Goal: Task Accomplishment & Management: Use online tool/utility

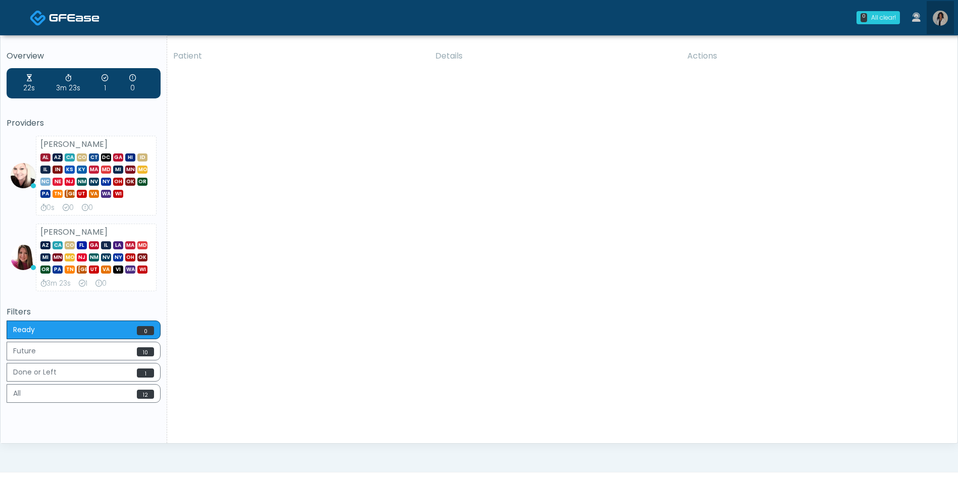
click at [944, 20] on img at bounding box center [940, 18] width 15 height 15
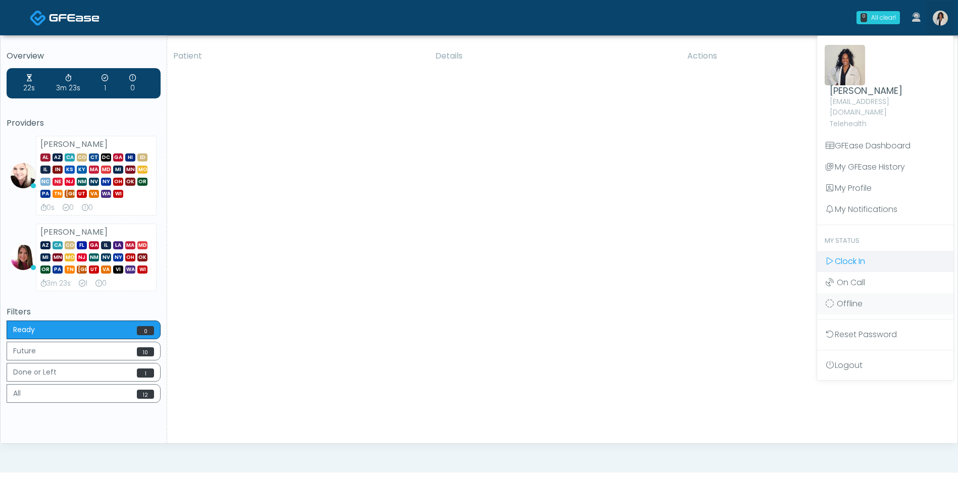
click at [849, 255] on span "Clock In" at bounding box center [850, 261] width 30 height 12
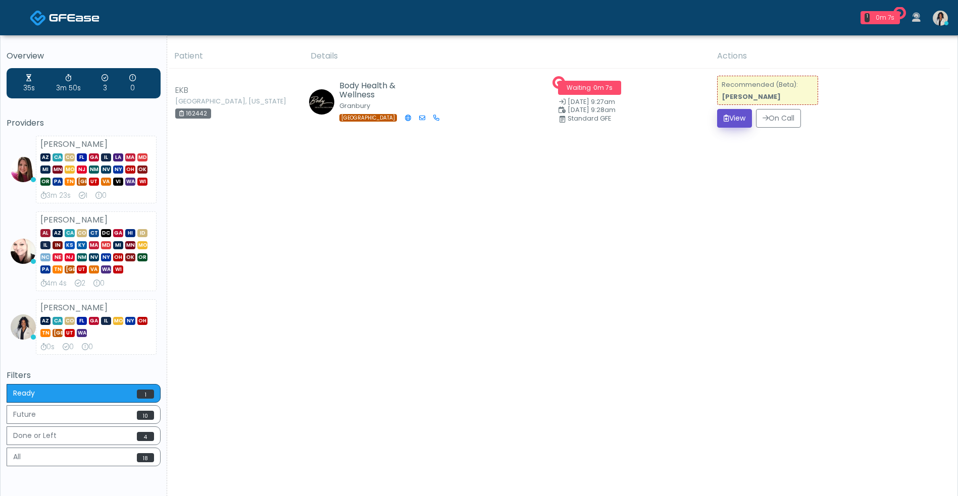
click at [727, 117] on button "View" at bounding box center [734, 118] width 35 height 19
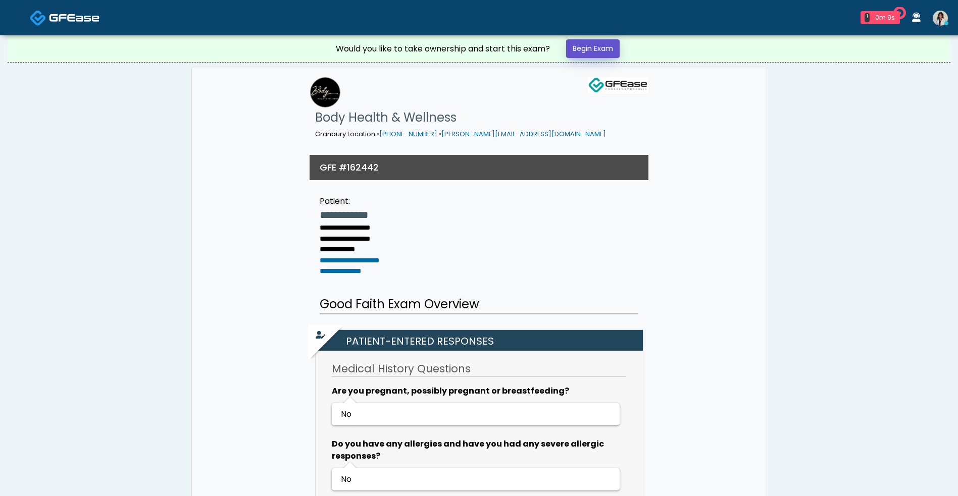
click at [600, 56] on link "Begin Exam" at bounding box center [593, 48] width 54 height 19
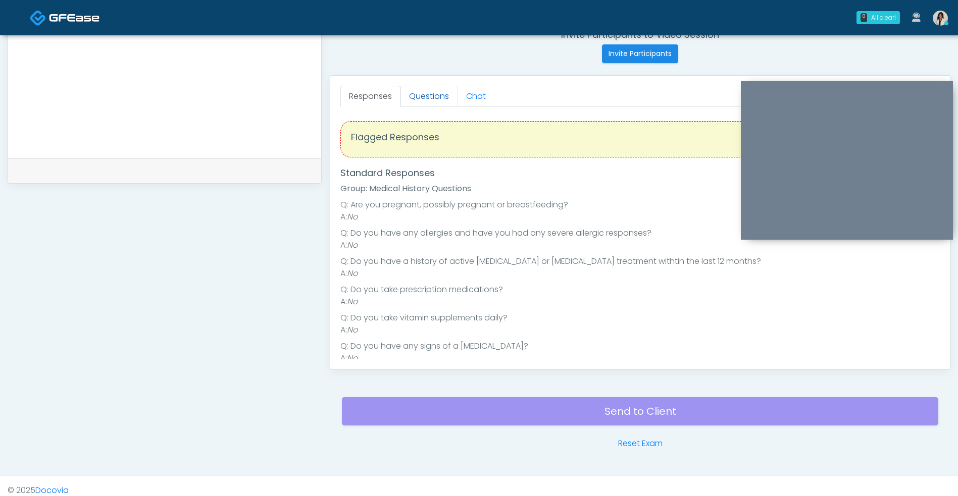
click at [440, 89] on link "Questions" at bounding box center [428, 96] width 57 height 21
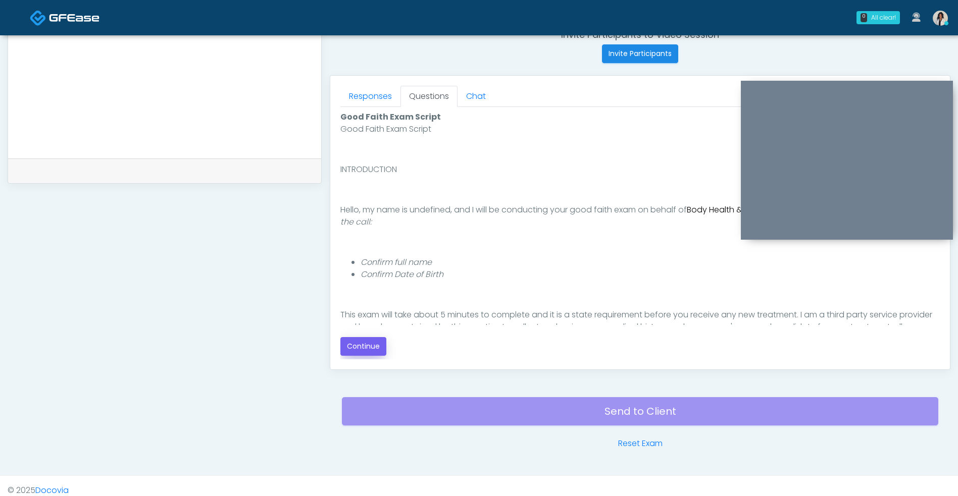
click at [382, 352] on button "Continue" at bounding box center [363, 346] width 46 height 19
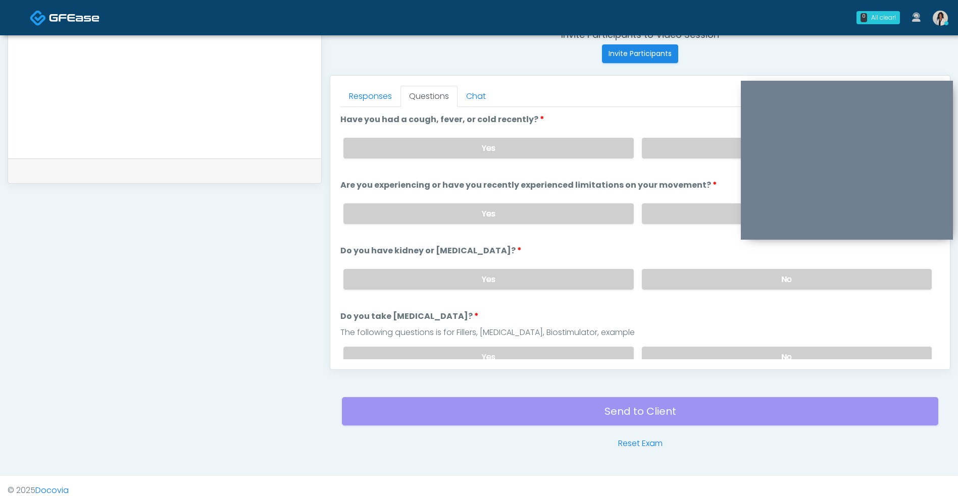
scroll to position [410, 0]
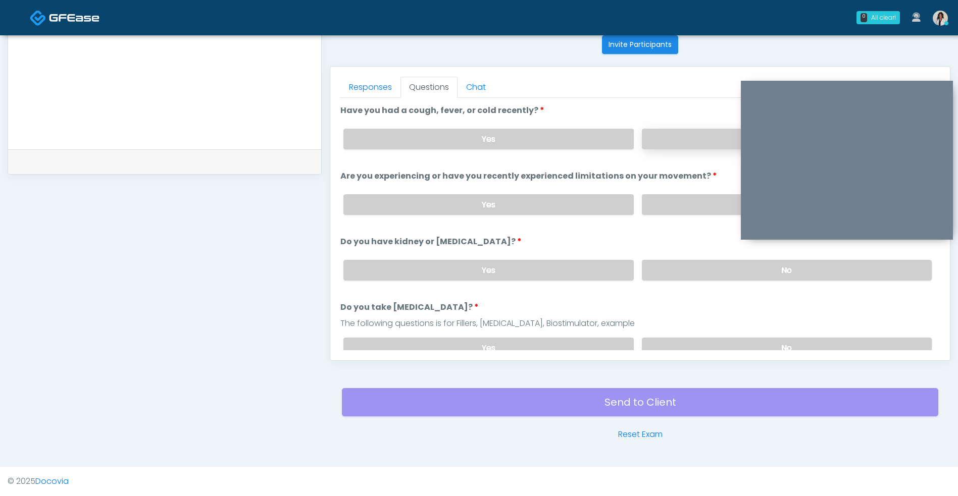
click at [654, 141] on label "No" at bounding box center [787, 139] width 290 height 21
click at [643, 196] on label "No" at bounding box center [787, 204] width 290 height 21
click at [653, 275] on label "No" at bounding box center [787, 270] width 290 height 21
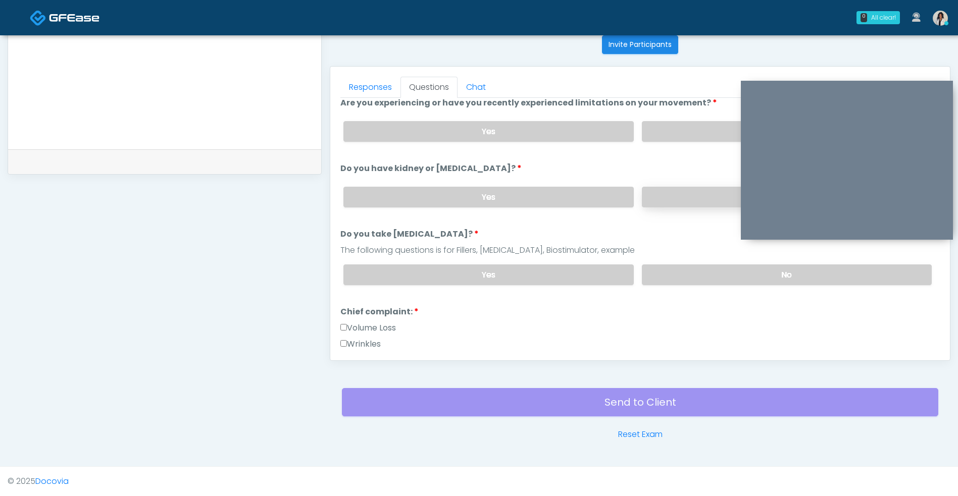
scroll to position [79, 0]
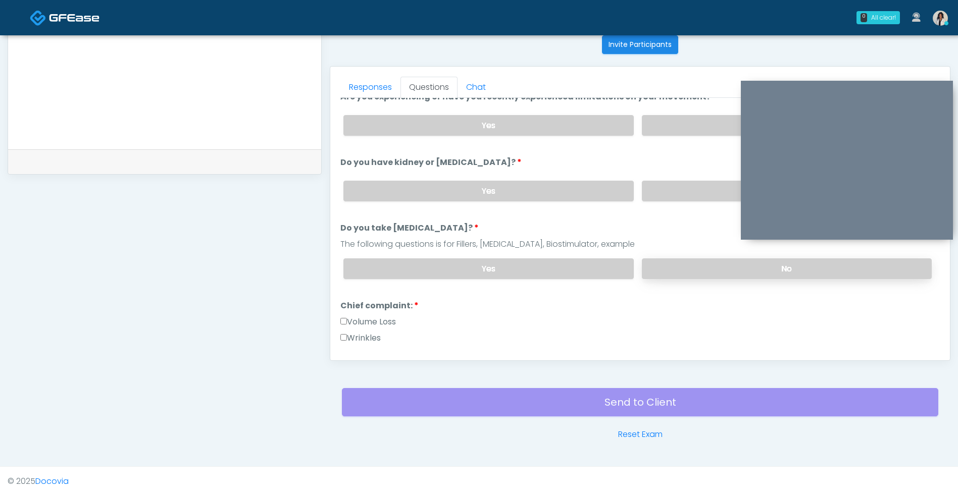
click at [662, 269] on label "No" at bounding box center [787, 269] width 290 height 21
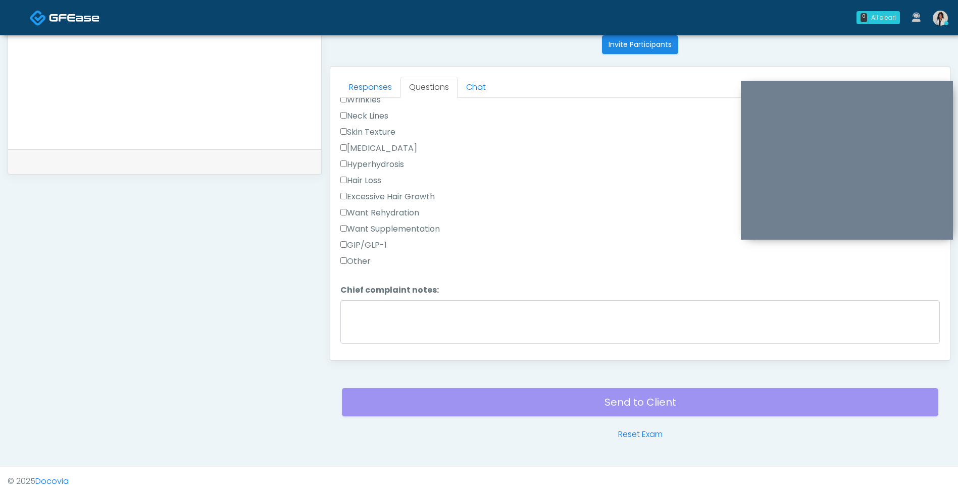
scroll to position [318, 0]
click at [418, 224] on label "Want Rehydration" at bounding box center [379, 218] width 79 height 12
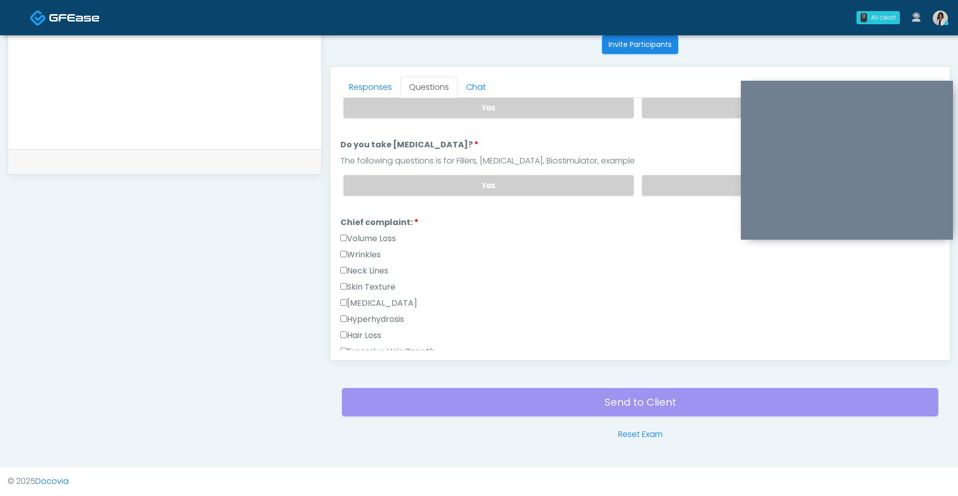
scroll to position [0, 0]
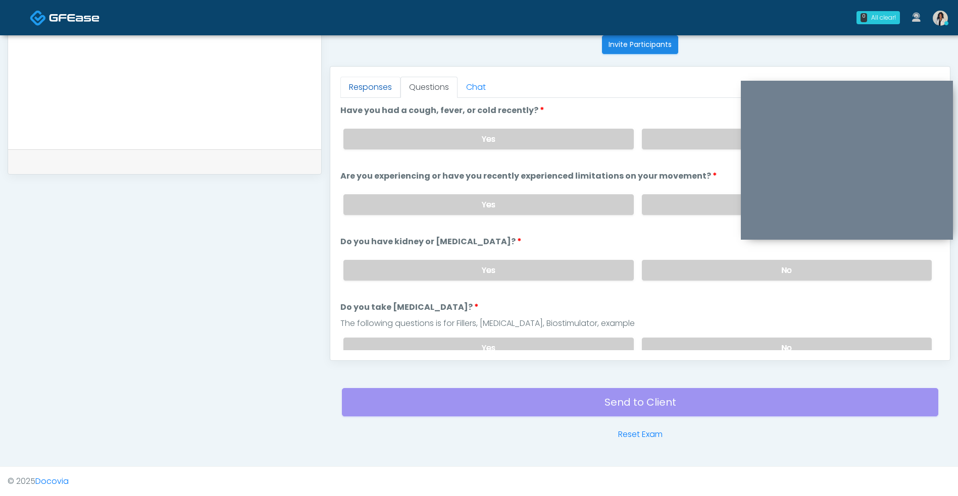
click at [364, 90] on link "Responses" at bounding box center [370, 87] width 60 height 21
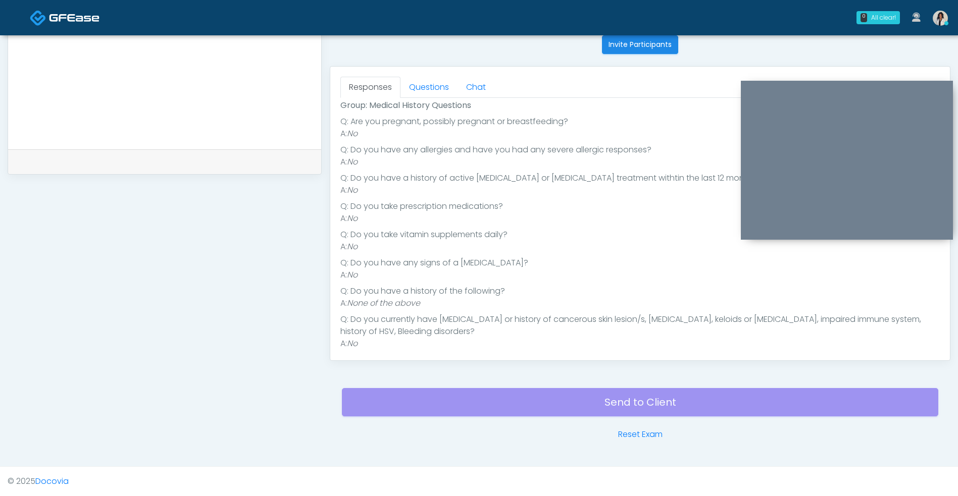
scroll to position [78, 0]
click at [451, 66] on div "Responses Questions Chat Good Faith Exam Script Good Faith Exam Script INTRODUC…" at bounding box center [640, 213] width 621 height 295
click at [428, 85] on link "Questions" at bounding box center [428, 87] width 57 height 21
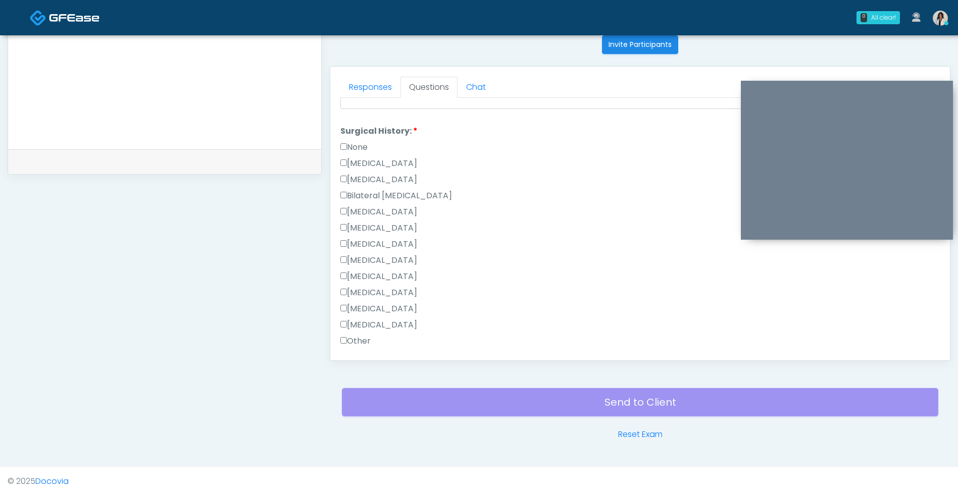
scroll to position [553, 0]
click at [395, 311] on label "Appendectomy" at bounding box center [378, 308] width 77 height 12
click at [391, 325] on label "[MEDICAL_DATA]" at bounding box center [378, 325] width 77 height 12
click at [395, 308] on label "[MEDICAL_DATA]" at bounding box center [378, 308] width 77 height 12
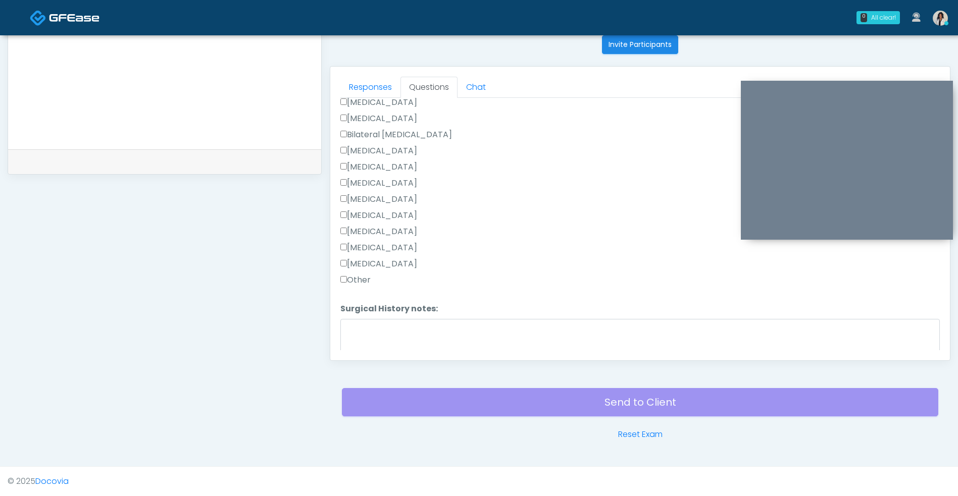
scroll to position [660, 0]
click at [382, 348] on button "Continue" at bounding box center [363, 341] width 46 height 19
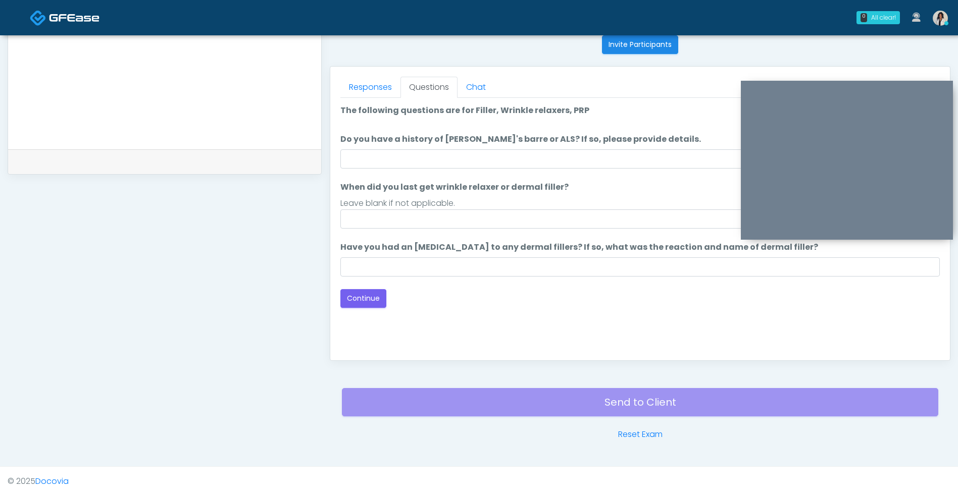
scroll to position [386, 0]
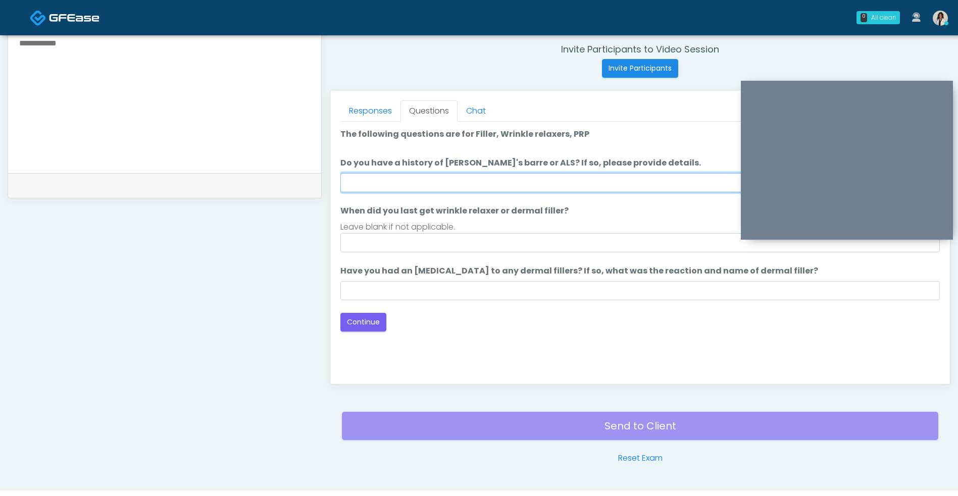
click at [505, 181] on input "Do you have a history of [PERSON_NAME]'s barre or ALS? If so, please provide de…" at bounding box center [639, 182] width 599 height 19
type input "**"
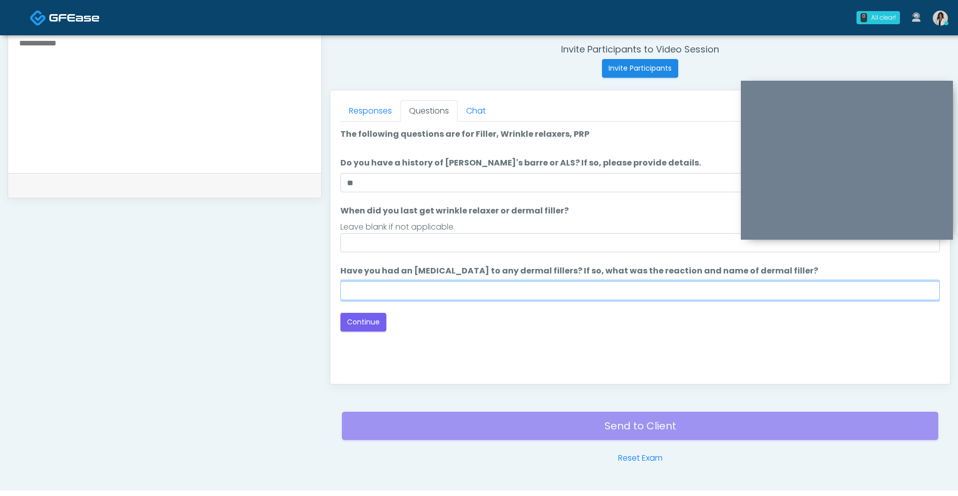
click at [513, 290] on input "Have you had an [MEDICAL_DATA] to any dermal fillers? If so, what was the react…" at bounding box center [639, 290] width 599 height 19
type input "**"
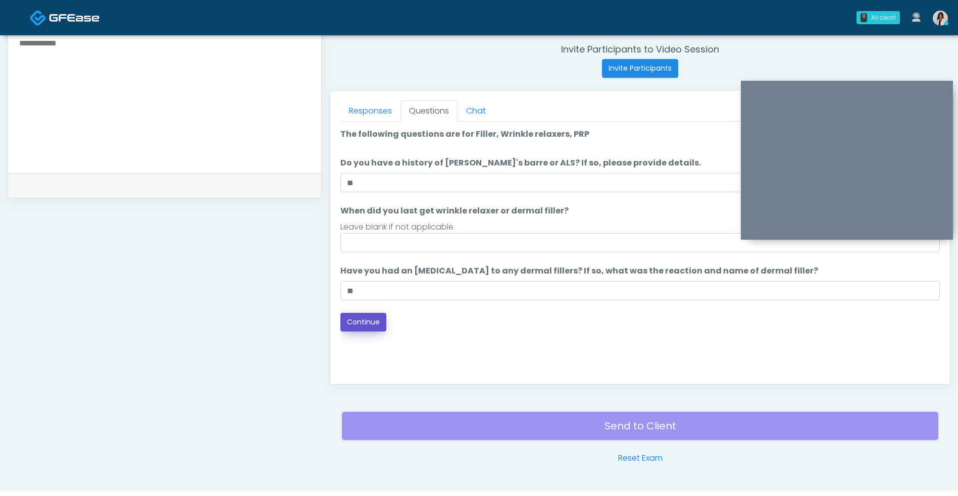
click at [366, 321] on button "Continue" at bounding box center [363, 322] width 46 height 19
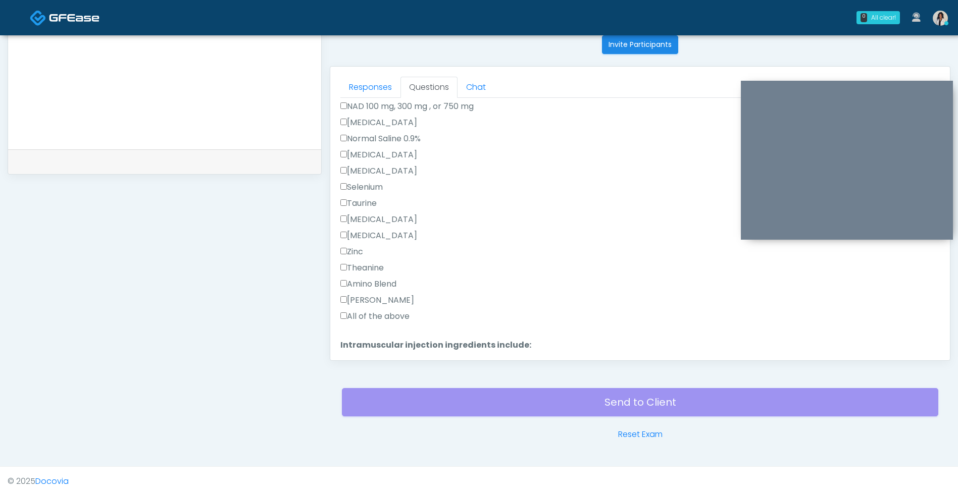
click at [395, 321] on label "All of the above" at bounding box center [374, 317] width 69 height 12
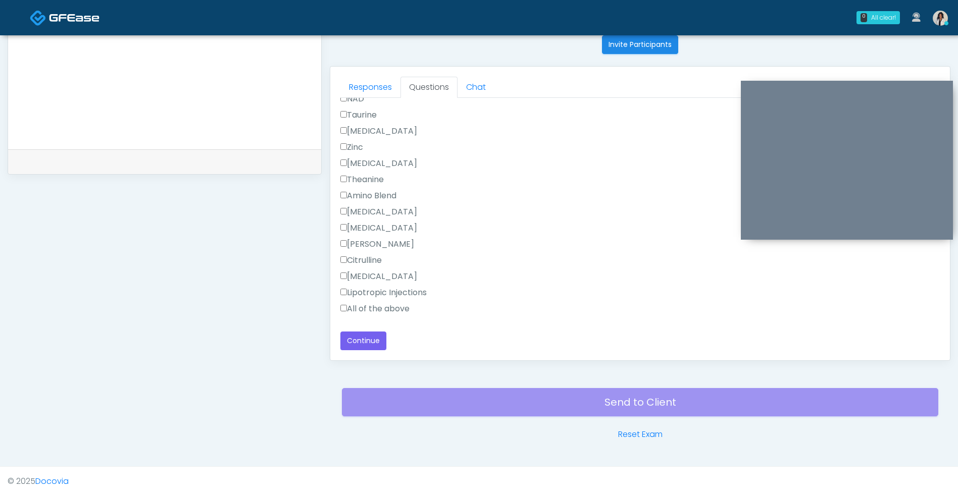
click at [363, 313] on label "All of the above" at bounding box center [374, 309] width 69 height 12
click at [363, 338] on button "Continue" at bounding box center [363, 341] width 46 height 19
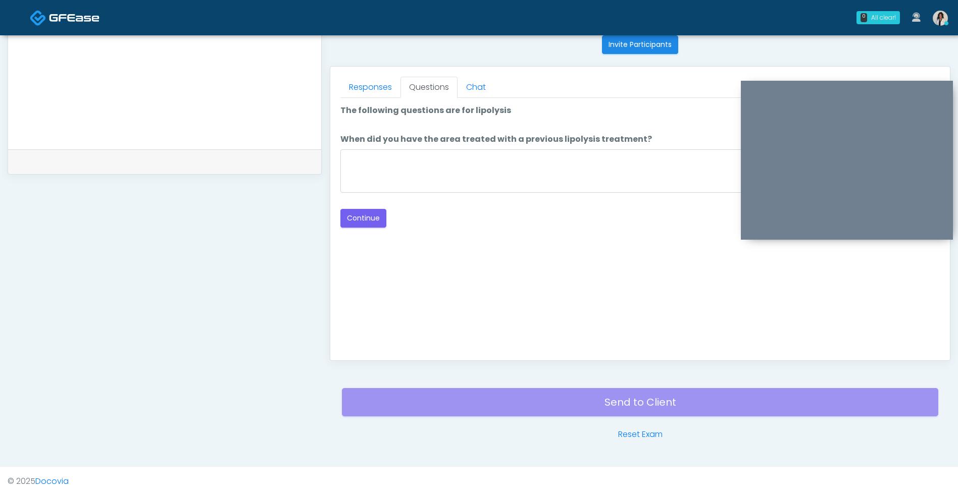
scroll to position [0, 0]
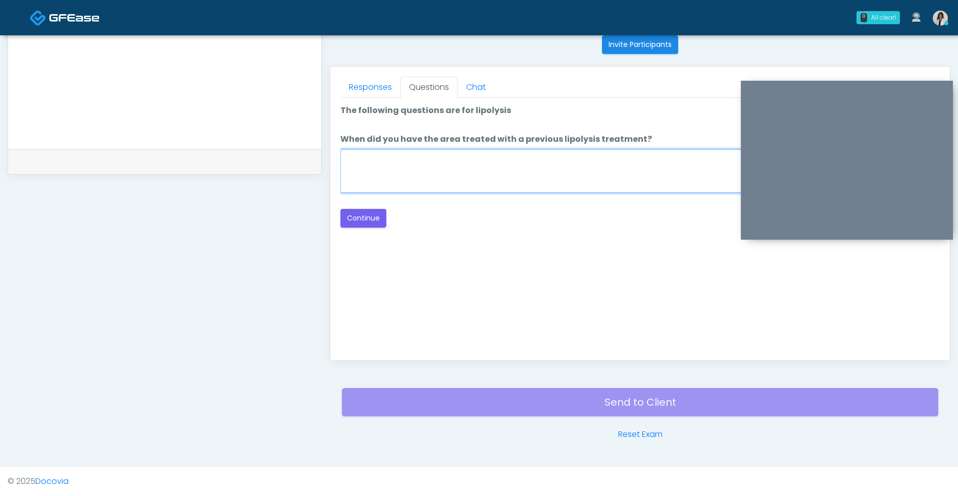
click at [646, 161] on textarea "When did you have the area treated with a previous lipolysis treatment?" at bounding box center [639, 170] width 599 height 43
type textarea "***"
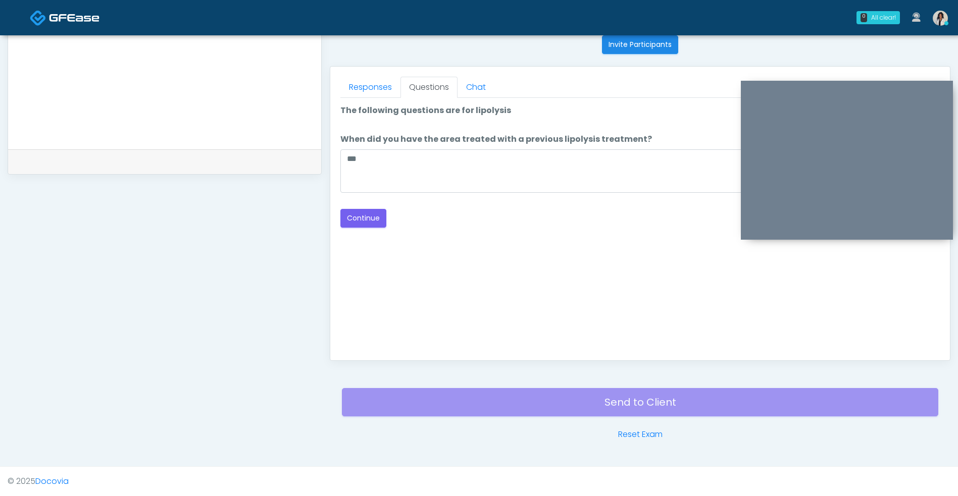
click at [380, 238] on div "Good Faith Exam Script Good Faith Exam Script INTRODUCTION Hello, my name is un…" at bounding box center [639, 224] width 599 height 252
click at [375, 227] on button "Continue" at bounding box center [363, 218] width 46 height 19
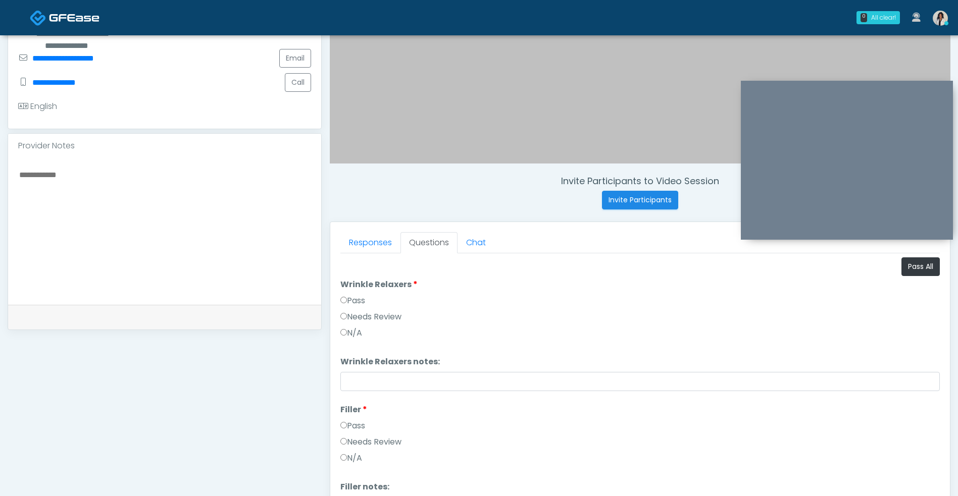
scroll to position [243, 0]
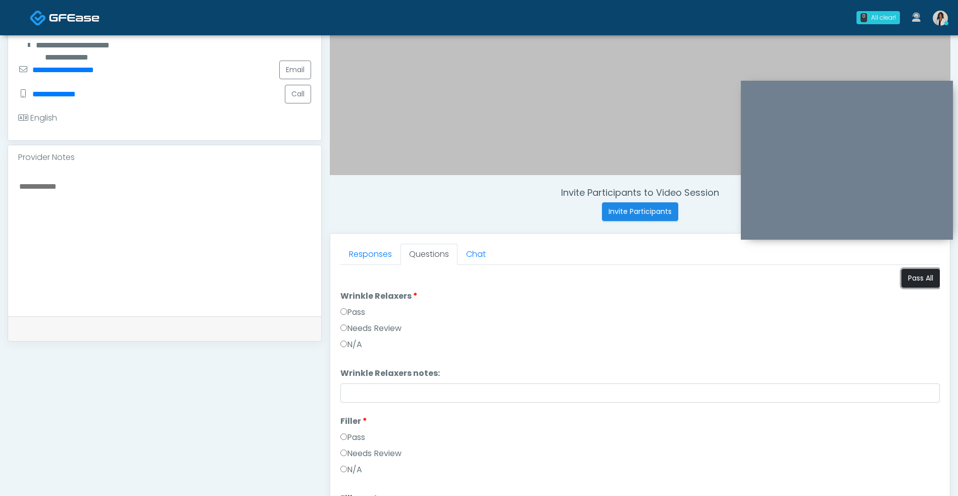
click at [916, 271] on button "Pass All" at bounding box center [920, 278] width 38 height 19
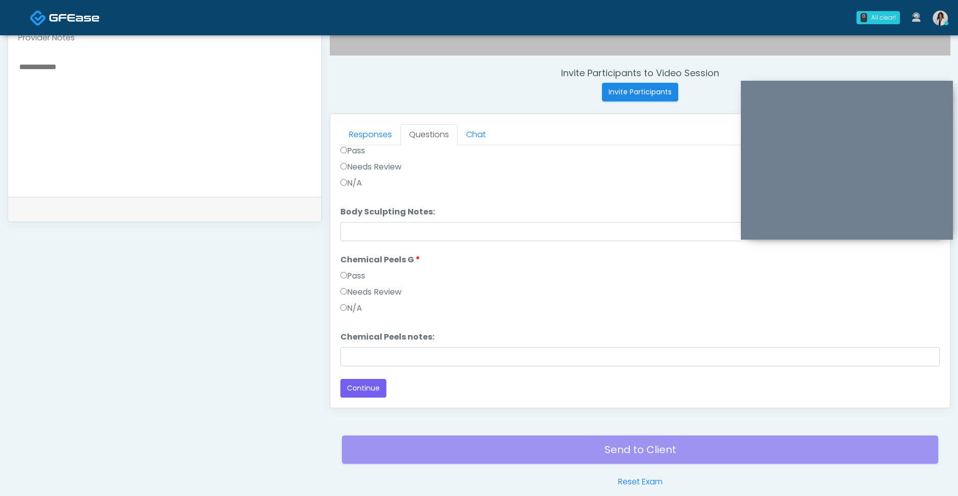
scroll to position [386, 0]
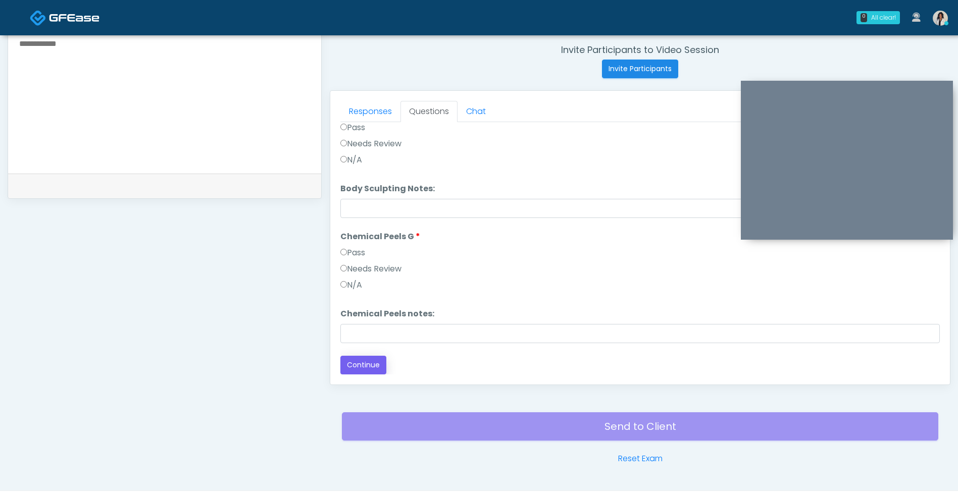
click at [370, 372] on button "Continue" at bounding box center [363, 365] width 46 height 19
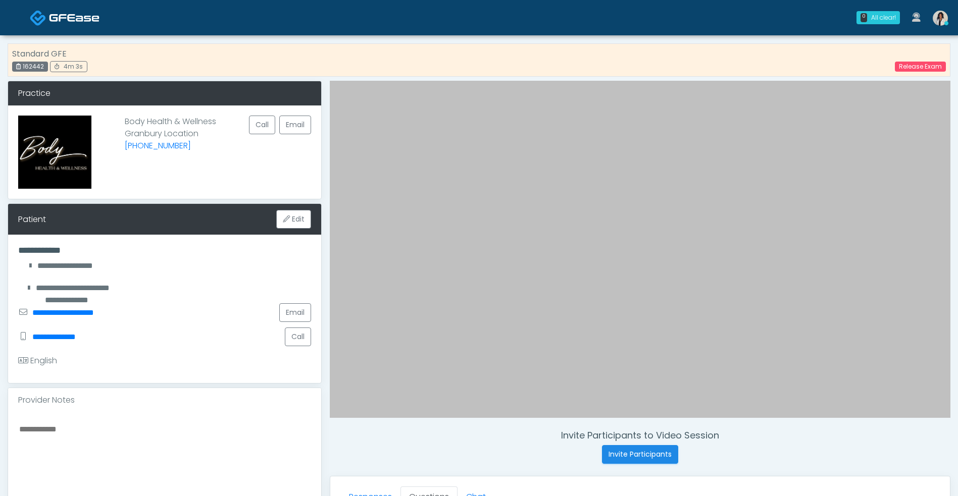
scroll to position [429, 0]
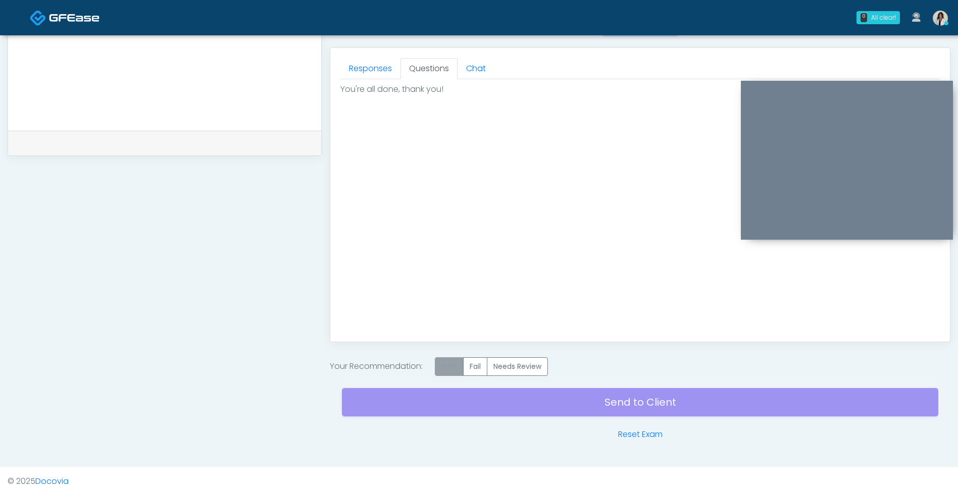
click at [447, 370] on label "Pass" at bounding box center [449, 366] width 29 height 19
click at [508, 413] on div "Send to Client Reset Exam" at bounding box center [640, 408] width 596 height 65
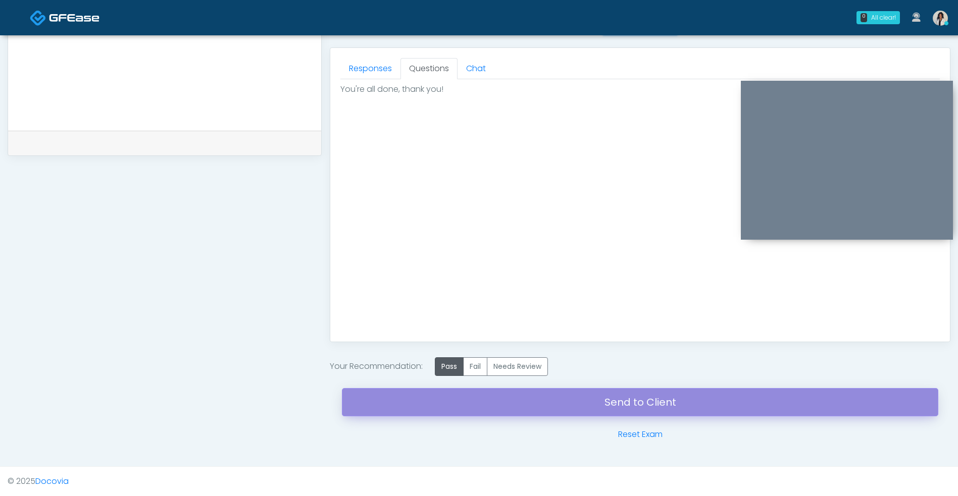
click at [515, 412] on link "Send to Client" at bounding box center [640, 402] width 596 height 28
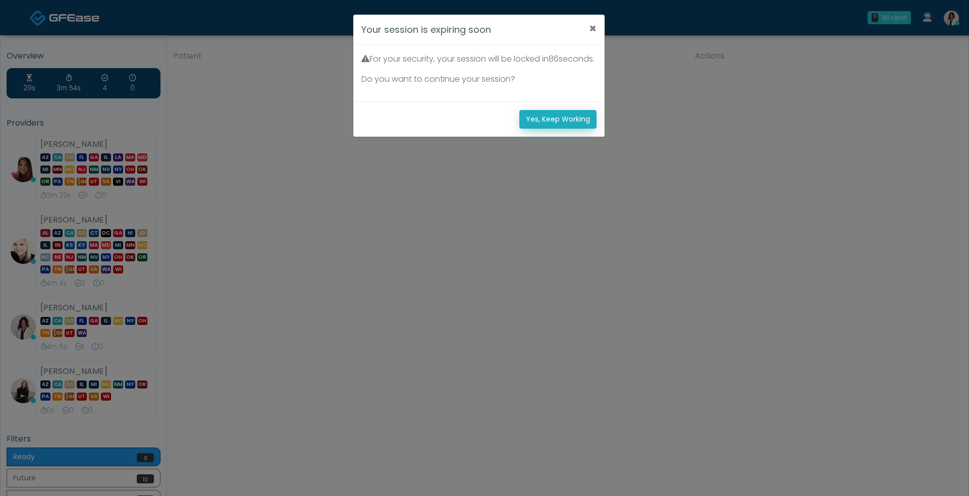
click at [542, 129] on button "Yes, Keep Working" at bounding box center [558, 119] width 77 height 19
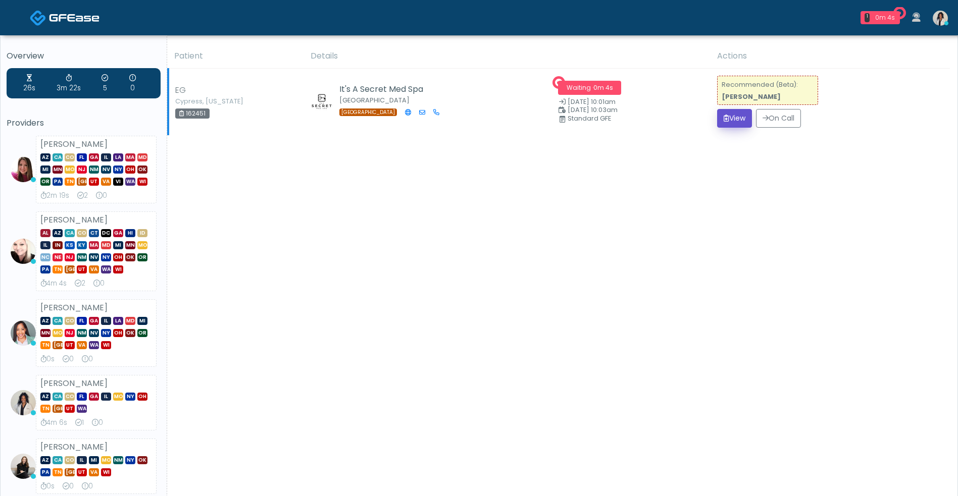
click at [728, 118] on button "View" at bounding box center [734, 118] width 35 height 19
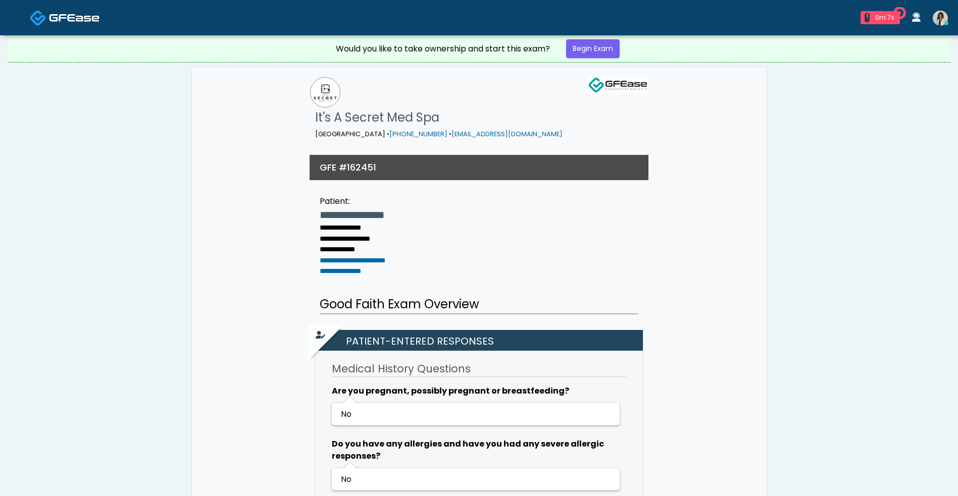
click at [597, 62] on div "Would you like to take ownership and start this exam? Begin Exam" at bounding box center [479, 48] width 943 height 27
click at [587, 53] on link "Begin Exam" at bounding box center [593, 48] width 54 height 19
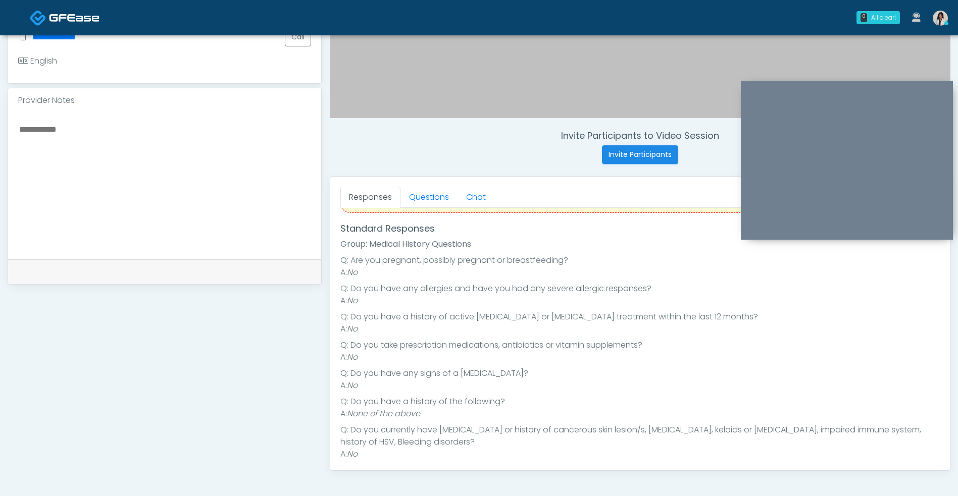
scroll to position [110, 0]
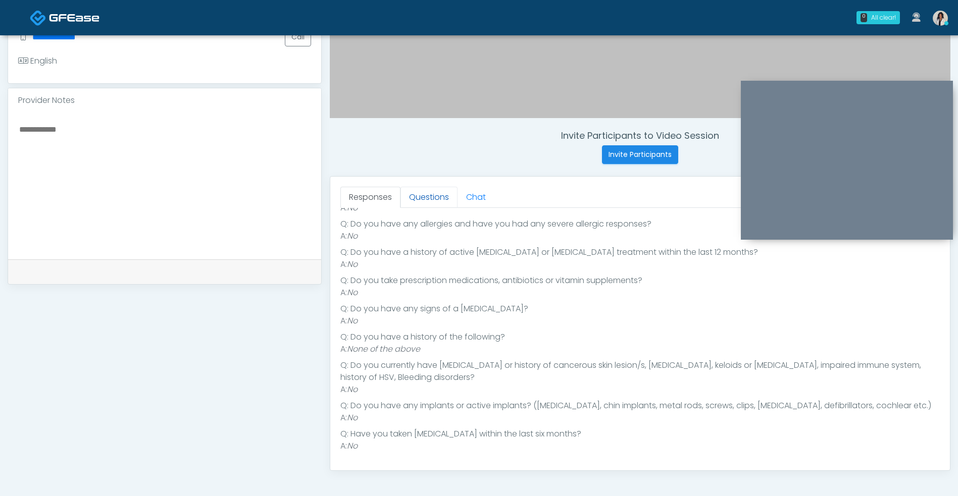
click at [441, 201] on link "Questions" at bounding box center [428, 197] width 57 height 21
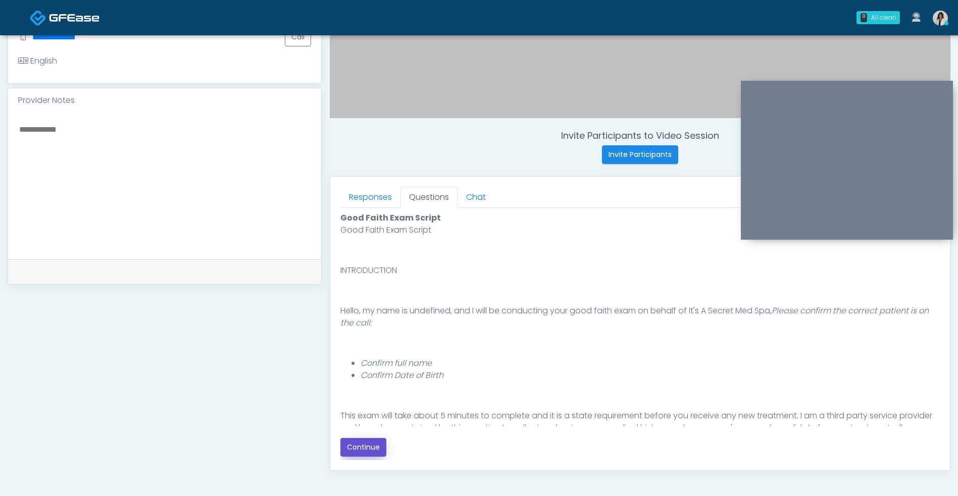
click at [373, 455] on button "Continue" at bounding box center [363, 447] width 46 height 19
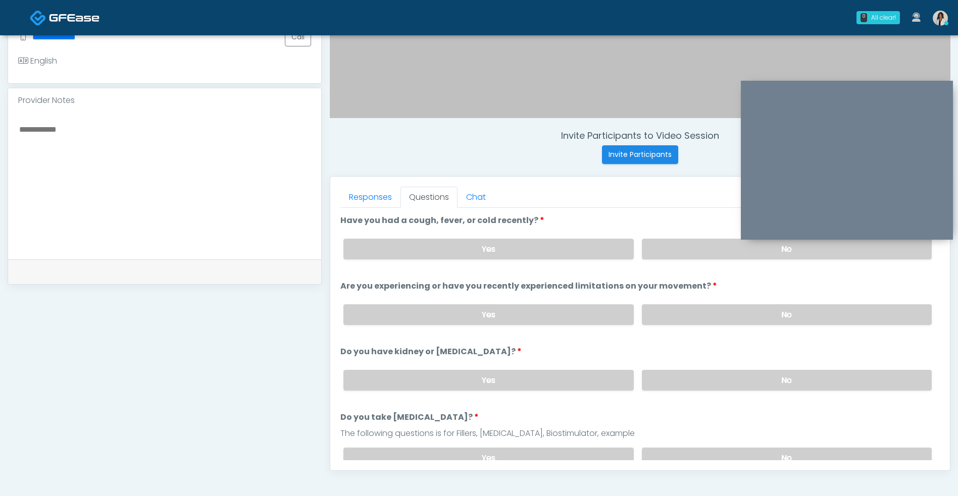
scroll to position [410, 0]
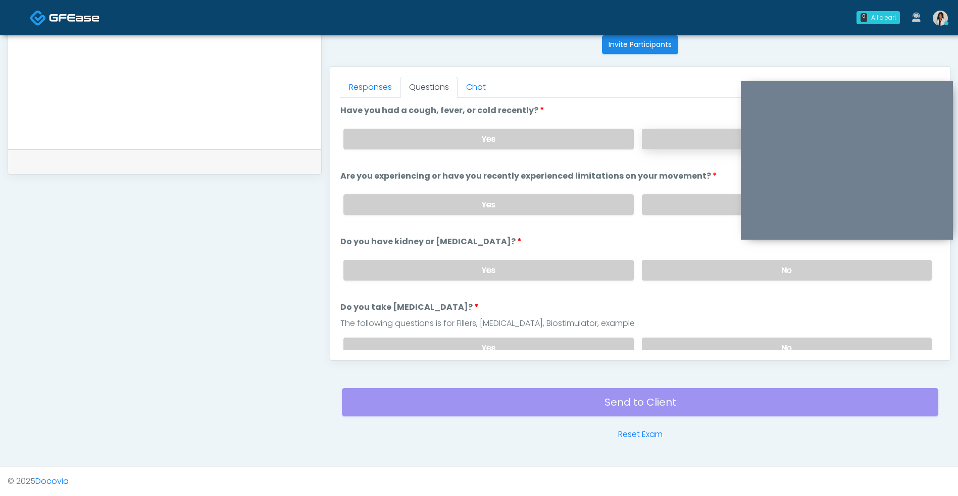
click at [676, 140] on label "No" at bounding box center [787, 139] width 290 height 21
click at [660, 199] on label "No" at bounding box center [787, 204] width 290 height 21
click at [654, 266] on label "No" at bounding box center [787, 270] width 290 height 21
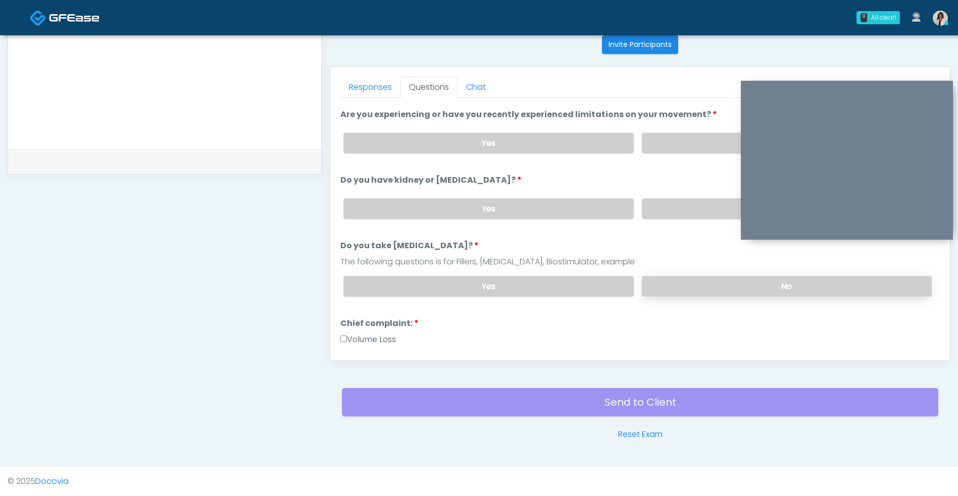
click at [666, 283] on label "No" at bounding box center [787, 286] width 290 height 21
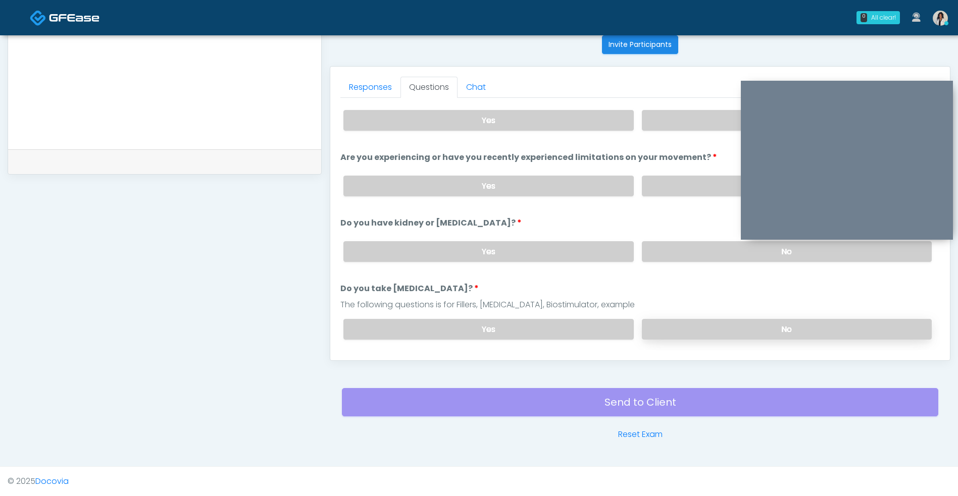
scroll to position [0, 0]
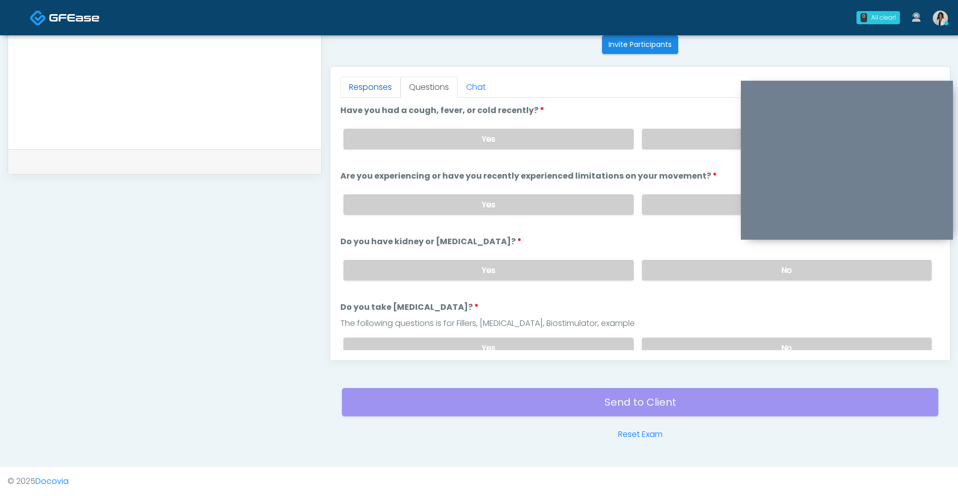
click at [379, 77] on link "Responses" at bounding box center [370, 87] width 60 height 21
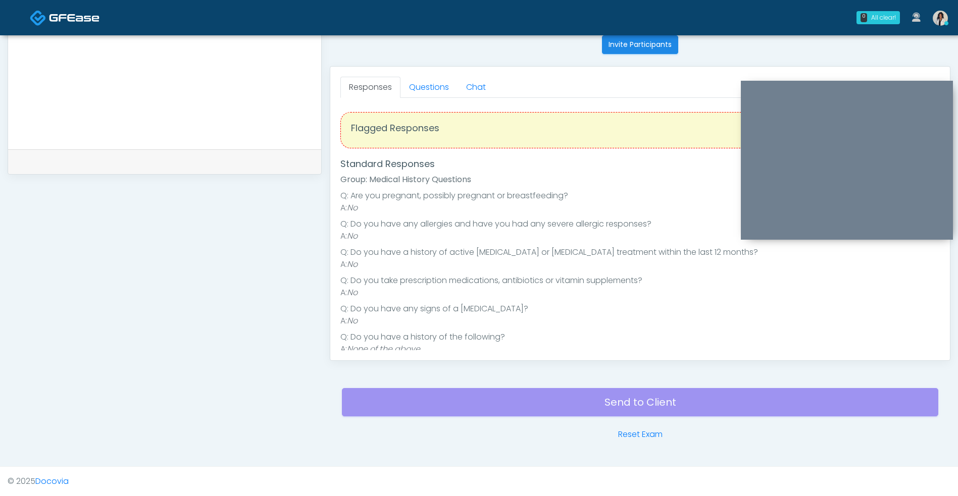
scroll to position [110, 0]
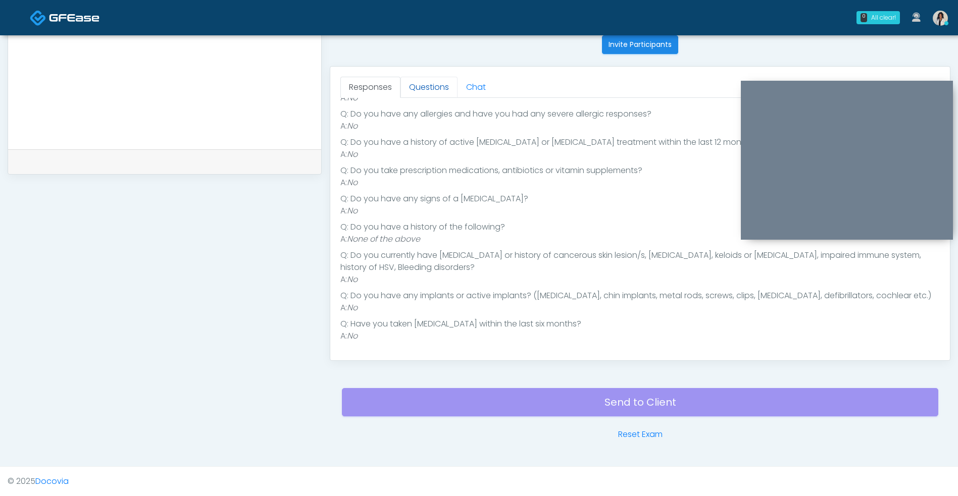
click at [433, 93] on link "Questions" at bounding box center [428, 87] width 57 height 21
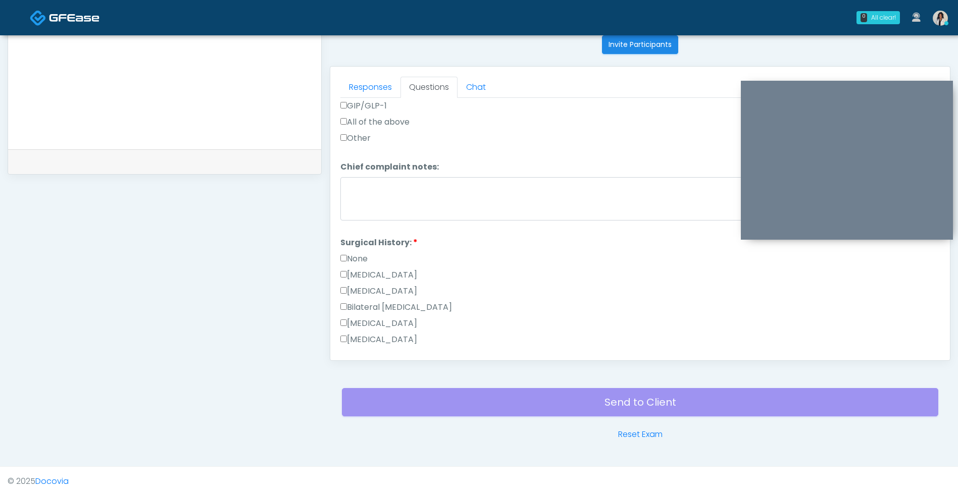
scroll to position [460, 0]
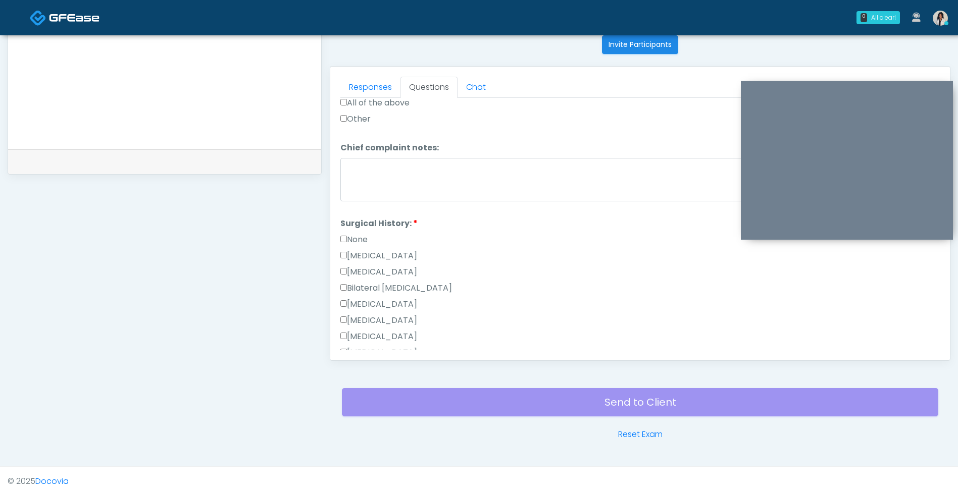
click at [363, 241] on label "None" at bounding box center [353, 240] width 27 height 12
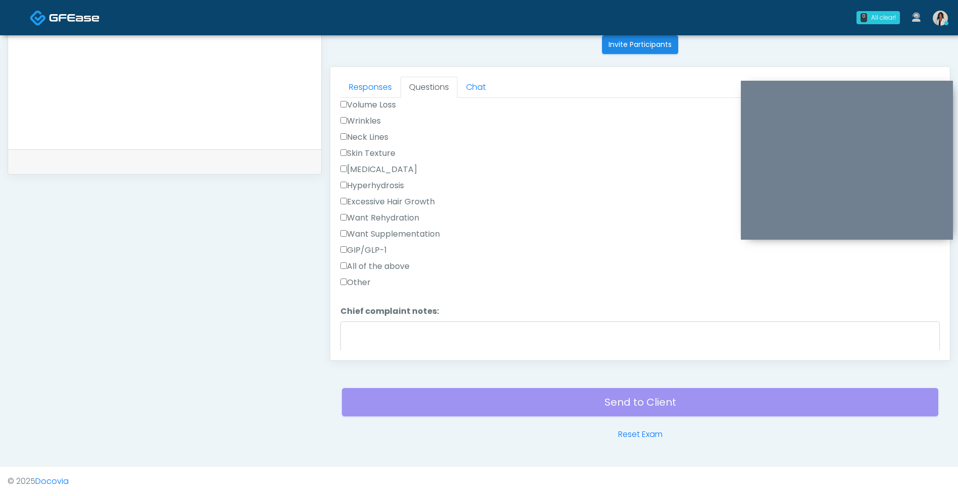
scroll to position [296, 0]
click at [382, 135] on label "Neck Lines" at bounding box center [364, 138] width 48 height 12
click at [379, 121] on label "Wrinkles" at bounding box center [360, 122] width 40 height 12
click at [392, 151] on label "Skin Texture" at bounding box center [367, 154] width 55 height 12
click at [382, 152] on label "Skin Texture" at bounding box center [367, 154] width 55 height 12
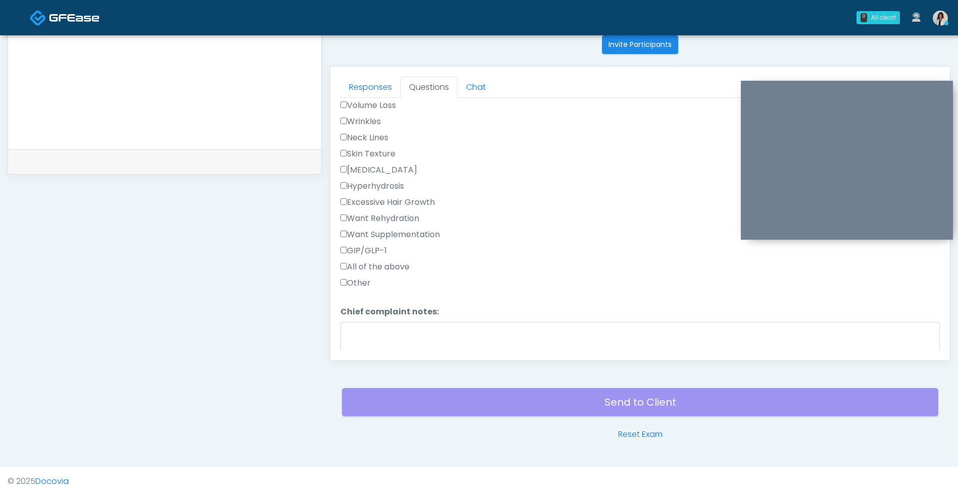
click at [388, 136] on label "Neck Lines" at bounding box center [364, 138] width 48 height 12
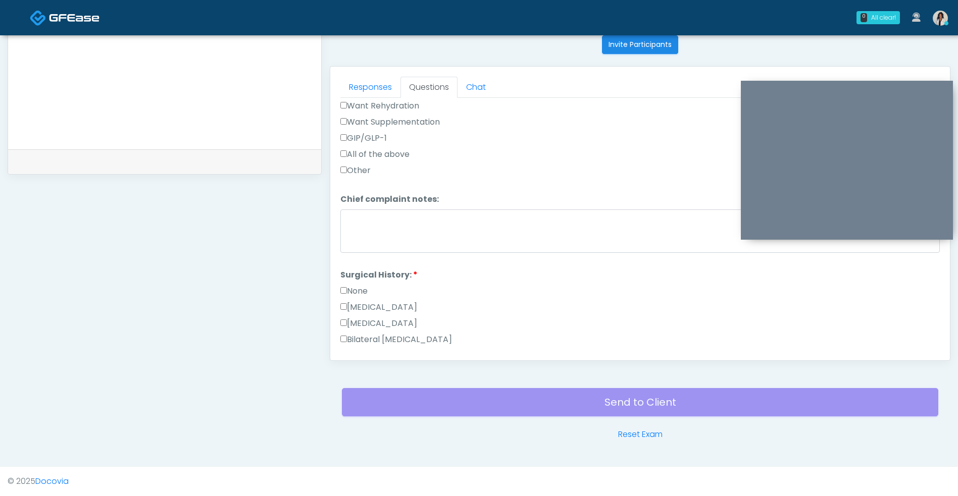
scroll to position [660, 0]
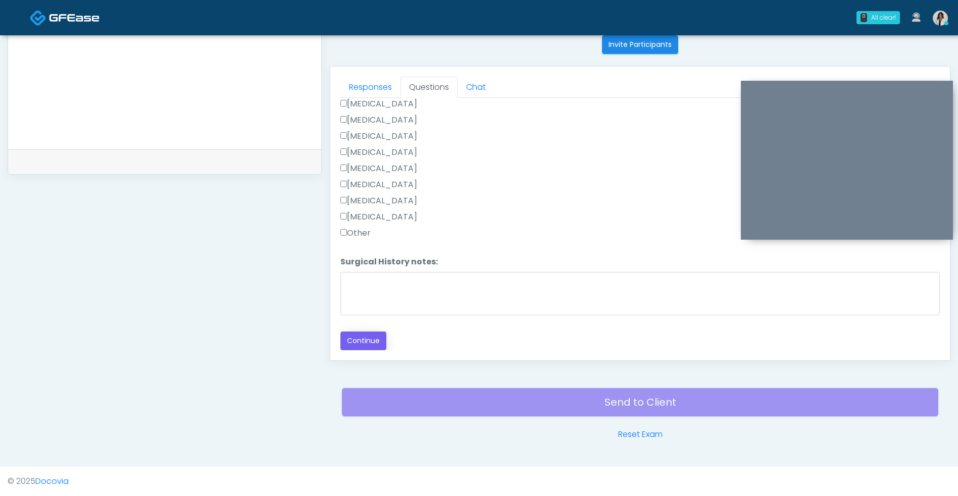
click at [375, 343] on button "Continue" at bounding box center [363, 341] width 46 height 19
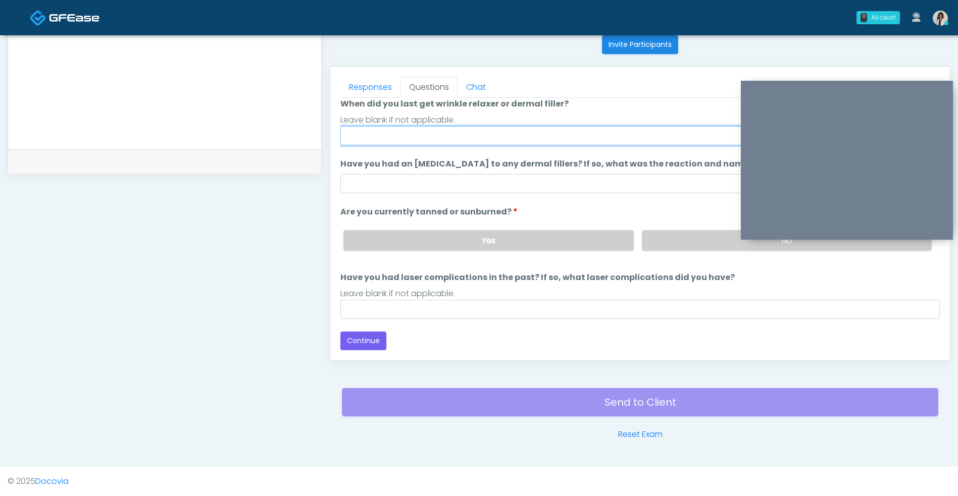
click at [539, 135] on input "When did you last get wrinkle relaxer or dermal filler?" at bounding box center [639, 135] width 599 height 19
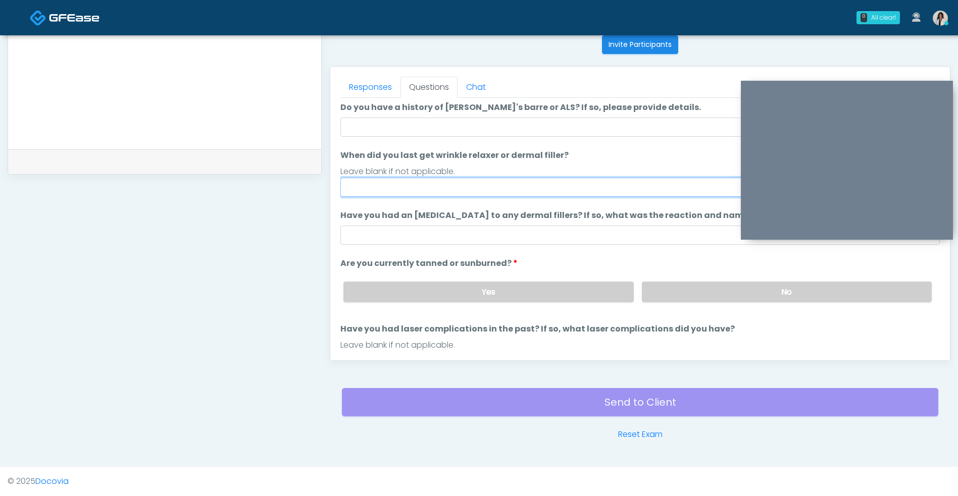
scroll to position [0, 0]
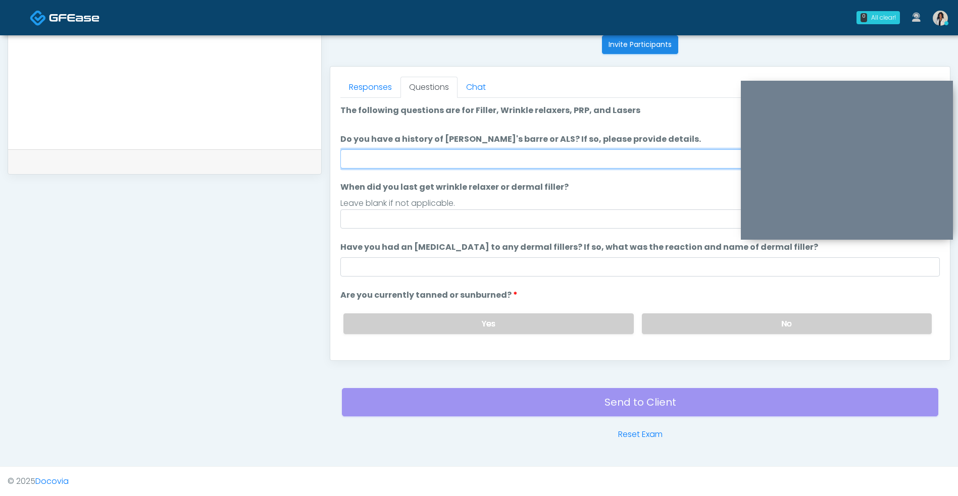
click at [618, 164] on input "Do you have a history of Guillain's barre or ALS? If so, please provide details." at bounding box center [639, 158] width 599 height 19
click at [603, 157] on input "Do you have a history of Guillain's barre or ALS? If so, please provide details." at bounding box center [639, 158] width 599 height 19
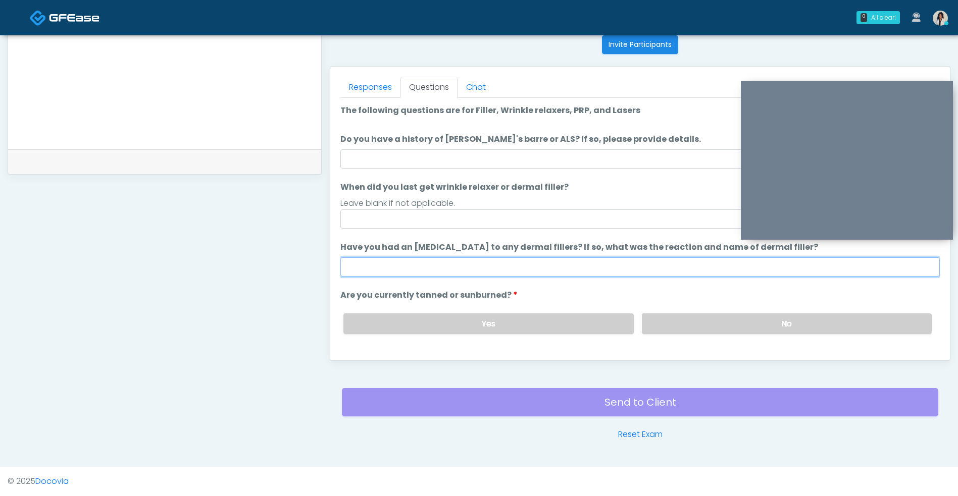
click at [488, 264] on input "Have you had an allergic response to any dermal fillers? If so, what was the re…" at bounding box center [639, 267] width 599 height 19
type input "**"
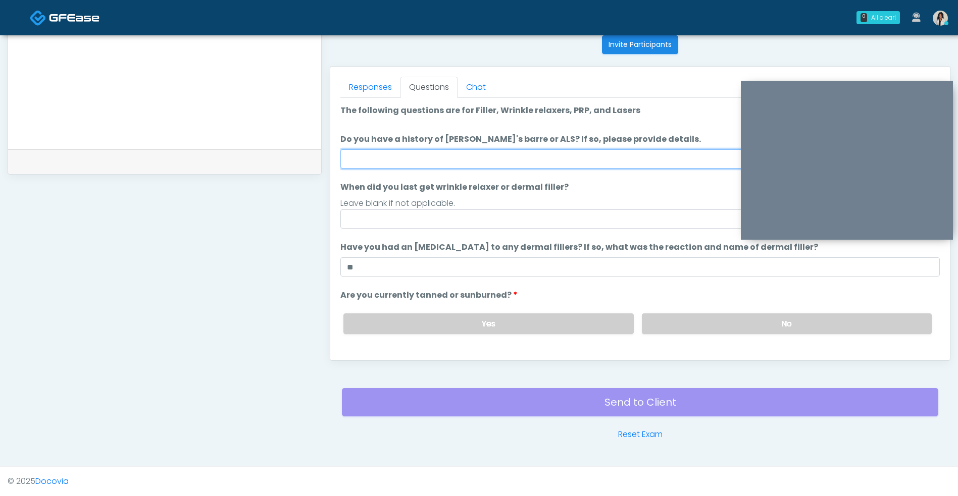
click at [500, 156] on input "Do you have a history of Guillain's barre or ALS? If so, please provide details." at bounding box center [639, 158] width 599 height 19
type input "**"
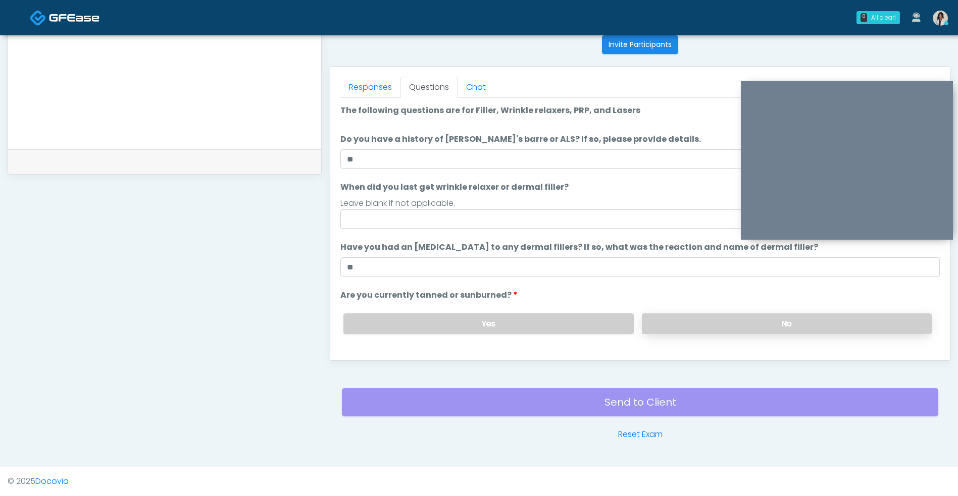
click at [748, 319] on label "No" at bounding box center [787, 324] width 290 height 21
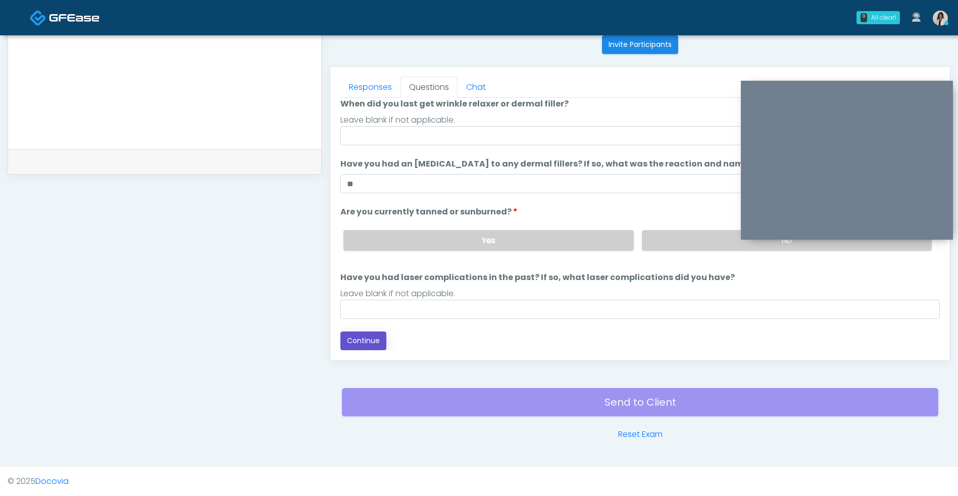
click at [361, 347] on button "Continue" at bounding box center [363, 341] width 46 height 19
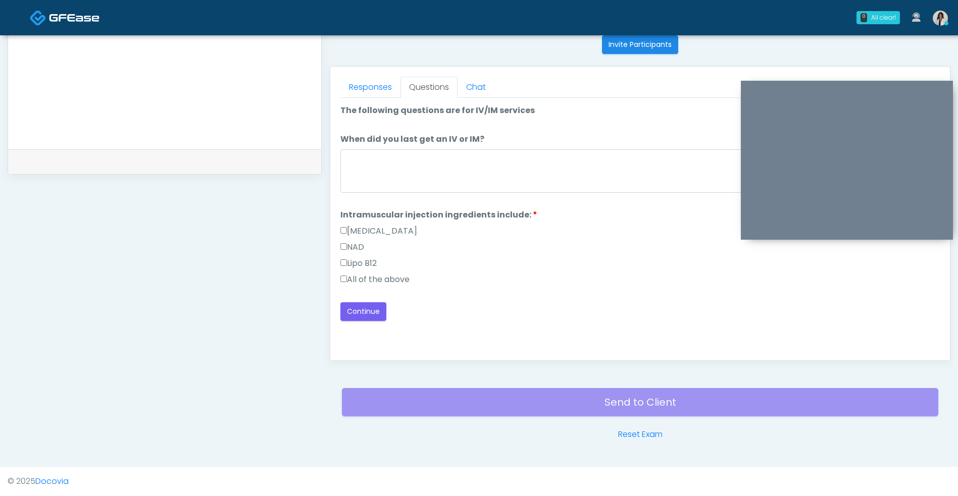
click at [389, 283] on label "All of the above" at bounding box center [374, 280] width 69 height 12
click at [366, 314] on button "Continue" at bounding box center [363, 311] width 46 height 19
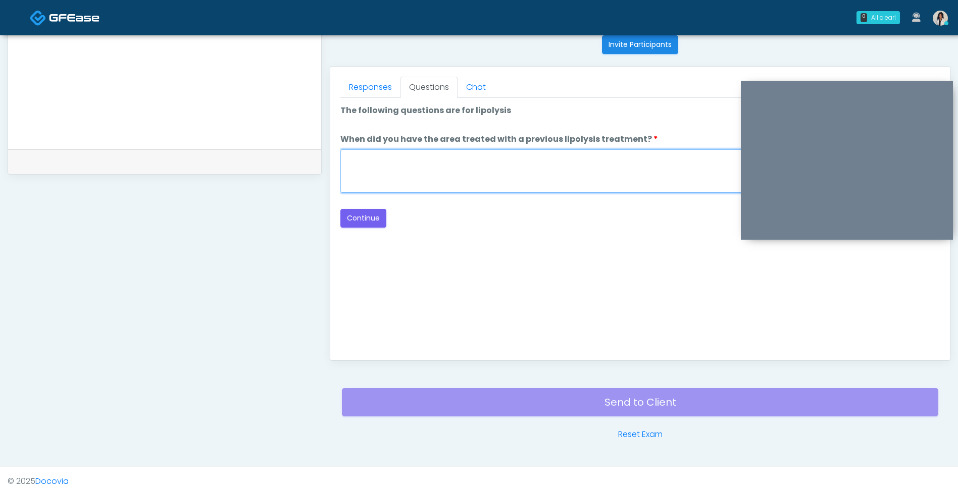
click at [532, 174] on textarea "When did you have the area treated with a previous lipolysis treatment?" at bounding box center [639, 170] width 599 height 43
type textarea "***"
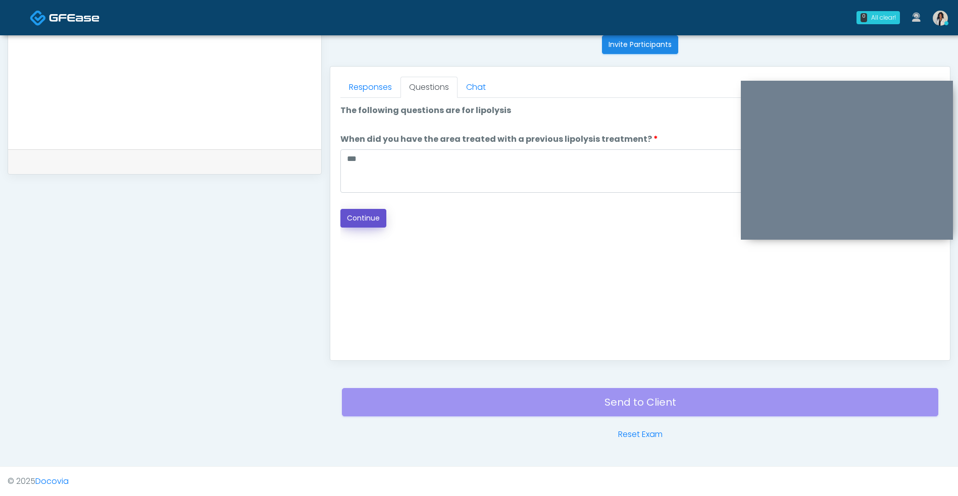
click at [365, 219] on button "Continue" at bounding box center [363, 218] width 46 height 19
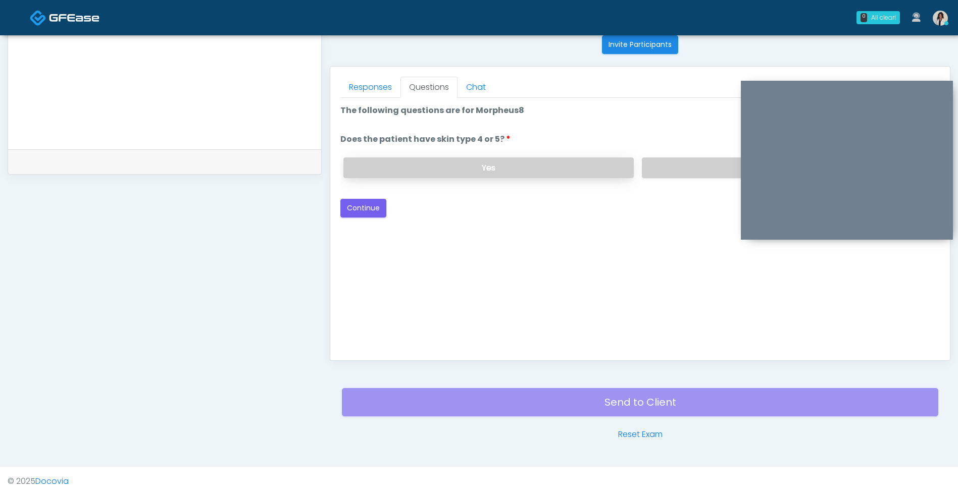
click at [563, 166] on label "Yes" at bounding box center [488, 168] width 290 height 21
click at [363, 212] on button "Continue" at bounding box center [363, 208] width 46 height 19
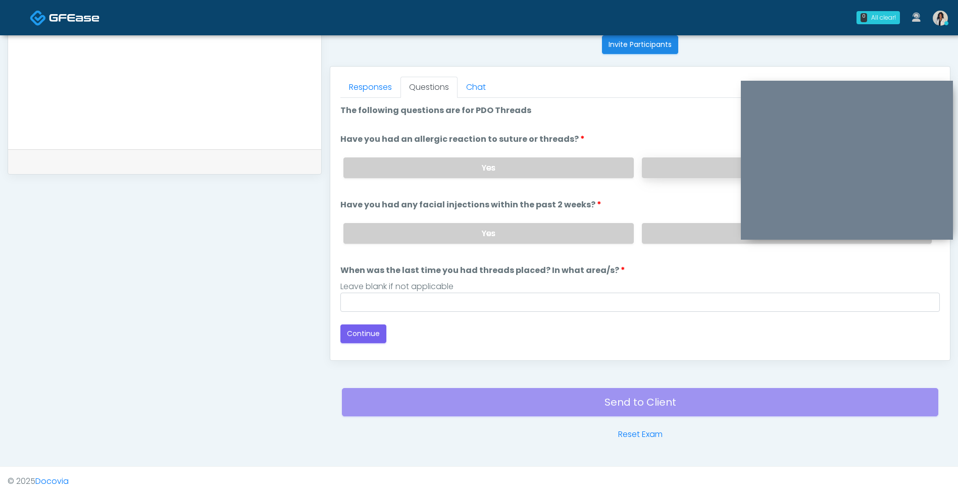
click at [672, 170] on label "No" at bounding box center [787, 168] width 290 height 21
click at [673, 229] on label "No" at bounding box center [787, 233] width 290 height 21
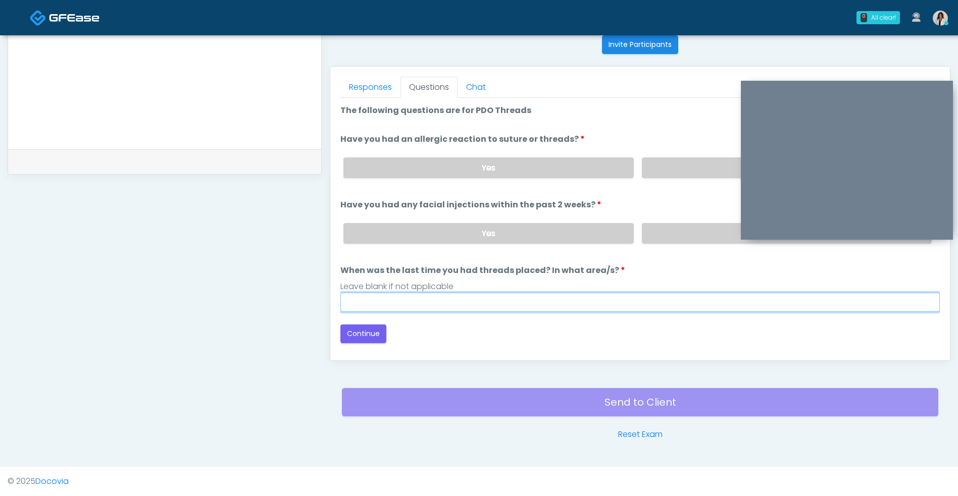
click at [577, 301] on input "When was the last time you had threads placed? In what area/s?" at bounding box center [639, 302] width 599 height 19
type input "***"
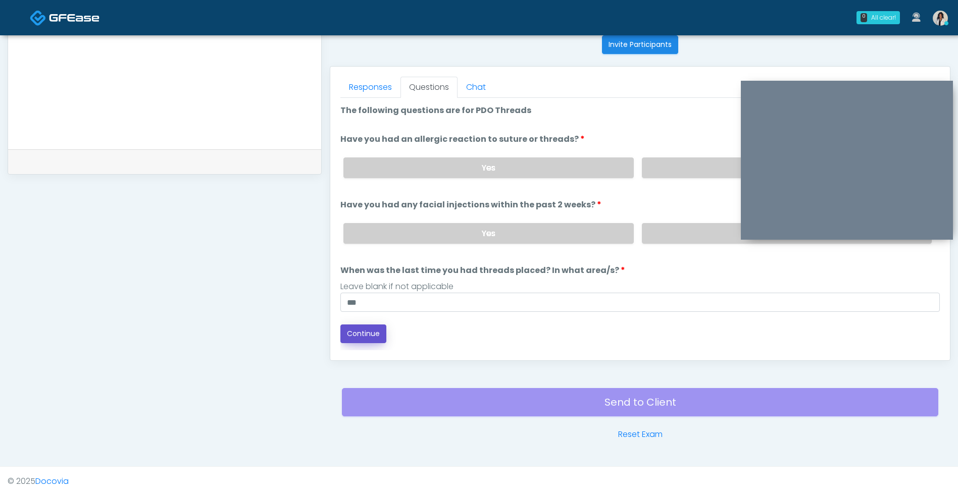
click at [375, 337] on button "Continue" at bounding box center [363, 334] width 46 height 19
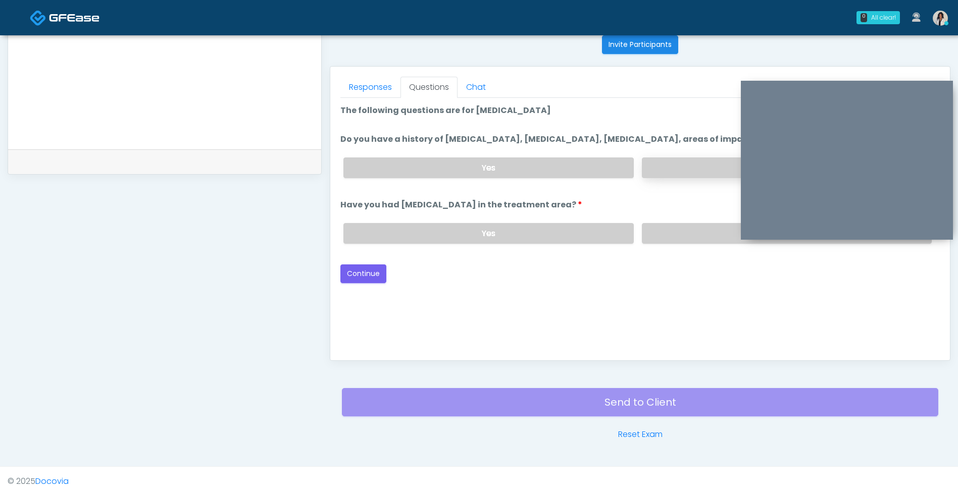
click at [692, 170] on label "No" at bounding box center [787, 168] width 290 height 21
click at [677, 239] on label "No" at bounding box center [787, 233] width 290 height 21
click at [352, 292] on div "Good Faith Exam Script Good Faith Exam Script INTRODUCTION Hello, my name is un…" at bounding box center [639, 224] width 599 height 252
click at [367, 280] on button "Continue" at bounding box center [363, 274] width 46 height 19
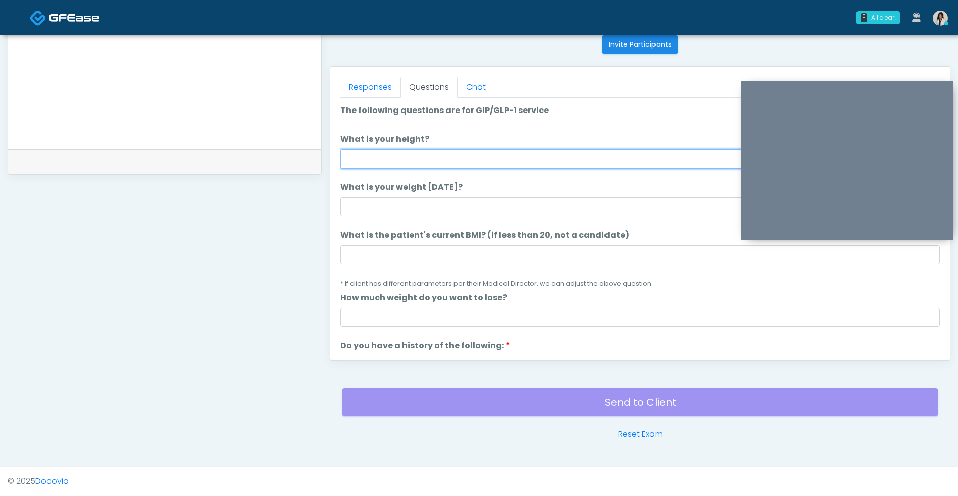
click at [400, 156] on input "What is your height?" at bounding box center [639, 158] width 599 height 19
type input "***"
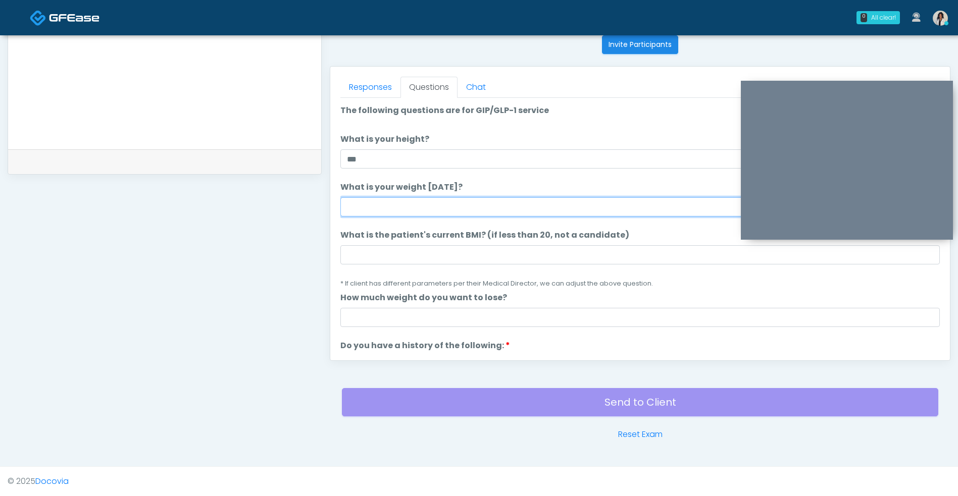
click at [395, 207] on input "What is your weight today?" at bounding box center [639, 206] width 599 height 19
type input "***"
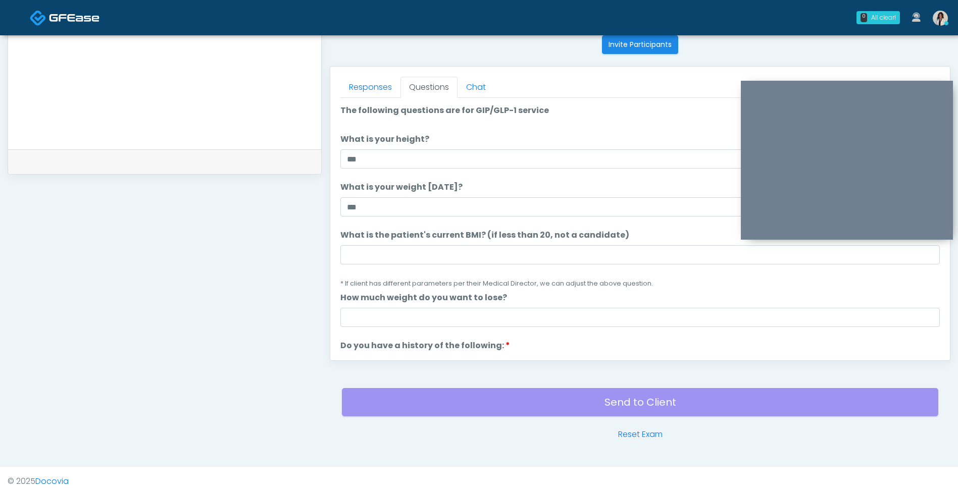
click at [597, 239] on label "What is the patient's current BMI? (if less than 20, not a candidate)" at bounding box center [484, 235] width 289 height 12
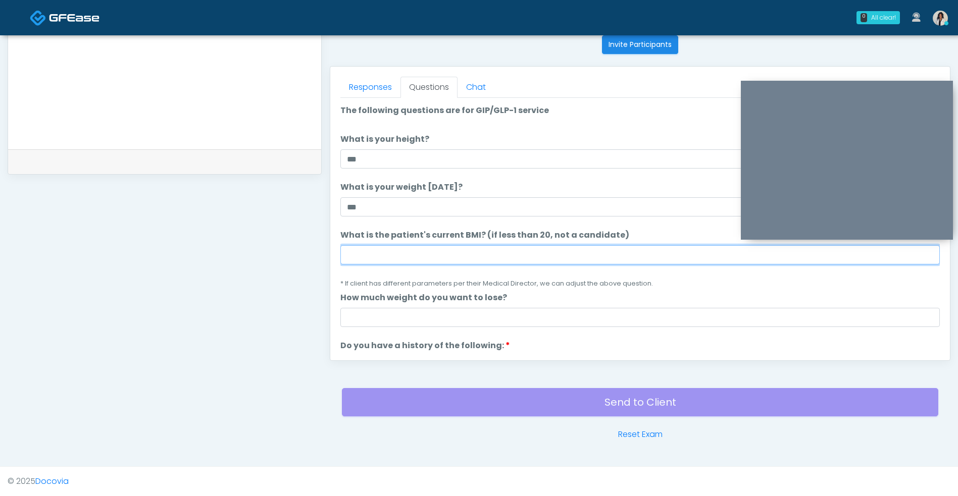
click at [597, 245] on input "What is the patient's current BMI? (if less than 20, not a candidate)" at bounding box center [639, 254] width 599 height 19
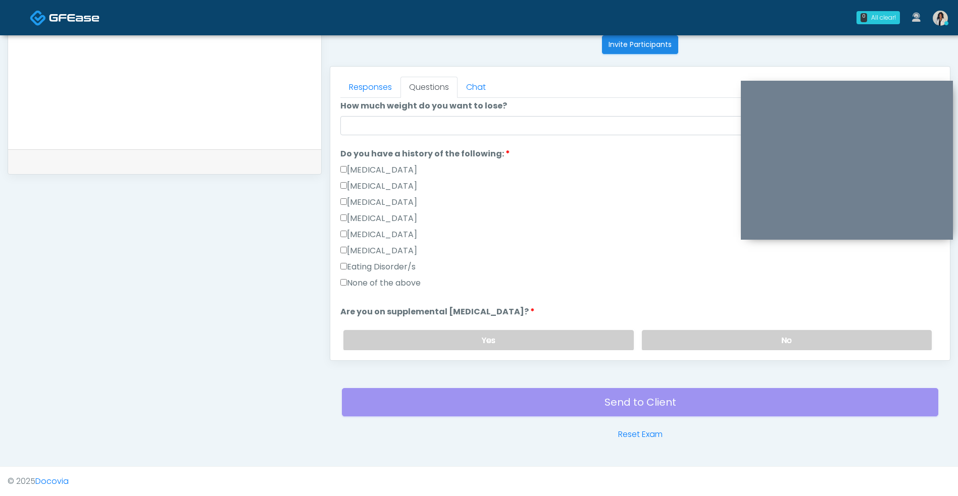
scroll to position [192, 0]
type input "****"
click at [408, 287] on label "None of the above" at bounding box center [380, 283] width 80 height 12
click at [678, 340] on label "No" at bounding box center [787, 340] width 290 height 21
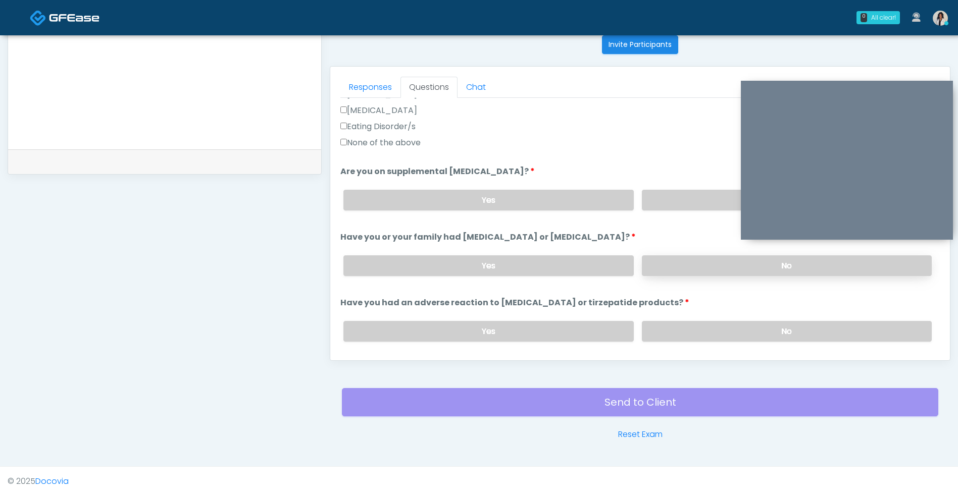
click at [672, 258] on label "No" at bounding box center [787, 265] width 290 height 21
click at [677, 338] on label "No" at bounding box center [787, 331] width 290 height 21
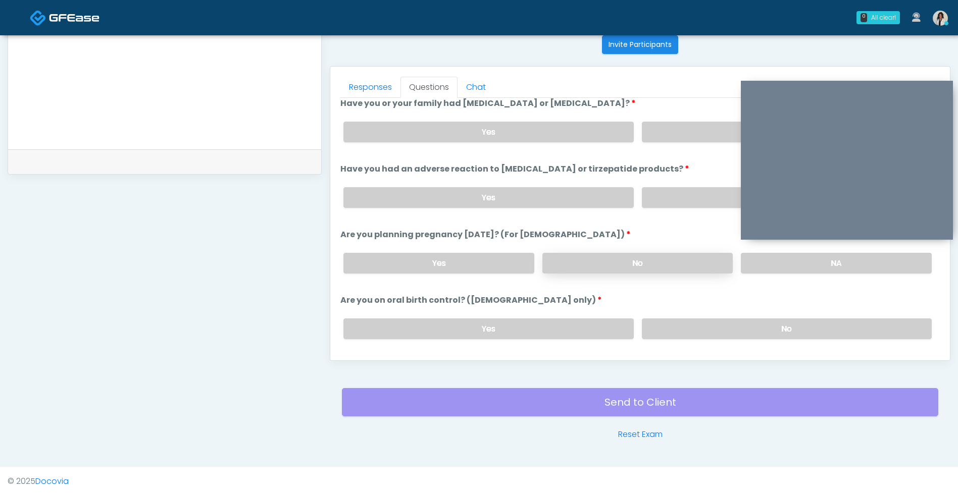
click at [673, 255] on label "No" at bounding box center [637, 263] width 191 height 21
click at [672, 334] on label "No" at bounding box center [787, 329] width 290 height 21
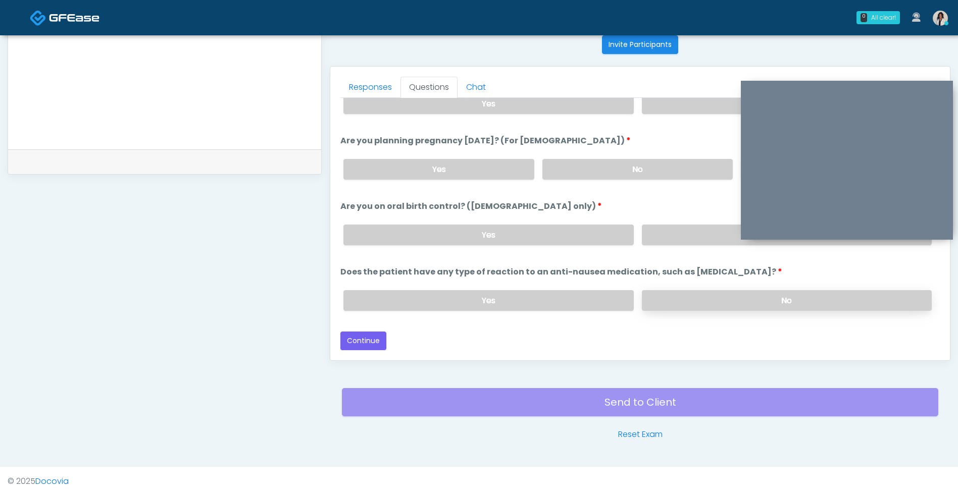
click at [678, 297] on label "No" at bounding box center [787, 300] width 290 height 21
click at [364, 346] on button "Continue" at bounding box center [363, 341] width 46 height 19
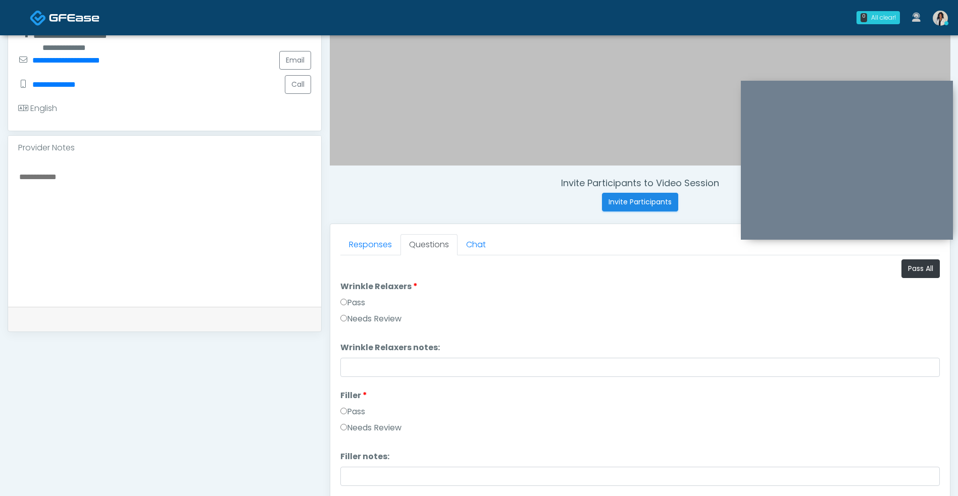
scroll to position [203, 0]
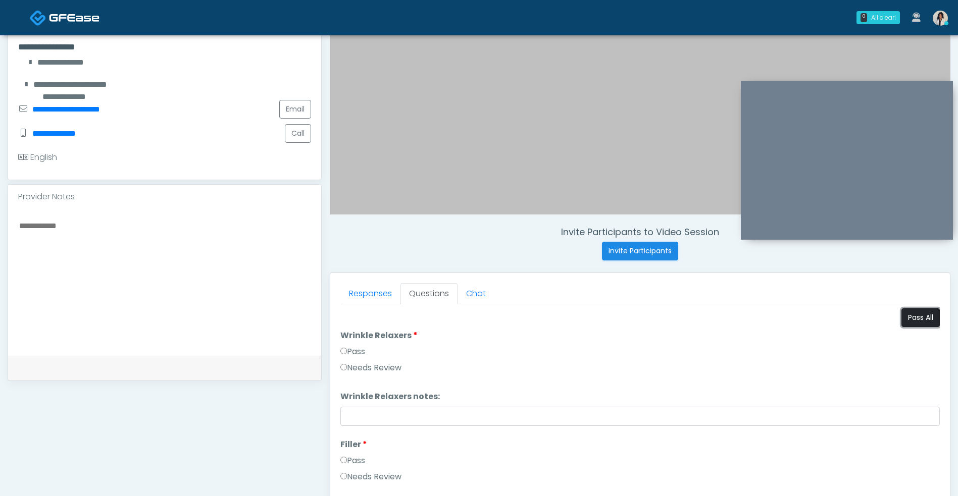
click at [918, 320] on button "Pass All" at bounding box center [920, 318] width 38 height 19
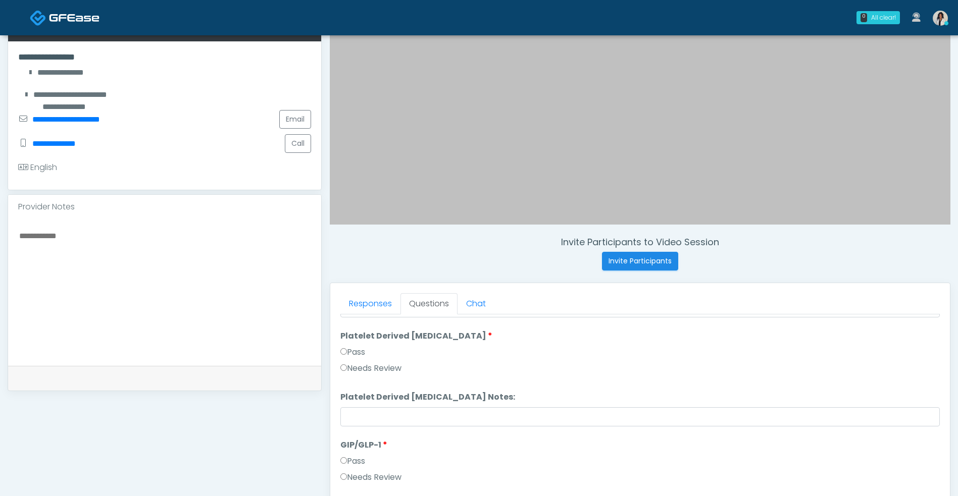
scroll to position [410, 0]
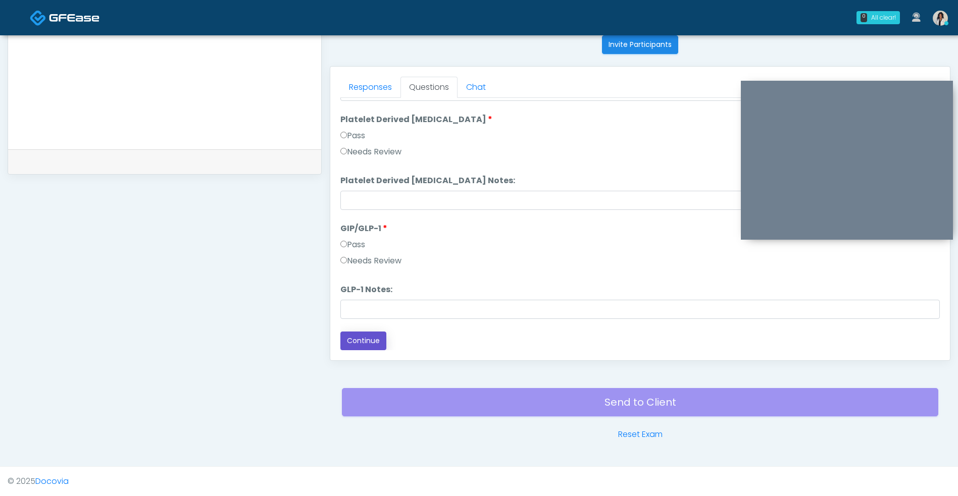
click at [384, 347] on button "Continue" at bounding box center [363, 341] width 46 height 19
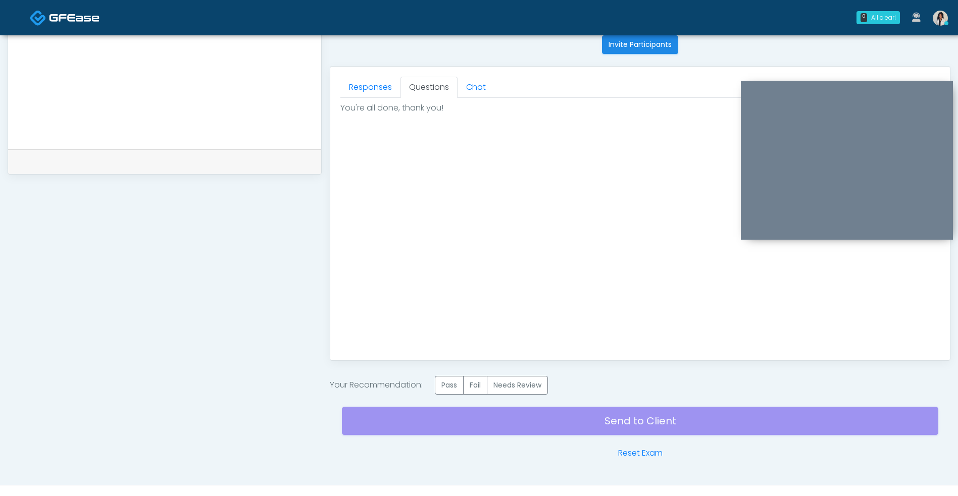
scroll to position [0, 0]
click at [457, 381] on label "Pass" at bounding box center [449, 385] width 29 height 19
click at [510, 424] on div "Send to Client Reset Exam" at bounding box center [640, 427] width 596 height 65
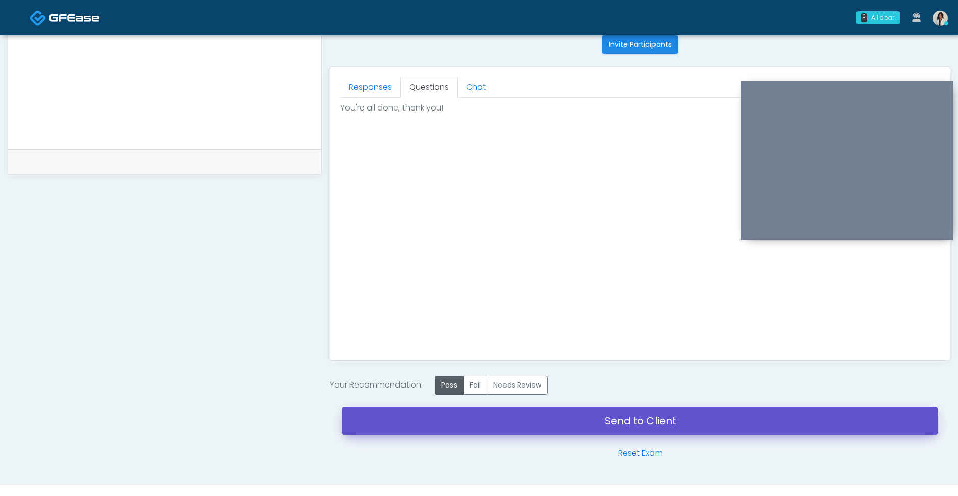
click at [516, 429] on link "Send to Client" at bounding box center [640, 421] width 596 height 28
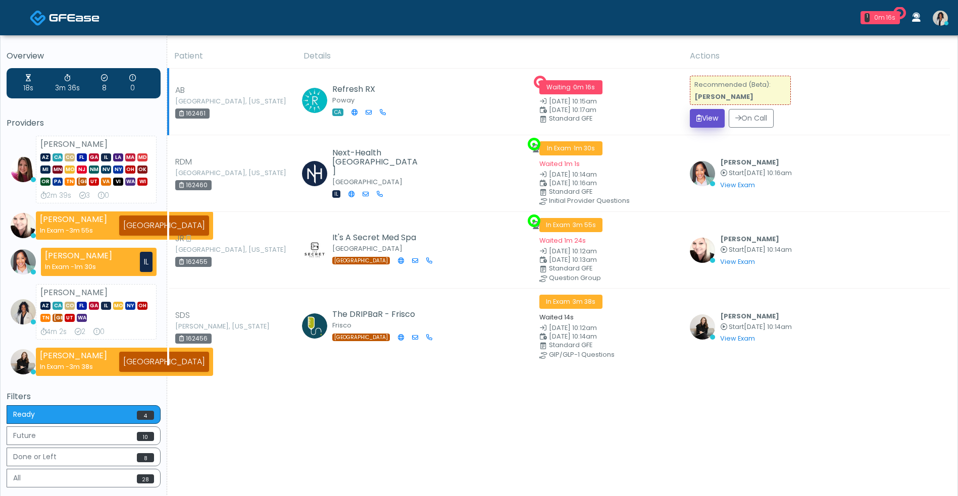
click at [709, 122] on button "View" at bounding box center [707, 118] width 35 height 19
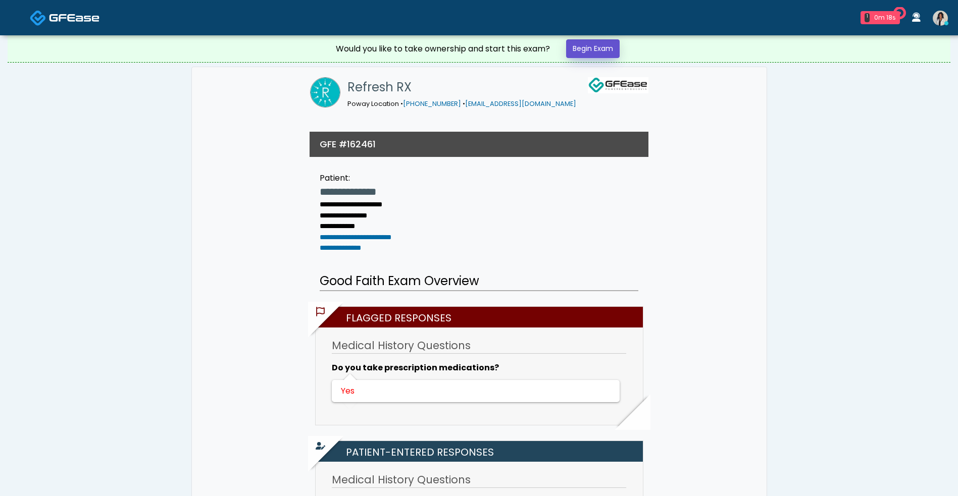
click at [591, 46] on link "Begin Exam" at bounding box center [593, 48] width 54 height 19
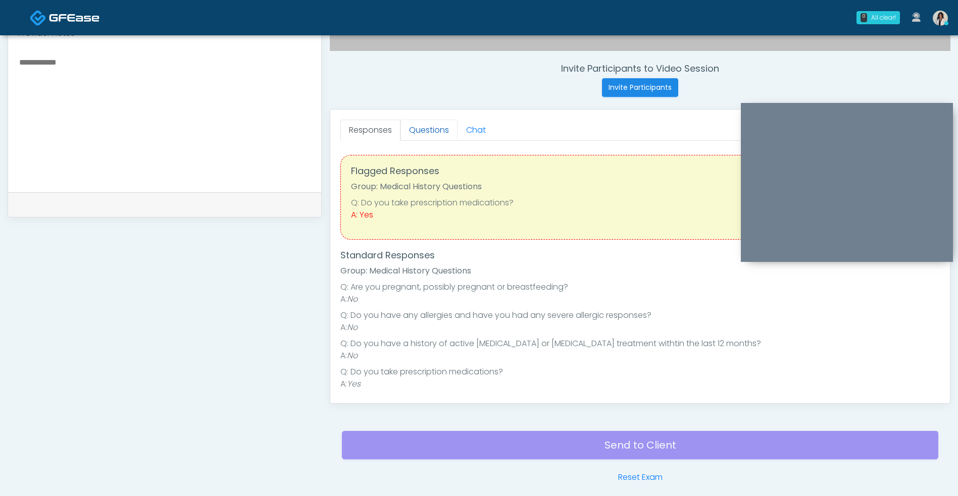
click at [439, 140] on link "Questions" at bounding box center [428, 130] width 57 height 21
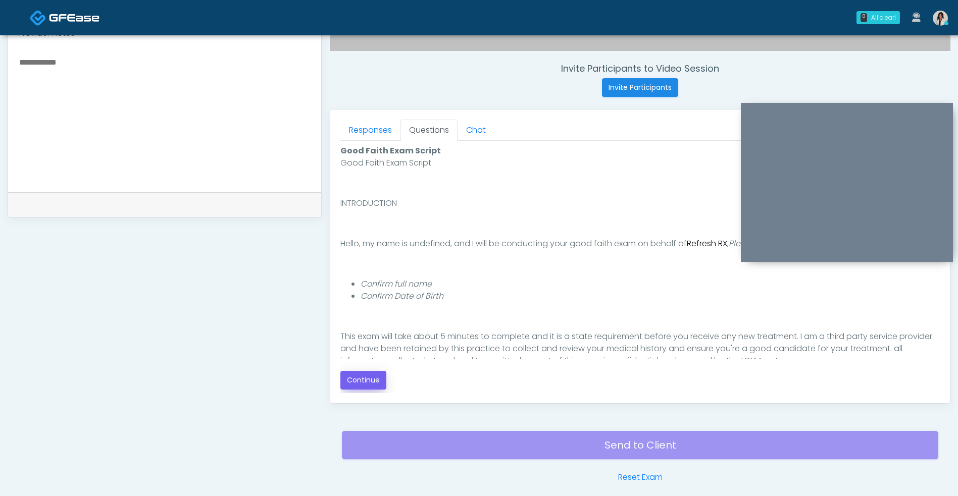
click at [375, 382] on button "Continue" at bounding box center [363, 380] width 46 height 19
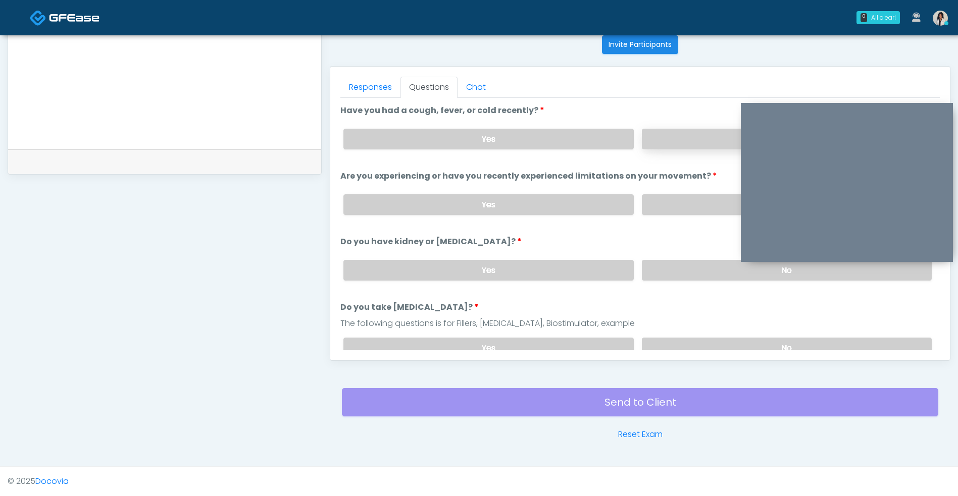
click at [684, 147] on label "No" at bounding box center [787, 139] width 290 height 21
click at [659, 214] on label "No" at bounding box center [787, 204] width 290 height 21
click at [650, 280] on label "No" at bounding box center [787, 270] width 290 height 21
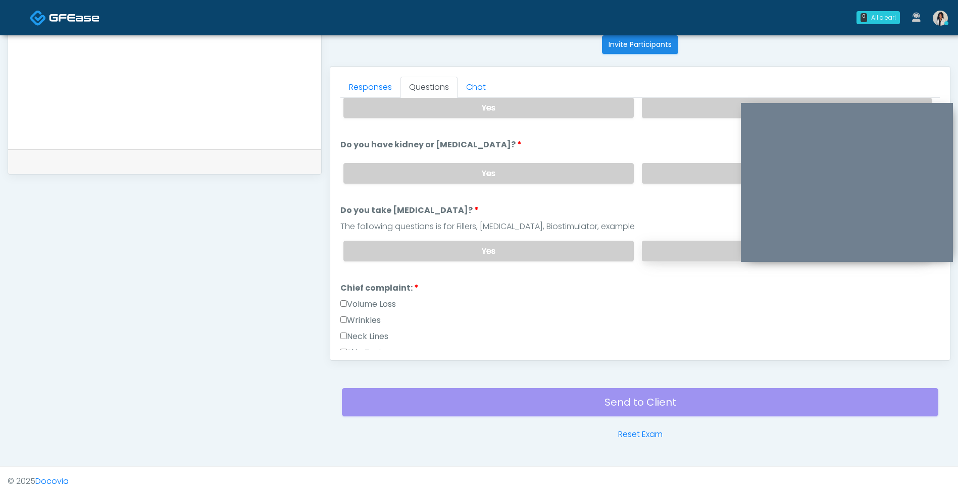
click at [654, 248] on label "No" at bounding box center [787, 251] width 290 height 21
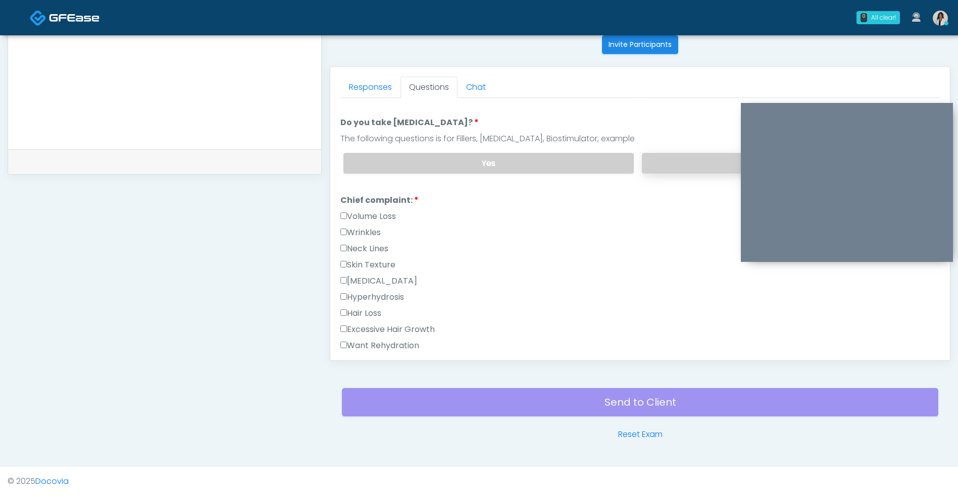
scroll to position [193, 0]
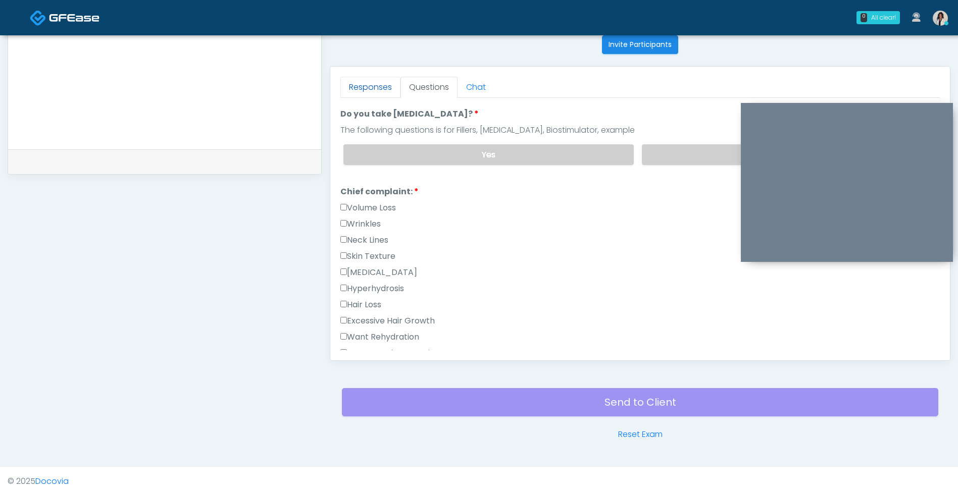
click at [366, 85] on link "Responses" at bounding box center [370, 87] width 60 height 21
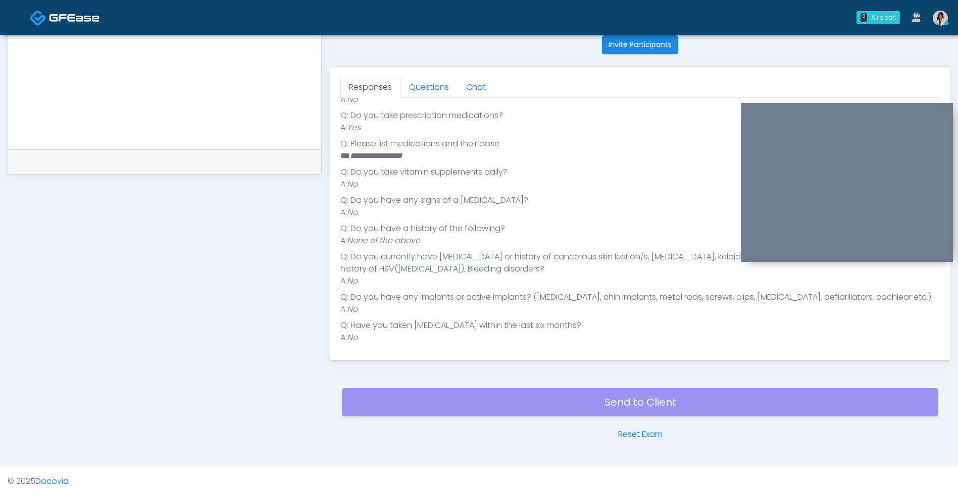
scroll to position [215, 0]
click at [431, 88] on link "Questions" at bounding box center [428, 87] width 57 height 21
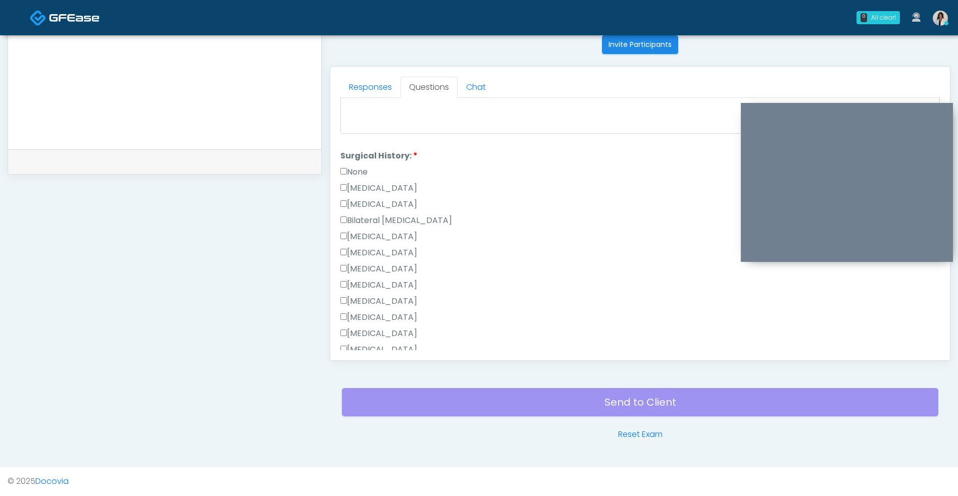
scroll to position [508, 0]
click at [368, 192] on label "None" at bounding box center [353, 192] width 27 height 12
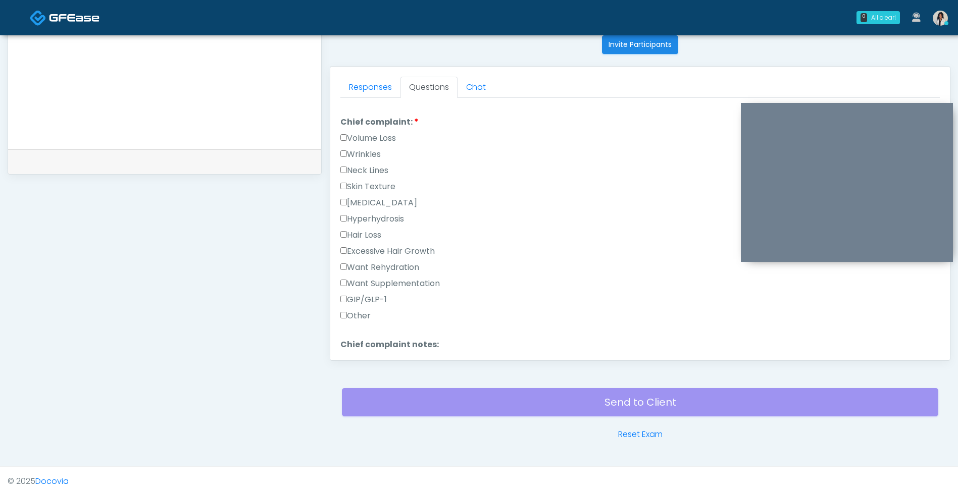
scroll to position [265, 0]
click at [375, 163] on label "Neck Lines" at bounding box center [364, 169] width 48 height 12
click at [387, 166] on label "Neck Lines" at bounding box center [364, 169] width 48 height 12
click at [377, 149] on label "Wrinkles" at bounding box center [360, 153] width 40 height 12
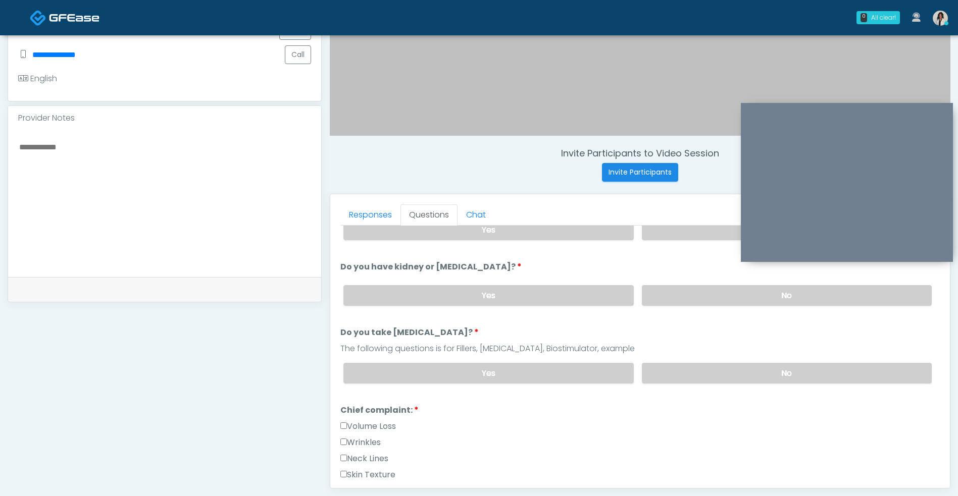
scroll to position [299, 0]
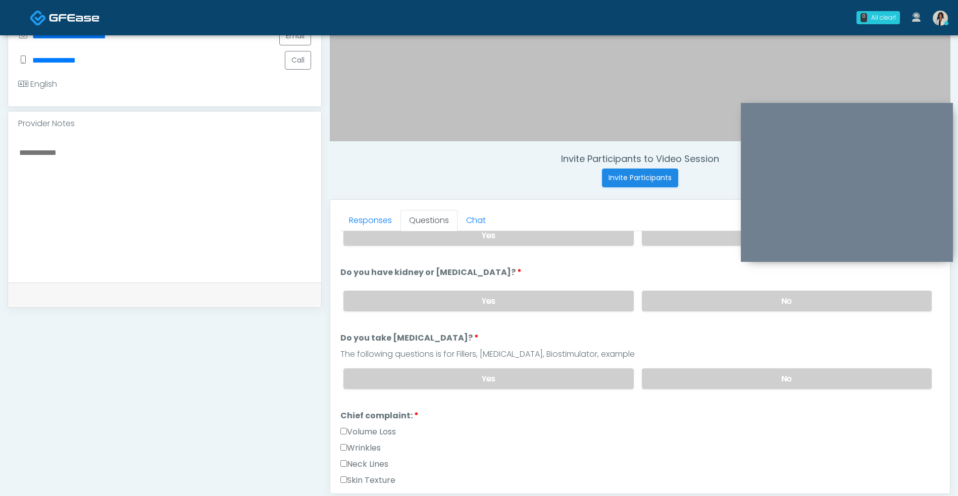
click at [277, 207] on textarea at bounding box center [164, 207] width 293 height 123
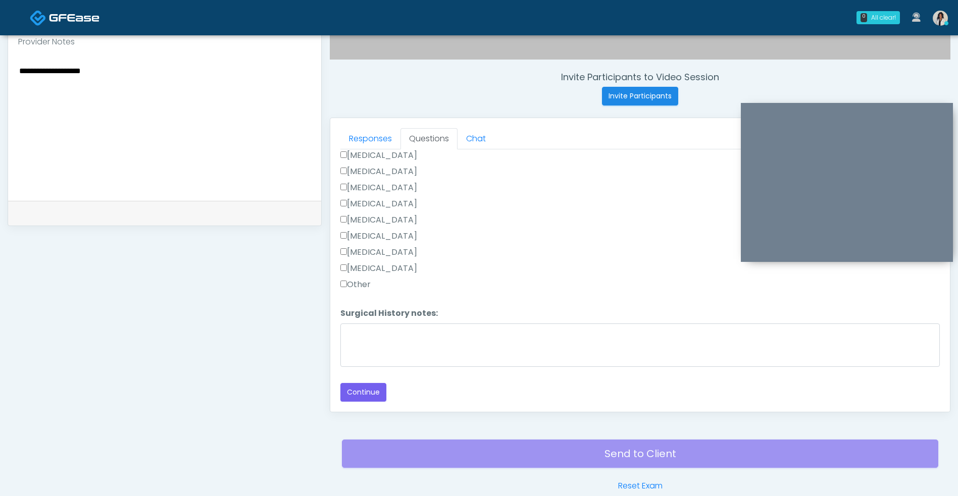
scroll to position [382, 0]
type textarea "**********"
click at [376, 398] on button "Continue" at bounding box center [363, 391] width 46 height 19
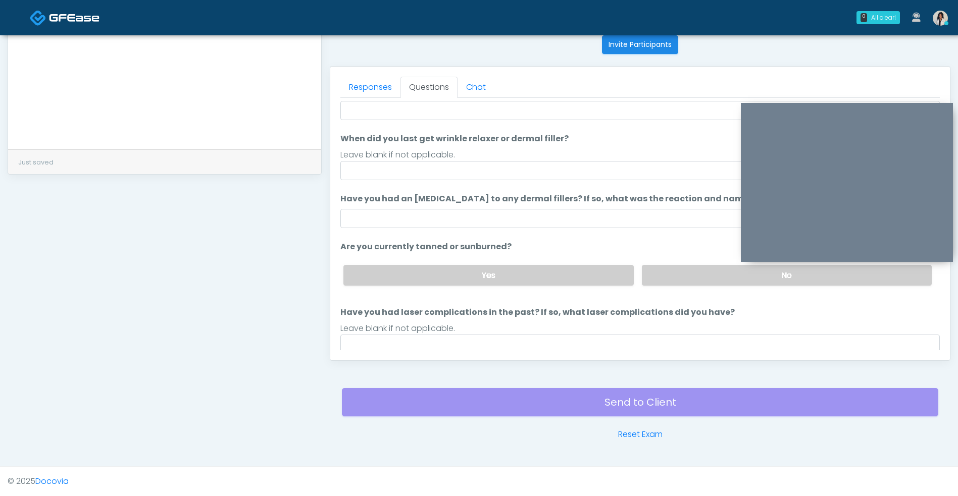
scroll to position [9, 0]
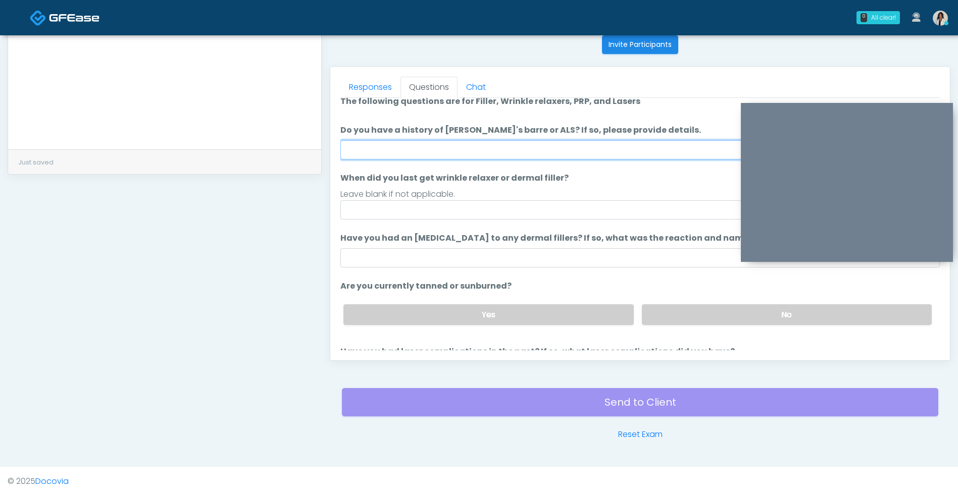
click at [498, 148] on input "Do you have a history of Guillain's barre or ALS? If so, please provide details." at bounding box center [639, 149] width 599 height 19
type input "**"
click at [458, 254] on input "Have you had an allergic response to any dermal fillers? If so, what was the re…" at bounding box center [639, 257] width 599 height 19
type input "**"
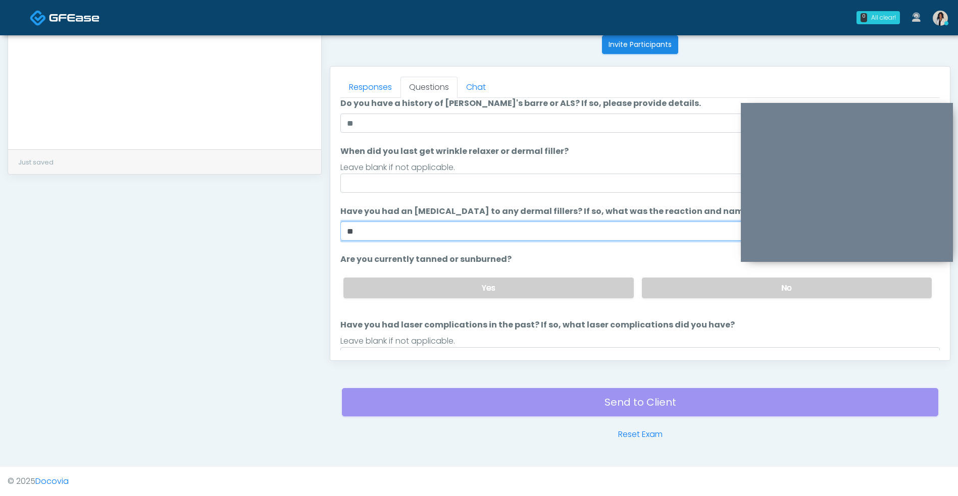
scroll to position [0, 0]
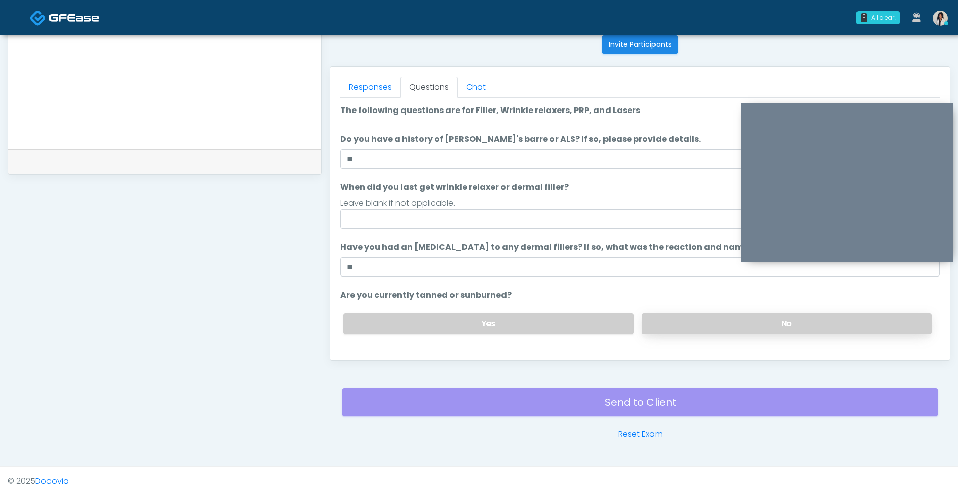
click at [670, 321] on label "No" at bounding box center [787, 324] width 290 height 21
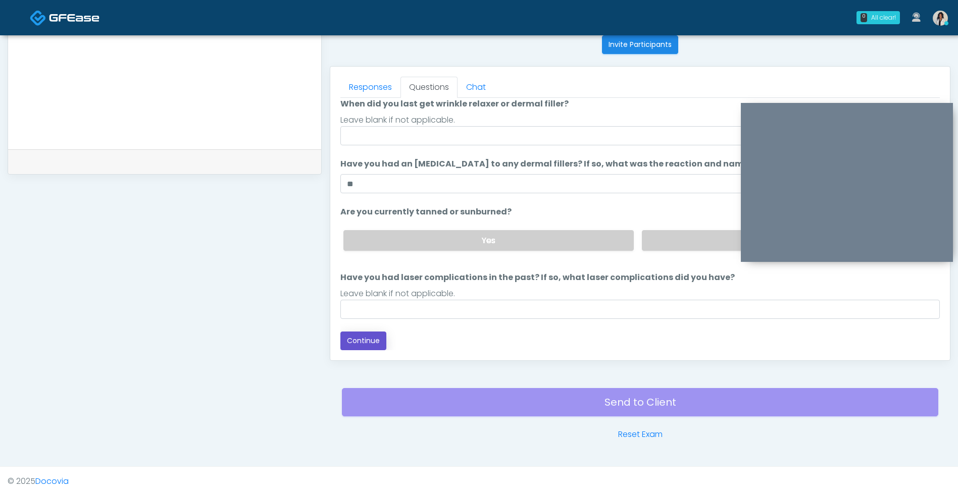
click at [365, 348] on button "Continue" at bounding box center [363, 341] width 46 height 19
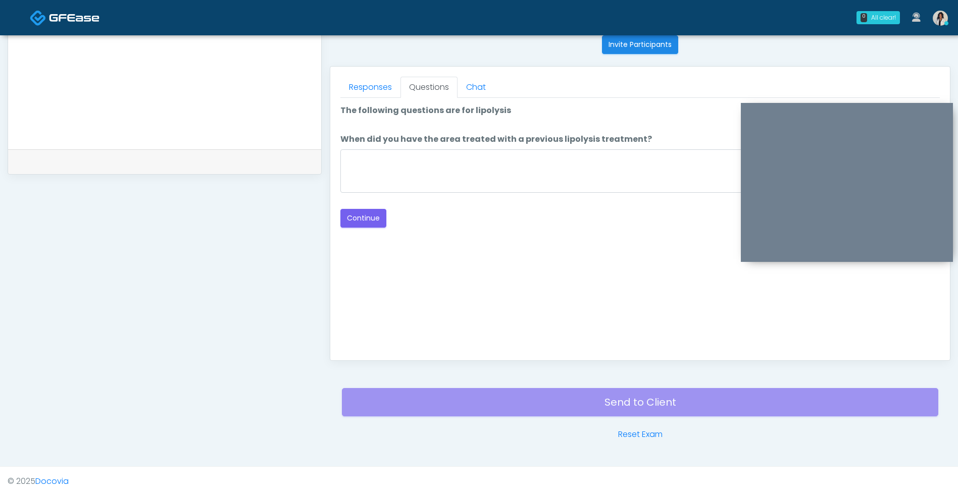
scroll to position [0, 0]
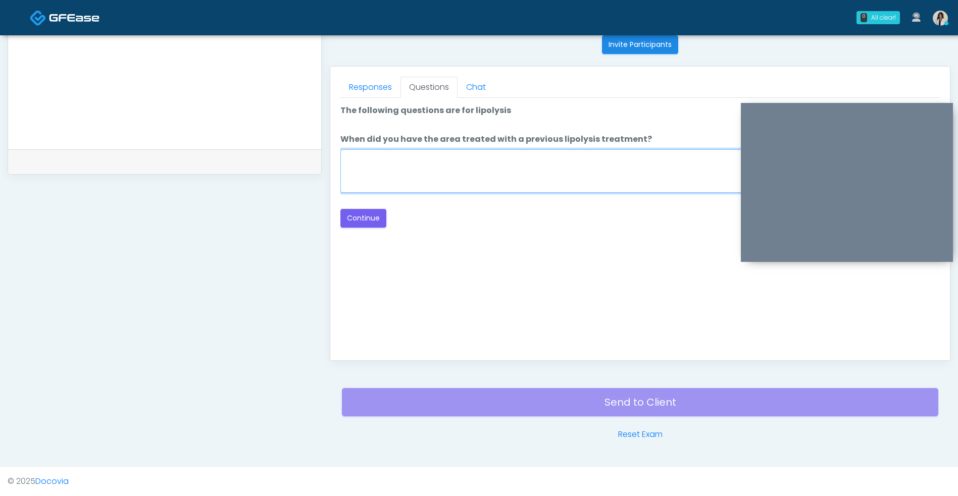
click at [493, 178] on textarea "When did you have the area treated with a previous lipolysis treatment?" at bounding box center [639, 170] width 599 height 43
type textarea "***"
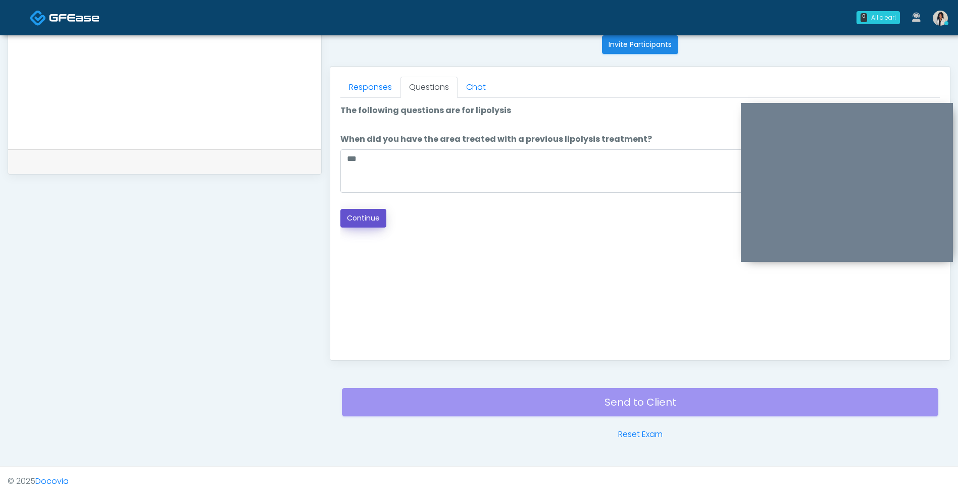
click at [376, 223] on button "Continue" at bounding box center [363, 218] width 46 height 19
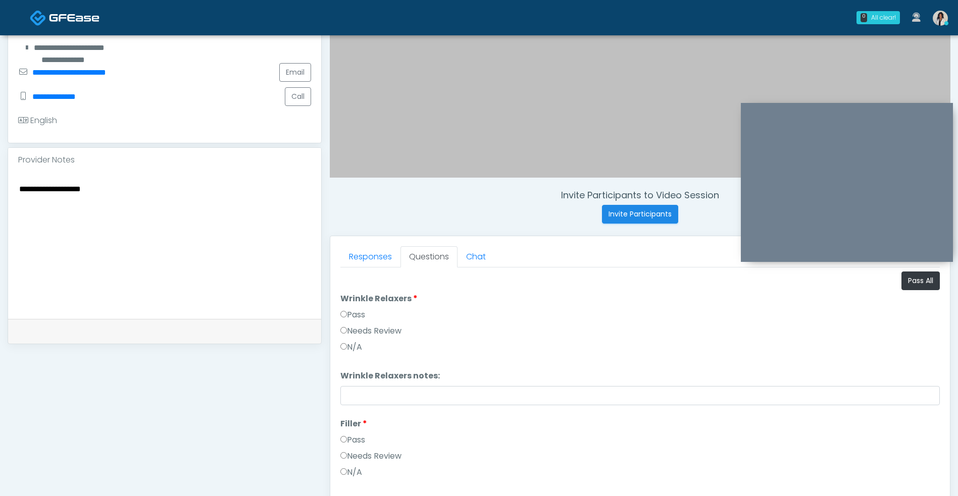
scroll to position [258, 0]
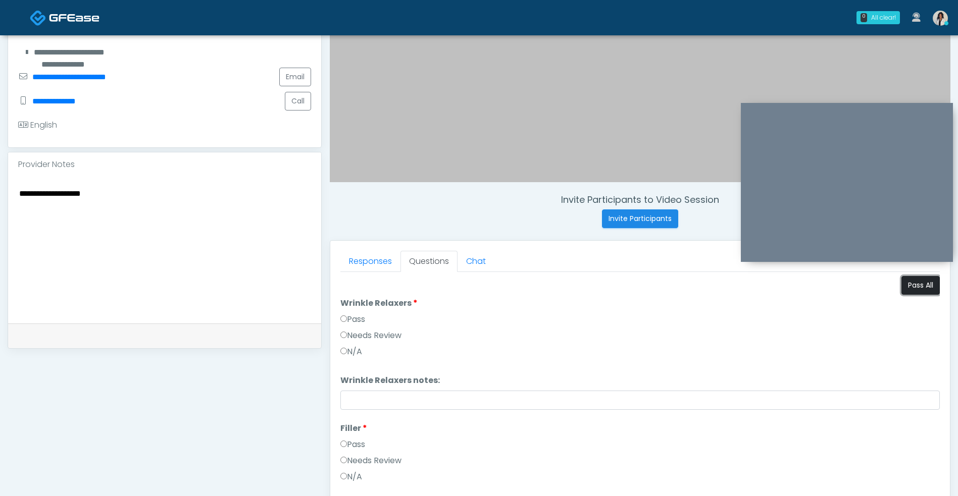
click at [911, 291] on button "Pass All" at bounding box center [920, 285] width 38 height 19
click at [120, 208] on textarea "**********" at bounding box center [164, 248] width 293 height 123
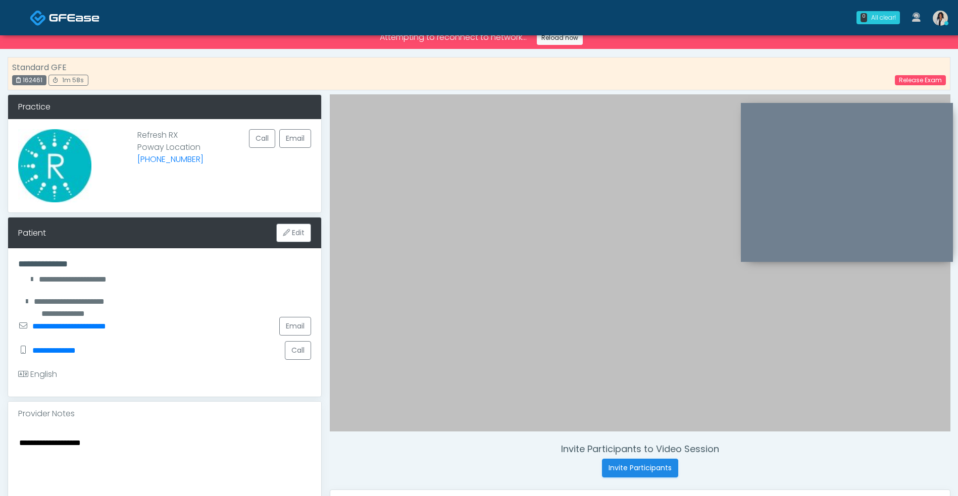
scroll to position [0, 0]
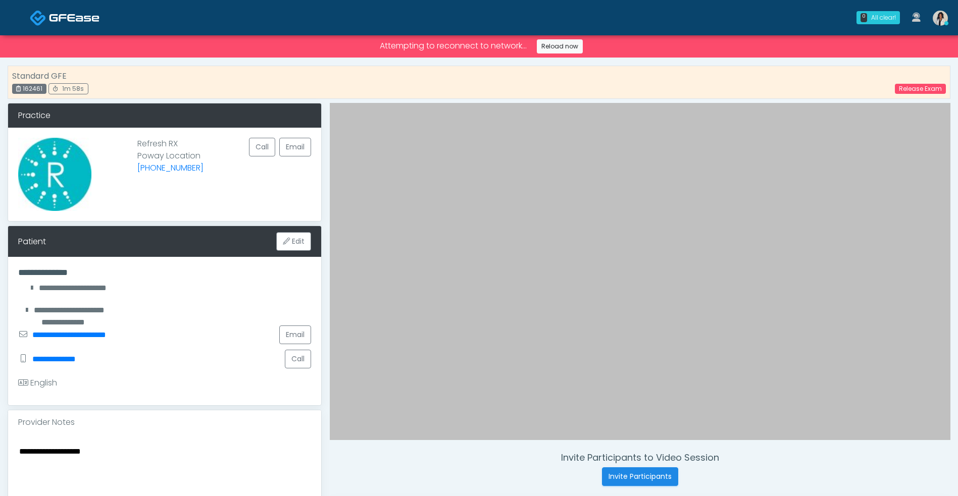
click at [553, 30] on div "0 All clear! All clear! Megan McComy AZ CA CO FL GA IL LA MA MD MI MN MO NJ NM …" at bounding box center [539, 17] width 829 height 33
click at [547, 40] on link "Reload now" at bounding box center [560, 46] width 46 height 14
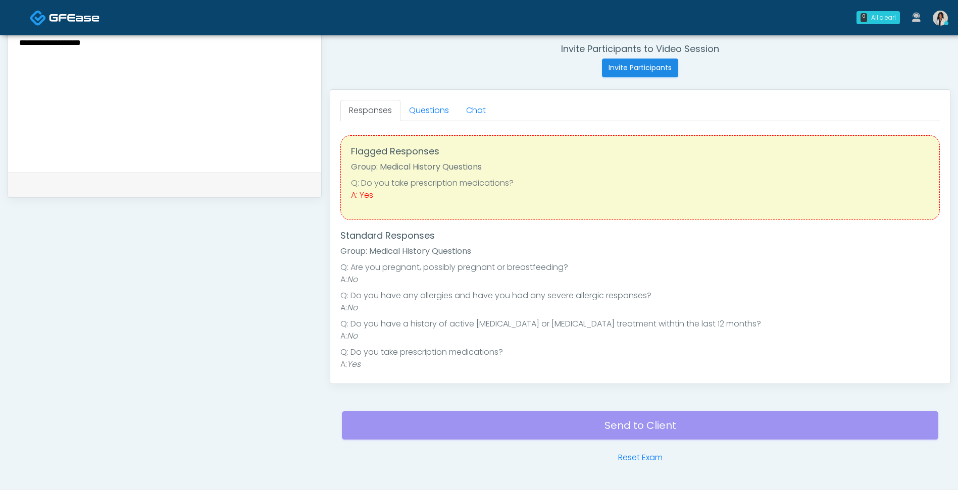
scroll to position [389, 0]
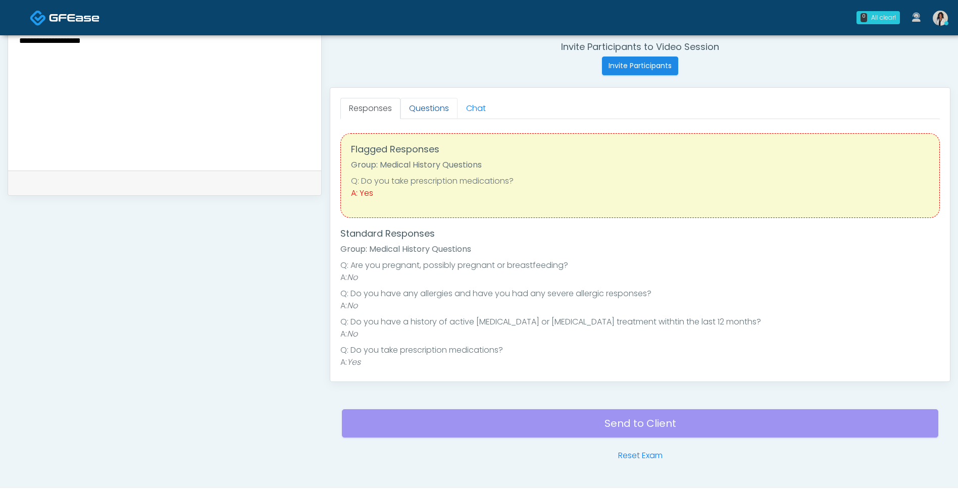
click at [428, 118] on link "Questions" at bounding box center [428, 108] width 57 height 21
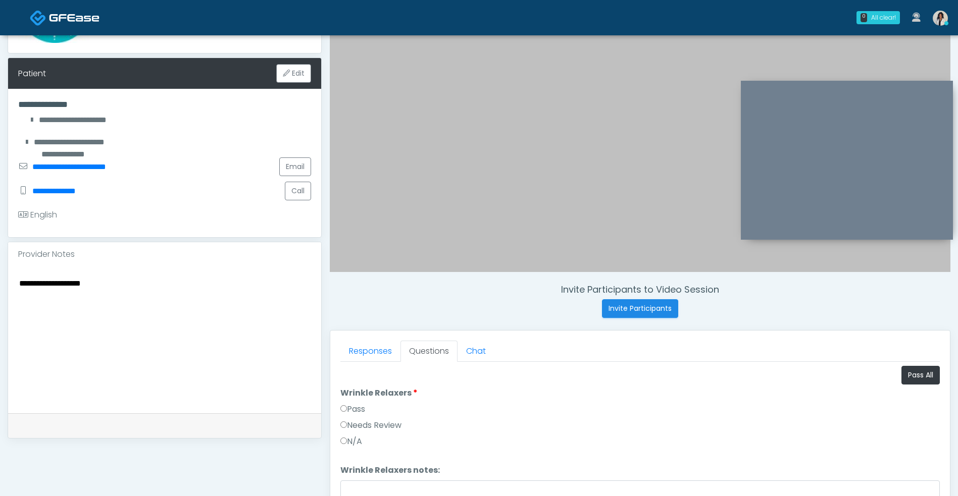
scroll to position [144, 0]
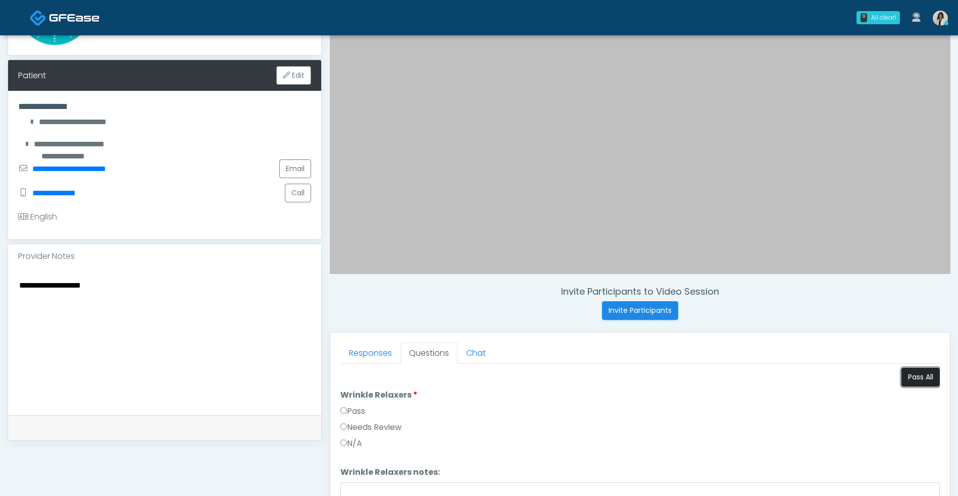
click at [909, 375] on button "Pass All" at bounding box center [920, 377] width 38 height 19
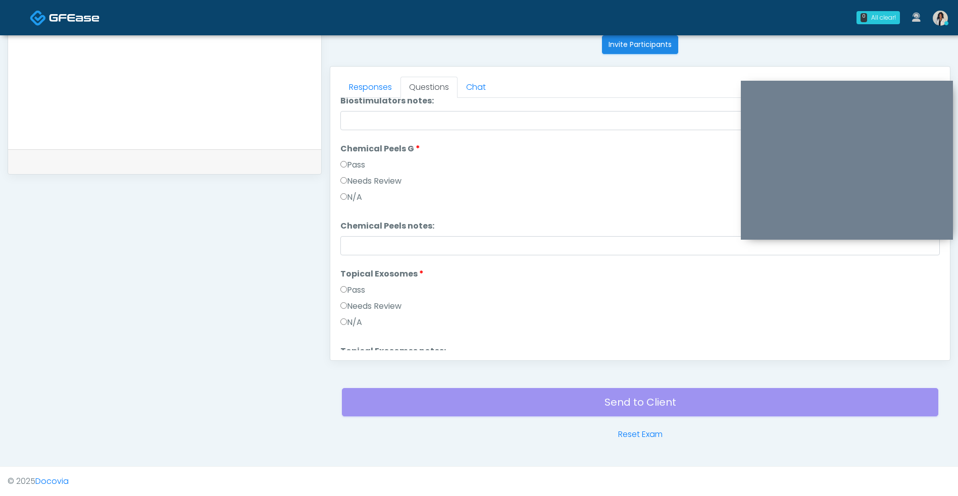
scroll to position [918, 0]
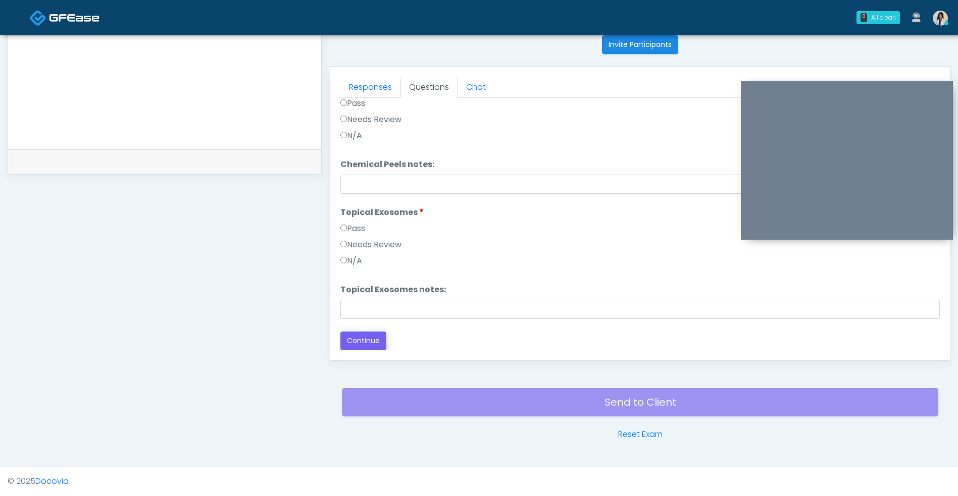
click at [360, 339] on button "Continue" at bounding box center [363, 341] width 46 height 19
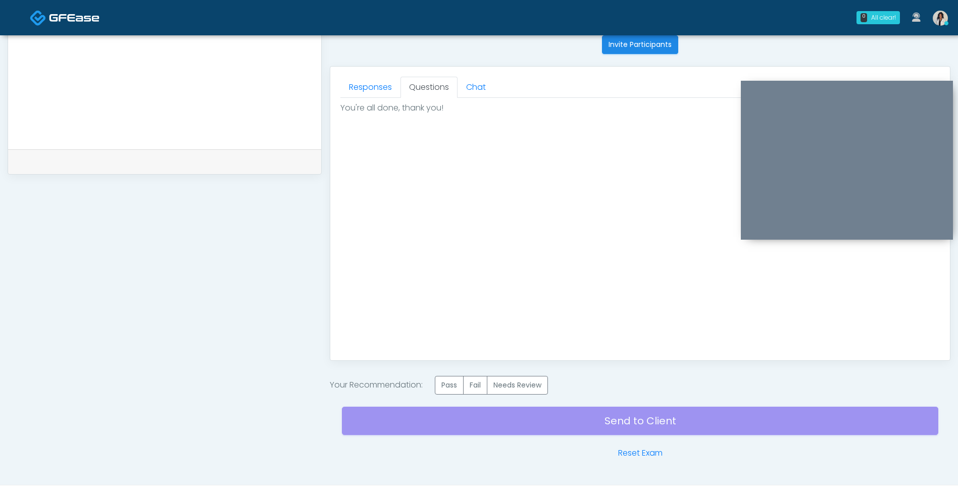
scroll to position [0, 0]
click at [448, 387] on label "Pass" at bounding box center [449, 385] width 29 height 19
click at [443, 426] on div "Send to Client Reset Exam" at bounding box center [640, 427] width 596 height 65
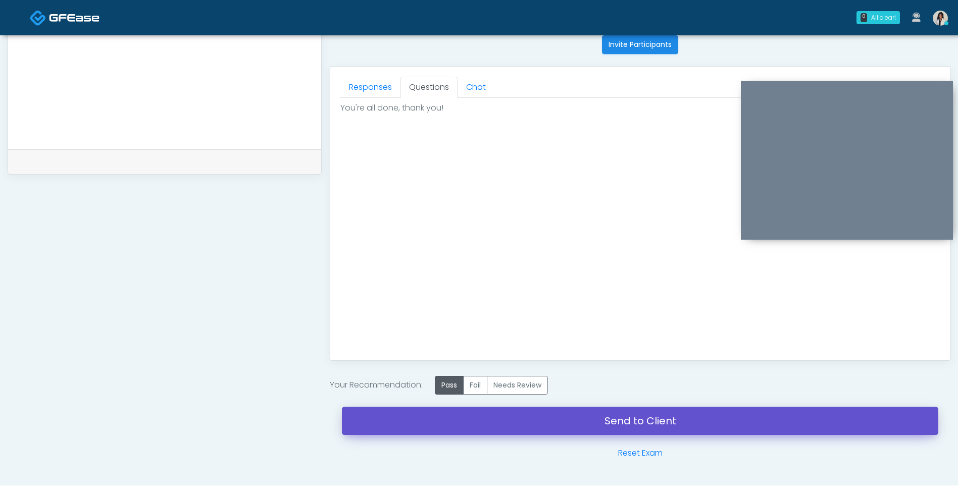
click at [484, 430] on link "Send to Client" at bounding box center [640, 421] width 596 height 28
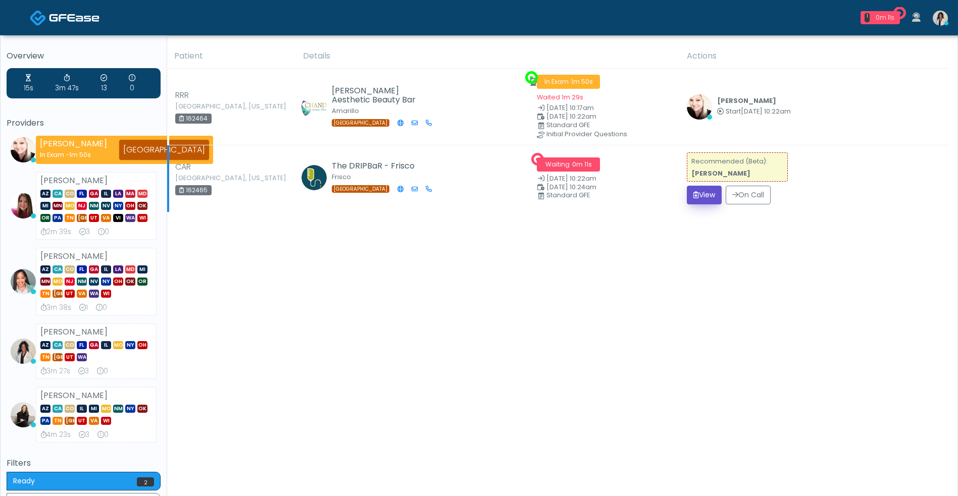
click at [697, 196] on button "View" at bounding box center [704, 195] width 35 height 19
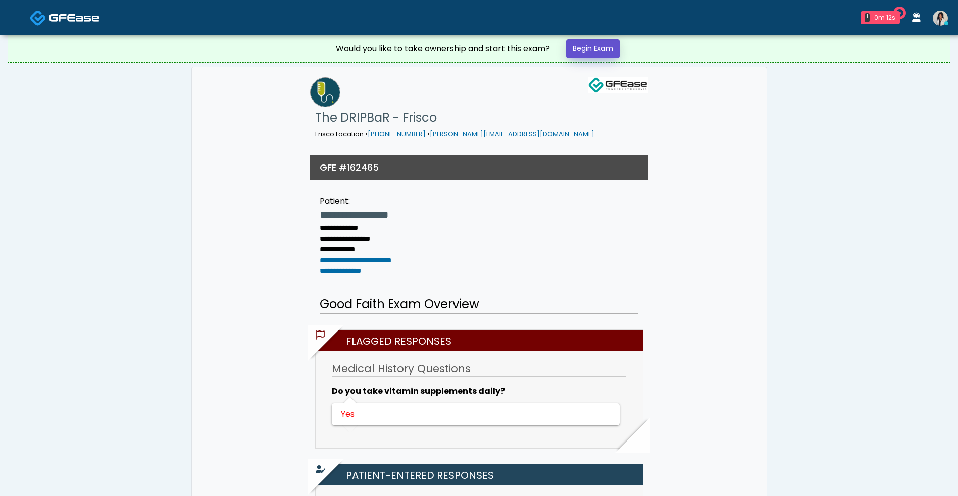
click at [594, 49] on link "Begin Exam" at bounding box center [593, 48] width 54 height 19
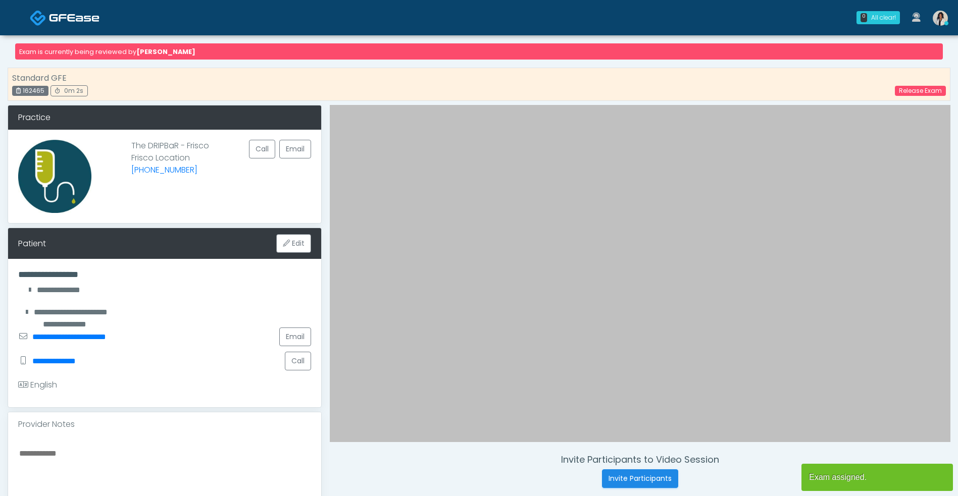
click at [75, 16] on img at bounding box center [74, 18] width 50 height 10
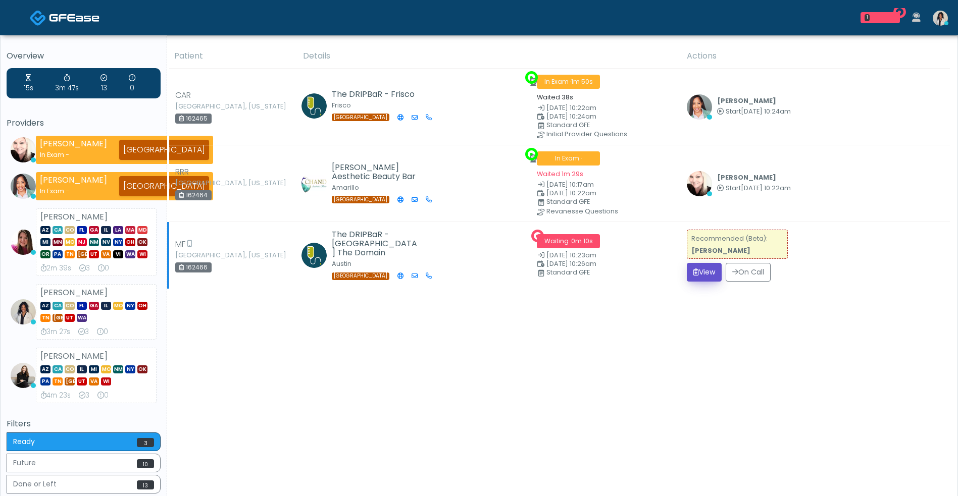
click at [693, 272] on icon "submit" at bounding box center [696, 272] width 6 height 7
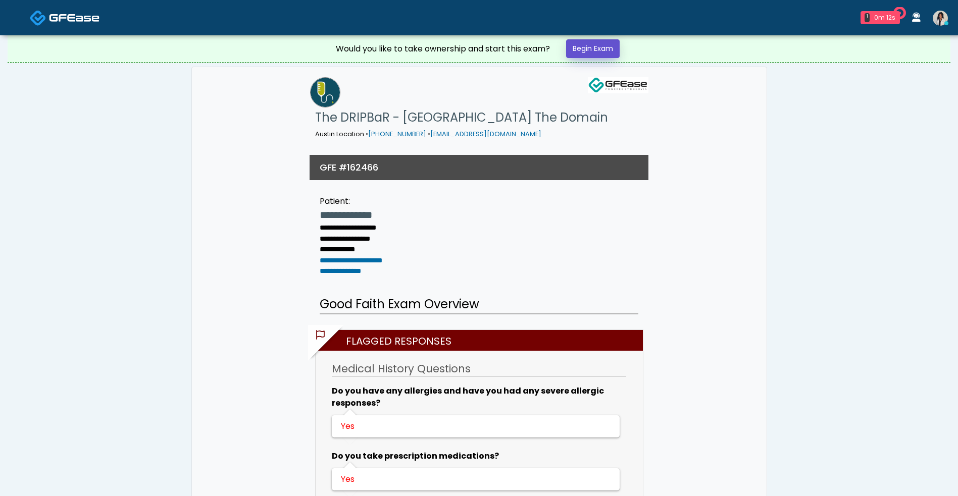
click at [599, 52] on link "Begin Exam" at bounding box center [593, 48] width 54 height 19
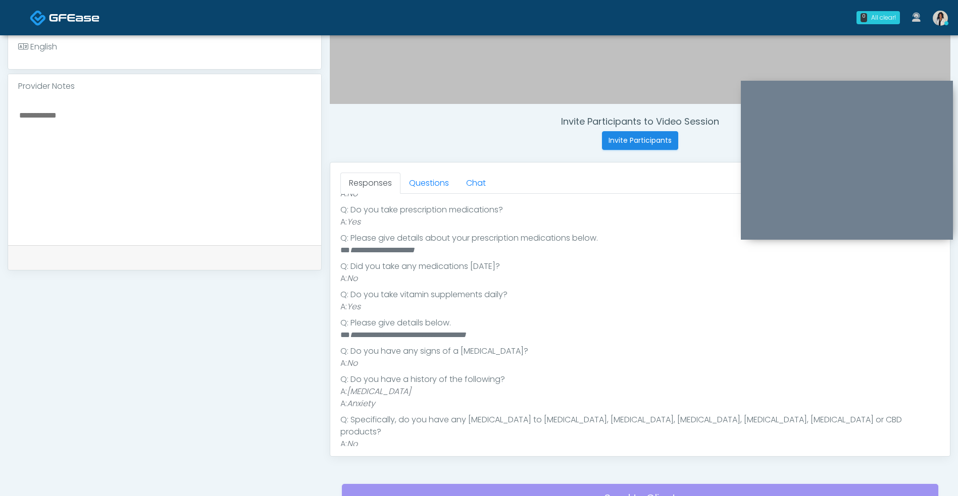
scroll to position [316, 0]
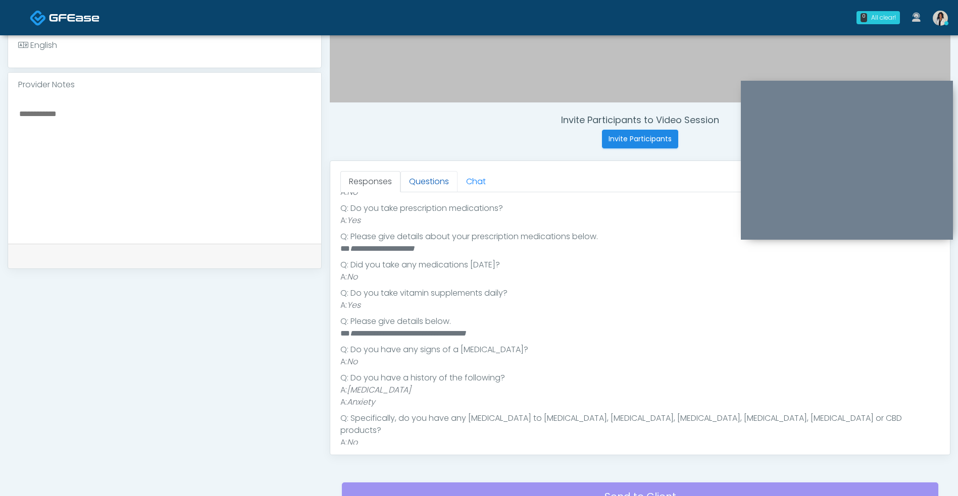
click at [439, 172] on link "Questions" at bounding box center [428, 181] width 57 height 21
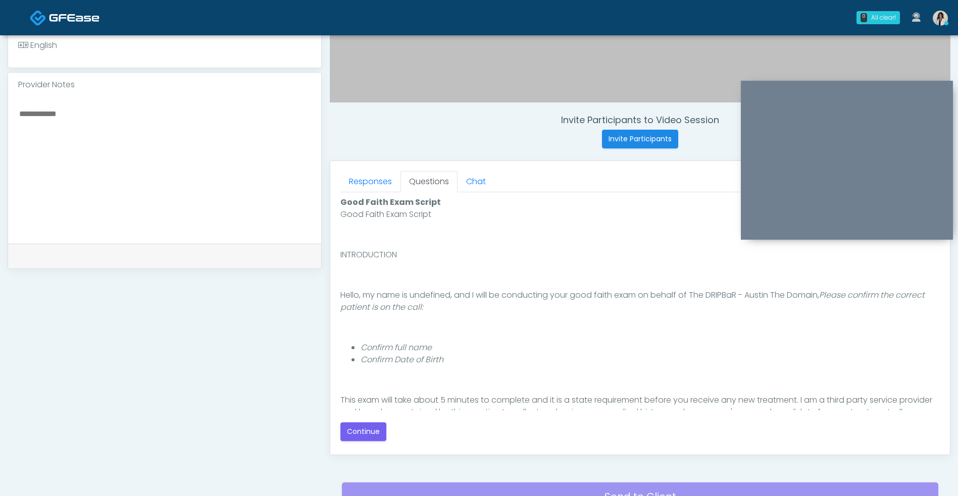
scroll to position [0, 0]
click at [359, 435] on button "Continue" at bounding box center [363, 432] width 46 height 19
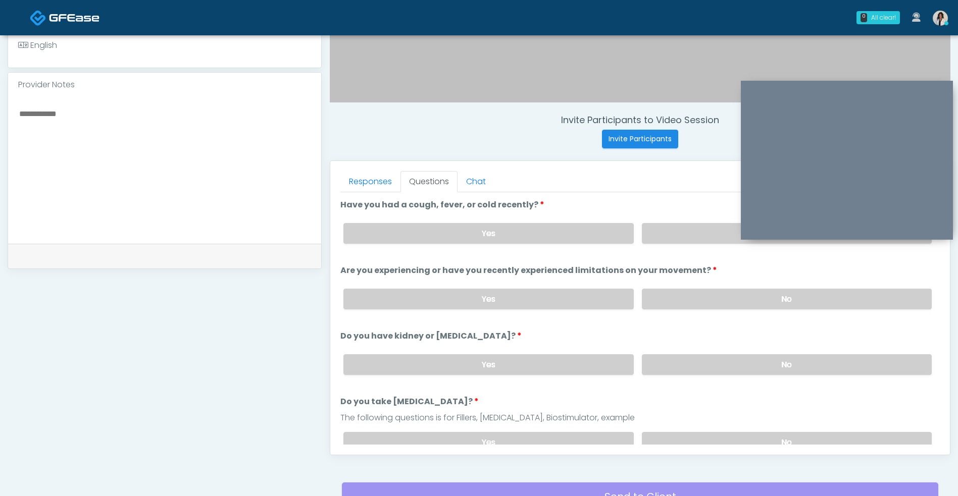
scroll to position [410, 0]
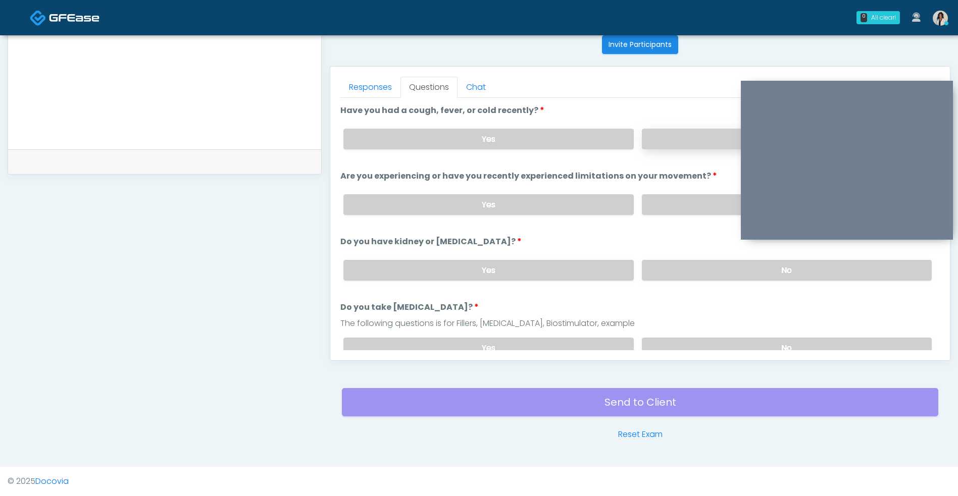
click at [667, 143] on label "No" at bounding box center [787, 139] width 290 height 21
click at [657, 200] on label "No" at bounding box center [787, 204] width 290 height 21
click at [660, 265] on label "No" at bounding box center [787, 270] width 290 height 21
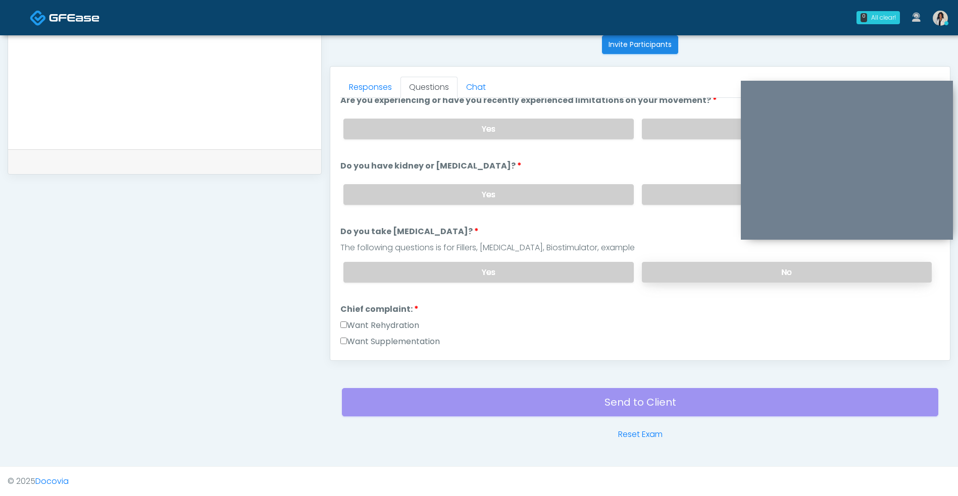
click at [667, 264] on label "No" at bounding box center [787, 272] width 290 height 21
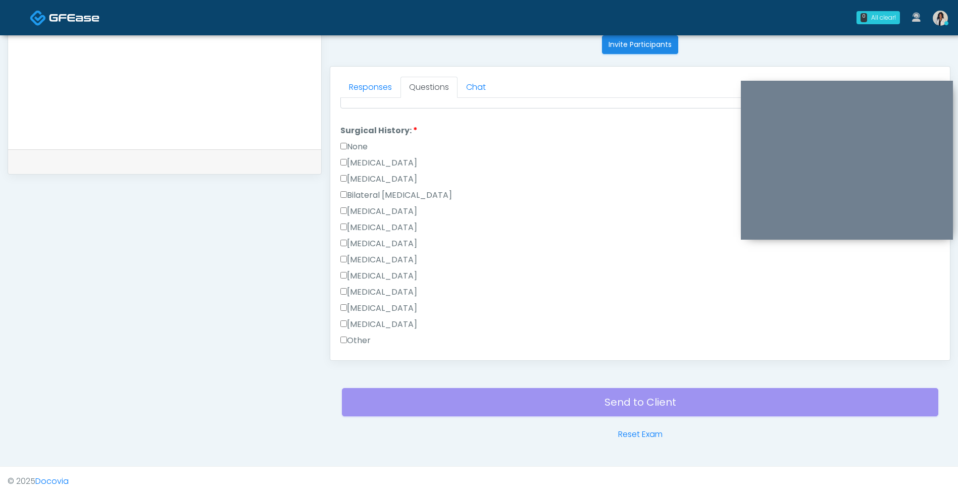
scroll to position [425, 0]
click at [368, 149] on label "None" at bounding box center [353, 146] width 27 height 12
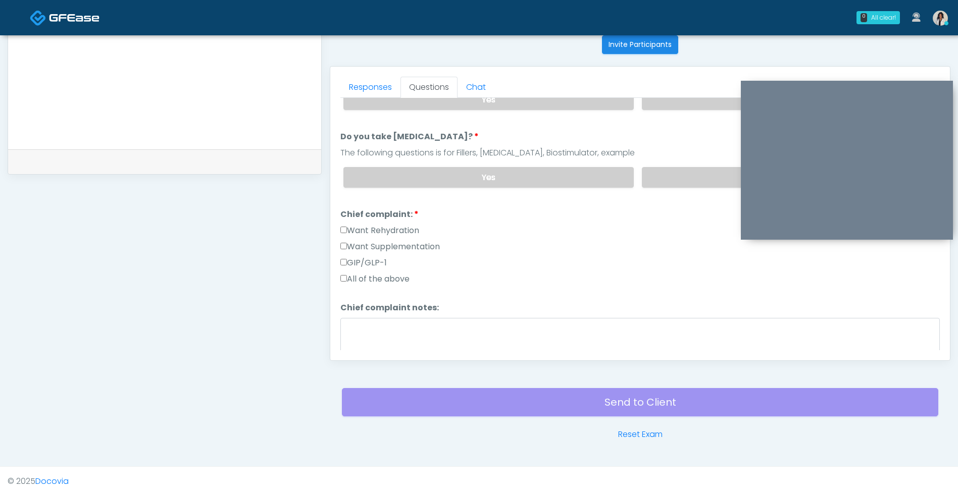
scroll to position [170, 0]
click at [419, 231] on label "Want Rehydration" at bounding box center [379, 231] width 79 height 12
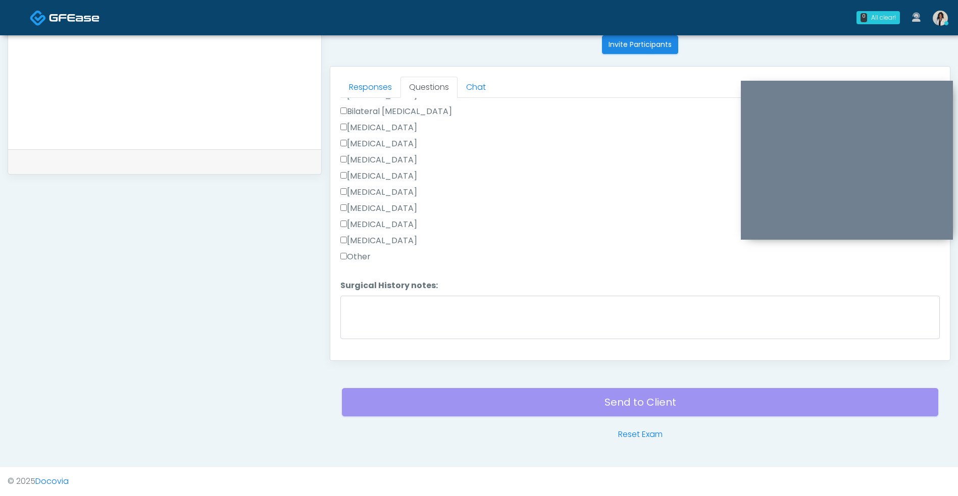
scroll to position [531, 0]
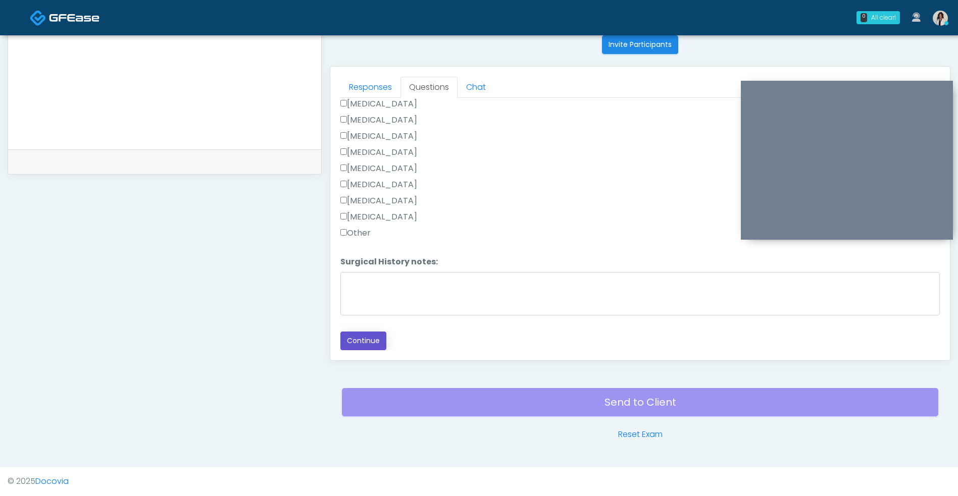
click at [380, 343] on button "Continue" at bounding box center [363, 341] width 46 height 19
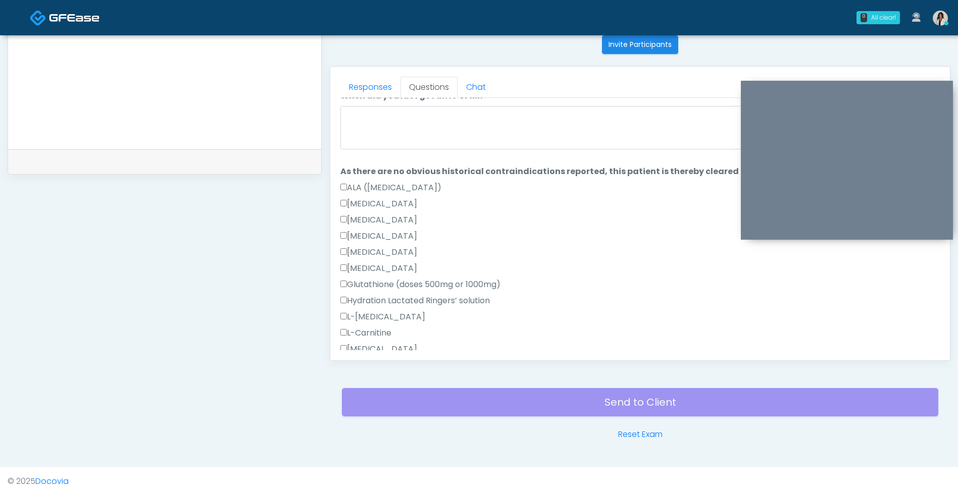
scroll to position [0, 0]
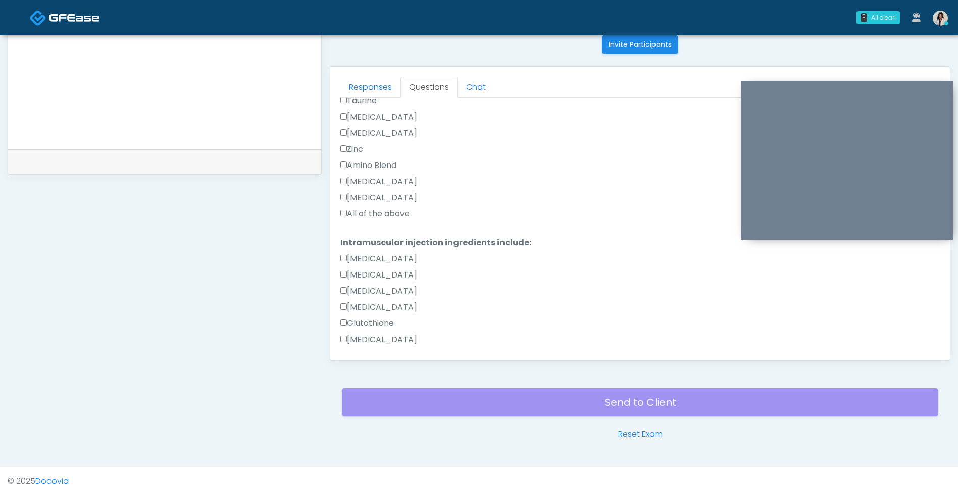
click at [407, 220] on label "All of the above" at bounding box center [374, 214] width 69 height 12
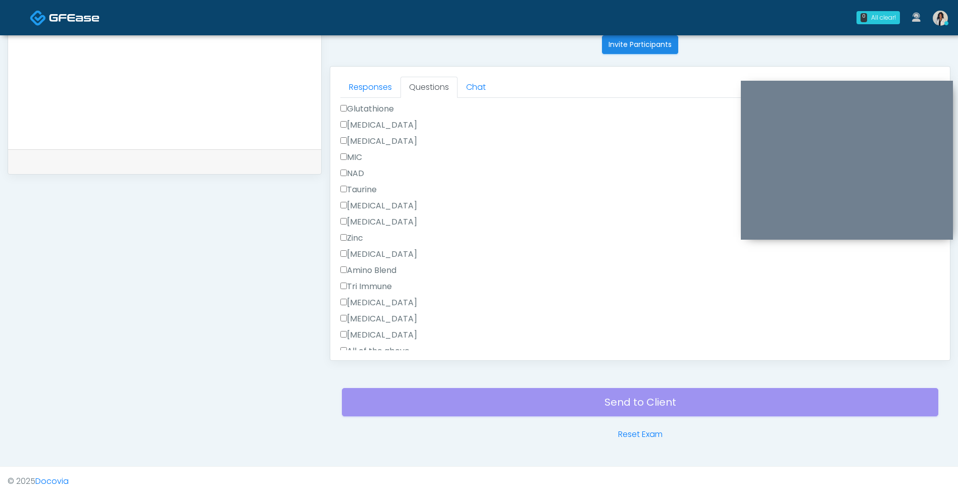
scroll to position [662, 0]
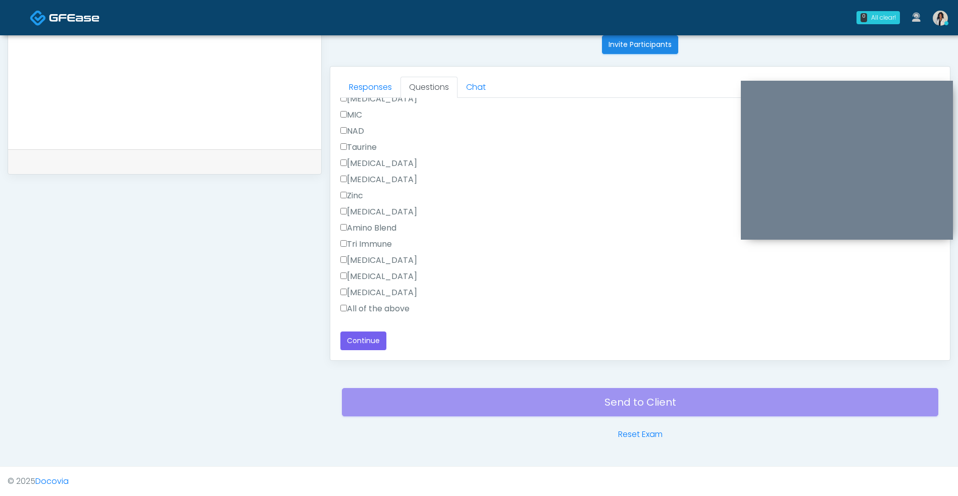
click at [390, 312] on label "All of the above" at bounding box center [374, 309] width 69 height 12
click at [379, 344] on button "Continue" at bounding box center [363, 341] width 46 height 19
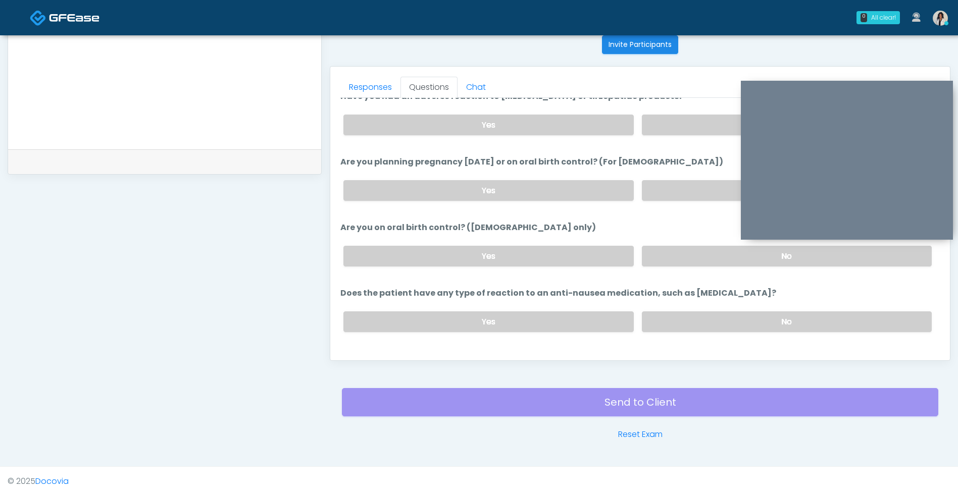
scroll to position [560, 0]
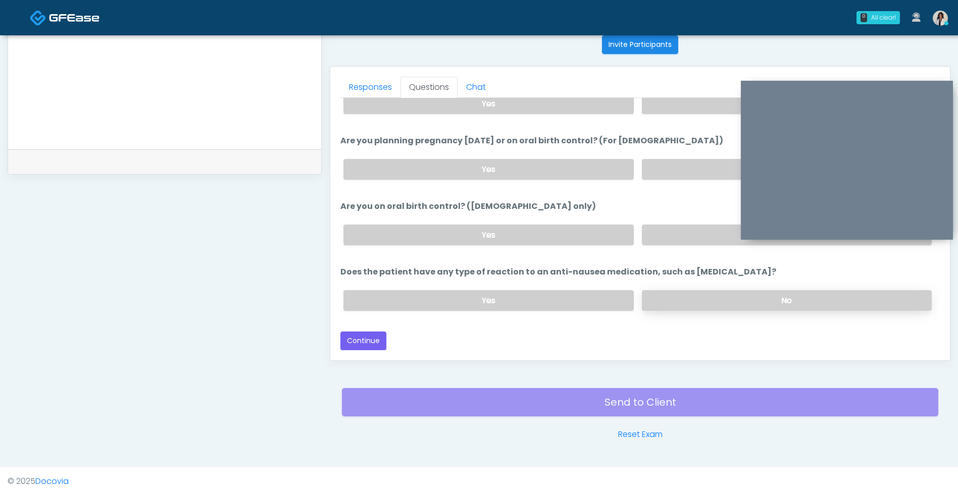
click at [667, 301] on label "No" at bounding box center [787, 300] width 290 height 21
click at [570, 230] on label "Yes" at bounding box center [488, 235] width 290 height 21
click at [647, 174] on label "No" at bounding box center [787, 169] width 290 height 21
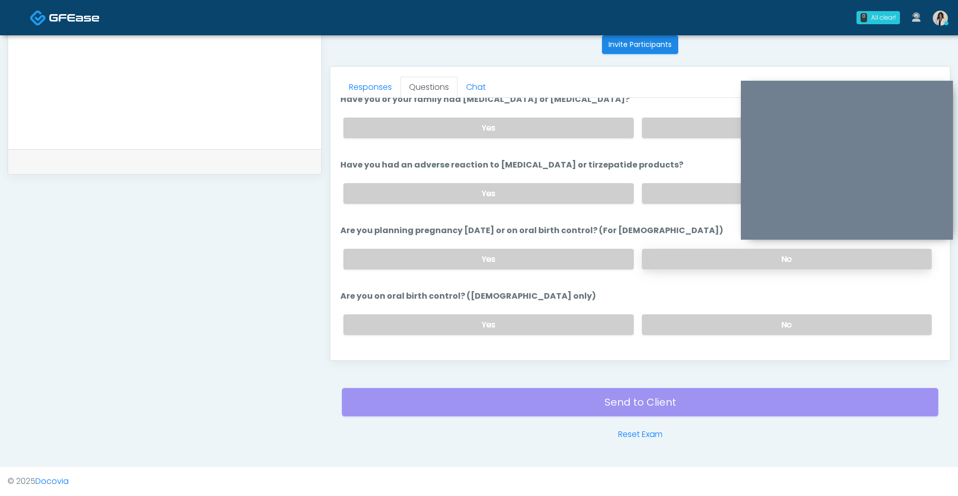
scroll to position [387, 0]
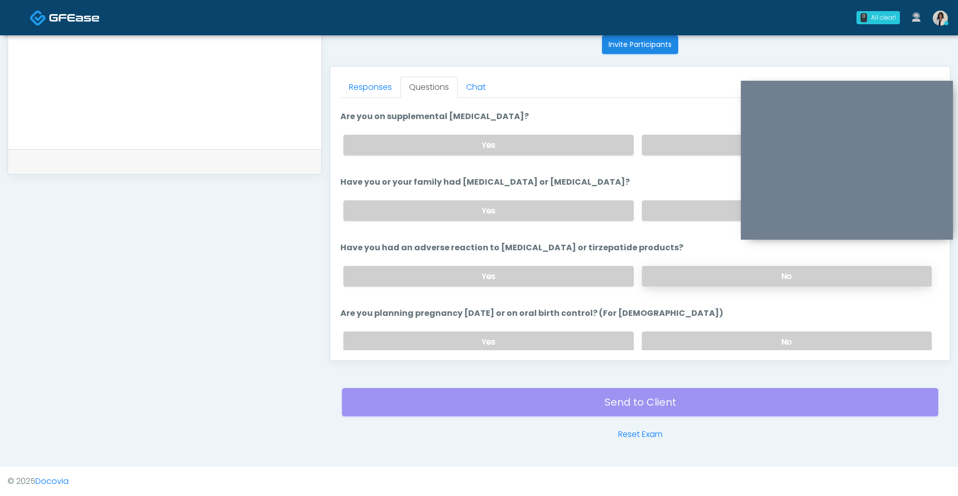
click at [678, 277] on label "No" at bounding box center [787, 276] width 290 height 21
click at [684, 203] on label "No" at bounding box center [787, 210] width 290 height 21
click at [688, 147] on label "No" at bounding box center [787, 145] width 290 height 21
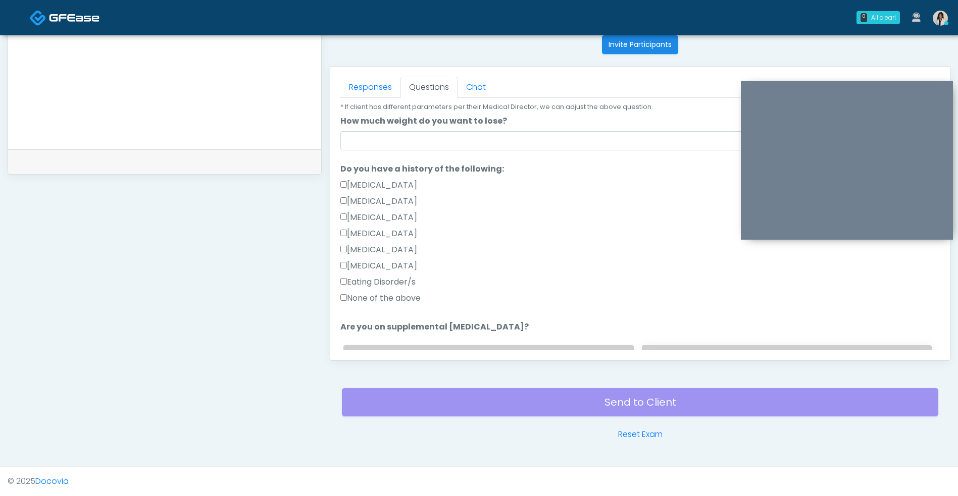
scroll to position [148, 0]
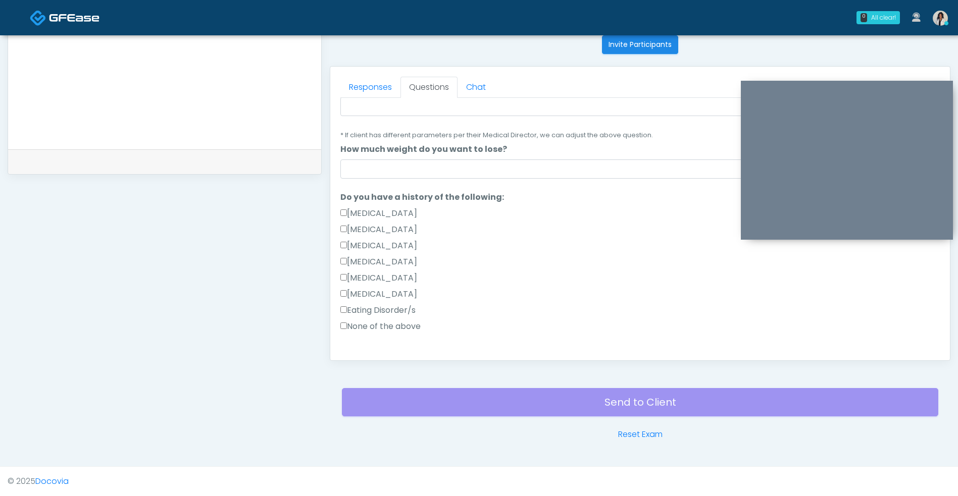
click at [414, 330] on label "None of the above" at bounding box center [380, 327] width 80 height 12
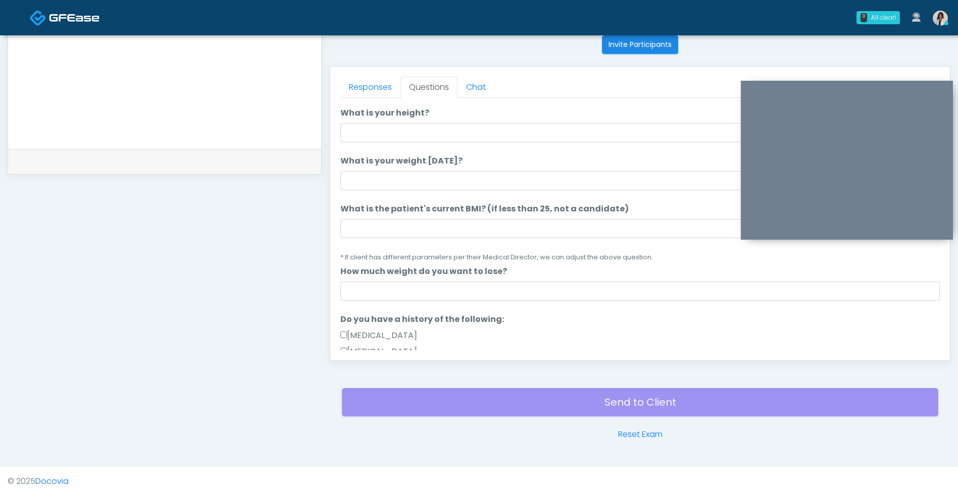
scroll to position [14, 0]
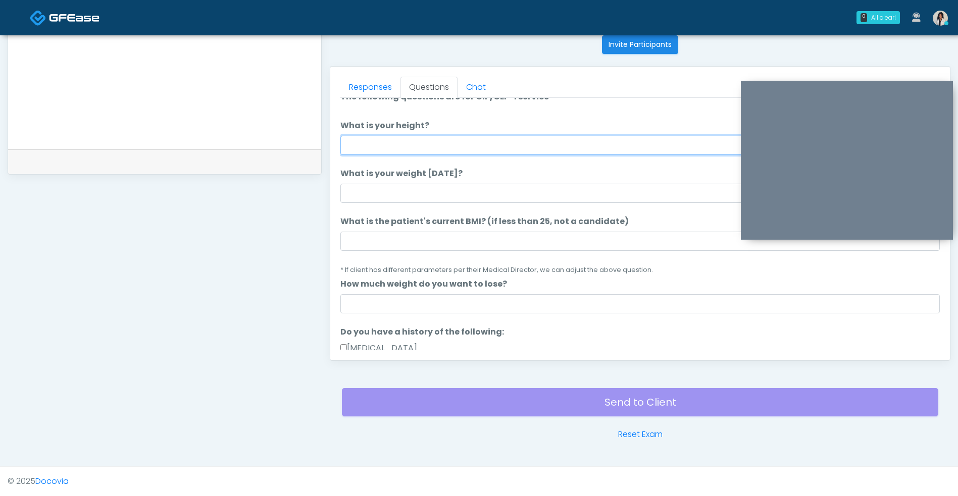
click at [539, 142] on input "What is your height?" at bounding box center [639, 145] width 599 height 19
type input "***"
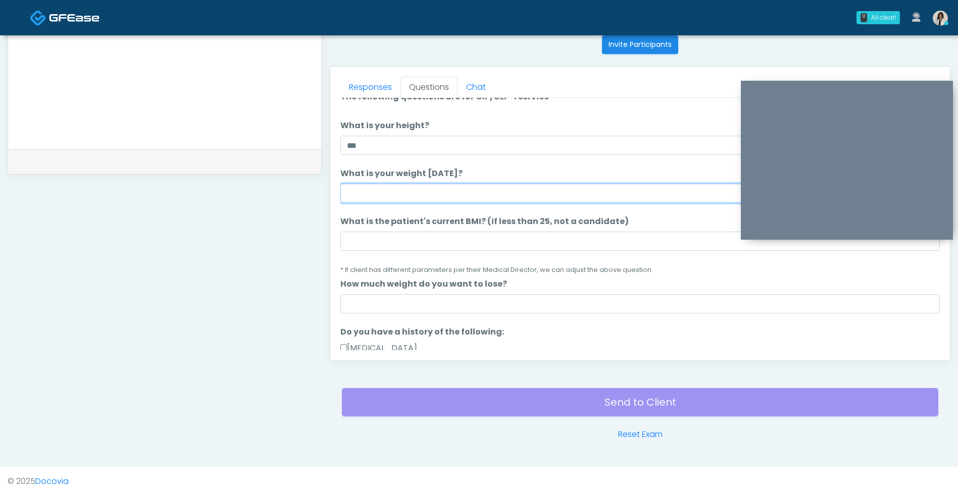
click at [508, 196] on input "What is your weight today?" at bounding box center [639, 193] width 599 height 19
type input "***"
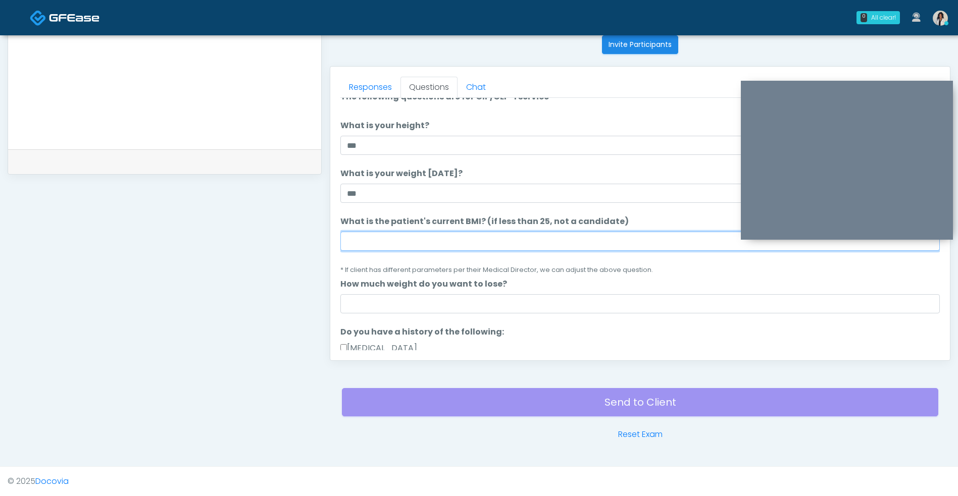
click at [503, 242] on input "What is the patient's current BMI? (if less than 25, not a candidate)" at bounding box center [639, 241] width 599 height 19
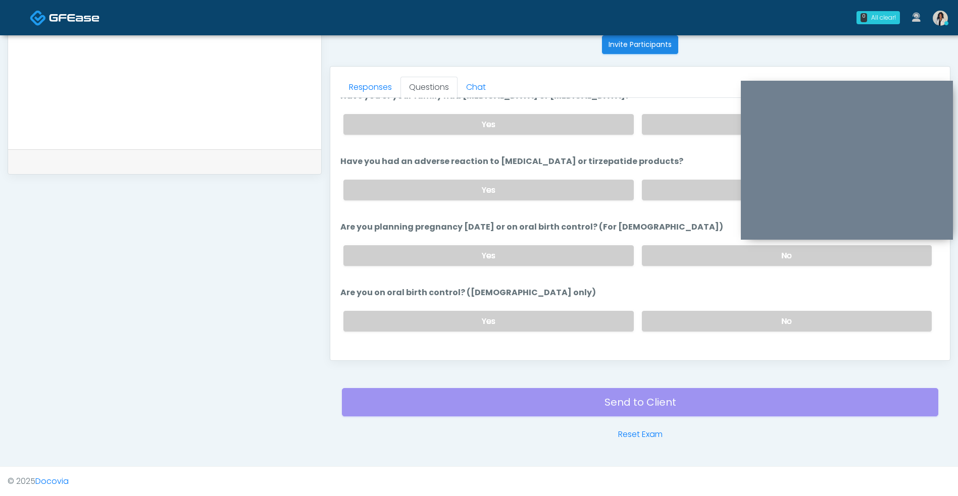
scroll to position [560, 0]
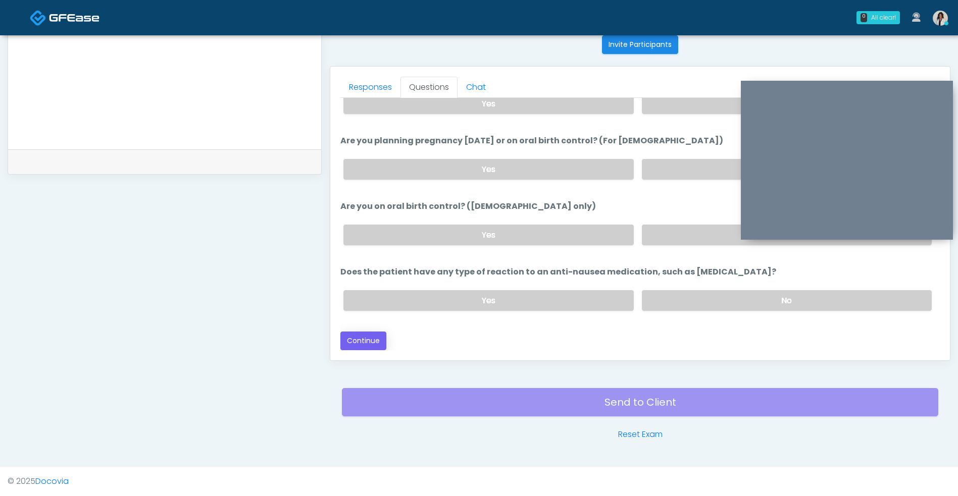
type input "****"
click at [380, 339] on button "Continue" at bounding box center [363, 341] width 46 height 19
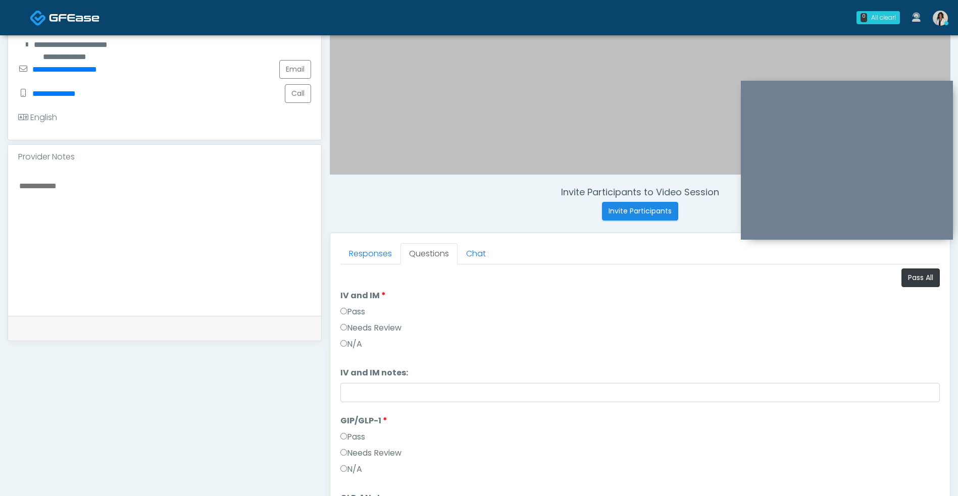
scroll to position [234, 0]
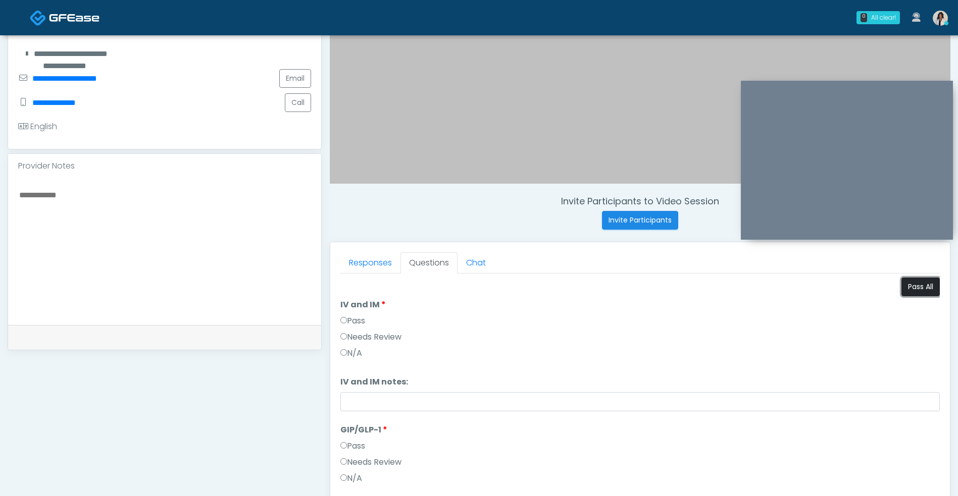
click at [907, 282] on button "Pass All" at bounding box center [920, 287] width 38 height 19
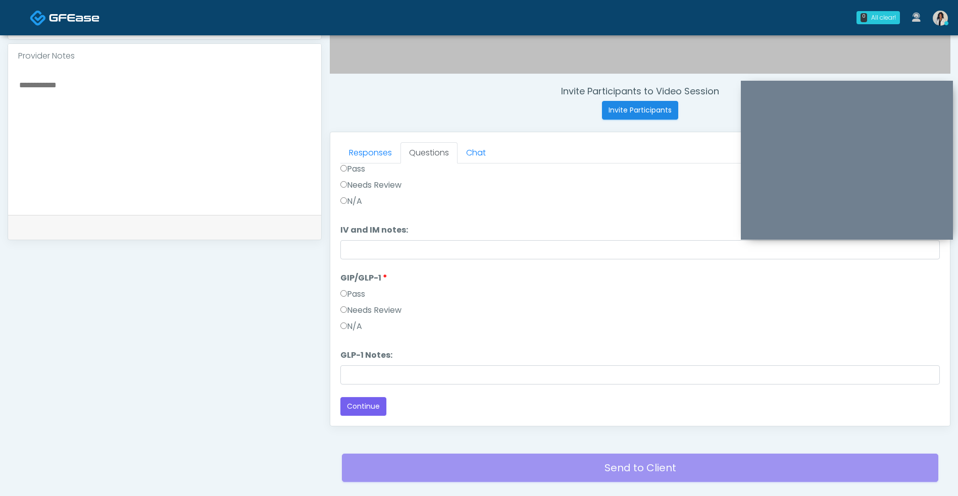
scroll to position [380, 0]
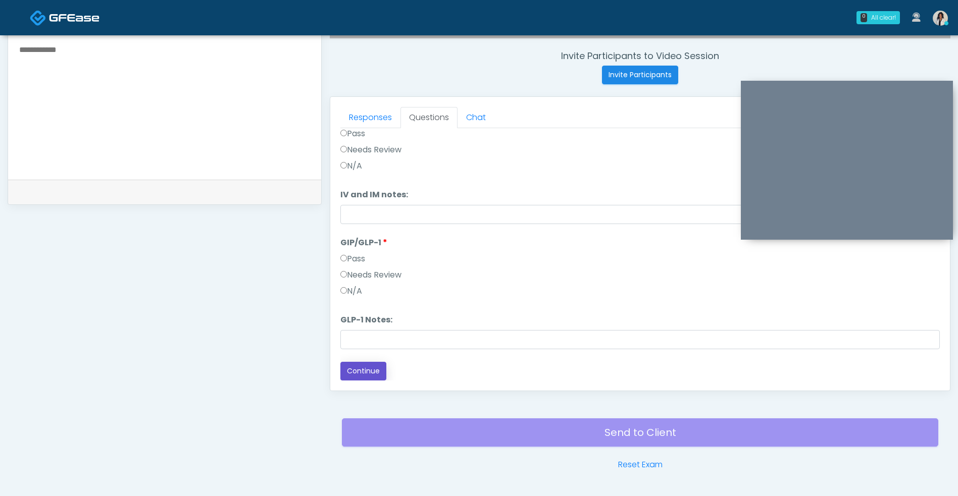
click at [366, 380] on button "Continue" at bounding box center [363, 371] width 46 height 19
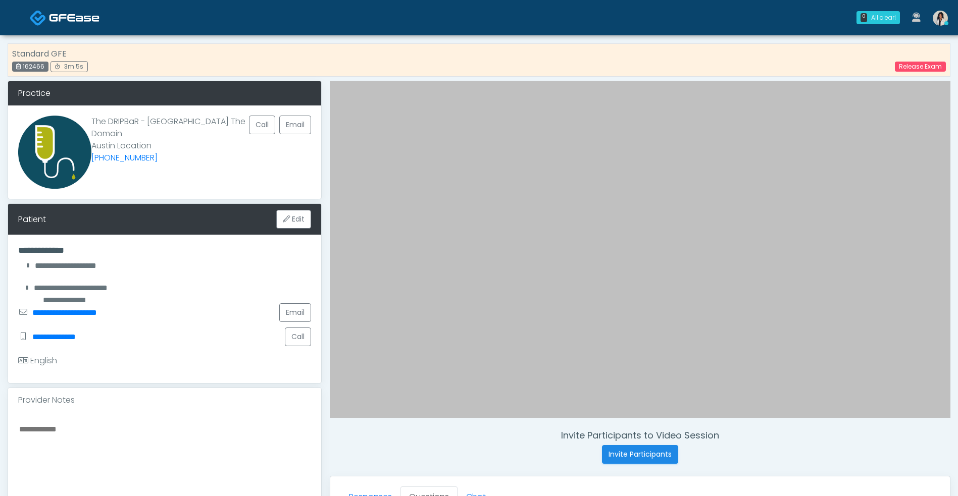
scroll to position [429, 0]
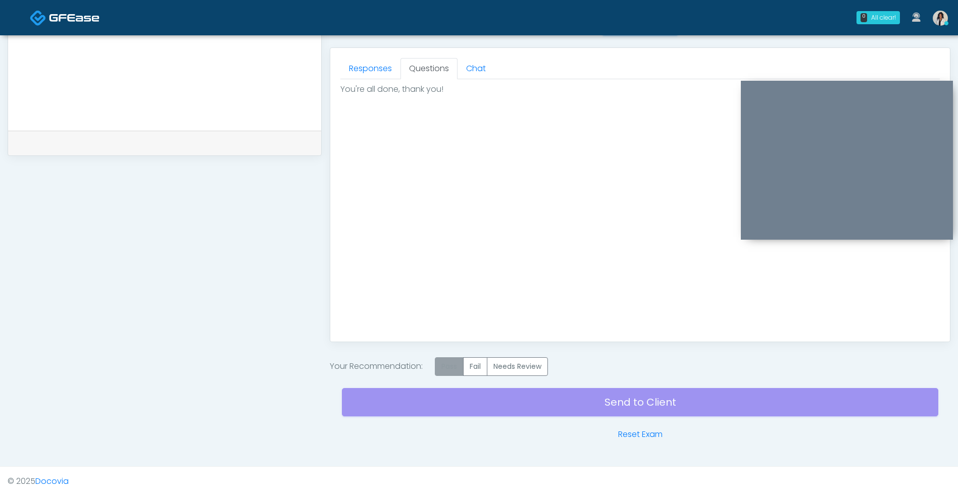
click at [456, 366] on label "Pass" at bounding box center [449, 366] width 29 height 19
click at [422, 404] on div "Send to Client Reset Exam" at bounding box center [640, 408] width 596 height 65
click at [519, 405] on link "Send to Client" at bounding box center [640, 402] width 596 height 28
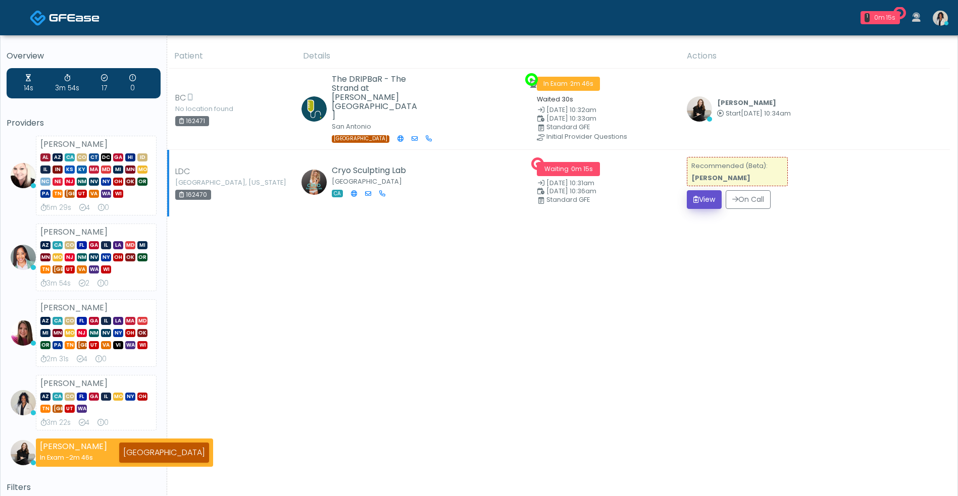
click at [693, 196] on icon "submit" at bounding box center [696, 199] width 6 height 7
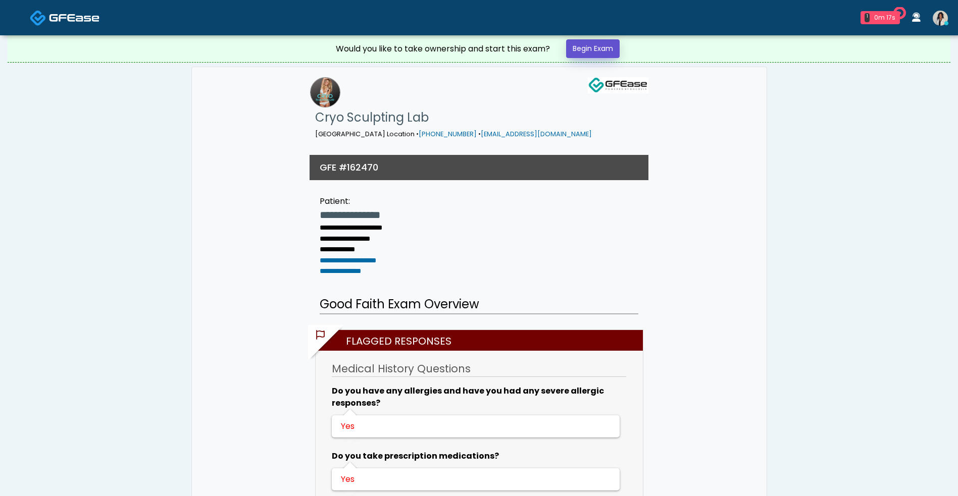
click at [597, 54] on link "Begin Exam" at bounding box center [593, 48] width 54 height 19
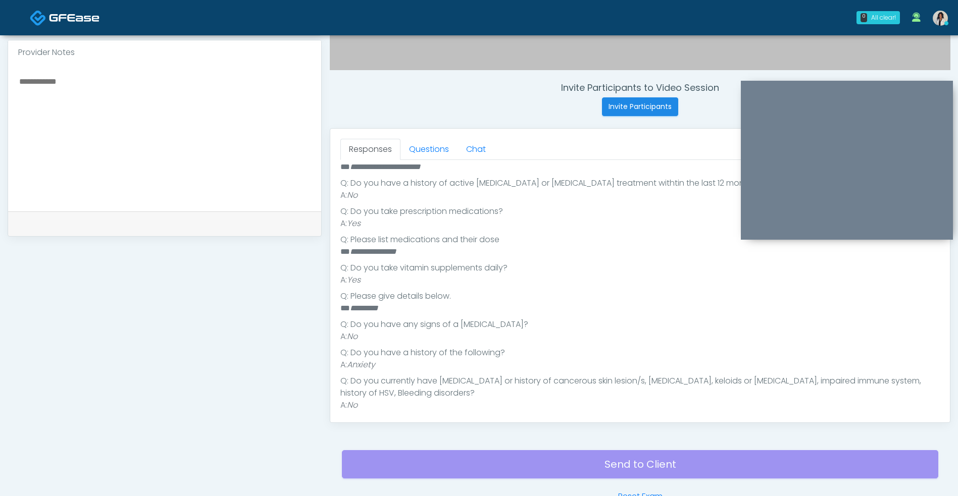
scroll to position [284, 0]
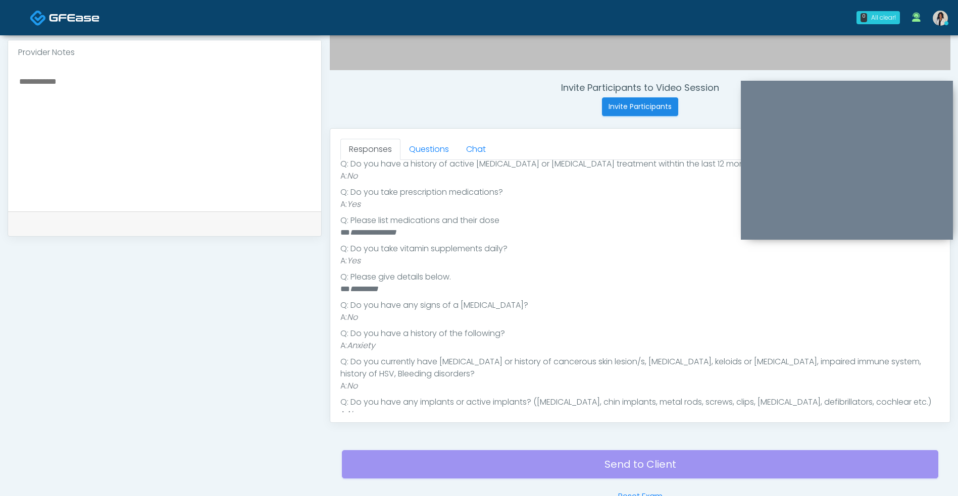
click at [310, 281] on div "**********" at bounding box center [165, 118] width 314 height 770
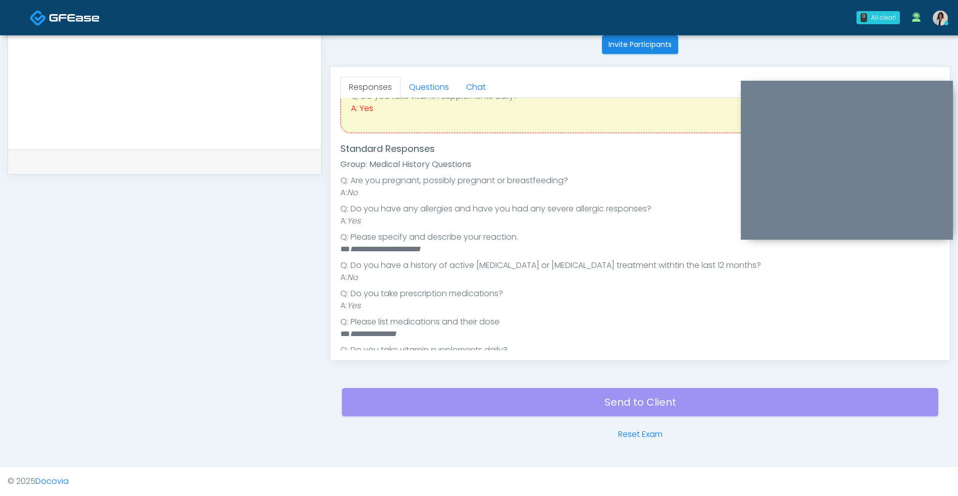
scroll to position [0, 0]
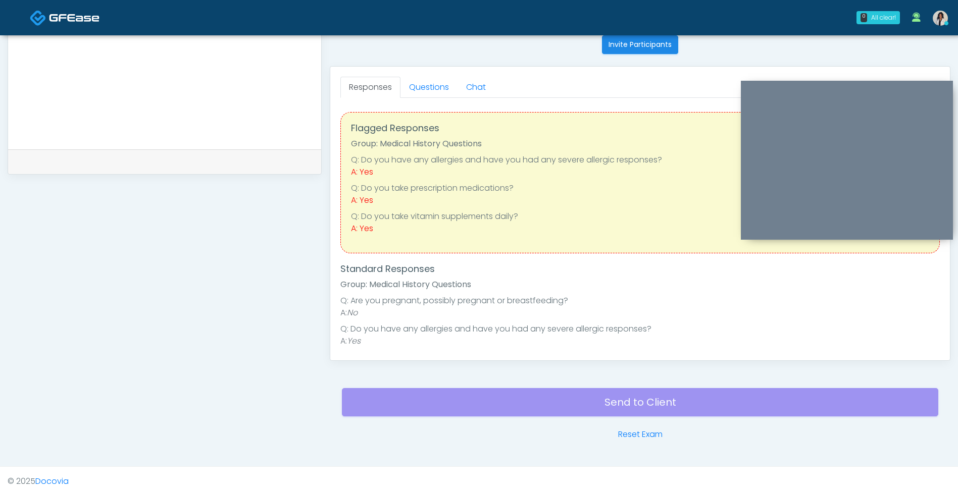
click at [583, 246] on div "Flagged Responses Group: Medical History Questions Q: Do you have any allergies…" at bounding box center [639, 182] width 599 height 141
click at [450, 95] on link "Questions" at bounding box center [428, 87] width 57 height 21
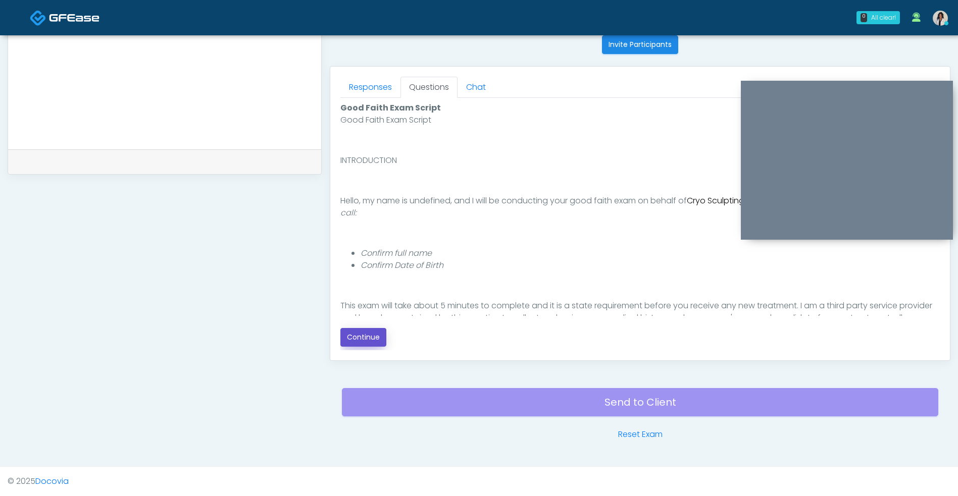
click at [365, 331] on button "Continue" at bounding box center [363, 337] width 46 height 19
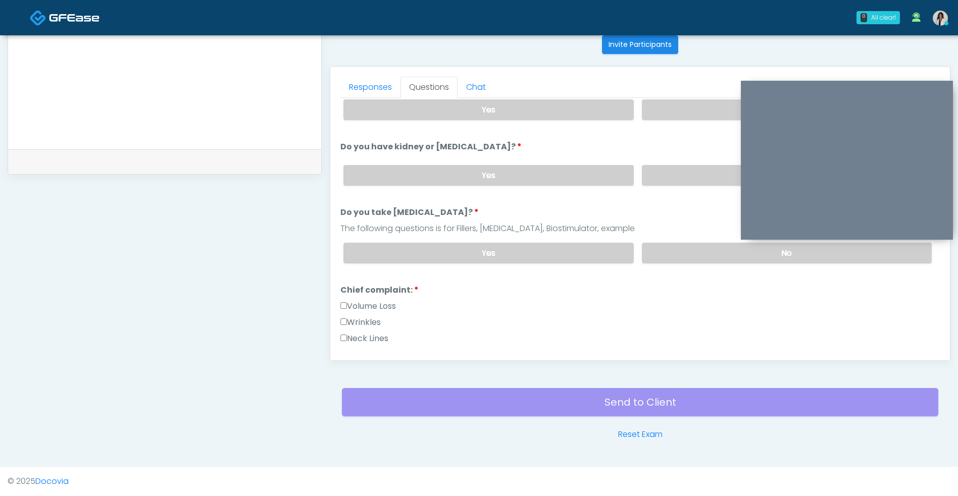
scroll to position [88, 0]
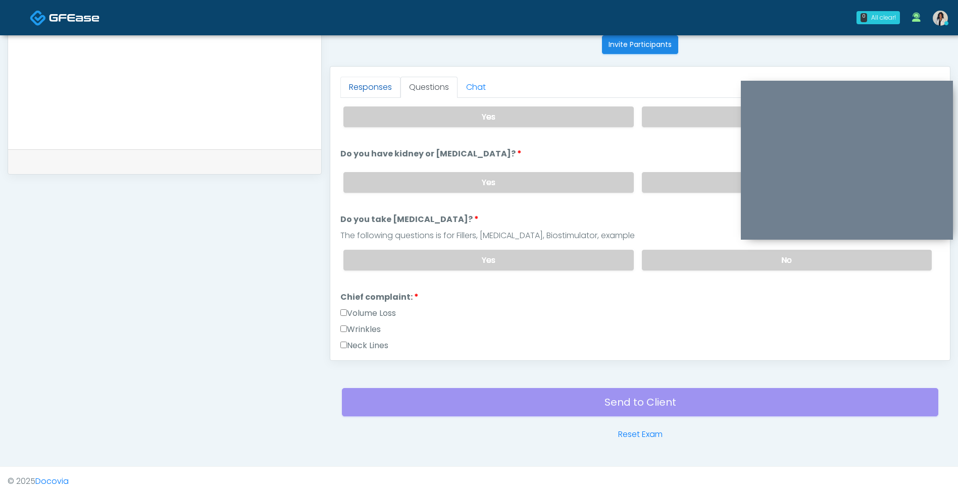
click at [380, 94] on link "Responses" at bounding box center [370, 87] width 60 height 21
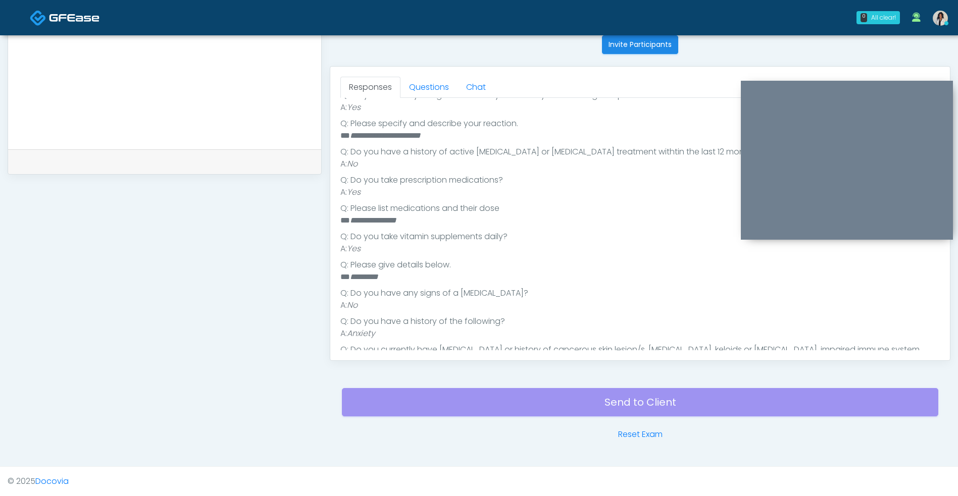
scroll to position [237, 0]
click at [435, 85] on link "Questions" at bounding box center [428, 87] width 57 height 21
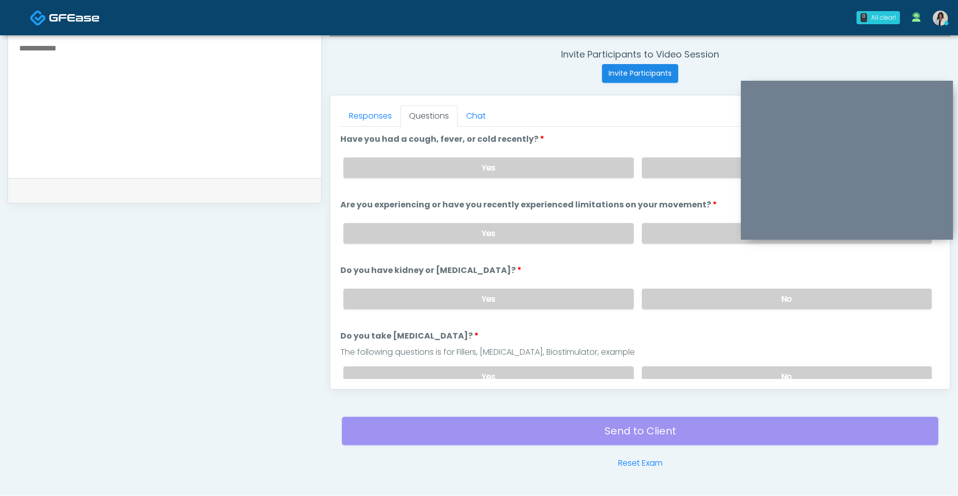
scroll to position [381, 0]
click at [698, 160] on label "No" at bounding box center [787, 168] width 290 height 21
click at [675, 232] on label "No" at bounding box center [787, 234] width 290 height 21
click at [666, 293] on label "No" at bounding box center [787, 299] width 290 height 21
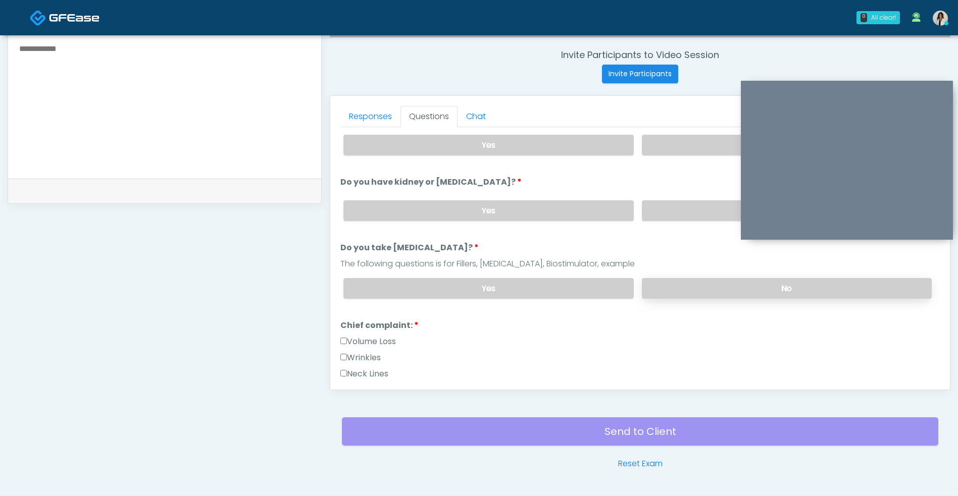
click at [666, 291] on label "No" at bounding box center [787, 288] width 290 height 21
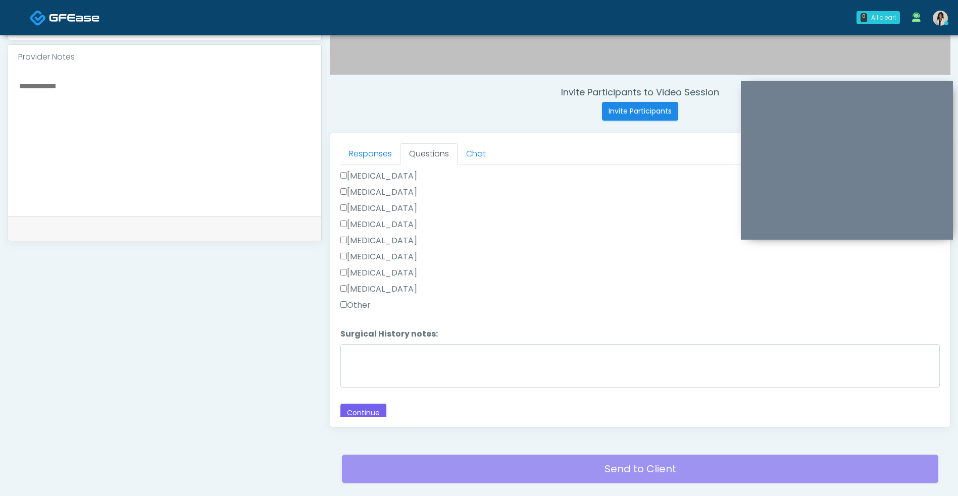
scroll to position [677, 0]
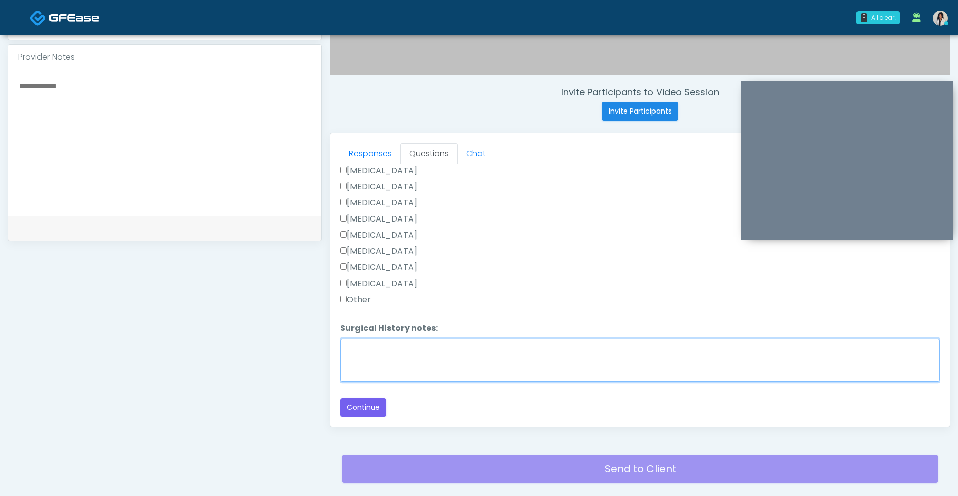
click at [432, 353] on textarea "Surgical History notes:" at bounding box center [639, 360] width 599 height 43
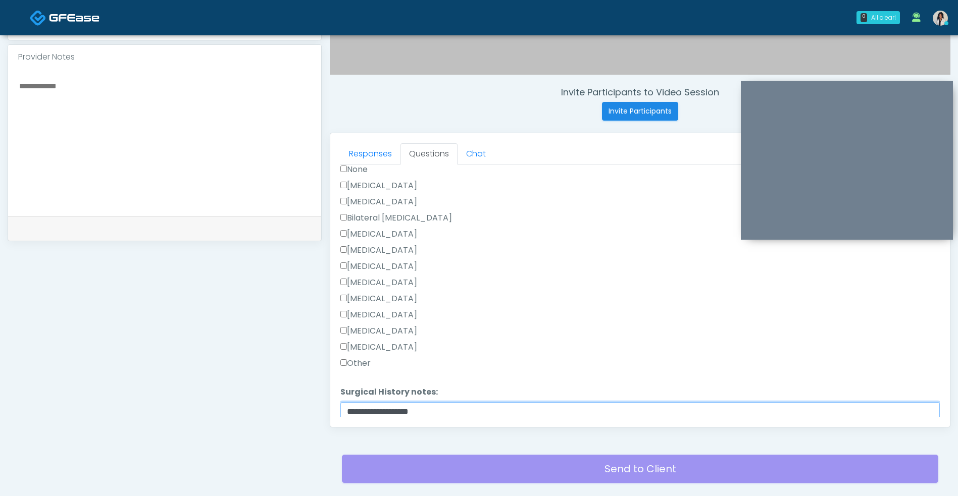
scroll to position [602, 0]
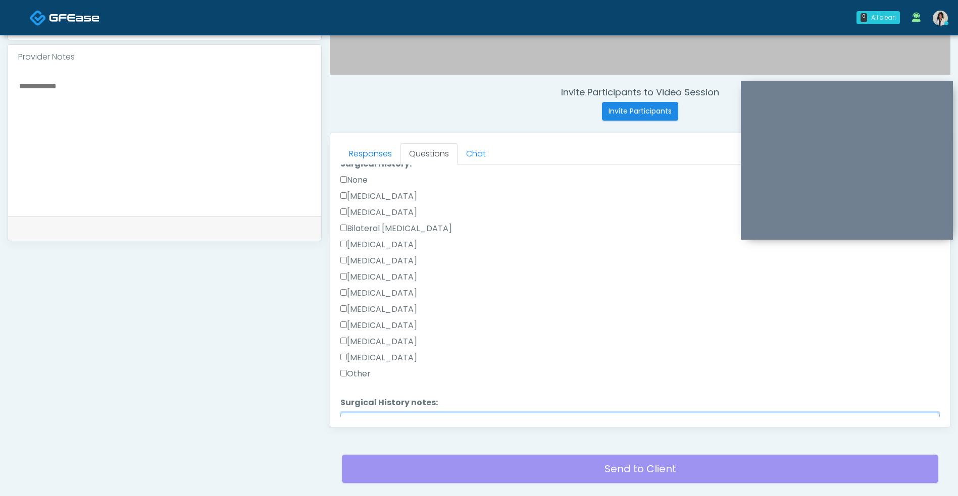
type textarea "**********"
click at [417, 200] on label "Cesarean Section" at bounding box center [378, 196] width 77 height 12
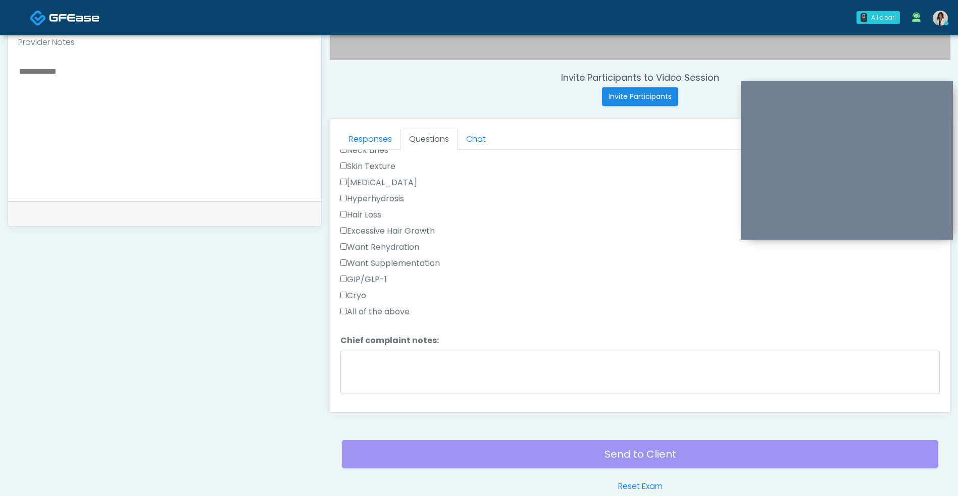
scroll to position [315, 0]
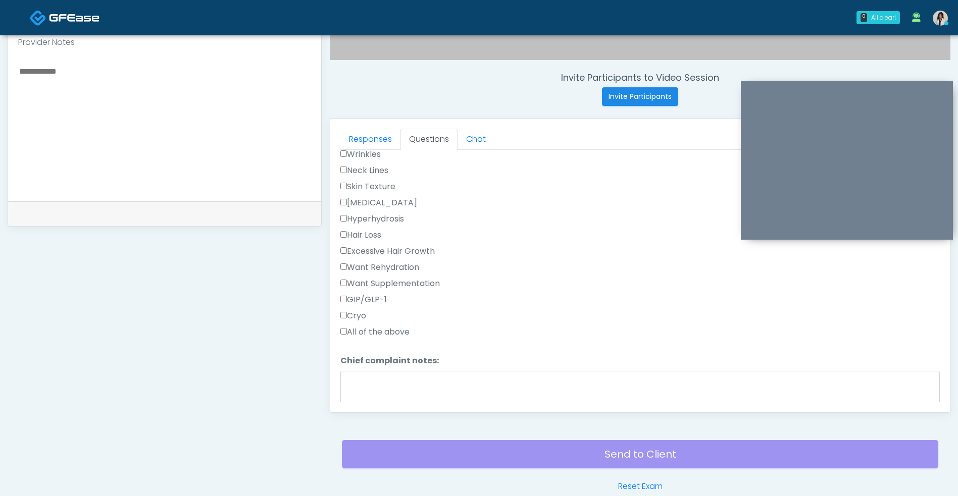
click at [366, 317] on label "Cryo" at bounding box center [353, 316] width 26 height 12
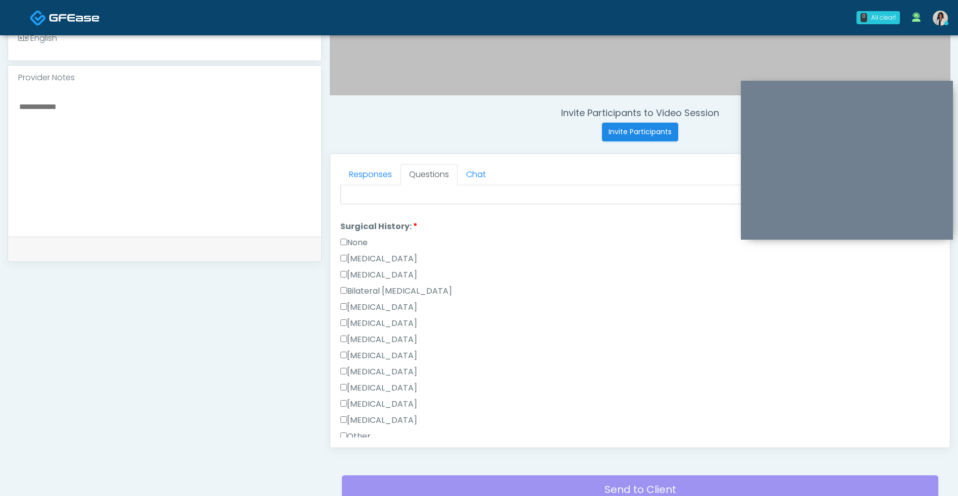
scroll to position [677, 0]
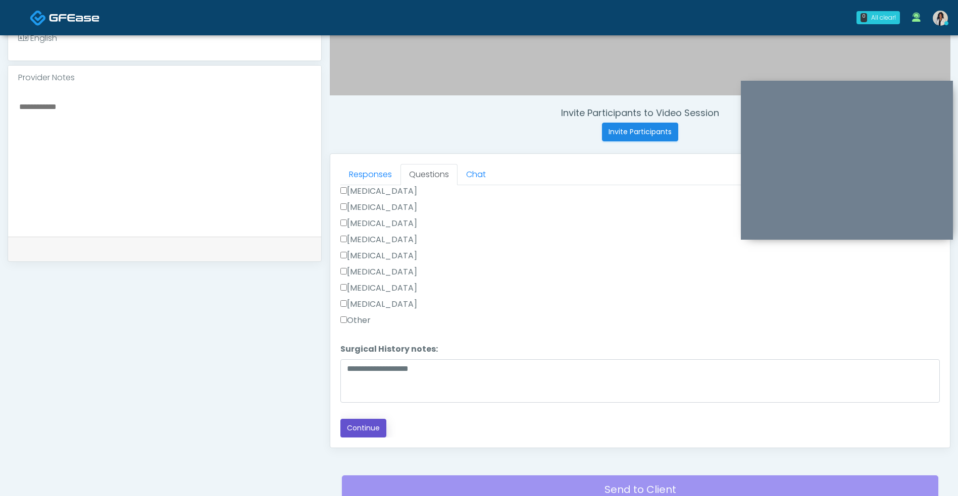
click at [377, 430] on button "Continue" at bounding box center [363, 428] width 46 height 19
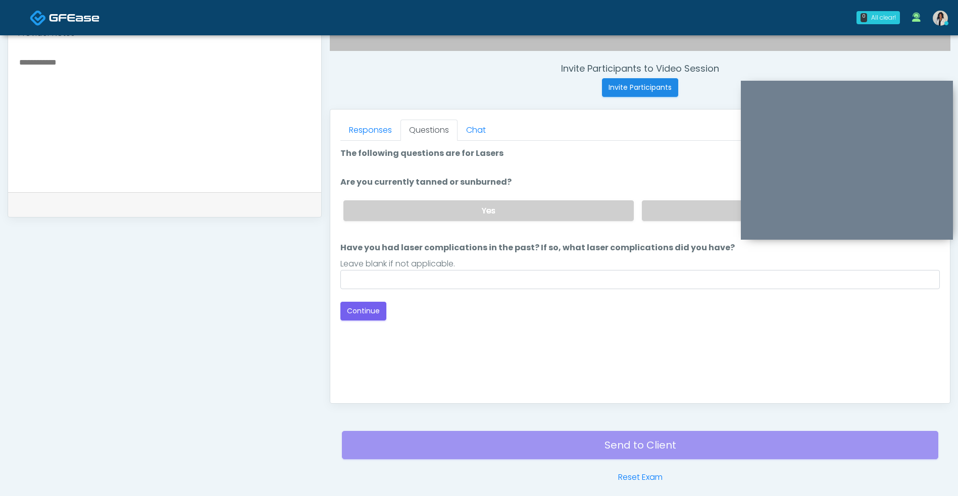
scroll to position [363, 0]
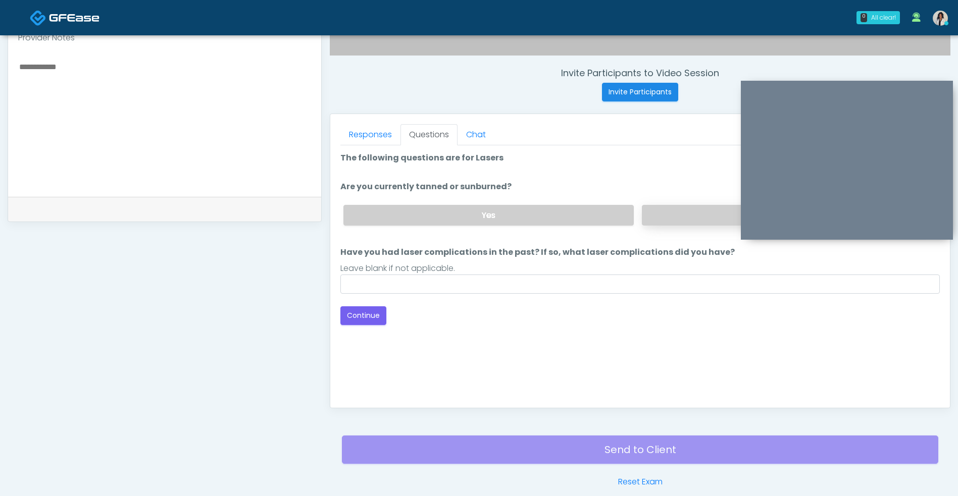
click at [677, 215] on label "No" at bounding box center [787, 215] width 290 height 21
click at [380, 319] on button "Continue" at bounding box center [363, 315] width 46 height 19
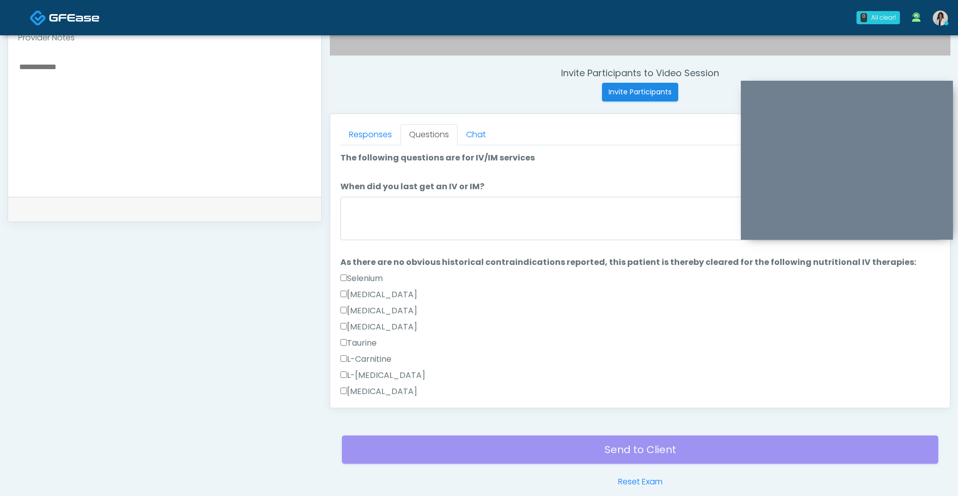
scroll to position [410, 0]
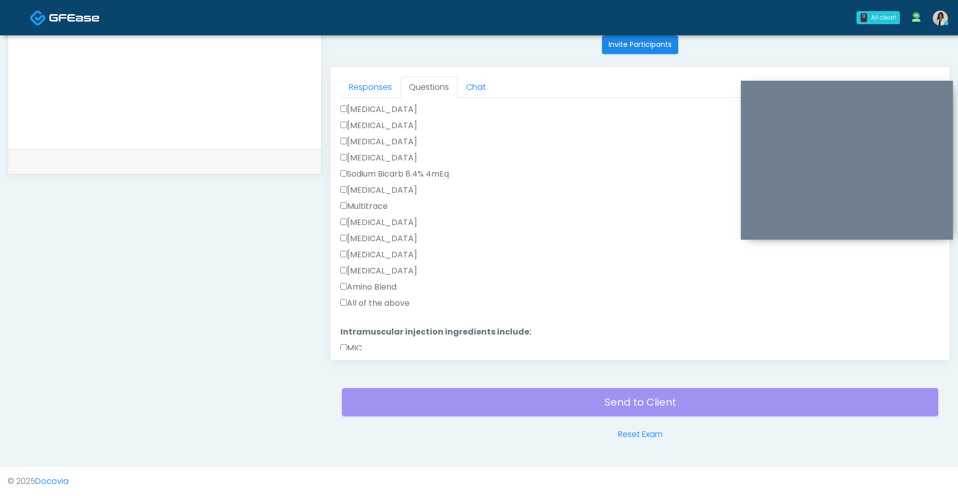
click at [405, 306] on label "All of the above" at bounding box center [374, 303] width 69 height 12
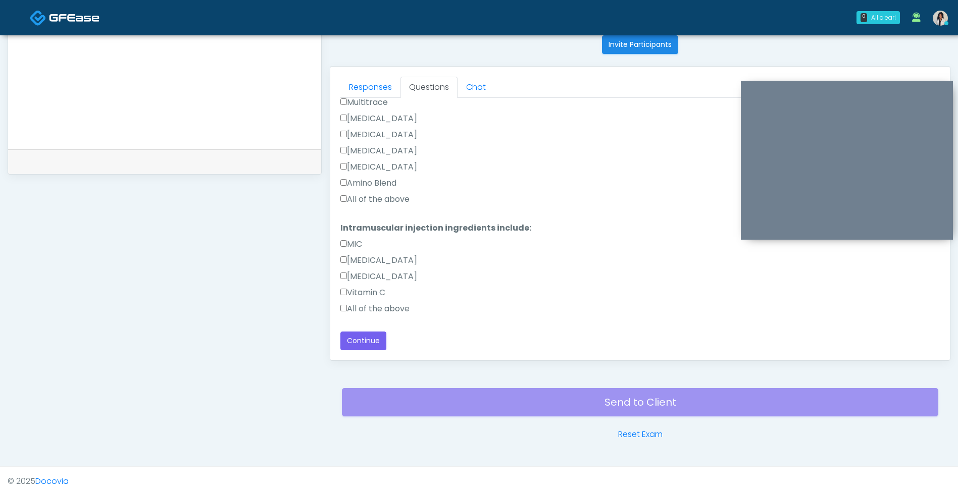
click at [405, 306] on label "All of the above" at bounding box center [374, 309] width 69 height 12
click at [366, 345] on button "Continue" at bounding box center [363, 341] width 46 height 19
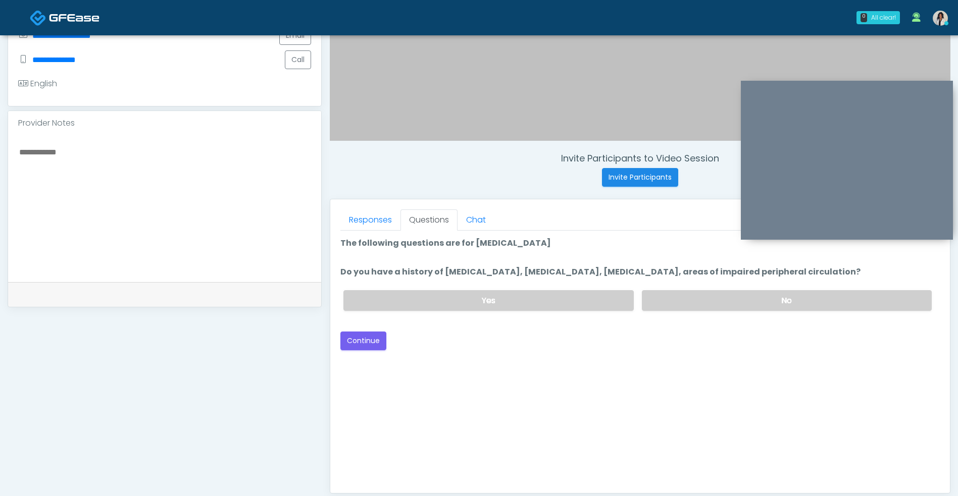
scroll to position [276, 0]
click at [763, 308] on label "No" at bounding box center [787, 301] width 290 height 21
click at [359, 344] on button "Continue" at bounding box center [363, 342] width 46 height 19
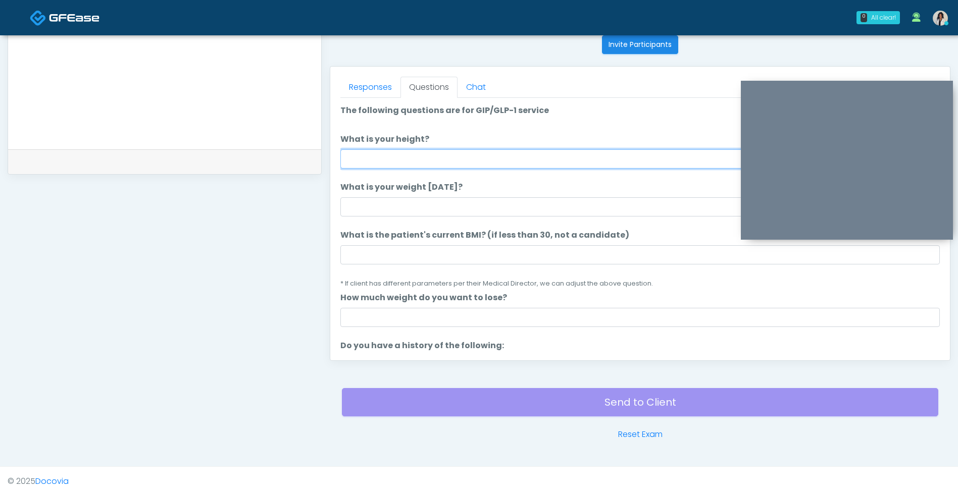
click at [445, 160] on input "What is your height?" at bounding box center [639, 158] width 599 height 19
type input "***"
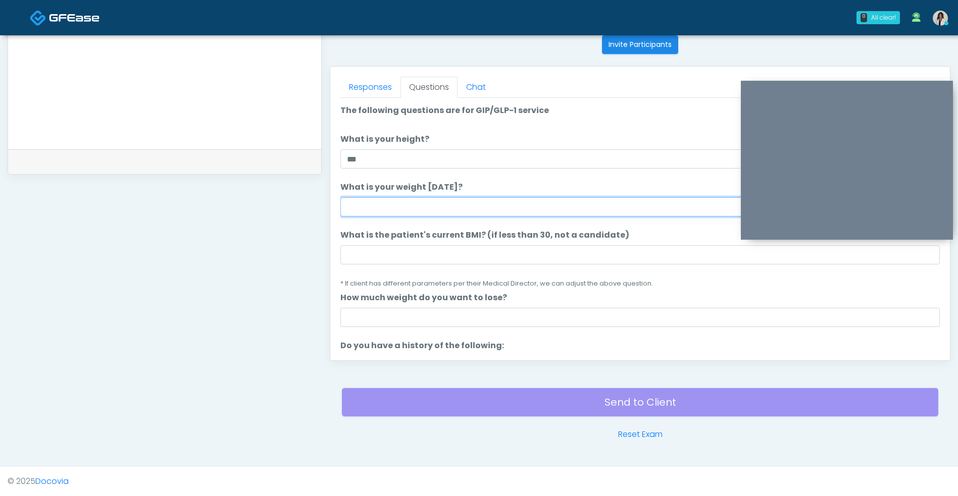
click at [400, 213] on input "What is your weight today?" at bounding box center [639, 206] width 599 height 19
type input "***"
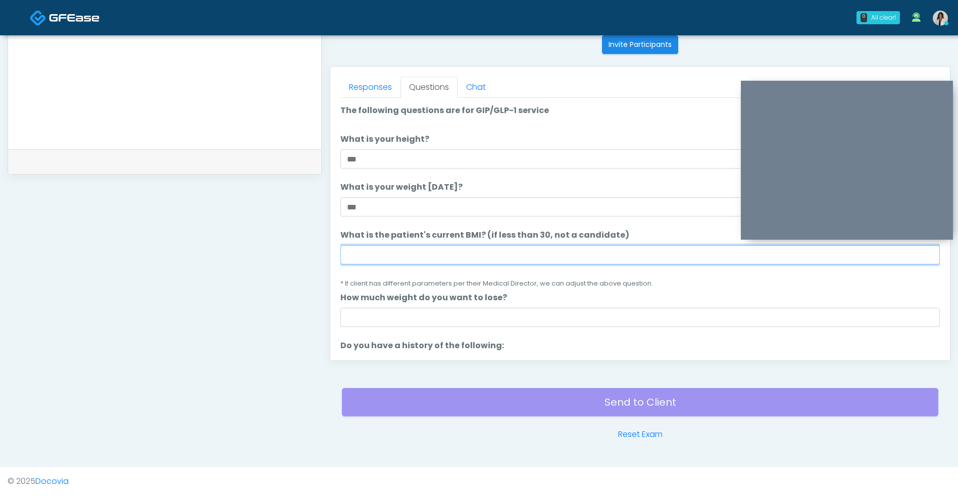
click at [464, 252] on input "What is the patient's current BMI? (if less than 30, not a candidate)" at bounding box center [639, 254] width 599 height 19
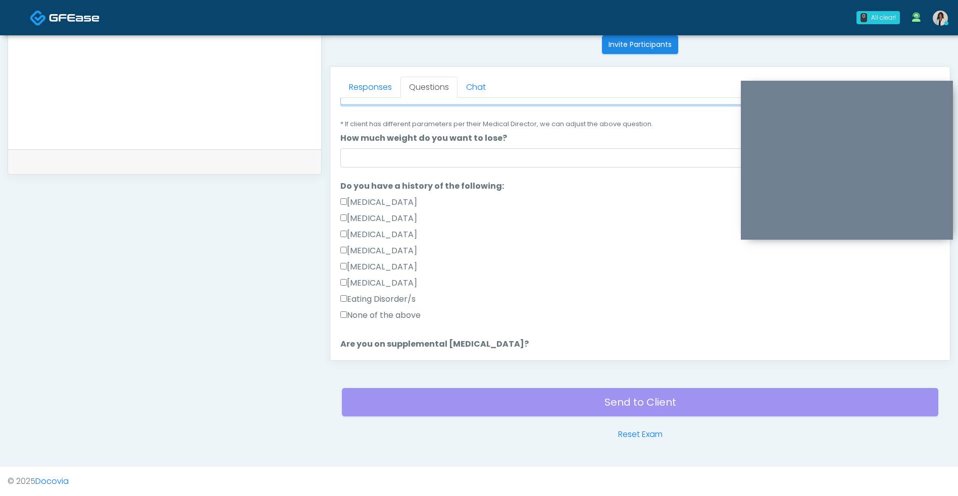
type input "**"
click at [415, 316] on label "None of the above" at bounding box center [380, 316] width 80 height 12
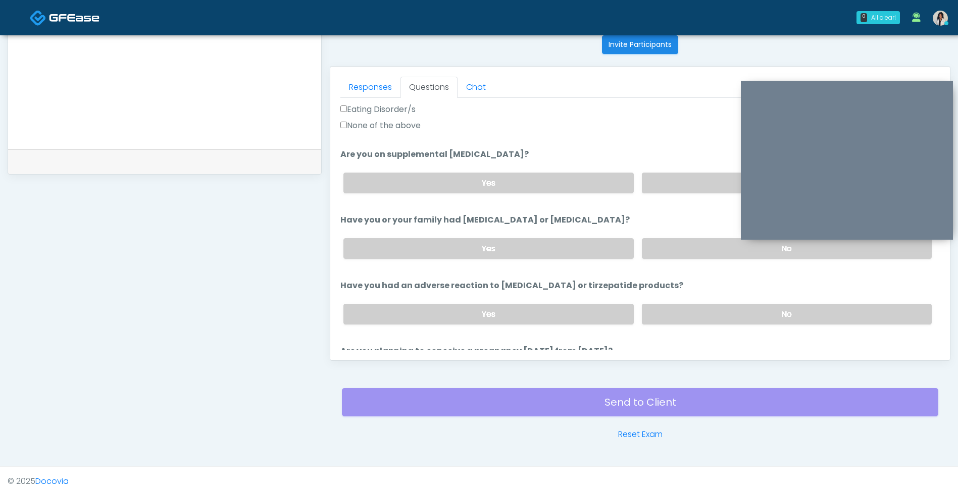
scroll to position [356, 0]
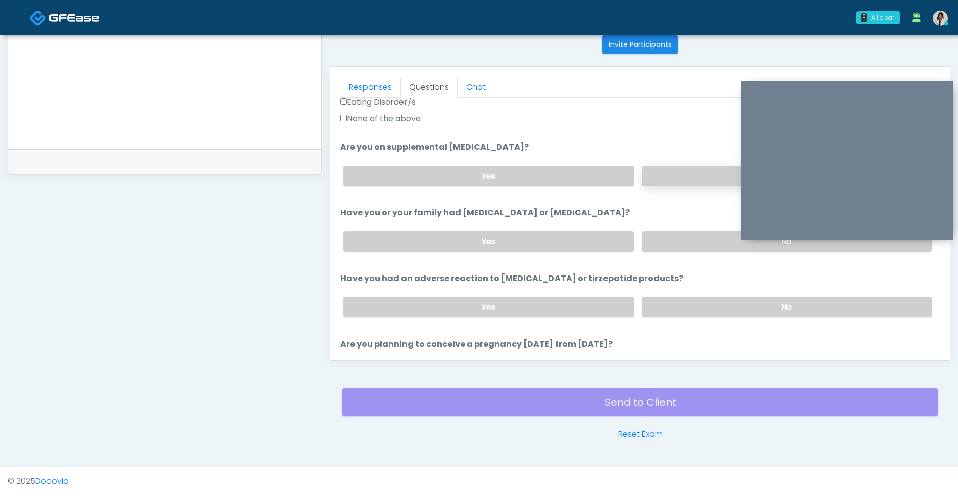
click at [672, 179] on label "No" at bounding box center [787, 176] width 290 height 21
click at [678, 247] on label "No" at bounding box center [787, 241] width 290 height 21
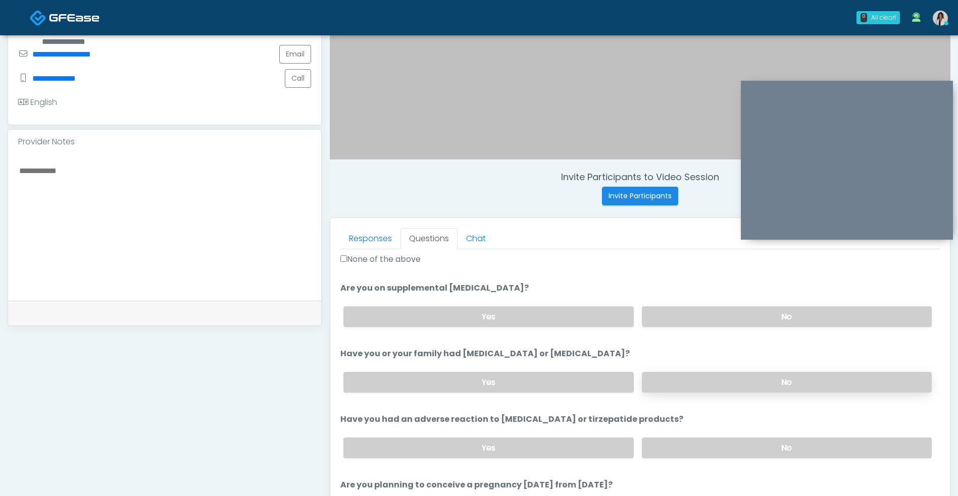
scroll to position [215, 0]
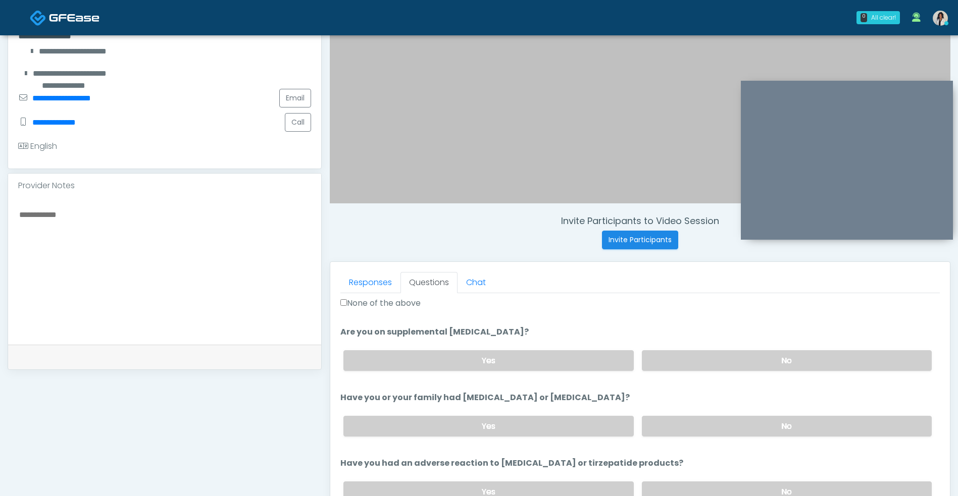
click at [262, 240] on textarea at bounding box center [164, 269] width 293 height 123
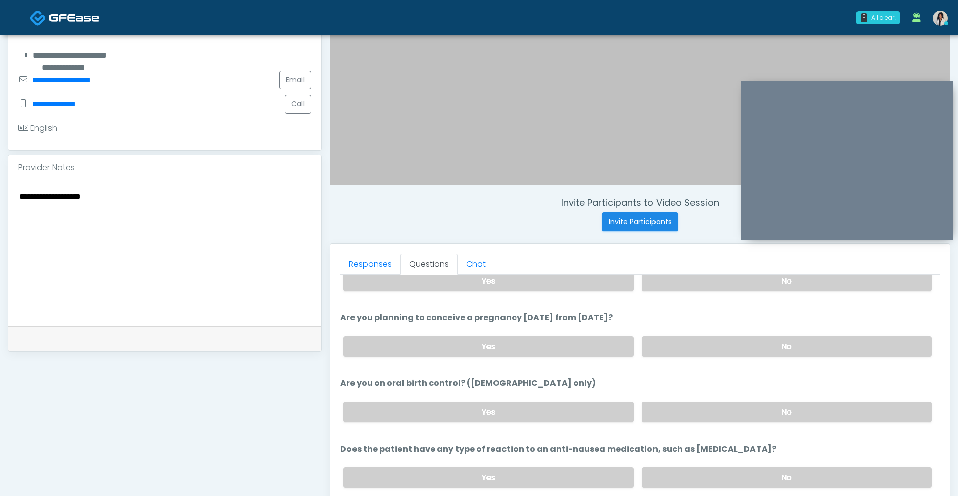
scroll to position [252, 0]
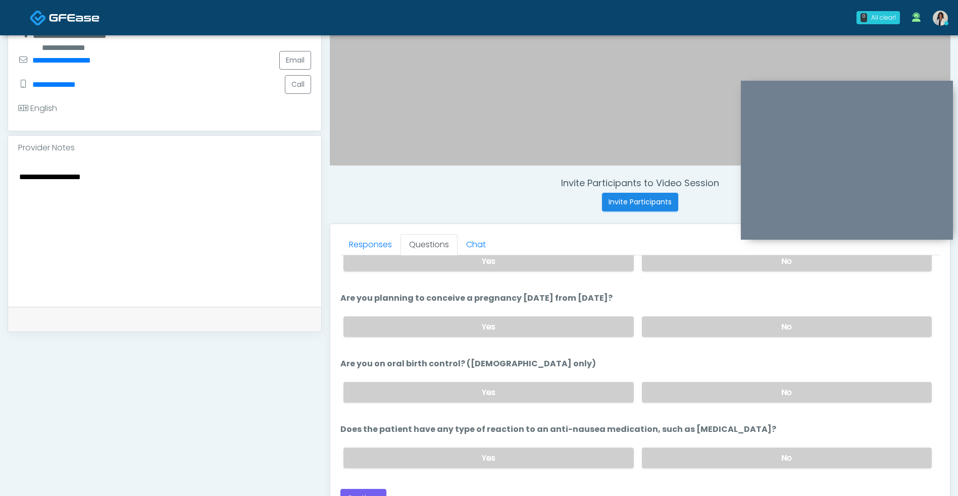
type textarea "**********"
click at [707, 258] on label "No" at bounding box center [787, 261] width 290 height 21
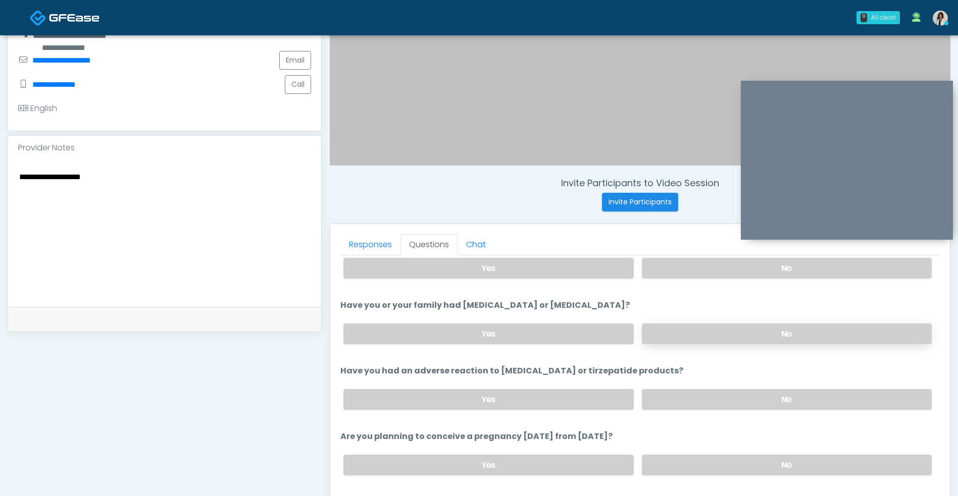
click at [682, 329] on label "No" at bounding box center [787, 334] width 290 height 21
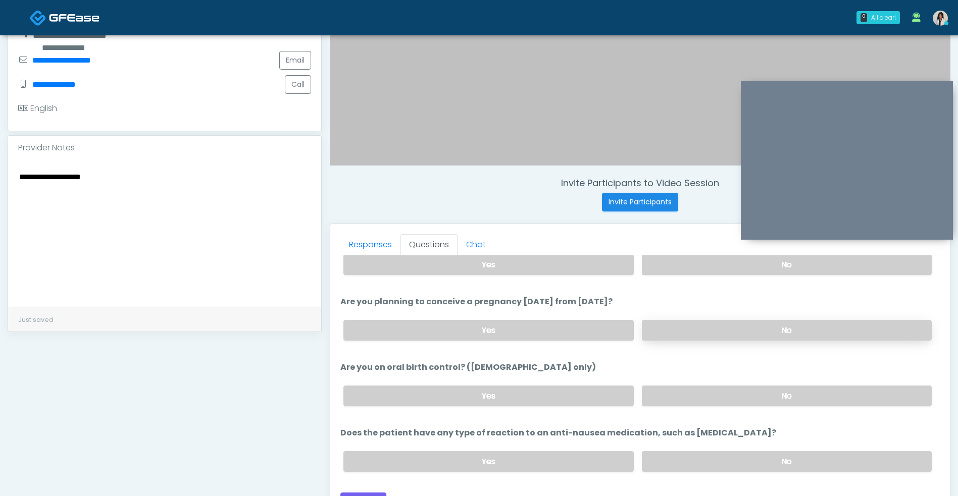
click at [679, 333] on label "No" at bounding box center [787, 330] width 290 height 21
click at [665, 394] on label "No" at bounding box center [787, 396] width 290 height 21
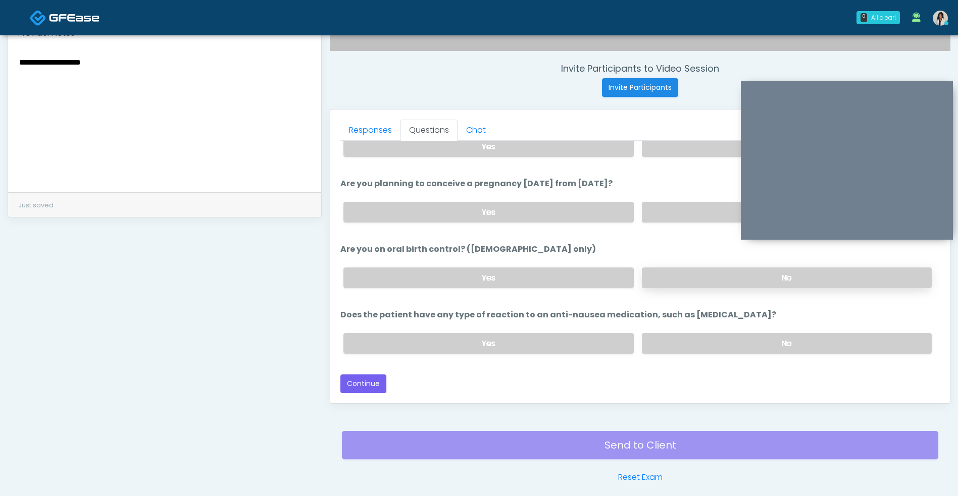
scroll to position [383, 0]
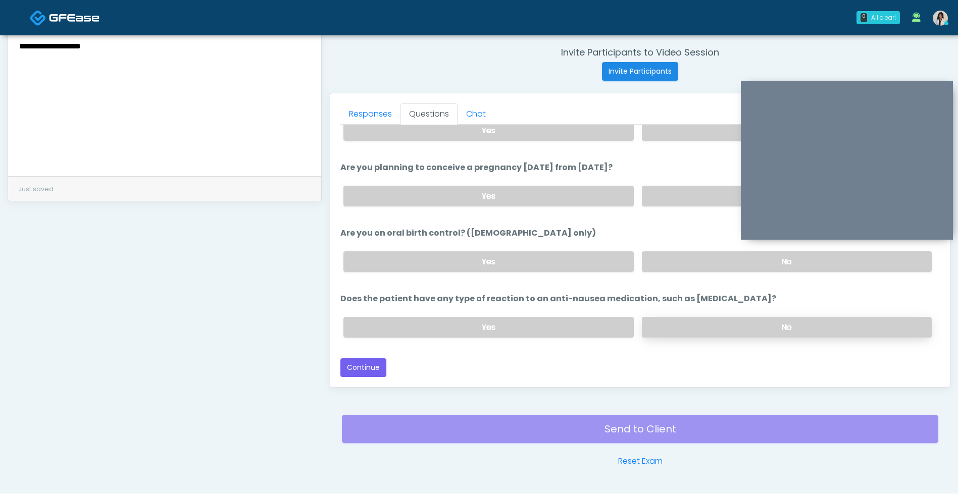
click at [688, 333] on label "No" at bounding box center [787, 327] width 290 height 21
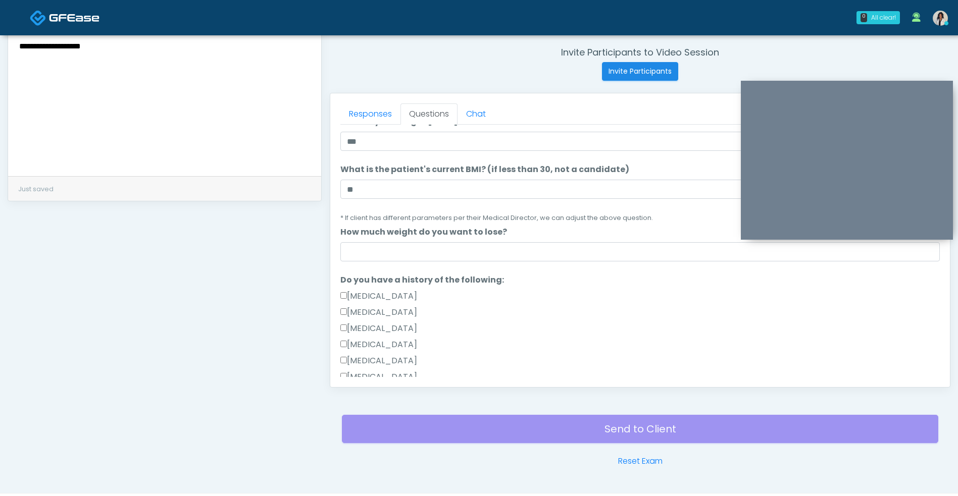
scroll to position [86, 0]
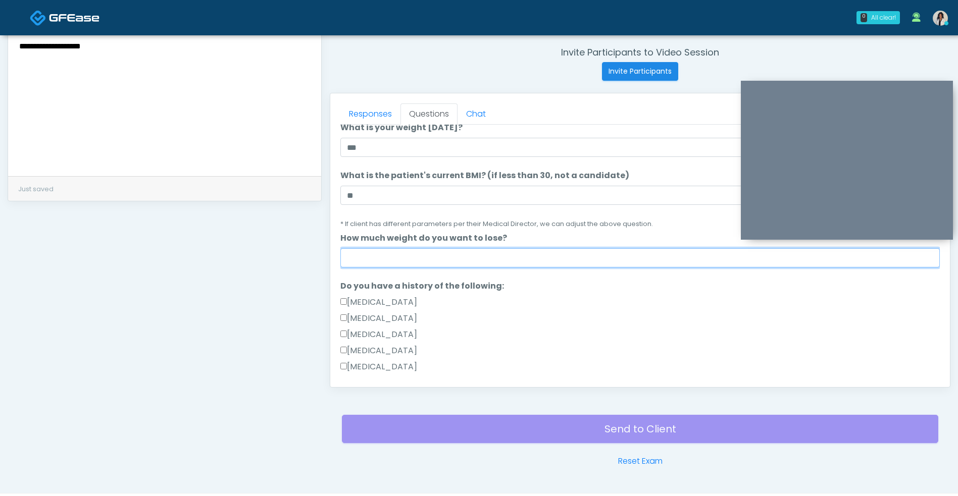
click at [521, 262] on input "How much weight do you want to lose?" at bounding box center [639, 257] width 599 height 19
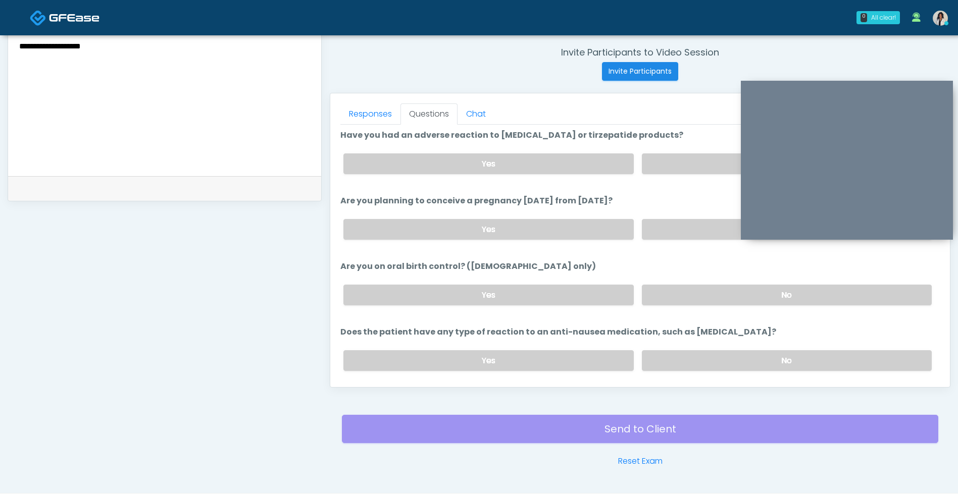
scroll to position [560, 0]
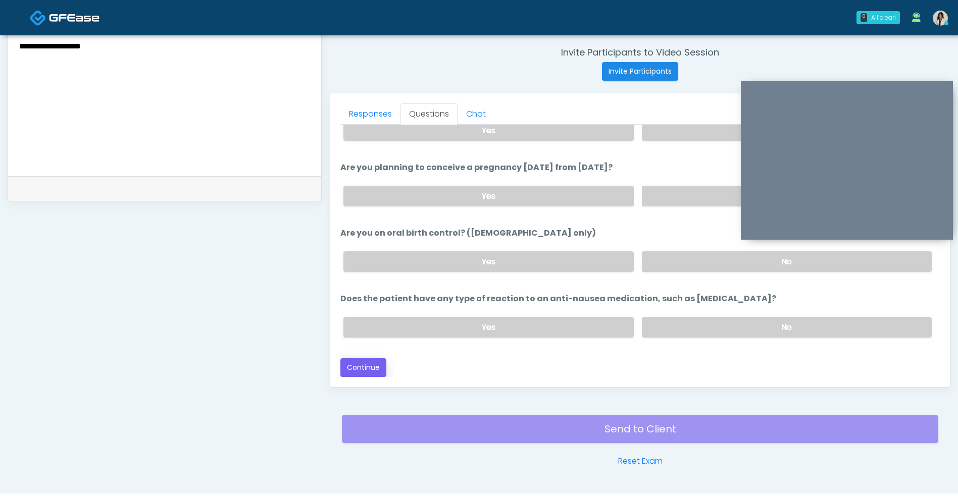
type input "******"
click at [367, 375] on button "Continue" at bounding box center [363, 367] width 46 height 19
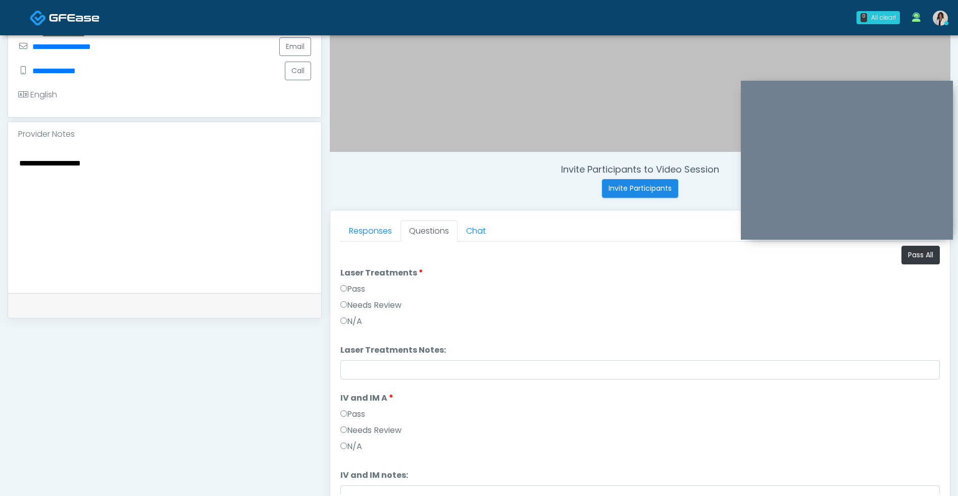
scroll to position [261, 0]
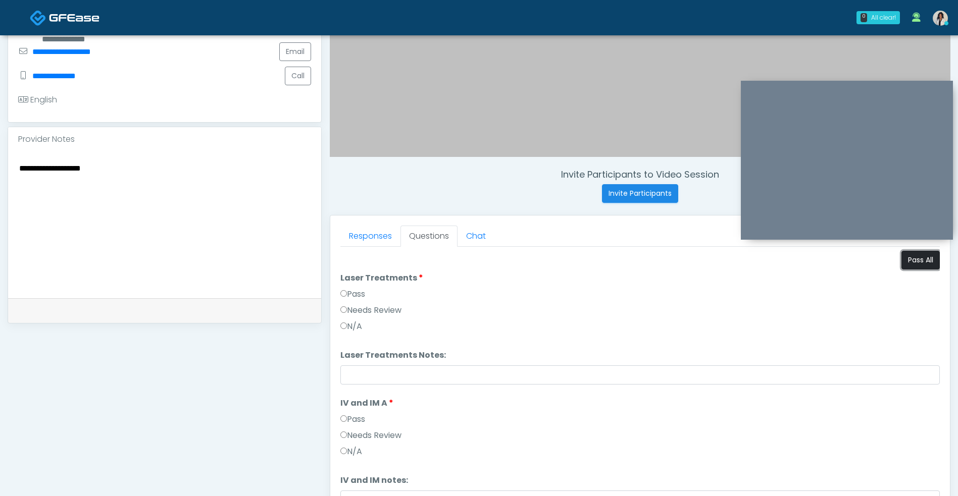
click at [906, 267] on button "Pass All" at bounding box center [920, 260] width 38 height 19
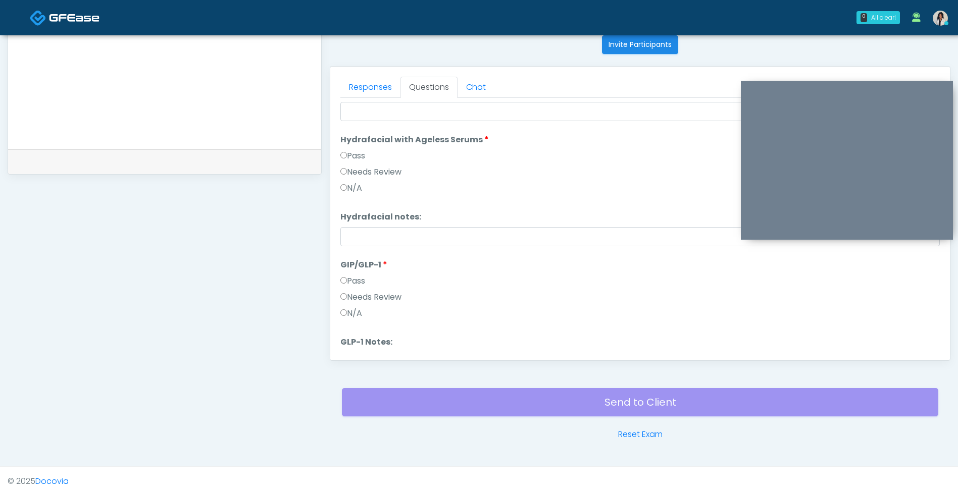
scroll to position [543, 0]
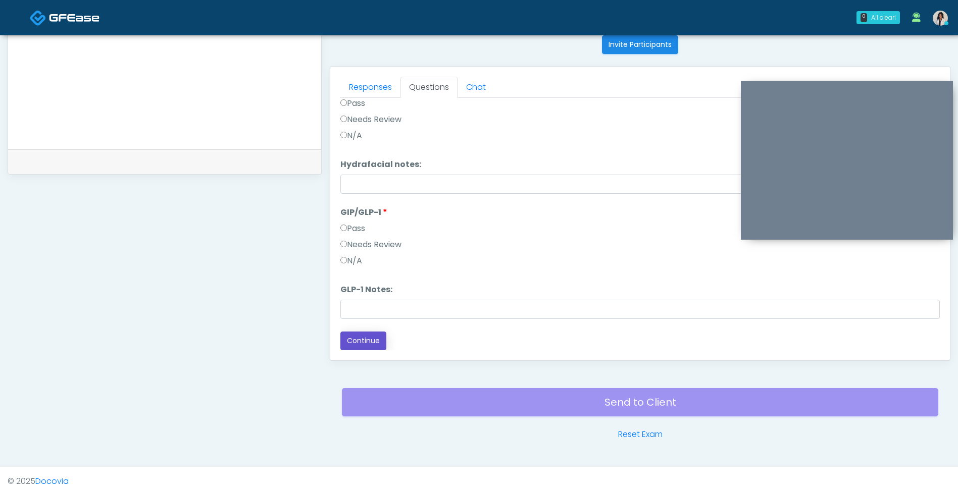
click at [373, 345] on button "Continue" at bounding box center [363, 341] width 46 height 19
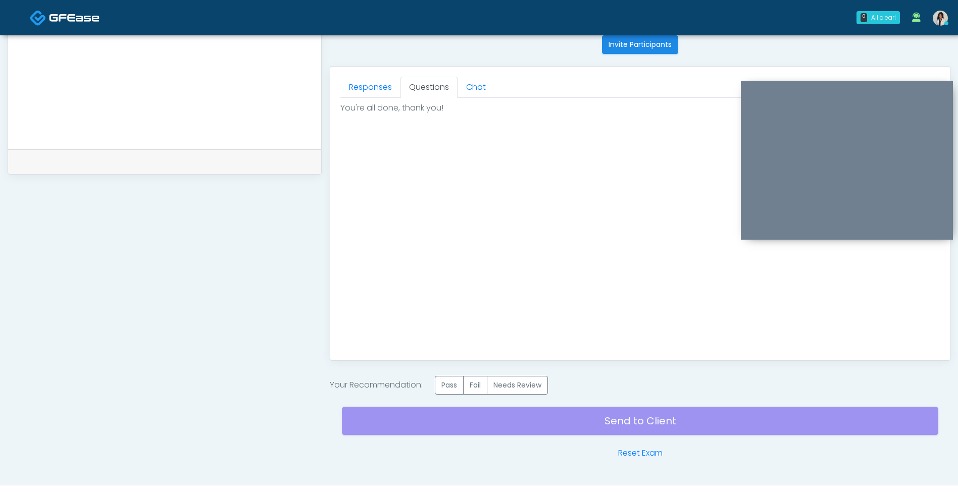
scroll to position [0, 0]
click at [520, 387] on label "Needs Review" at bounding box center [517, 385] width 61 height 19
click at [453, 393] on label "Pass" at bounding box center [449, 385] width 29 height 19
click at [483, 425] on div "Send to Client Reset Exam" at bounding box center [640, 427] width 596 height 65
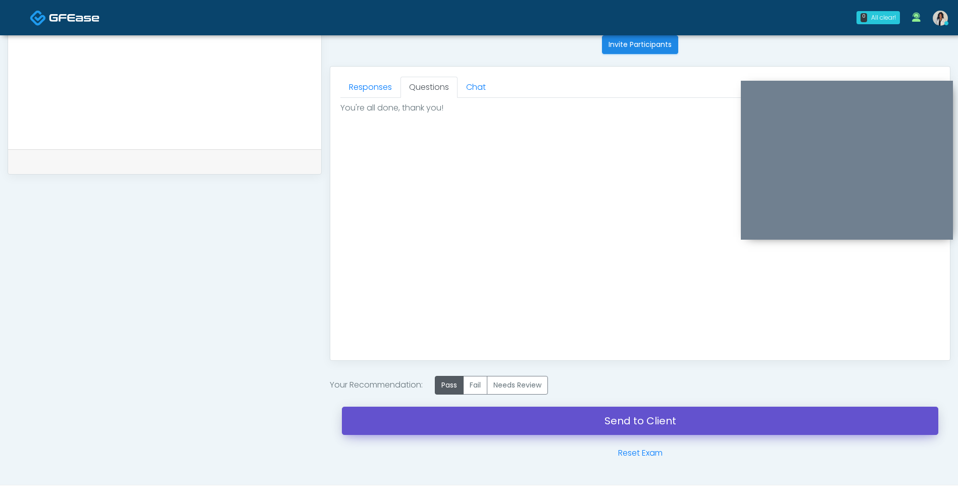
click at [439, 413] on link "Send to Client" at bounding box center [640, 421] width 596 height 28
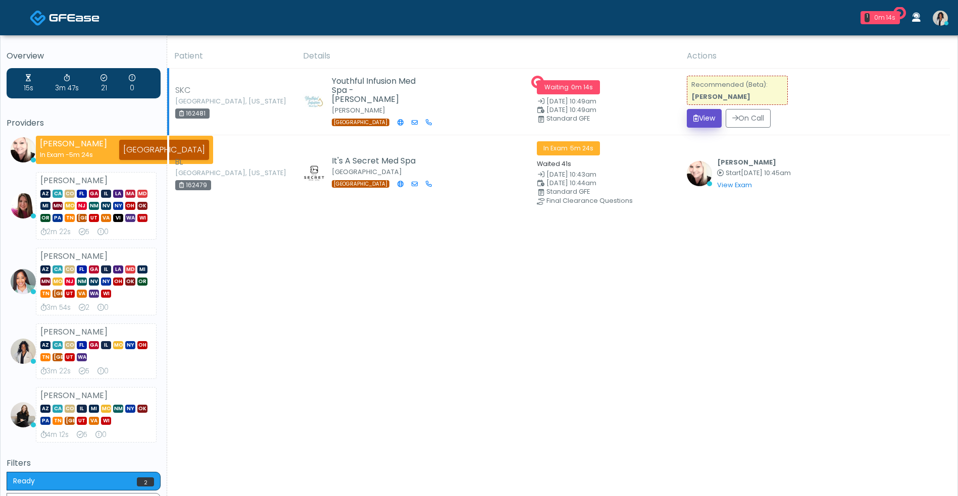
click at [699, 119] on button "View" at bounding box center [704, 118] width 35 height 19
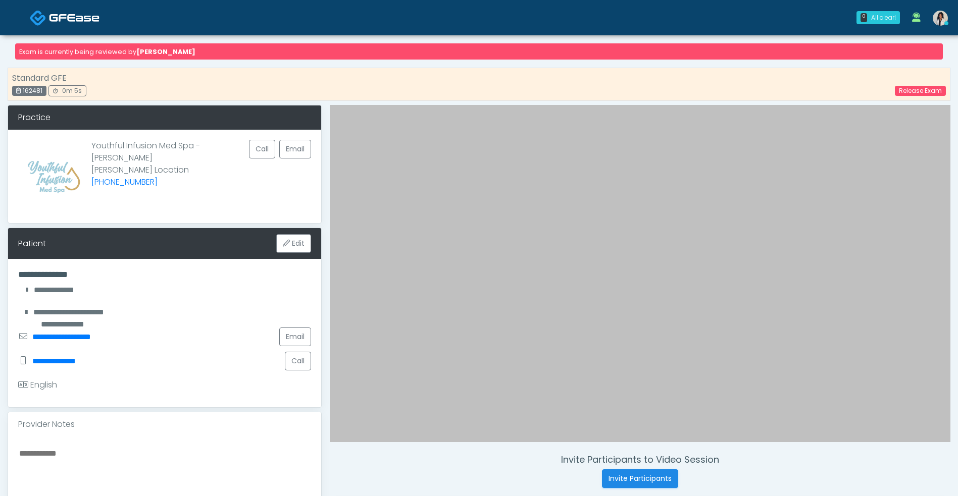
click at [90, 9] on link at bounding box center [65, 17] width 70 height 33
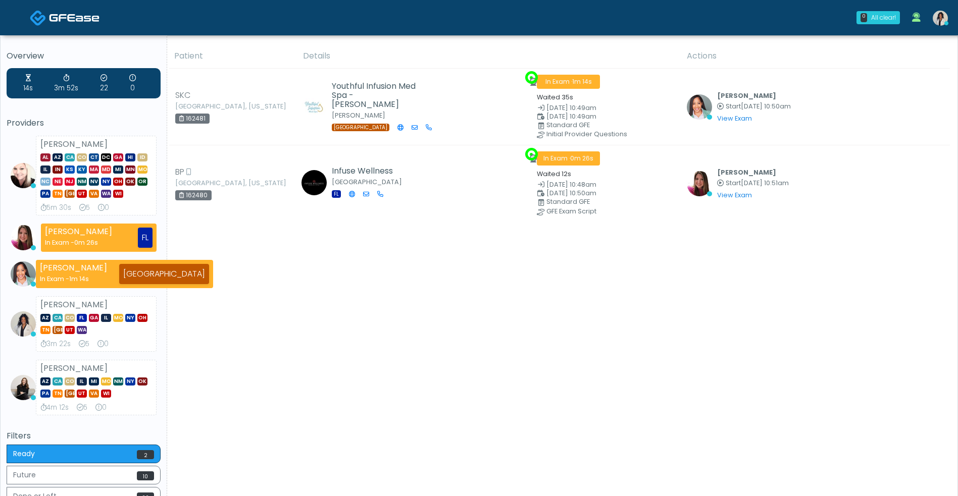
click at [0, 354] on div "Overview 14s 3m 52s 22 0 Providers [PERSON_NAME] AL AZ CA CO CT DC [GEOGRAPHIC_…" at bounding box center [479, 301] width 958 height 533
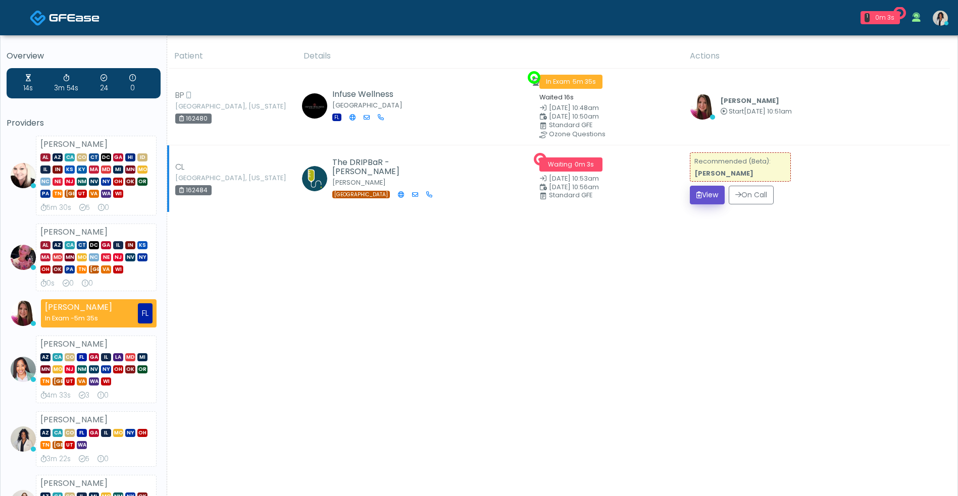
click at [703, 191] on button "View" at bounding box center [707, 195] width 35 height 19
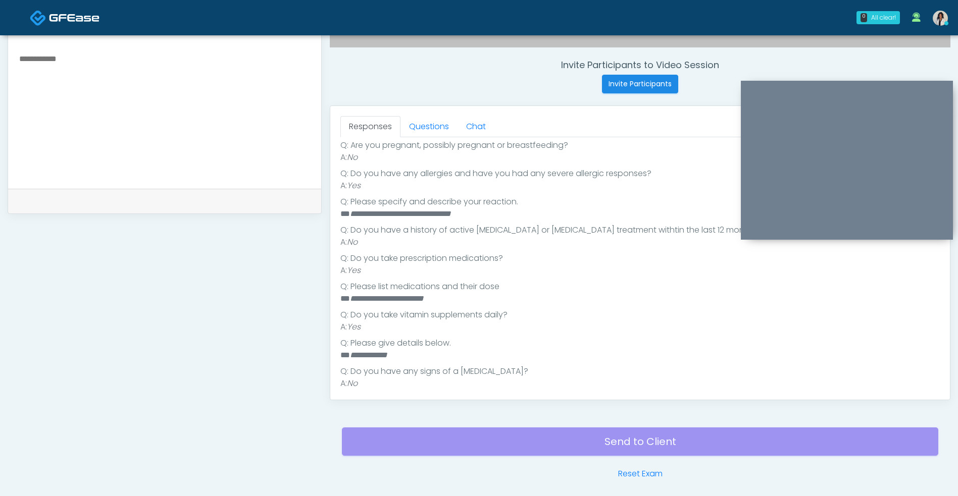
scroll to position [197, 0]
click at [352, 300] on em "**********" at bounding box center [387, 297] width 74 height 8
drag, startPoint x: 387, startPoint y: 296, endPoint x: 348, endPoint y: 292, distance: 38.6
click at [348, 292] on li "**********" at bounding box center [634, 297] width 588 height 12
copy em "********"
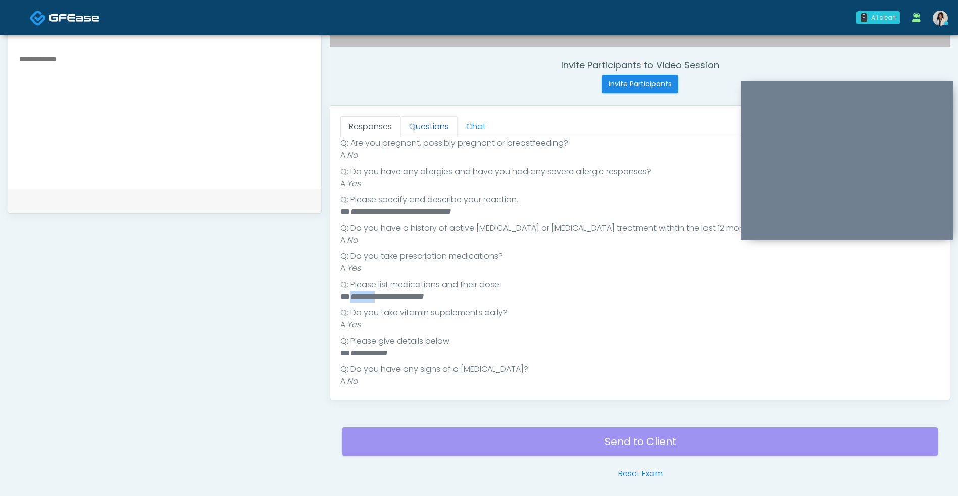
click at [421, 134] on link "Questions" at bounding box center [428, 126] width 57 height 21
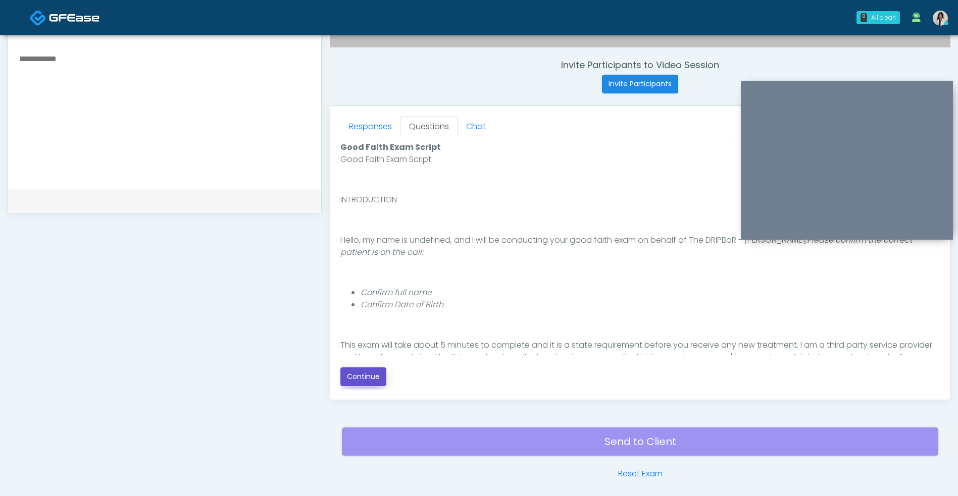
click at [374, 373] on button "Continue" at bounding box center [363, 377] width 46 height 19
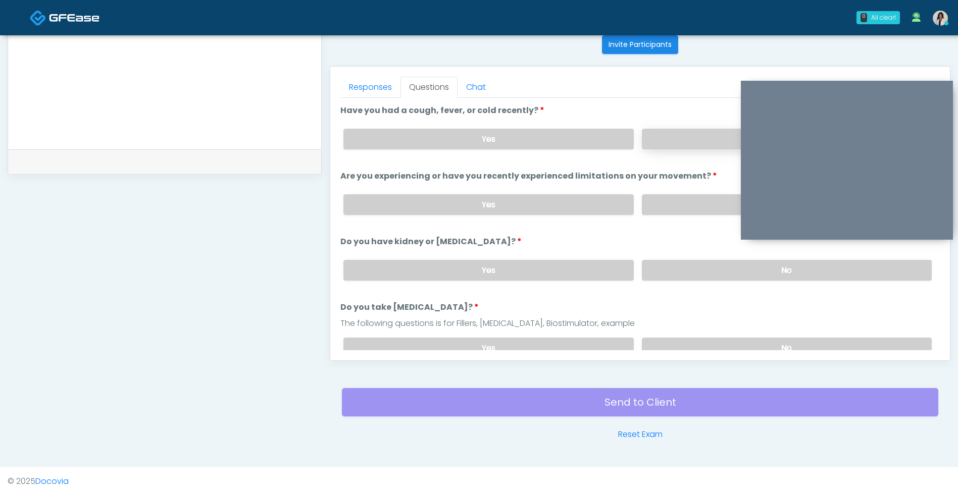
click at [689, 146] on label "No" at bounding box center [787, 139] width 290 height 21
click at [689, 208] on label "No" at bounding box center [787, 204] width 290 height 21
click at [693, 270] on label "No" at bounding box center [787, 270] width 290 height 21
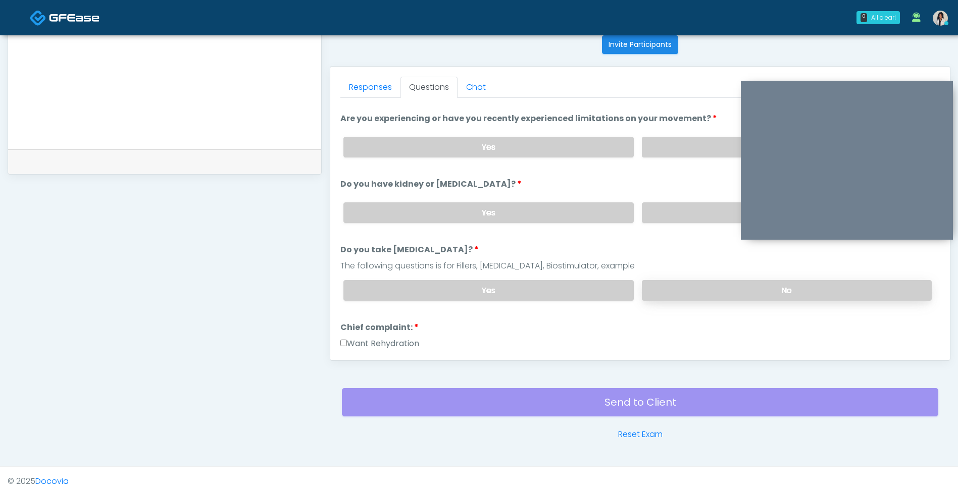
click at [667, 283] on label "No" at bounding box center [787, 290] width 290 height 21
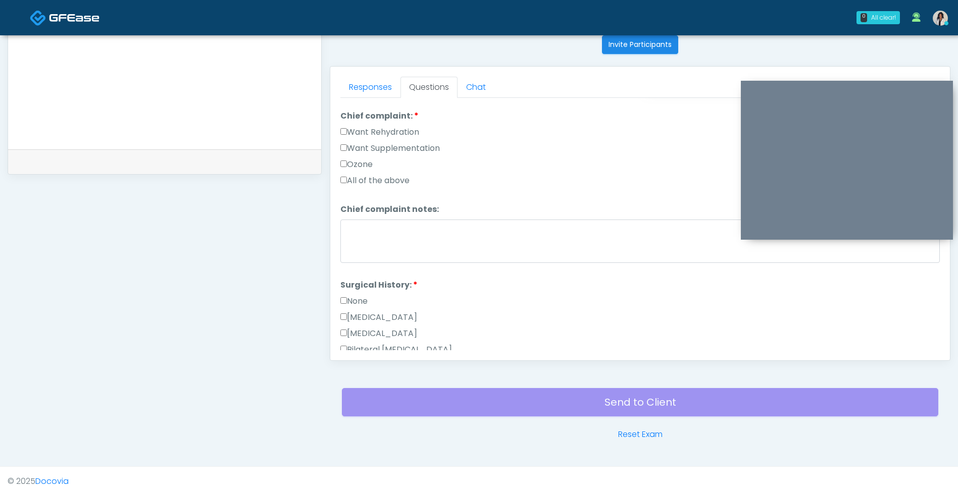
scroll to position [274, 0]
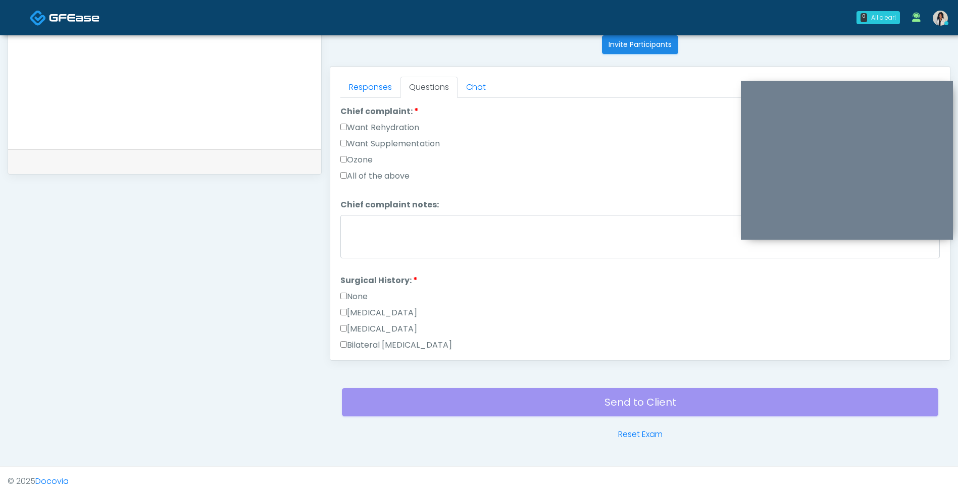
click at [419, 125] on label "Want Rehydration" at bounding box center [379, 128] width 79 height 12
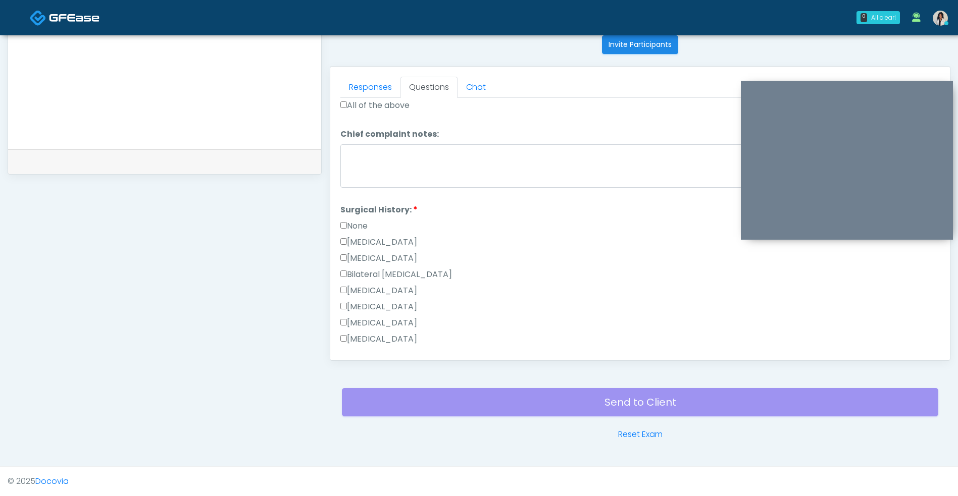
scroll to position [363, 0]
click at [356, 209] on label "None" at bounding box center [353, 208] width 27 height 12
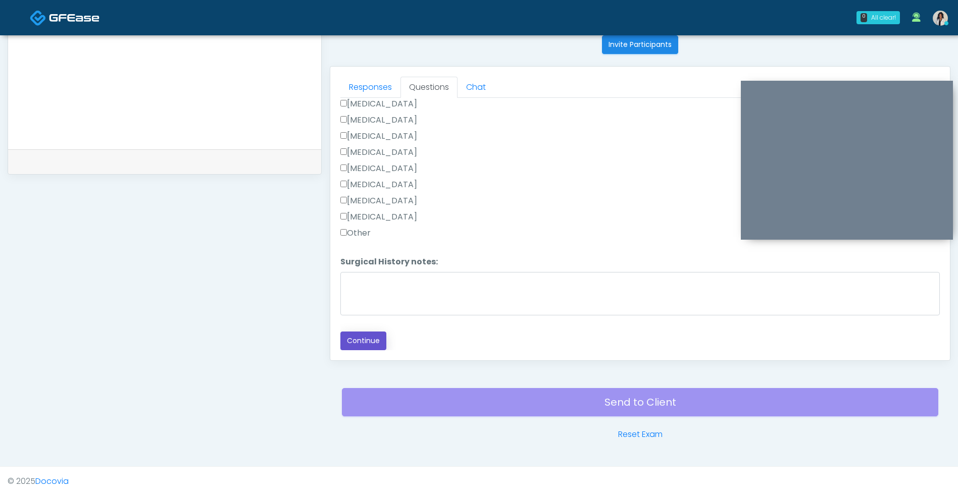
click at [376, 340] on button "Continue" at bounding box center [363, 341] width 46 height 19
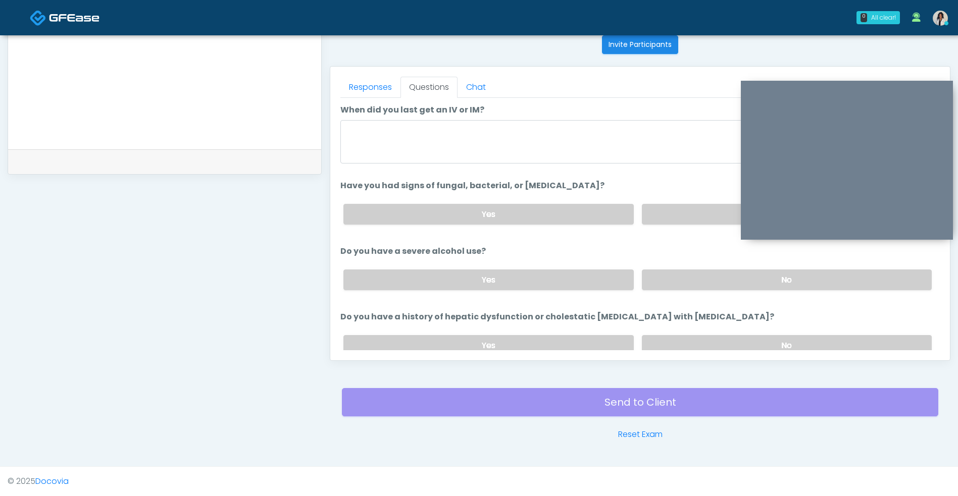
scroll to position [0, 0]
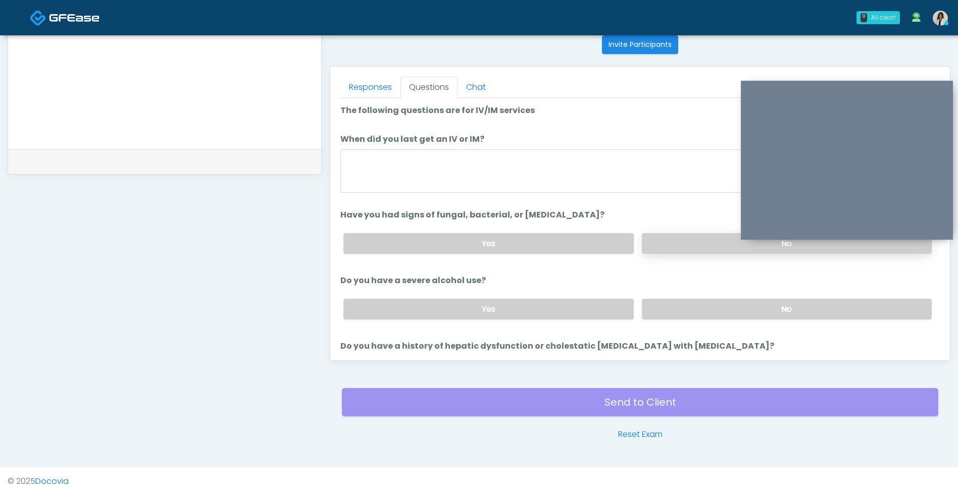
click at [670, 238] on label "No" at bounding box center [787, 243] width 290 height 21
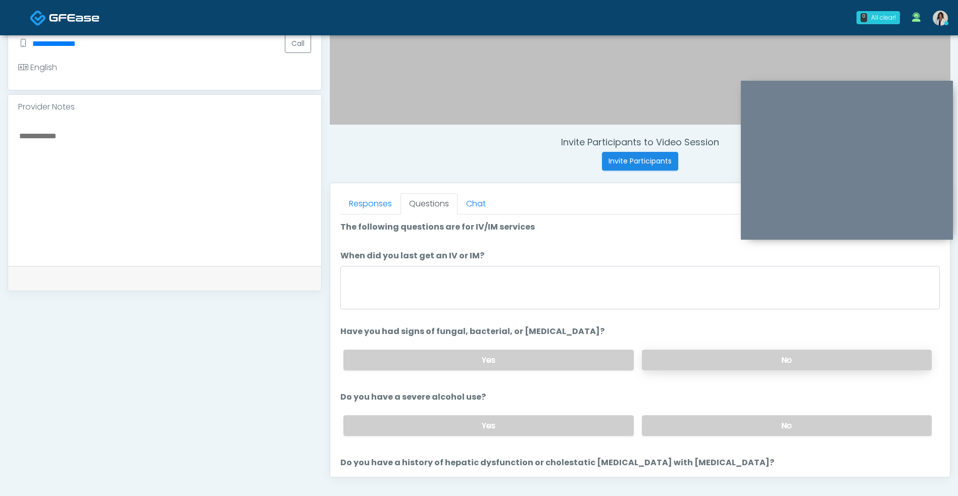
scroll to position [291, 0]
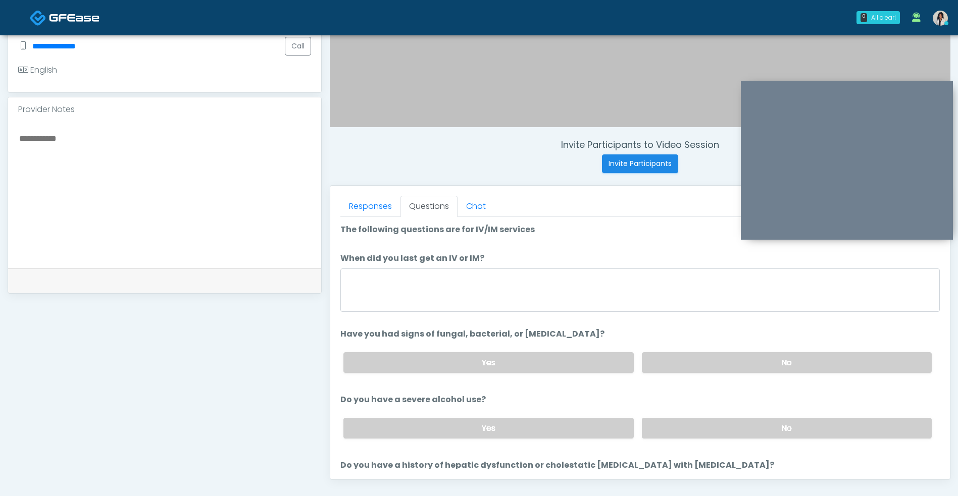
click at [218, 177] on textarea at bounding box center [164, 193] width 293 height 123
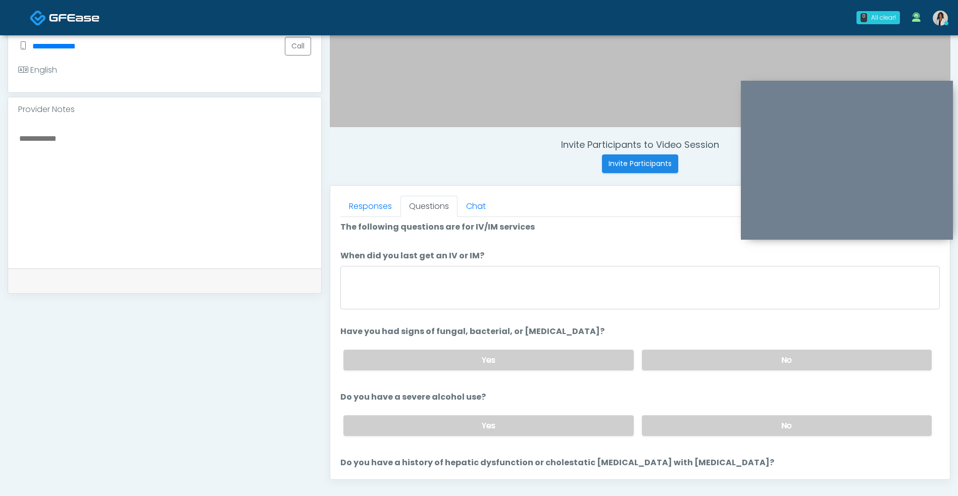
scroll to position [0, 0]
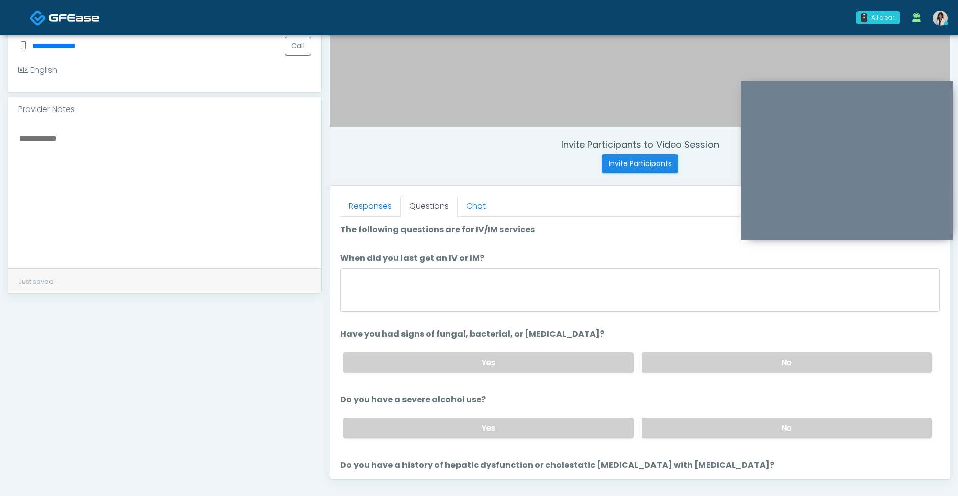
click at [245, 172] on textarea at bounding box center [164, 193] width 293 height 123
click at [89, 136] on textarea "**********" at bounding box center [164, 193] width 293 height 123
click at [21, 135] on textarea "**********" at bounding box center [164, 193] width 293 height 123
click at [59, 138] on textarea "**********" at bounding box center [164, 193] width 293 height 123
click at [182, 145] on textarea "**********" at bounding box center [164, 193] width 293 height 123
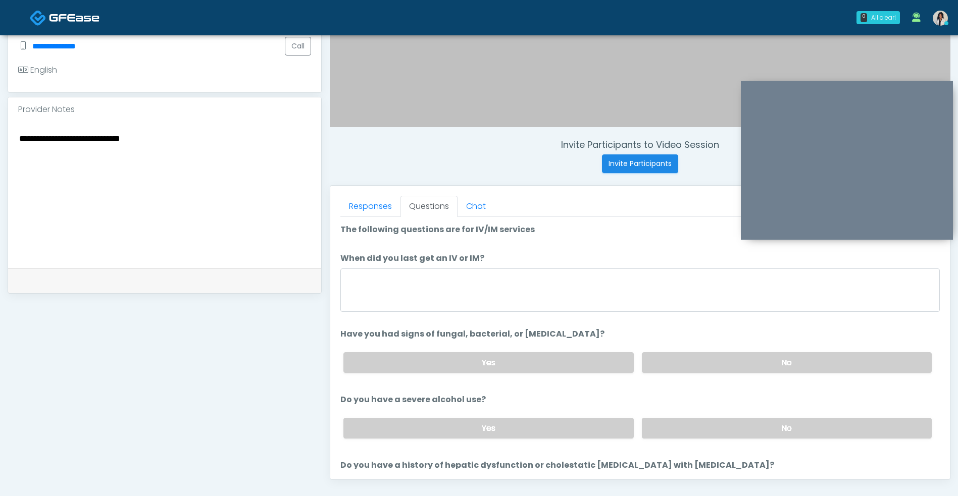
click at [120, 142] on textarea "**********" at bounding box center [164, 193] width 293 height 123
click at [175, 136] on textarea "**********" at bounding box center [164, 193] width 293 height 123
click at [119, 152] on textarea "**********" at bounding box center [164, 193] width 293 height 123
click at [71, 170] on textarea "**********" at bounding box center [164, 193] width 293 height 123
click at [159, 151] on textarea "**********" at bounding box center [164, 193] width 293 height 123
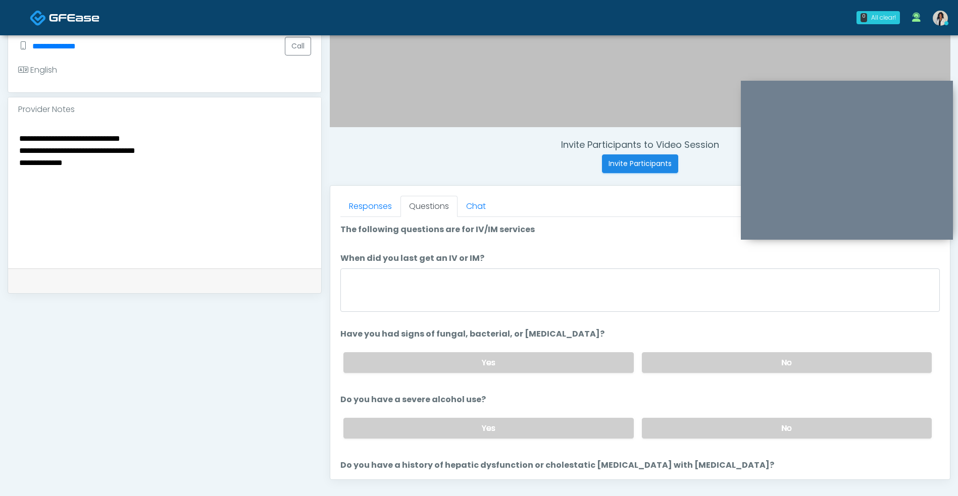
click at [160, 136] on textarea "**********" at bounding box center [164, 193] width 293 height 123
click at [55, 143] on textarea "**********" at bounding box center [164, 193] width 293 height 123
click at [24, 152] on textarea "**********" at bounding box center [164, 193] width 293 height 123
click at [62, 153] on textarea "**********" at bounding box center [164, 193] width 293 height 123
click at [255, 157] on textarea "**********" at bounding box center [164, 193] width 293 height 123
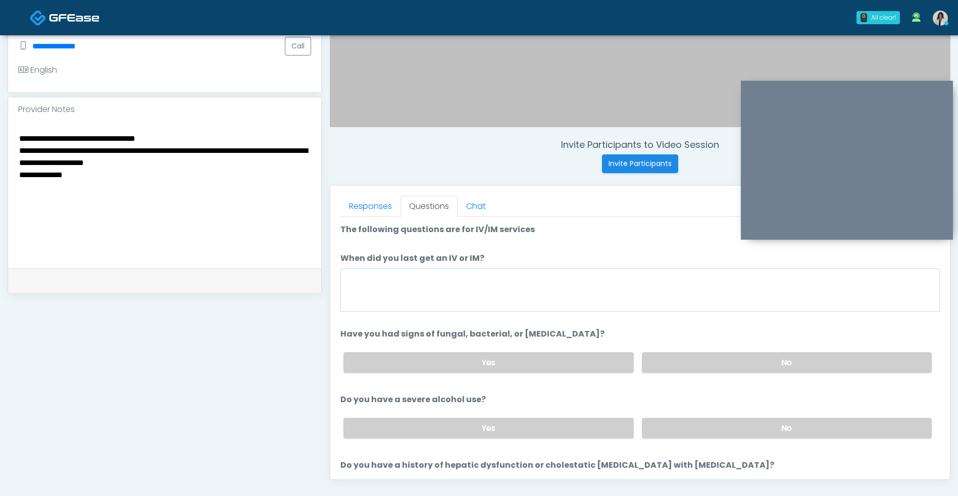
click at [19, 176] on textarea "**********" at bounding box center [164, 193] width 293 height 123
click at [254, 163] on textarea "**********" at bounding box center [164, 193] width 293 height 123
click at [136, 149] on textarea "**********" at bounding box center [164, 193] width 293 height 123
click at [81, 178] on textarea "**********" at bounding box center [164, 193] width 293 height 123
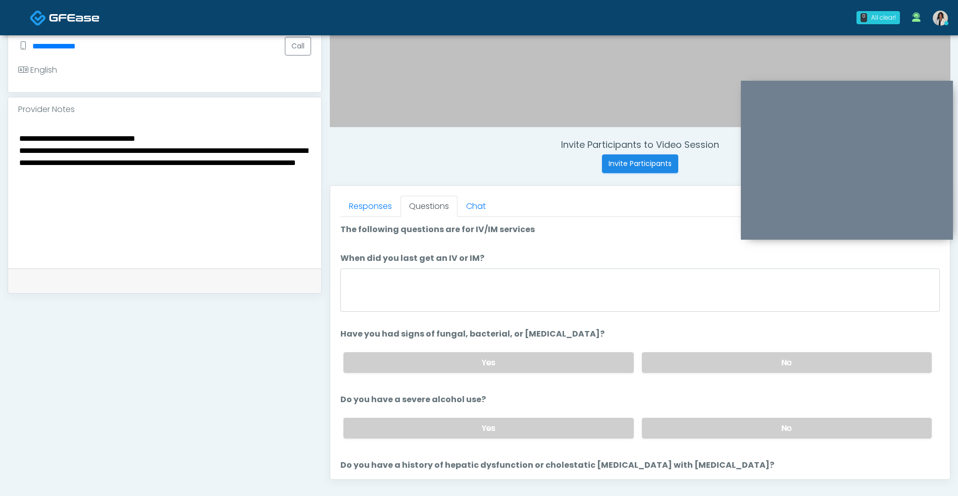
click at [71, 178] on textarea "**********" at bounding box center [164, 193] width 293 height 123
click at [73, 179] on textarea "**********" at bounding box center [164, 193] width 293 height 123
click at [210, 177] on textarea "**********" at bounding box center [164, 193] width 293 height 123
click at [155, 161] on textarea "**********" at bounding box center [164, 193] width 293 height 123
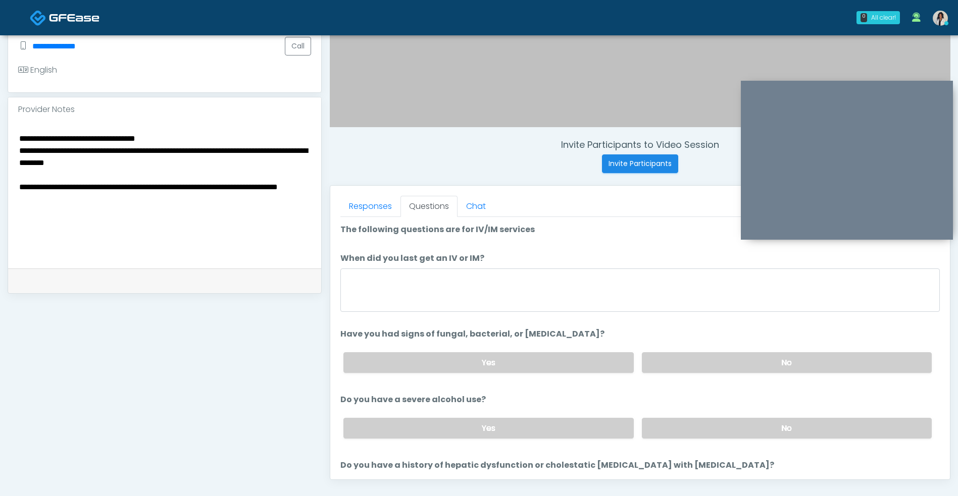
click at [179, 169] on textarea "**********" at bounding box center [164, 193] width 293 height 123
click at [554, 365] on label "Yes" at bounding box center [488, 362] width 290 height 21
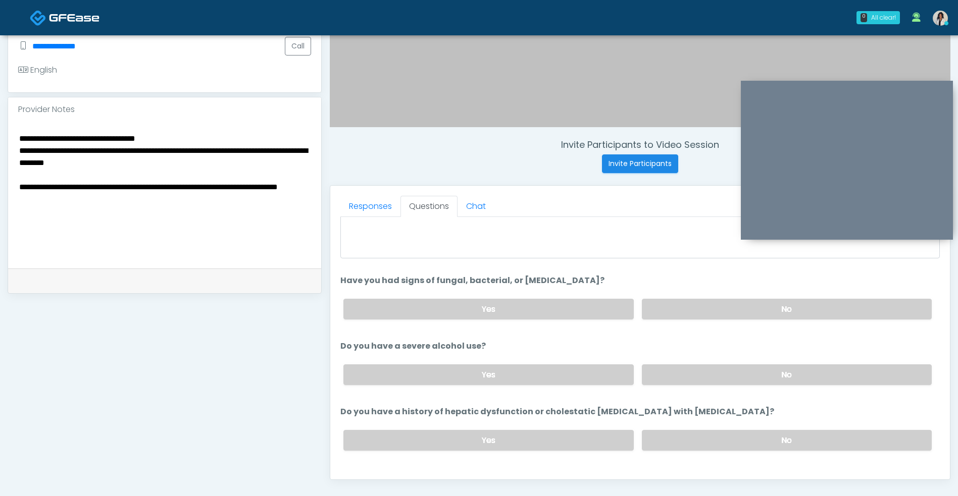
scroll to position [58, 0]
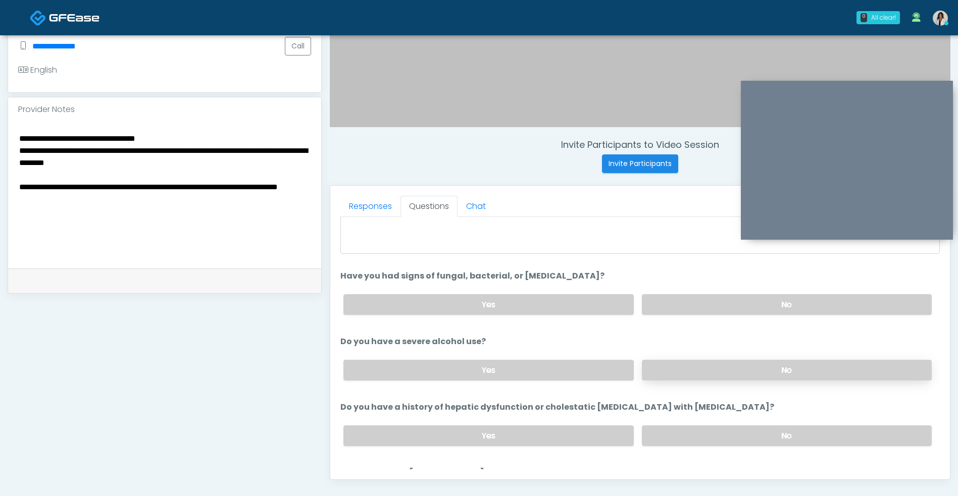
click at [828, 362] on label "No" at bounding box center [787, 370] width 290 height 21
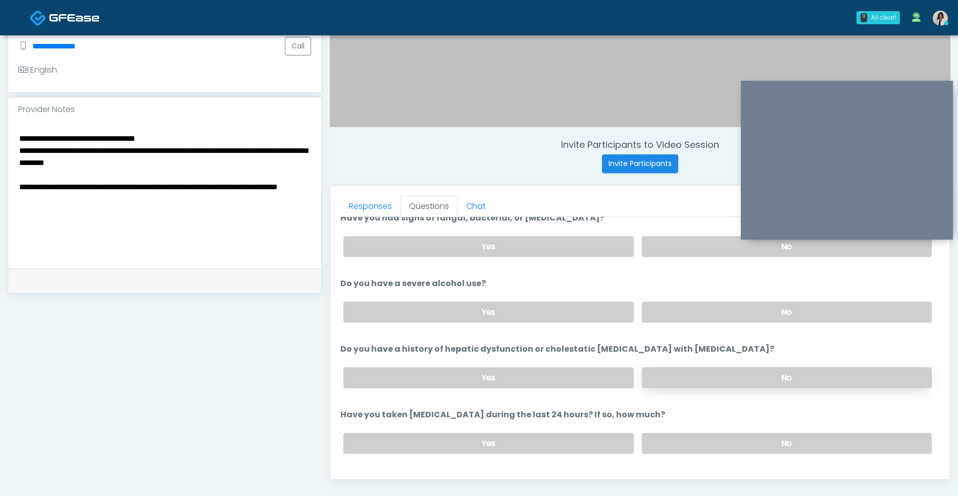
click at [835, 375] on label "No" at bounding box center [787, 378] width 290 height 21
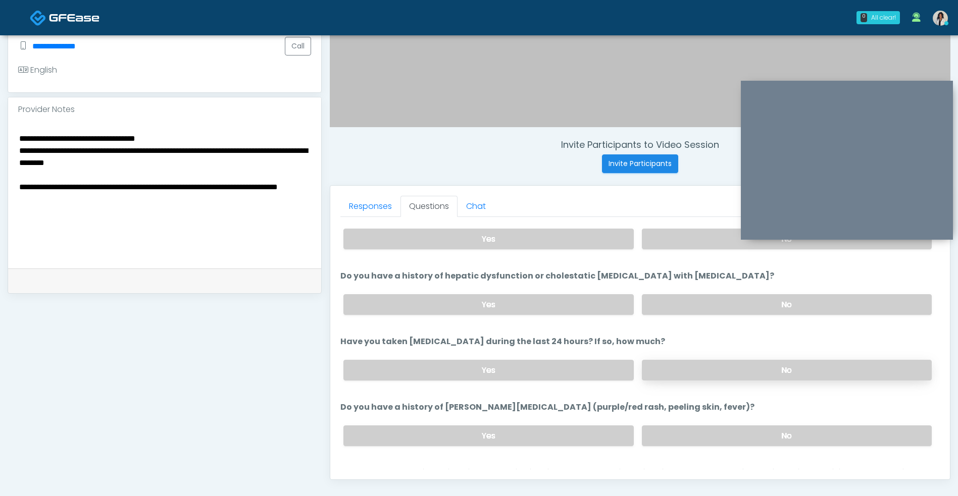
click at [843, 363] on label "No" at bounding box center [787, 370] width 290 height 21
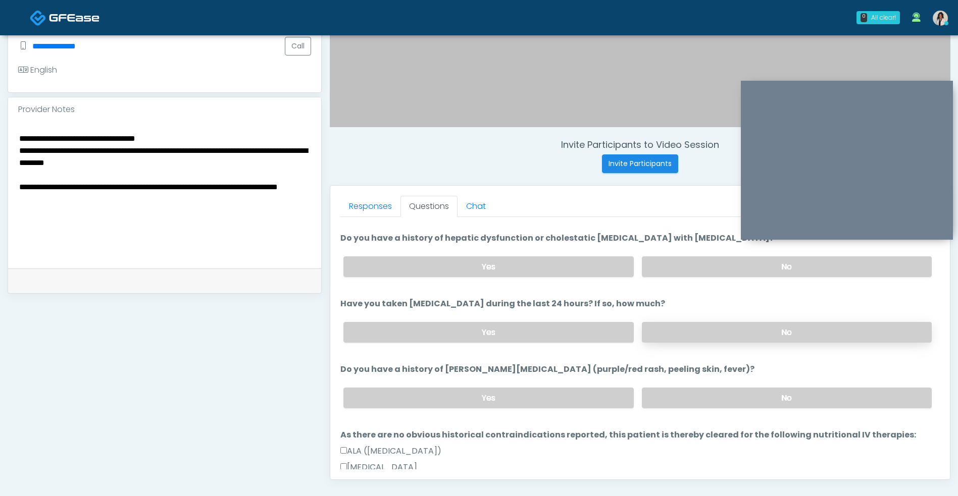
scroll to position [241, 0]
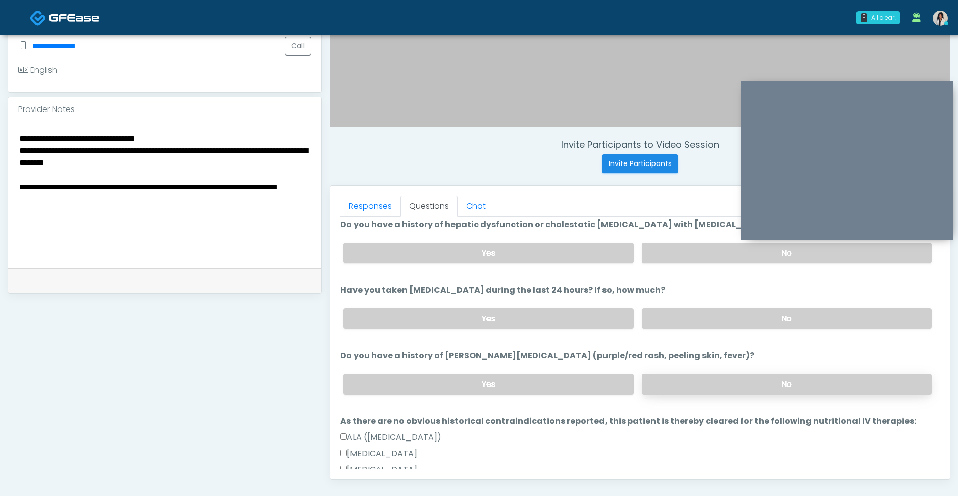
click at [841, 377] on label "No" at bounding box center [787, 384] width 290 height 21
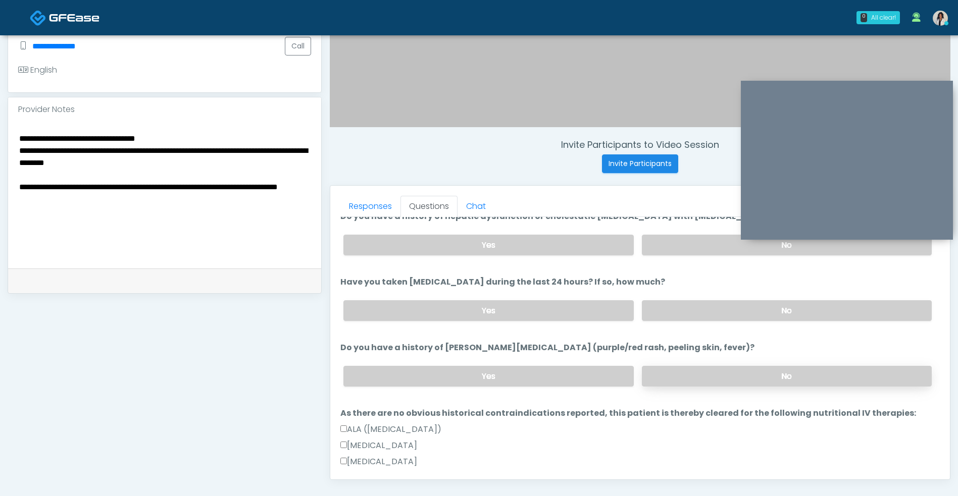
scroll to position [248, 0]
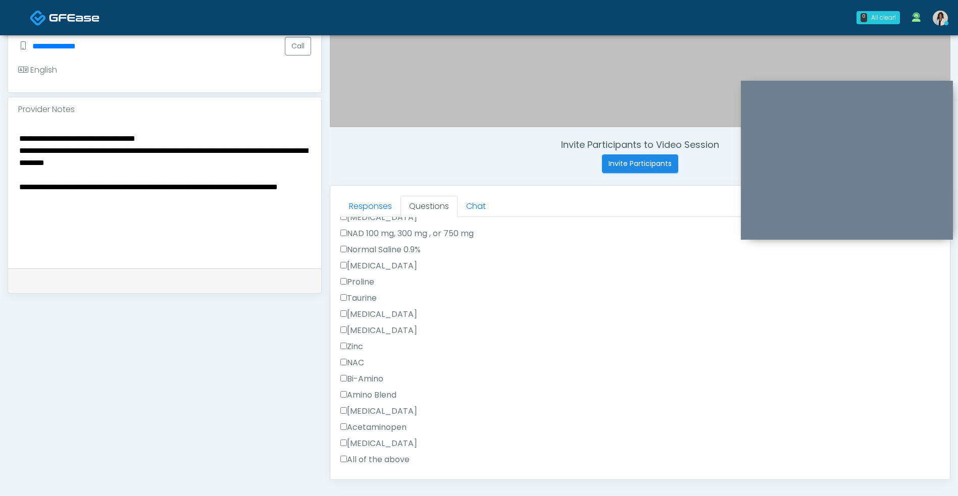
click at [421, 255] on label "Normal Saline 0.9%" at bounding box center [380, 250] width 80 height 12
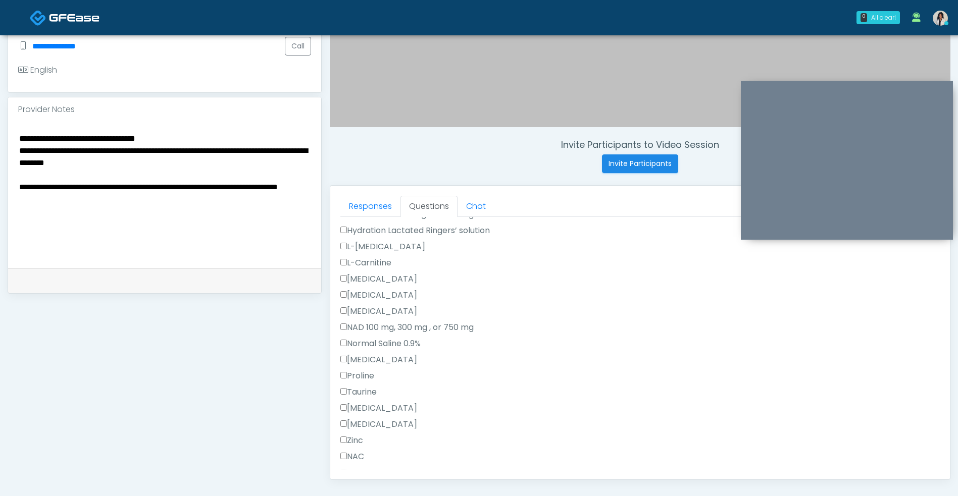
scroll to position [573, 0]
click at [260, 204] on textarea "**********" at bounding box center [164, 193] width 293 height 123
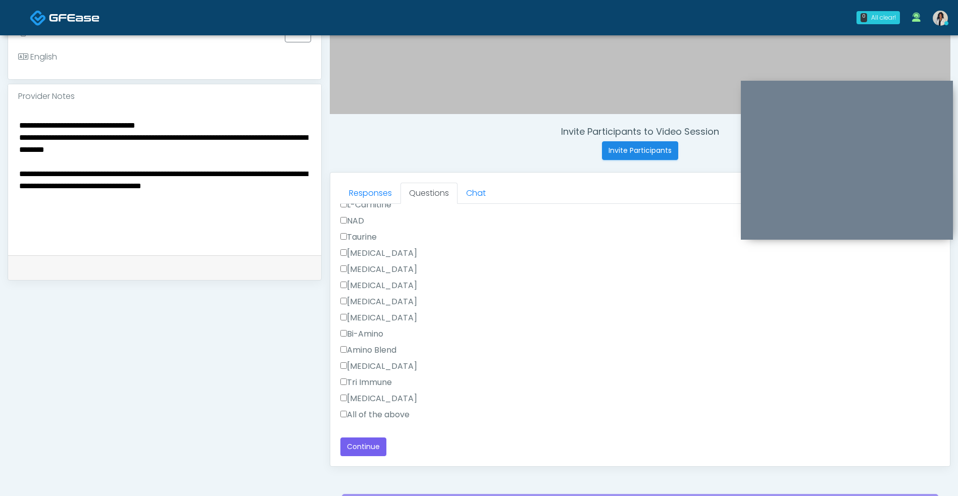
scroll to position [304, 0]
click at [377, 447] on button "Continue" at bounding box center [363, 446] width 46 height 19
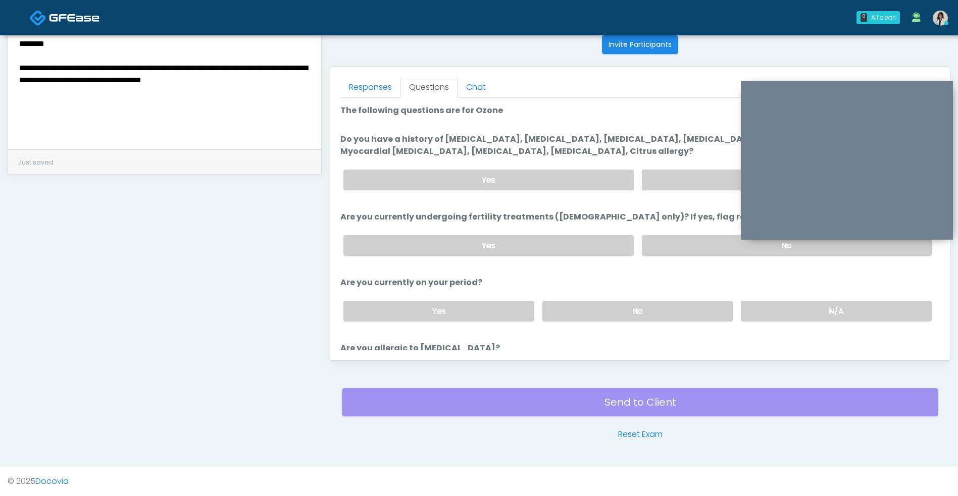
scroll to position [372, 0]
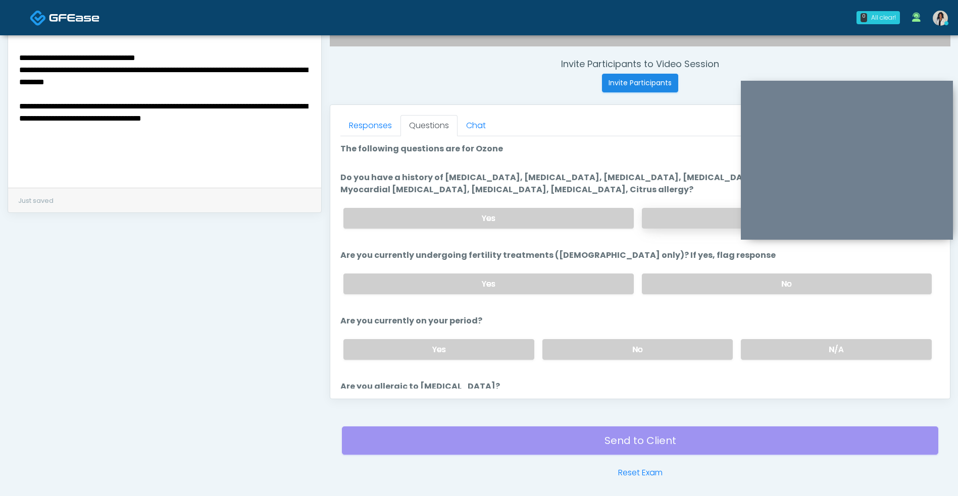
click at [686, 216] on label "No" at bounding box center [787, 218] width 290 height 21
click at [682, 289] on label "No" at bounding box center [787, 284] width 290 height 21
click at [638, 358] on label "No" at bounding box center [637, 349] width 191 height 21
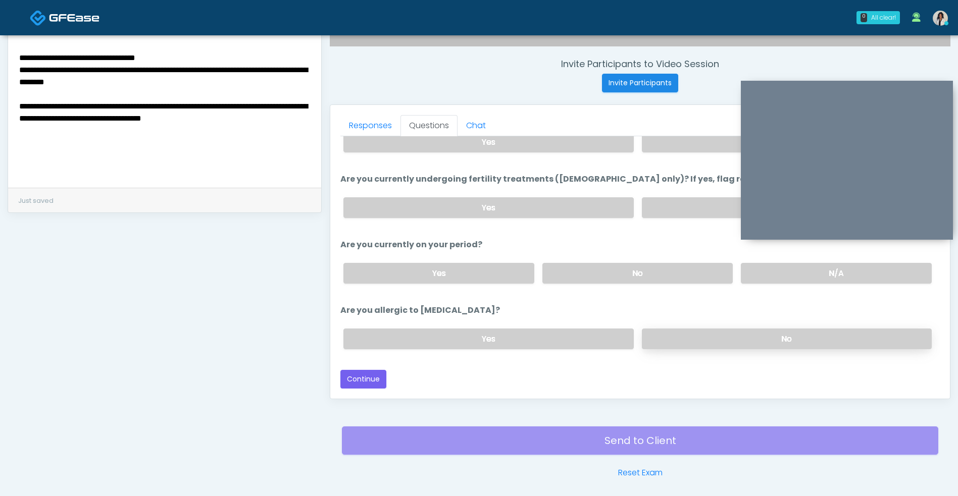
click at [657, 340] on label "No" at bounding box center [787, 339] width 290 height 21
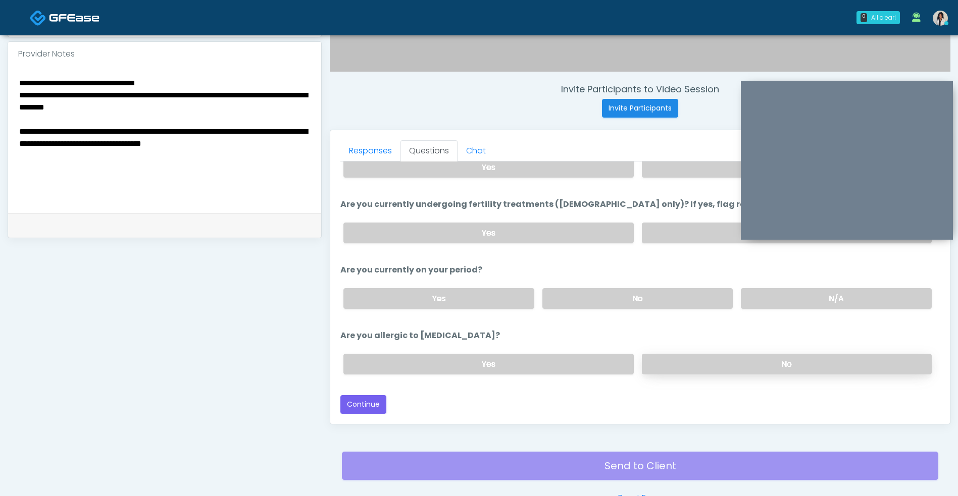
scroll to position [410, 0]
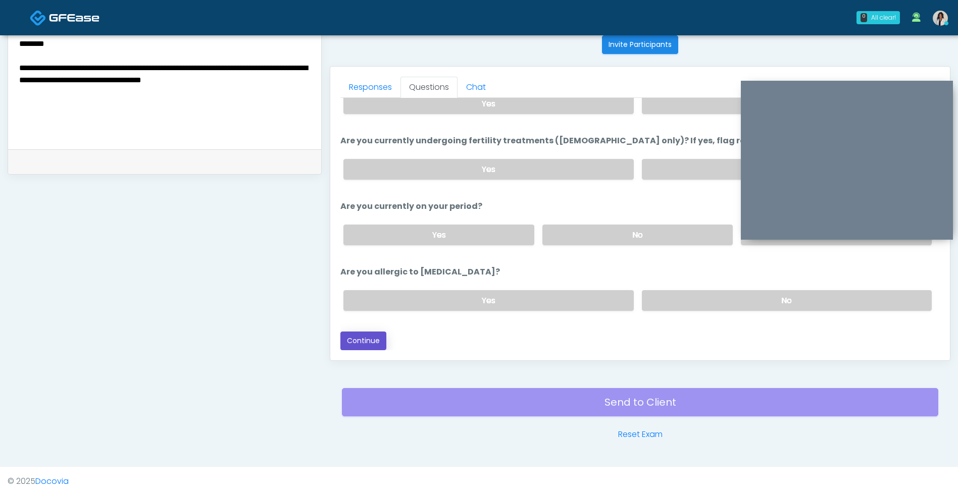
click at [371, 338] on button "Continue" at bounding box center [363, 341] width 46 height 19
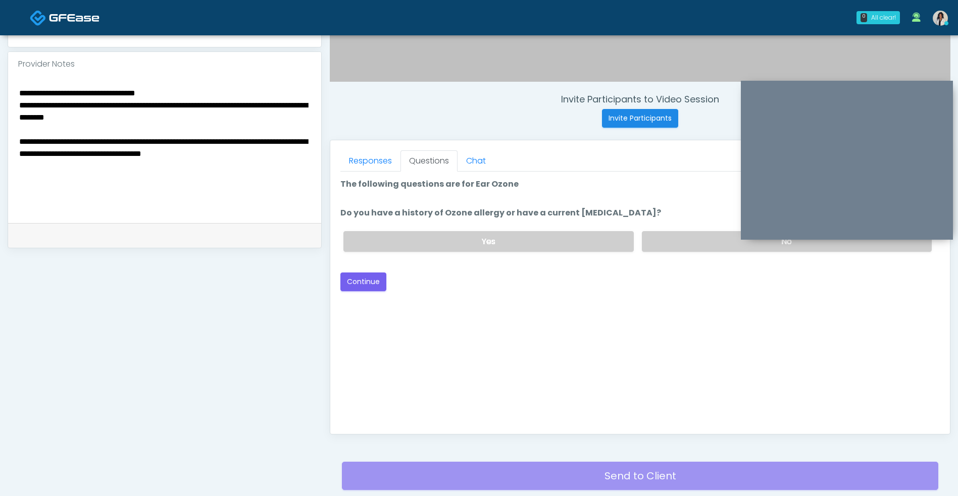
scroll to position [327, 0]
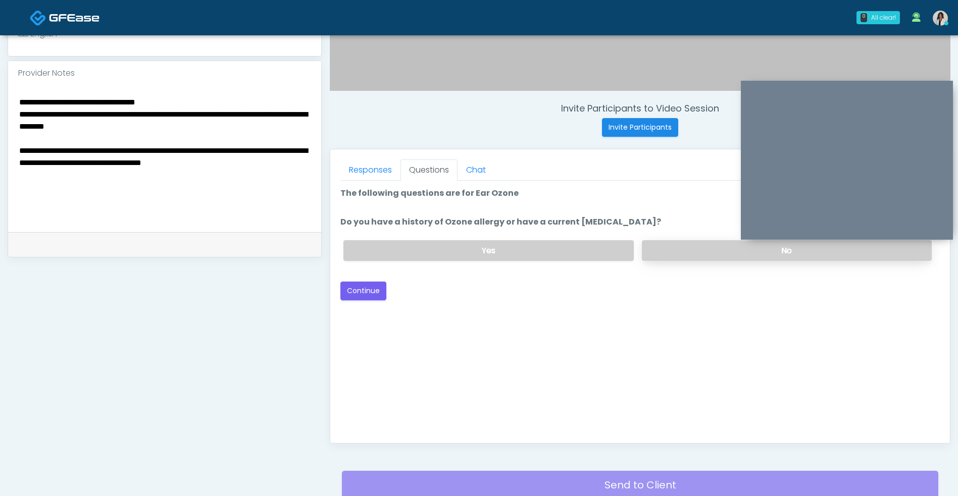
click at [666, 251] on label "No" at bounding box center [787, 250] width 290 height 21
click at [377, 293] on button "Continue" at bounding box center [363, 291] width 46 height 19
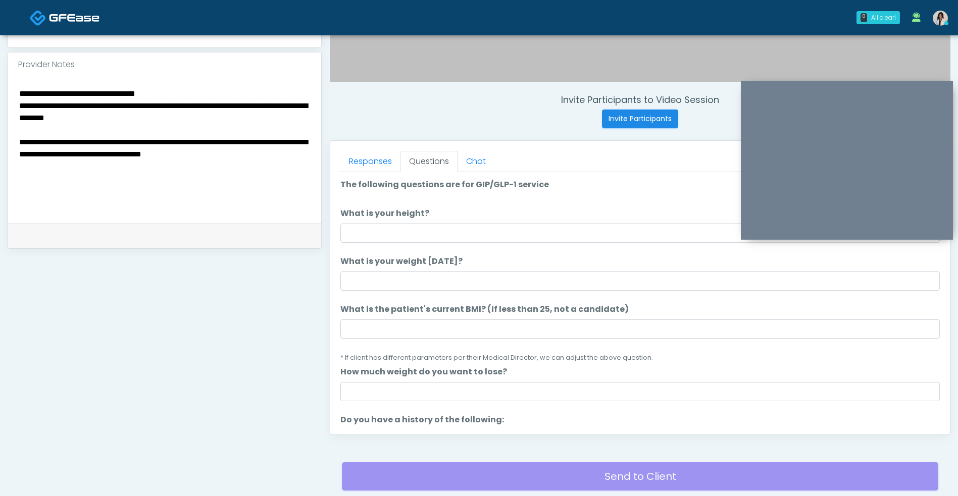
scroll to position [335, 0]
click at [156, 112] on textarea "**********" at bounding box center [164, 148] width 293 height 123
click at [158, 122] on textarea "**********" at bounding box center [164, 148] width 293 height 123
click at [238, 124] on textarea "**********" at bounding box center [164, 148] width 293 height 123
click at [274, 160] on textarea "**********" at bounding box center [164, 148] width 293 height 123
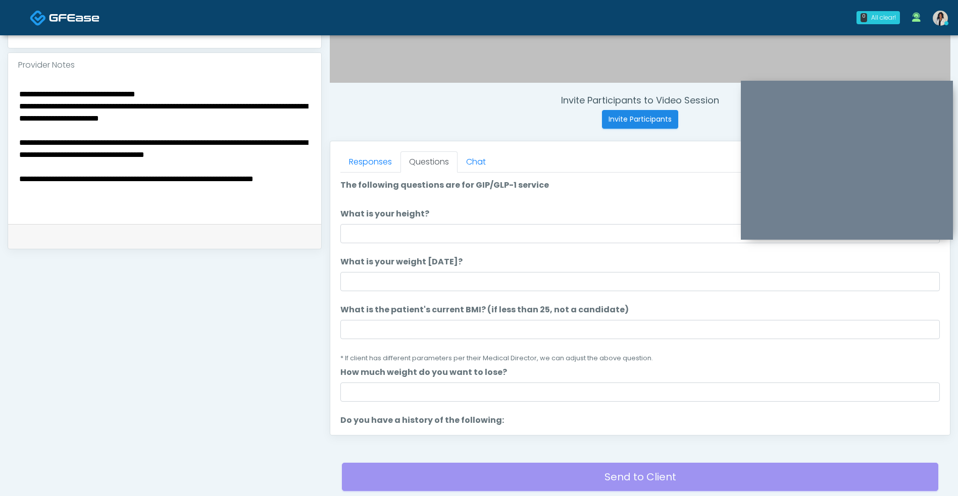
type textarea "**********"
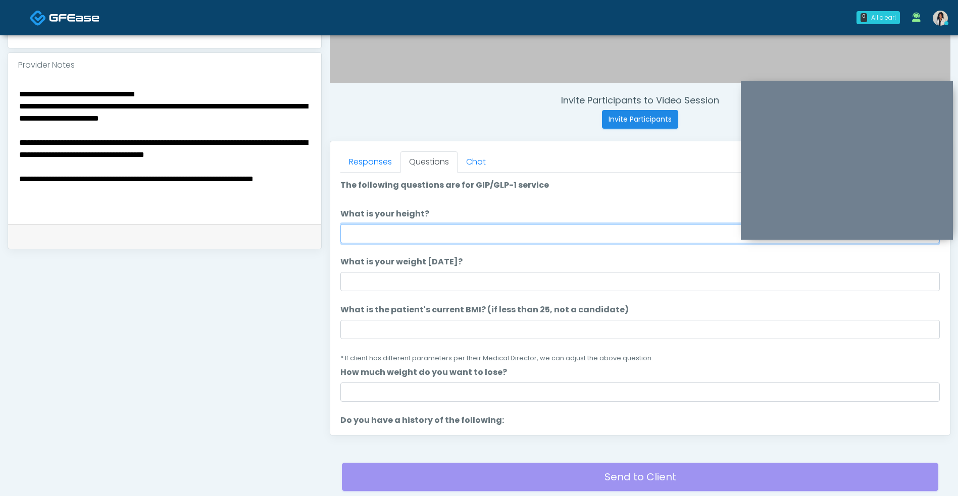
click at [532, 228] on input "What is your height?" at bounding box center [639, 233] width 599 height 19
type input "***"
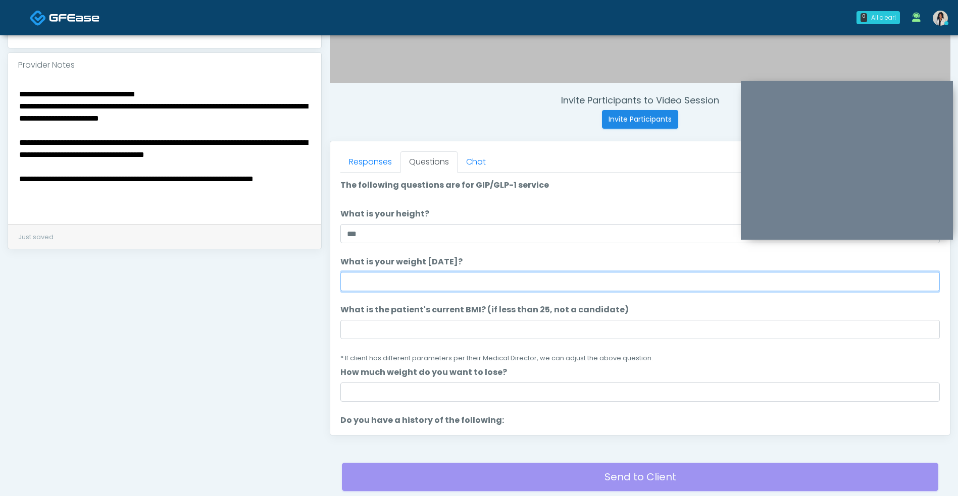
click at [433, 286] on input "What is your weight today?" at bounding box center [639, 281] width 599 height 19
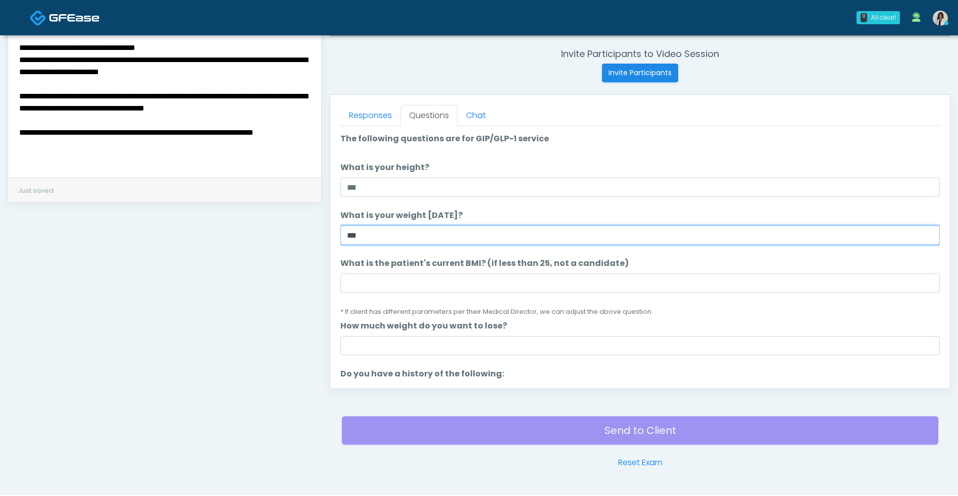
scroll to position [410, 0]
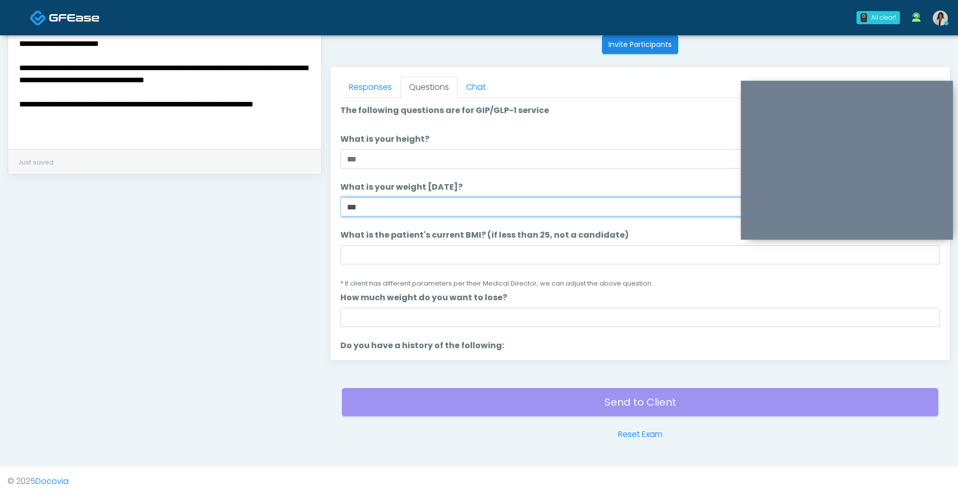
type input "***"
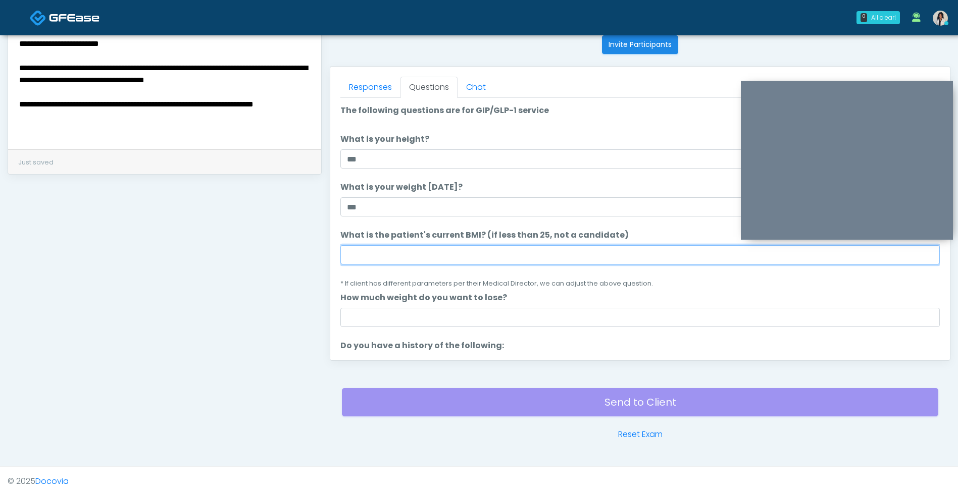
click at [370, 257] on input "What is the patient's current BMI? (if less than 25, not a candidate)" at bounding box center [639, 254] width 599 height 19
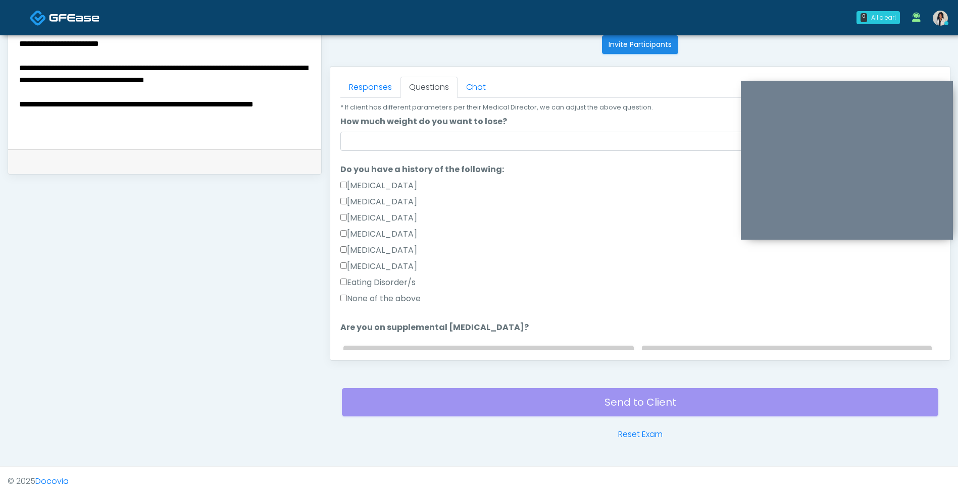
scroll to position [203, 0]
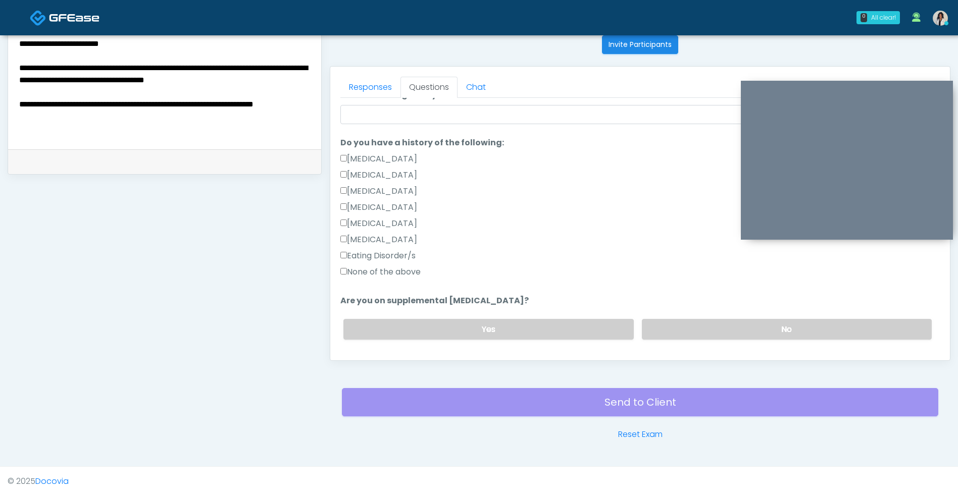
type input "****"
click at [416, 276] on label "None of the above" at bounding box center [380, 272] width 80 height 12
click at [687, 324] on label "No" at bounding box center [787, 329] width 290 height 21
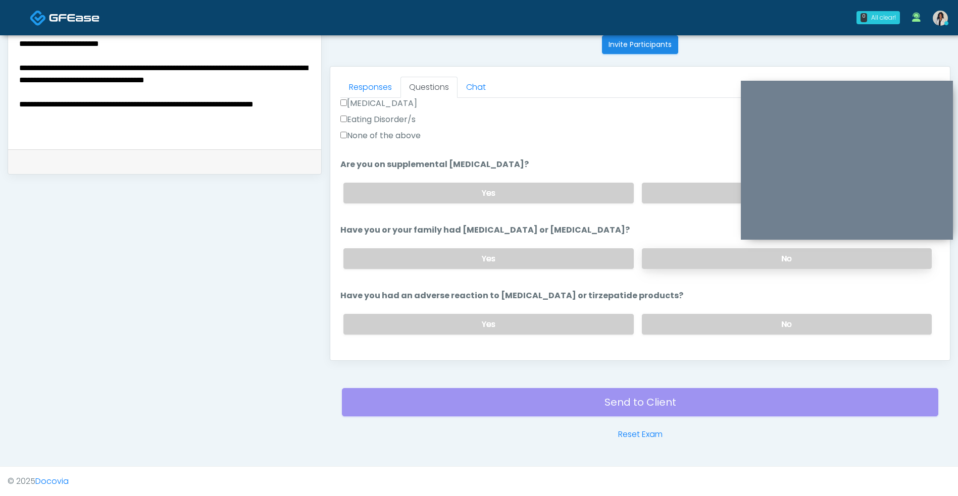
click at [683, 266] on label "No" at bounding box center [787, 258] width 290 height 21
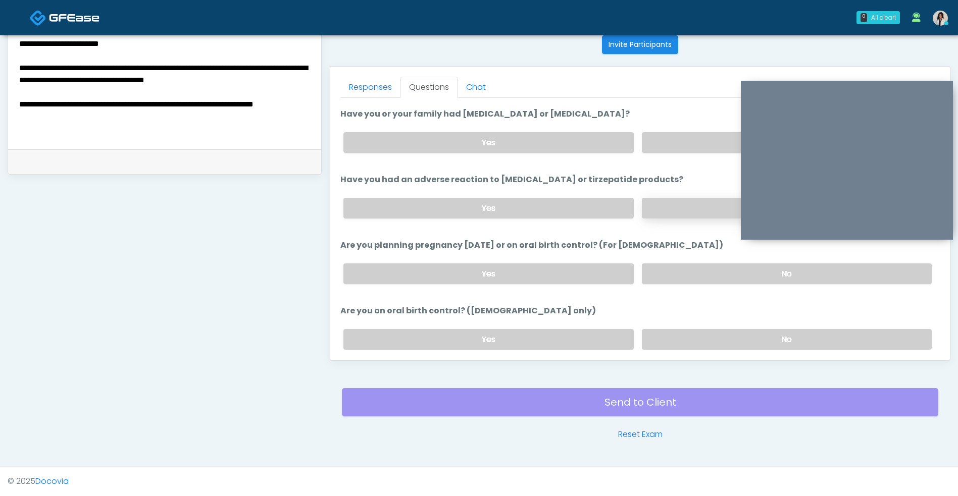
click at [699, 208] on label "No" at bounding box center [787, 208] width 290 height 21
click at [678, 265] on label "No" at bounding box center [787, 274] width 290 height 21
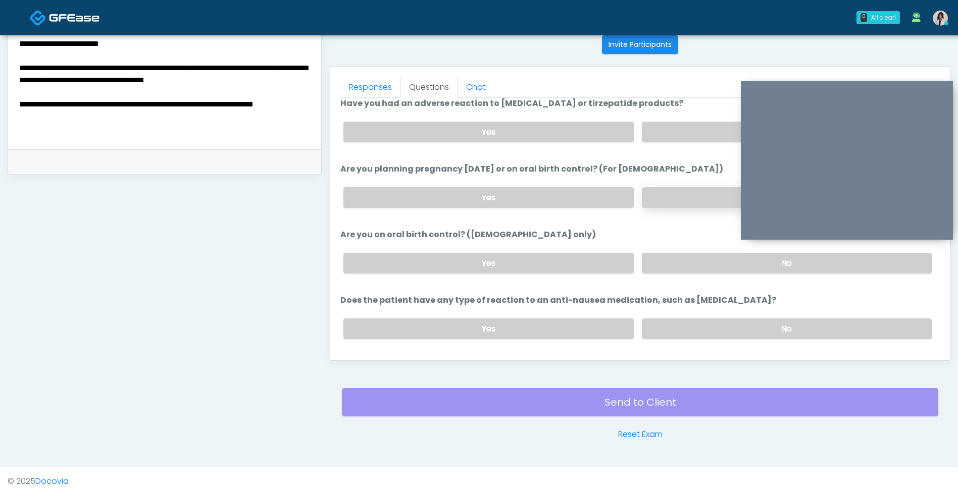
scroll to position [548, 0]
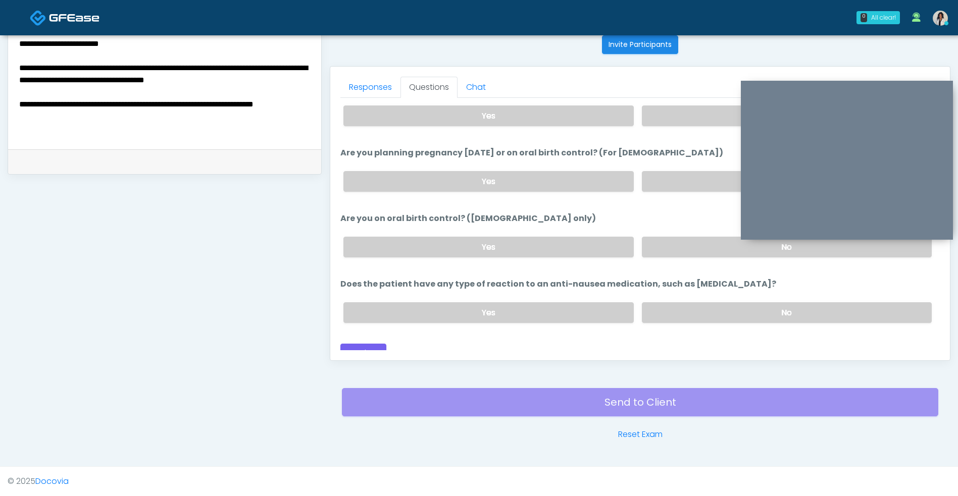
click at [672, 313] on label "No" at bounding box center [787, 312] width 290 height 21
click at [661, 248] on label "No" at bounding box center [787, 247] width 290 height 21
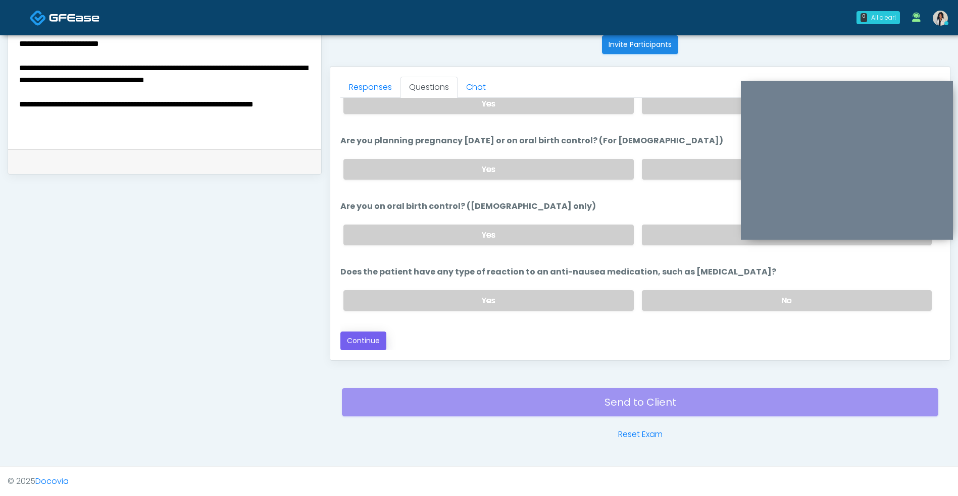
click at [367, 342] on button "Continue" at bounding box center [363, 341] width 46 height 19
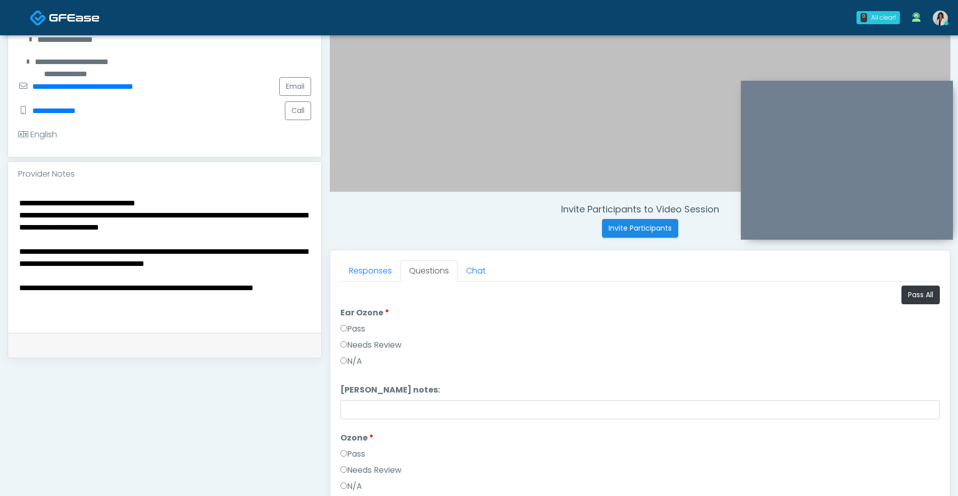
scroll to position [211, 0]
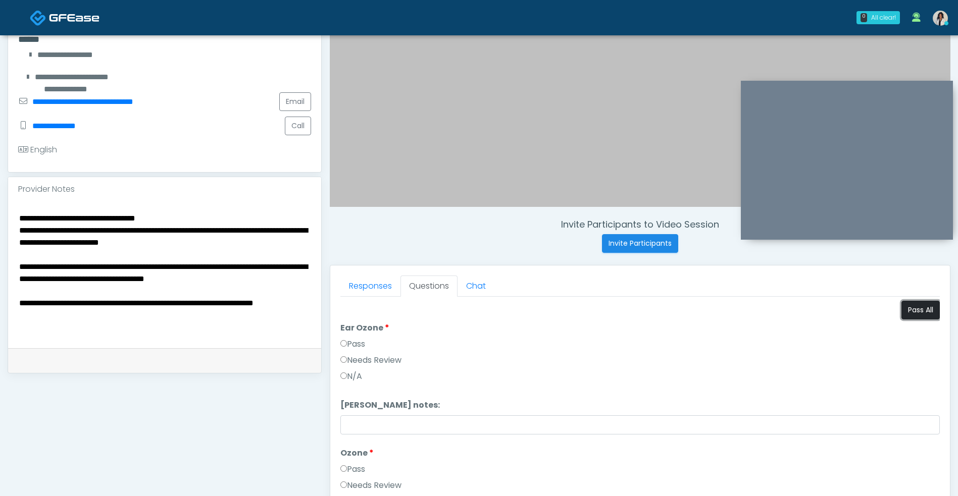
click at [921, 316] on button "Pass All" at bounding box center [920, 310] width 38 height 19
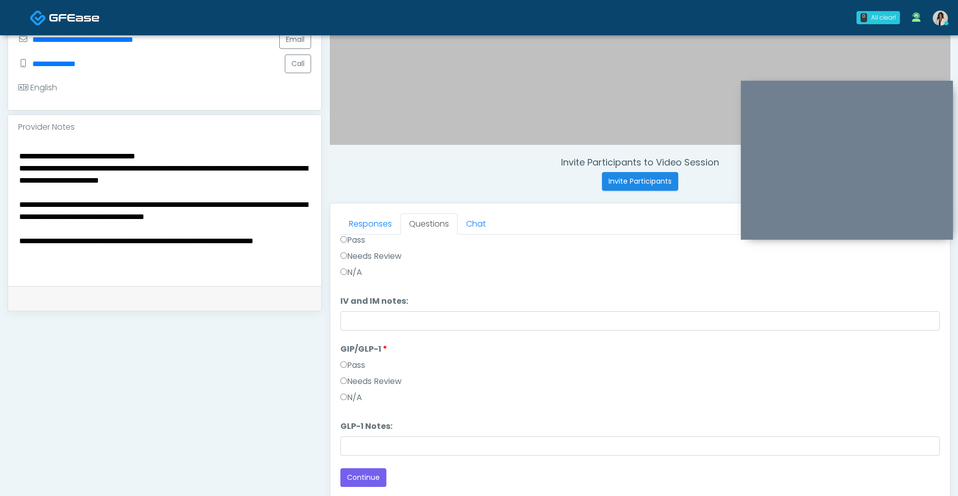
scroll to position [267, 0]
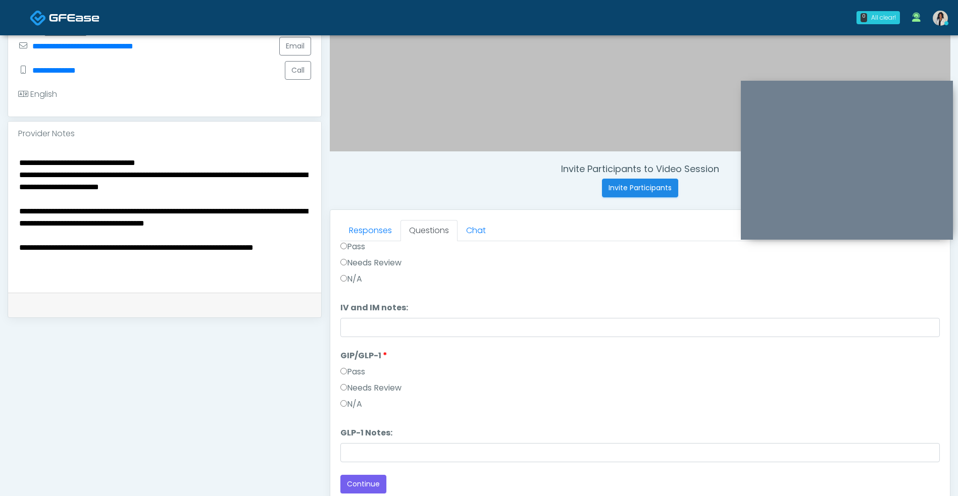
click at [131, 160] on textarea "**********" at bounding box center [164, 217] width 293 height 123
click at [241, 160] on textarea "**********" at bounding box center [164, 217] width 293 height 123
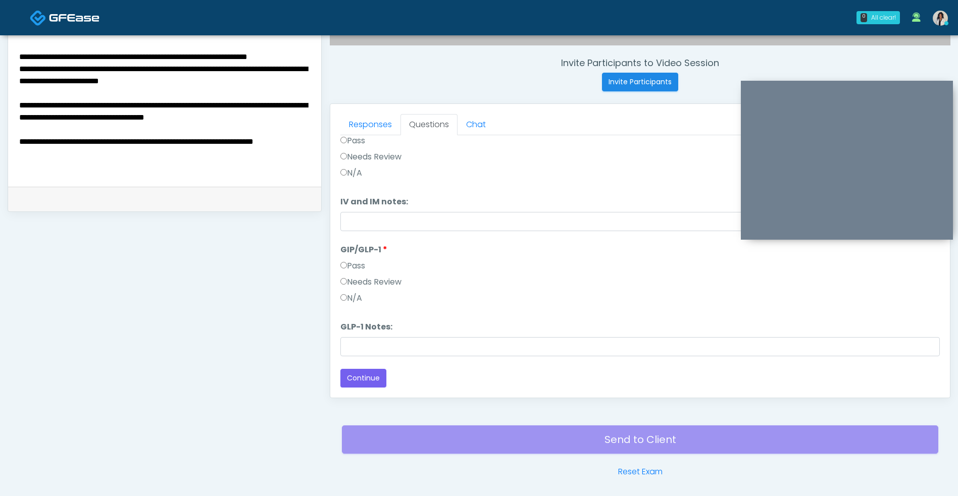
scroll to position [410, 0]
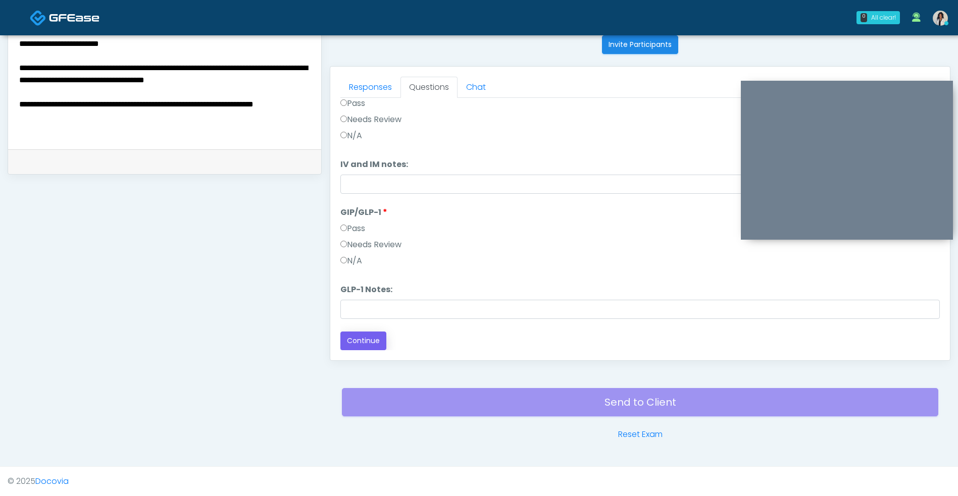
type textarea "**********"
click at [365, 342] on button "Continue" at bounding box center [363, 341] width 46 height 19
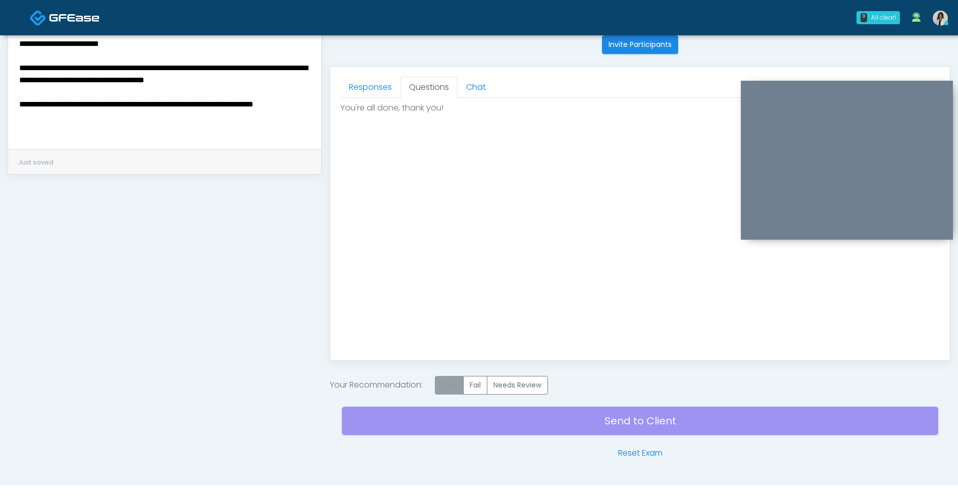
click at [456, 387] on label "Pass" at bounding box center [449, 385] width 29 height 19
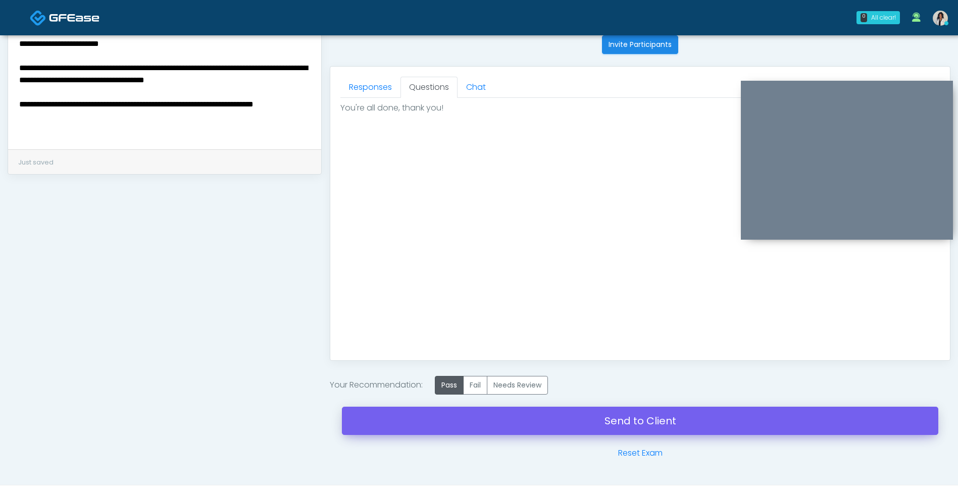
click at [521, 419] on link "Send to Client" at bounding box center [640, 421] width 596 height 28
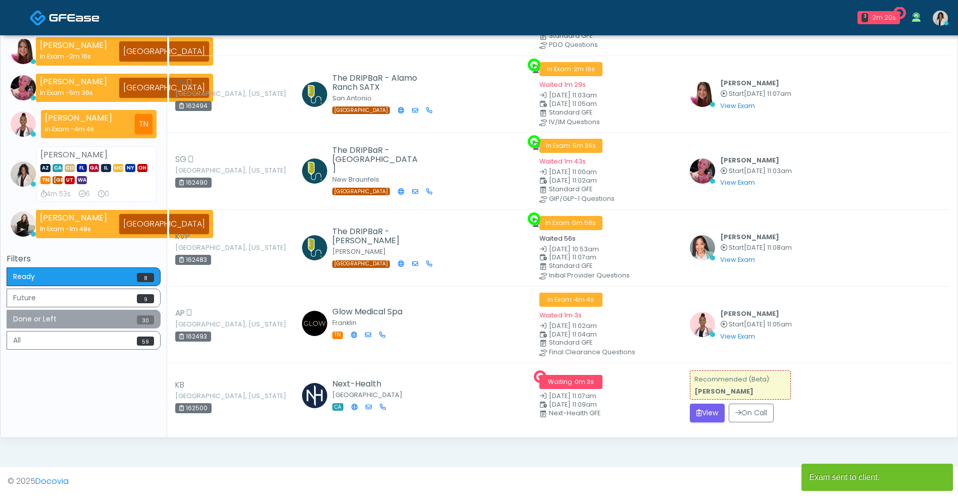
click at [120, 325] on button "Done or Left 30" at bounding box center [84, 319] width 154 height 19
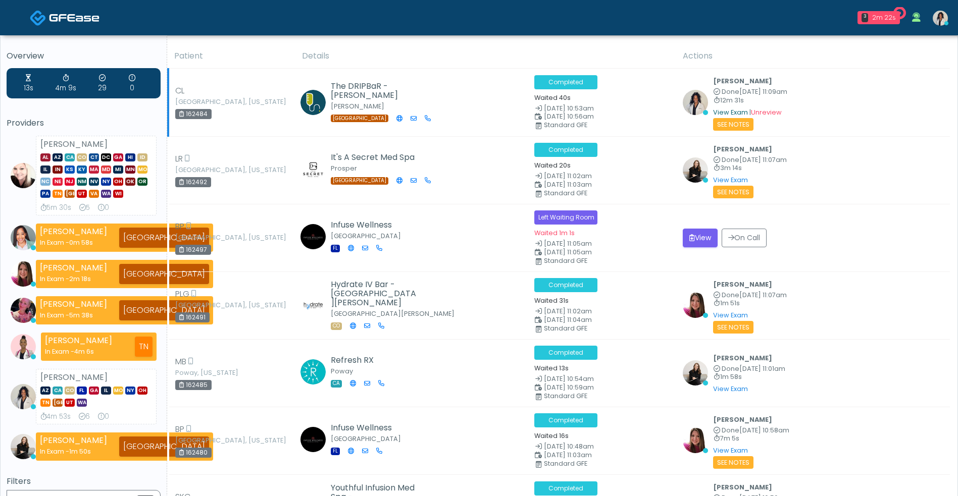
click at [723, 111] on link "View Exam" at bounding box center [730, 112] width 35 height 9
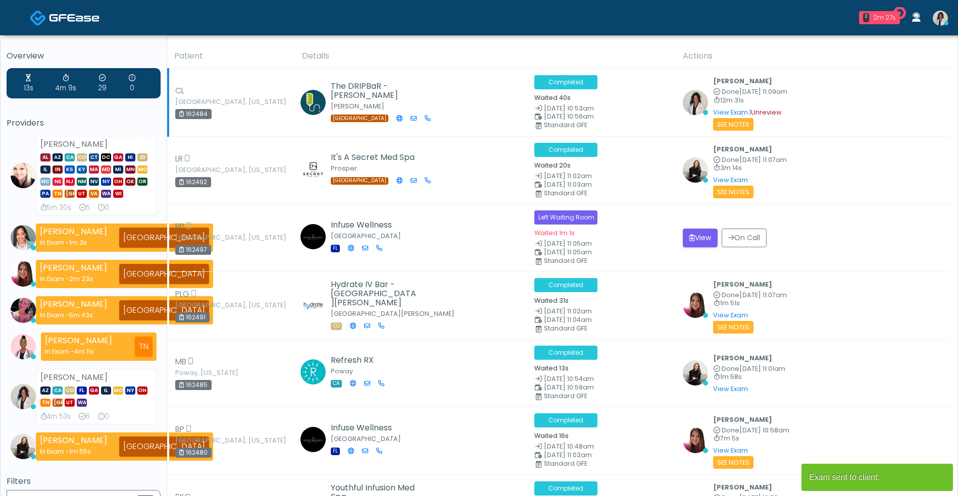
click at [766, 113] on link "Unreview" at bounding box center [766, 112] width 31 height 9
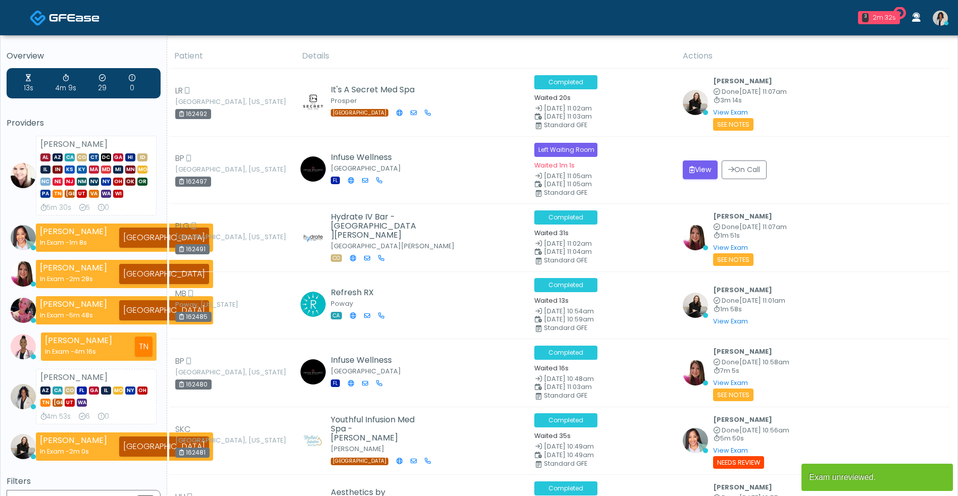
scroll to position [119, 0]
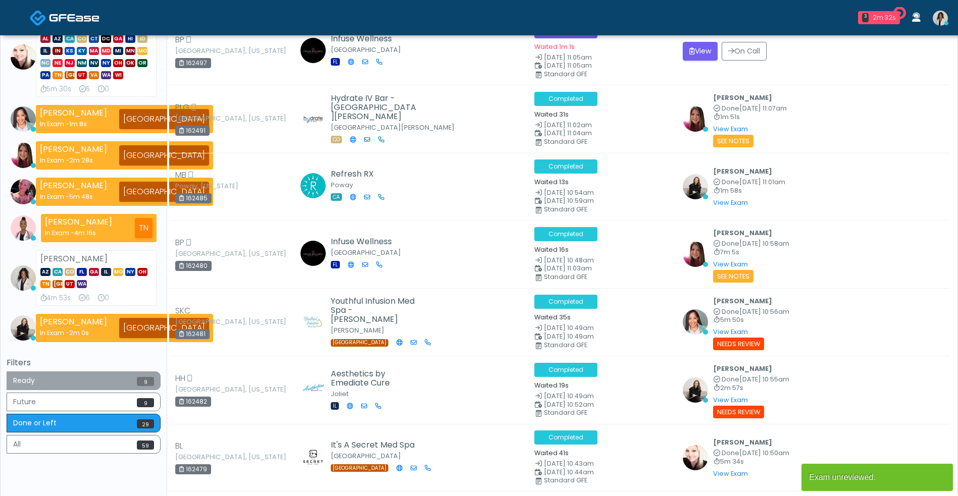
click at [139, 379] on span "9" at bounding box center [145, 381] width 17 height 9
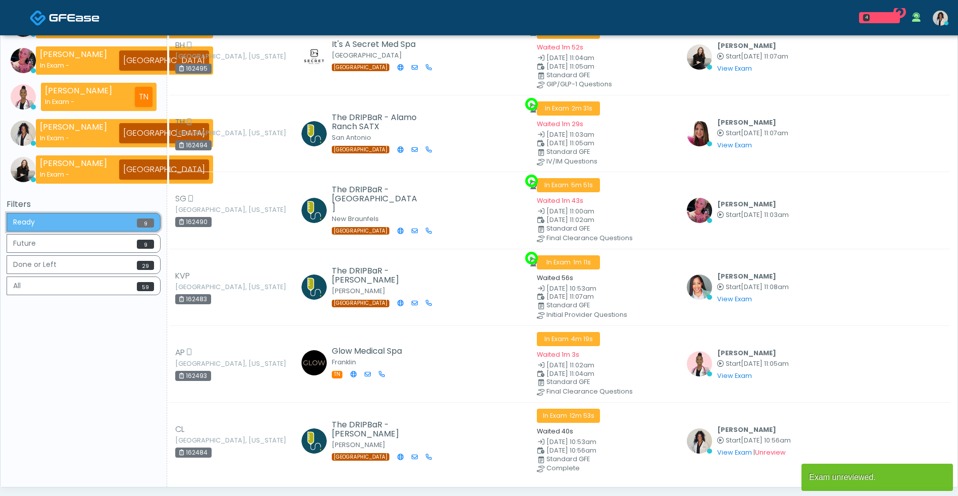
scroll to position [299, 0]
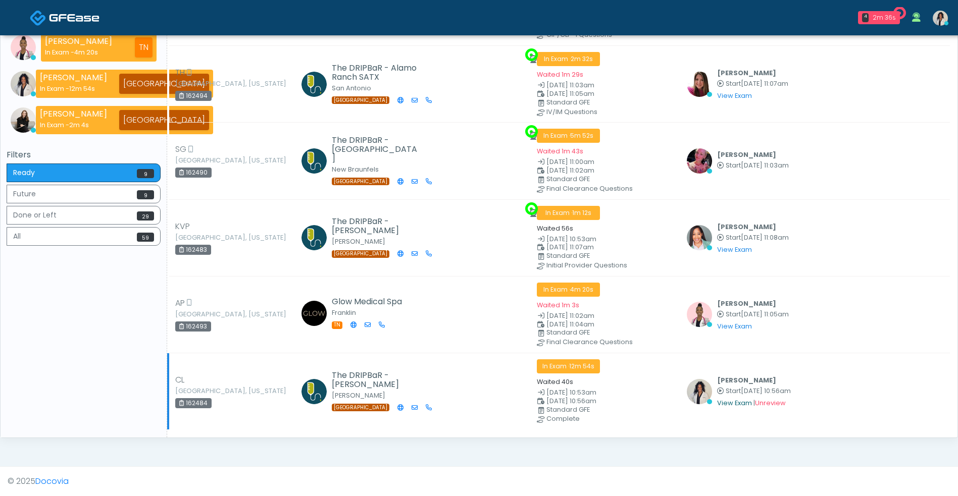
click at [729, 405] on link "View Exam" at bounding box center [734, 403] width 35 height 9
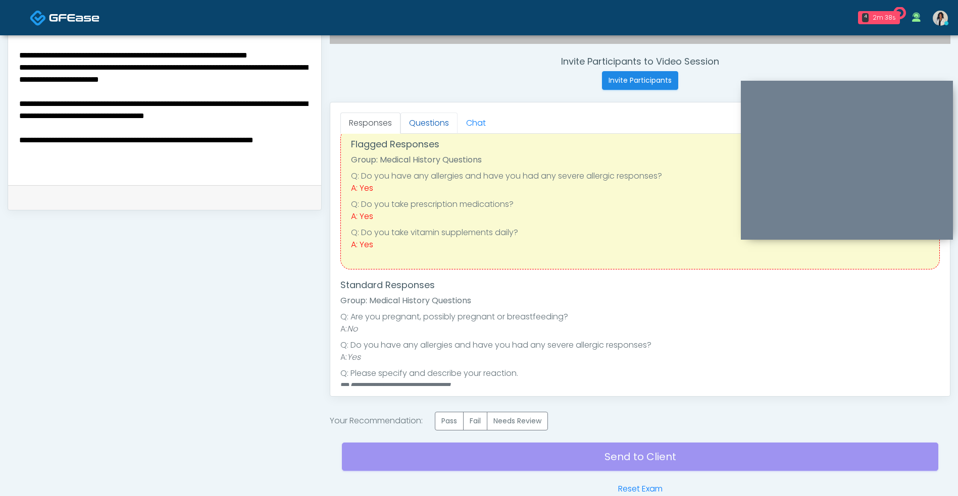
click at [436, 130] on link "Questions" at bounding box center [428, 123] width 57 height 21
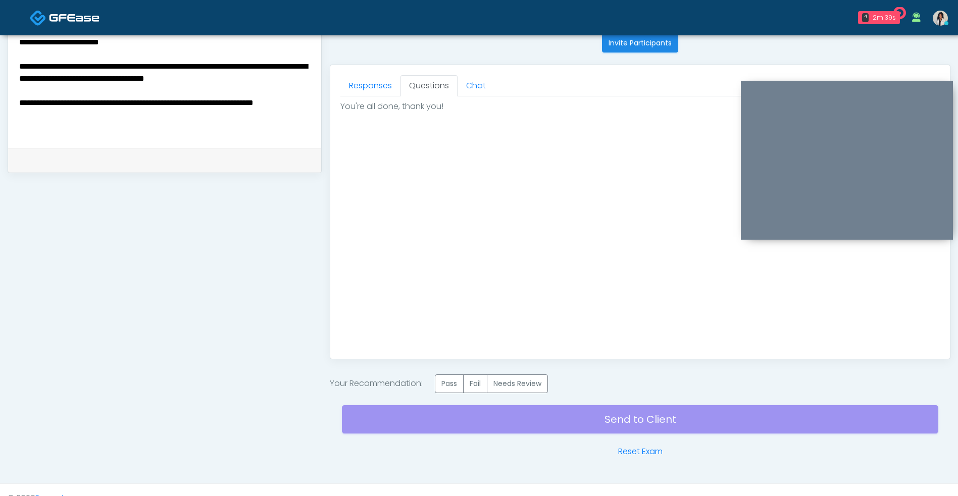
scroll to position [412, 0]
click at [536, 381] on label "Needs Review" at bounding box center [517, 383] width 61 height 19
click at [538, 427] on div "Send to Client Reset Exam" at bounding box center [640, 425] width 596 height 65
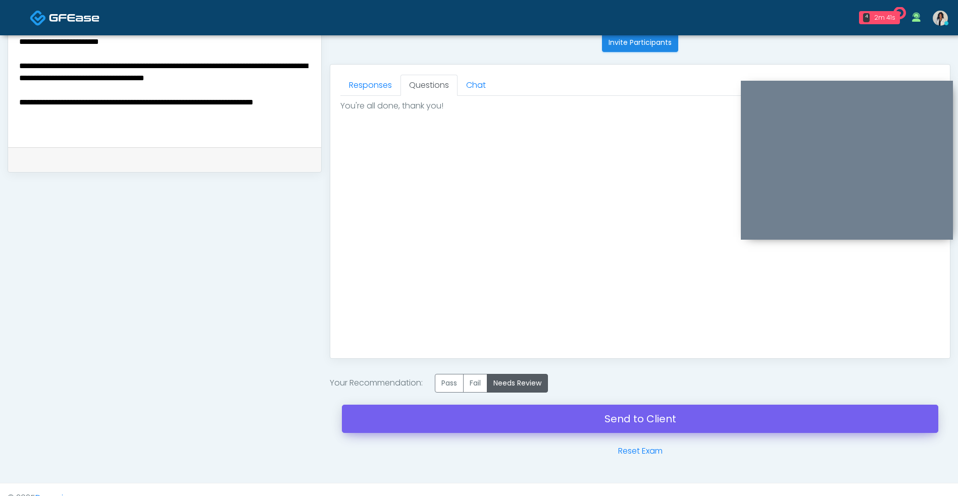
click at [537, 422] on link "Send to Client" at bounding box center [640, 419] width 596 height 28
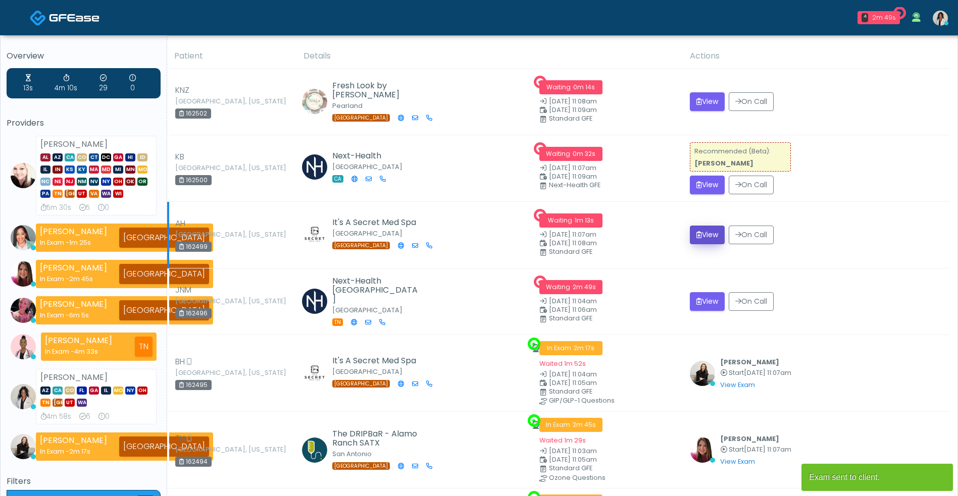
click at [701, 236] on button "View" at bounding box center [707, 235] width 35 height 19
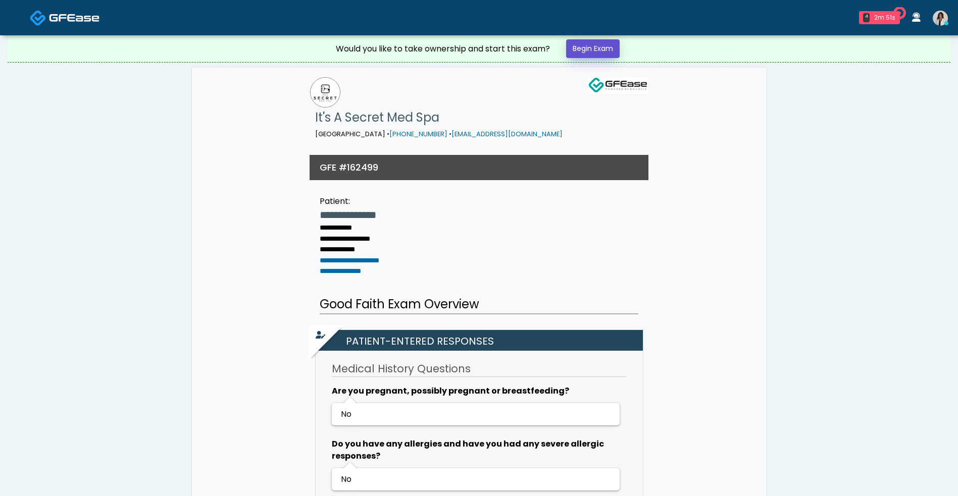
click at [606, 52] on link "Begin Exam" at bounding box center [593, 48] width 54 height 19
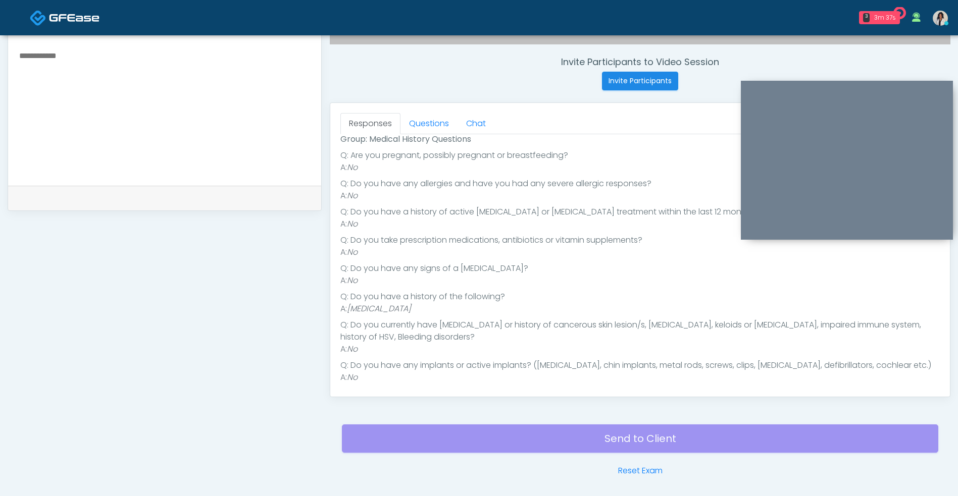
scroll to position [78, 0]
click at [238, 124] on textarea at bounding box center [164, 110] width 293 height 123
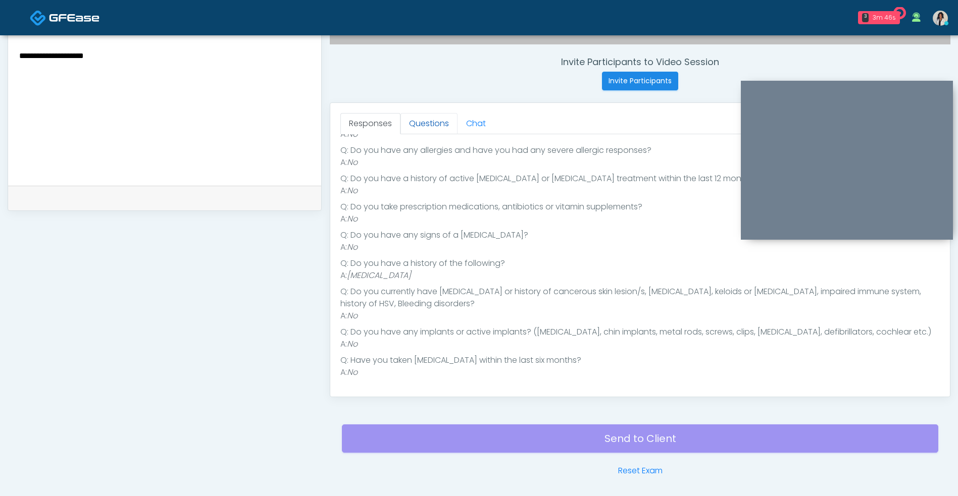
click at [434, 126] on link "Questions" at bounding box center [428, 123] width 57 height 21
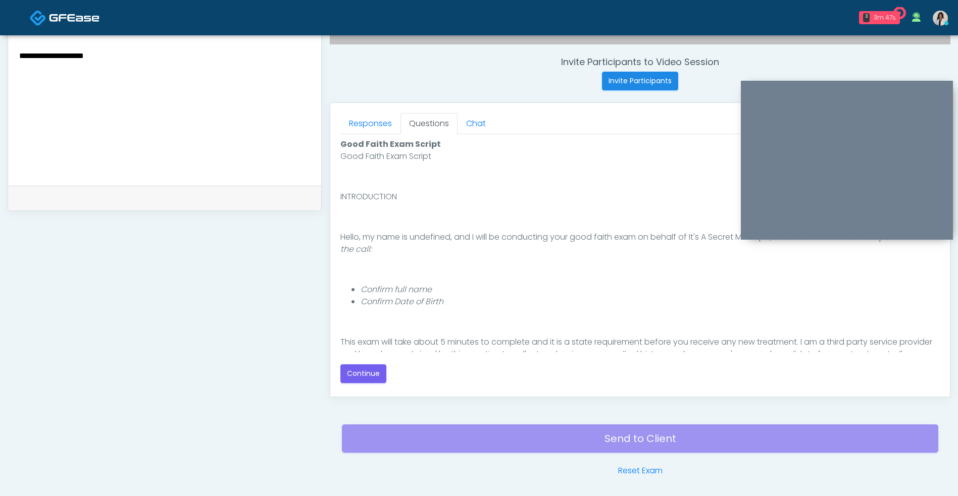
scroll to position [0, 0]
click at [375, 376] on button "Continue" at bounding box center [363, 374] width 46 height 19
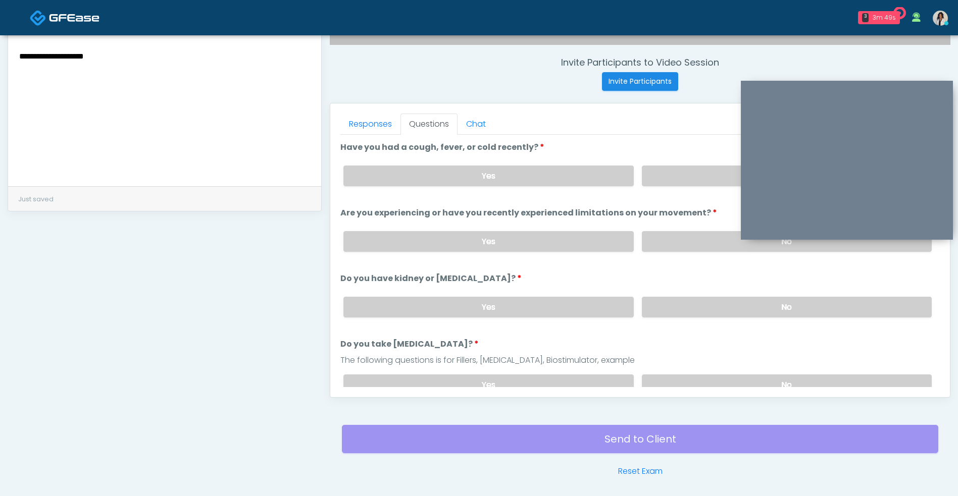
scroll to position [350, 0]
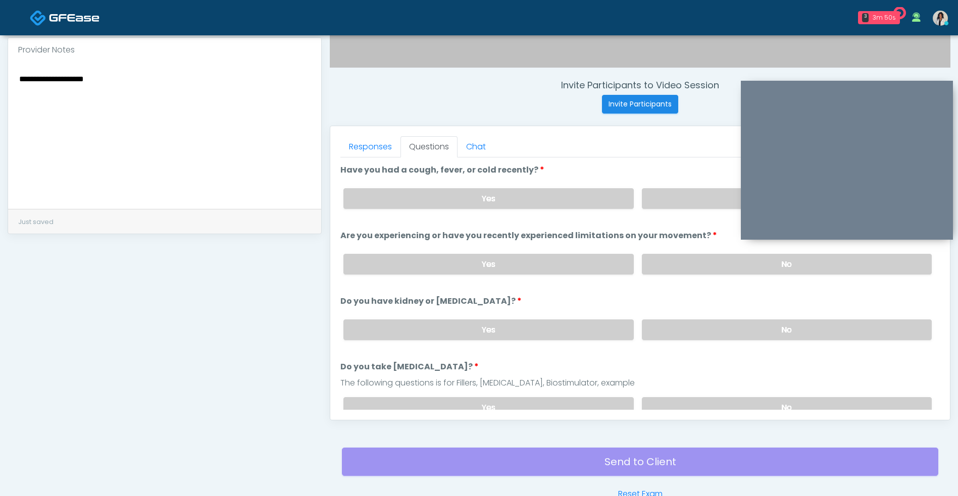
click at [235, 111] on textarea "**********" at bounding box center [164, 133] width 293 height 123
click at [366, 152] on link "Responses" at bounding box center [370, 146] width 60 height 21
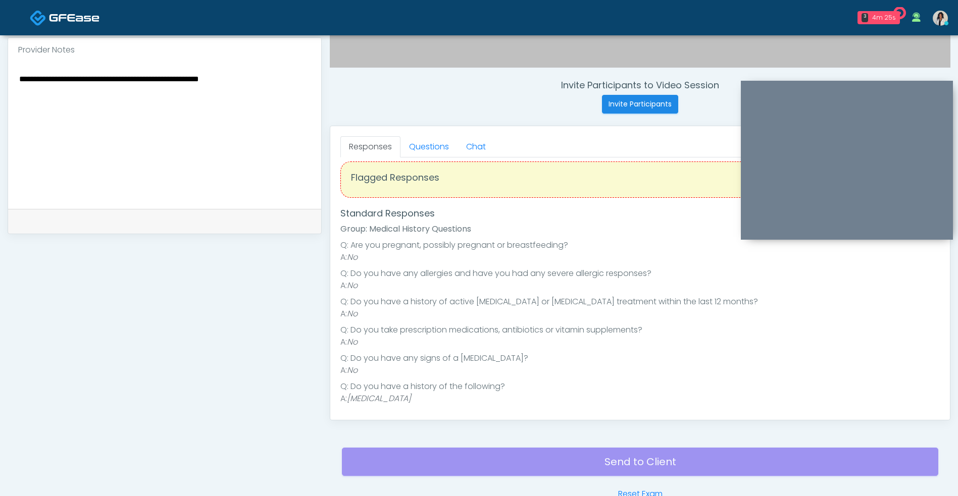
scroll to position [3, 0]
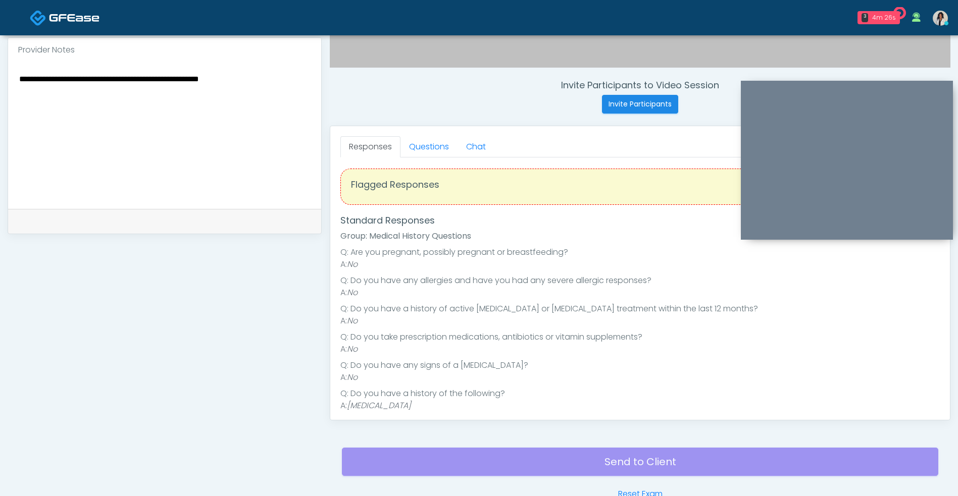
click at [282, 85] on textarea "**********" at bounding box center [164, 133] width 293 height 123
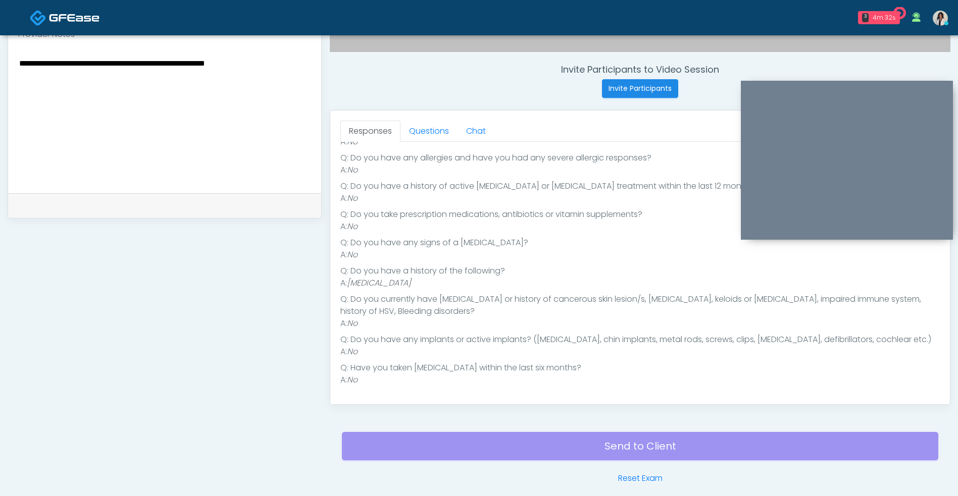
scroll to position [334, 0]
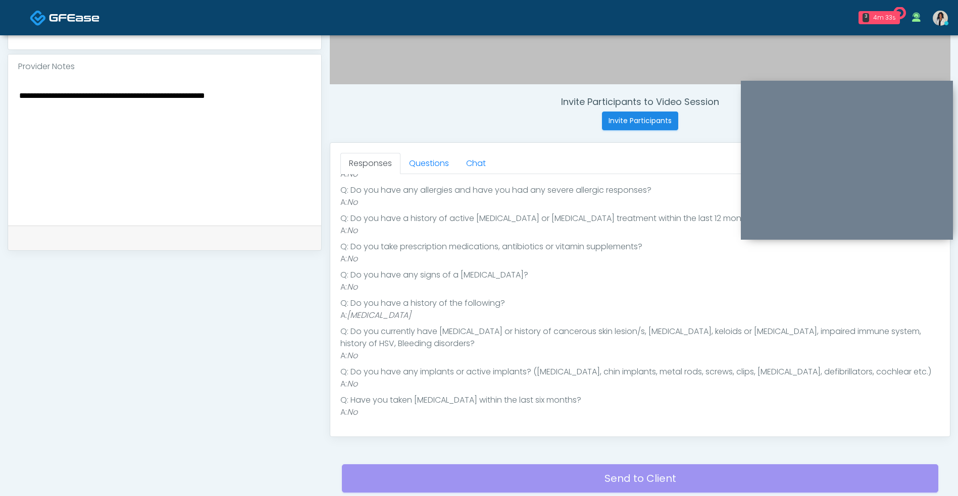
click at [112, 98] on textarea "**********" at bounding box center [164, 150] width 293 height 123
click at [432, 165] on link "Questions" at bounding box center [428, 163] width 57 height 21
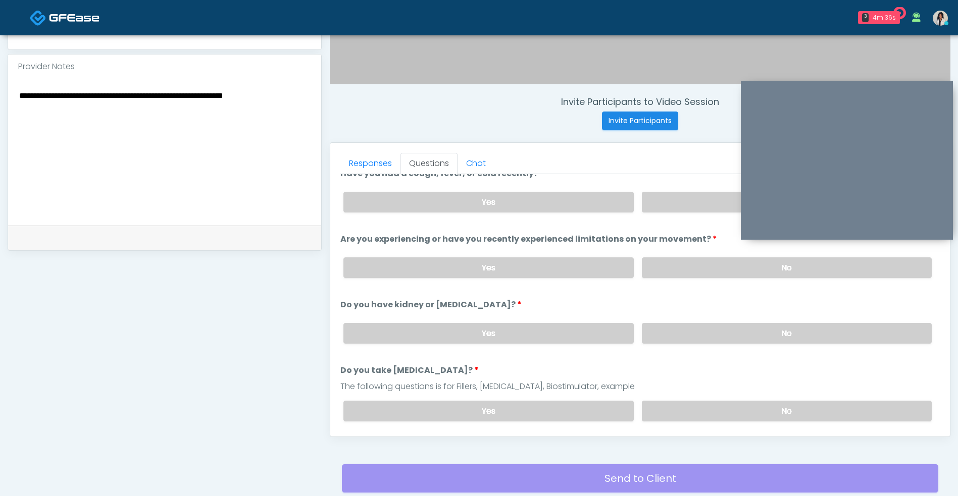
scroll to position [0, 0]
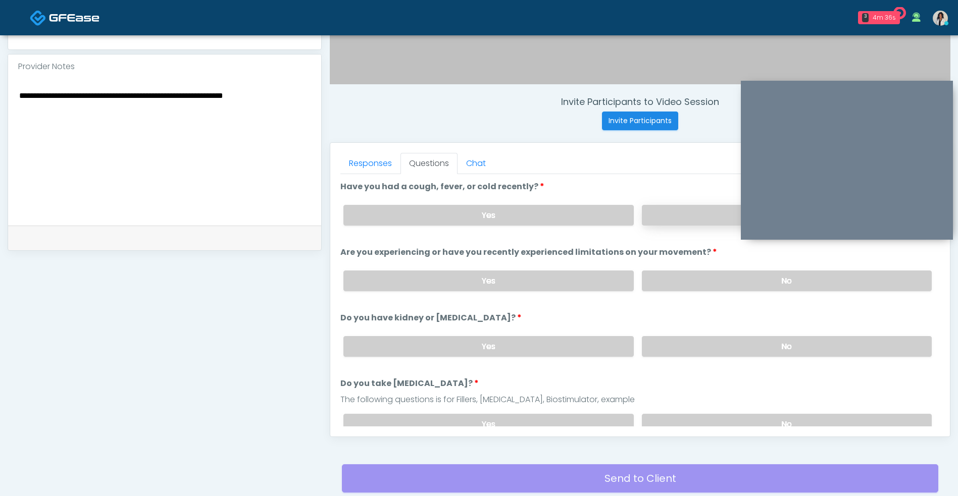
click at [697, 210] on label "No" at bounding box center [787, 215] width 290 height 21
click at [680, 287] on label "No" at bounding box center [787, 281] width 290 height 21
click at [685, 356] on label "No" at bounding box center [787, 346] width 290 height 21
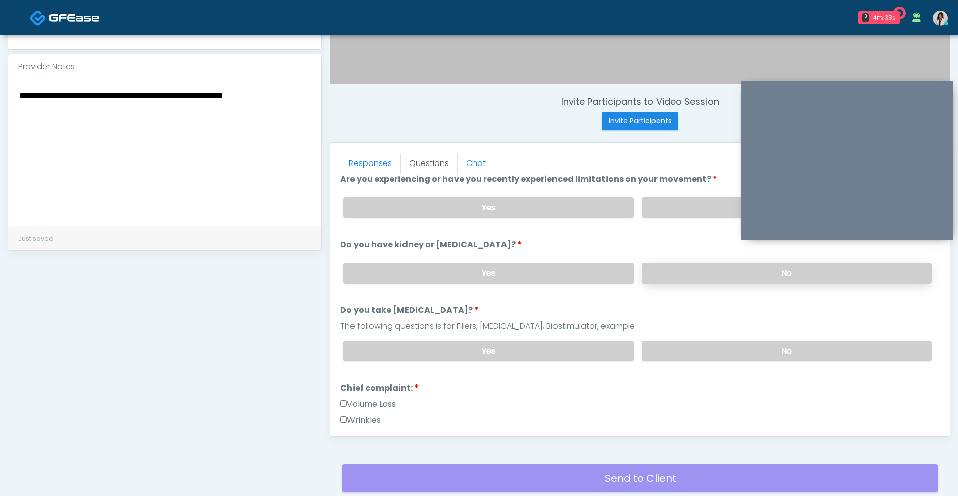
scroll to position [80, 0]
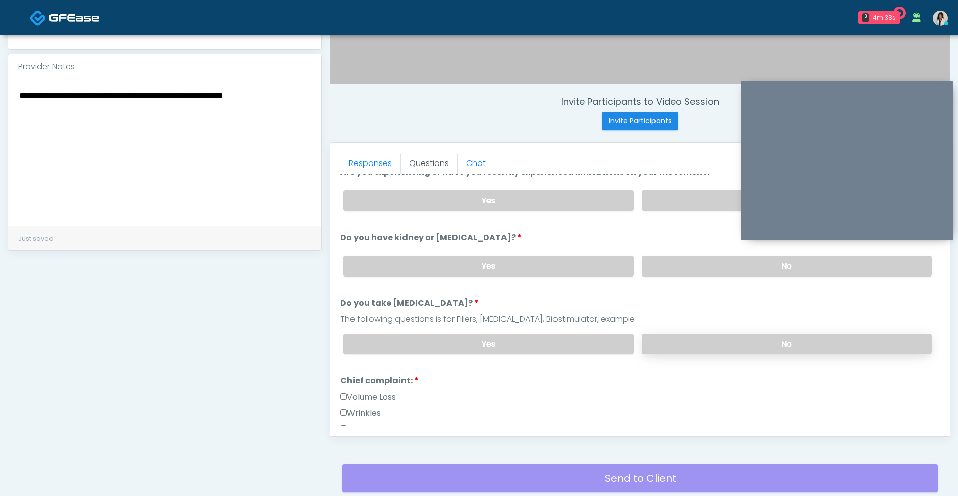
click at [691, 346] on label "No" at bounding box center [787, 344] width 290 height 21
click at [295, 90] on textarea "**********" at bounding box center [164, 150] width 293 height 123
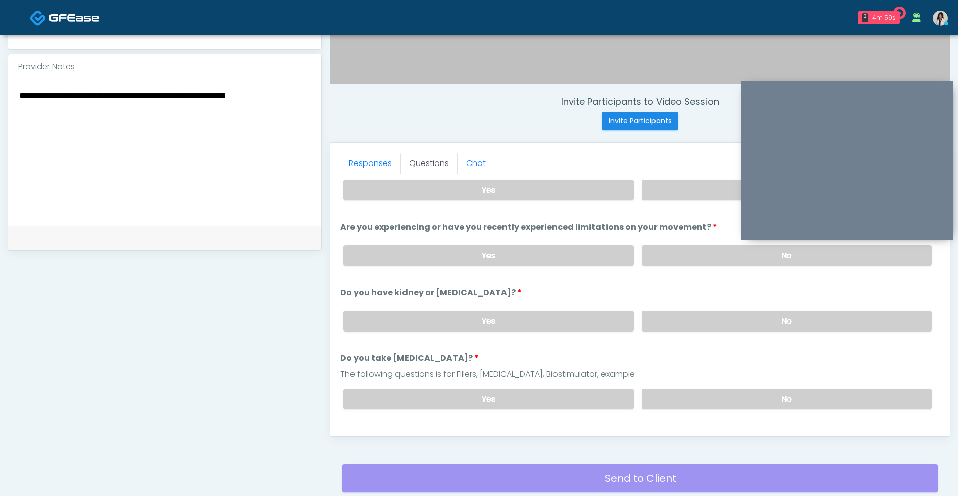
scroll to position [0, 0]
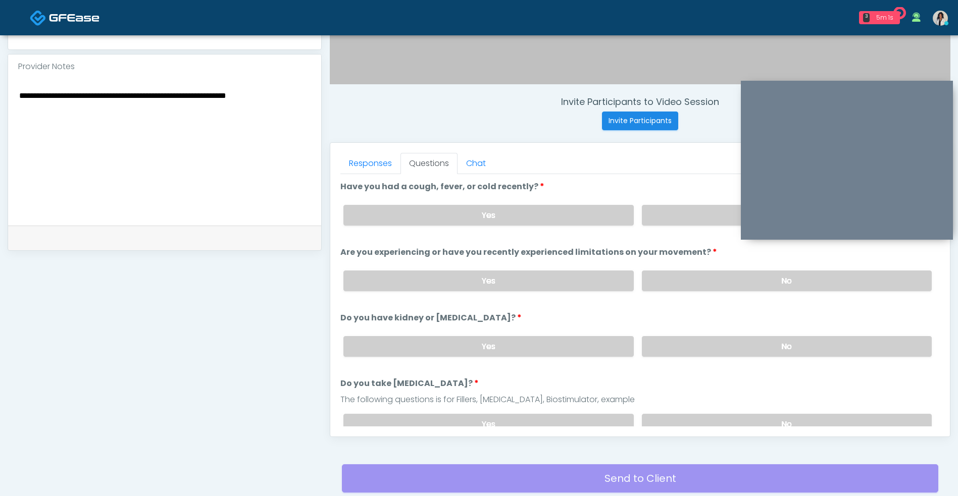
type textarea "**********"
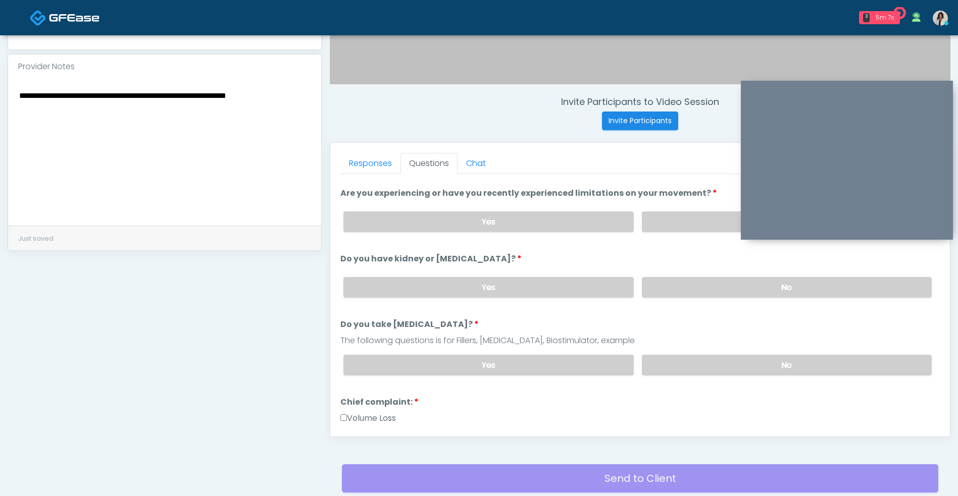
scroll to position [63, 0]
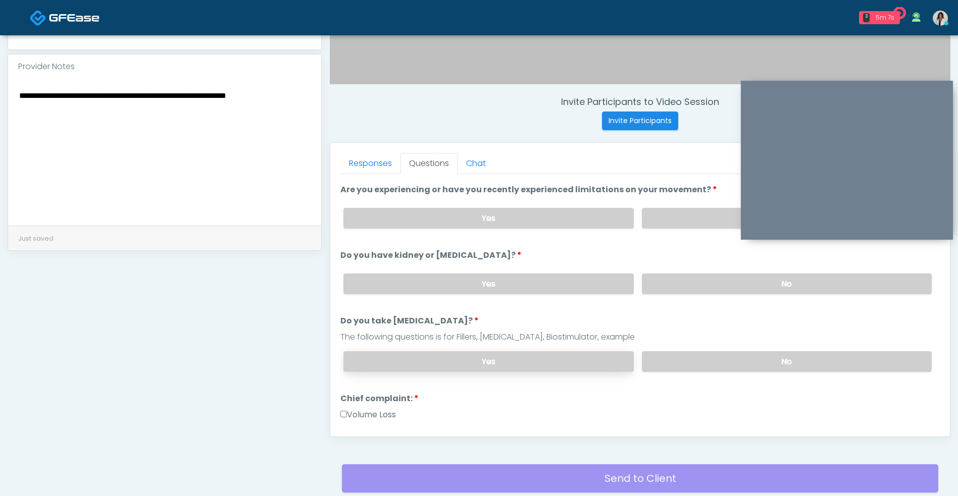
click at [470, 359] on label "Yes" at bounding box center [488, 361] width 290 height 21
click at [305, 90] on textarea "**********" at bounding box center [164, 150] width 293 height 123
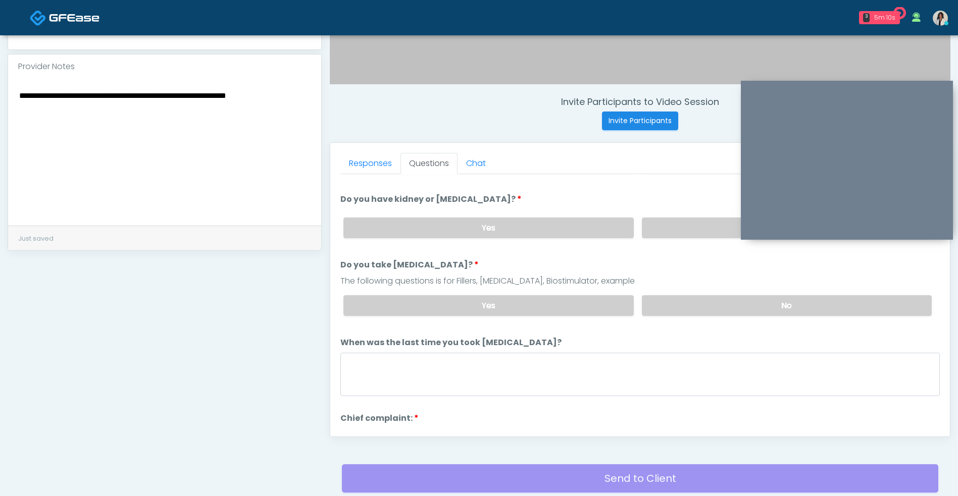
scroll to position [124, 0]
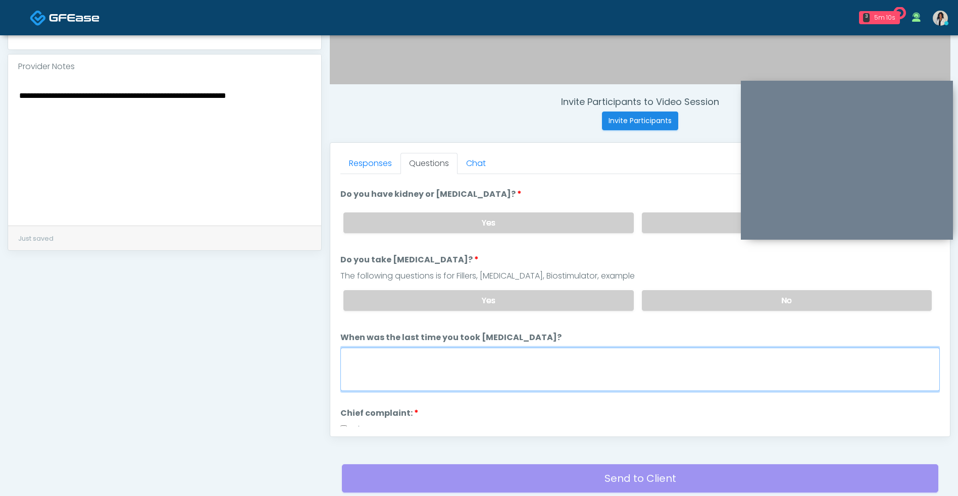
click at [548, 355] on textarea "When was the last time you took [MEDICAL_DATA]?" at bounding box center [639, 369] width 599 height 43
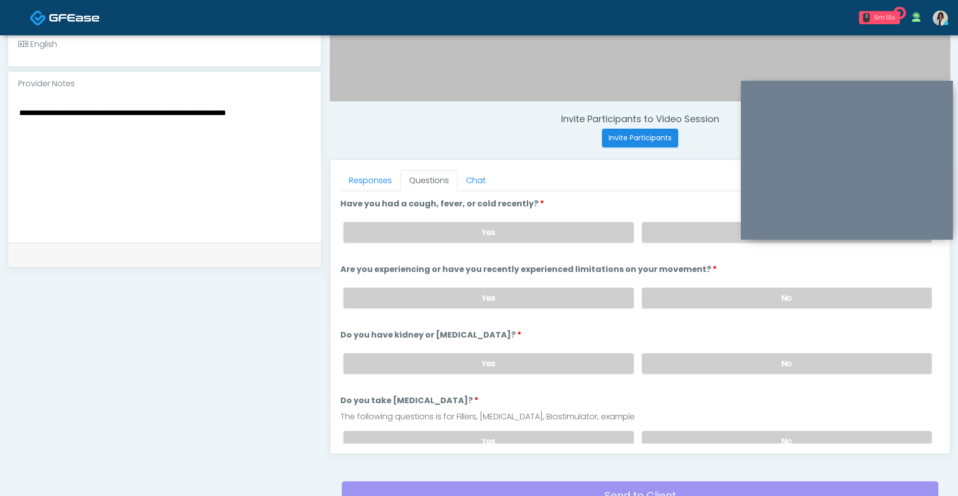
scroll to position [316, 0]
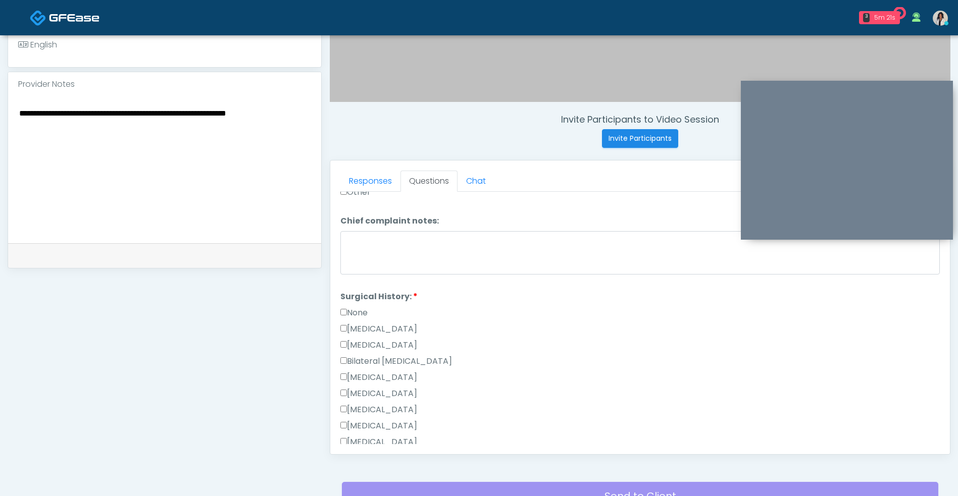
type textarea "**********"
click at [361, 313] on label "None" at bounding box center [353, 313] width 27 height 12
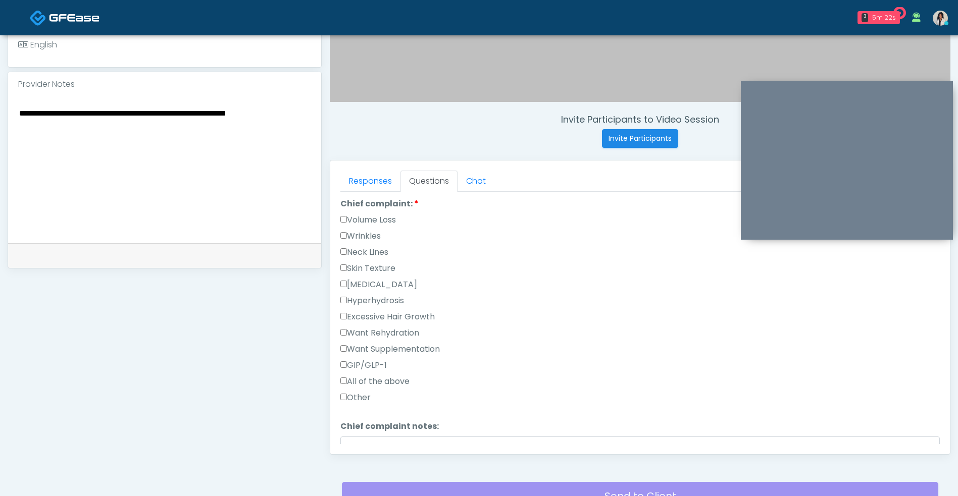
scroll to position [346, 0]
click at [383, 251] on label "Neck Lines" at bounding box center [364, 257] width 48 height 12
click at [445, 323] on div "Excessive Hair Growth" at bounding box center [639, 324] width 599 height 16
click at [385, 253] on label "Neck Lines" at bounding box center [364, 257] width 48 height 12
click at [367, 246] on label "Wrinkles" at bounding box center [360, 241] width 40 height 12
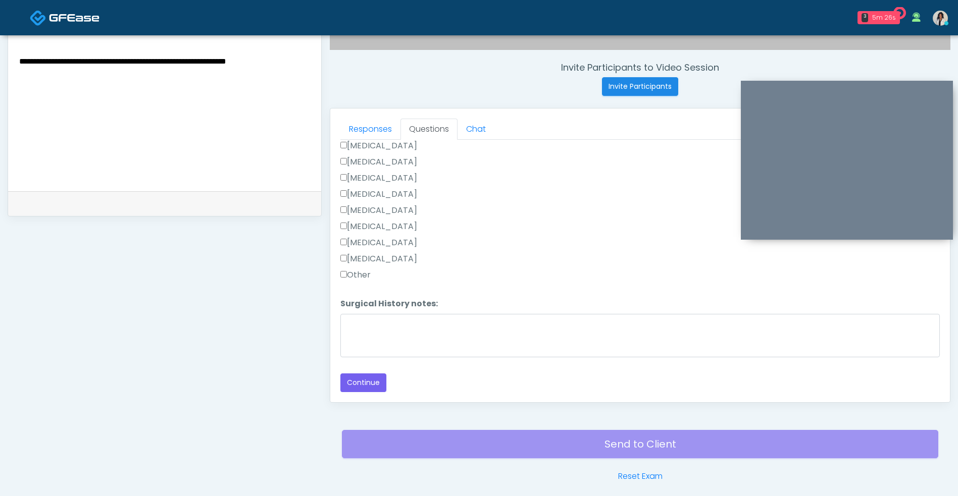
scroll to position [381, 0]
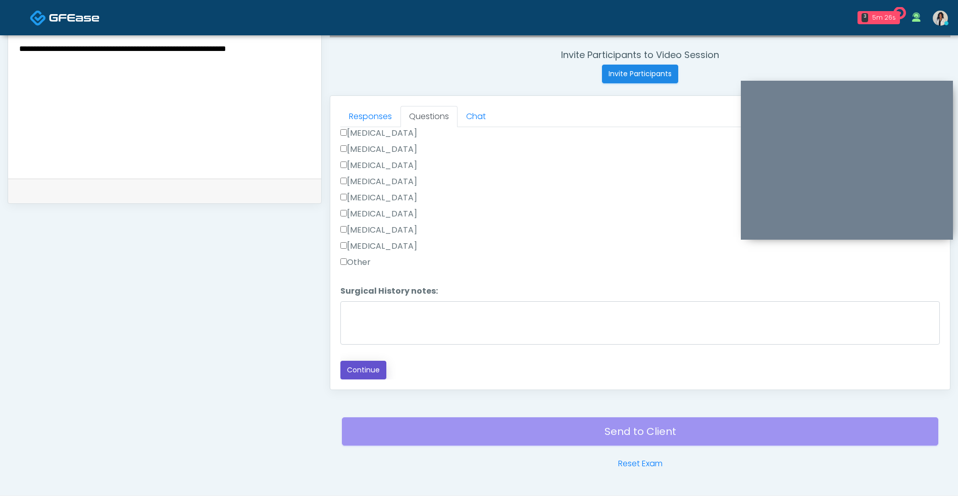
click at [374, 369] on button "Continue" at bounding box center [363, 370] width 46 height 19
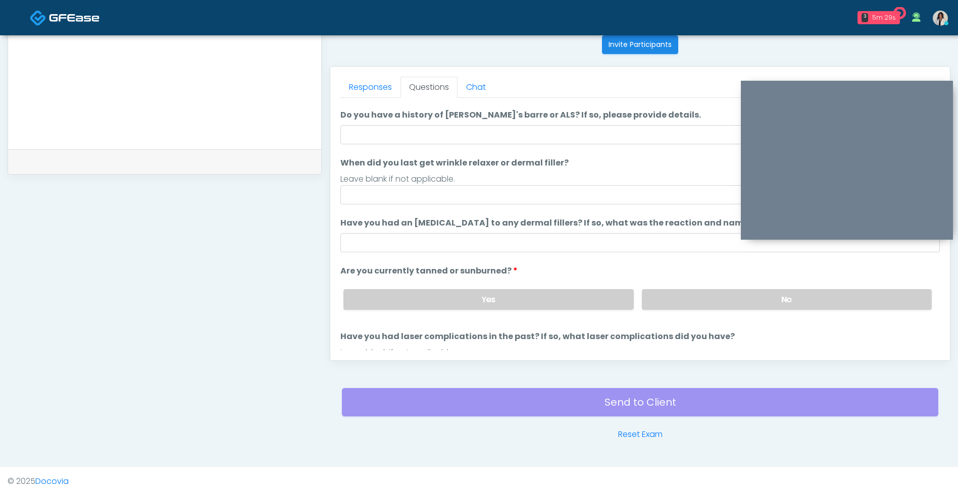
scroll to position [12, 0]
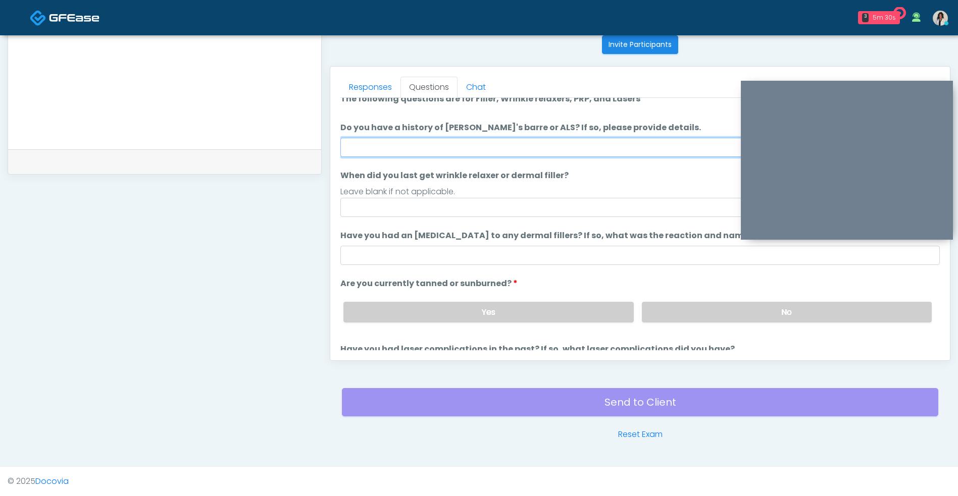
click at [464, 151] on input "Do you have a history of Guillain's barre or ALS? If so, please provide details." at bounding box center [639, 147] width 599 height 19
type input "**"
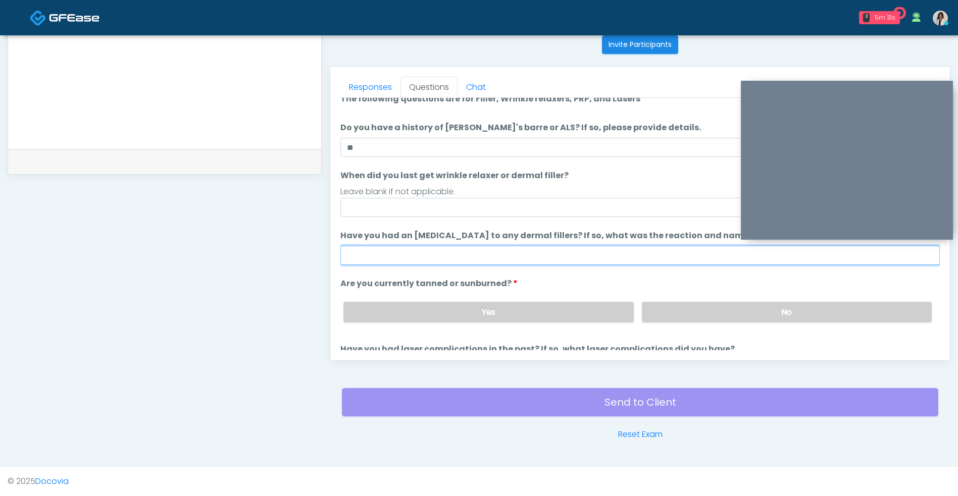
click at [433, 258] on input "Have you had an allergic response to any dermal fillers? If so, what was the re…" at bounding box center [639, 255] width 599 height 19
type input "**"
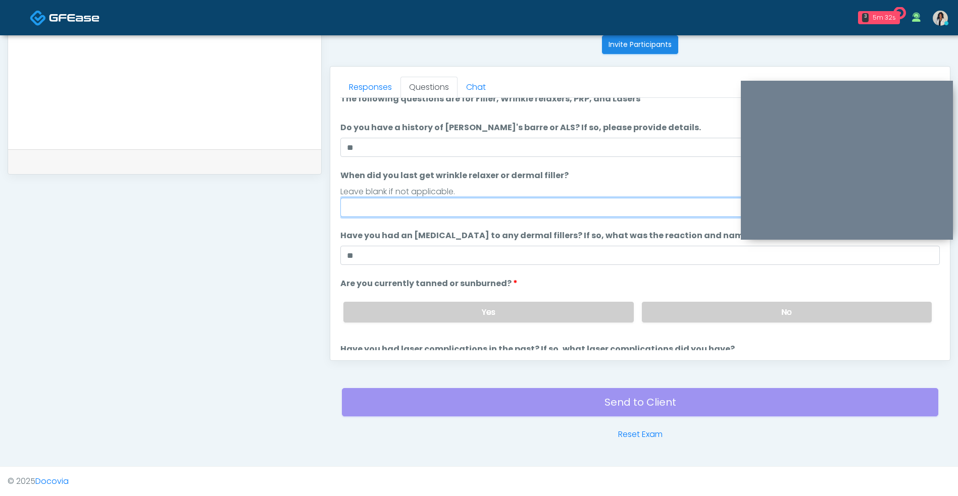
click at [574, 202] on input "When did you last get wrinkle relaxer or dermal filler?" at bounding box center [639, 207] width 599 height 19
click at [640, 204] on input "When did you last get wrinkle relaxer or dermal filler?" at bounding box center [639, 207] width 599 height 19
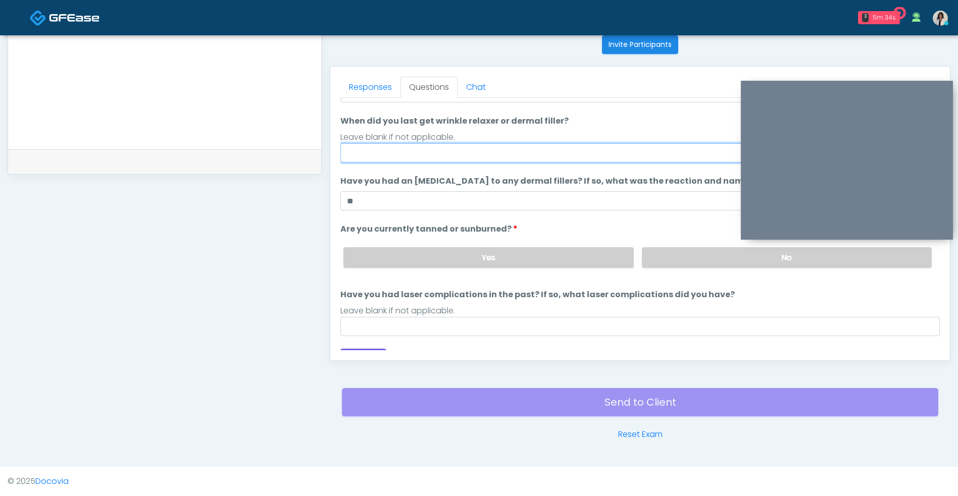
scroll to position [78, 0]
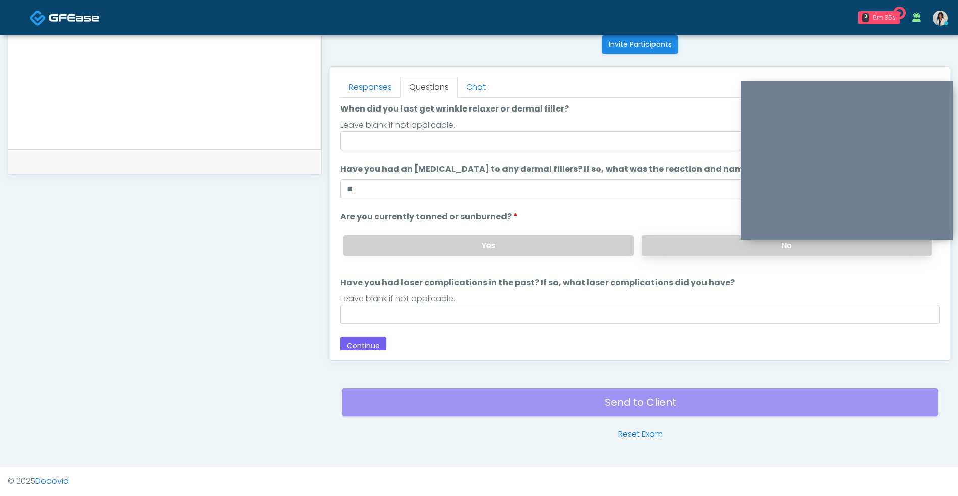
click at [693, 248] on label "No" at bounding box center [787, 245] width 290 height 21
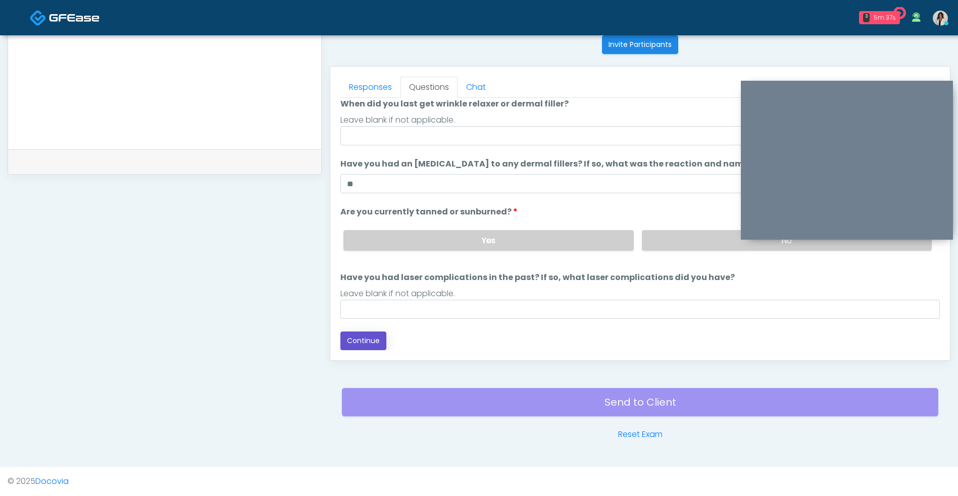
click at [371, 343] on button "Continue" at bounding box center [363, 341] width 46 height 19
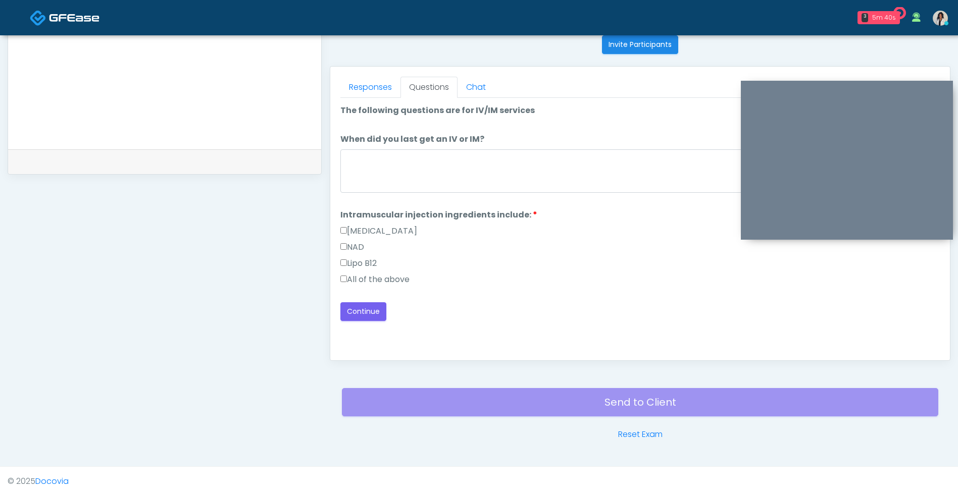
scroll to position [0, 0]
click at [392, 282] on label "All of the above" at bounding box center [374, 280] width 69 height 12
click at [383, 309] on button "Continue" at bounding box center [363, 311] width 46 height 19
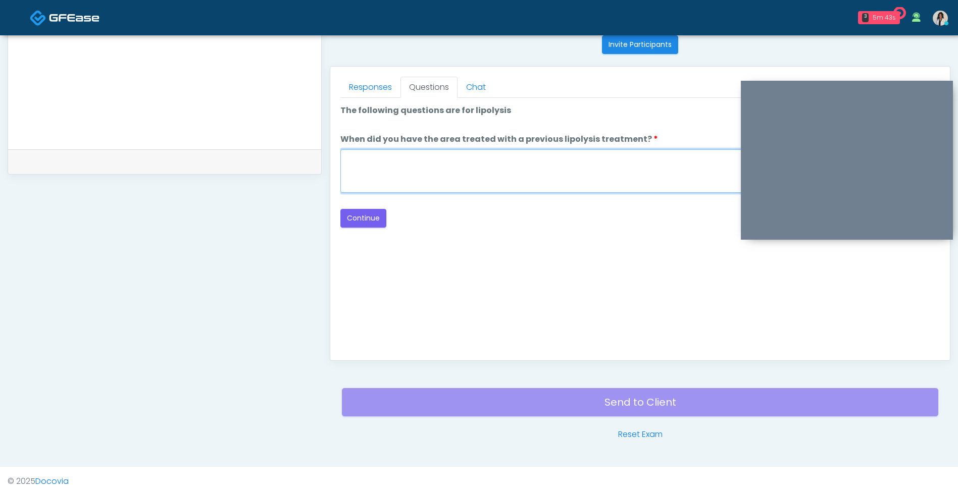
click at [474, 191] on textarea "When did you have the area treated with a previous lipolysis treatment?" at bounding box center [639, 170] width 599 height 43
type textarea "***"
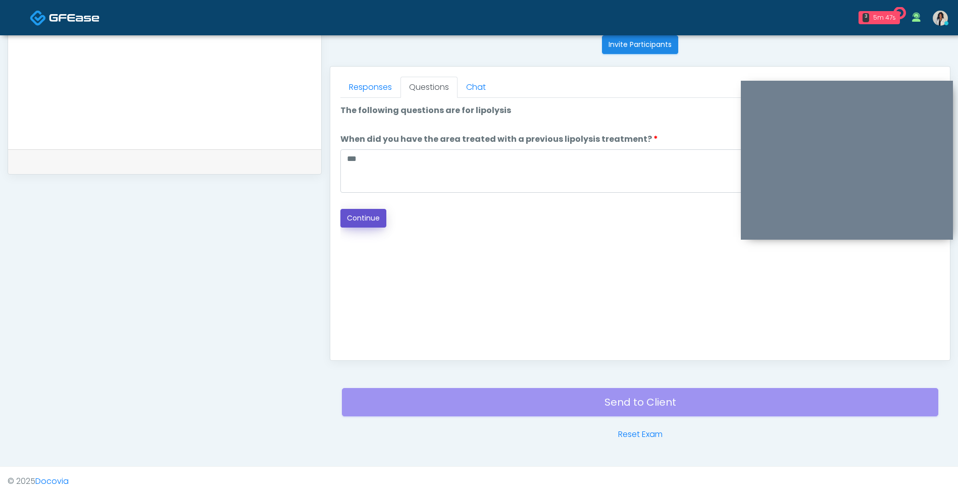
click at [377, 220] on button "Continue" at bounding box center [363, 218] width 46 height 19
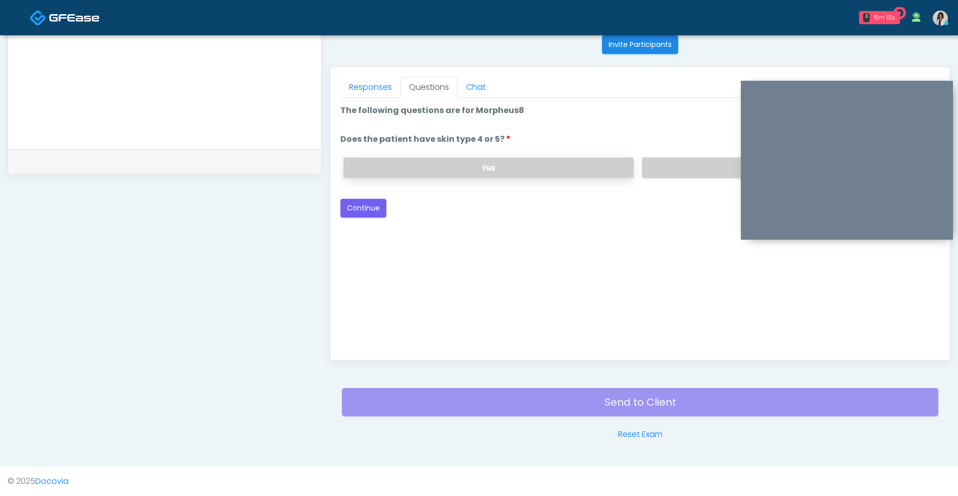
click at [598, 173] on label "Yes" at bounding box center [488, 168] width 290 height 21
click at [692, 168] on label "No" at bounding box center [787, 168] width 290 height 21
click at [359, 211] on button "Continue" at bounding box center [363, 208] width 46 height 19
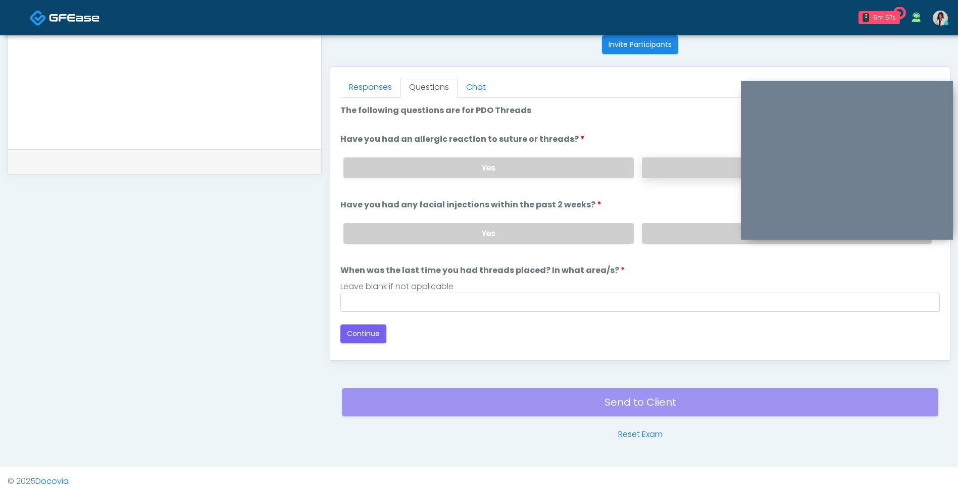
click at [709, 161] on label "No" at bounding box center [787, 168] width 290 height 21
click at [682, 227] on label "No" at bounding box center [787, 233] width 290 height 21
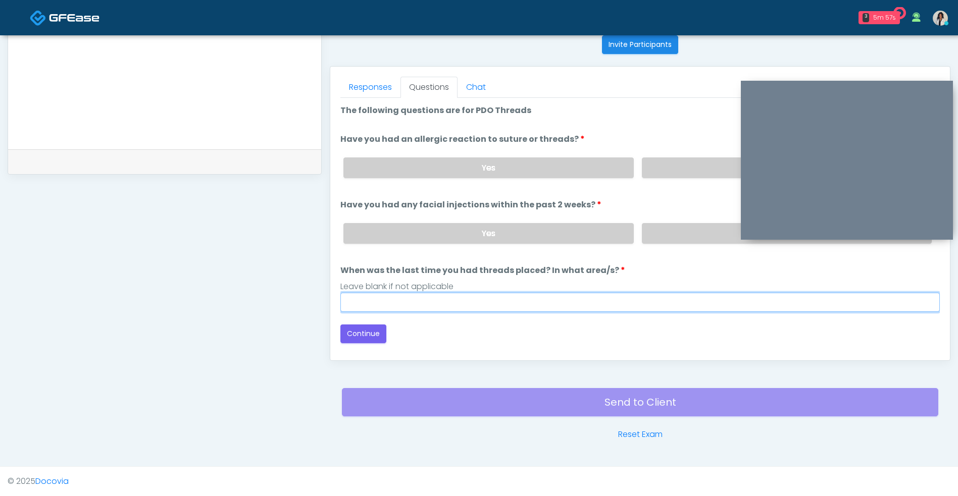
click at [512, 305] on input "When was the last time you had threads placed? In what area/s?" at bounding box center [639, 302] width 599 height 19
type input "***"
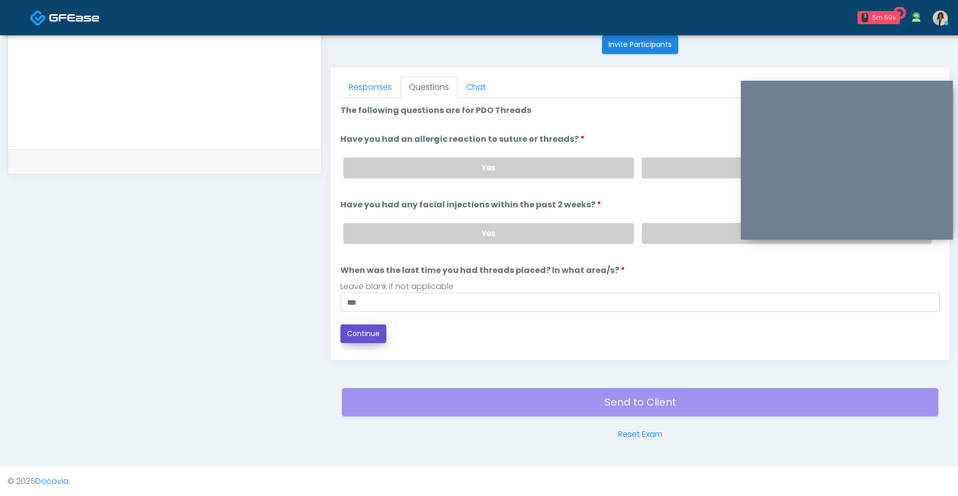
click at [372, 333] on button "Continue" at bounding box center [363, 334] width 46 height 19
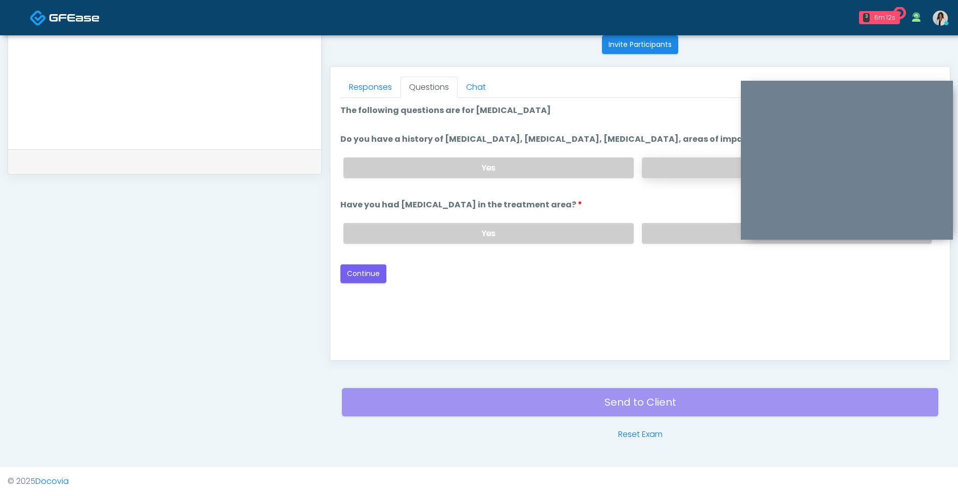
click at [676, 174] on label "No" at bounding box center [787, 168] width 290 height 21
click at [677, 229] on label "No" at bounding box center [787, 233] width 290 height 21
click at [361, 267] on button "Continue" at bounding box center [363, 274] width 46 height 19
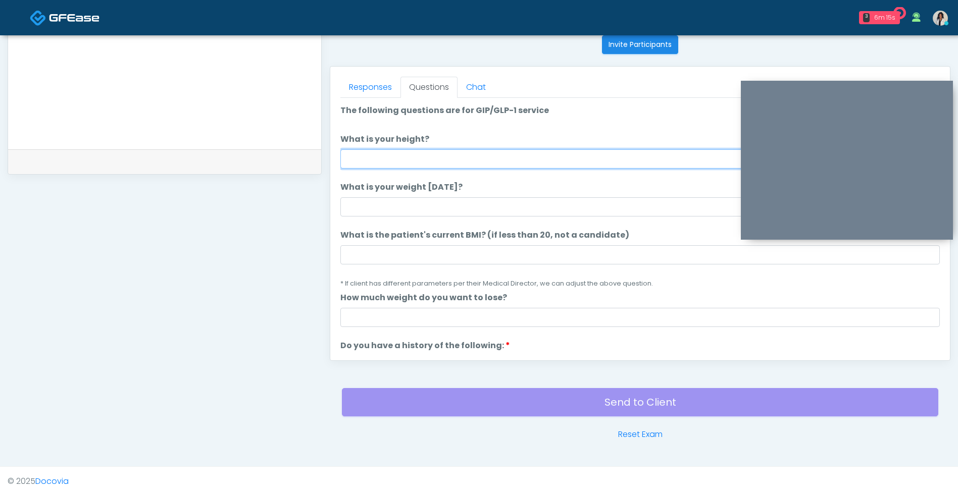
click at [433, 156] on input "What is your height?" at bounding box center [639, 158] width 599 height 19
type input "****"
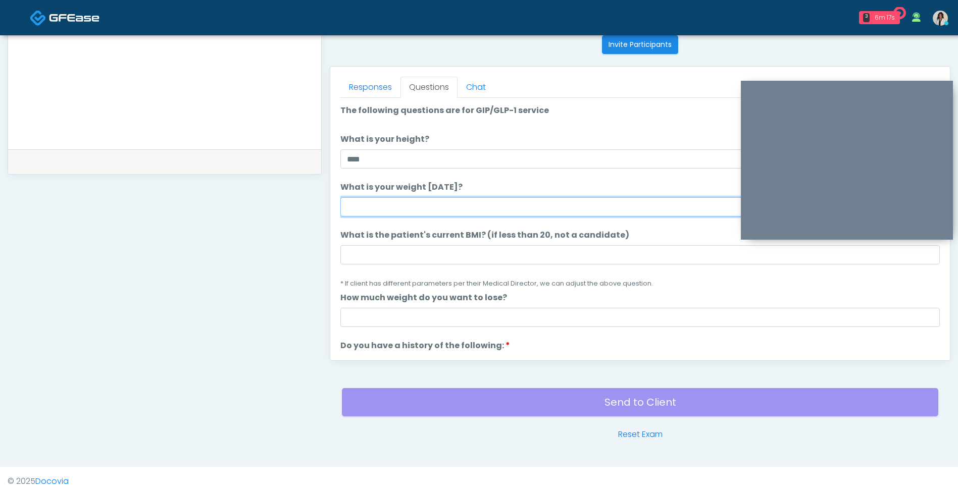
click at [473, 203] on input "What is your weight today?" at bounding box center [639, 206] width 599 height 19
type input "***"
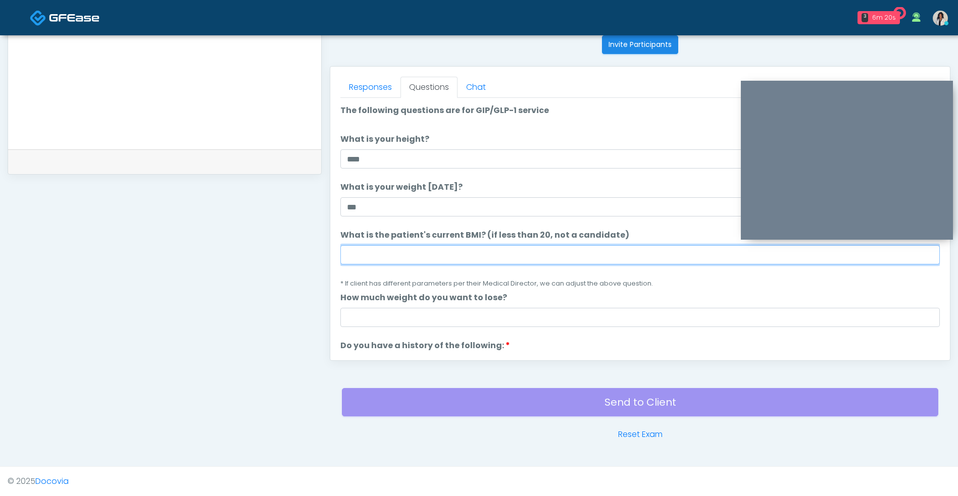
click at [482, 254] on input "What is the patient's current BMI? (if less than 20, not a candidate)" at bounding box center [639, 254] width 599 height 19
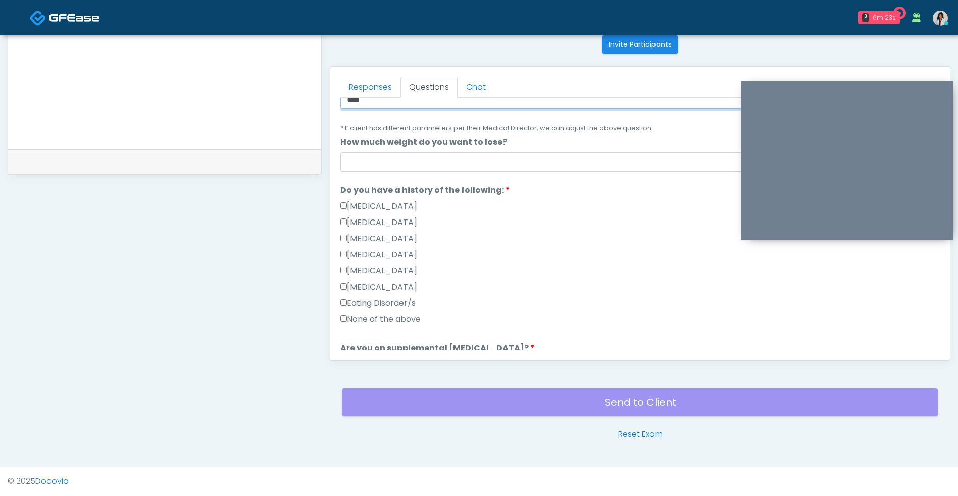
type input "****"
click at [417, 321] on label "None of the above" at bounding box center [380, 320] width 80 height 12
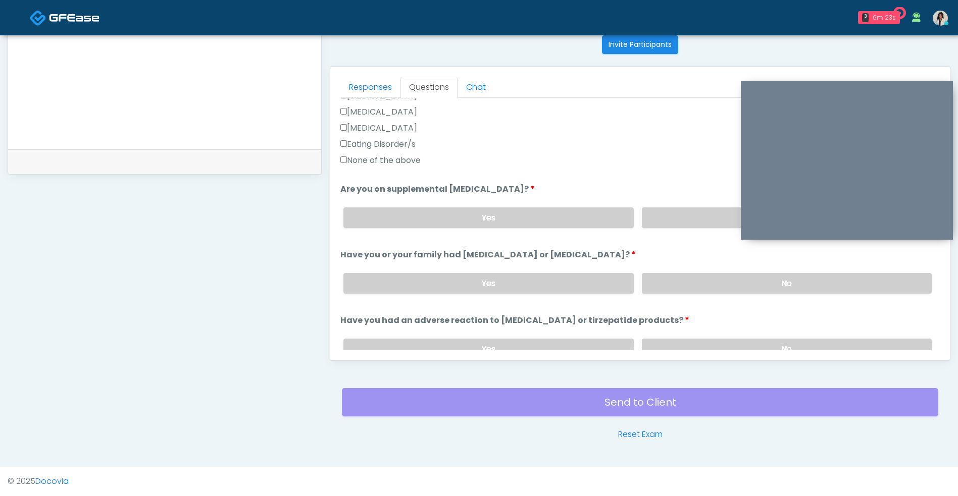
scroll to position [334, 0]
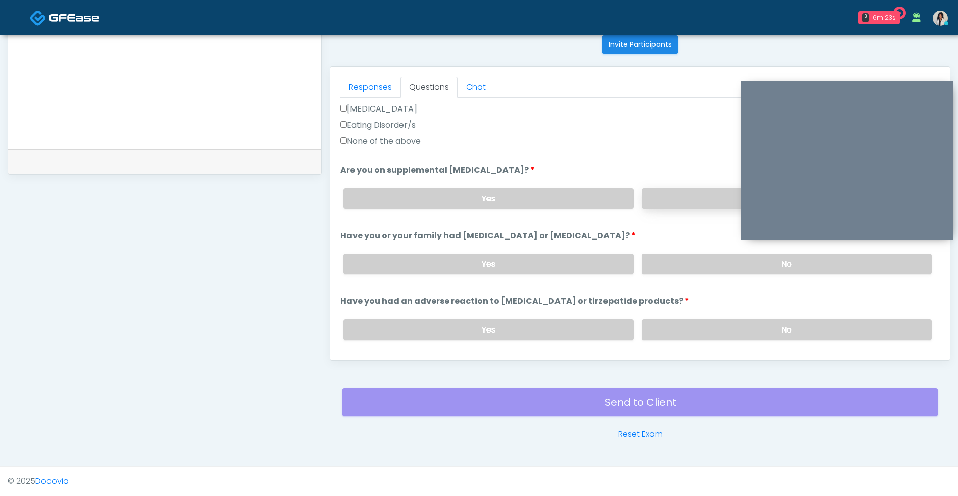
click at [690, 201] on label "No" at bounding box center [787, 198] width 290 height 21
click at [684, 260] on label "No" at bounding box center [787, 264] width 290 height 21
click at [687, 322] on label "No" at bounding box center [787, 330] width 290 height 21
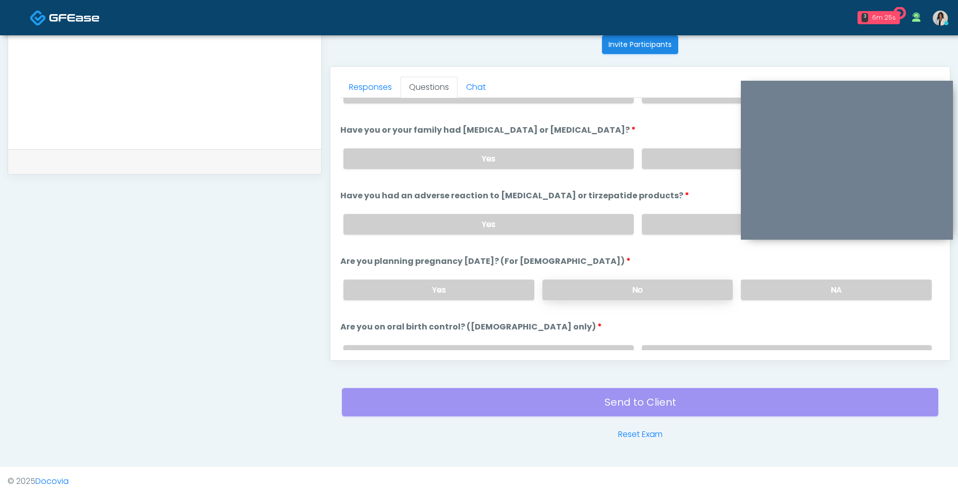
click at [677, 298] on label "No" at bounding box center [637, 290] width 191 height 21
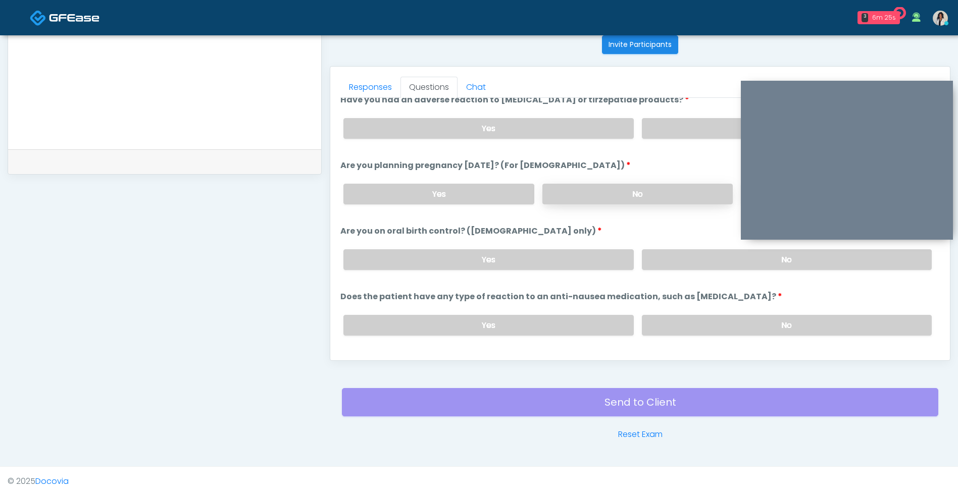
scroll to position [551, 0]
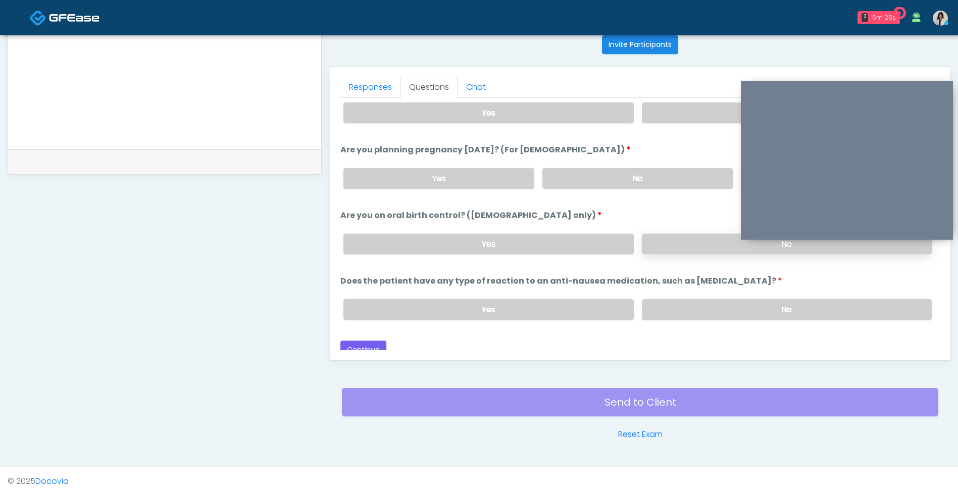
click at [697, 251] on label "No" at bounding box center [787, 244] width 290 height 21
click at [676, 313] on label "No" at bounding box center [787, 309] width 290 height 21
click at [741, 181] on label "NA" at bounding box center [836, 178] width 191 height 21
click at [379, 355] on div "Responses Questions Chat Good Faith Exam Script Good Faith Exam Script INTRODUC…" at bounding box center [640, 214] width 620 height 294
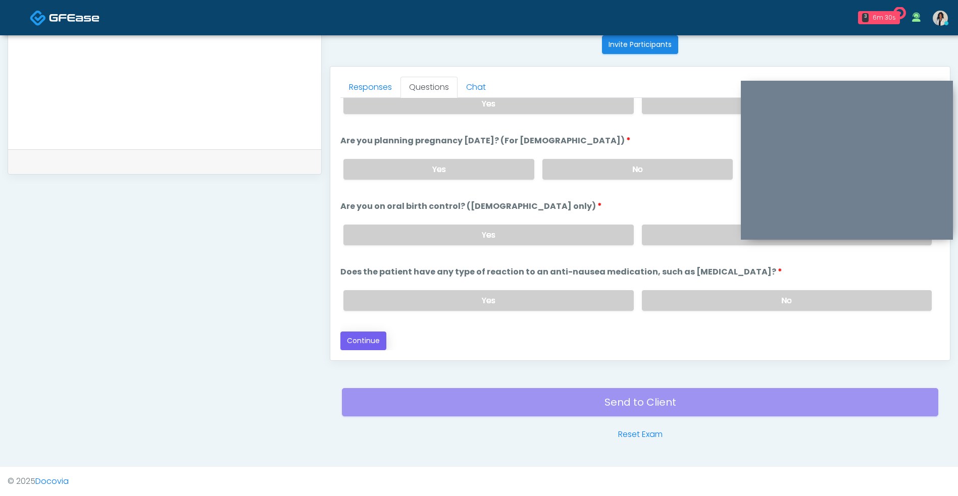
click at [366, 338] on button "Continue" at bounding box center [363, 341] width 46 height 19
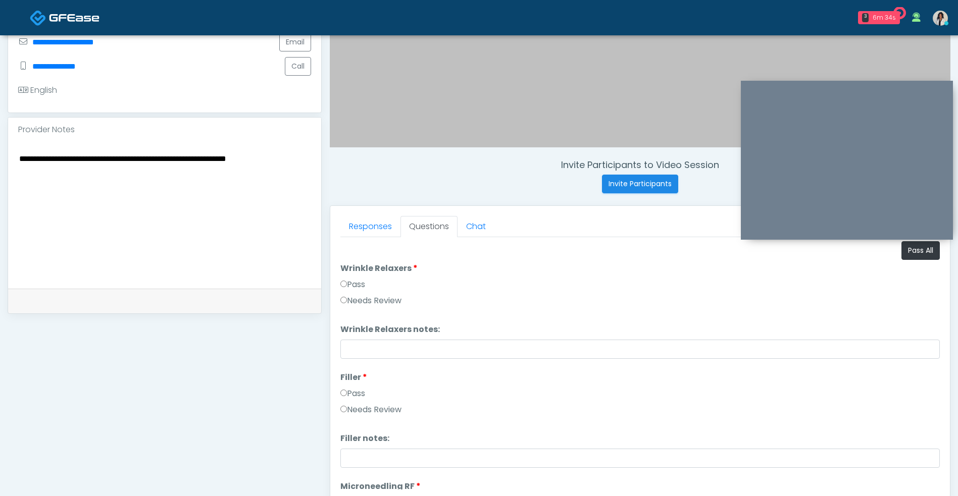
scroll to position [269, 0]
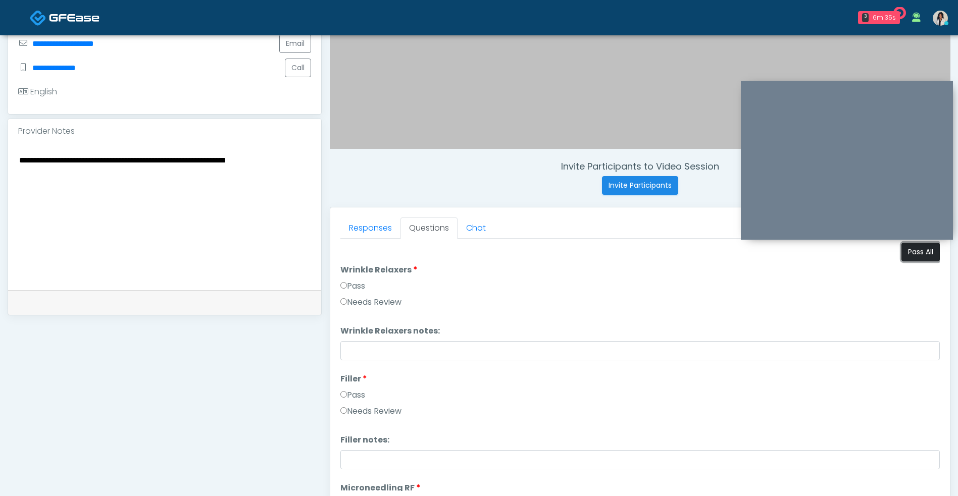
click at [913, 248] on button "Pass All" at bounding box center [920, 252] width 38 height 19
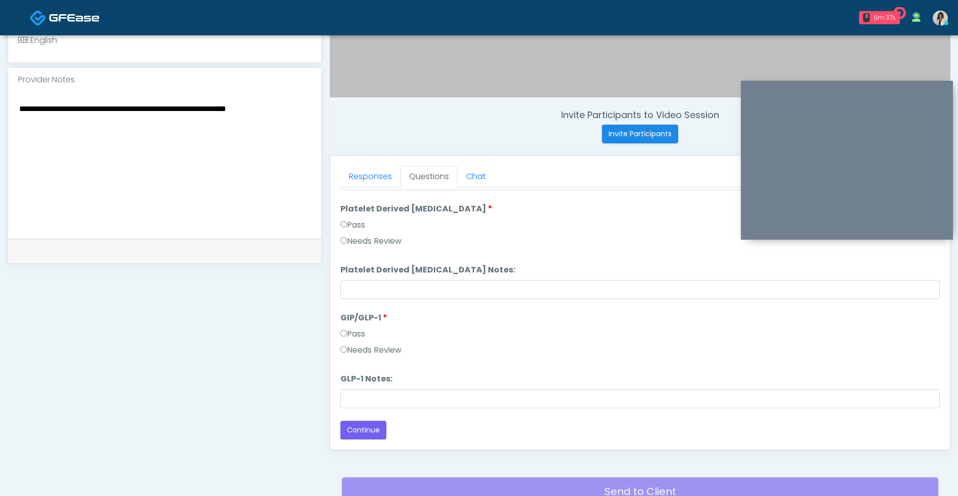
scroll to position [410, 0]
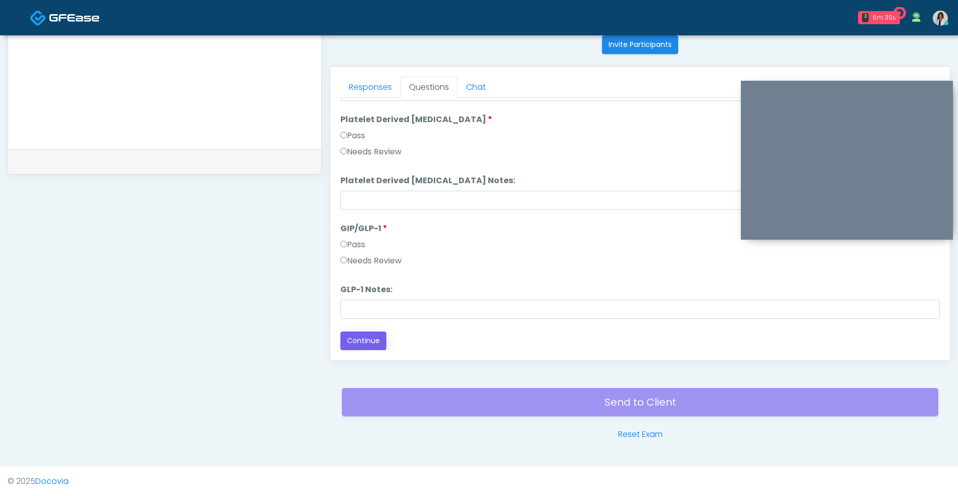
click at [379, 341] on button "Continue" at bounding box center [363, 341] width 46 height 19
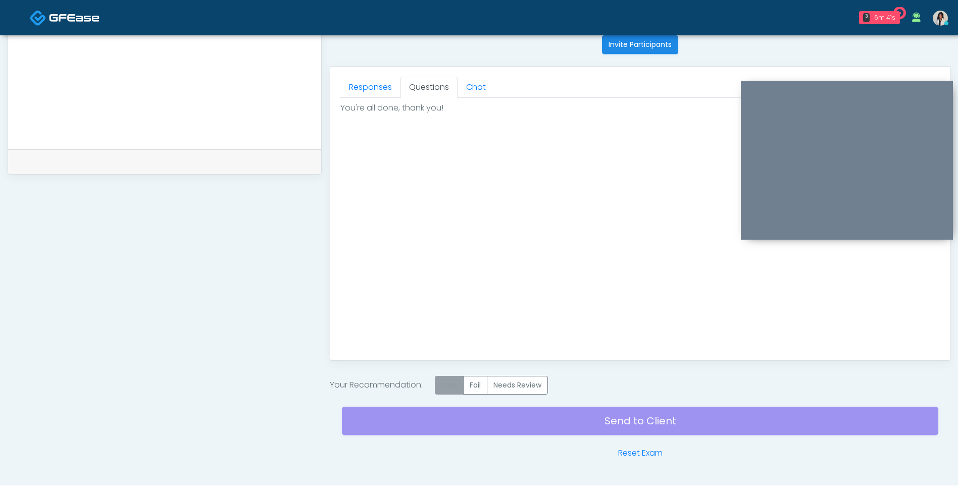
click at [448, 393] on label "Pass" at bounding box center [449, 385] width 29 height 19
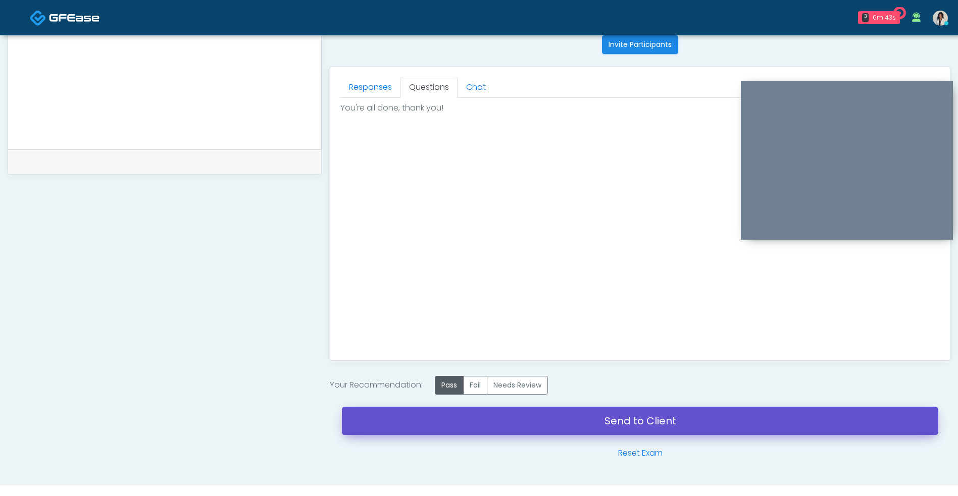
click at [446, 422] on link "Send to Client" at bounding box center [640, 421] width 596 height 28
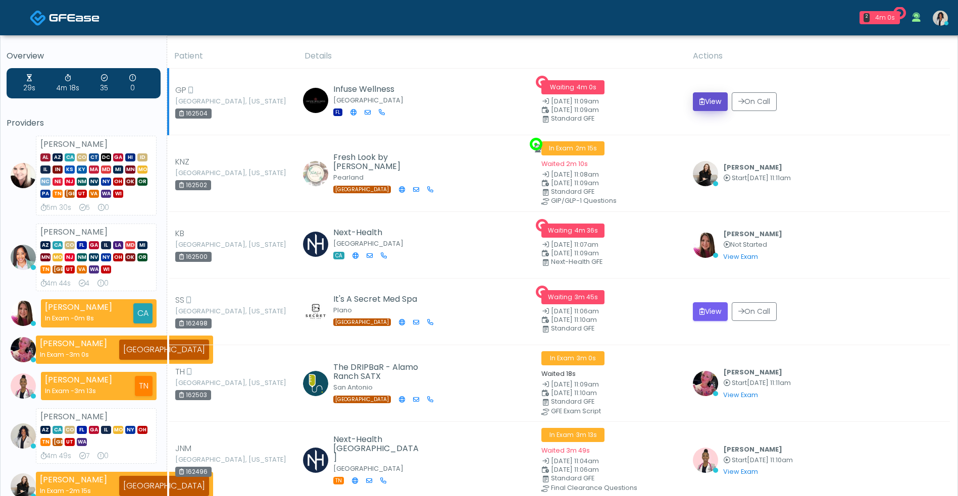
click at [695, 107] on button "View" at bounding box center [710, 101] width 35 height 19
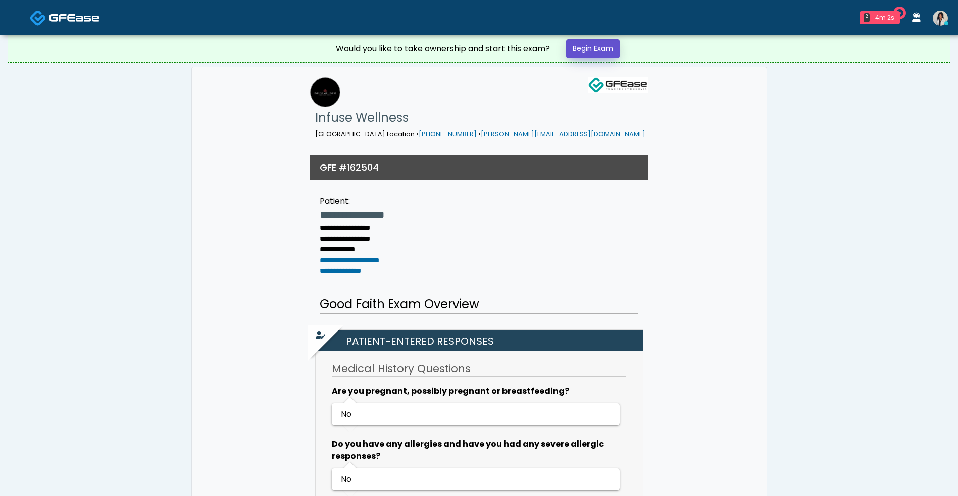
click at [605, 57] on link "Begin Exam" at bounding box center [593, 48] width 54 height 19
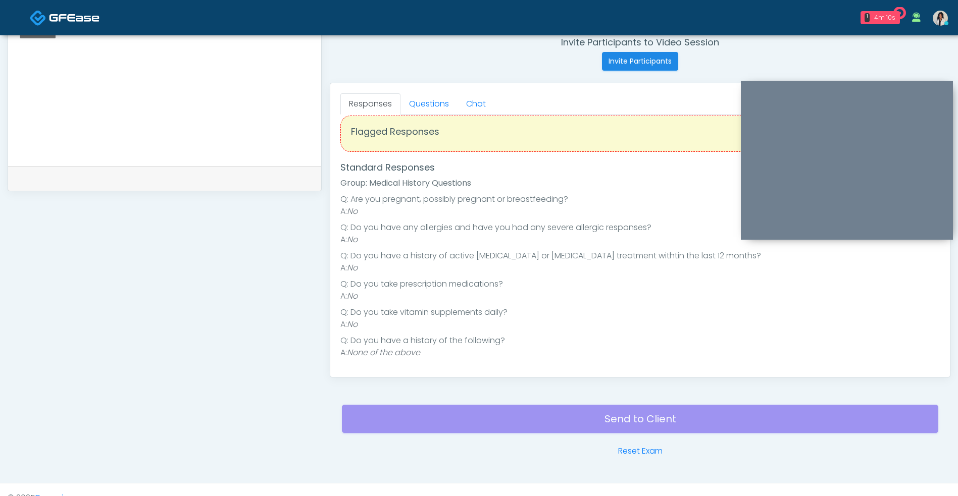
scroll to position [410, 0]
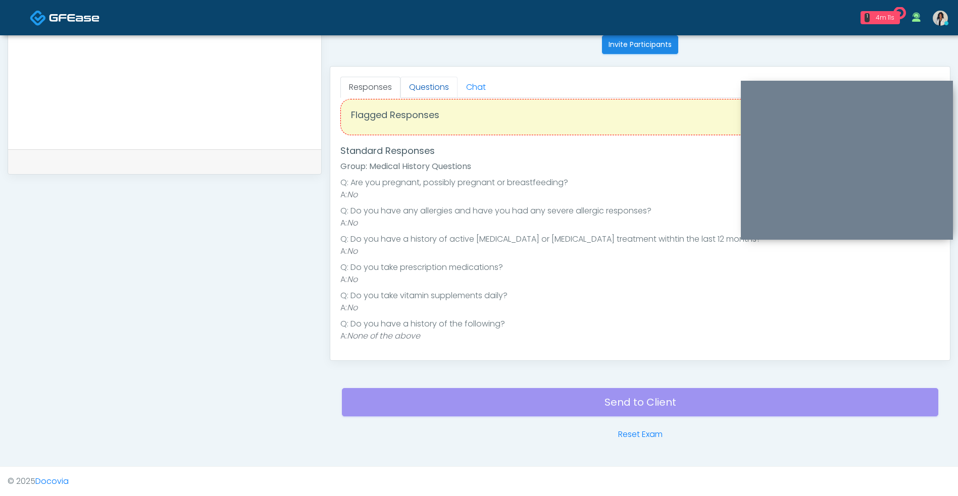
click at [428, 85] on link "Questions" at bounding box center [428, 87] width 57 height 21
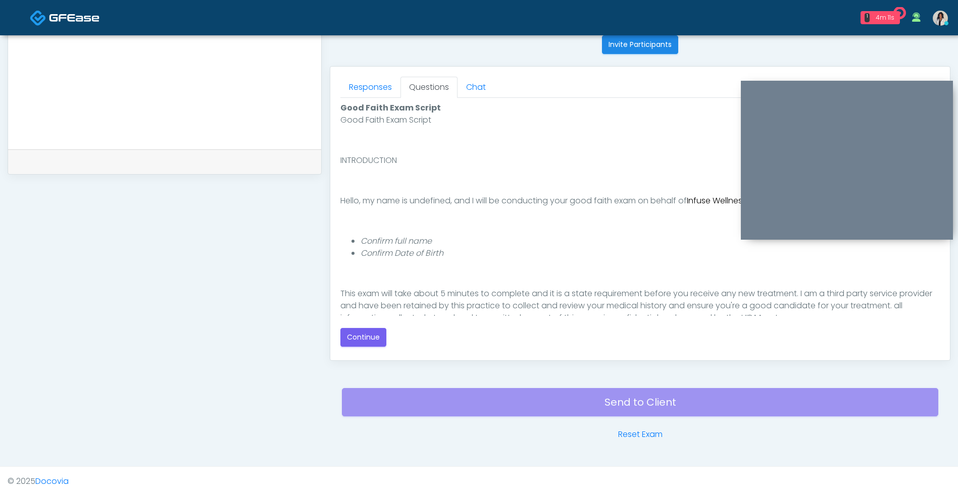
scroll to position [0, 0]
click at [364, 345] on button "Continue" at bounding box center [363, 337] width 46 height 19
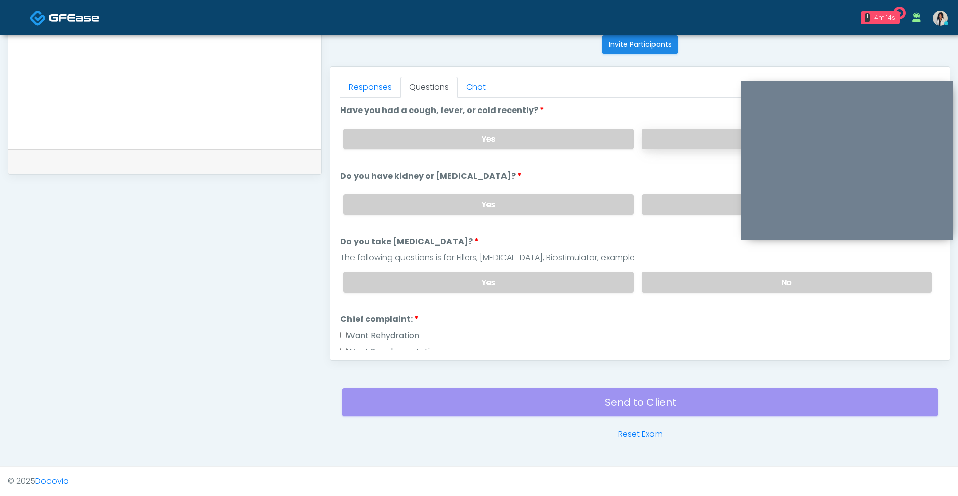
click at [675, 141] on label "No" at bounding box center [787, 139] width 290 height 21
click at [669, 196] on label "No" at bounding box center [787, 204] width 290 height 21
click at [675, 279] on label "No" at bounding box center [787, 282] width 290 height 21
click at [366, 90] on link "Responses" at bounding box center [370, 87] width 60 height 21
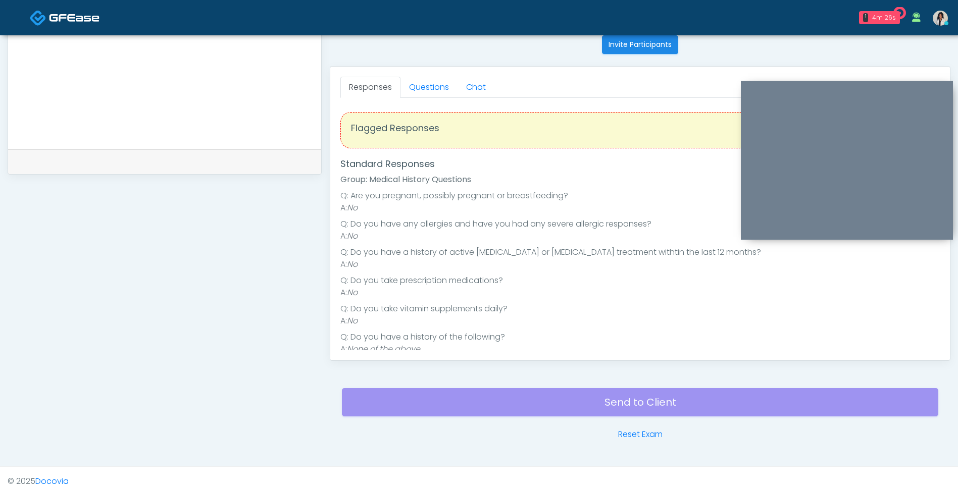
scroll to position [13, 0]
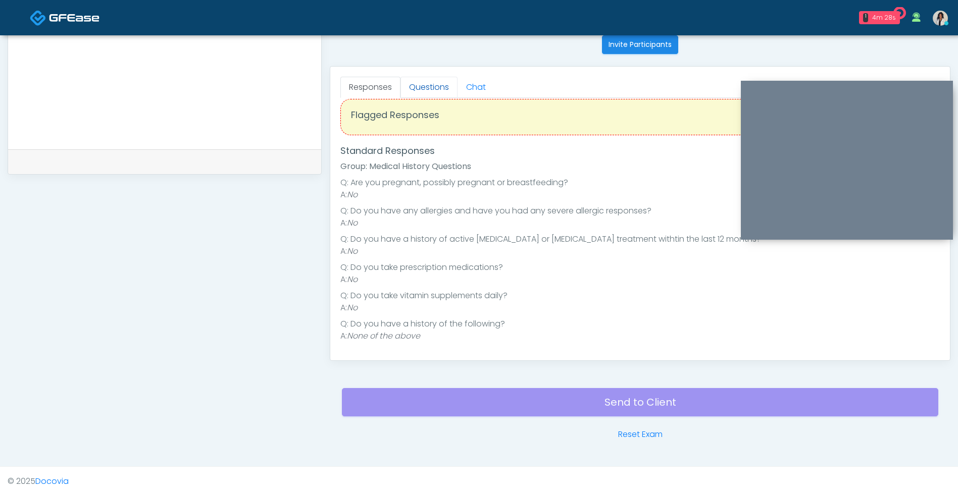
click at [435, 93] on link "Questions" at bounding box center [428, 87] width 57 height 21
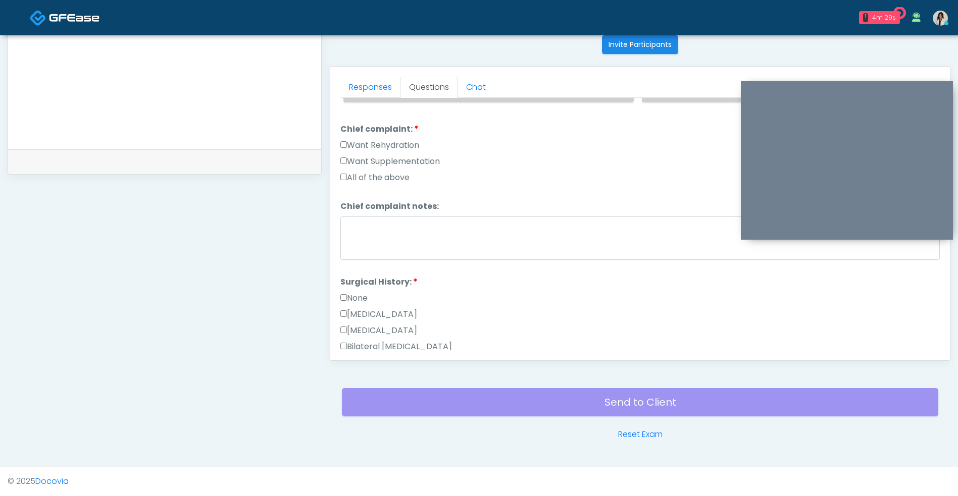
scroll to position [191, 0]
click at [417, 143] on label "Want Rehydration" at bounding box center [379, 145] width 79 height 12
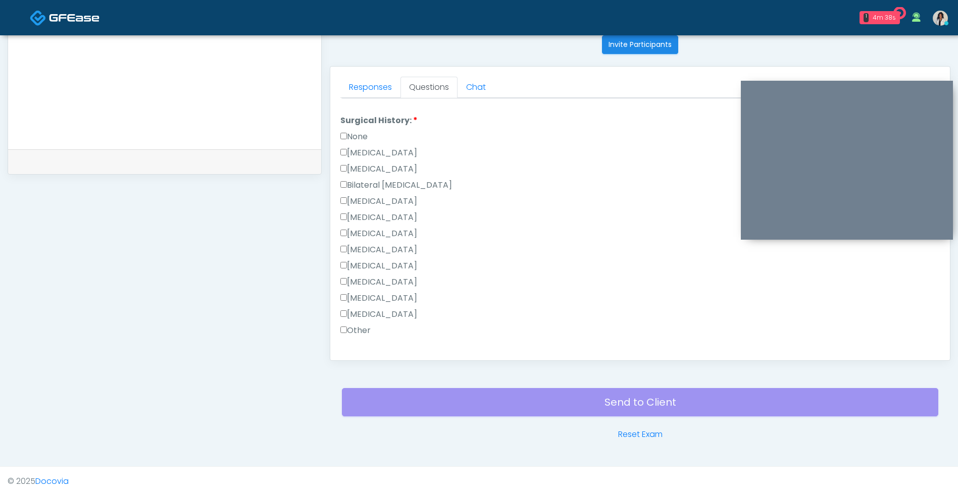
scroll to position [344, 0]
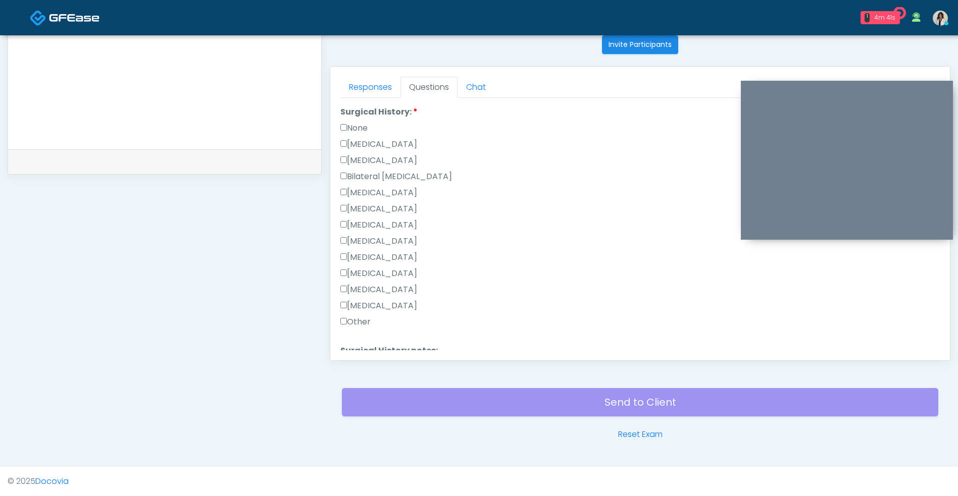
click at [364, 132] on label "None" at bounding box center [353, 128] width 27 height 12
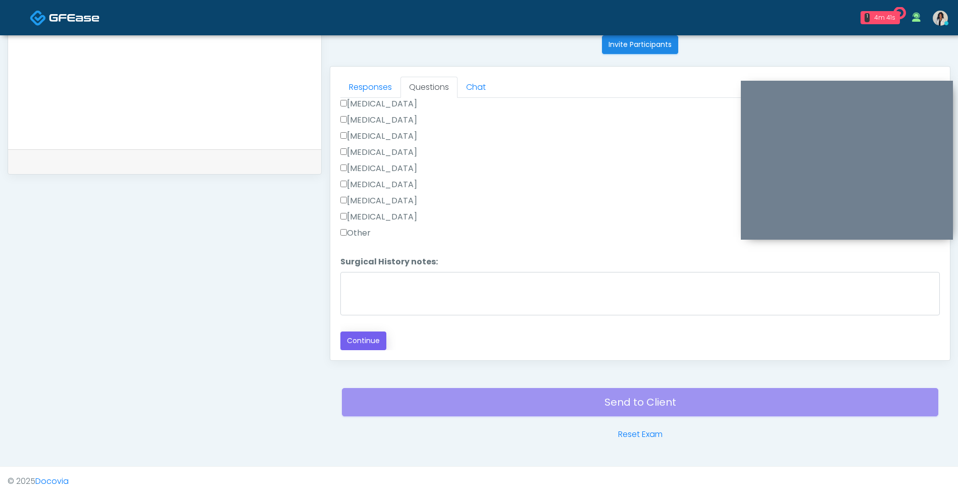
click at [374, 337] on button "Continue" at bounding box center [363, 341] width 46 height 19
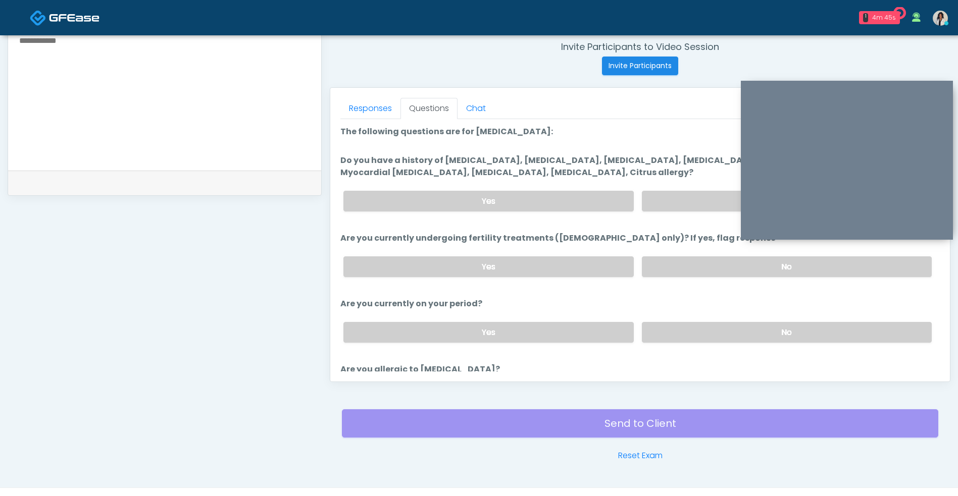
scroll to position [379, 0]
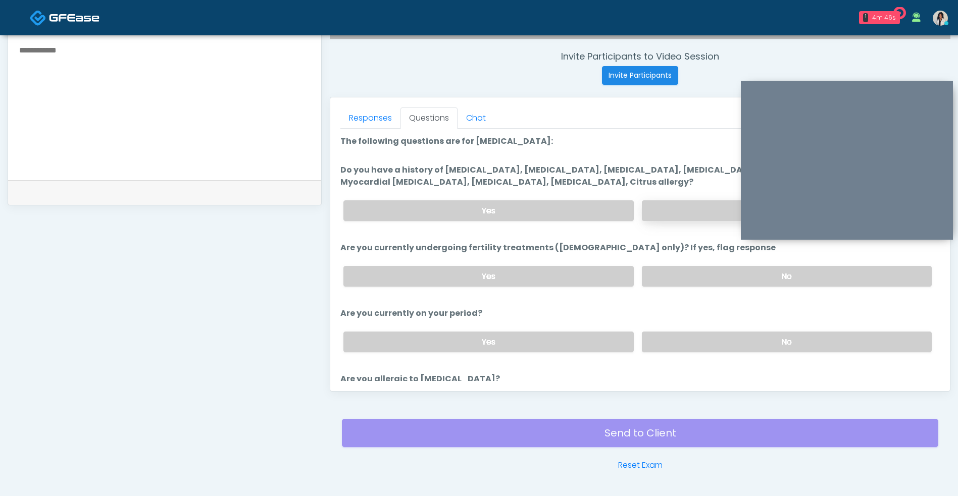
click at [683, 211] on label "No" at bounding box center [787, 210] width 290 height 21
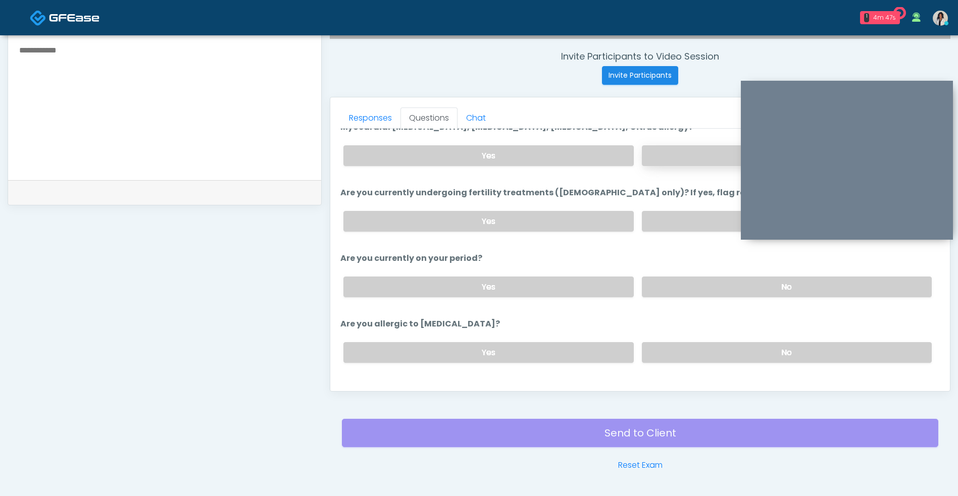
scroll to position [75, 0]
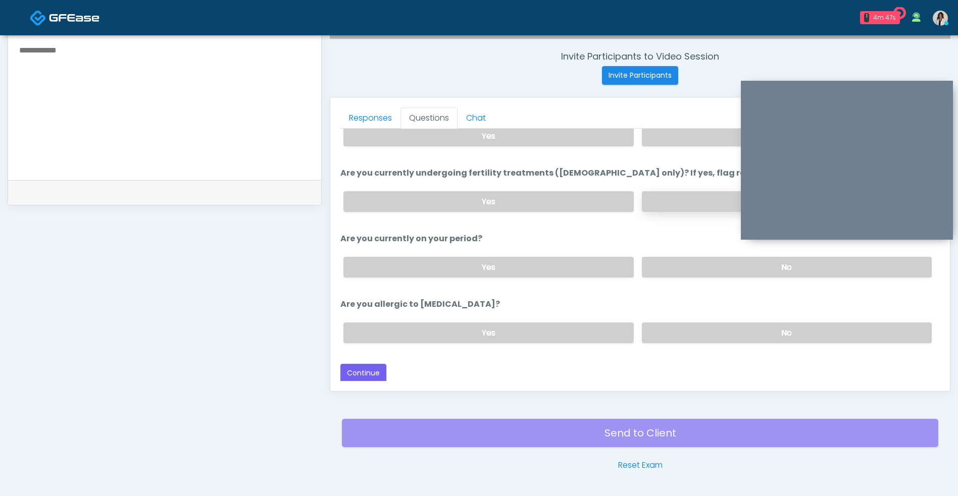
click at [704, 211] on label "No" at bounding box center [787, 201] width 290 height 21
click at [692, 286] on ol "The following questions are for Ozone therapy: The following questions are for …" at bounding box center [639, 206] width 599 height 291
click at [675, 340] on label "No" at bounding box center [787, 333] width 290 height 21
click at [377, 378] on button "Continue" at bounding box center [363, 373] width 46 height 19
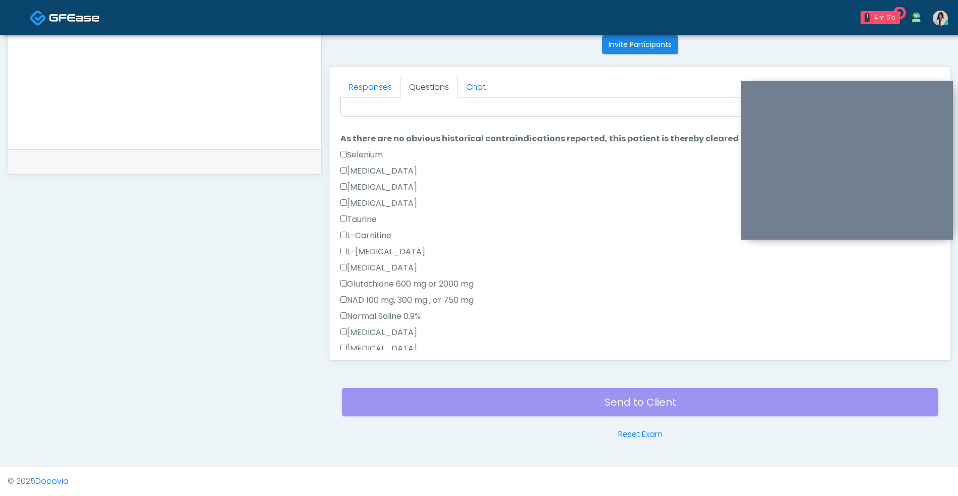
scroll to position [0, 0]
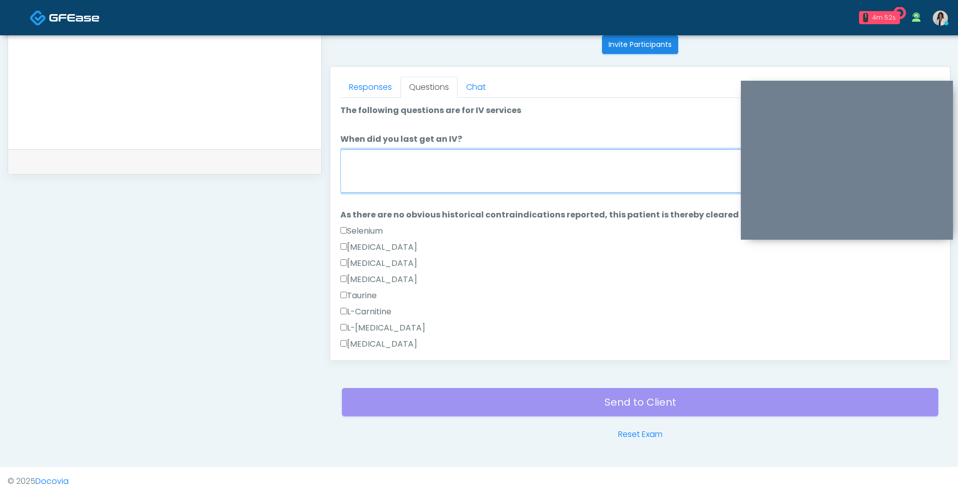
click at [564, 162] on textarea "When did you last get an IV?" at bounding box center [639, 170] width 599 height 43
type textarea "**********"
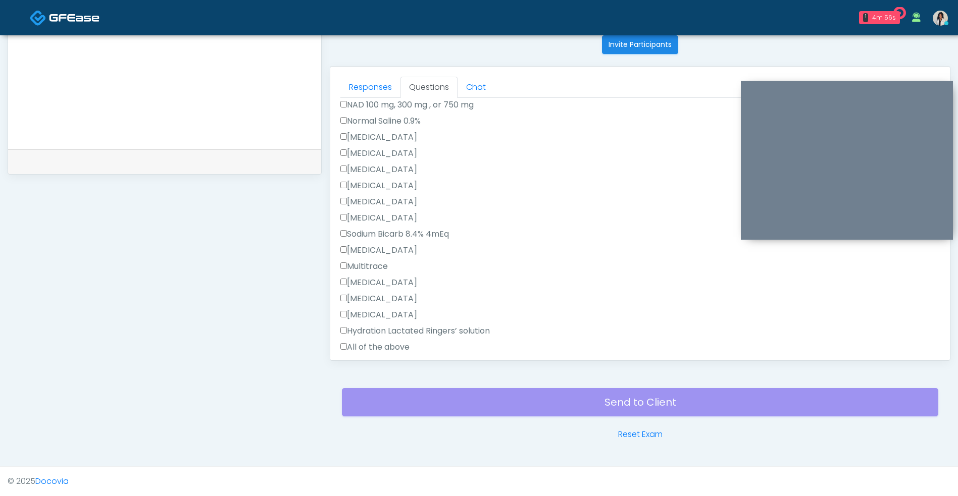
scroll to position [310, 0]
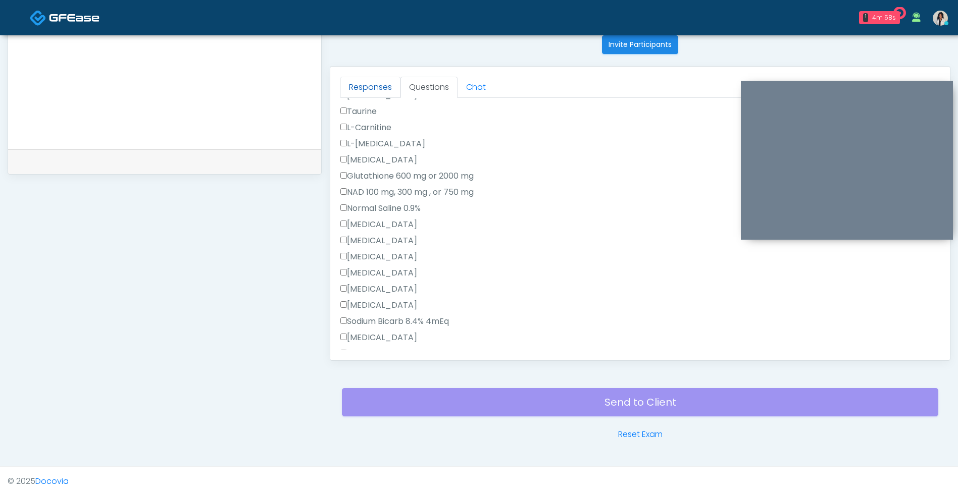
click at [381, 87] on link "Responses" at bounding box center [370, 87] width 60 height 21
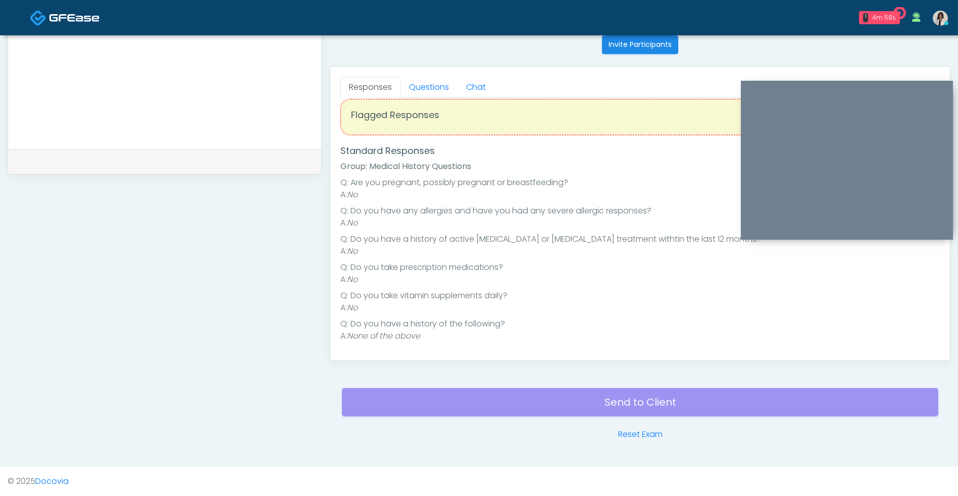
scroll to position [13, 0]
click at [433, 89] on link "Questions" at bounding box center [428, 87] width 57 height 21
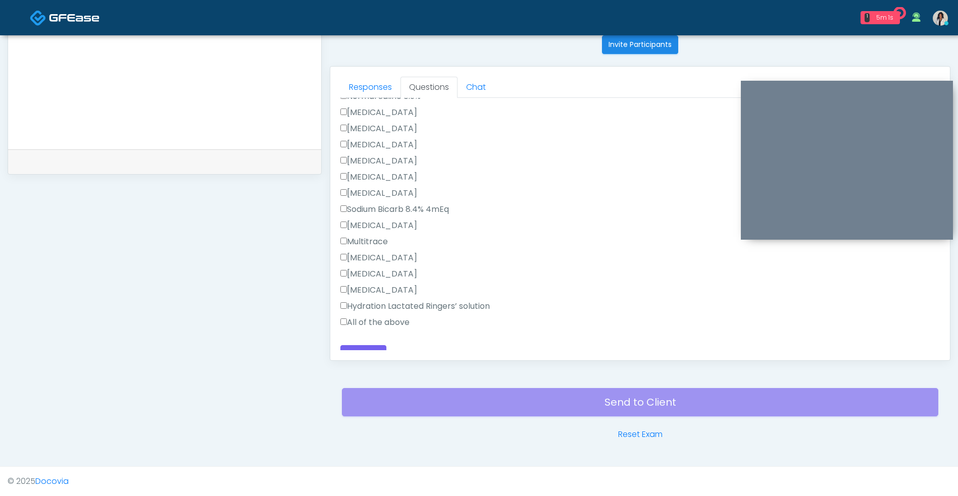
scroll to position [310, 0]
click at [407, 314] on label "All of the above" at bounding box center [374, 309] width 69 height 12
click at [386, 349] on div "Back Continue" at bounding box center [639, 341] width 599 height 19
click at [369, 343] on button "Continue" at bounding box center [363, 341] width 46 height 19
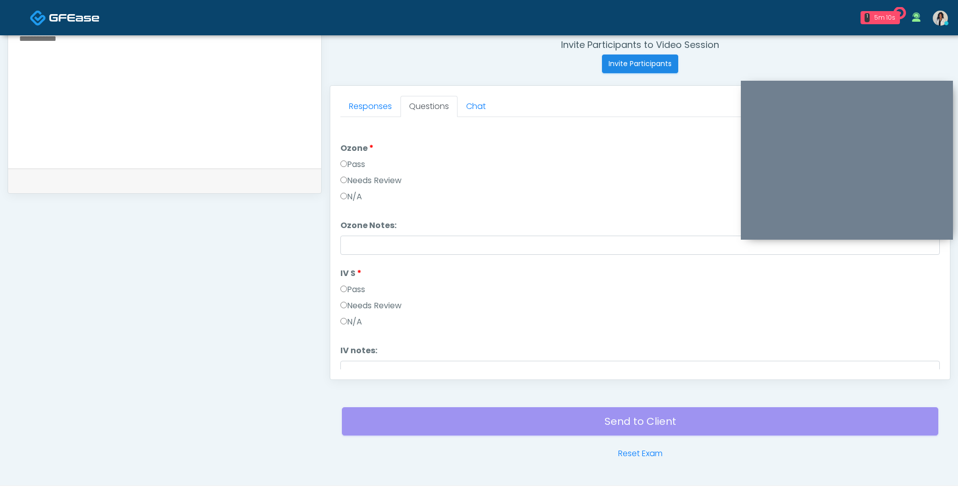
scroll to position [337, 0]
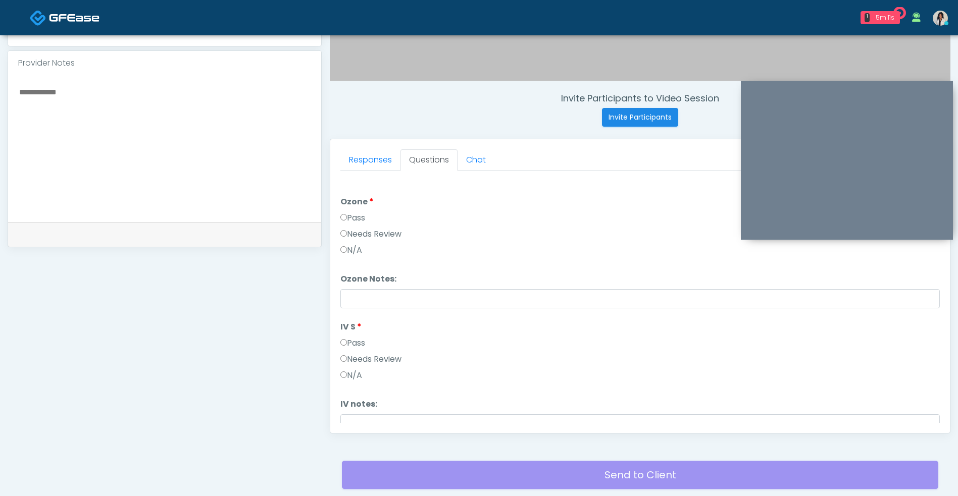
click at [365, 219] on label "Pass" at bounding box center [352, 218] width 25 height 12
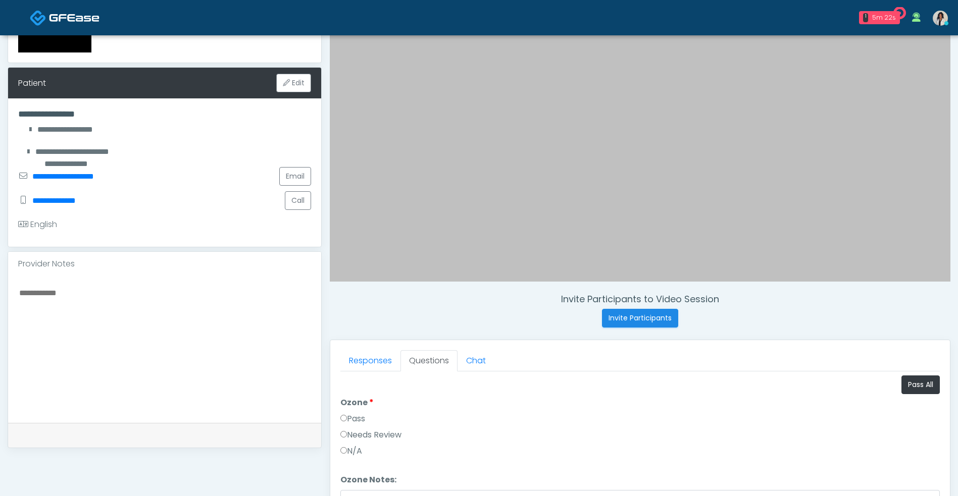
scroll to position [410, 0]
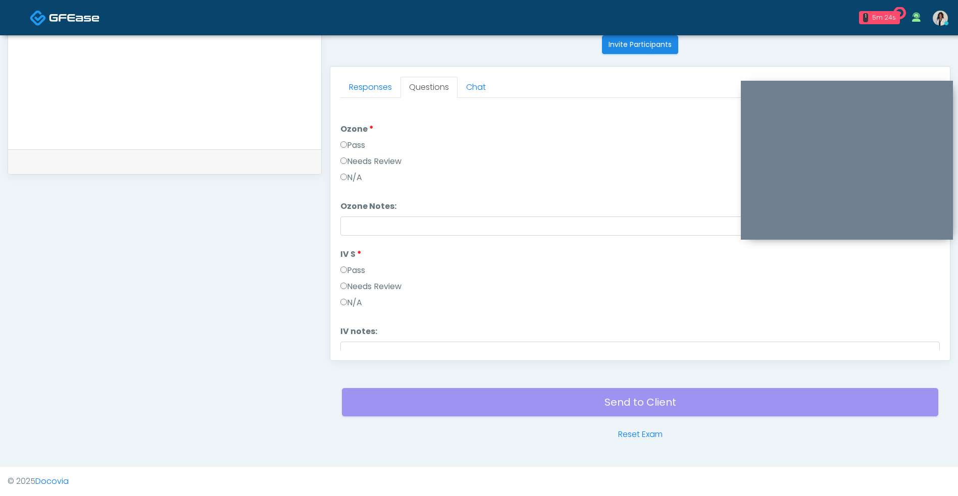
click at [647, 452] on div "**********" at bounding box center [479, 41] width 928 height 824
click at [638, 431] on link "Reset Exam" at bounding box center [640, 435] width 44 height 12
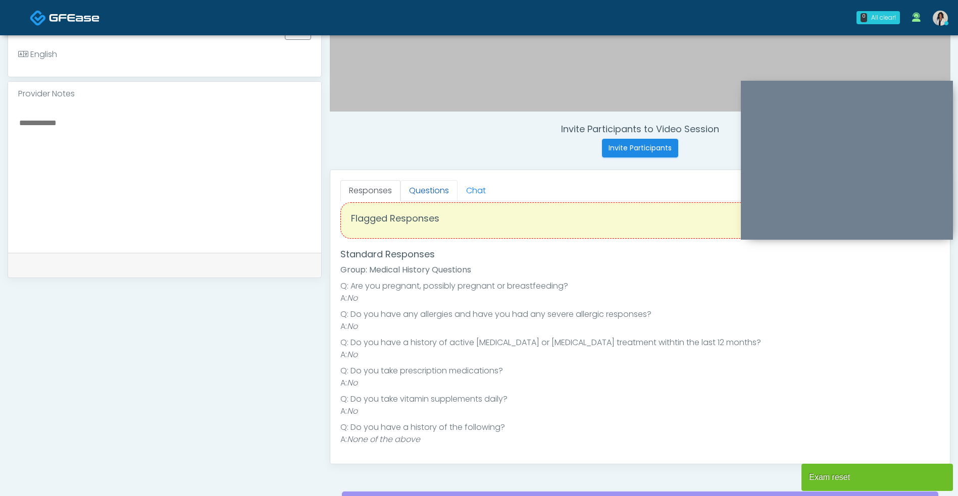
click at [435, 189] on link "Questions" at bounding box center [428, 190] width 57 height 21
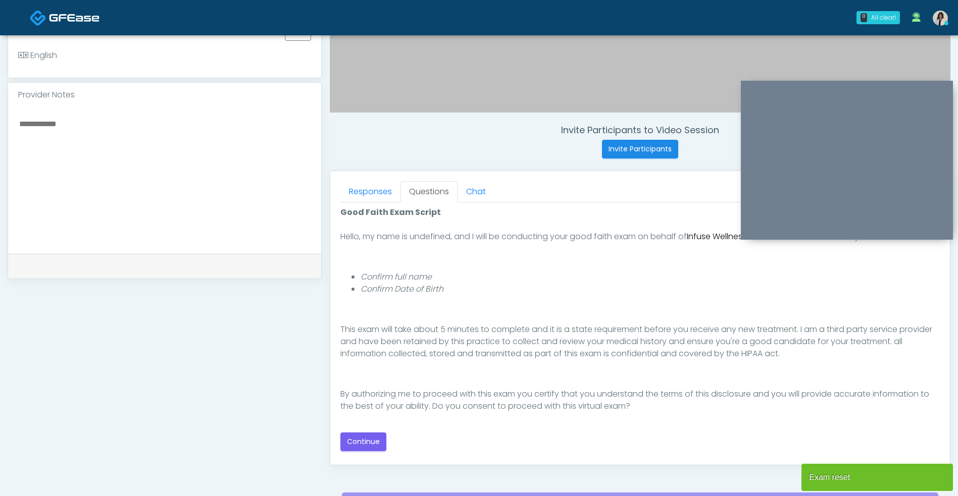
scroll to position [315, 0]
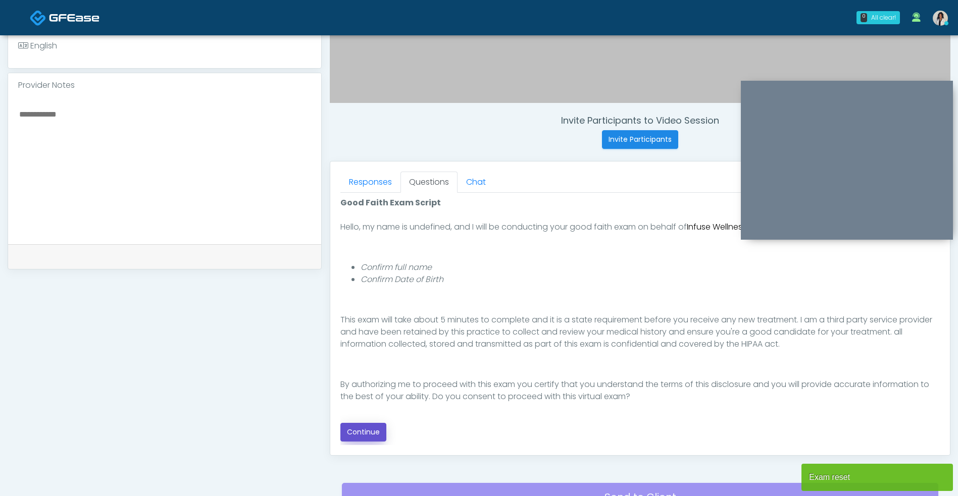
click at [375, 426] on button "Continue" at bounding box center [363, 432] width 46 height 19
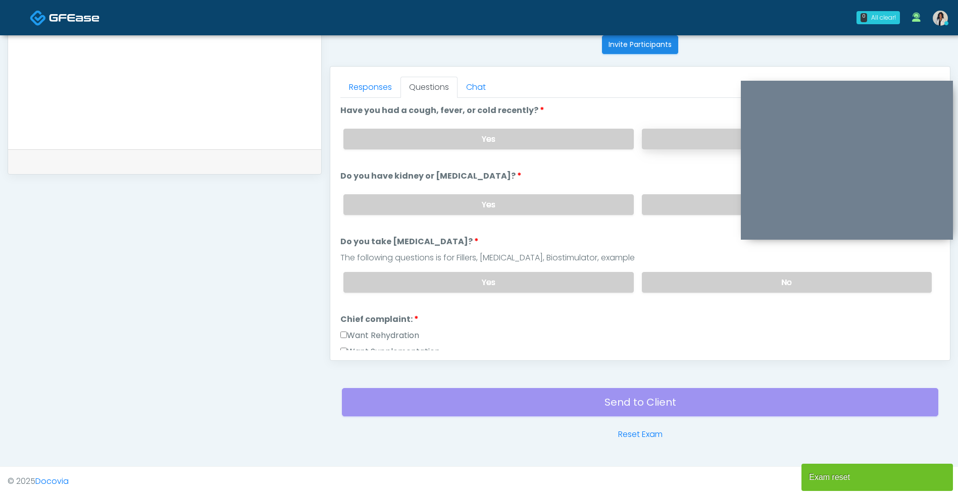
click at [684, 144] on label "No" at bounding box center [787, 139] width 290 height 21
click at [677, 202] on label "No" at bounding box center [787, 204] width 290 height 21
click at [665, 272] on label "No" at bounding box center [787, 282] width 290 height 21
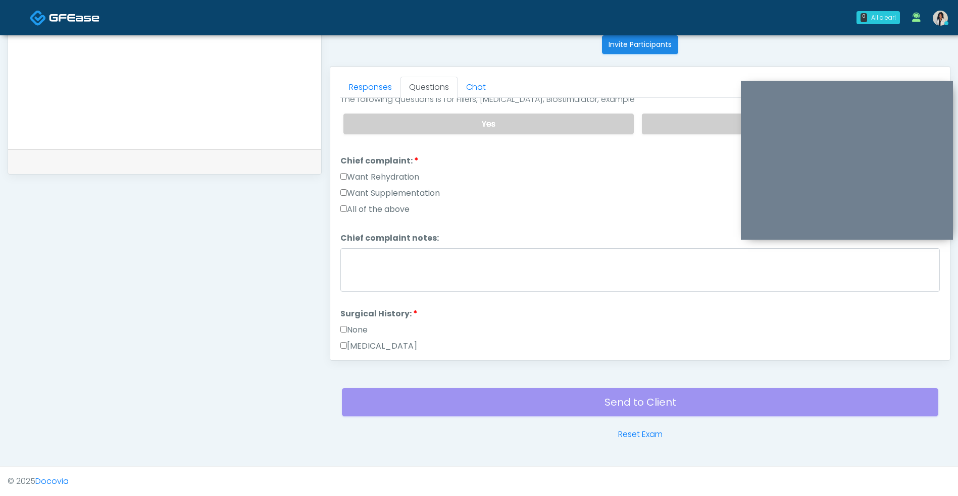
click at [406, 212] on label "All of the above" at bounding box center [374, 209] width 69 height 12
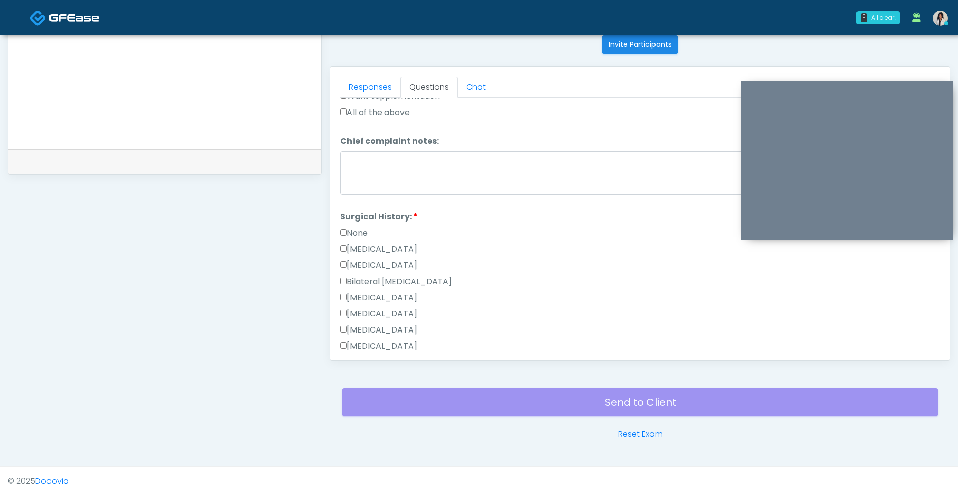
click at [367, 235] on label "None" at bounding box center [353, 233] width 27 height 12
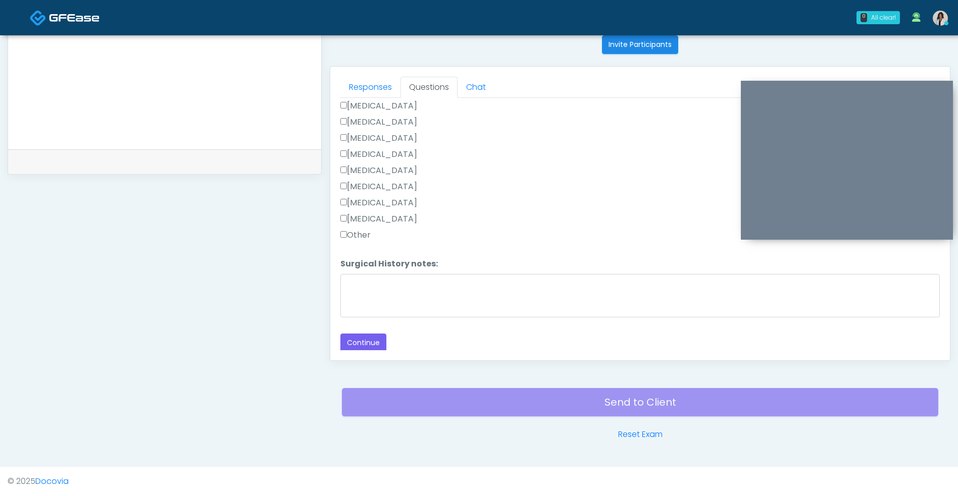
scroll to position [449, 0]
click at [381, 347] on button "Continue" at bounding box center [363, 341] width 46 height 19
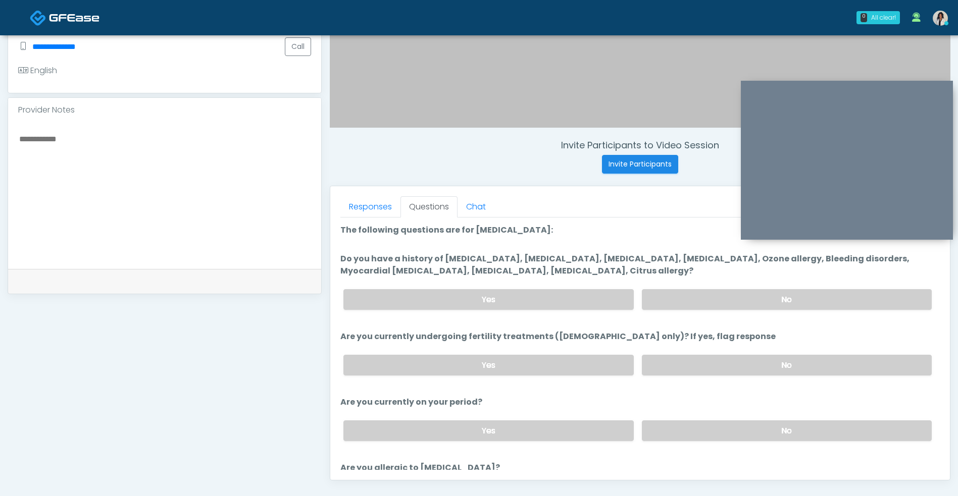
scroll to position [290, 0]
click at [713, 297] on label "No" at bounding box center [787, 300] width 290 height 21
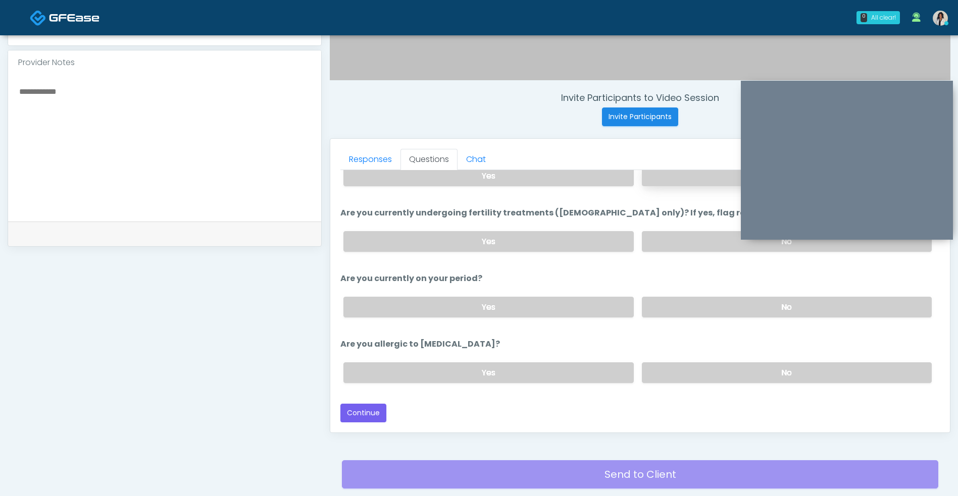
scroll to position [347, 0]
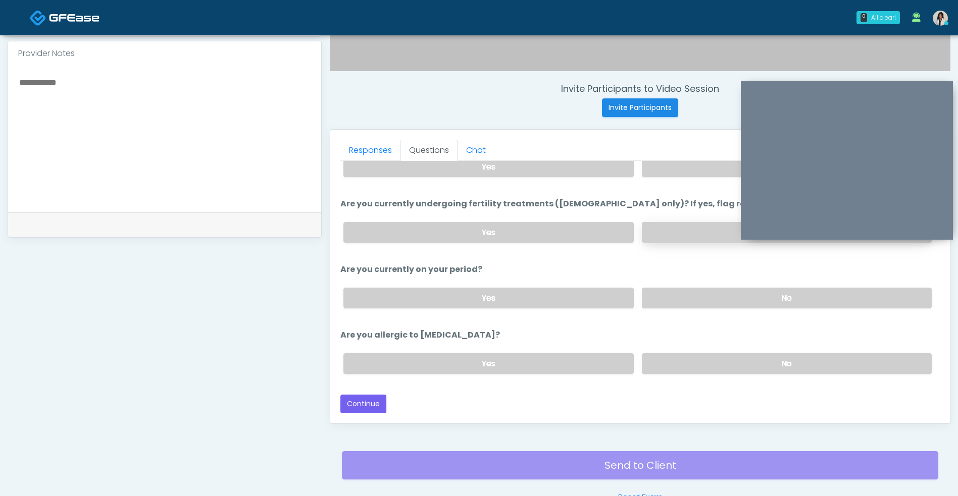
click at [693, 226] on label "No" at bounding box center [787, 232] width 290 height 21
click at [676, 294] on label "No" at bounding box center [787, 298] width 290 height 21
click at [671, 356] on label "No" at bounding box center [787, 363] width 290 height 21
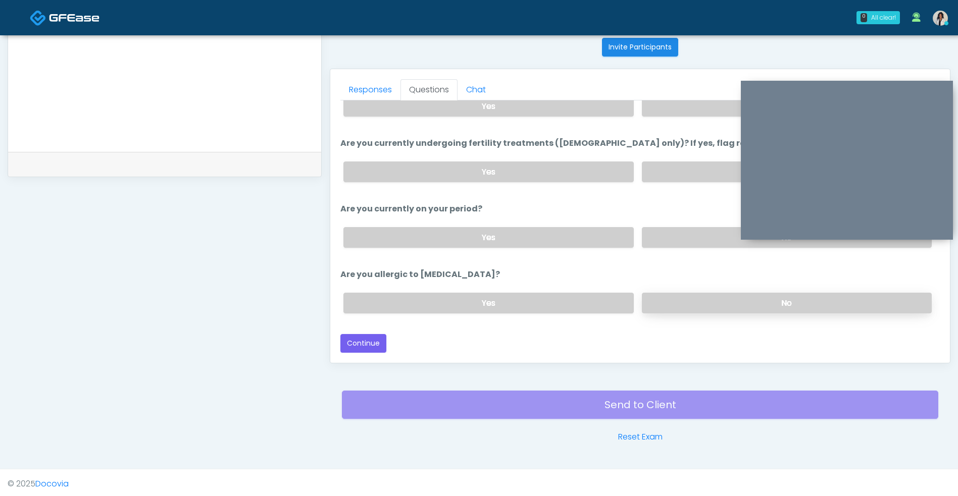
scroll to position [410, 0]
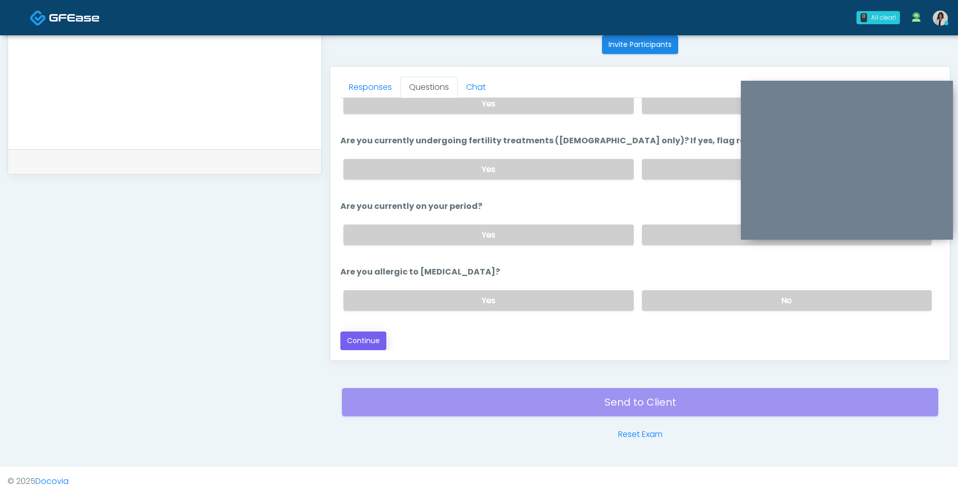
click at [379, 345] on button "Continue" at bounding box center [363, 341] width 46 height 19
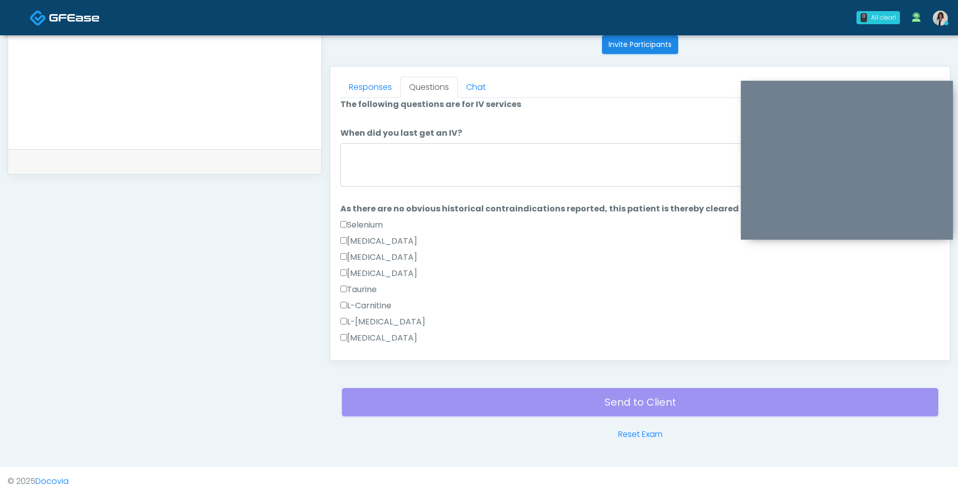
scroll to position [6, 0]
click at [570, 157] on textarea "When did you last get an IV?" at bounding box center [639, 165] width 599 height 43
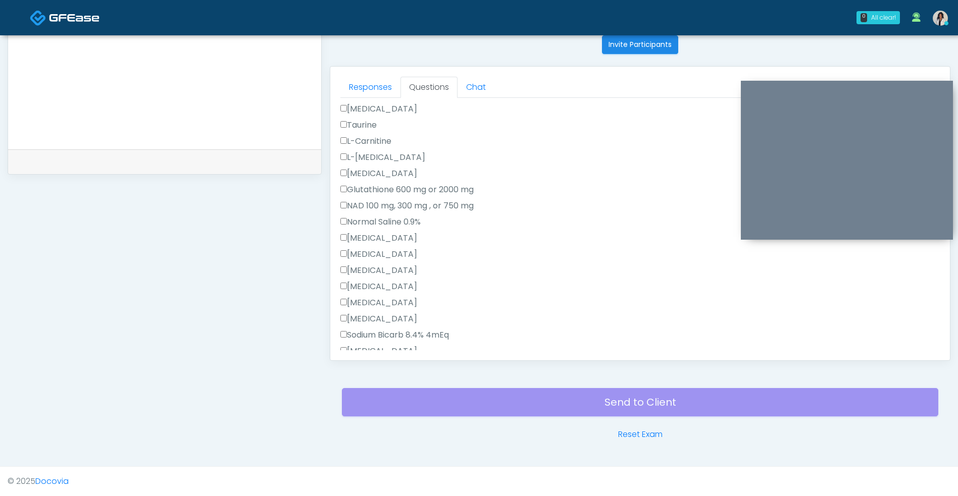
scroll to position [173, 0]
type textarea "**********"
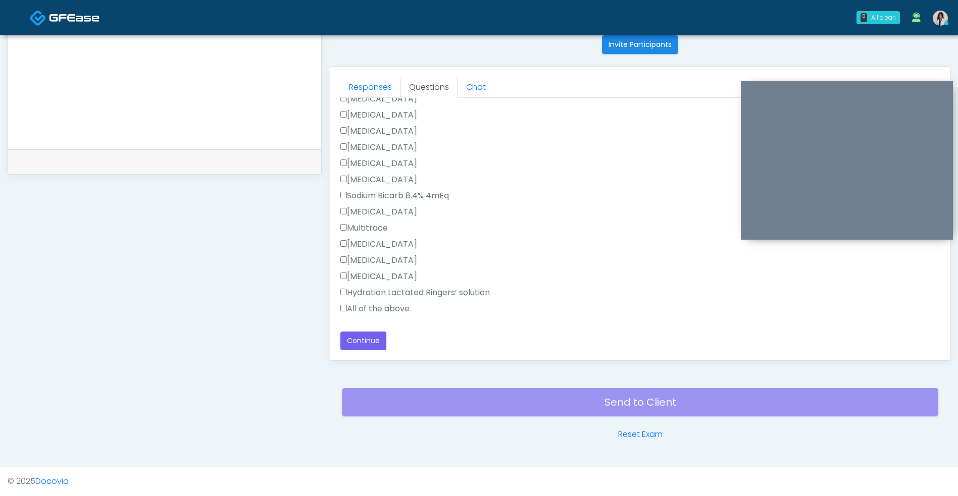
click at [400, 311] on label "All of the above" at bounding box center [374, 309] width 69 height 12
click at [375, 347] on button "Continue" at bounding box center [363, 341] width 46 height 19
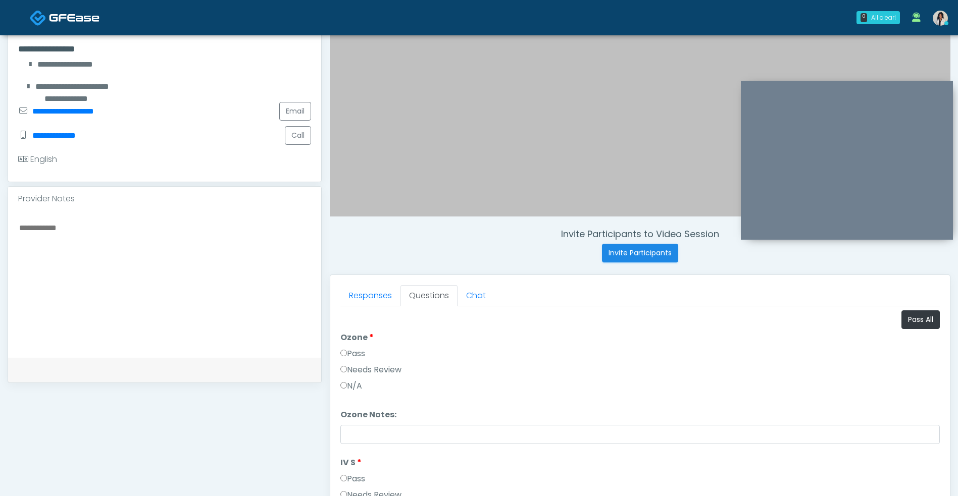
scroll to position [200, 0]
click at [926, 327] on button "Pass All" at bounding box center [920, 321] width 38 height 19
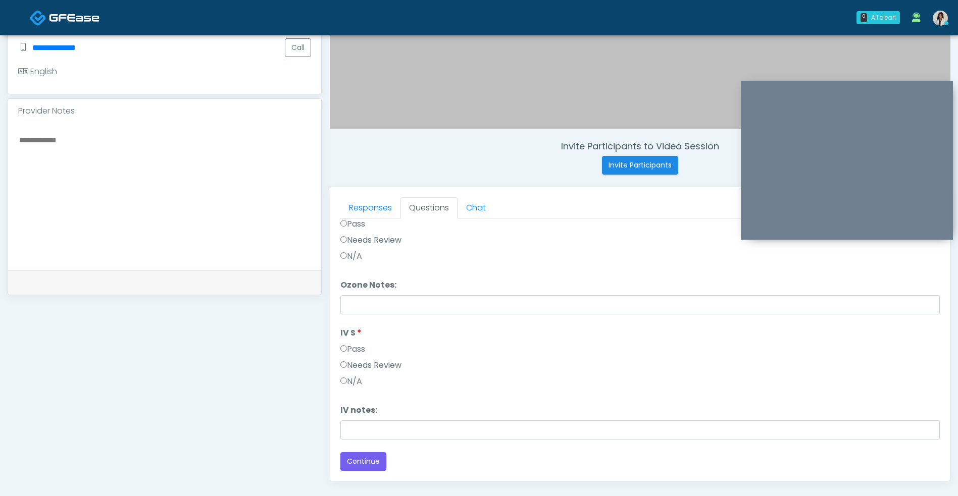
scroll to position [410, 0]
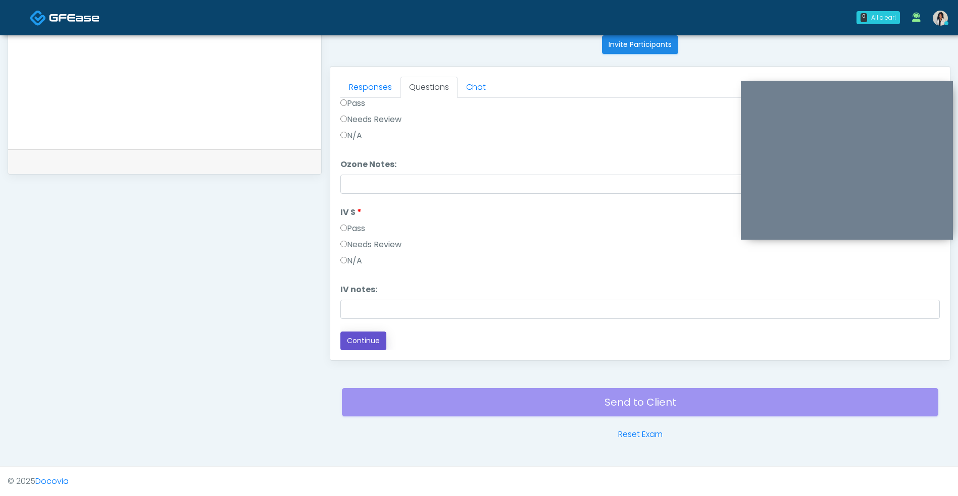
click at [374, 339] on button "Continue" at bounding box center [363, 341] width 46 height 19
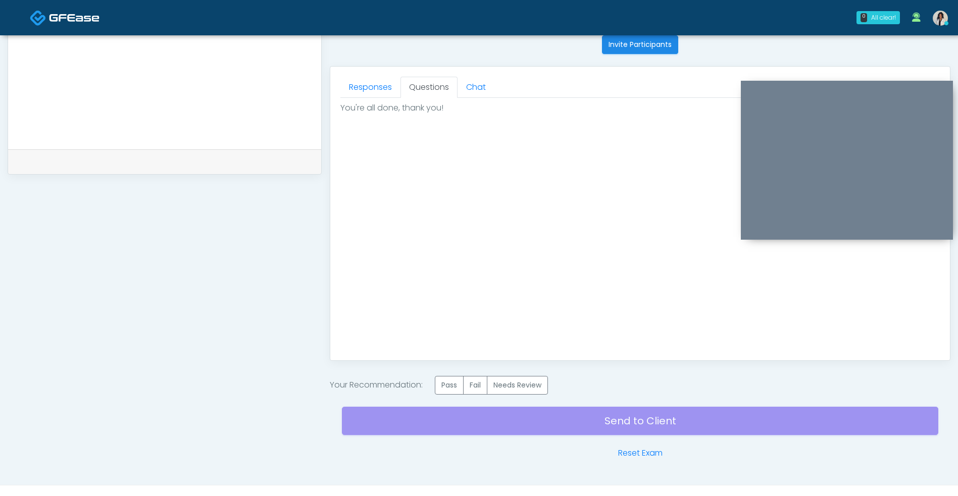
scroll to position [0, 0]
click at [458, 389] on label "Pass" at bounding box center [449, 385] width 29 height 19
click at [502, 430] on div "Send to Client Reset Exam" at bounding box center [640, 427] width 596 height 65
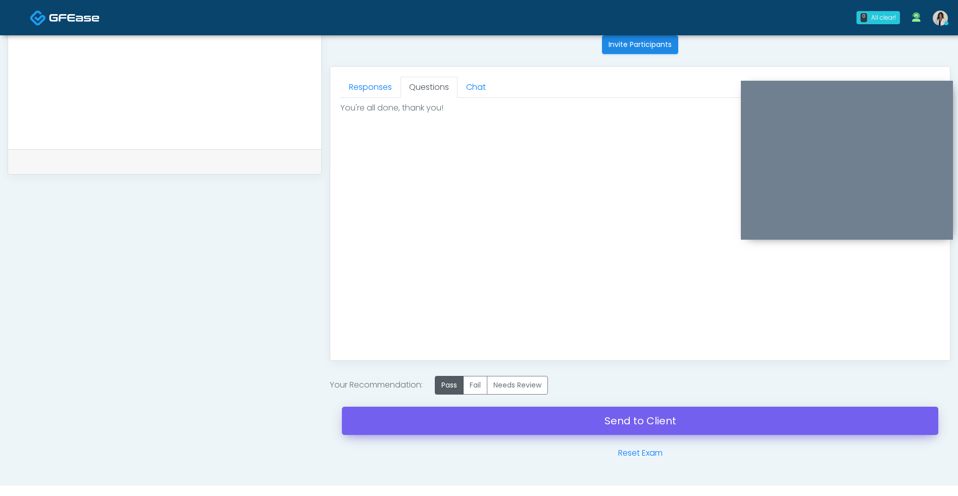
click at [489, 429] on link "Send to Client" at bounding box center [640, 421] width 596 height 28
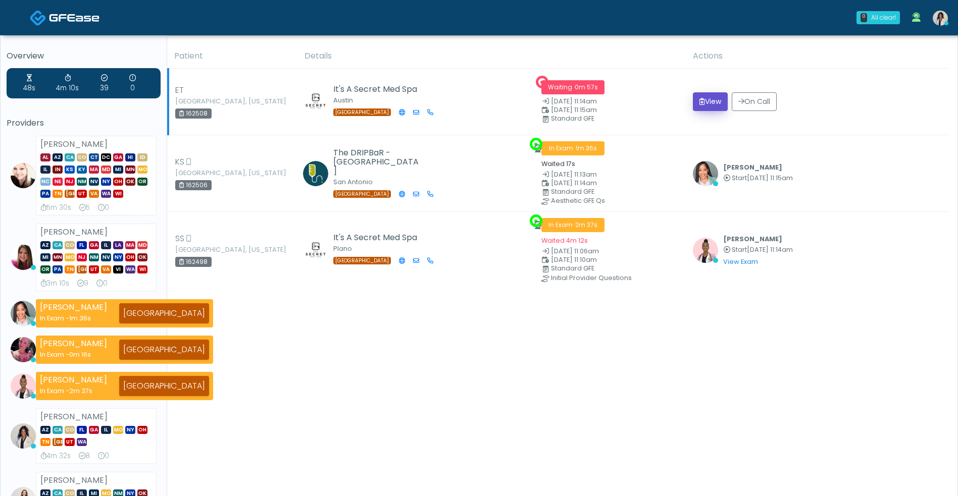
click at [703, 94] on button "View" at bounding box center [710, 101] width 35 height 19
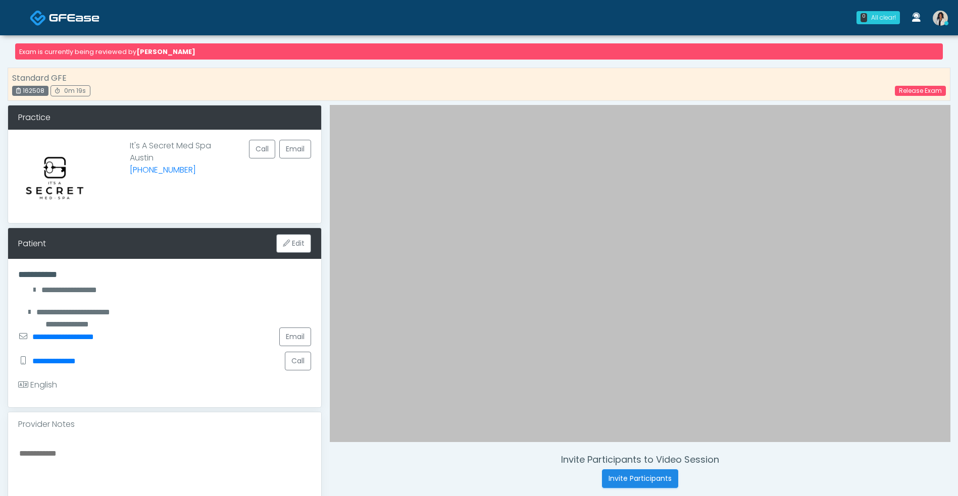
click at [81, 16] on img at bounding box center [74, 18] width 50 height 10
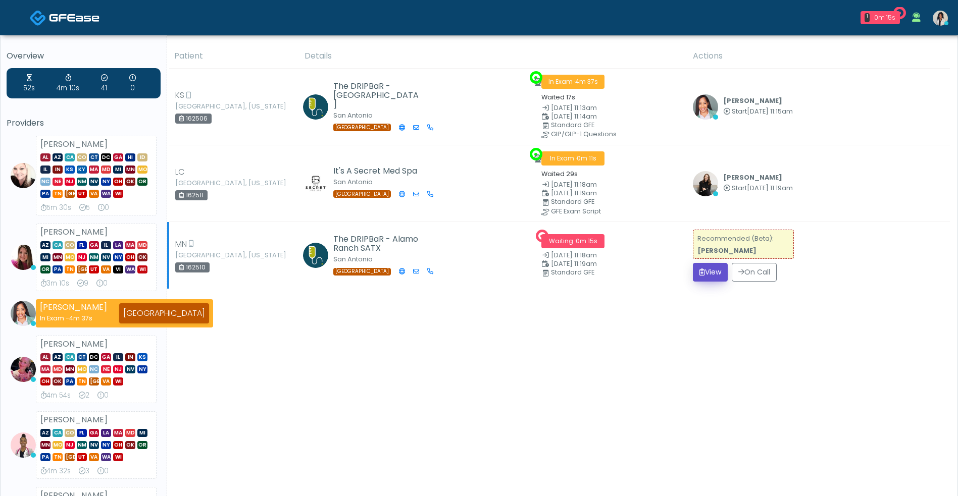
click at [701, 273] on button "View" at bounding box center [710, 272] width 35 height 19
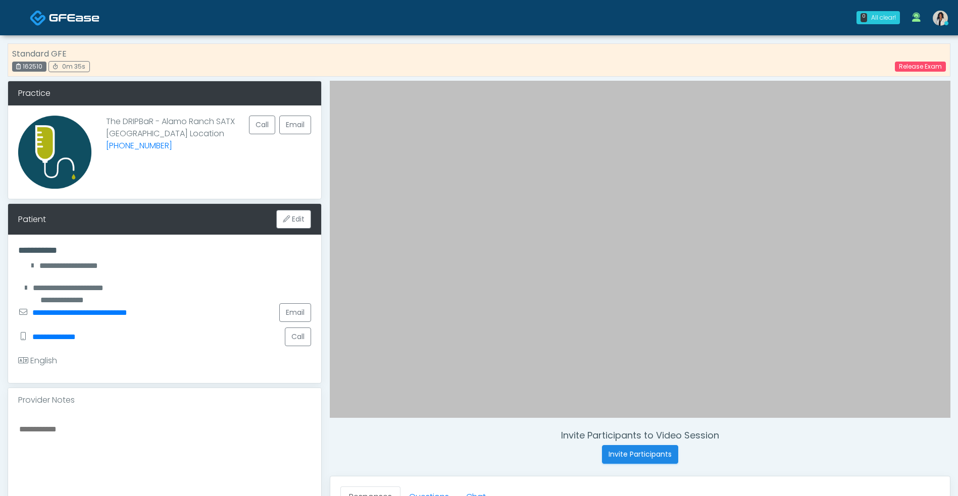
click at [0, 327] on div "**********" at bounding box center [479, 455] width 958 height 841
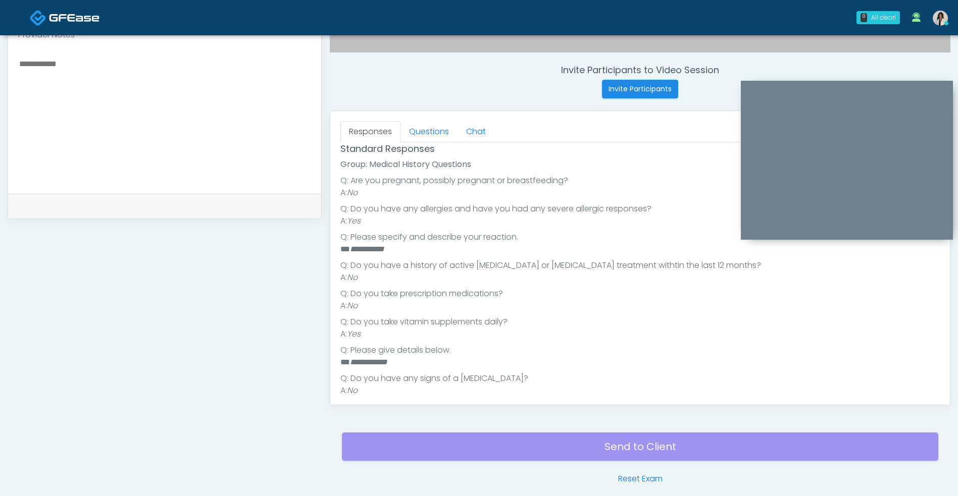
scroll to position [142, 0]
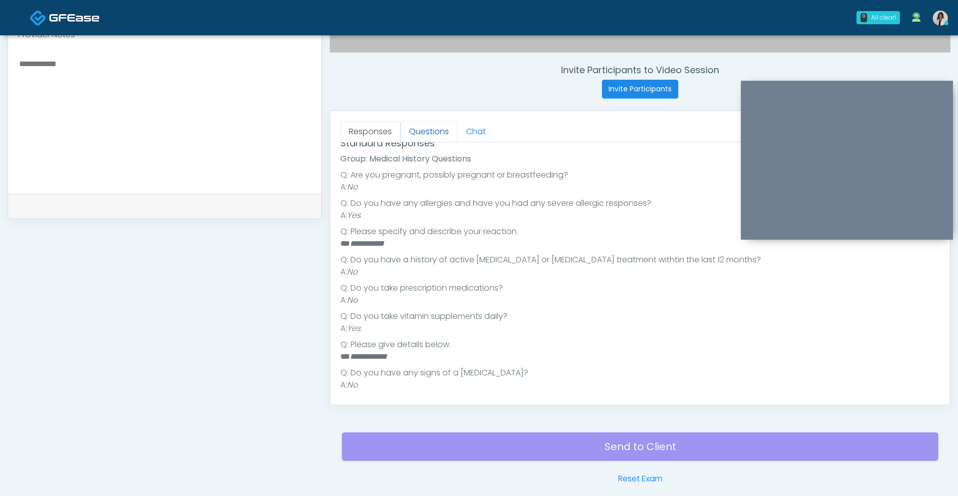
click at [439, 133] on link "Questions" at bounding box center [428, 131] width 57 height 21
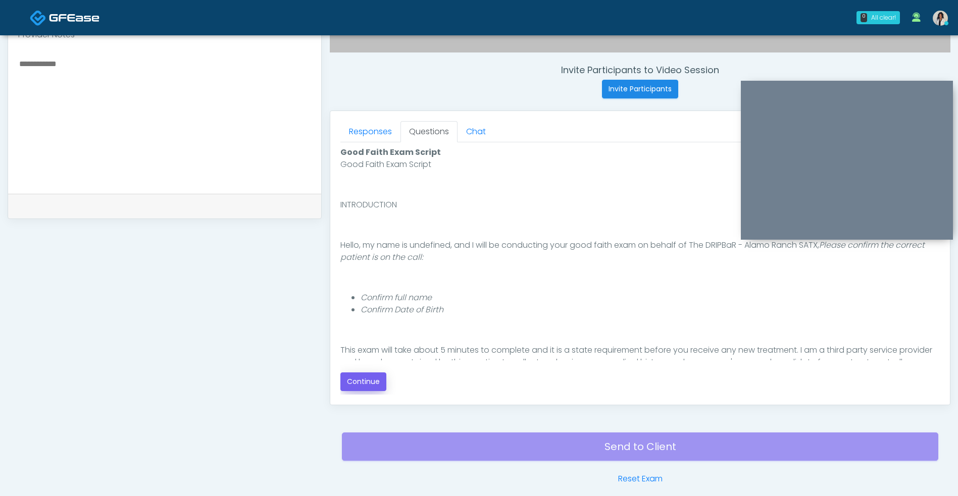
click at [372, 380] on button "Continue" at bounding box center [363, 382] width 46 height 19
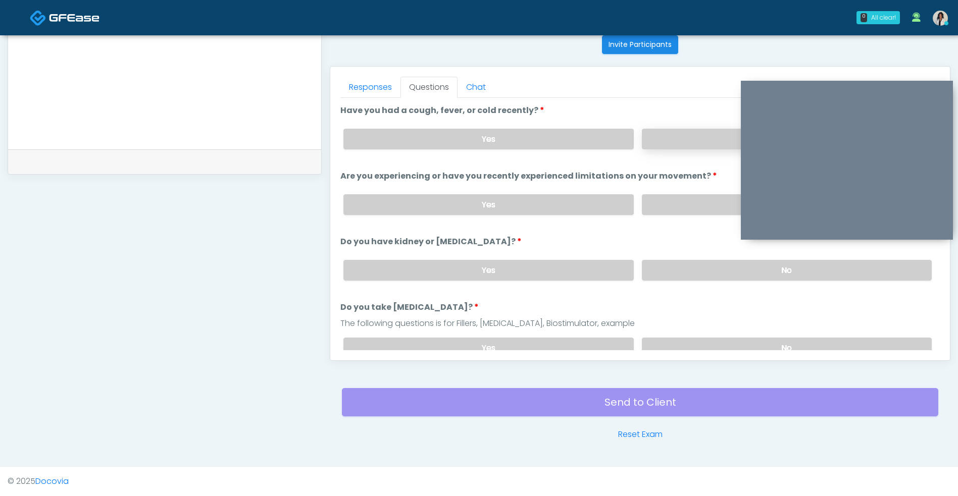
click at [676, 142] on label "No" at bounding box center [787, 139] width 290 height 21
click at [671, 210] on label "No" at bounding box center [787, 204] width 290 height 21
click at [670, 277] on label "No" at bounding box center [787, 270] width 290 height 21
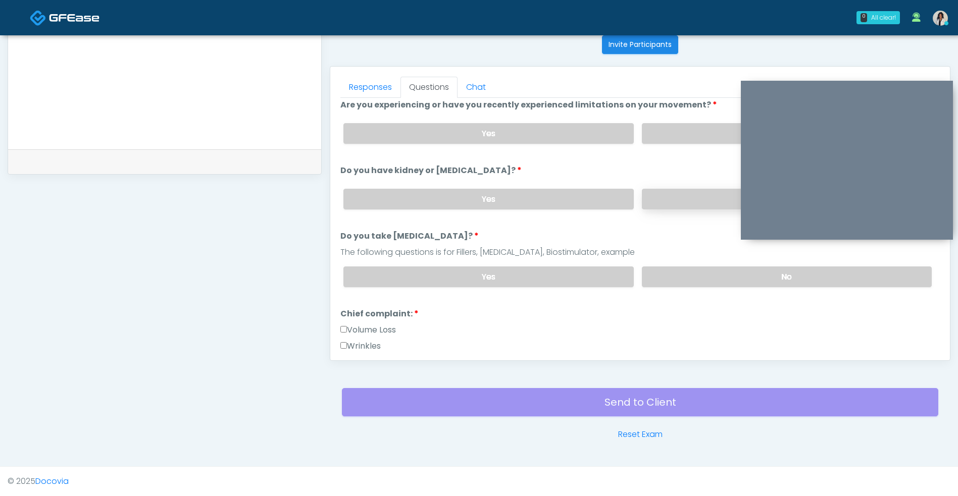
scroll to position [85, 0]
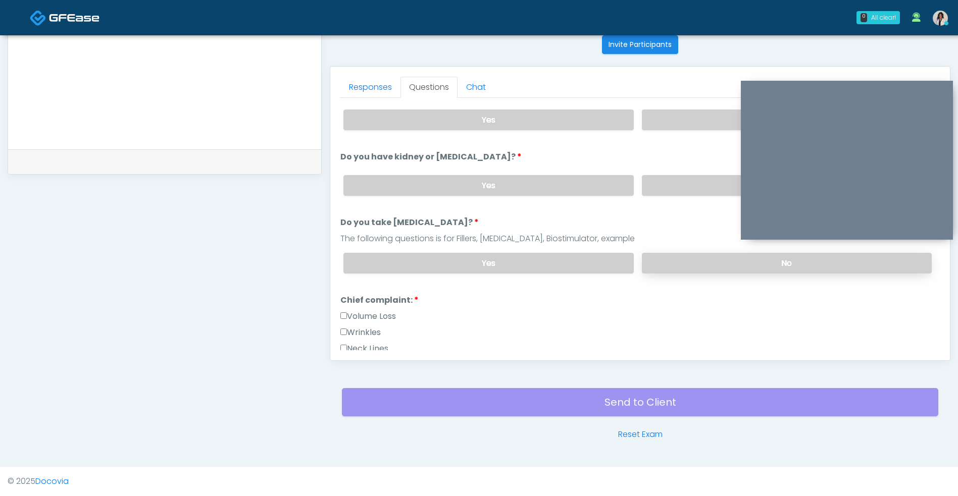
click at [669, 264] on label "No" at bounding box center [787, 263] width 290 height 21
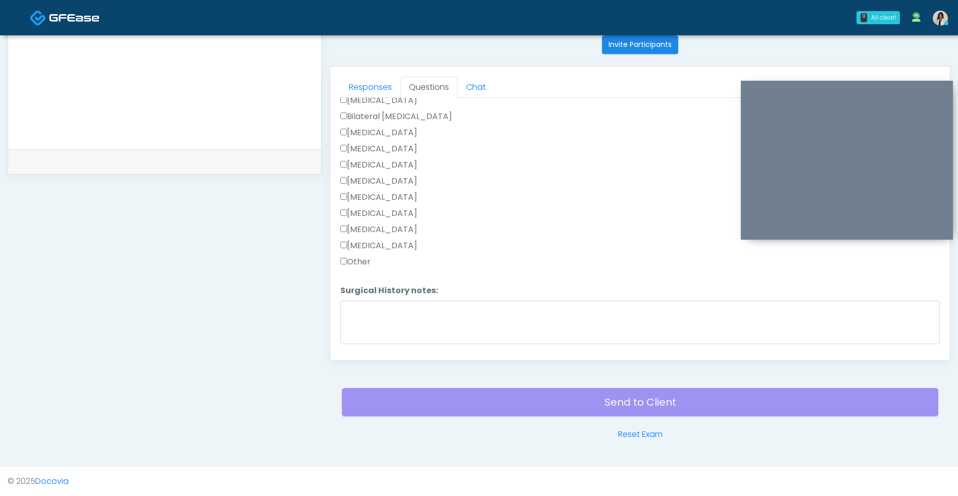
scroll to position [617, 0]
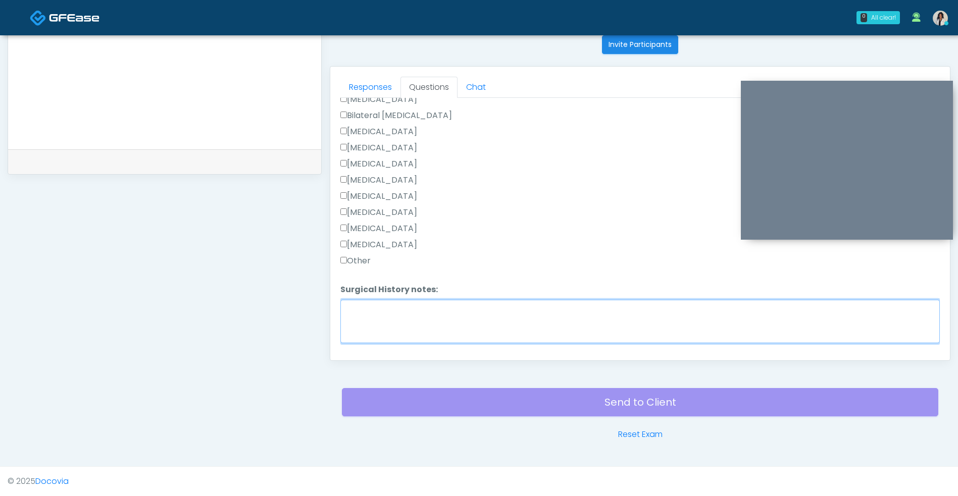
click at [408, 325] on textarea "Surgical History notes:" at bounding box center [639, 321] width 599 height 43
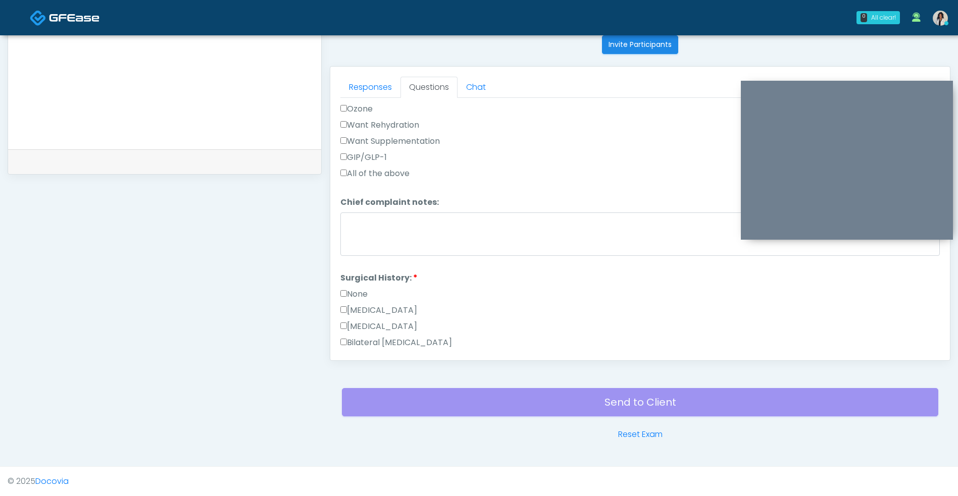
scroll to position [391, 0]
click at [358, 295] on label "None" at bounding box center [353, 293] width 27 height 12
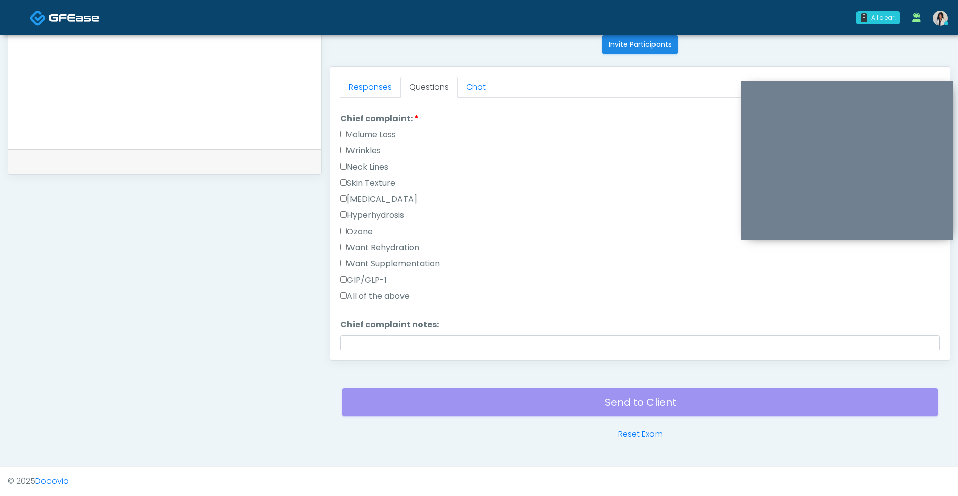
scroll to position [260, 0]
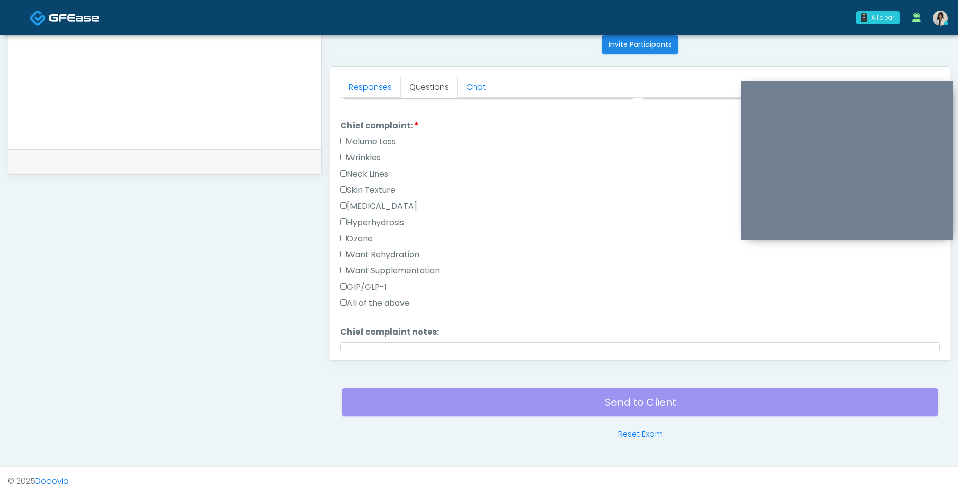
click at [423, 275] on label "Want Supplementation" at bounding box center [389, 271] width 99 height 12
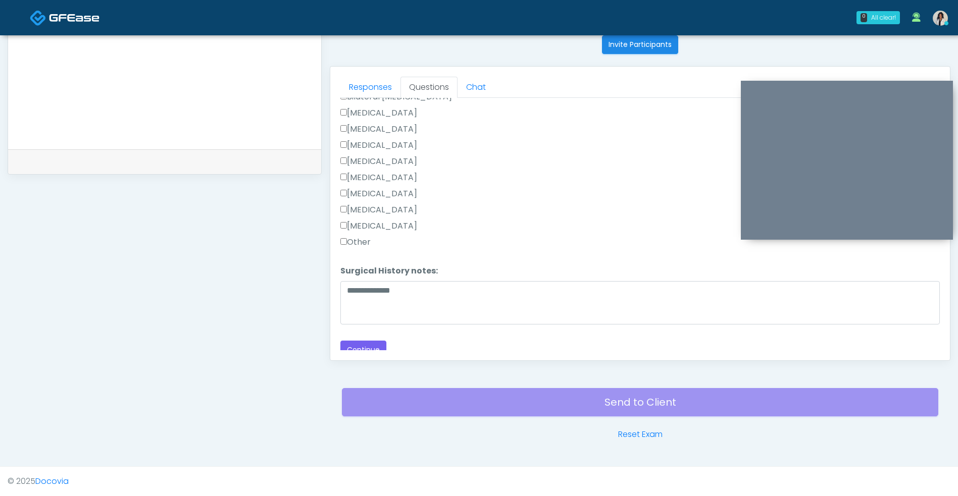
scroll to position [644, 0]
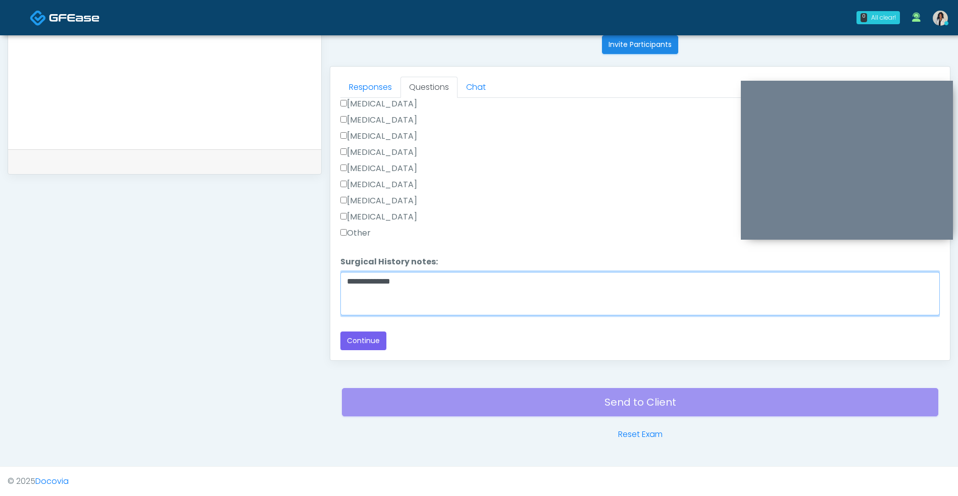
click at [453, 283] on textarea "**********" at bounding box center [639, 293] width 599 height 43
type textarea "*"
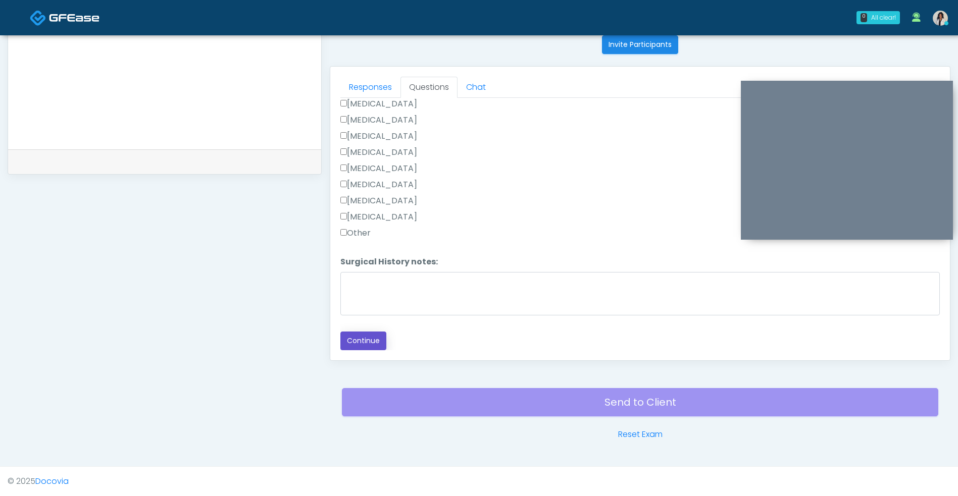
click at [372, 336] on button "Continue" at bounding box center [363, 341] width 46 height 19
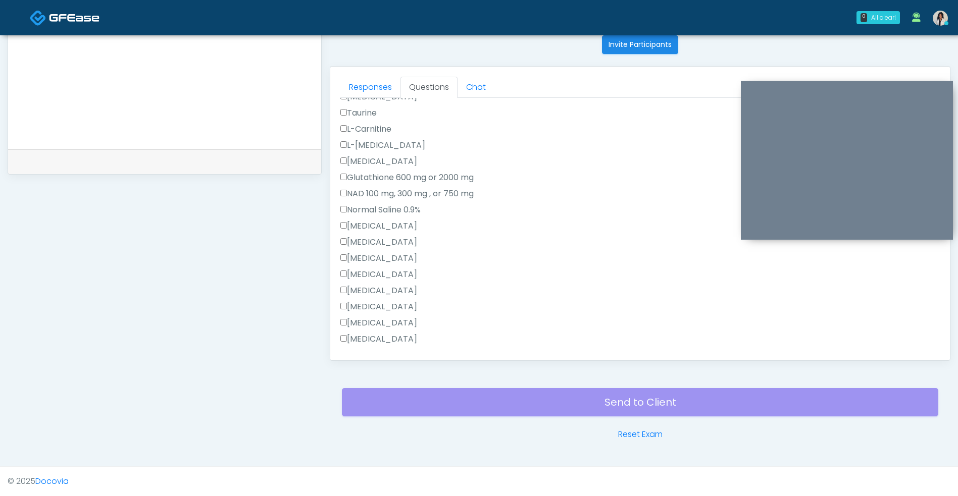
scroll to position [0, 0]
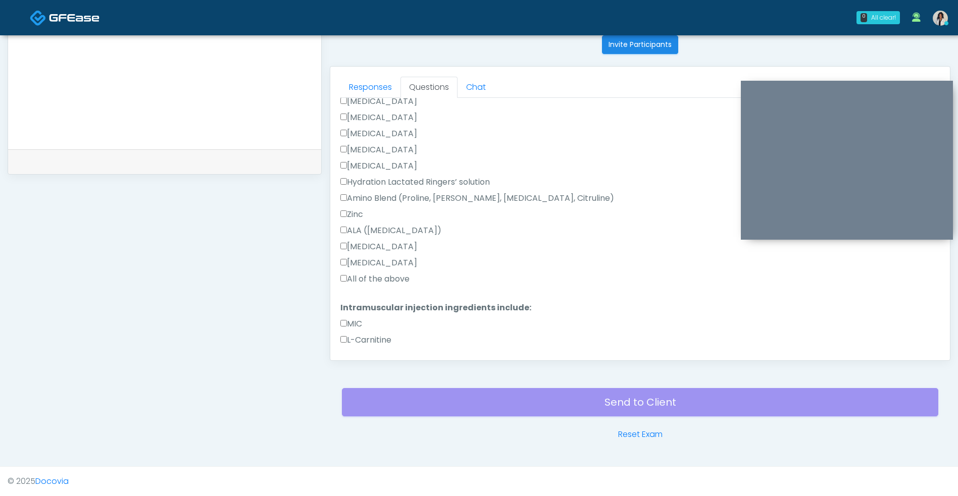
click at [401, 281] on label "All of the above" at bounding box center [374, 279] width 69 height 12
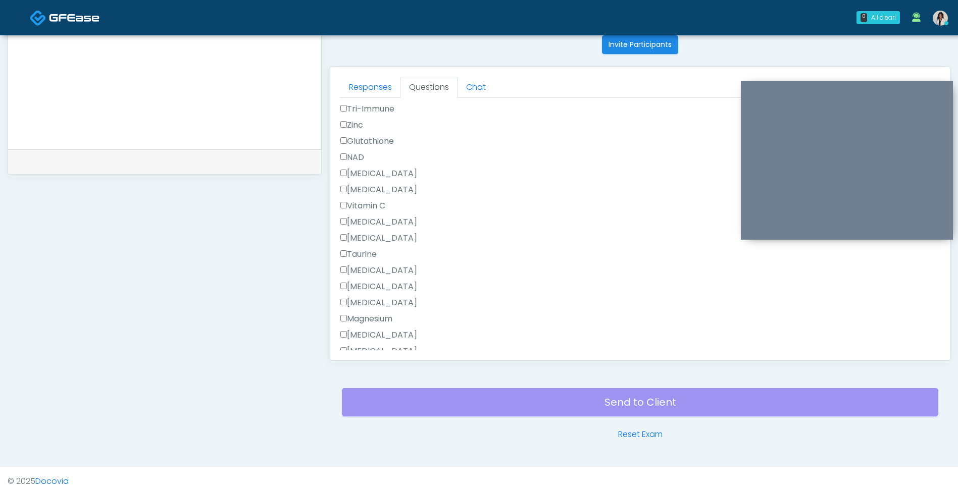
scroll to position [791, 0]
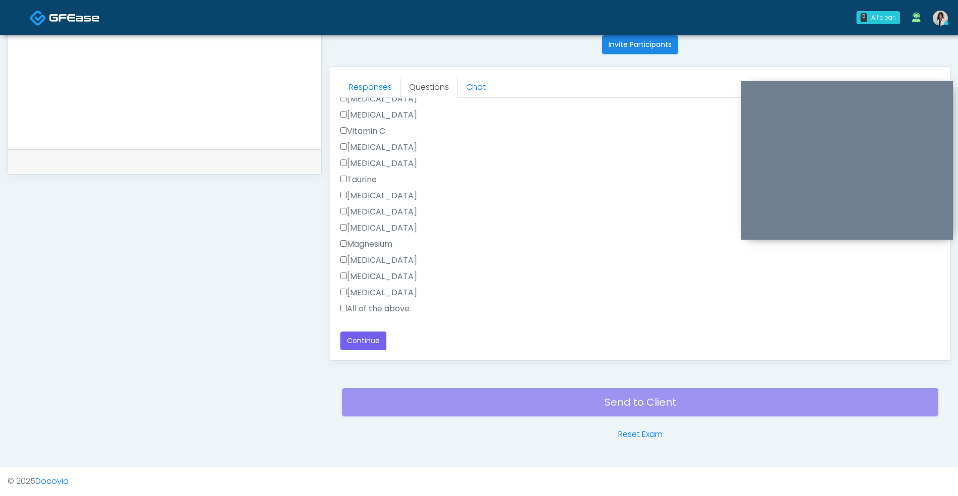
click at [396, 312] on label "All of the above" at bounding box center [374, 309] width 69 height 12
click at [369, 346] on button "Continue" at bounding box center [363, 341] width 46 height 19
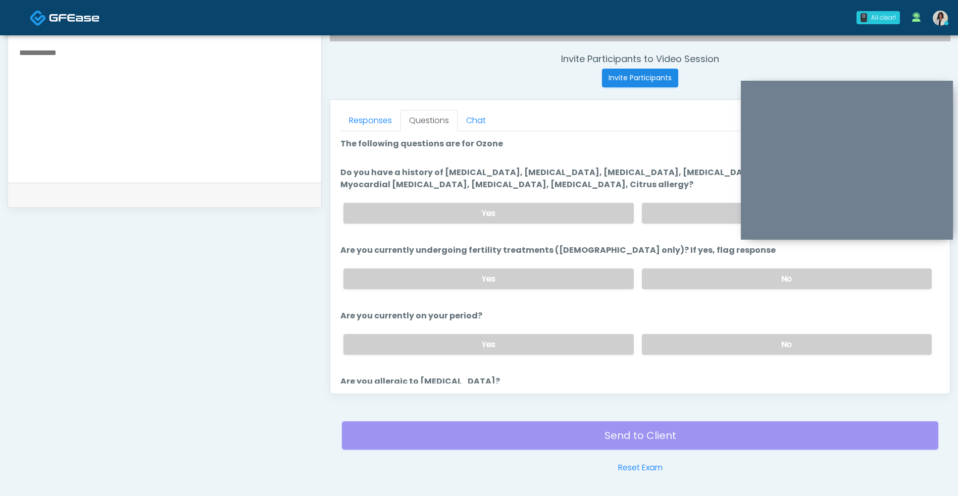
scroll to position [374, 0]
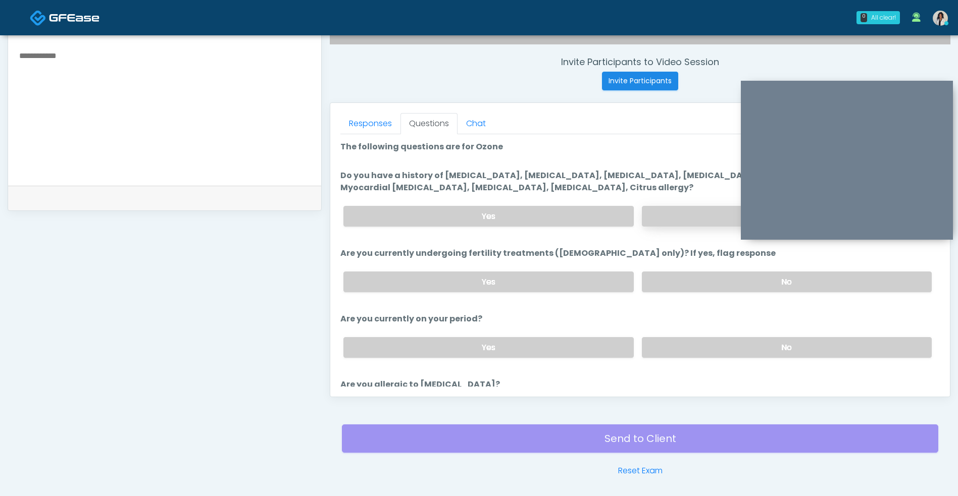
click at [684, 216] on label "No" at bounding box center [787, 216] width 290 height 21
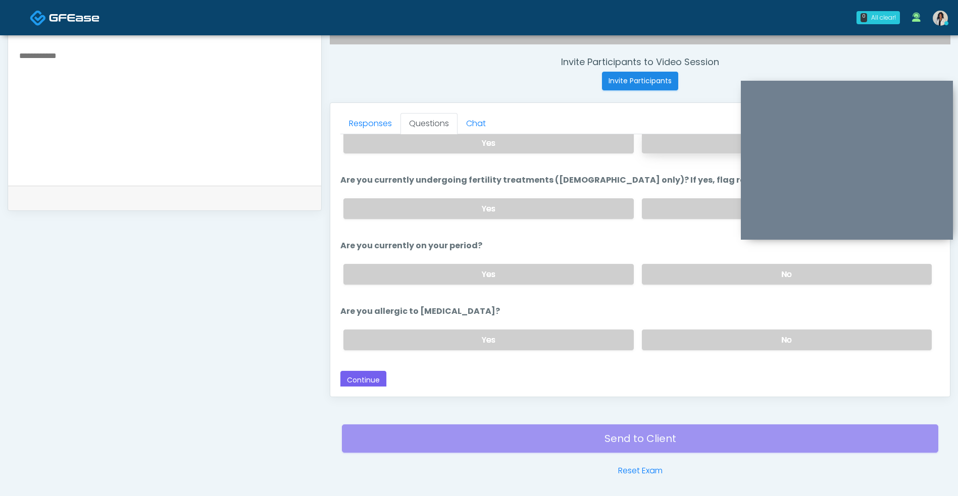
scroll to position [76, 0]
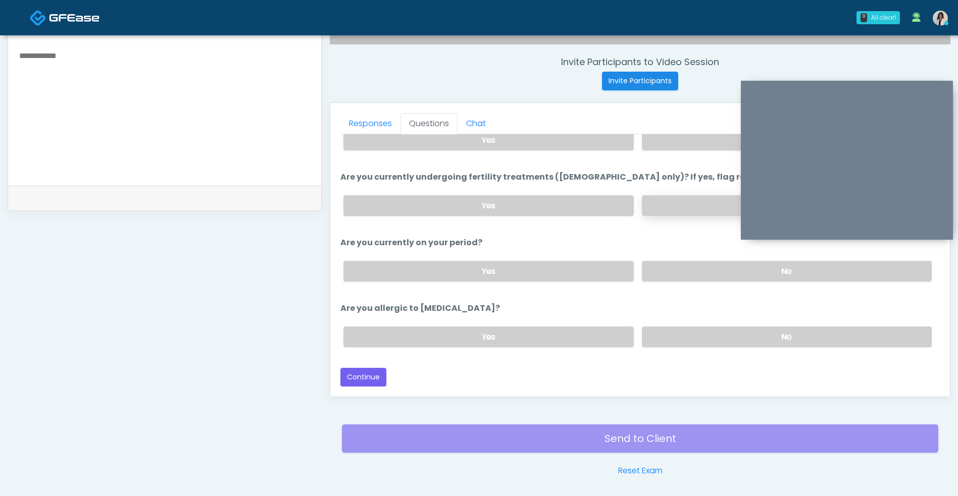
click at [687, 203] on label "No" at bounding box center [787, 205] width 290 height 21
click at [673, 265] on label "No" at bounding box center [787, 271] width 290 height 21
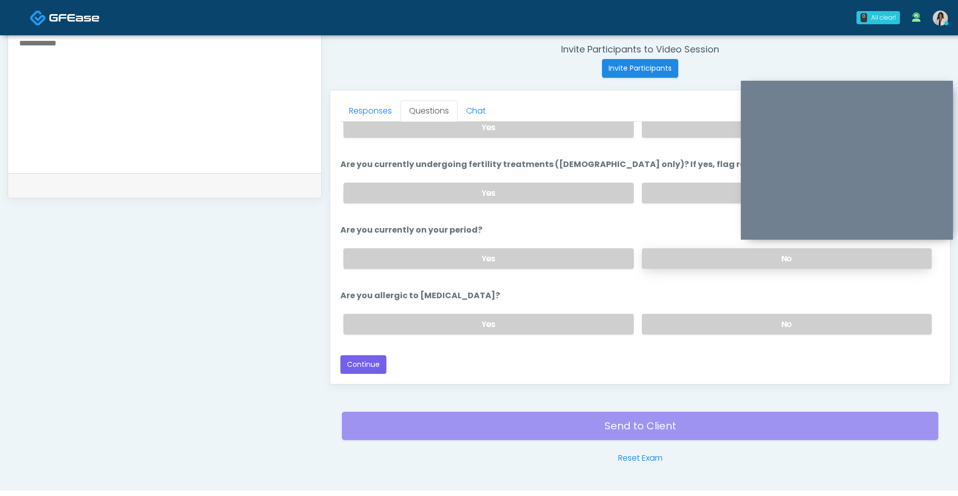
scroll to position [387, 0]
click at [706, 332] on label "No" at bounding box center [787, 324] width 290 height 21
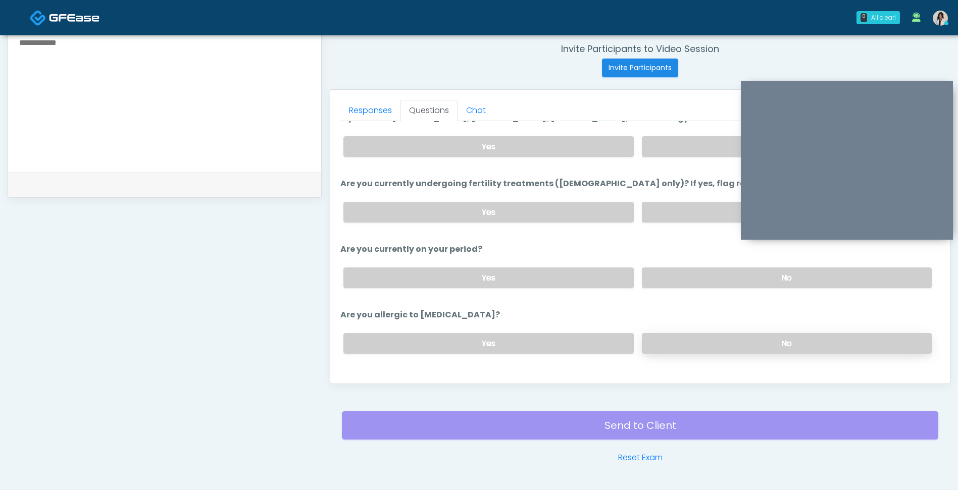
scroll to position [76, 0]
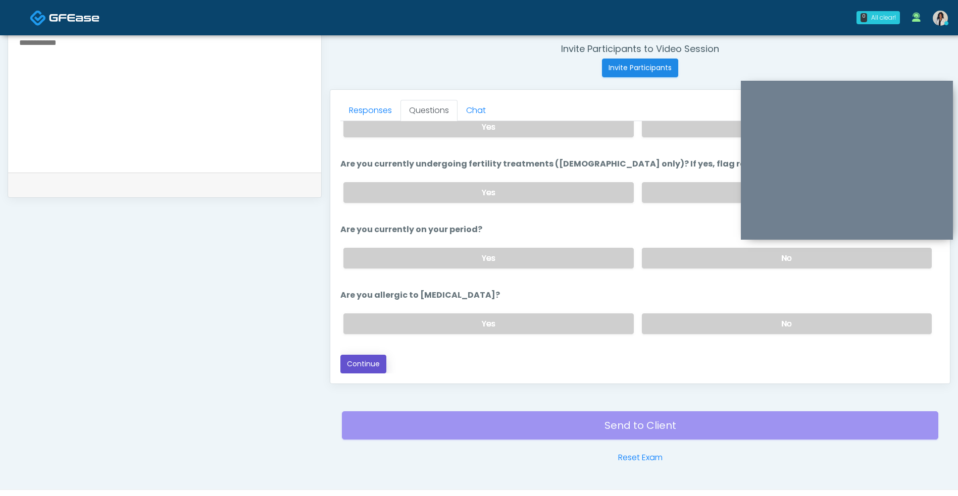
click at [379, 367] on button "Continue" at bounding box center [363, 364] width 46 height 19
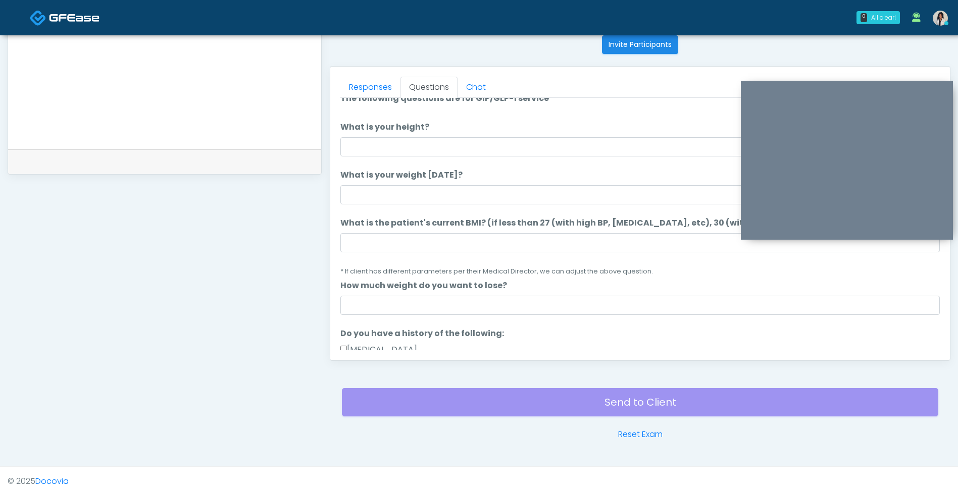
scroll to position [0, 0]
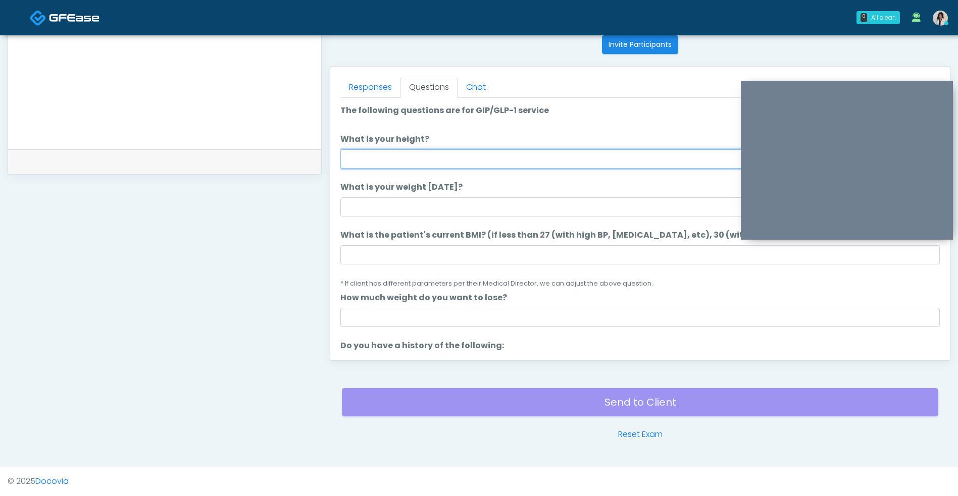
click at [402, 160] on input "What is your height?" at bounding box center [639, 158] width 599 height 19
type input "***"
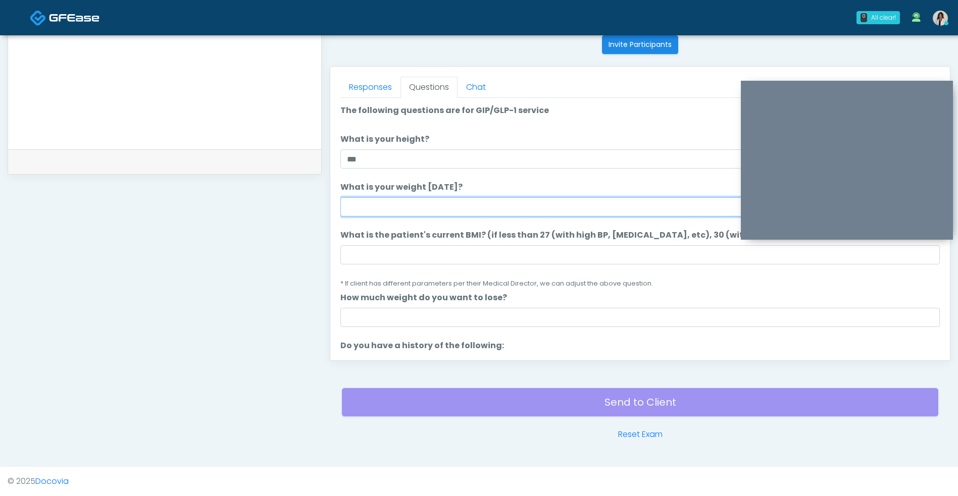
click at [415, 213] on input "What is your weight today?" at bounding box center [639, 206] width 599 height 19
type input "***"
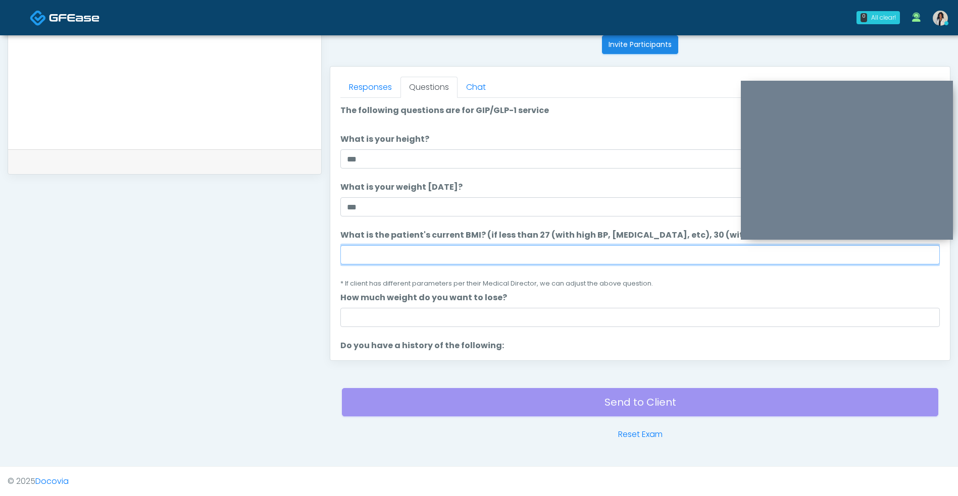
click at [457, 253] on input "What is the patient's current BMI? (if less than 27 (with high BP, diabetes, et…" at bounding box center [639, 254] width 599 height 19
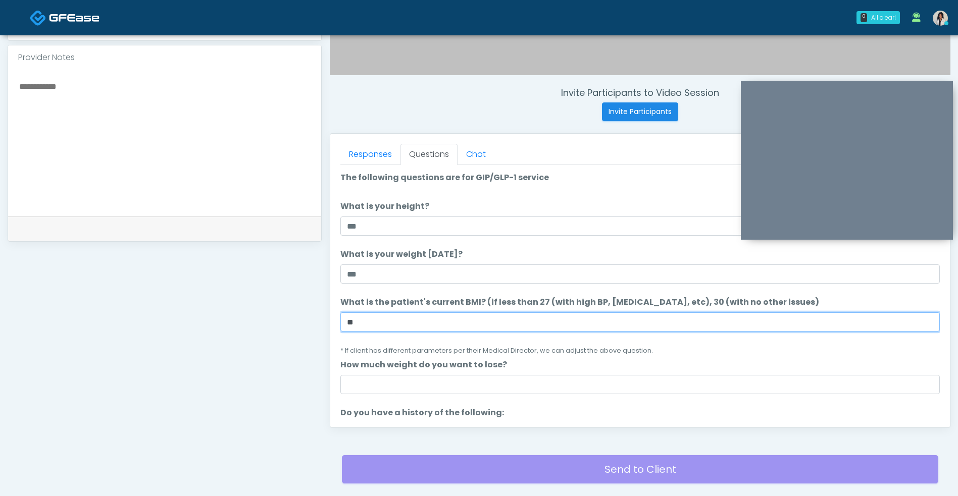
scroll to position [294, 0]
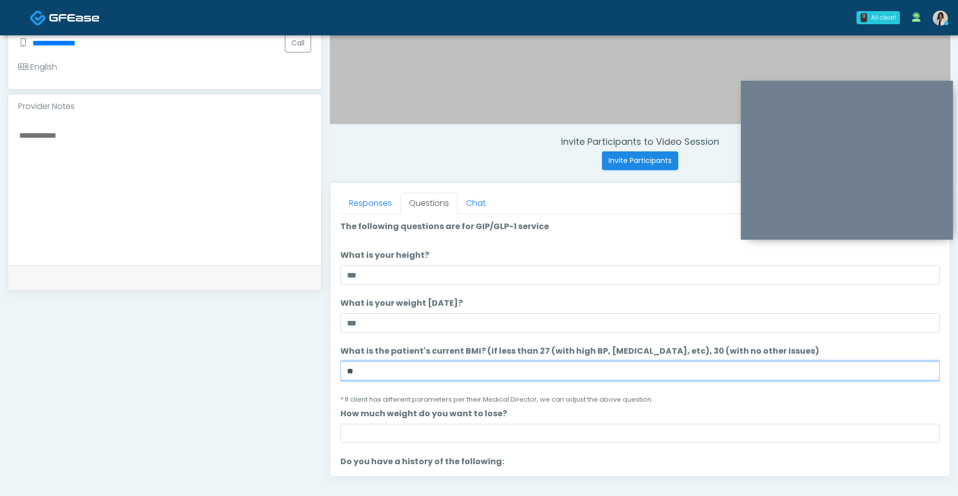
type input "**"
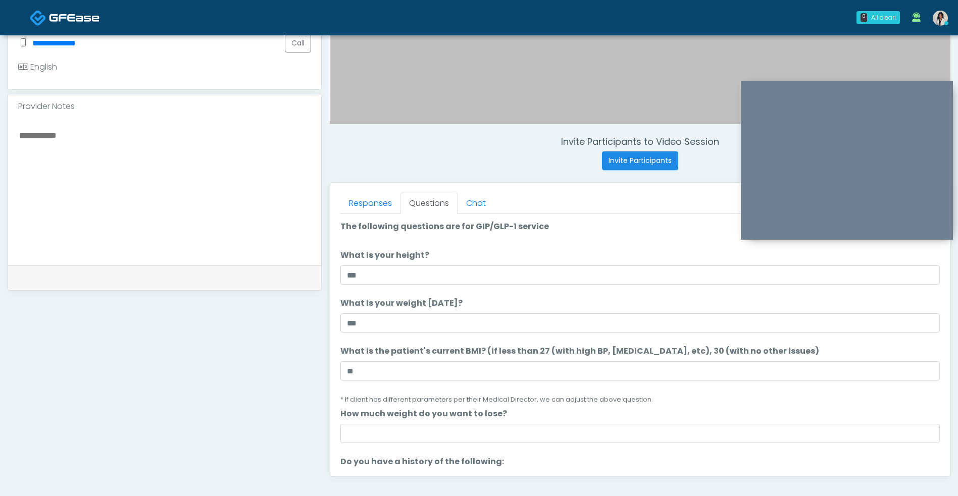
click at [253, 188] on textarea at bounding box center [164, 190] width 293 height 123
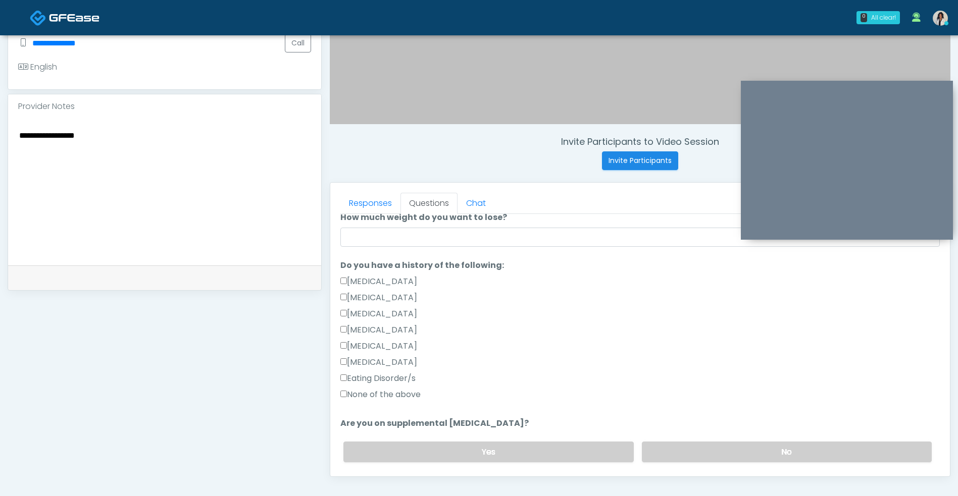
scroll to position [210, 0]
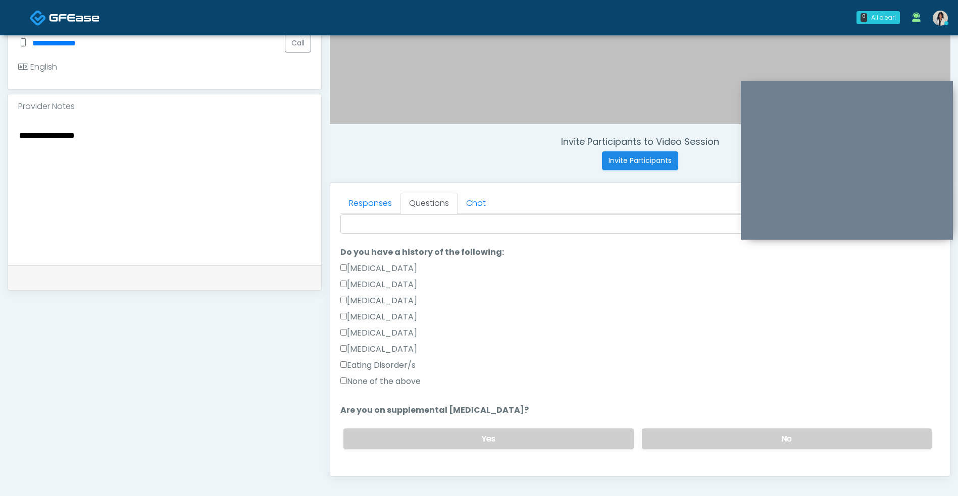
click at [415, 378] on label "None of the above" at bounding box center [380, 382] width 80 height 12
click at [704, 437] on label "No" at bounding box center [787, 439] width 290 height 21
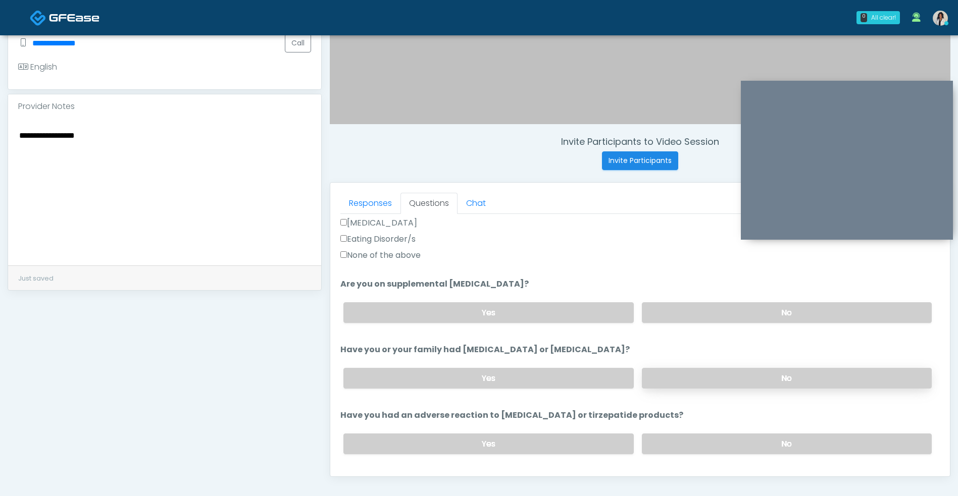
click at [705, 370] on label "No" at bounding box center [787, 378] width 290 height 21
click at [688, 451] on label "No" at bounding box center [787, 444] width 290 height 21
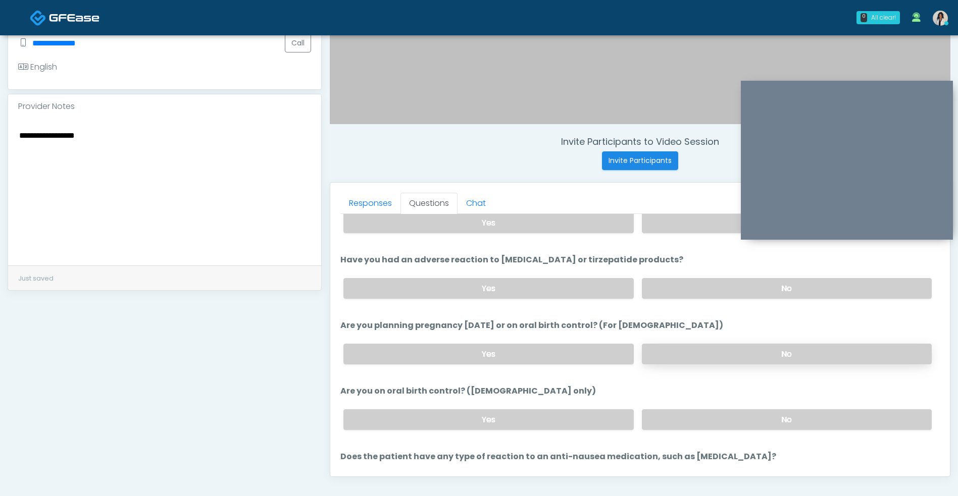
click at [718, 345] on label "No" at bounding box center [787, 354] width 290 height 21
click at [694, 429] on label "No" at bounding box center [787, 419] width 290 height 21
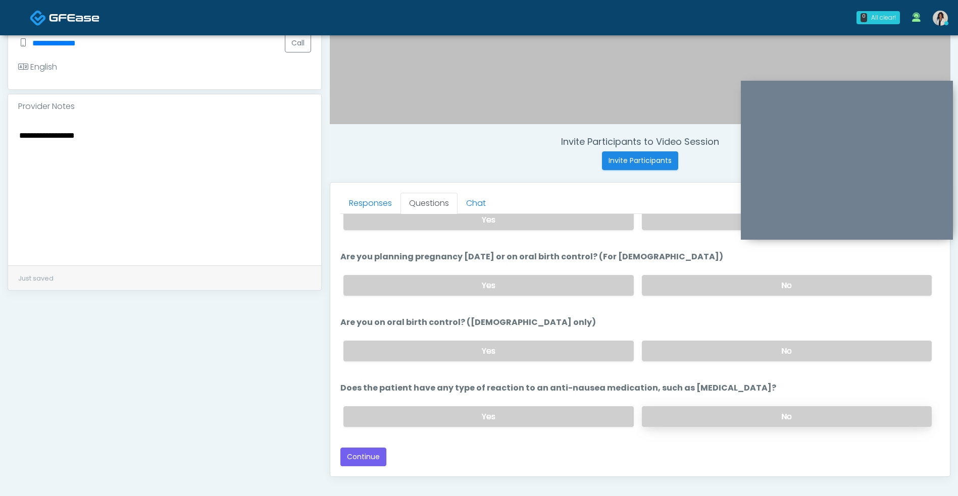
click at [699, 416] on label "No" at bounding box center [787, 416] width 290 height 21
click at [220, 152] on textarea "**********" at bounding box center [164, 190] width 293 height 123
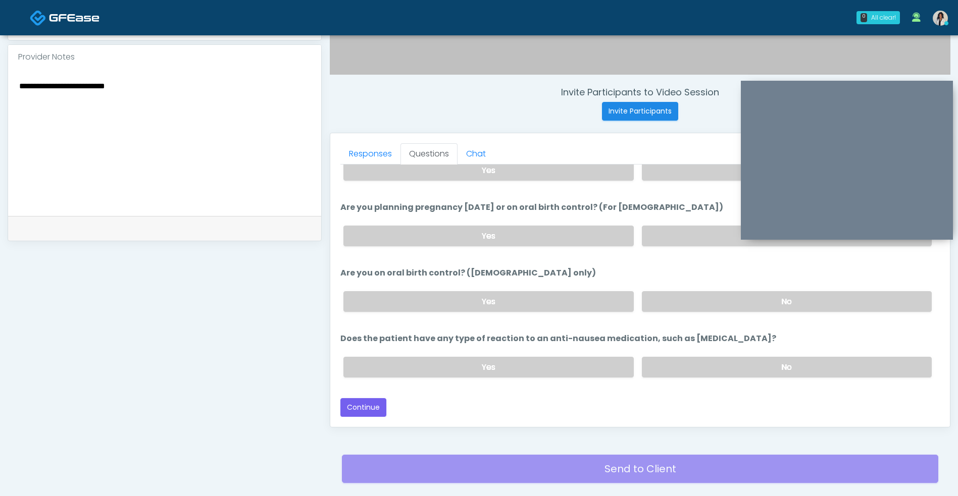
scroll to position [410, 0]
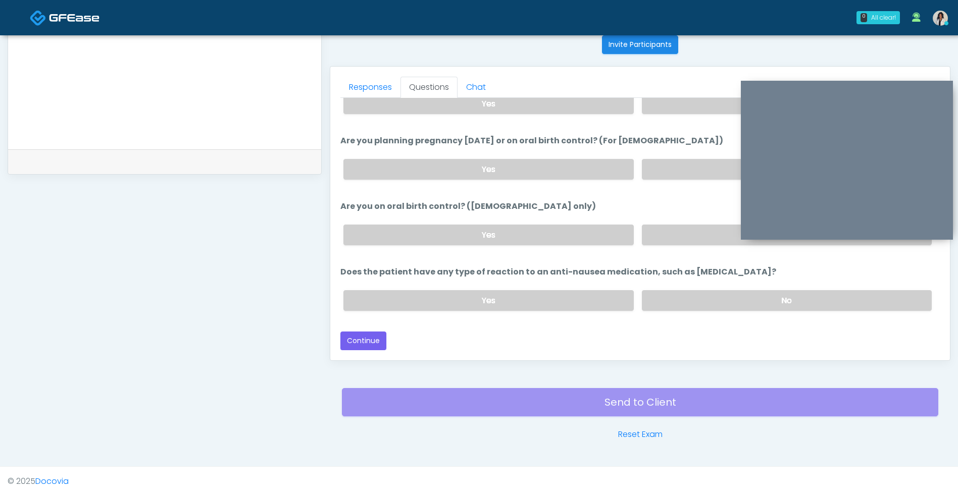
type textarea "**********"
click at [374, 342] on button "Continue" at bounding box center [363, 341] width 46 height 19
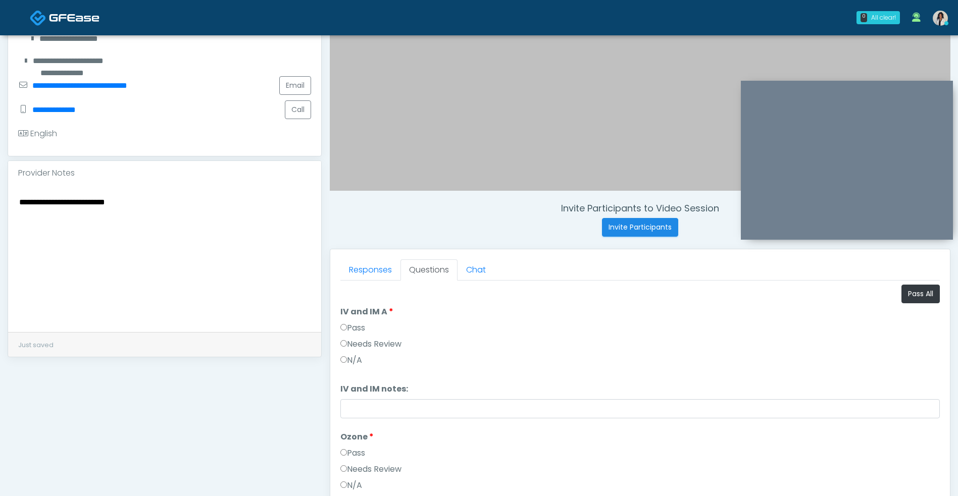
scroll to position [208, 0]
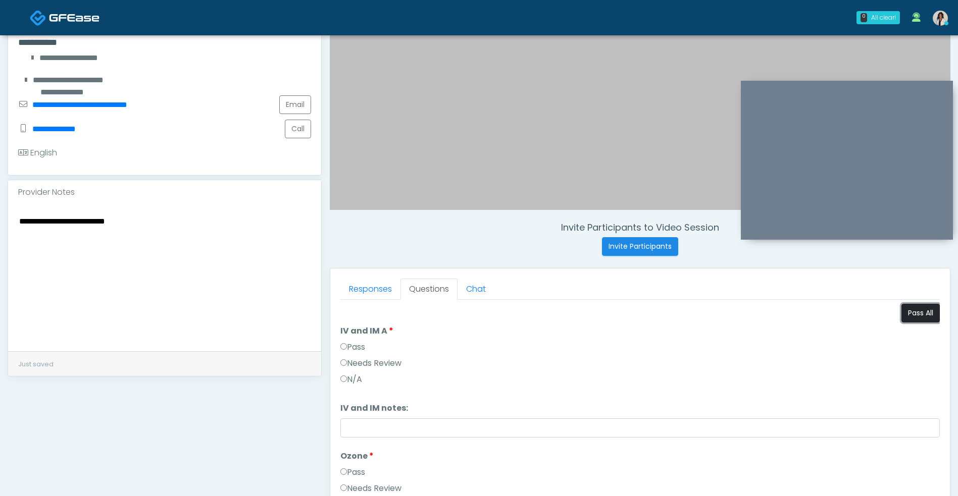
click at [902, 307] on button "Pass All" at bounding box center [920, 313] width 38 height 19
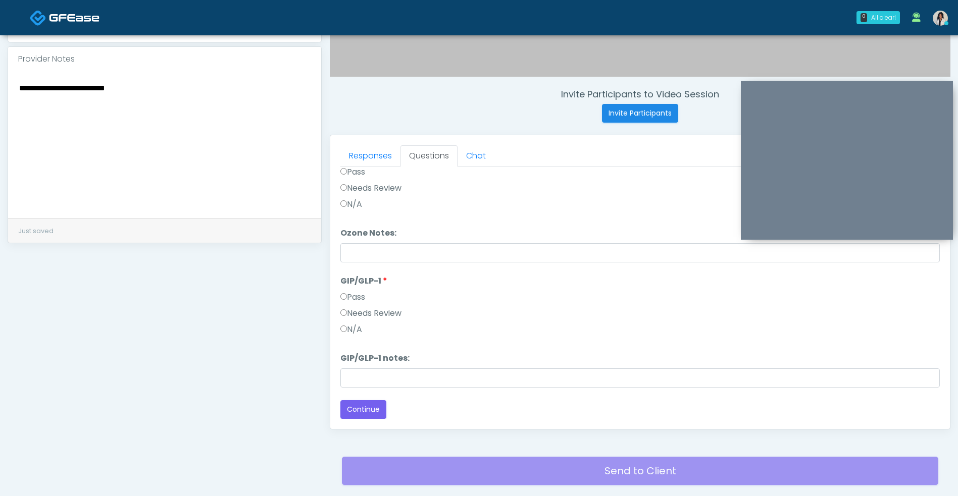
scroll to position [343, 0]
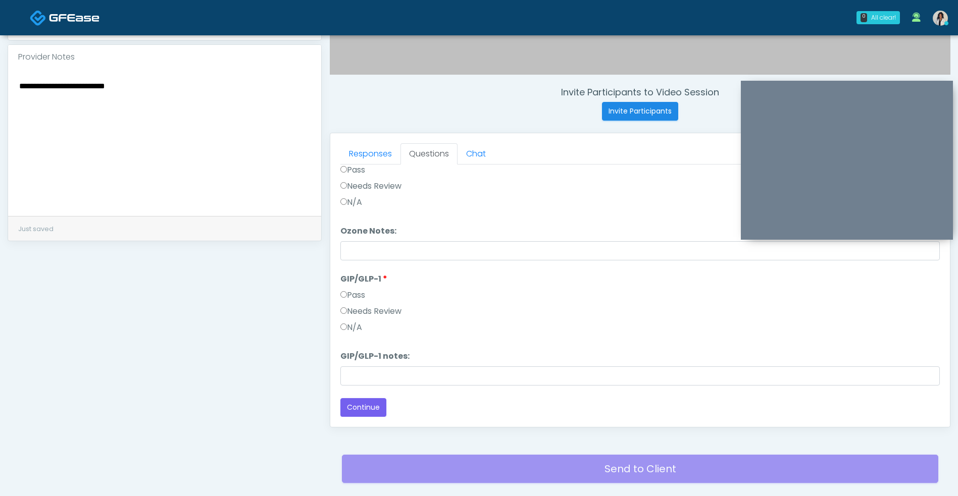
click at [396, 317] on label "Needs Review" at bounding box center [370, 311] width 61 height 12
click at [361, 416] on button "Continue" at bounding box center [363, 407] width 46 height 19
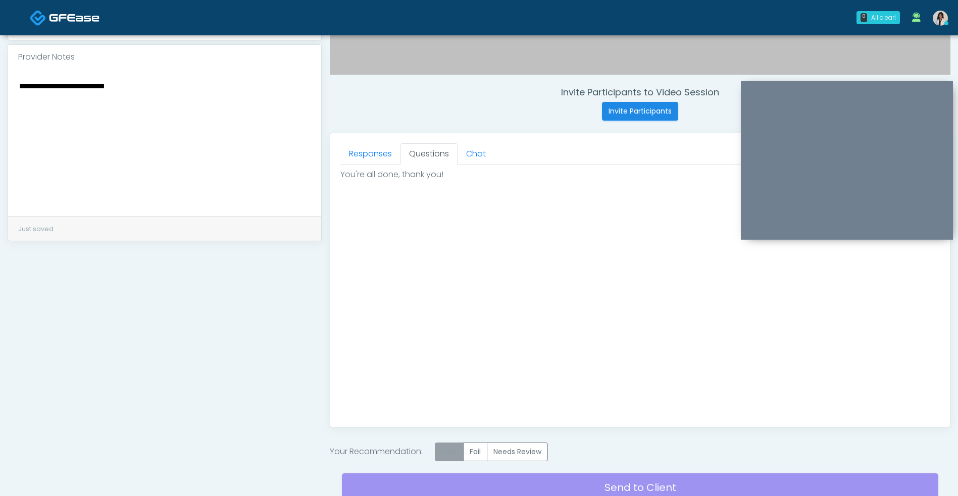
click at [450, 451] on label "Pass" at bounding box center [449, 452] width 29 height 19
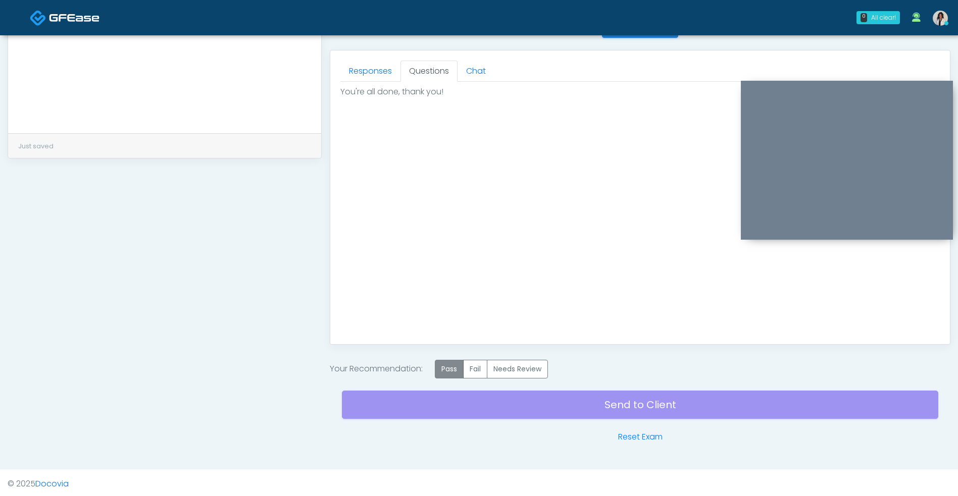
scroll to position [429, 0]
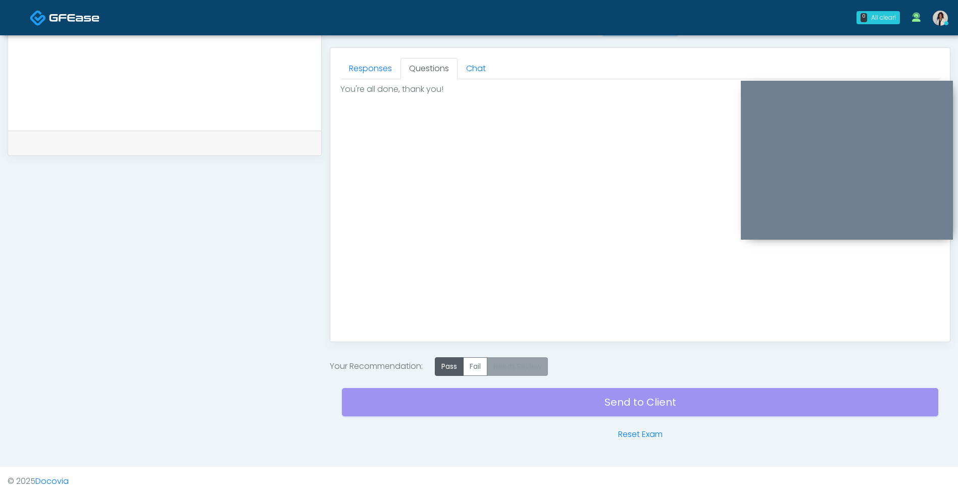
click at [518, 367] on label "Needs Review" at bounding box center [517, 366] width 61 height 19
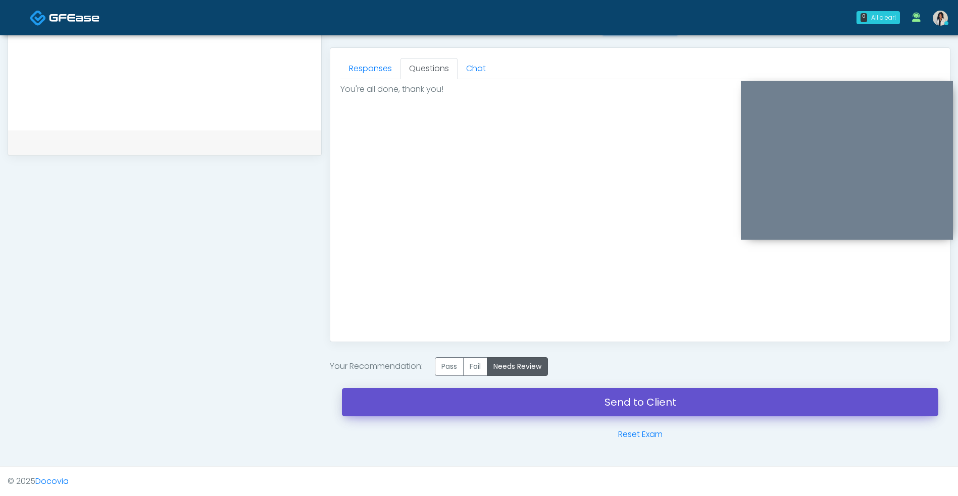
click at [509, 403] on link "Send to Client" at bounding box center [640, 402] width 596 height 28
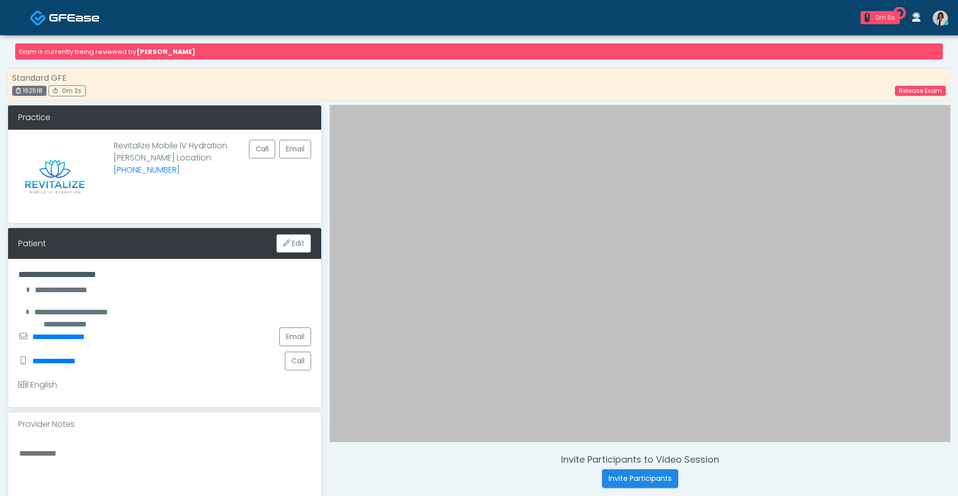
click at [82, 15] on img at bounding box center [74, 18] width 50 height 10
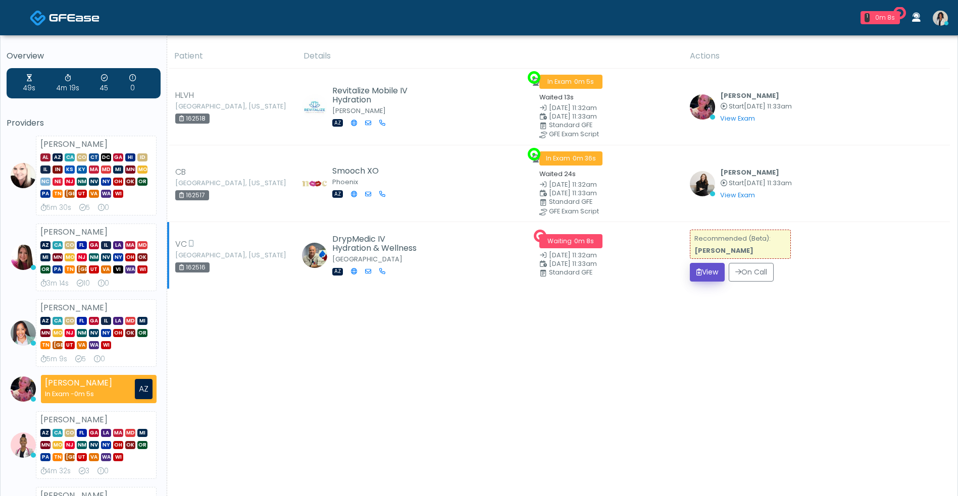
click at [703, 278] on button "View" at bounding box center [707, 272] width 35 height 19
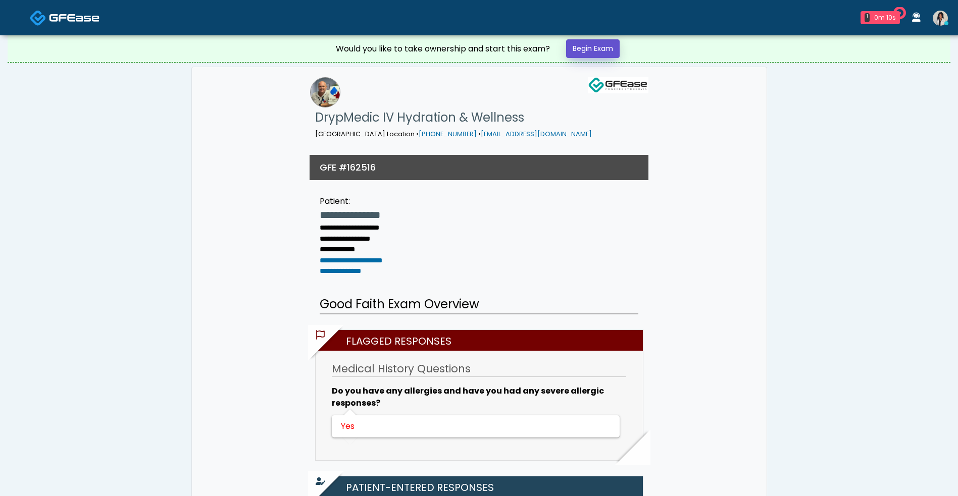
click at [610, 47] on link "Begin Exam" at bounding box center [593, 48] width 54 height 19
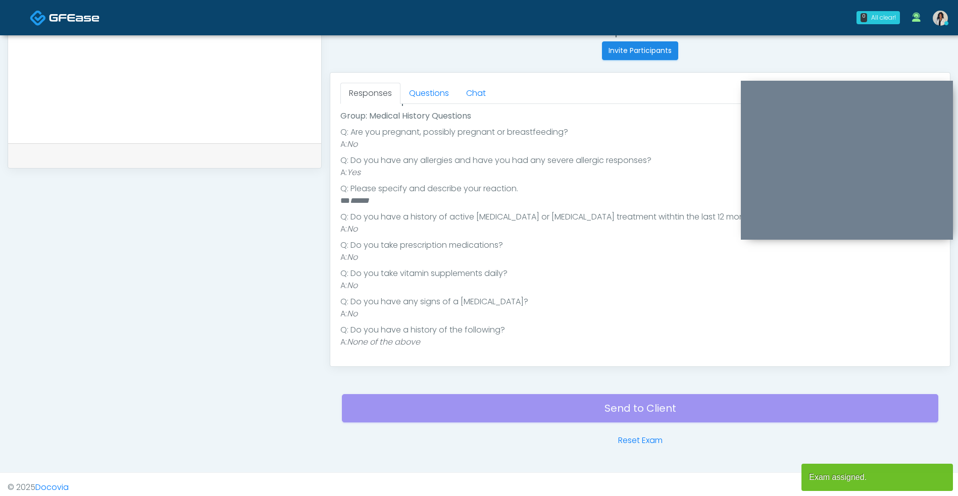
scroll to position [410, 0]
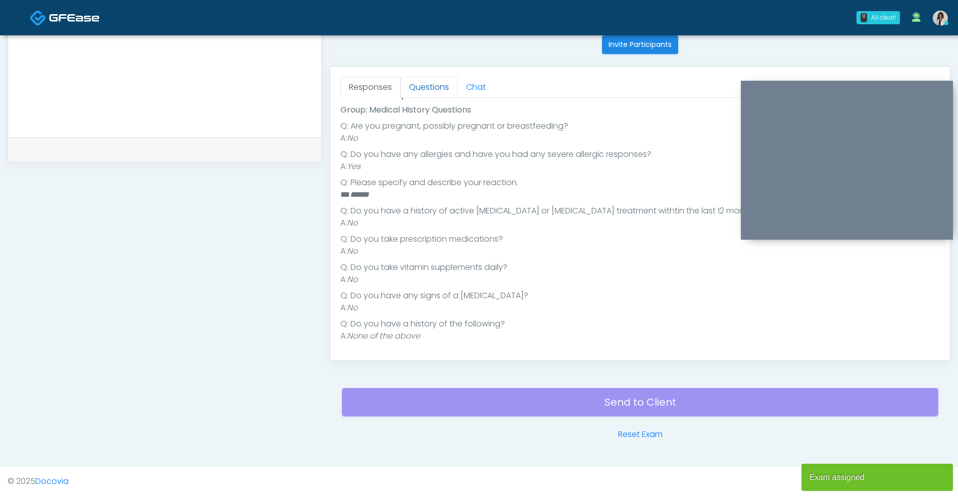
click at [427, 89] on link "Questions" at bounding box center [428, 87] width 57 height 21
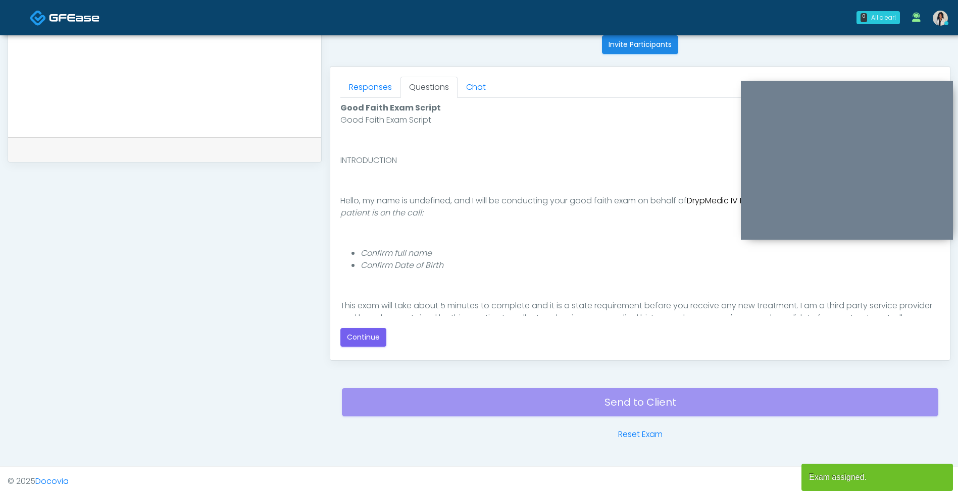
scroll to position [0, 0]
click at [374, 338] on button "Continue" at bounding box center [363, 337] width 46 height 19
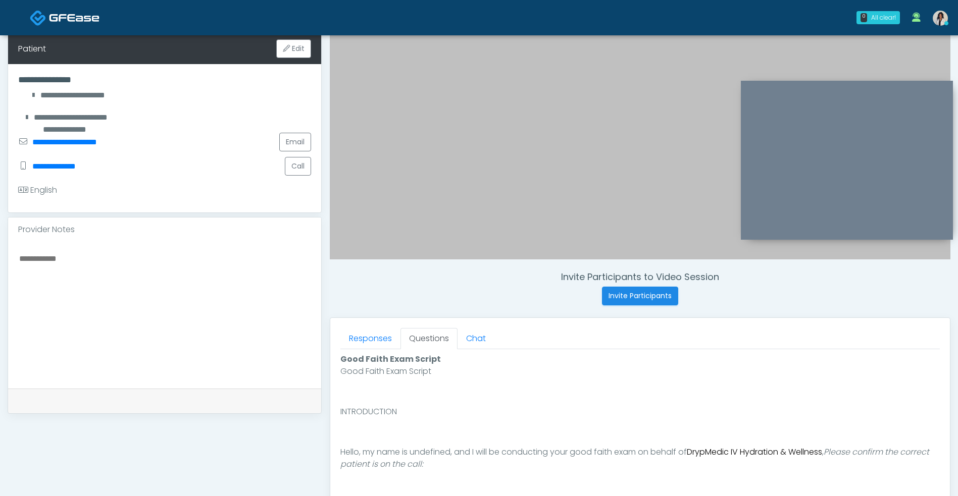
scroll to position [410, 0]
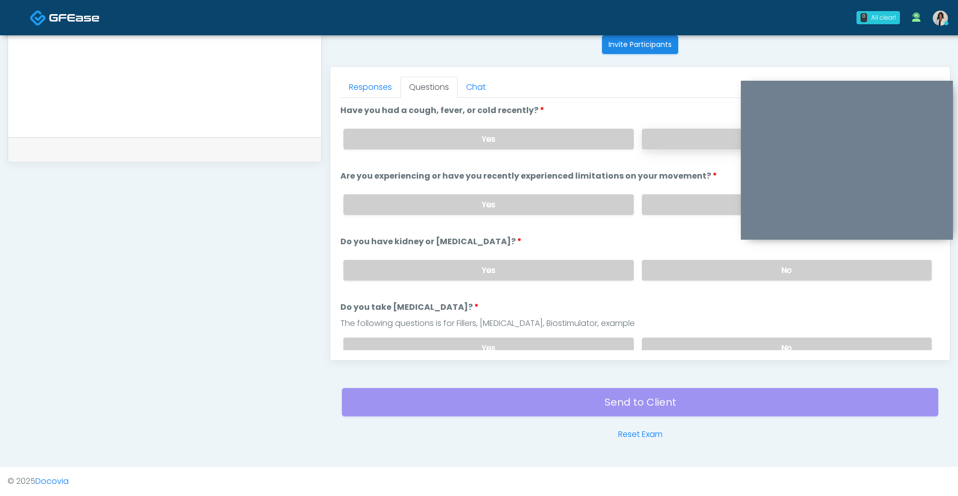
click at [683, 134] on label "No" at bounding box center [787, 139] width 290 height 21
click at [689, 214] on label "No" at bounding box center [787, 204] width 290 height 21
click at [683, 275] on label "No" at bounding box center [787, 270] width 290 height 21
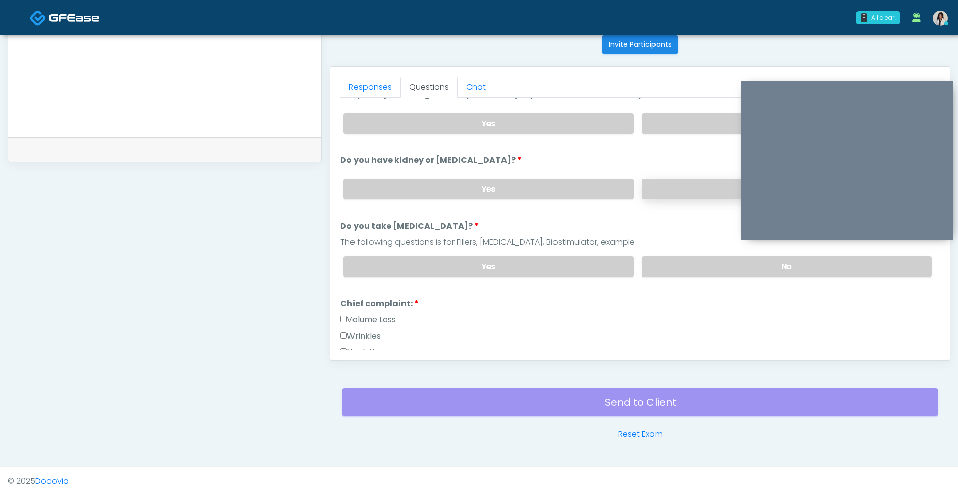
scroll to position [83, 0]
click at [684, 268] on label "No" at bounding box center [787, 264] width 290 height 21
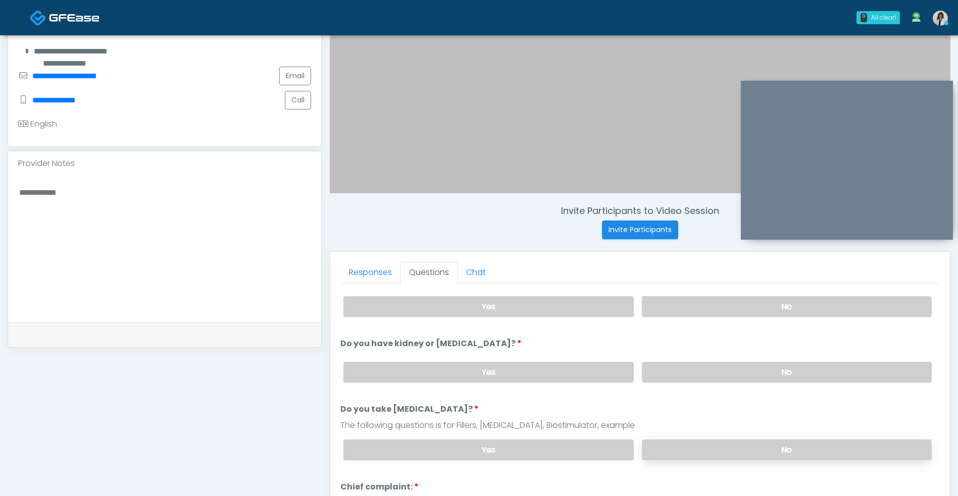
scroll to position [233, 0]
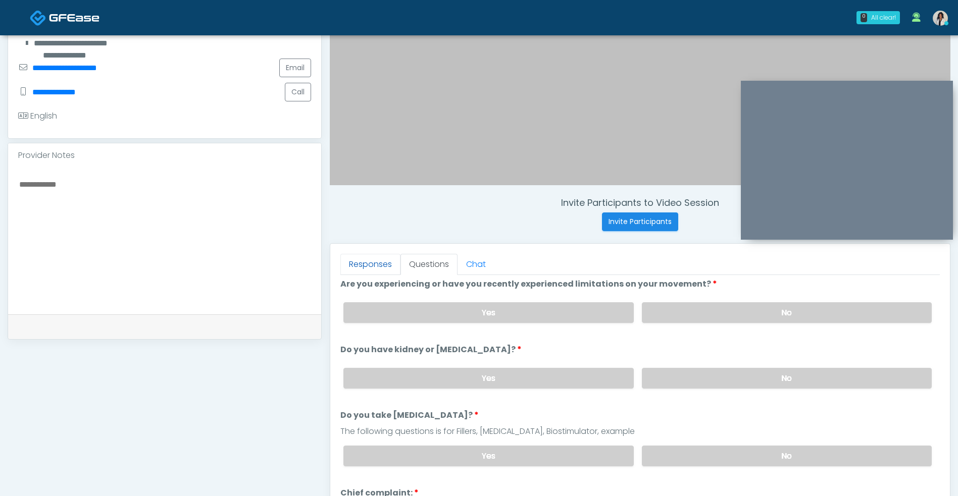
click at [375, 257] on link "Responses" at bounding box center [370, 264] width 60 height 21
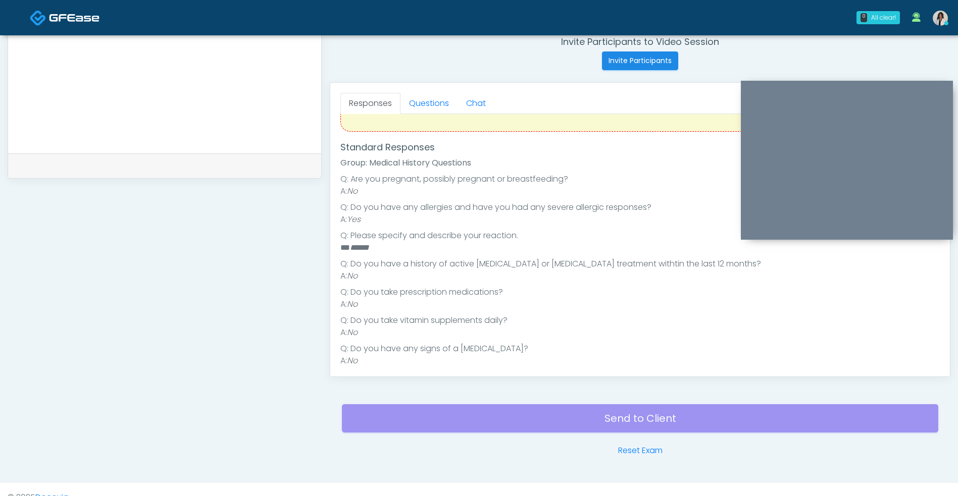
scroll to position [118, 0]
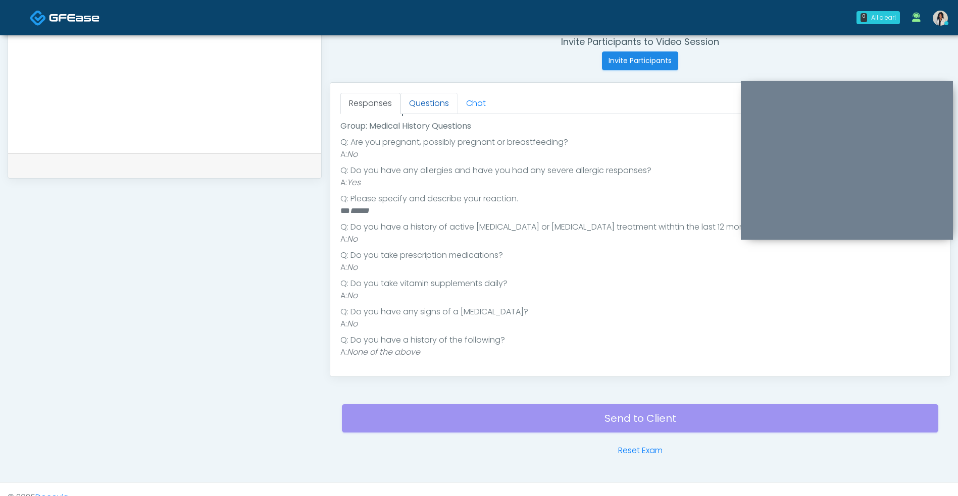
click at [447, 108] on link "Questions" at bounding box center [428, 103] width 57 height 21
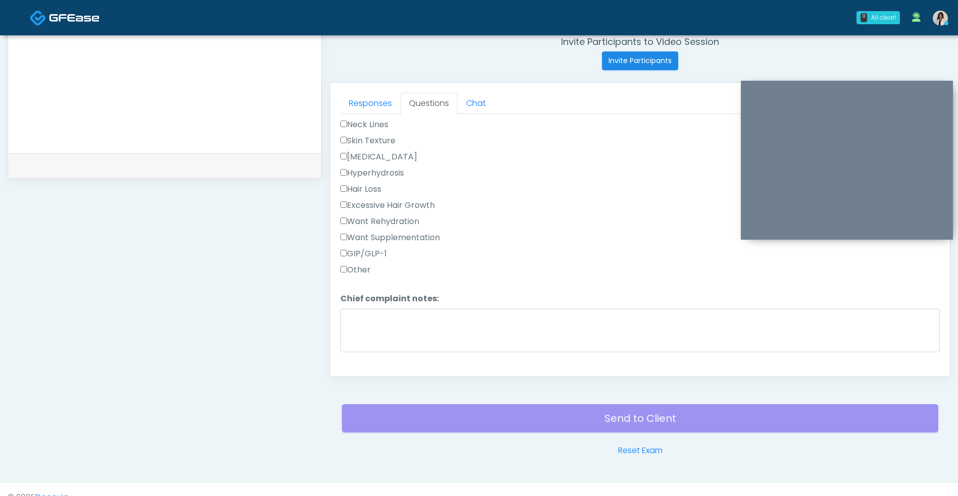
scroll to position [352, 0]
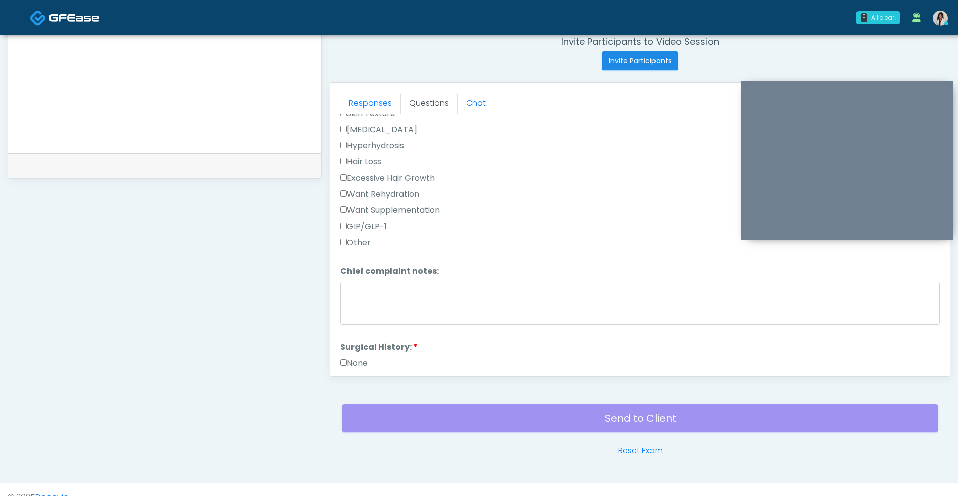
click at [359, 246] on label "Other" at bounding box center [355, 243] width 30 height 12
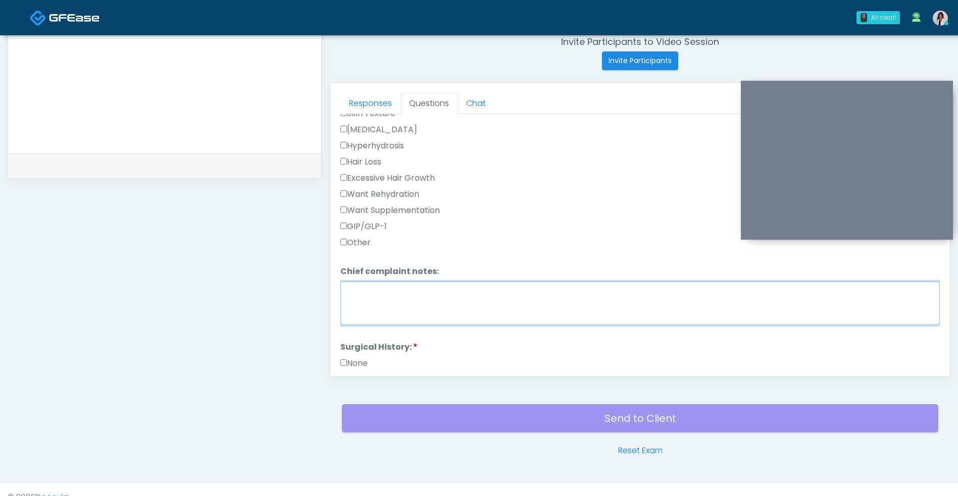
click at [407, 307] on textarea "Chief complaint notes:" at bounding box center [639, 303] width 599 height 43
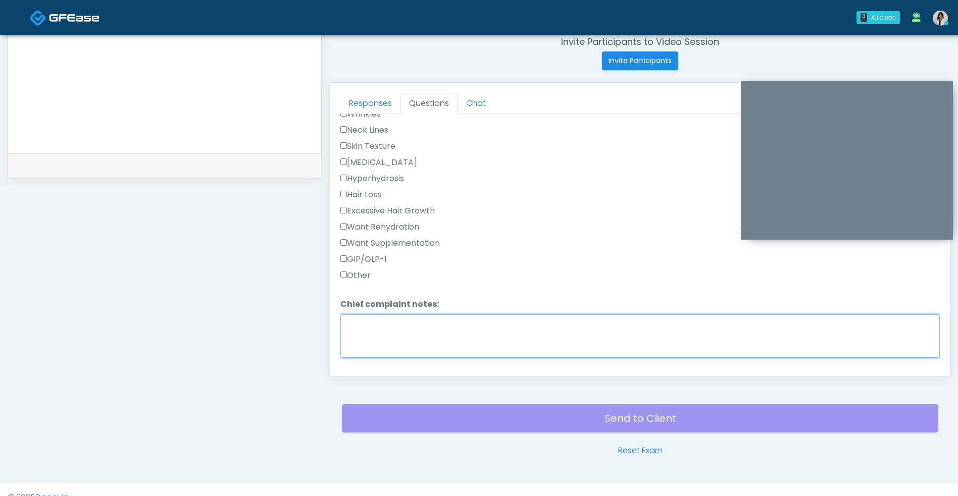
scroll to position [317, 0]
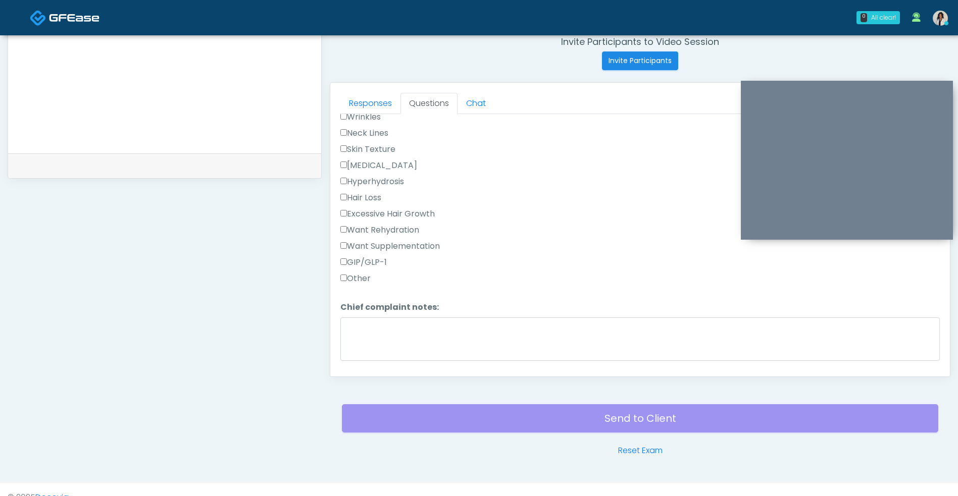
click at [364, 283] on label "Other" at bounding box center [355, 279] width 30 height 12
click at [400, 228] on label "Want Rehydration" at bounding box center [379, 230] width 79 height 12
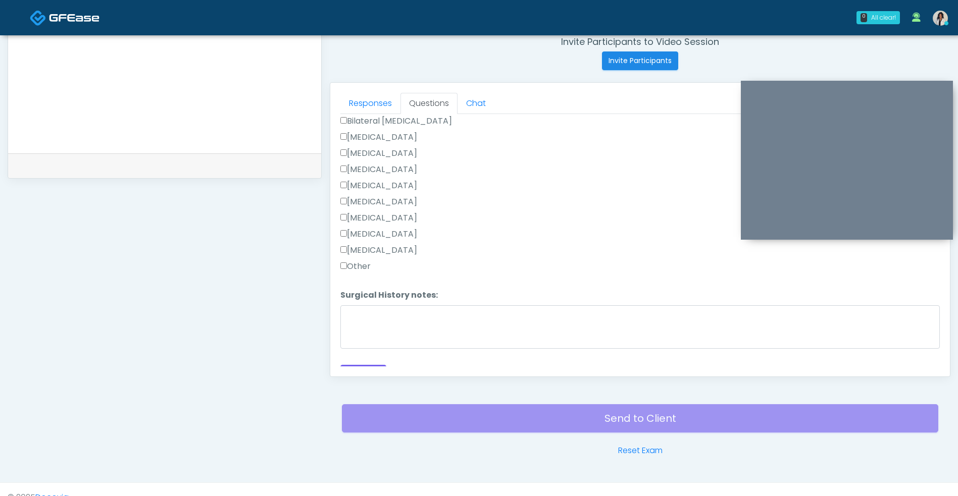
scroll to position [647, 0]
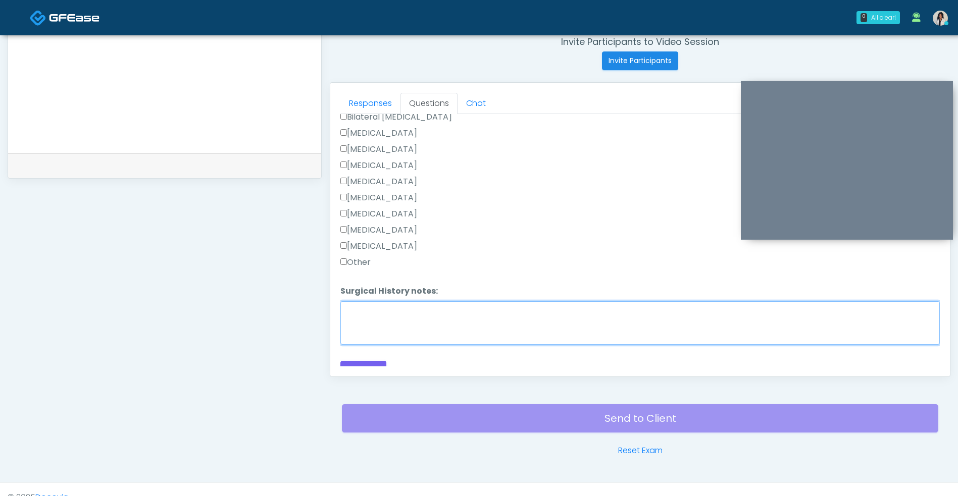
click at [401, 314] on textarea "Surgical History notes:" at bounding box center [639, 322] width 599 height 43
type textarea "**********"
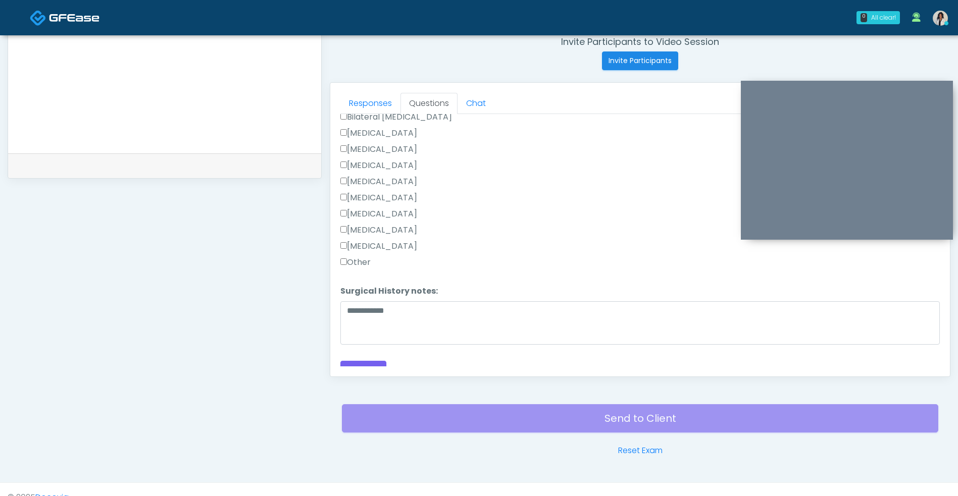
click at [404, 250] on label "[MEDICAL_DATA]" at bounding box center [378, 246] width 77 height 12
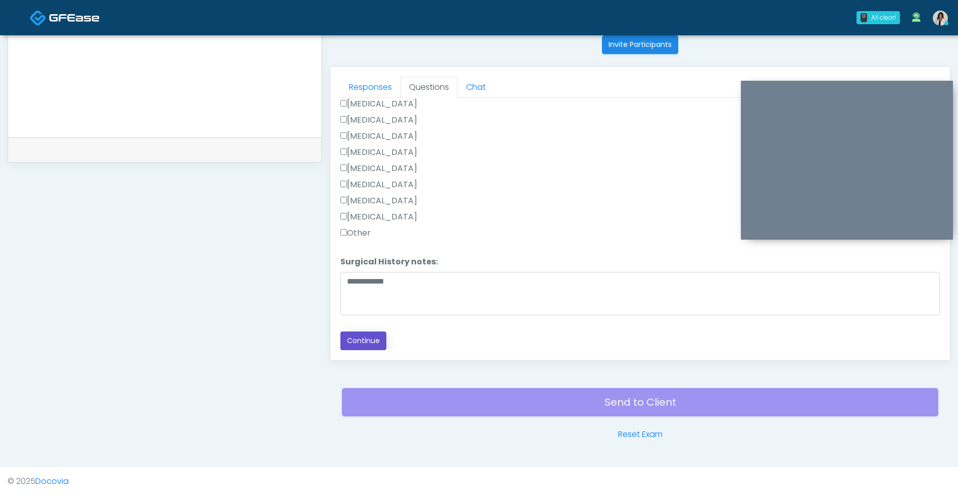
click at [368, 343] on button "Continue" at bounding box center [363, 341] width 46 height 19
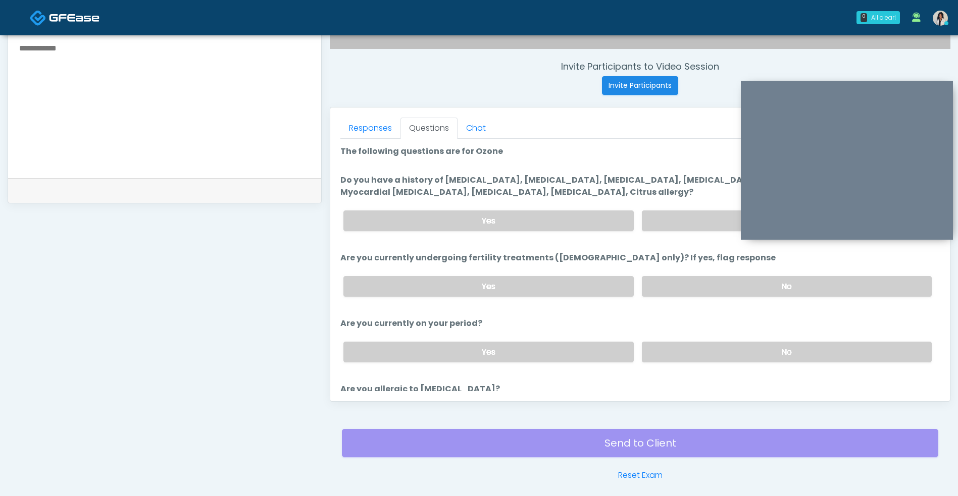
scroll to position [365, 0]
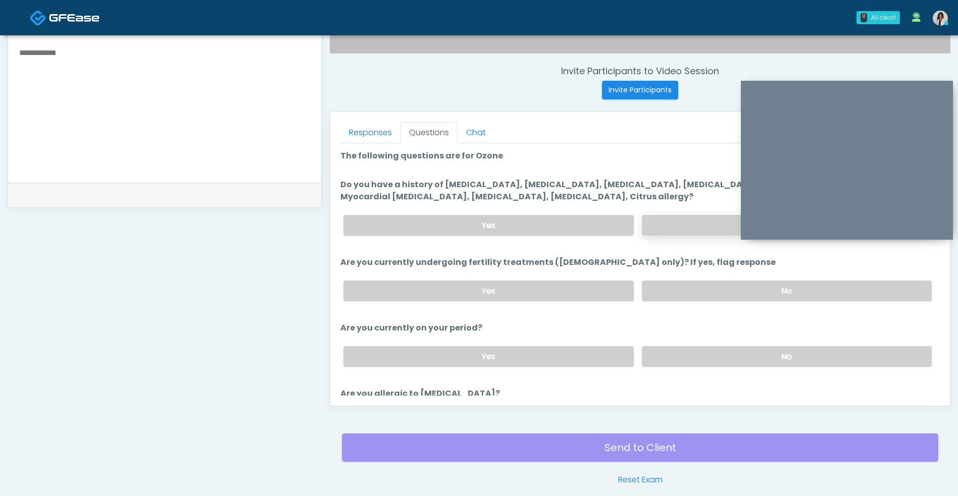
click at [674, 223] on label "No" at bounding box center [787, 225] width 290 height 21
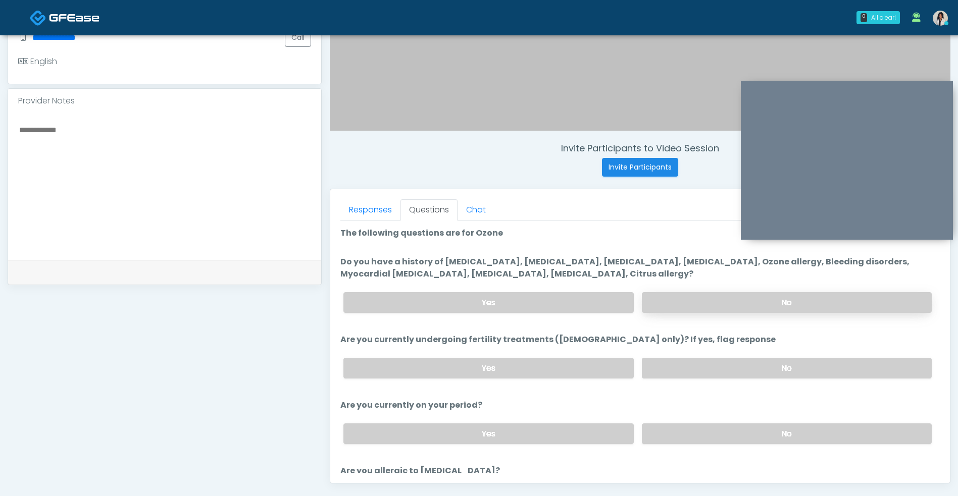
scroll to position [272, 0]
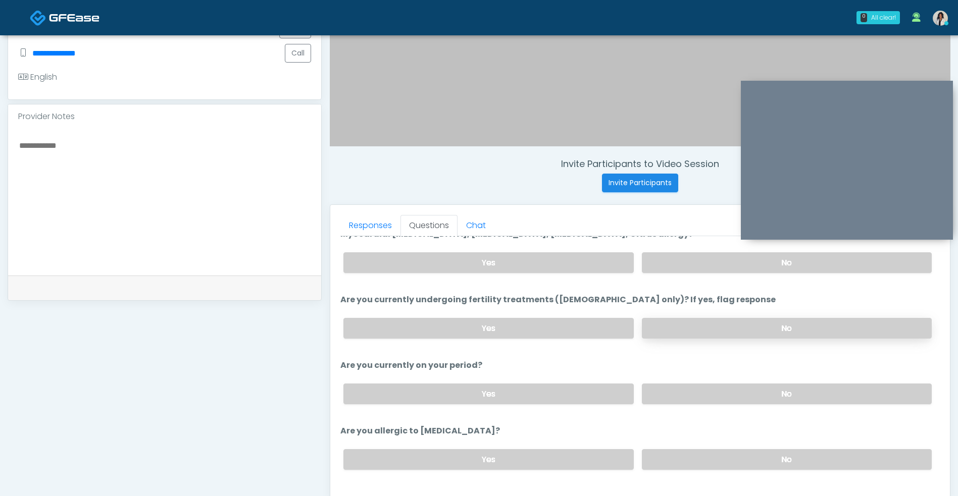
click at [851, 327] on label "No" at bounding box center [787, 328] width 290 height 21
click at [845, 385] on label "No" at bounding box center [787, 394] width 290 height 21
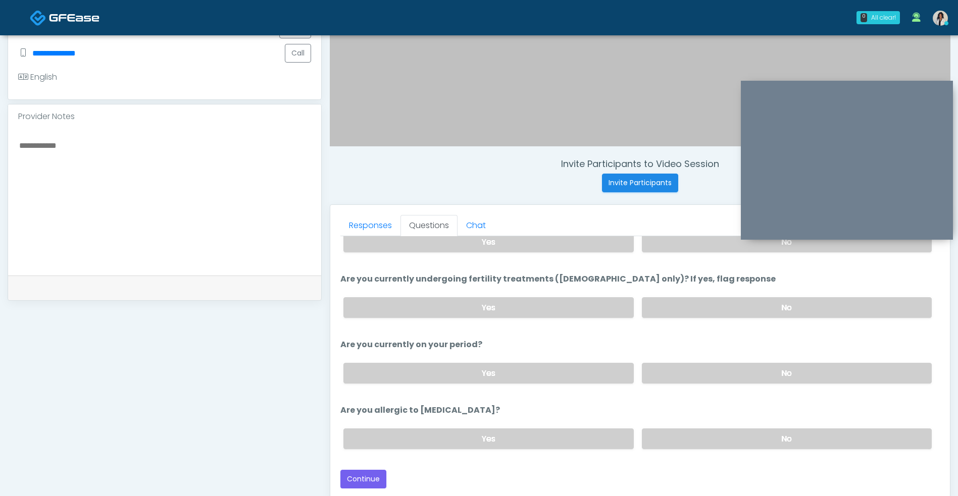
click at [849, 417] on li "Are you allergic to Heparin? Are you allergic to Heparin? Yes No" at bounding box center [639, 430] width 599 height 53
click at [857, 430] on label "No" at bounding box center [787, 439] width 290 height 21
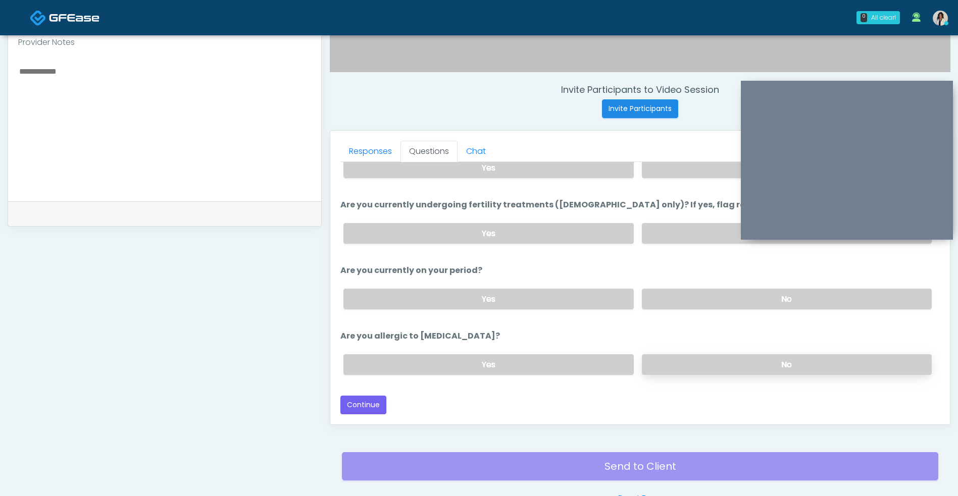
scroll to position [350, 0]
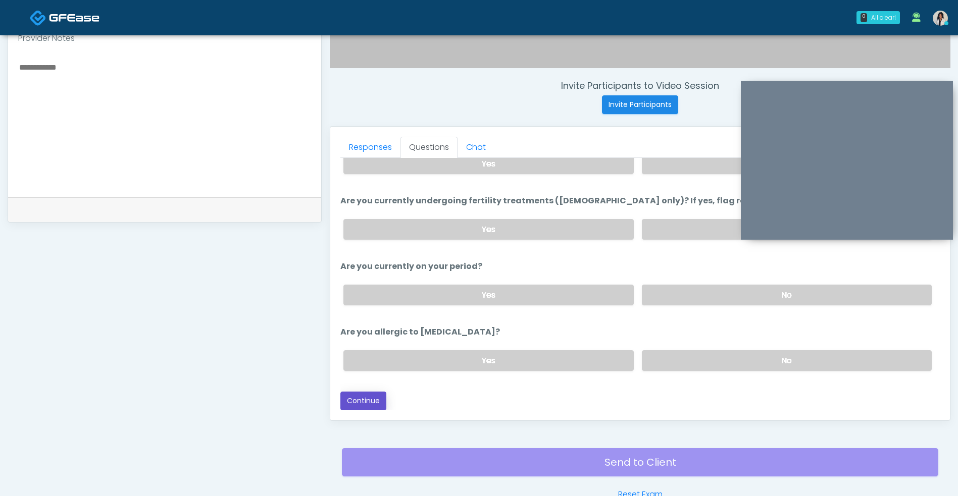
click at [375, 401] on button "Continue" at bounding box center [363, 401] width 46 height 19
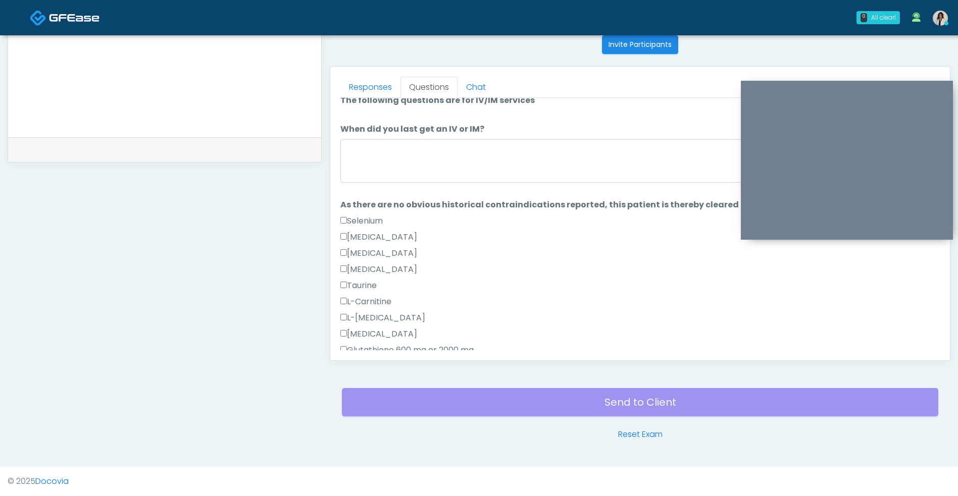
scroll to position [0, 0]
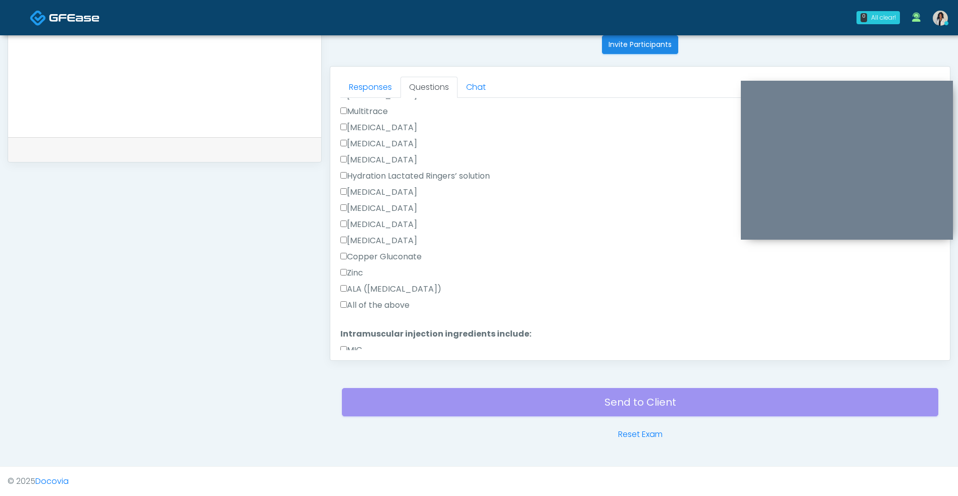
click at [392, 310] on label "All of the above" at bounding box center [374, 305] width 69 height 12
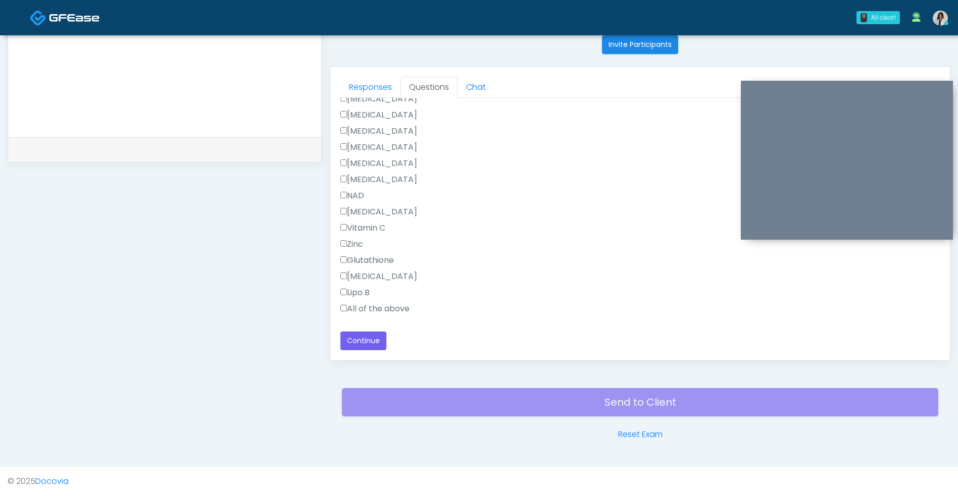
click at [395, 304] on label "All of the above" at bounding box center [374, 309] width 69 height 12
click at [371, 346] on button "Continue" at bounding box center [363, 341] width 46 height 19
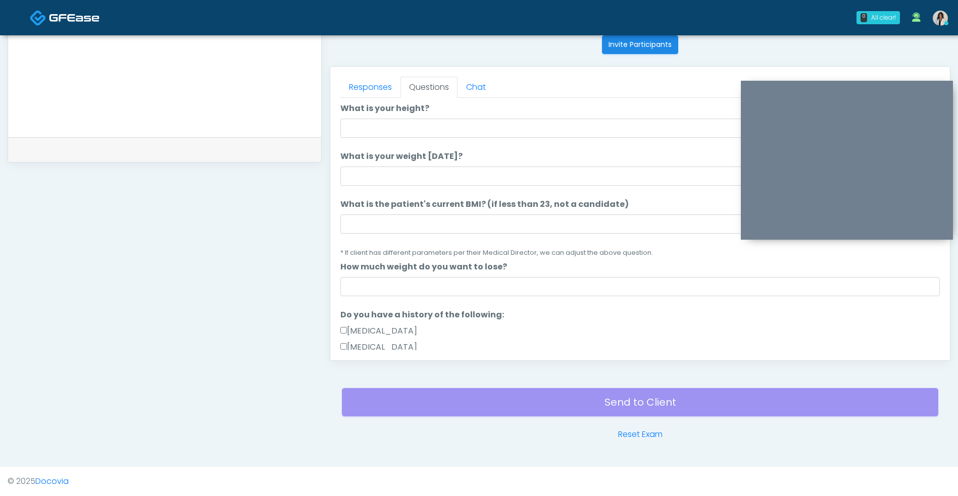
scroll to position [0, 0]
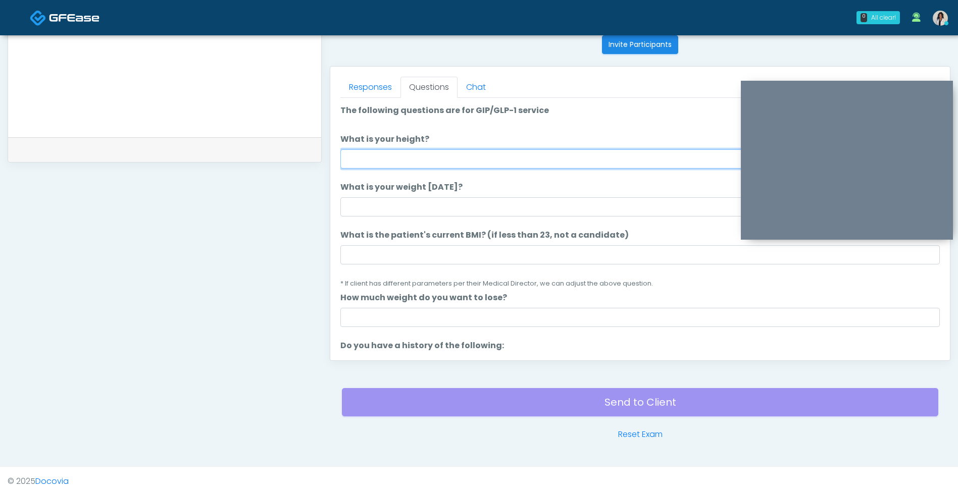
click at [424, 152] on input "What is your height?" at bounding box center [639, 158] width 599 height 19
type input "***"
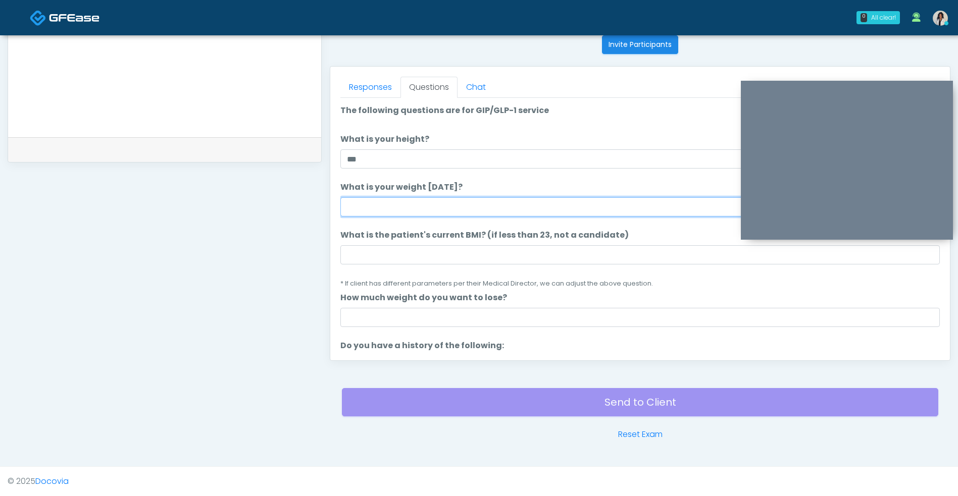
click at [400, 208] on input "What is your weight today?" at bounding box center [639, 206] width 599 height 19
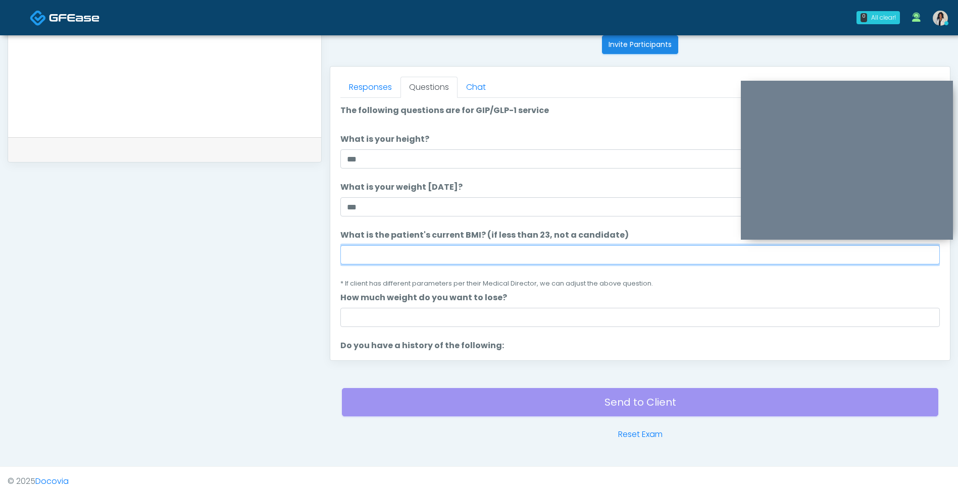
click at [436, 254] on input "What is the patient's current BMI? (if less than 23, not a candidate)" at bounding box center [639, 254] width 599 height 19
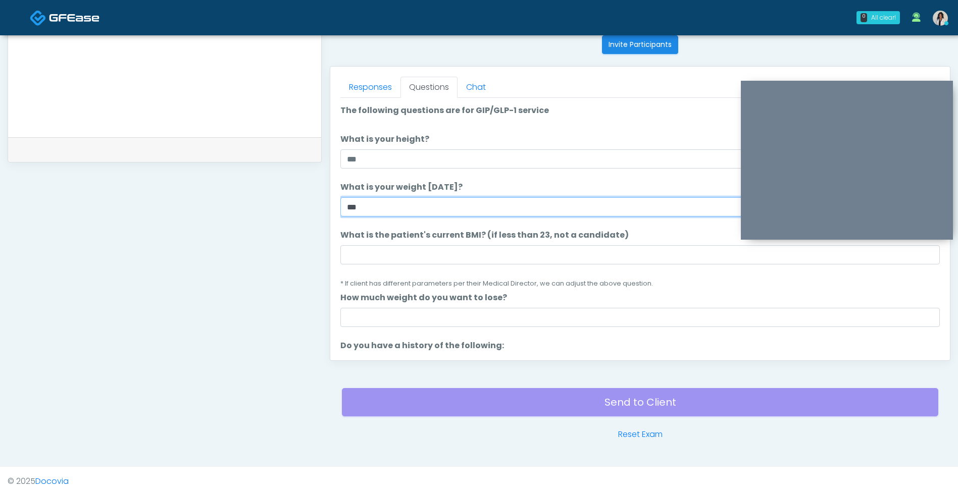
click at [509, 210] on input "***" at bounding box center [639, 206] width 599 height 19
type input "***"
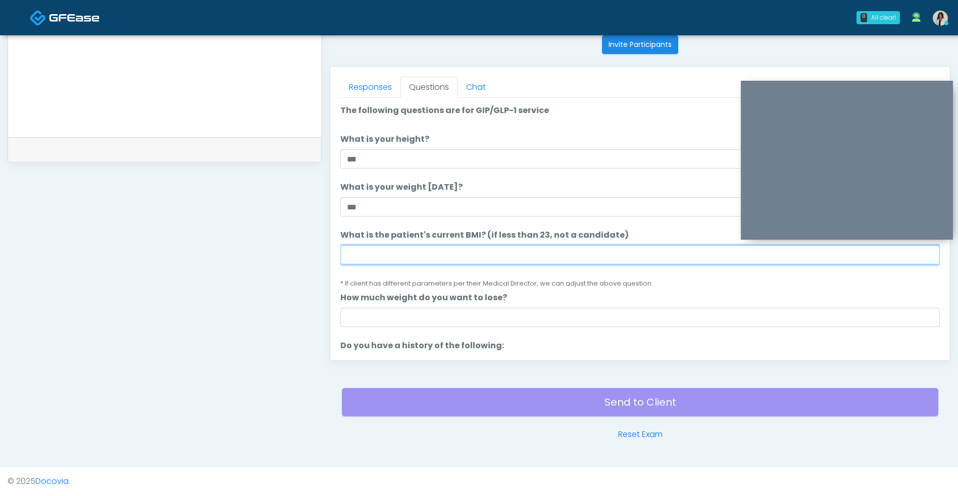
click at [476, 263] on input "What is the patient's current BMI? (if less than 23, not a candidate)" at bounding box center [639, 254] width 599 height 19
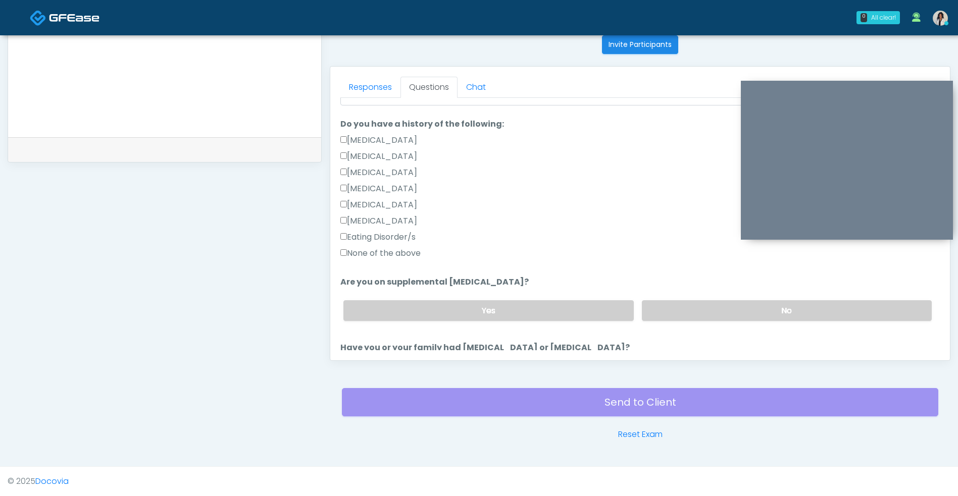
scroll to position [231, 0]
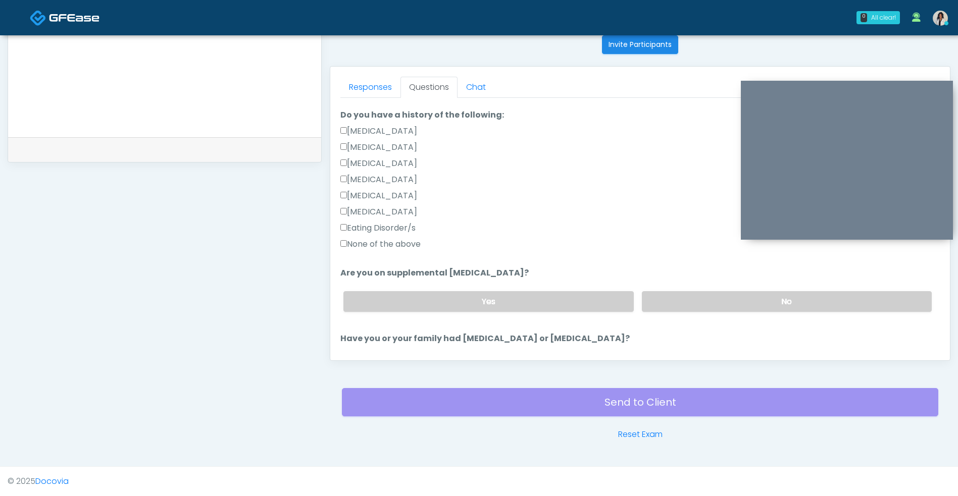
type input "**"
click at [386, 245] on label "None of the above" at bounding box center [380, 244] width 80 height 12
click at [716, 292] on label "No" at bounding box center [787, 301] width 290 height 21
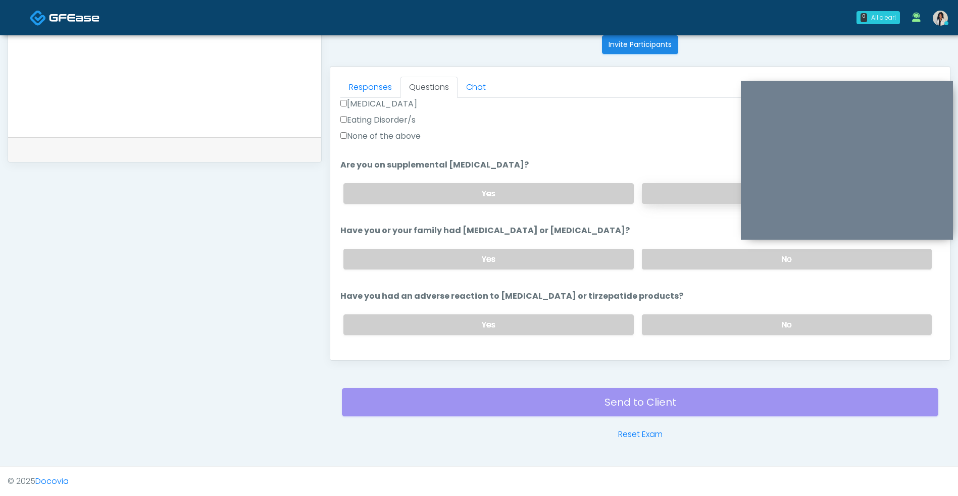
scroll to position [342, 0]
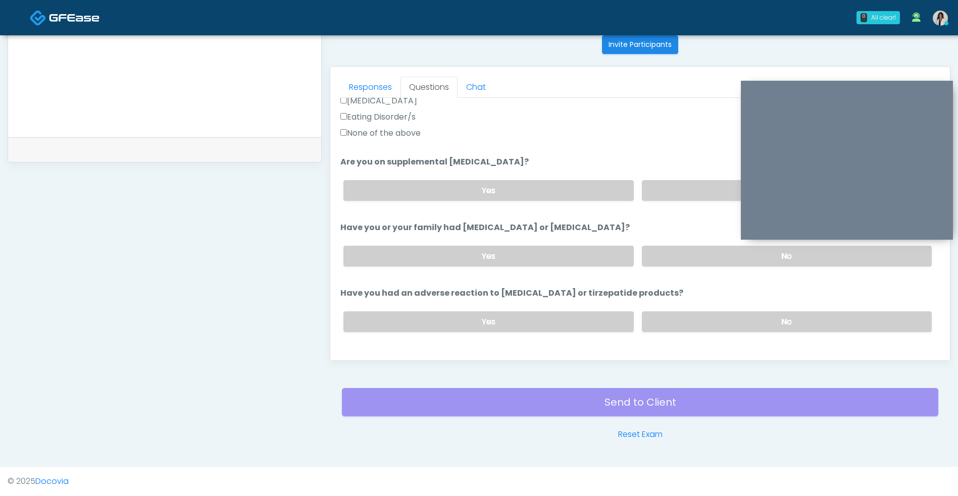
click at [678, 279] on ol "The following questions are for GIP/GLP-1 service The following questions are f…" at bounding box center [639, 150] width 599 height 775
click at [663, 329] on label "No" at bounding box center [787, 322] width 290 height 21
click at [676, 247] on label "No" at bounding box center [787, 256] width 290 height 21
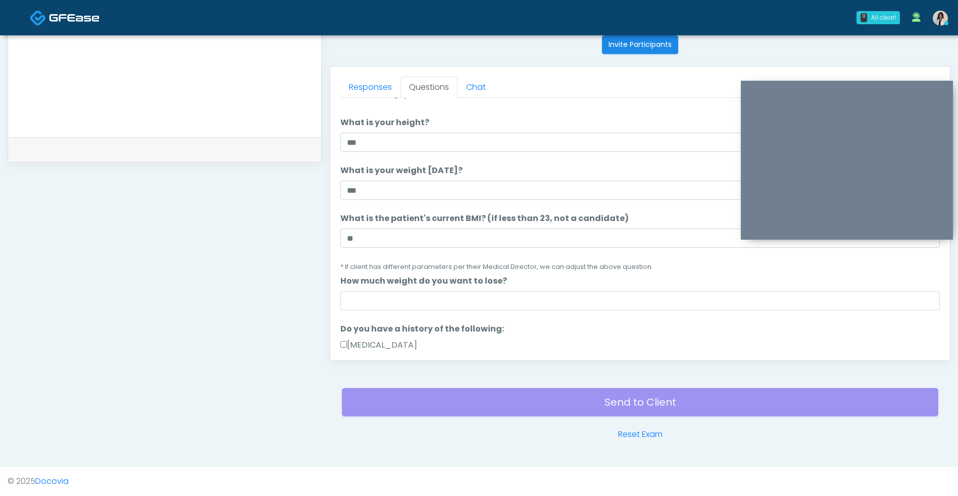
scroll to position [13, 0]
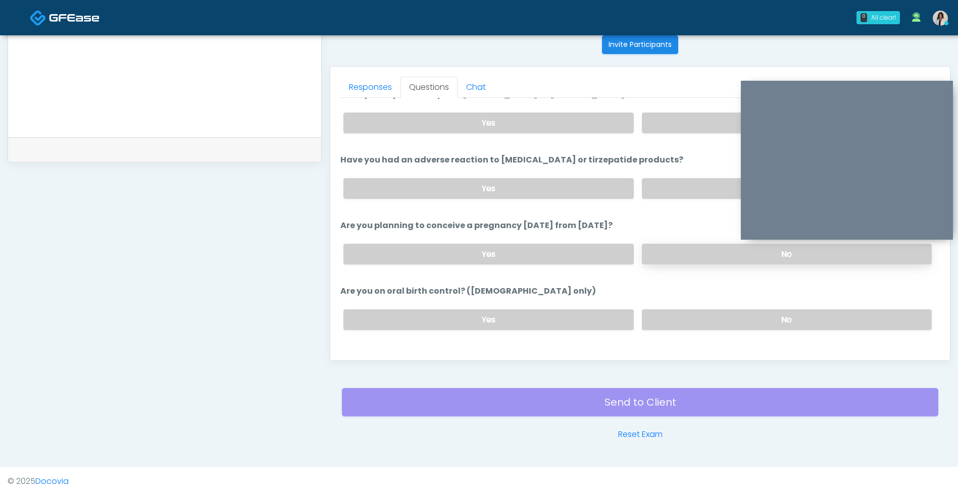
click at [663, 246] on label "No" at bounding box center [787, 254] width 290 height 21
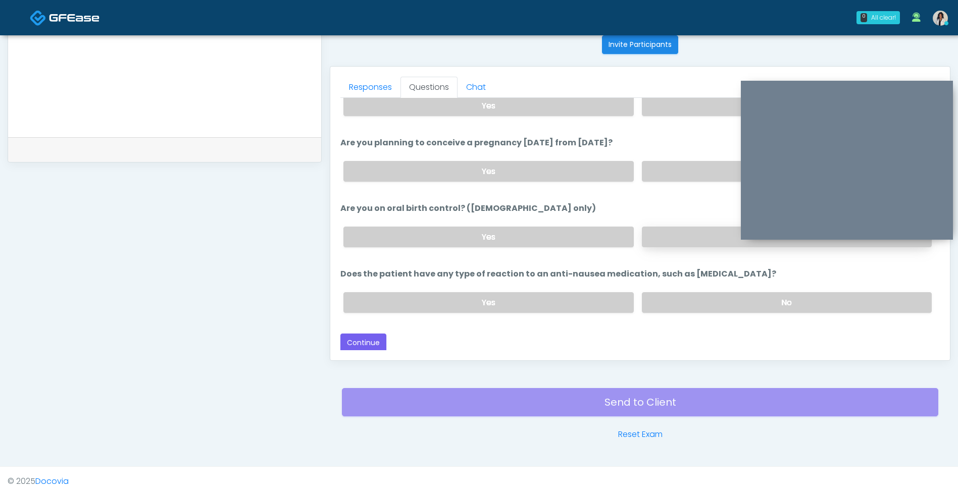
click at [677, 229] on label "No" at bounding box center [787, 237] width 290 height 21
click at [656, 294] on label "No" at bounding box center [787, 302] width 290 height 21
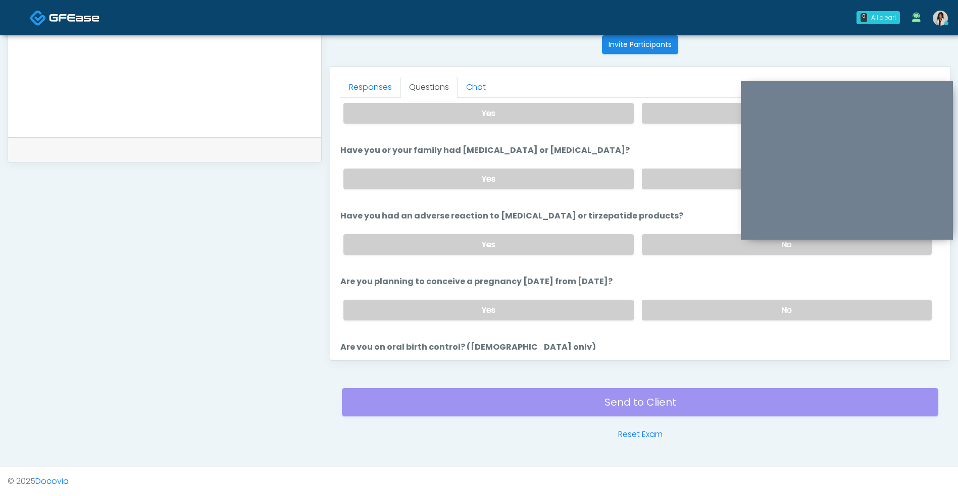
scroll to position [560, 0]
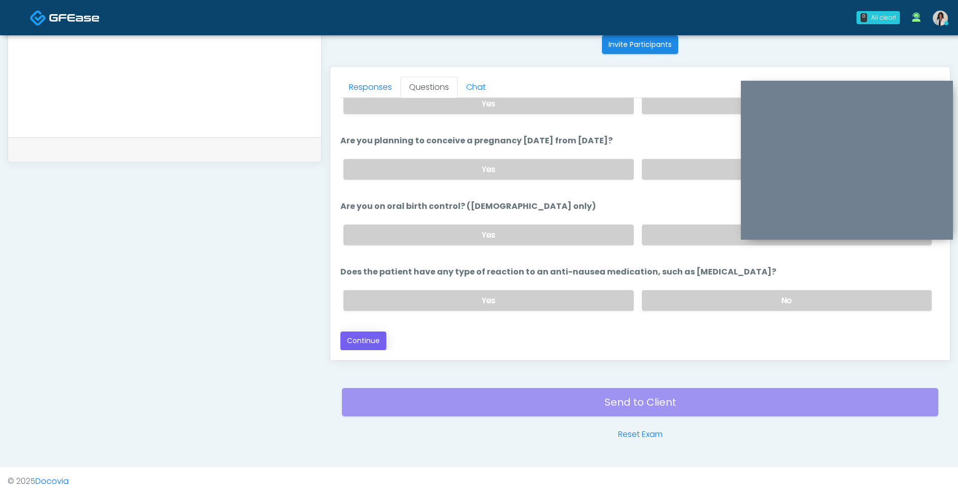
click at [376, 349] on button "Continue" at bounding box center [363, 341] width 46 height 19
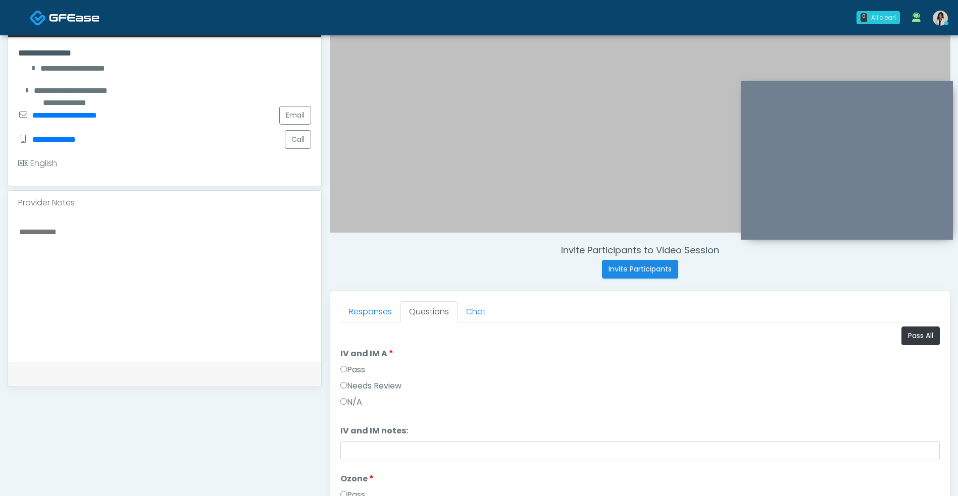
scroll to position [183, 0]
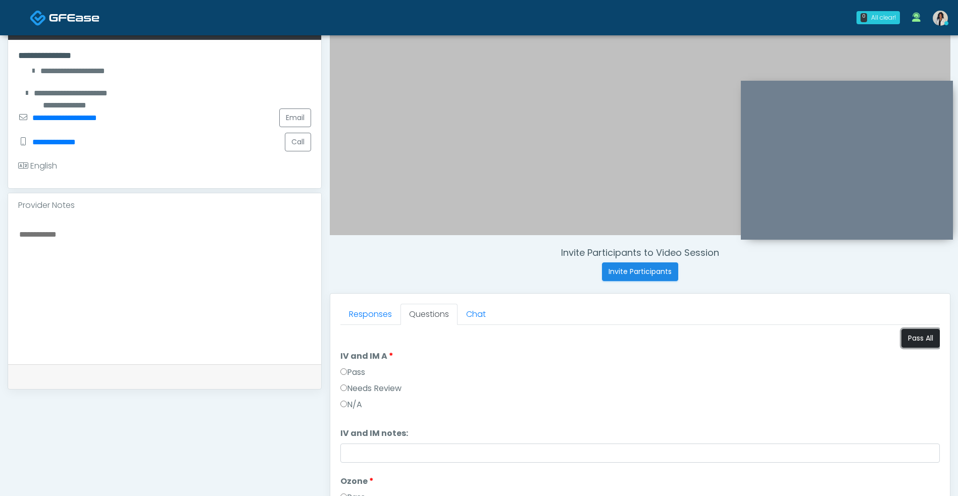
click at [914, 331] on button "Pass All" at bounding box center [920, 338] width 38 height 19
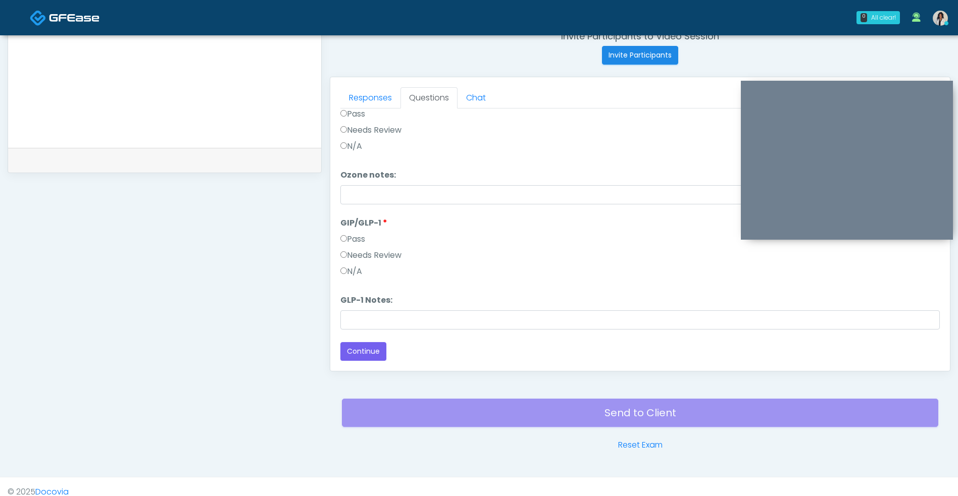
scroll to position [410, 0]
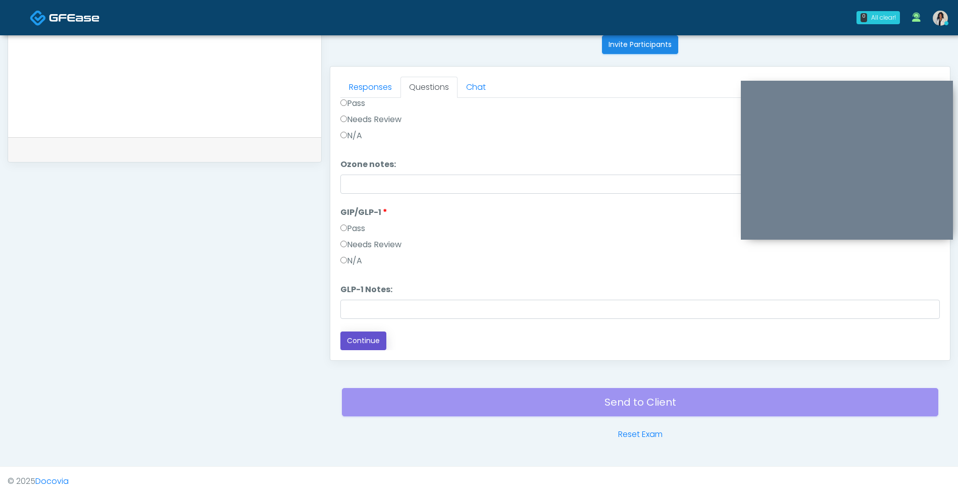
click at [366, 345] on button "Continue" at bounding box center [363, 341] width 46 height 19
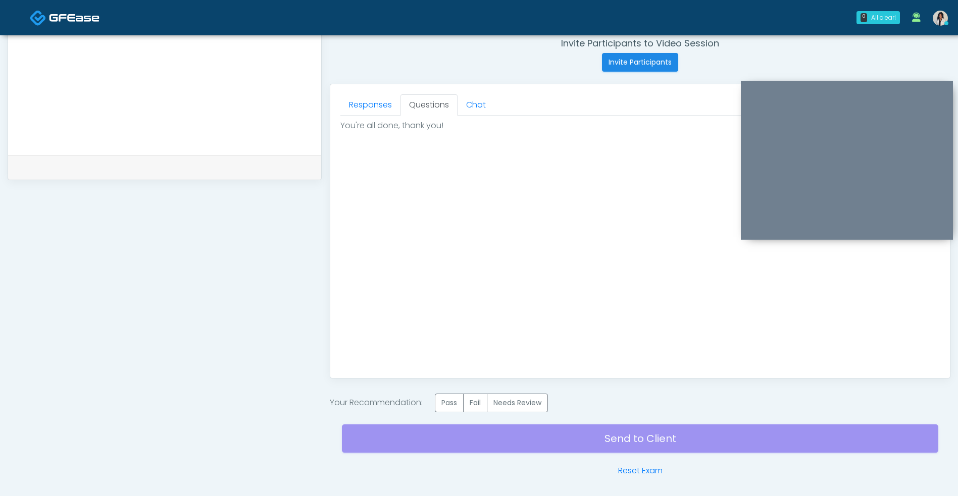
scroll to position [429, 0]
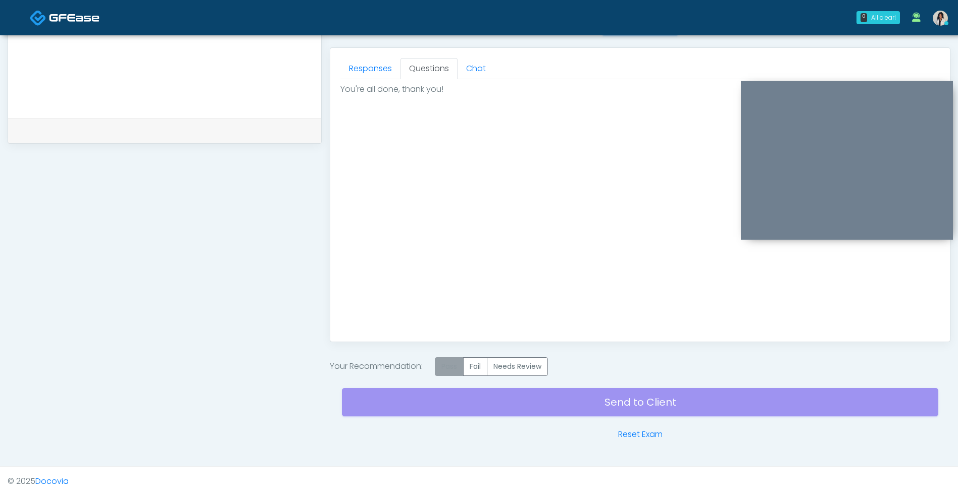
click at [447, 369] on label "Pass" at bounding box center [449, 366] width 29 height 19
click at [507, 403] on div "Send to Client Reset Exam" at bounding box center [640, 408] width 596 height 65
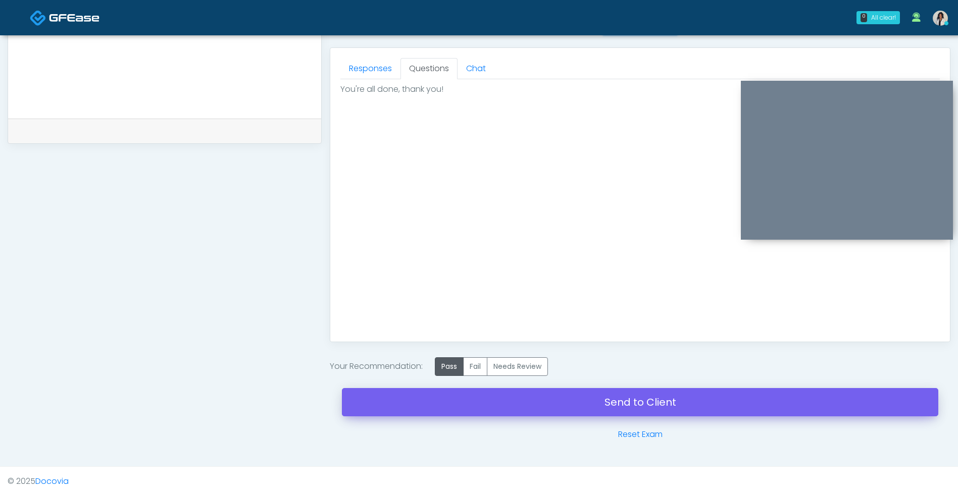
click at [497, 408] on link "Send to Client" at bounding box center [640, 402] width 596 height 28
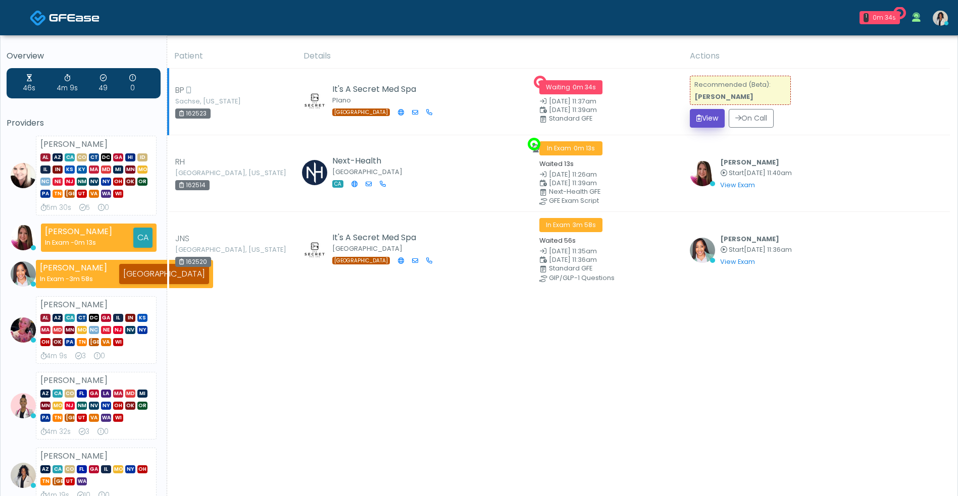
click at [717, 118] on button "View" at bounding box center [707, 118] width 35 height 19
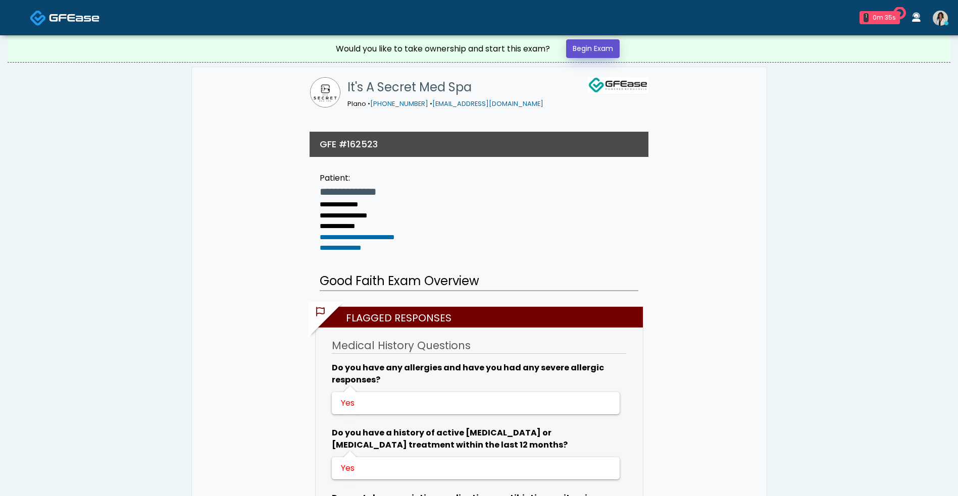
click at [581, 47] on link "Begin Exam" at bounding box center [593, 48] width 54 height 19
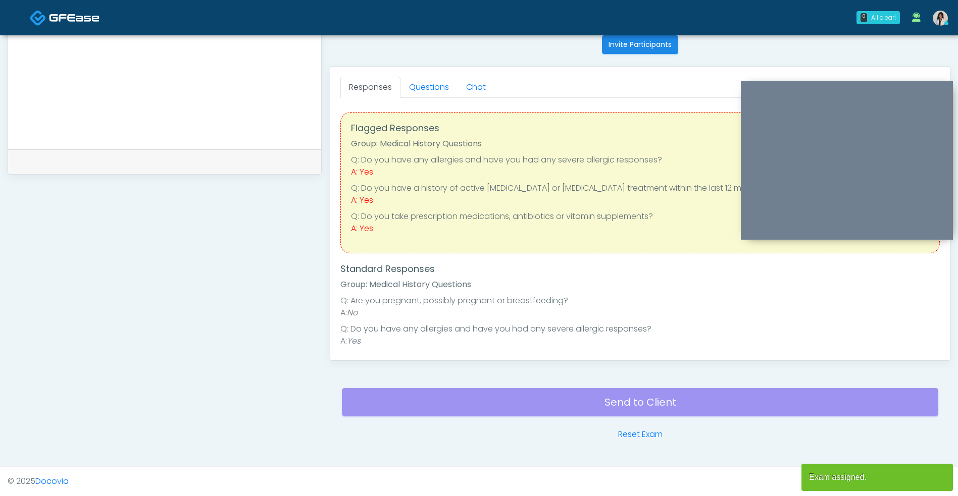
click at [683, 276] on div "Flagged Responses Group: Medical History Questions Q: Do you have any [MEDICAL_…" at bounding box center [639, 356] width 599 height 516
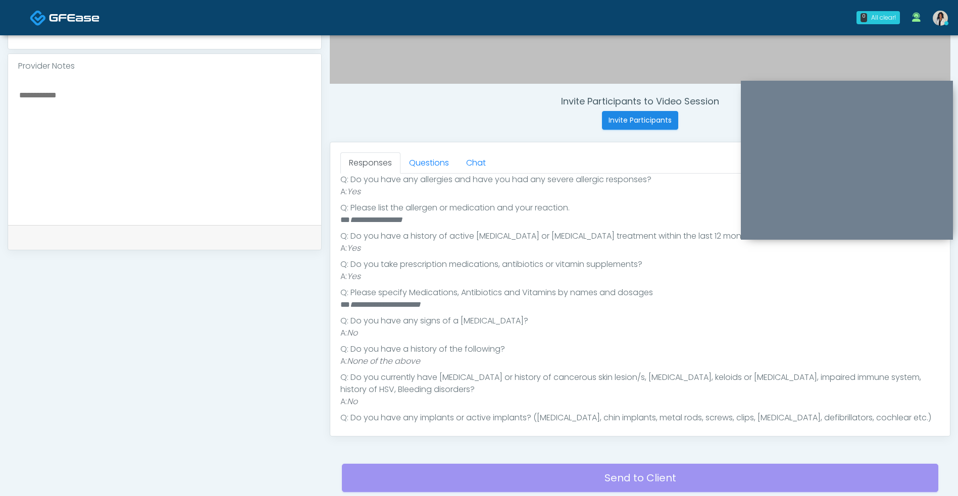
scroll to position [224, 0]
click at [227, 139] on textarea at bounding box center [164, 149] width 293 height 123
type textarea "**********"
click at [444, 155] on link "Questions" at bounding box center [428, 162] width 57 height 21
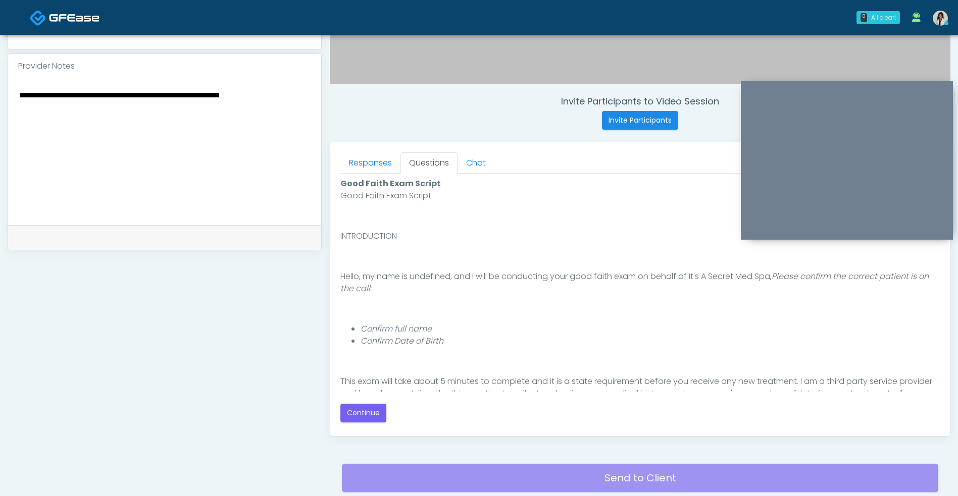
scroll to position [0, 0]
click at [374, 421] on button "Continue" at bounding box center [363, 413] width 46 height 19
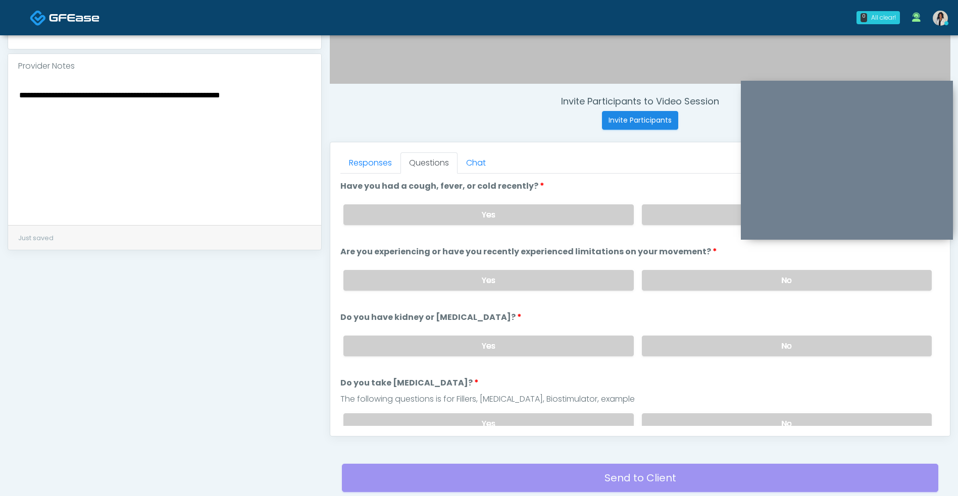
scroll to position [410, 0]
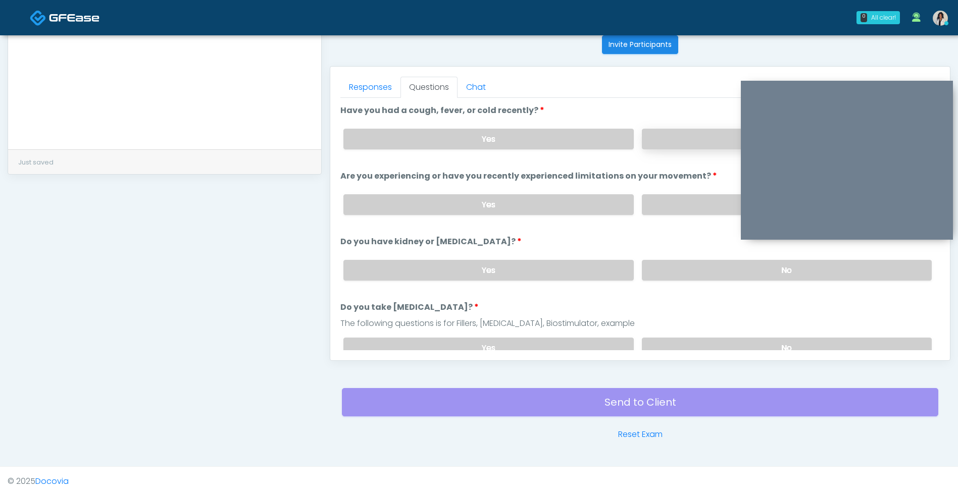
click at [692, 138] on label "No" at bounding box center [787, 139] width 290 height 21
click at [679, 195] on label "No" at bounding box center [787, 204] width 290 height 21
click at [664, 271] on label "No" at bounding box center [787, 270] width 290 height 21
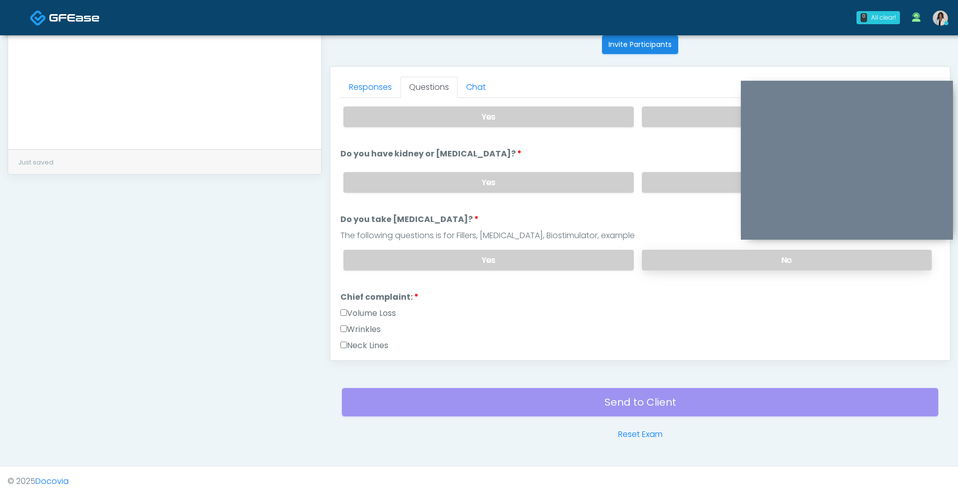
click at [665, 261] on label "No" at bounding box center [787, 260] width 290 height 21
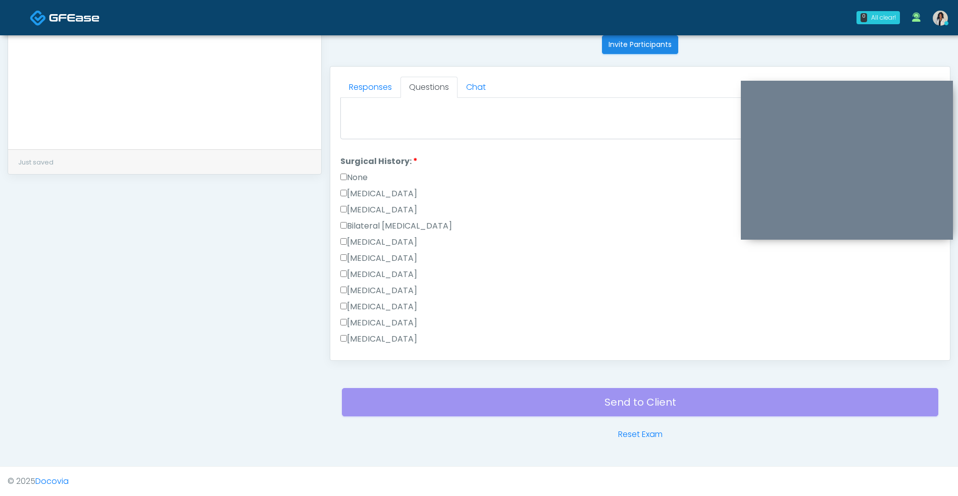
scroll to position [660, 0]
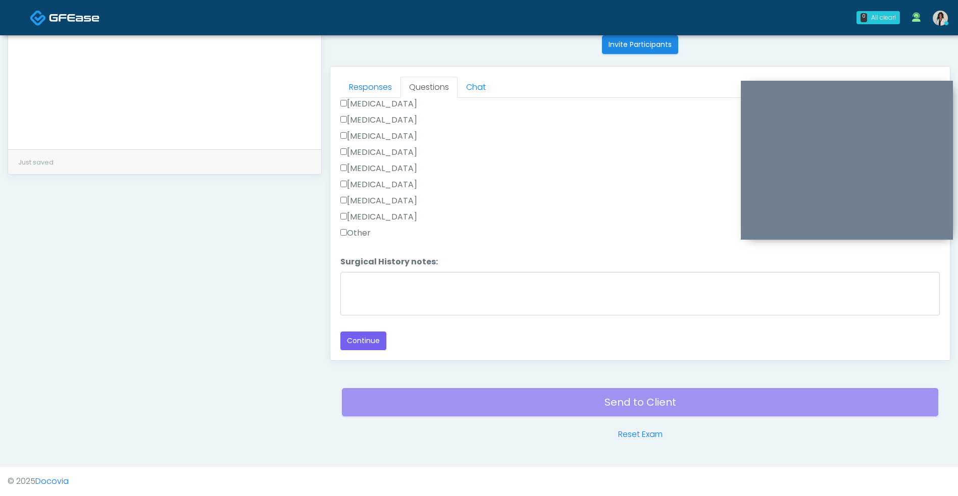
click at [365, 235] on label "Other" at bounding box center [355, 233] width 30 height 12
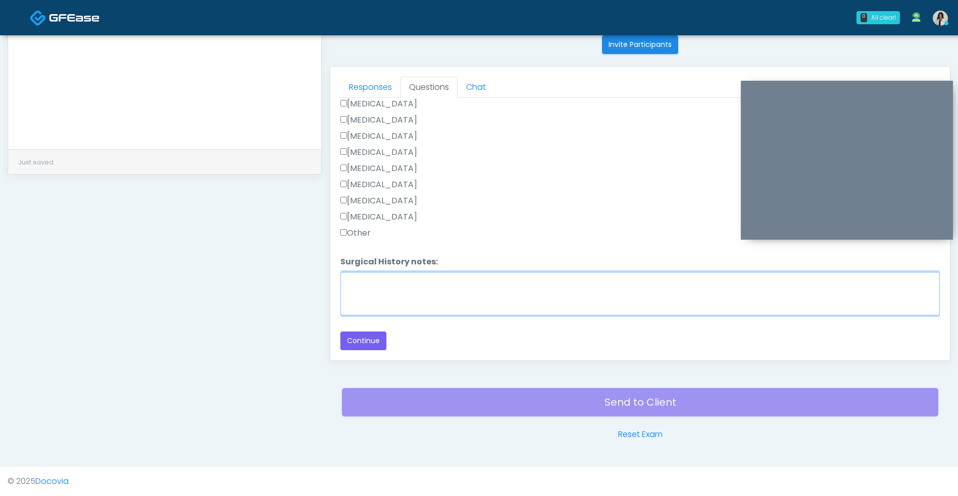
click at [383, 286] on textarea "Surgical History notes:" at bounding box center [639, 293] width 599 height 43
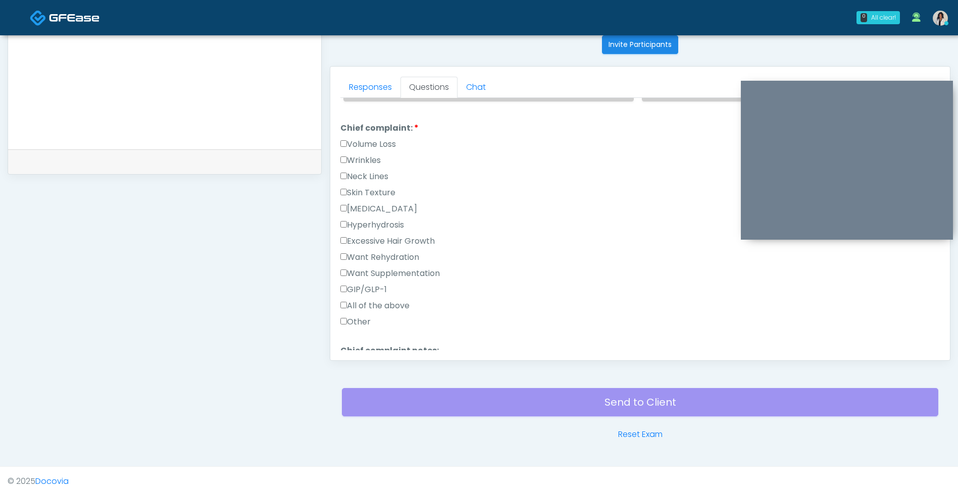
scroll to position [256, 0]
type textarea "**********"
click at [372, 162] on label "Wrinkles" at bounding box center [360, 162] width 40 height 12
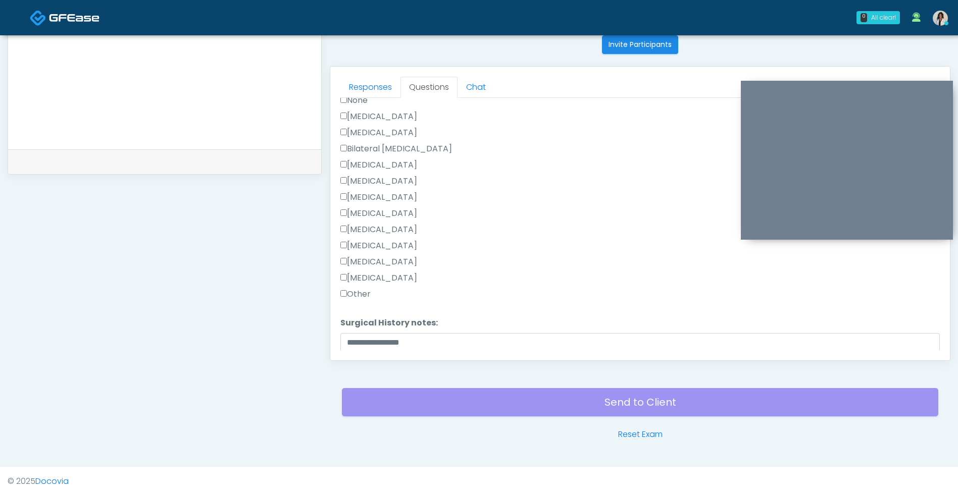
scroll to position [660, 0]
click at [376, 347] on button "Continue" at bounding box center [363, 341] width 46 height 19
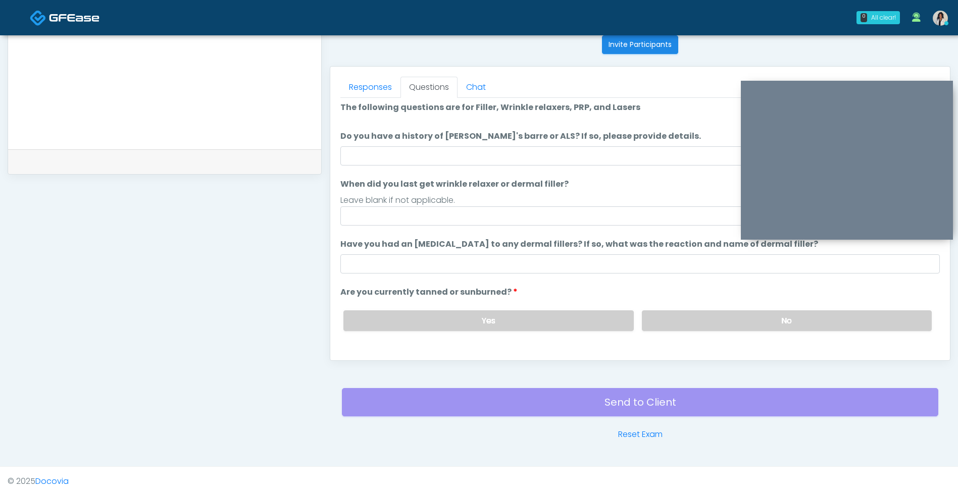
scroll to position [0, 0]
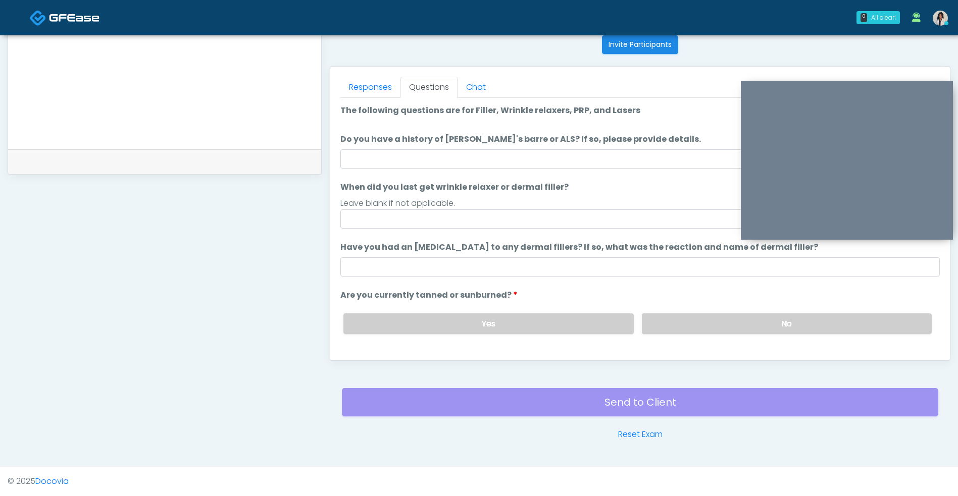
click at [474, 142] on label "Do you have a history of Guillain's barre or ALS? If so, please provide details." at bounding box center [520, 139] width 361 height 12
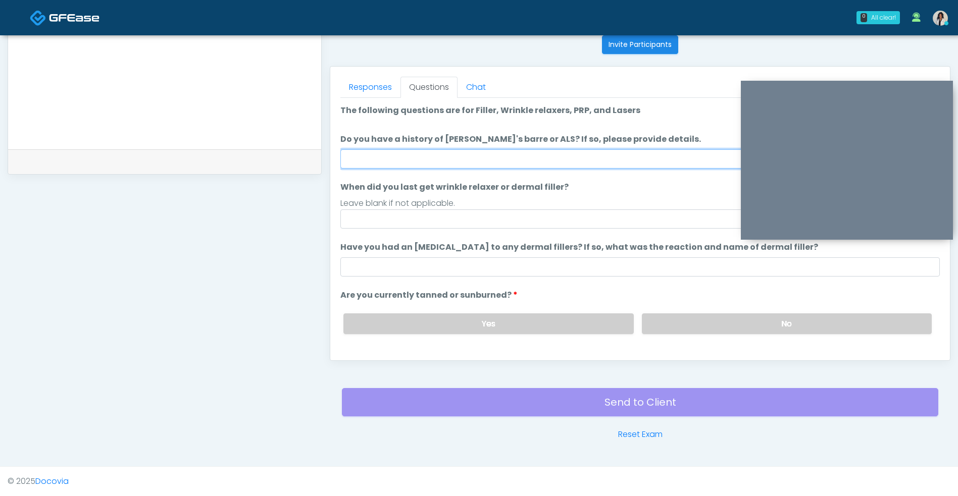
click at [474, 149] on input "Do you have a history of Guillain's barre or ALS? If so, please provide details." at bounding box center [639, 158] width 599 height 19
click at [440, 161] on input "Do you have a history of Guillain's barre or ALS? If so, please provide details." at bounding box center [639, 158] width 599 height 19
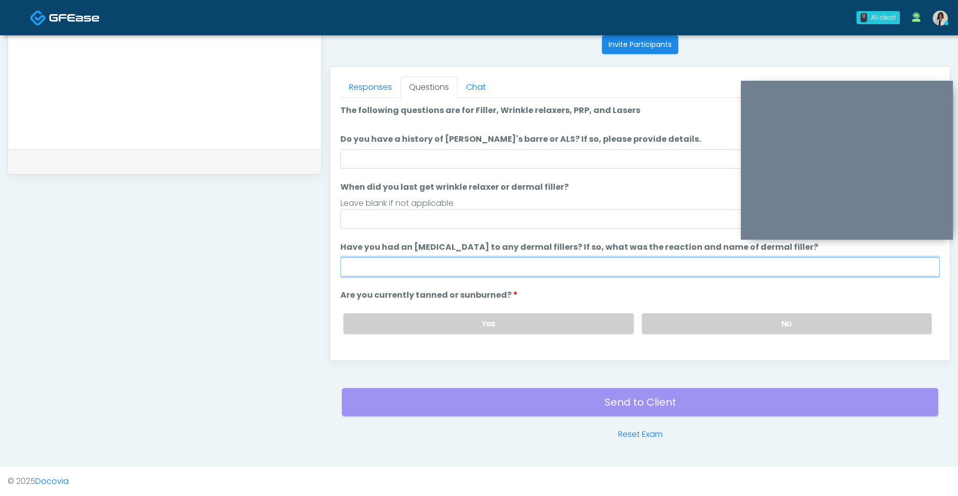
click at [454, 272] on input "Have you had an allergic response to any dermal fillers? If so, what was the re…" at bounding box center [639, 267] width 599 height 19
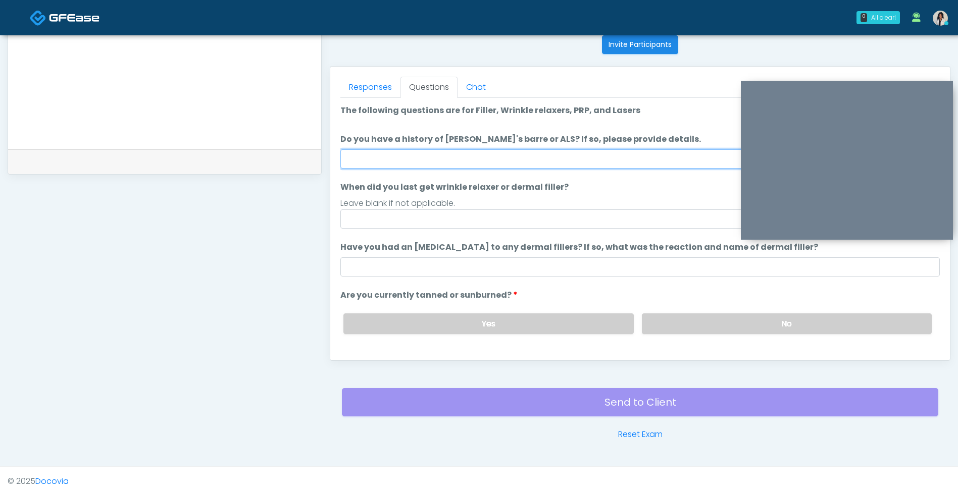
click at [492, 160] on input "Do you have a history of Guillain's barre or ALS? If so, please provide details." at bounding box center [639, 158] width 599 height 19
type input "**"
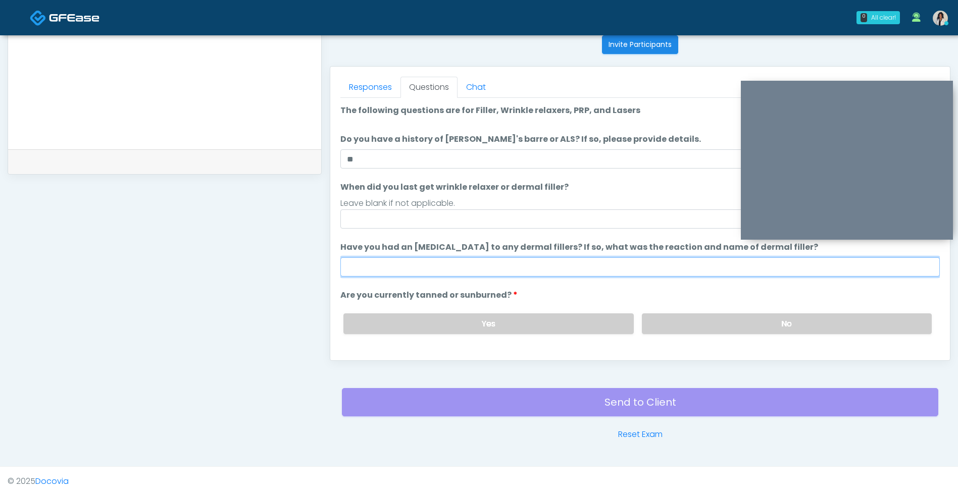
click at [465, 262] on input "Have you had an allergic response to any dermal fillers? If so, what was the re…" at bounding box center [639, 267] width 599 height 19
type input "**"
click at [694, 318] on label "No" at bounding box center [787, 324] width 290 height 21
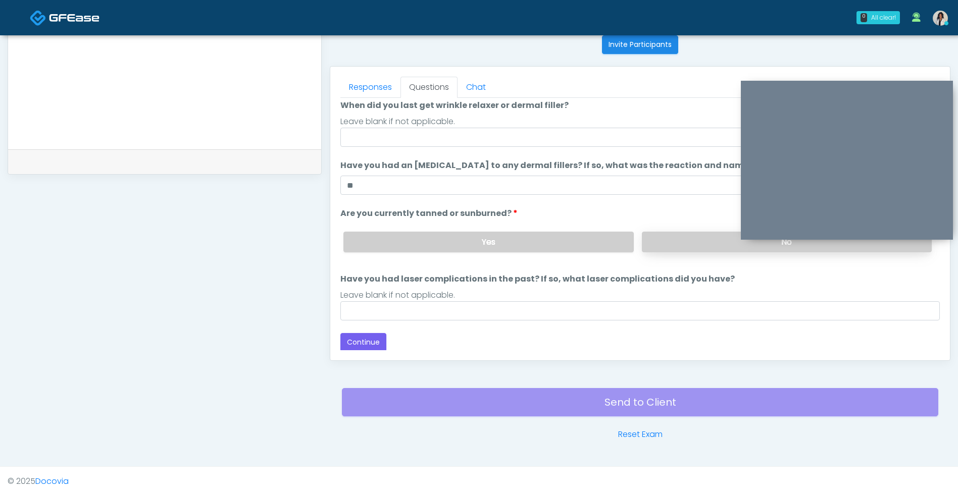
scroll to position [83, 0]
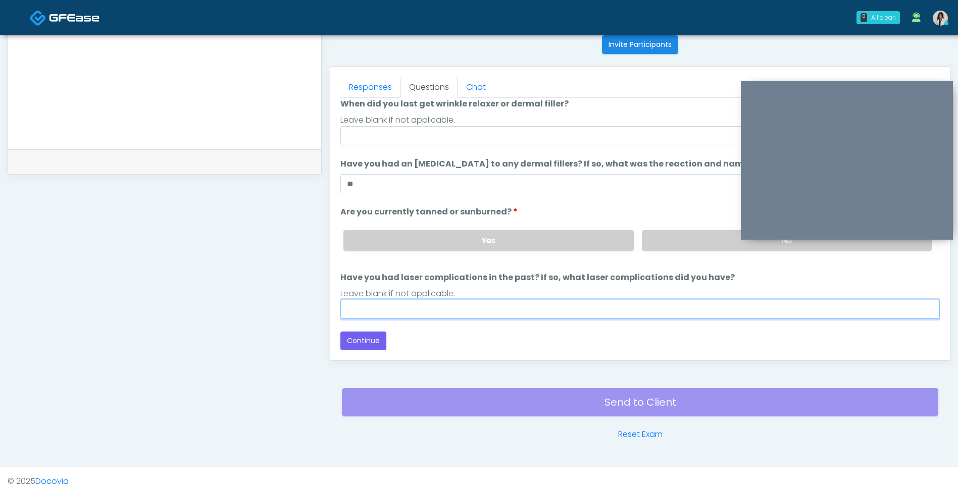
click at [404, 301] on input "Have you had laser complications in the past? If so, what laser complications d…" at bounding box center [639, 309] width 599 height 19
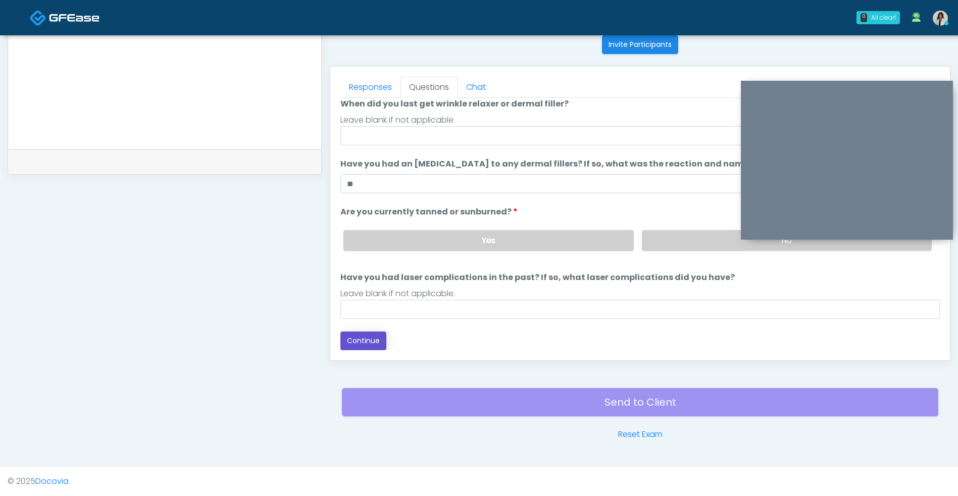
click at [378, 345] on button "Continue" at bounding box center [363, 341] width 46 height 19
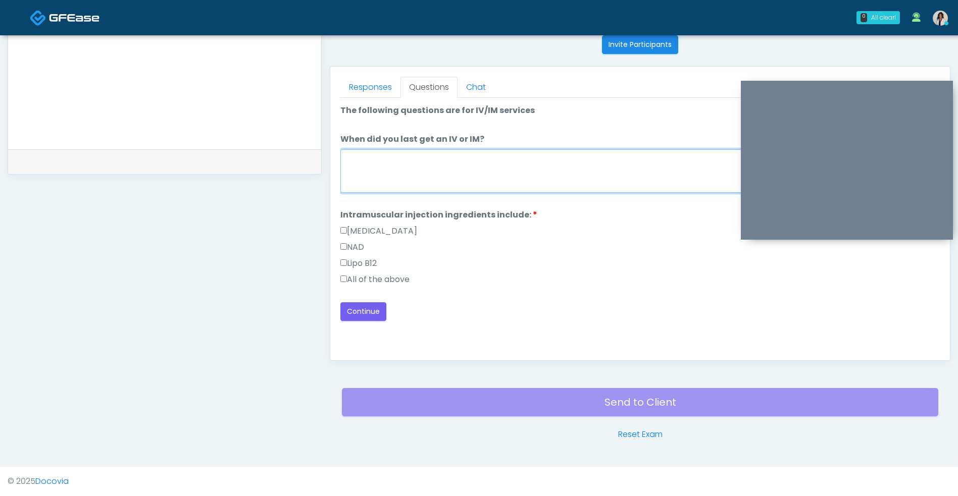
click at [516, 163] on textarea "When did you last get an IV or IM?" at bounding box center [639, 170] width 599 height 43
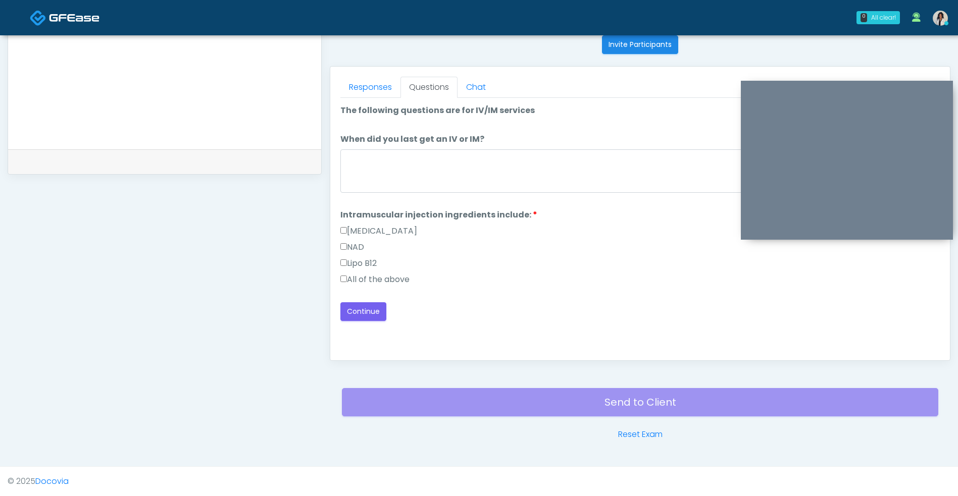
click at [406, 280] on label "All of the above" at bounding box center [374, 280] width 69 height 12
click at [369, 318] on button "Continue" at bounding box center [363, 311] width 46 height 19
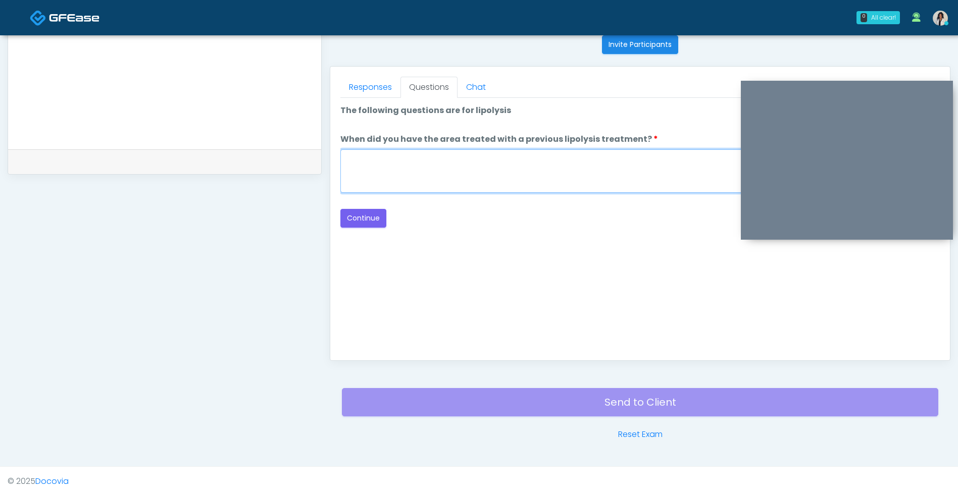
click at [455, 162] on textarea "When did you have the area treated with a previous lipolysis treatment?" at bounding box center [639, 170] width 599 height 43
type textarea "***"
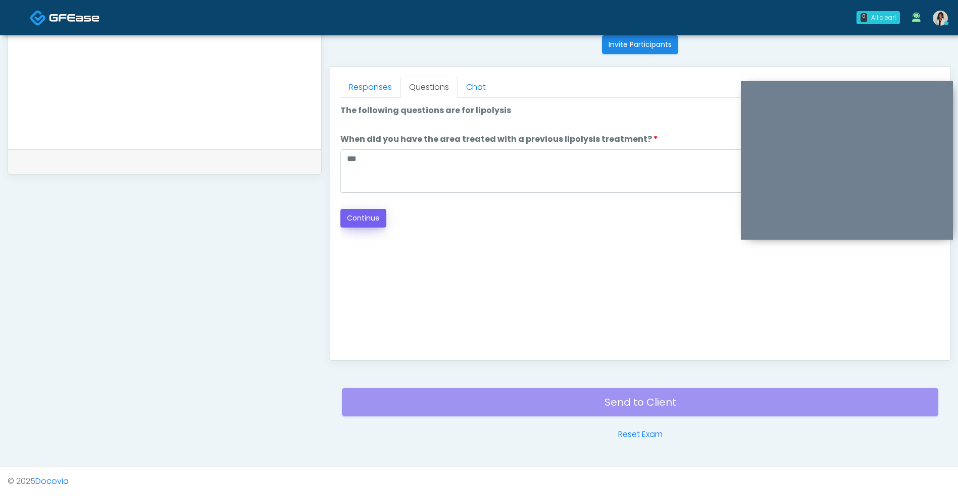
click at [363, 224] on button "Continue" at bounding box center [363, 218] width 46 height 19
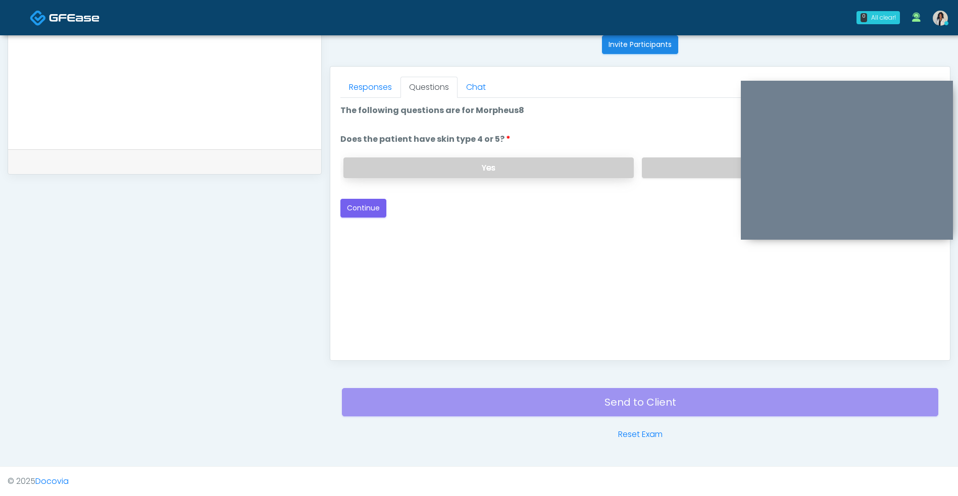
click at [417, 169] on label "Yes" at bounding box center [488, 168] width 290 height 21
click at [360, 216] on button "Continue" at bounding box center [363, 208] width 46 height 19
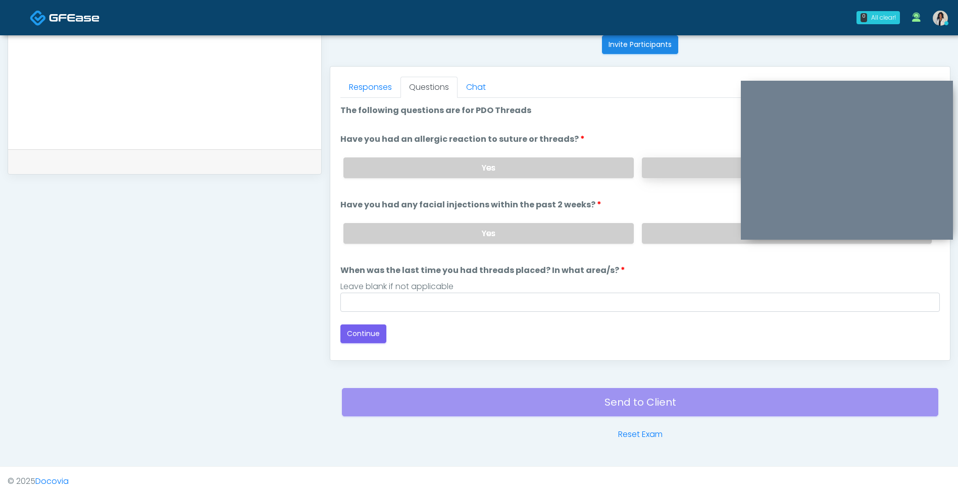
click at [677, 176] on label "No" at bounding box center [787, 168] width 290 height 21
click at [651, 227] on label "No" at bounding box center [787, 233] width 290 height 21
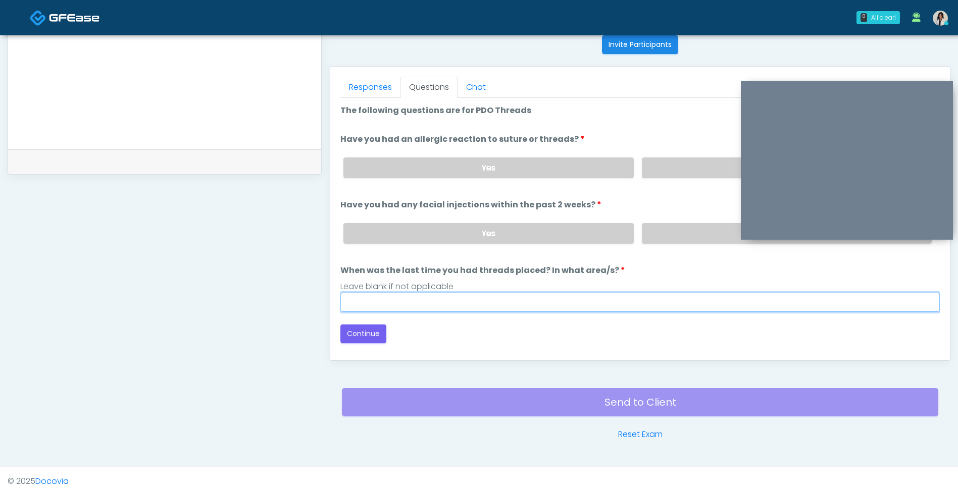
click at [477, 297] on input "When was the last time you had threads placed? In what area/s?" at bounding box center [639, 302] width 599 height 19
type input "***"
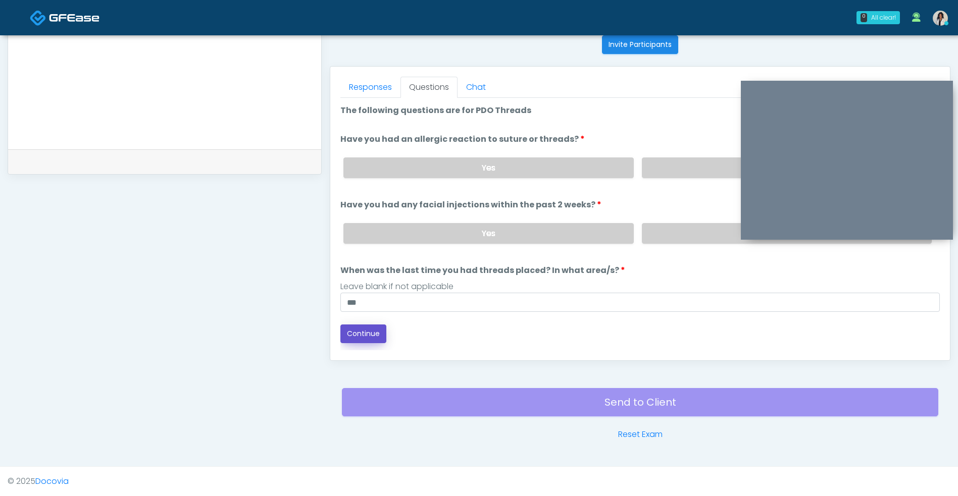
click at [371, 333] on button "Continue" at bounding box center [363, 334] width 46 height 19
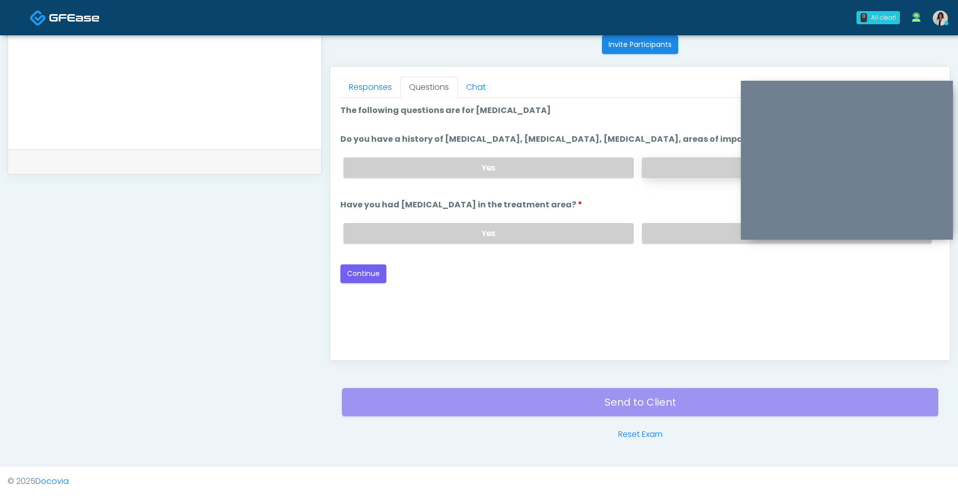
click at [687, 165] on label "No" at bounding box center [787, 168] width 290 height 21
click at [665, 223] on label "No" at bounding box center [787, 233] width 290 height 21
click at [360, 278] on button "Continue" at bounding box center [363, 274] width 46 height 19
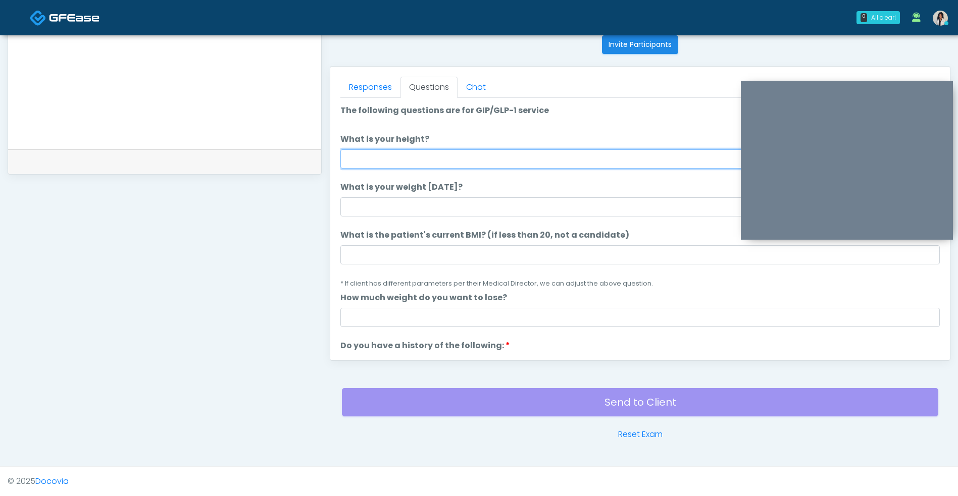
click at [444, 165] on input "What is your height?" at bounding box center [639, 158] width 599 height 19
type input "***"
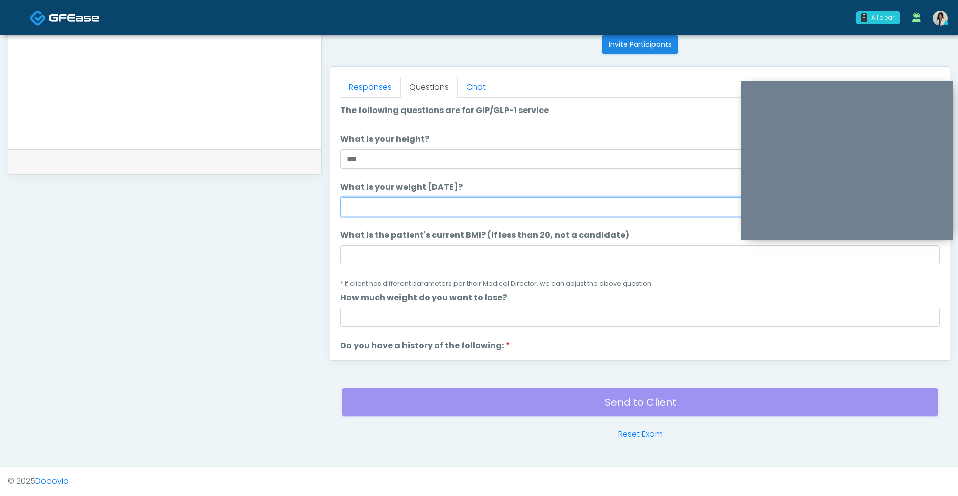
click at [421, 210] on input "What is your weight today?" at bounding box center [639, 206] width 599 height 19
type input "***"
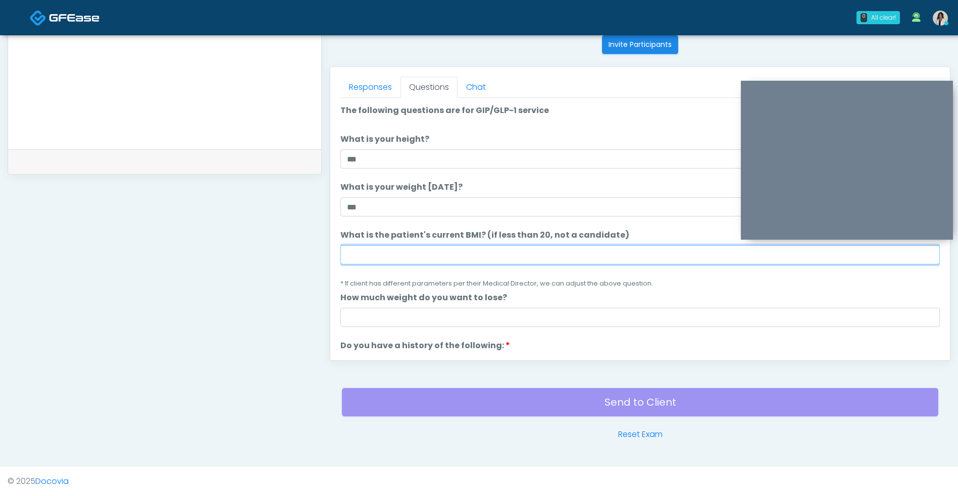
click at [400, 258] on input "What is the patient's current BMI? (if less than 20, not a candidate)" at bounding box center [639, 254] width 599 height 19
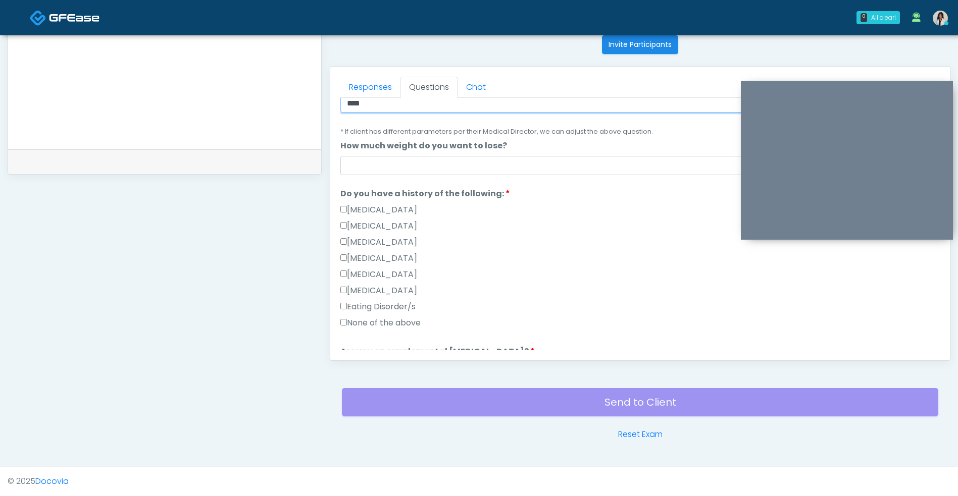
type input "****"
click at [419, 325] on label "None of the above" at bounding box center [380, 323] width 80 height 12
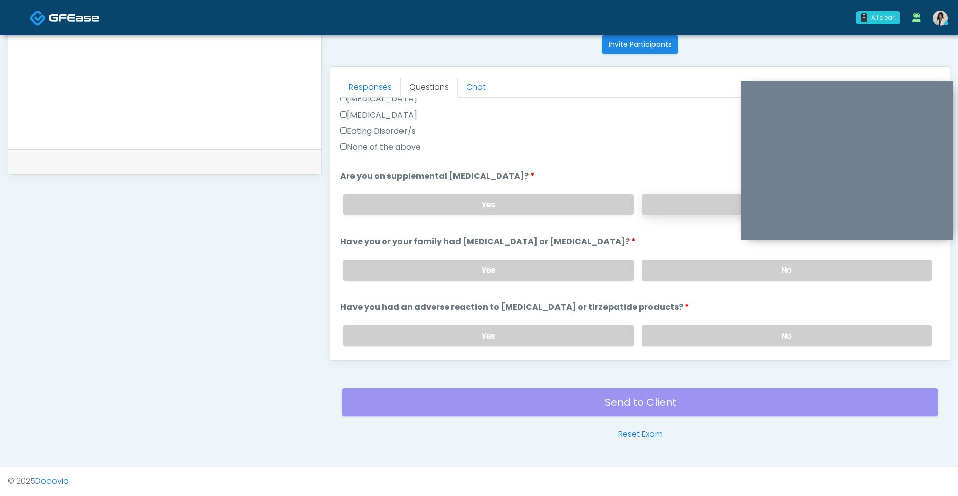
click at [670, 201] on label "No" at bounding box center [787, 204] width 290 height 21
click at [658, 274] on label "No" at bounding box center [787, 270] width 290 height 21
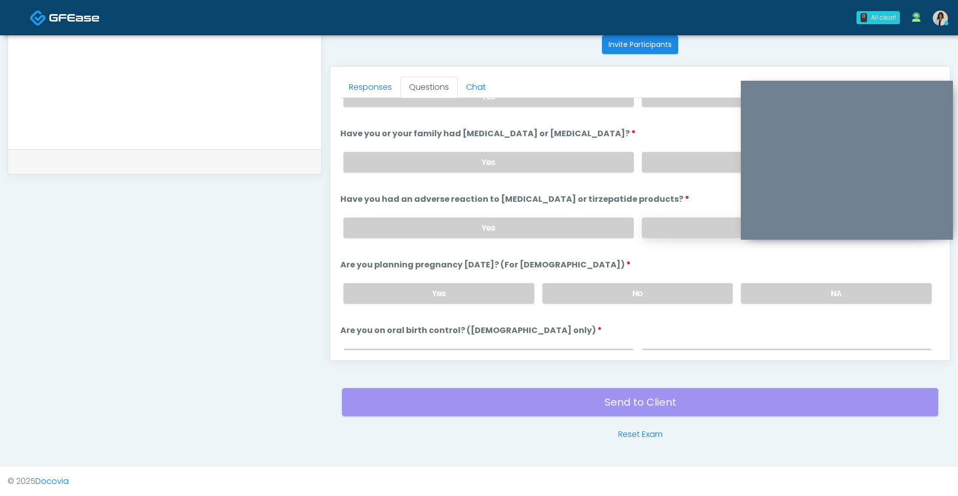
click at [679, 235] on label "No" at bounding box center [787, 228] width 290 height 21
click at [662, 287] on label "No" at bounding box center [637, 293] width 191 height 21
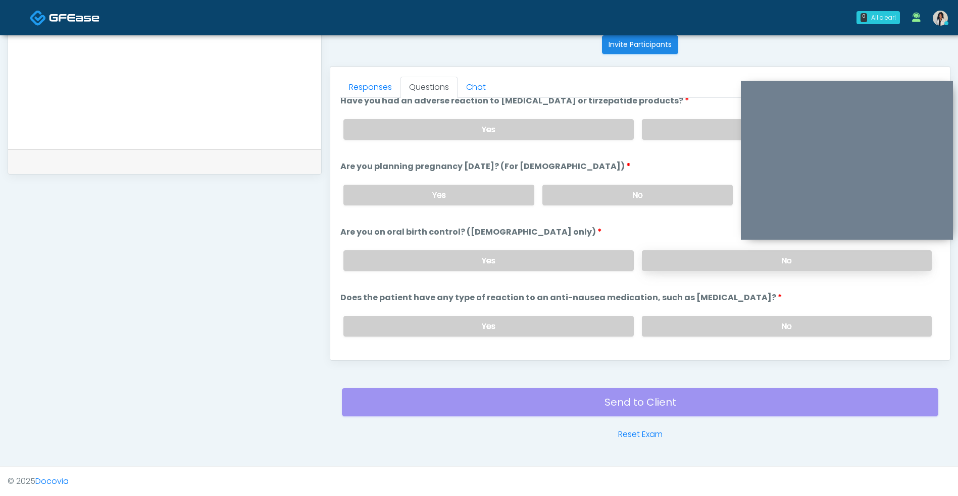
click at [688, 264] on label "No" at bounding box center [787, 260] width 290 height 21
click at [663, 318] on label "No" at bounding box center [787, 326] width 290 height 21
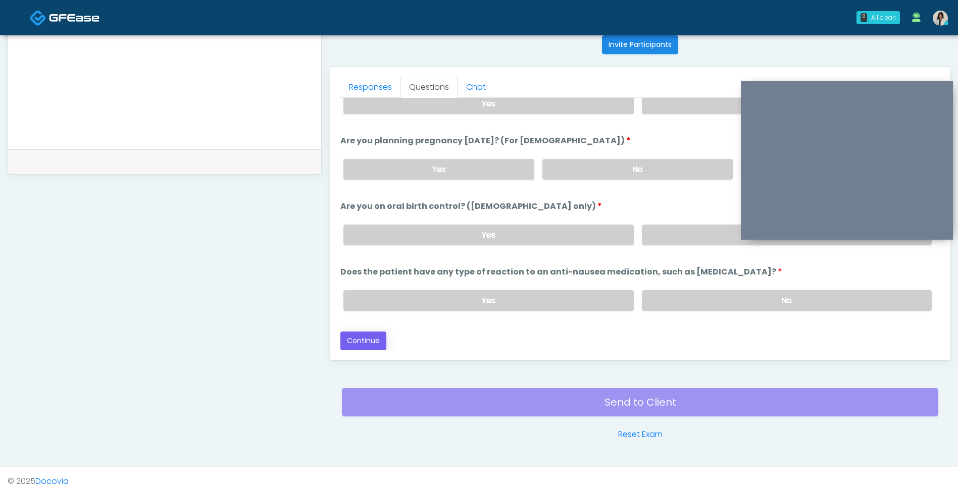
click at [372, 341] on button "Continue" at bounding box center [363, 341] width 46 height 19
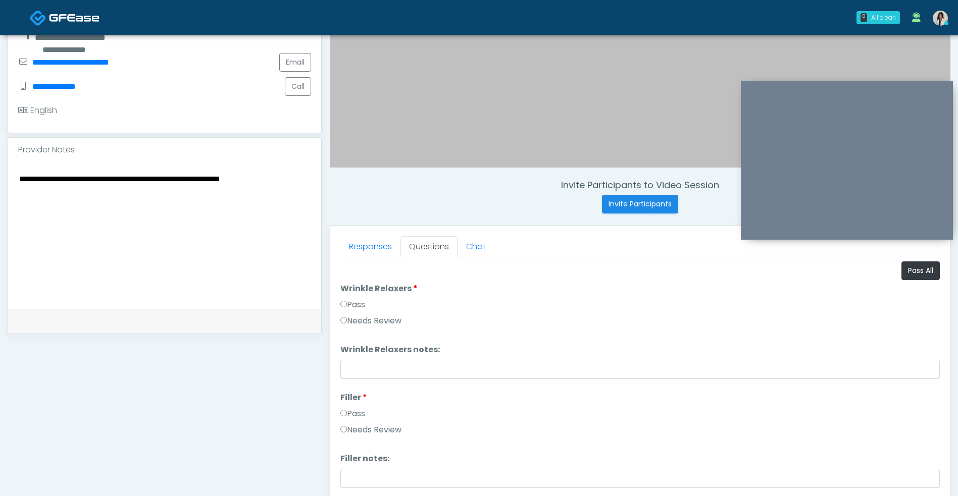
scroll to position [240, 0]
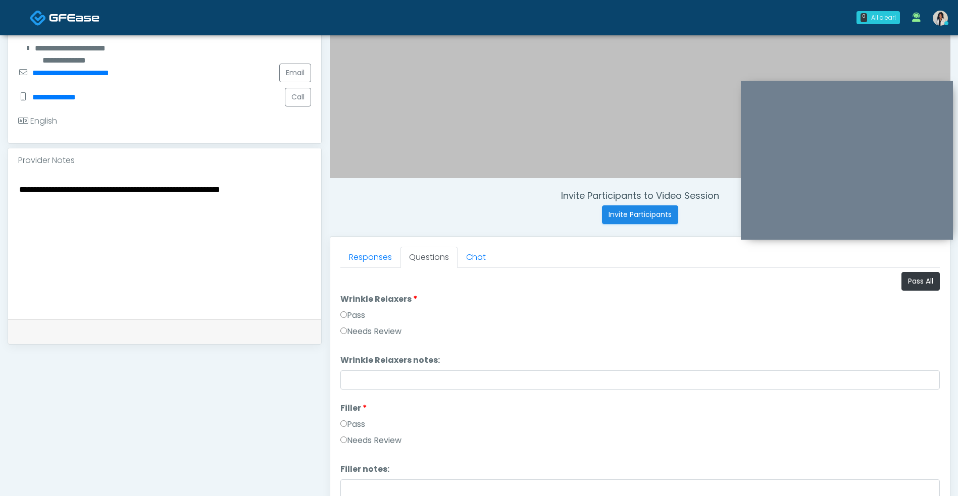
click at [296, 194] on textarea "**********" at bounding box center [164, 244] width 293 height 123
type textarea "**********"
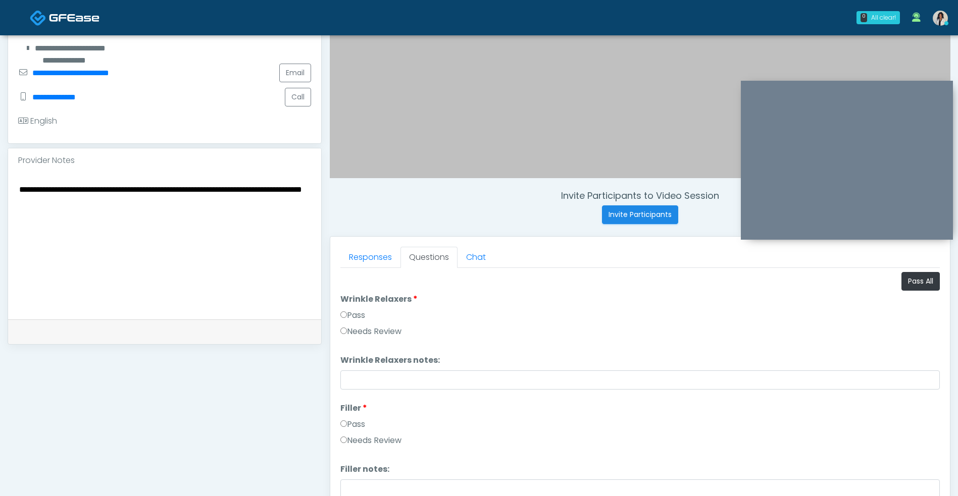
click at [399, 337] on label "Needs Review" at bounding box center [370, 332] width 61 height 12
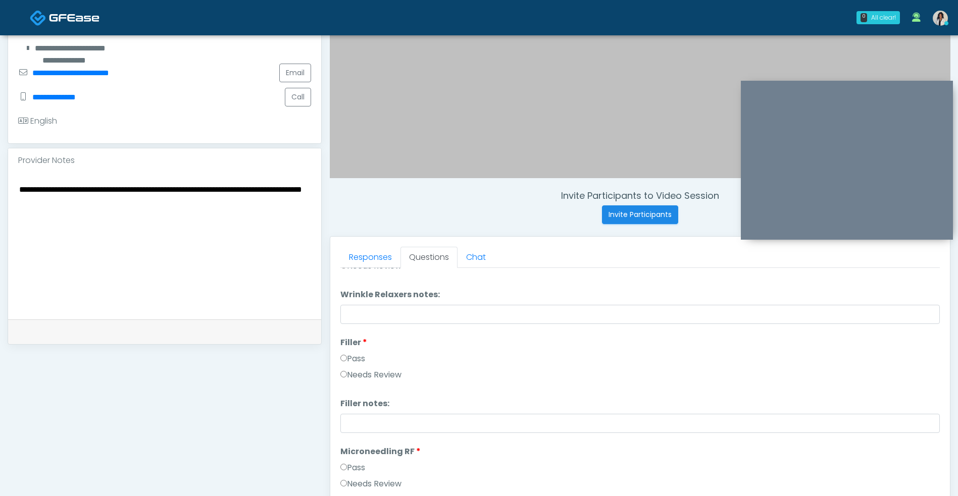
scroll to position [78, 0]
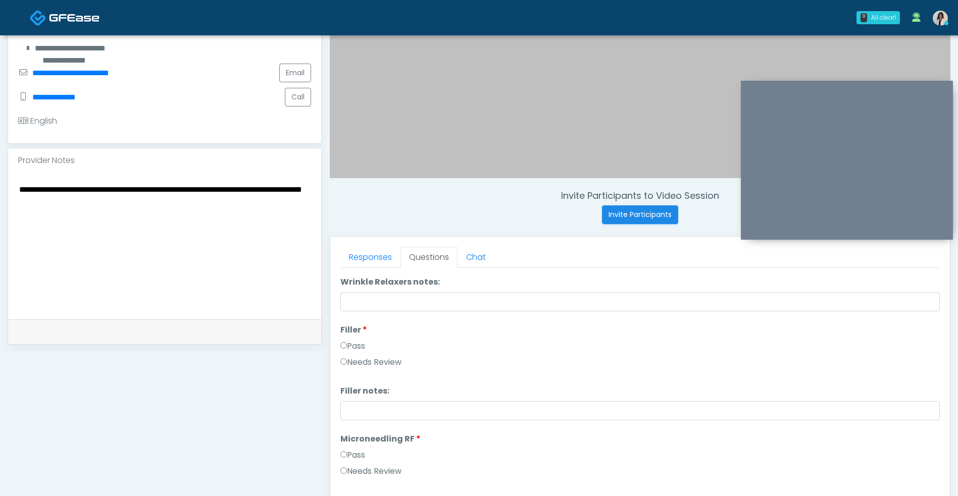
click at [396, 366] on label "Needs Review" at bounding box center [370, 362] width 61 height 12
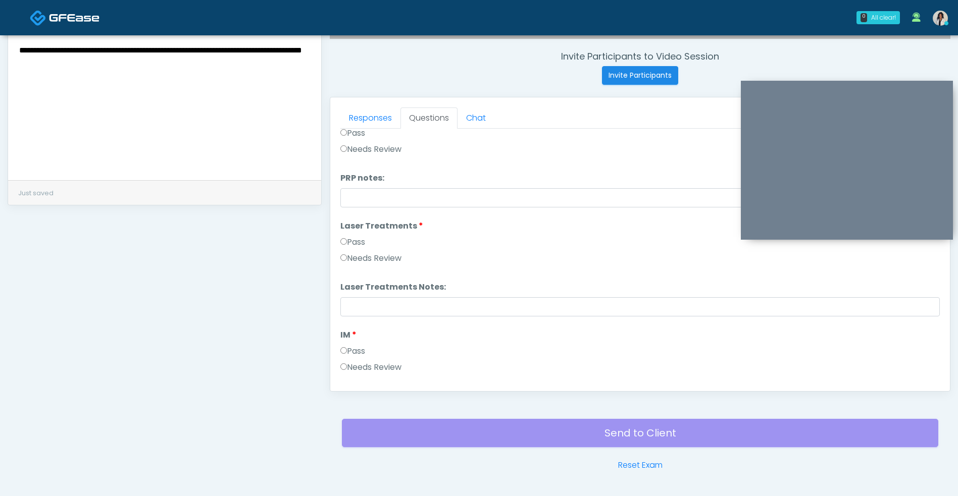
scroll to position [372, 0]
click at [401, 256] on label "Needs Review" at bounding box center [370, 257] width 61 height 12
click at [394, 264] on label "Needs Review" at bounding box center [370, 260] width 61 height 12
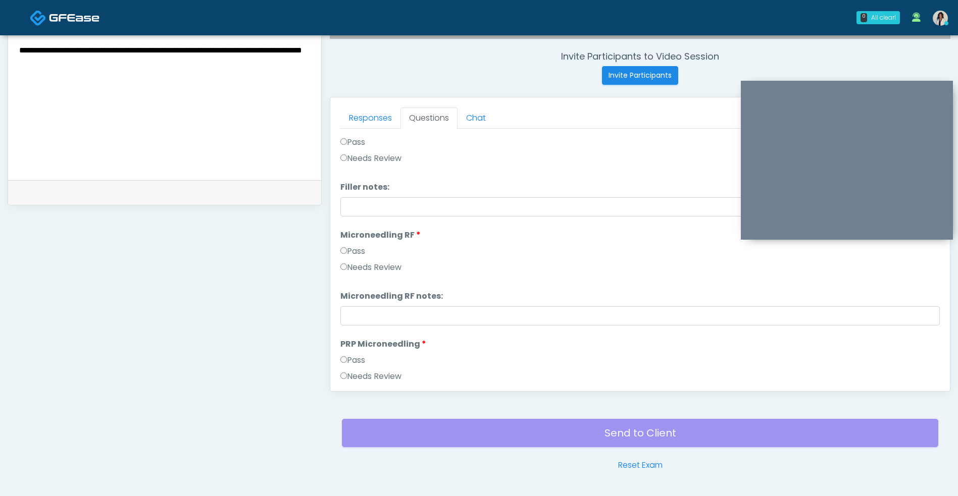
scroll to position [143, 0]
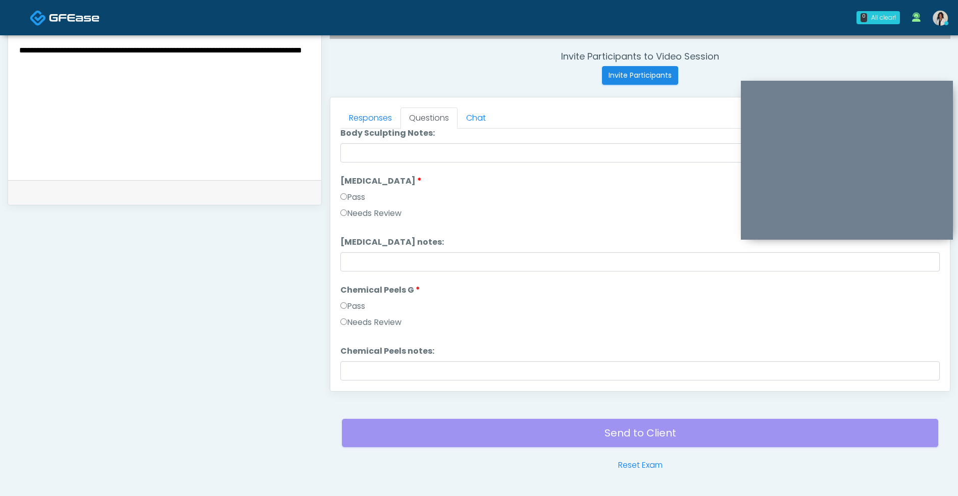
click at [396, 327] on label "Needs Review" at bounding box center [370, 323] width 61 height 12
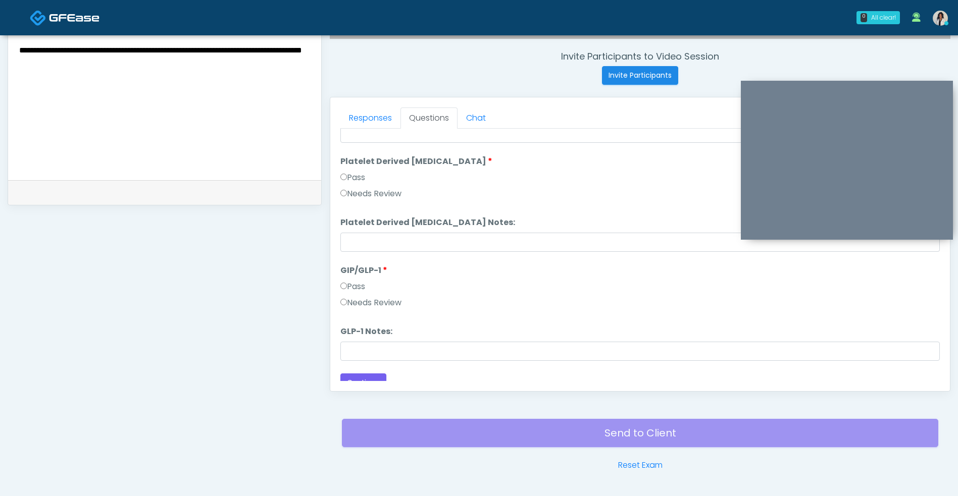
scroll to position [1864, 0]
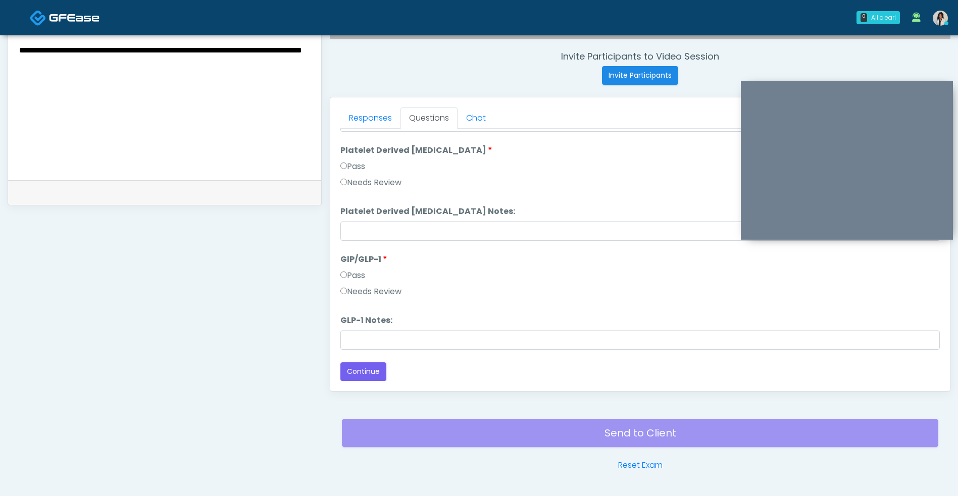
click at [396, 296] on label "Needs Review" at bounding box center [370, 292] width 61 height 12
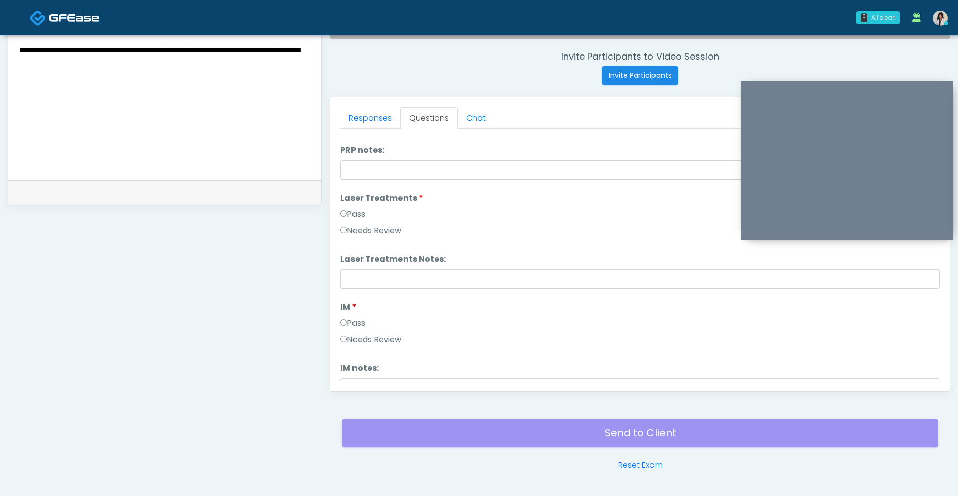
scroll to position [404, 0]
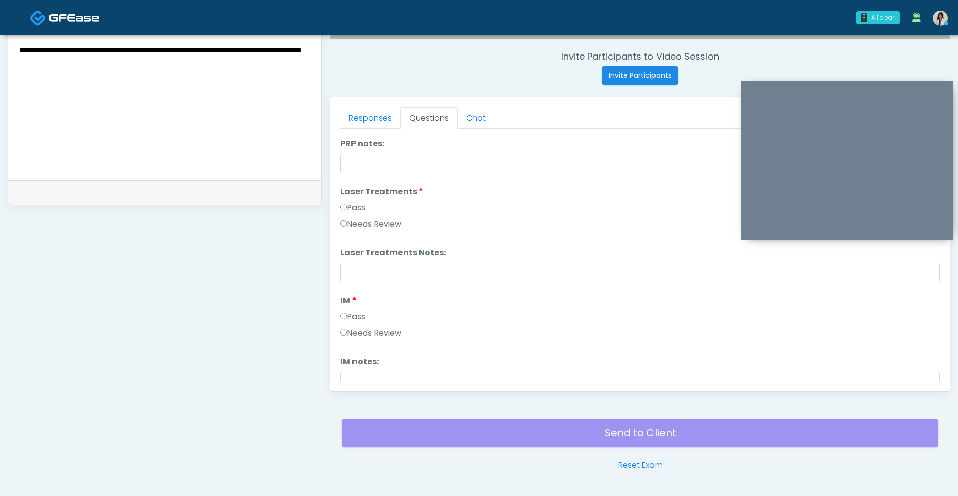
click at [400, 337] on label "Needs Review" at bounding box center [370, 333] width 61 height 12
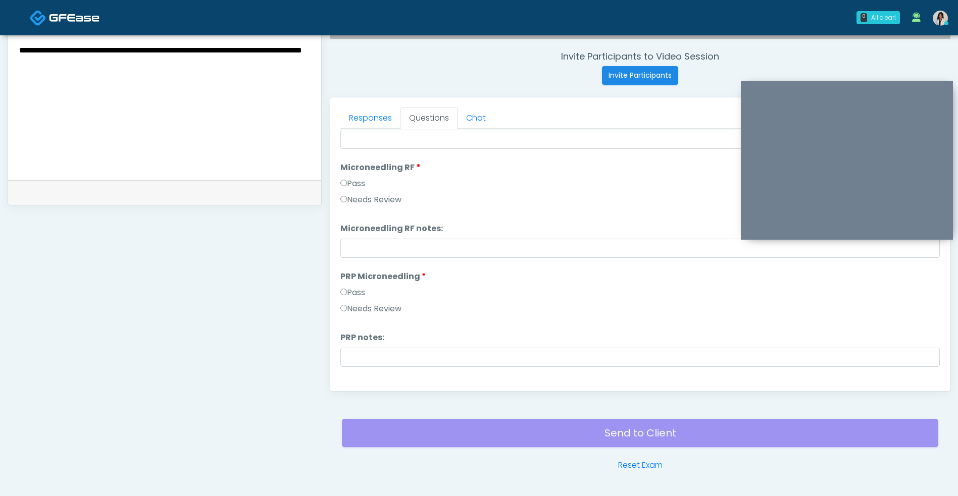
click at [421, 208] on div "Needs Review" at bounding box center [639, 202] width 599 height 16
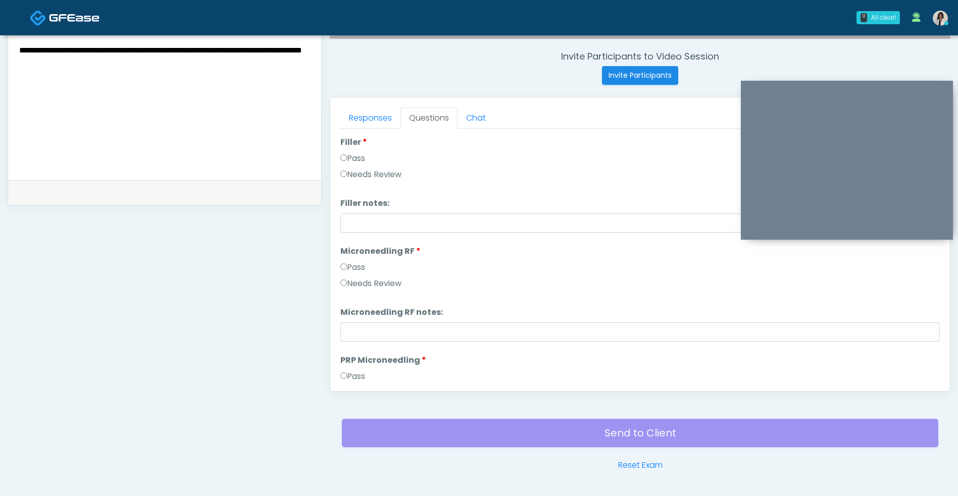
click at [396, 287] on label "Needs Review" at bounding box center [370, 284] width 61 height 12
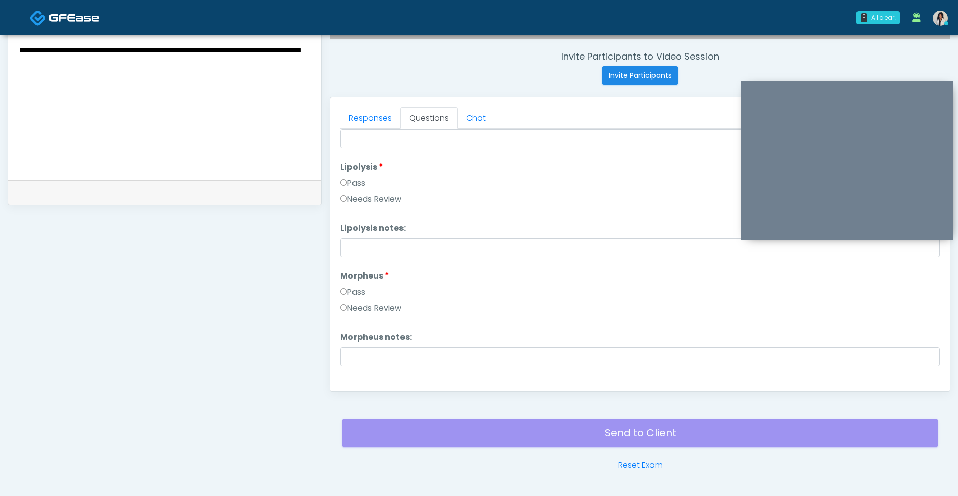
click at [397, 313] on label "Needs Review" at bounding box center [370, 308] width 61 height 12
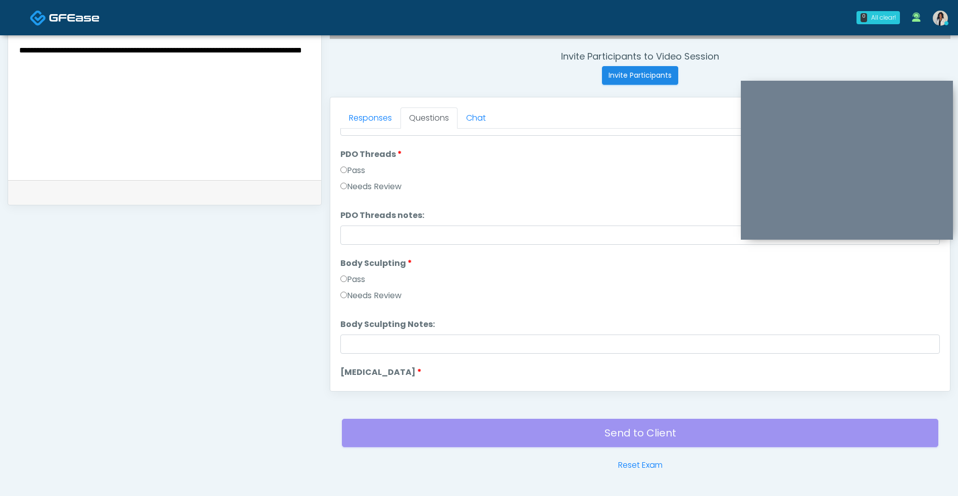
scroll to position [990, 0]
click at [397, 309] on ol "Pass All Wrinkle Relaxers Wrinkle Relaxers Pass Needs Review Wrinkle Relaxers n…" at bounding box center [639, 183] width 599 height 2081
click at [397, 298] on label "Needs Review" at bounding box center [370, 293] width 61 height 12
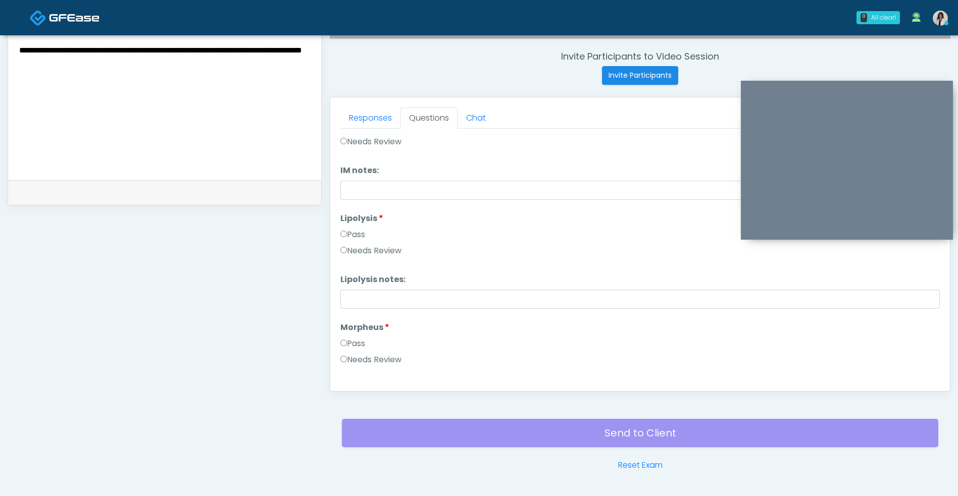
click at [397, 253] on label "Needs Review" at bounding box center [370, 251] width 61 height 12
click at [396, 283] on label "Biostimulators notes:" at bounding box center [386, 285] width 93 height 12
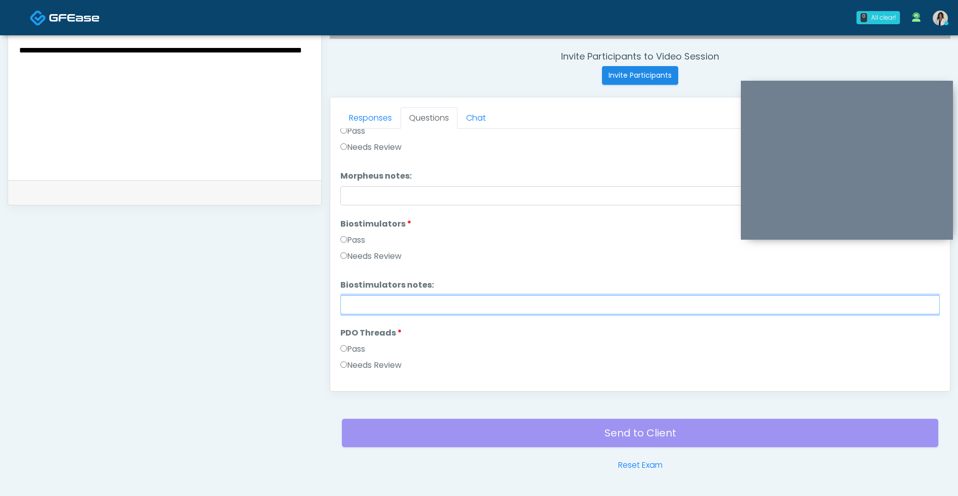
click at [396, 295] on input "Biostimulators notes:" at bounding box center [639, 304] width 599 height 19
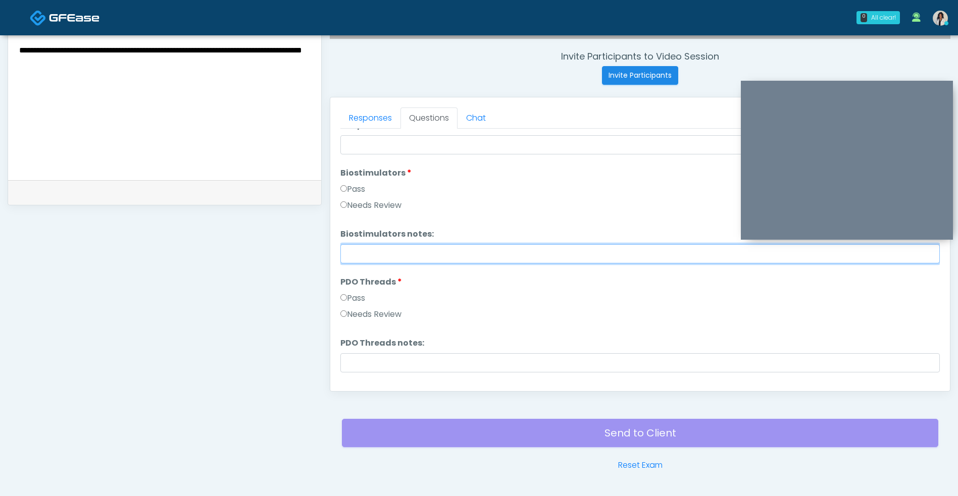
scroll to position [904, 0]
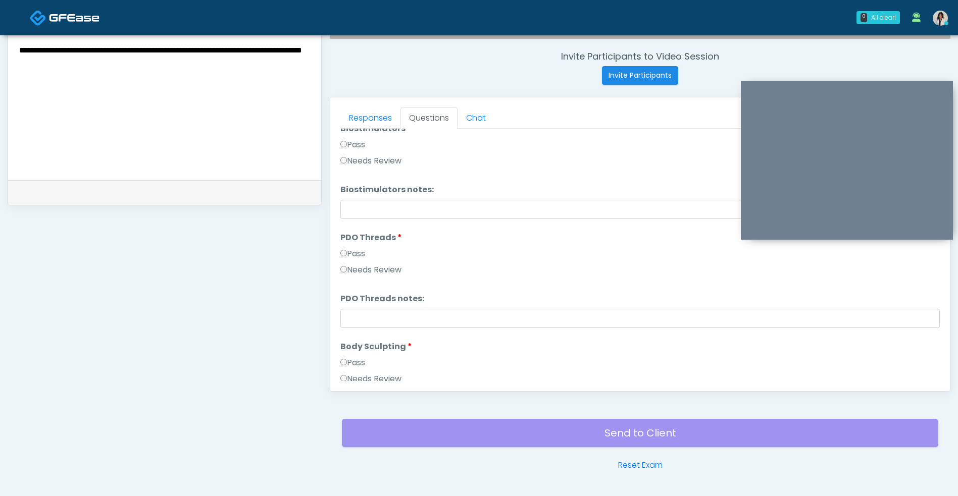
click at [396, 161] on label "Needs Review" at bounding box center [370, 161] width 61 height 12
click at [401, 273] on label "Needs Review" at bounding box center [370, 270] width 61 height 12
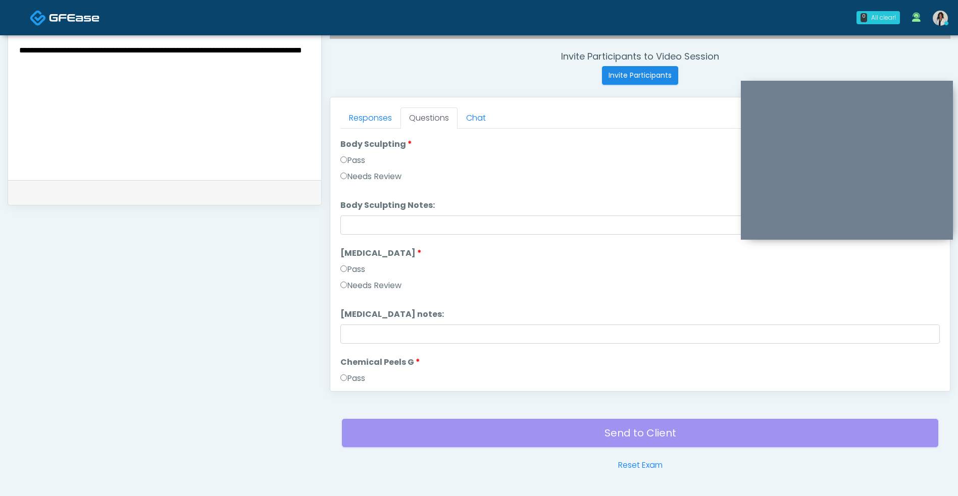
click at [398, 289] on label "Needs Review" at bounding box center [370, 286] width 61 height 12
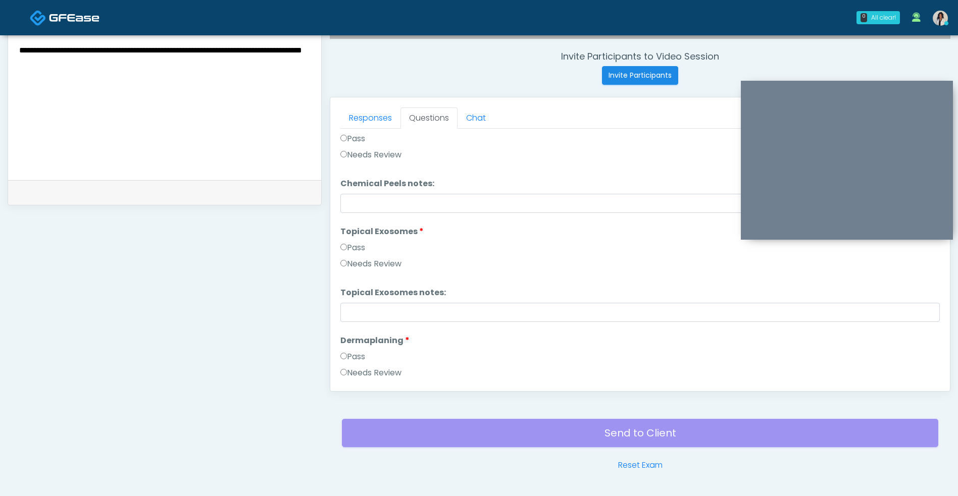
scroll to position [1355, 0]
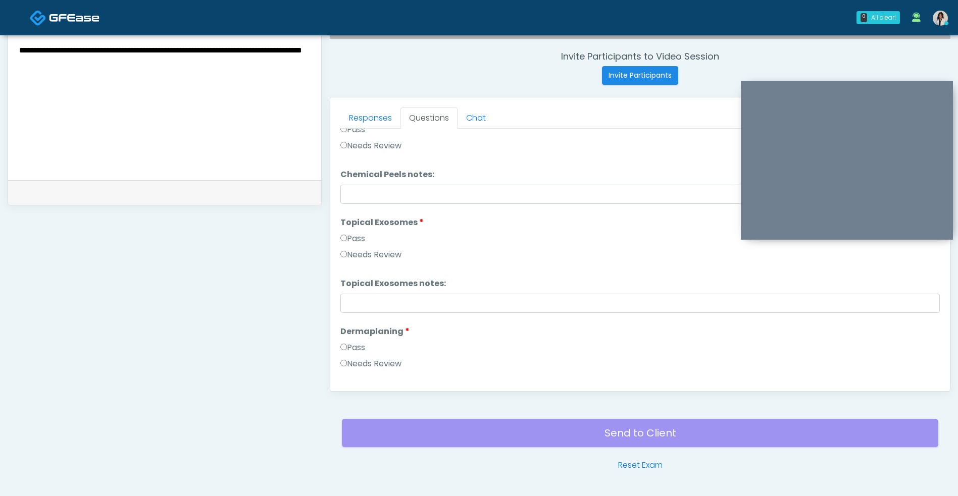
click at [396, 257] on label "Needs Review" at bounding box center [370, 255] width 61 height 12
click at [401, 258] on label "Needs Review" at bounding box center [370, 255] width 61 height 12
click at [365, 238] on label "Pass" at bounding box center [352, 239] width 25 height 12
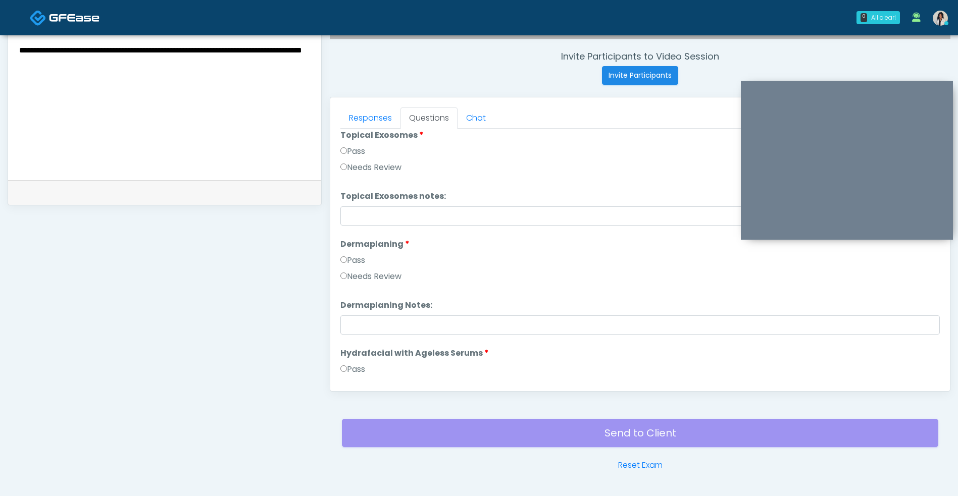
click at [396, 279] on label "Needs Review" at bounding box center [370, 277] width 61 height 12
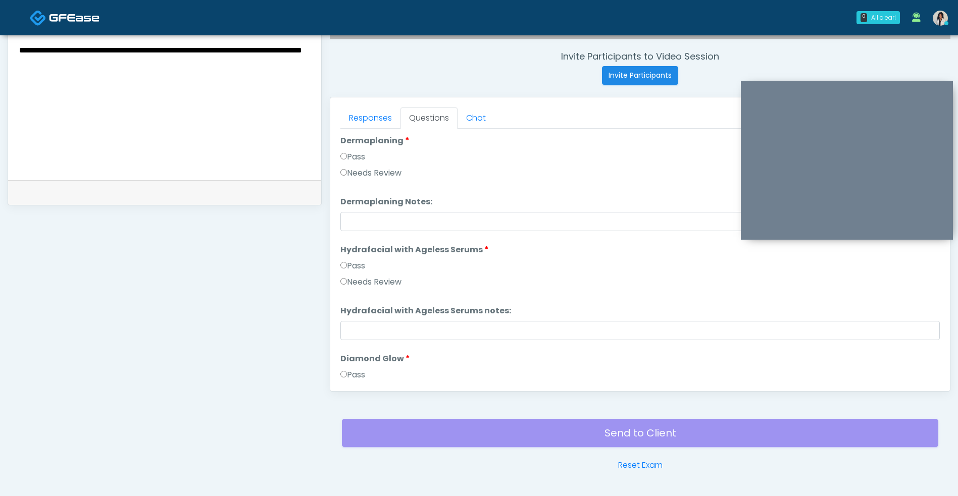
scroll to position [1571, 0]
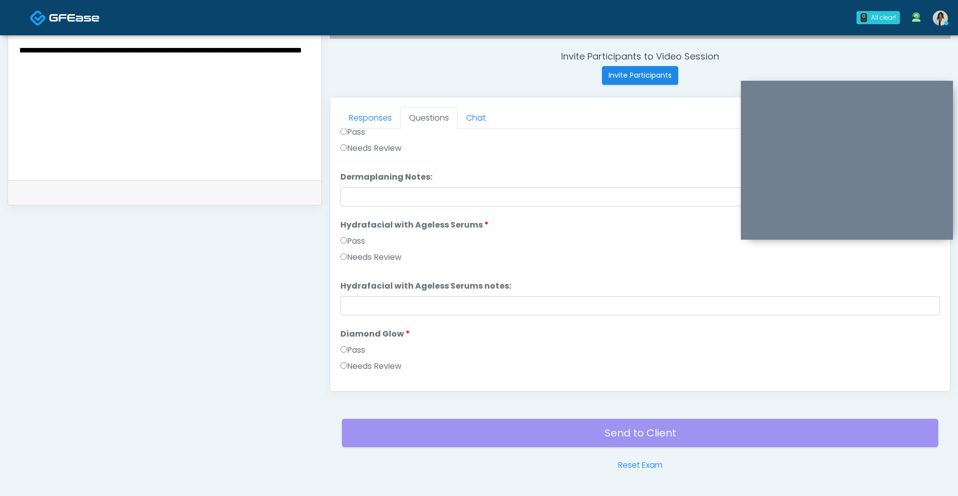
click at [365, 241] on label "Pass" at bounding box center [352, 241] width 25 height 12
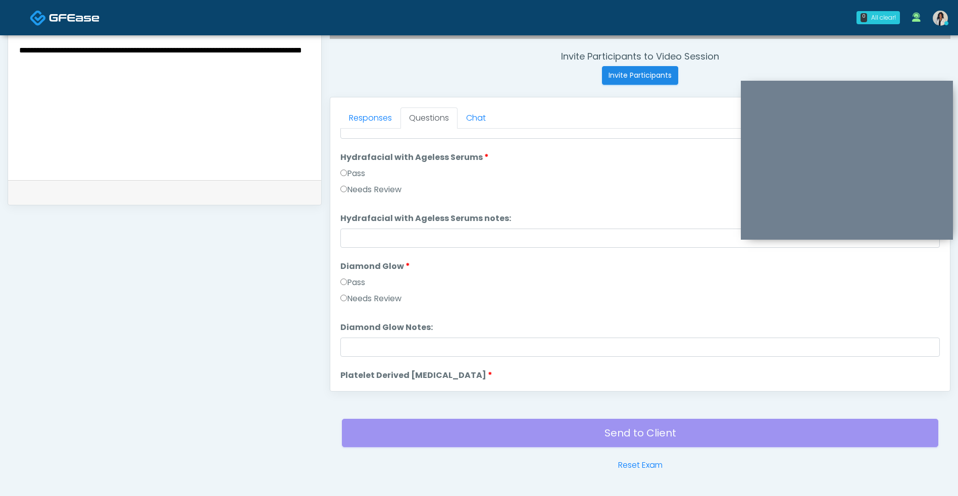
click at [360, 284] on label "Pass" at bounding box center [352, 283] width 25 height 12
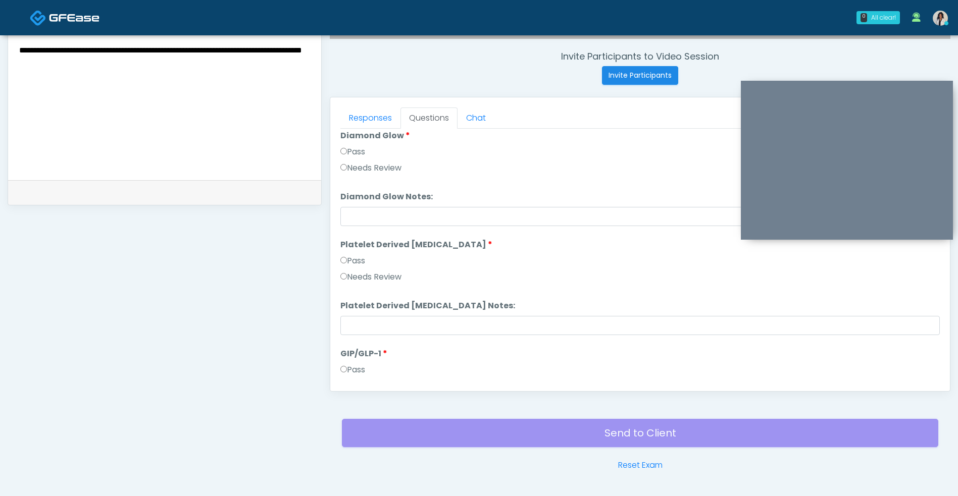
click at [364, 262] on label "Pass" at bounding box center [352, 261] width 25 height 12
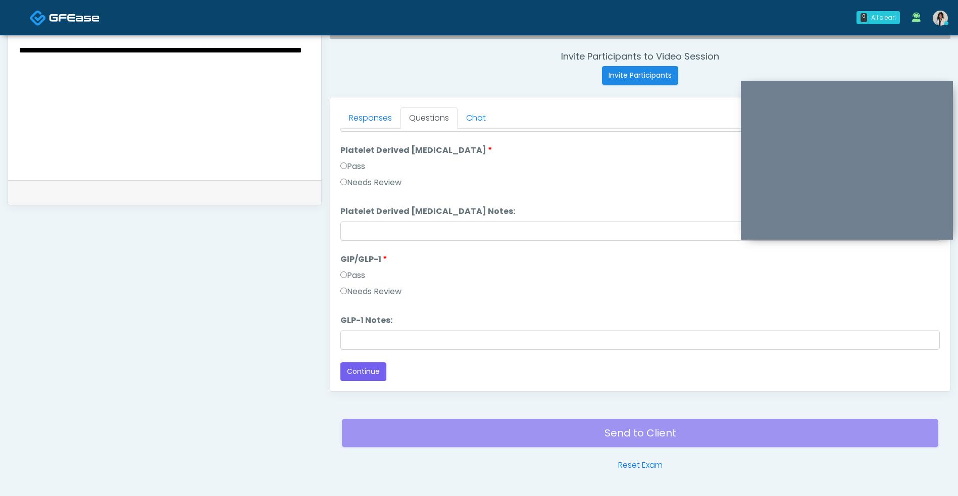
scroll to position [410, 0]
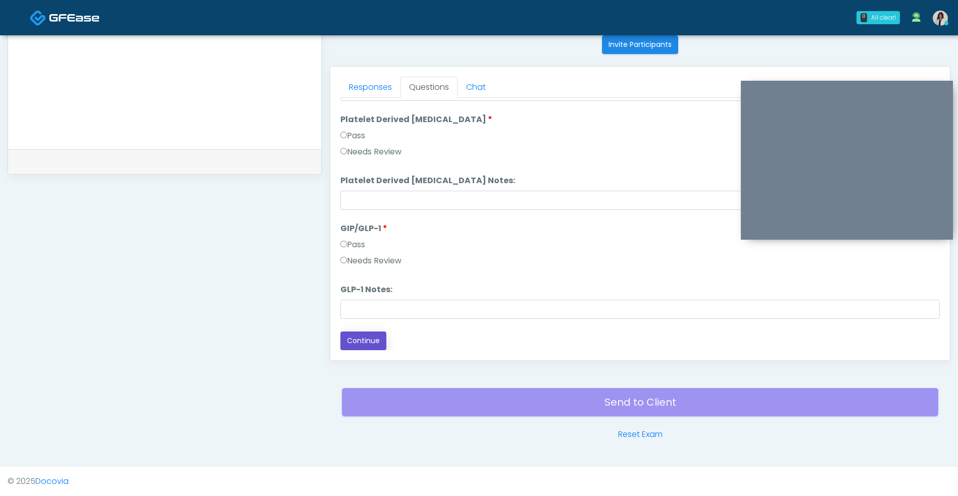
click at [381, 348] on button "Continue" at bounding box center [363, 341] width 46 height 19
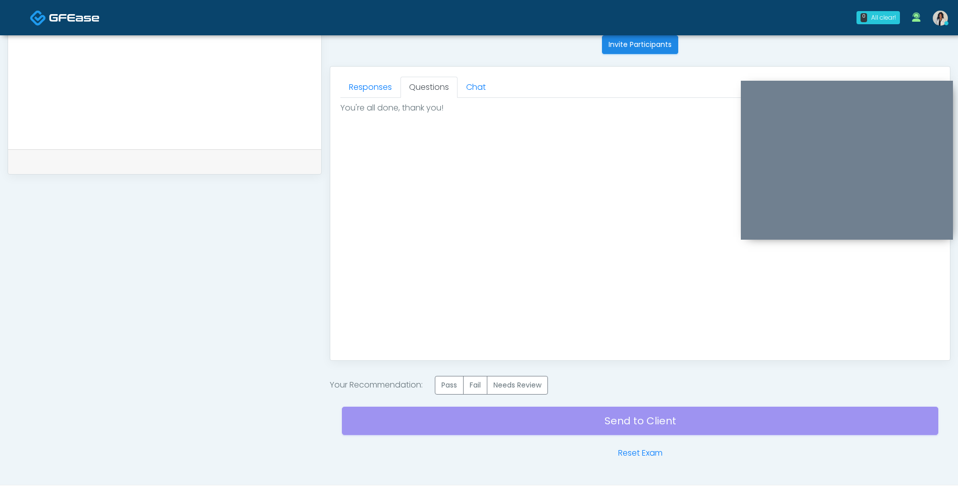
scroll to position [0, 0]
click at [517, 394] on label "Needs Review" at bounding box center [517, 385] width 61 height 19
click at [522, 420] on div "Send to Client Reset Exam" at bounding box center [640, 427] width 596 height 65
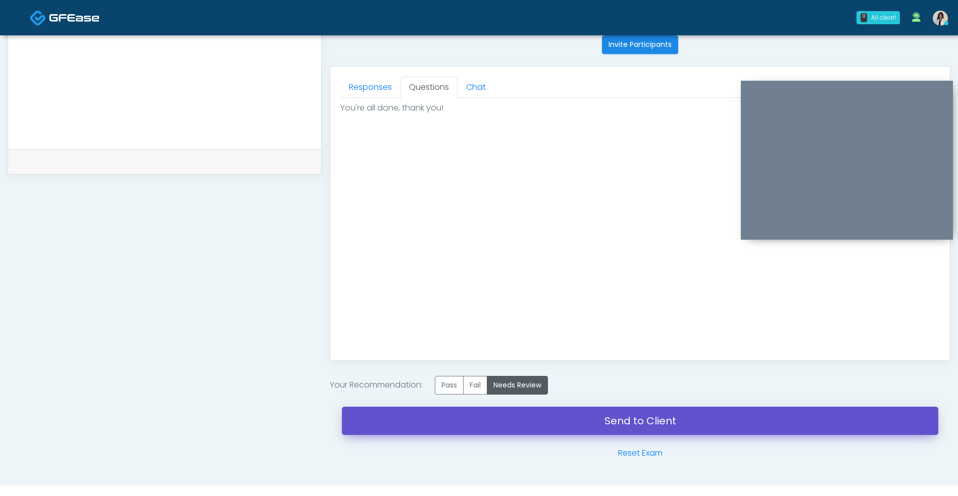
click at [517, 425] on link "Send to Client" at bounding box center [640, 421] width 596 height 28
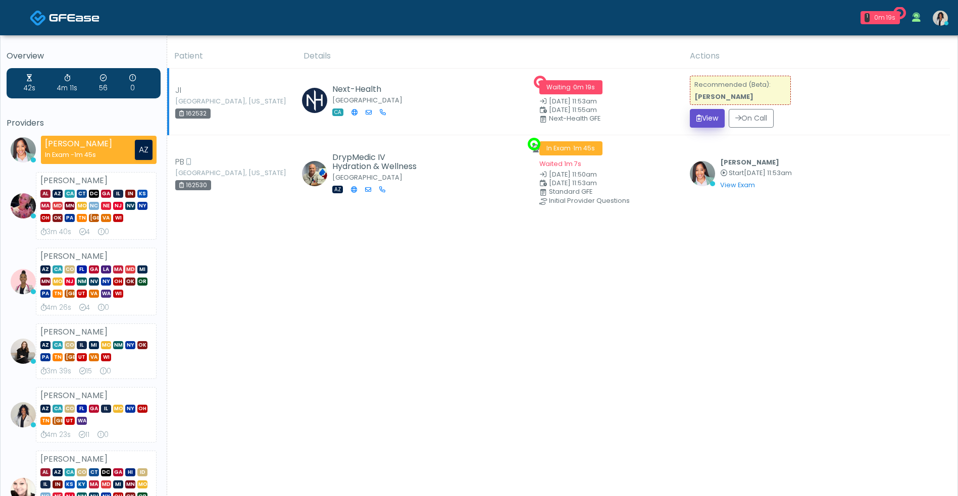
click at [706, 114] on button "View" at bounding box center [707, 118] width 35 height 19
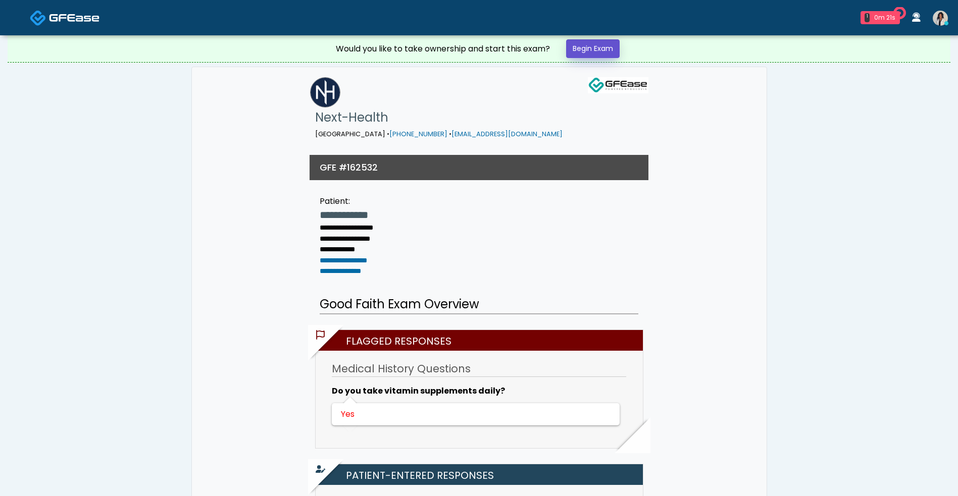
click at [605, 52] on link "Begin Exam" at bounding box center [593, 48] width 54 height 19
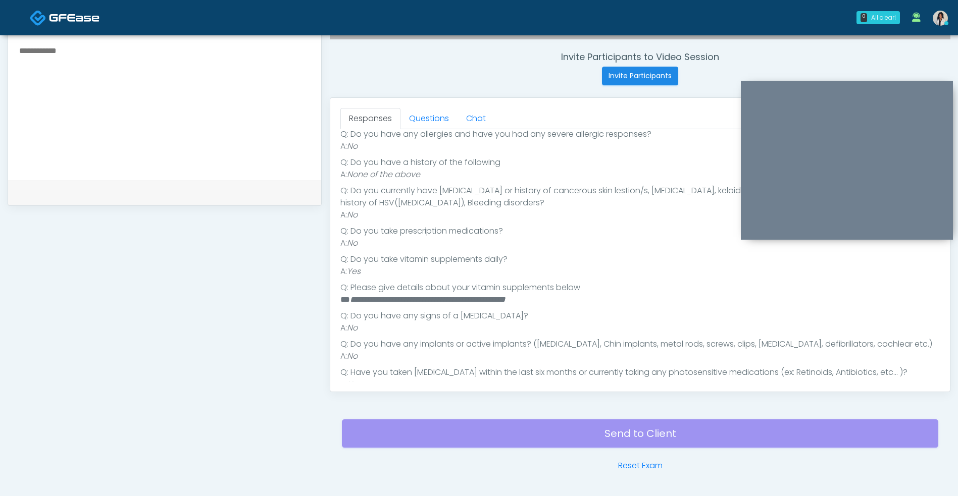
scroll to position [192, 0]
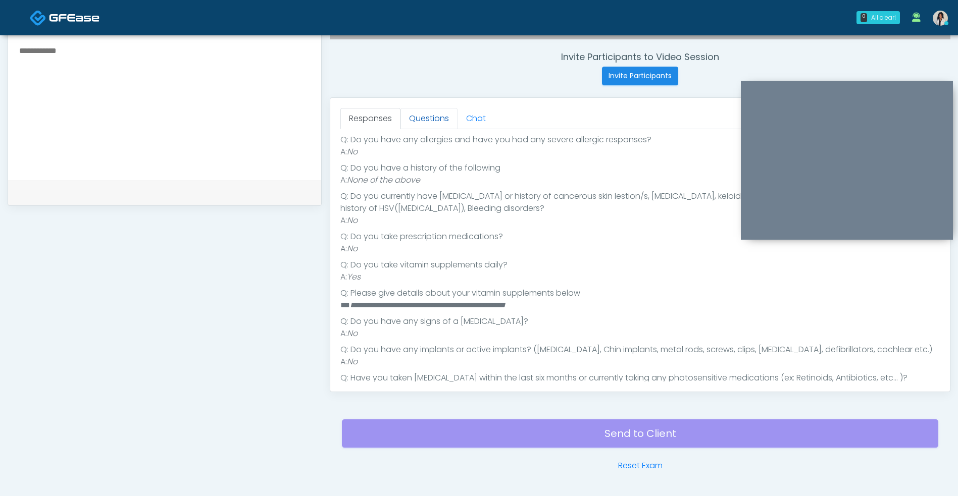
click at [426, 115] on link "Questions" at bounding box center [428, 118] width 57 height 21
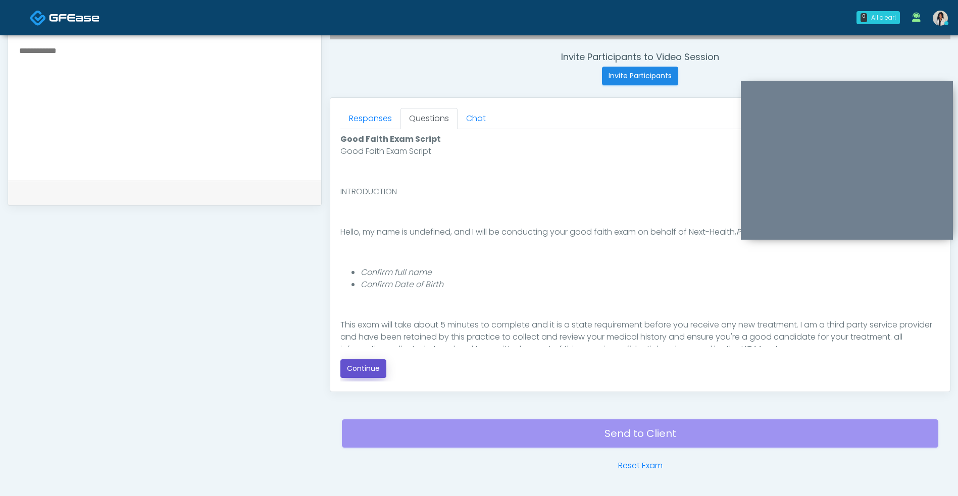
click at [372, 367] on button "Continue" at bounding box center [363, 368] width 46 height 19
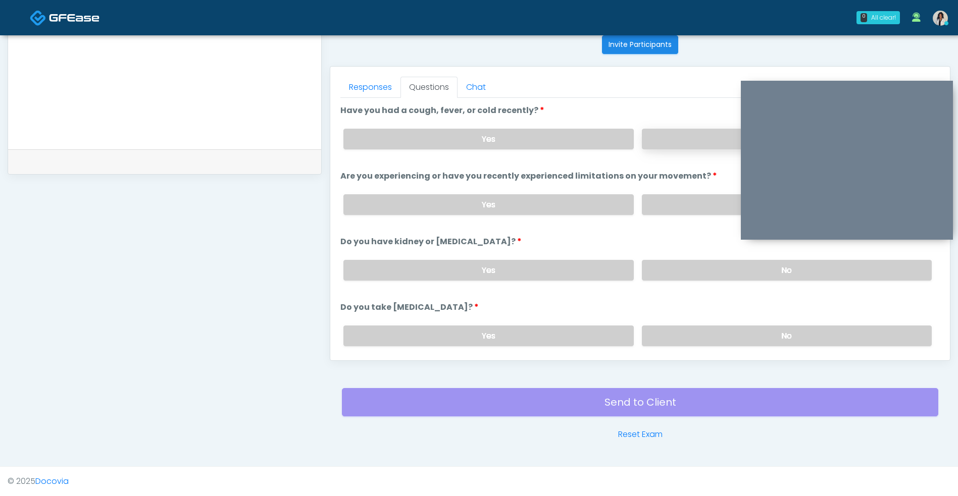
click at [689, 143] on label "No" at bounding box center [787, 139] width 290 height 21
click at [696, 198] on label "No" at bounding box center [787, 204] width 290 height 21
click at [703, 271] on label "No" at bounding box center [787, 270] width 290 height 21
click at [705, 337] on label "No" at bounding box center [787, 336] width 290 height 21
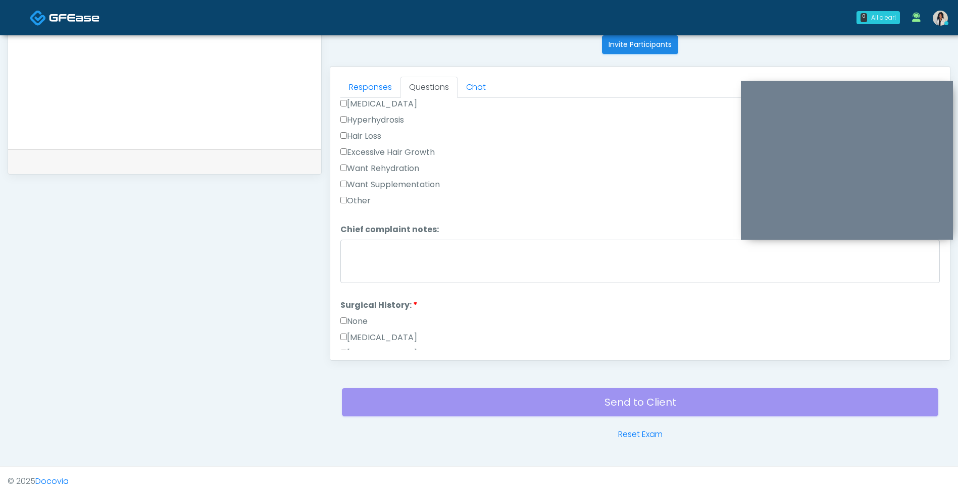
click at [364, 335] on label "Cesarean Section" at bounding box center [378, 338] width 77 height 12
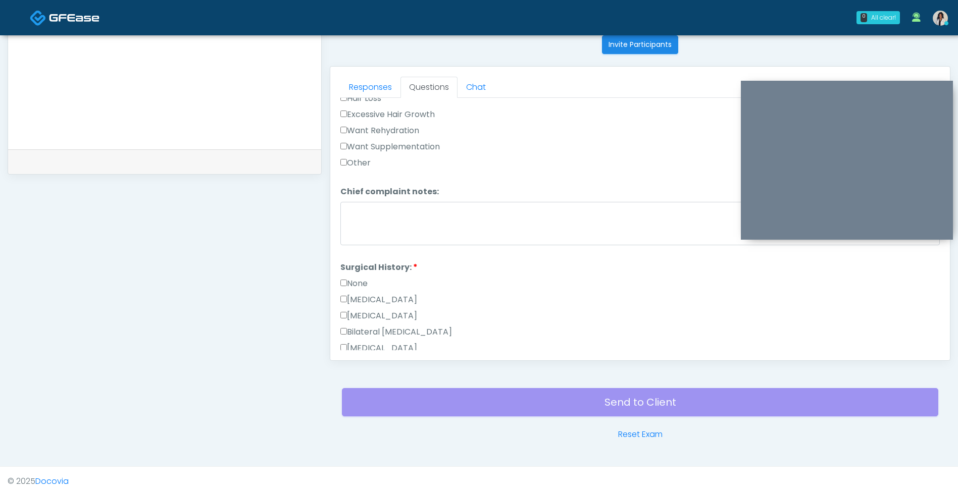
scroll to position [391, 0]
click at [380, 299] on label "Cesarean Section" at bounding box center [378, 296] width 77 height 12
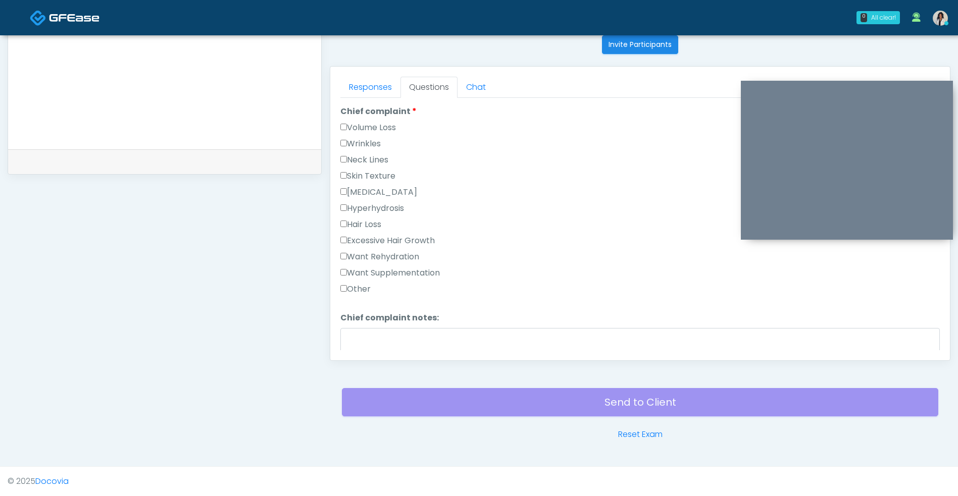
scroll to position [253, 0]
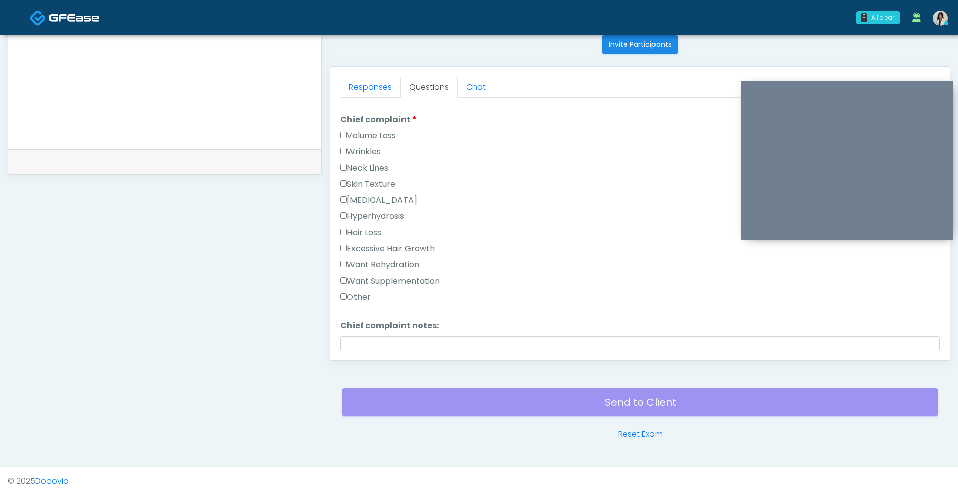
click at [399, 271] on label "Want Rehydration" at bounding box center [379, 265] width 79 height 12
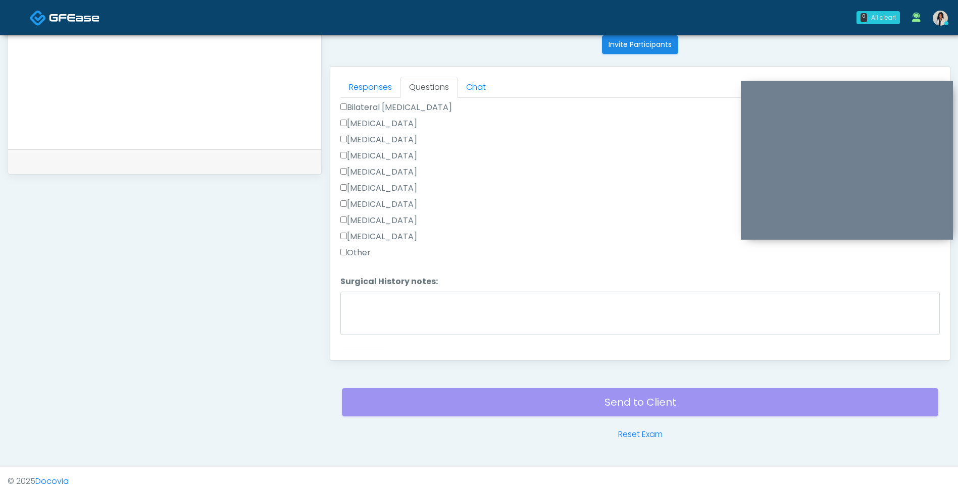
scroll to position [632, 0]
click at [366, 342] on button "Continue" at bounding box center [363, 341] width 46 height 19
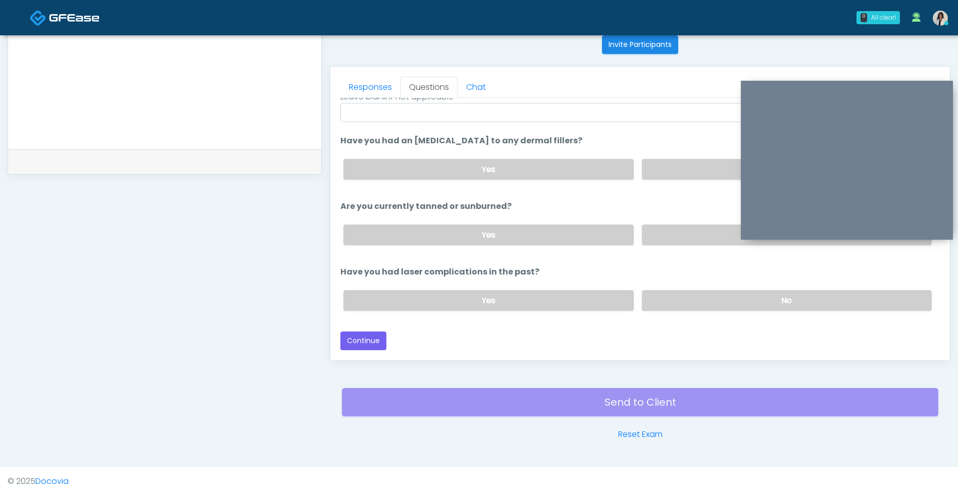
scroll to position [119, 0]
click at [666, 173] on label "No" at bounding box center [787, 169] width 290 height 21
click at [648, 231] on label "No" at bounding box center [787, 235] width 290 height 21
click at [661, 297] on label "No" at bounding box center [787, 300] width 290 height 21
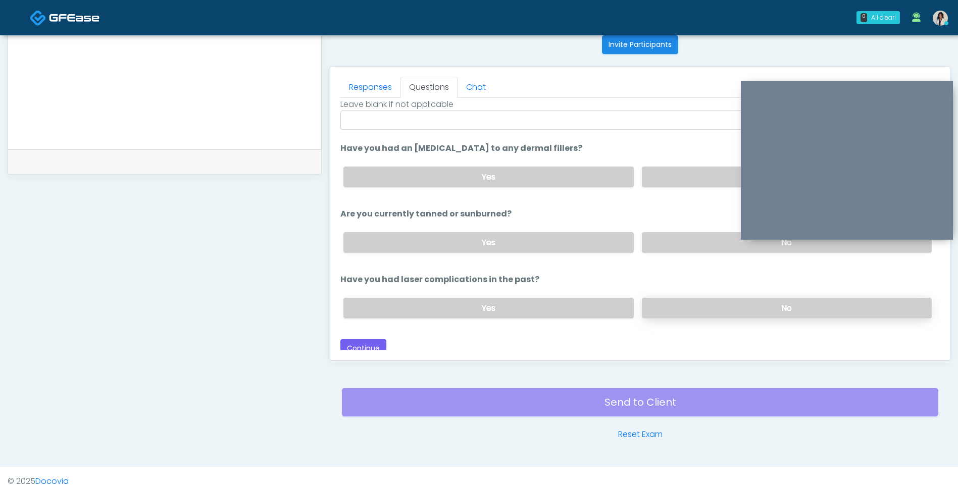
scroll to position [112, 0]
click at [354, 343] on button "Continue" at bounding box center [363, 348] width 46 height 19
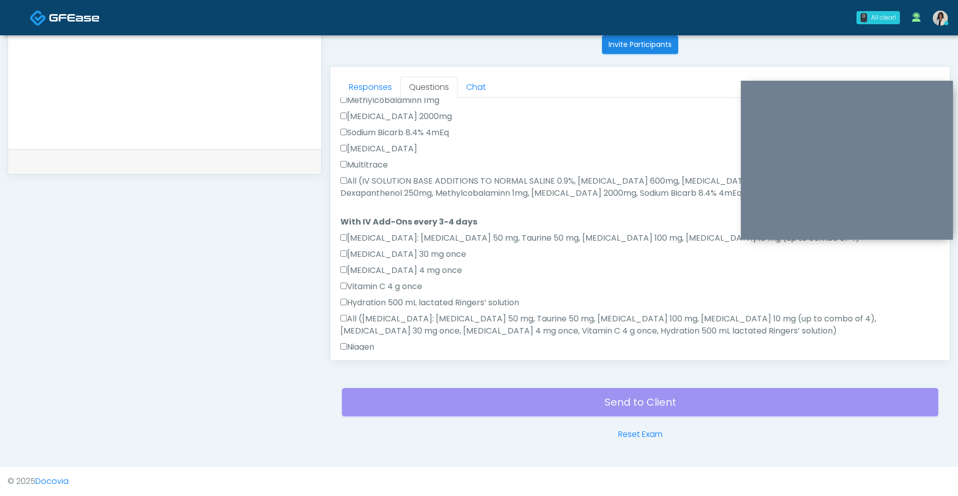
scroll to position [574, 0]
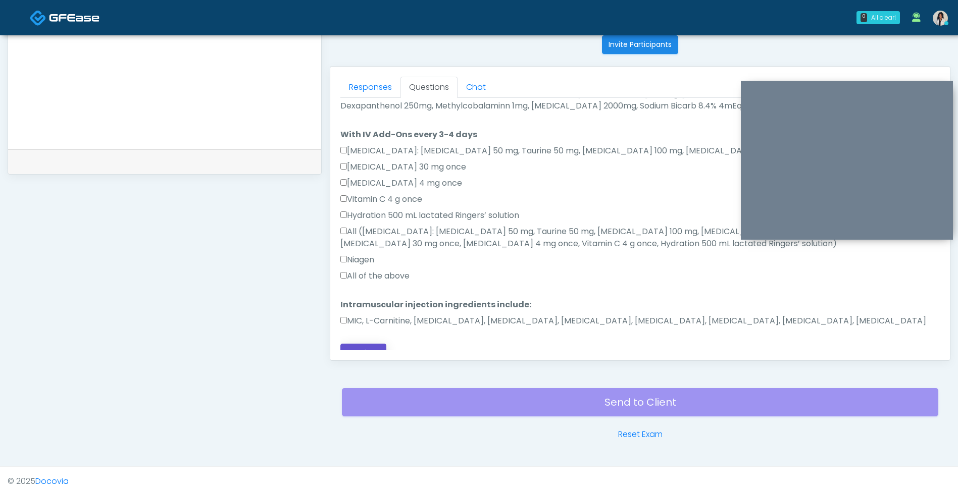
click at [363, 344] on button "Continue" at bounding box center [363, 353] width 46 height 19
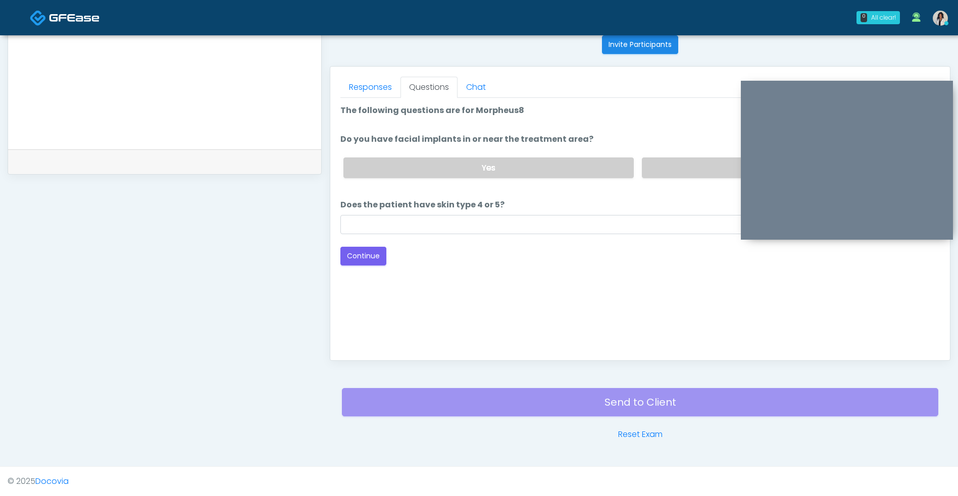
scroll to position [0, 0]
click at [674, 163] on label "No" at bounding box center [787, 168] width 290 height 21
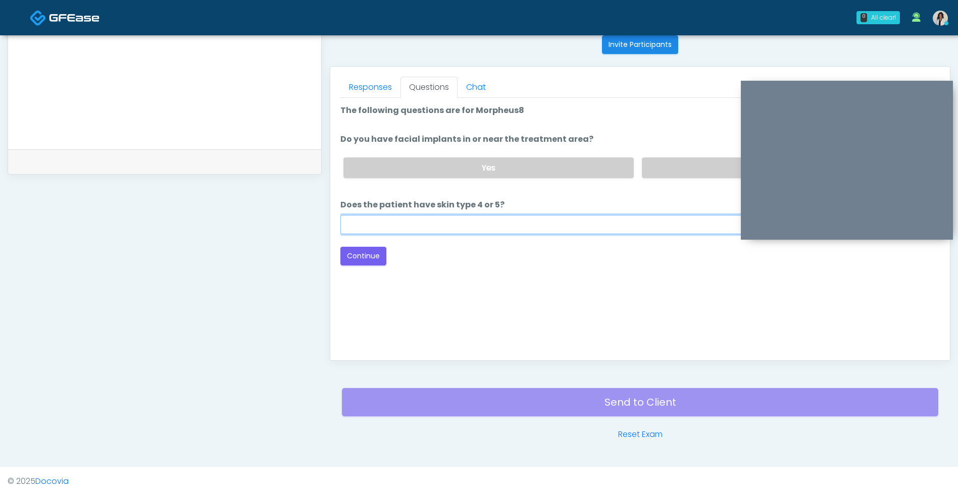
click at [526, 223] on input "Does the patient have skin type 4 or 5?" at bounding box center [639, 224] width 599 height 19
type input "***"
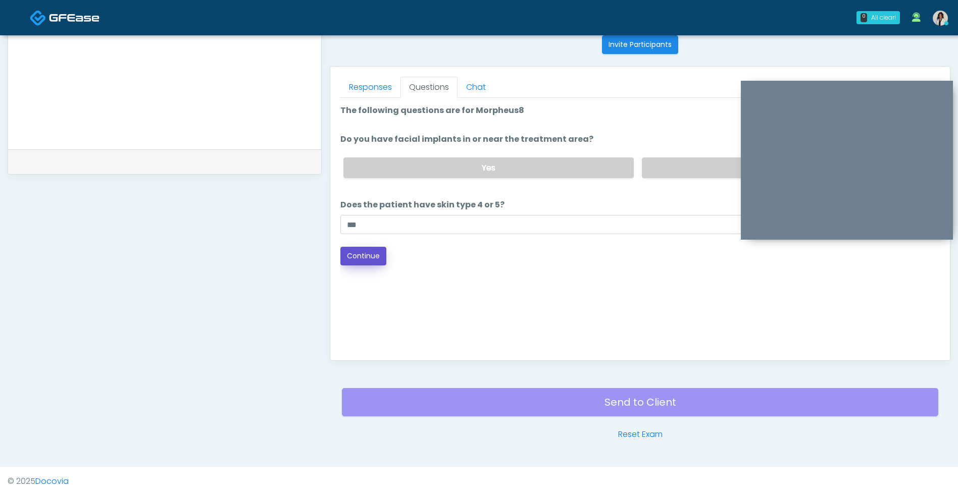
click at [351, 258] on button "Continue" at bounding box center [363, 256] width 46 height 19
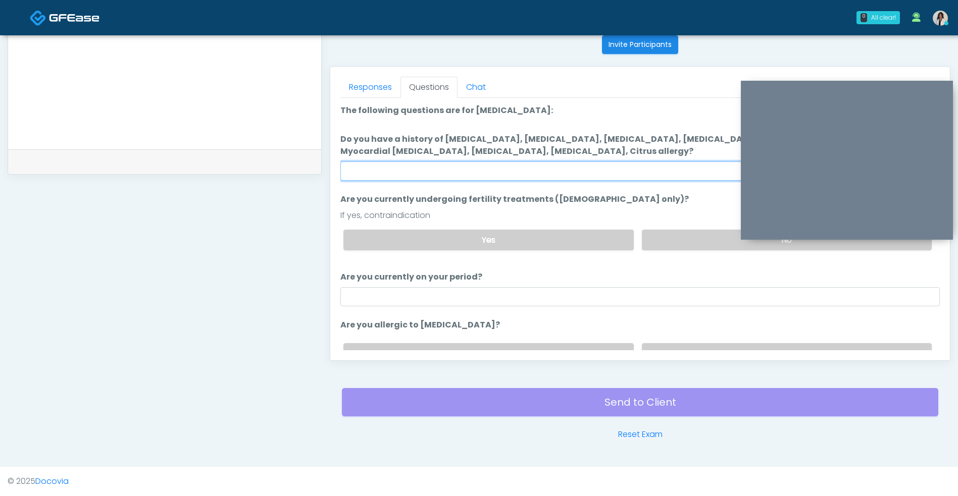
click at [579, 176] on input "Do you have a history of Hyperthyroidism, Hypotension, Hypocalcemia, Hypoglycem…" at bounding box center [639, 171] width 599 height 19
type input "**"
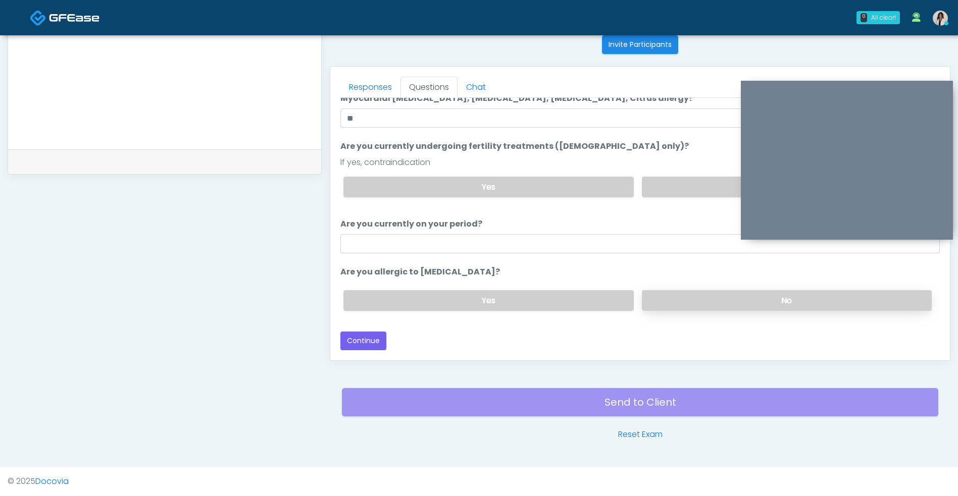
click at [676, 301] on label "No" at bounding box center [787, 300] width 290 height 21
click at [370, 339] on button "Continue" at bounding box center [363, 341] width 46 height 19
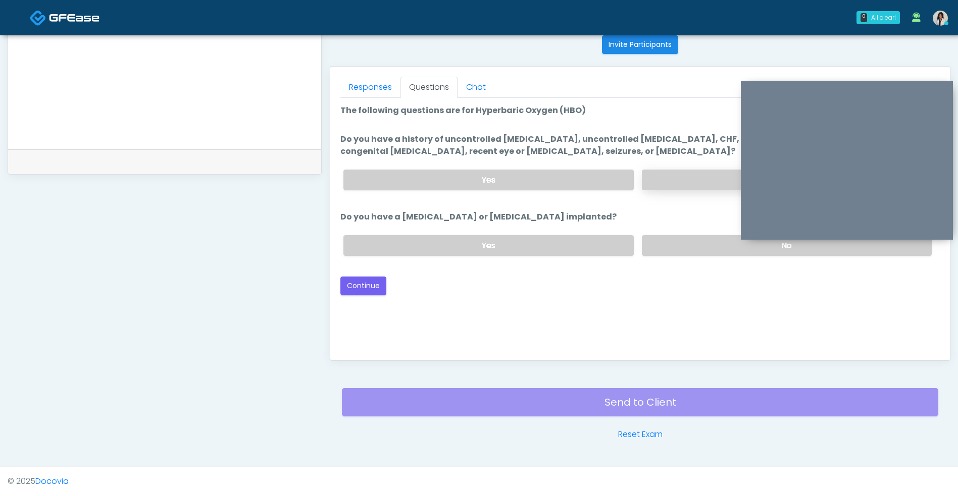
click at [688, 177] on label "No" at bounding box center [787, 180] width 290 height 21
click at [677, 240] on label "No" at bounding box center [787, 245] width 290 height 21
click at [353, 292] on button "Continue" at bounding box center [363, 286] width 46 height 19
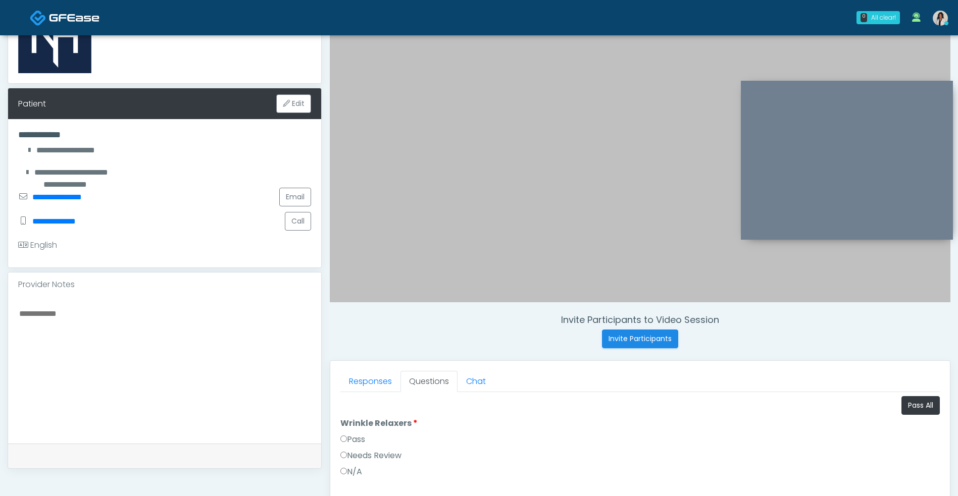
scroll to position [116, 0]
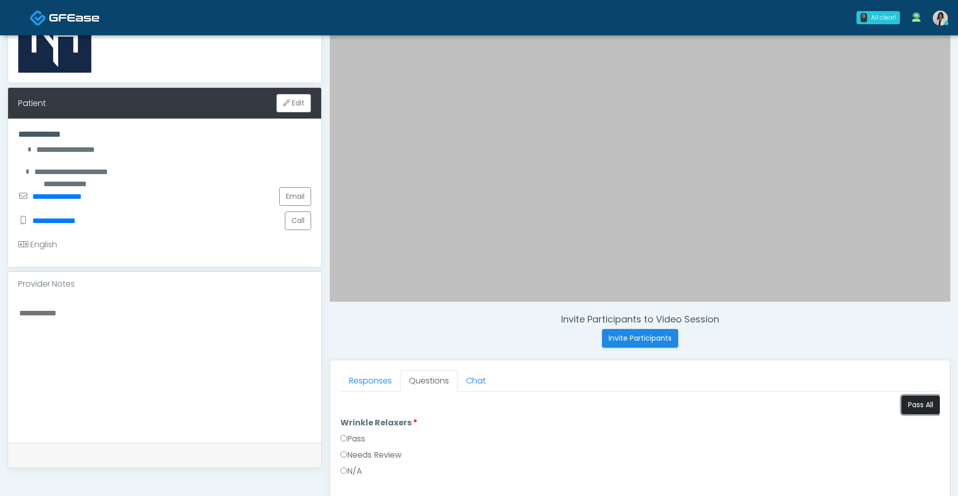
click at [912, 399] on button "Pass All" at bounding box center [920, 405] width 38 height 19
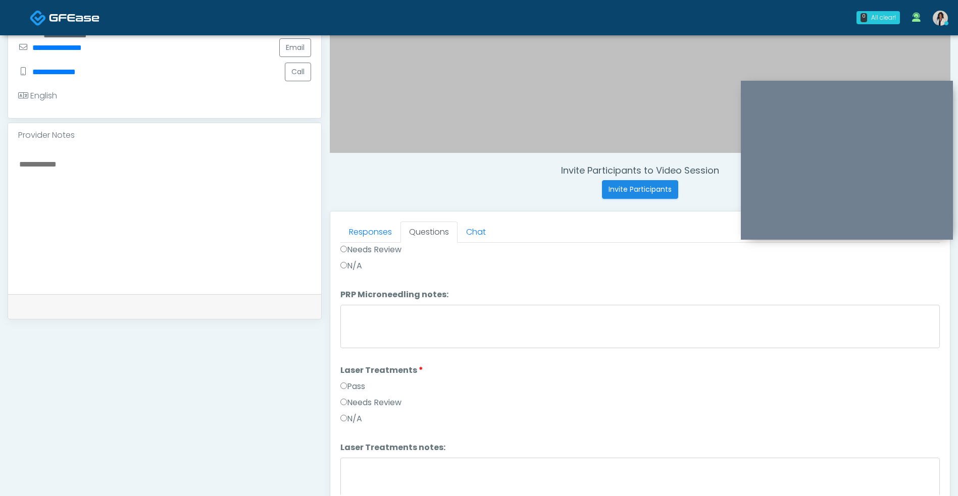
scroll to position [356, 0]
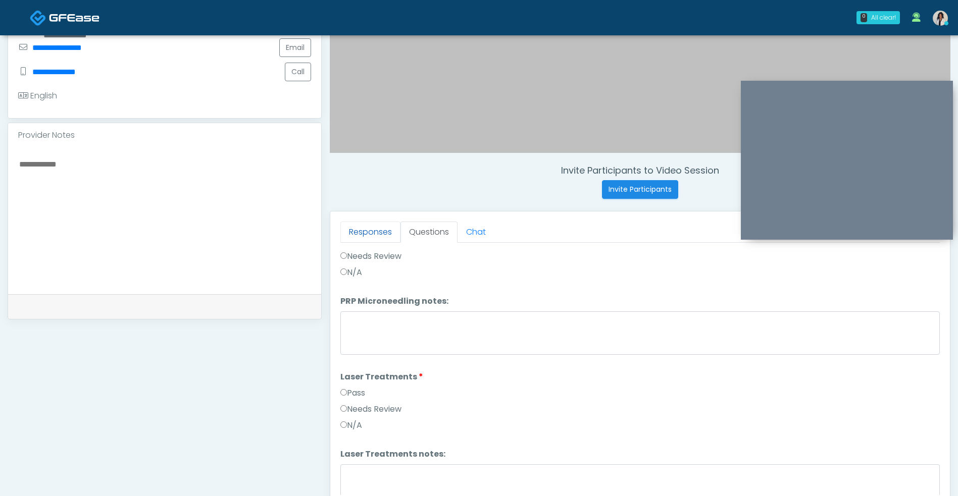
click at [382, 234] on link "Responses" at bounding box center [370, 232] width 60 height 21
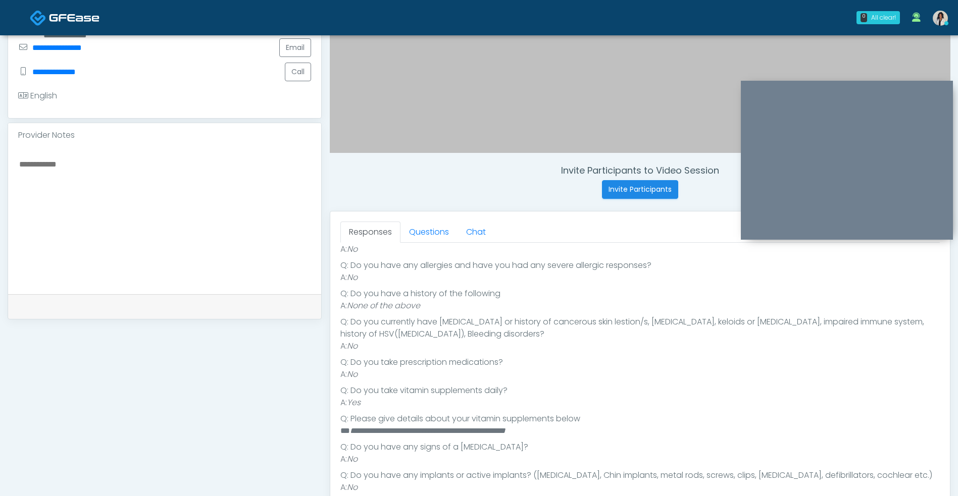
scroll to position [179, 0]
click at [277, 251] on textarea at bounding box center [164, 219] width 293 height 123
type textarea "**********"
click at [449, 233] on link "Questions" at bounding box center [428, 232] width 57 height 21
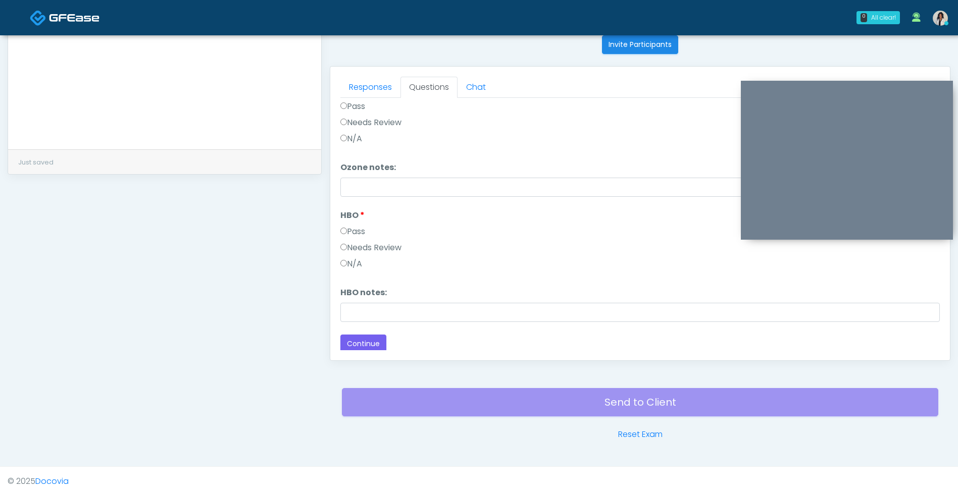
scroll to position [1266, 0]
click at [370, 340] on button "Continue" at bounding box center [363, 341] width 46 height 19
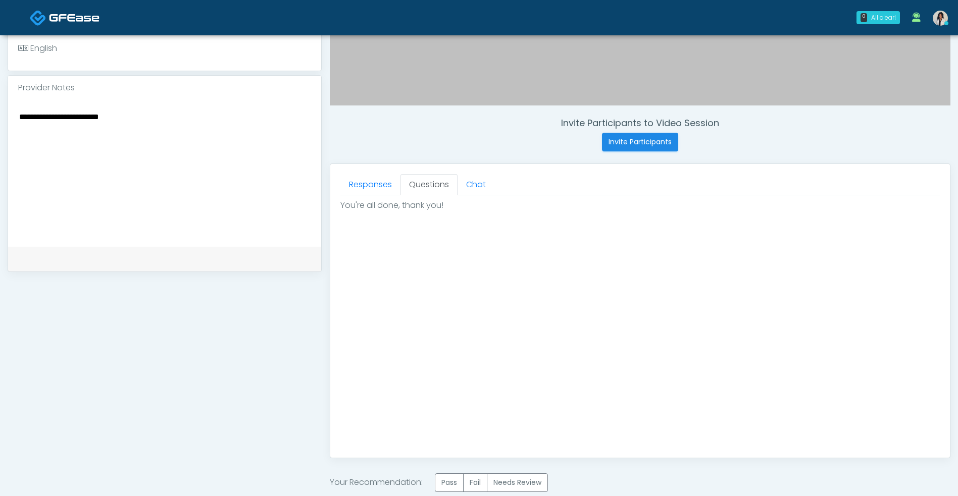
scroll to position [429, 0]
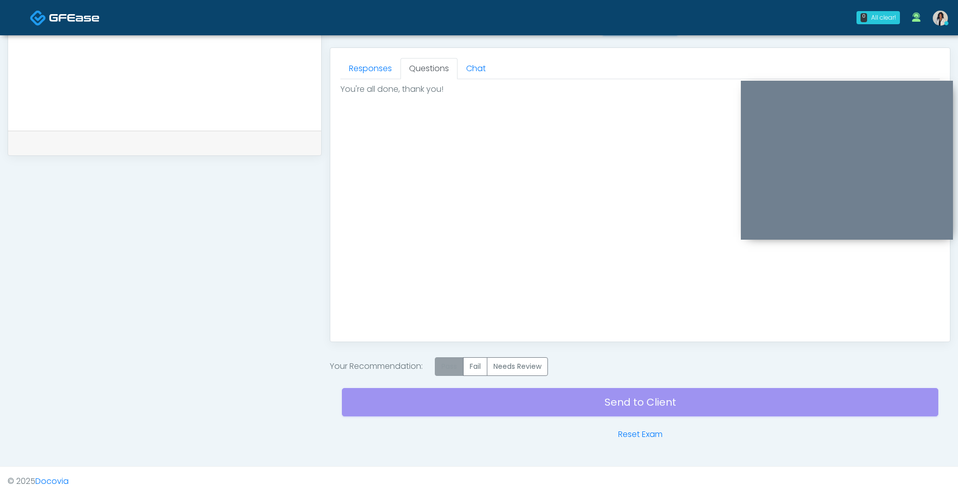
click at [461, 367] on label "Pass" at bounding box center [449, 366] width 29 height 19
click at [491, 410] on div "Send to Client Reset Exam" at bounding box center [640, 408] width 596 height 65
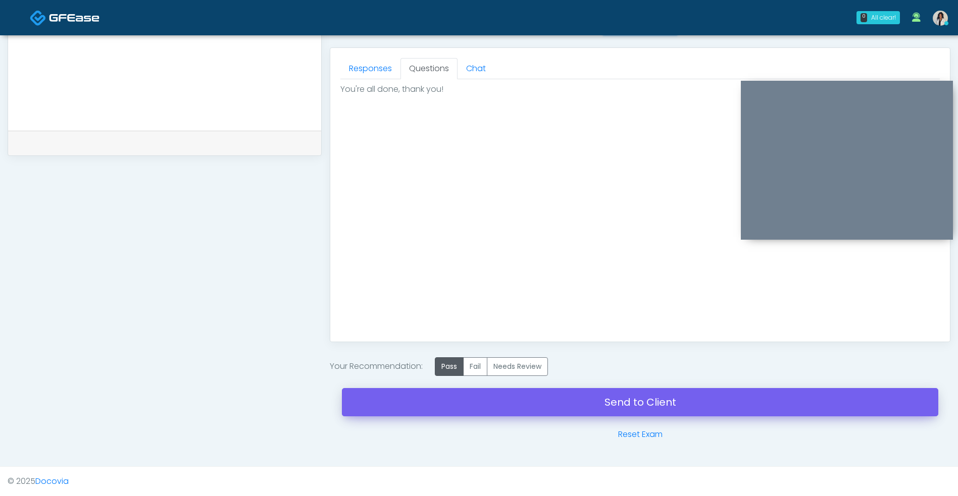
click at [499, 404] on link "Send to Client" at bounding box center [640, 402] width 596 height 28
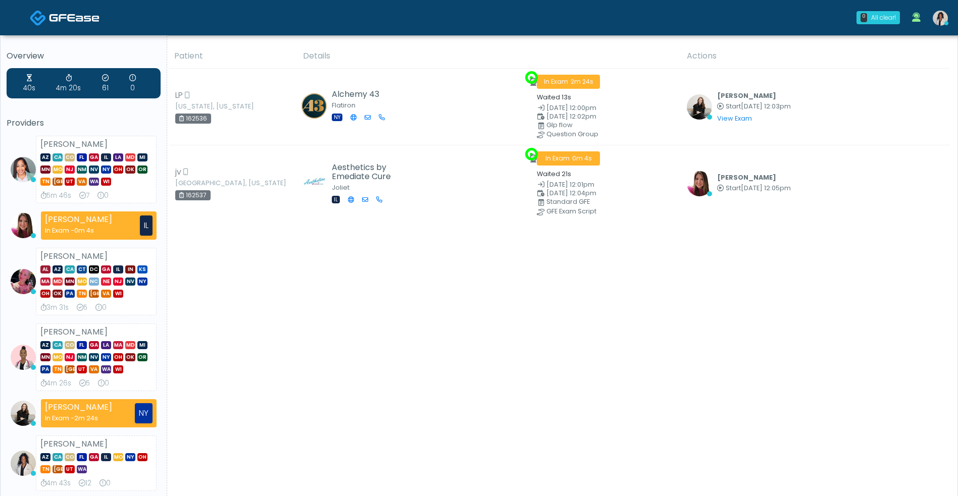
scroll to position [1, 0]
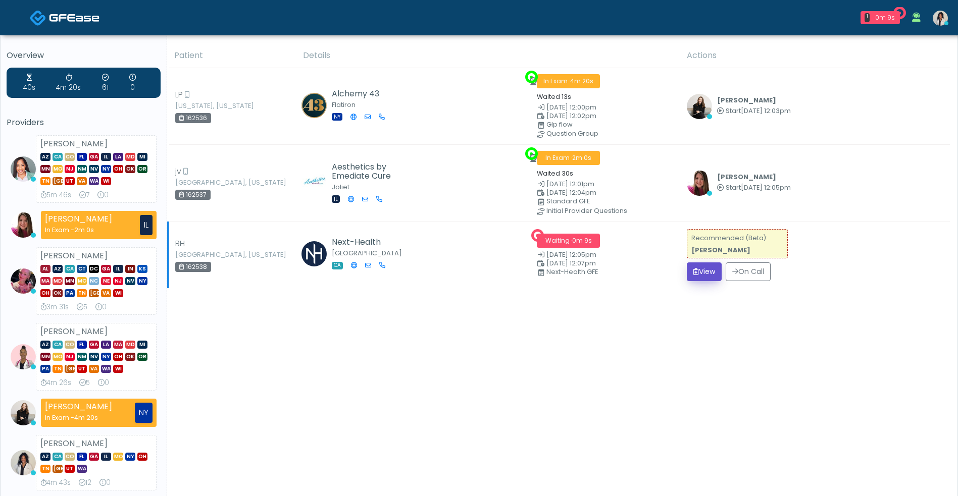
click at [698, 280] on button "View" at bounding box center [704, 272] width 35 height 19
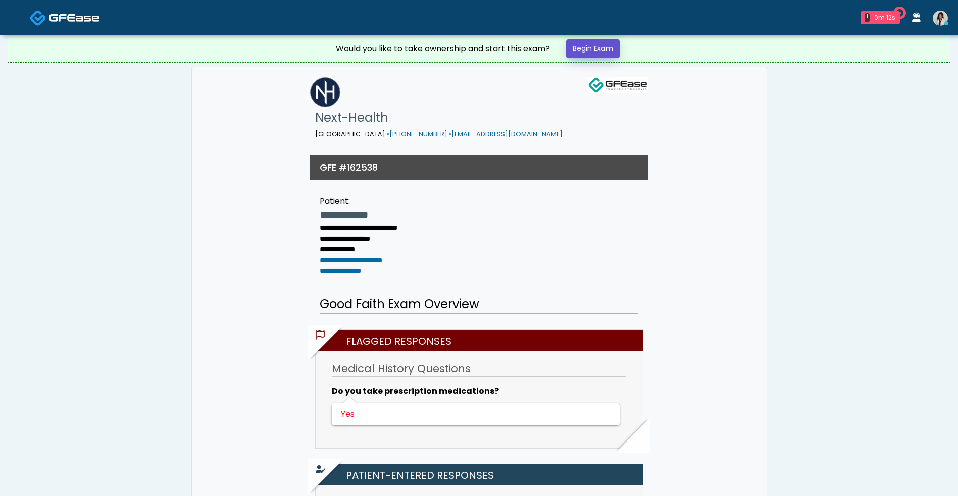
click at [594, 46] on link "Begin Exam" at bounding box center [593, 48] width 54 height 19
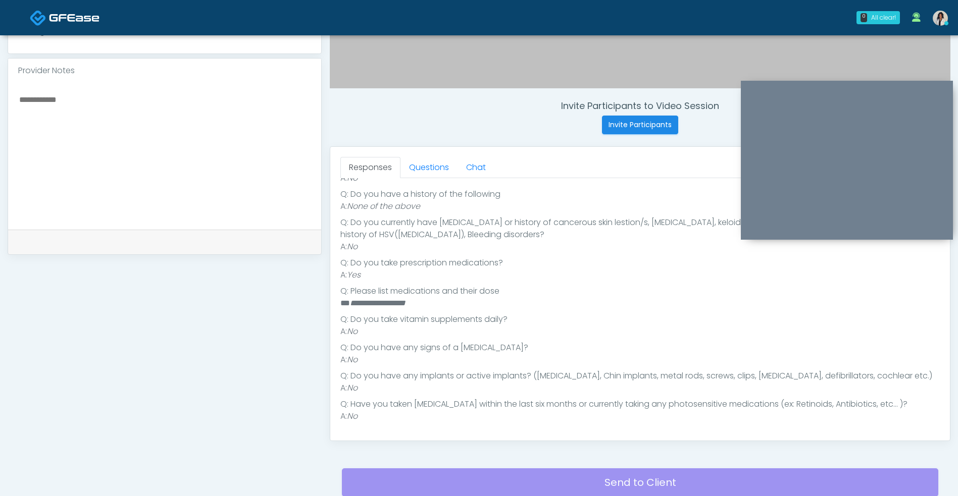
scroll to position [332, 0]
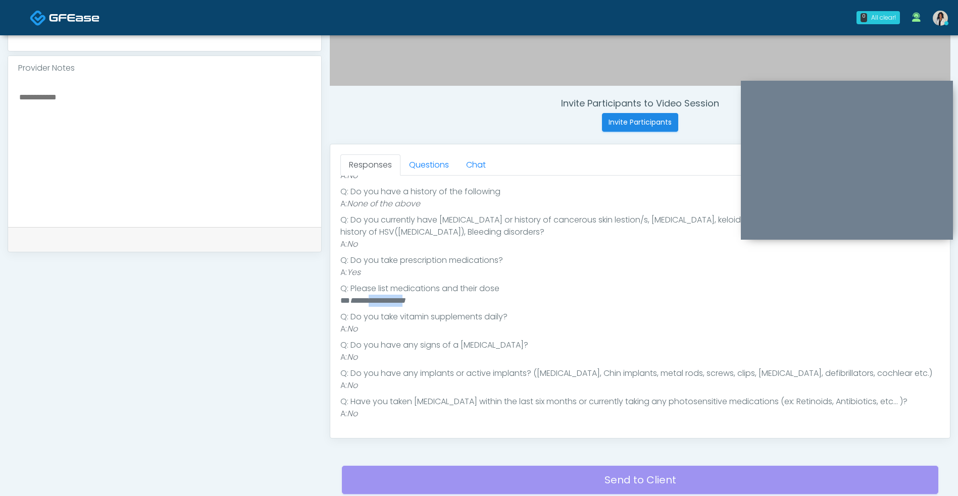
drag, startPoint x: 417, startPoint y: 300, endPoint x: 373, endPoint y: 304, distance: 44.6
click at [373, 304] on em "**********" at bounding box center [378, 301] width 56 height 8
copy em "**********"
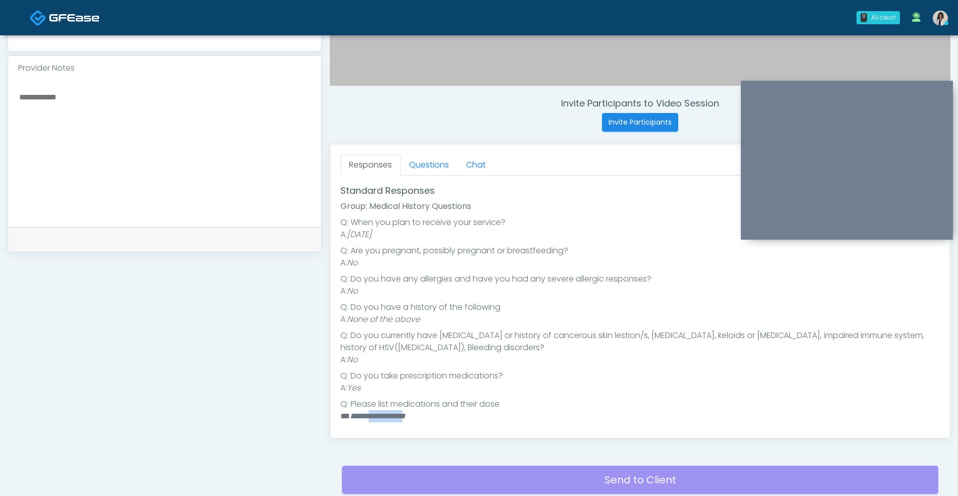
scroll to position [99, 0]
click at [443, 165] on link "Questions" at bounding box center [428, 165] width 57 height 21
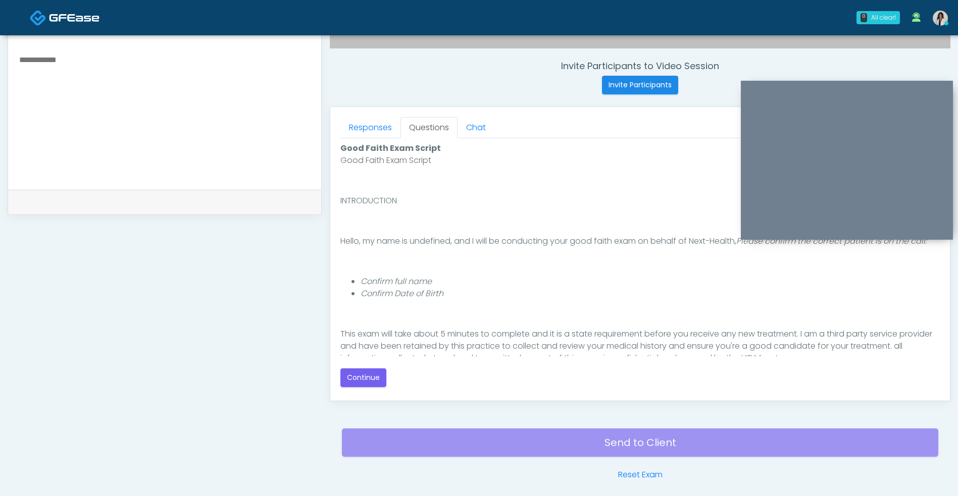
scroll to position [410, 0]
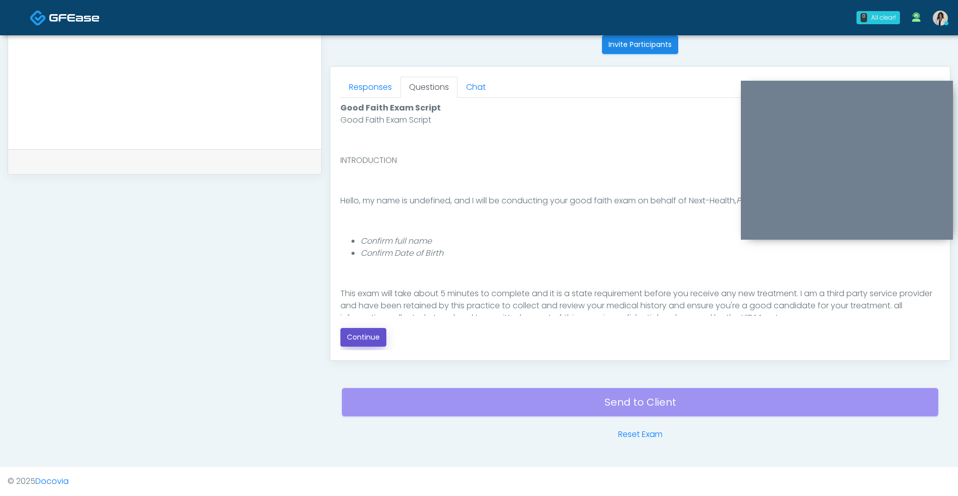
click at [383, 333] on button "Continue" at bounding box center [363, 337] width 46 height 19
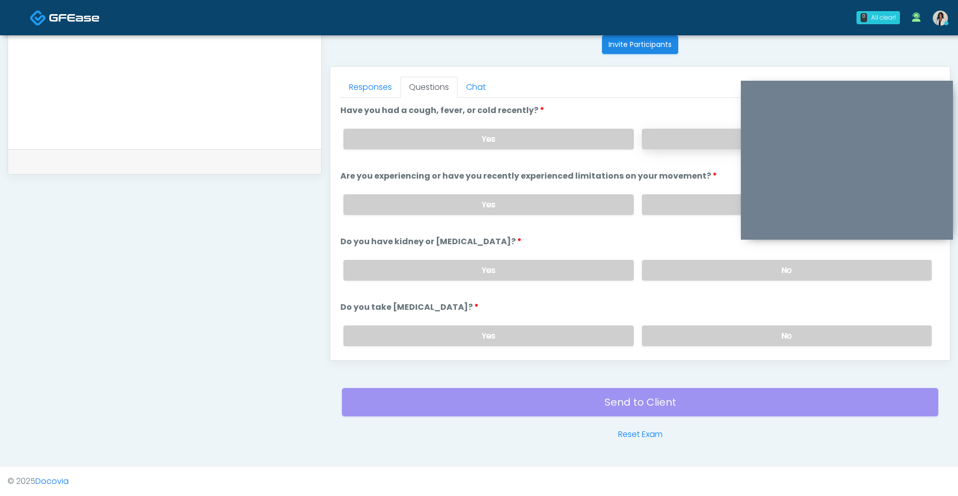
click at [679, 147] on label "No" at bounding box center [787, 139] width 290 height 21
click at [668, 212] on label "No" at bounding box center [787, 204] width 290 height 21
click at [659, 278] on label "No" at bounding box center [787, 270] width 290 height 21
click at [658, 330] on label "No" at bounding box center [787, 336] width 290 height 21
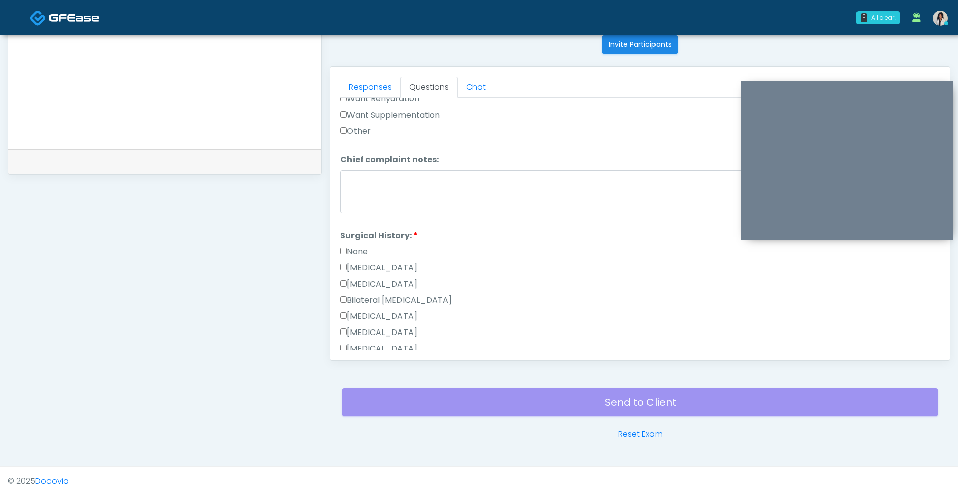
scroll to position [432, 0]
click at [368, 244] on label "None" at bounding box center [353, 239] width 27 height 12
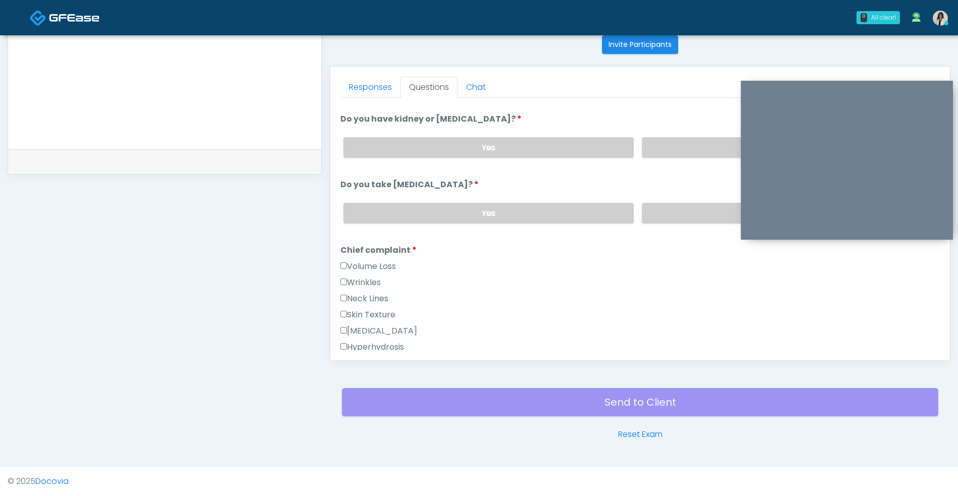
scroll to position [114, 0]
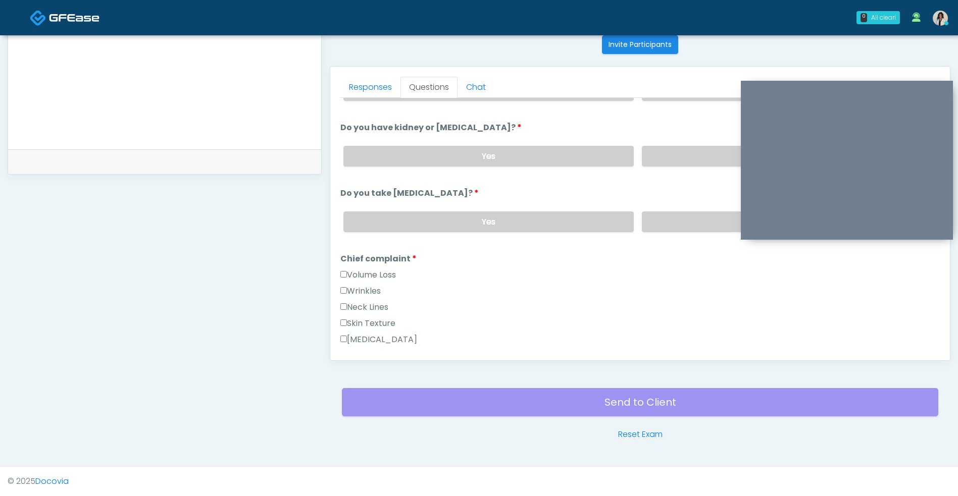
click at [379, 291] on label "Wrinkles" at bounding box center [360, 291] width 40 height 12
click at [383, 275] on label "Volume Loss" at bounding box center [368, 275] width 56 height 12
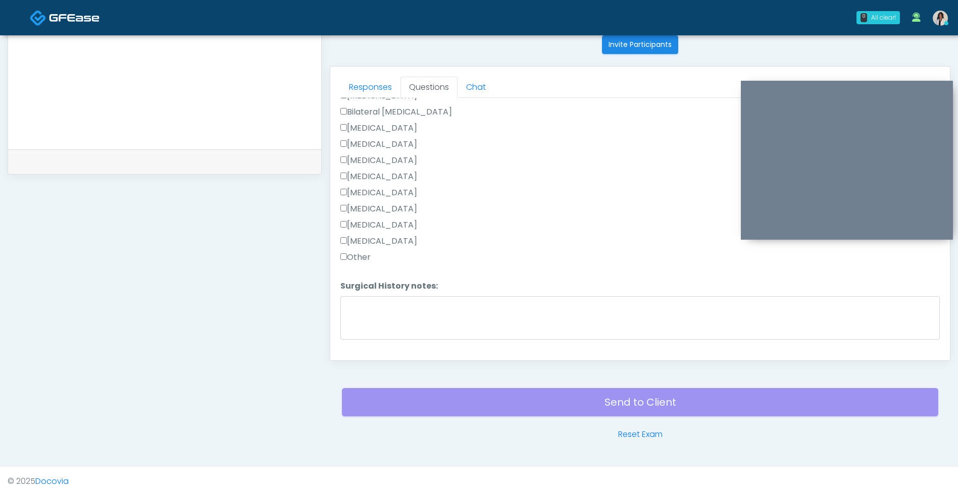
scroll to position [632, 0]
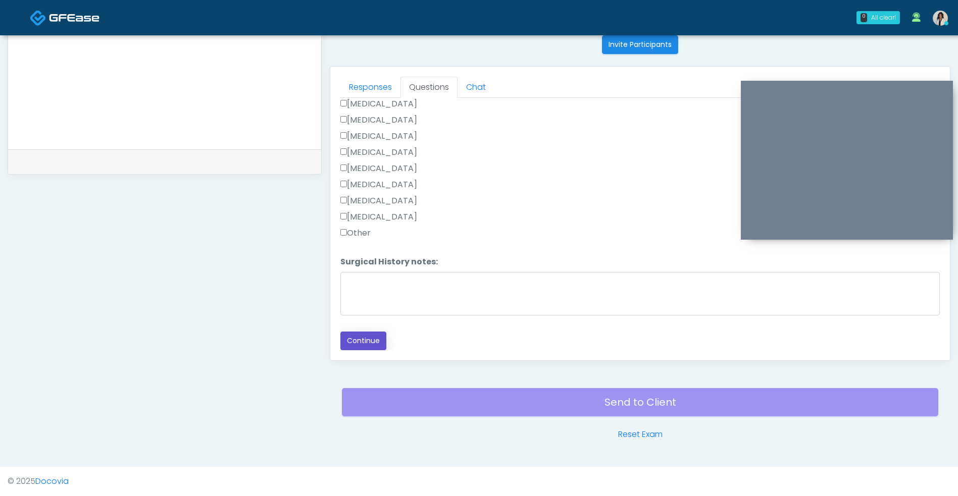
click at [382, 339] on button "Continue" at bounding box center [363, 341] width 46 height 19
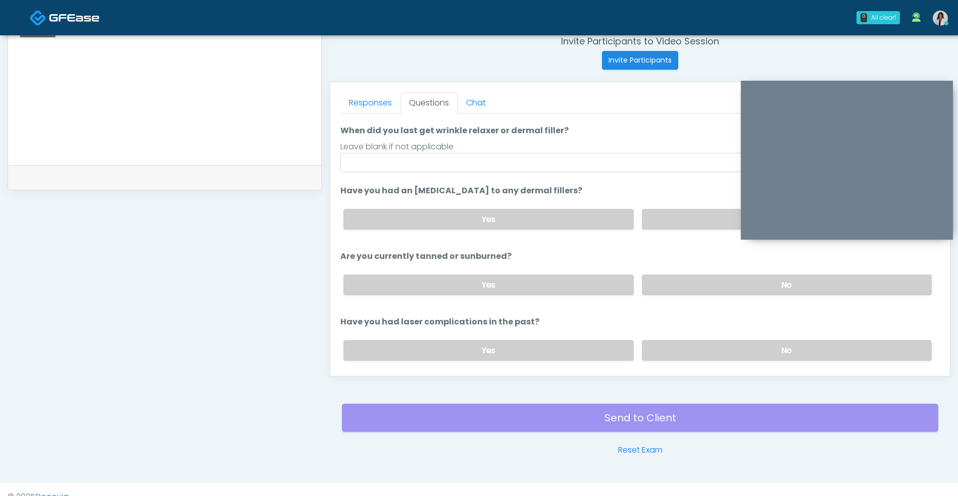
scroll to position [85, 0]
click at [677, 213] on label "No" at bounding box center [787, 218] width 290 height 21
click at [680, 282] on label "No" at bounding box center [787, 284] width 290 height 21
click at [685, 348] on label "No" at bounding box center [787, 349] width 290 height 21
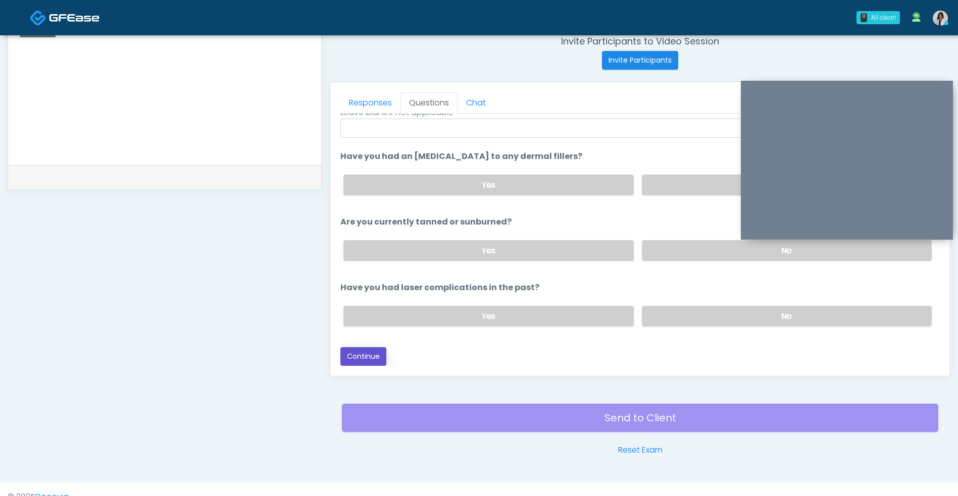
click at [368, 354] on button "Continue" at bounding box center [363, 356] width 46 height 19
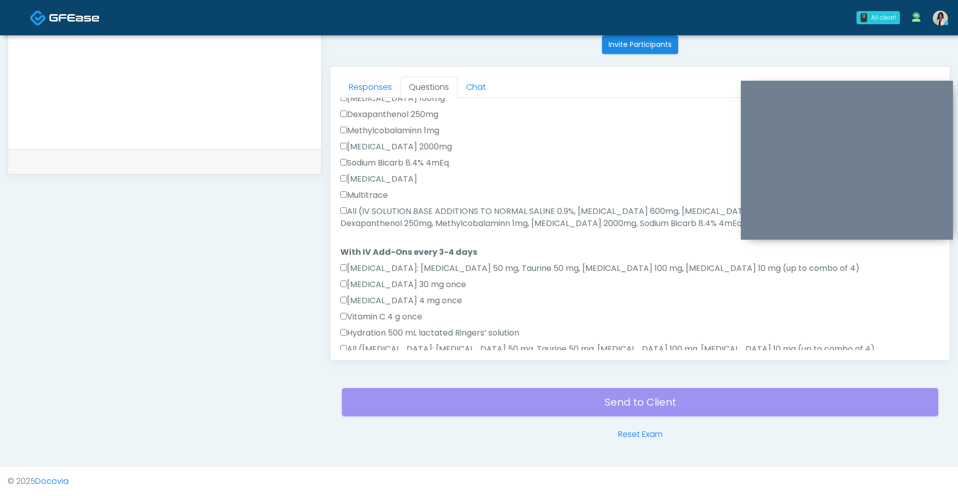
scroll to position [574, 0]
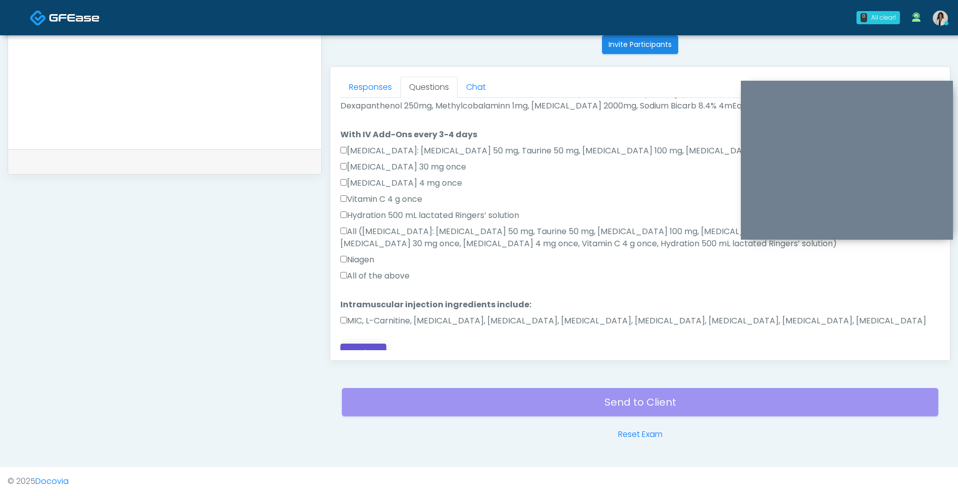
click at [366, 344] on button "Continue" at bounding box center [363, 353] width 46 height 19
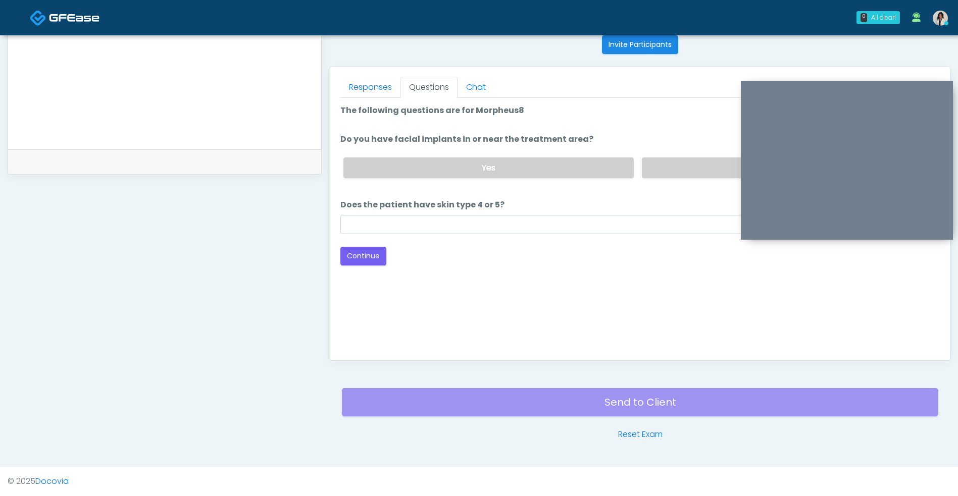
scroll to position [0, 0]
click at [683, 166] on label "No" at bounding box center [787, 168] width 290 height 21
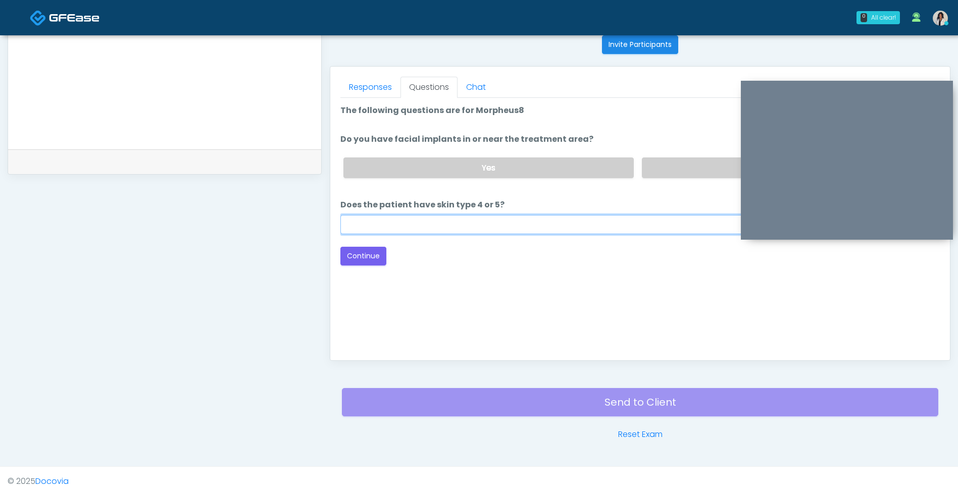
click at [589, 220] on input "Does the patient have skin type 4 or 5?" at bounding box center [639, 224] width 599 height 19
type input "**"
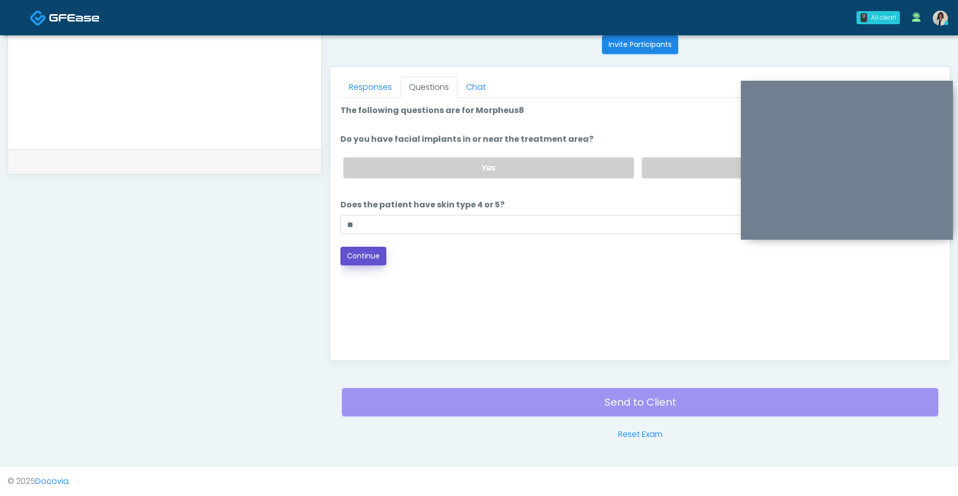
click at [372, 263] on button "Continue" at bounding box center [363, 256] width 46 height 19
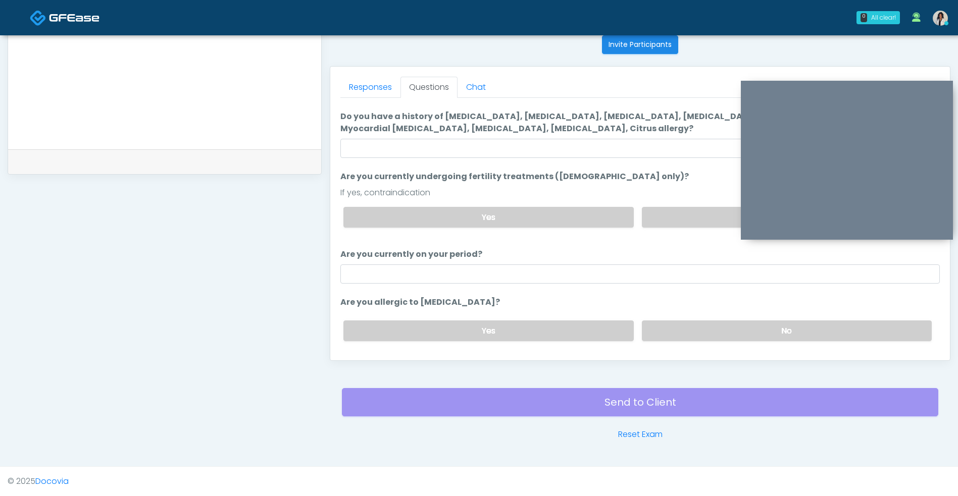
scroll to position [16, 0]
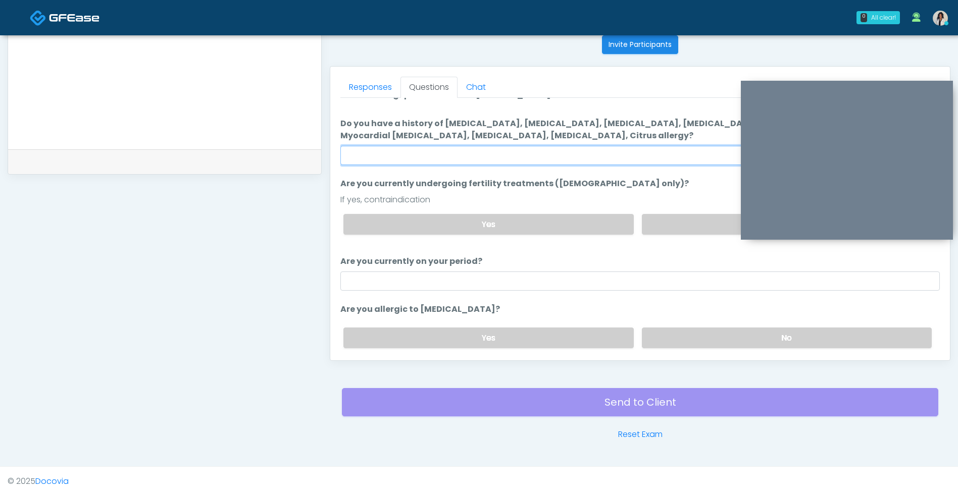
click at [568, 153] on input "Do you have a history of Hyperthyroidism, Hypotension, Hypocalcemia, Hypoglycem…" at bounding box center [639, 155] width 599 height 19
type input "**"
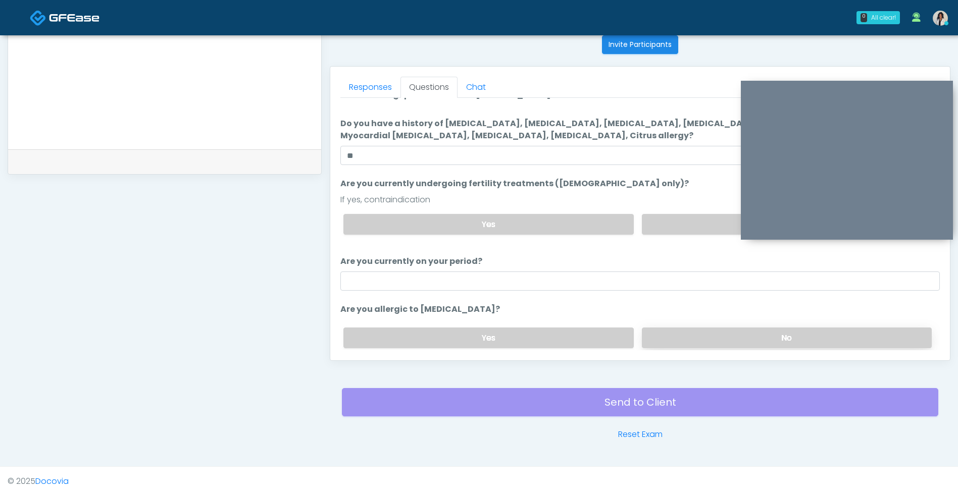
click at [642, 337] on label "No" at bounding box center [787, 338] width 290 height 21
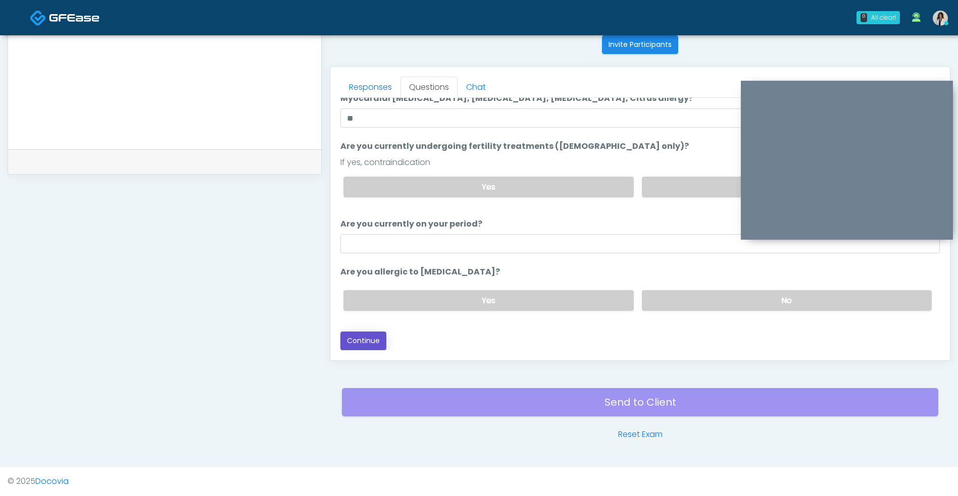
click at [382, 347] on button "Continue" at bounding box center [363, 341] width 46 height 19
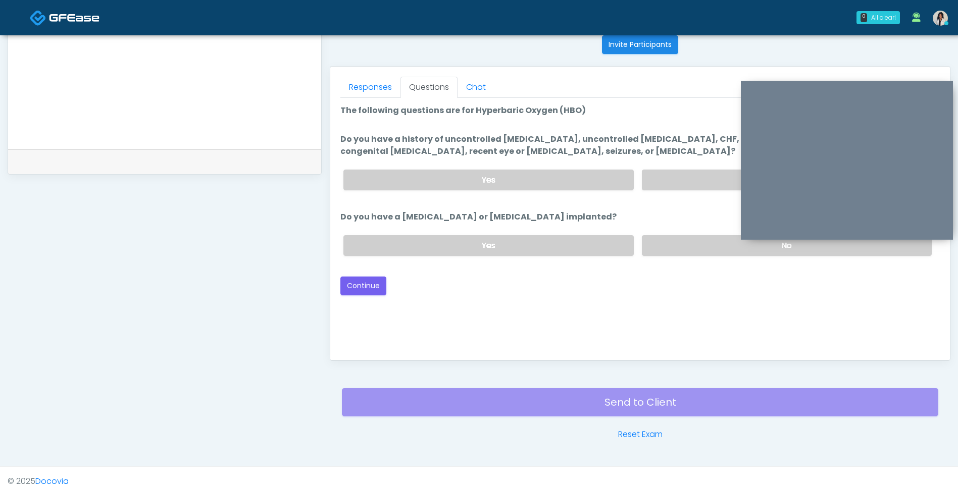
scroll to position [0, 0]
click at [673, 240] on label "No" at bounding box center [787, 245] width 290 height 21
click at [683, 172] on label "No" at bounding box center [787, 180] width 290 height 21
click at [362, 295] on button "Continue" at bounding box center [363, 286] width 46 height 19
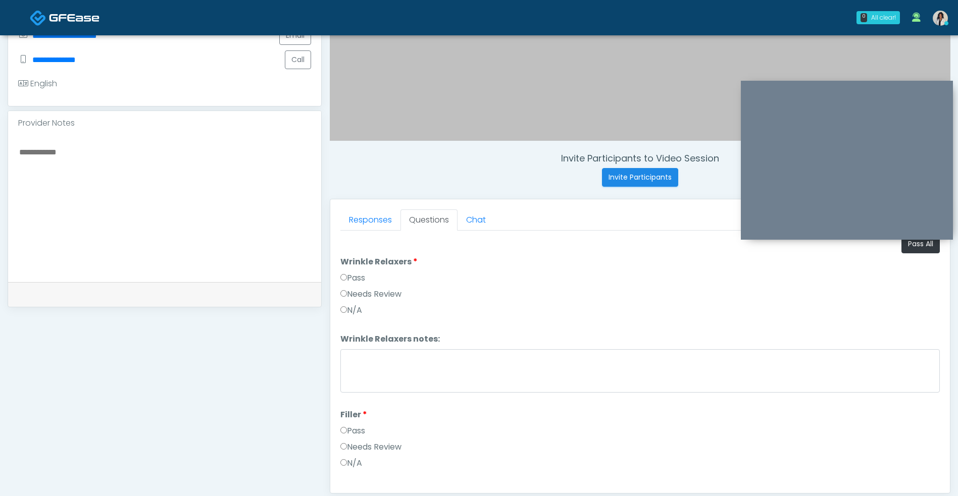
scroll to position [265, 0]
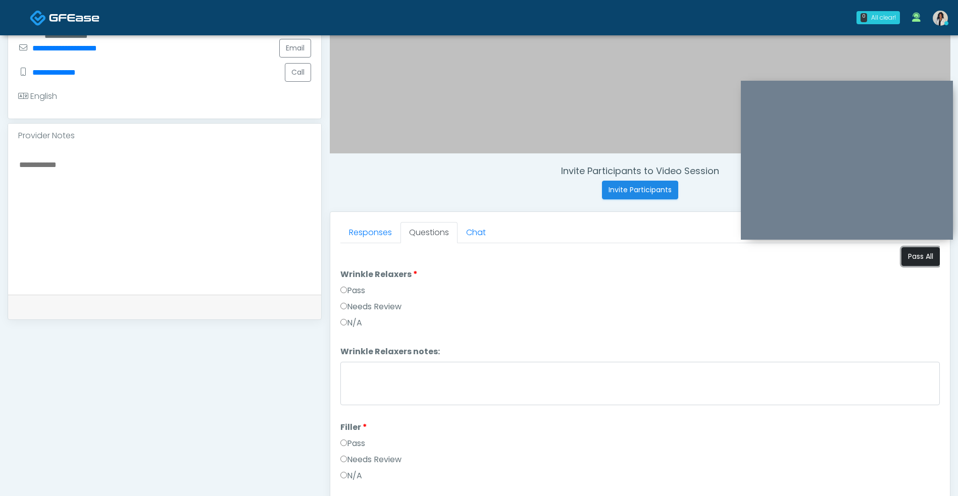
click at [916, 255] on button "Pass All" at bounding box center [920, 256] width 38 height 19
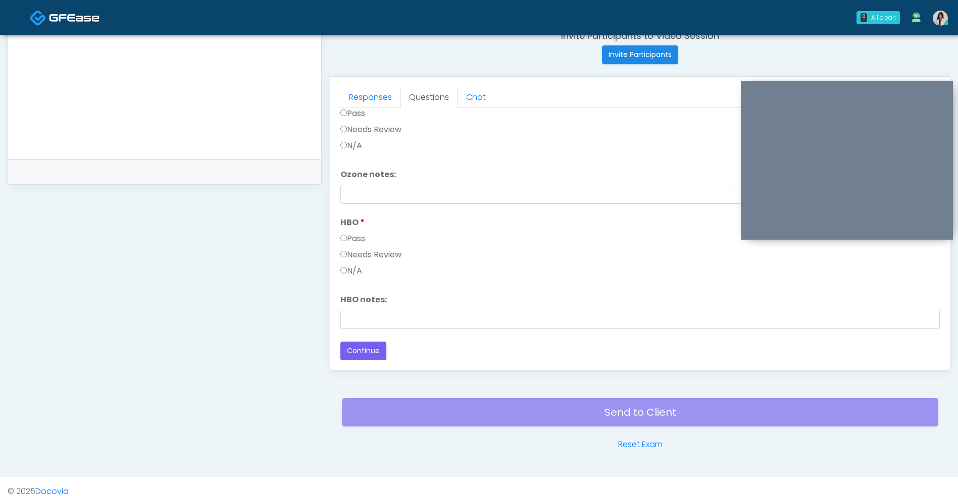
scroll to position [410, 0]
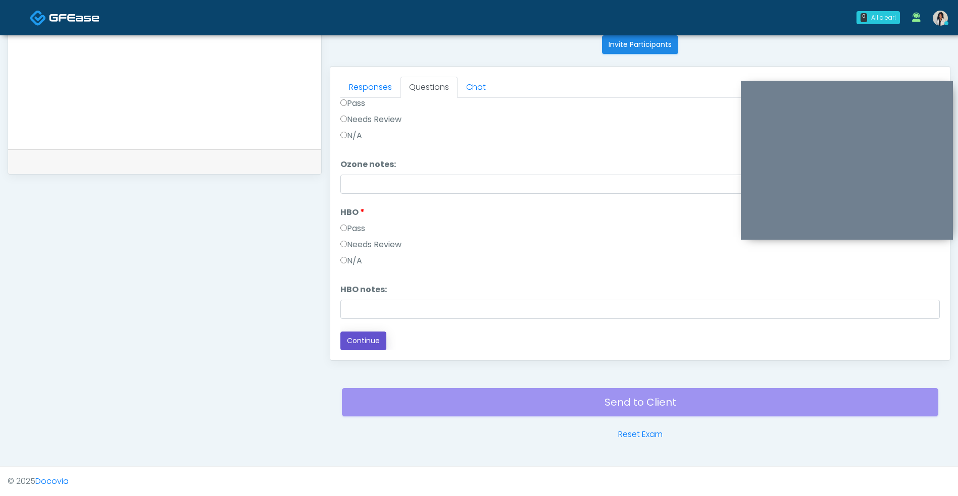
click at [377, 347] on button "Continue" at bounding box center [363, 341] width 46 height 19
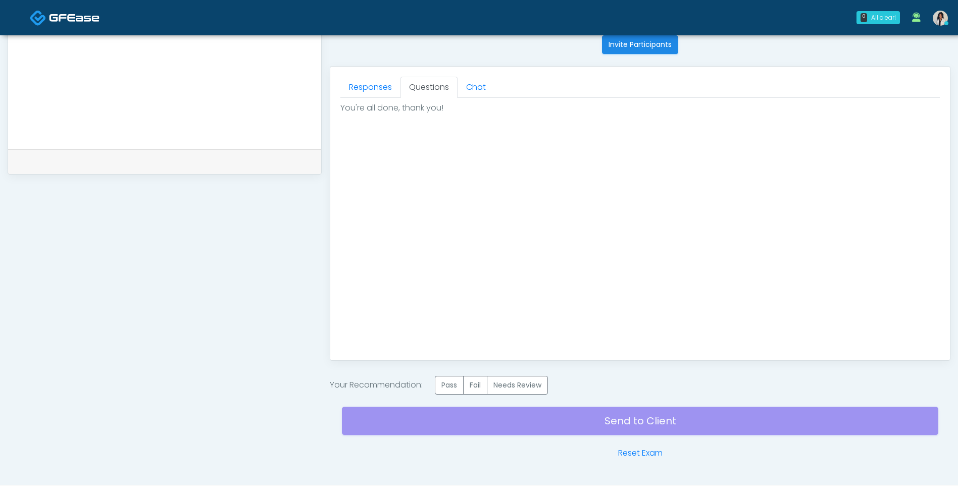
scroll to position [429, 0]
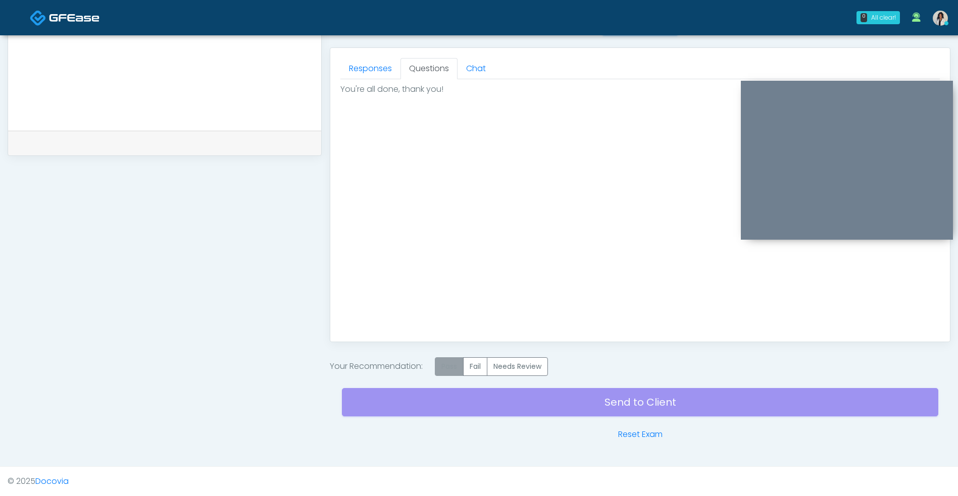
click at [459, 368] on label "Pass" at bounding box center [449, 366] width 29 height 19
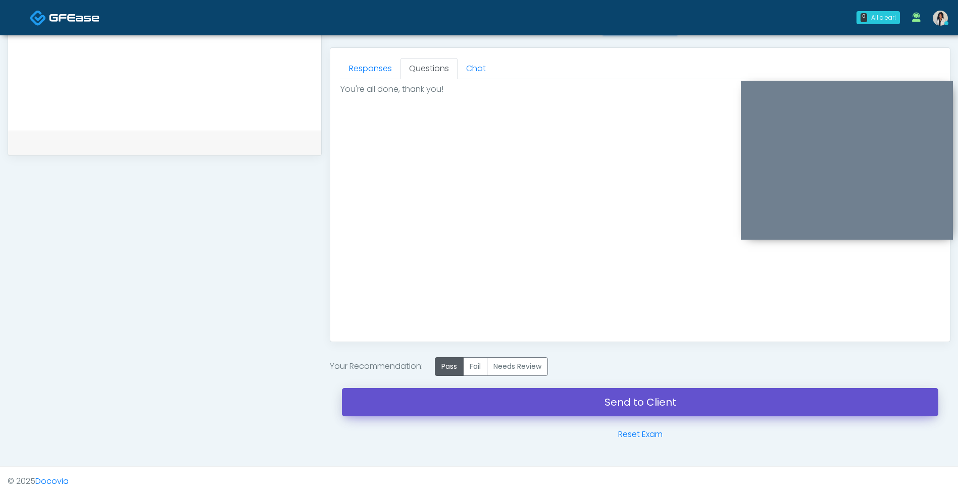
click at [667, 412] on link "Send to Client" at bounding box center [640, 402] width 596 height 28
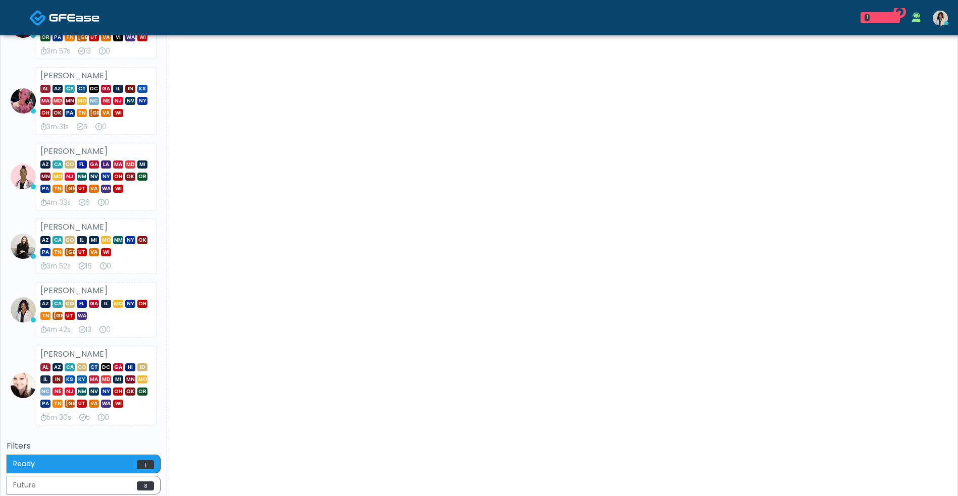
scroll to position [360, 0]
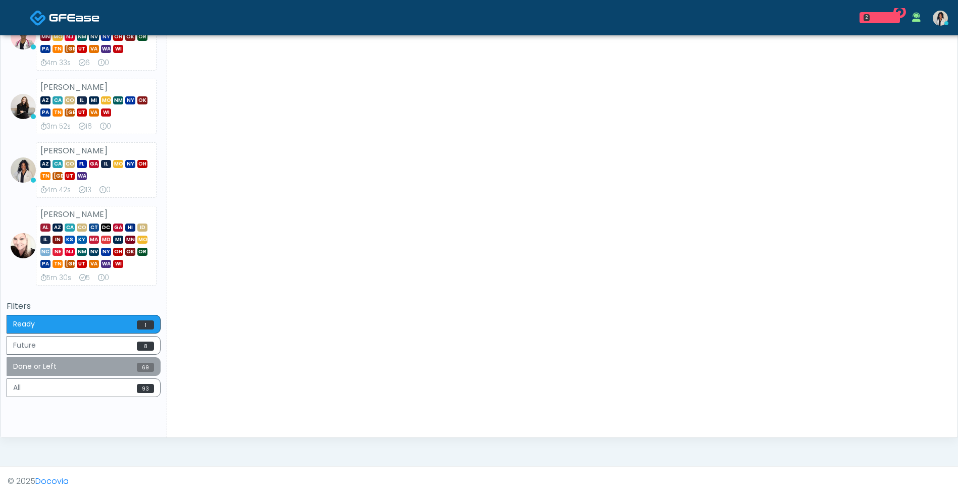
click at [145, 369] on span "69" at bounding box center [145, 367] width 17 height 9
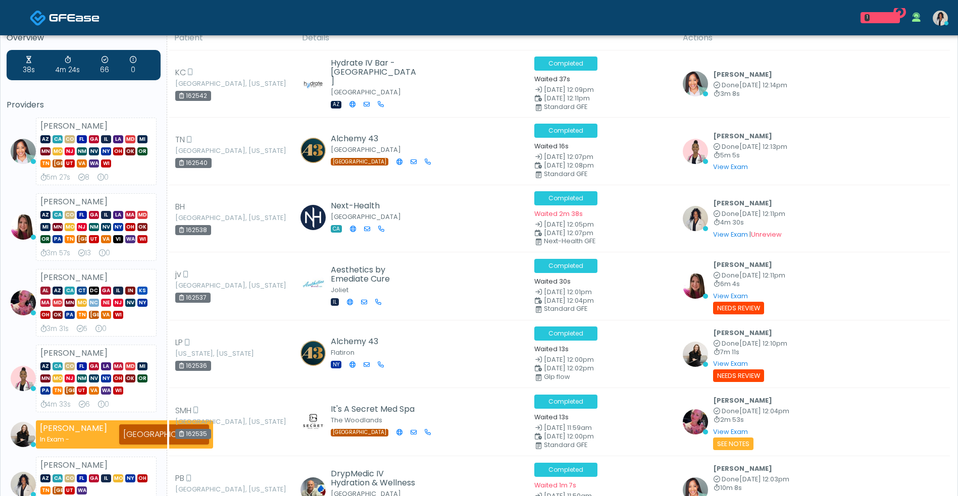
scroll to position [0, 0]
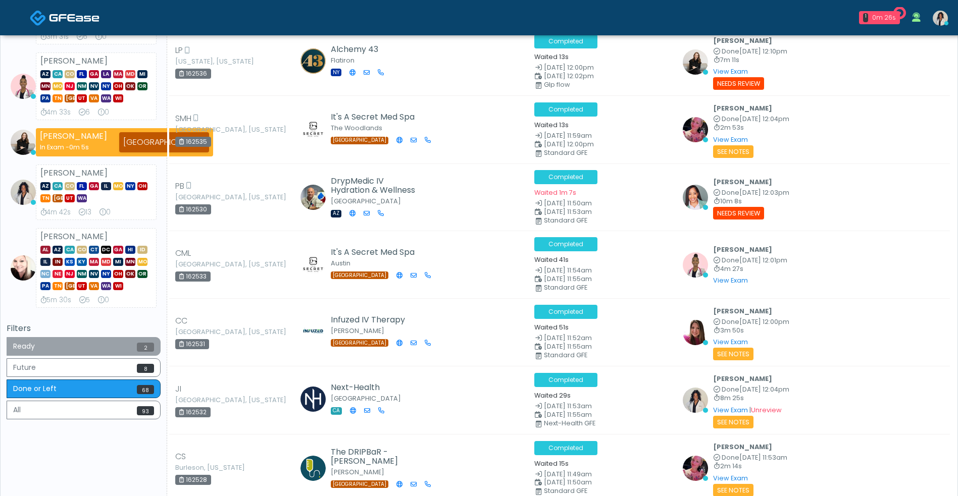
click at [118, 342] on button "Ready 2" at bounding box center [84, 346] width 154 height 19
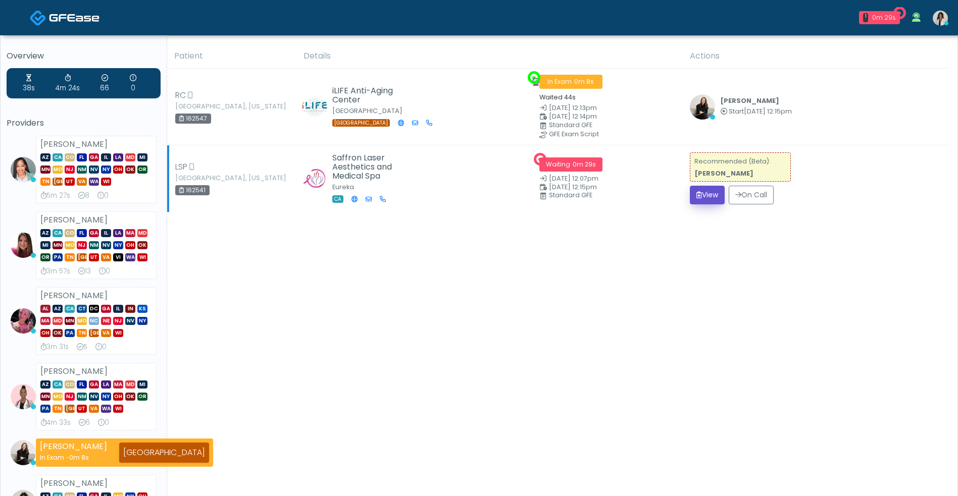
click at [701, 197] on button "View" at bounding box center [707, 195] width 35 height 19
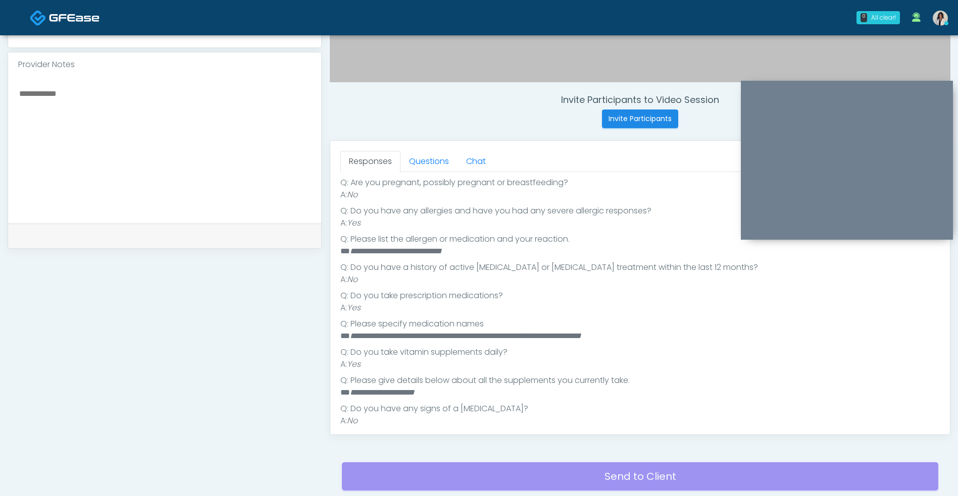
scroll to position [196, 0]
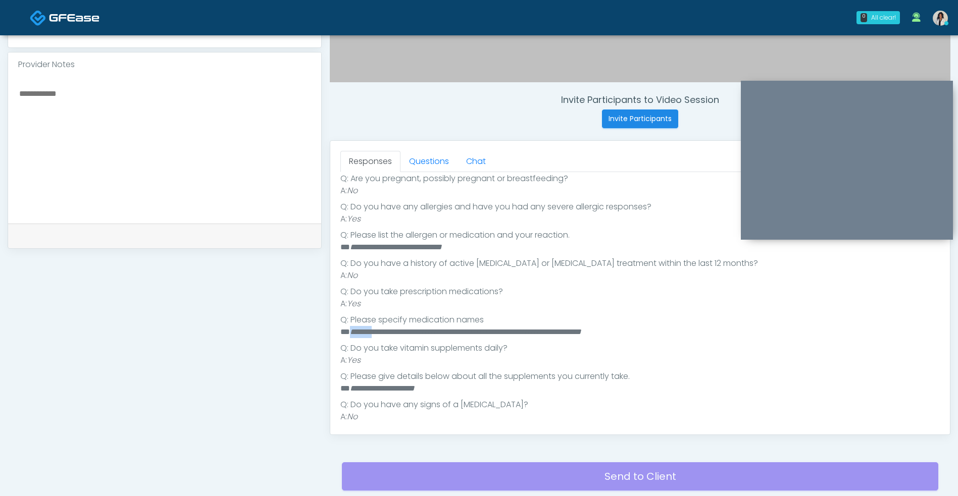
drag, startPoint x: 384, startPoint y: 334, endPoint x: 350, endPoint y: 333, distance: 34.3
click at [350, 333] on em "**********" at bounding box center [465, 332] width 231 height 8
copy em "*******"
click at [392, 334] on em "**********" at bounding box center [465, 332] width 231 height 8
drag, startPoint x: 389, startPoint y: 335, endPoint x: 428, endPoint y: 335, distance: 38.9
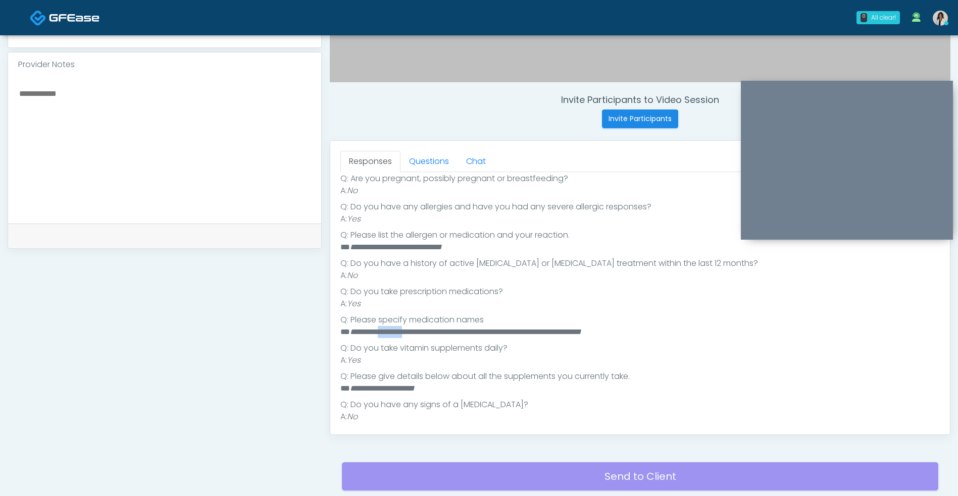
click at [428, 335] on em "**********" at bounding box center [465, 332] width 231 height 8
copy em "********"
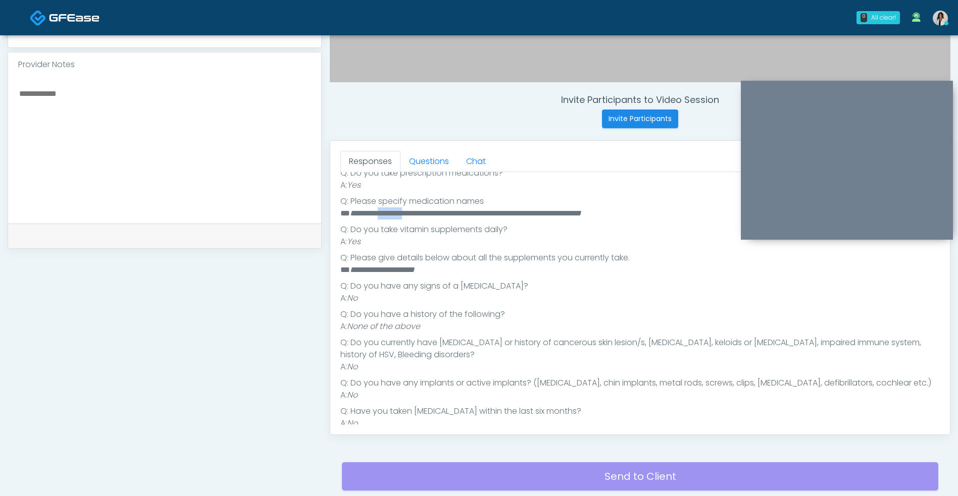
scroll to position [328, 0]
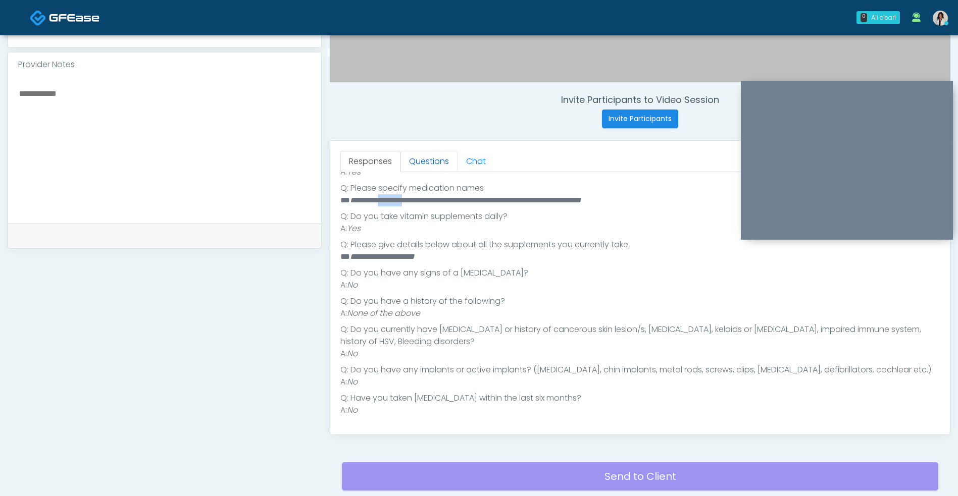
click at [439, 157] on link "Questions" at bounding box center [428, 161] width 57 height 21
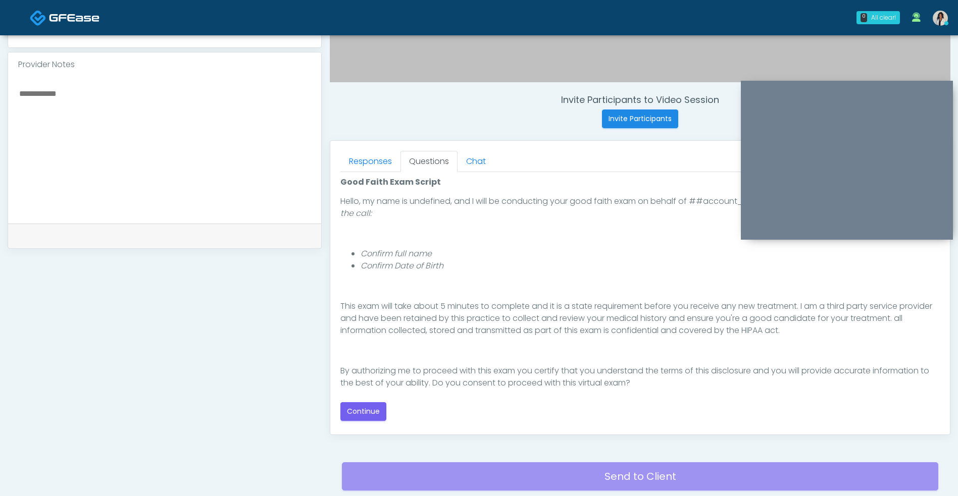
scroll to position [79, 0]
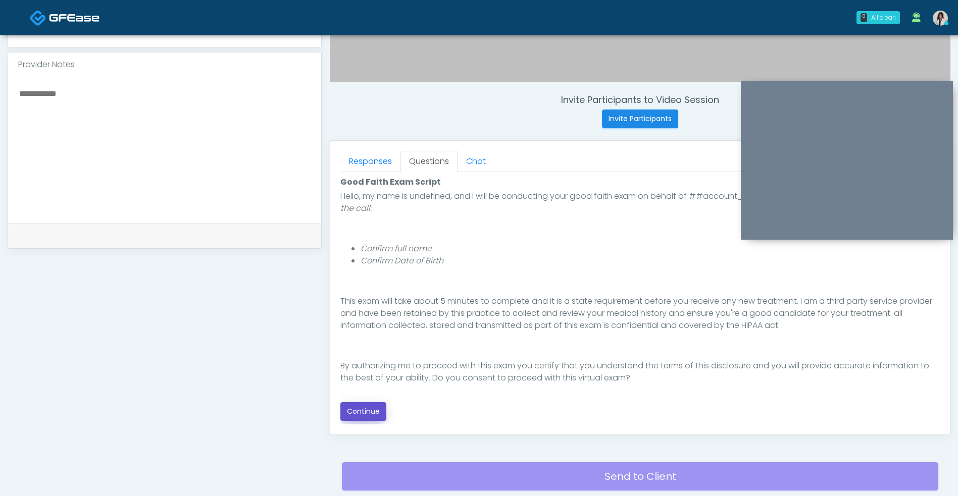
click at [371, 416] on button "Continue" at bounding box center [363, 411] width 46 height 19
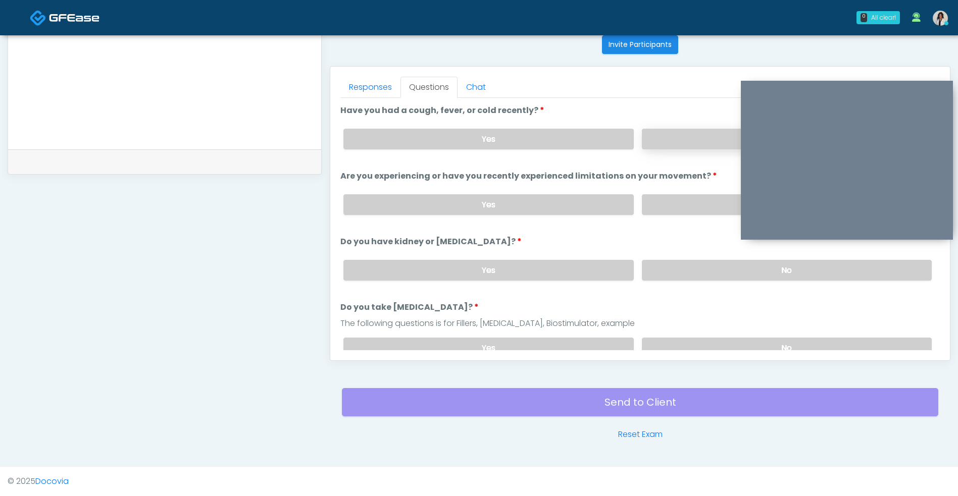
click at [663, 146] on label "No" at bounding box center [787, 139] width 290 height 21
click at [662, 211] on label "No" at bounding box center [787, 204] width 290 height 21
click at [675, 267] on label "No" at bounding box center [787, 270] width 290 height 21
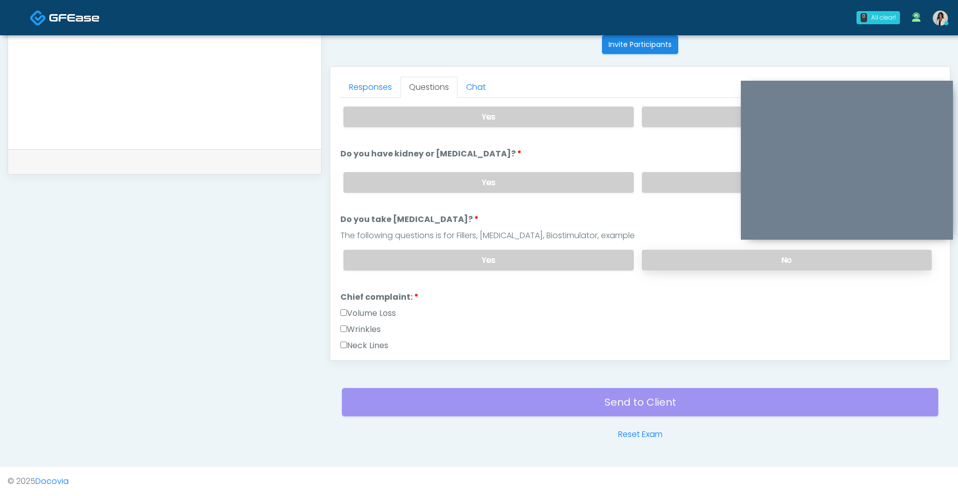
click at [683, 252] on label "No" at bounding box center [787, 260] width 290 height 21
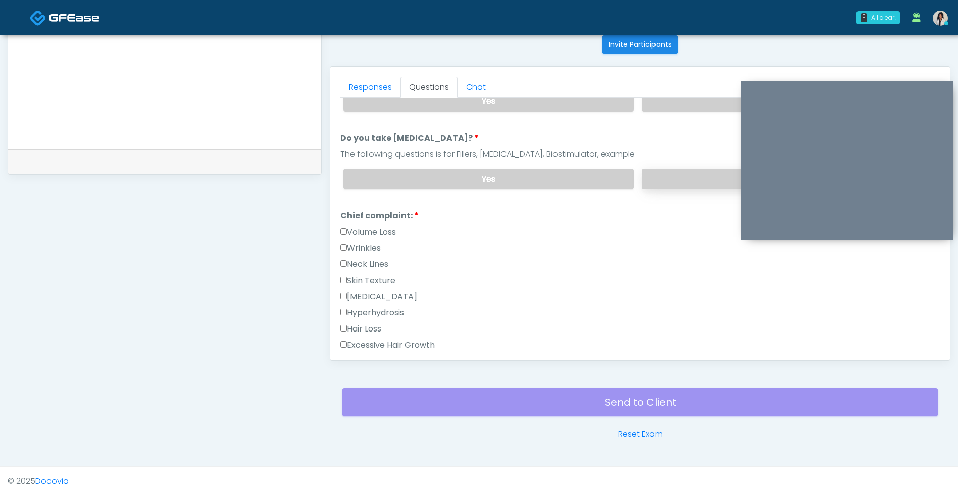
scroll to position [179, 0]
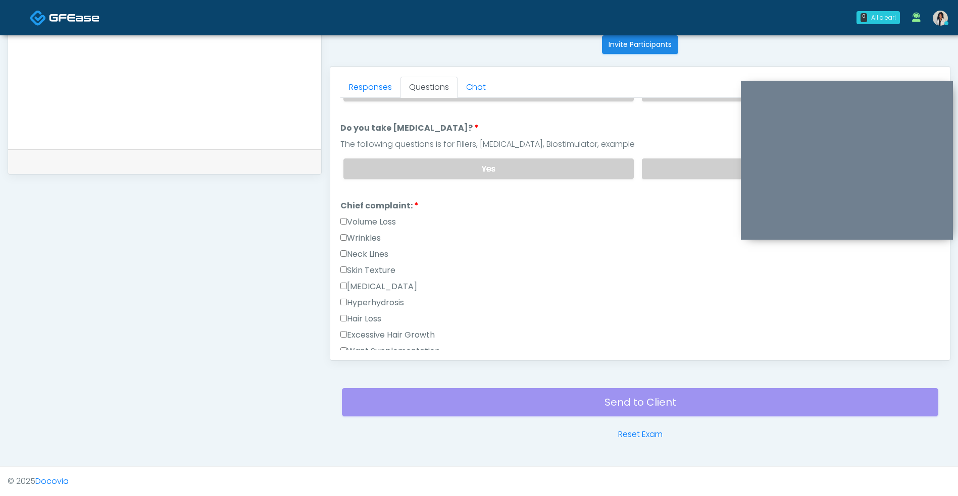
click at [588, 257] on div "Neck Lines" at bounding box center [639, 256] width 599 height 16
click at [376, 240] on label "Wrinkles" at bounding box center [360, 238] width 40 height 12
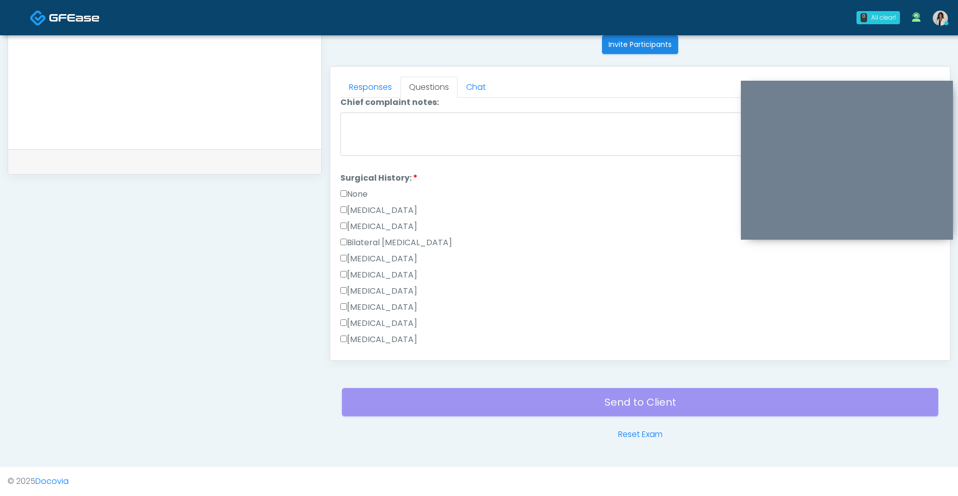
click at [365, 190] on label "None" at bounding box center [353, 194] width 27 height 12
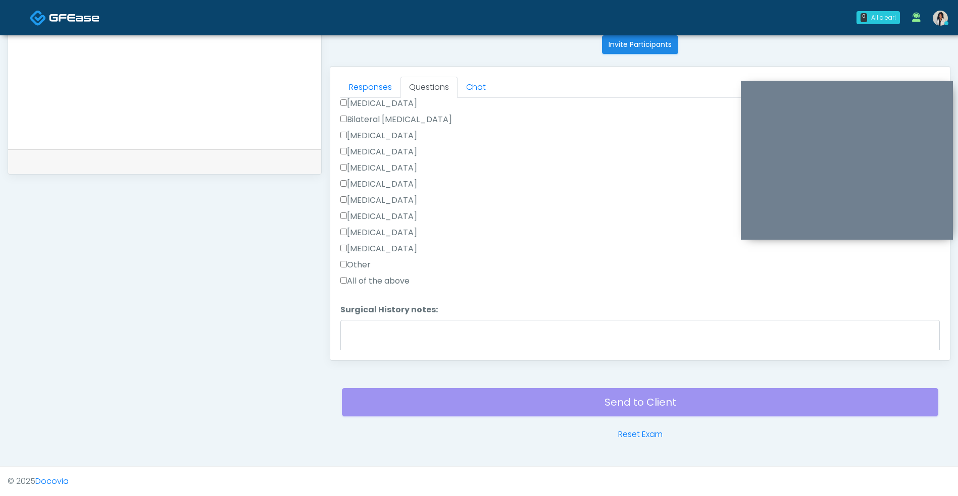
scroll to position [660, 0]
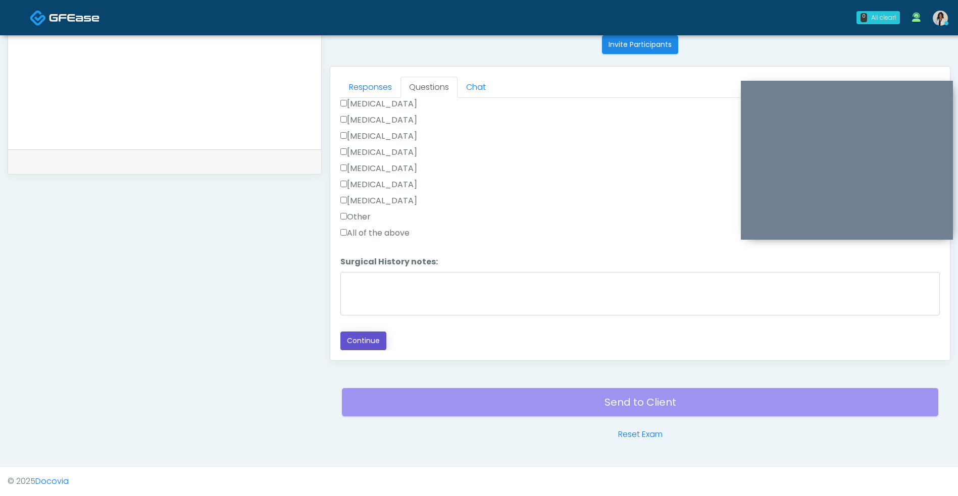
click at [373, 340] on button "Continue" at bounding box center [363, 341] width 46 height 19
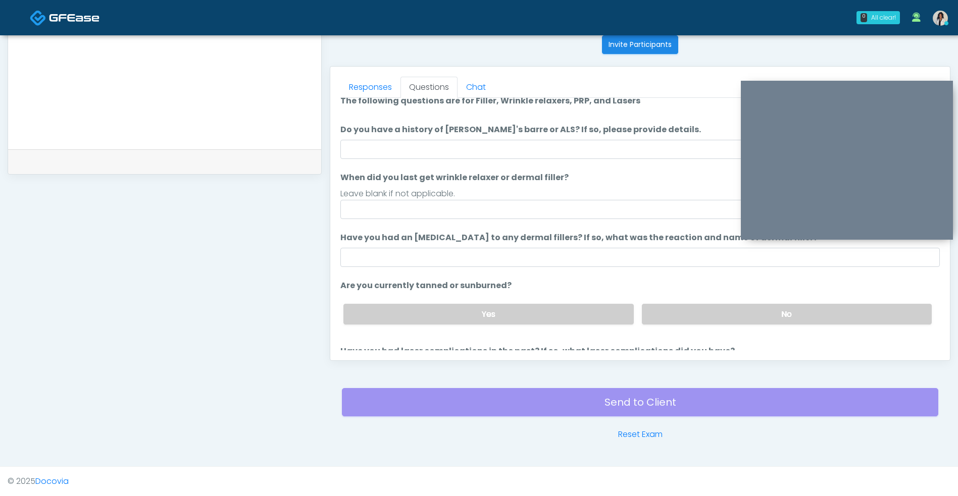
scroll to position [0, 0]
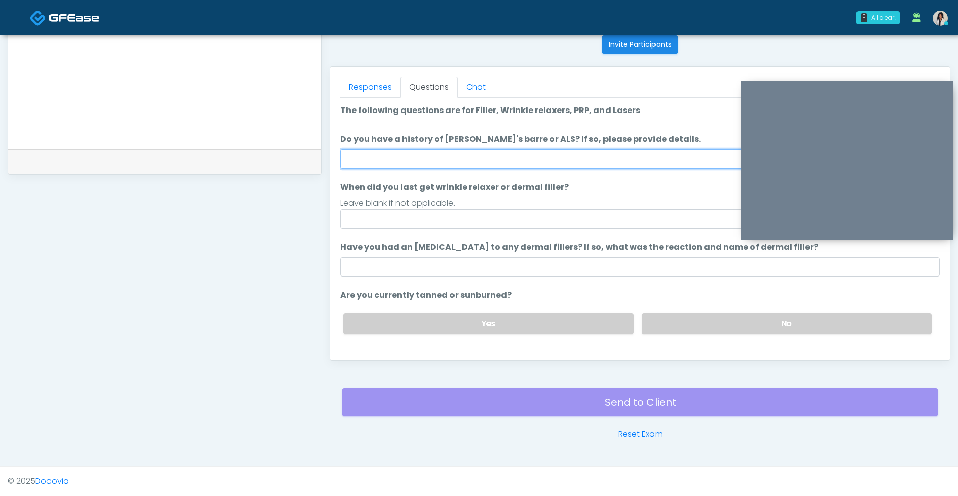
click at [529, 162] on input "Do you have a history of Guillain's barre or ALS? If so, please provide details." at bounding box center [639, 158] width 599 height 19
type input "**"
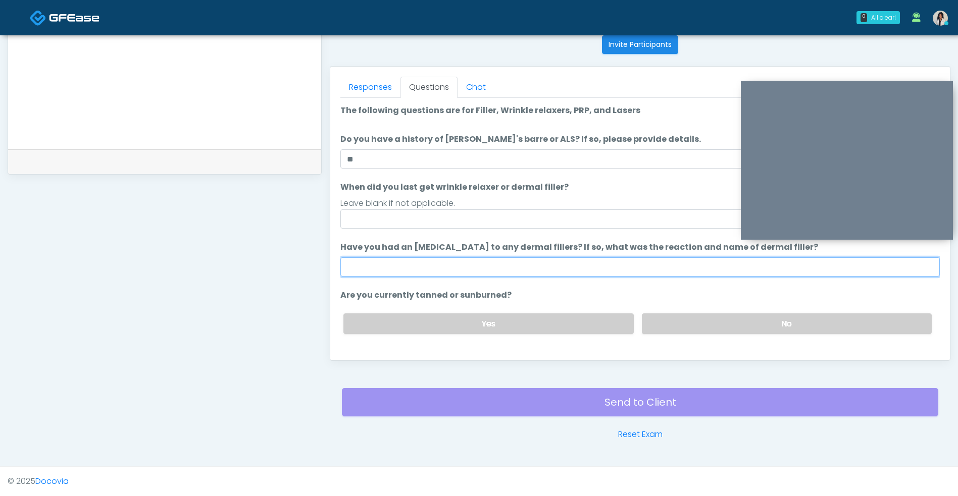
click at [476, 271] on input "Have you had an allergic response to any dermal fillers? If so, what was the re…" at bounding box center [639, 267] width 599 height 19
type input "**"
click at [688, 326] on label "No" at bounding box center [787, 324] width 290 height 21
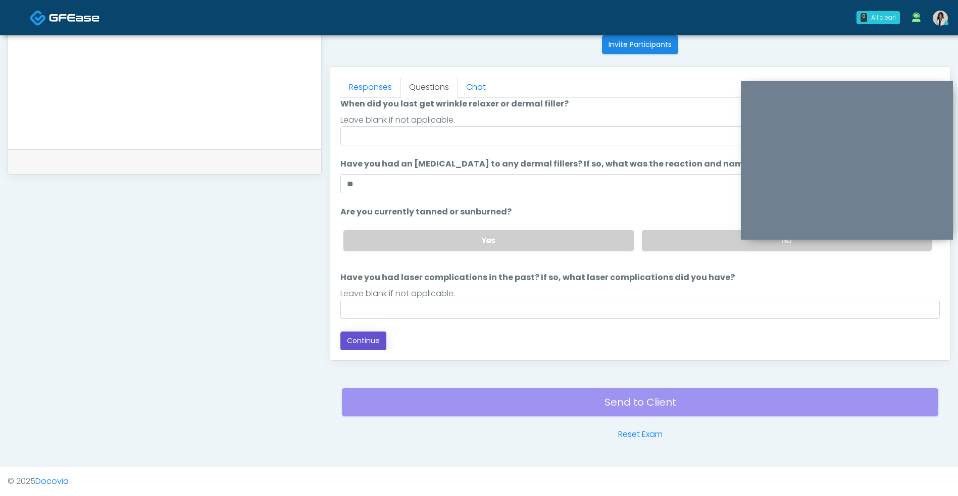
click at [365, 346] on button "Continue" at bounding box center [363, 341] width 46 height 19
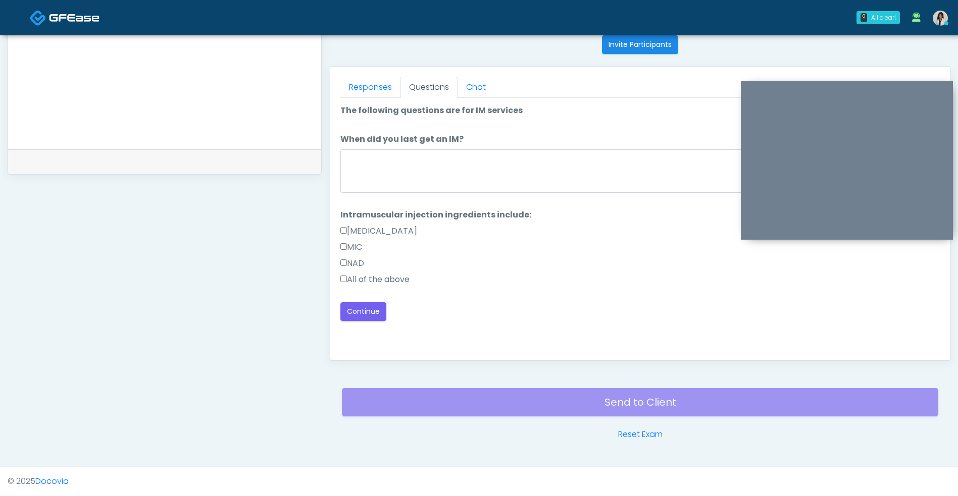
scroll to position [0, 0]
click at [399, 274] on label "All of the above" at bounding box center [374, 280] width 69 height 12
click at [370, 316] on button "Continue" at bounding box center [363, 311] width 46 height 19
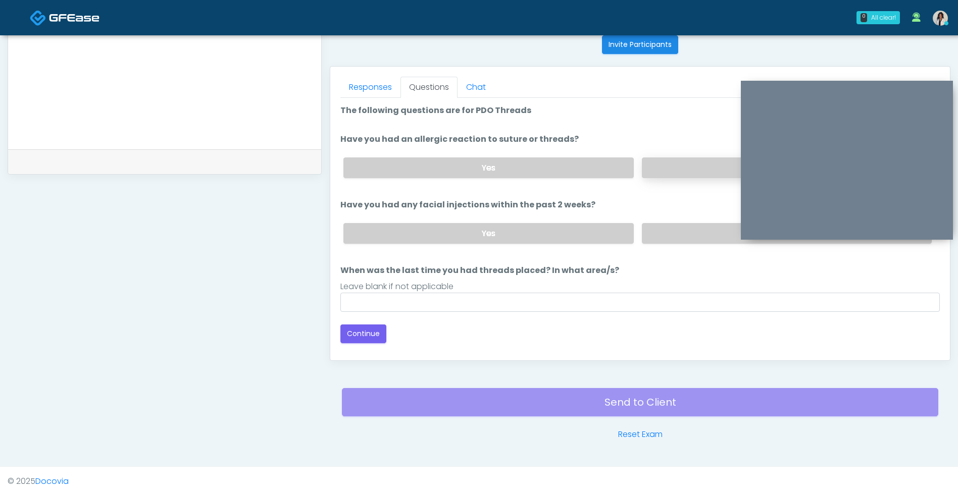
click at [660, 166] on label "No" at bounding box center [787, 168] width 290 height 21
click at [677, 224] on label "No" at bounding box center [787, 233] width 290 height 21
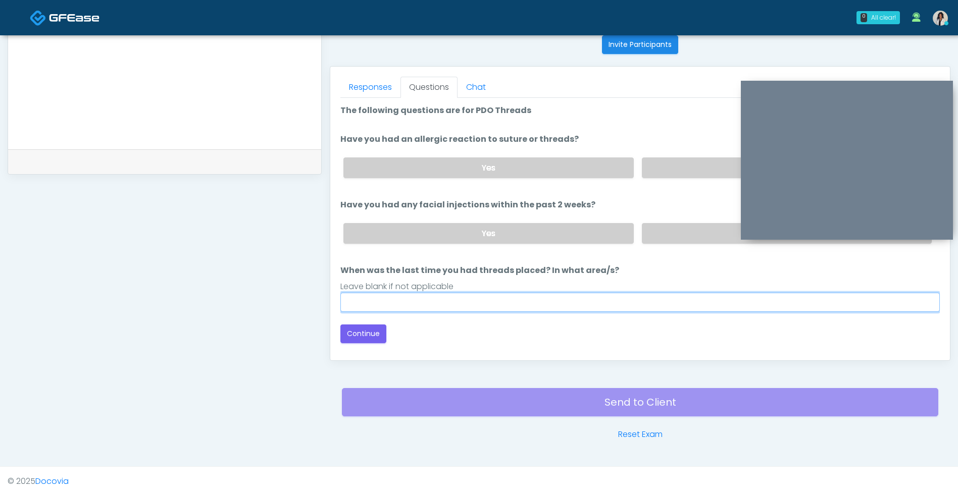
click at [539, 300] on input "When was the last time you had threads placed? In what area/s?" at bounding box center [639, 302] width 599 height 19
type input "***"
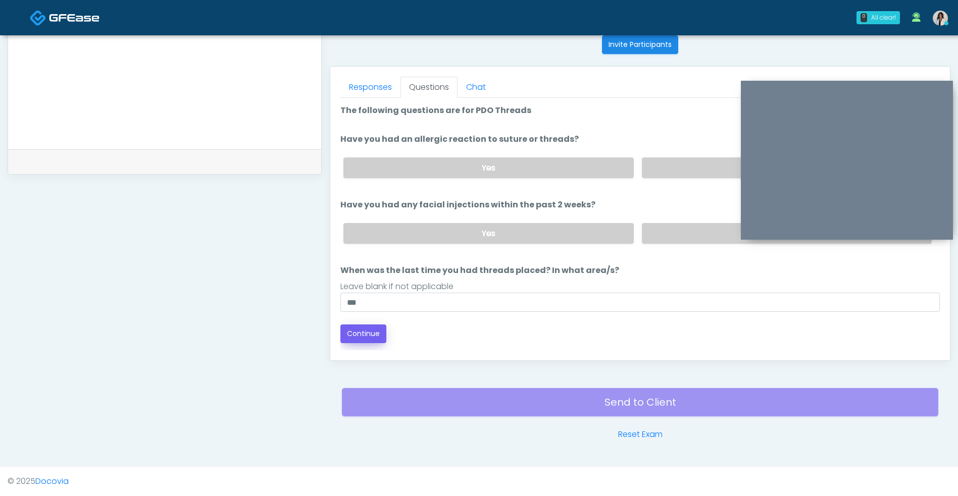
click at [372, 333] on button "Continue" at bounding box center [363, 334] width 46 height 19
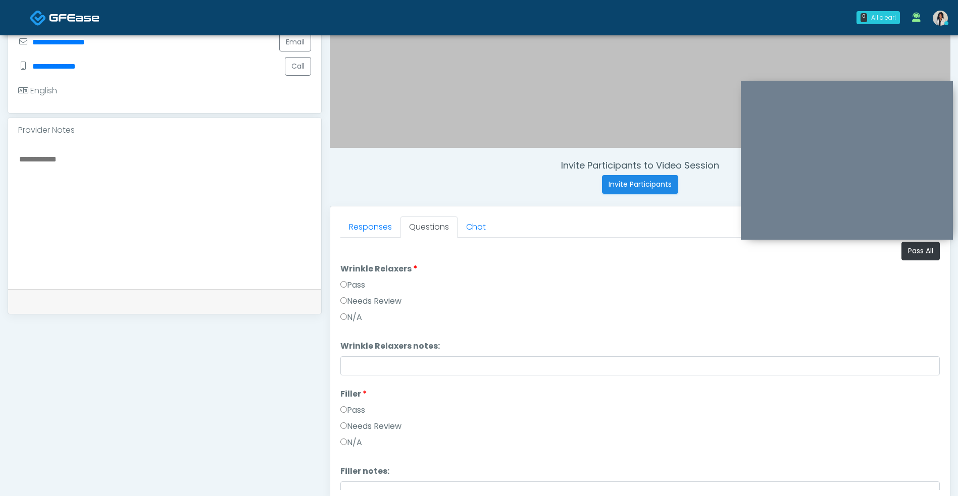
scroll to position [253, 0]
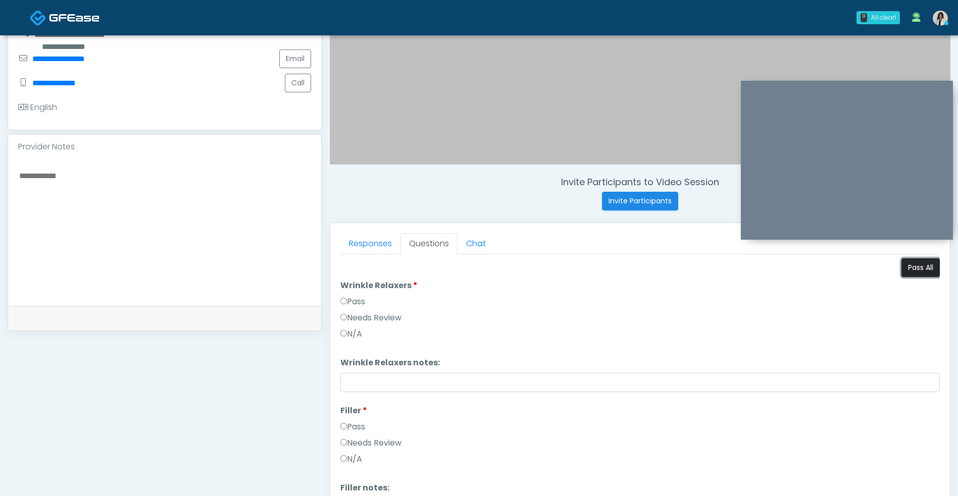
click at [905, 274] on button "Pass All" at bounding box center [920, 268] width 38 height 19
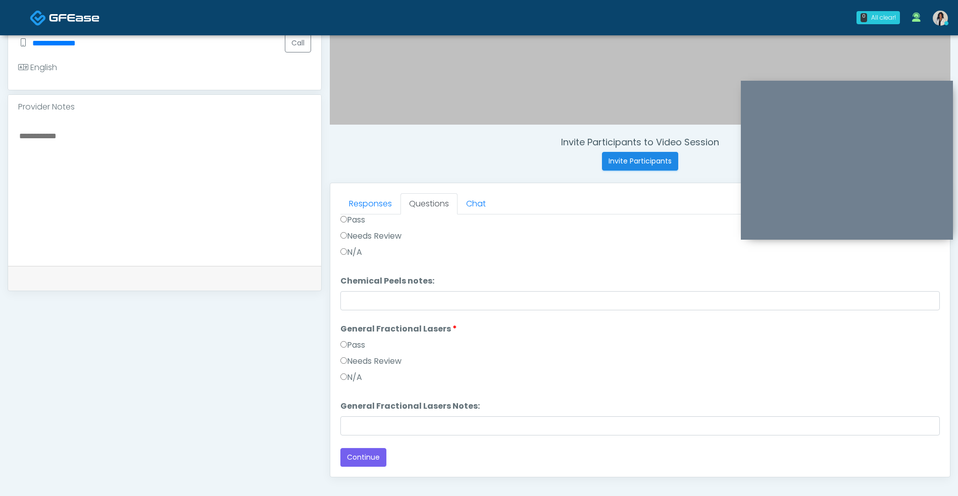
scroll to position [410, 0]
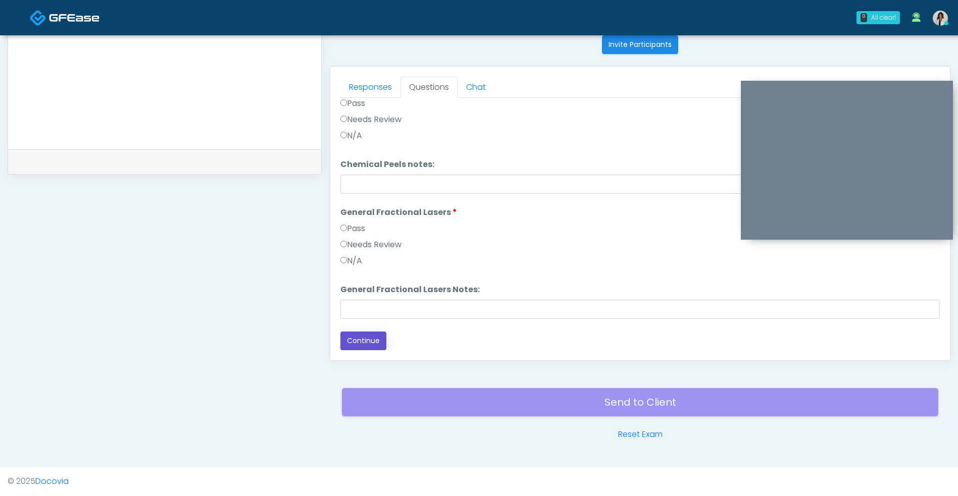
click at [378, 335] on button "Continue" at bounding box center [363, 341] width 46 height 19
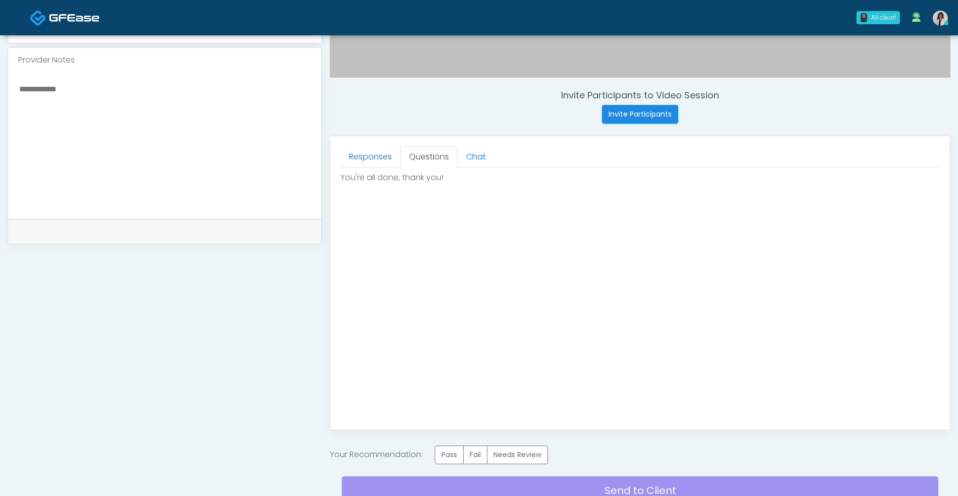
scroll to position [429, 0]
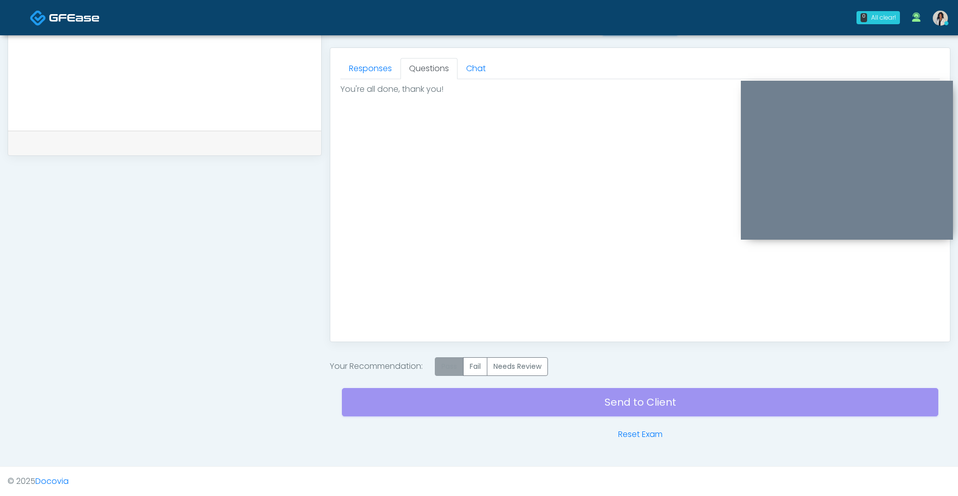
click at [443, 366] on label "Pass" at bounding box center [449, 366] width 29 height 19
click at [542, 405] on div "Send to Client Reset Exam" at bounding box center [640, 408] width 596 height 65
click at [553, 403] on div "Send to Client Reset Exam" at bounding box center [640, 408] width 596 height 65
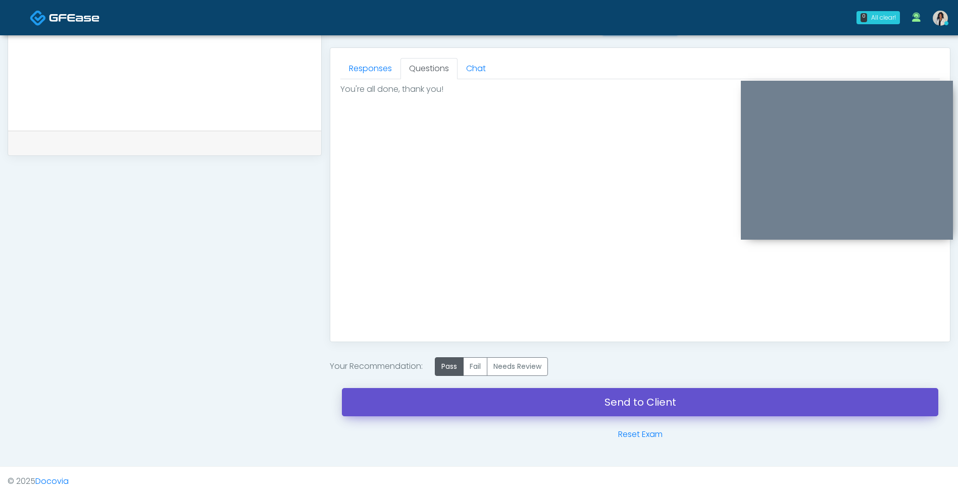
click at [523, 401] on link "Send to Client" at bounding box center [640, 402] width 596 height 28
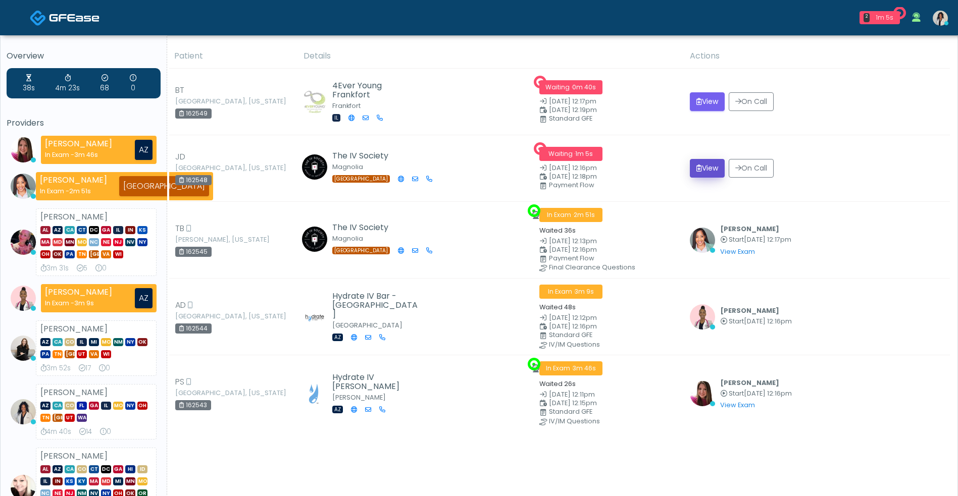
click at [705, 164] on button "View" at bounding box center [707, 168] width 35 height 19
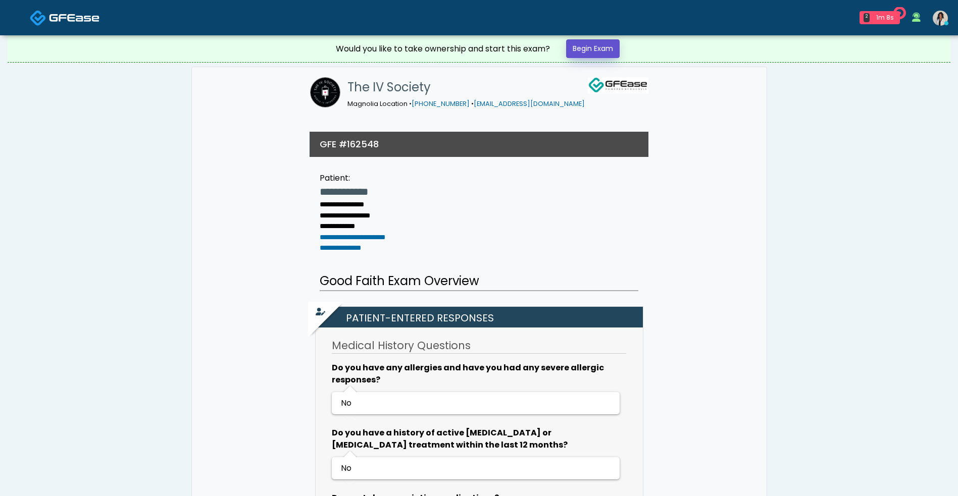
click at [607, 52] on link "Begin Exam" at bounding box center [593, 48] width 54 height 19
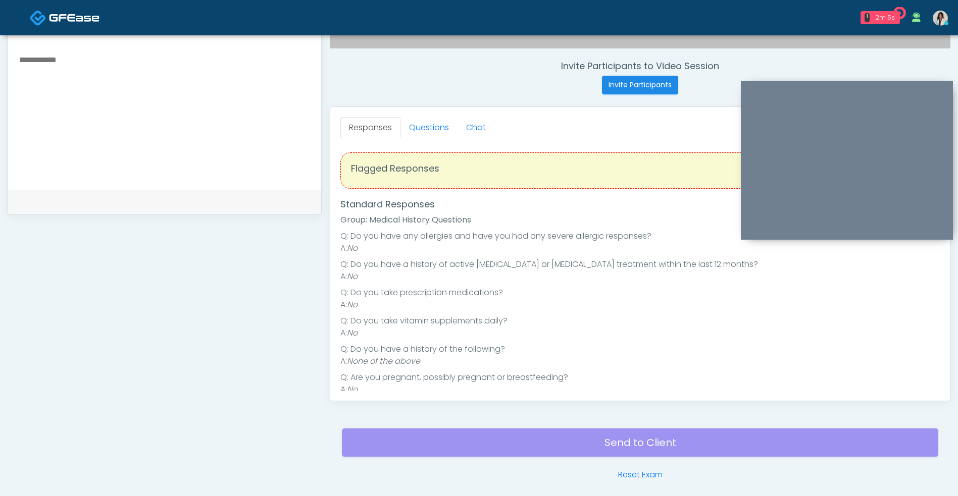
click at [957, 240] on div "**********" at bounding box center [479, 86] width 958 height 841
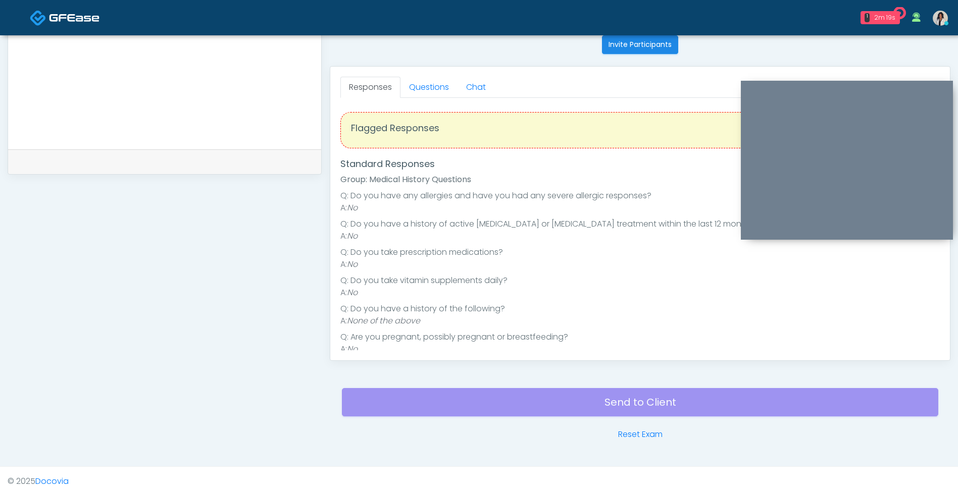
scroll to position [13, 0]
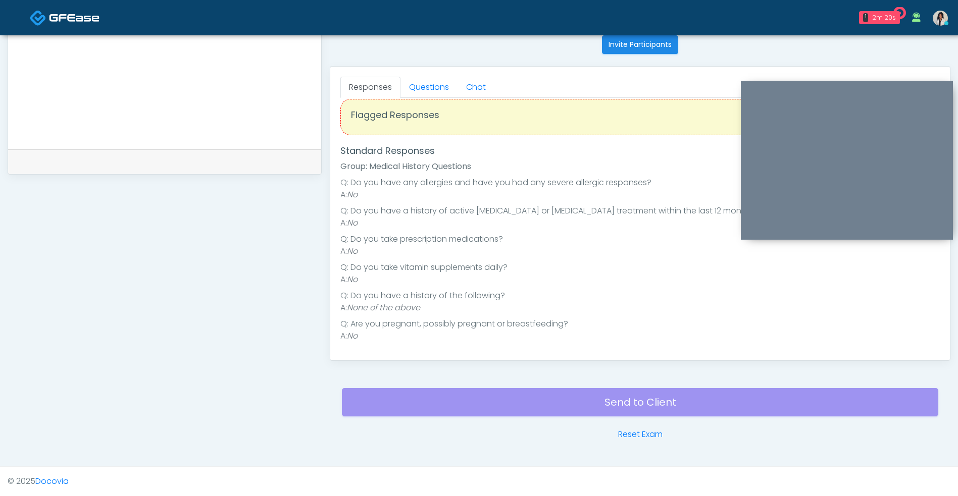
click at [437, 79] on link "Questions" at bounding box center [428, 87] width 57 height 21
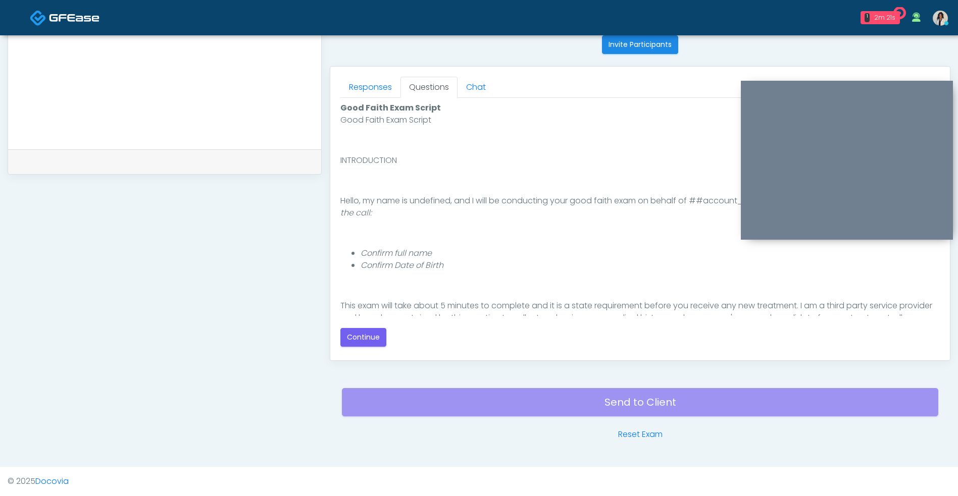
click at [359, 337] on button "Continue" at bounding box center [363, 337] width 46 height 19
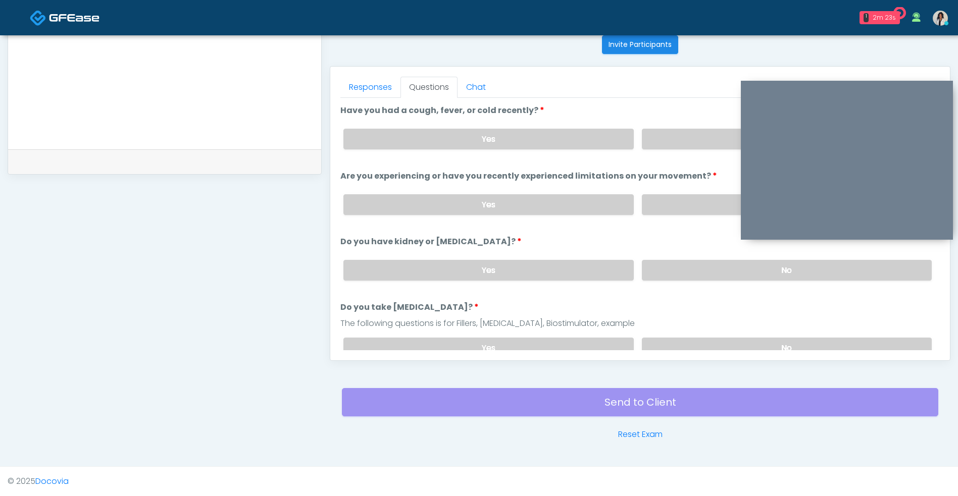
click at [684, 139] on label "No" at bounding box center [787, 139] width 290 height 21
click at [686, 201] on label "No" at bounding box center [787, 204] width 290 height 21
click at [677, 275] on label "No" at bounding box center [787, 270] width 290 height 21
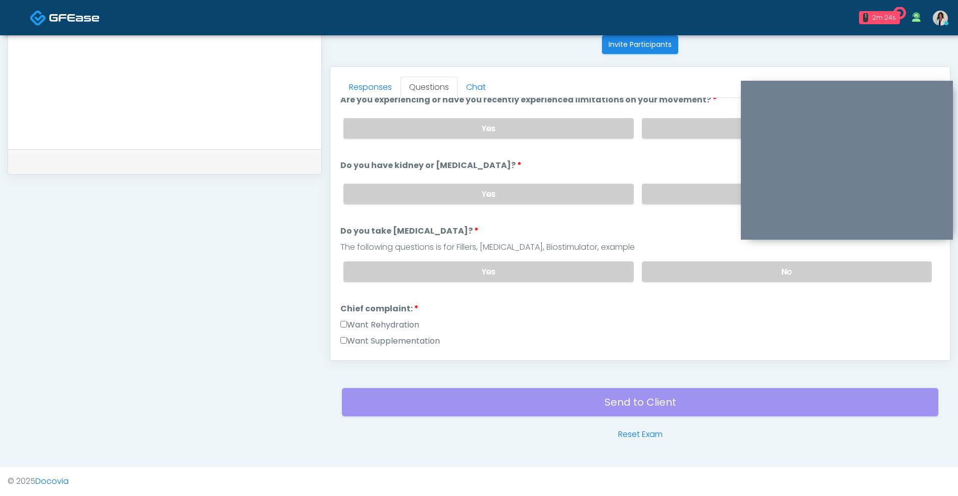
click at [680, 275] on label "No" at bounding box center [787, 272] width 290 height 21
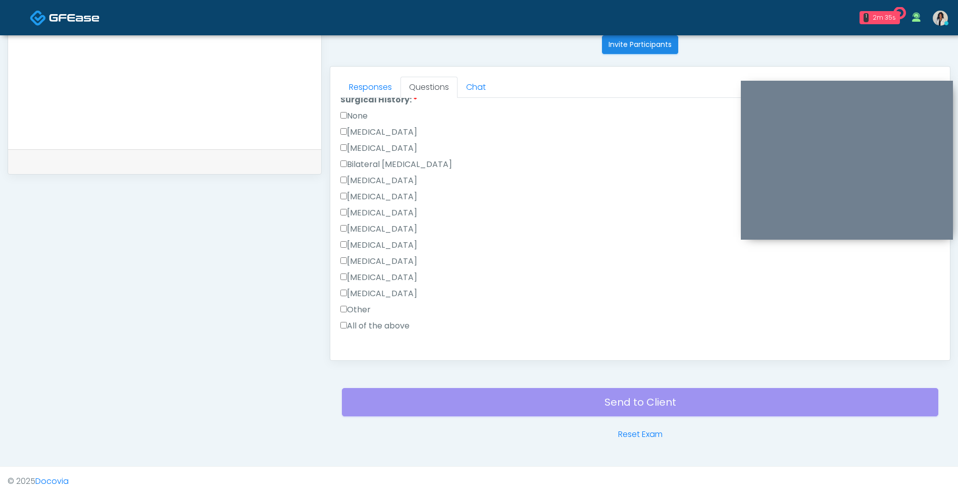
scroll to position [509, 0]
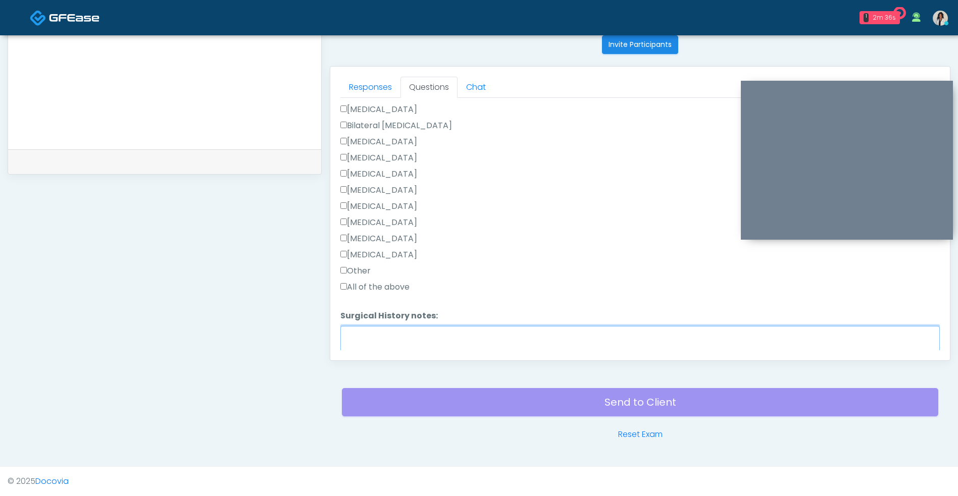
click at [393, 341] on textarea "Surgical History notes:" at bounding box center [639, 347] width 599 height 43
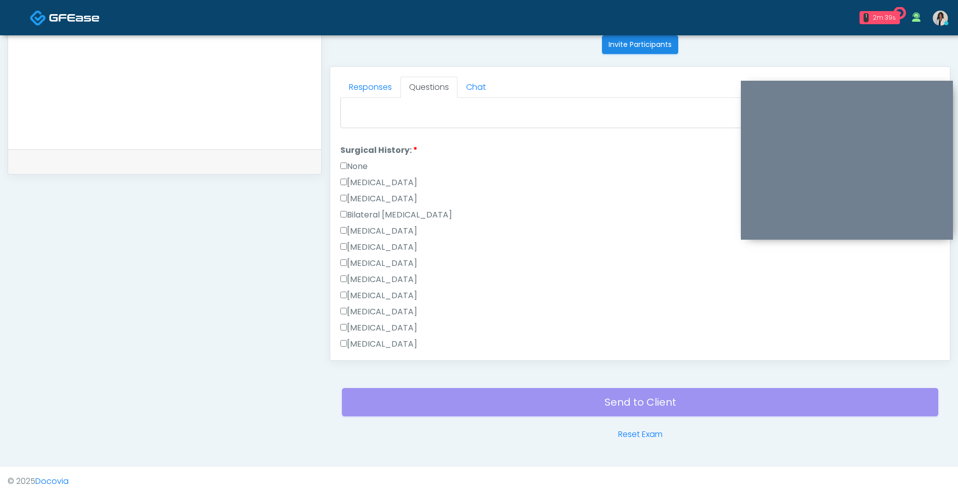
scroll to position [361, 0]
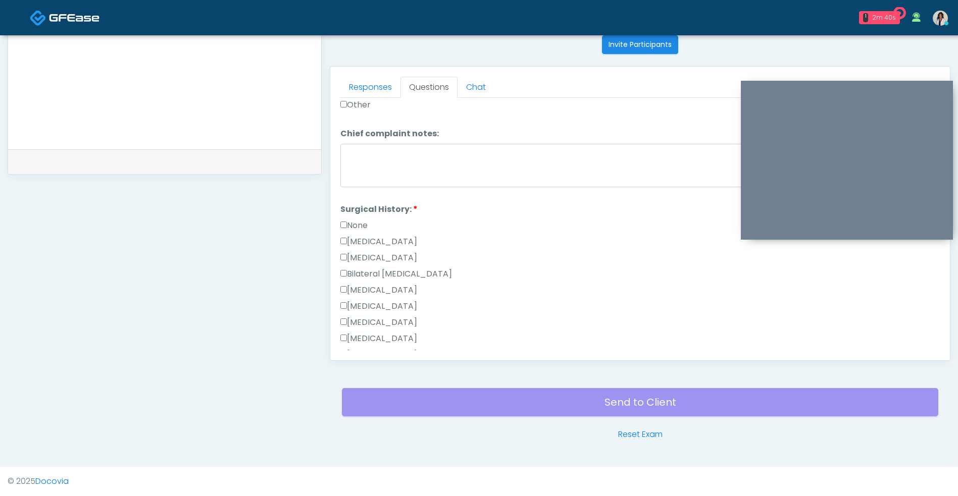
type textarea "**********"
click at [368, 223] on label "None" at bounding box center [353, 226] width 27 height 12
click at [367, 223] on label "None" at bounding box center [353, 226] width 27 height 12
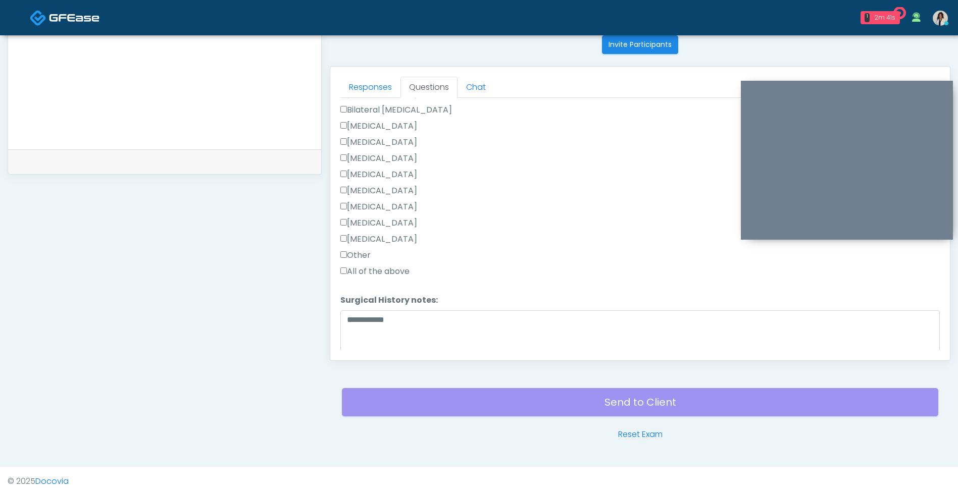
scroll to position [563, 0]
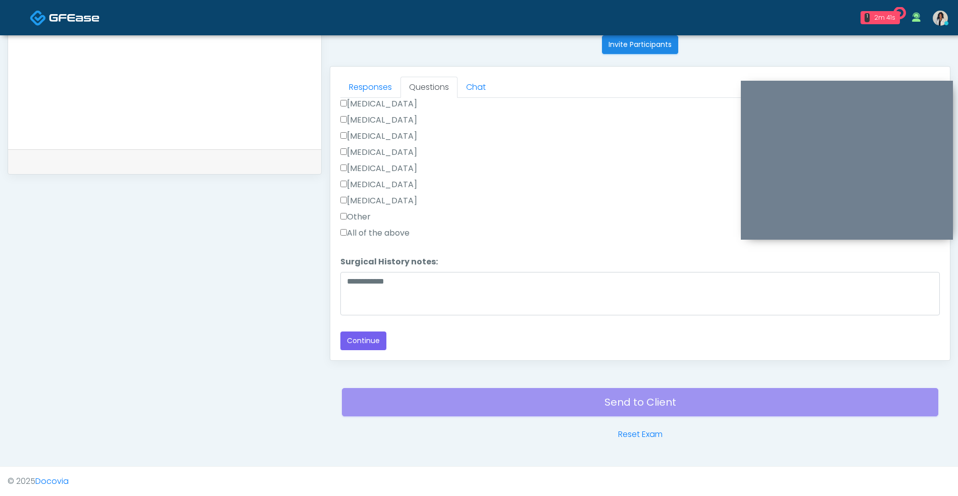
click at [436, 234] on div "All of the above" at bounding box center [639, 235] width 599 height 16
click at [369, 215] on label "Other" at bounding box center [355, 217] width 30 height 12
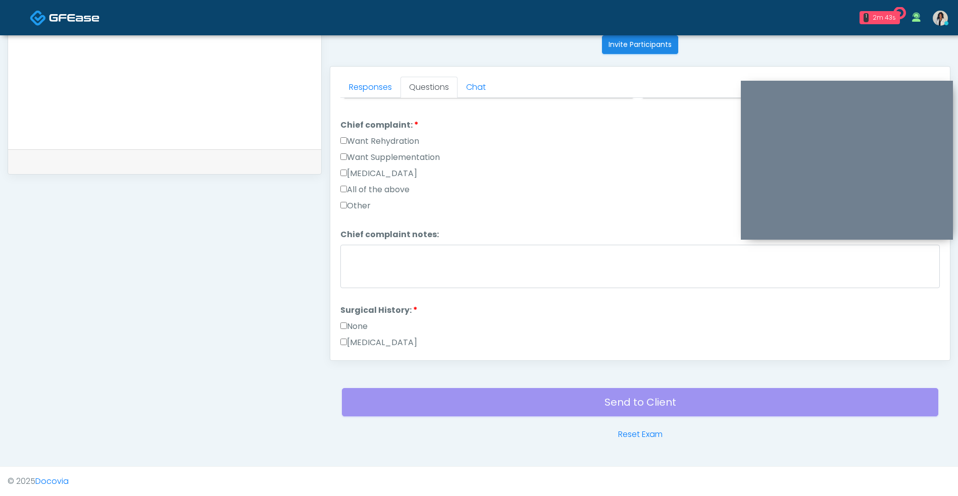
scroll to position [233, 0]
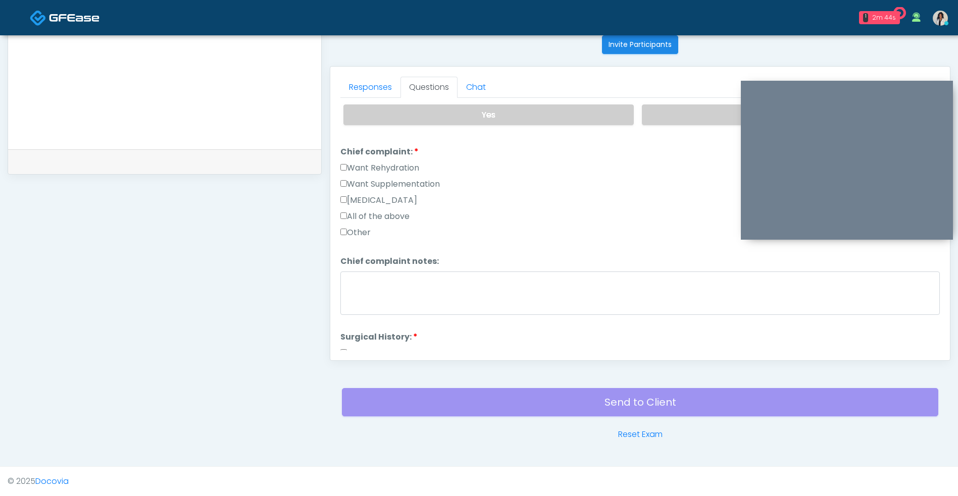
click at [419, 168] on label "Want Rehydration" at bounding box center [379, 168] width 79 height 12
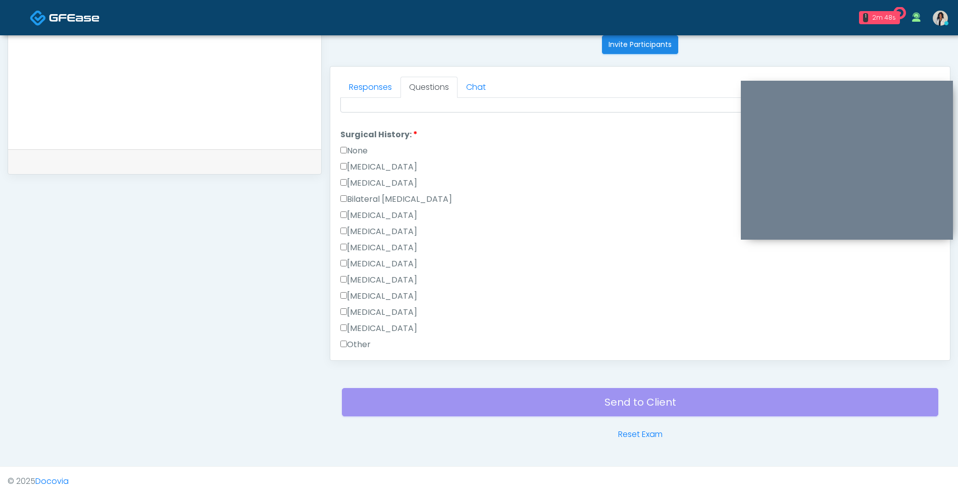
scroll to position [563, 0]
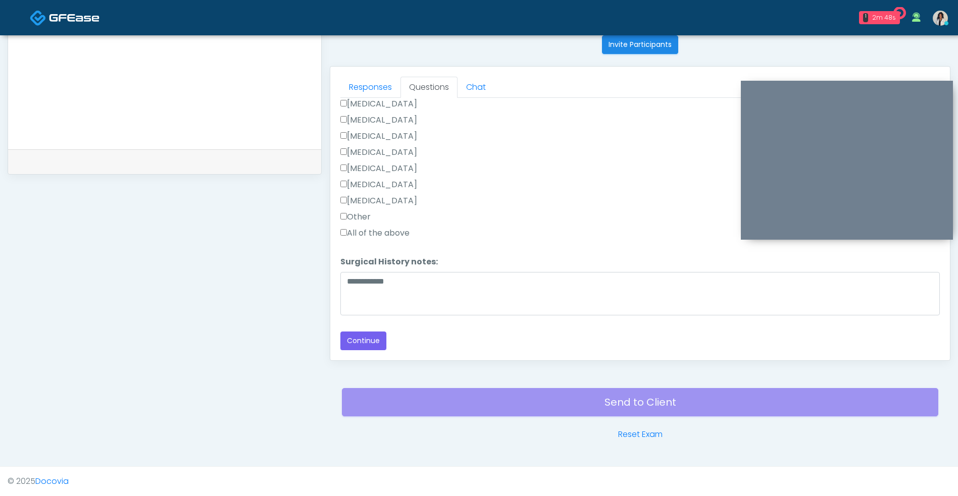
click at [539, 148] on div "Vasectomy" at bounding box center [639, 154] width 599 height 16
click at [372, 348] on button "Continue" at bounding box center [363, 341] width 46 height 19
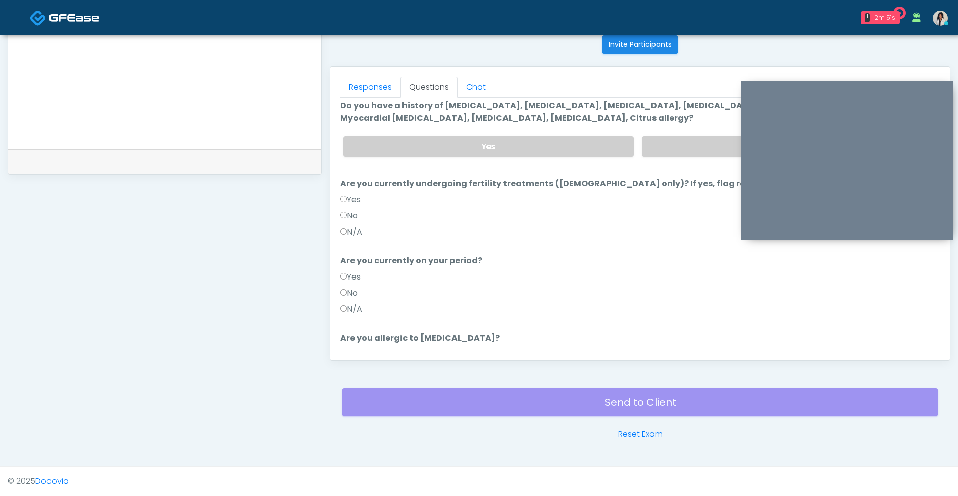
scroll to position [0, 0]
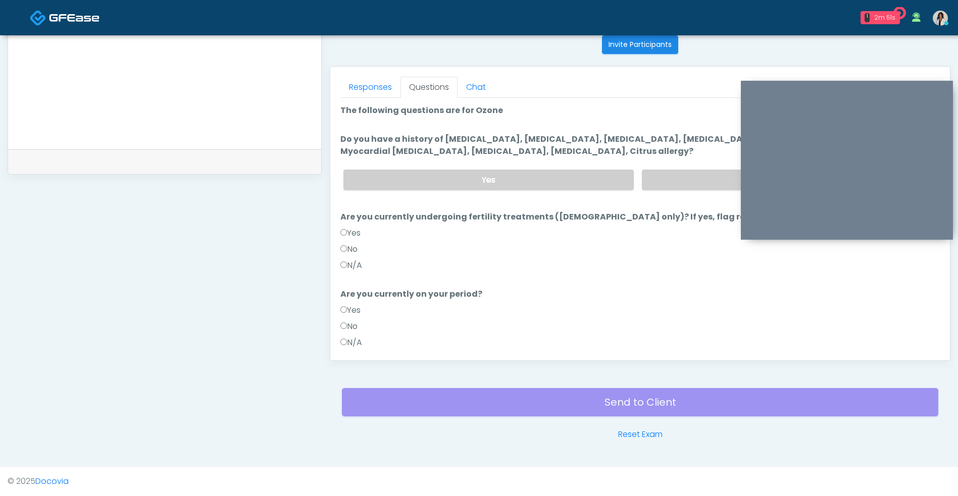
click at [658, 188] on label "No" at bounding box center [787, 180] width 290 height 21
click at [360, 268] on label "N/A" at bounding box center [351, 266] width 22 height 12
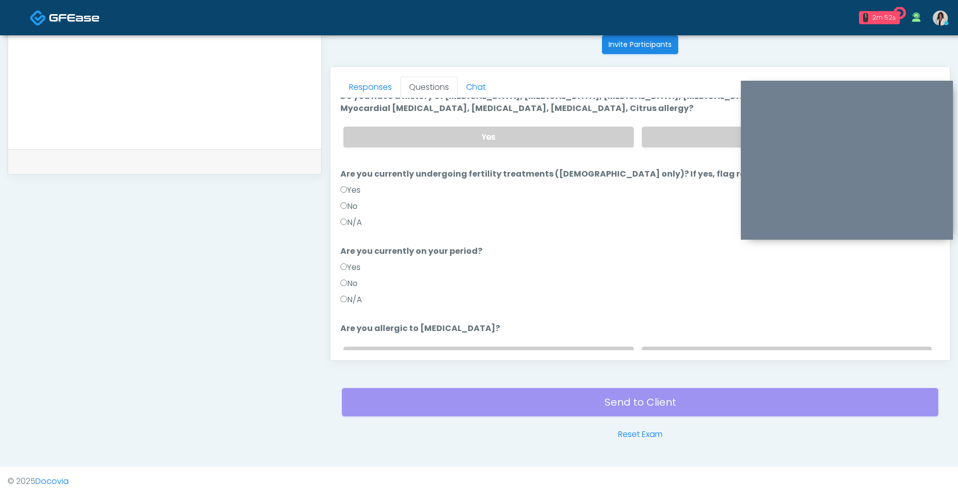
scroll to position [45, 0]
click at [362, 300] on label "N/A" at bounding box center [351, 298] width 22 height 12
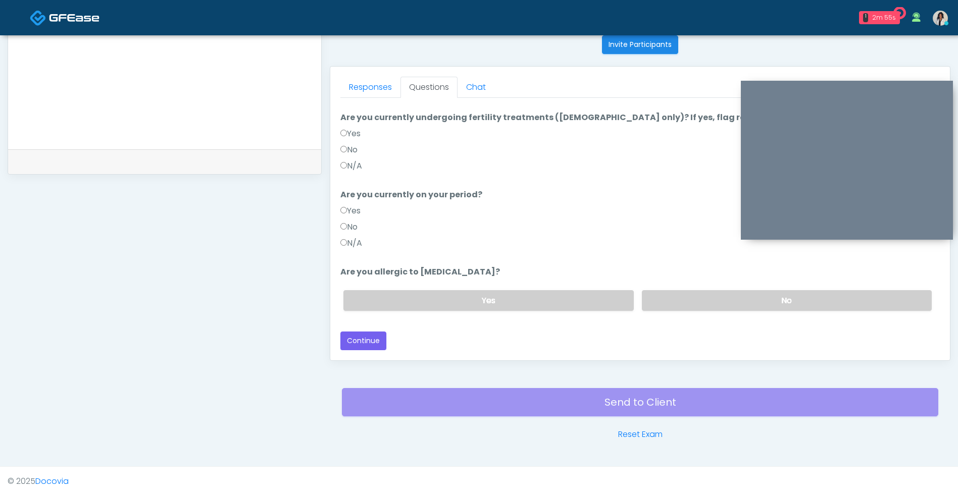
click at [677, 294] on label "No" at bounding box center [787, 300] width 290 height 21
click at [383, 343] on button "Continue" at bounding box center [363, 341] width 46 height 19
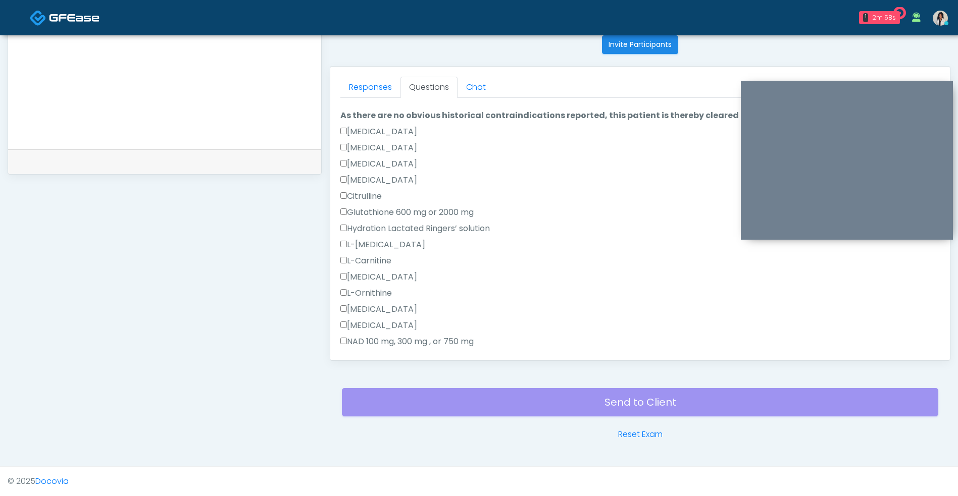
scroll to position [0, 0]
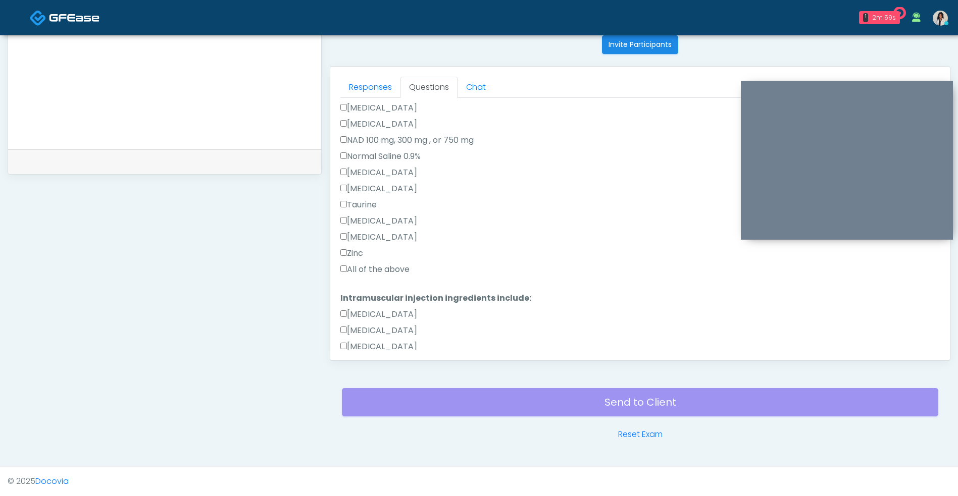
click at [409, 272] on label "All of the above" at bounding box center [374, 270] width 69 height 12
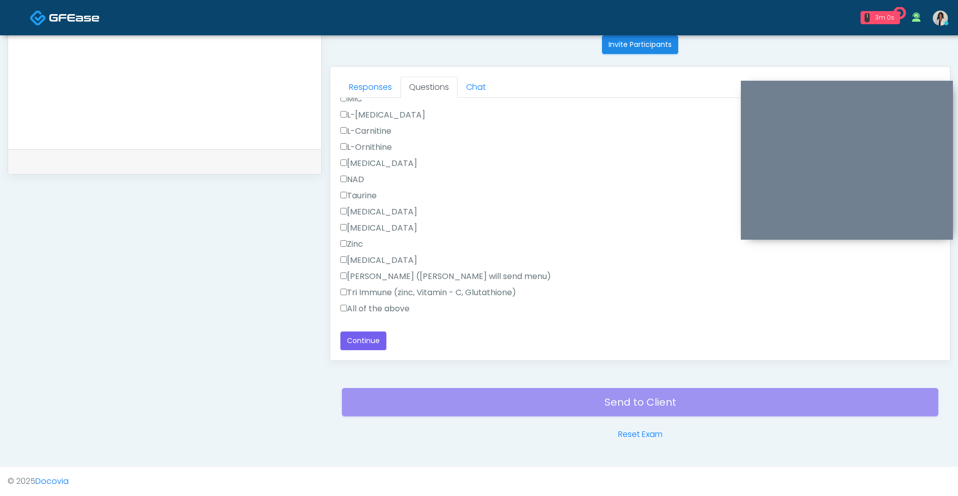
click at [407, 315] on label "All of the above" at bounding box center [374, 309] width 69 height 12
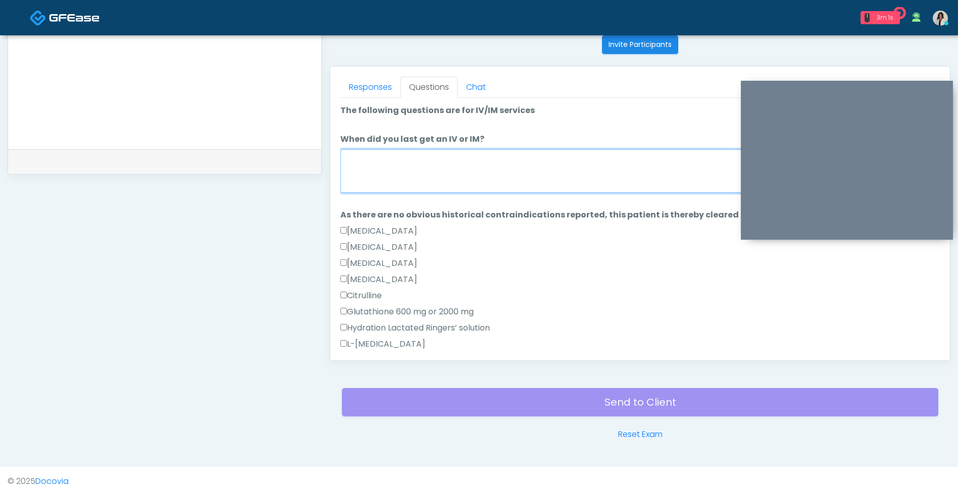
click at [511, 177] on textarea "When did you last get an IV or IM?" at bounding box center [639, 170] width 599 height 43
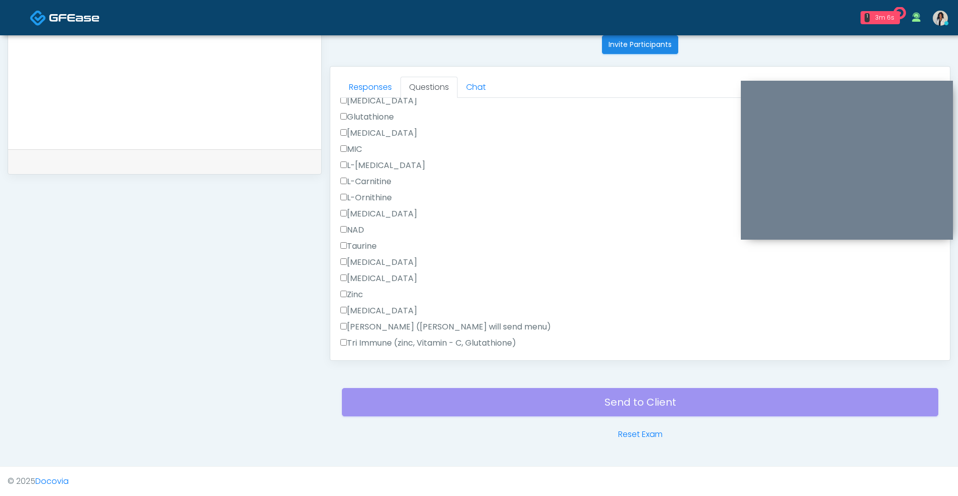
scroll to position [630, 0]
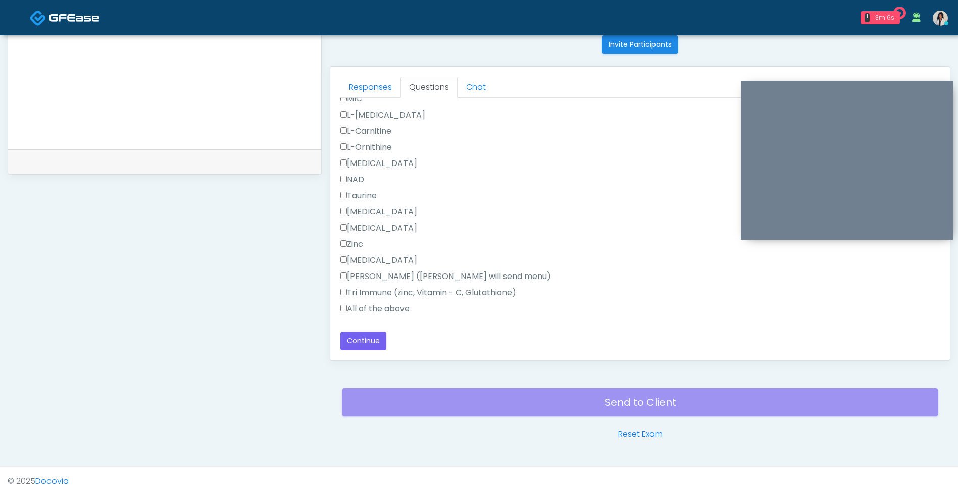
type textarea "**********"
click at [368, 337] on button "Continue" at bounding box center [363, 341] width 46 height 19
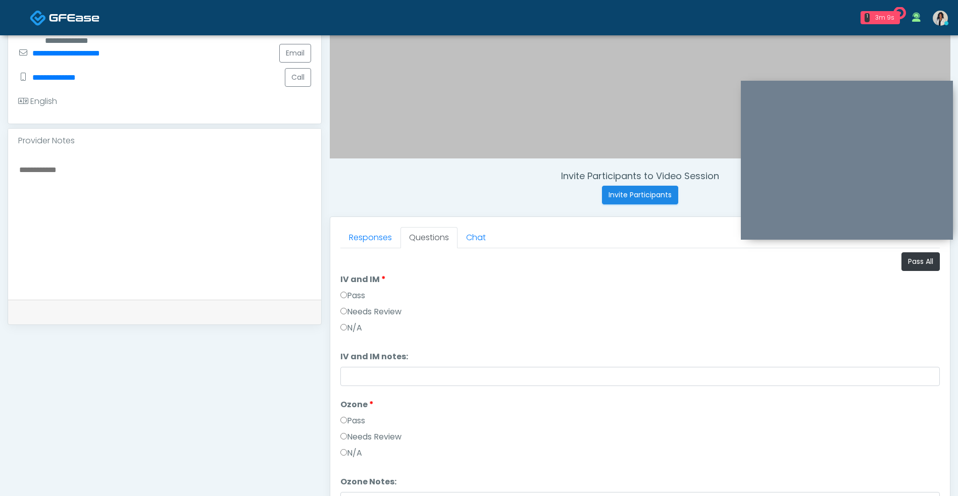
scroll to position [254, 0]
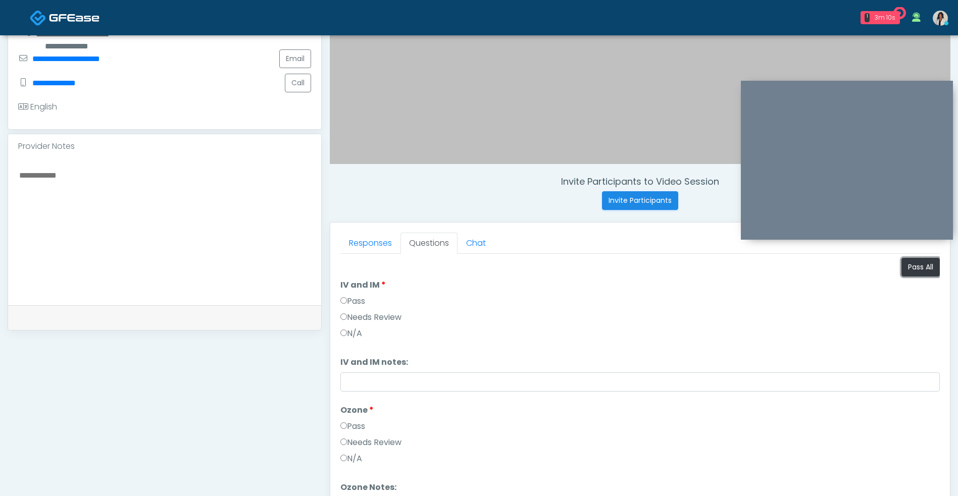
click at [916, 276] on button "Pass All" at bounding box center [920, 267] width 38 height 19
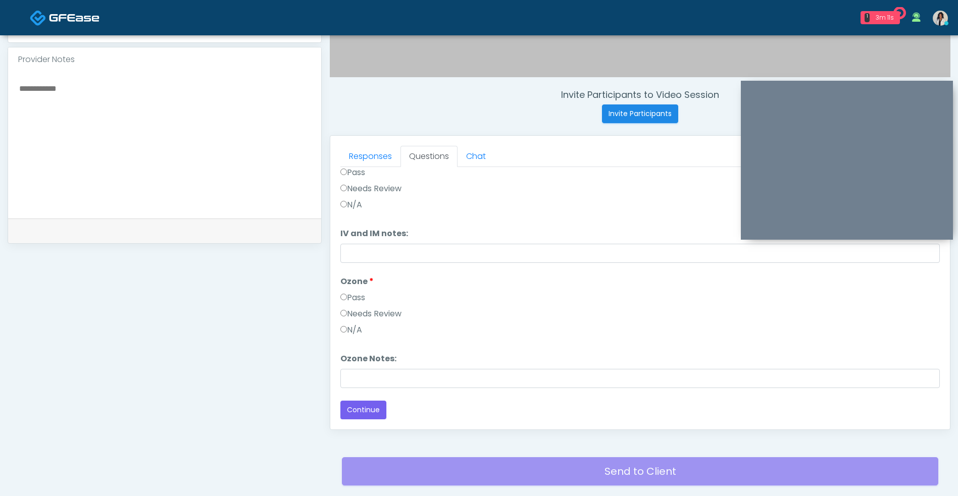
scroll to position [0, 0]
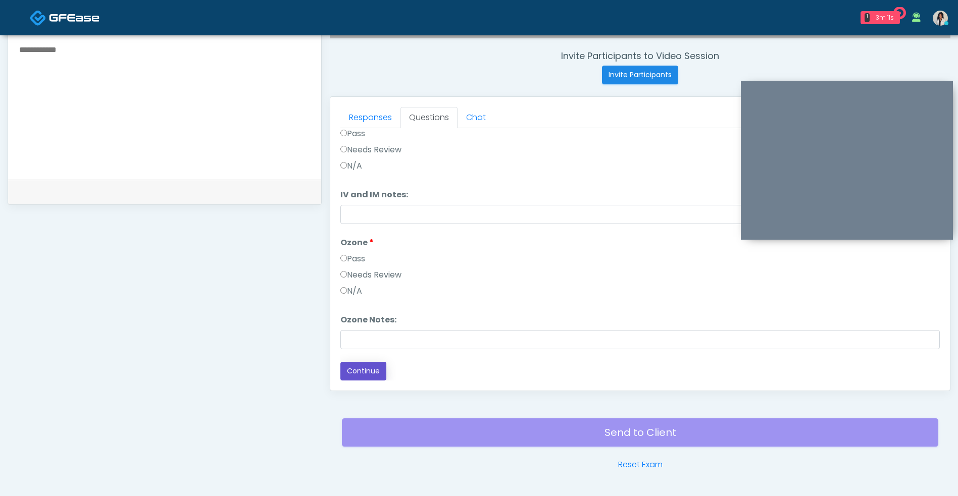
click at [370, 380] on button "Continue" at bounding box center [363, 371] width 46 height 19
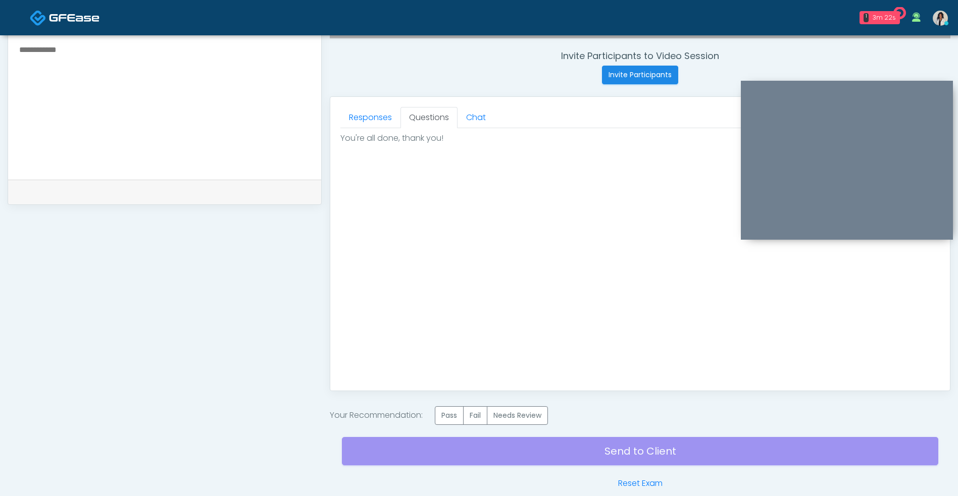
click at [451, 418] on label "Pass" at bounding box center [449, 415] width 29 height 19
click at [528, 451] on div "Send to Client Reset Exam" at bounding box center [640, 457] width 596 height 65
click at [525, 448] on div "Send to Client Reset Exam" at bounding box center [640, 457] width 596 height 65
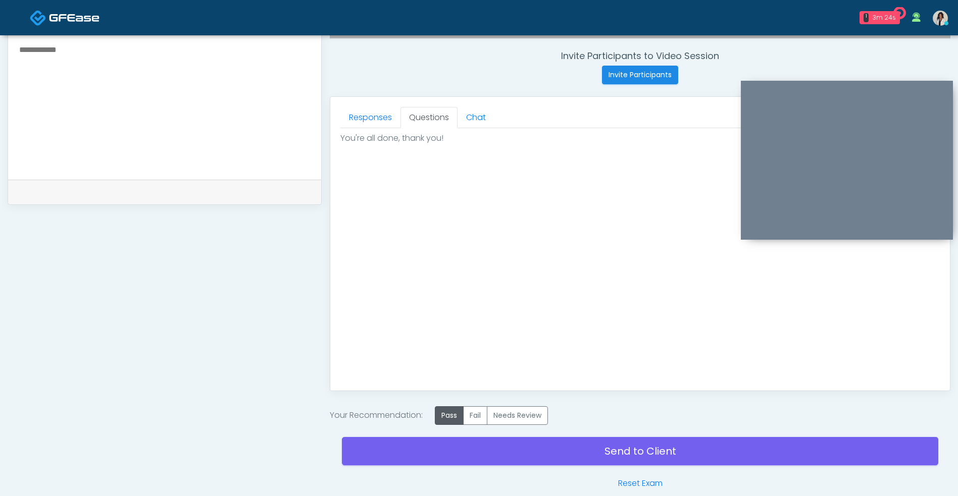
click at [486, 461] on link "Send to Client" at bounding box center [640, 451] width 596 height 28
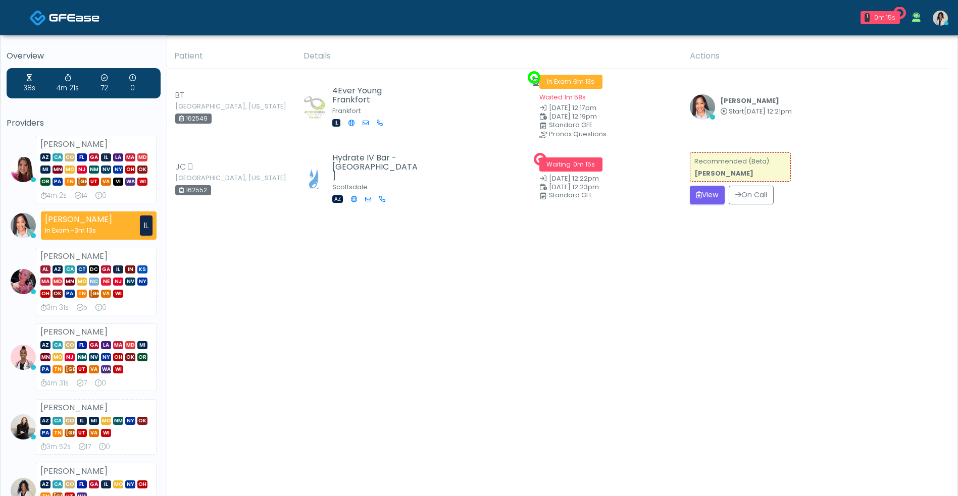
click at [562, 242] on div "Patient Details Actions" at bounding box center [558, 401] width 783 height 714
click at [701, 194] on button "View" at bounding box center [707, 195] width 35 height 19
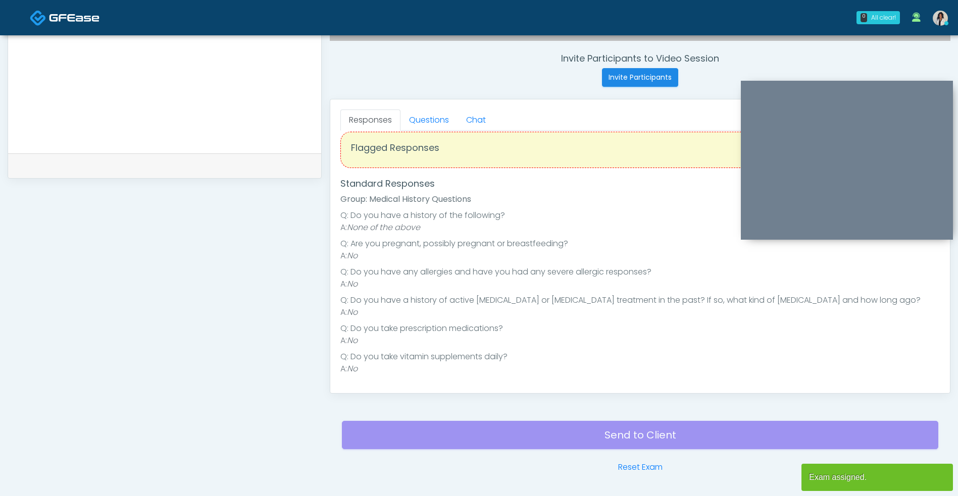
scroll to position [410, 0]
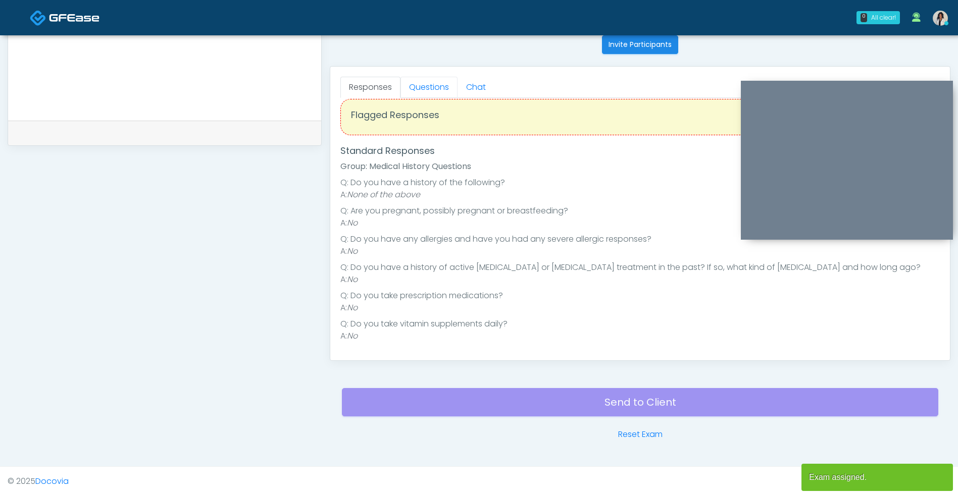
click at [443, 94] on link "Questions" at bounding box center [428, 87] width 57 height 21
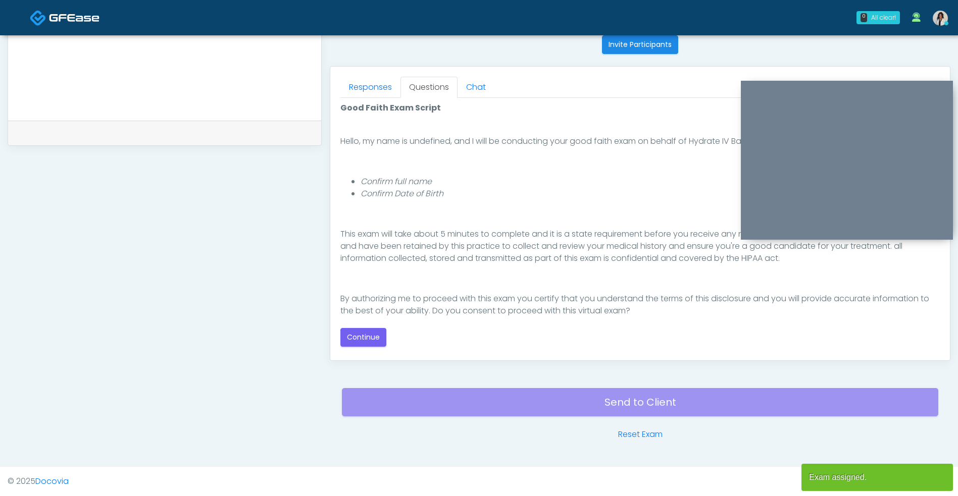
scroll to position [61, 0]
click at [373, 344] on button "Continue" at bounding box center [363, 337] width 46 height 19
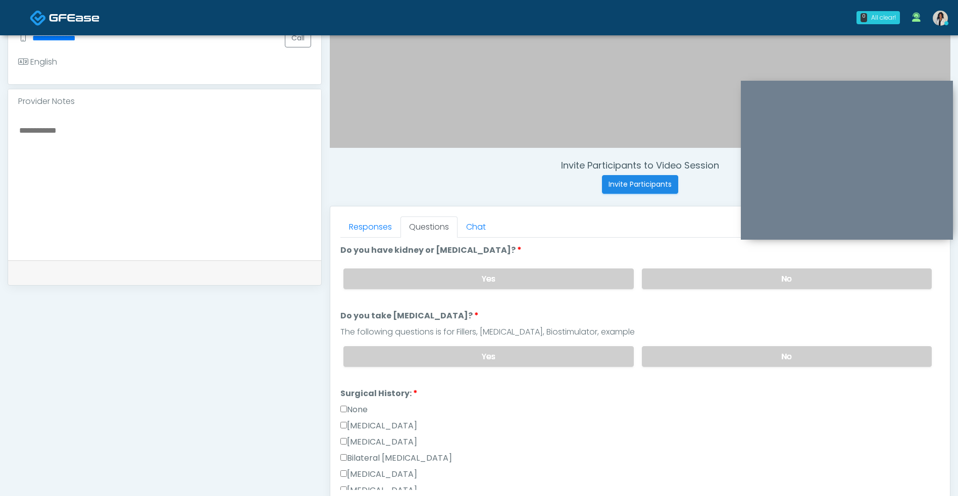
scroll to position [241, 0]
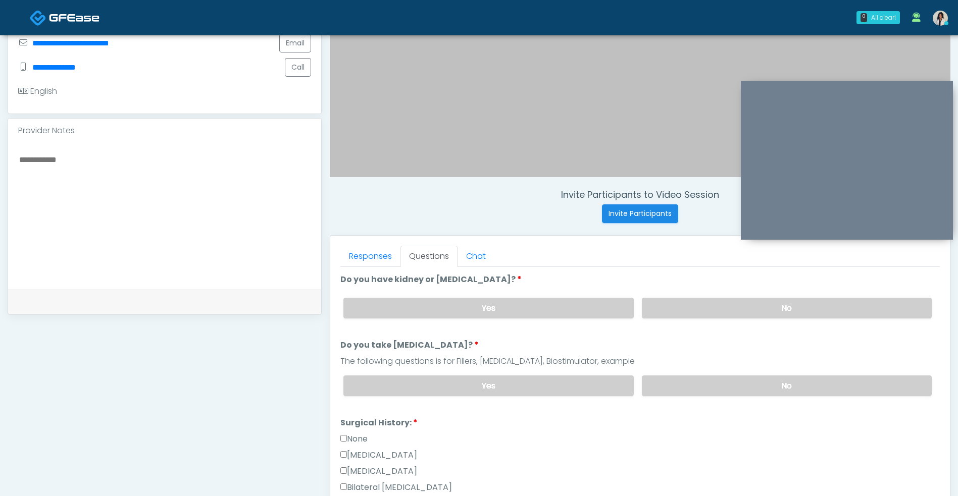
click at [708, 301] on label "No" at bounding box center [787, 308] width 290 height 21
click at [680, 382] on label "No" at bounding box center [787, 386] width 290 height 21
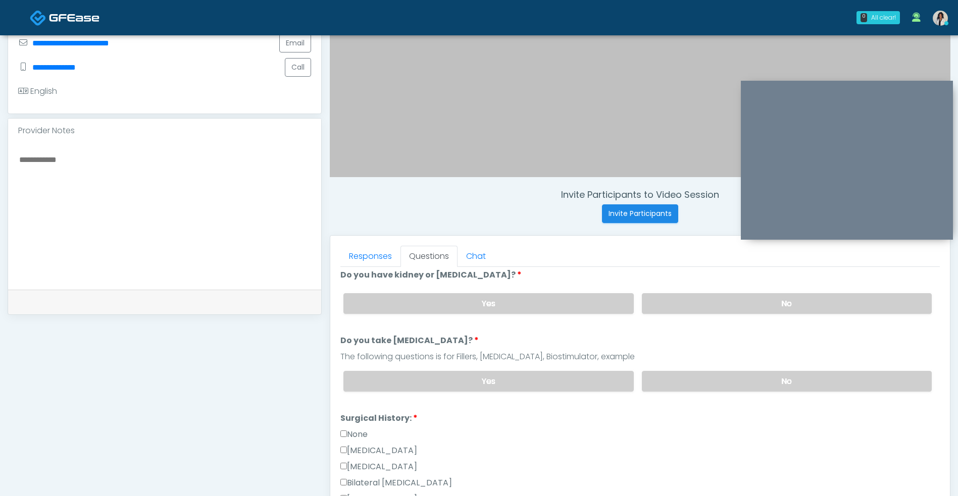
scroll to position [0, 0]
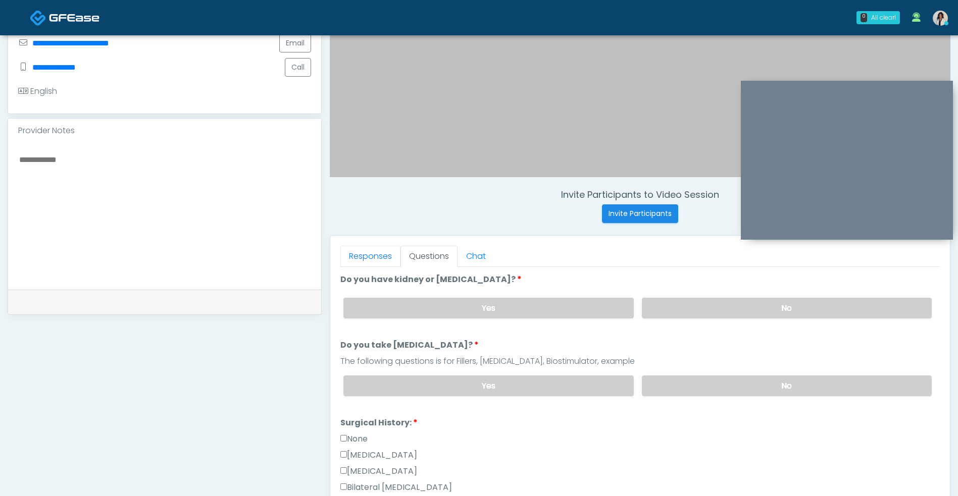
click at [388, 254] on link "Responses" at bounding box center [370, 256] width 60 height 21
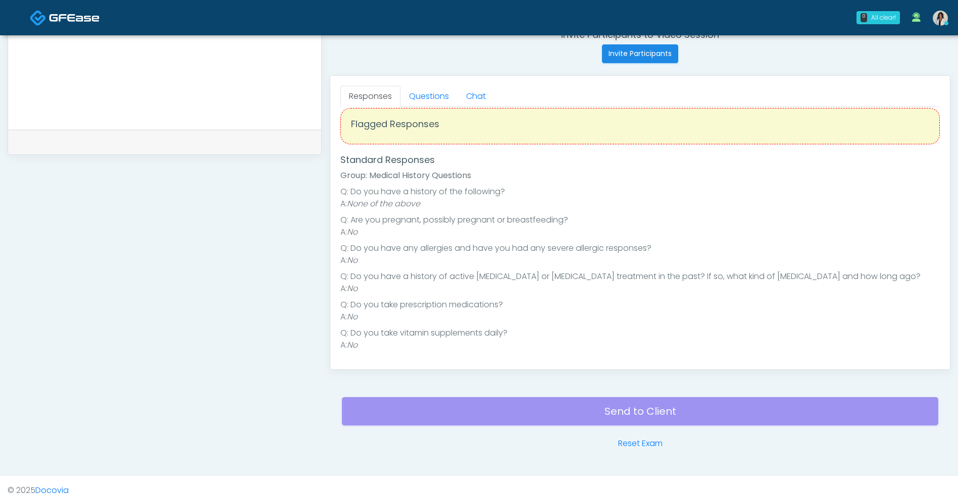
scroll to position [403, 0]
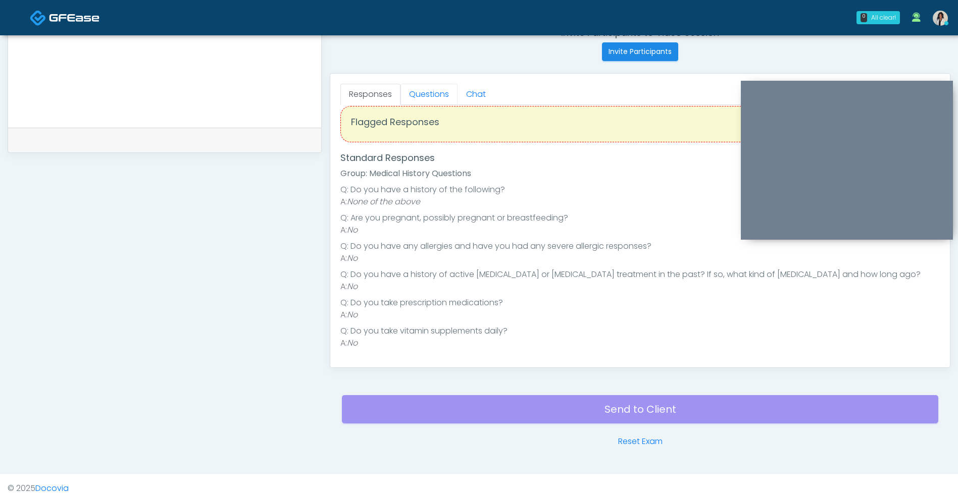
click at [423, 99] on link "Questions" at bounding box center [428, 94] width 57 height 21
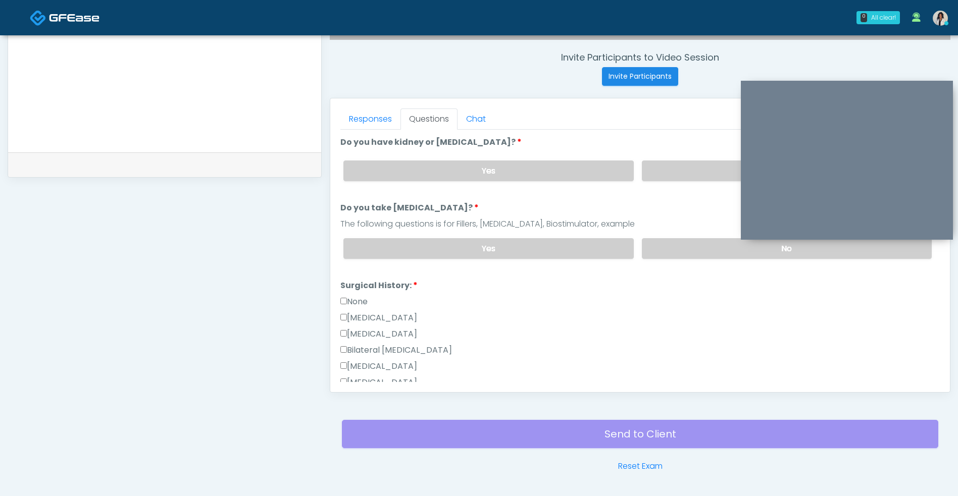
scroll to position [377, 0]
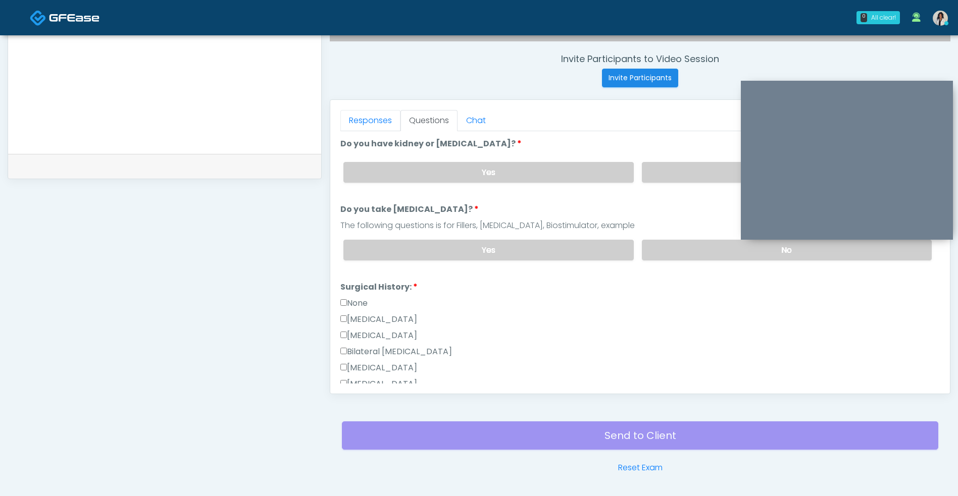
click at [376, 124] on link "Responses" at bounding box center [370, 120] width 60 height 21
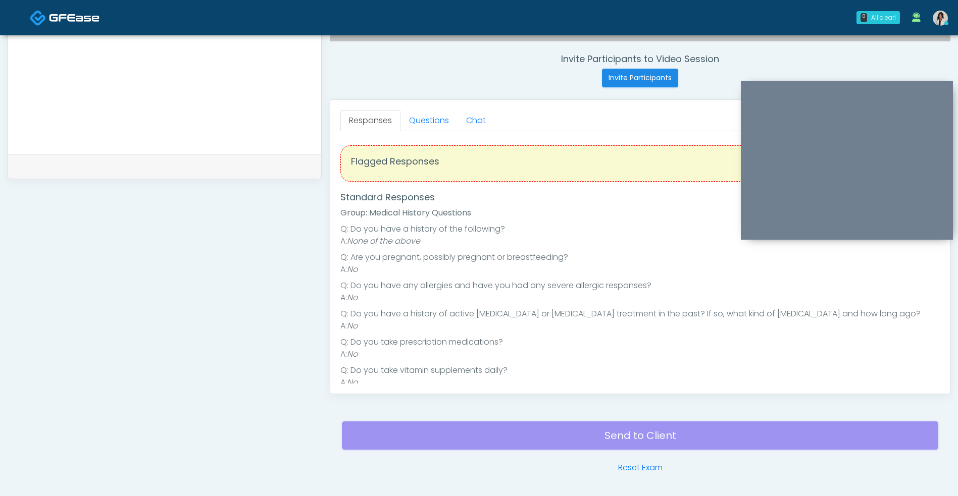
scroll to position [13, 0]
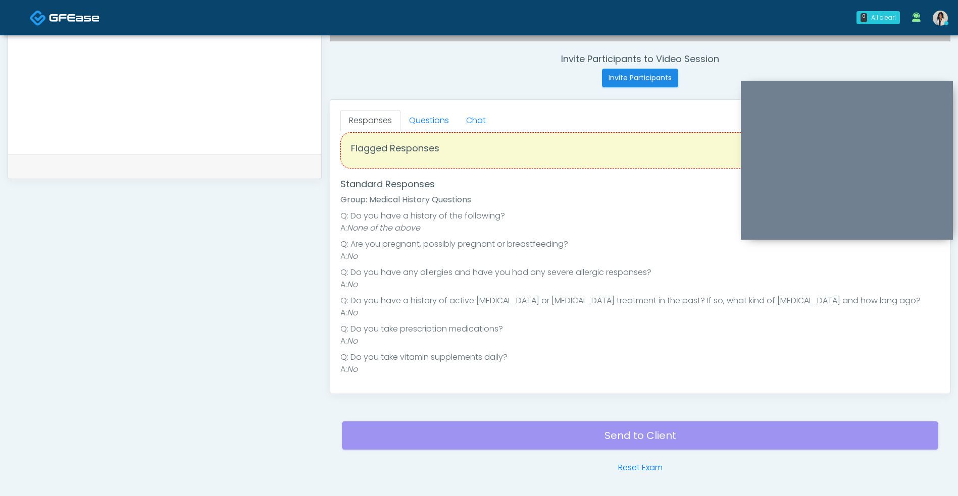
click at [437, 126] on link "Questions" at bounding box center [428, 120] width 57 height 21
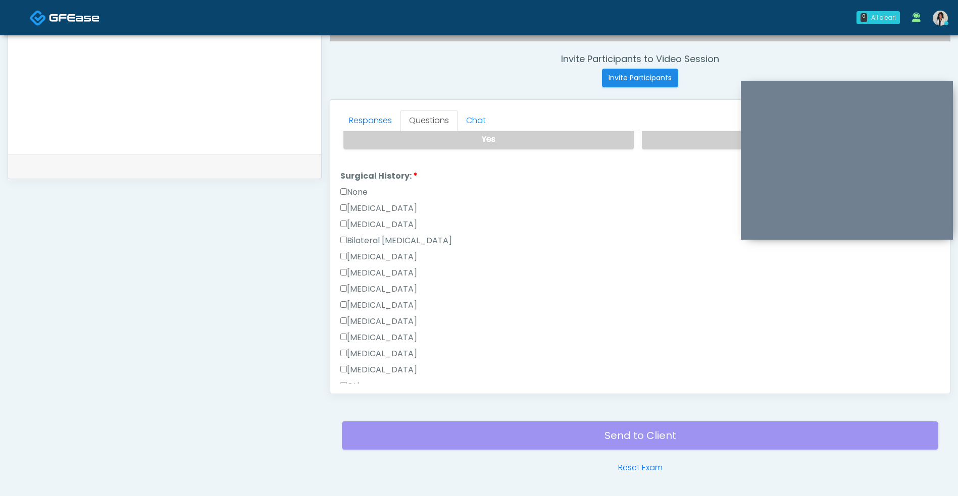
scroll to position [36, 0]
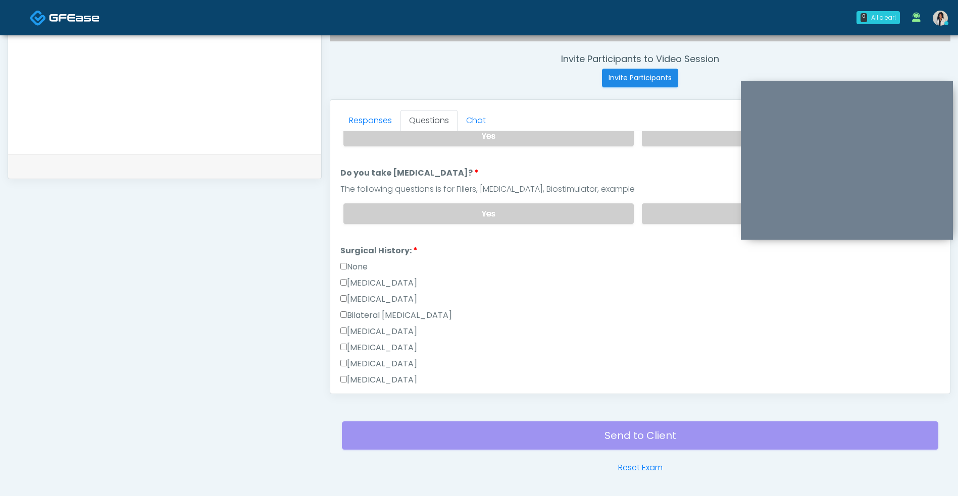
click at [347, 266] on label "None" at bounding box center [353, 267] width 27 height 12
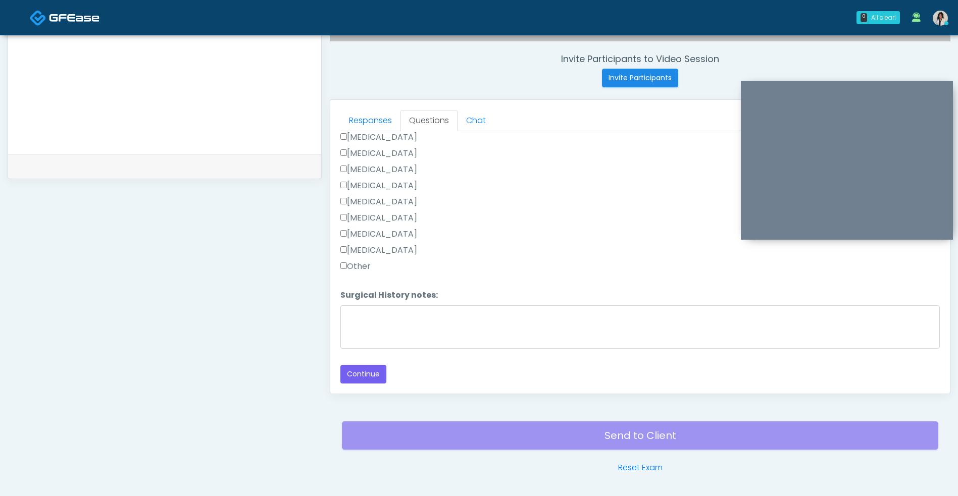
click at [375, 373] on button "Continue" at bounding box center [363, 374] width 46 height 19
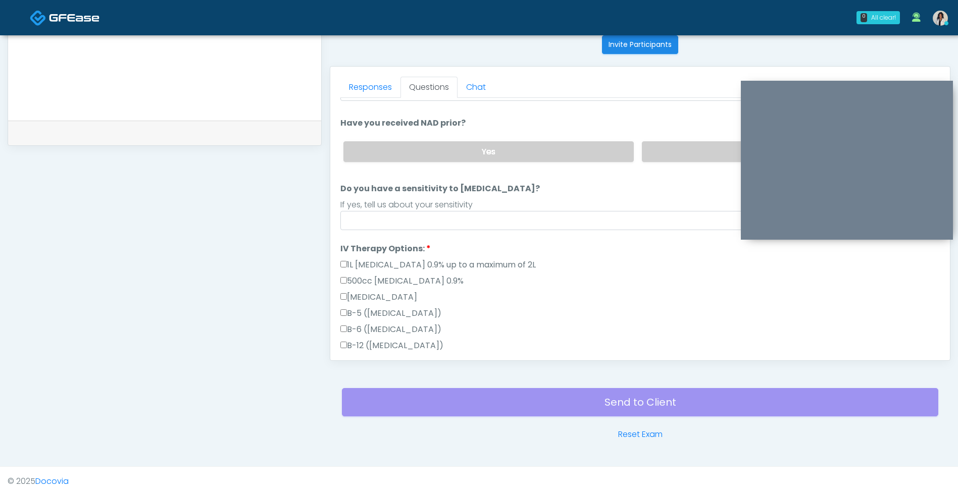
scroll to position [0, 0]
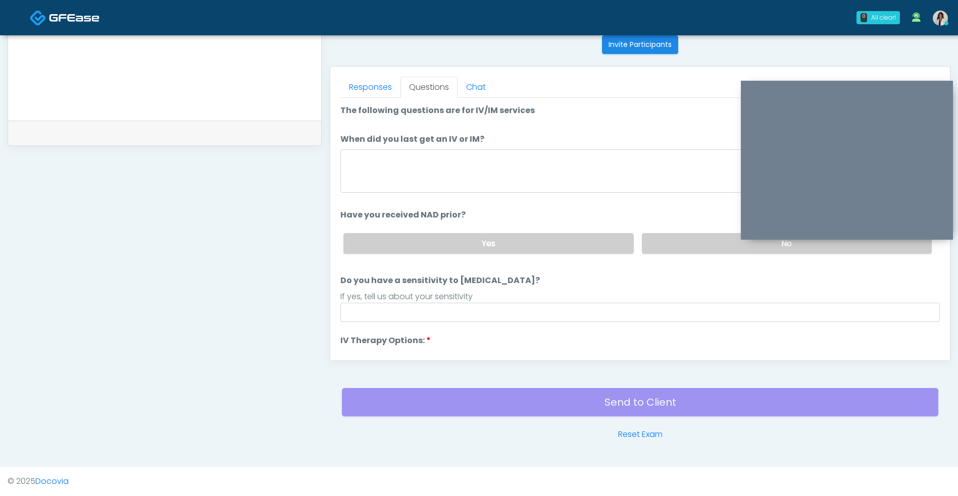
click at [667, 248] on label "No" at bounding box center [787, 243] width 290 height 21
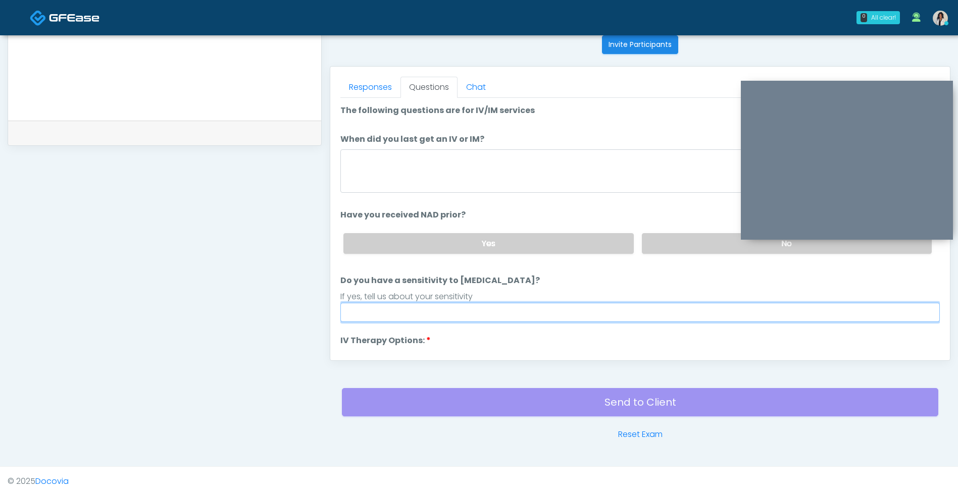
click at [568, 313] on input "Do you have a sensitivity to Niacin?" at bounding box center [639, 312] width 599 height 19
type input "**"
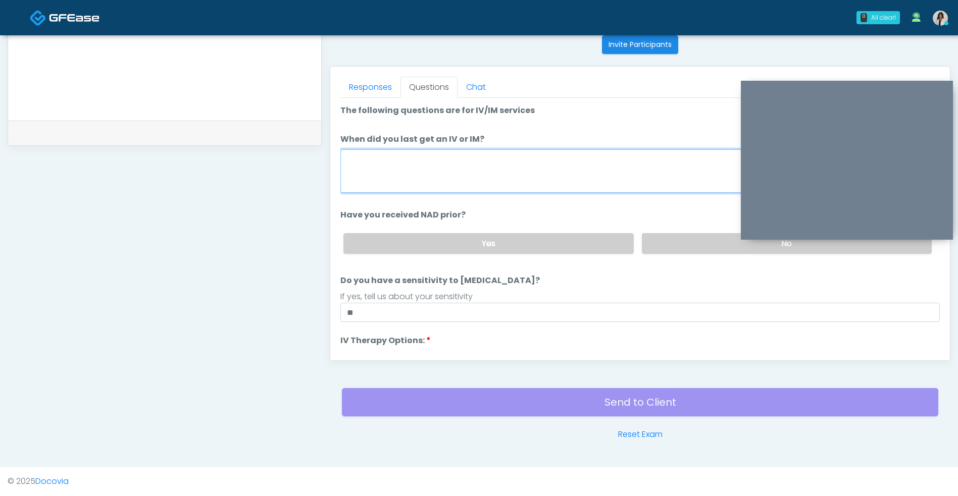
click at [587, 162] on textarea "When did you last get an IV or IM?" at bounding box center [639, 170] width 599 height 43
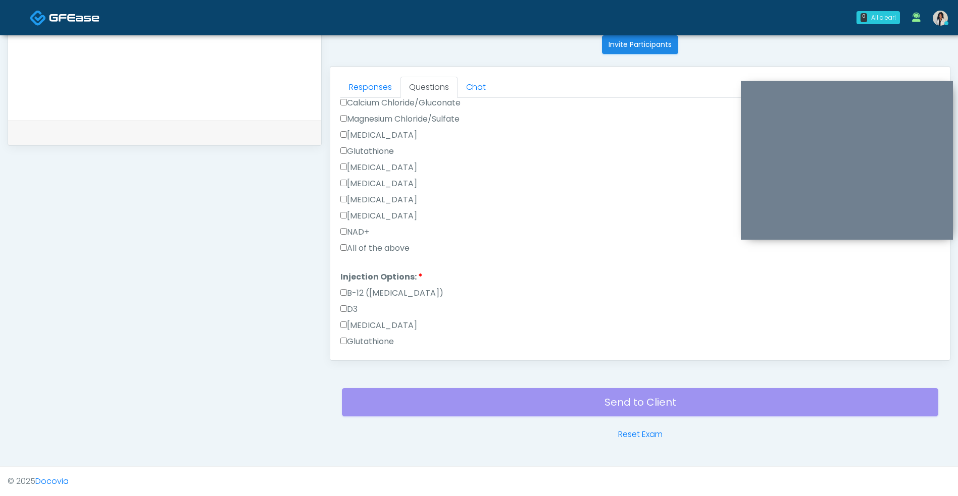
click at [402, 253] on label "All of the above" at bounding box center [374, 248] width 69 height 12
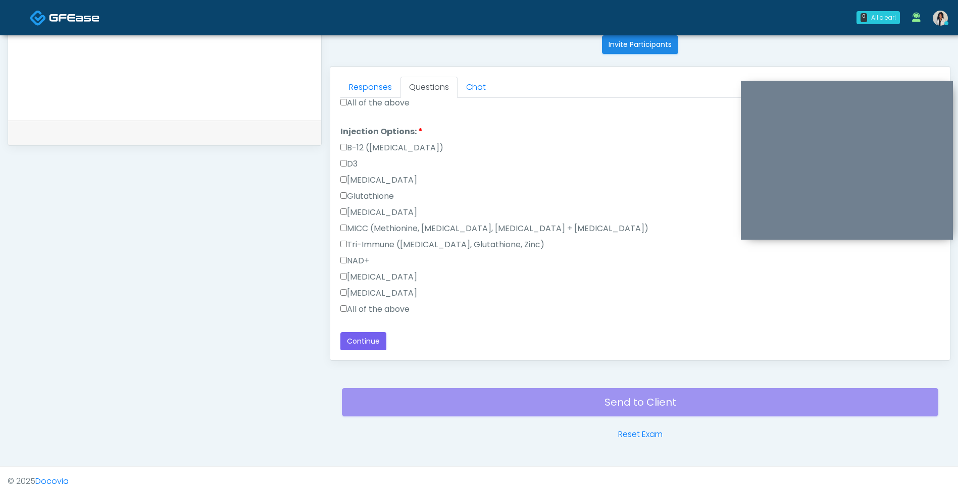
scroll to position [513, 0]
click at [403, 307] on label "All of the above" at bounding box center [374, 309] width 69 height 12
click at [377, 342] on button "Continue" at bounding box center [363, 341] width 46 height 19
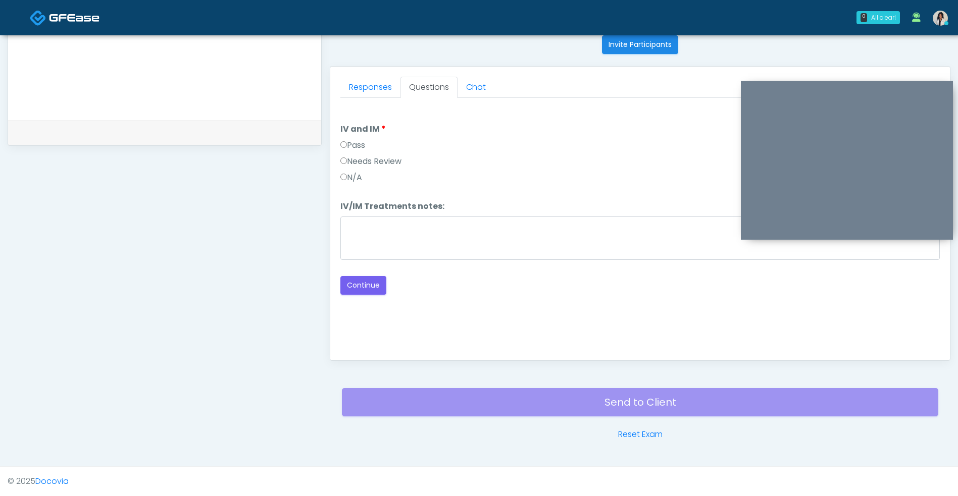
scroll to position [0, 0]
click at [360, 146] on label "Pass" at bounding box center [352, 145] width 25 height 12
click at [363, 281] on button "Continue" at bounding box center [363, 285] width 46 height 19
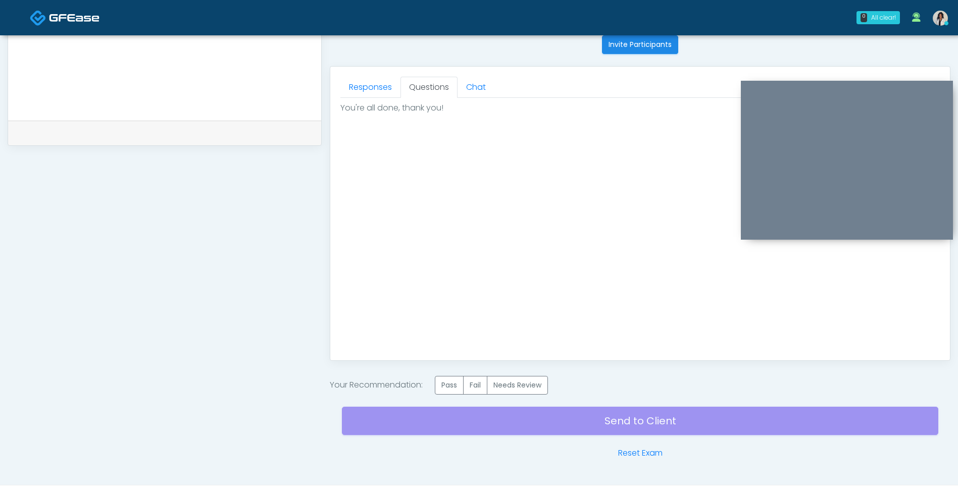
click at [453, 391] on label "Pass" at bounding box center [449, 385] width 29 height 19
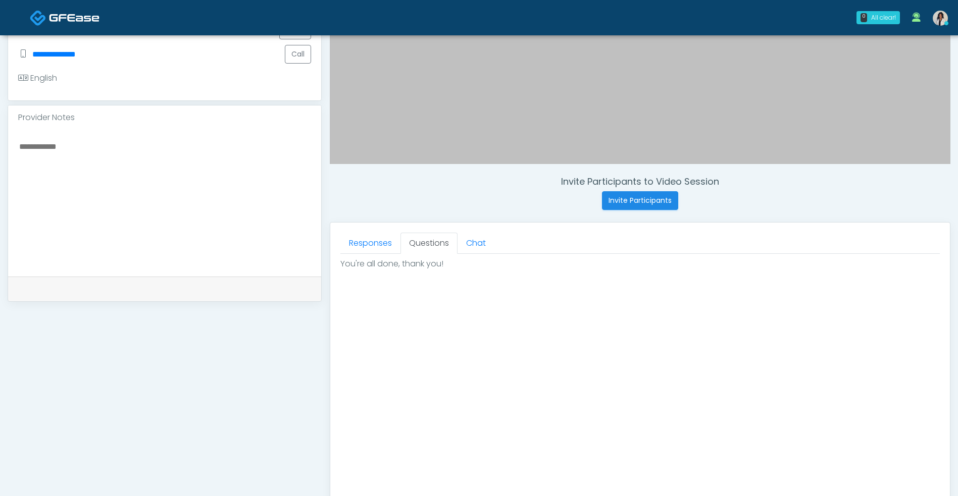
scroll to position [429, 0]
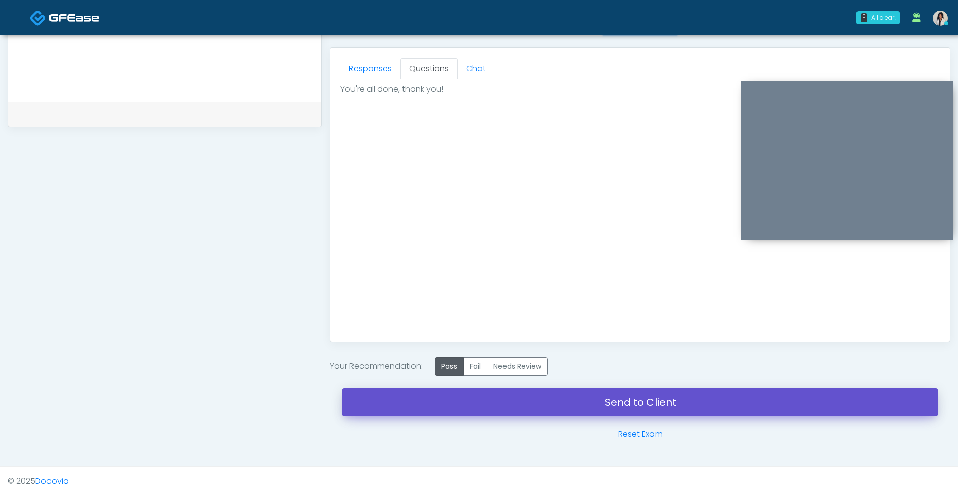
click at [559, 406] on link "Send to Client" at bounding box center [640, 402] width 596 height 28
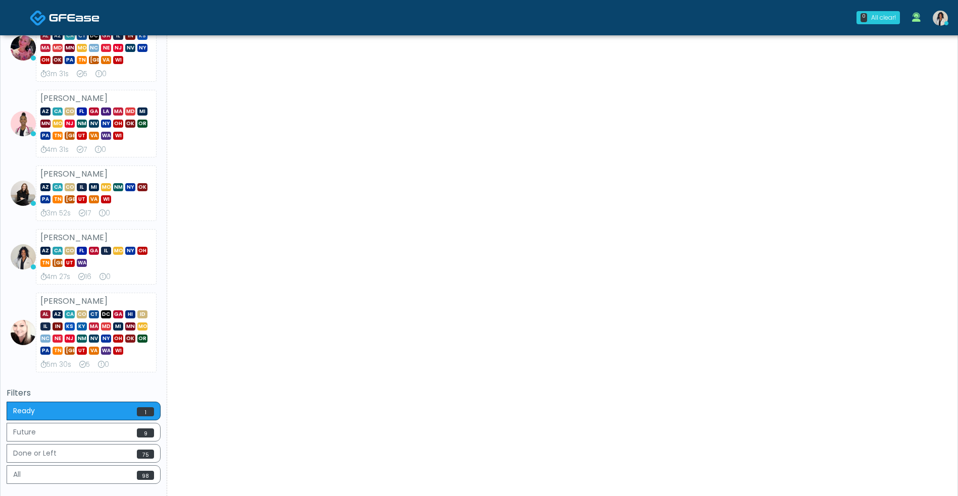
scroll to position [321, 0]
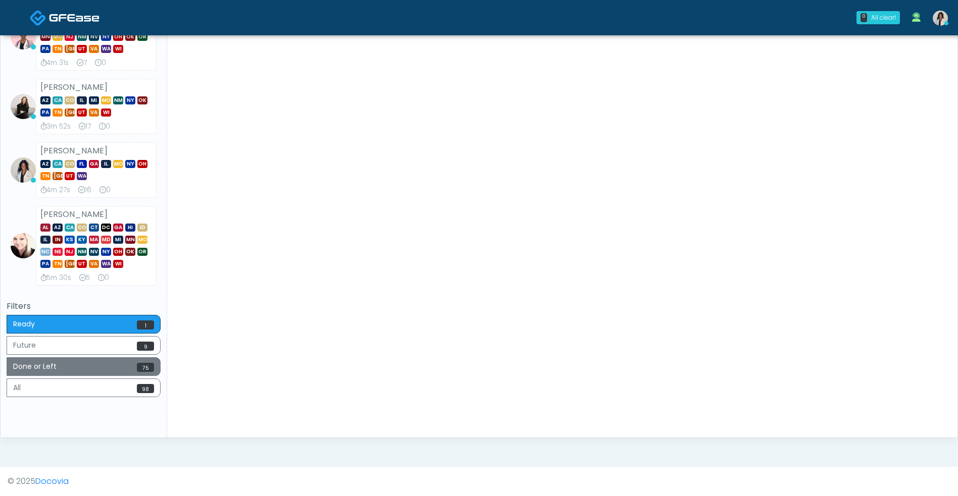
click at [138, 368] on span "75" at bounding box center [145, 367] width 17 height 9
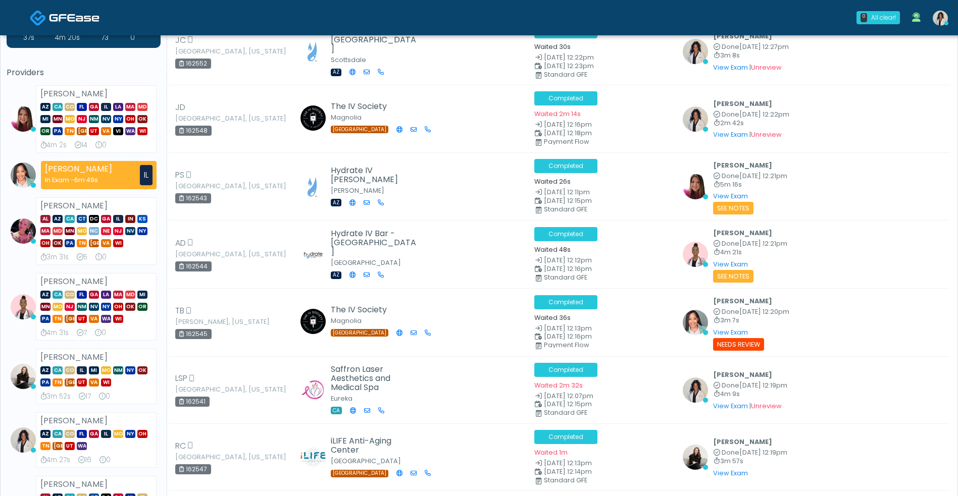
scroll to position [0, 0]
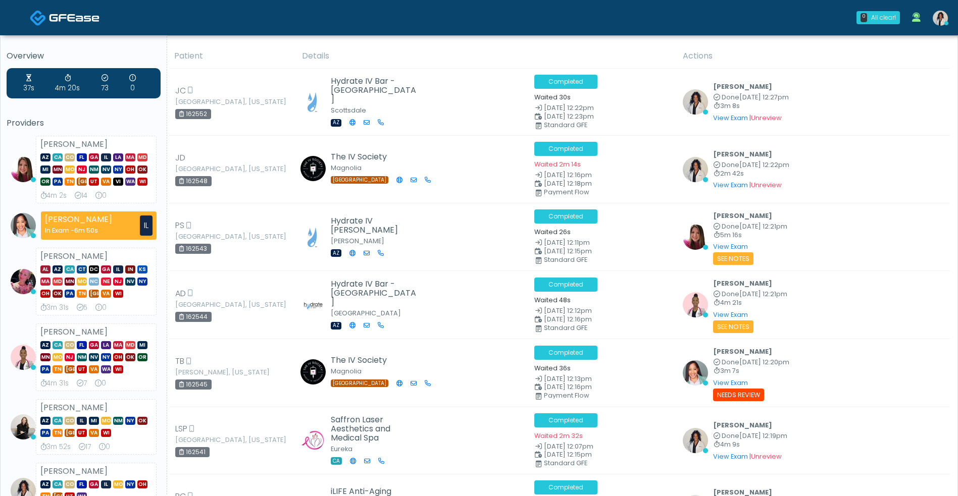
click at [79, 18] on img at bounding box center [74, 18] width 50 height 10
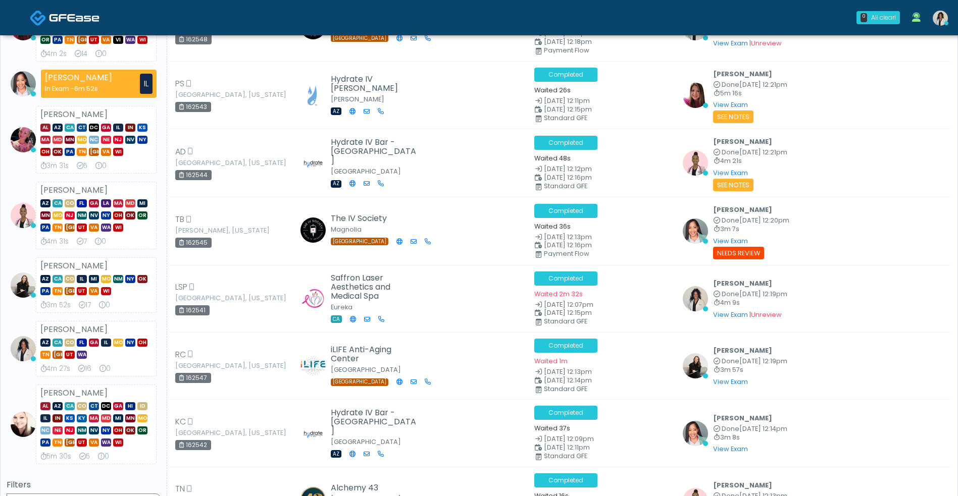
scroll to position [213, 0]
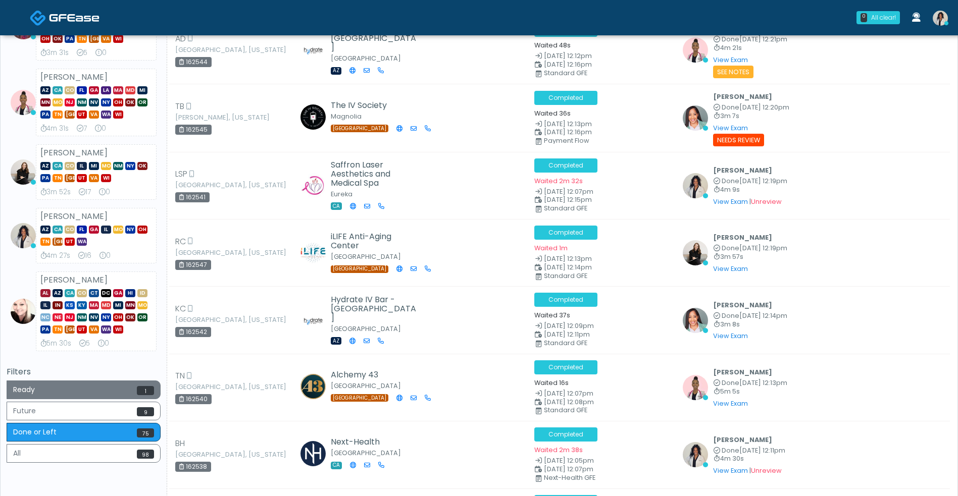
click at [113, 390] on button "Ready 1" at bounding box center [84, 390] width 154 height 19
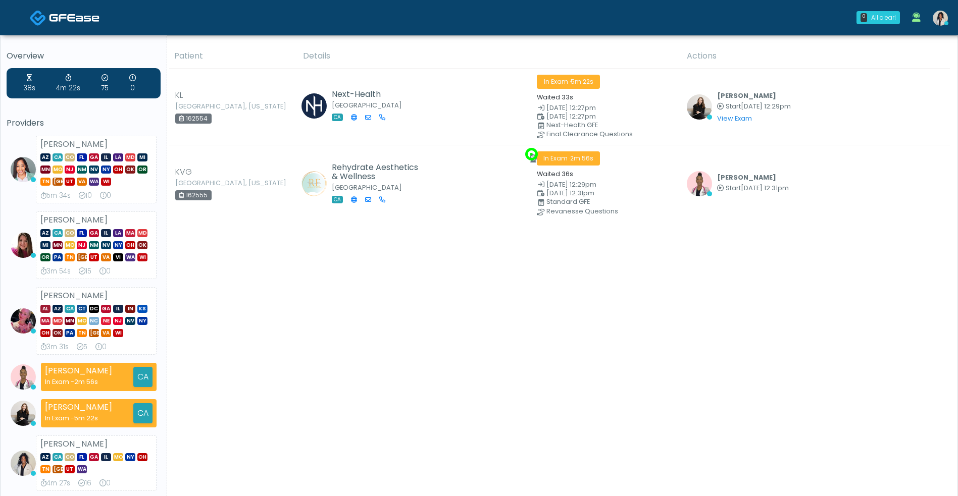
click at [908, 254] on div "Patient Details Actions" at bounding box center [558, 387] width 783 height 687
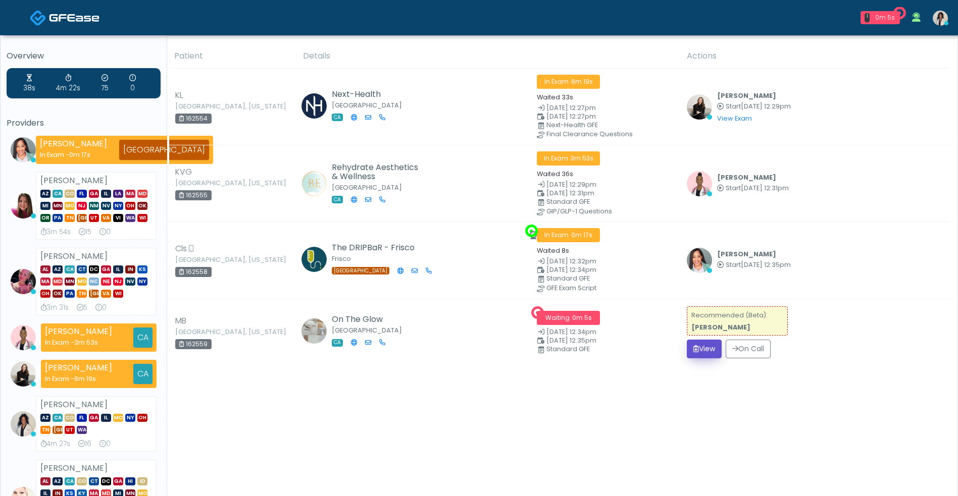
click at [706, 346] on button "View" at bounding box center [704, 349] width 35 height 19
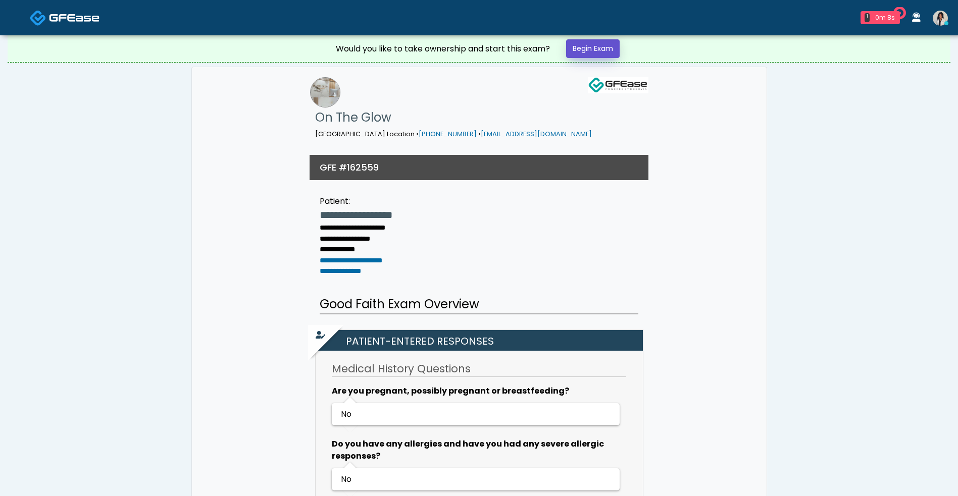
click at [589, 45] on link "Begin Exam" at bounding box center [593, 48] width 54 height 19
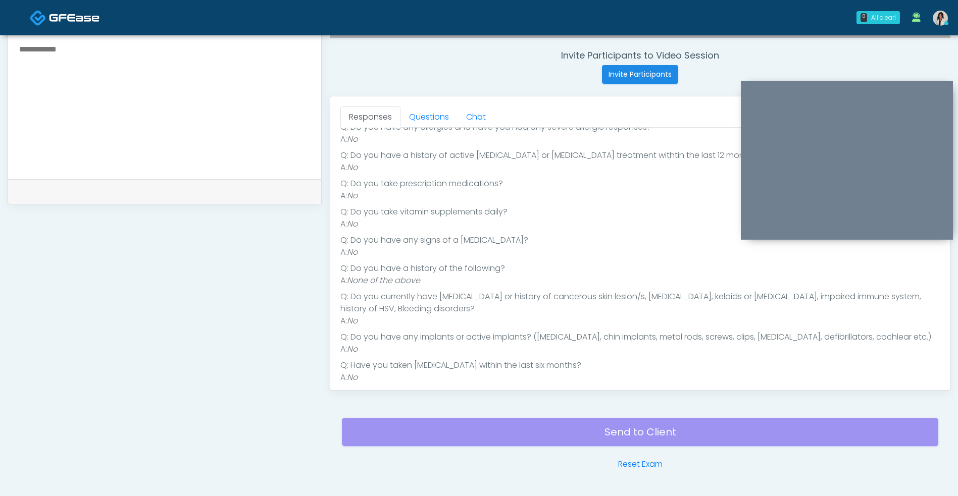
scroll to position [138, 0]
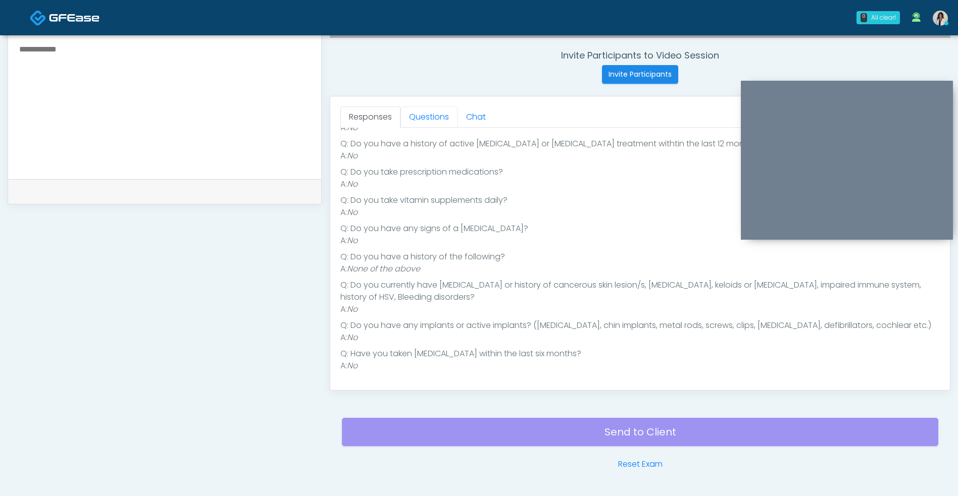
click at [432, 125] on link "Questions" at bounding box center [428, 117] width 57 height 21
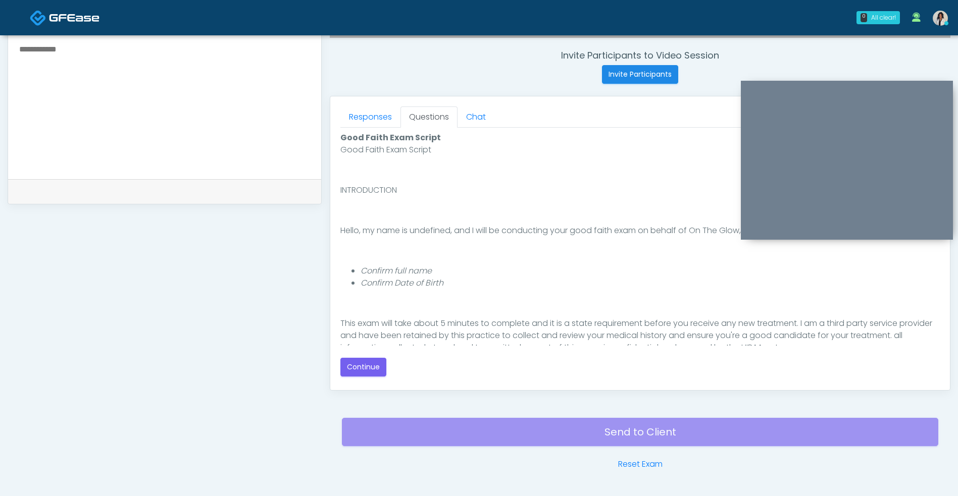
scroll to position [0, 0]
click at [361, 369] on button "Continue" at bounding box center [363, 367] width 46 height 19
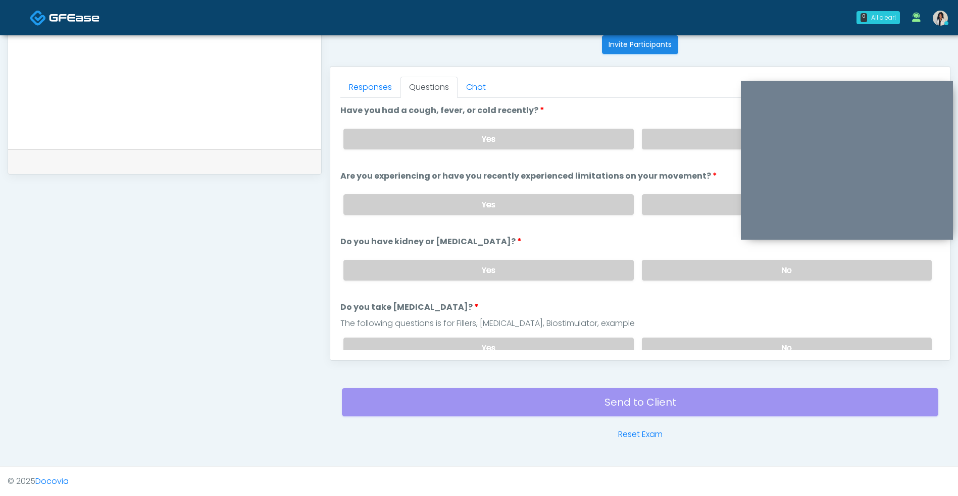
click at [682, 141] on label "No" at bounding box center [787, 139] width 290 height 21
click at [650, 211] on label "No" at bounding box center [787, 204] width 290 height 21
click at [662, 269] on label "No" at bounding box center [787, 270] width 290 height 21
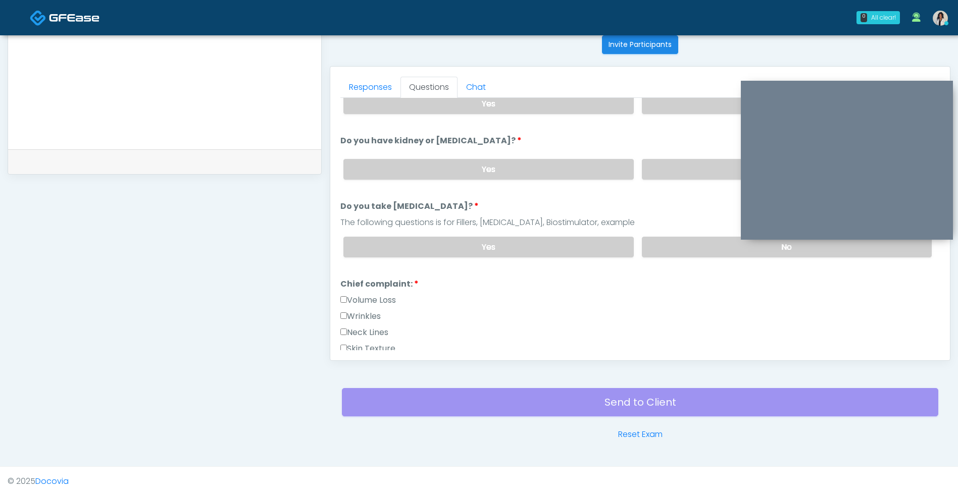
click at [680, 238] on label "No" at bounding box center [787, 247] width 290 height 21
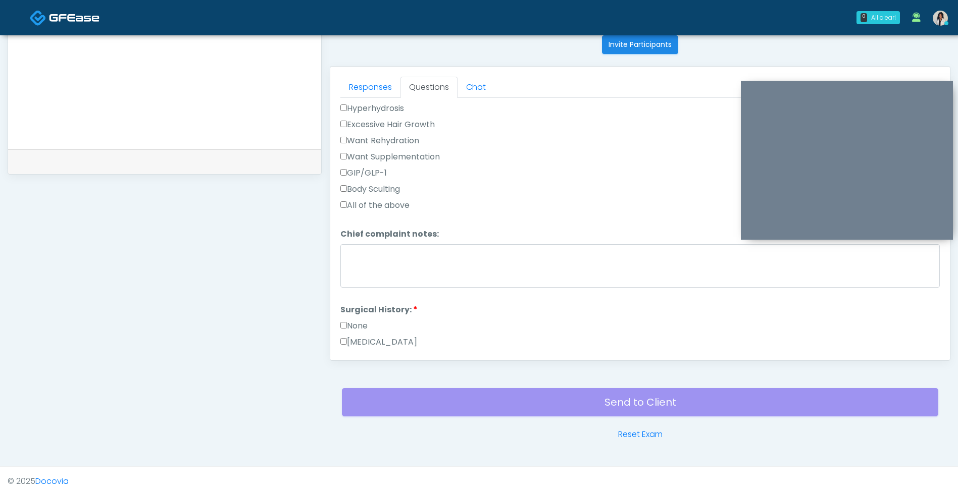
scroll to position [374, 0]
click at [430, 122] on label "Excessive Hair Growth" at bounding box center [387, 124] width 94 height 12
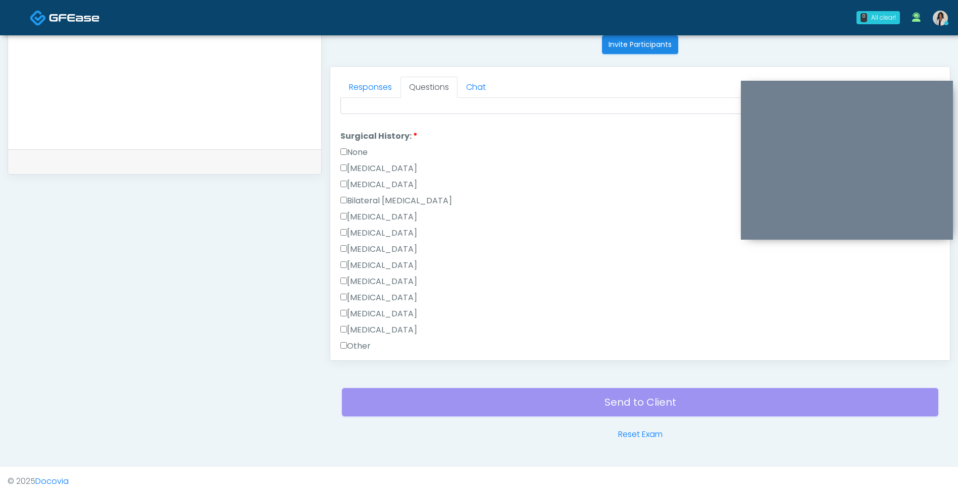
click at [368, 155] on label "None" at bounding box center [353, 152] width 27 height 12
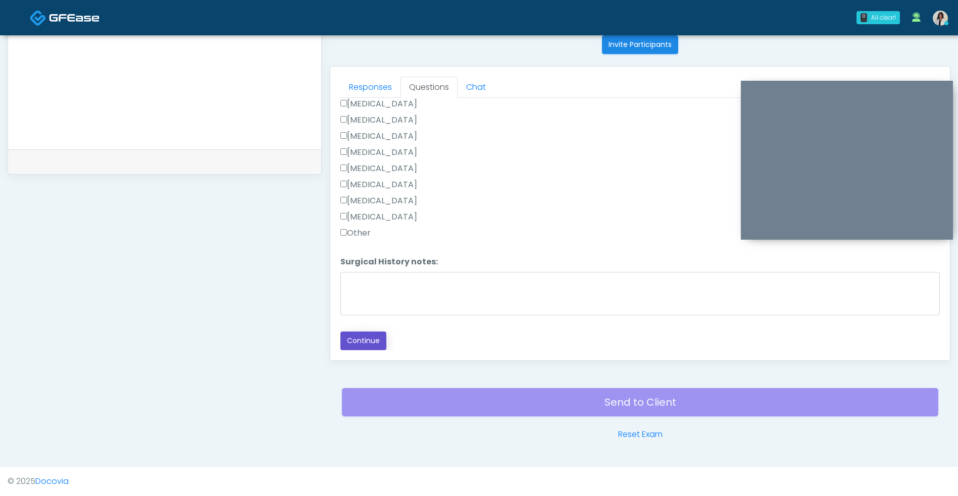
click at [374, 338] on button "Continue" at bounding box center [363, 341] width 46 height 19
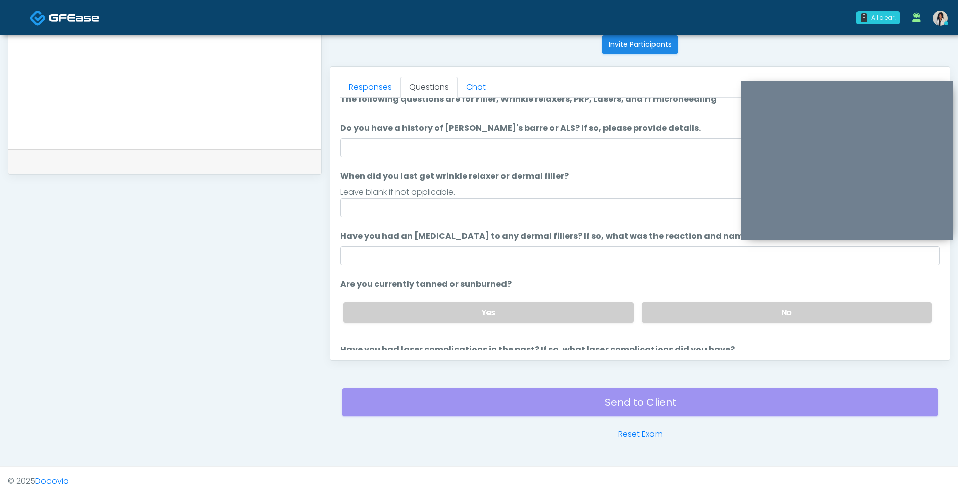
scroll to position [0, 0]
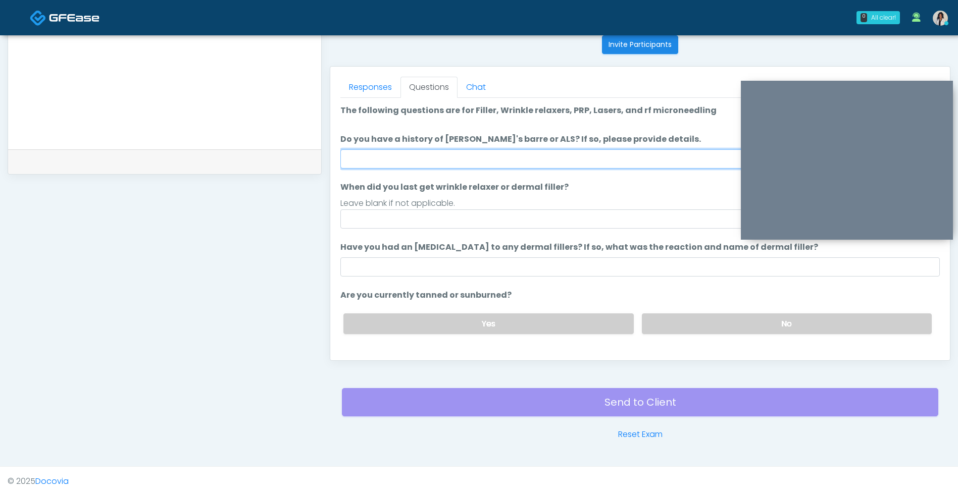
click at [532, 156] on input "Do you have a history of Guillain's barre or ALS? If so, please provide details." at bounding box center [639, 158] width 599 height 19
type input "**"
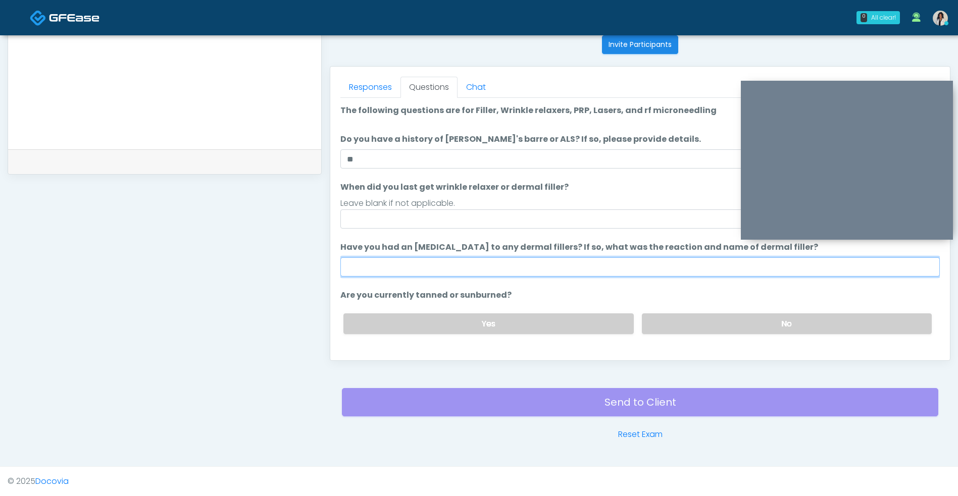
click at [463, 266] on input "Have you had an allergic response to any dermal fillers? If so, what was the re…" at bounding box center [639, 267] width 599 height 19
click at [692, 329] on label "No" at bounding box center [787, 324] width 290 height 21
click at [556, 272] on input "Have you had an allergic response to any dermal fillers? If so, what was the re…" at bounding box center [639, 267] width 599 height 19
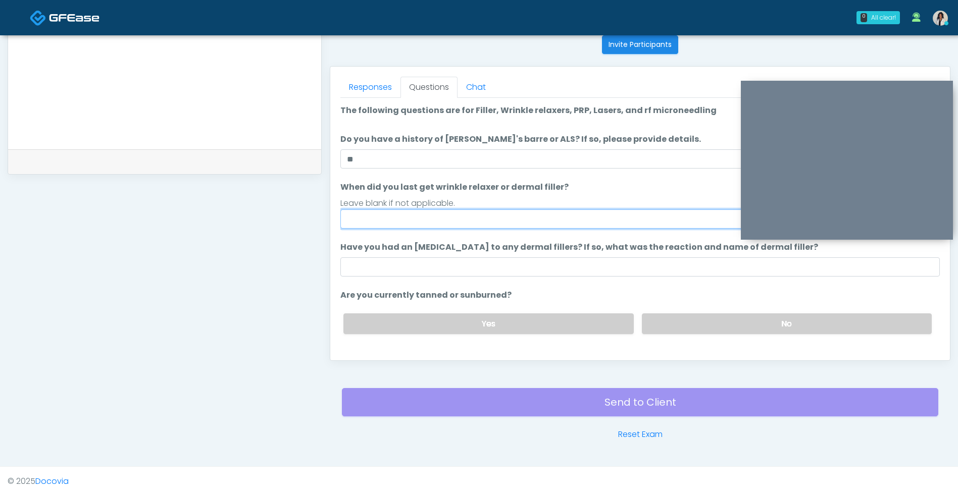
click at [510, 223] on input "When did you last get wrinkle relaxer or dermal filler?" at bounding box center [639, 219] width 599 height 19
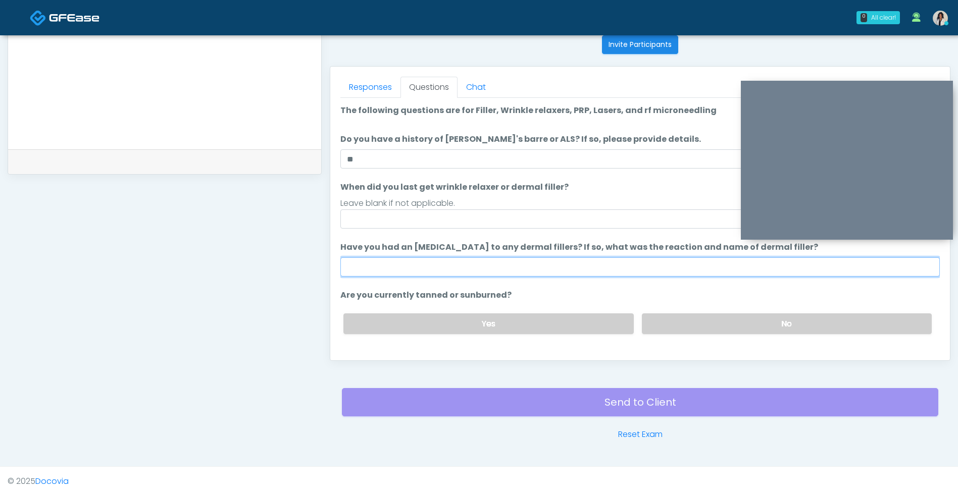
click at [370, 273] on input "Have you had an allergic response to any dermal fillers? If so, what was the re…" at bounding box center [639, 267] width 599 height 19
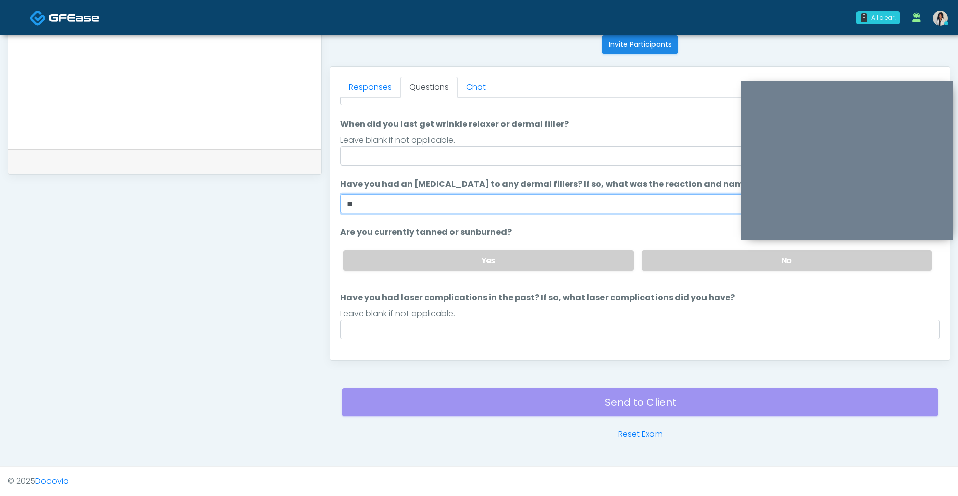
scroll to position [83, 0]
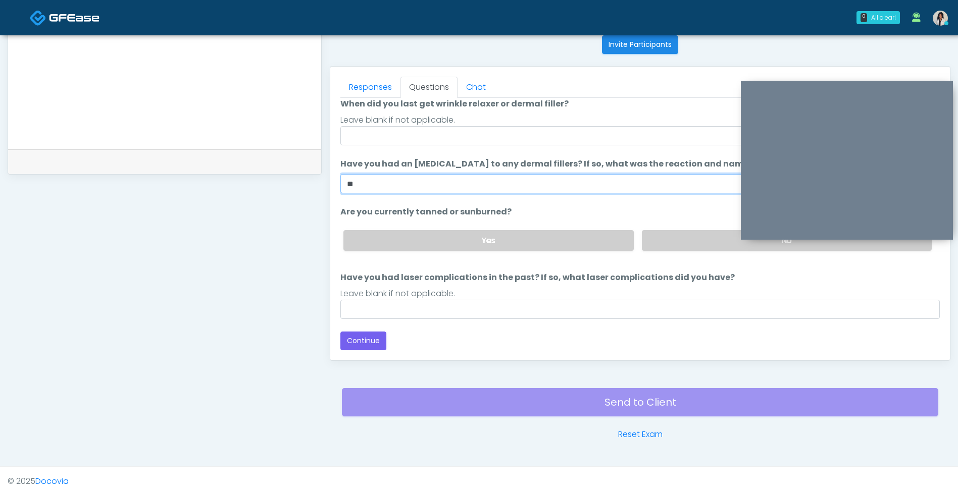
type input "**"
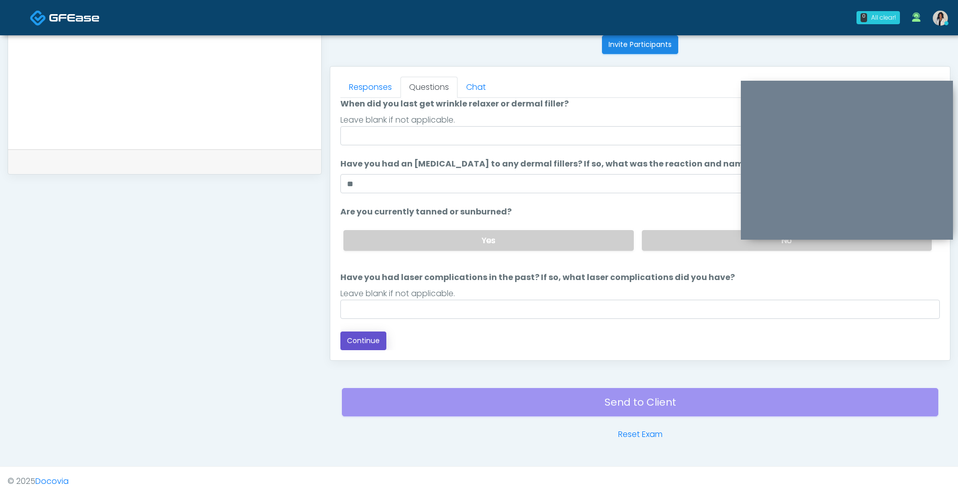
click at [356, 339] on button "Continue" at bounding box center [363, 341] width 46 height 19
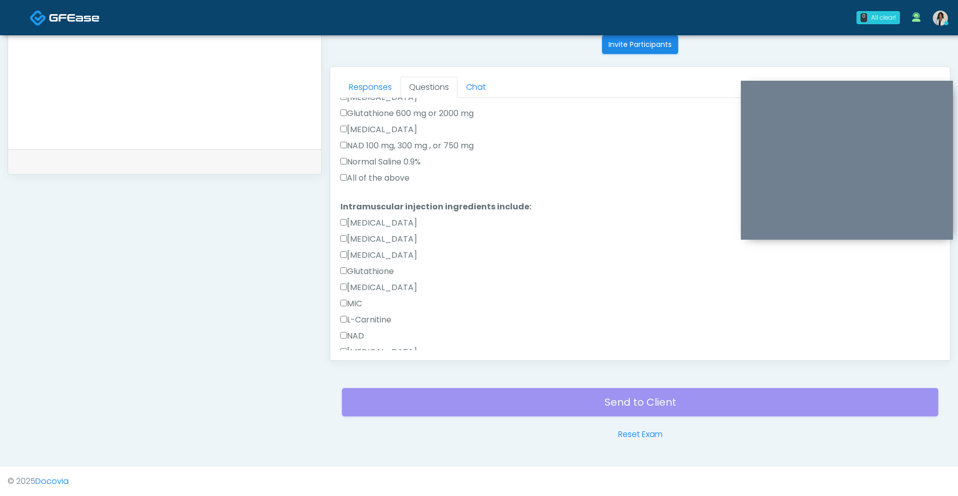
click at [407, 175] on label "All of the above" at bounding box center [374, 178] width 69 height 12
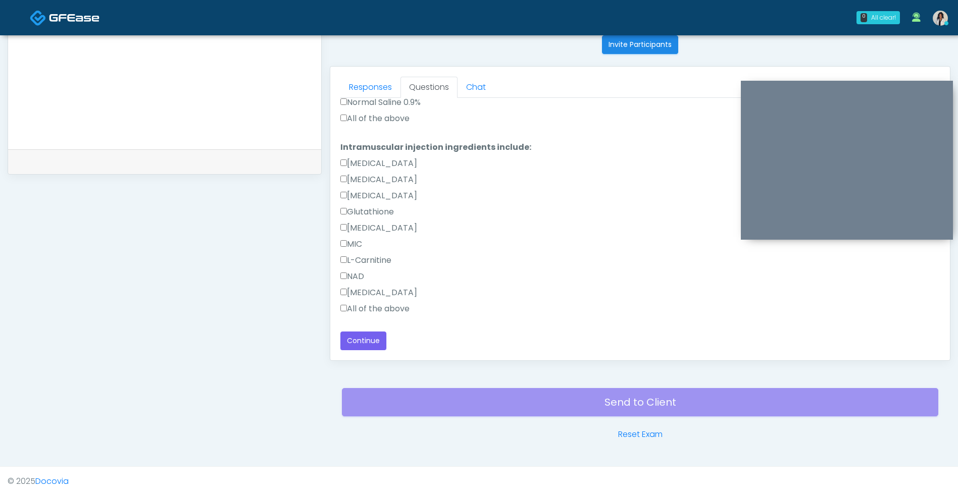
click at [384, 312] on label "All of the above" at bounding box center [374, 309] width 69 height 12
click at [369, 348] on button "Continue" at bounding box center [363, 341] width 46 height 19
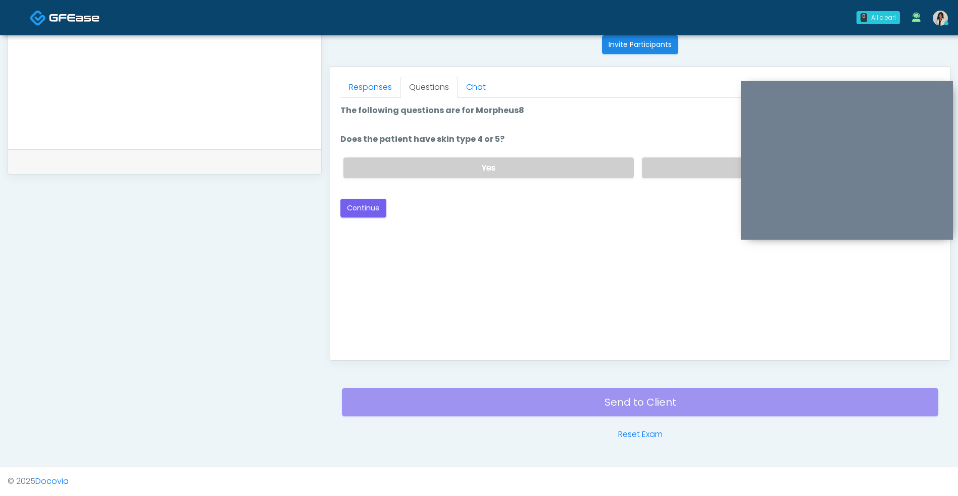
scroll to position [0, 0]
click at [674, 161] on label "No" at bounding box center [787, 168] width 290 height 21
click at [371, 210] on button "Continue" at bounding box center [363, 208] width 46 height 19
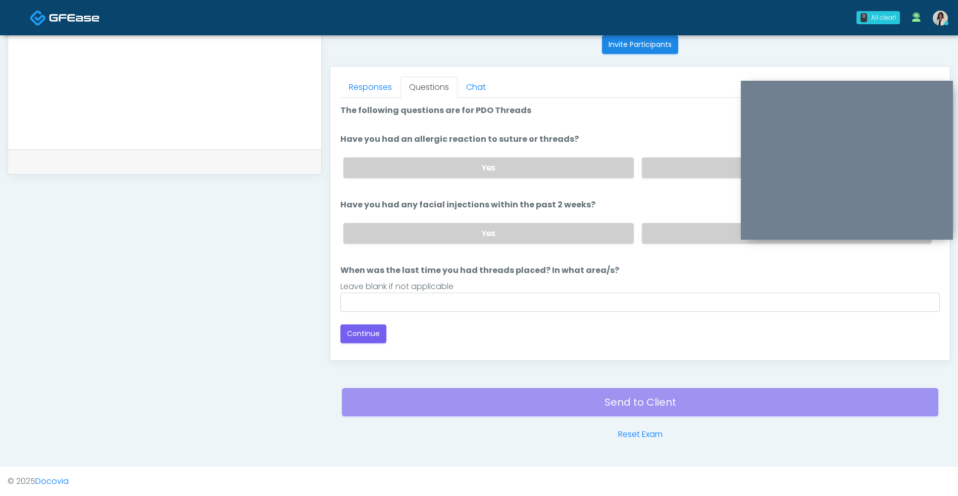
click at [692, 172] on label "No" at bounding box center [787, 168] width 290 height 21
click at [675, 225] on label "No" at bounding box center [787, 233] width 290 height 21
click at [380, 341] on button "Continue" at bounding box center [363, 334] width 46 height 19
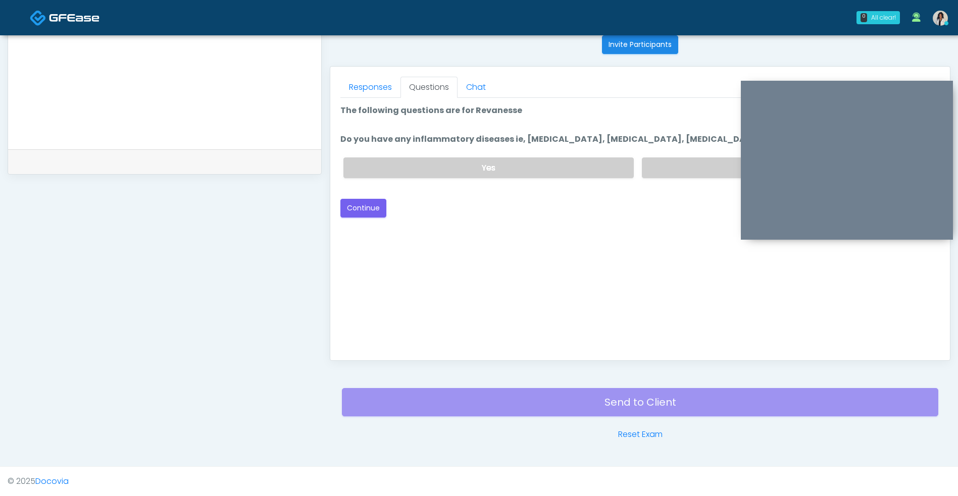
click at [695, 172] on label "No" at bounding box center [787, 168] width 290 height 21
click at [355, 215] on button "Continue" at bounding box center [363, 208] width 46 height 19
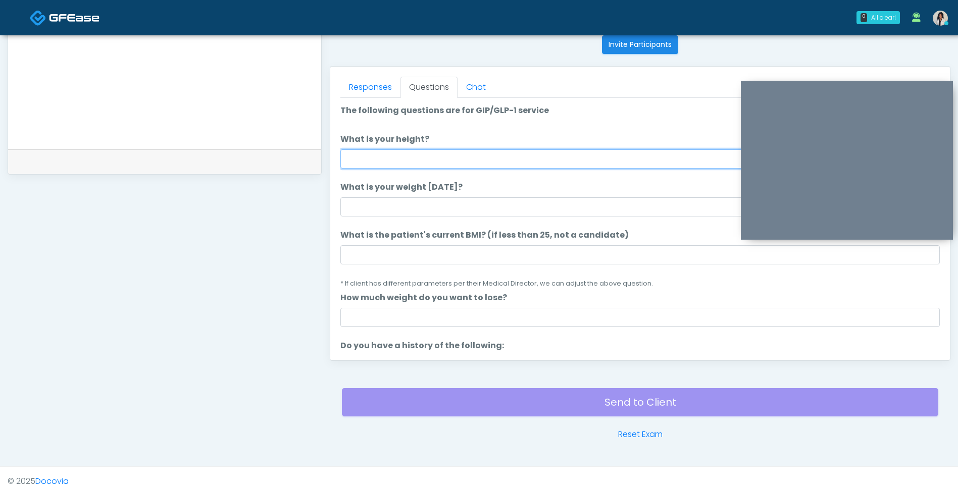
click at [519, 161] on input "What is your height?" at bounding box center [639, 158] width 599 height 19
type input "***"
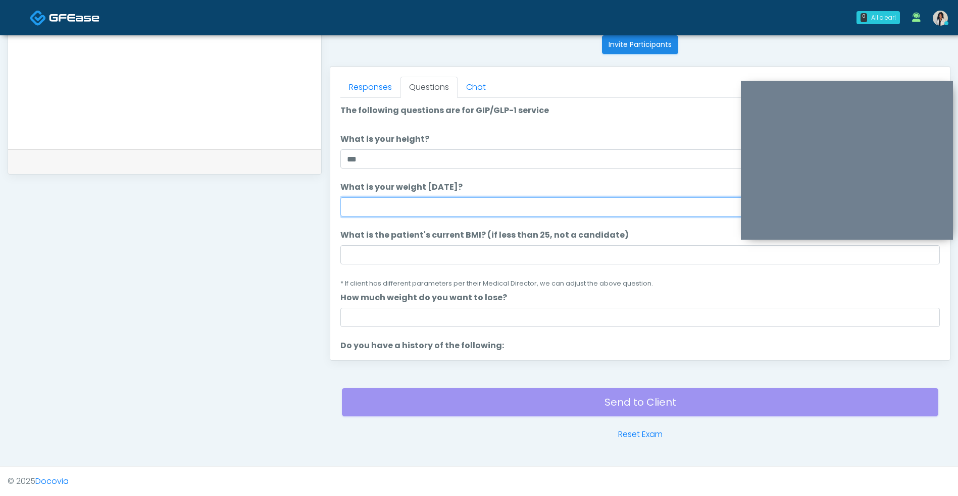
click at [408, 203] on input "What is your weight today?" at bounding box center [639, 206] width 599 height 19
type input "***"
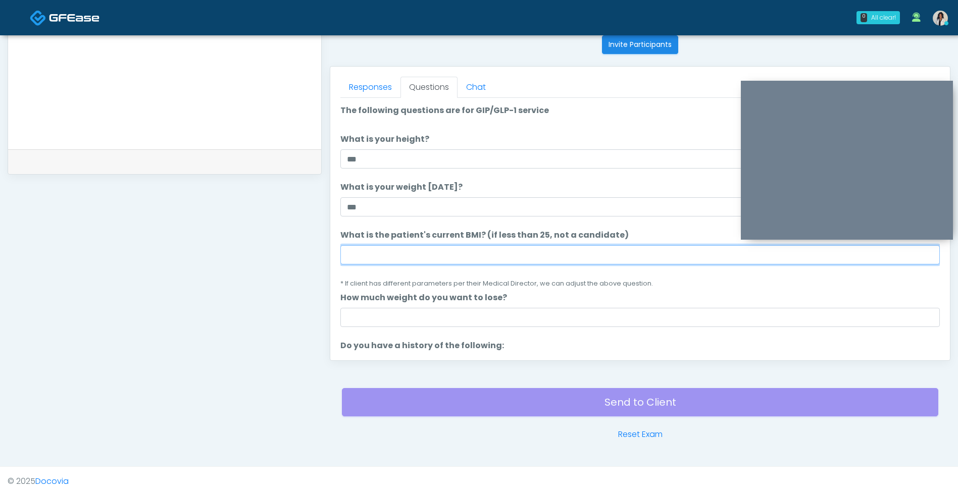
click at [435, 256] on input "What is the patient's current BMI? (if less than 25, not a candidate)" at bounding box center [639, 254] width 599 height 19
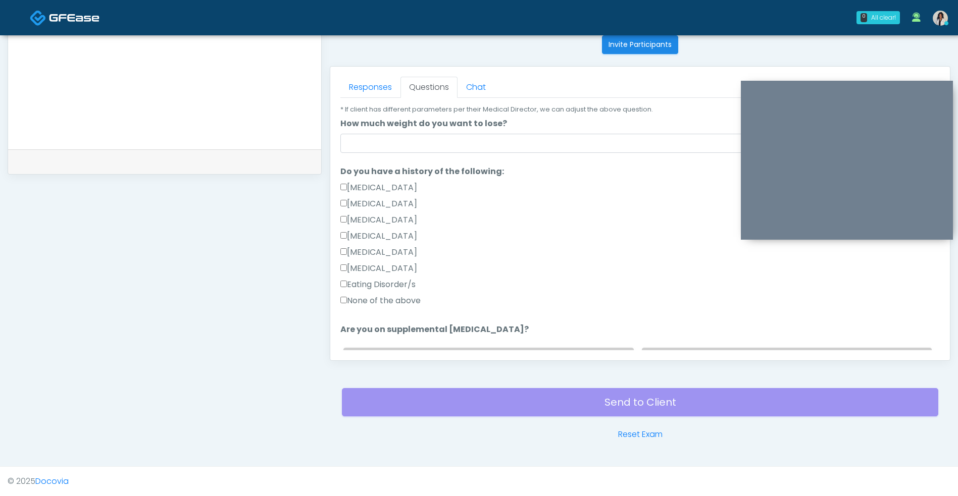
type input "****"
click at [421, 301] on label "None of the above" at bounding box center [380, 301] width 80 height 12
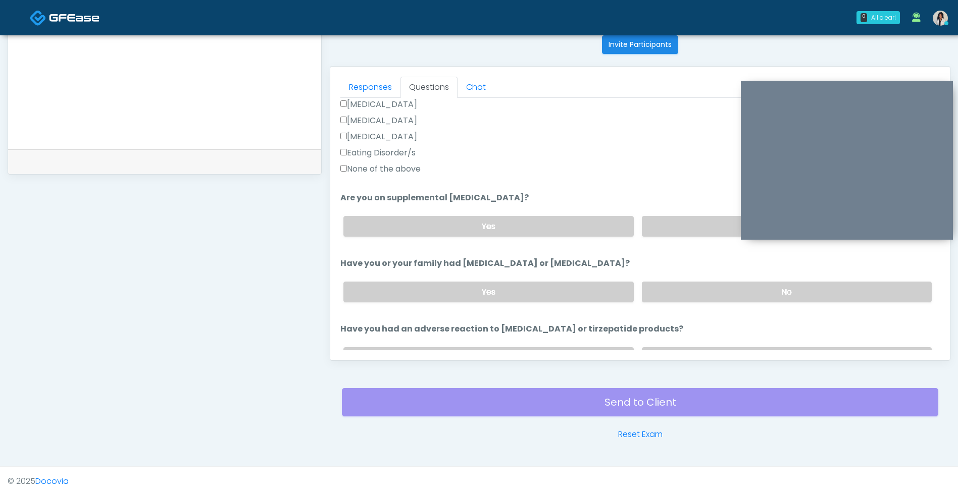
click at [677, 217] on label "No" at bounding box center [787, 226] width 290 height 21
click at [660, 292] on label "No" at bounding box center [787, 292] width 290 height 21
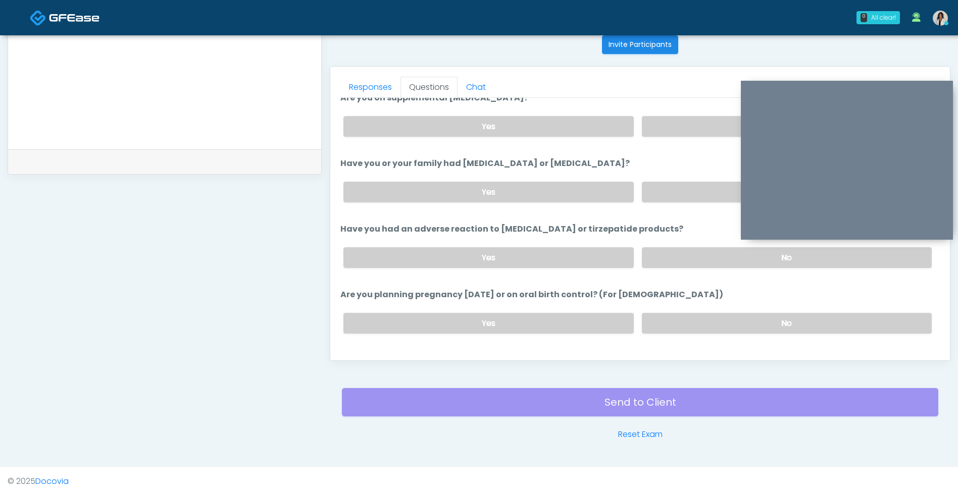
click at [682, 257] on label "No" at bounding box center [787, 257] width 290 height 21
click at [663, 326] on label "No" at bounding box center [787, 323] width 290 height 21
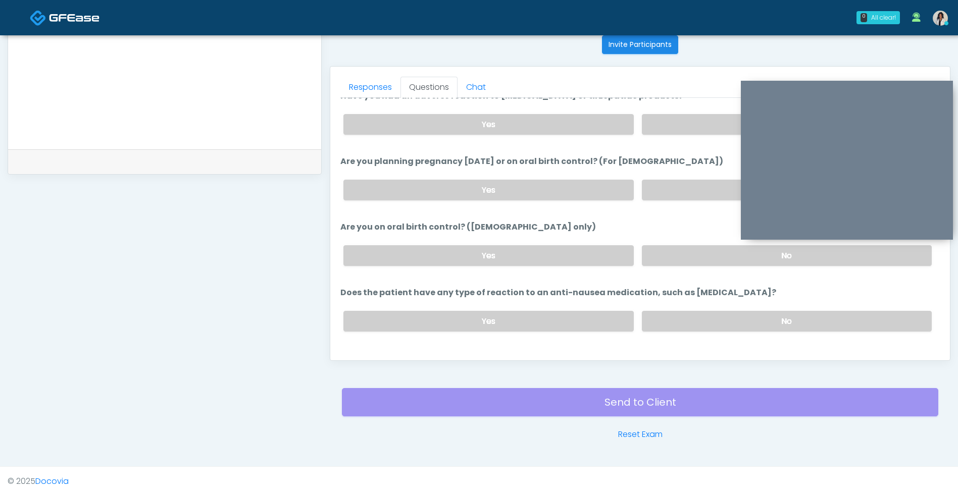
click at [680, 265] on label "No" at bounding box center [787, 255] width 290 height 21
click at [663, 325] on label "No" at bounding box center [787, 321] width 290 height 21
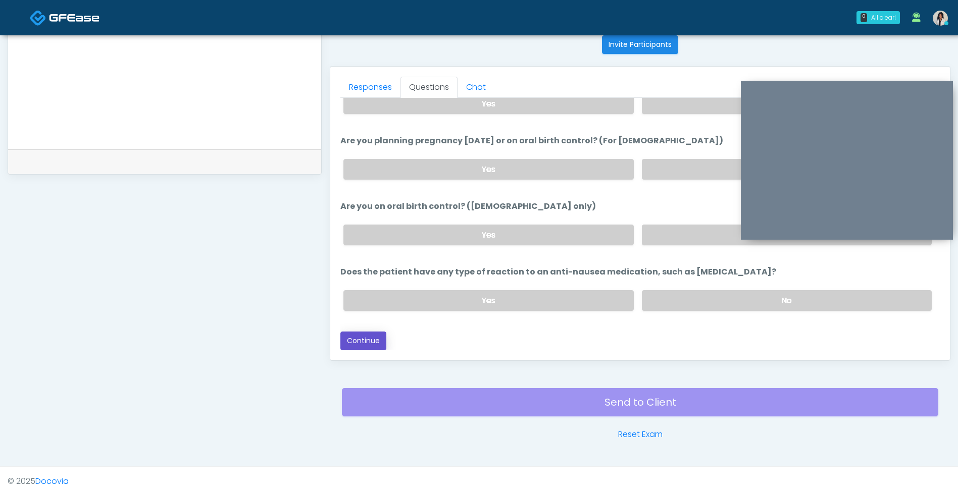
click at [364, 339] on button "Continue" at bounding box center [363, 341] width 46 height 19
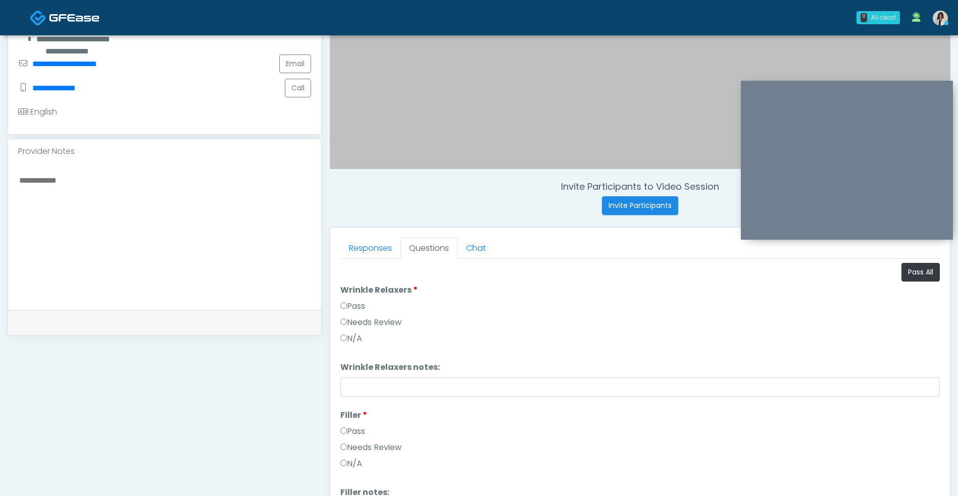
scroll to position [246, 0]
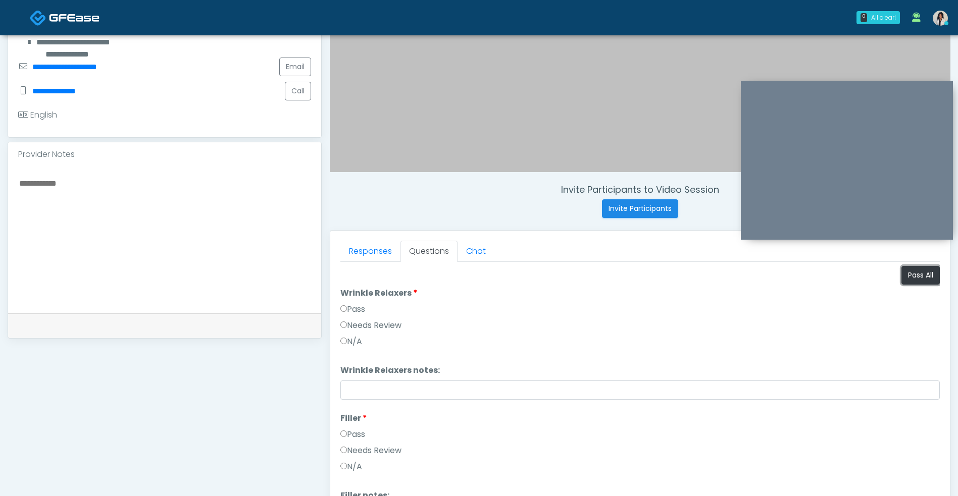
click at [912, 282] on button "Pass All" at bounding box center [920, 275] width 38 height 19
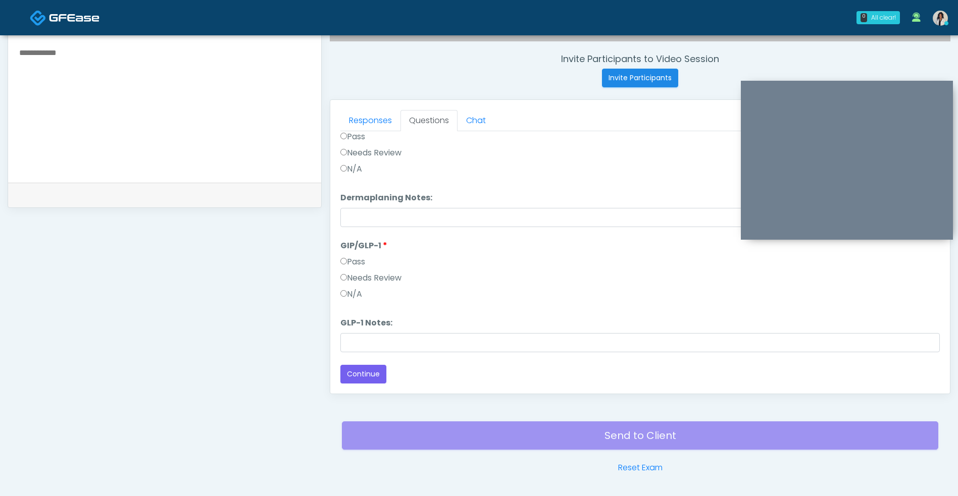
scroll to position [410, 0]
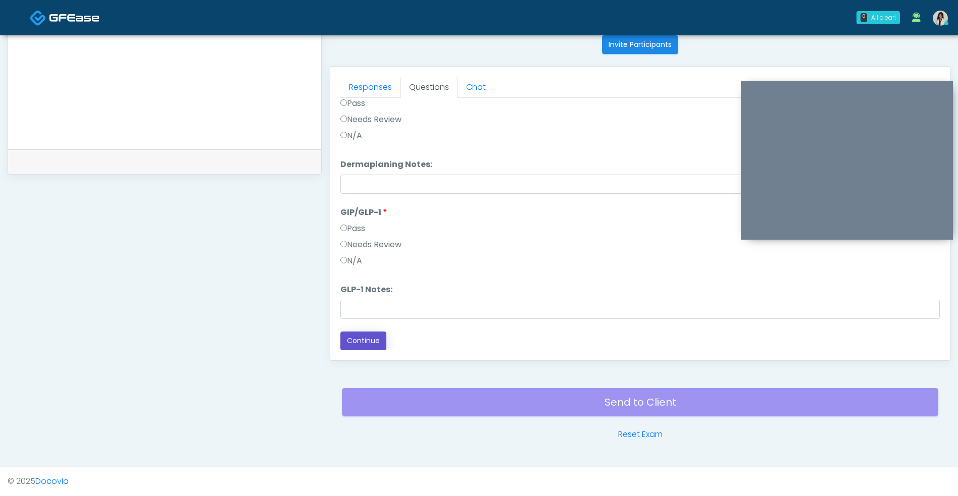
click at [374, 348] on button "Continue" at bounding box center [363, 341] width 46 height 19
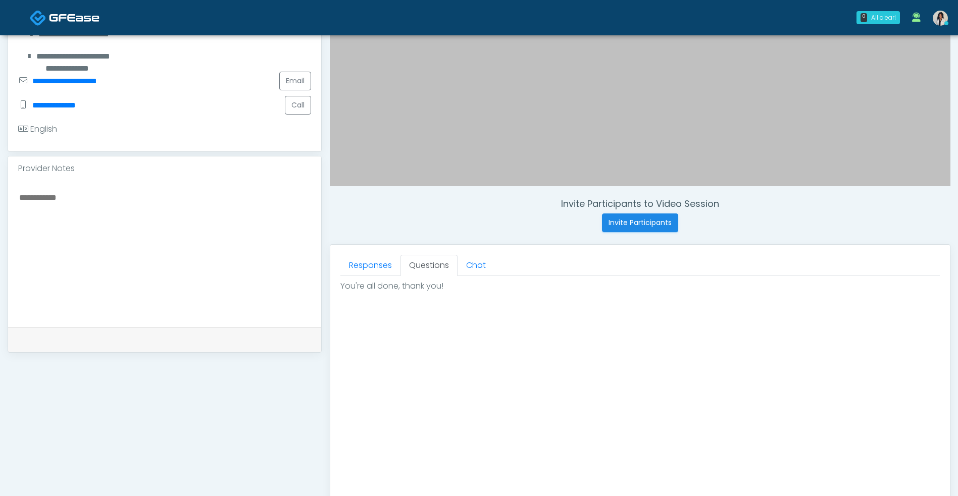
scroll to position [429, 0]
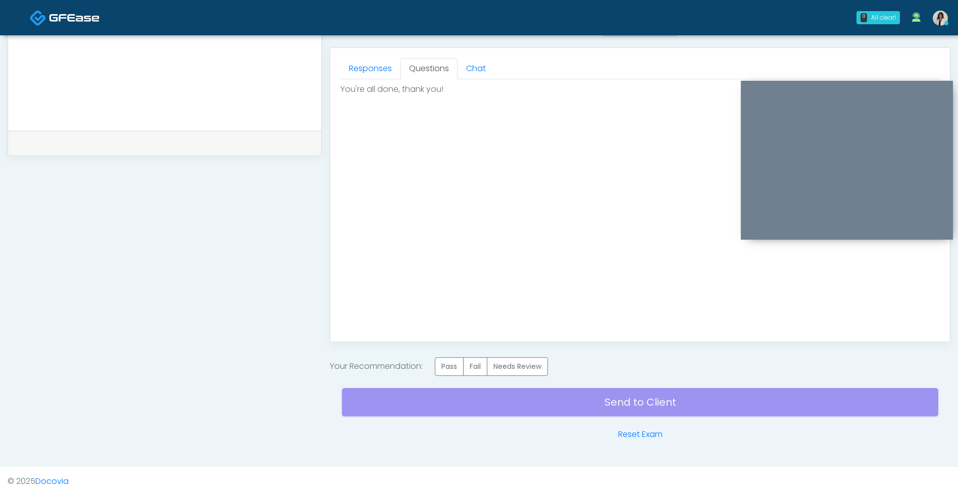
click at [932, 318] on div "Good Faith Exam Script Good Faith Exam Script INTRODUCTION Hello, my name is un…" at bounding box center [639, 205] width 599 height 252
click at [445, 370] on label "Pass" at bounding box center [449, 366] width 29 height 19
click at [551, 402] on div "Send to Client Reset Exam" at bounding box center [640, 408] width 596 height 65
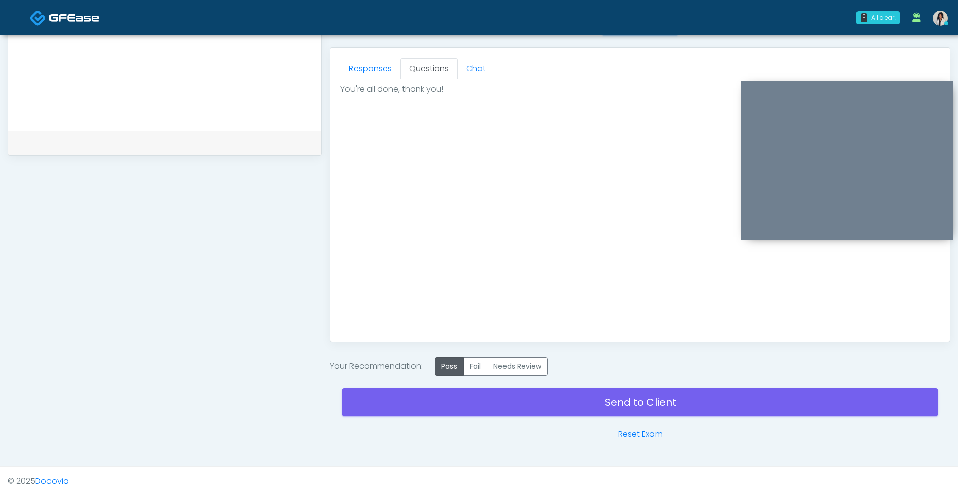
click at [546, 402] on link "Send to Client" at bounding box center [640, 402] width 596 height 28
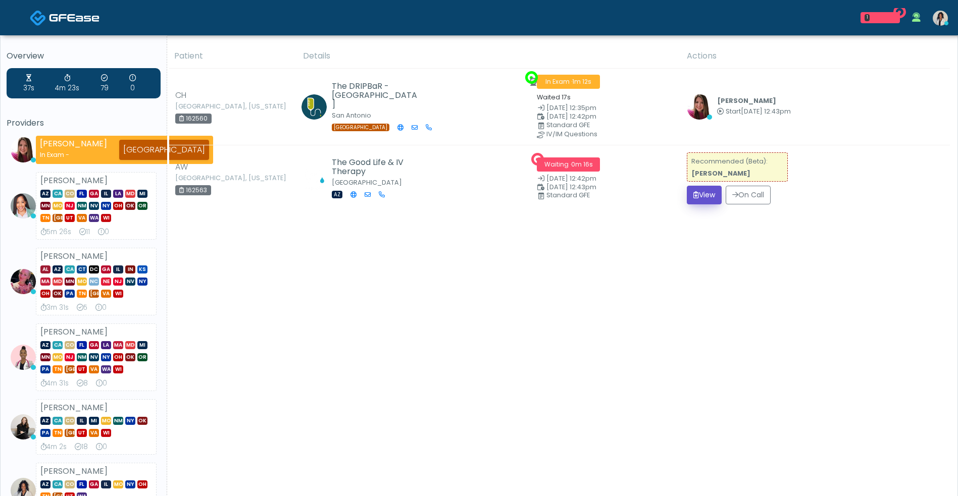
click at [707, 196] on button "View" at bounding box center [704, 195] width 35 height 19
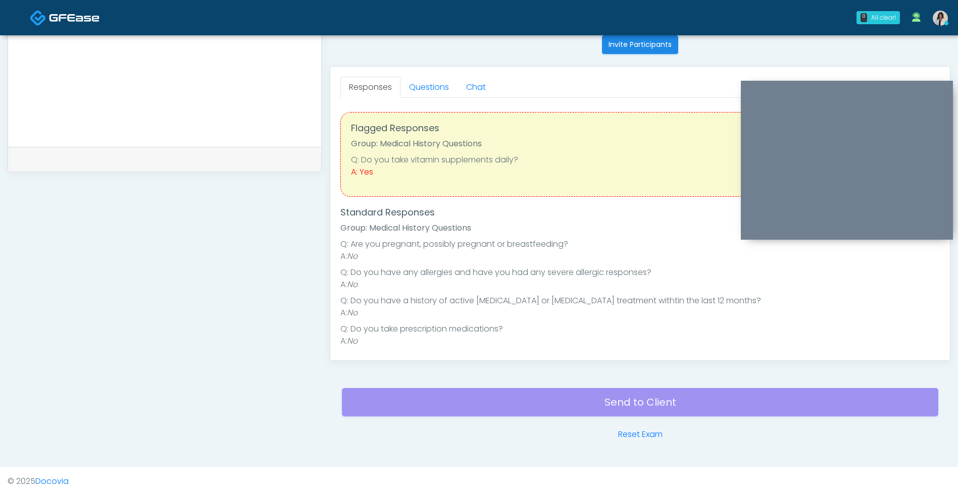
scroll to position [90, 0]
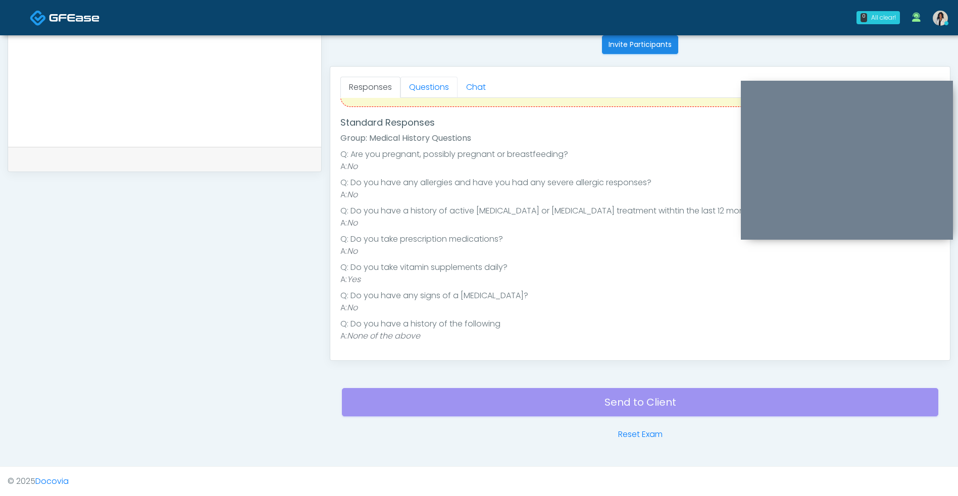
click at [432, 78] on link "Questions" at bounding box center [428, 87] width 57 height 21
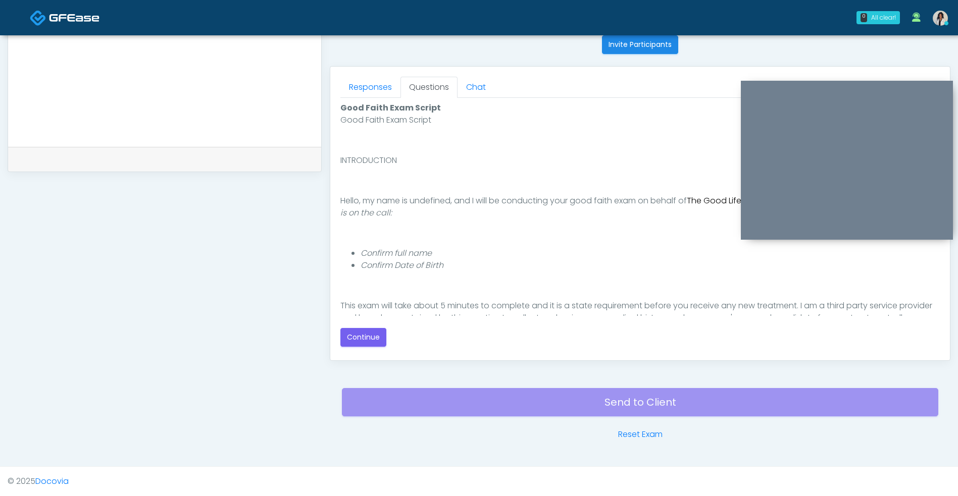
click at [369, 336] on button "Continue" at bounding box center [363, 337] width 46 height 19
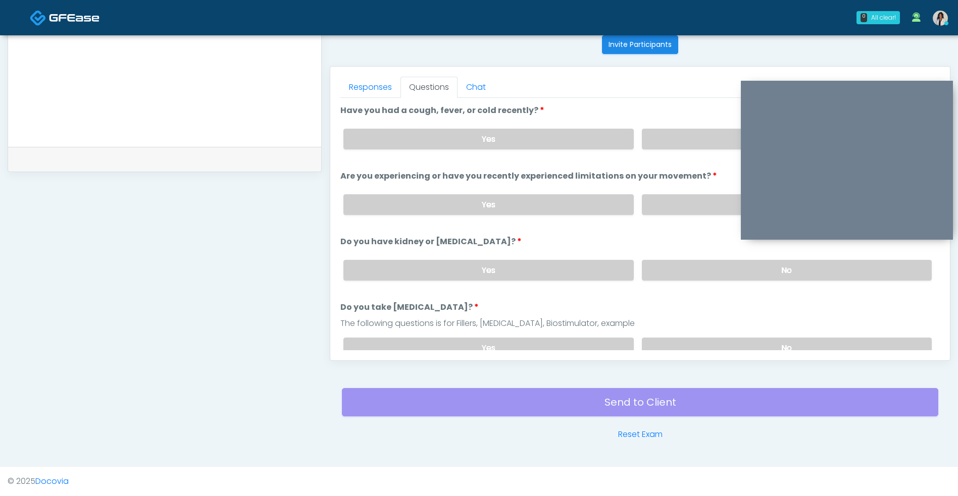
click at [646, 144] on label "No" at bounding box center [787, 139] width 290 height 21
click at [656, 181] on label "Are you experiencing or have you recently experienced limitations on your movem…" at bounding box center [528, 176] width 377 height 12
click at [654, 269] on label "No" at bounding box center [787, 270] width 290 height 21
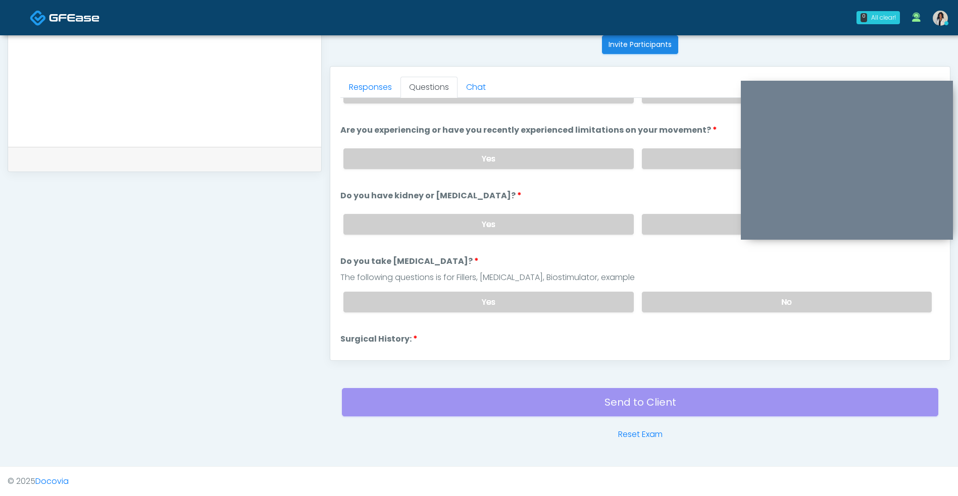
click at [661, 294] on label "No" at bounding box center [787, 302] width 290 height 21
click at [688, 158] on label "No" at bounding box center [787, 158] width 290 height 21
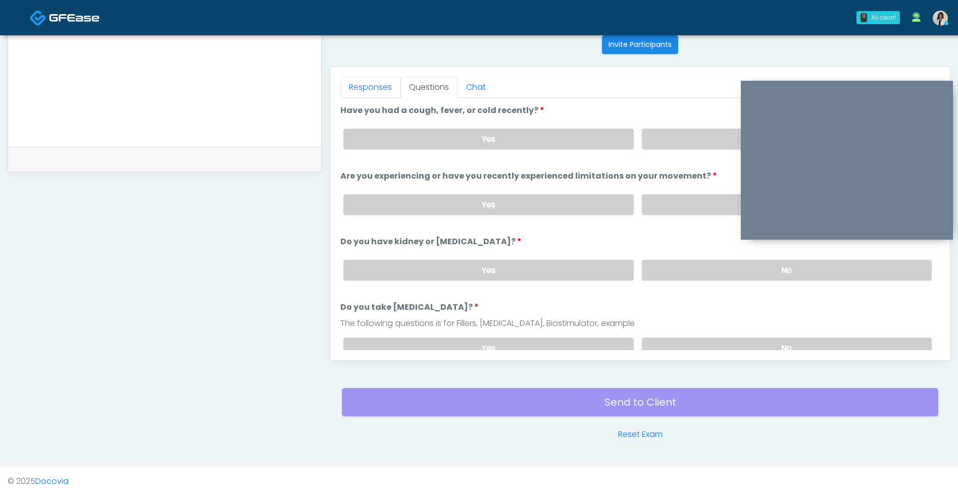
click at [385, 81] on link "Responses" at bounding box center [370, 87] width 60 height 21
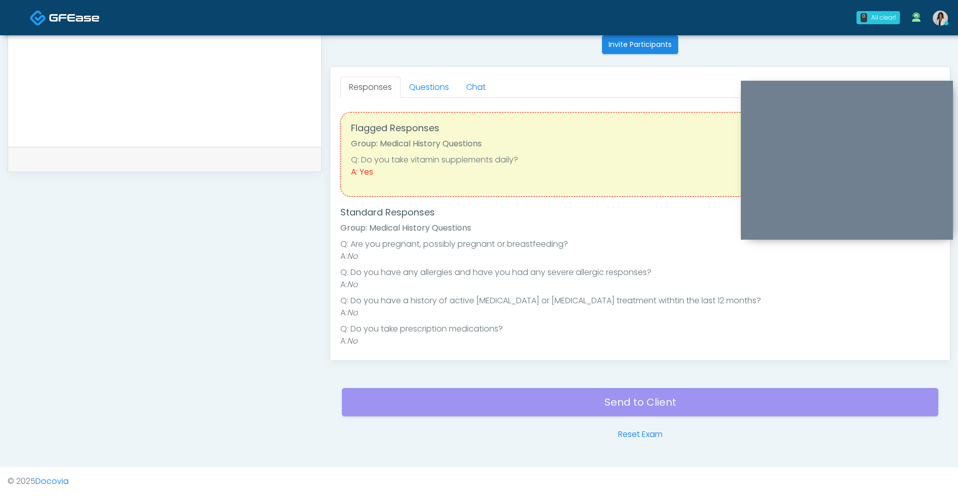
scroll to position [90, 0]
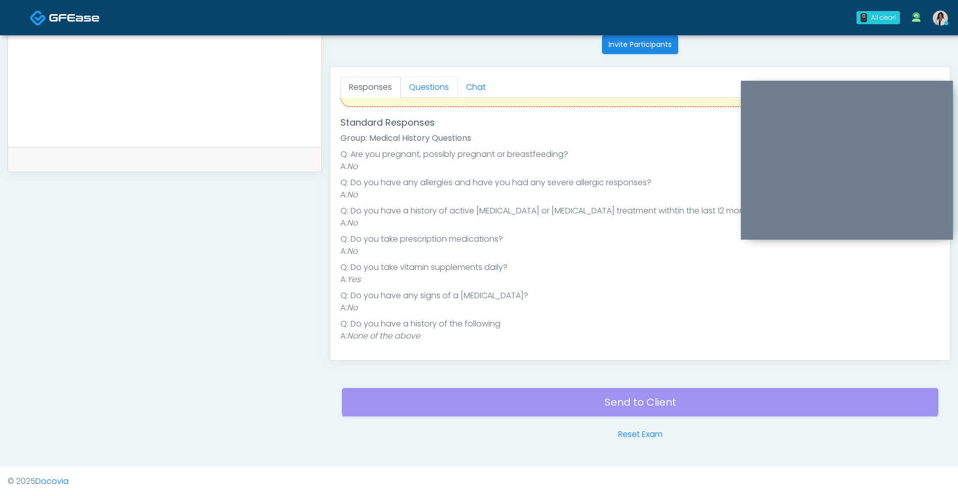
click at [433, 94] on link "Questions" at bounding box center [428, 87] width 57 height 21
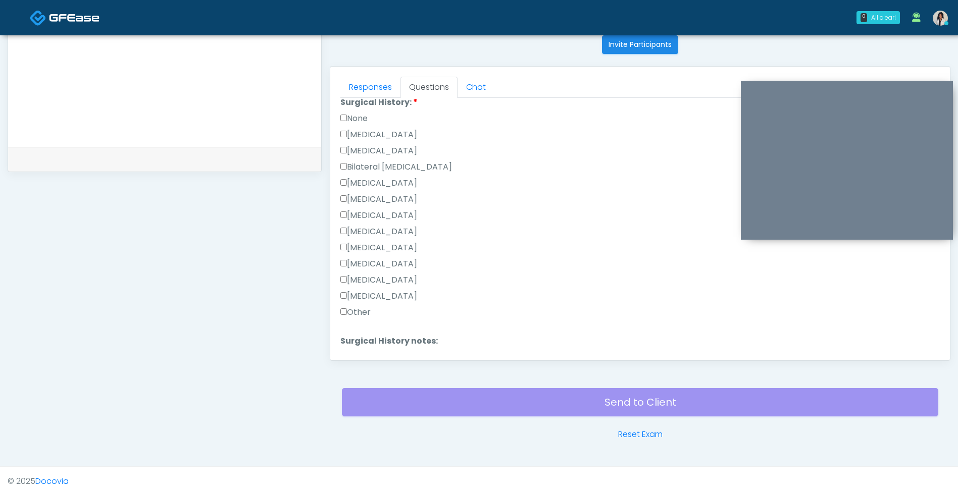
scroll to position [263, 0]
click at [367, 139] on label "None" at bounding box center [353, 139] width 27 height 12
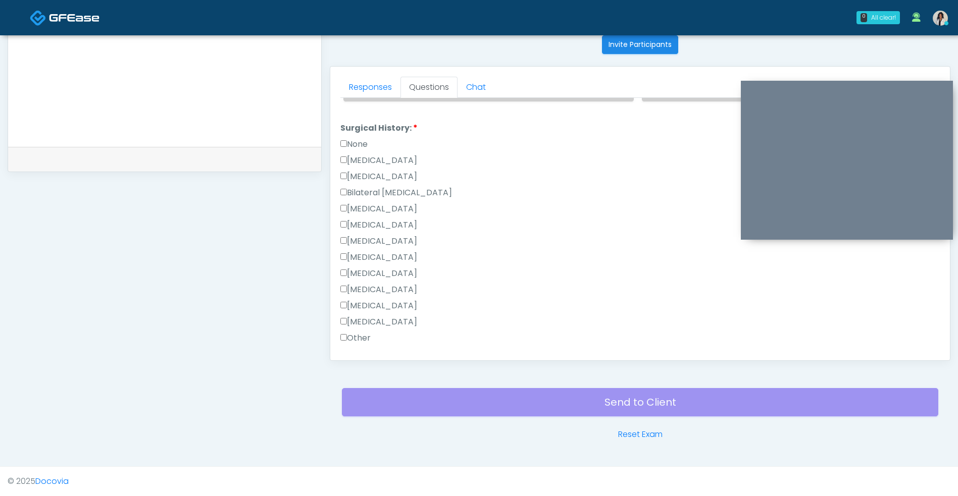
scroll to position [362, 0]
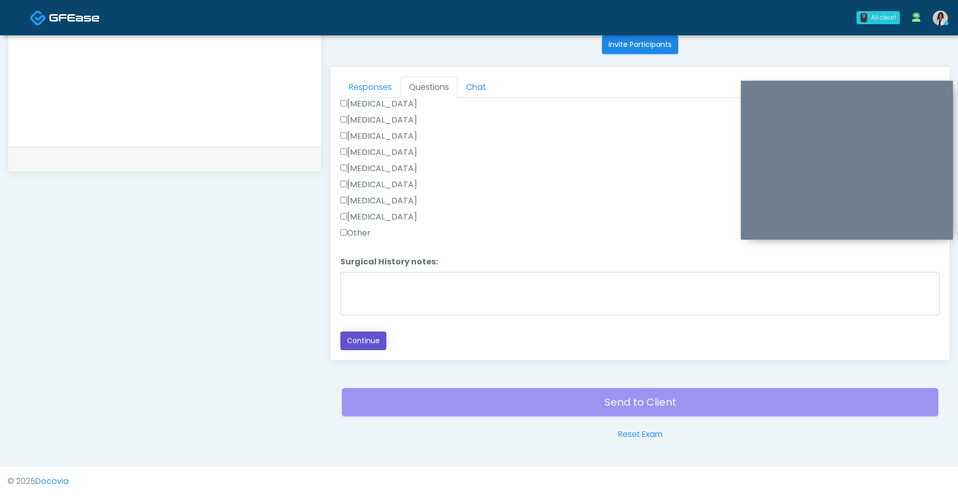
click at [373, 349] on button "Continue" at bounding box center [363, 341] width 46 height 19
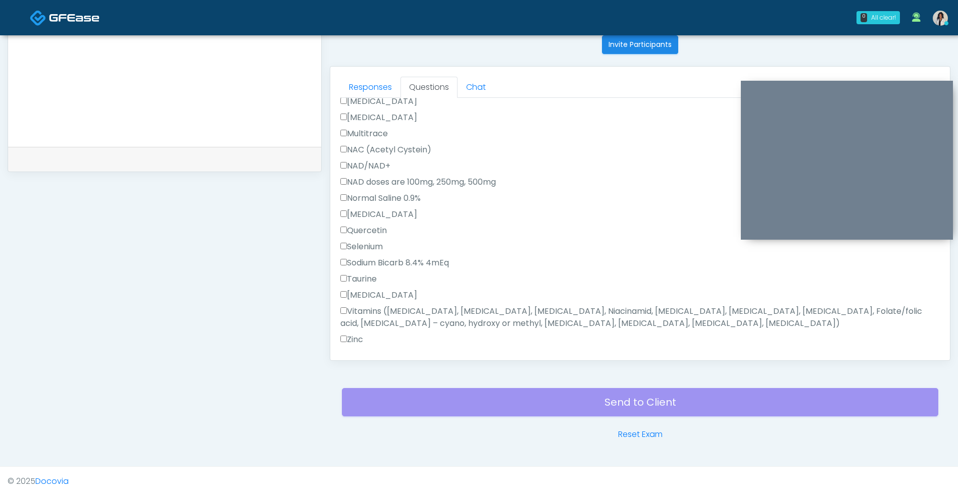
click at [387, 236] on label "Quercetin" at bounding box center [363, 231] width 46 height 12
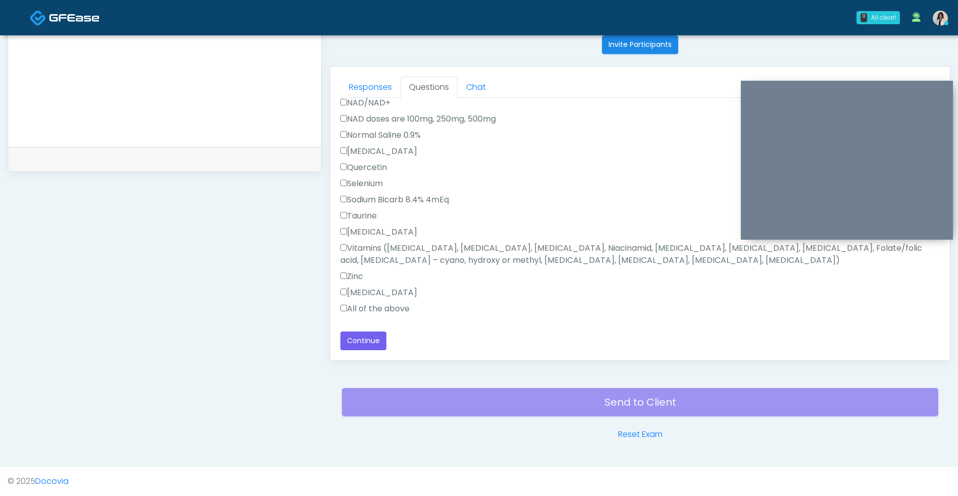
click at [388, 312] on label "All of the above" at bounding box center [374, 309] width 69 height 12
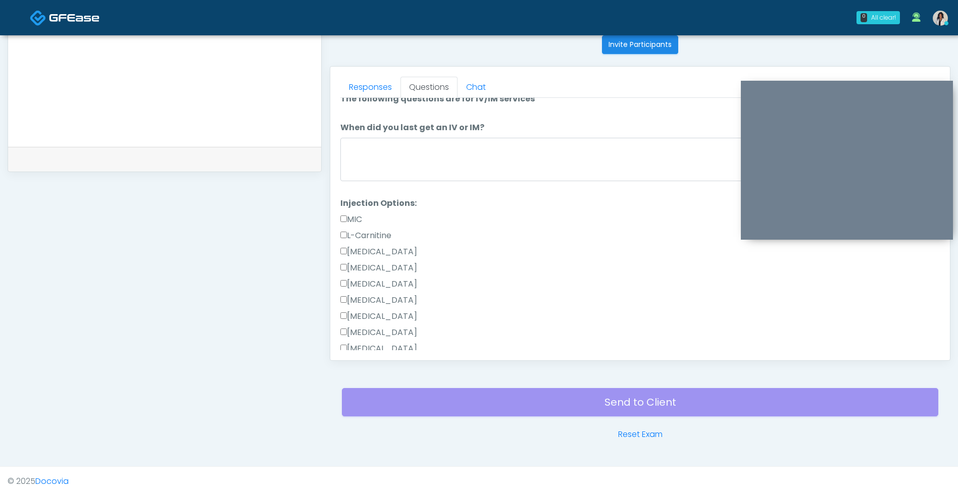
scroll to position [0, 0]
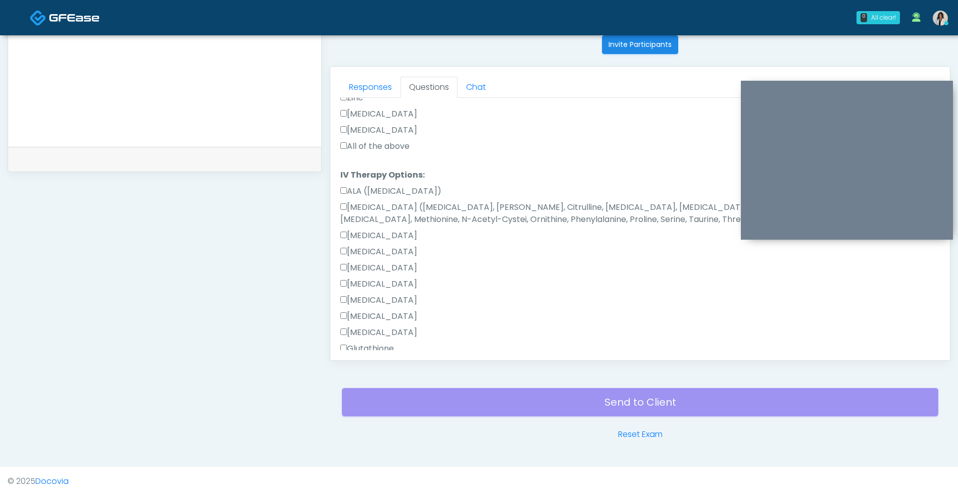
click at [406, 149] on label "All of the above" at bounding box center [374, 146] width 69 height 12
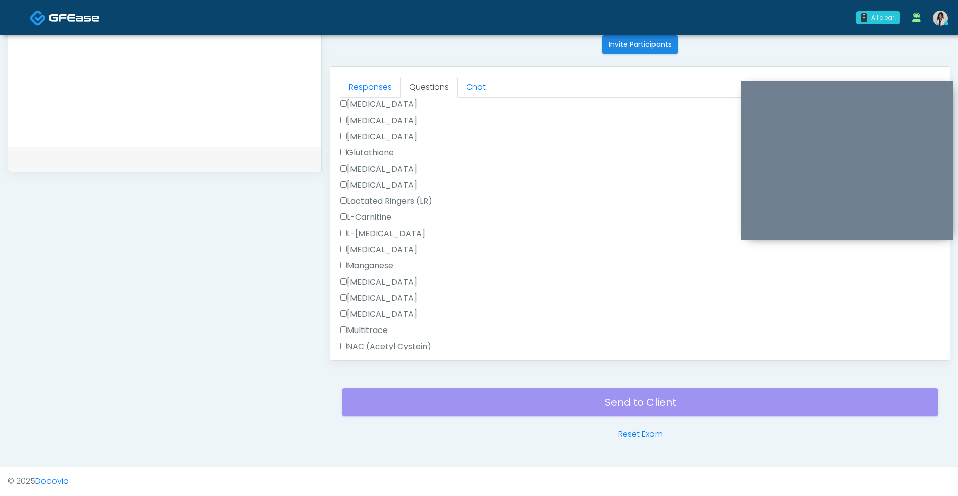
scroll to position [751, 0]
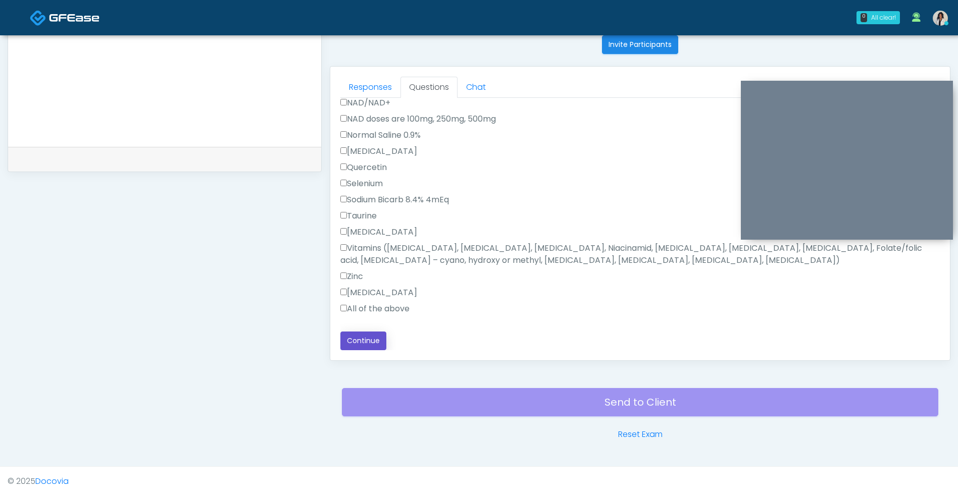
click at [373, 348] on button "Continue" at bounding box center [363, 341] width 46 height 19
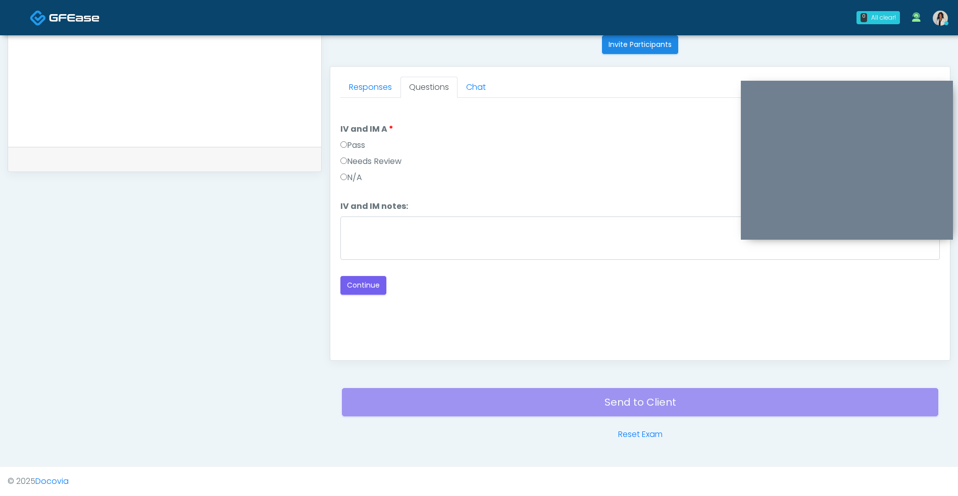
scroll to position [0, 0]
click at [362, 141] on label "Pass" at bounding box center [352, 145] width 25 height 12
click at [364, 289] on button "Continue" at bounding box center [363, 285] width 46 height 19
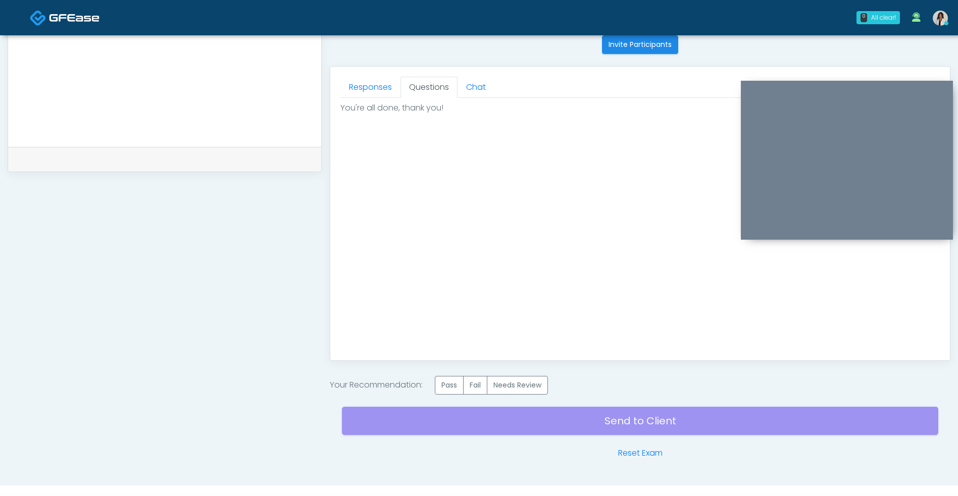
click at [453, 380] on label "Pass" at bounding box center [449, 385] width 29 height 19
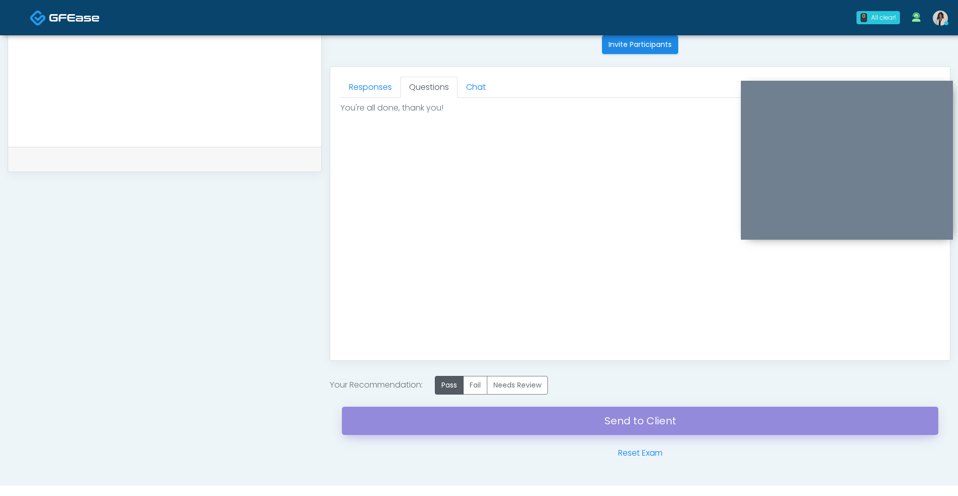
click at [513, 422] on link "Send to Client" at bounding box center [640, 421] width 596 height 28
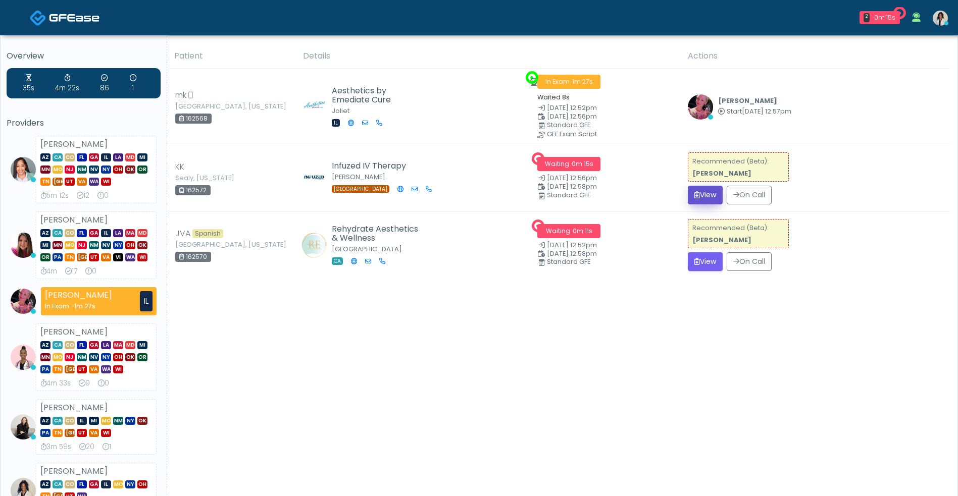
click at [694, 195] on icon "submit" at bounding box center [697, 194] width 6 height 7
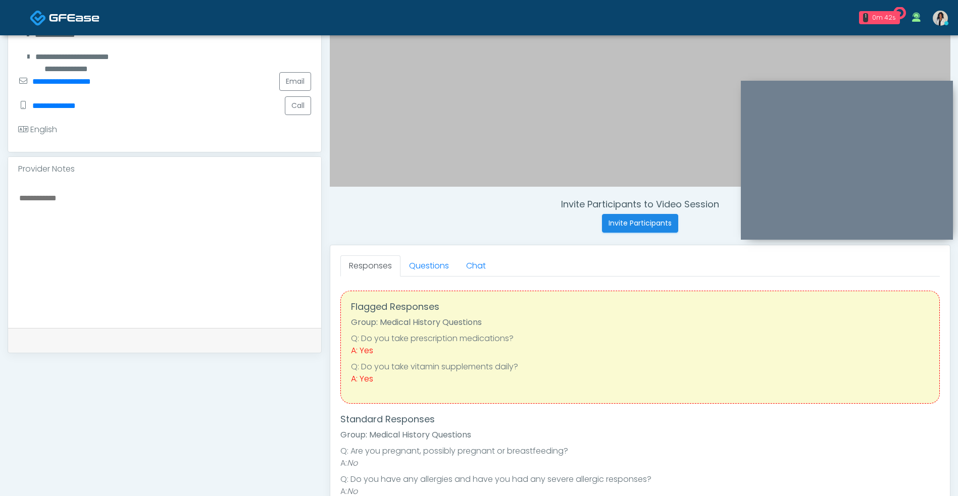
scroll to position [275, 0]
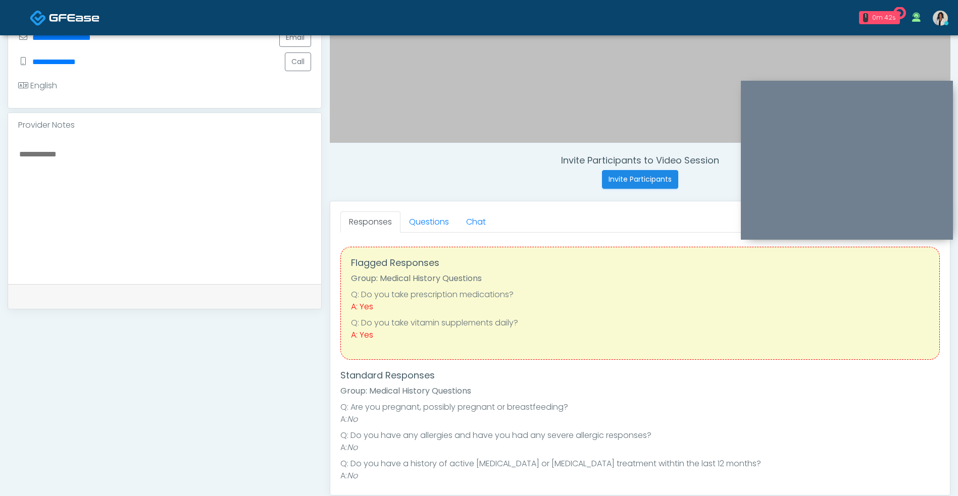
click at [437, 247] on div "Flagged Responses Group: Medical History Questions Q: Do you take prescription …" at bounding box center [639, 303] width 599 height 113
click at [434, 220] on link "Questions" at bounding box center [428, 222] width 57 height 21
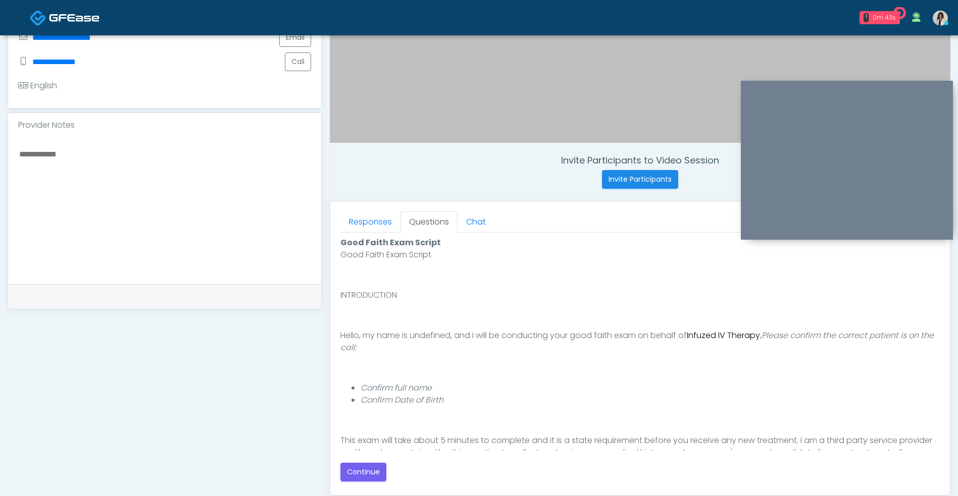
scroll to position [81, 0]
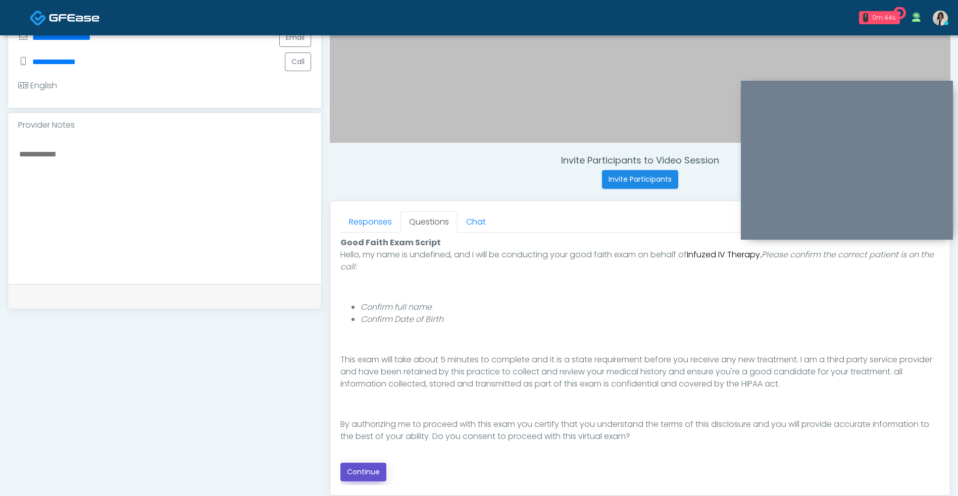
click at [379, 464] on button "Continue" at bounding box center [363, 472] width 46 height 19
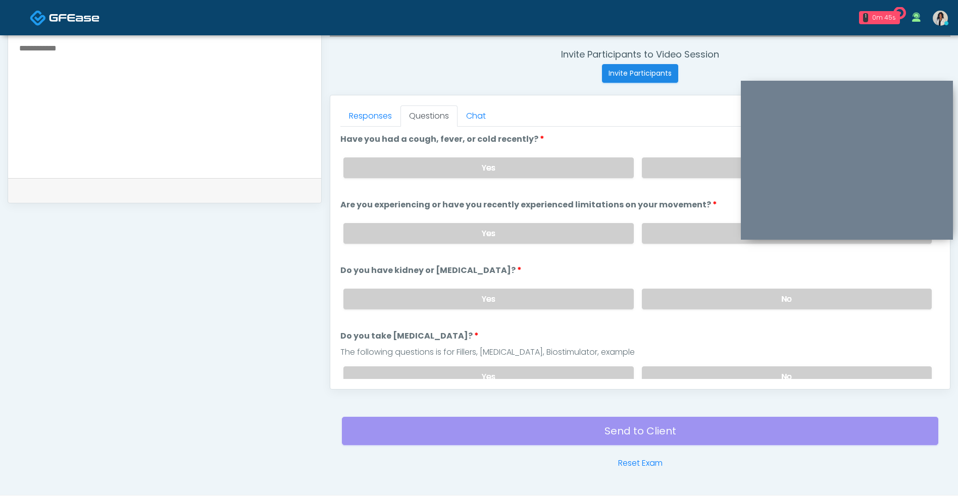
scroll to position [410, 0]
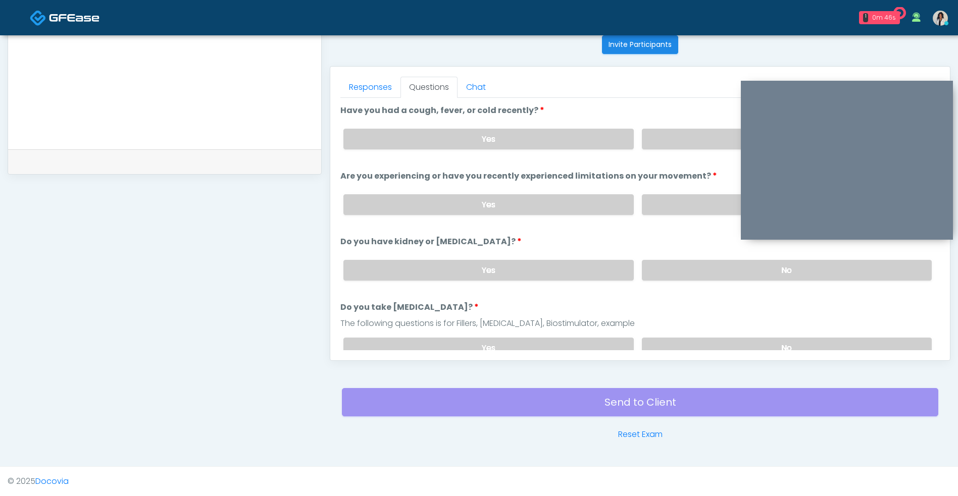
click at [683, 146] on label "No" at bounding box center [787, 139] width 290 height 21
click at [670, 212] on label "No" at bounding box center [787, 204] width 290 height 21
click at [676, 272] on label "No" at bounding box center [787, 270] width 290 height 21
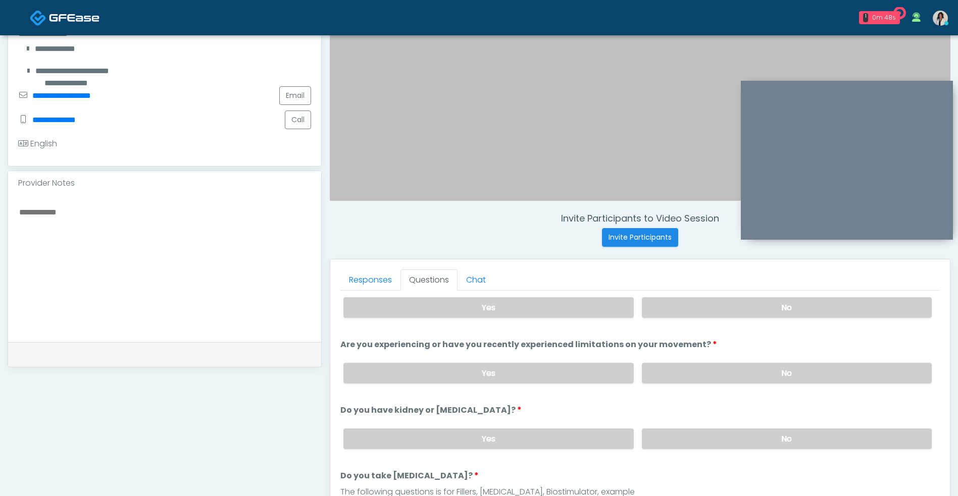
scroll to position [212, 0]
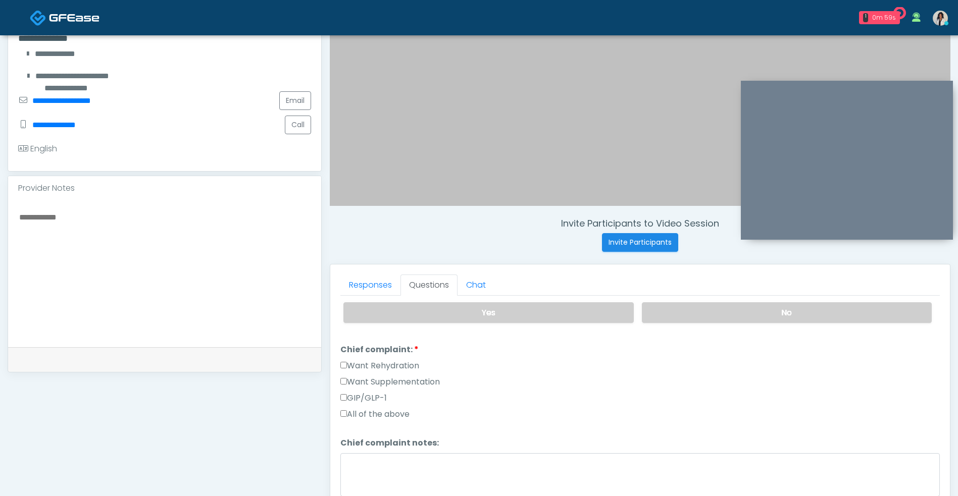
click at [865, 320] on label "No" at bounding box center [787, 312] width 290 height 21
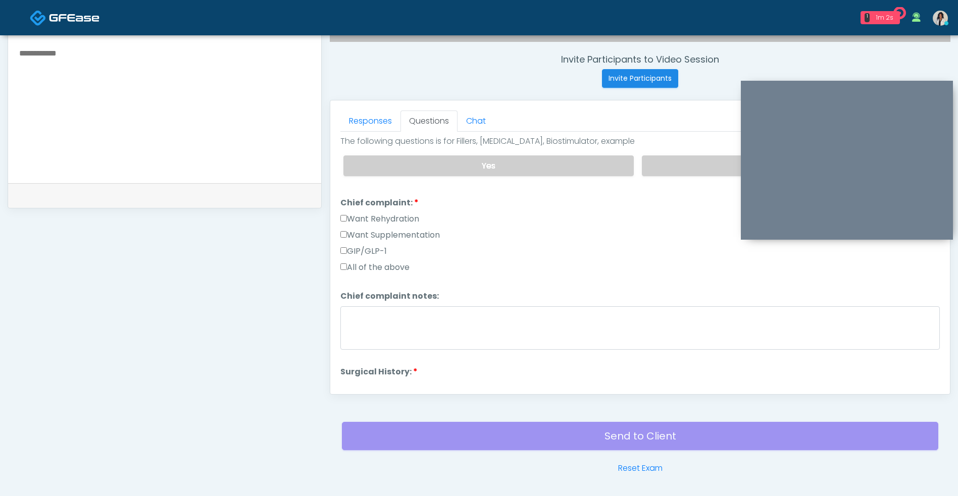
scroll to position [410, 0]
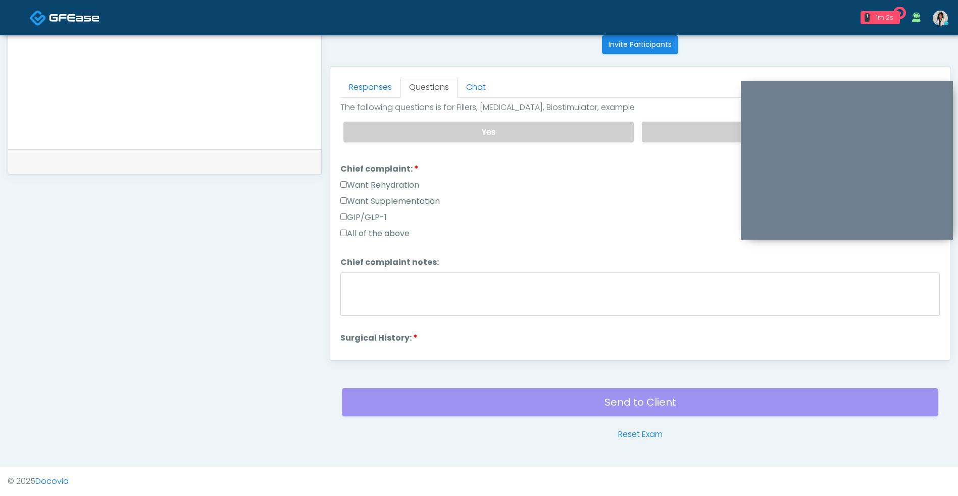
click at [419, 184] on label "Want Rehydration" at bounding box center [379, 185] width 79 height 12
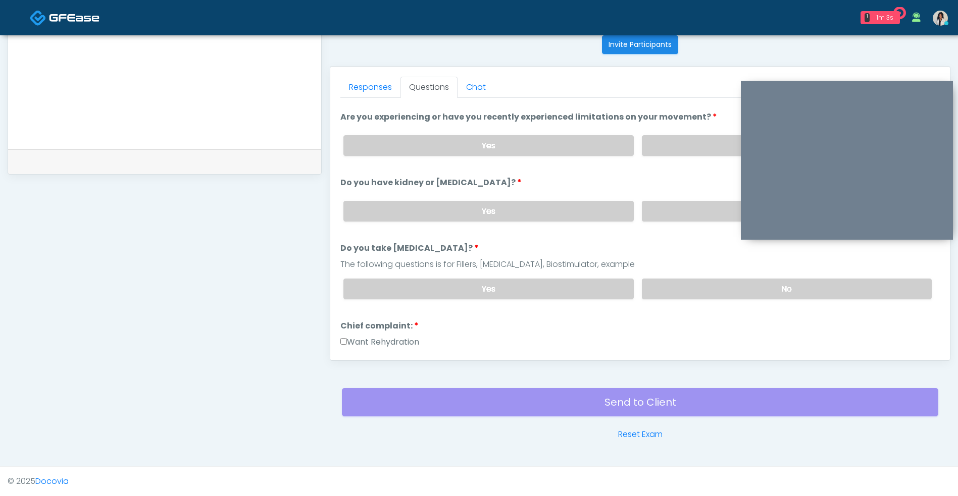
scroll to position [0, 0]
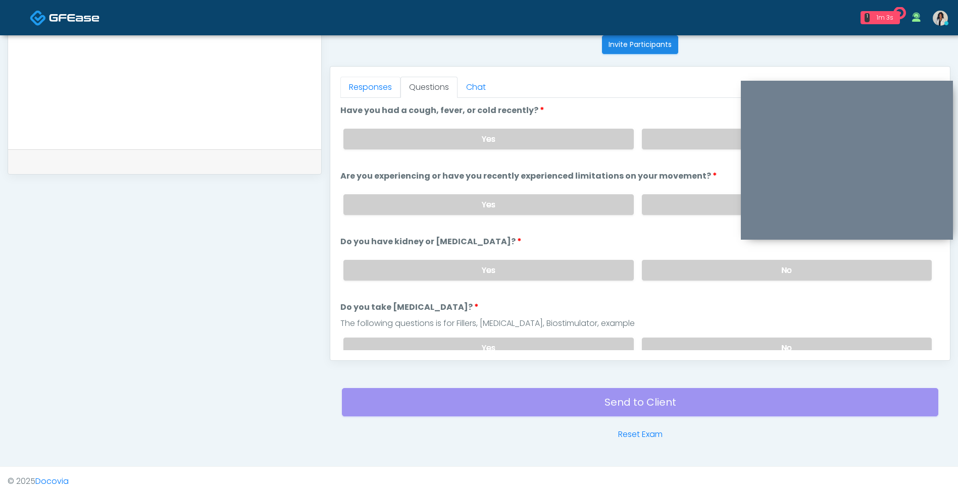
click at [390, 89] on link "Responses" at bounding box center [370, 87] width 60 height 21
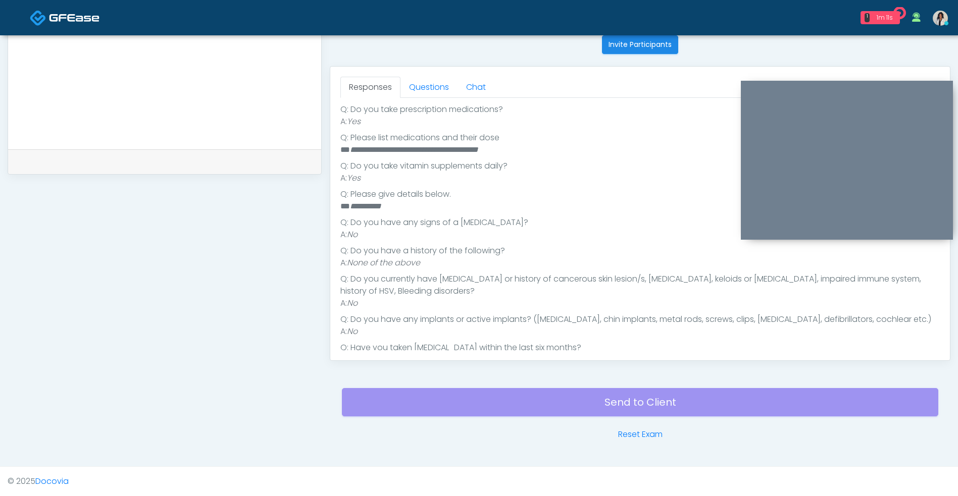
scroll to position [251, 0]
click at [441, 83] on link "Questions" at bounding box center [428, 87] width 57 height 21
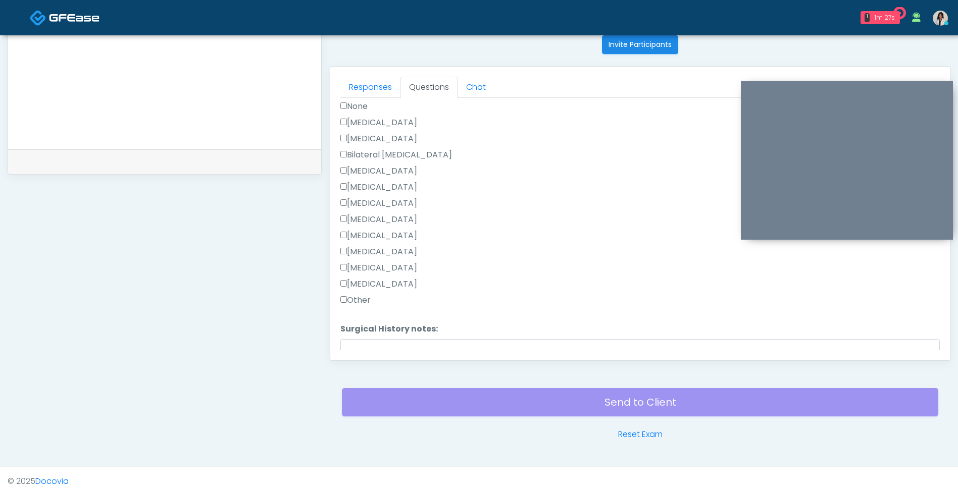
scroll to position [479, 0]
click at [366, 285] on label "Other" at bounding box center [355, 285] width 30 height 12
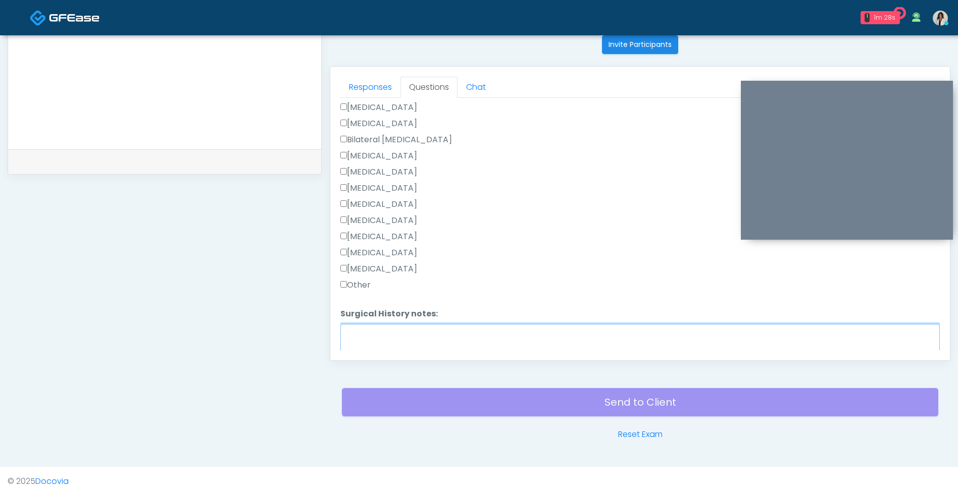
click at [389, 339] on textarea "Surgical History notes:" at bounding box center [639, 345] width 599 height 43
type textarea "*"
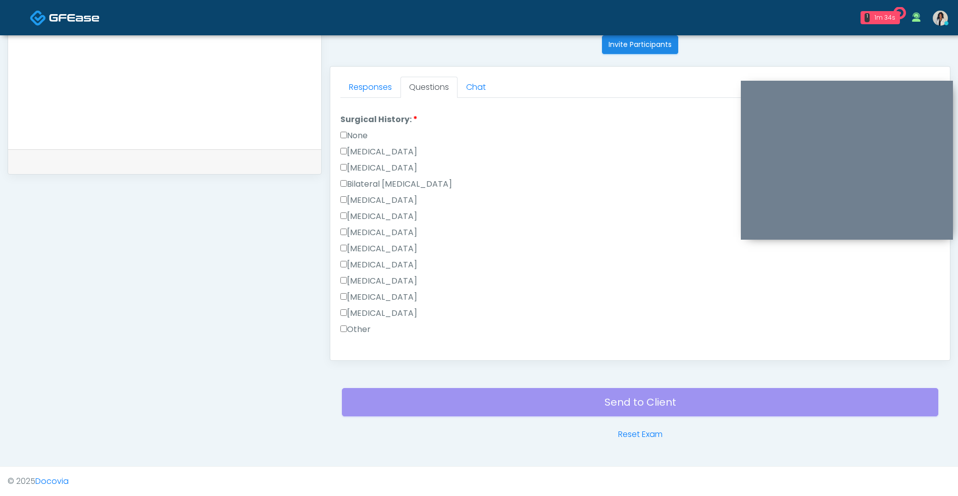
scroll to position [431, 0]
click at [432, 187] on label "Bilateral Tubal Ligation" at bounding box center [396, 188] width 112 height 12
click at [401, 175] on label "Hysterectomy" at bounding box center [378, 172] width 77 height 12
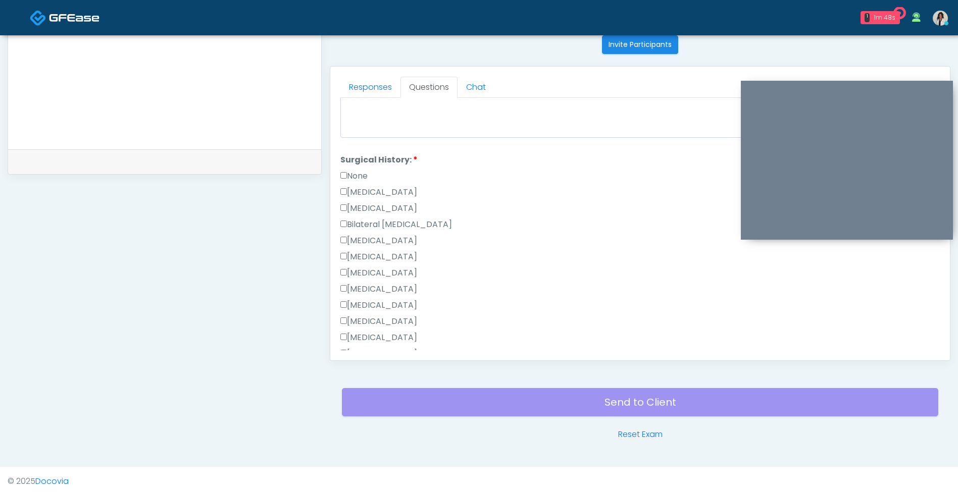
scroll to position [531, 0]
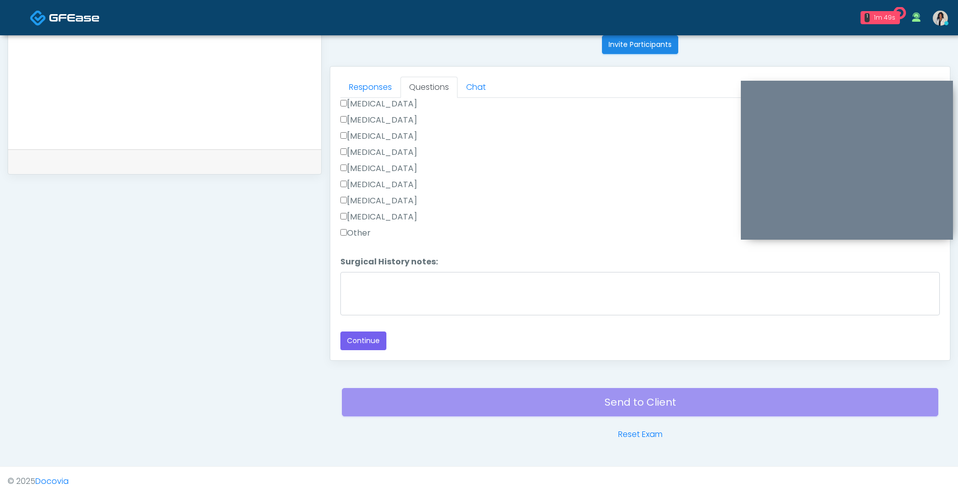
click at [382, 347] on button "Continue" at bounding box center [363, 341] width 46 height 19
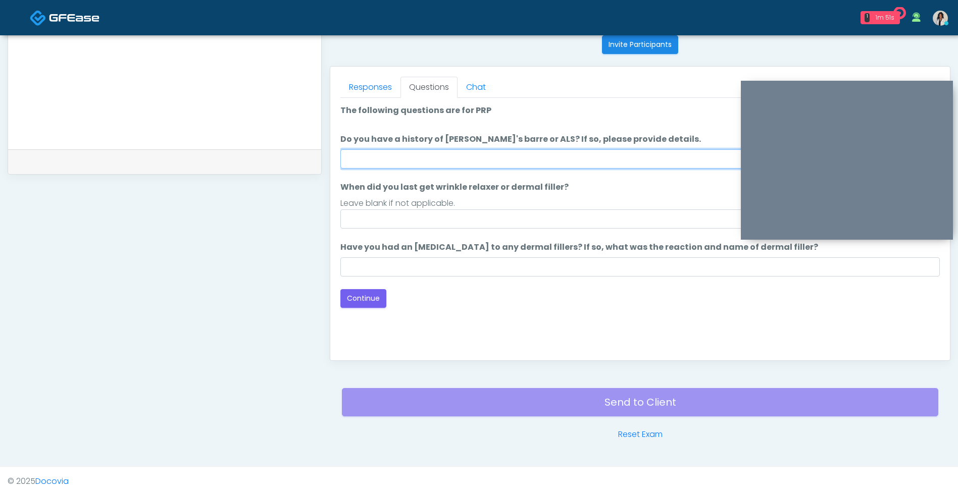
click at [539, 157] on input "Do you have a history of Guillain's barre or ALS? If so, please provide details." at bounding box center [639, 158] width 599 height 19
type input "**"
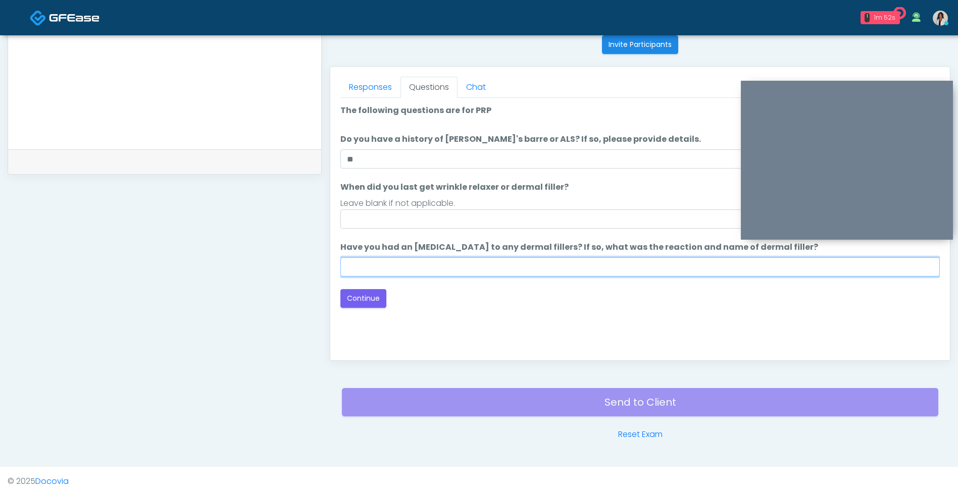
click at [460, 268] on input "Have you had an allergic response to any dermal fillers? If so, what was the re…" at bounding box center [639, 267] width 599 height 19
type input "**"
click at [418, 342] on div "Good Faith Exam Script Good Faith Exam Script INTRODUCTION Hello, my name is un…" at bounding box center [639, 224] width 599 height 252
click at [370, 302] on button "Continue" at bounding box center [363, 298] width 46 height 19
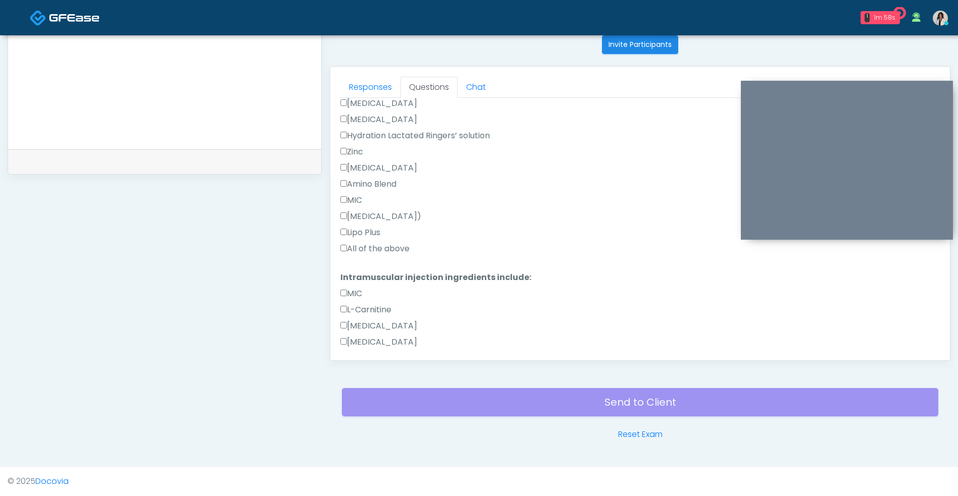
click at [408, 246] on label "All of the above" at bounding box center [374, 249] width 69 height 12
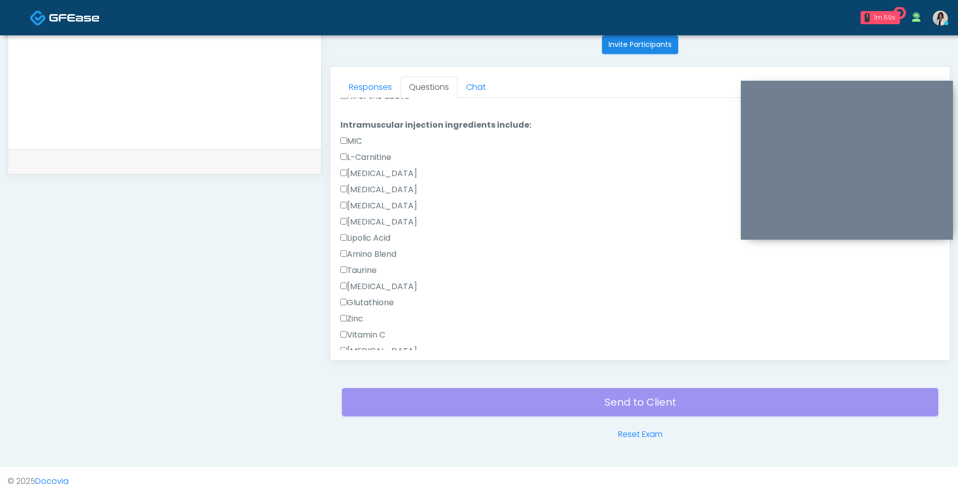
scroll to position [630, 0]
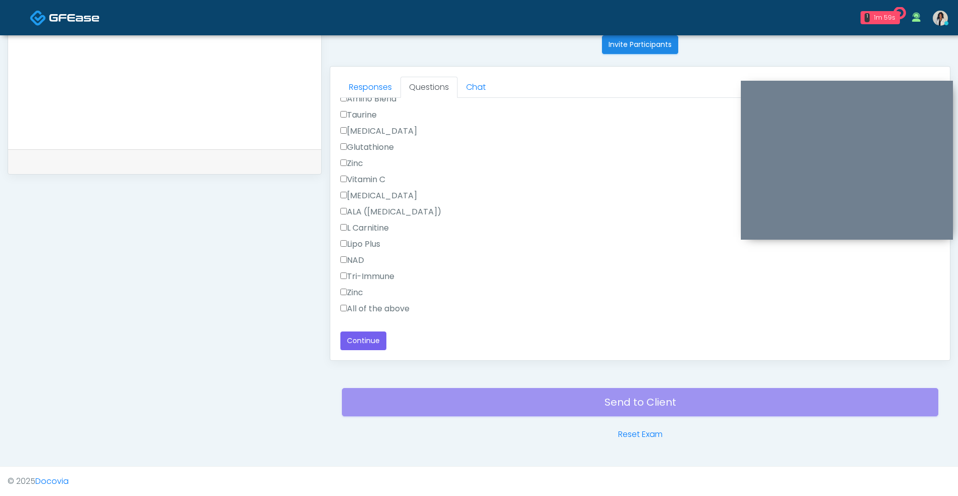
click at [400, 309] on label "All of the above" at bounding box center [374, 309] width 69 height 12
click at [378, 348] on button "Continue" at bounding box center [363, 341] width 46 height 19
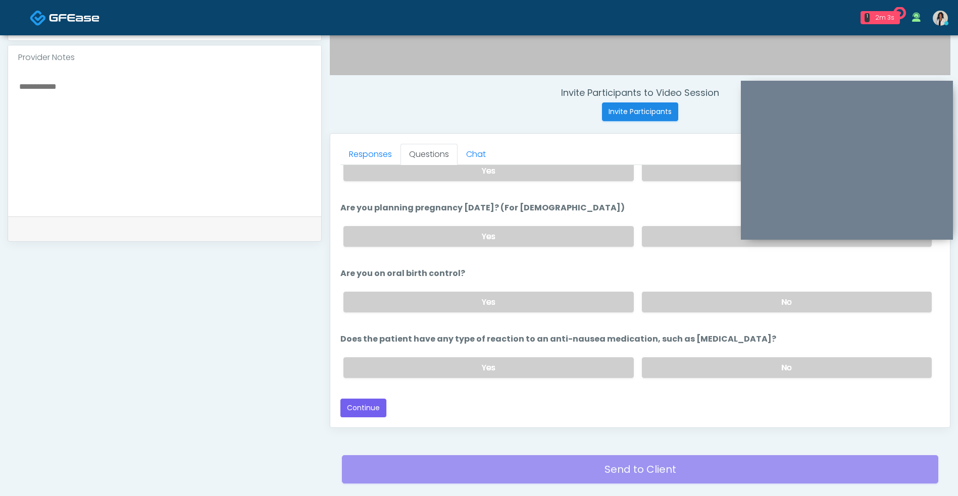
scroll to position [223, 0]
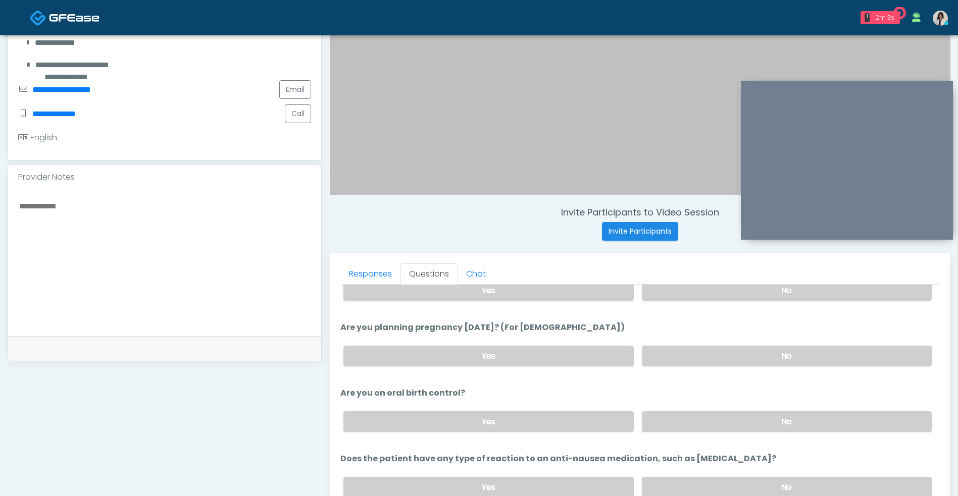
click at [254, 249] on textarea at bounding box center [164, 260] width 293 height 123
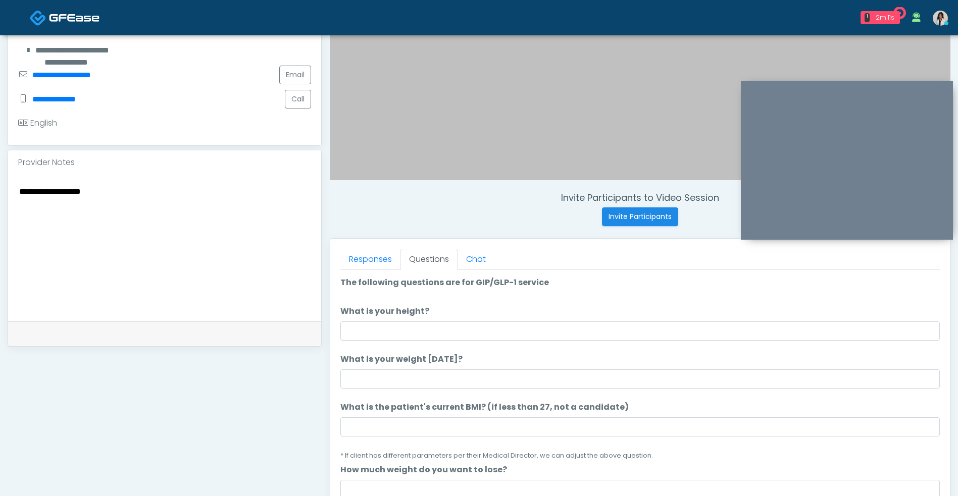
scroll to position [356, 0]
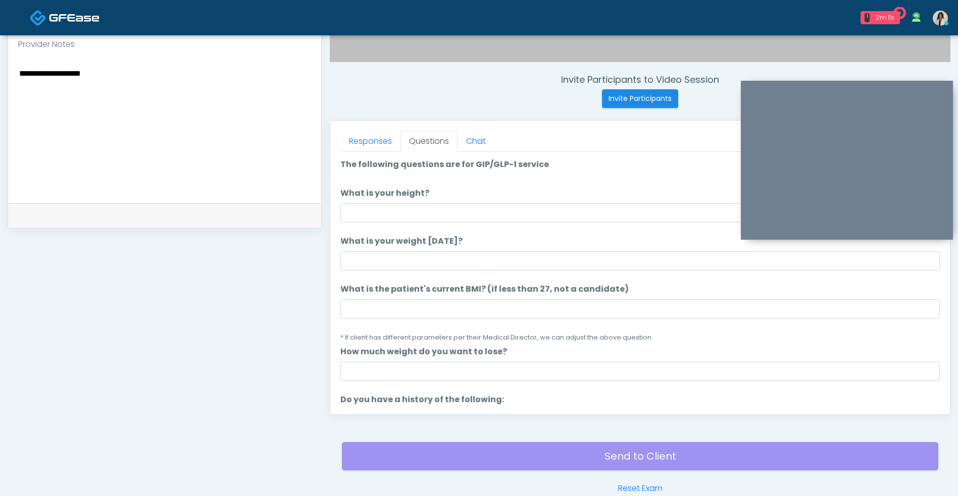
type textarea "**********"
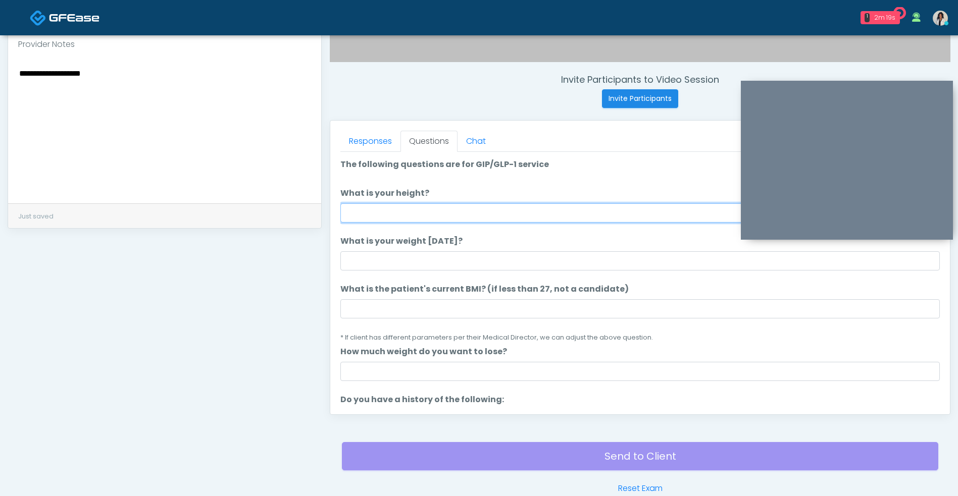
click at [420, 217] on input "What is your height?" at bounding box center [639, 212] width 599 height 19
type input "***"
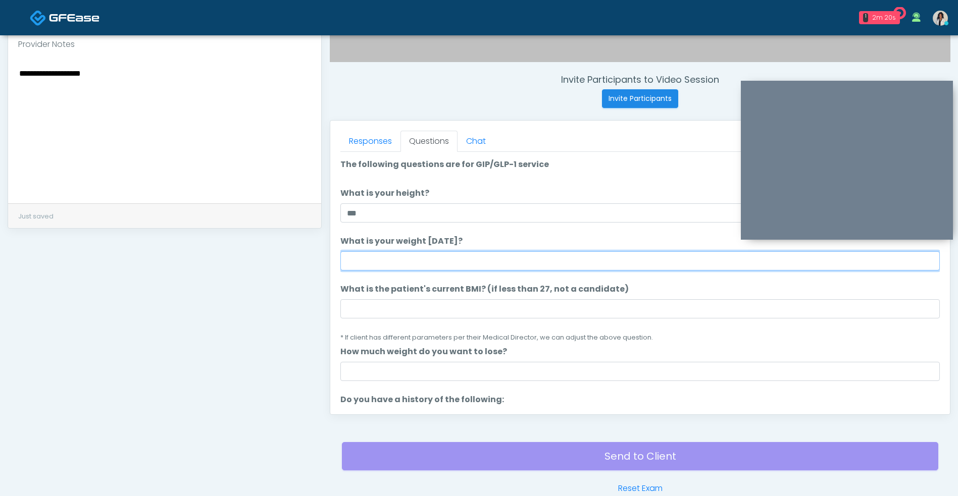
click at [410, 264] on input "What is your weight today?" at bounding box center [639, 260] width 599 height 19
type input "***"
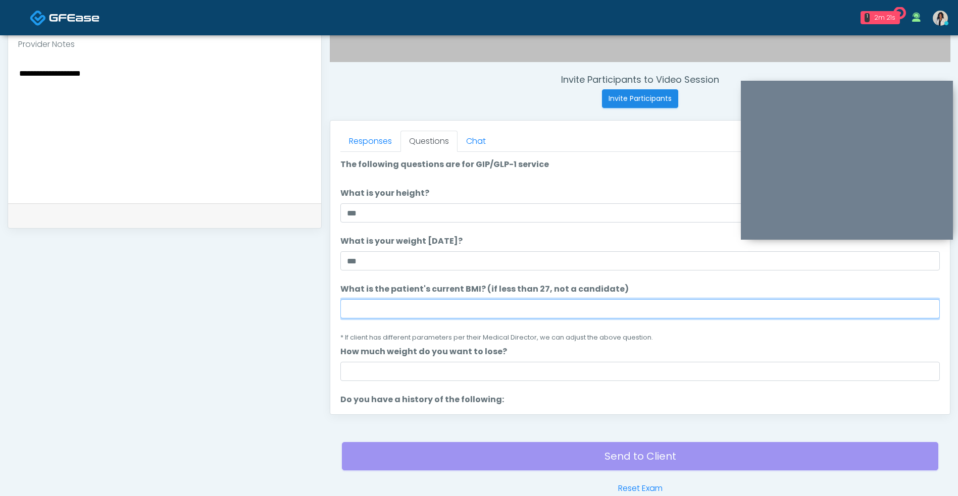
click at [415, 310] on input "What is the patient's current BMI? (if less than 27, not a candidate)" at bounding box center [639, 308] width 599 height 19
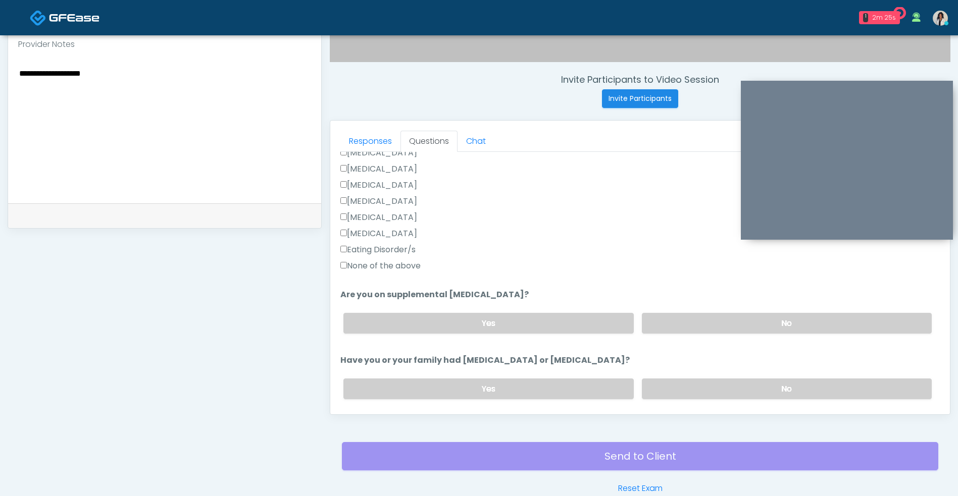
scroll to position [265, 0]
type input "****"
click at [419, 265] on label "None of the above" at bounding box center [380, 264] width 80 height 12
click at [694, 315] on label "No" at bounding box center [787, 321] width 290 height 21
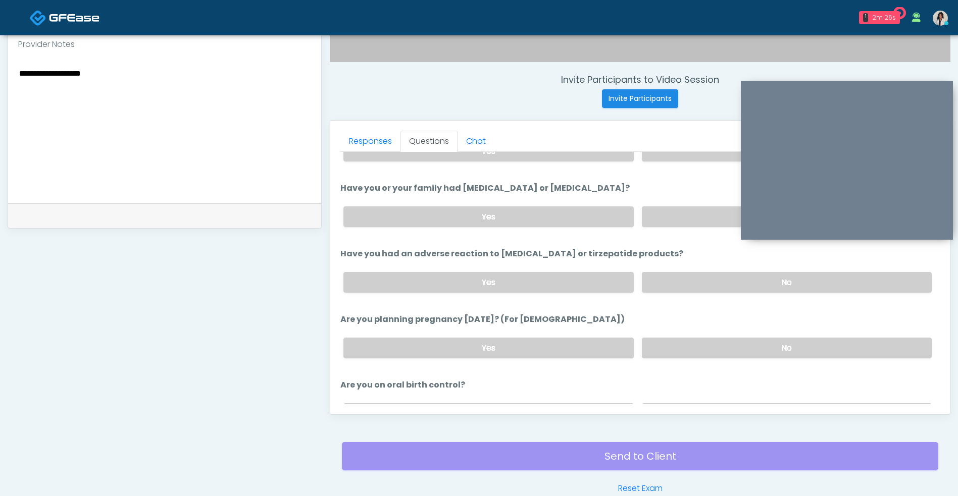
click at [689, 212] on label "No" at bounding box center [787, 217] width 290 height 21
click at [682, 275] on label "No" at bounding box center [787, 282] width 290 height 21
click at [674, 343] on label "No" at bounding box center [787, 348] width 290 height 21
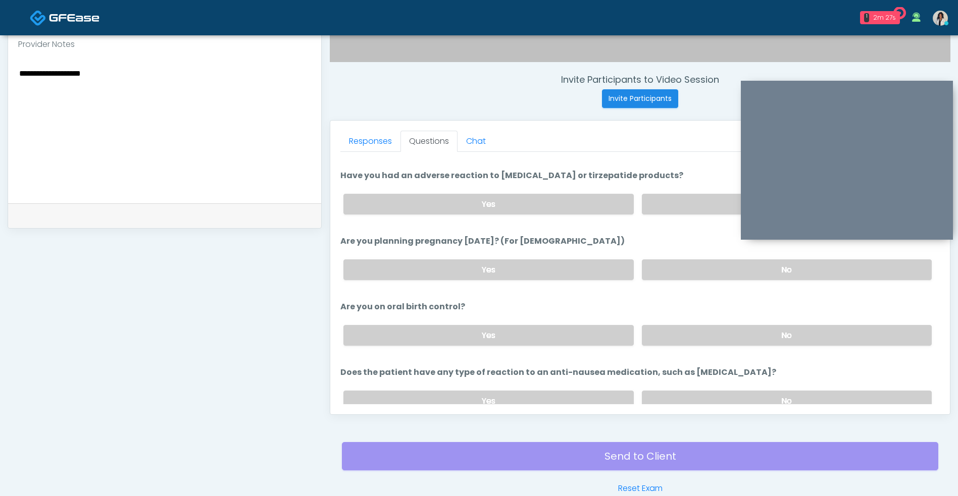
click at [669, 326] on label "No" at bounding box center [787, 335] width 290 height 21
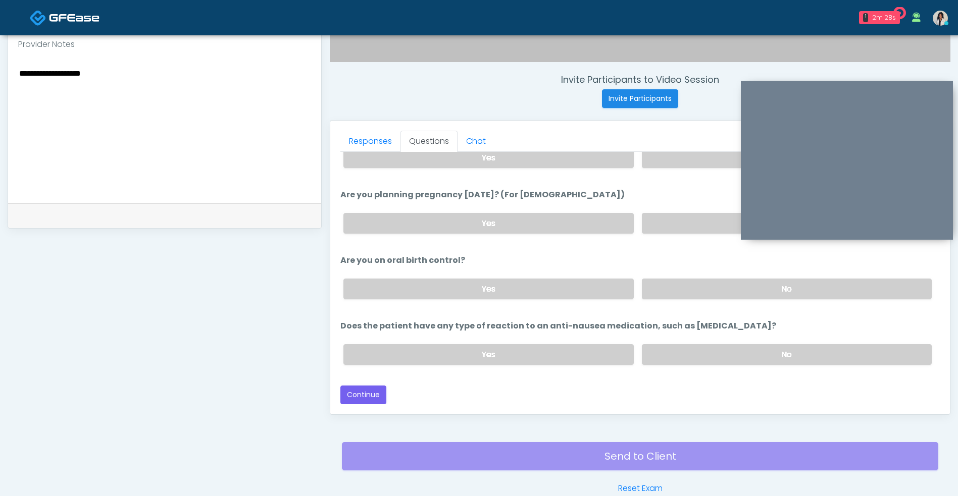
click at [671, 348] on label "No" at bounding box center [787, 354] width 290 height 21
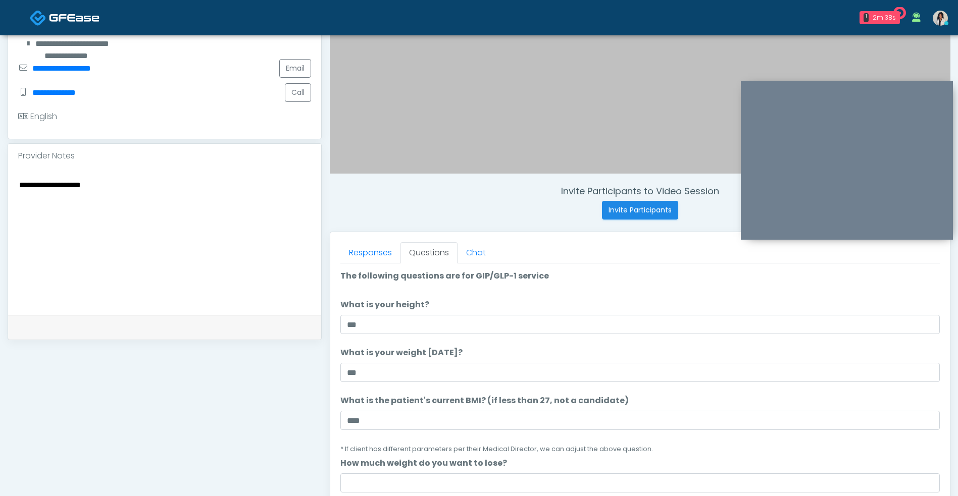
scroll to position [292, 0]
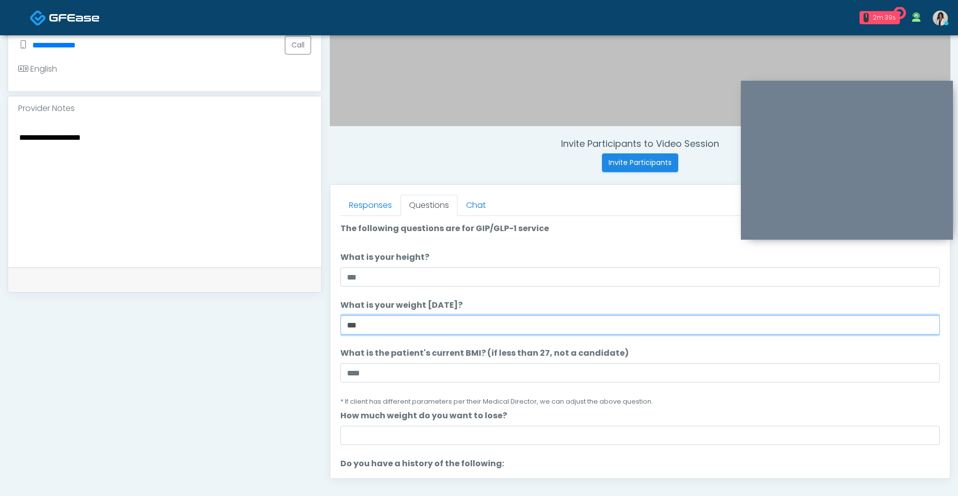
click at [430, 329] on input "***" at bounding box center [639, 325] width 599 height 19
type input "***"
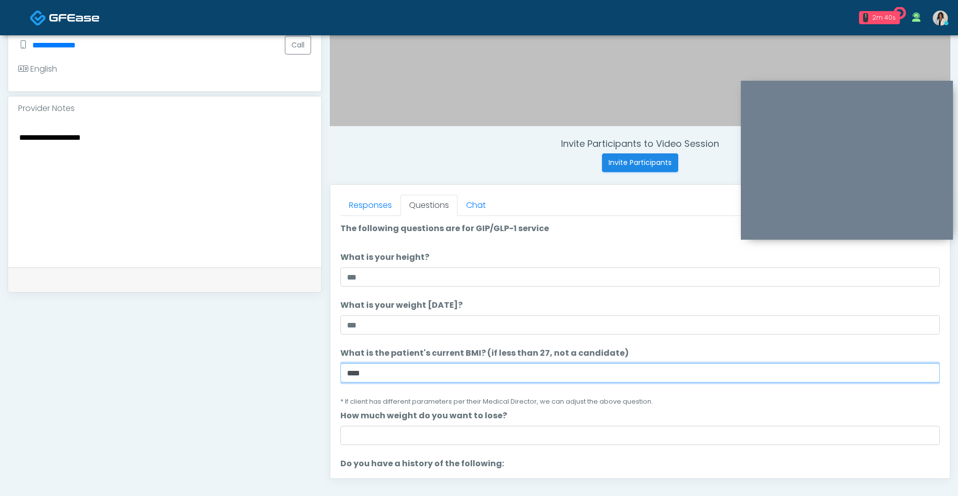
click at [418, 370] on input "****" at bounding box center [639, 373] width 599 height 19
type input "*"
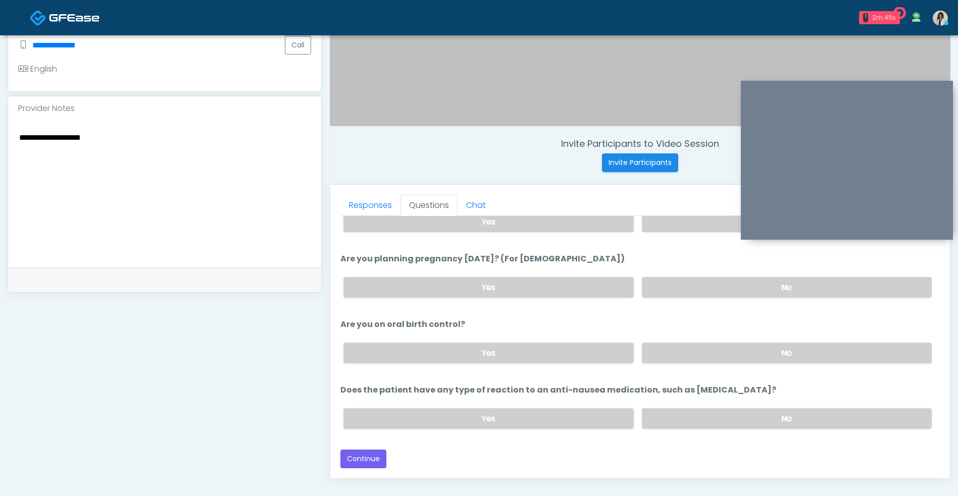
scroll to position [410, 0]
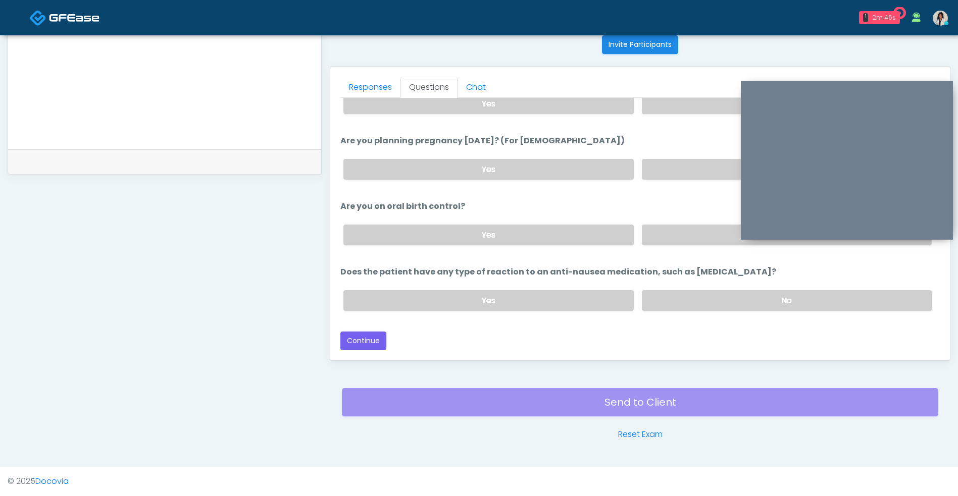
type input "****"
click at [375, 346] on button "Continue" at bounding box center [363, 341] width 46 height 19
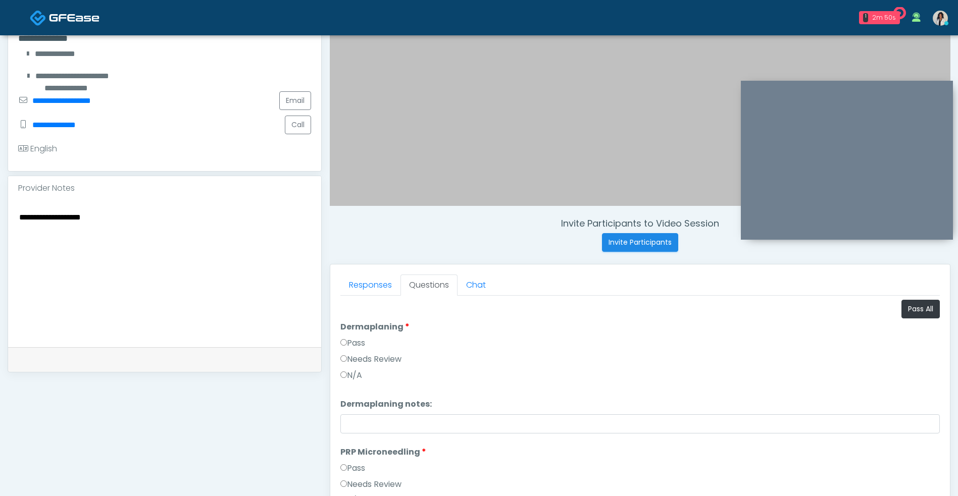
scroll to position [211, 0]
click at [903, 306] on button "Pass All" at bounding box center [920, 310] width 38 height 19
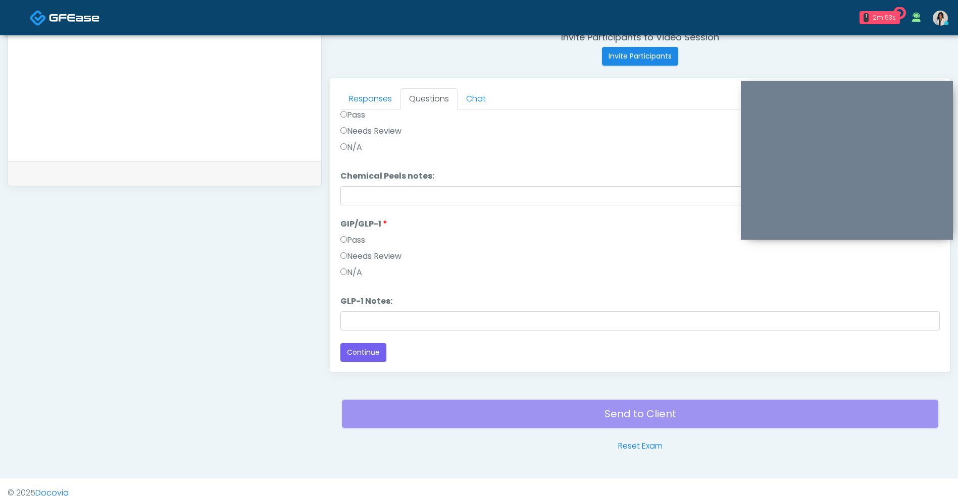
scroll to position [410, 0]
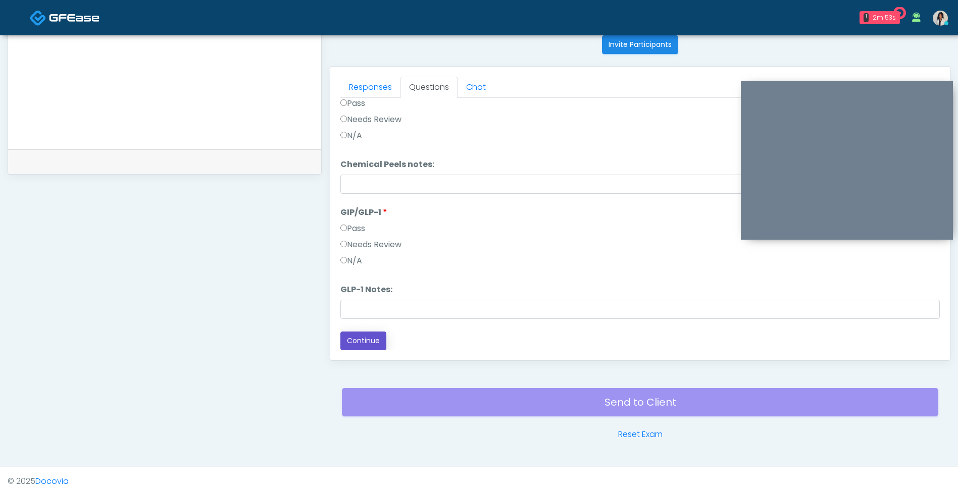
click at [372, 340] on button "Continue" at bounding box center [363, 341] width 46 height 19
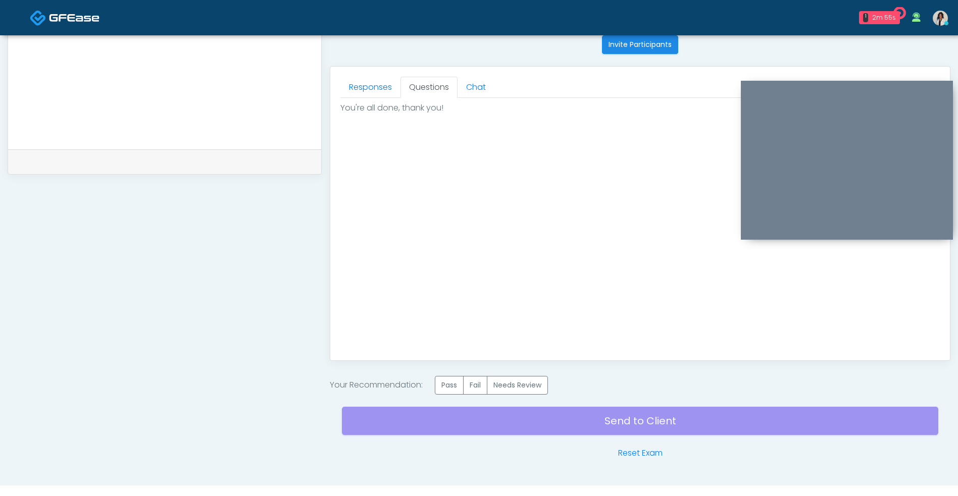
click at [444, 390] on label "Pass" at bounding box center [449, 385] width 29 height 19
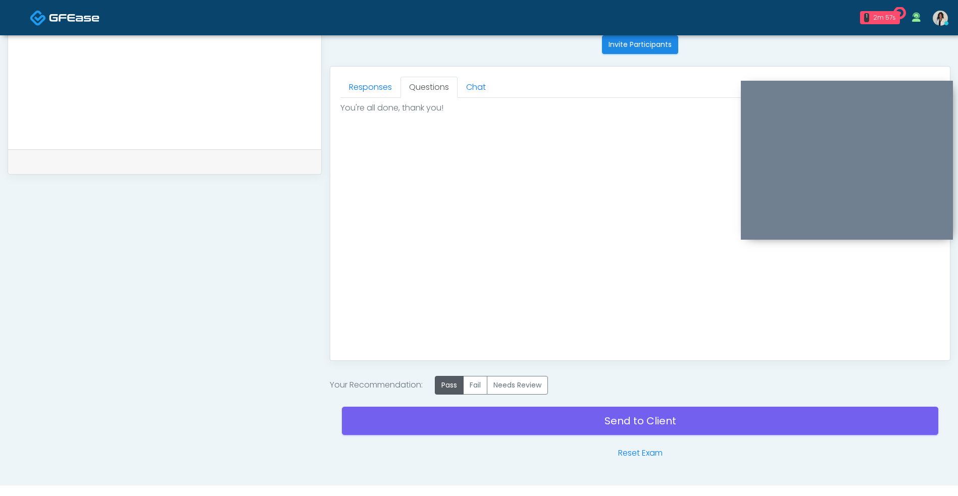
click at [448, 417] on link "Send to Client" at bounding box center [640, 421] width 596 height 28
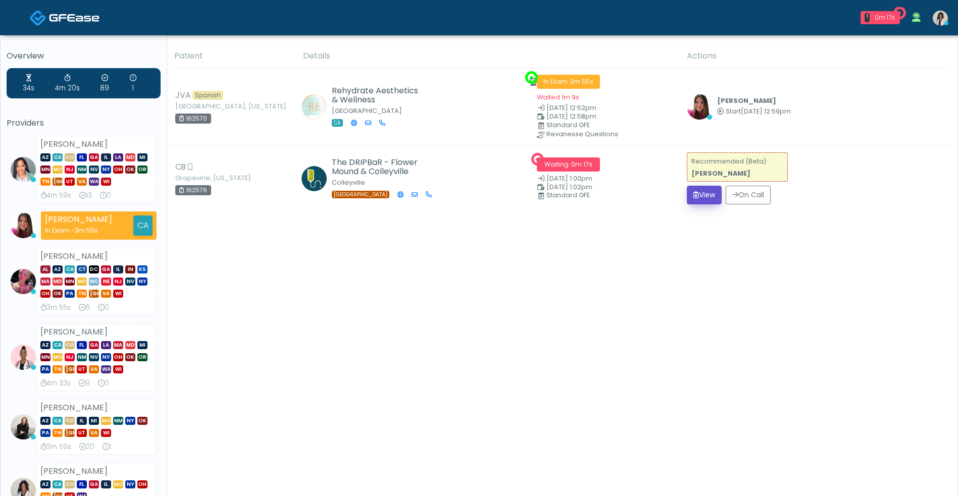
click at [696, 198] on button "View" at bounding box center [704, 195] width 35 height 19
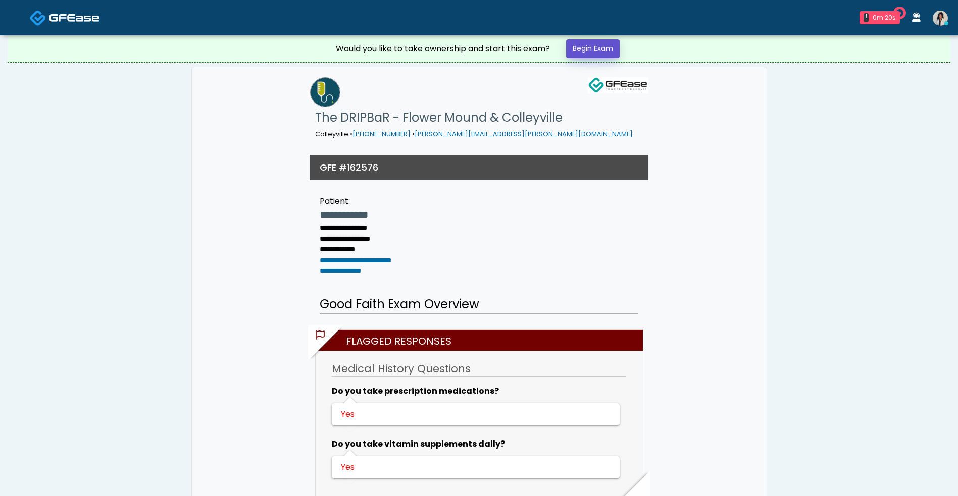
click at [605, 54] on link "Begin Exam" at bounding box center [593, 48] width 54 height 19
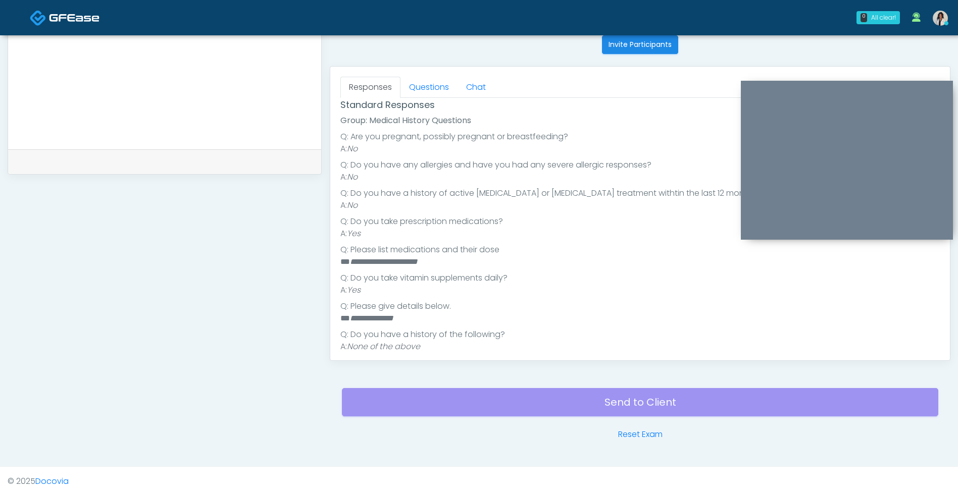
scroll to position [146, 0]
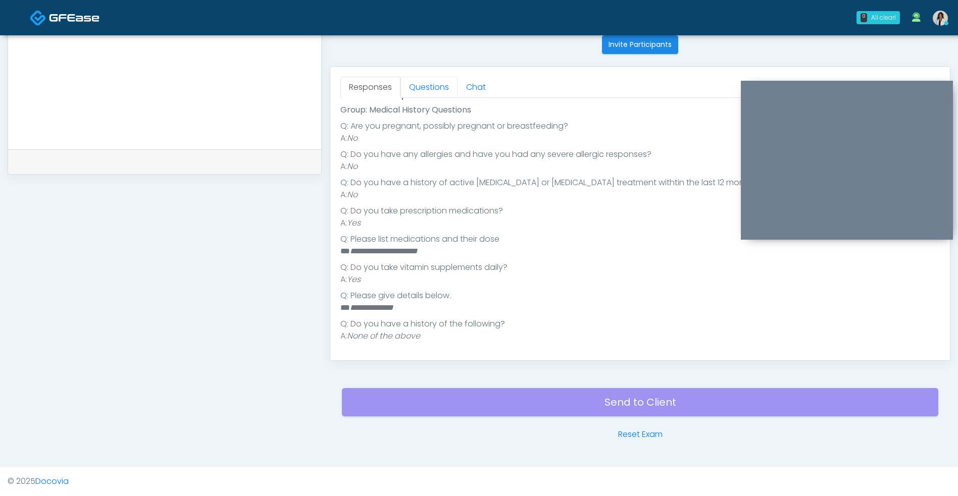
click at [440, 85] on link "Questions" at bounding box center [428, 87] width 57 height 21
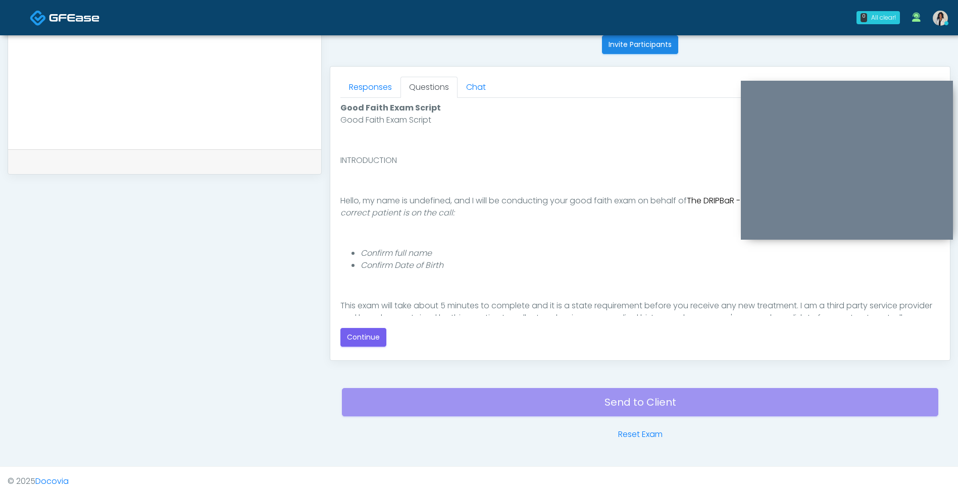
click at [374, 340] on button "Continue" at bounding box center [363, 337] width 46 height 19
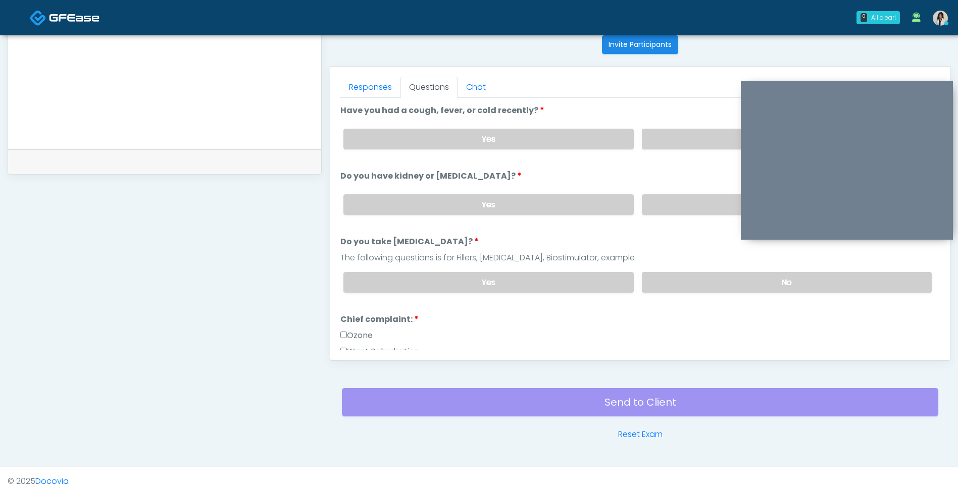
click at [684, 135] on label "No" at bounding box center [787, 139] width 290 height 21
click at [665, 200] on label "No" at bounding box center [787, 204] width 290 height 21
click at [659, 275] on label "No" at bounding box center [787, 282] width 290 height 21
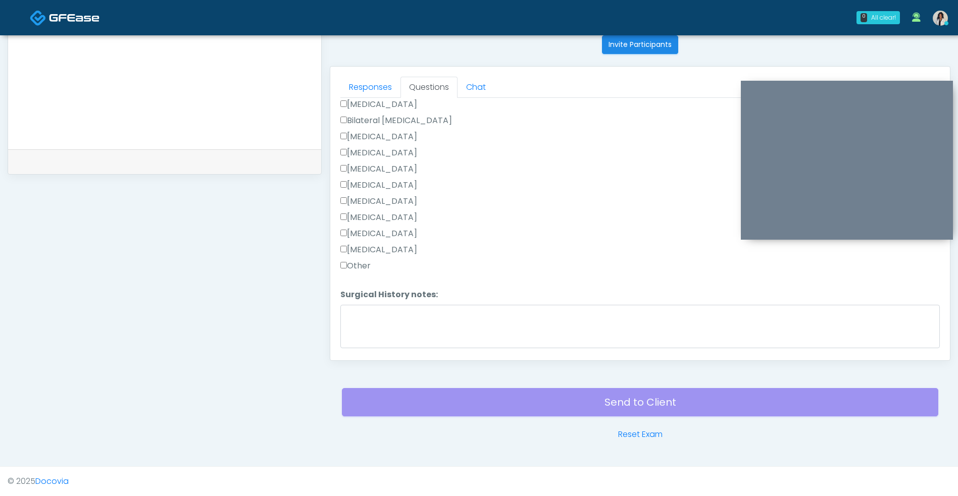
scroll to position [434, 0]
click at [380, 311] on textarea "Surgical History notes:" at bounding box center [639, 324] width 599 height 43
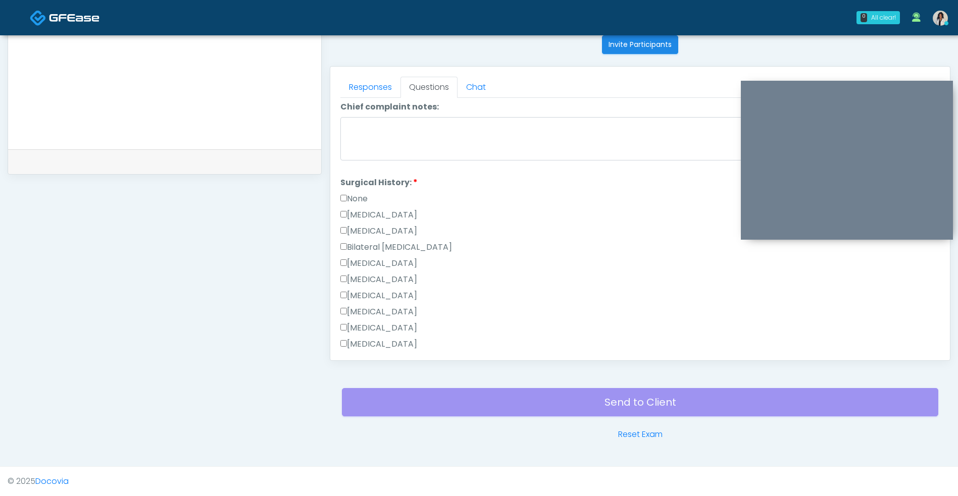
click at [368, 193] on label "None" at bounding box center [353, 199] width 27 height 12
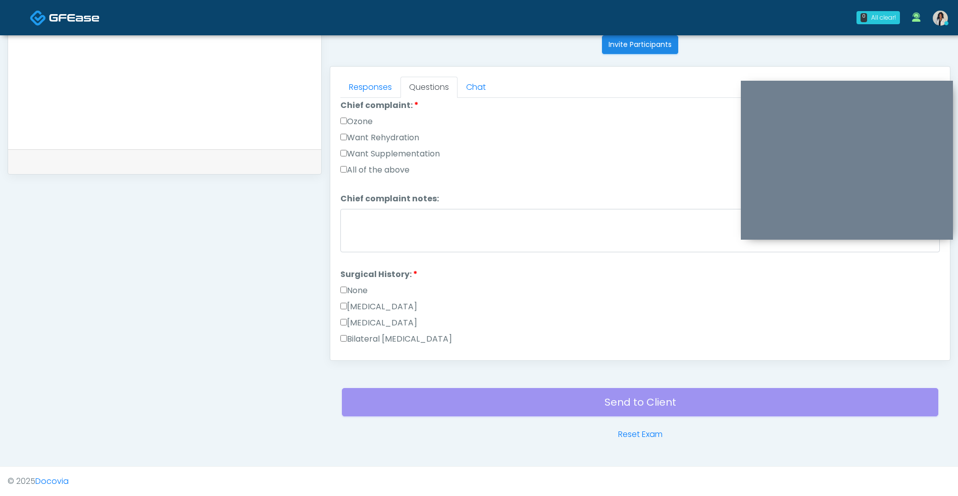
scroll to position [216, 0]
click at [412, 140] on label "Want Rehydration" at bounding box center [379, 136] width 79 height 12
click at [426, 153] on label "Want Supplementation" at bounding box center [389, 152] width 99 height 12
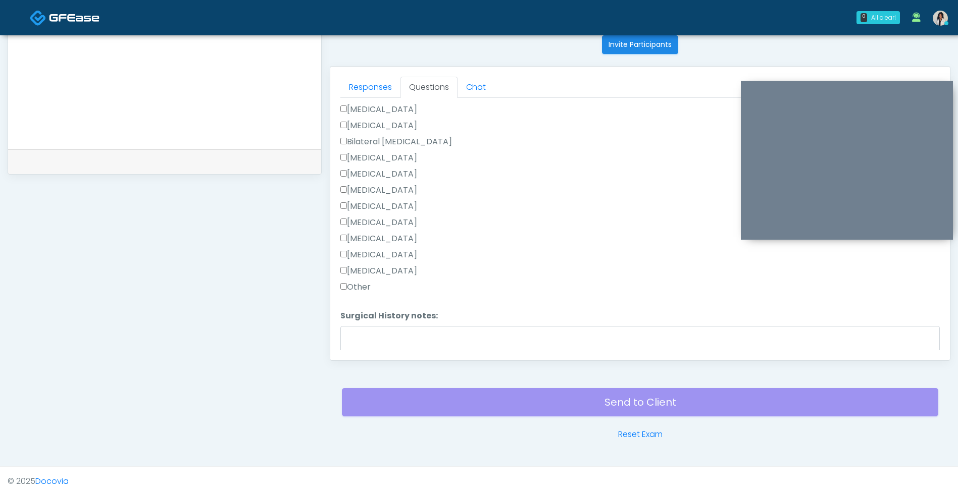
scroll to position [466, 0]
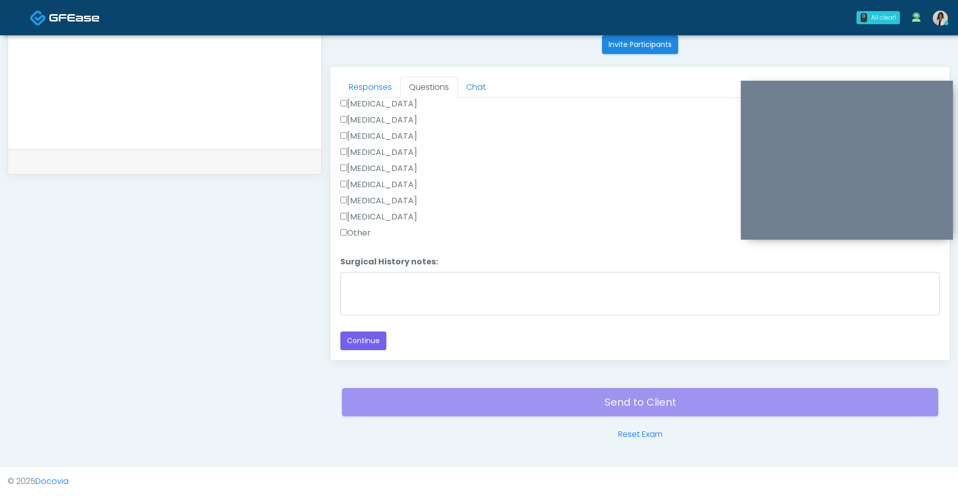
click at [374, 345] on button "Continue" at bounding box center [363, 341] width 46 height 19
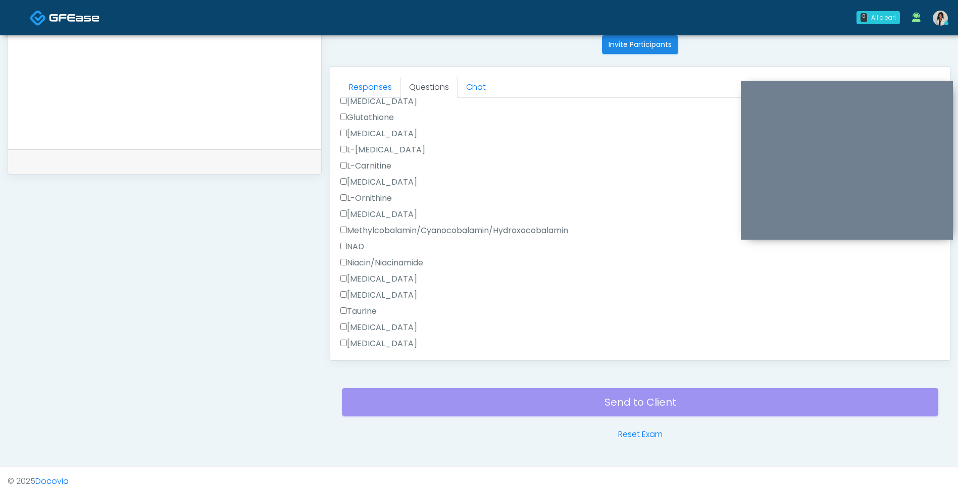
scroll to position [0, 0]
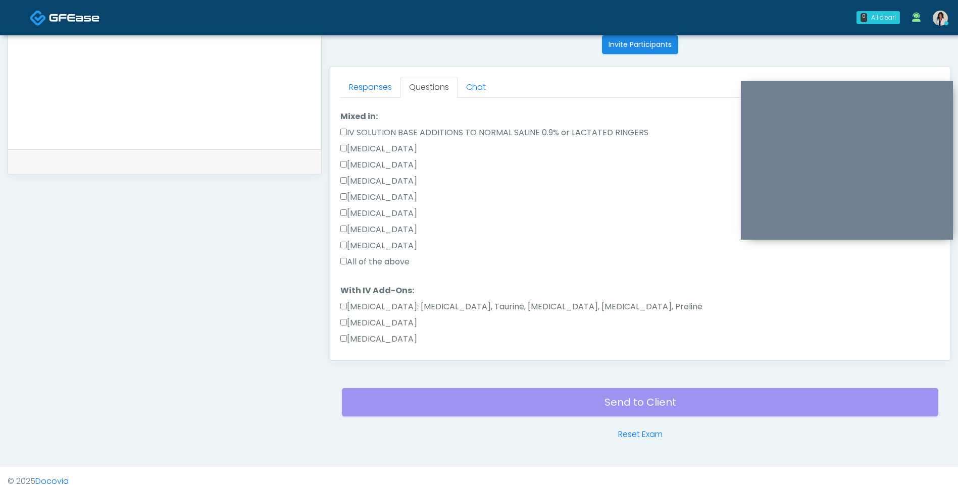
click at [445, 256] on div "All of the above" at bounding box center [639, 264] width 599 height 16
click at [409, 256] on label "All of the above" at bounding box center [374, 262] width 69 height 12
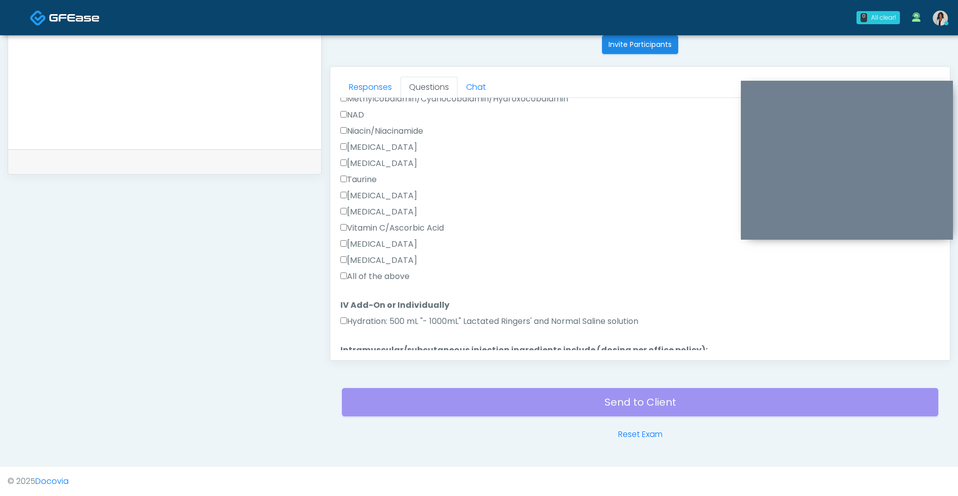
click at [405, 281] on label "All of the above" at bounding box center [374, 277] width 69 height 12
click at [405, 318] on label "Hydration: 500 mL "- 1000mL" Lactated Ringers' and Normal Saline solution" at bounding box center [489, 322] width 298 height 12
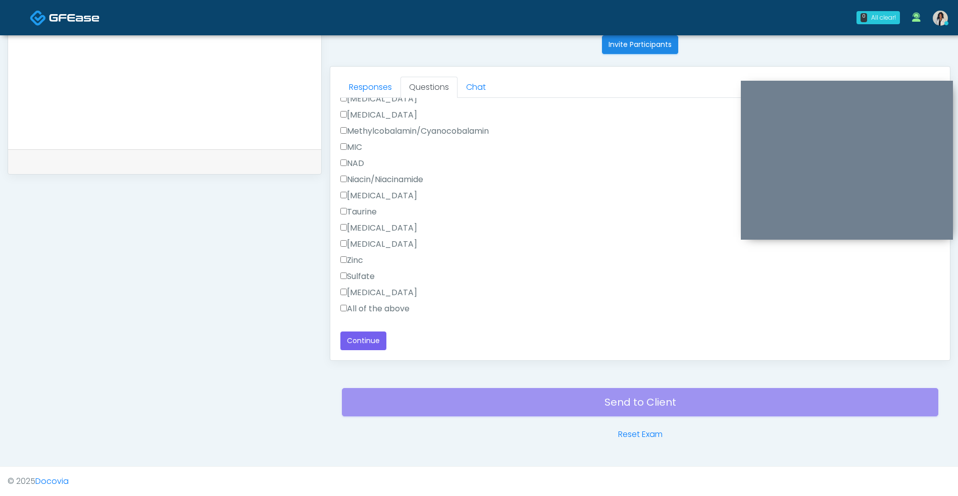
click at [395, 315] on label "All of the above" at bounding box center [374, 309] width 69 height 12
click at [375, 335] on button "Continue" at bounding box center [363, 341] width 46 height 19
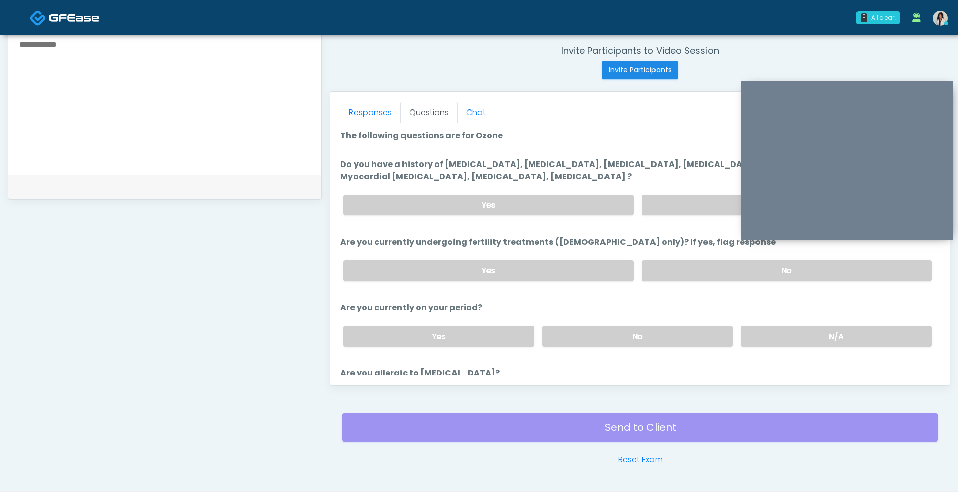
click at [671, 197] on label "No" at bounding box center [787, 205] width 290 height 21
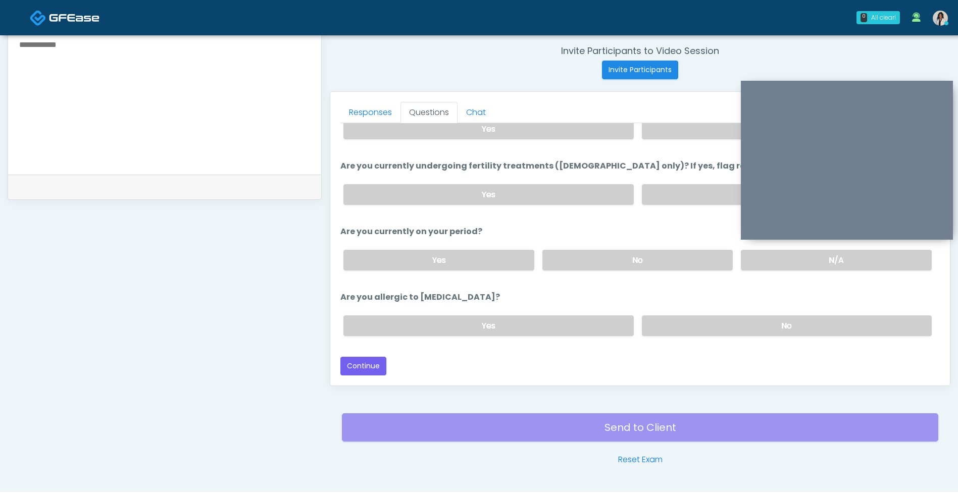
click at [750, 266] on label "N/A" at bounding box center [836, 260] width 191 height 21
click at [692, 200] on label "No" at bounding box center [787, 194] width 290 height 21
click at [675, 322] on label "No" at bounding box center [787, 326] width 290 height 21
click at [379, 366] on button "Continue" at bounding box center [363, 366] width 46 height 19
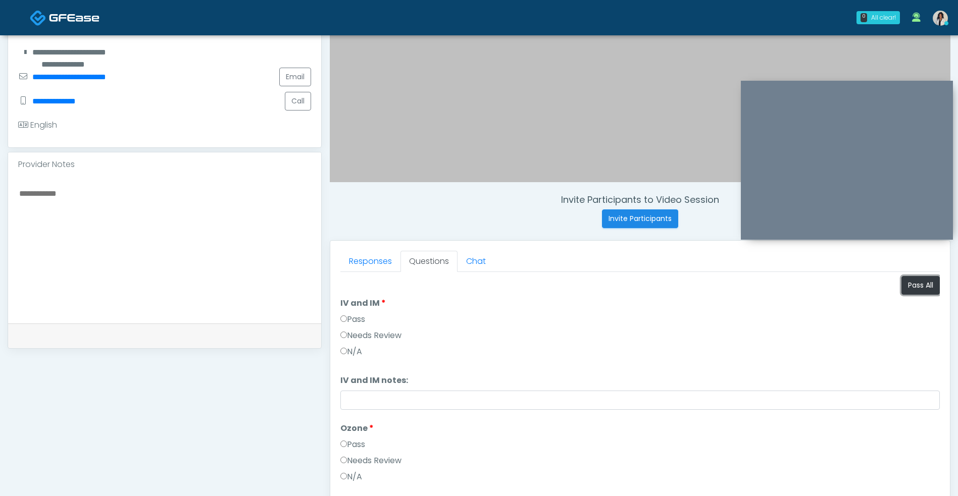
click at [916, 290] on button "Pass All" at bounding box center [920, 285] width 38 height 19
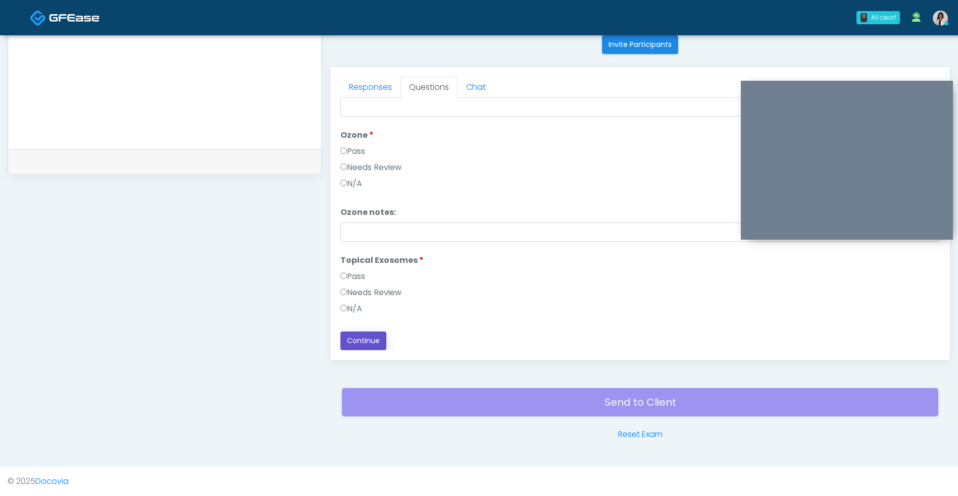
click at [369, 339] on button "Continue" at bounding box center [363, 341] width 46 height 19
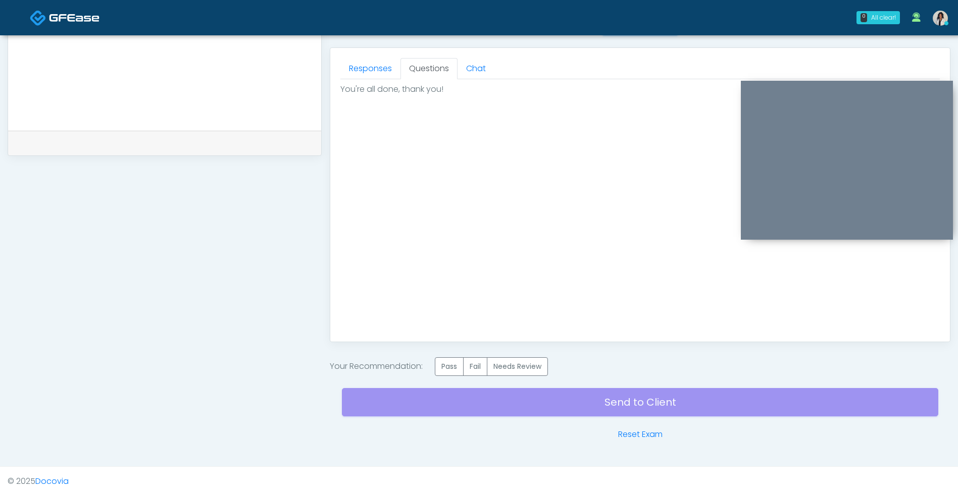
click at [443, 374] on label "Pass" at bounding box center [449, 366] width 29 height 19
click at [470, 410] on div "Send to Client Reset Exam" at bounding box center [640, 408] width 596 height 65
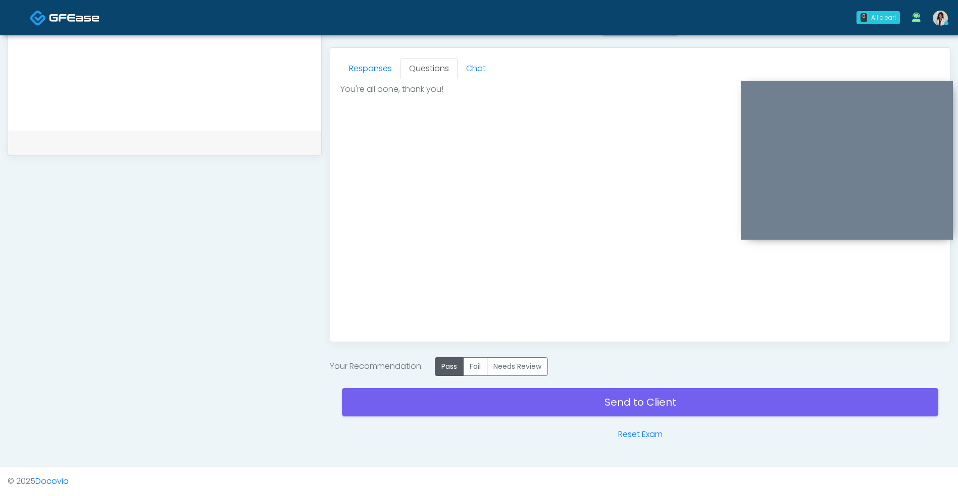
click at [455, 403] on link "Send to Client" at bounding box center [640, 402] width 596 height 28
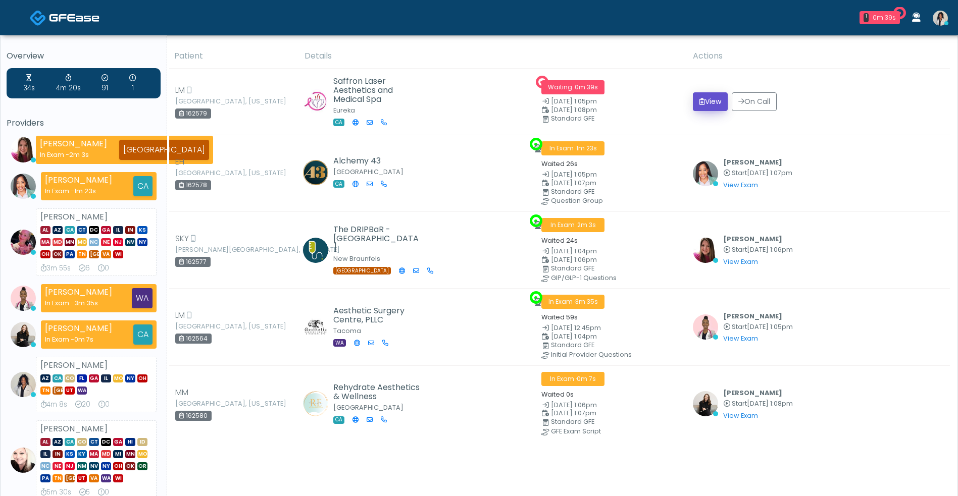
click at [702, 101] on button "View" at bounding box center [710, 101] width 35 height 19
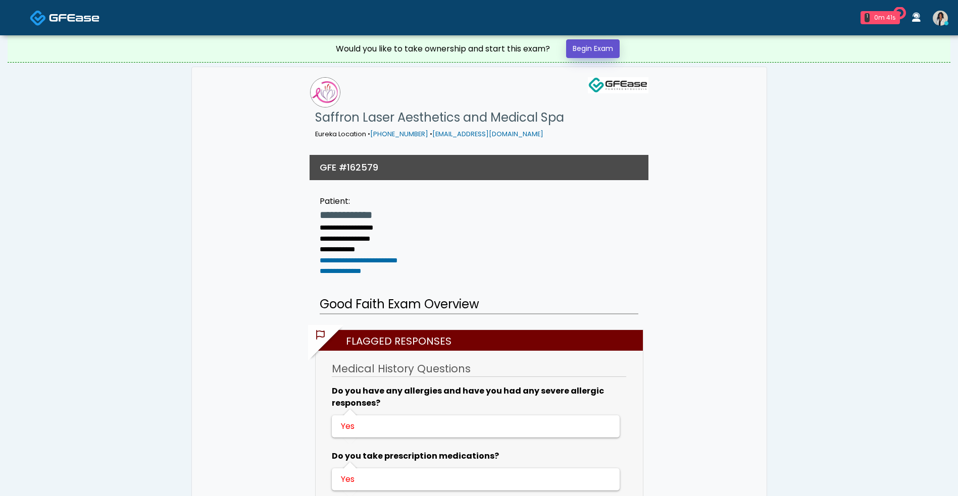
click at [607, 48] on link "Begin Exam" at bounding box center [593, 48] width 54 height 19
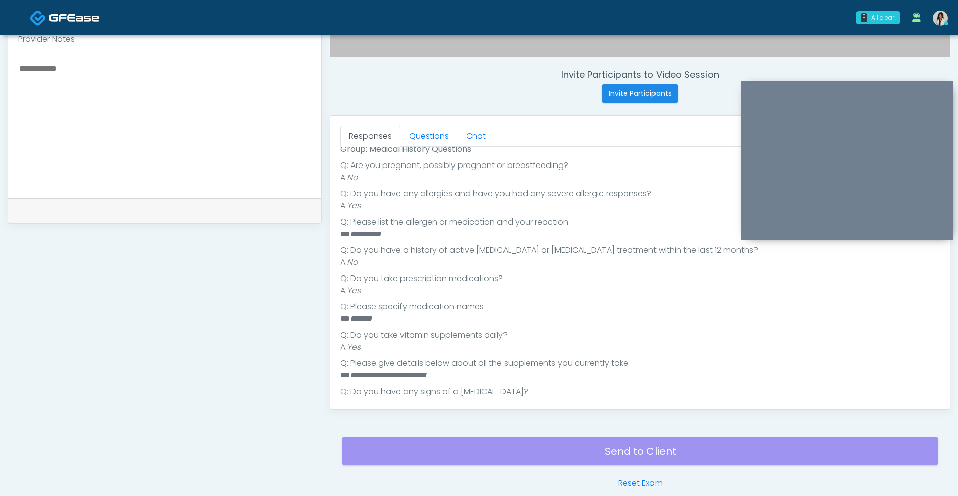
scroll to position [183, 0]
click at [443, 146] on link "Questions" at bounding box center [428, 136] width 57 height 21
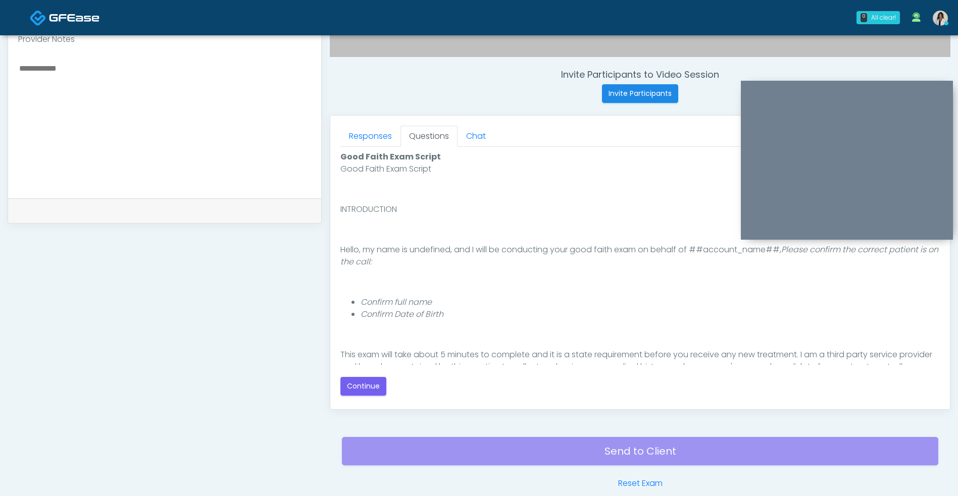
scroll to position [0, 0]
click at [370, 392] on button "Continue" at bounding box center [363, 386] width 46 height 19
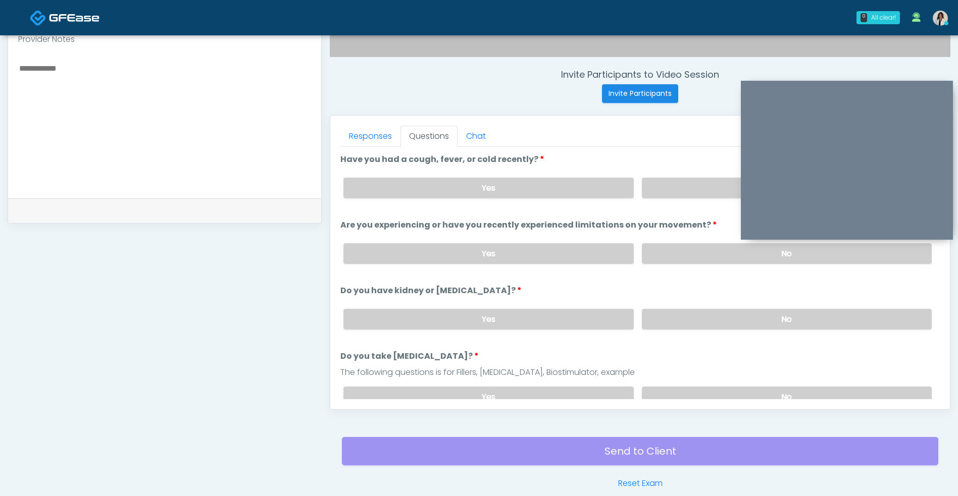
scroll to position [410, 0]
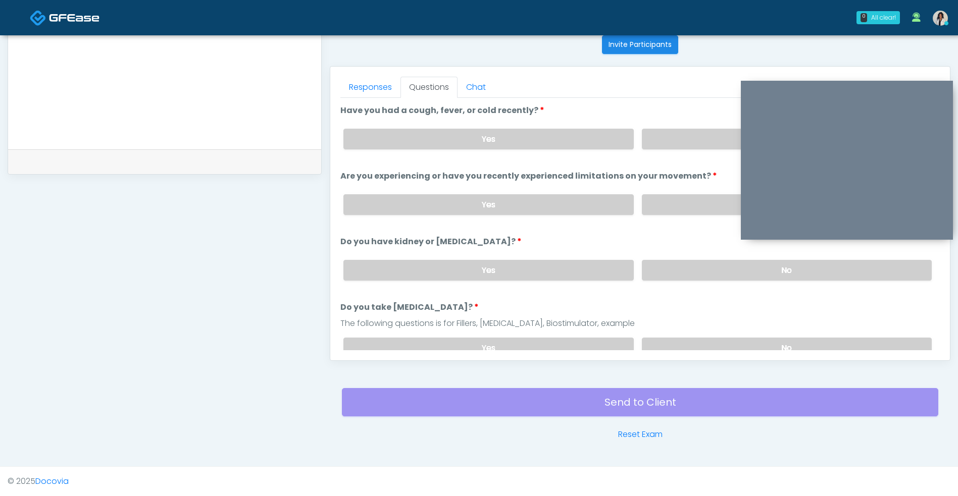
click at [685, 144] on label "No" at bounding box center [787, 139] width 290 height 21
click at [683, 205] on label "No" at bounding box center [787, 204] width 290 height 21
click at [685, 274] on label "No" at bounding box center [787, 270] width 290 height 21
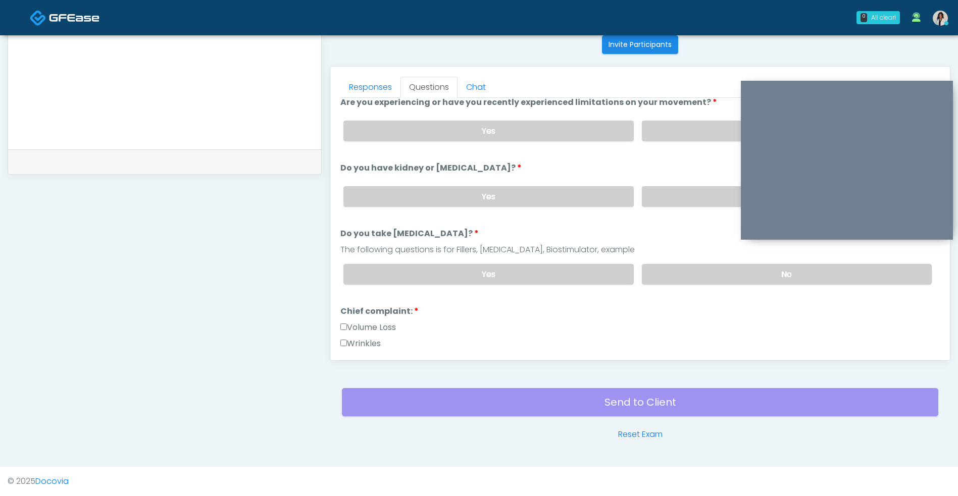
scroll to position [74, 0]
click at [689, 272] on label "No" at bounding box center [787, 274] width 290 height 21
click at [374, 77] on link "Responses" at bounding box center [370, 87] width 60 height 21
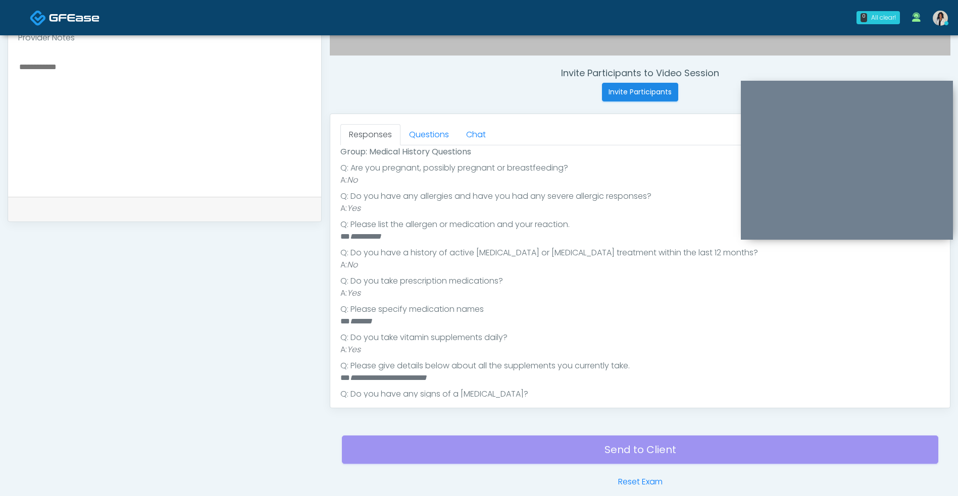
scroll to position [185, 0]
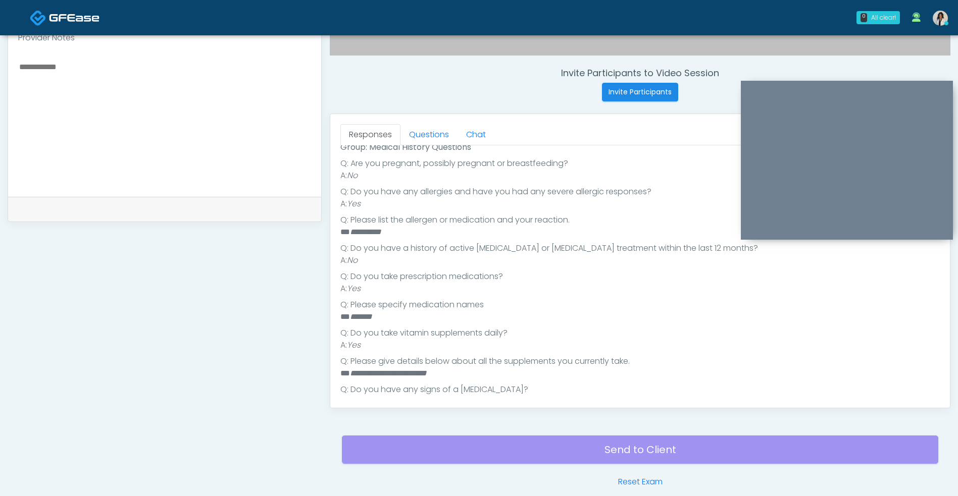
click at [263, 137] on textarea at bounding box center [164, 121] width 293 height 123
type textarea "*"
click at [441, 133] on link "Questions" at bounding box center [428, 134] width 57 height 21
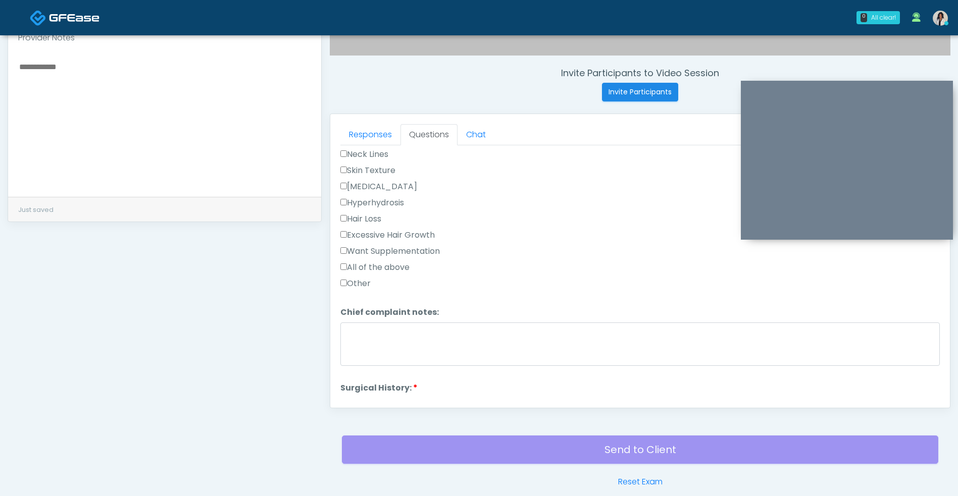
scroll to position [305, 0]
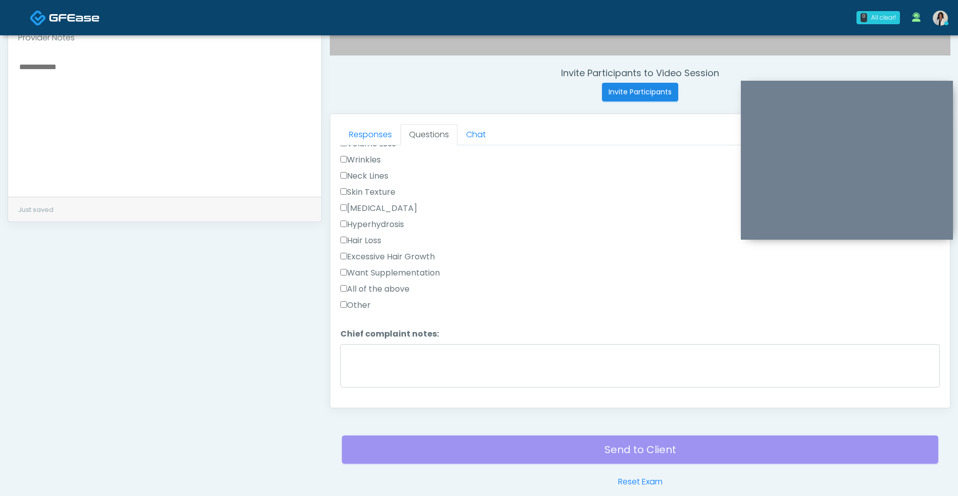
click at [387, 172] on label "Neck Lines" at bounding box center [364, 176] width 48 height 12
click at [371, 156] on label "Wrinkles" at bounding box center [360, 160] width 40 height 12
click at [388, 176] on label "Neck Lines" at bounding box center [364, 176] width 48 height 12
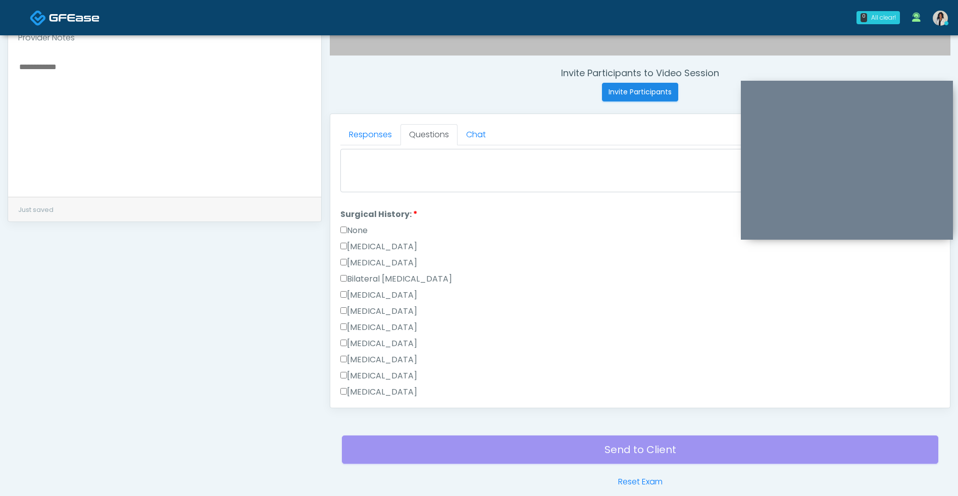
scroll to position [660, 0]
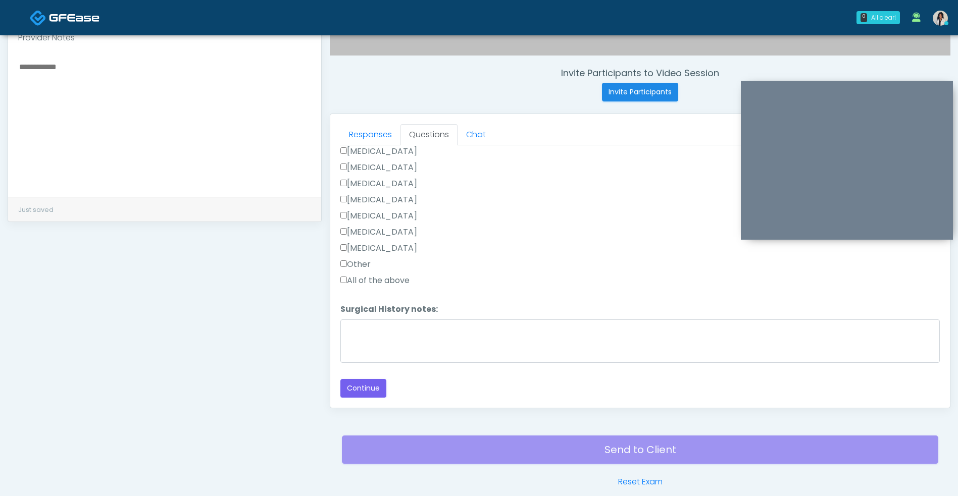
click at [501, 279] on div "All of the above" at bounding box center [639, 283] width 599 height 16
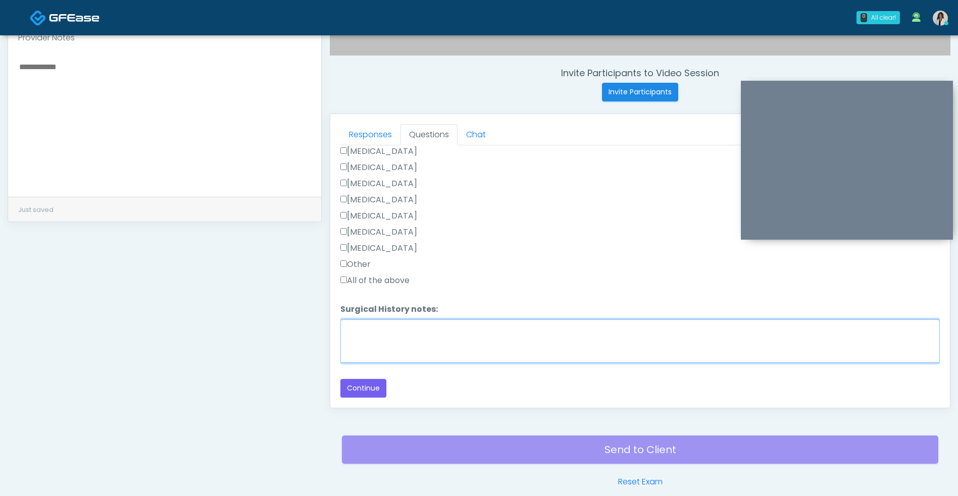
click at [443, 333] on textarea "Surgical History notes:" at bounding box center [639, 341] width 599 height 43
type textarea "*"
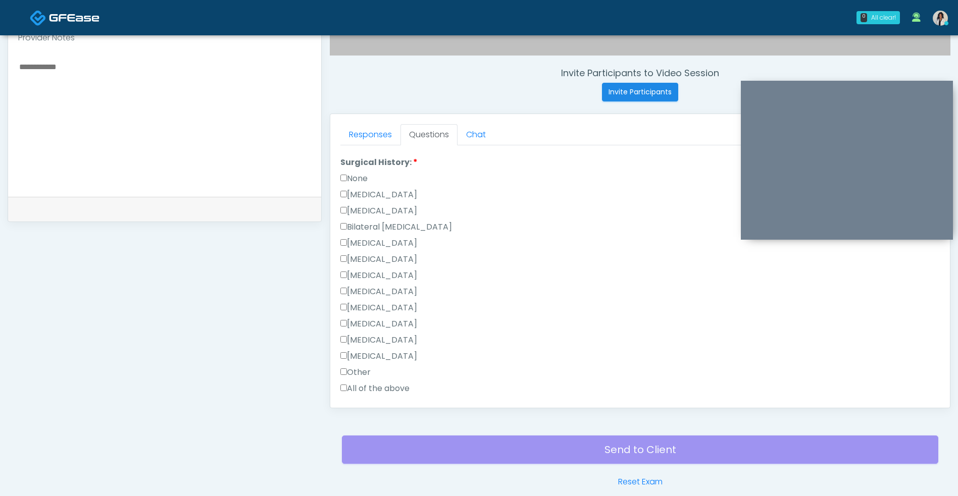
scroll to position [552, 0]
click at [390, 279] on label "[MEDICAL_DATA]" at bounding box center [378, 276] width 77 height 12
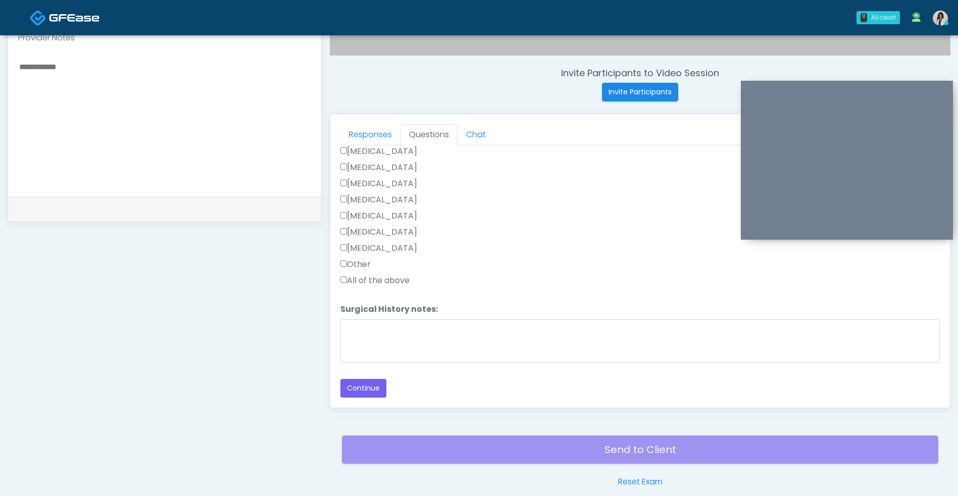
click at [398, 248] on label "[MEDICAL_DATA]" at bounding box center [378, 248] width 77 height 12
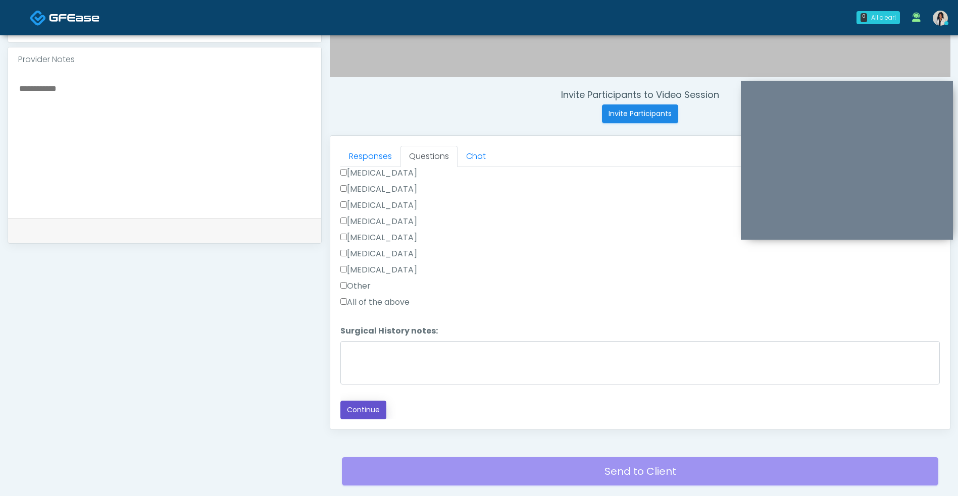
click at [370, 416] on button "Continue" at bounding box center [363, 410] width 46 height 19
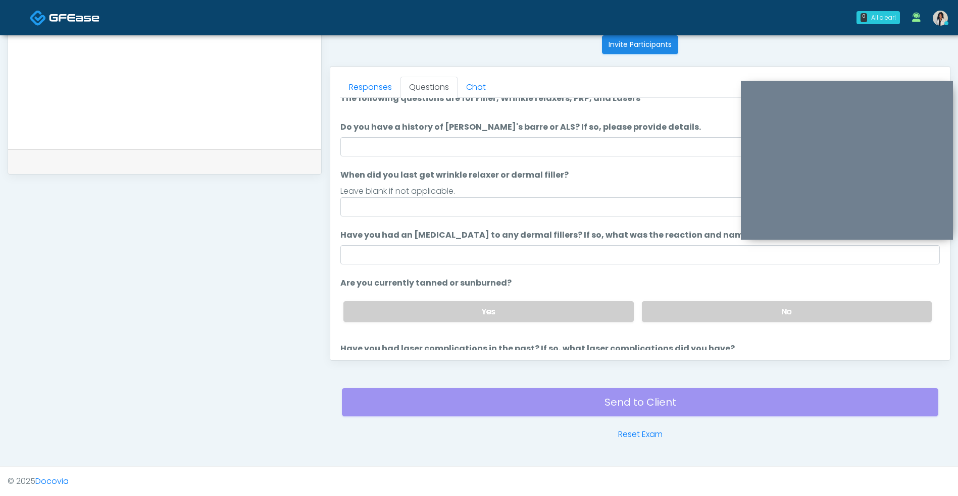
scroll to position [0, 0]
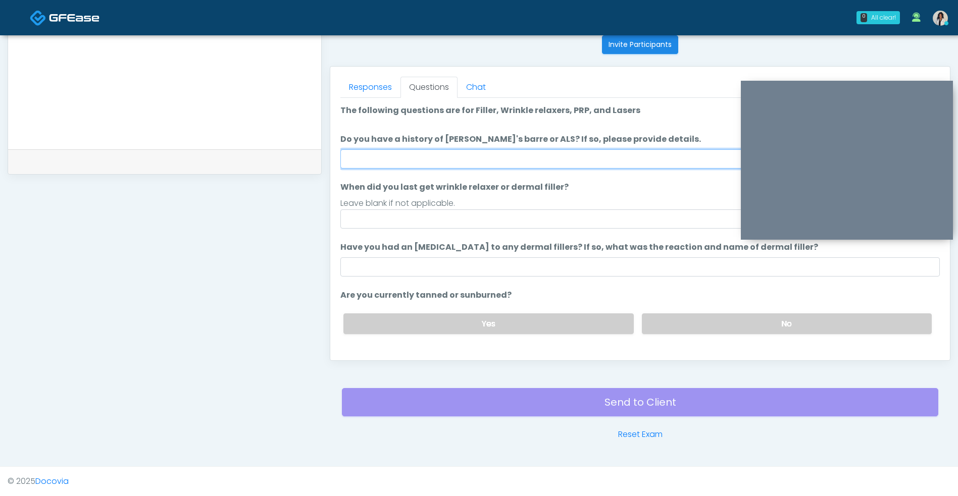
click at [513, 160] on input "Do you have a history of [PERSON_NAME]'s barre or ALS? If so, please provide de…" at bounding box center [639, 158] width 599 height 19
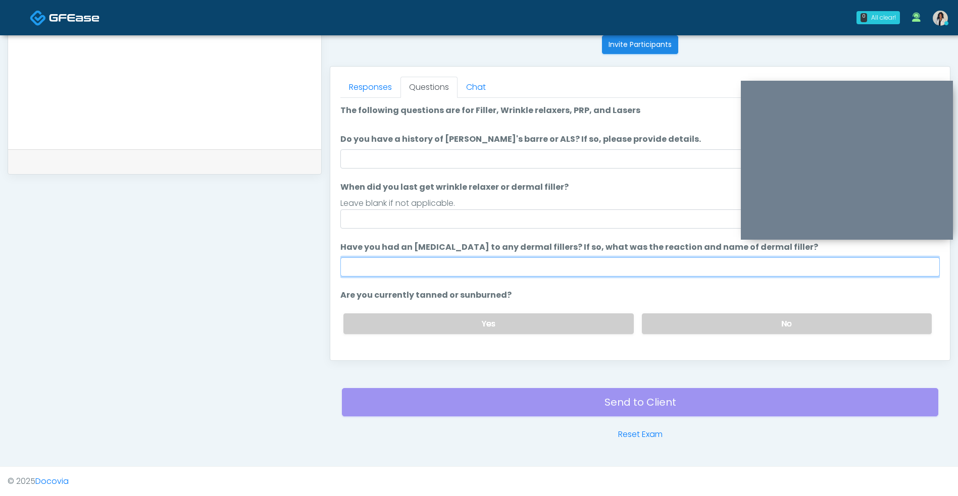
click at [461, 270] on input "Have you had an [MEDICAL_DATA] to any dermal fillers? If so, what was the react…" at bounding box center [639, 267] width 599 height 19
type input "**"
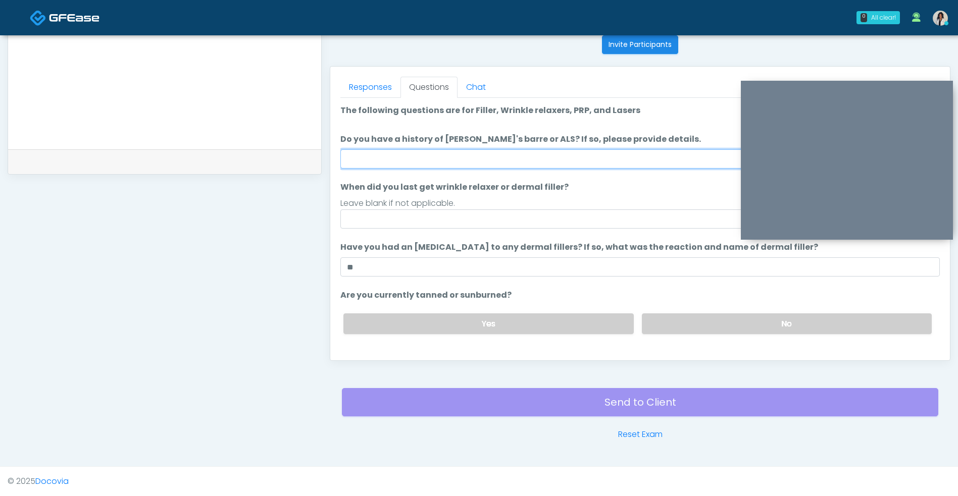
click at [534, 156] on input "Do you have a history of [PERSON_NAME]'s barre or ALS? If so, please provide de…" at bounding box center [639, 158] width 599 height 19
type input "**"
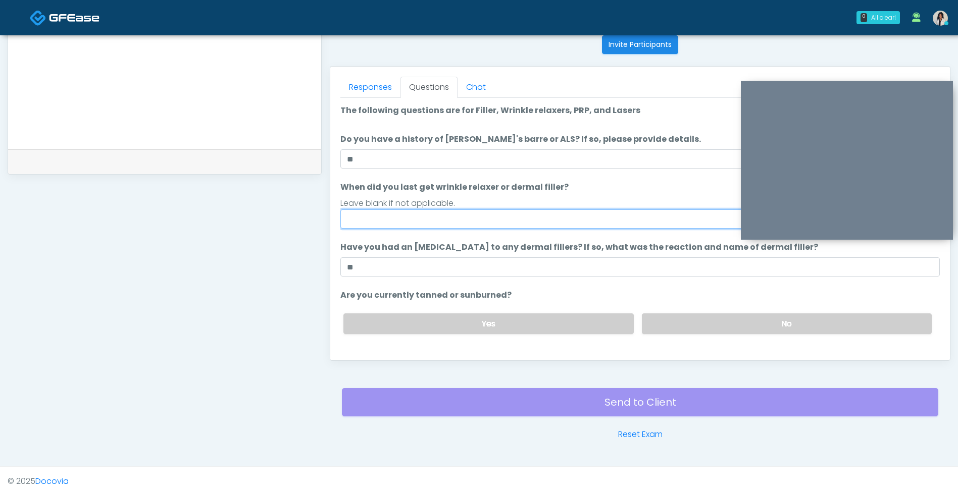
click at [626, 223] on input "When did you last get wrinkle relaxer or dermal filler?" at bounding box center [639, 219] width 599 height 19
click at [667, 318] on label "No" at bounding box center [787, 324] width 290 height 21
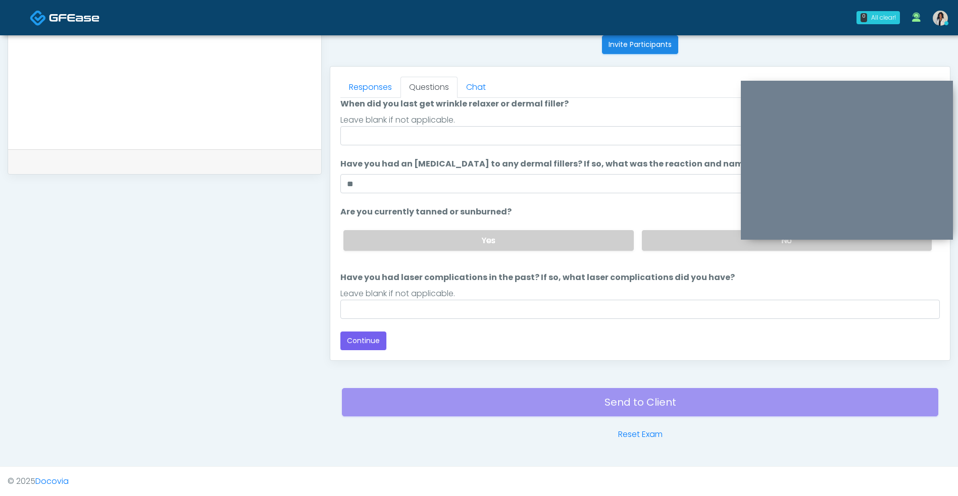
click at [373, 340] on button "Continue" at bounding box center [363, 341] width 46 height 19
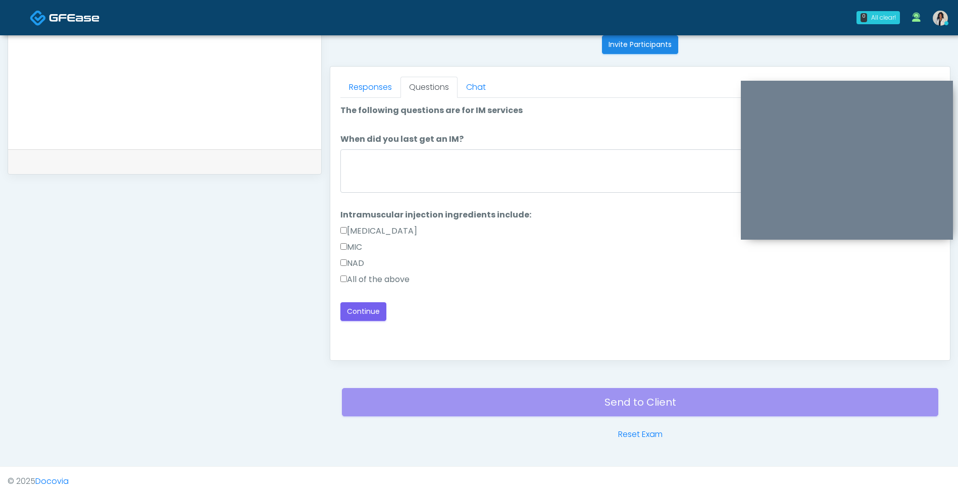
click at [389, 284] on label "All of the above" at bounding box center [374, 280] width 69 height 12
click at [375, 311] on button "Continue" at bounding box center [363, 311] width 46 height 19
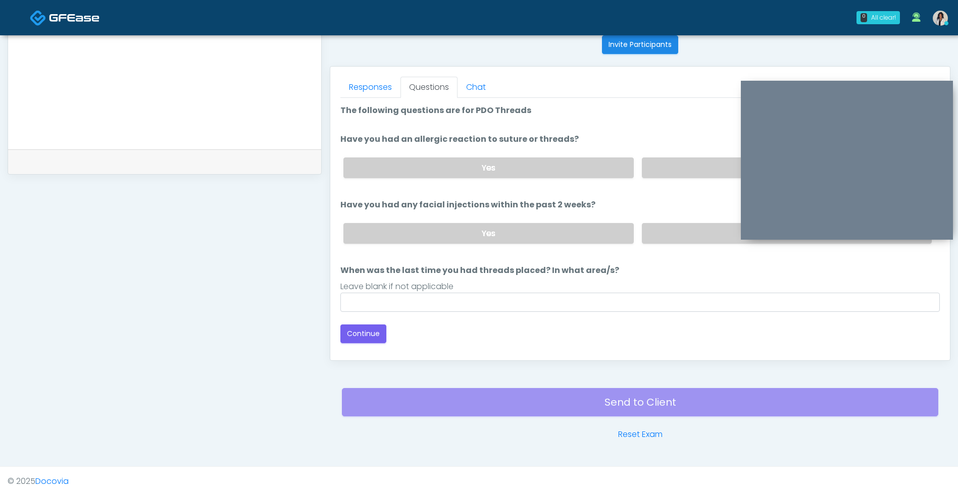
click at [675, 168] on label "No" at bounding box center [787, 168] width 290 height 21
click at [664, 224] on label "No" at bounding box center [787, 233] width 290 height 21
click at [366, 335] on button "Continue" at bounding box center [363, 334] width 46 height 19
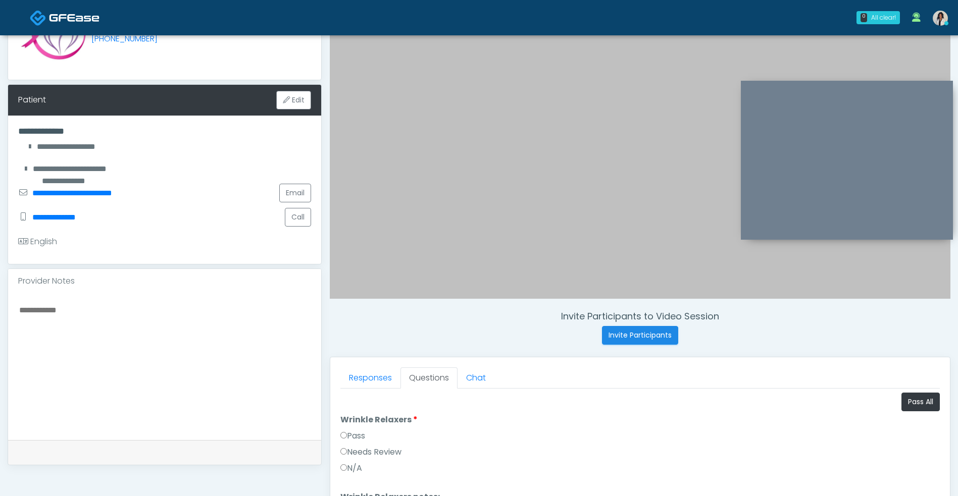
scroll to position [116, 0]
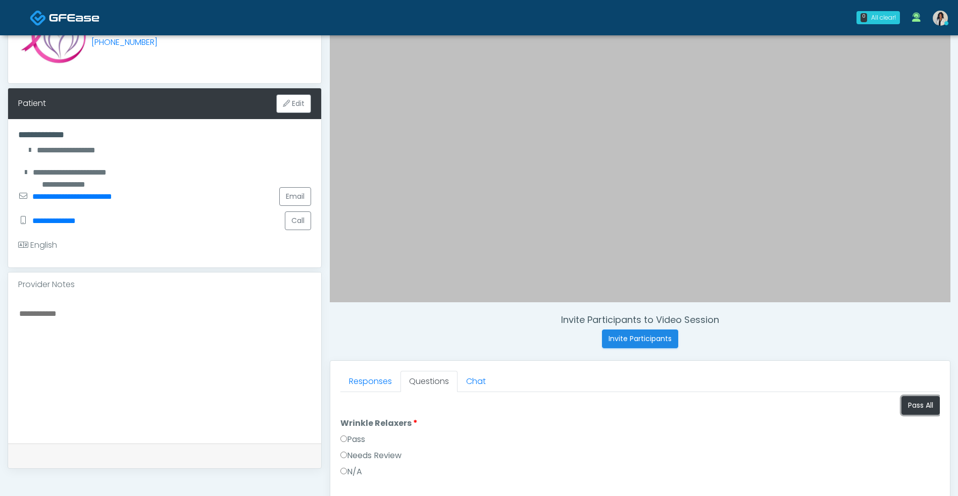
click at [901, 399] on button "Pass All" at bounding box center [920, 405] width 38 height 19
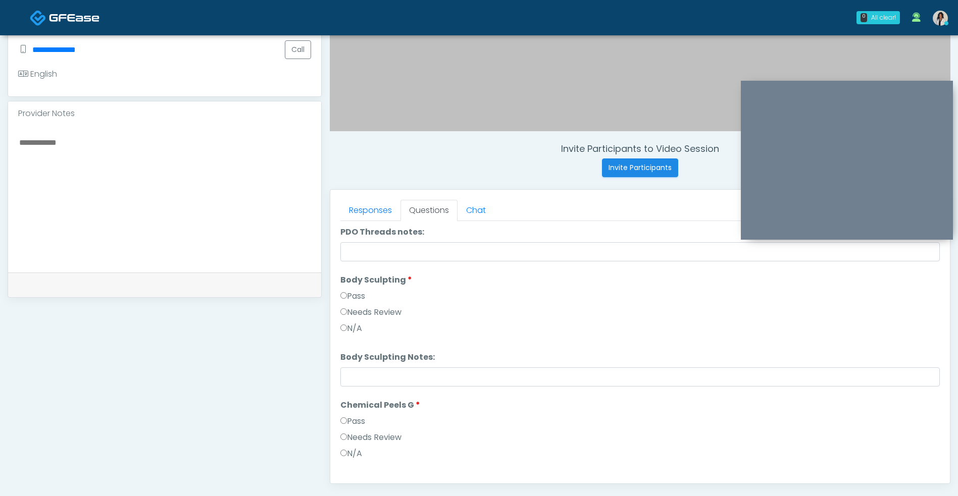
scroll to position [284, 0]
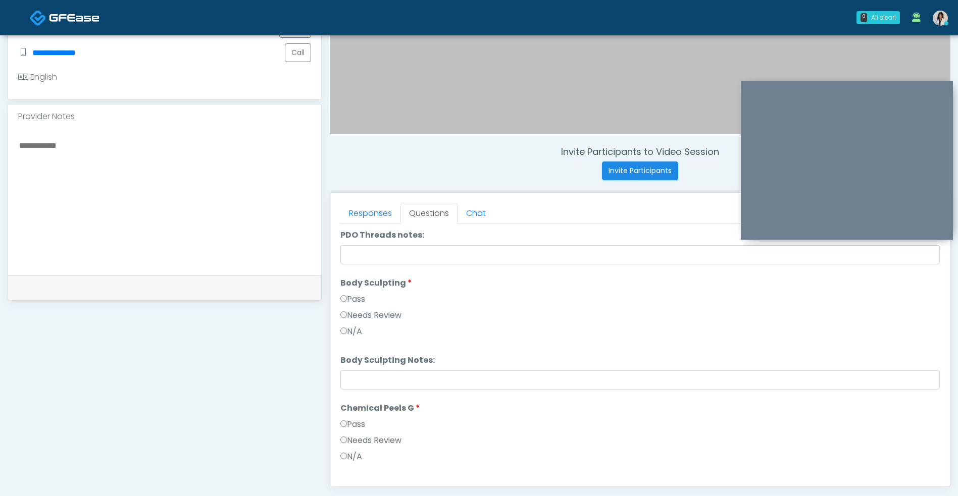
click at [248, 193] on textarea at bounding box center [164, 200] width 293 height 123
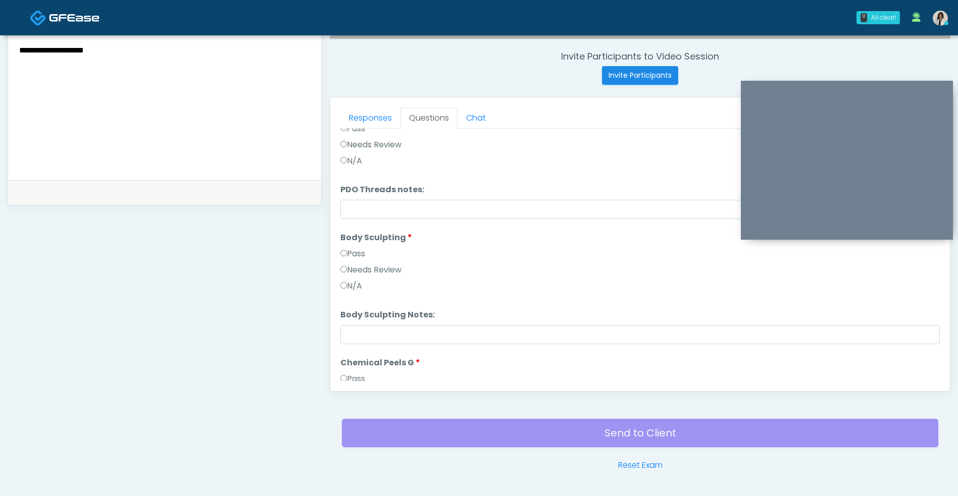
scroll to position [1044, 0]
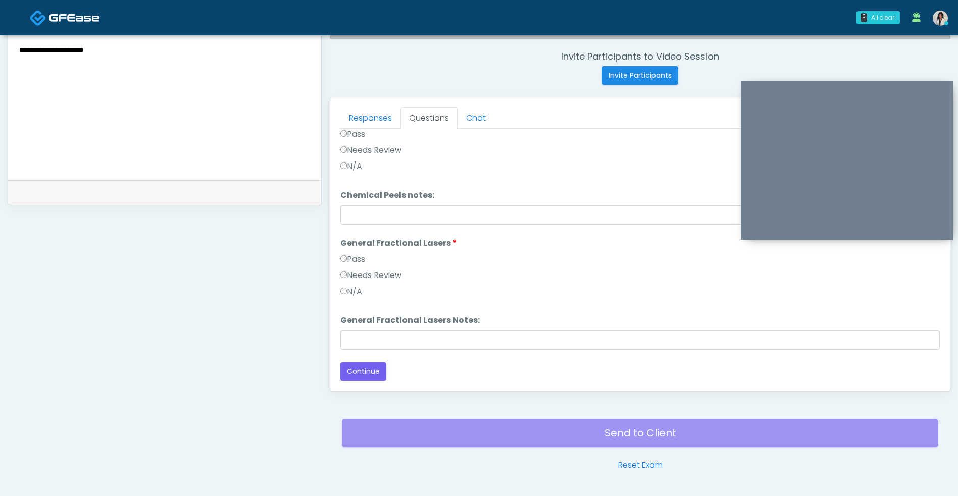
type textarea "**********"
click at [373, 376] on button "Continue" at bounding box center [363, 372] width 46 height 19
click at [637, 467] on link "Reset Exam" at bounding box center [640, 465] width 44 height 12
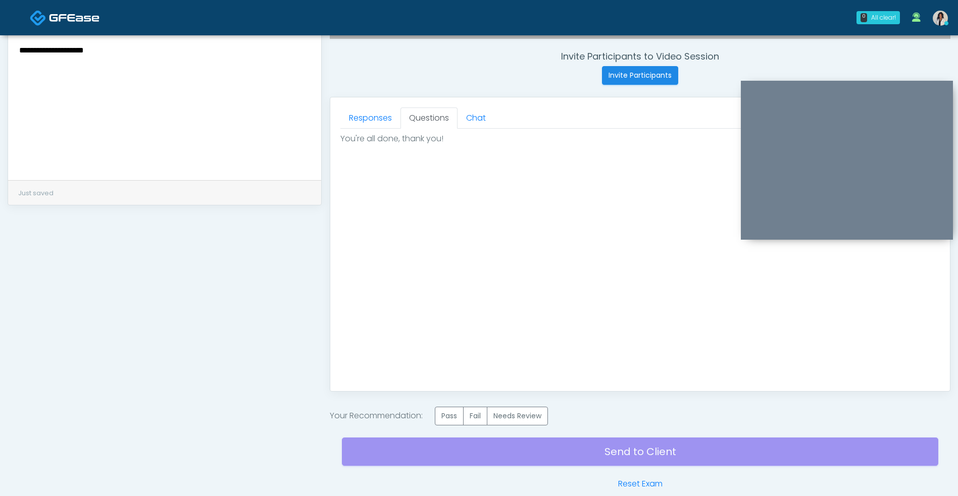
scroll to position [0, 0]
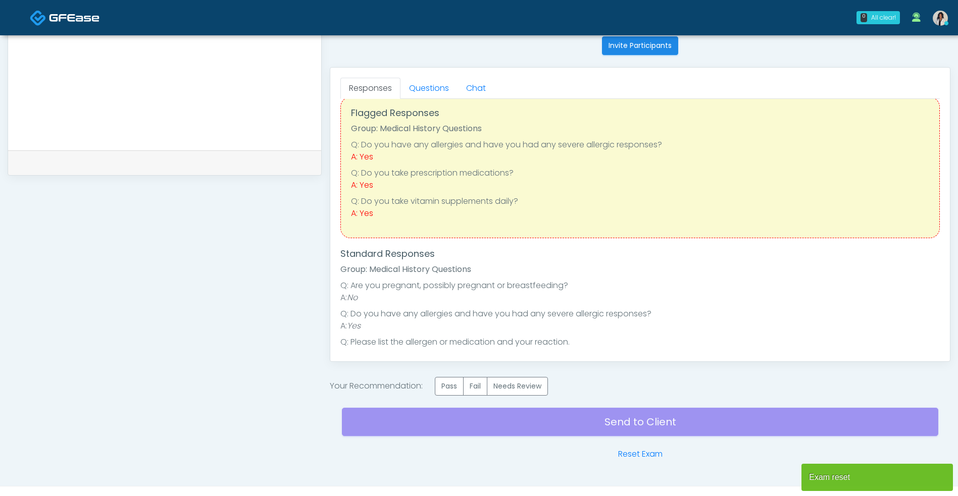
scroll to position [19, 0]
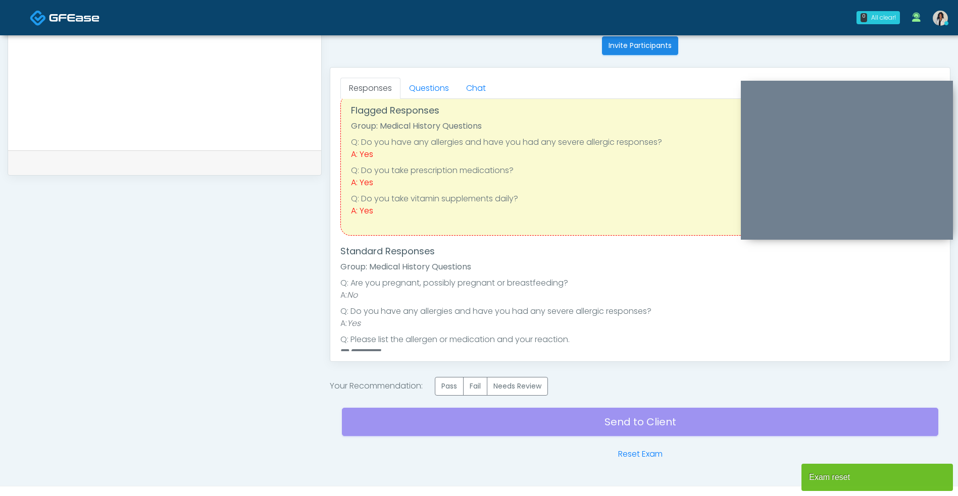
click at [440, 84] on link "Questions" at bounding box center [428, 88] width 57 height 21
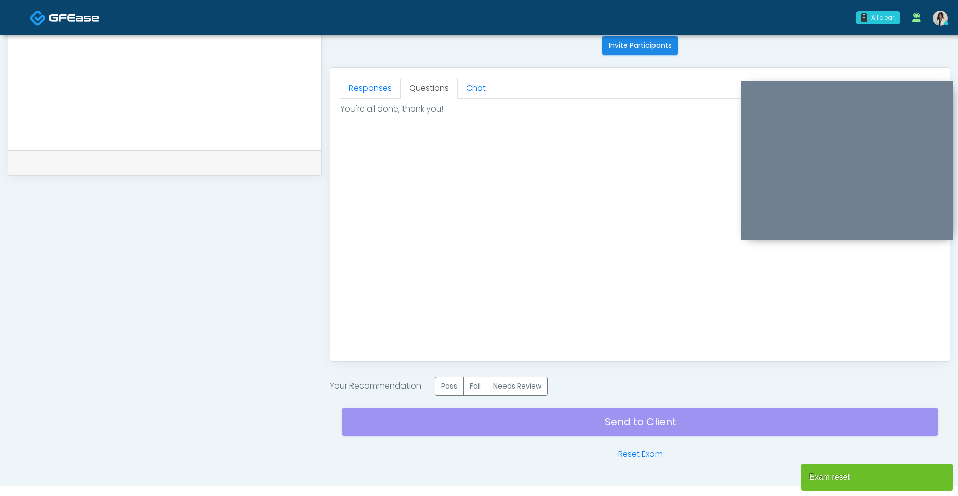
scroll to position [0, 0]
click at [627, 454] on link "Reset Exam" at bounding box center [640, 454] width 44 height 12
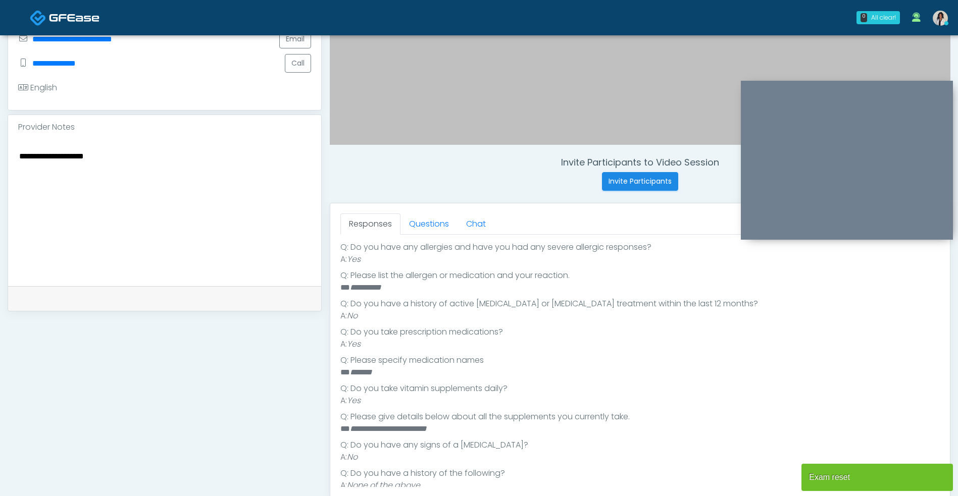
scroll to position [231, 0]
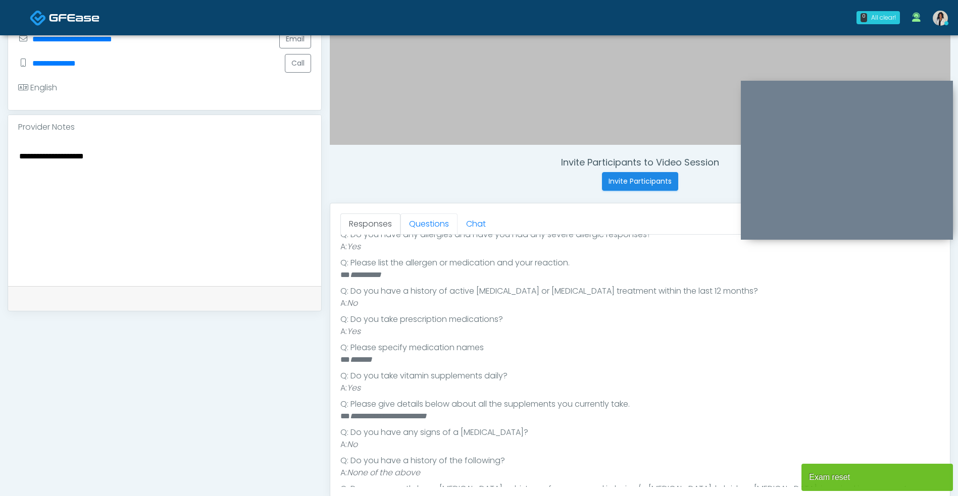
click at [446, 220] on link "Questions" at bounding box center [428, 224] width 57 height 21
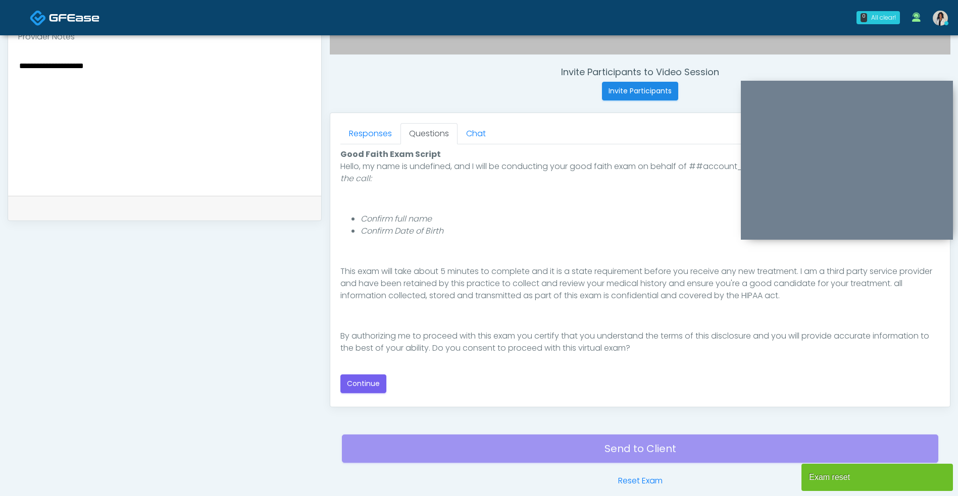
scroll to position [395, 0]
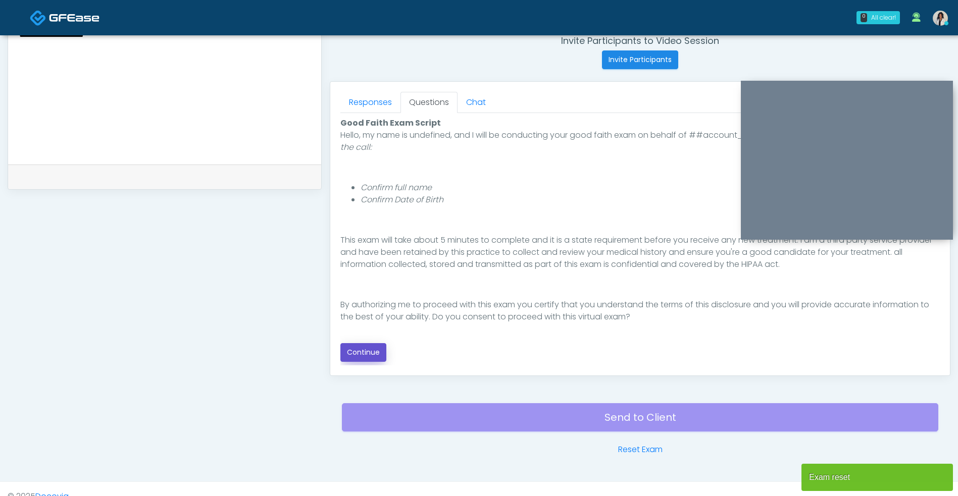
click at [375, 357] on button "Continue" at bounding box center [363, 352] width 46 height 19
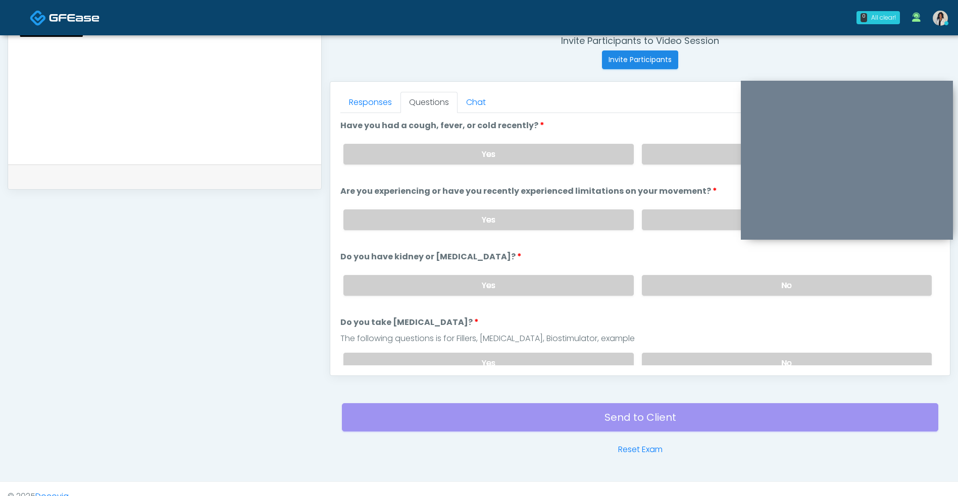
scroll to position [410, 0]
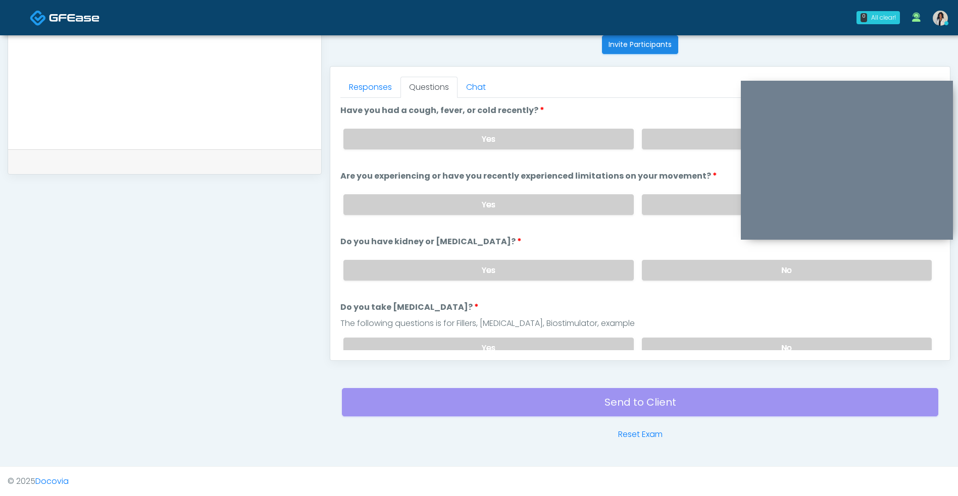
click at [690, 146] on label "No" at bounding box center [787, 139] width 290 height 21
click at [676, 209] on label "No" at bounding box center [787, 204] width 290 height 21
click at [676, 279] on label "No" at bounding box center [787, 270] width 290 height 21
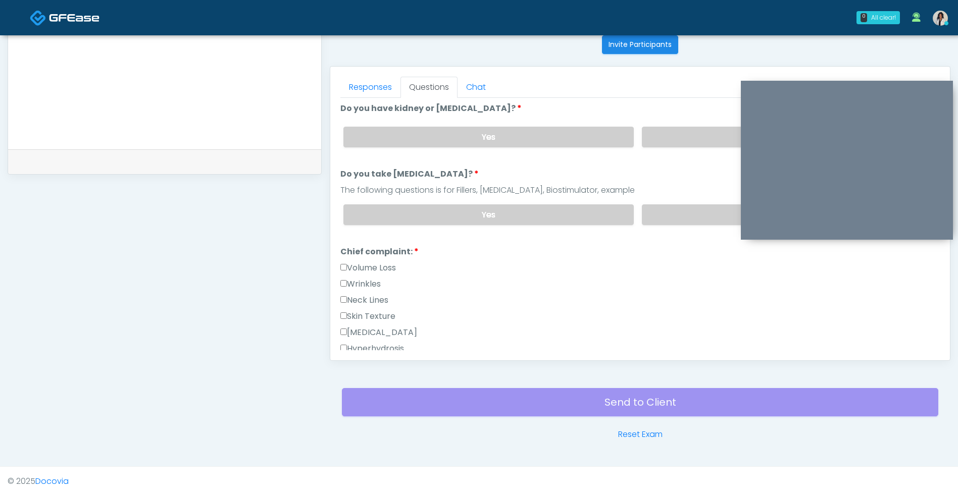
click at [679, 221] on label "No" at bounding box center [787, 214] width 290 height 21
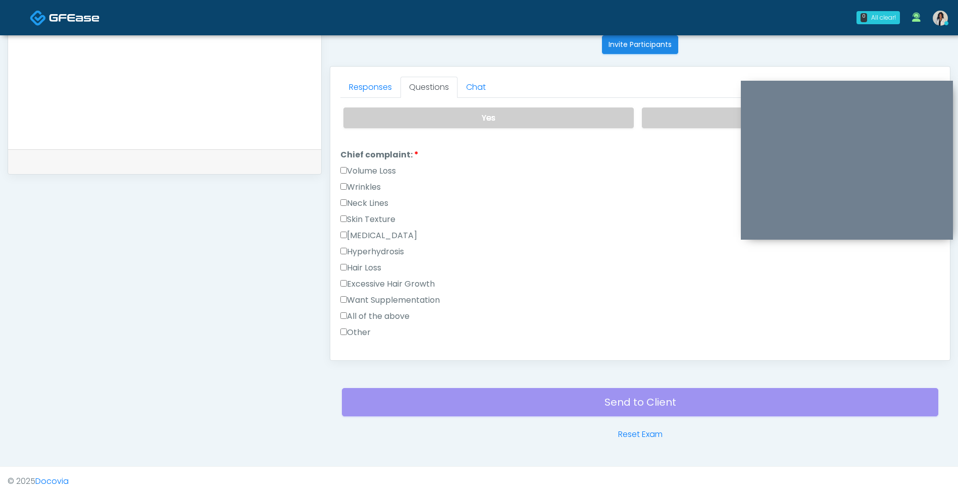
scroll to position [271, 0]
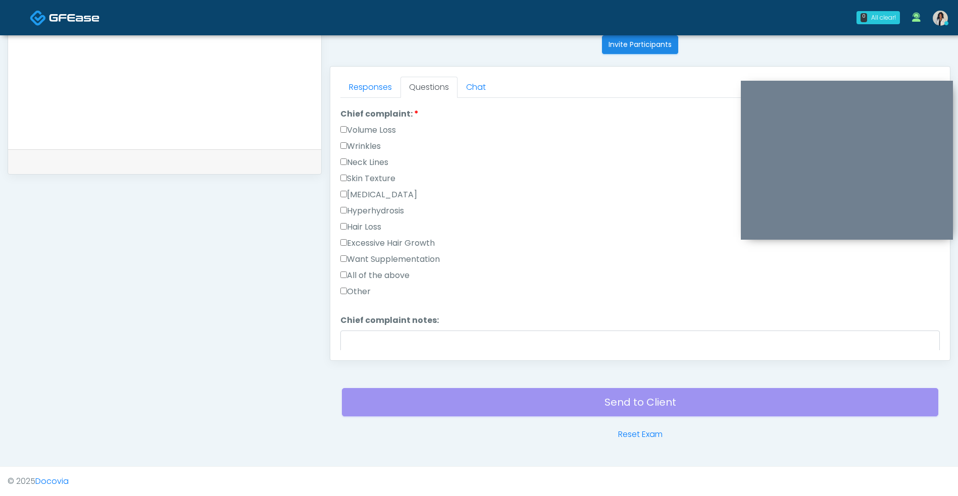
click at [381, 146] on label "Wrinkles" at bounding box center [360, 146] width 40 height 12
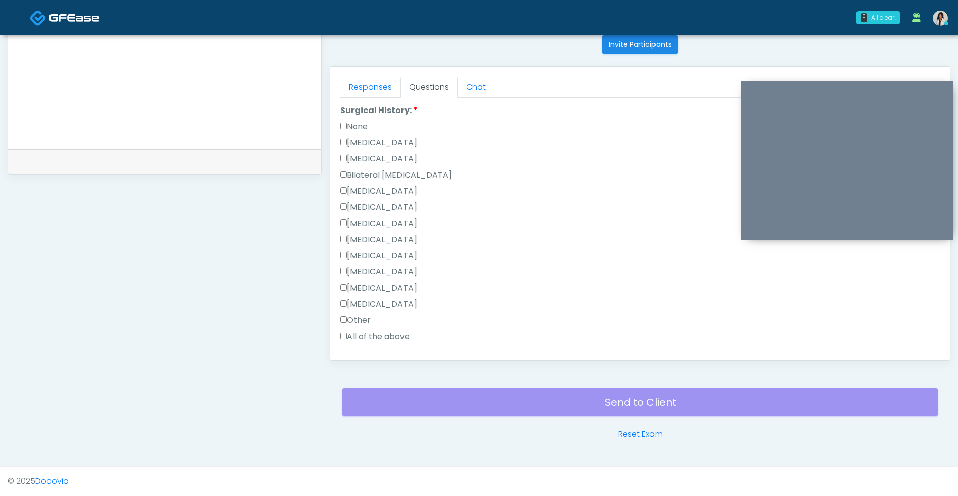
scroll to position [571, 0]
click at [393, 211] on label "Rhinoplasty" at bounding box center [378, 209] width 77 height 12
click at [392, 292] on label "Tonsillectomy" at bounding box center [378, 290] width 77 height 12
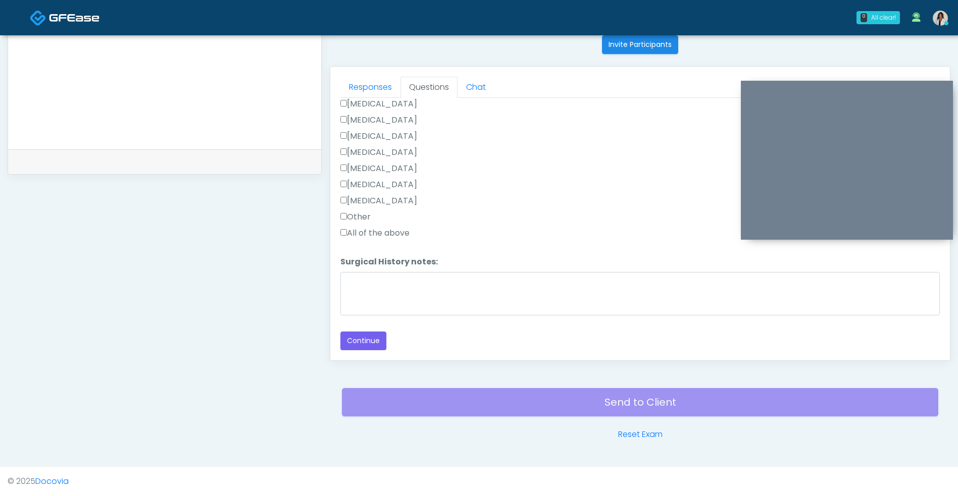
click at [369, 347] on button "Continue" at bounding box center [363, 341] width 46 height 19
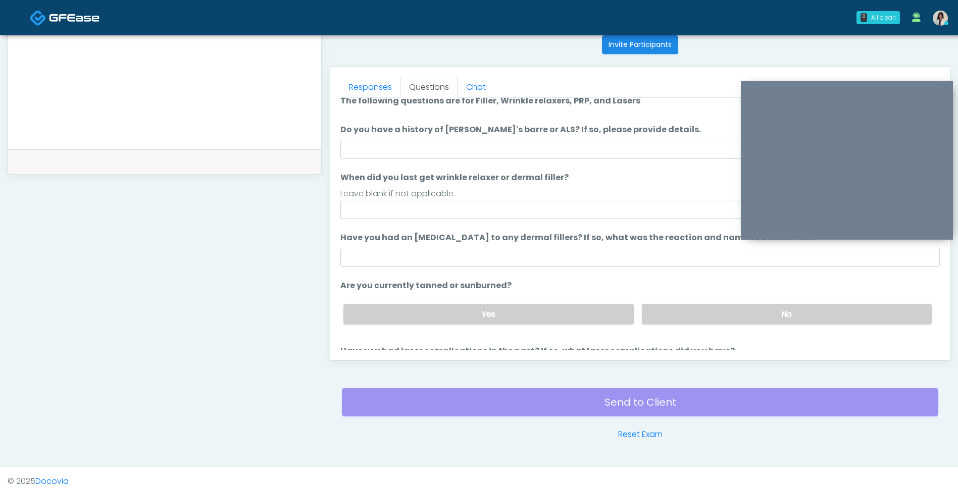
scroll to position [0, 0]
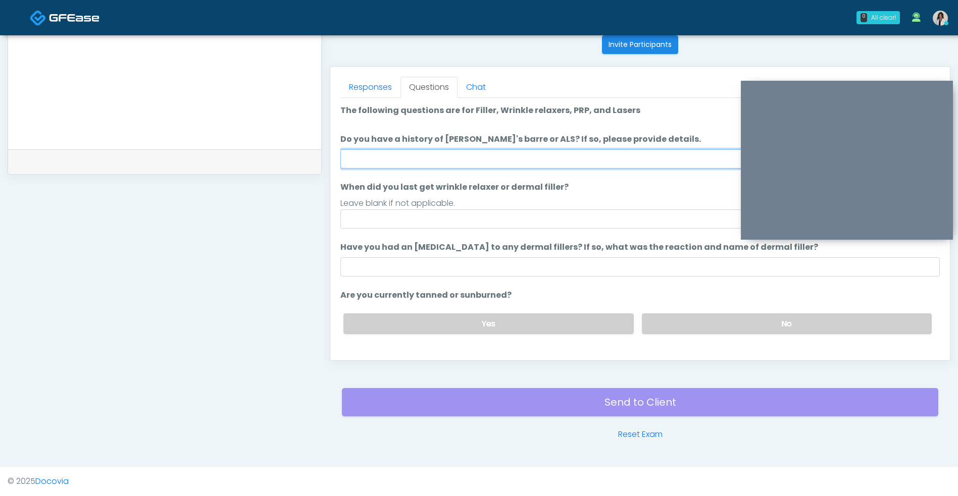
click at [500, 160] on input "Do you have a history of Guillain's barre or ALS? If so, please provide details." at bounding box center [639, 158] width 599 height 19
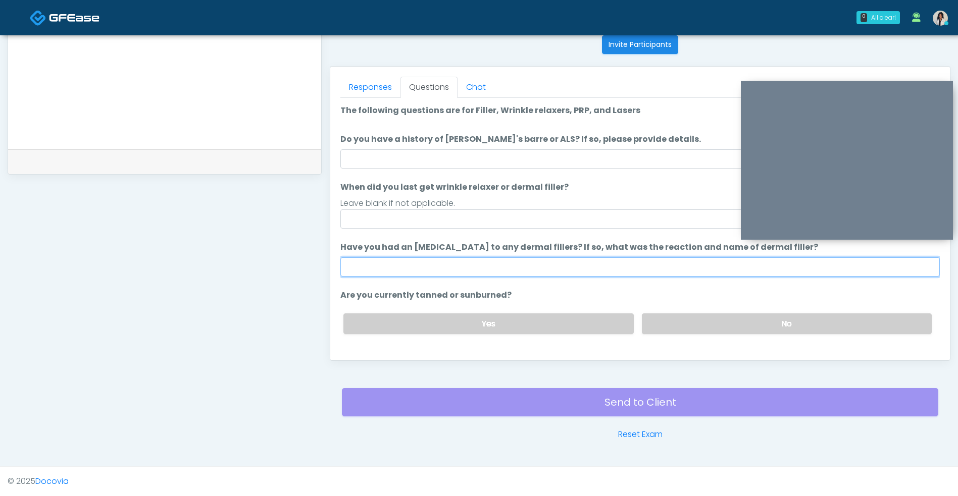
click at [464, 268] on input "Have you had an allergic response to any dermal fillers? If so, what was the re…" at bounding box center [639, 267] width 599 height 19
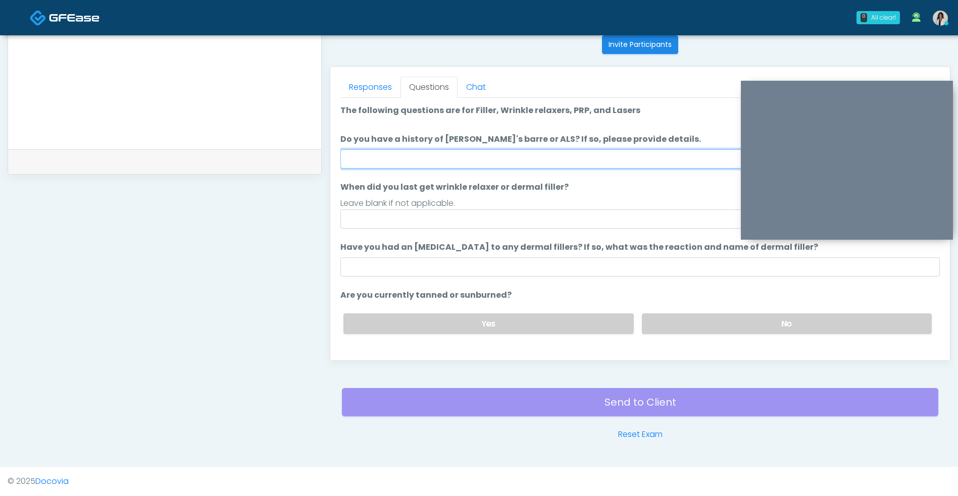
click at [555, 161] on input "Do you have a history of Guillain's barre or ALS? If so, please provide details." at bounding box center [639, 158] width 599 height 19
type input "**"
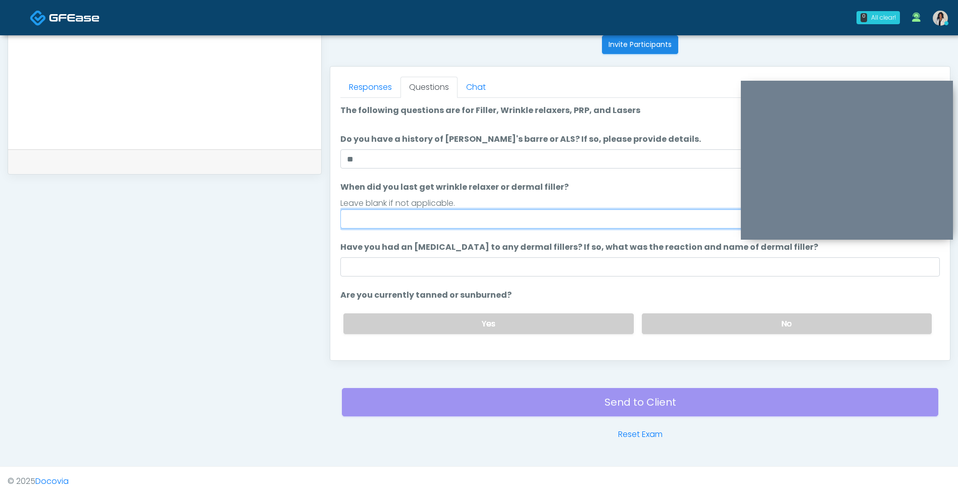
click at [622, 223] on input "When did you last get wrinkle relaxer or dermal filler?" at bounding box center [639, 219] width 599 height 19
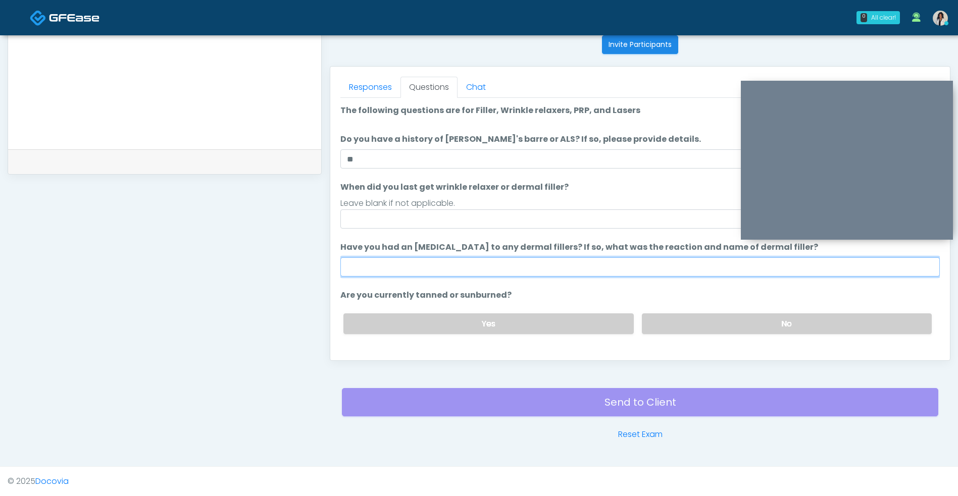
click at [655, 270] on input "Have you had an [MEDICAL_DATA] to any dermal fillers? If so, what was the react…" at bounding box center [639, 267] width 599 height 19
type input "**"
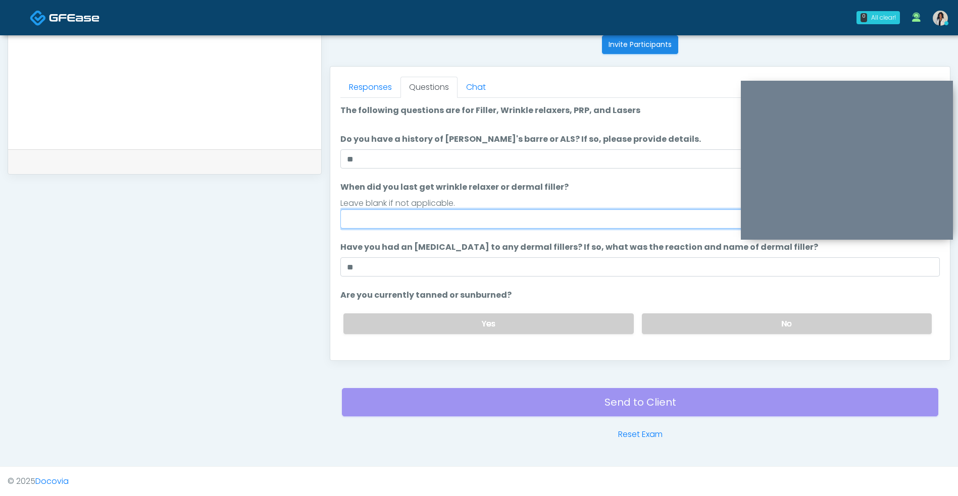
click at [627, 221] on input "When did you last get wrinkle relaxer or dermal filler?" at bounding box center [639, 219] width 599 height 19
click at [704, 331] on label "No" at bounding box center [787, 324] width 290 height 21
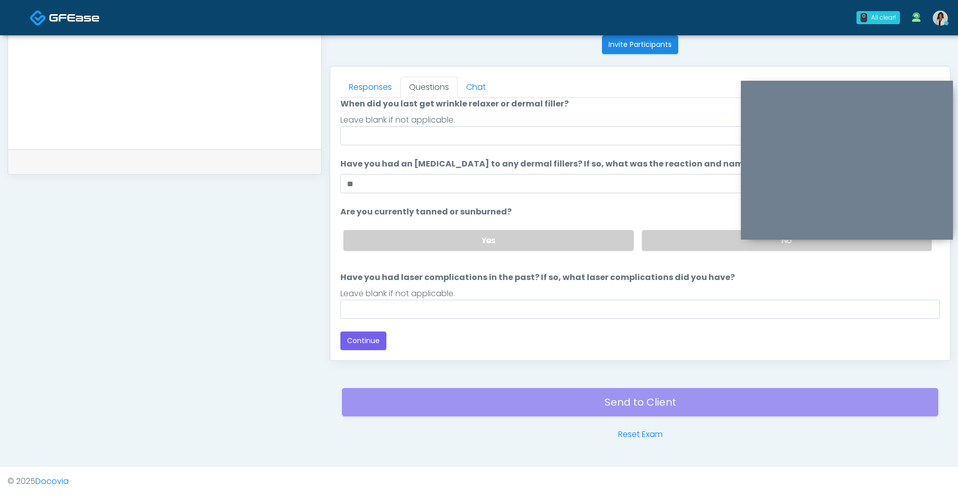
click at [381, 340] on button "Continue" at bounding box center [363, 341] width 46 height 19
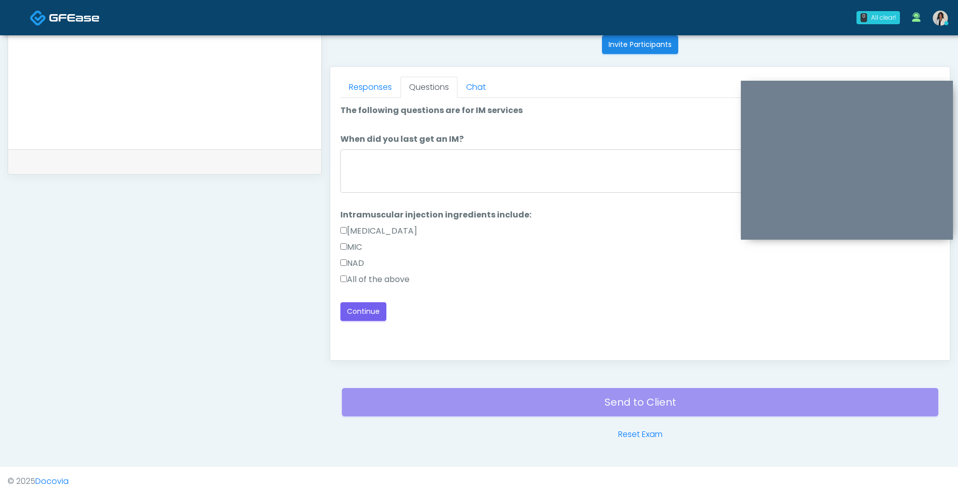
click at [406, 278] on label "All of the above" at bounding box center [374, 280] width 69 height 12
click at [375, 317] on button "Continue" at bounding box center [363, 311] width 46 height 19
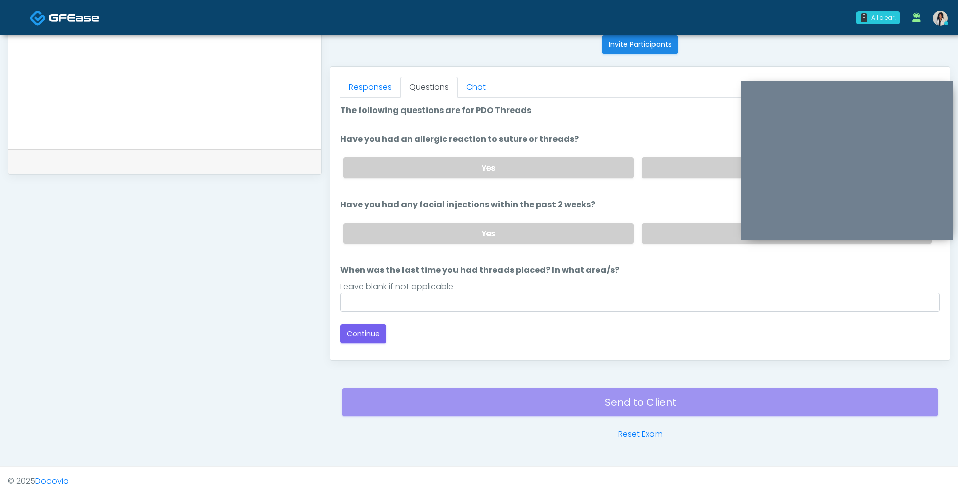
click at [692, 166] on label "No" at bounding box center [787, 168] width 290 height 21
click at [683, 224] on label "No" at bounding box center [787, 233] width 290 height 21
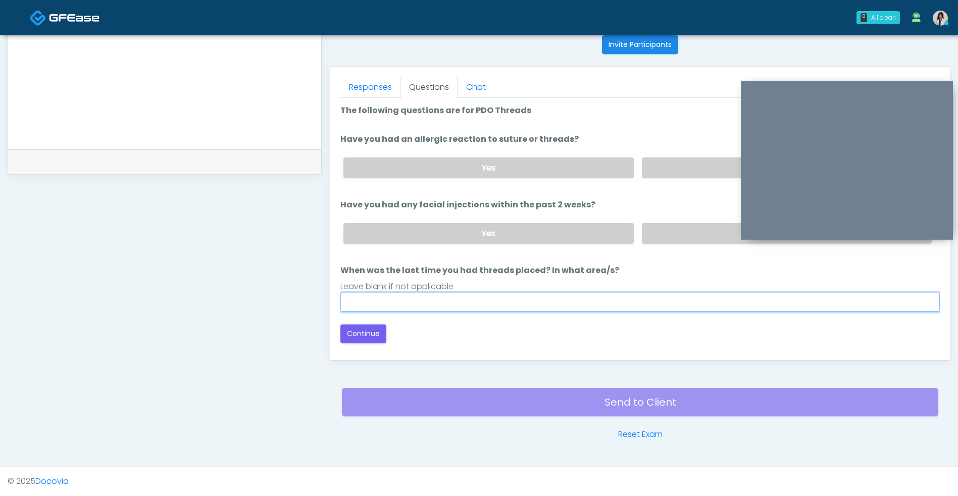
click at [573, 305] on input "When was the last time you had threads placed? In what area/s?" at bounding box center [639, 302] width 599 height 19
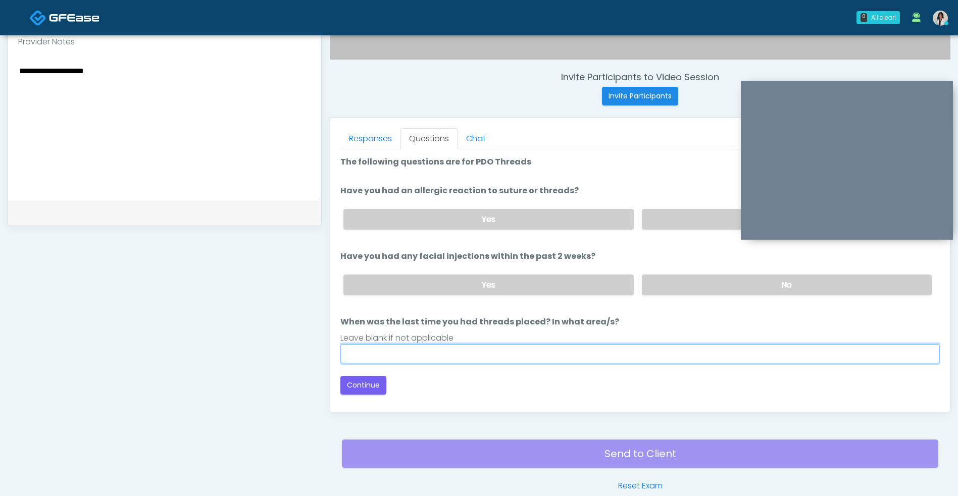
scroll to position [313, 0]
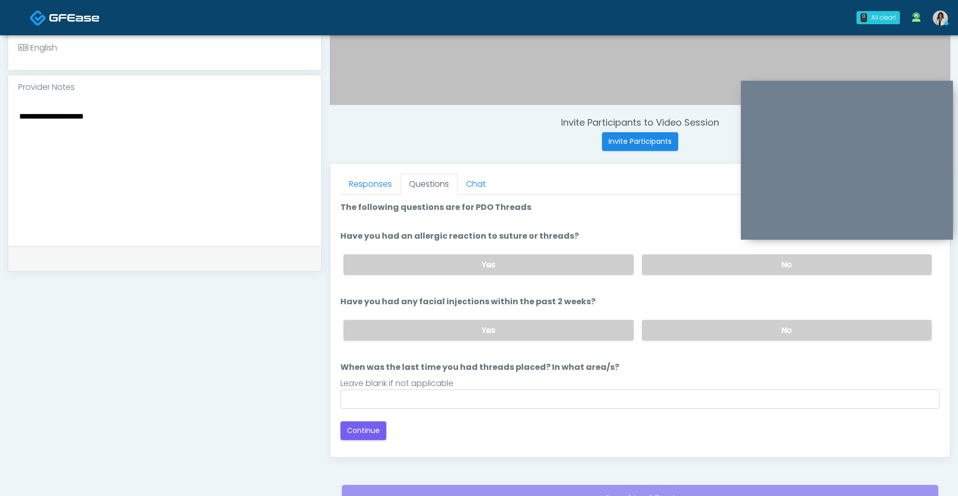
click at [45, 117] on textarea "**********" at bounding box center [164, 171] width 293 height 123
click at [74, 117] on textarea "**********" at bounding box center [164, 171] width 293 height 123
click at [63, 118] on textarea "**********" at bounding box center [164, 171] width 293 height 123
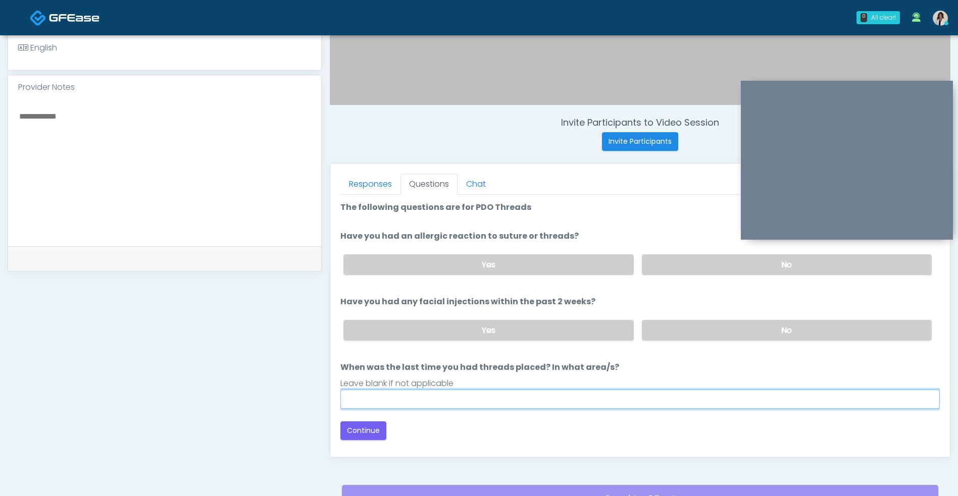
click at [438, 402] on input "When was the last time you had threads placed? In what area/s?" at bounding box center [639, 399] width 599 height 19
click at [463, 402] on input "***" at bounding box center [639, 399] width 599 height 19
type input "*"
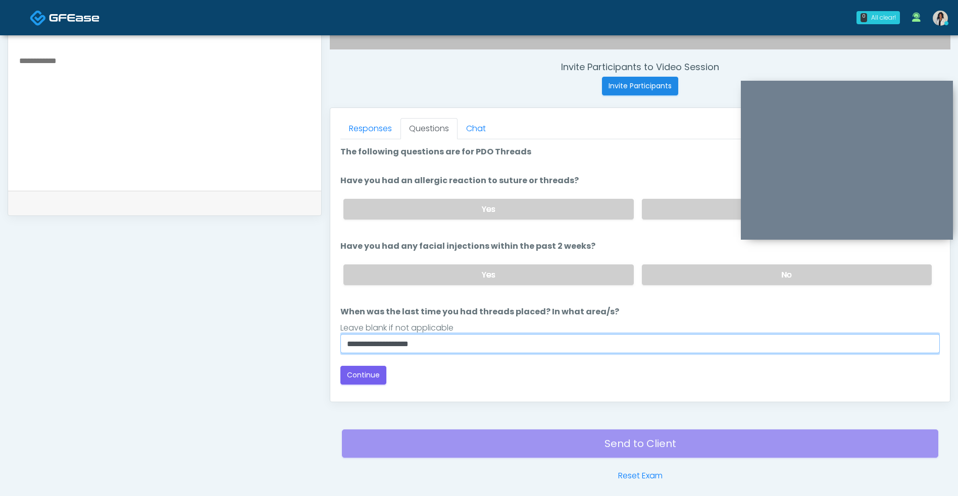
scroll to position [397, 0]
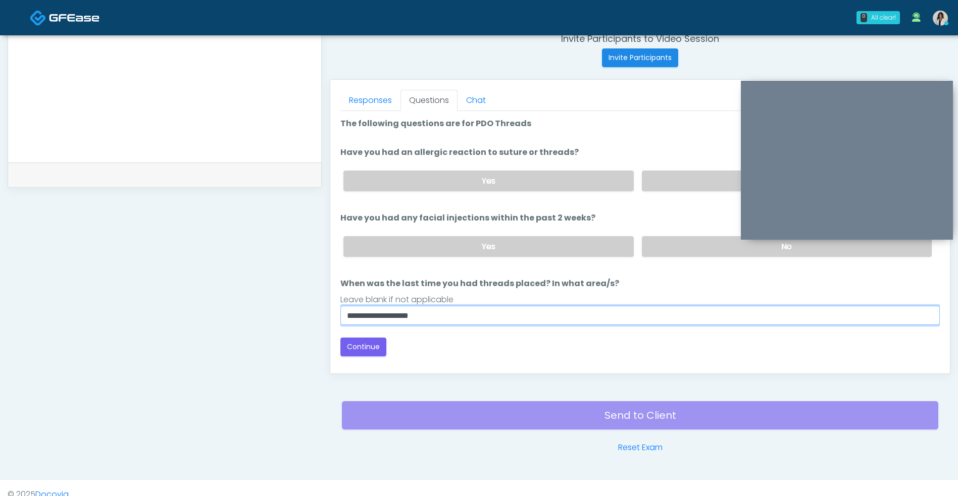
type input "**********"
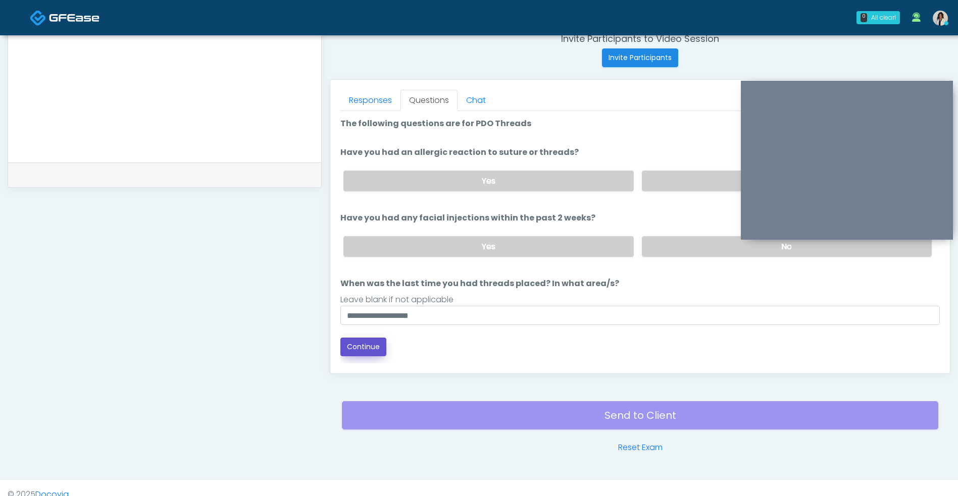
click at [372, 353] on button "Continue" at bounding box center [363, 347] width 46 height 19
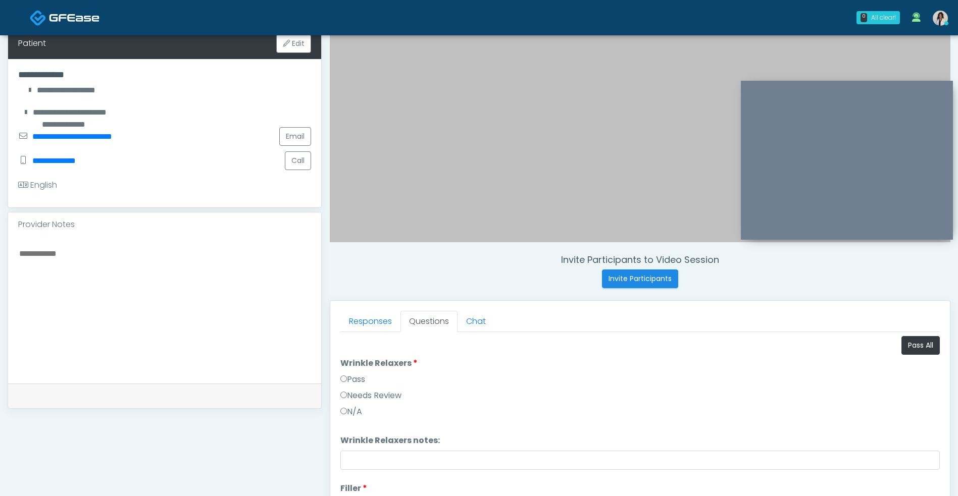
scroll to position [168, 0]
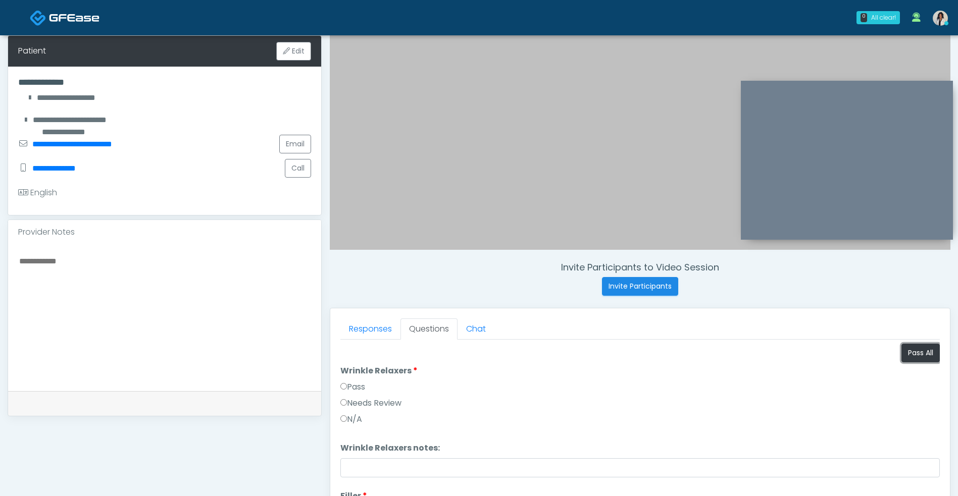
click at [919, 348] on button "Pass All" at bounding box center [920, 353] width 38 height 19
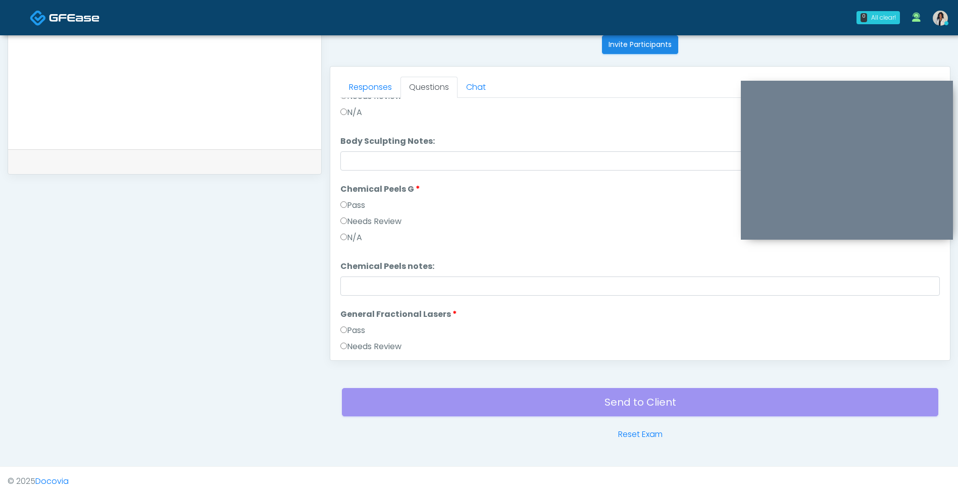
scroll to position [1044, 0]
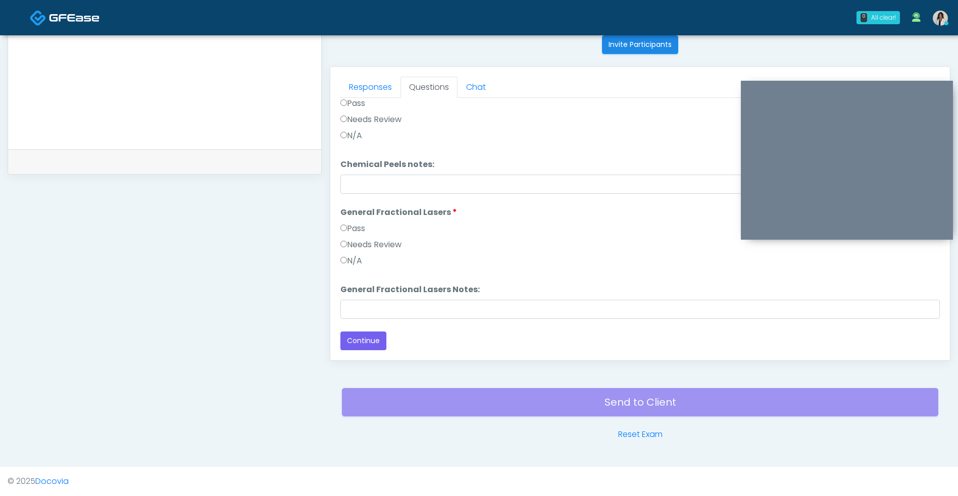
click at [371, 342] on button "Continue" at bounding box center [363, 341] width 46 height 19
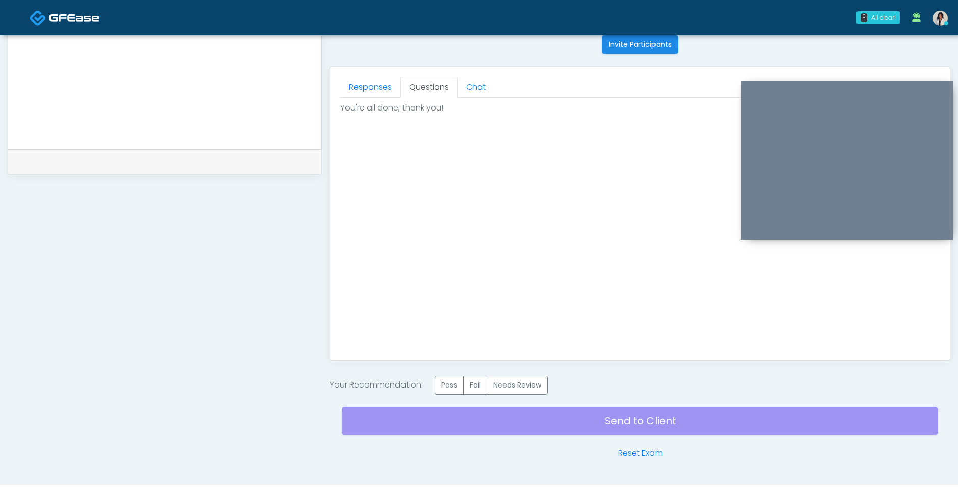
scroll to position [0, 0]
click at [458, 392] on label "Pass" at bounding box center [449, 385] width 29 height 19
click at [463, 429] on div "Send to Client Reset Exam" at bounding box center [640, 427] width 596 height 65
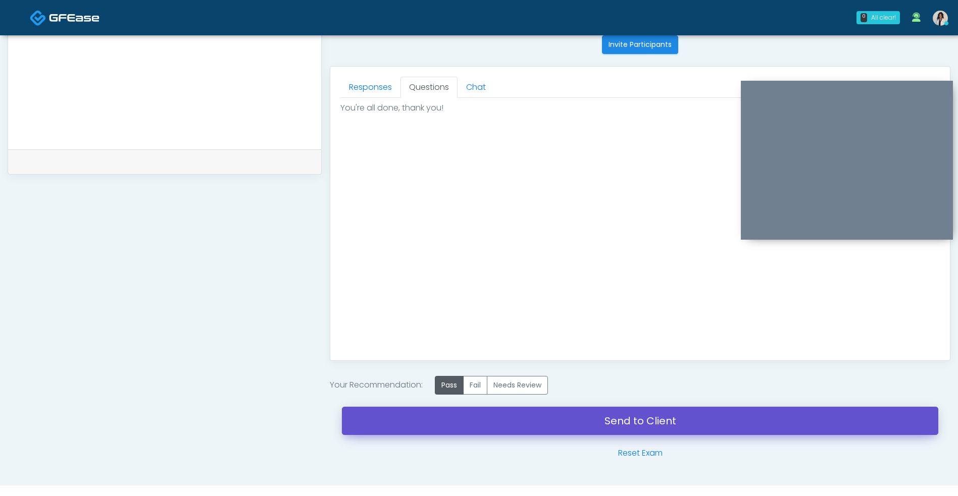
click at [465, 420] on link "Send to Client" at bounding box center [640, 421] width 596 height 28
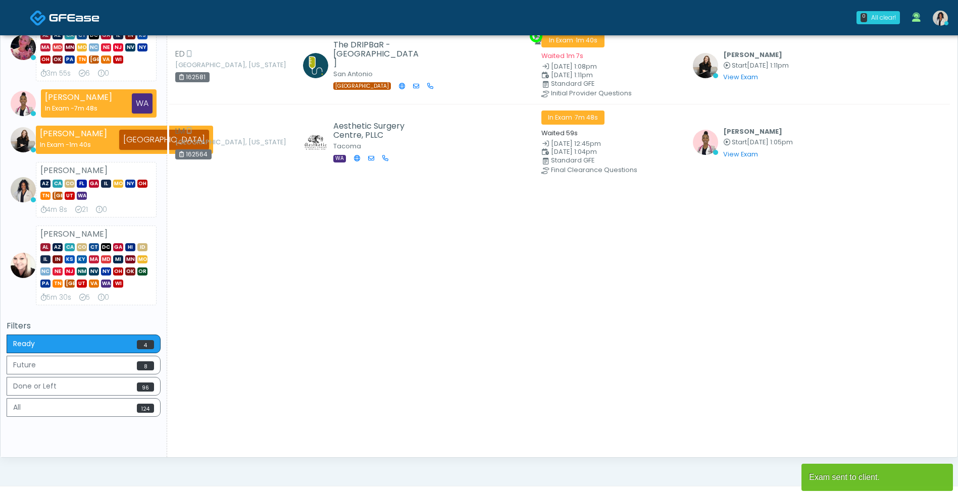
scroll to position [203, 0]
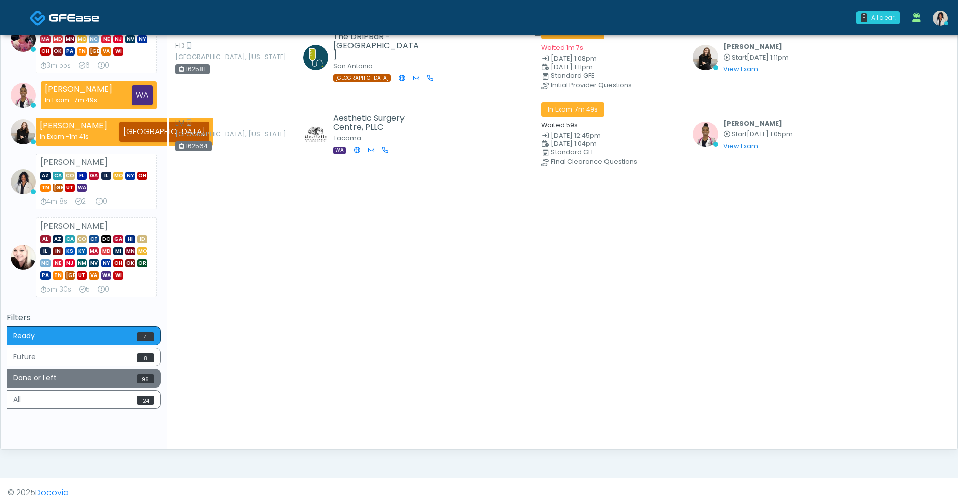
click at [129, 385] on button "Done or Left 96" at bounding box center [84, 378] width 154 height 19
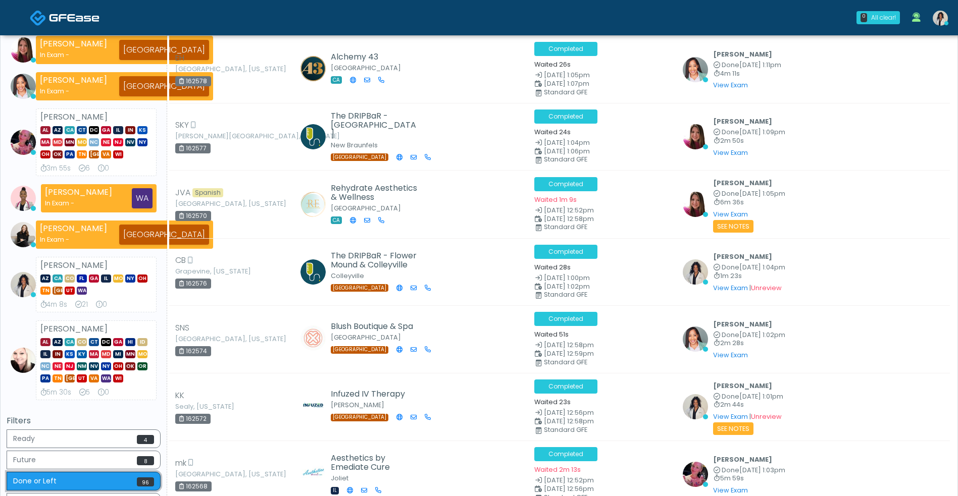
scroll to position [149, 0]
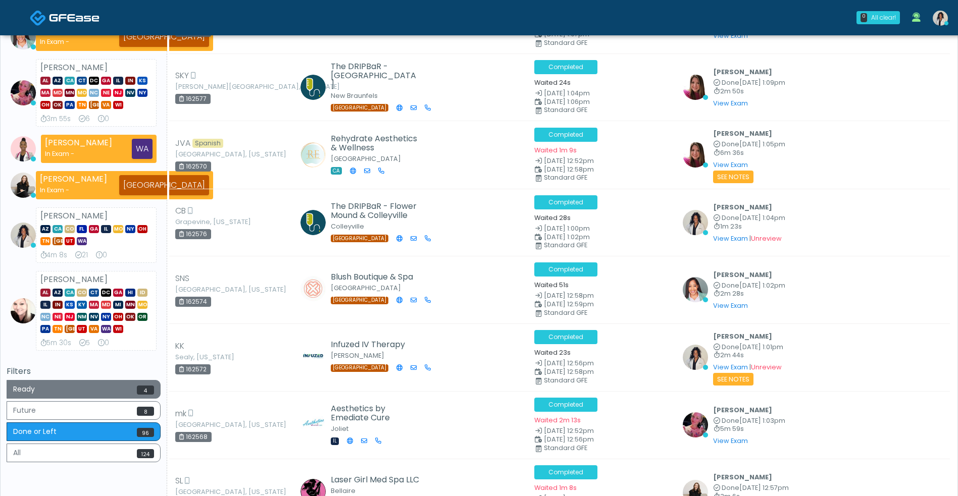
click at [145, 391] on span "4" at bounding box center [145, 390] width 17 height 9
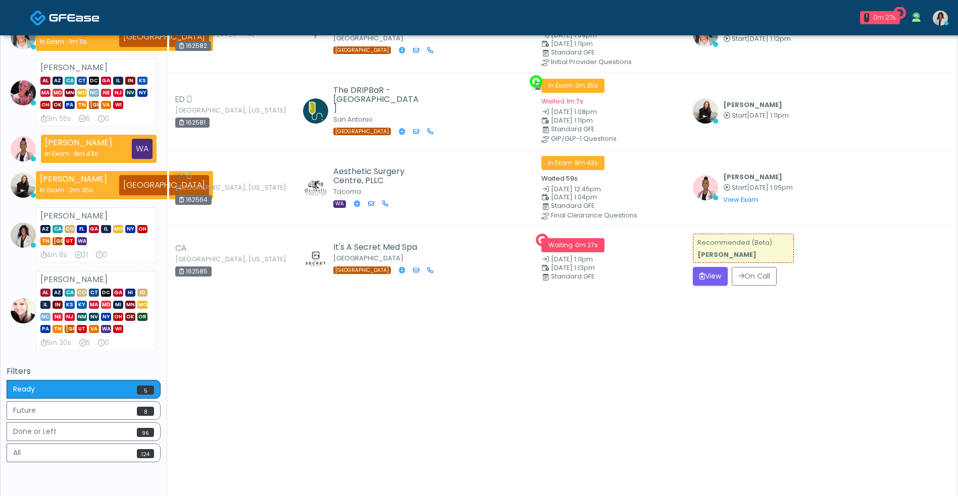
click at [699, 276] on icon "submit" at bounding box center [702, 276] width 6 height 7
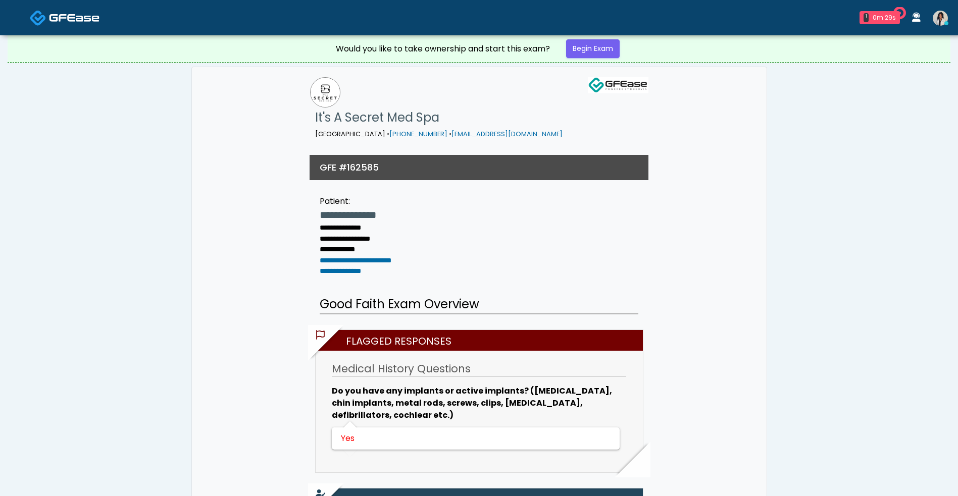
click at [601, 50] on link "Begin Exam" at bounding box center [593, 48] width 54 height 19
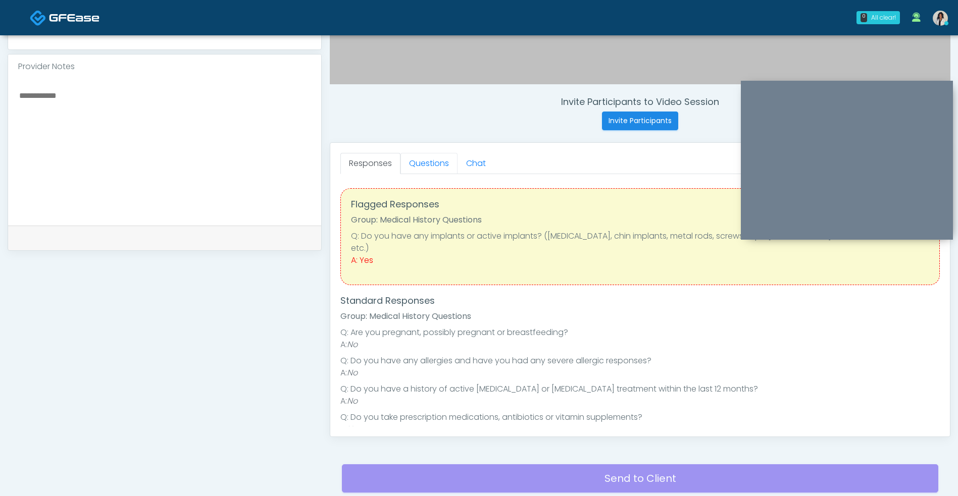
click at [438, 164] on link "Questions" at bounding box center [428, 163] width 57 height 21
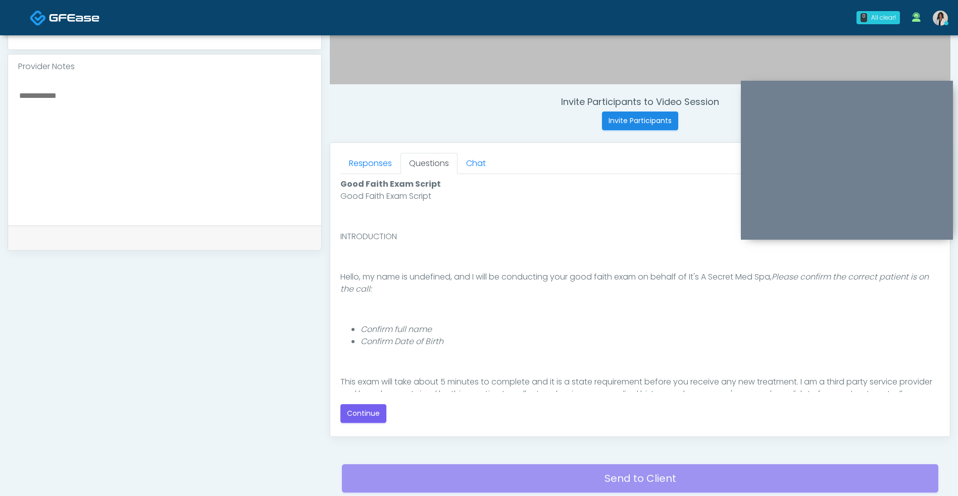
scroll to position [81, 0]
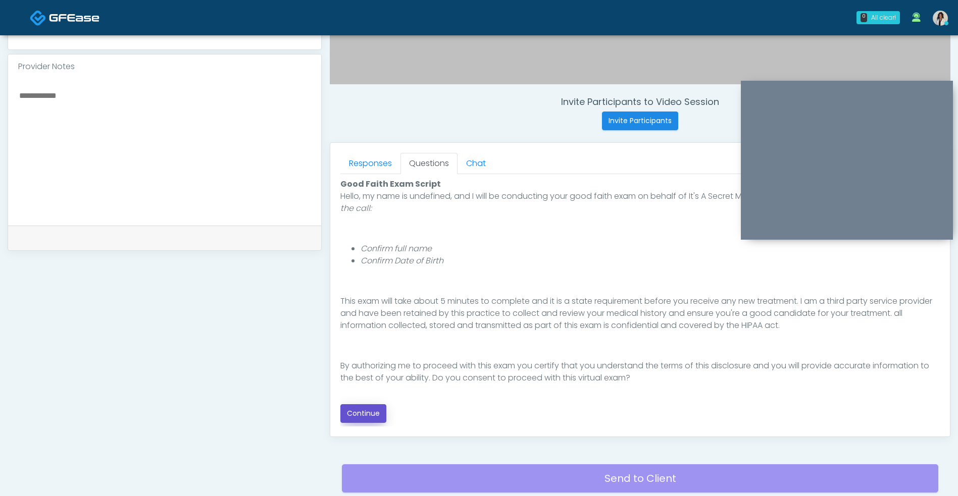
click at [365, 417] on button "Continue" at bounding box center [363, 413] width 46 height 19
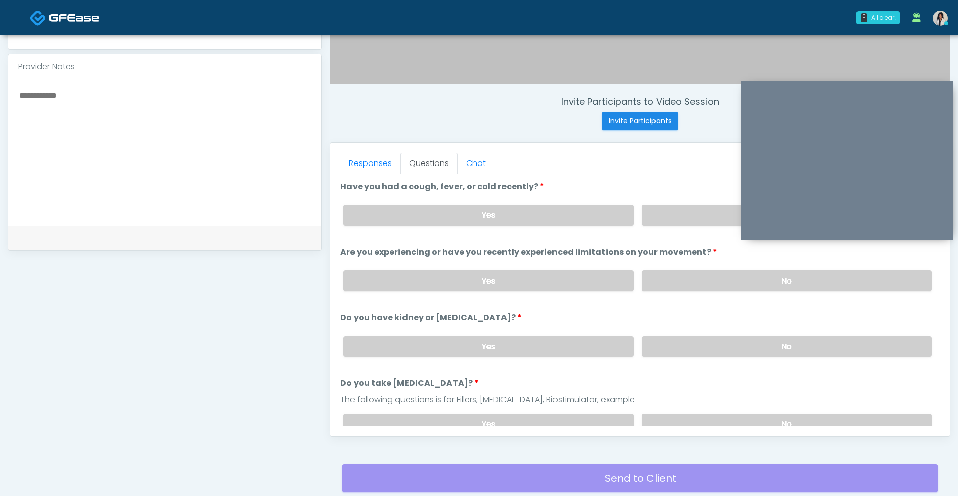
scroll to position [410, 0]
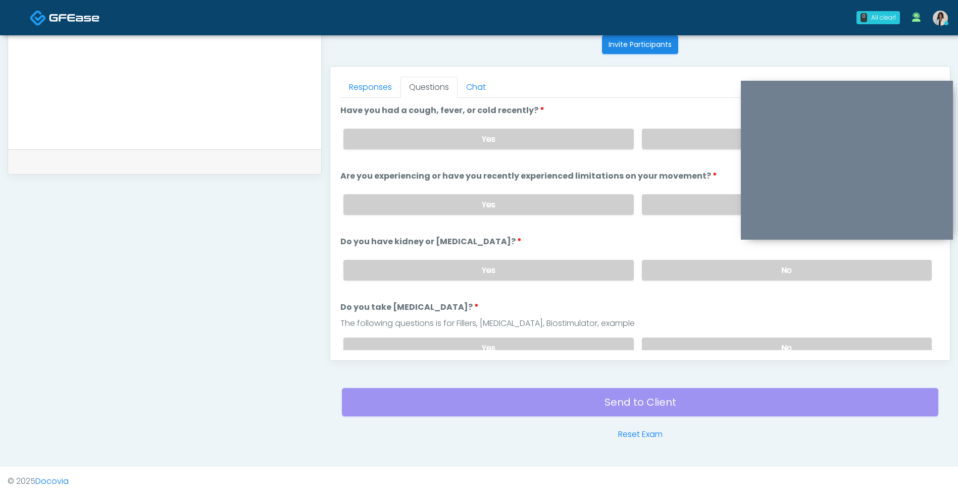
click at [688, 135] on label "No" at bounding box center [787, 139] width 290 height 21
click at [660, 206] on label "No" at bounding box center [787, 204] width 290 height 21
click at [657, 274] on label "No" at bounding box center [787, 270] width 290 height 21
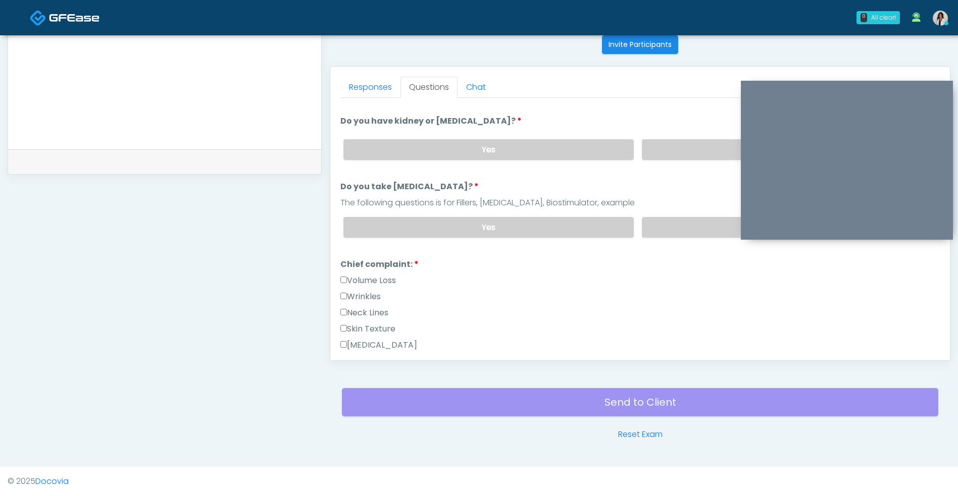
click at [668, 234] on label "No" at bounding box center [787, 227] width 290 height 21
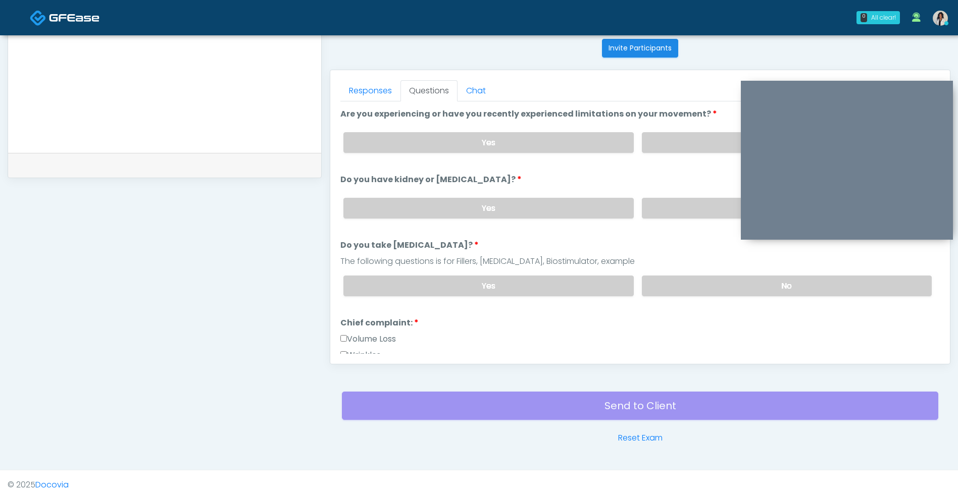
scroll to position [0, 0]
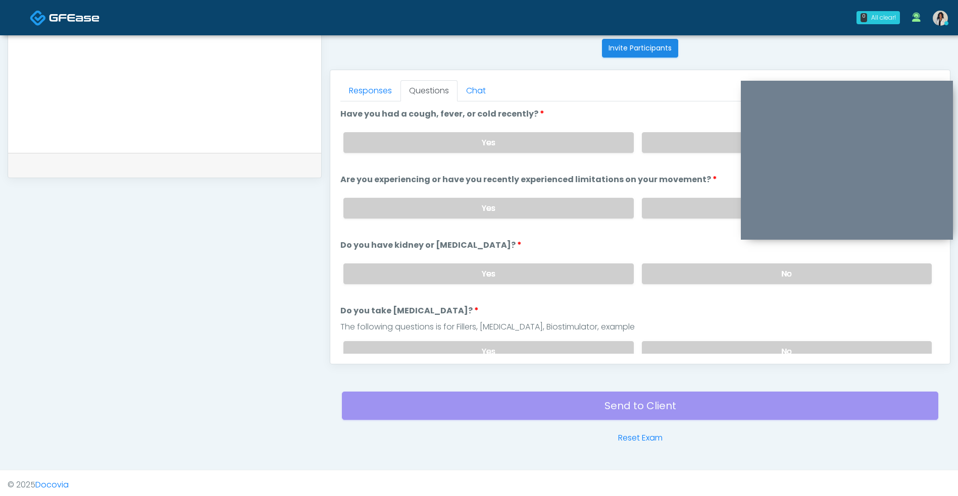
click at [369, 91] on link "Responses" at bounding box center [370, 90] width 60 height 21
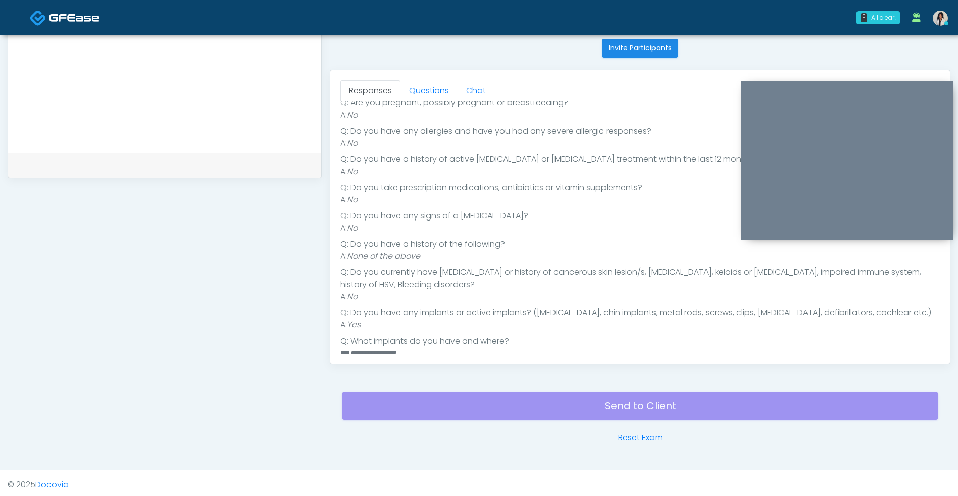
scroll to position [199, 0]
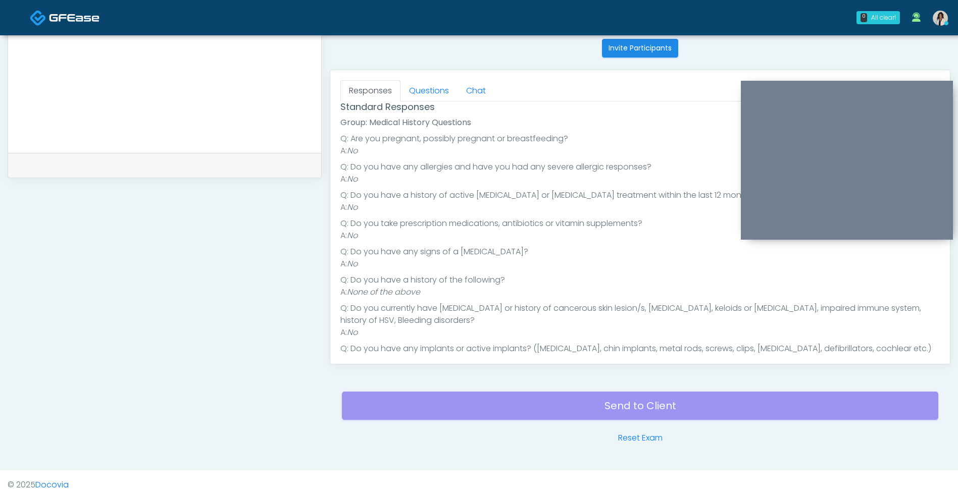
click at [600, 306] on li "Q: Do you currently have cancer or history of cancerous skin lesion/s, melasma,…" at bounding box center [639, 314] width 599 height 24
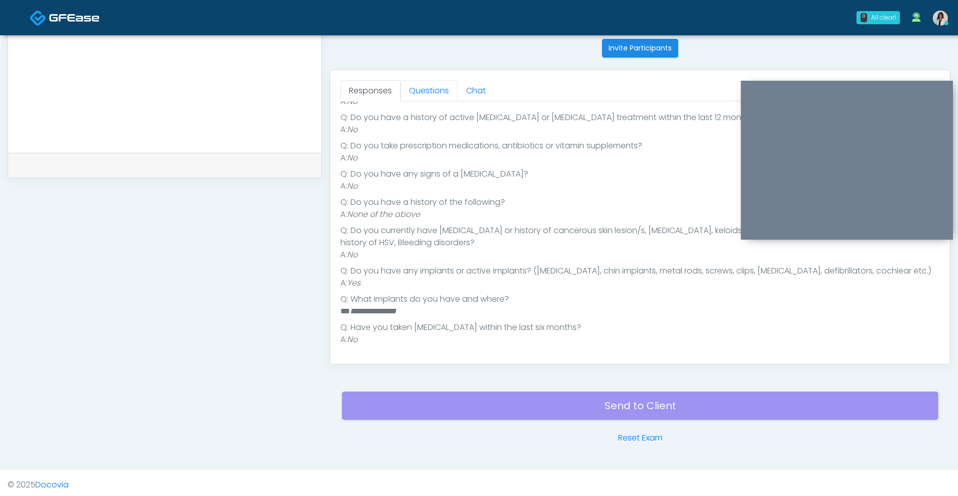
click at [424, 101] on link "Questions" at bounding box center [428, 90] width 57 height 21
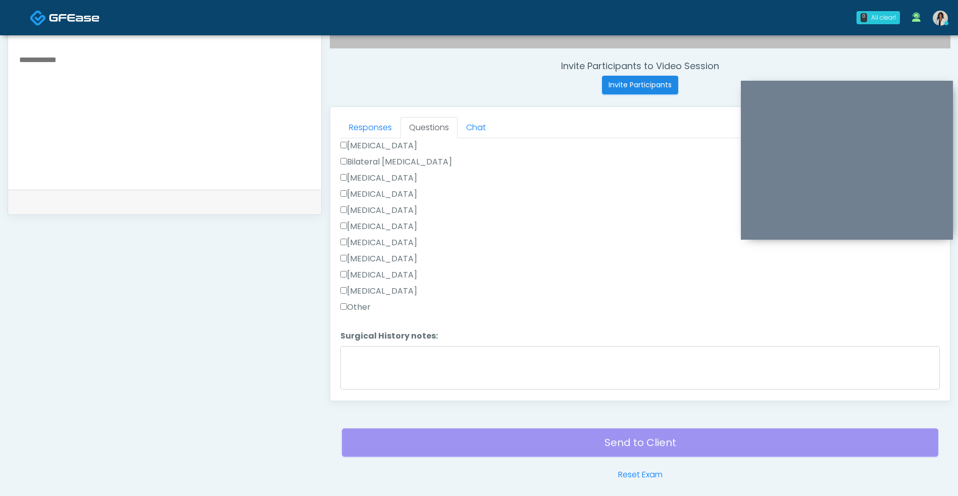
scroll to position [626, 0]
click at [417, 195] on label "[MEDICAL_DATA]" at bounding box center [378, 193] width 77 height 12
click at [380, 148] on label "Wrinkles" at bounding box center [360, 149] width 40 height 12
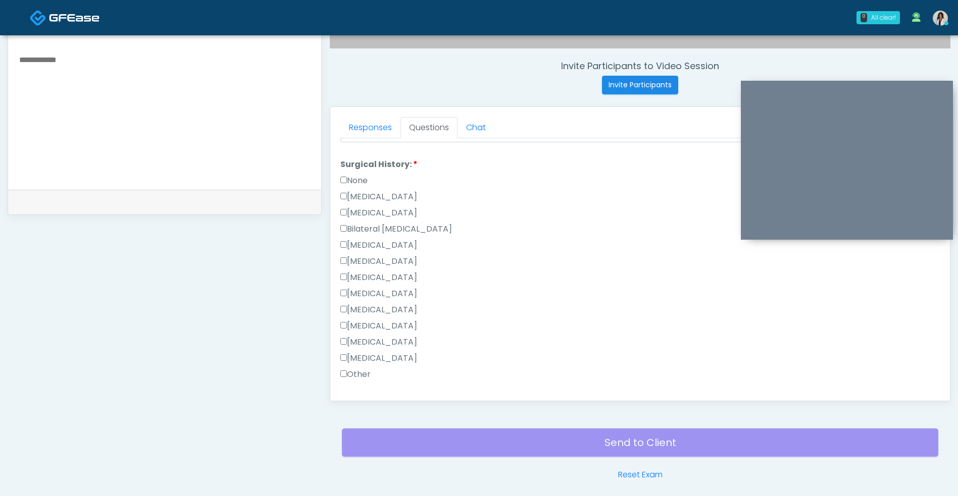
scroll to position [660, 0]
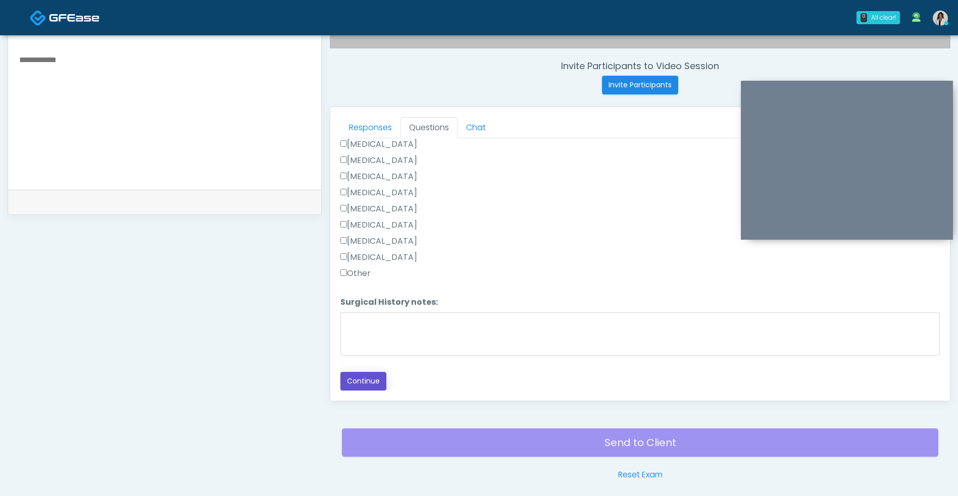
click at [373, 380] on button "Continue" at bounding box center [363, 381] width 46 height 19
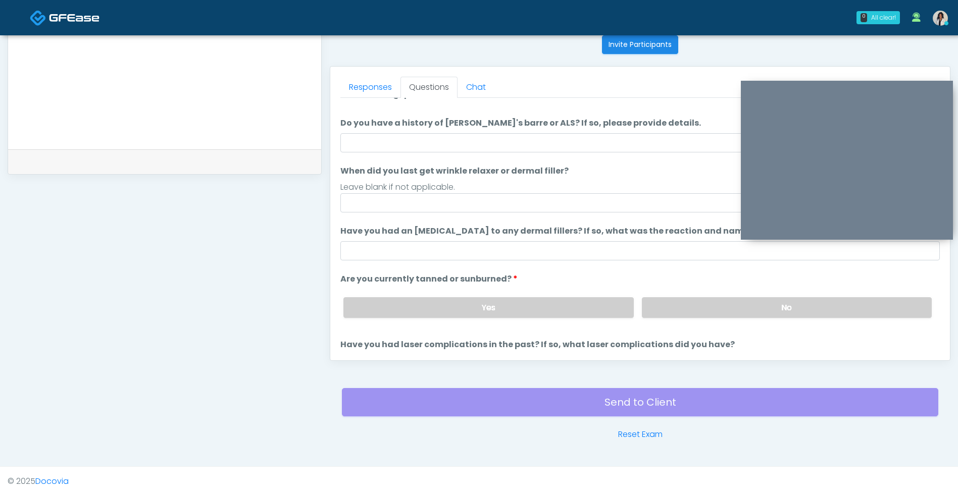
scroll to position [0, 0]
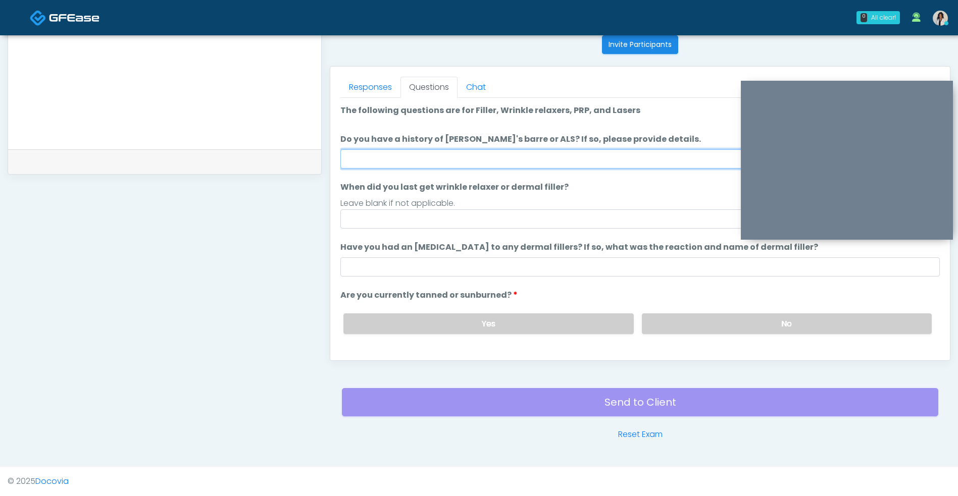
click at [570, 165] on input "Do you have a history of Guillain's barre or ALS? If so, please provide details." at bounding box center [639, 158] width 599 height 19
type input "**"
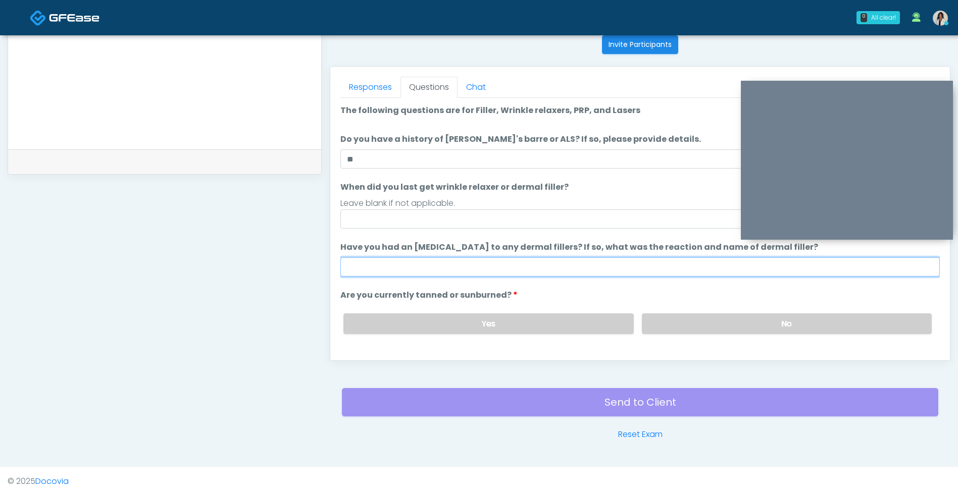
click at [559, 270] on input "Have you had an allergic response to any dermal fillers? If so, what was the re…" at bounding box center [639, 267] width 599 height 19
type input "**"
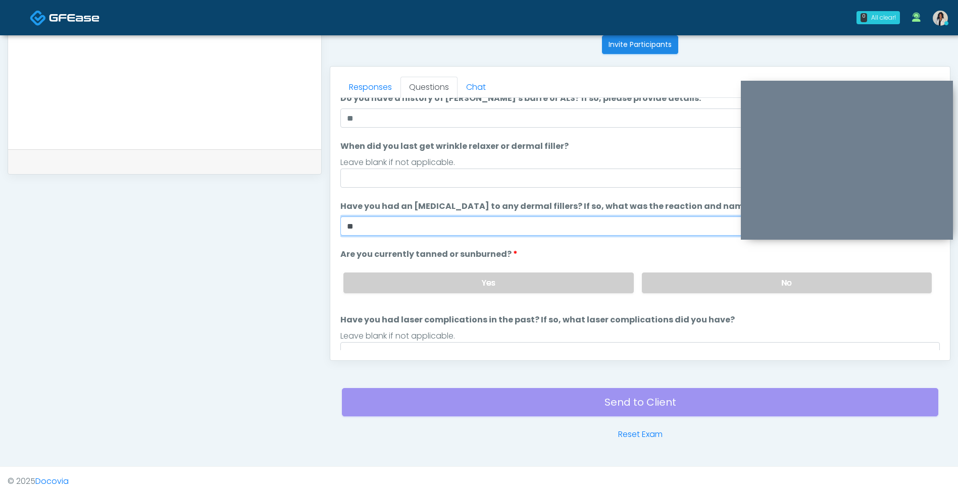
click at [674, 290] on label "No" at bounding box center [787, 283] width 290 height 21
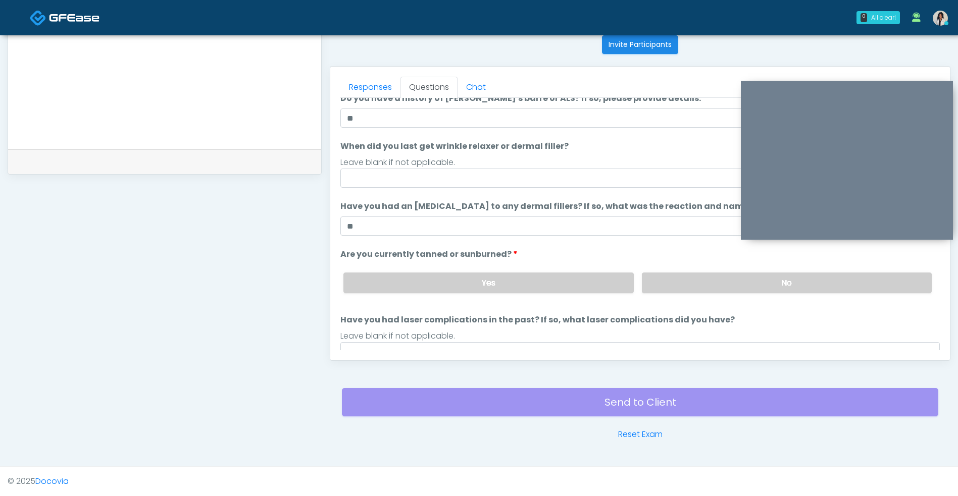
scroll to position [83, 0]
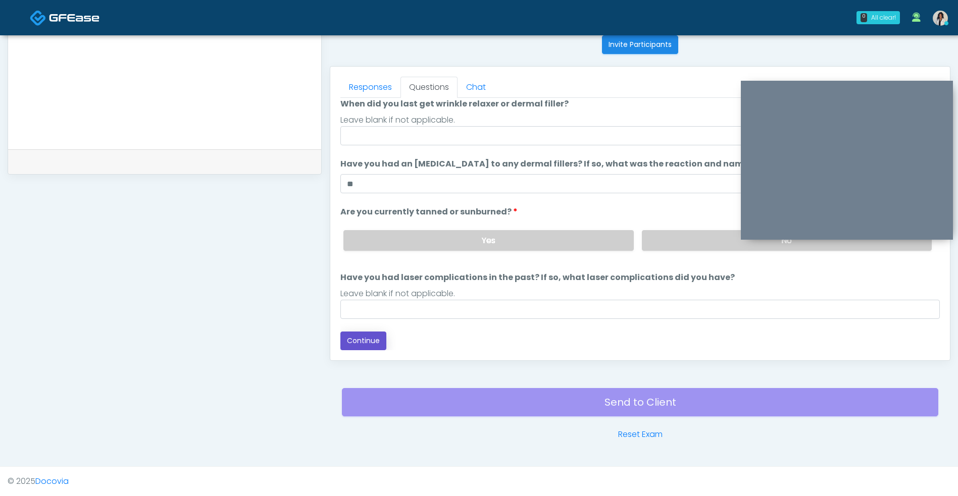
click at [373, 345] on button "Continue" at bounding box center [363, 341] width 46 height 19
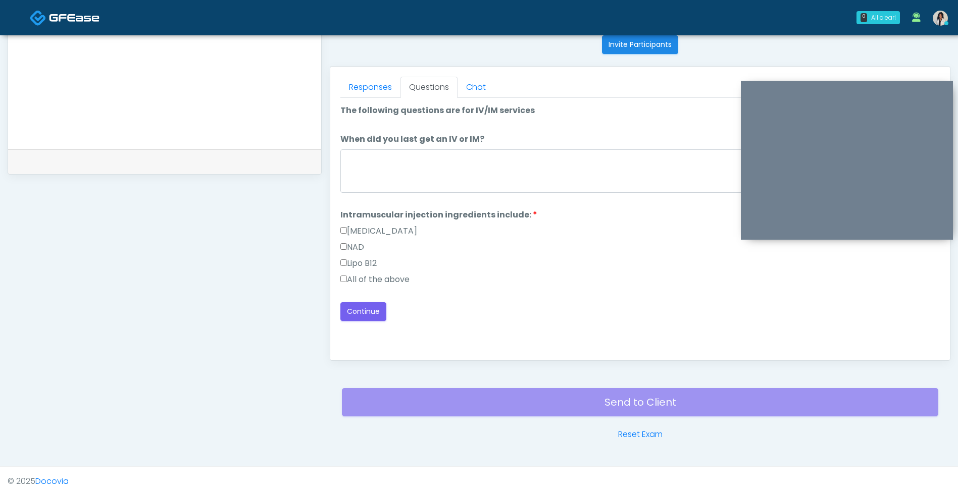
scroll to position [0, 0]
click at [409, 280] on label "All of the above" at bounding box center [374, 280] width 69 height 12
click at [380, 316] on button "Continue" at bounding box center [363, 311] width 46 height 19
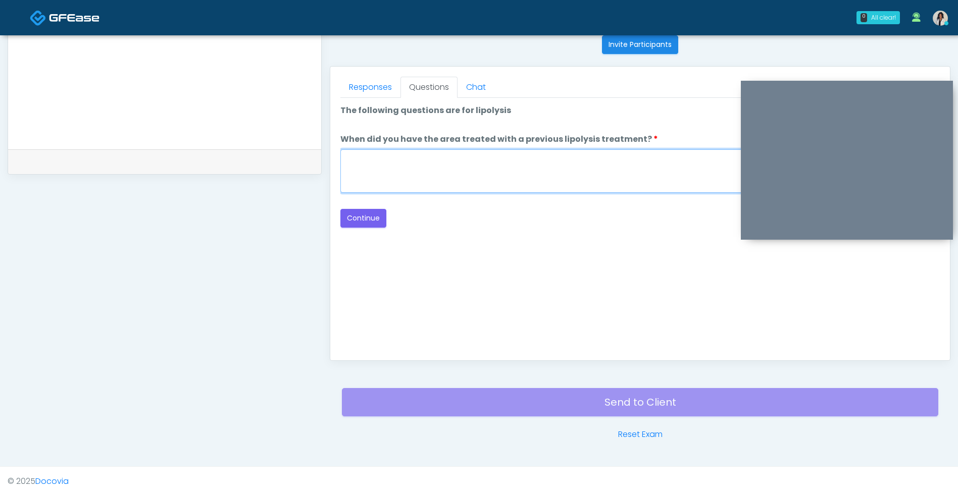
click at [564, 162] on textarea "When did you have the area treated with a previous lipolysis treatment?" at bounding box center [639, 170] width 599 height 43
type textarea "***"
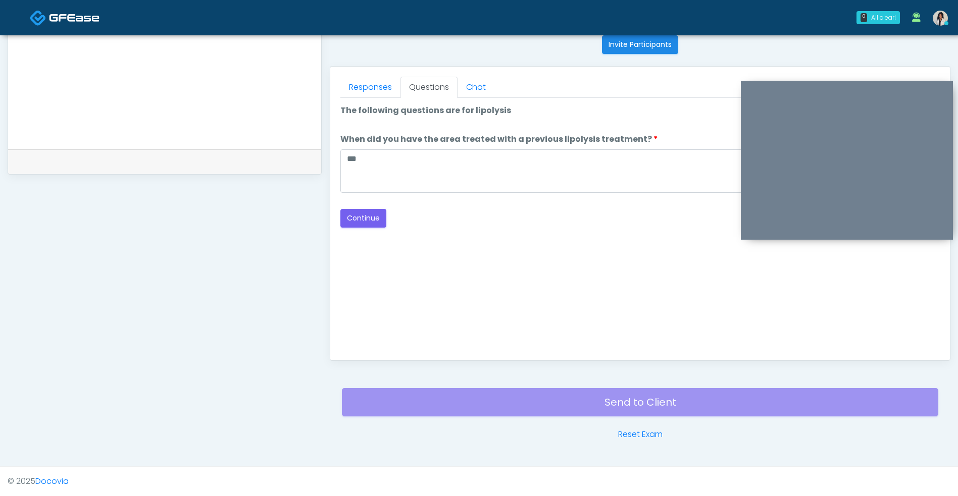
click at [352, 226] on button "Continue" at bounding box center [363, 218] width 46 height 19
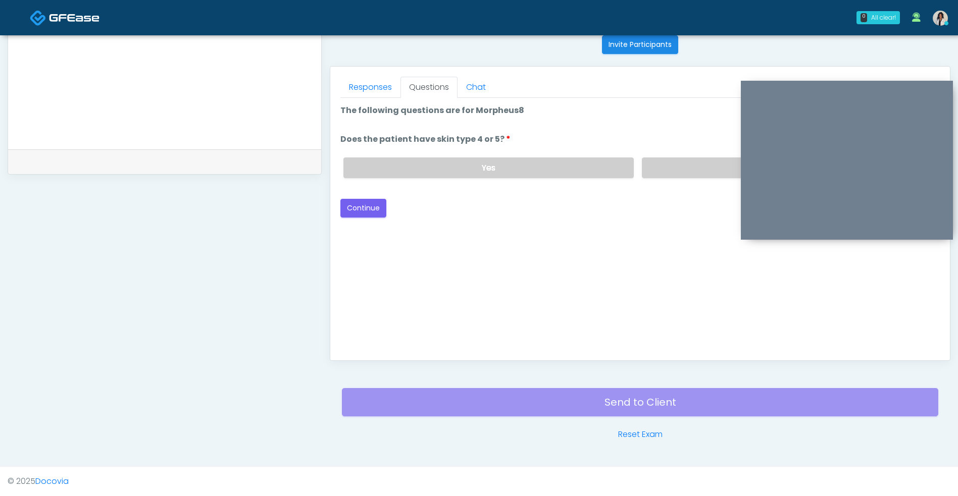
click at [702, 175] on label "No" at bounding box center [787, 168] width 290 height 21
click at [368, 211] on button "Continue" at bounding box center [363, 208] width 46 height 19
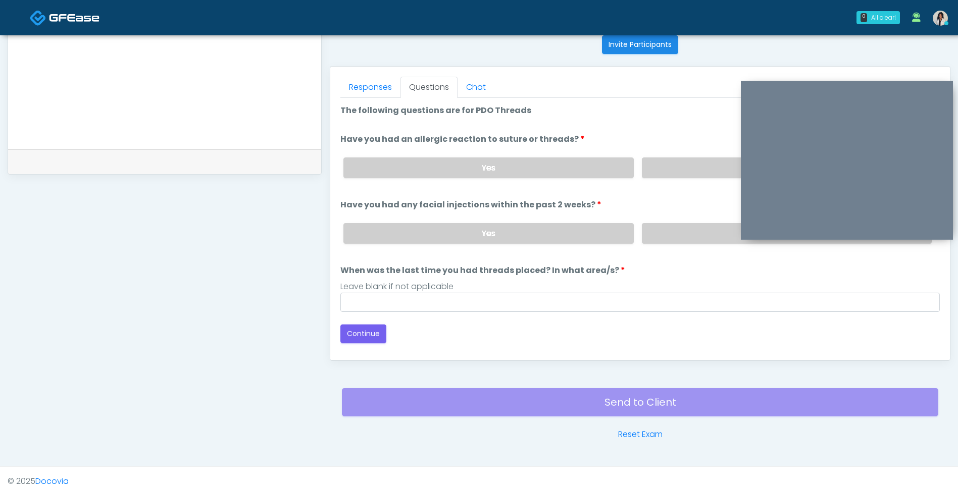
click at [679, 170] on label "No" at bounding box center [787, 168] width 290 height 21
click at [677, 232] on label "No" at bounding box center [787, 233] width 290 height 21
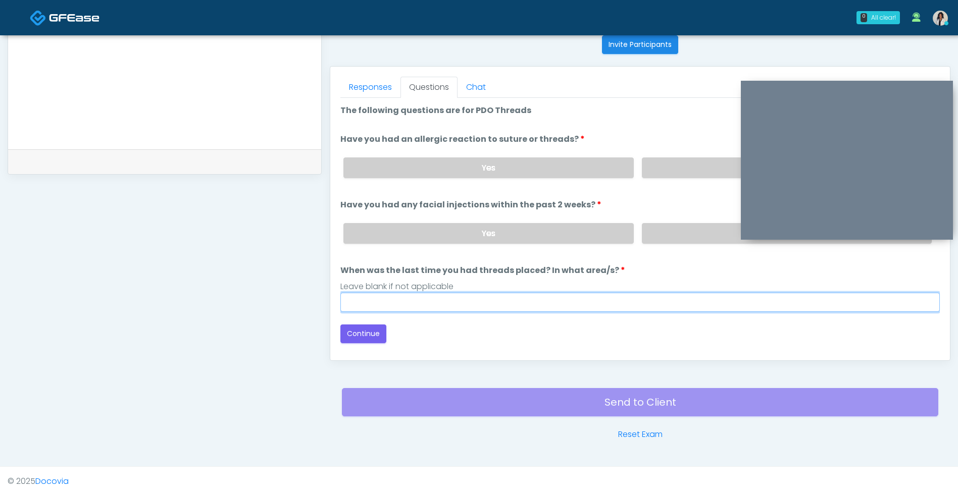
click at [545, 302] on input "When was the last time you had threads placed? In what area/s?" at bounding box center [639, 302] width 599 height 19
type input "***"
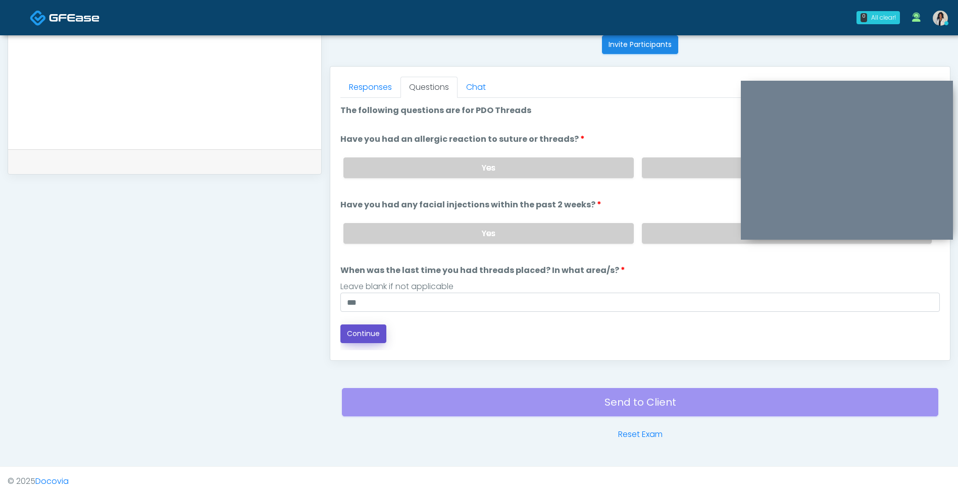
click at [350, 336] on button "Continue" at bounding box center [363, 334] width 46 height 19
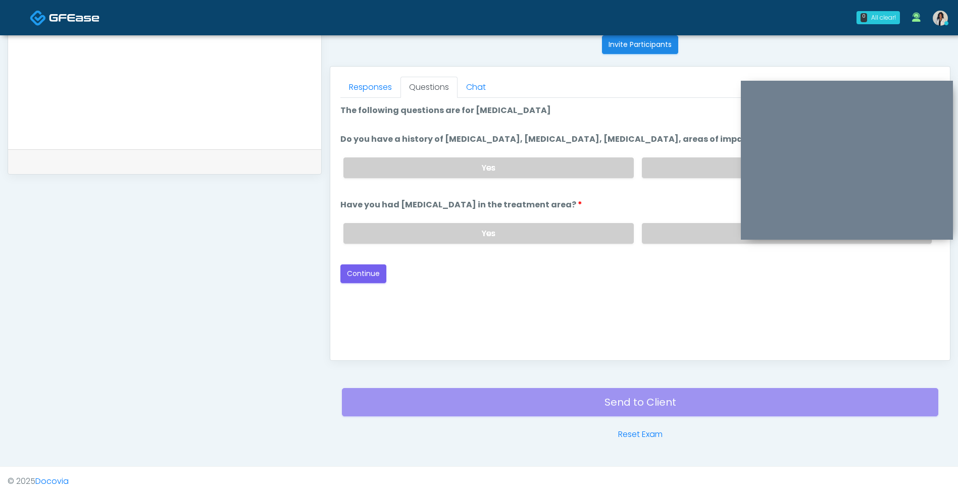
click at [690, 161] on label "No" at bounding box center [787, 168] width 290 height 21
click at [677, 228] on label "No" at bounding box center [787, 233] width 290 height 21
click at [380, 267] on button "Continue" at bounding box center [363, 274] width 46 height 19
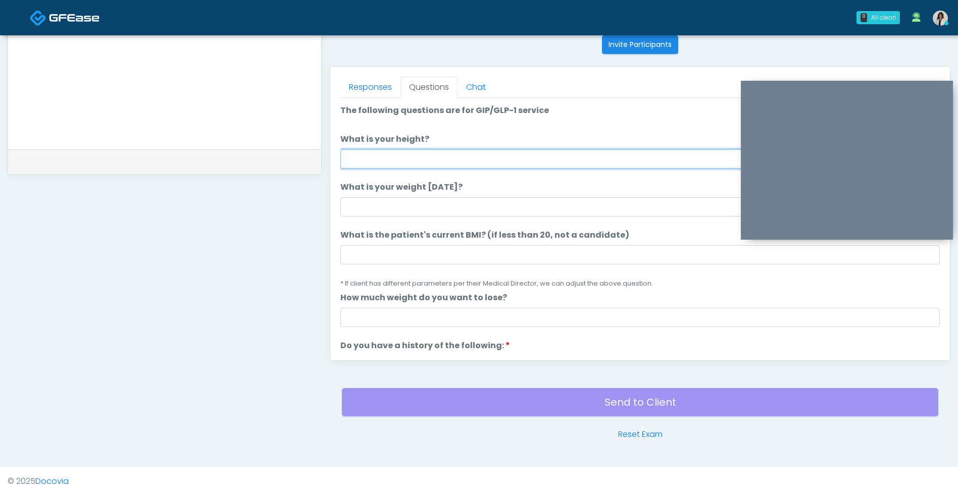
click at [453, 162] on input "What is your height?" at bounding box center [639, 158] width 599 height 19
type input "***"
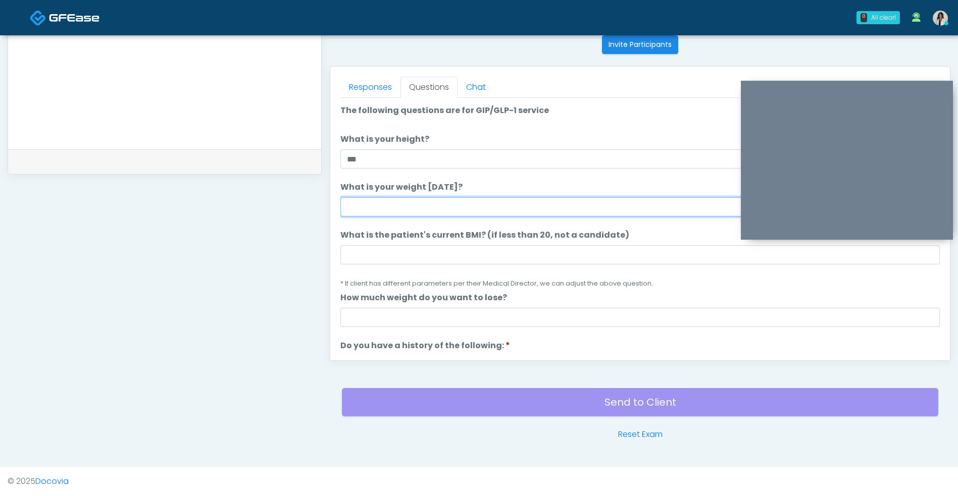
click at [425, 202] on input "What is your weight [DATE]?" at bounding box center [639, 206] width 599 height 19
type input "***"
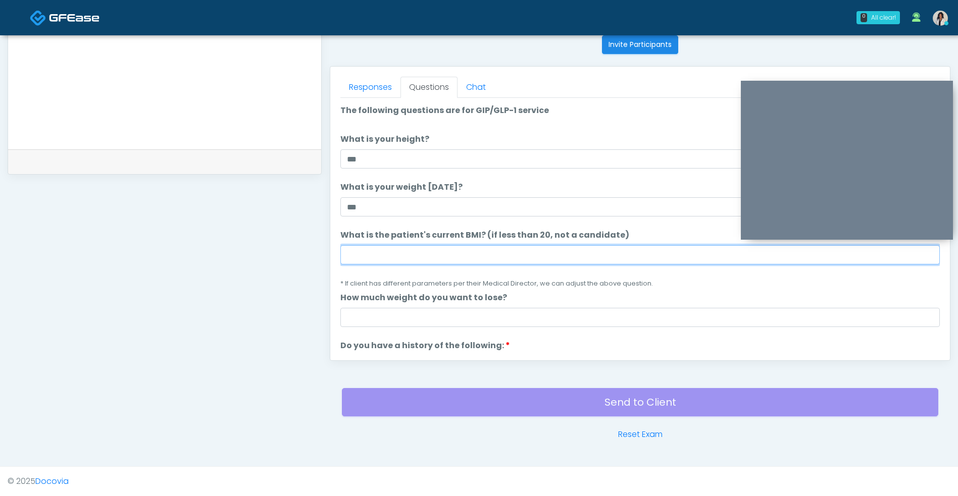
click at [420, 251] on input "What is the patient's current BMI? (if less than 20, not a candidate)" at bounding box center [639, 254] width 599 height 19
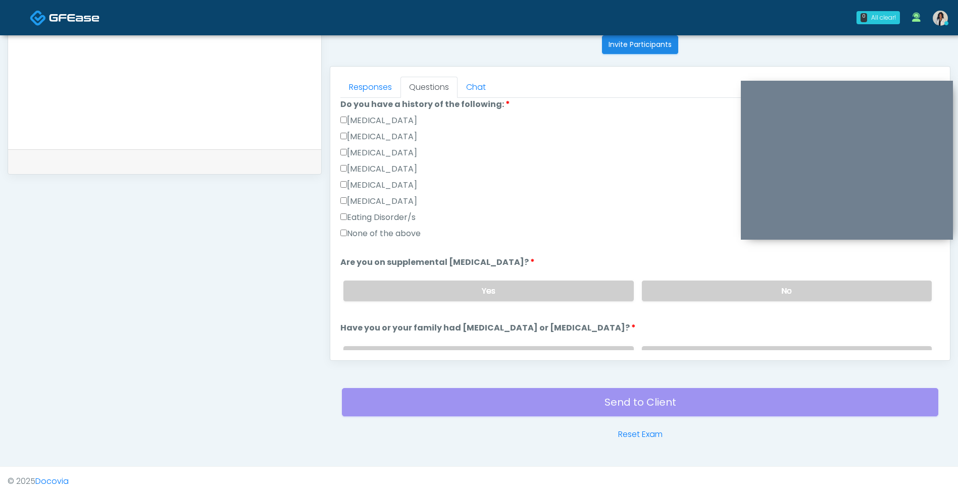
scroll to position [242, 0]
type input "**"
click at [385, 231] on label "None of the above" at bounding box center [380, 233] width 80 height 12
click at [736, 288] on label "No" at bounding box center [787, 290] width 290 height 21
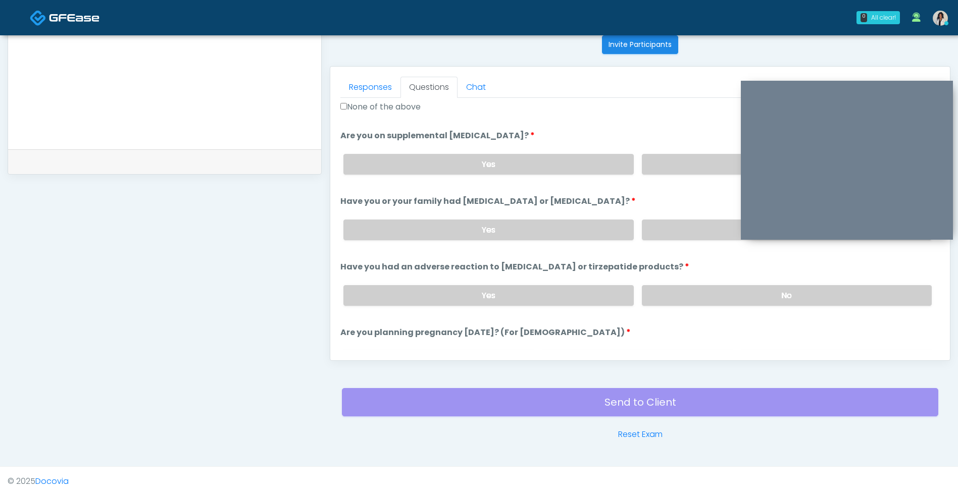
click at [688, 223] on label "No" at bounding box center [787, 230] width 290 height 21
click at [670, 285] on label "No" at bounding box center [787, 295] width 290 height 21
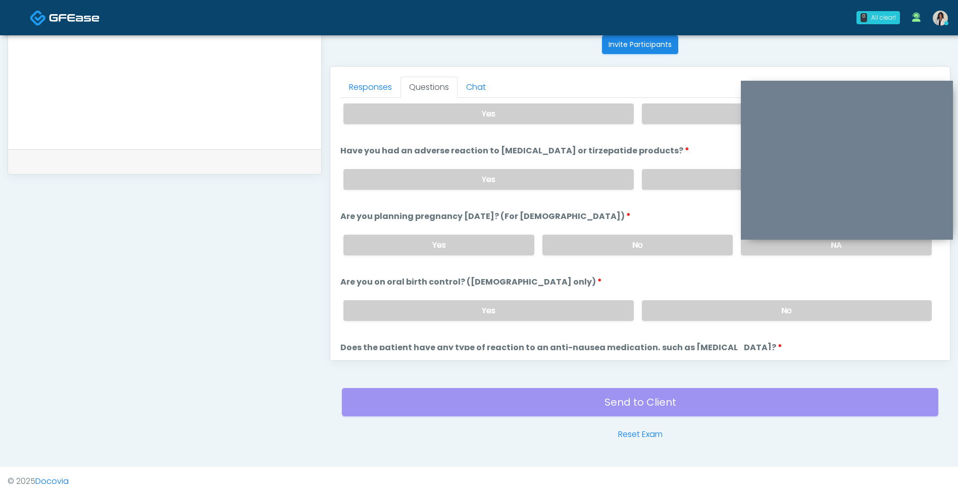
click at [679, 238] on label "No" at bounding box center [637, 245] width 191 height 21
click at [691, 305] on label "No" at bounding box center [787, 310] width 290 height 21
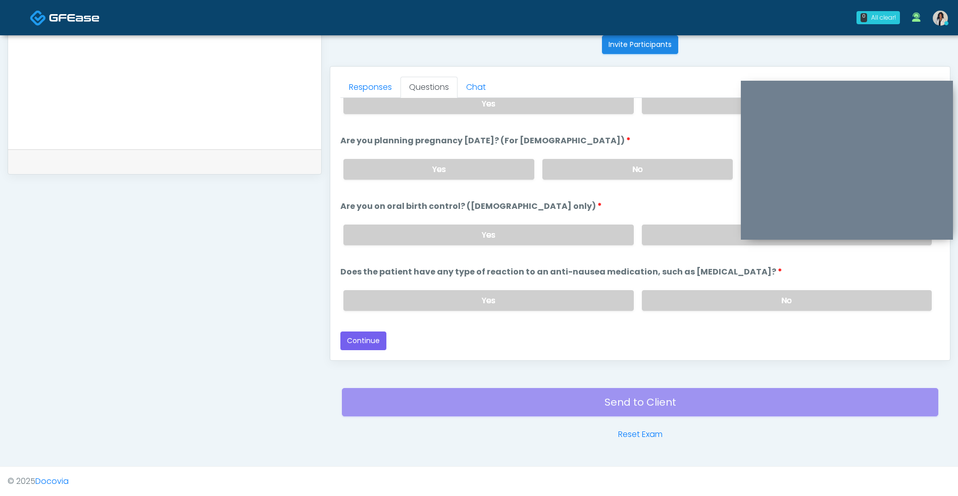
click at [682, 295] on label "No" at bounding box center [787, 300] width 290 height 21
click at [370, 340] on button "Continue" at bounding box center [363, 341] width 46 height 19
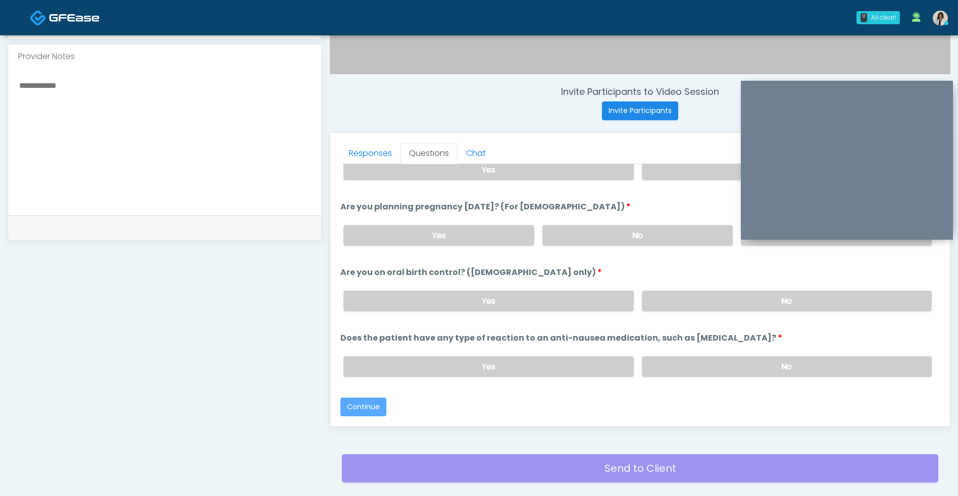
scroll to position [406, 0]
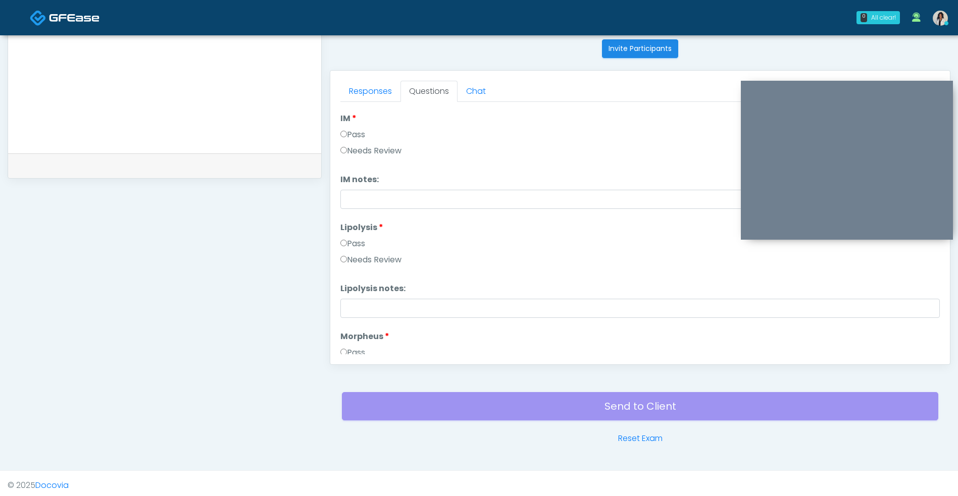
click at [243, 162] on div "Just saved" at bounding box center [164, 165] width 313 height 25
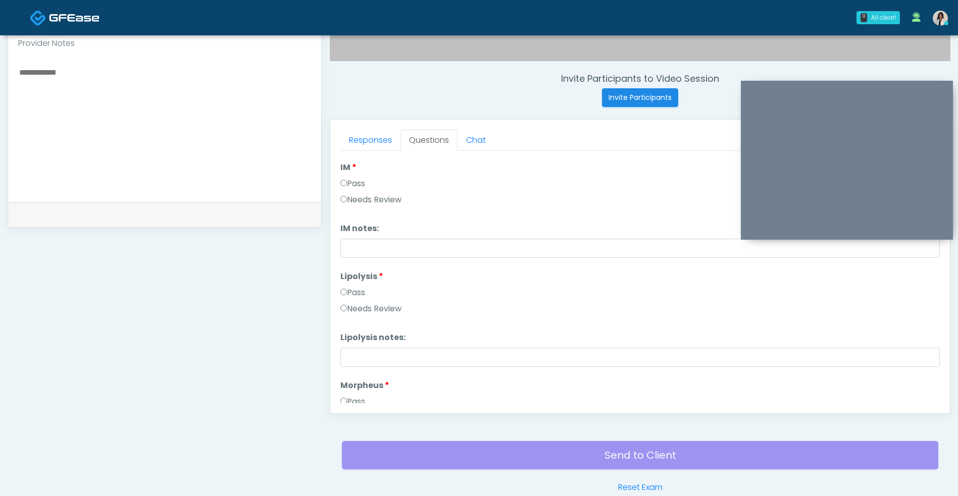
scroll to position [326, 0]
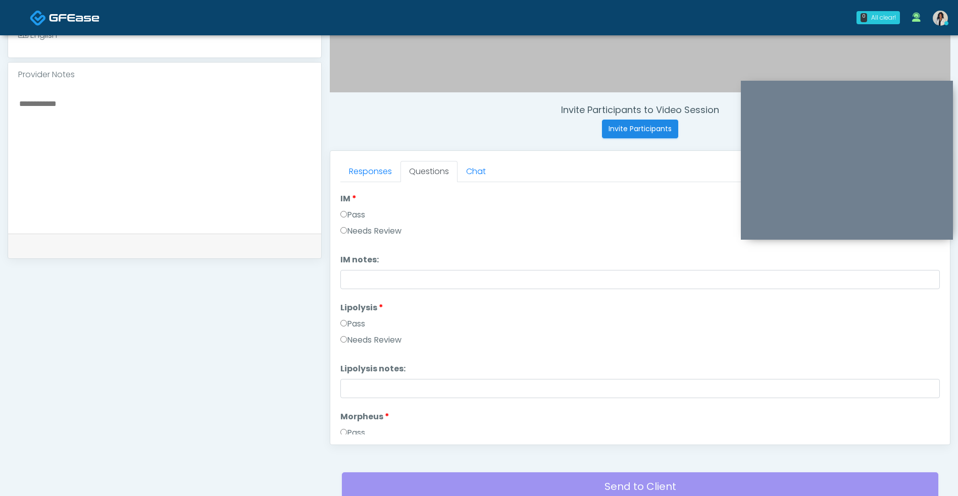
click at [218, 150] on textarea at bounding box center [164, 158] width 293 height 123
click at [195, 119] on textarea "****" at bounding box center [164, 158] width 293 height 123
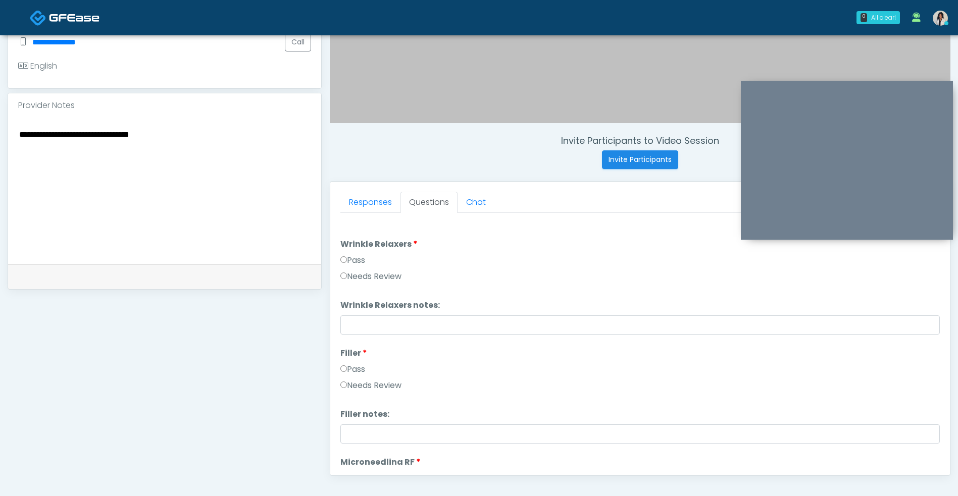
scroll to position [243, 0]
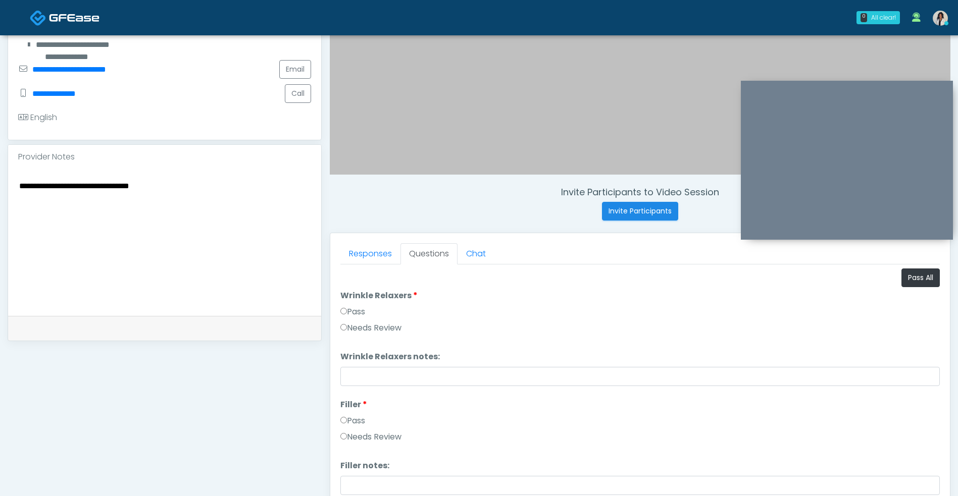
type textarea "**********"
click at [922, 278] on button "Pass All" at bounding box center [920, 278] width 38 height 19
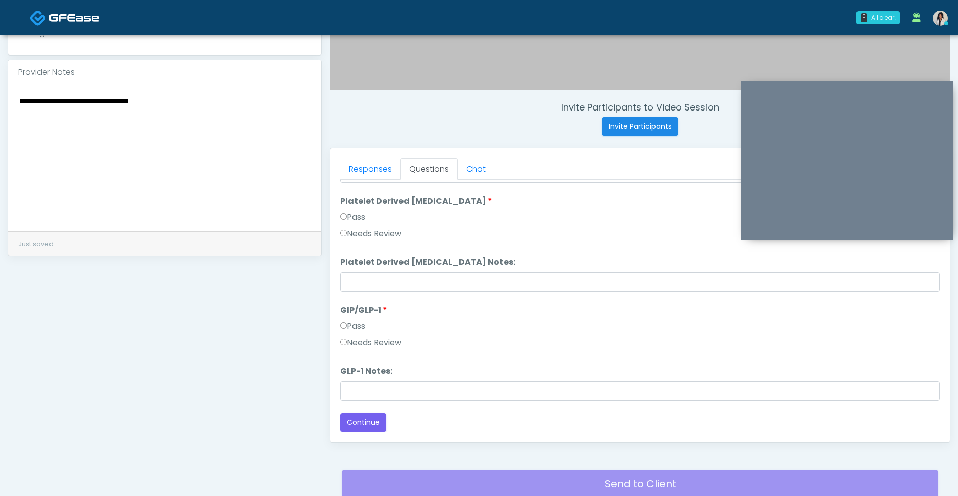
scroll to position [338, 0]
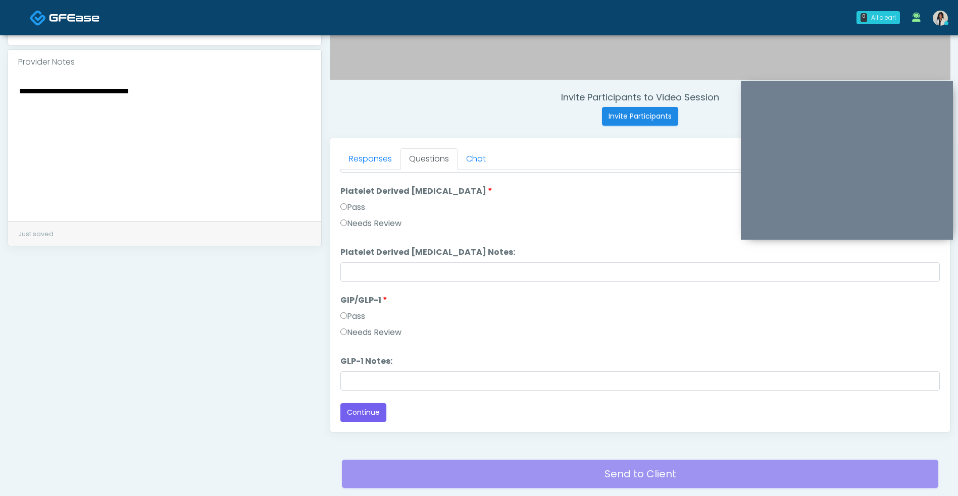
click at [398, 334] on label "Needs Review" at bounding box center [370, 333] width 61 height 12
click at [373, 417] on button "Continue" at bounding box center [363, 412] width 46 height 19
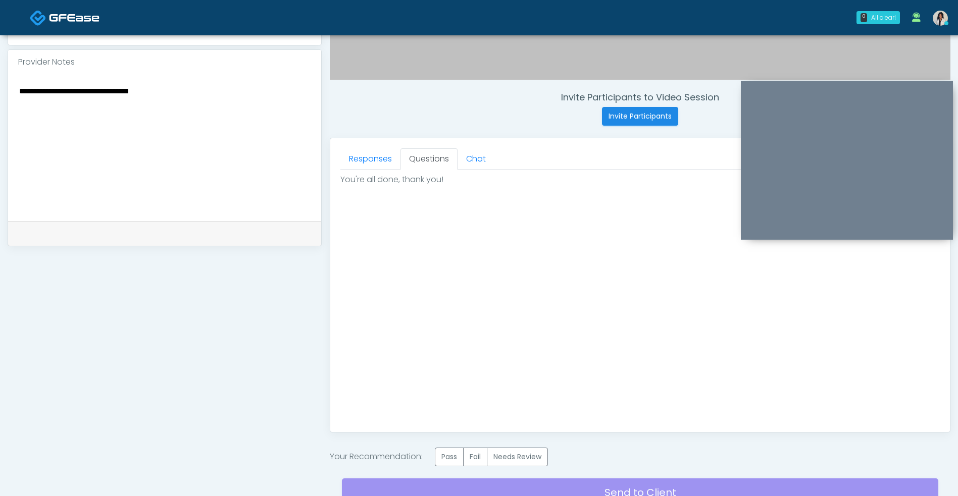
scroll to position [0, 0]
click at [525, 451] on label "Needs Review" at bounding box center [517, 457] width 61 height 19
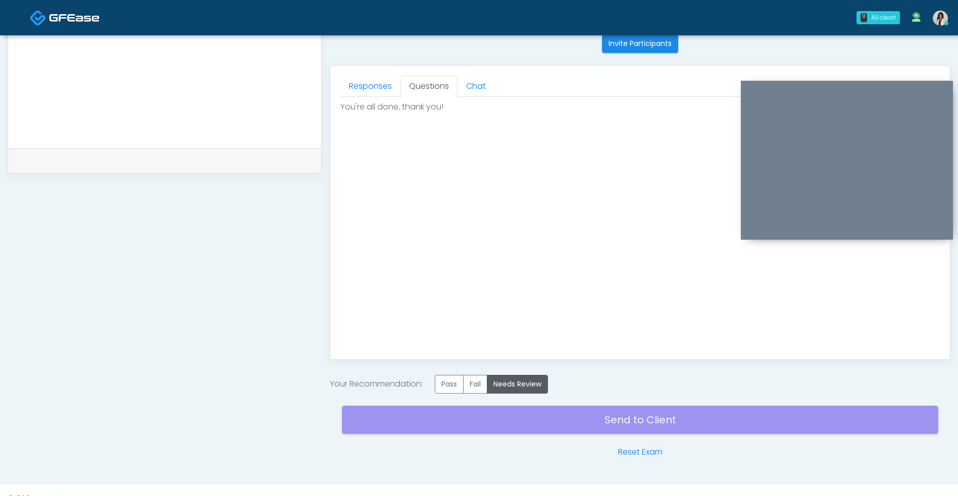
scroll to position [429, 0]
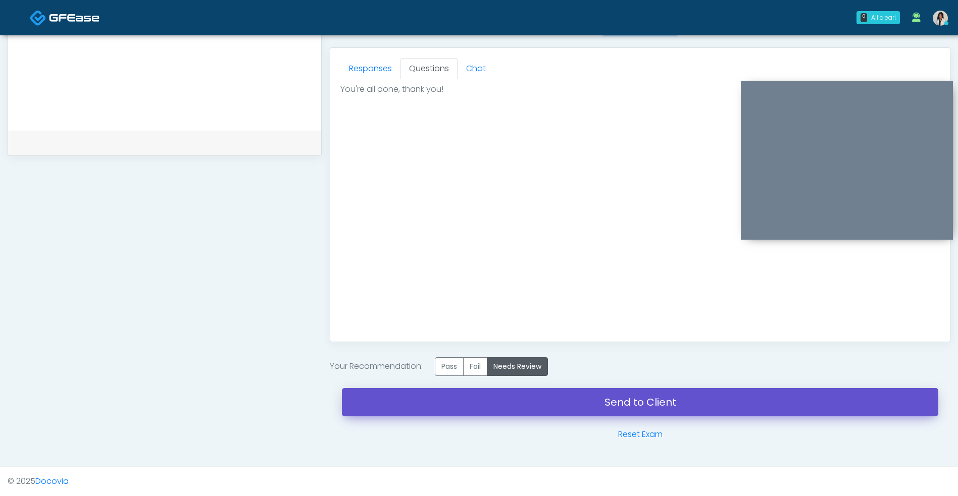
click at [604, 414] on link "Send to Client" at bounding box center [640, 402] width 596 height 28
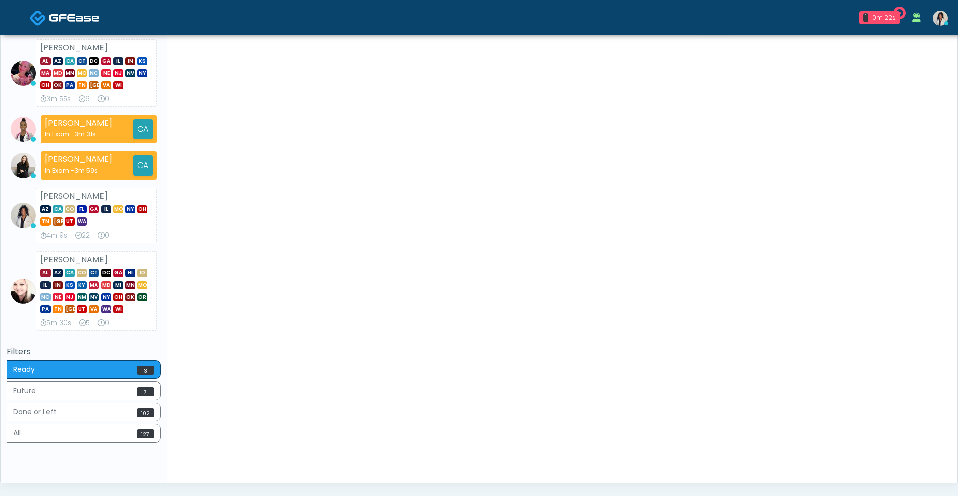
scroll to position [293, 0]
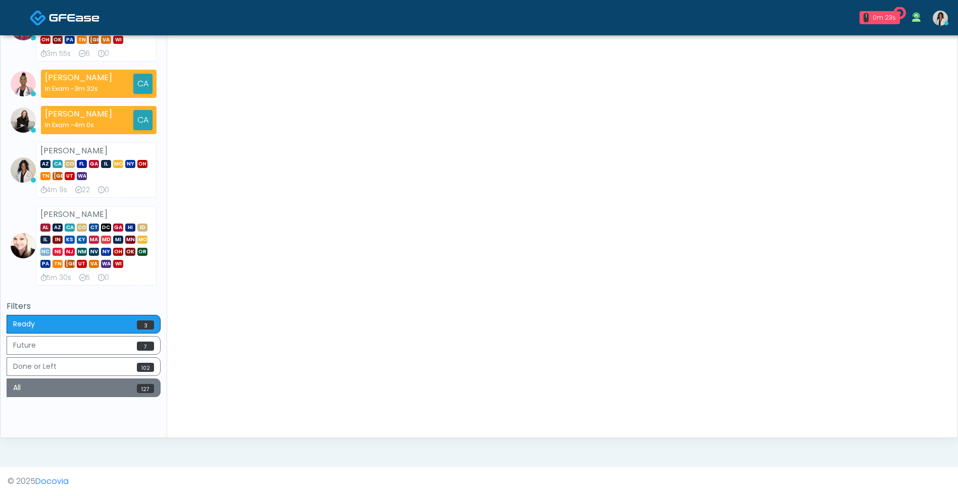
click at [105, 380] on button "All 127" at bounding box center [84, 388] width 154 height 19
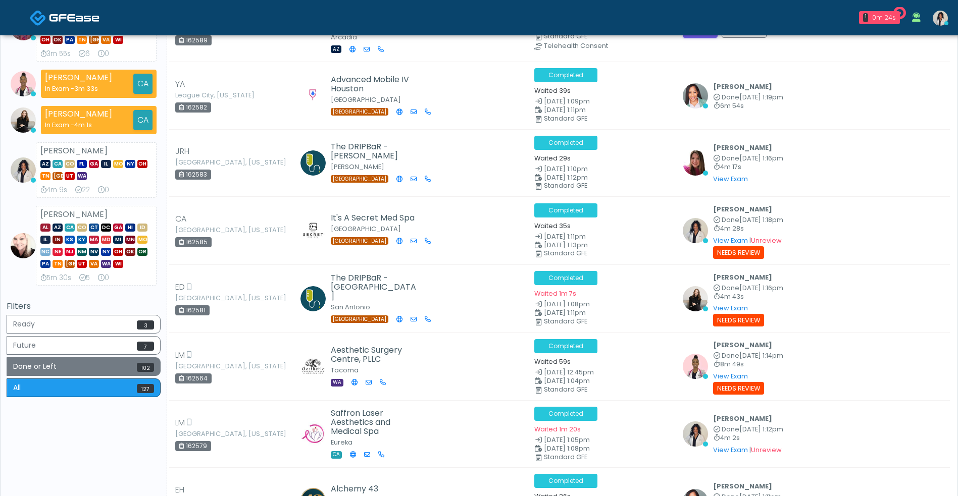
click at [109, 361] on button "Done or Left 102" at bounding box center [84, 366] width 154 height 19
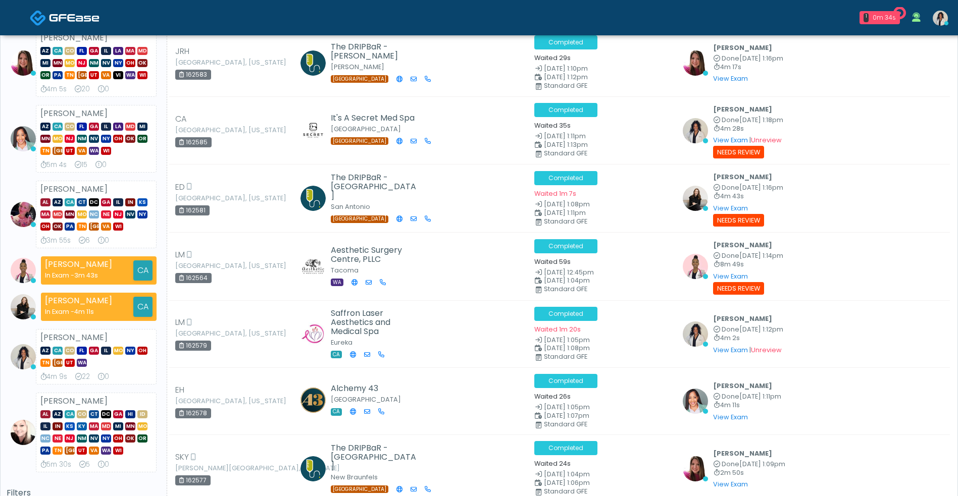
scroll to position [115, 0]
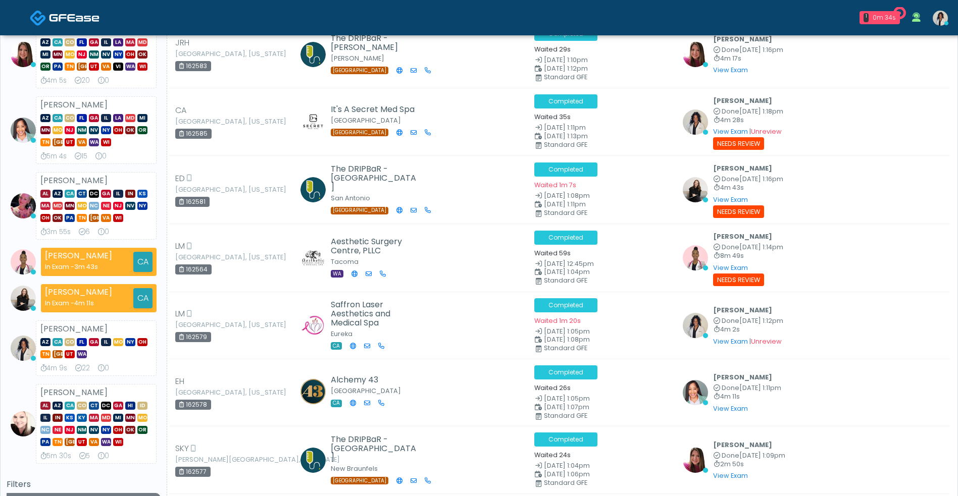
click at [123, 493] on button "Ready 3" at bounding box center [84, 502] width 154 height 19
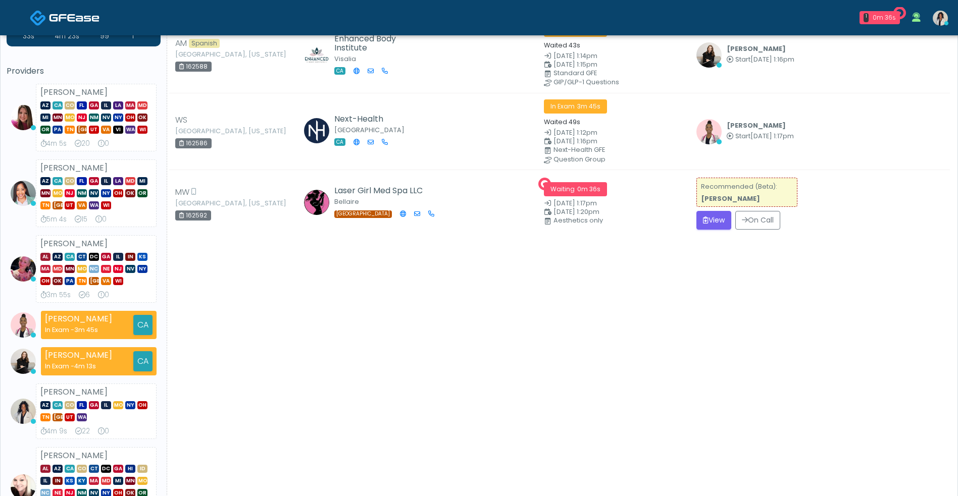
scroll to position [0, 0]
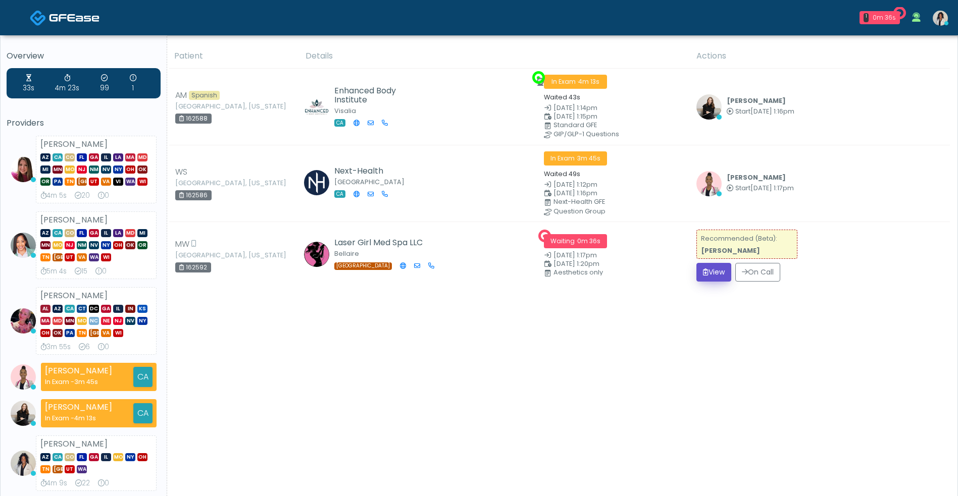
click at [705, 279] on button "View" at bounding box center [713, 272] width 35 height 19
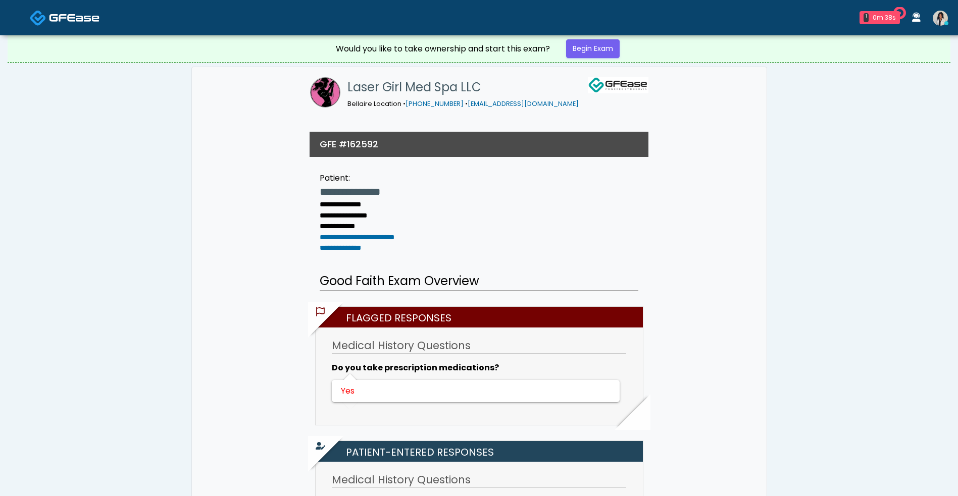
click at [615, 57] on link "Begin Exam" at bounding box center [593, 48] width 54 height 19
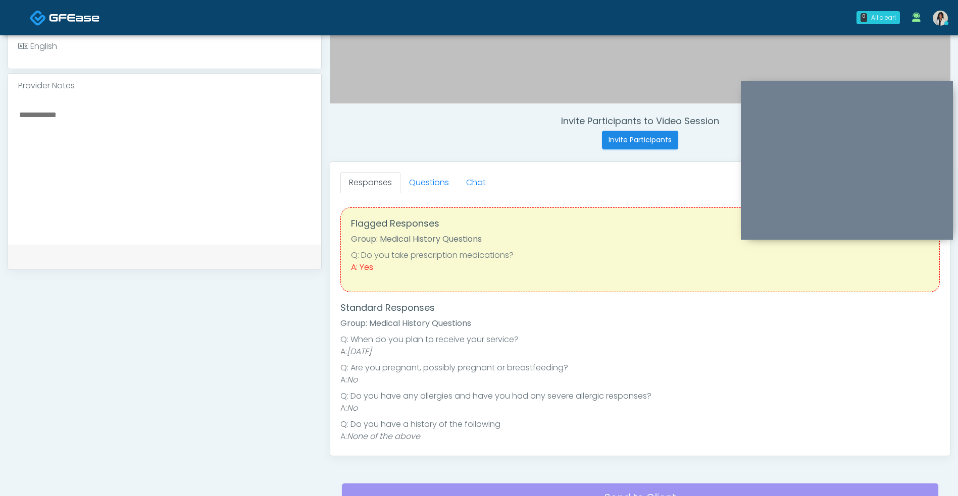
click at [451, 189] on link "Questions" at bounding box center [428, 182] width 57 height 21
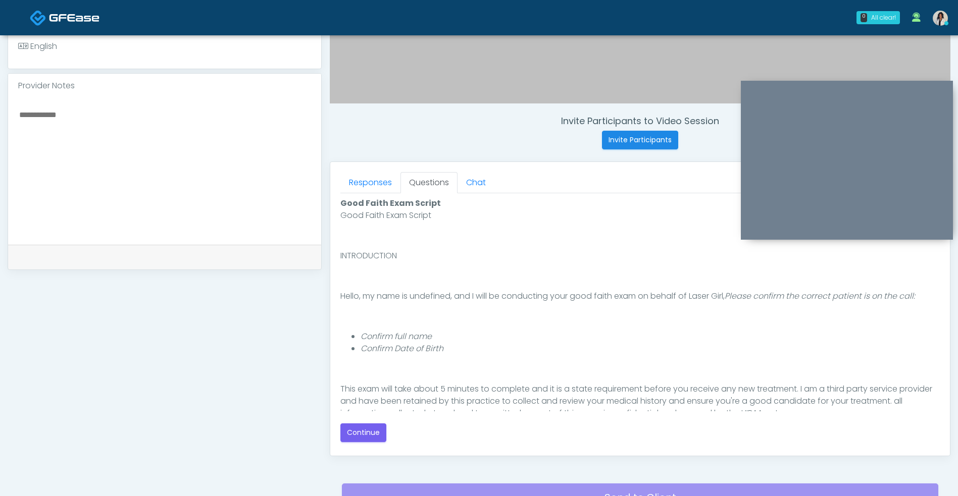
scroll to position [50, 0]
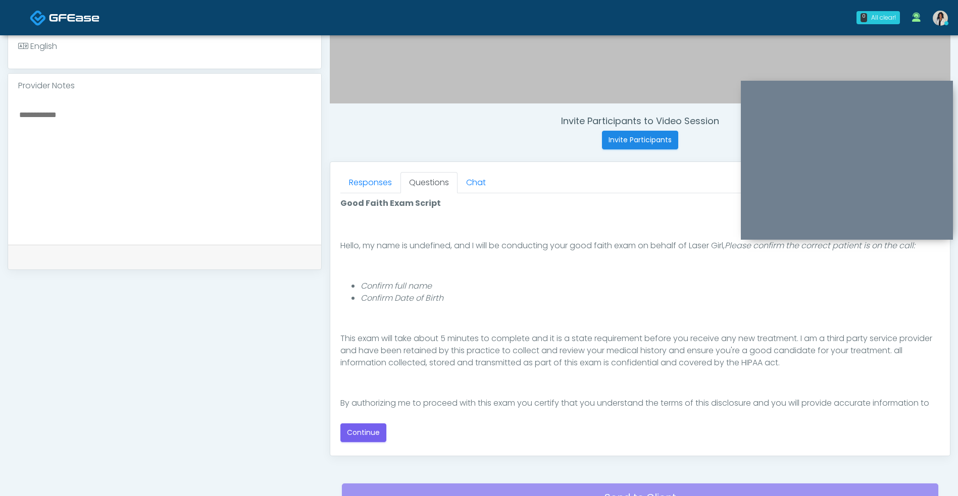
click at [379, 438] on button "Continue" at bounding box center [363, 433] width 46 height 19
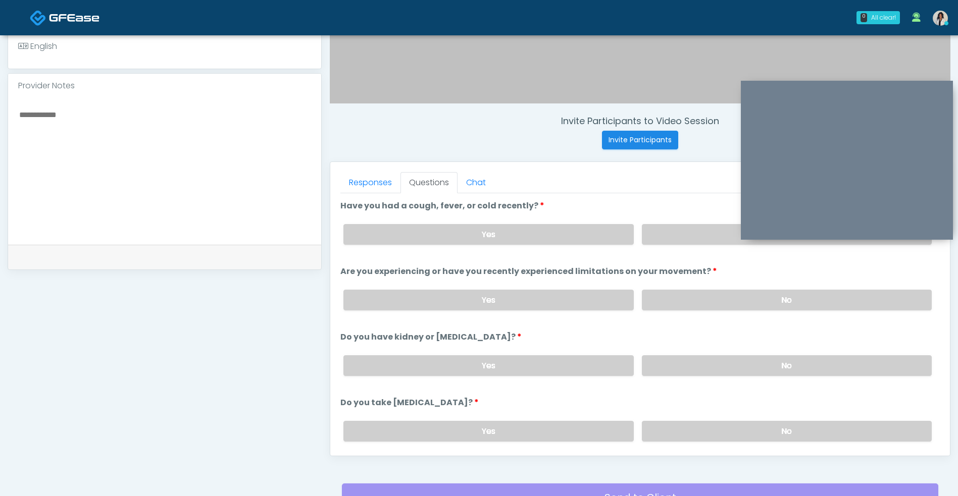
scroll to position [410, 0]
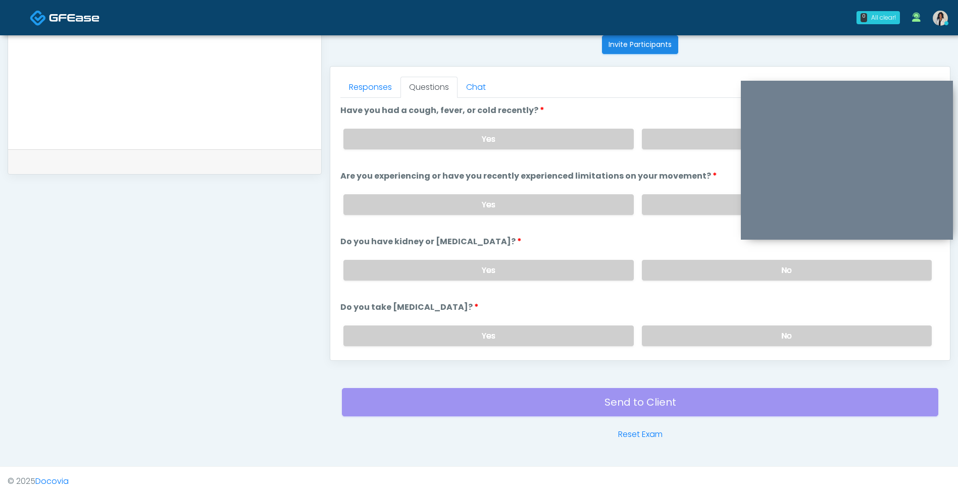
click at [686, 131] on label "No" at bounding box center [787, 139] width 290 height 21
click at [672, 186] on div "Yes No" at bounding box center [637, 204] width 604 height 37
click at [672, 262] on label "No" at bounding box center [787, 270] width 290 height 21
click at [689, 214] on label "No" at bounding box center [787, 204] width 290 height 21
click at [663, 341] on label "No" at bounding box center [787, 336] width 290 height 21
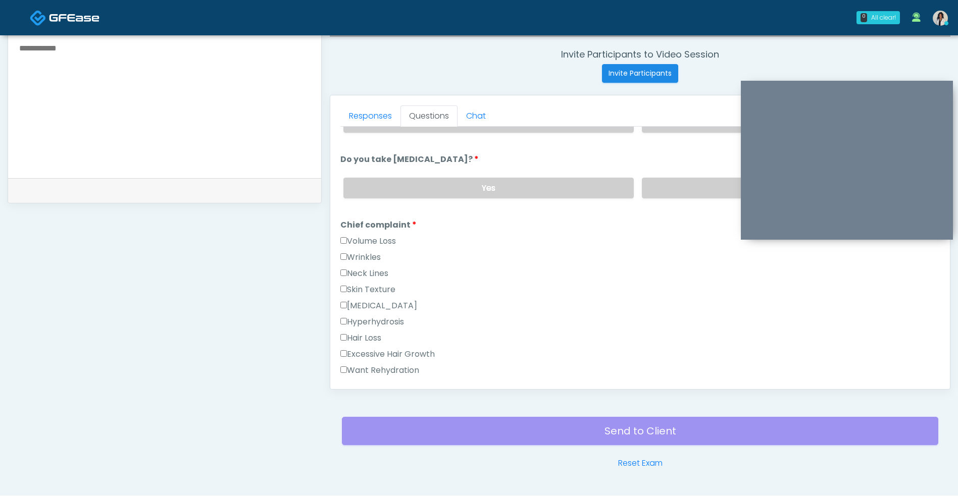
scroll to position [264, 0]
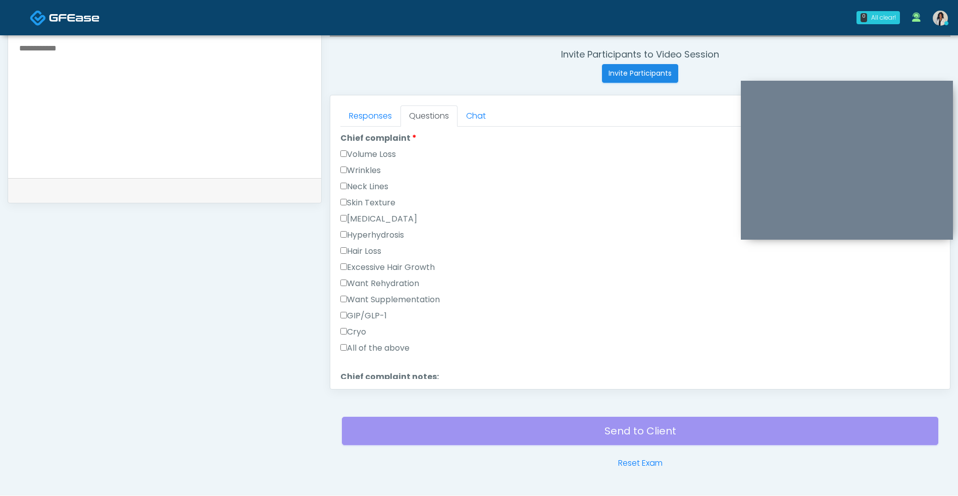
click at [371, 173] on label "Wrinkles" at bounding box center [360, 171] width 40 height 12
click at [376, 111] on link "Responses" at bounding box center [370, 116] width 60 height 21
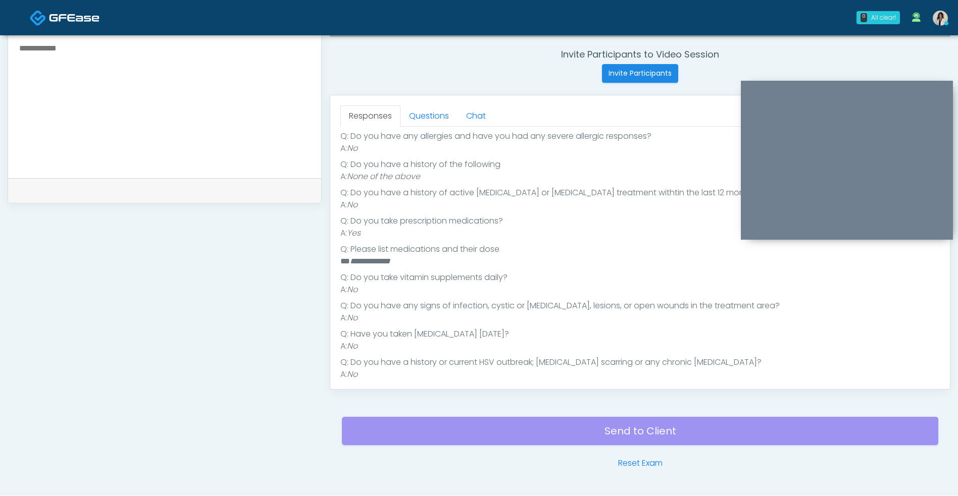
scroll to position [195, 0]
click at [429, 115] on link "Questions" at bounding box center [428, 116] width 57 height 21
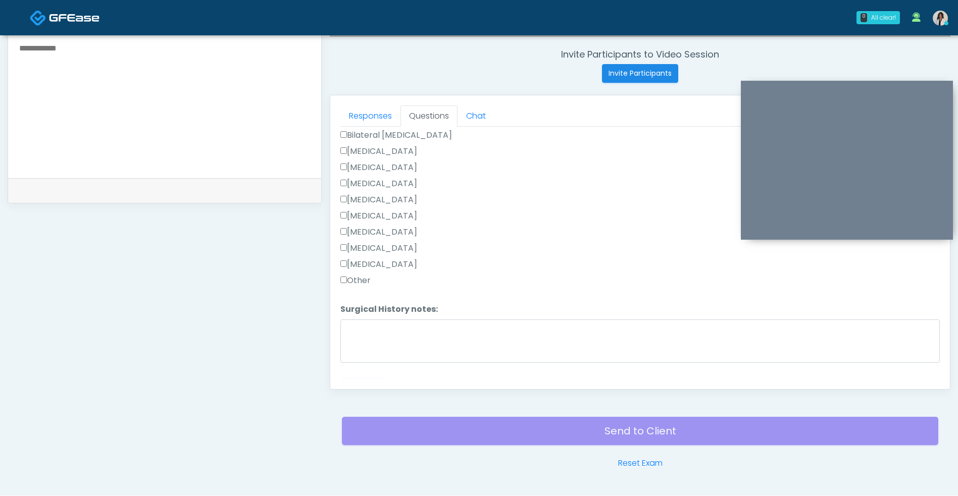
scroll to position [648, 0]
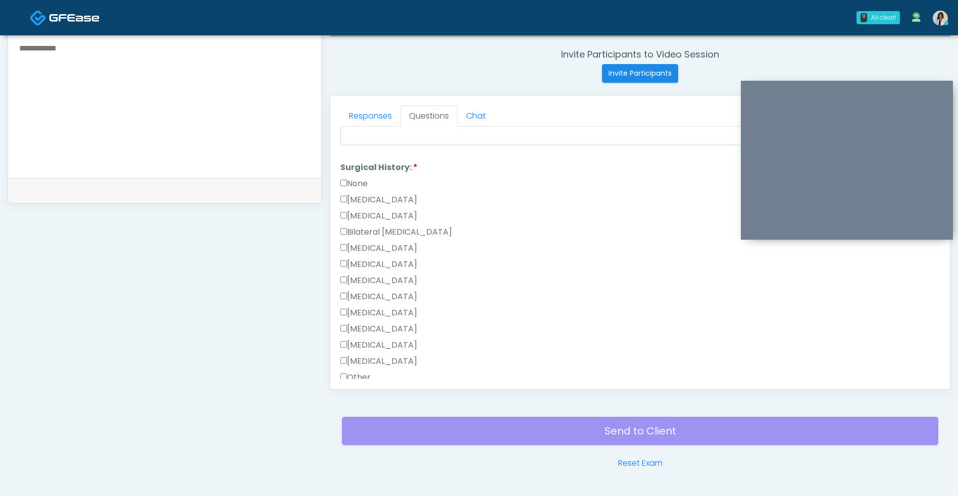
click at [410, 206] on label "Cesarean Section" at bounding box center [378, 200] width 77 height 12
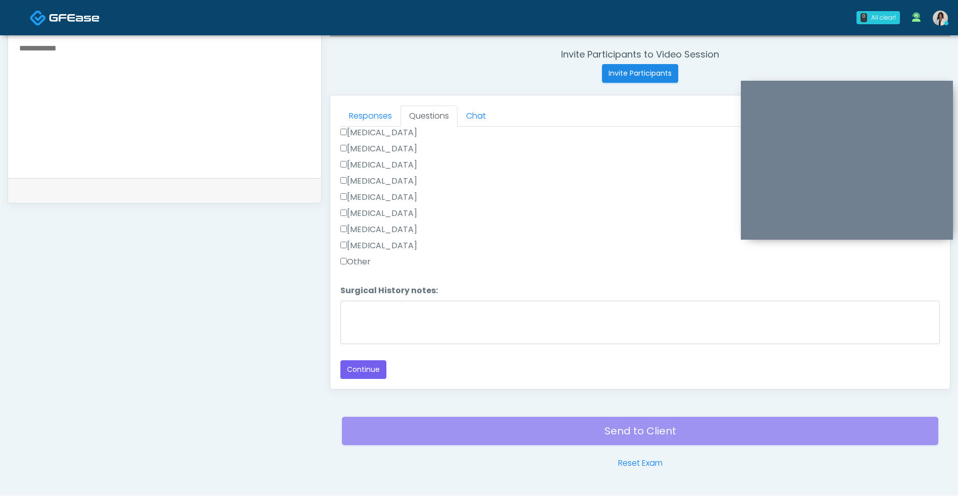
scroll to position [410, 0]
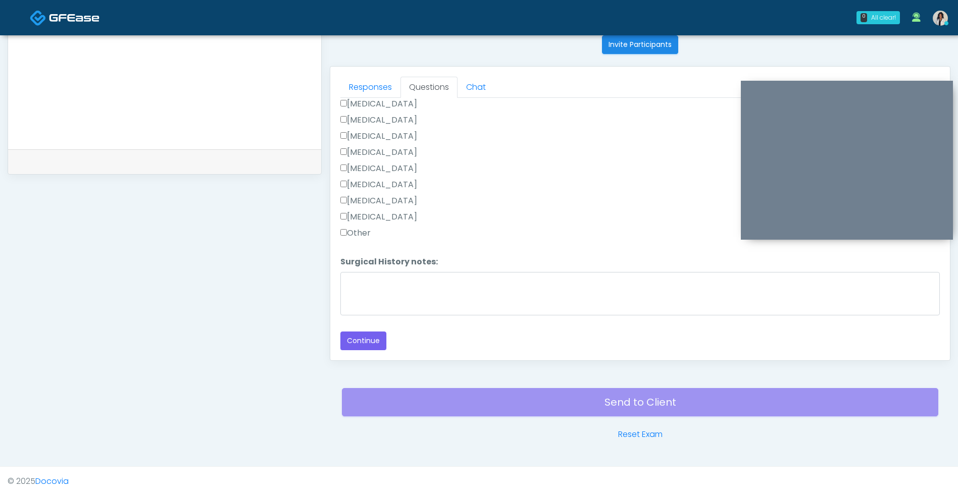
click at [366, 344] on button "Continue" at bounding box center [363, 341] width 46 height 19
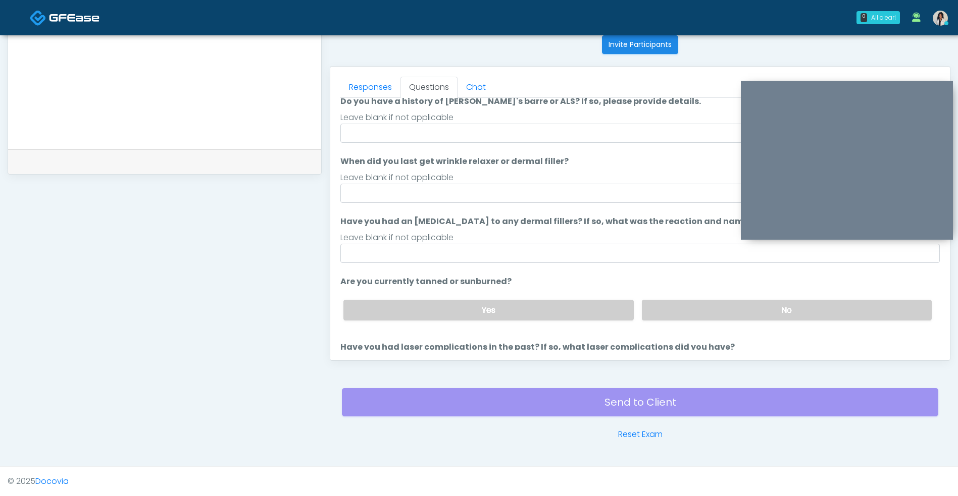
scroll to position [12, 0]
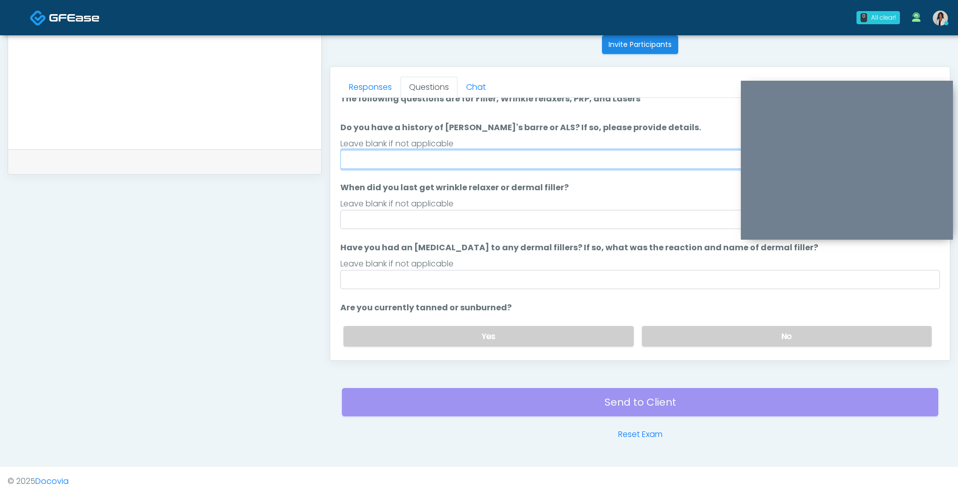
click at [464, 157] on input "Do you have a history of [PERSON_NAME]'s barre or ALS? If so, please provide de…" at bounding box center [639, 159] width 599 height 19
click at [663, 338] on label "No" at bounding box center [787, 336] width 290 height 21
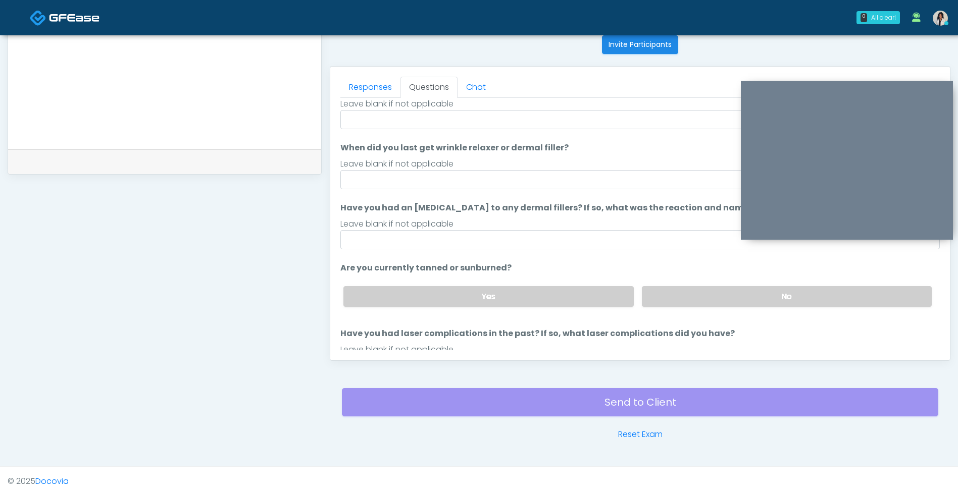
scroll to position [108, 0]
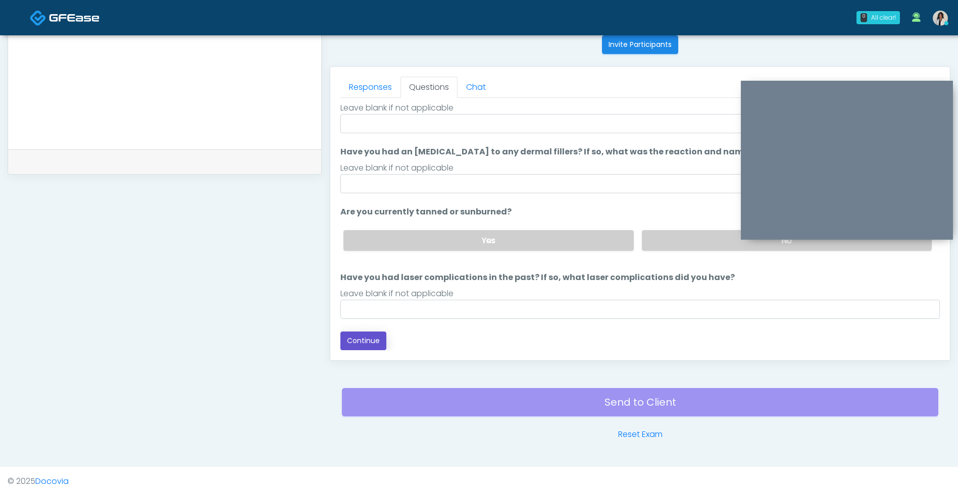
click at [365, 350] on button "Continue" at bounding box center [363, 341] width 46 height 19
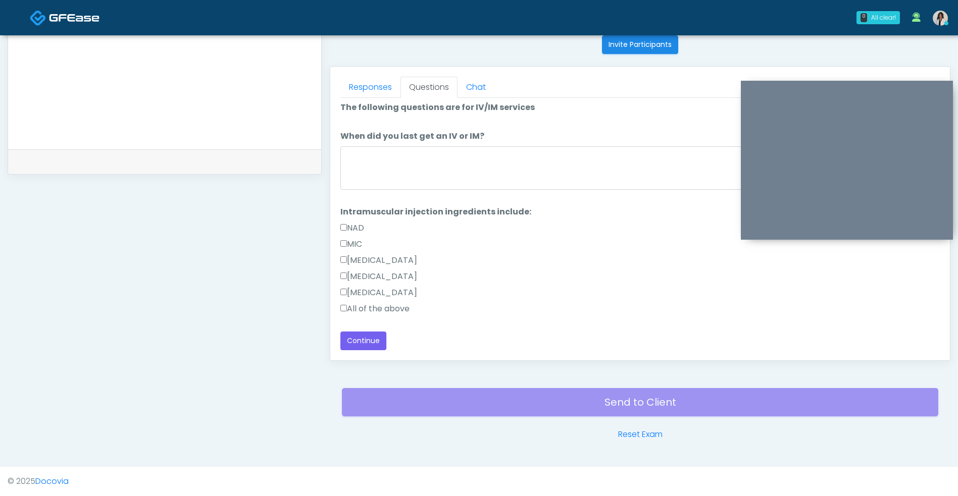
scroll to position [3, 0]
click at [386, 314] on label "All of the above" at bounding box center [374, 309] width 69 height 12
click at [375, 349] on button "Continue" at bounding box center [363, 341] width 46 height 19
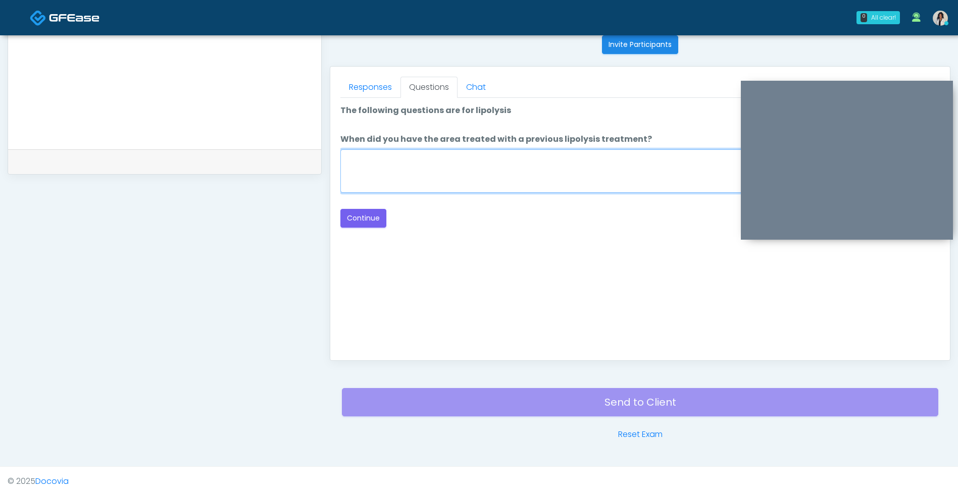
click at [514, 183] on textarea "When did you have the area treated with a previous lipolysis treatment?" at bounding box center [639, 170] width 599 height 43
type textarea "***"
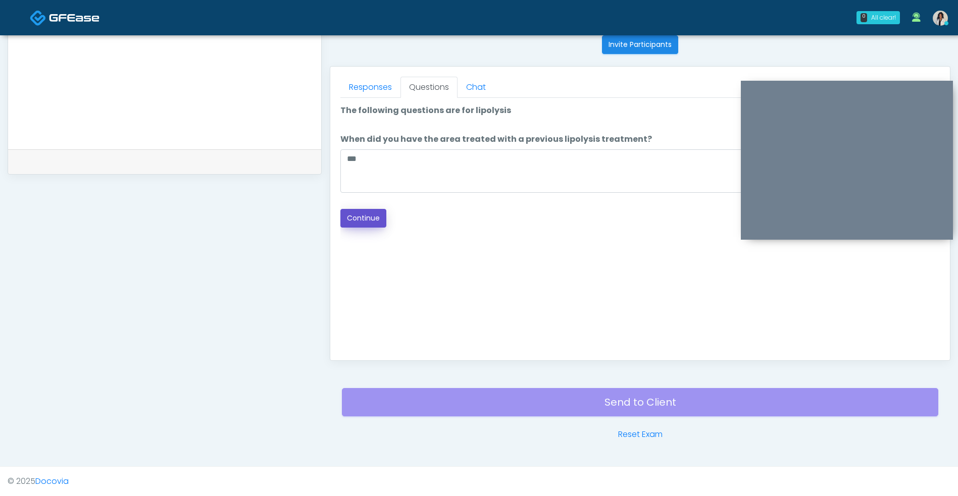
click at [369, 220] on button "Continue" at bounding box center [363, 218] width 46 height 19
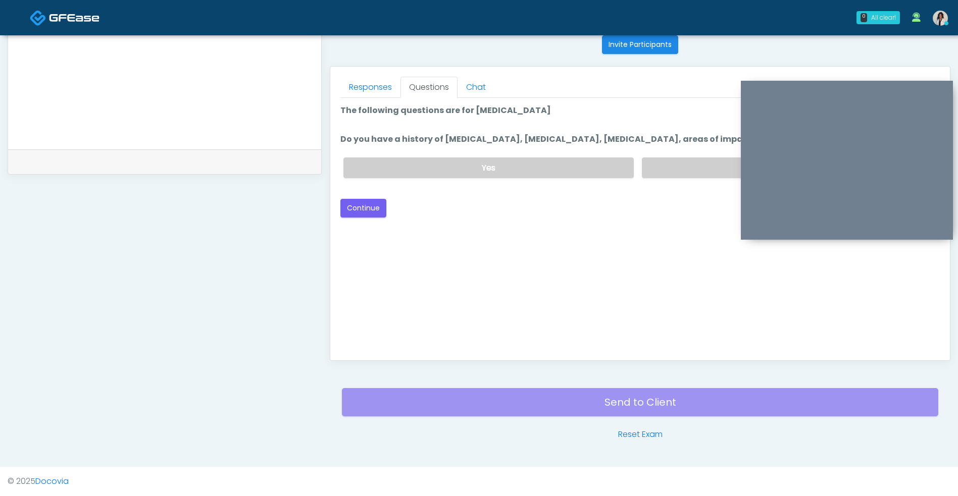
click at [685, 167] on label "No" at bounding box center [787, 168] width 290 height 21
click at [364, 213] on button "Continue" at bounding box center [363, 208] width 46 height 19
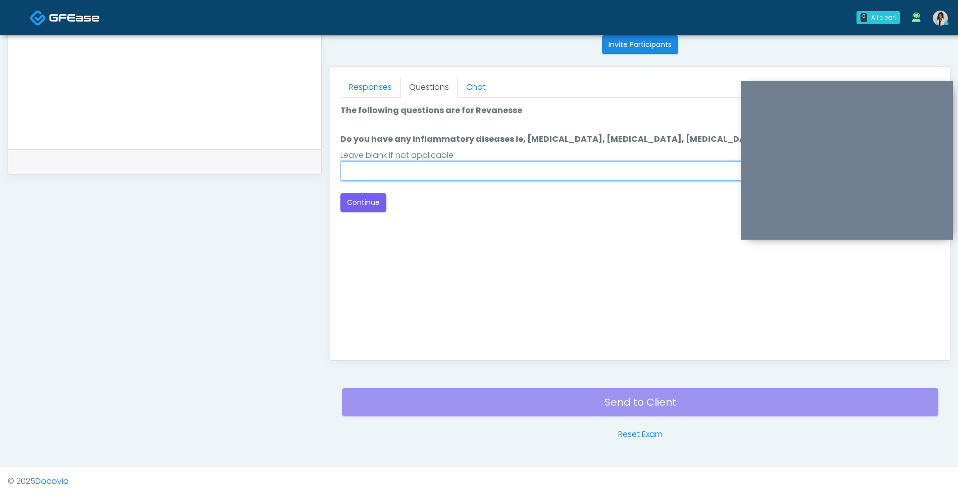
click at [606, 165] on input "Do you have any inflammatory diseases ie, psoriasis, rheumatoid arthritis, rosa…" at bounding box center [639, 171] width 599 height 19
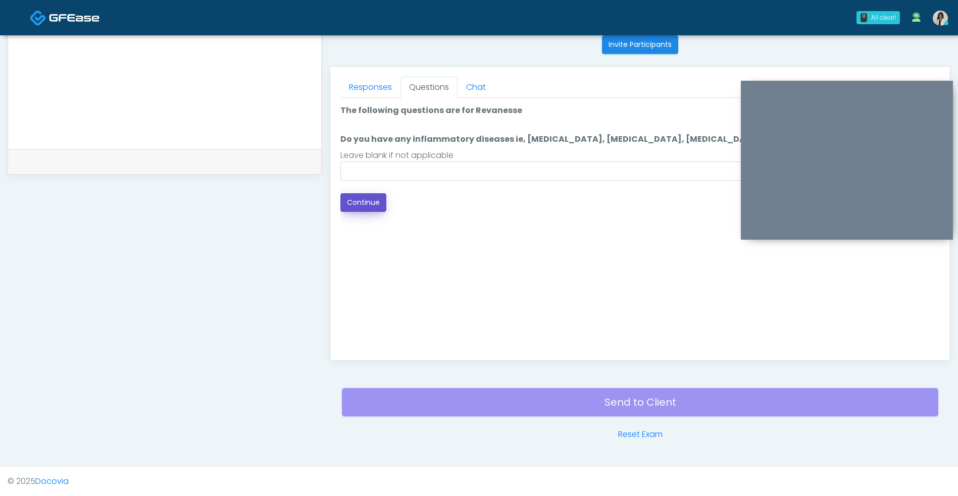
click at [372, 210] on button "Continue" at bounding box center [363, 202] width 46 height 19
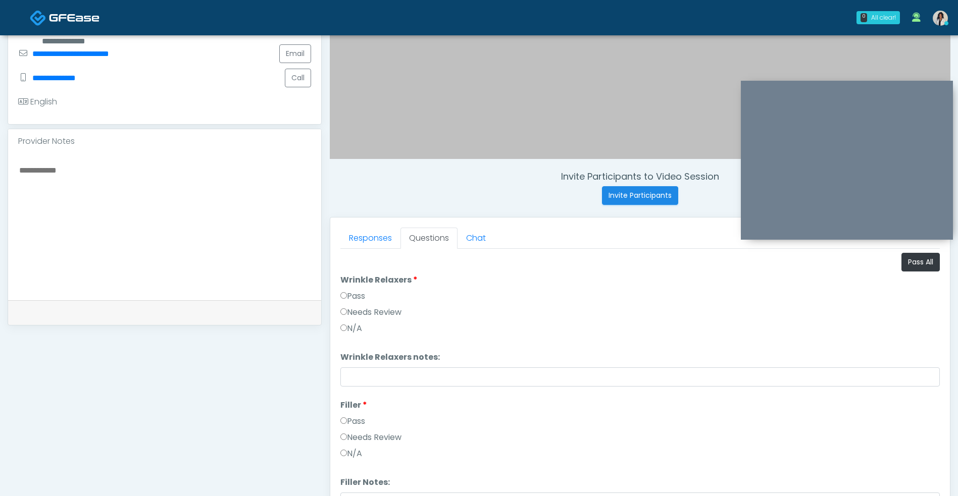
scroll to position [252, 0]
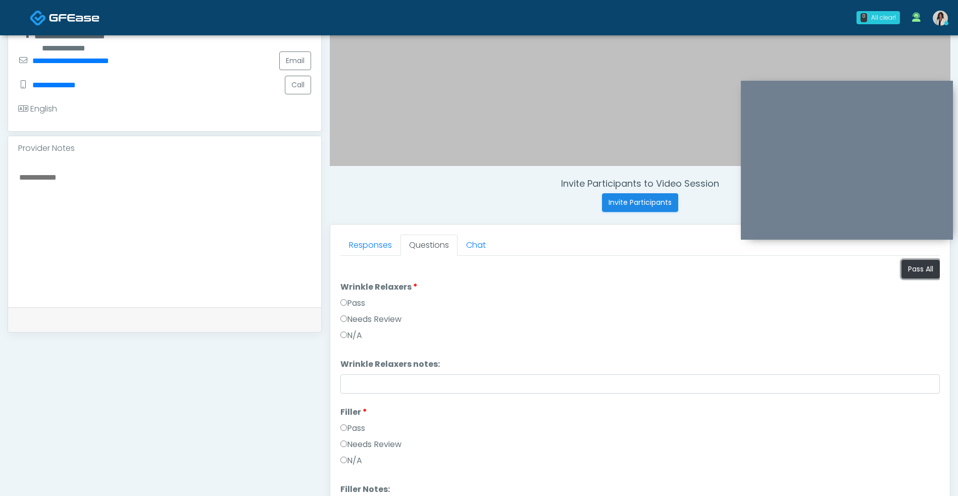
click at [916, 276] on button "Pass All" at bounding box center [920, 269] width 38 height 19
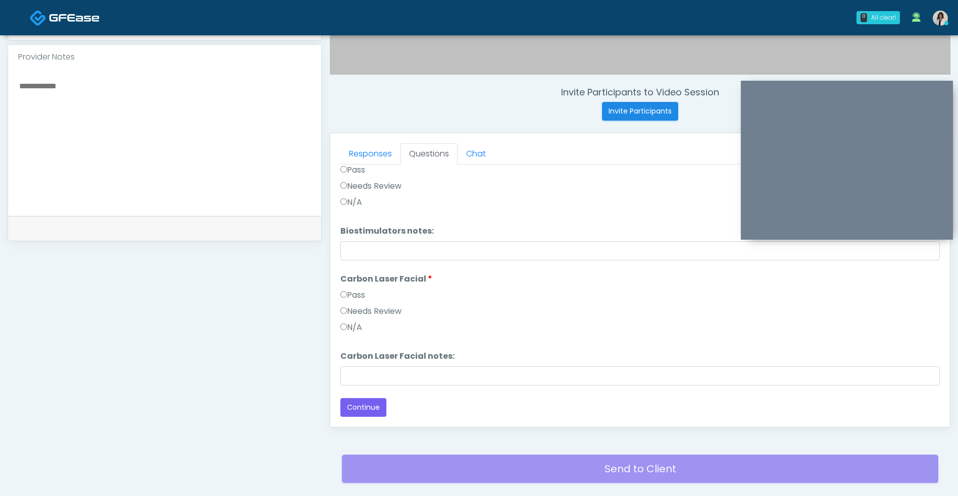
scroll to position [410, 0]
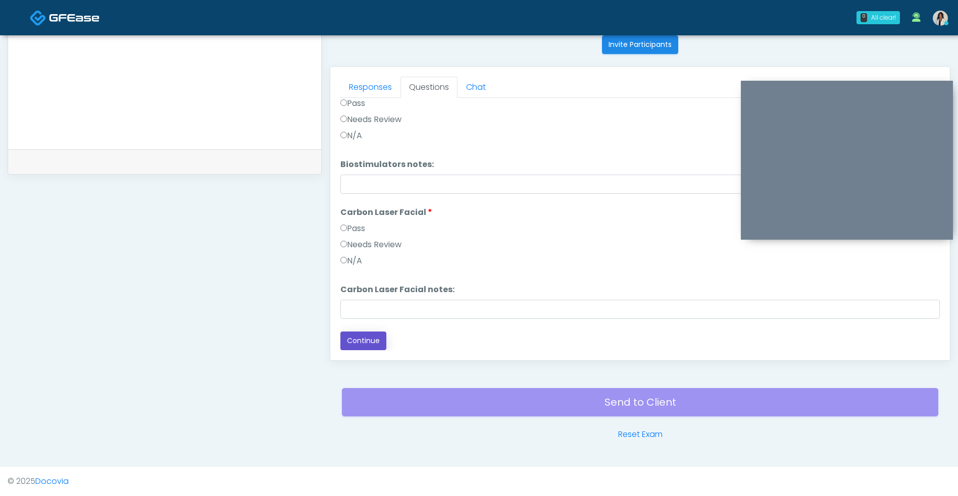
click at [371, 333] on button "Continue" at bounding box center [363, 341] width 46 height 19
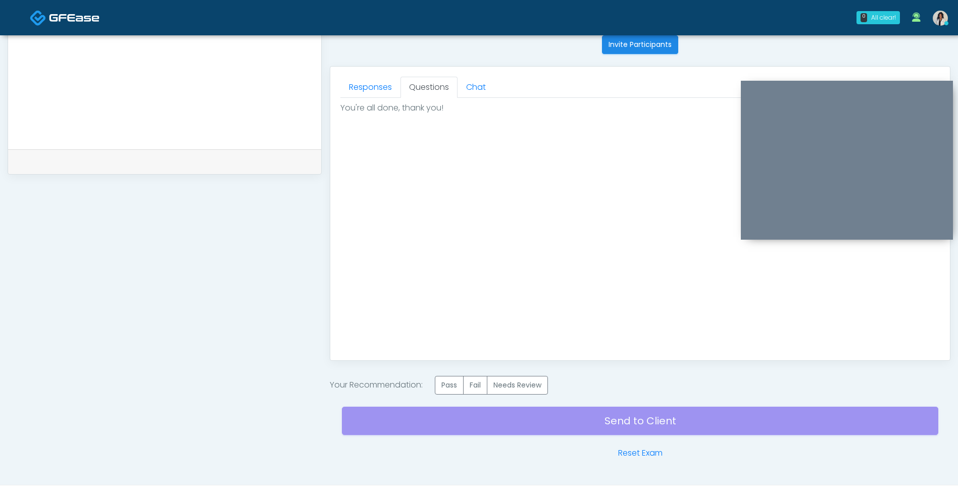
scroll to position [0, 0]
click at [448, 394] on label "Pass" at bounding box center [449, 385] width 29 height 19
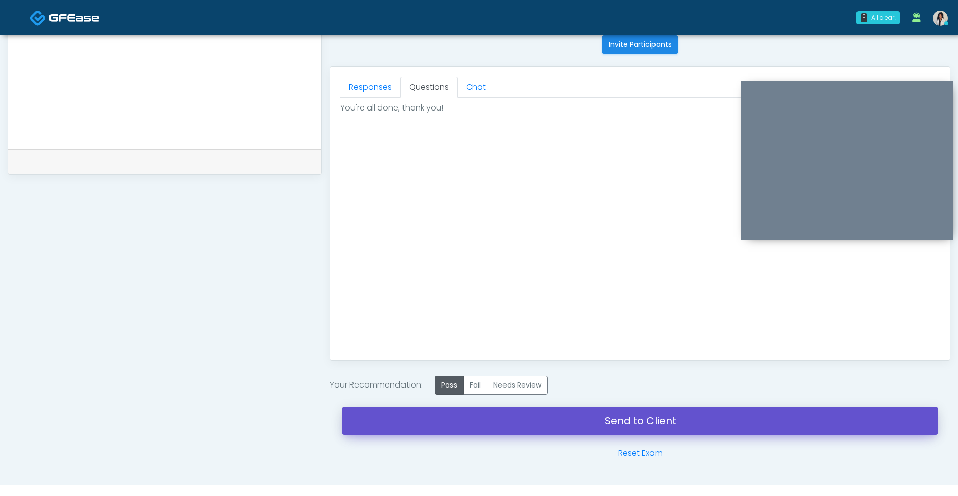
click at [545, 419] on link "Send to Client" at bounding box center [640, 421] width 596 height 28
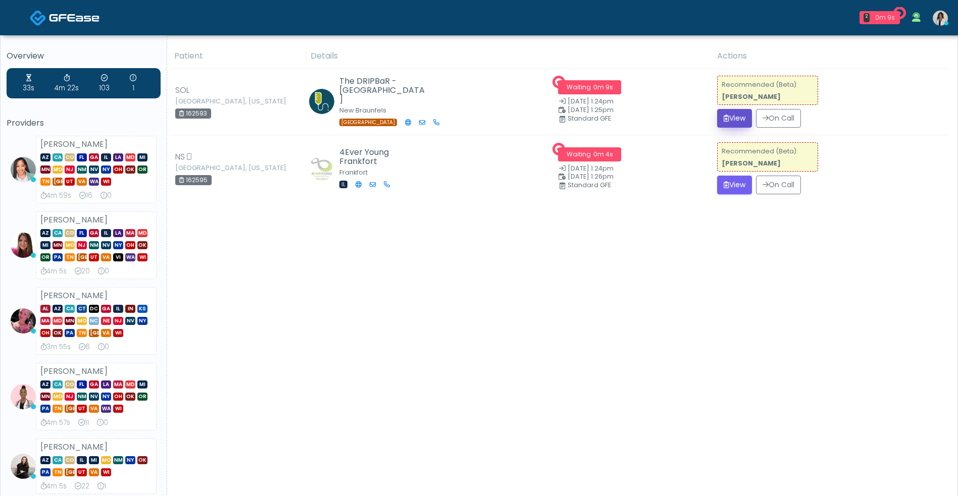
click at [734, 119] on button "View" at bounding box center [734, 118] width 35 height 19
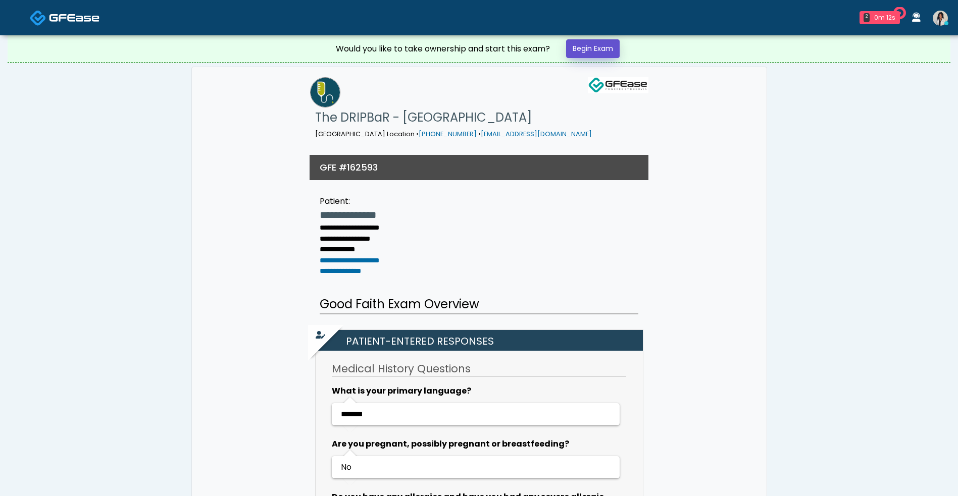
click at [592, 48] on link "Begin Exam" at bounding box center [593, 48] width 54 height 19
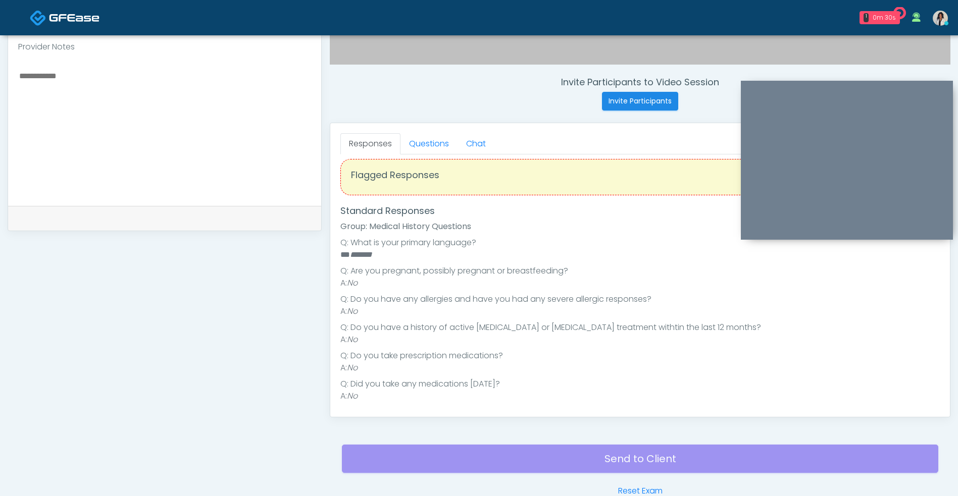
scroll to position [2, 0]
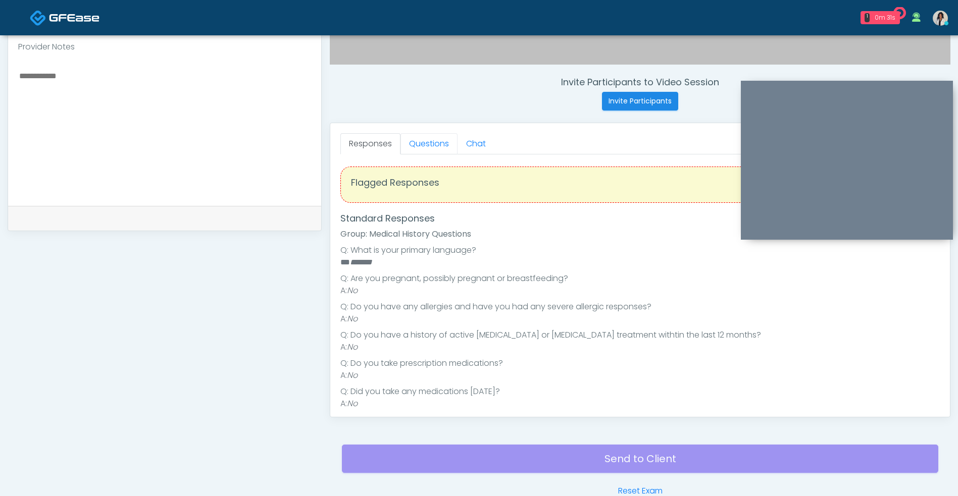
click at [438, 151] on link "Questions" at bounding box center [428, 143] width 57 height 21
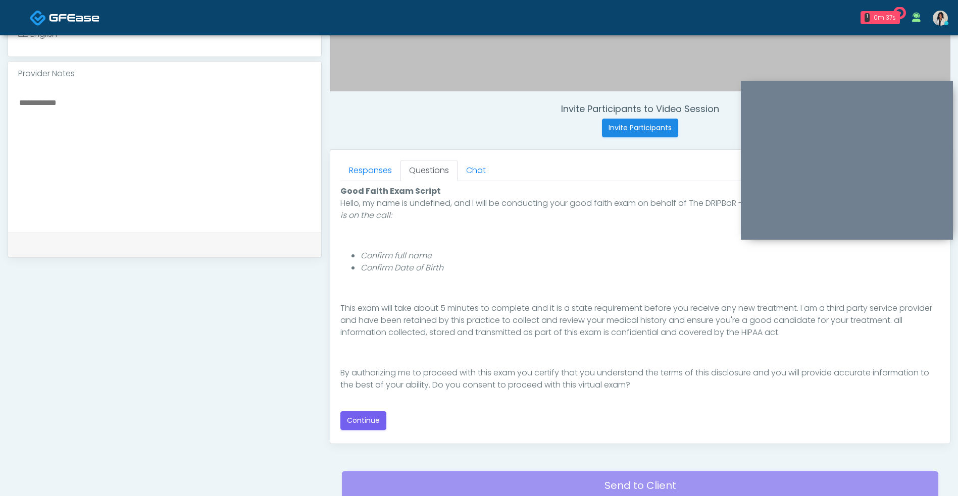
scroll to position [329, 0]
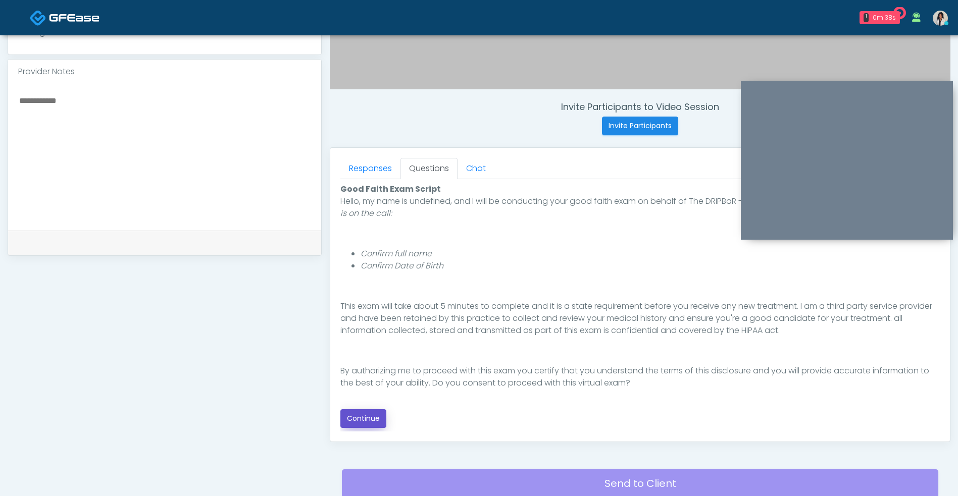
click at [360, 421] on button "Continue" at bounding box center [363, 418] width 46 height 19
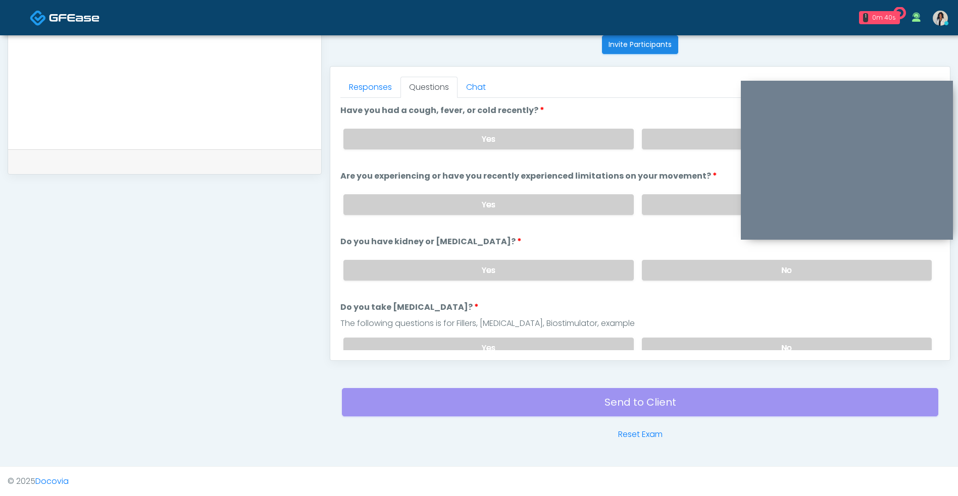
click at [669, 136] on label "No" at bounding box center [787, 139] width 290 height 21
click at [673, 196] on label "No" at bounding box center [787, 204] width 290 height 21
click at [660, 268] on label "No" at bounding box center [787, 270] width 290 height 21
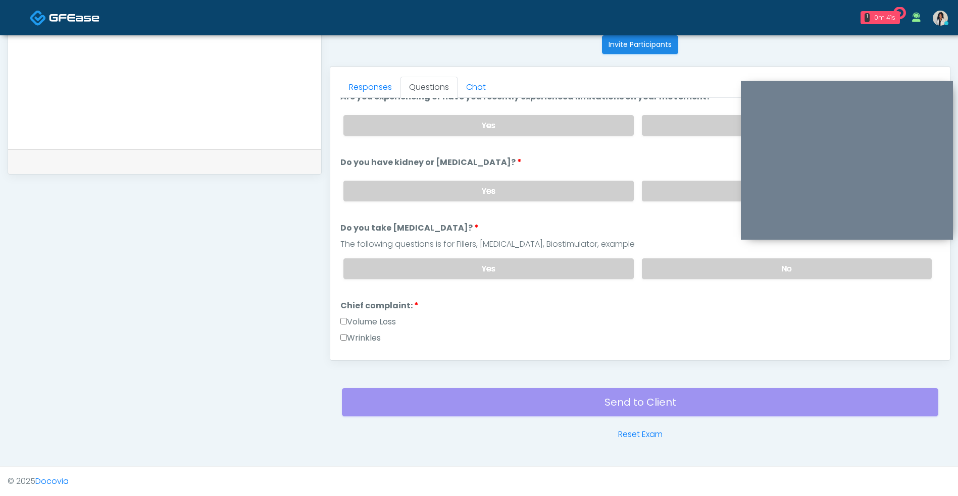
scroll to position [85, 0]
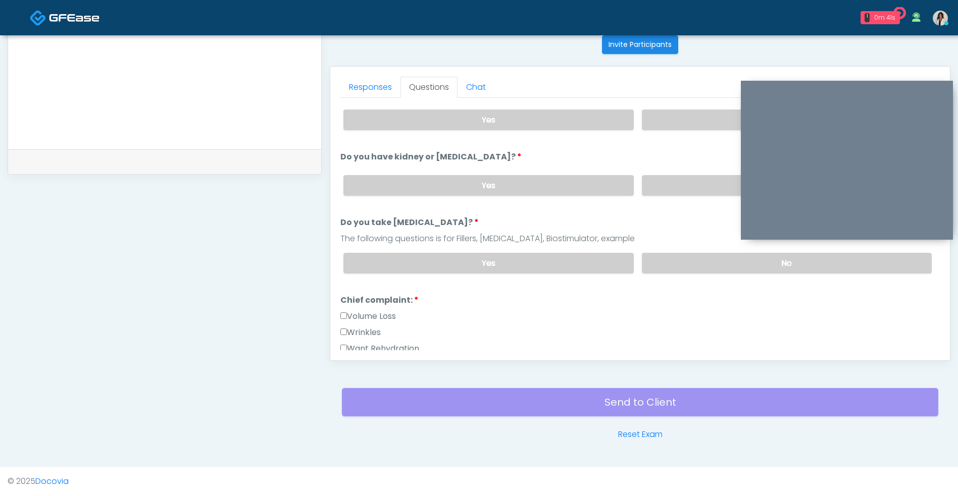
click at [673, 263] on label "No" at bounding box center [787, 263] width 290 height 21
click at [372, 93] on link "Responses" at bounding box center [370, 87] width 60 height 21
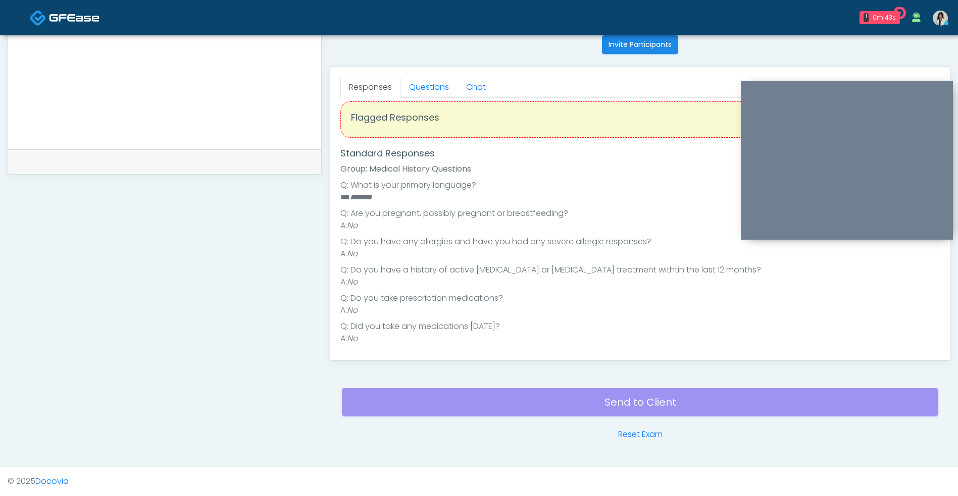
scroll to position [126, 0]
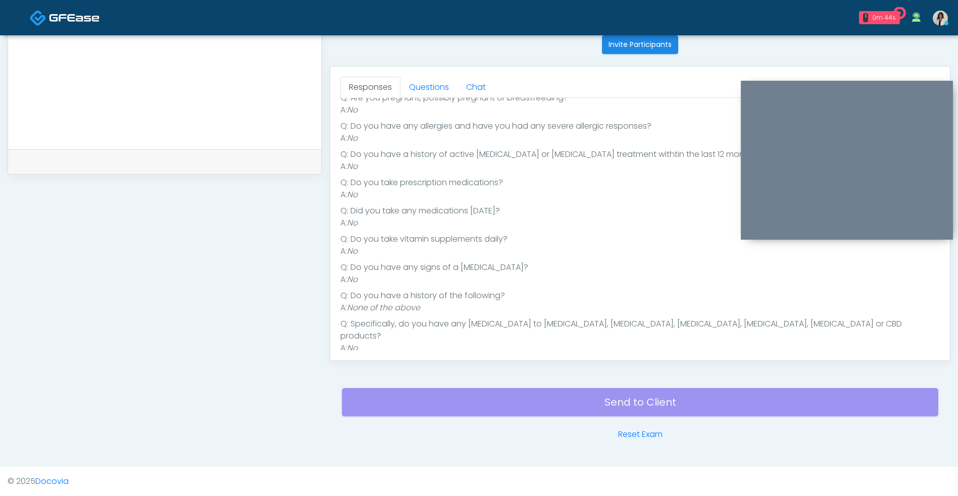
click at [430, 89] on link "Questions" at bounding box center [428, 87] width 57 height 21
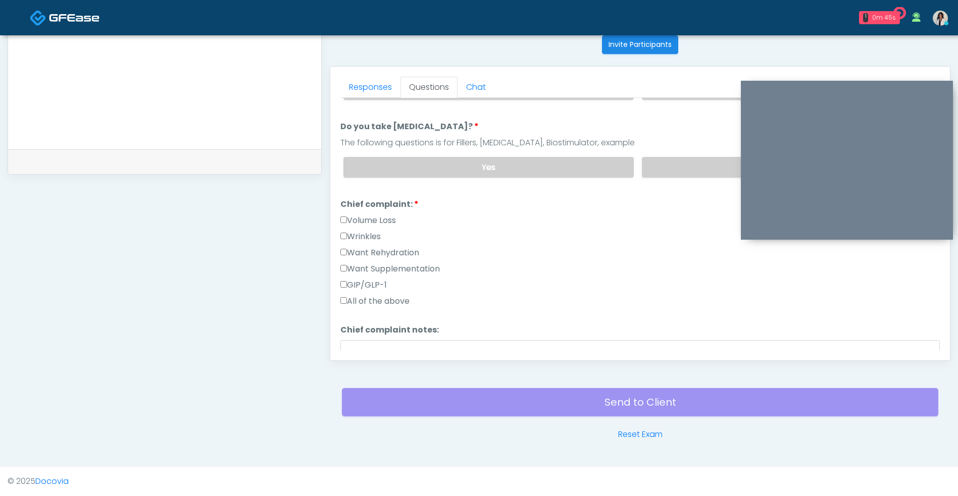
scroll to position [191, 0]
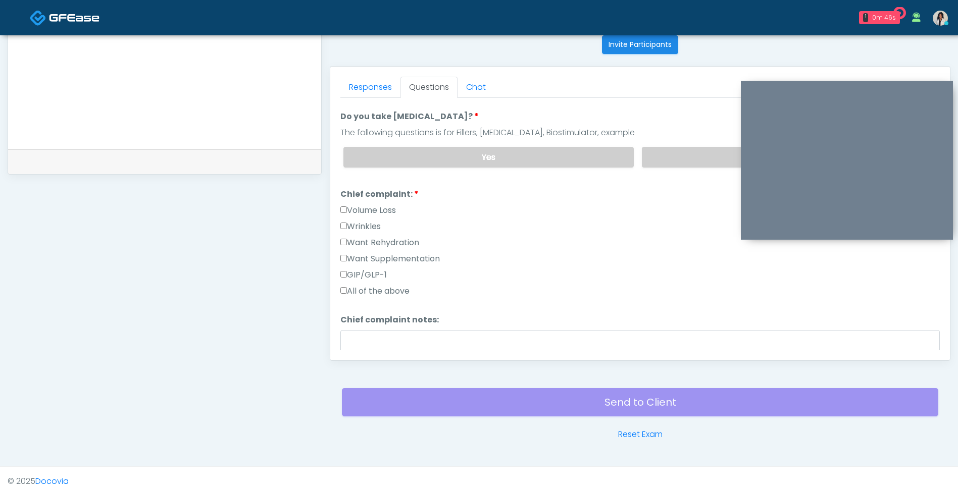
click at [419, 243] on label "Want Rehydration" at bounding box center [379, 243] width 79 height 12
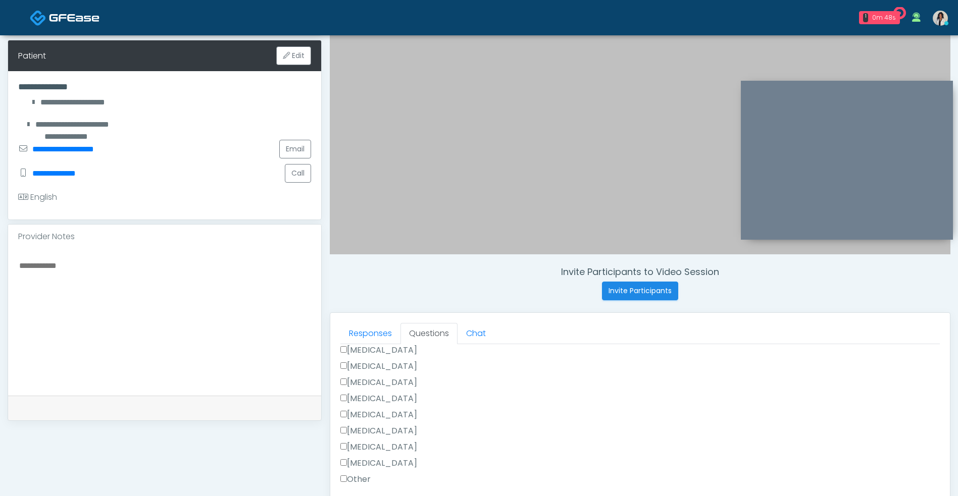
scroll to position [164, 0]
click at [367, 328] on link "Responses" at bounding box center [370, 333] width 60 height 21
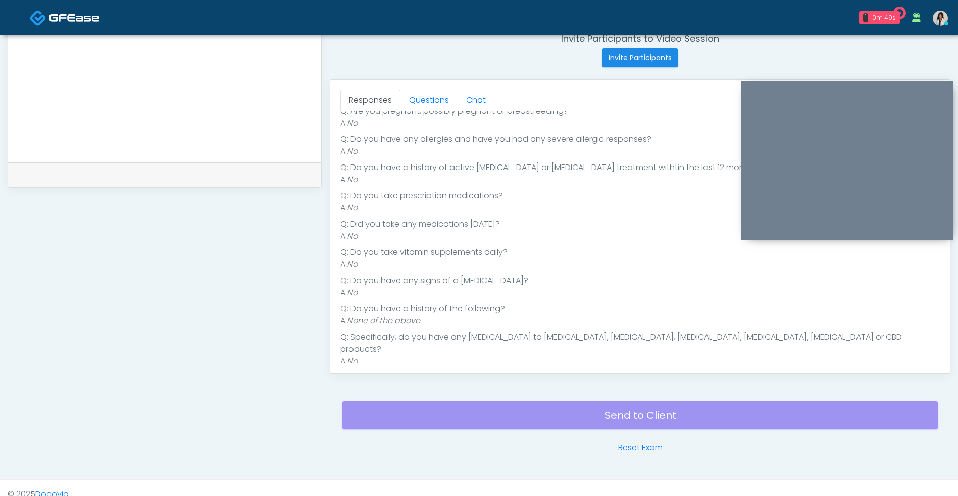
scroll to position [410, 0]
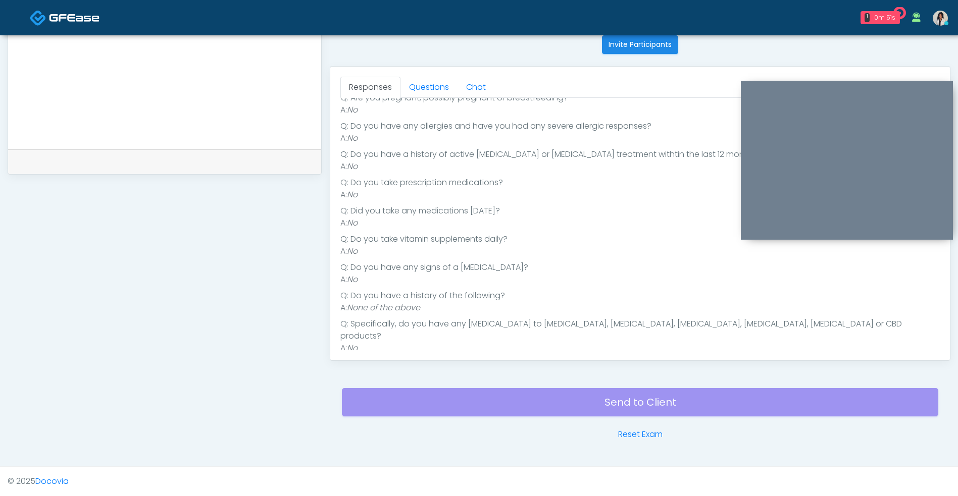
click at [438, 94] on link "Questions" at bounding box center [428, 87] width 57 height 21
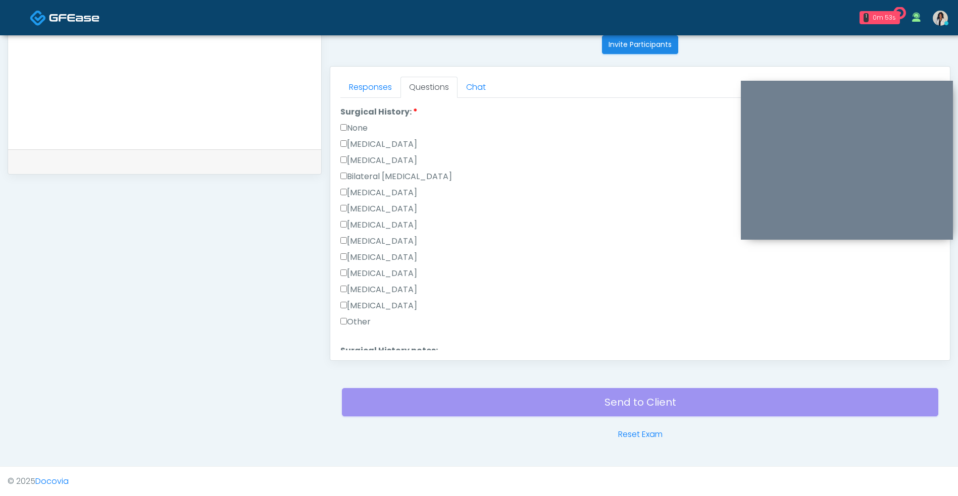
scroll to position [478, 0]
click at [364, 127] on label "None" at bounding box center [353, 125] width 27 height 12
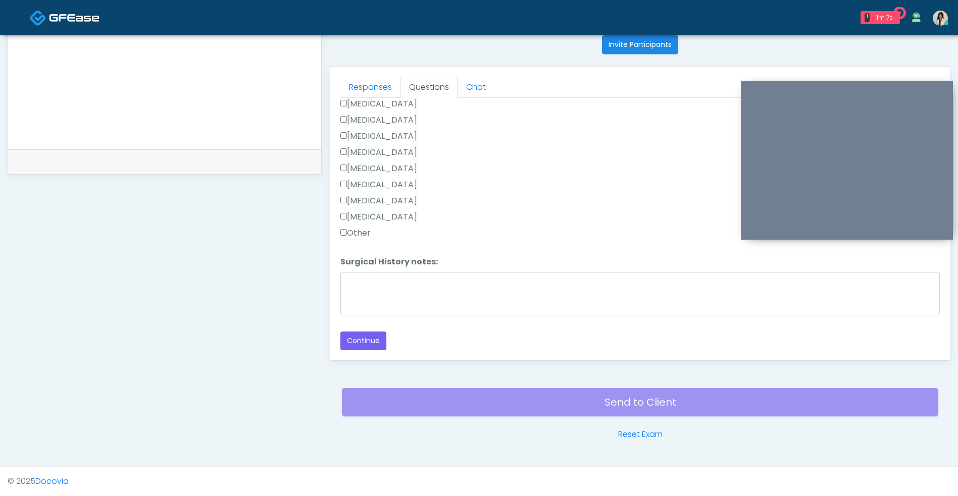
click at [376, 334] on button "Continue" at bounding box center [363, 341] width 46 height 19
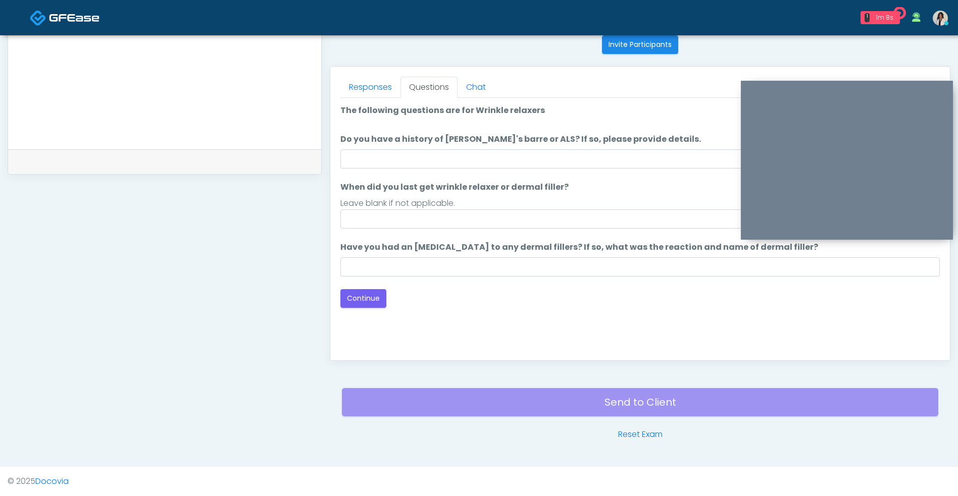
scroll to position [0, 0]
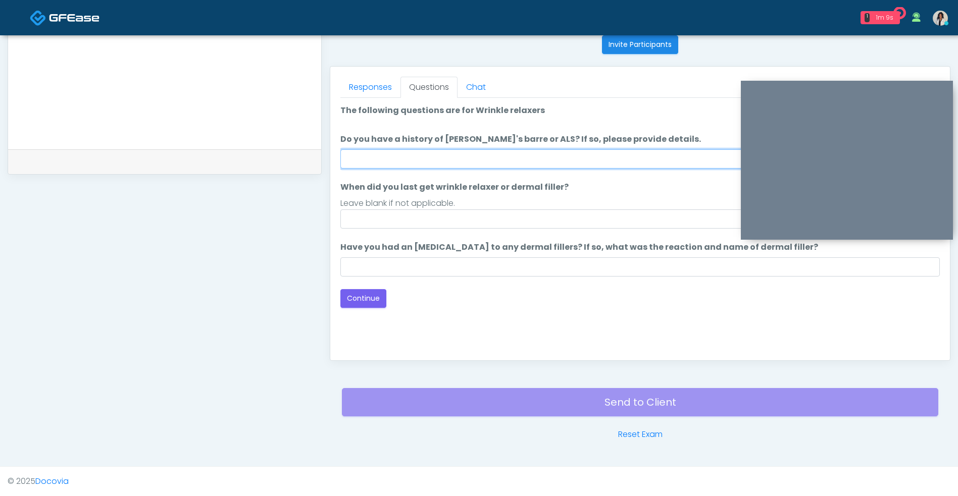
click at [525, 152] on input "Do you have a history of [PERSON_NAME]'s barre or ALS? If so, please provide de…" at bounding box center [639, 158] width 599 height 19
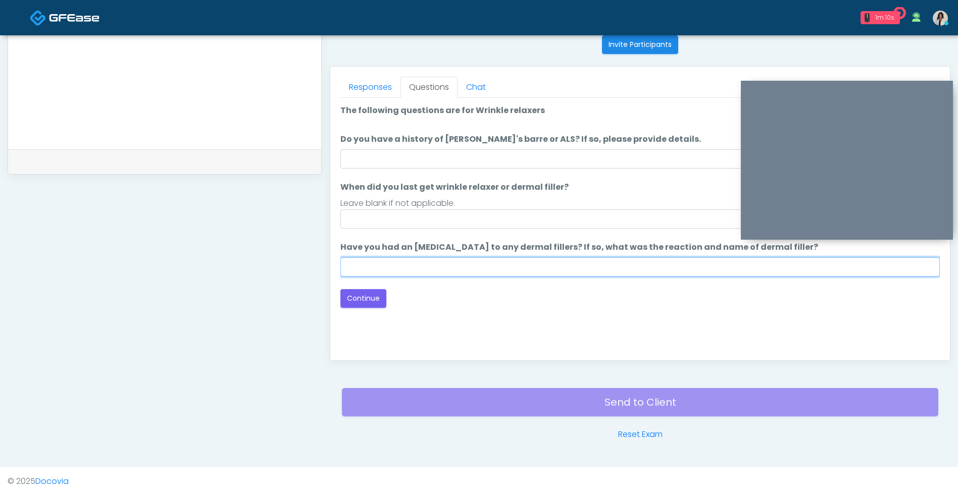
click at [488, 271] on input "Have you had an [MEDICAL_DATA] to any dermal fillers? If so, what was the react…" at bounding box center [639, 267] width 599 height 19
type input "**"
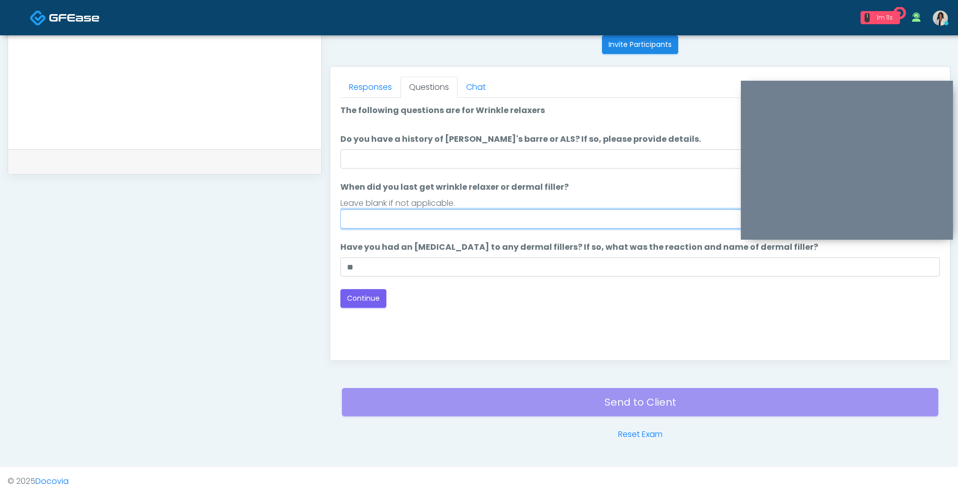
click at [513, 218] on input "When did you last get wrinkle relaxer or dermal filler?" at bounding box center [639, 219] width 599 height 19
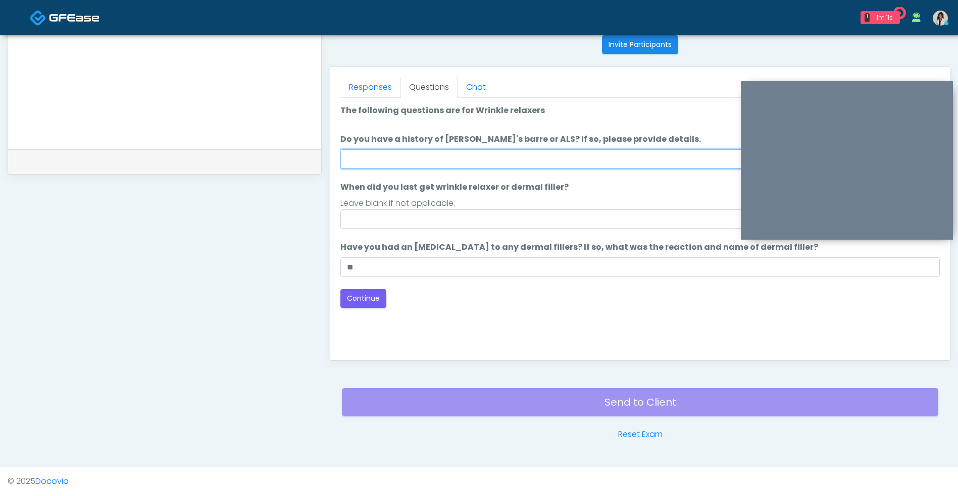
click at [546, 155] on input "Do you have a history of [PERSON_NAME]'s barre or ALS? If so, please provide de…" at bounding box center [639, 158] width 599 height 19
type input "**"
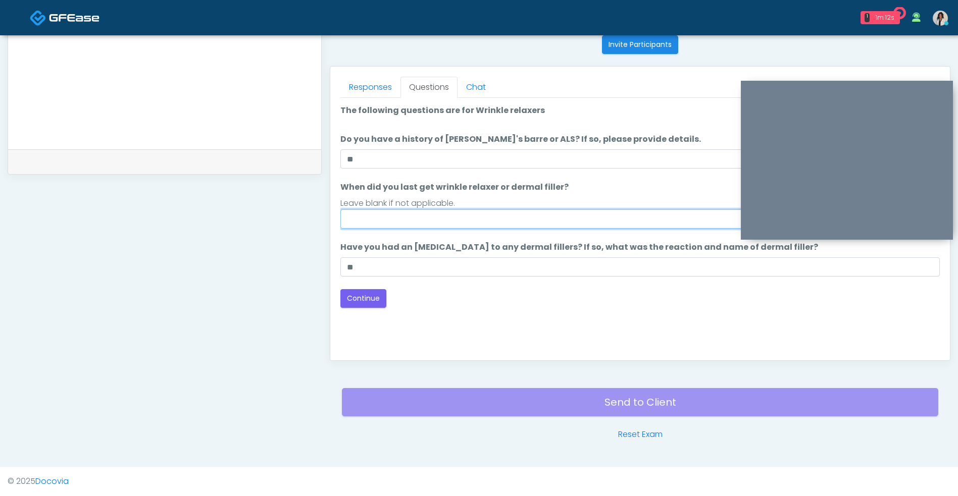
click at [600, 220] on input "When did you last get wrinkle relaxer or dermal filler?" at bounding box center [639, 219] width 599 height 19
click at [367, 302] on button "Continue" at bounding box center [363, 298] width 46 height 19
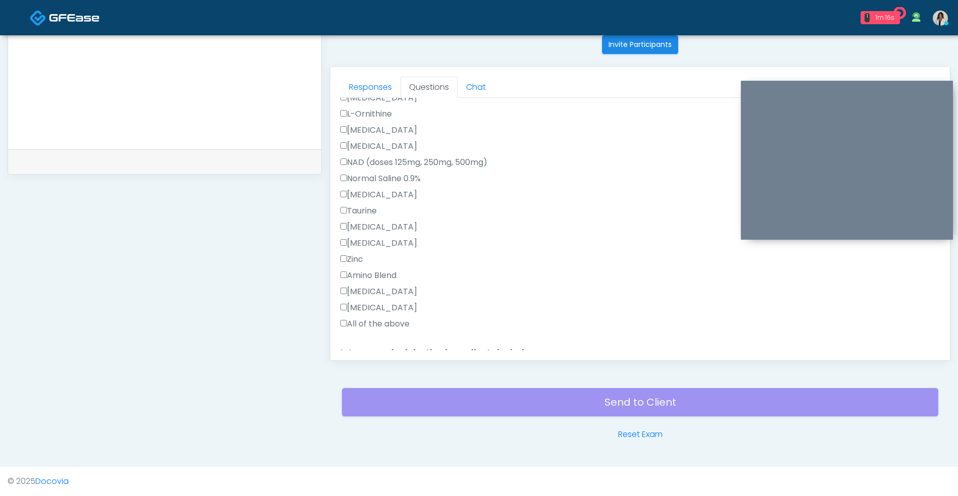
click at [389, 327] on label "All of the above" at bounding box center [374, 324] width 69 height 12
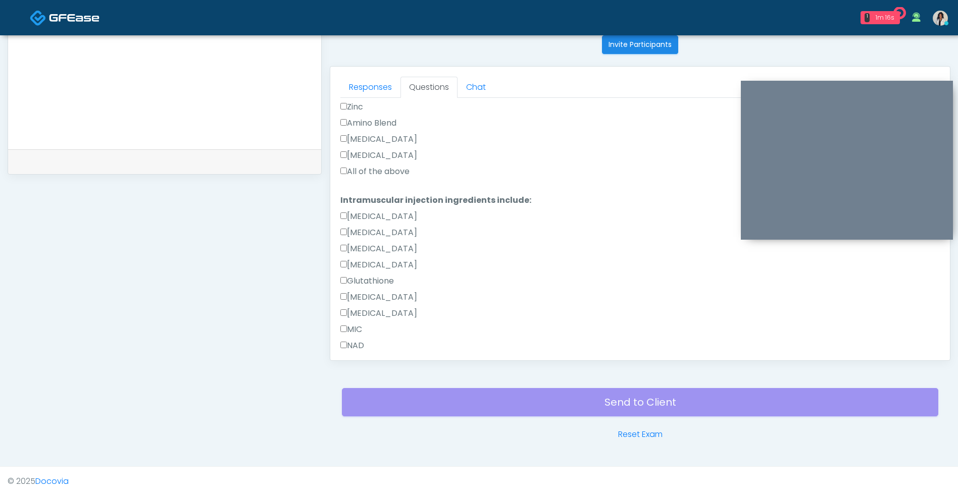
scroll to position [662, 0]
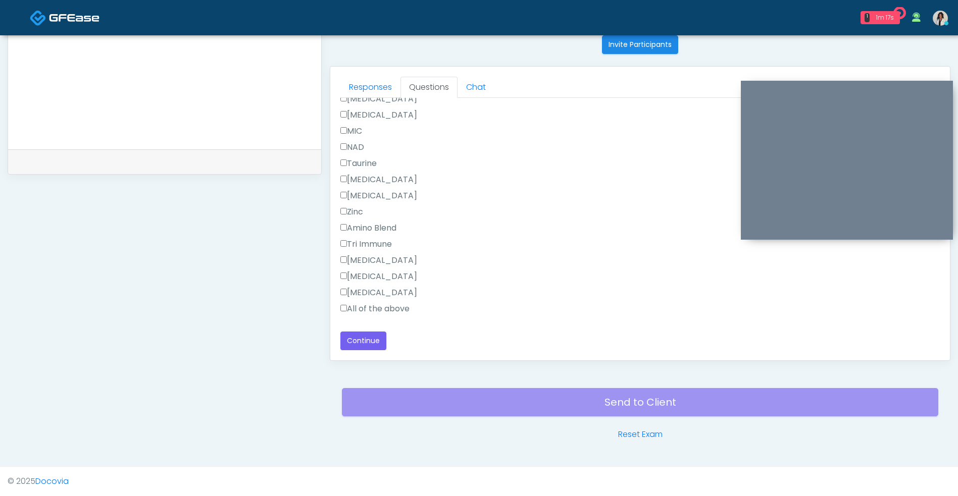
click at [392, 313] on label "All of the above" at bounding box center [374, 309] width 69 height 12
click at [378, 345] on button "Continue" at bounding box center [363, 341] width 46 height 19
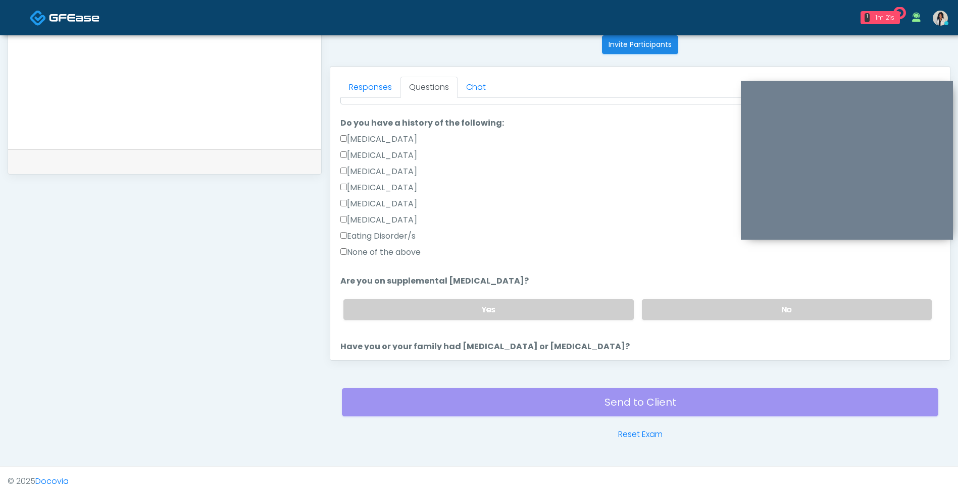
scroll to position [0, 0]
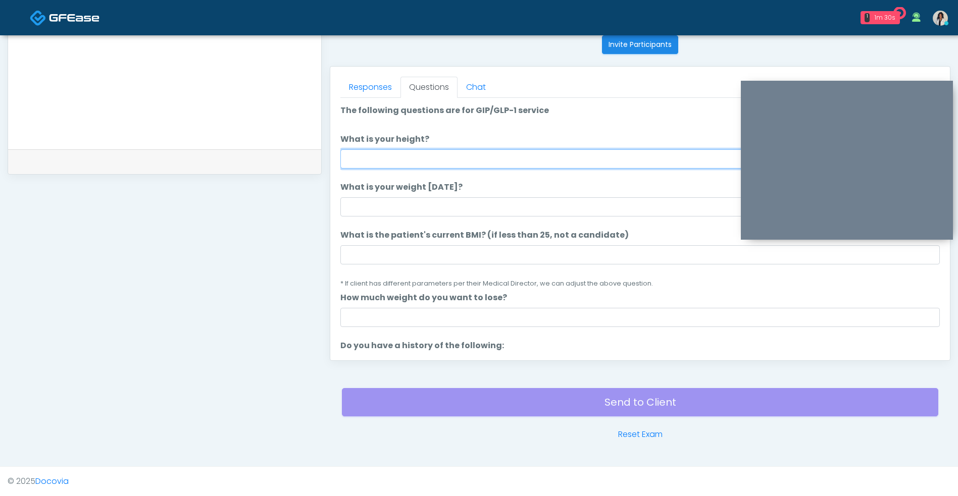
click at [443, 163] on input "What is your height?" at bounding box center [639, 158] width 599 height 19
click at [400, 161] on input "What is your height?" at bounding box center [639, 158] width 599 height 19
type input "****"
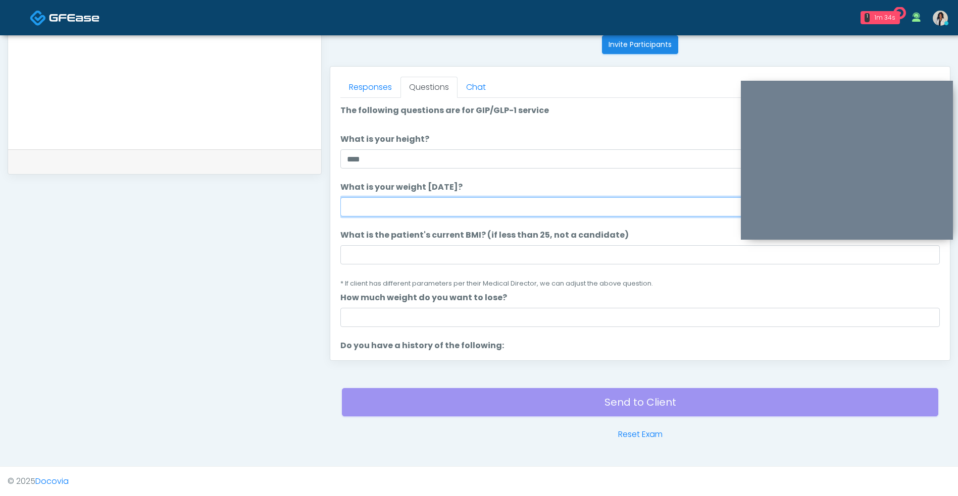
click at [376, 212] on input "What is your weight today?" at bounding box center [639, 206] width 599 height 19
type input "***"
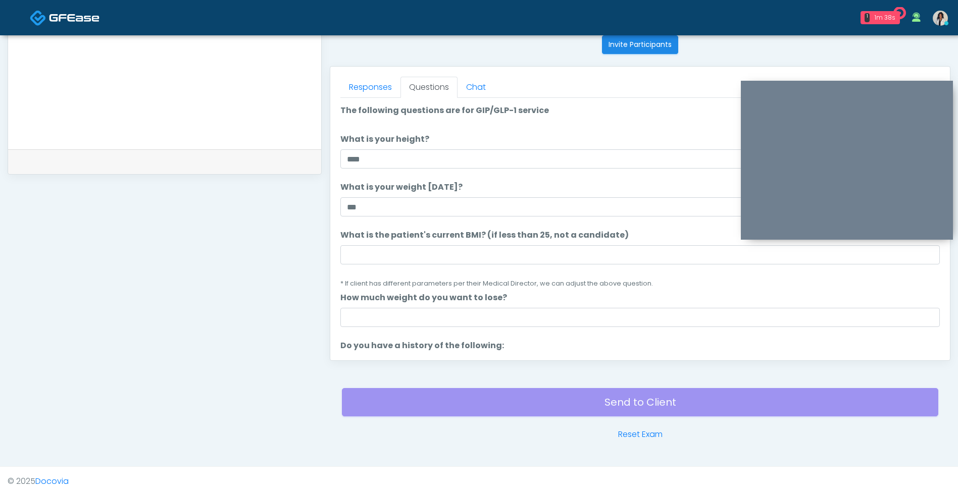
click at [404, 238] on label "What is the patient's current BMI? (if less than 25, not a candidate)" at bounding box center [484, 235] width 288 height 12
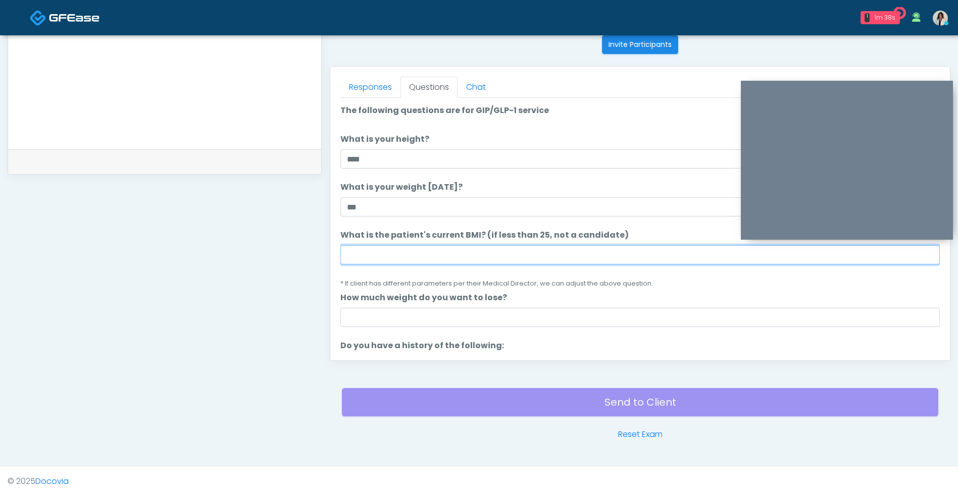
click at [404, 245] on input "What is the patient's current BMI? (if less than 25, not a candidate)" at bounding box center [639, 254] width 599 height 19
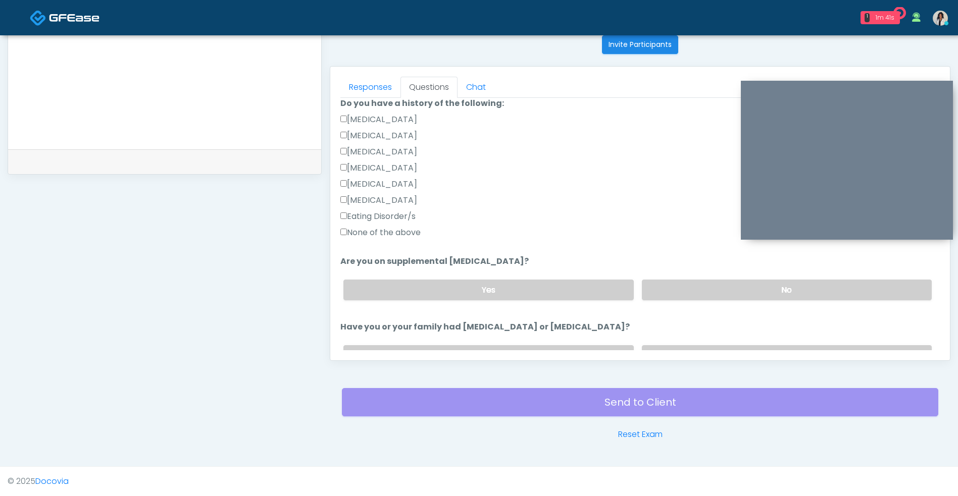
scroll to position [253, 0]
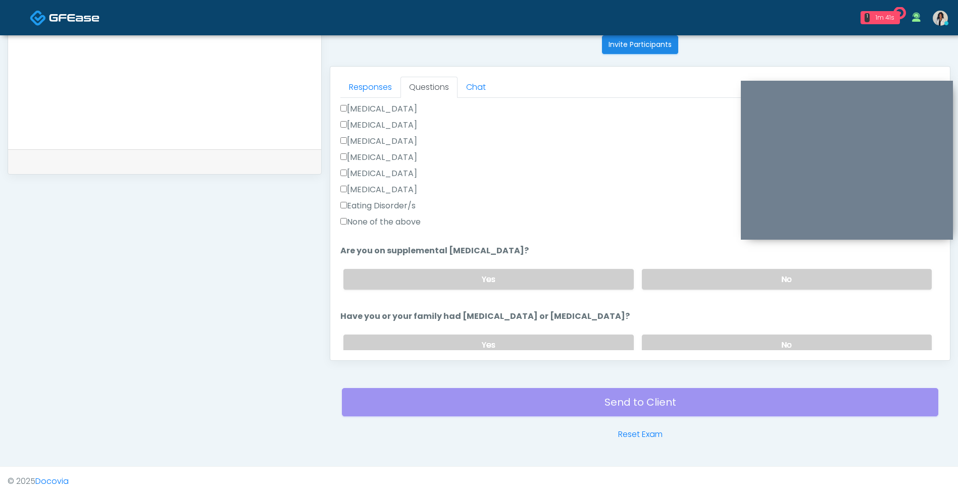
type input "**"
click at [413, 209] on label "Eating Disorder/s" at bounding box center [377, 206] width 75 height 12
click at [408, 227] on label "None of the above" at bounding box center [380, 222] width 80 height 12
click at [412, 208] on label "Eating Disorder/s" at bounding box center [377, 206] width 75 height 12
click at [700, 283] on label "No" at bounding box center [787, 279] width 290 height 21
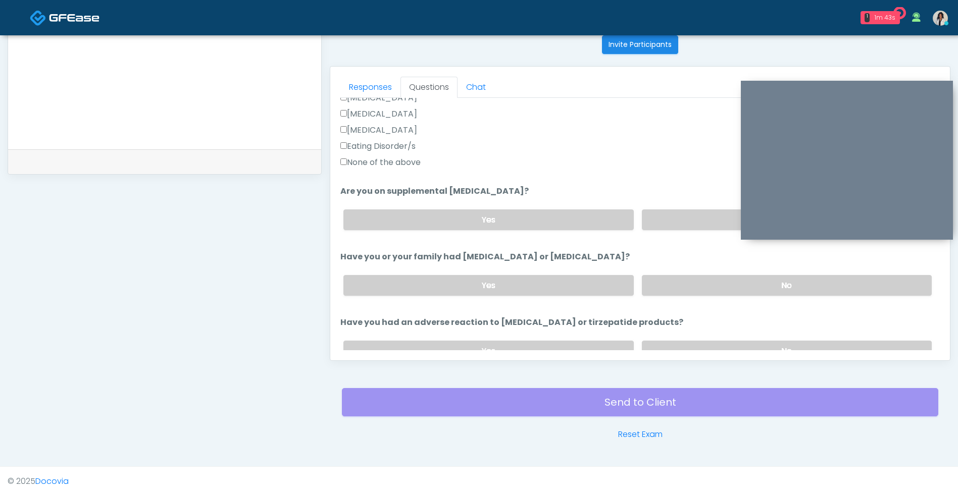
scroll to position [321, 0]
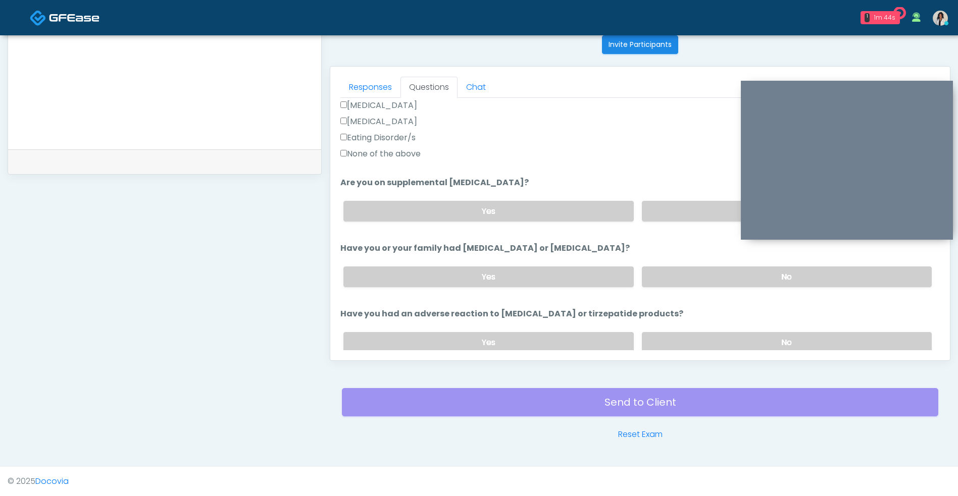
click at [708, 256] on li "Have you or your family had thyroid cancer or medullary thyroid cancer? Have yo…" at bounding box center [639, 268] width 599 height 53
click at [691, 335] on label "No" at bounding box center [787, 342] width 290 height 21
click at [701, 275] on label "No" at bounding box center [787, 277] width 290 height 21
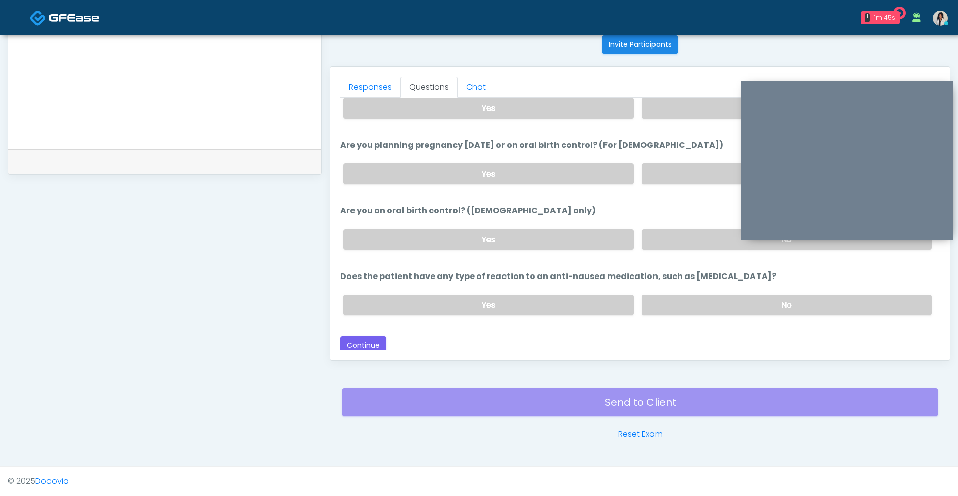
scroll to position [560, 0]
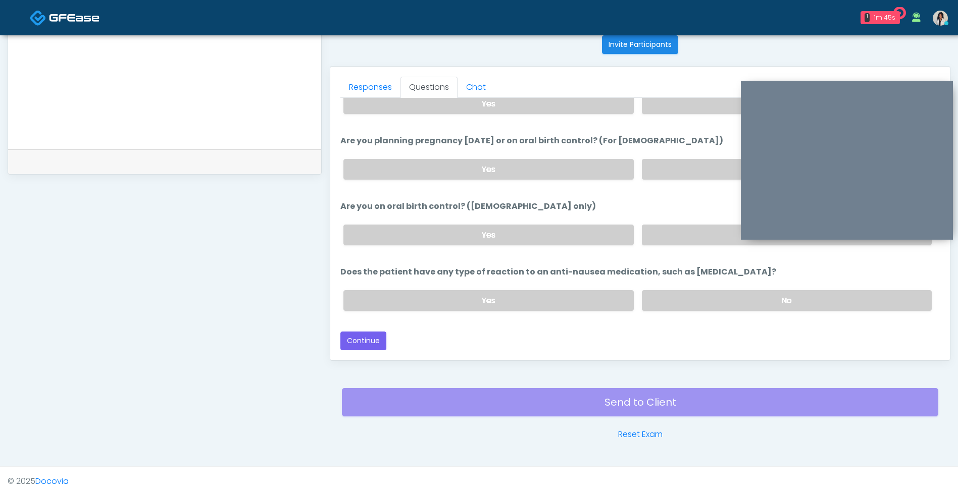
click at [689, 165] on label "No" at bounding box center [787, 169] width 290 height 21
click at [681, 231] on label "No" at bounding box center [787, 235] width 290 height 21
click at [683, 296] on label "No" at bounding box center [787, 300] width 290 height 21
click at [375, 344] on button "Continue" at bounding box center [363, 341] width 46 height 19
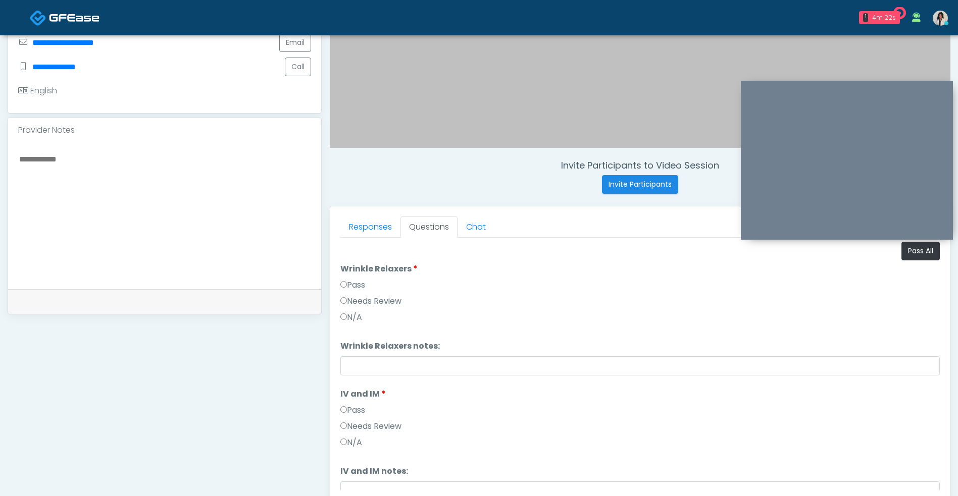
scroll to position [218, 0]
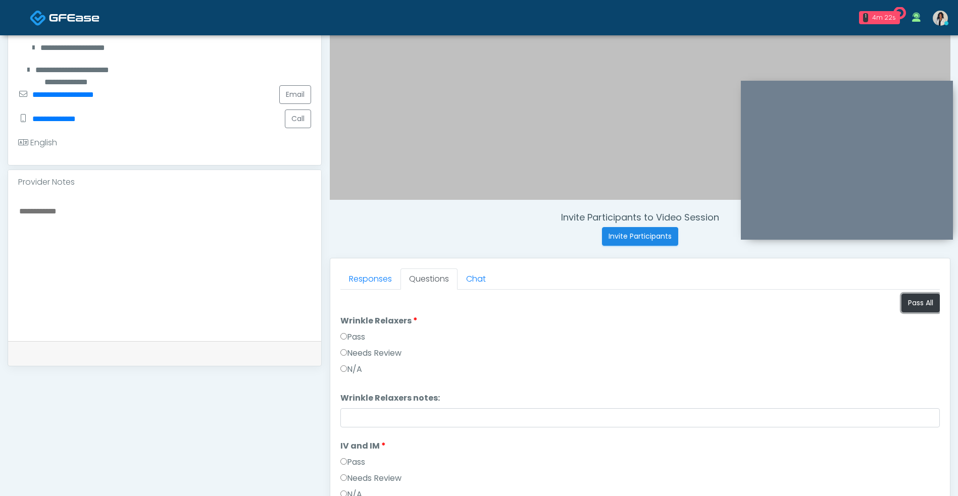
click at [907, 296] on button "Pass All" at bounding box center [920, 303] width 38 height 19
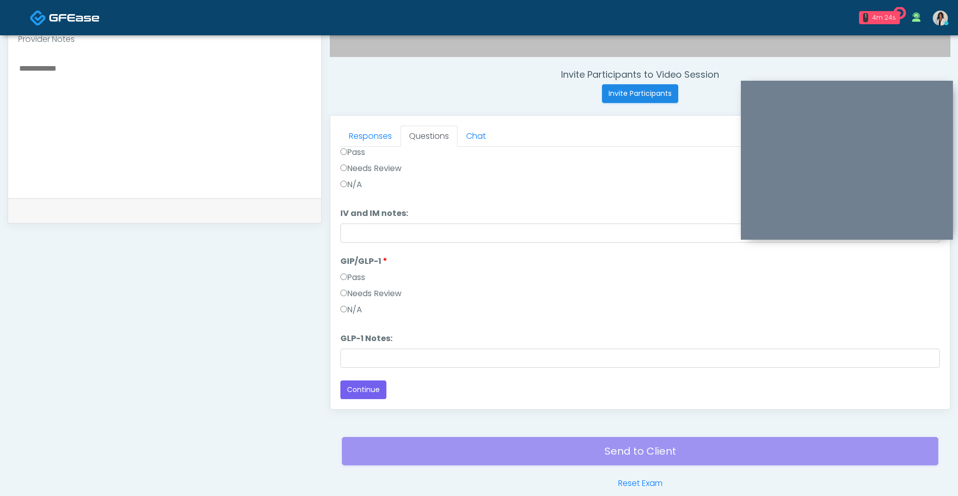
scroll to position [410, 0]
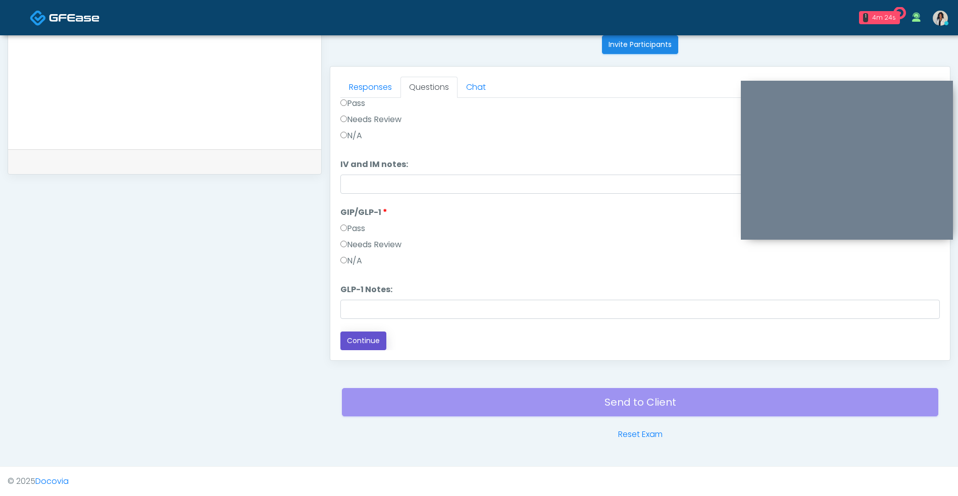
click at [380, 346] on button "Continue" at bounding box center [363, 341] width 46 height 19
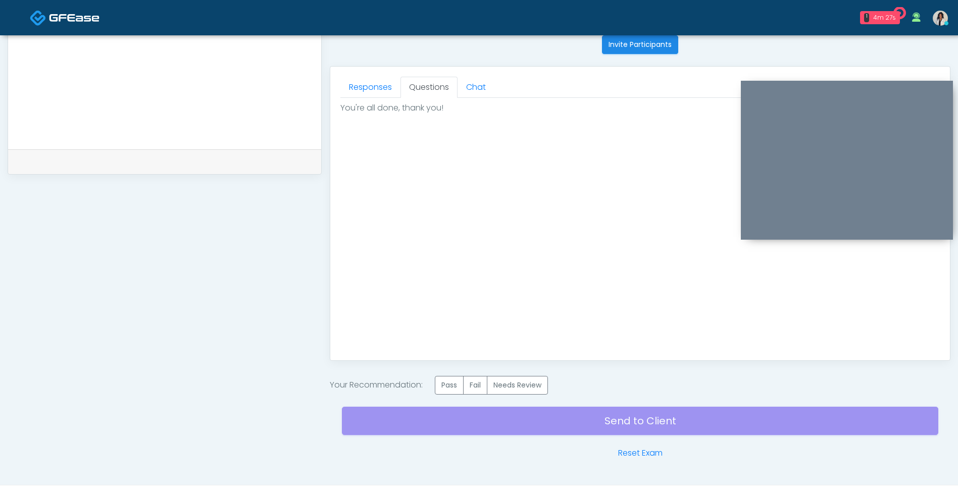
scroll to position [0, 0]
click at [438, 376] on div "Pass Fail Needs Review" at bounding box center [491, 385] width 113 height 19
click at [454, 390] on label "Pass" at bounding box center [449, 385] width 29 height 19
click at [491, 415] on div "Send to Client Reset Exam" at bounding box center [640, 427] width 596 height 65
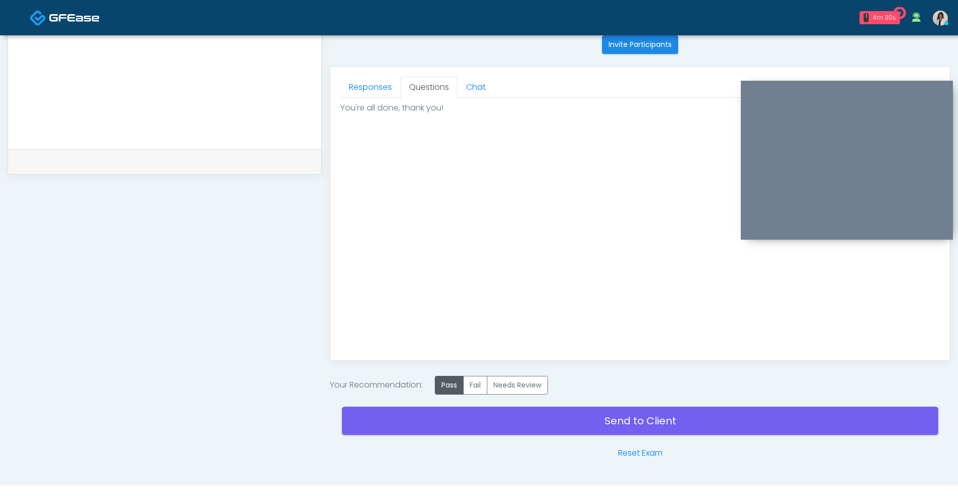
click at [497, 419] on link "Send to Client" at bounding box center [640, 421] width 596 height 28
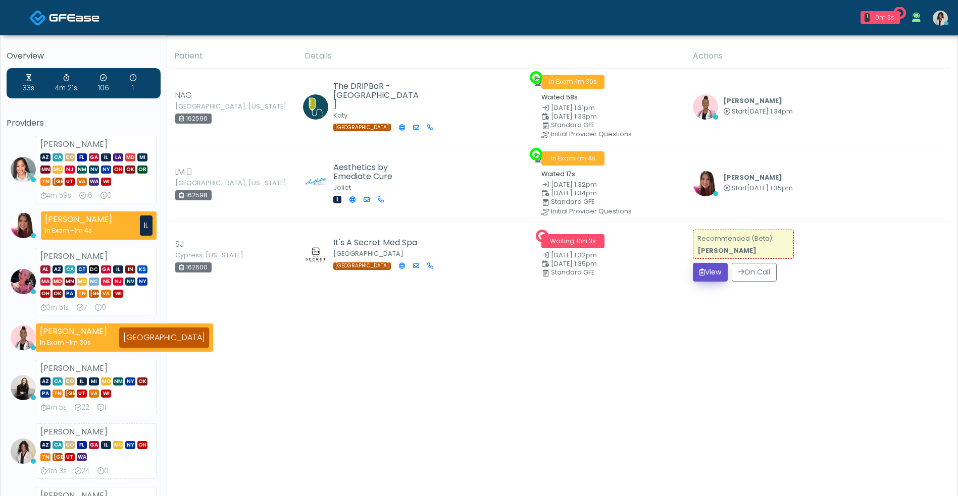
click at [703, 276] on button "View" at bounding box center [710, 272] width 35 height 19
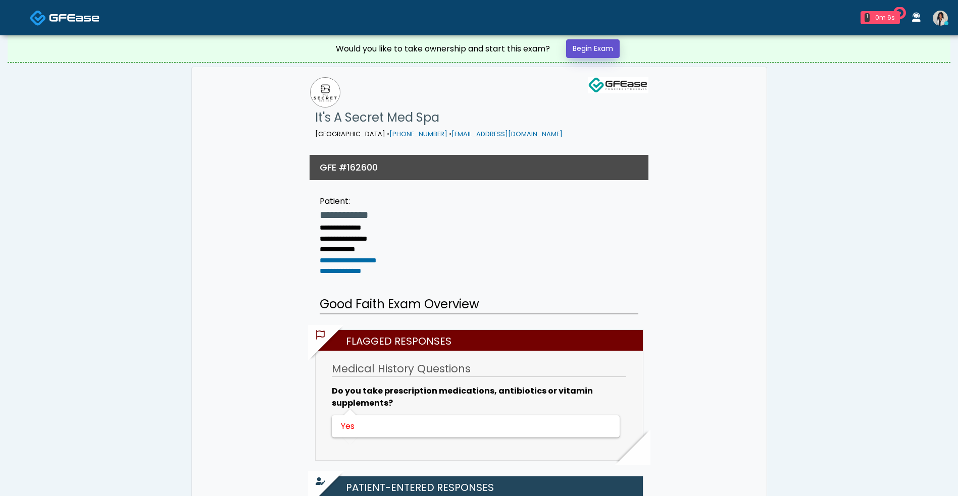
click at [610, 49] on link "Begin Exam" at bounding box center [593, 48] width 54 height 19
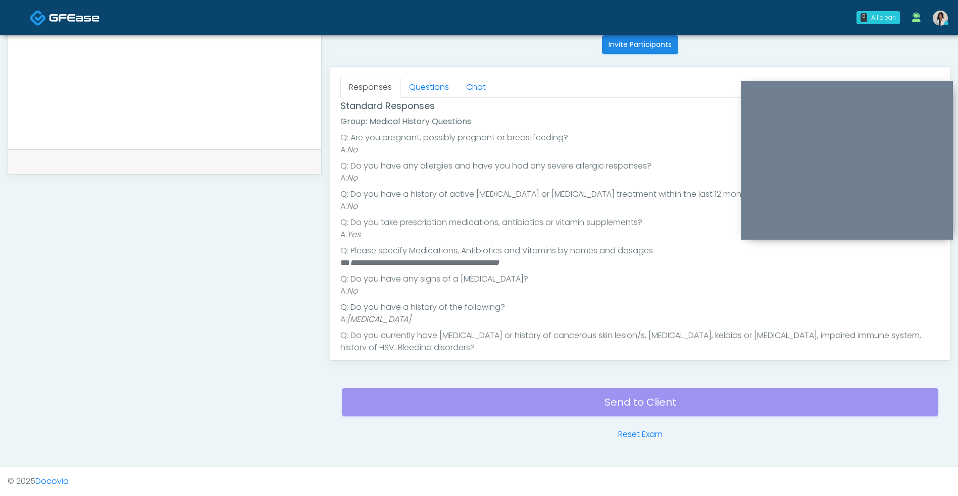
scroll to position [98, 0]
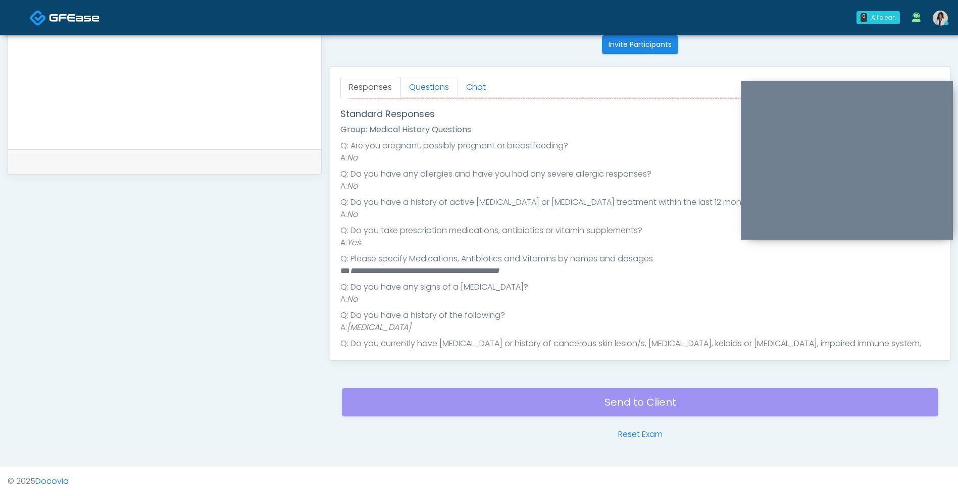
click at [435, 88] on link "Questions" at bounding box center [428, 87] width 57 height 21
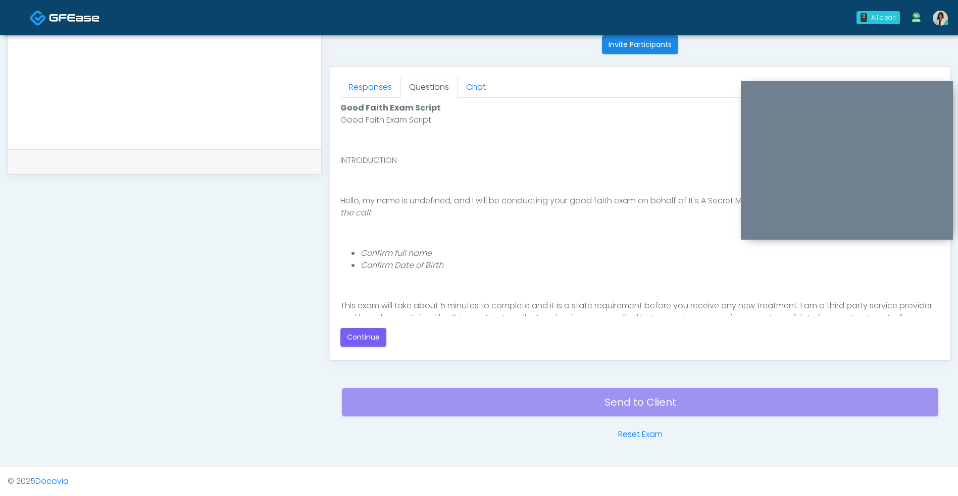
click at [366, 331] on button "Continue" at bounding box center [363, 337] width 46 height 19
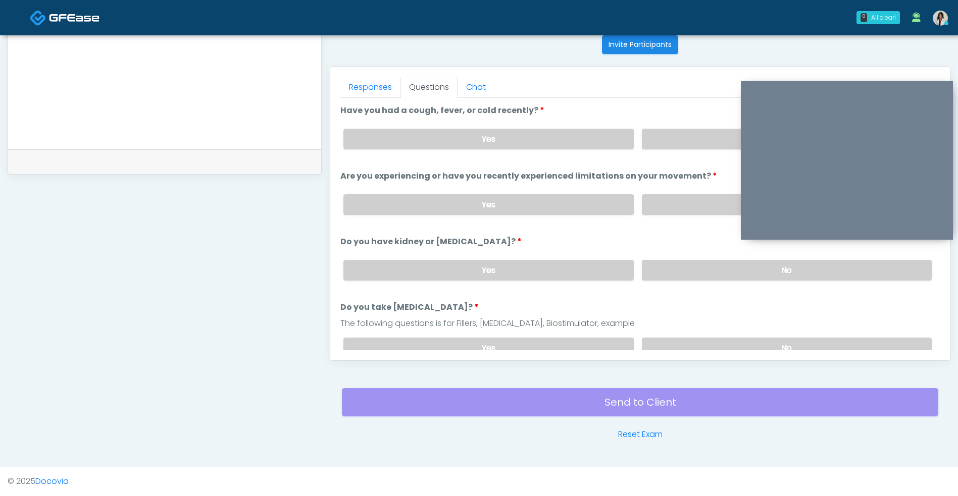
click at [664, 144] on label "No" at bounding box center [787, 139] width 290 height 21
click at [657, 200] on label "No" at bounding box center [787, 204] width 290 height 21
click at [664, 279] on label "No" at bounding box center [787, 270] width 290 height 21
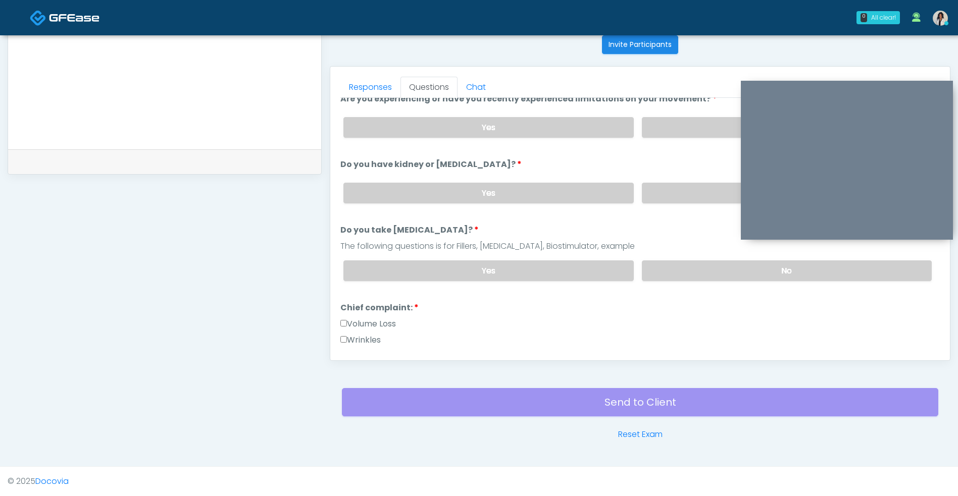
click at [663, 270] on label "No" at bounding box center [787, 271] width 290 height 21
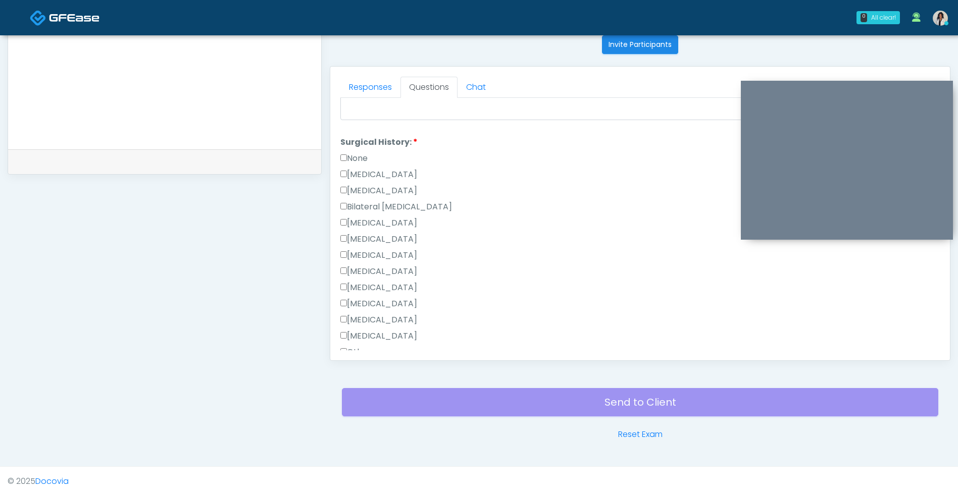
scroll to position [543, 0]
click at [412, 179] on label "Cesarean Section" at bounding box center [378, 173] width 77 height 12
click at [417, 261] on label "Breast Augmentation" at bounding box center [378, 256] width 77 height 12
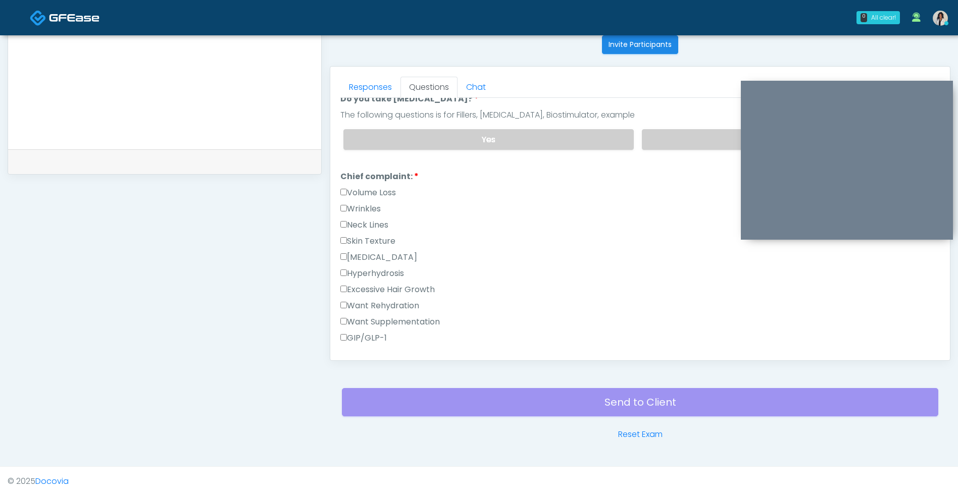
scroll to position [230, 0]
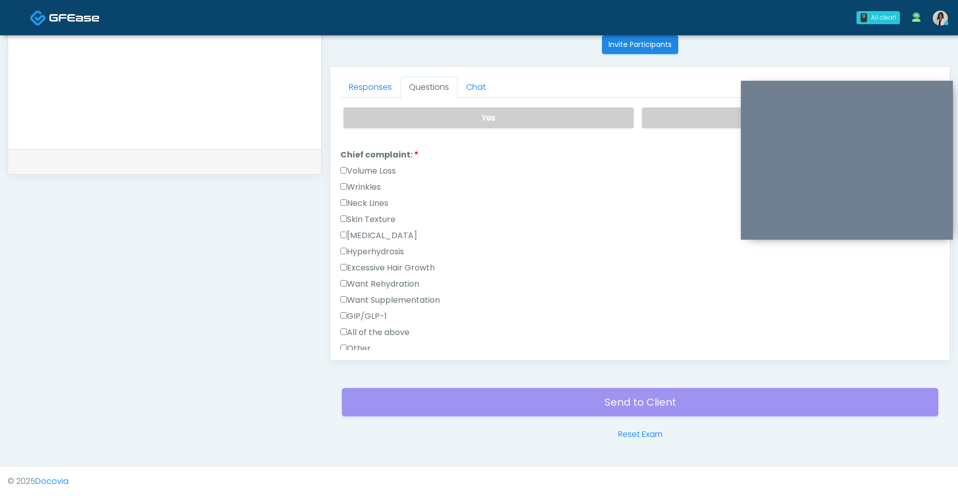
click at [376, 190] on label "Wrinkles" at bounding box center [360, 187] width 40 height 12
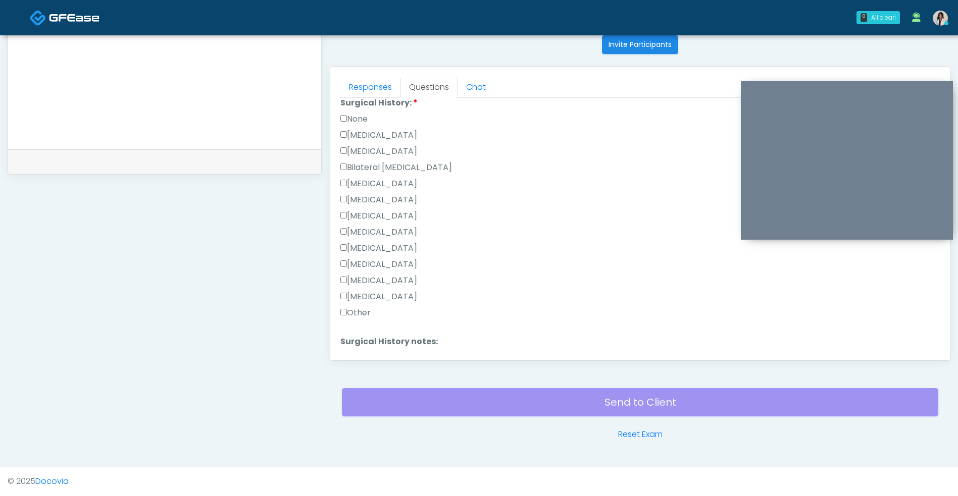
scroll to position [660, 0]
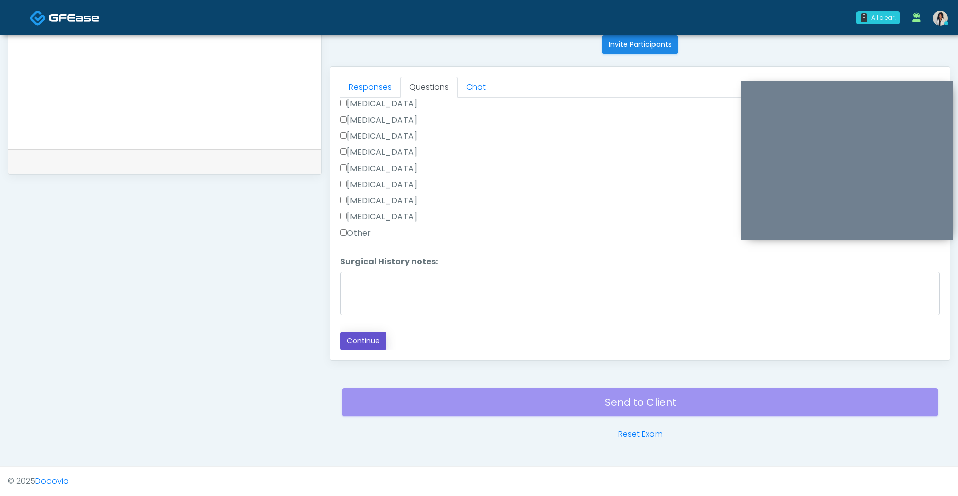
click at [373, 344] on button "Continue" at bounding box center [363, 341] width 46 height 19
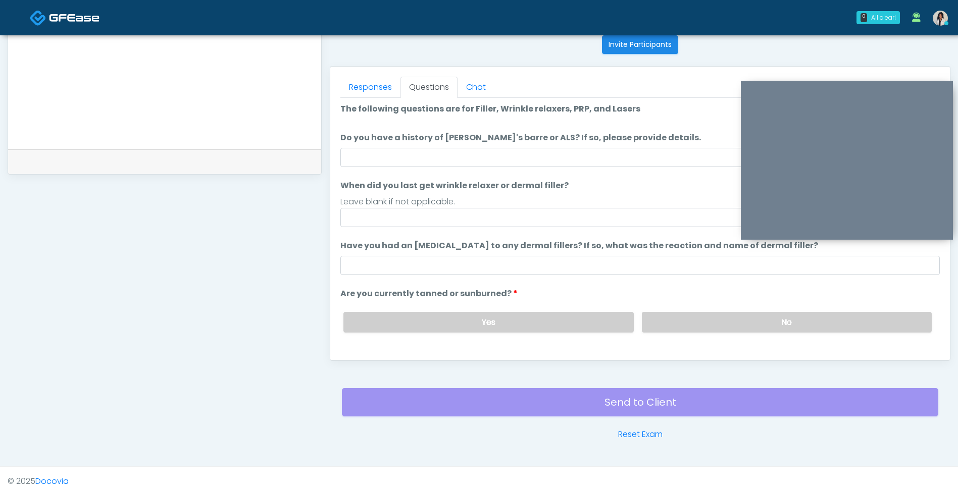
scroll to position [0, 0]
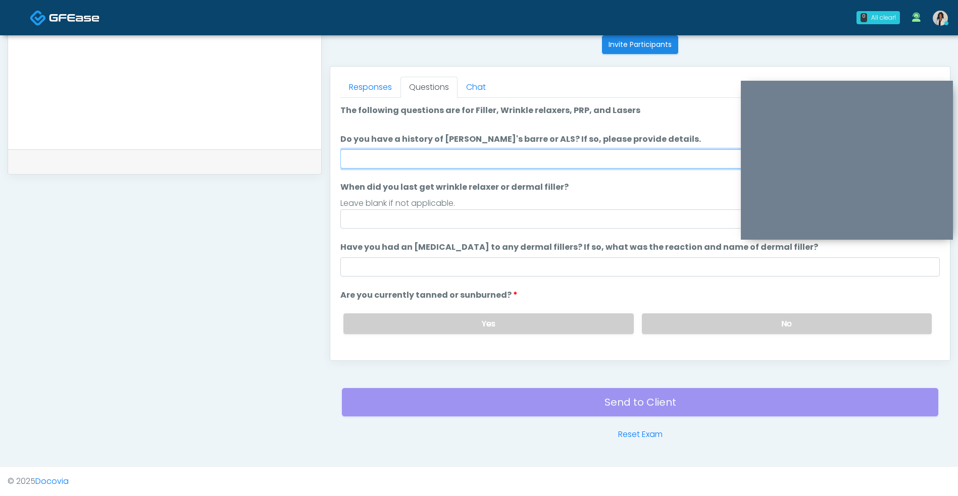
click at [515, 155] on input "Do you have a history of Guillain's barre or ALS? If so, please provide details." at bounding box center [639, 158] width 599 height 19
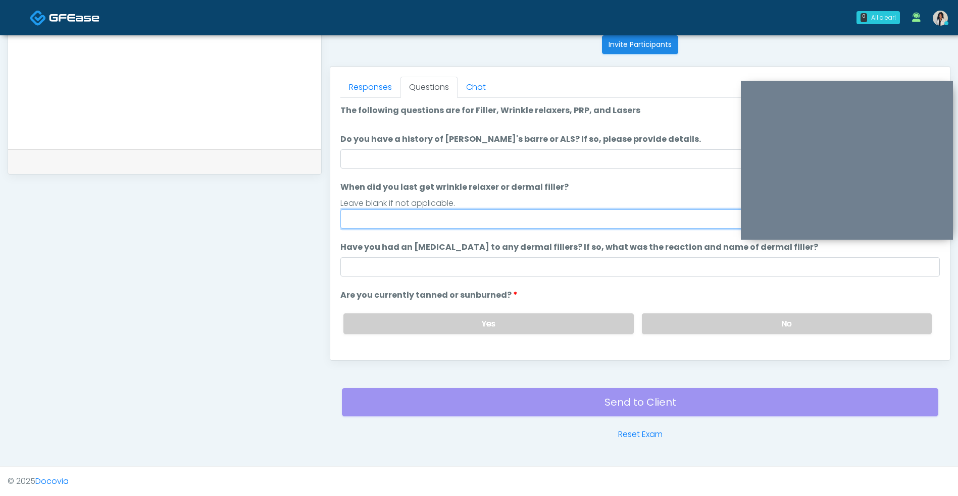
click at [612, 223] on input "When did you last get wrinkle relaxer or dermal filler?" at bounding box center [639, 219] width 599 height 19
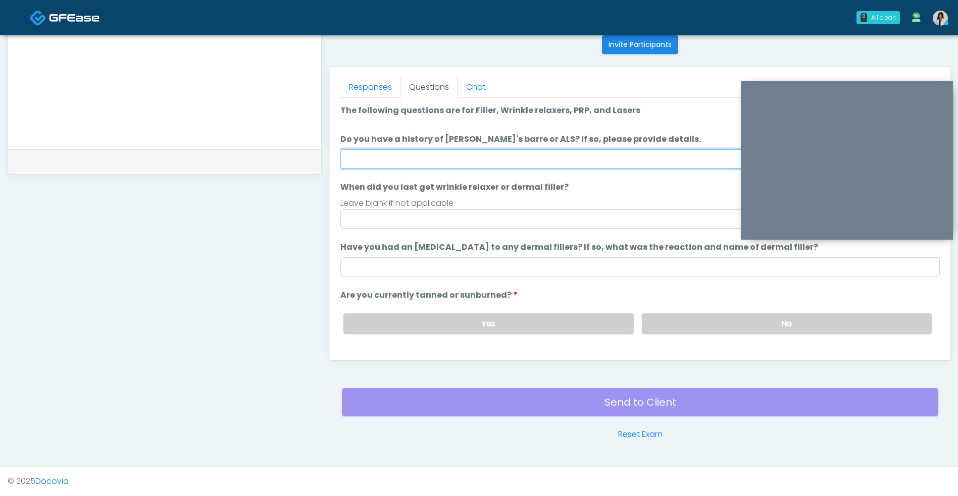
click at [619, 157] on input "Do you have a history of Guillain's barre or ALS? If so, please provide details." at bounding box center [639, 158] width 599 height 19
type input "**"
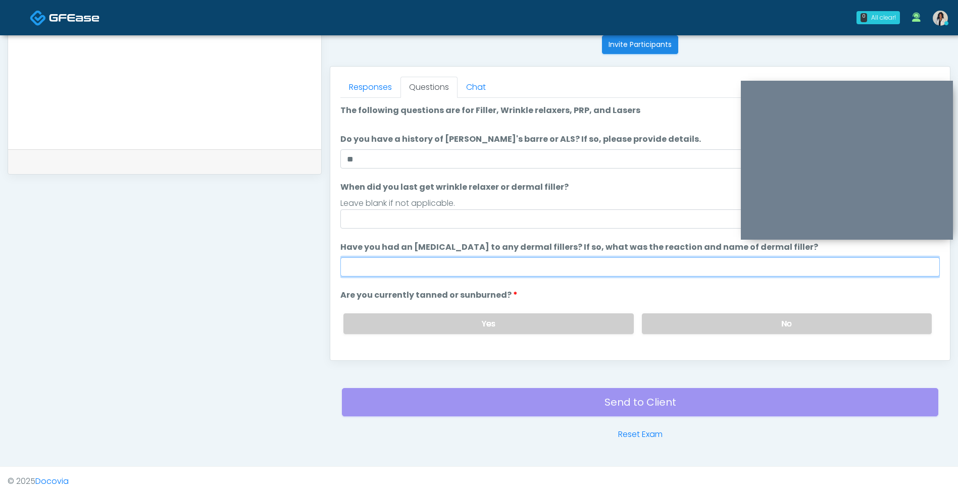
click at [564, 269] on input "Have you had an allergic response to any dermal fillers? If so, what was the re…" at bounding box center [639, 267] width 599 height 19
type input "**"
click at [713, 331] on label "No" at bounding box center [787, 324] width 290 height 21
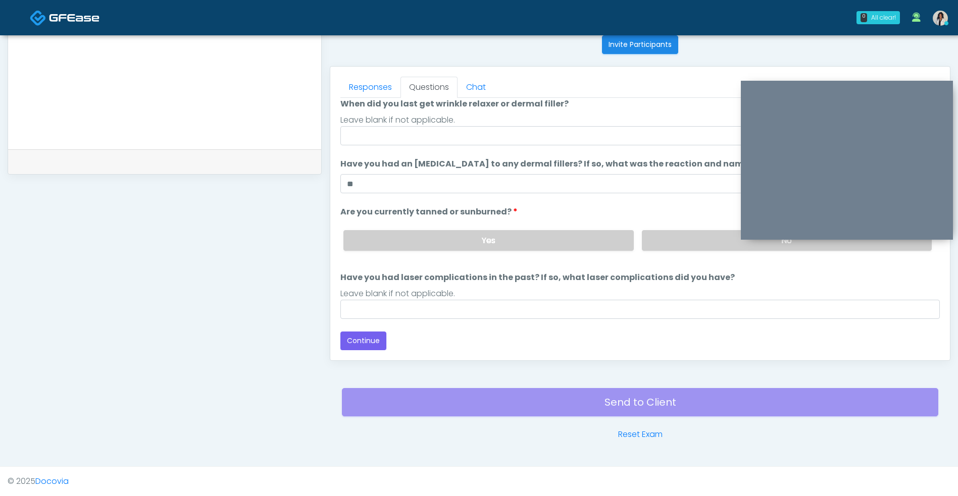
click at [375, 349] on button "Continue" at bounding box center [363, 341] width 46 height 19
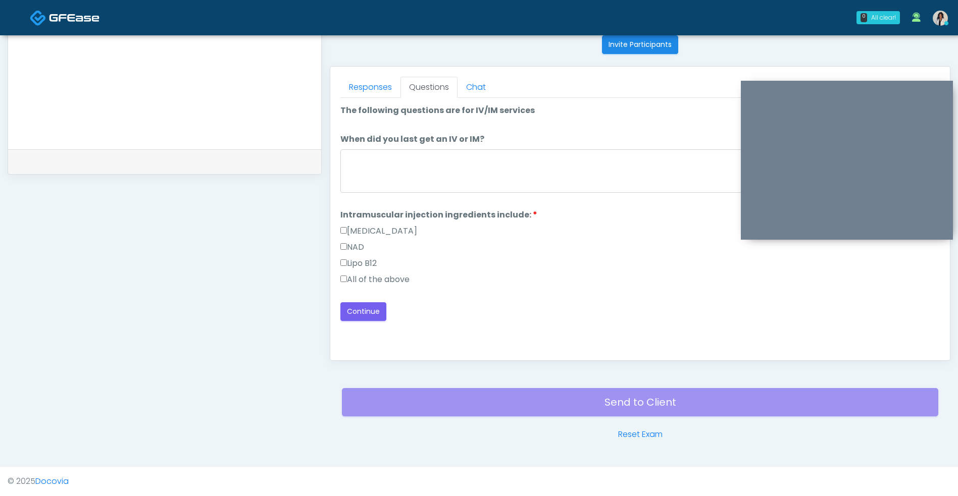
scroll to position [0, 0]
click at [391, 281] on label "All of the above" at bounding box center [374, 280] width 69 height 12
click at [383, 315] on button "Continue" at bounding box center [363, 311] width 46 height 19
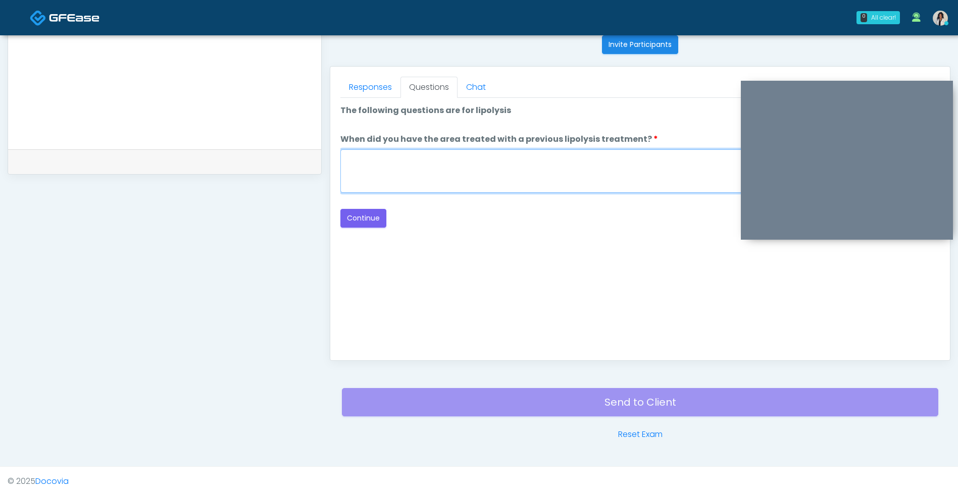
click at [543, 186] on textarea "When did you have the area treated with a previous lipolysis treatment?" at bounding box center [639, 170] width 599 height 43
type textarea "***"
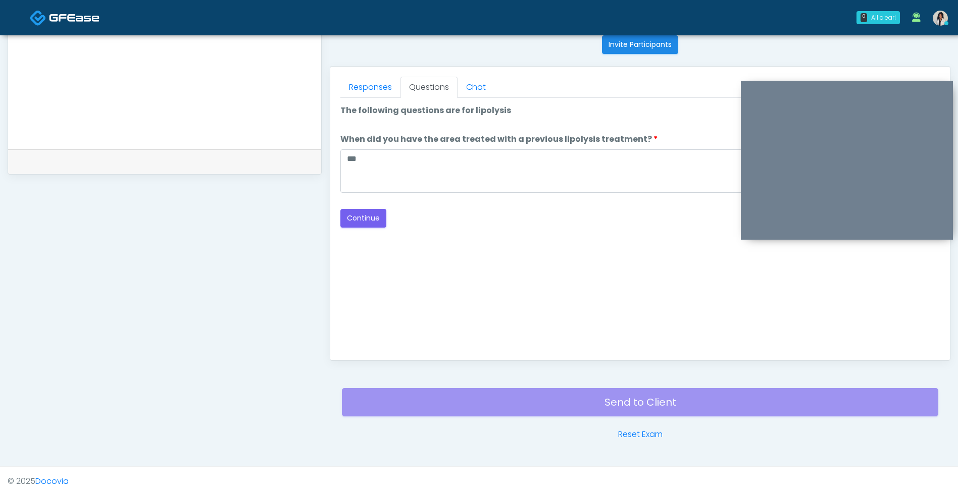
click at [356, 224] on button "Continue" at bounding box center [363, 218] width 46 height 19
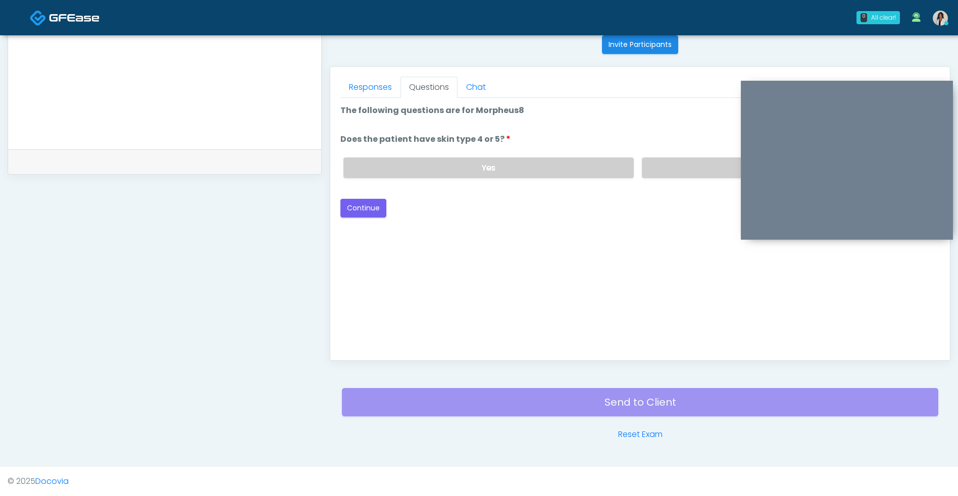
click at [590, 174] on label "Yes" at bounding box center [488, 168] width 290 height 21
click at [355, 217] on button "Continue" at bounding box center [363, 208] width 46 height 19
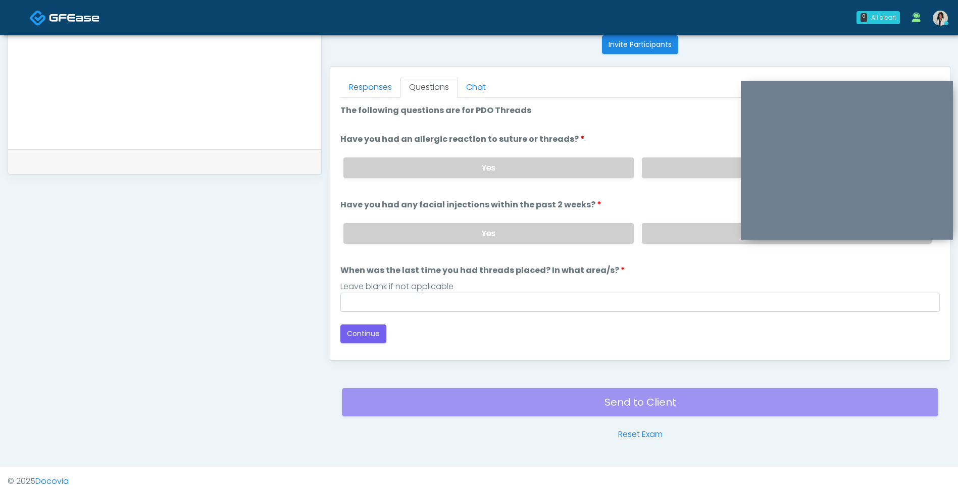
click at [673, 170] on label "No" at bounding box center [787, 168] width 290 height 21
click at [680, 230] on label "No" at bounding box center [787, 233] width 290 height 21
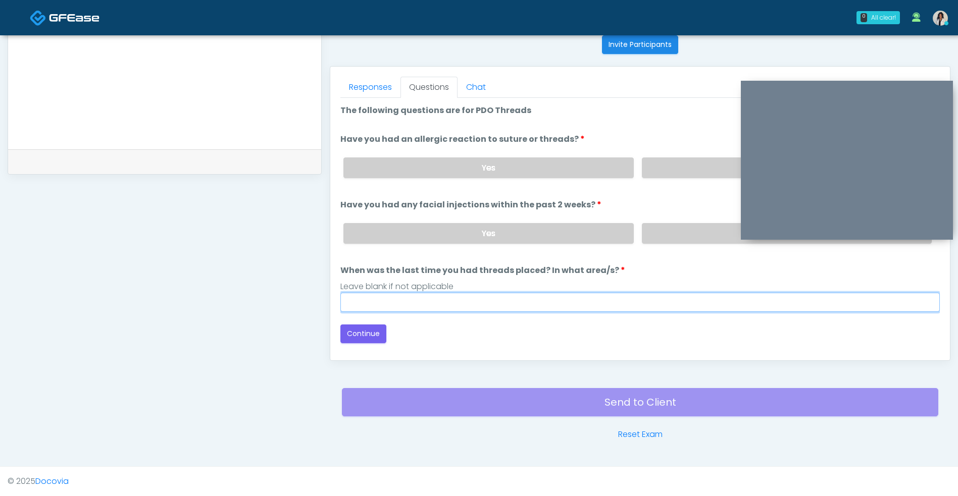
click at [538, 305] on input "When was the last time you had threads placed? In what area/s?" at bounding box center [639, 302] width 599 height 19
type input "***"
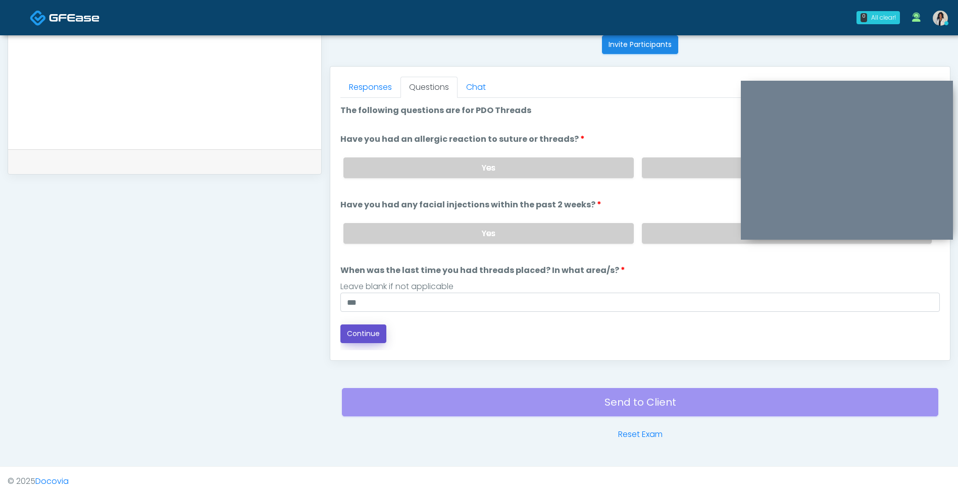
click at [368, 339] on button "Continue" at bounding box center [363, 334] width 46 height 19
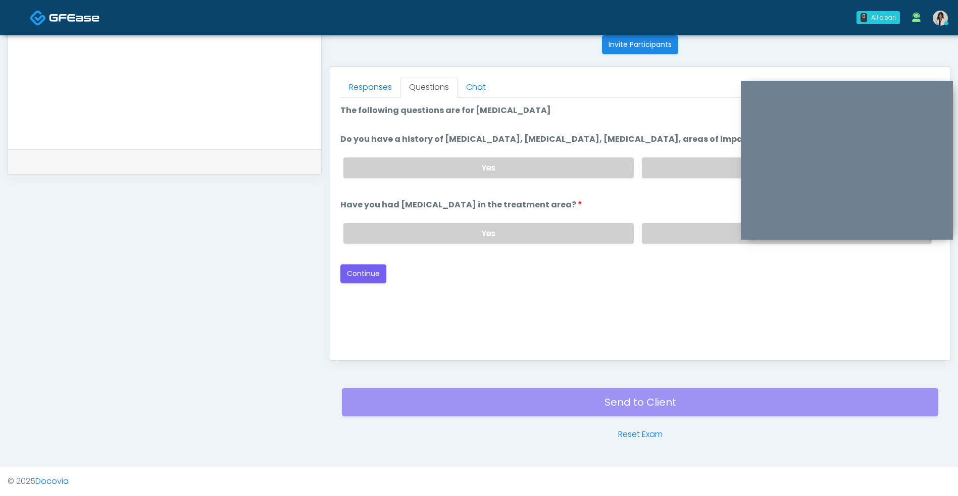
click at [671, 169] on label "No" at bounding box center [787, 168] width 290 height 21
click at [678, 226] on label "No" at bounding box center [787, 233] width 290 height 21
click at [355, 279] on button "Continue" at bounding box center [363, 274] width 46 height 19
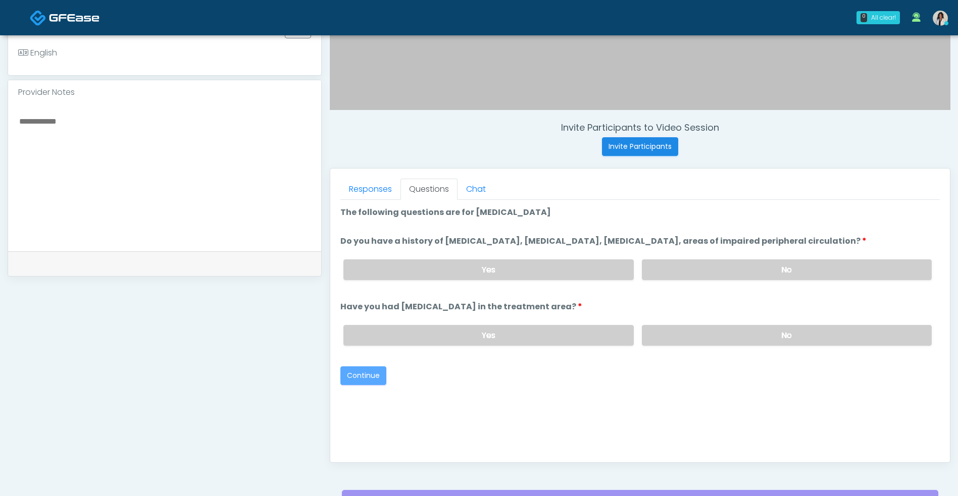
scroll to position [410, 0]
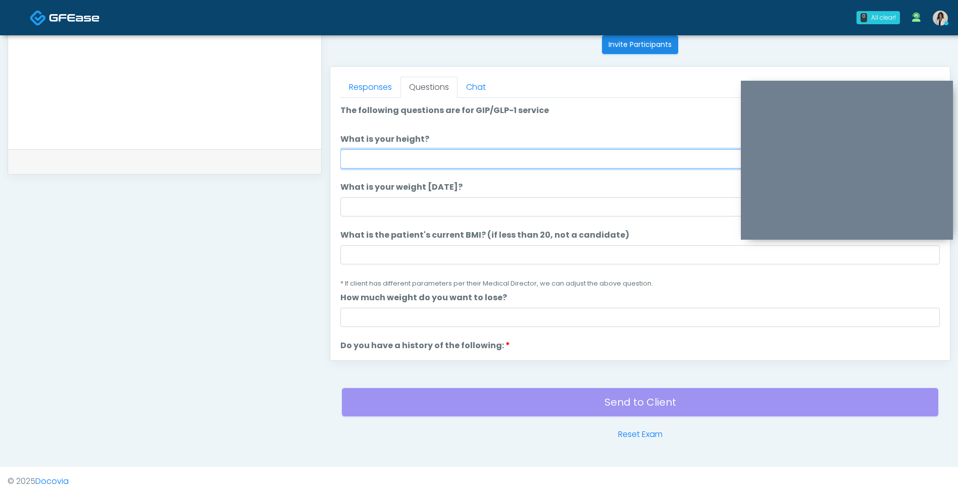
click at [492, 153] on input "What is your height?" at bounding box center [639, 158] width 599 height 19
type input "***"
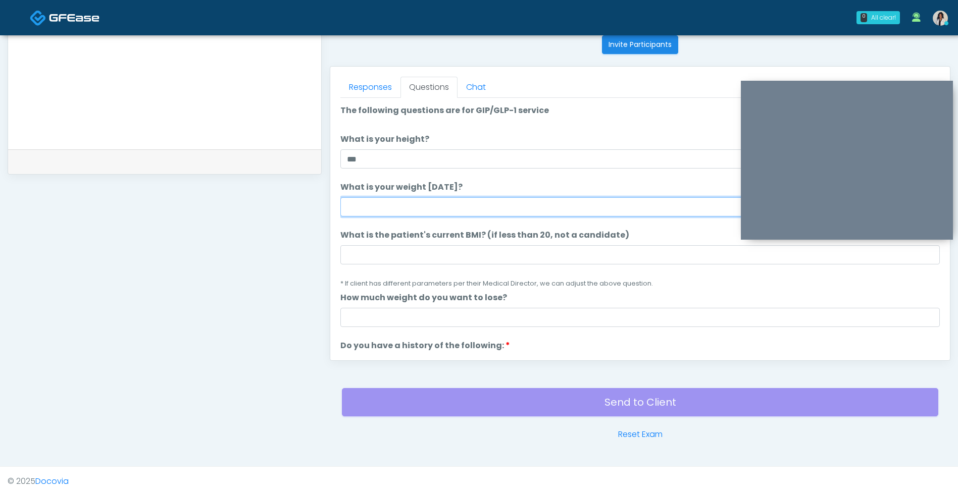
click at [412, 204] on input "What is your weight today?" at bounding box center [639, 206] width 599 height 19
type input "***"
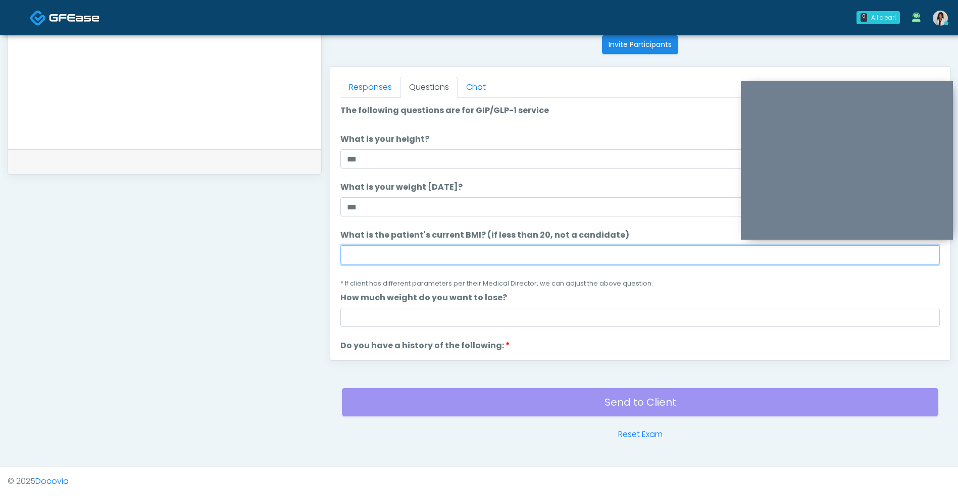
click at [380, 253] on input "What is the patient's current BMI? (if less than 20, not a candidate)" at bounding box center [639, 254] width 599 height 19
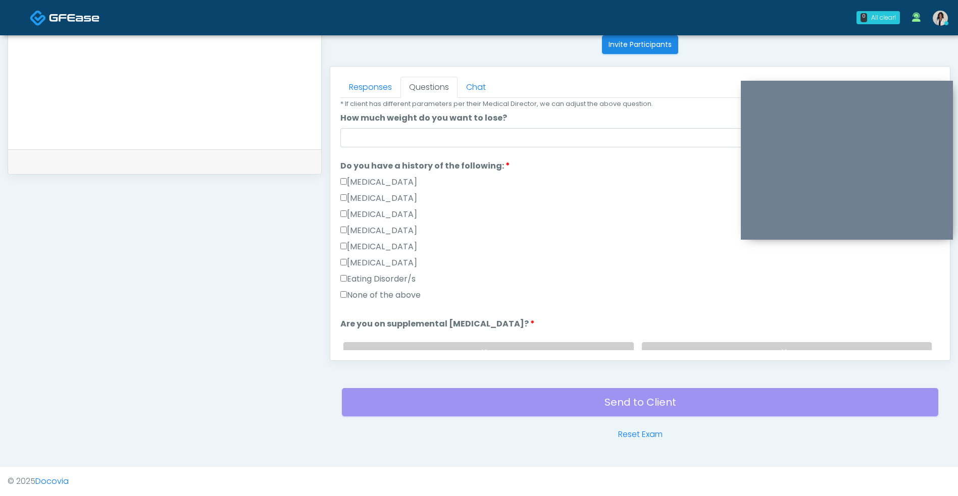
type input "**"
click at [400, 300] on label "None of the above" at bounding box center [380, 295] width 80 height 12
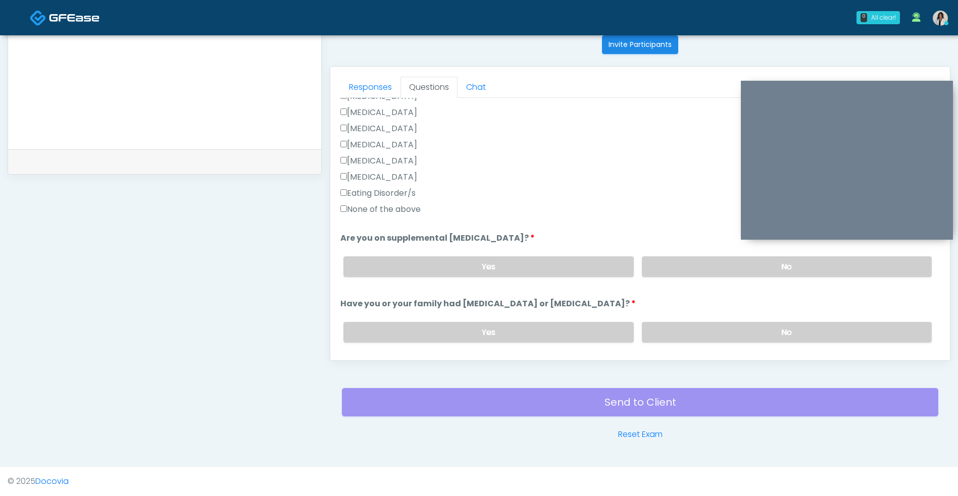
scroll to position [270, 0]
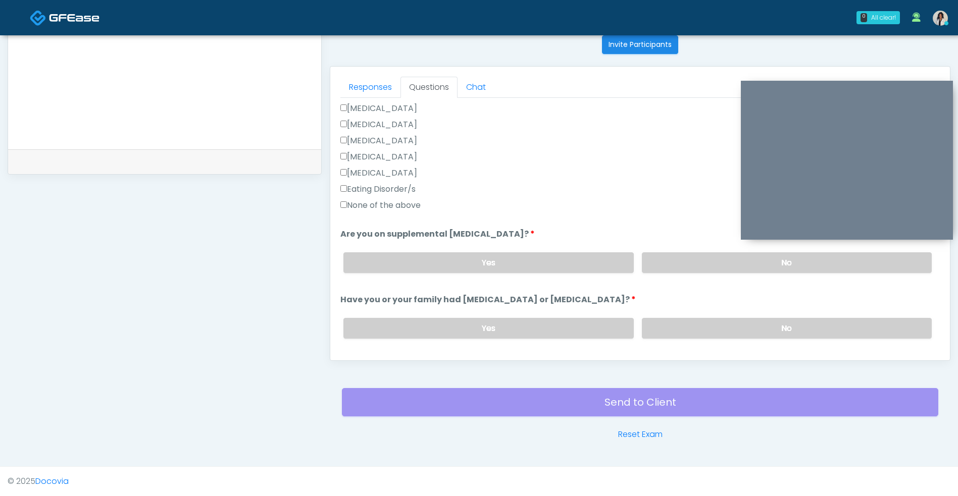
click at [681, 255] on label "No" at bounding box center [787, 262] width 290 height 21
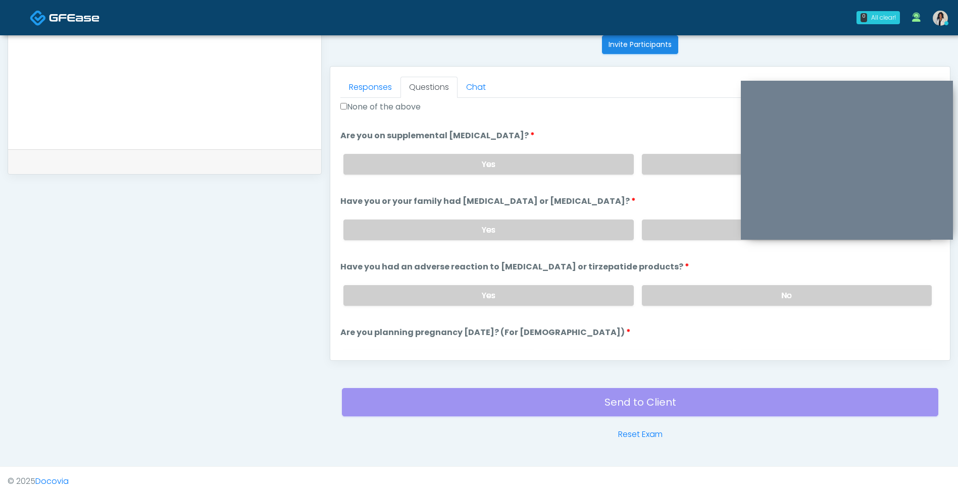
scroll to position [437, 0]
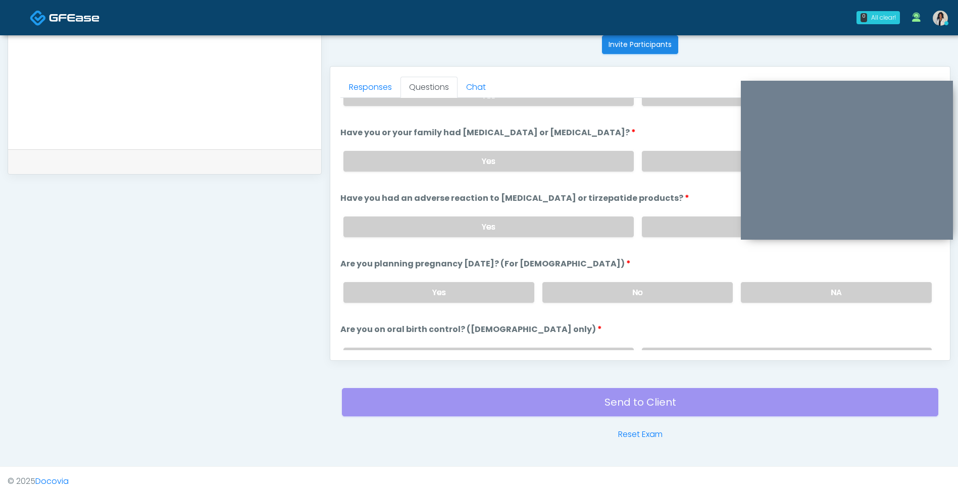
click at [695, 152] on label "No" at bounding box center [787, 161] width 290 height 21
click at [692, 234] on label "No" at bounding box center [787, 227] width 290 height 21
click at [672, 286] on label "No" at bounding box center [637, 292] width 191 height 21
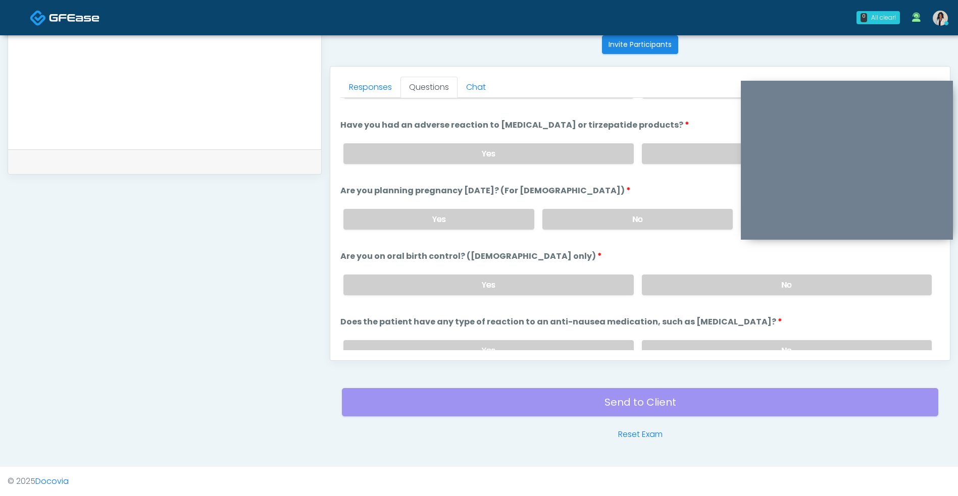
scroll to position [528, 0]
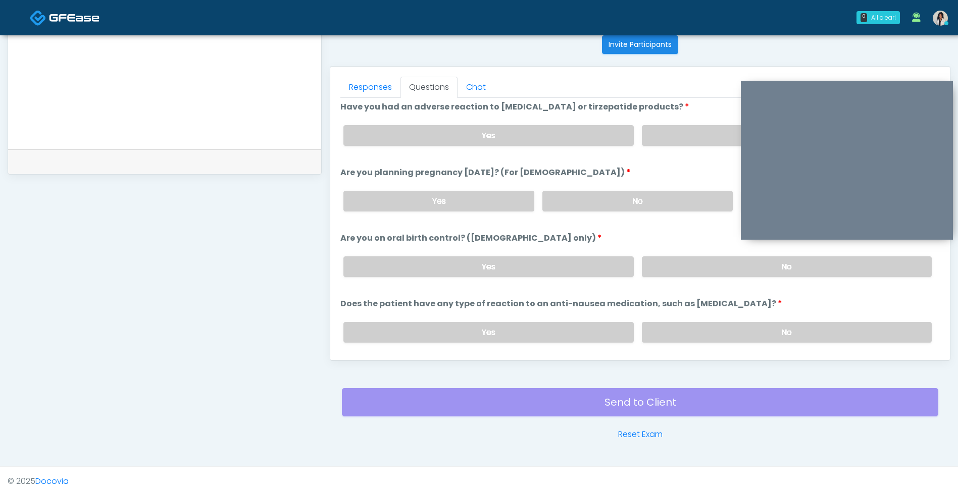
click at [732, 266] on label "No" at bounding box center [787, 266] width 290 height 21
click at [695, 339] on label "No" at bounding box center [787, 332] width 290 height 21
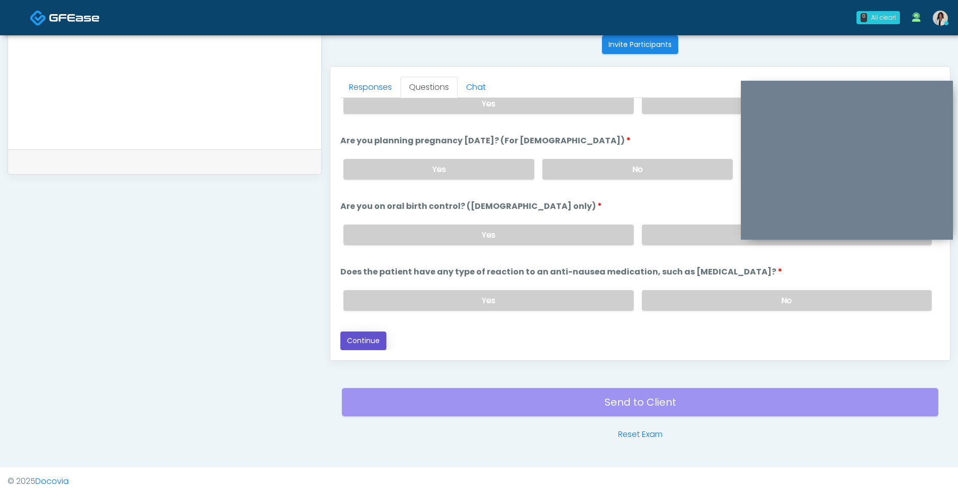
click at [366, 339] on button "Continue" at bounding box center [363, 341] width 46 height 19
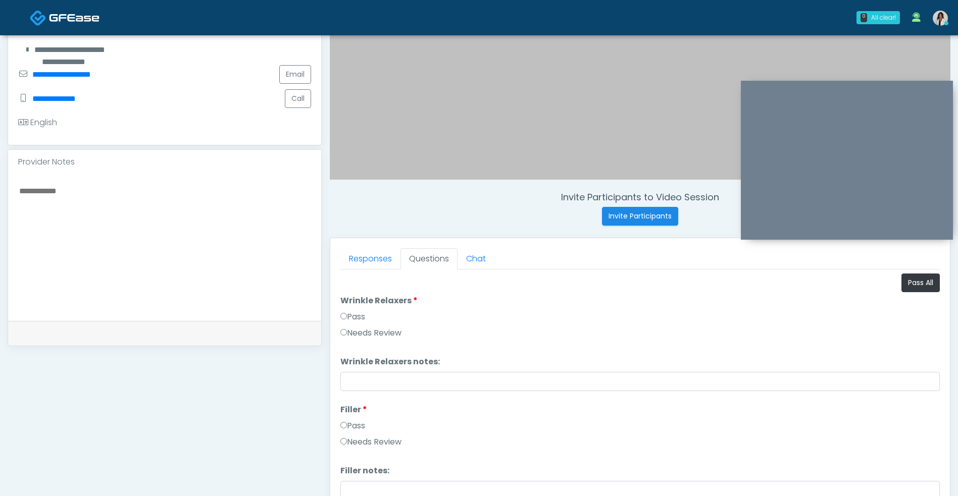
scroll to position [230, 0]
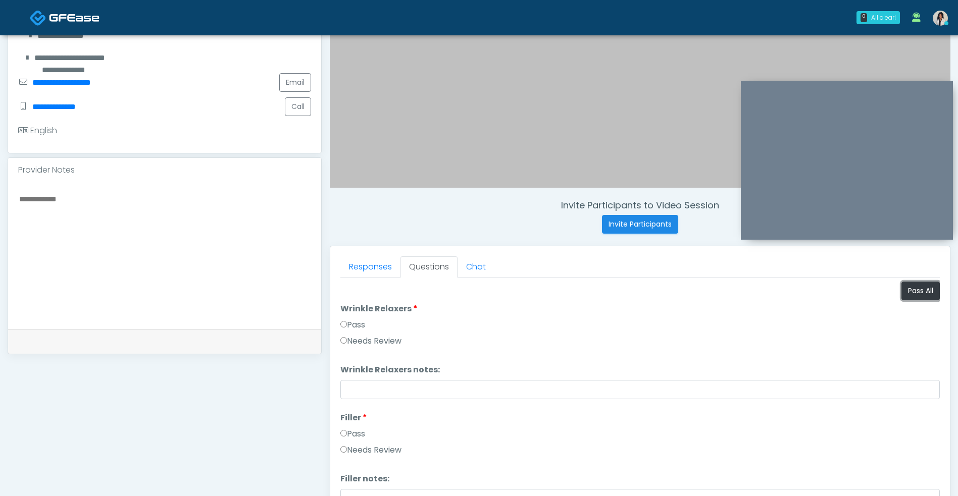
click at [915, 289] on button "Pass All" at bounding box center [920, 291] width 38 height 19
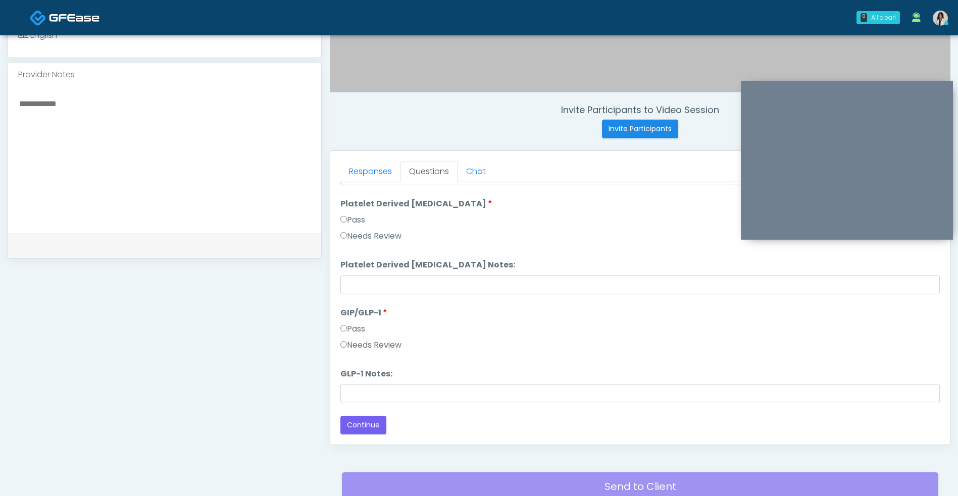
scroll to position [410, 0]
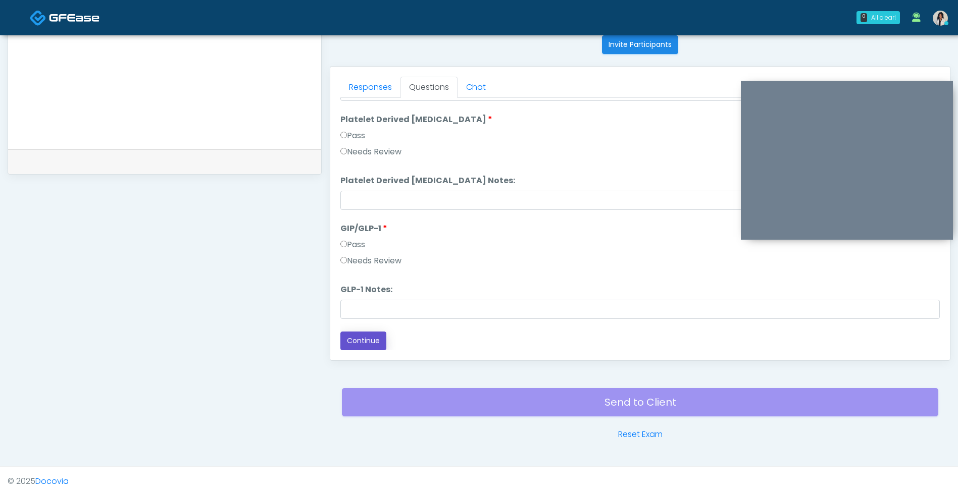
click at [366, 349] on button "Continue" at bounding box center [363, 341] width 46 height 19
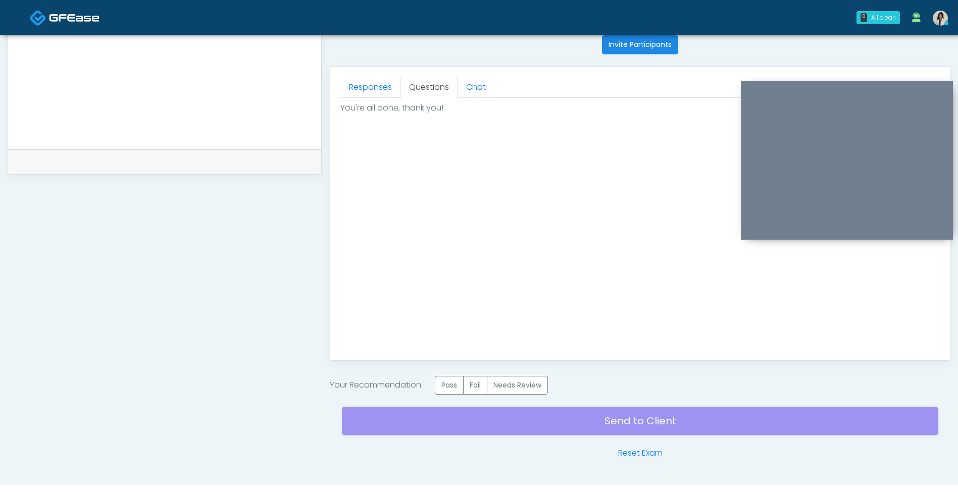
scroll to position [0, 0]
click at [454, 394] on label "Pass" at bounding box center [449, 385] width 29 height 19
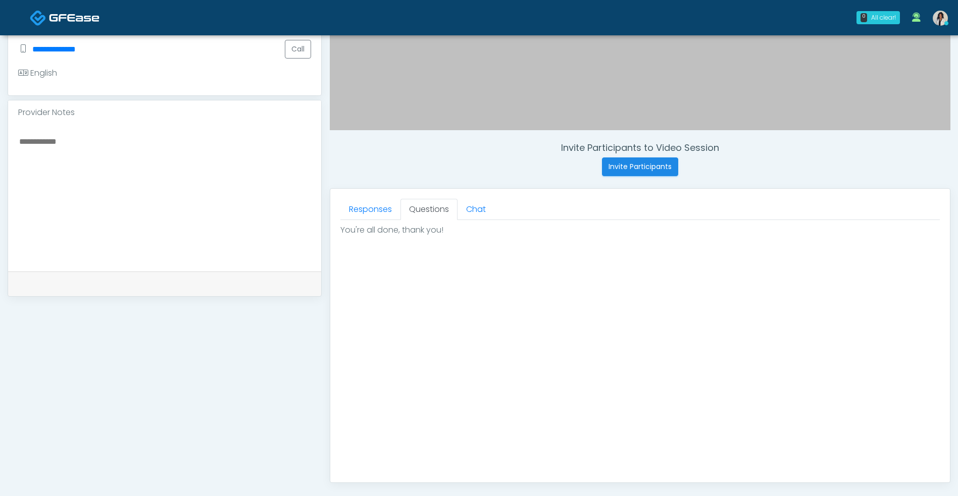
scroll to position [429, 0]
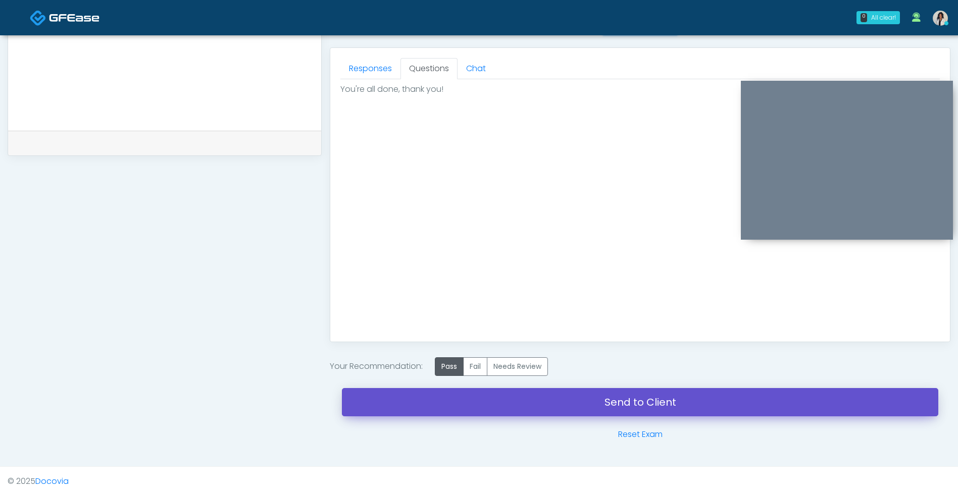
click at [571, 392] on link "Send to Client" at bounding box center [640, 402] width 596 height 28
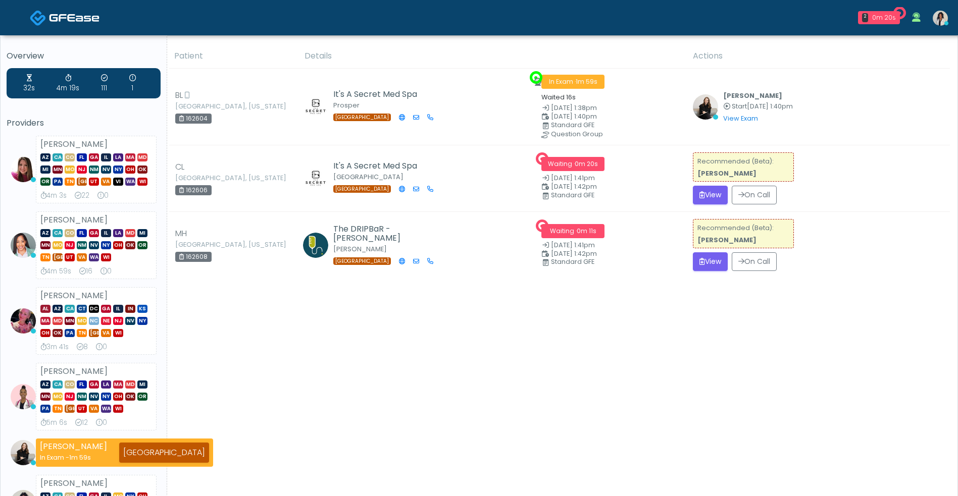
drag, startPoint x: 778, startPoint y: 104, endPoint x: 969, endPoint y: 222, distance: 224.2
click at [778, 104] on span "[DATE] 1:40pm" at bounding box center [770, 106] width 46 height 9
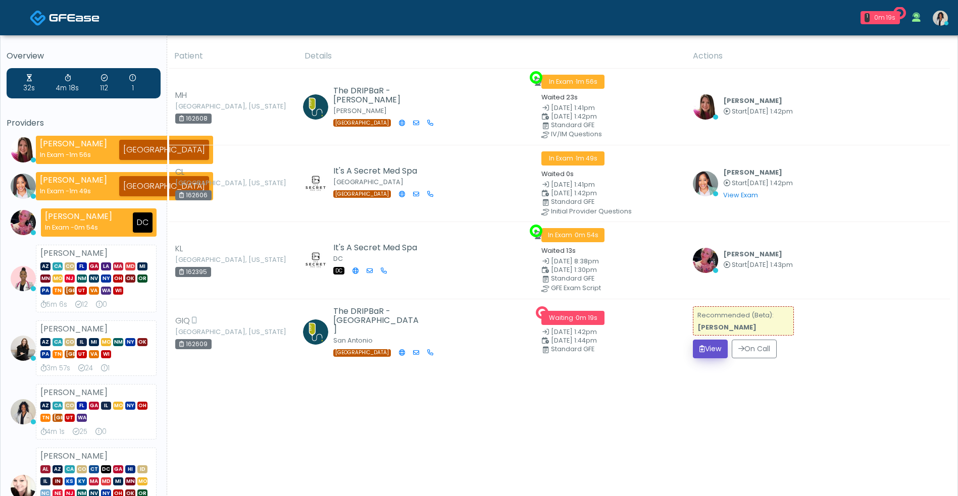
click at [701, 350] on button "View" at bounding box center [710, 349] width 35 height 19
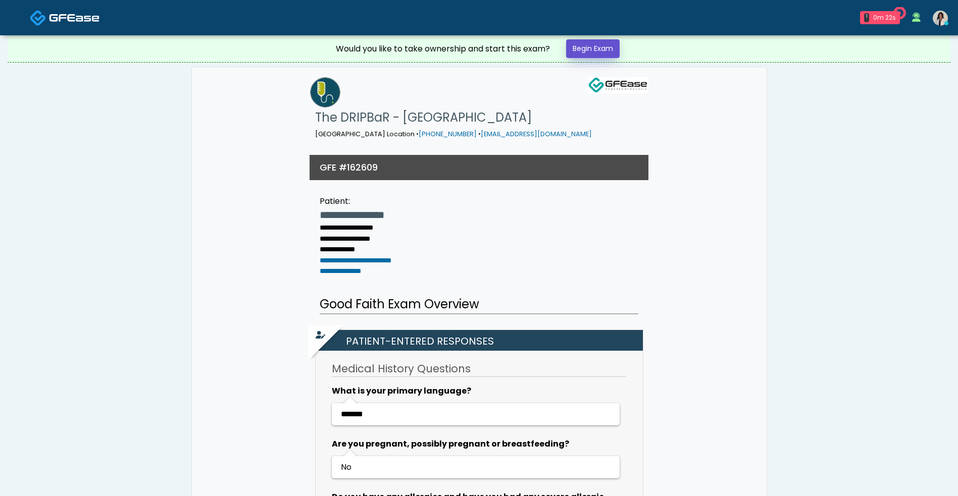
click at [594, 53] on link "Begin Exam" at bounding box center [593, 48] width 54 height 19
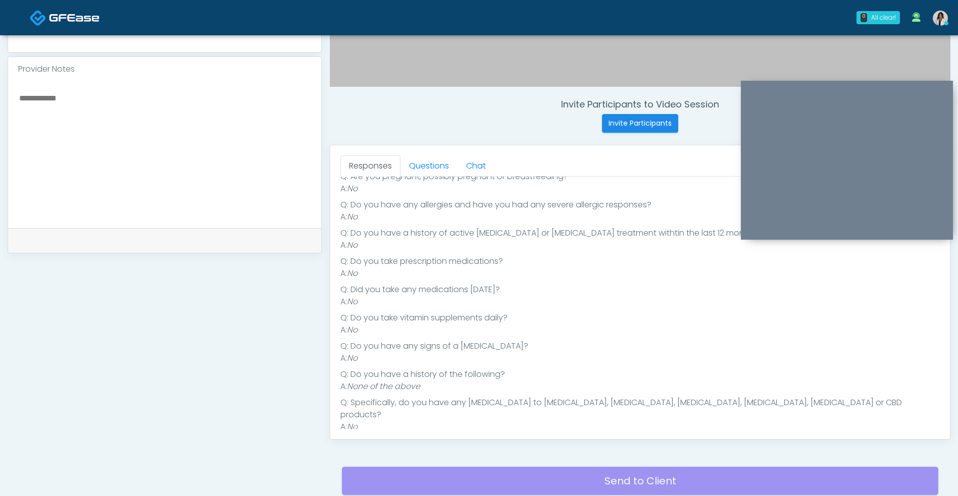
scroll to position [410, 0]
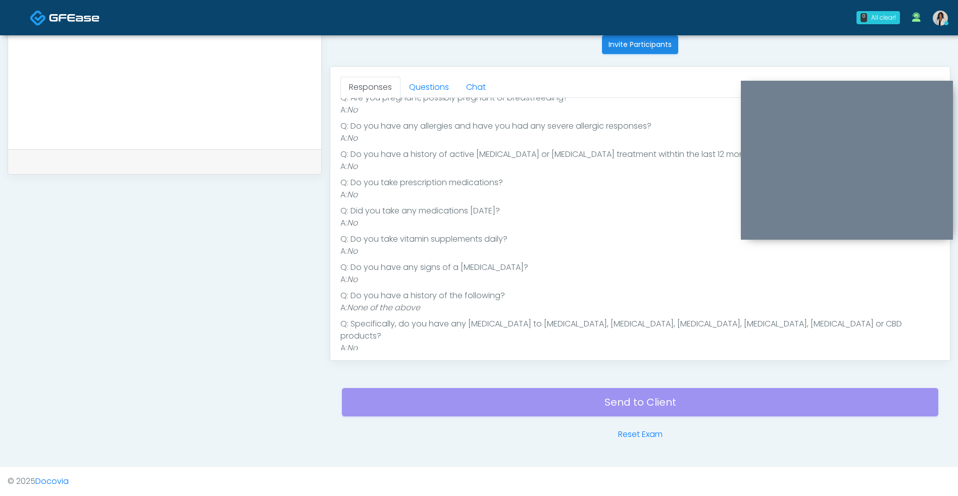
click at [443, 80] on link "Questions" at bounding box center [428, 87] width 57 height 21
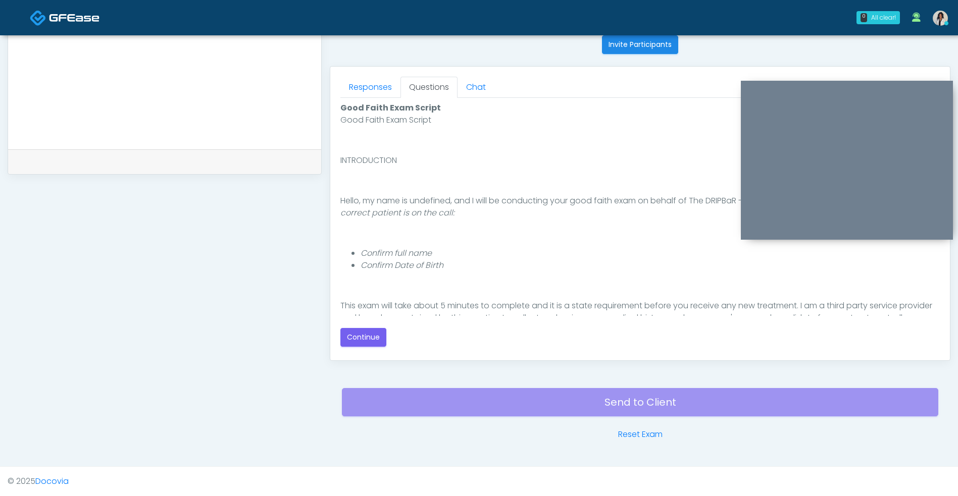
scroll to position [0, 0]
click at [378, 338] on button "Continue" at bounding box center [363, 337] width 46 height 19
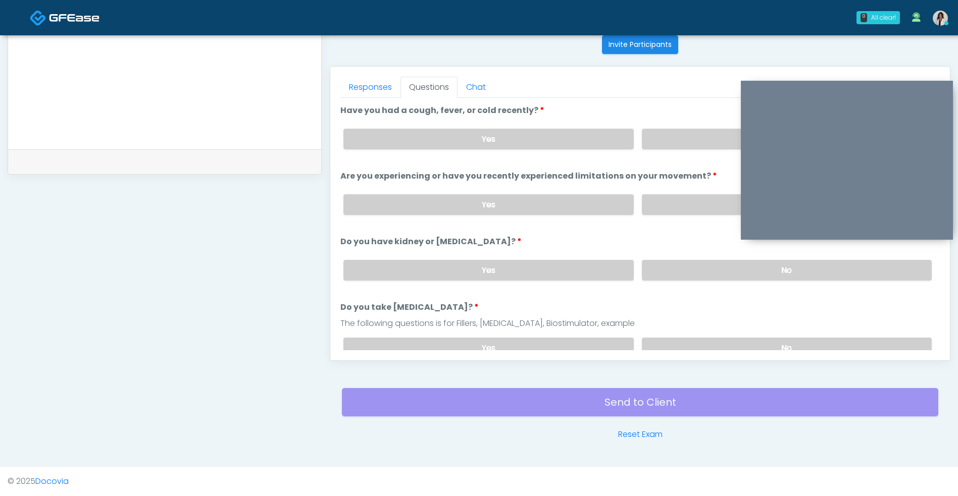
click at [688, 144] on label "No" at bounding box center [787, 139] width 290 height 21
click at [680, 208] on label "No" at bounding box center [787, 204] width 290 height 21
click at [686, 278] on label "No" at bounding box center [787, 270] width 290 height 21
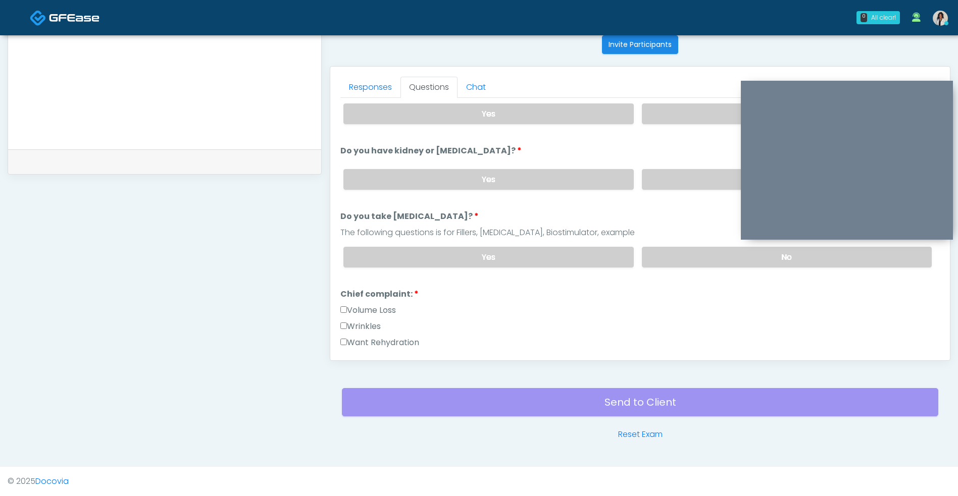
click at [687, 256] on label "No" at bounding box center [787, 257] width 290 height 21
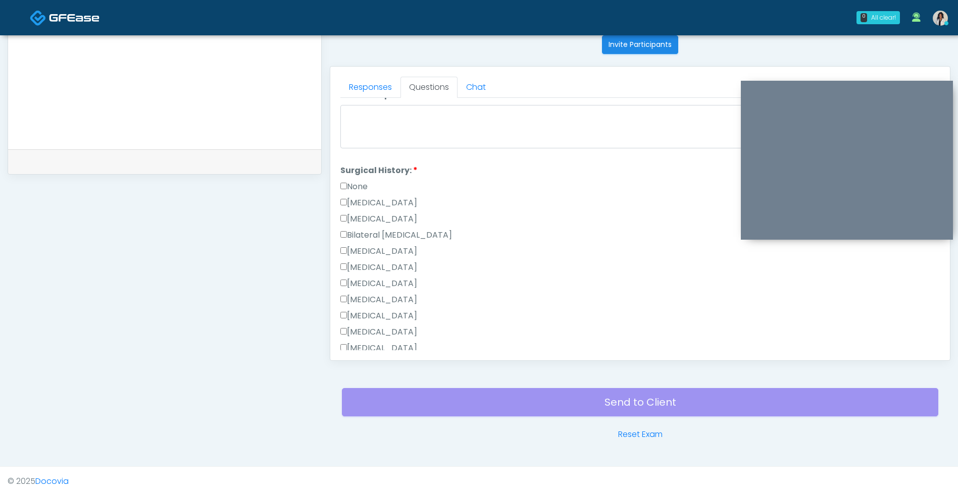
scroll to position [417, 0]
click at [366, 186] on label "None" at bounding box center [353, 186] width 27 height 12
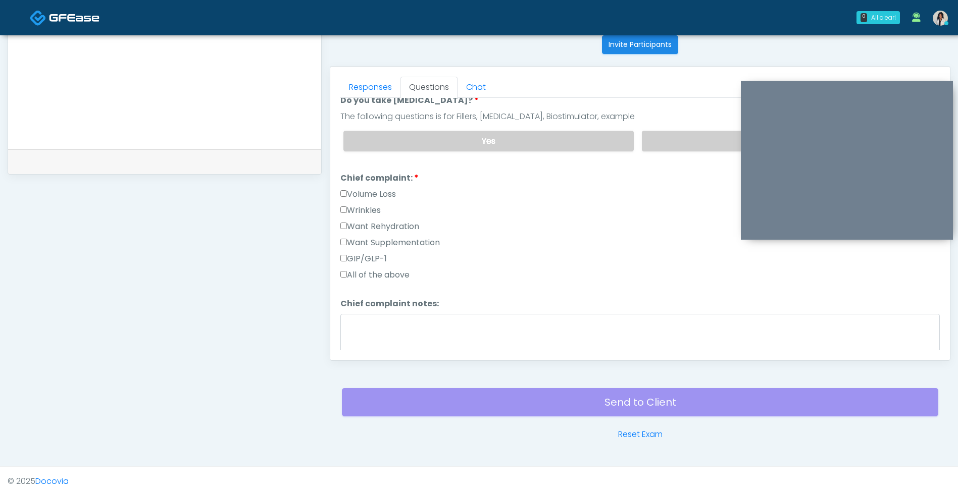
scroll to position [188, 0]
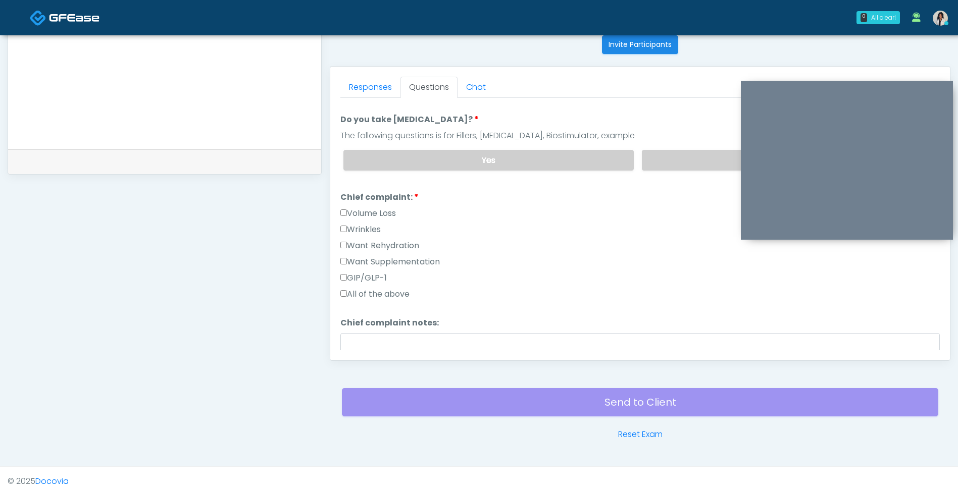
click at [408, 247] on label "Want Rehydration" at bounding box center [379, 246] width 79 height 12
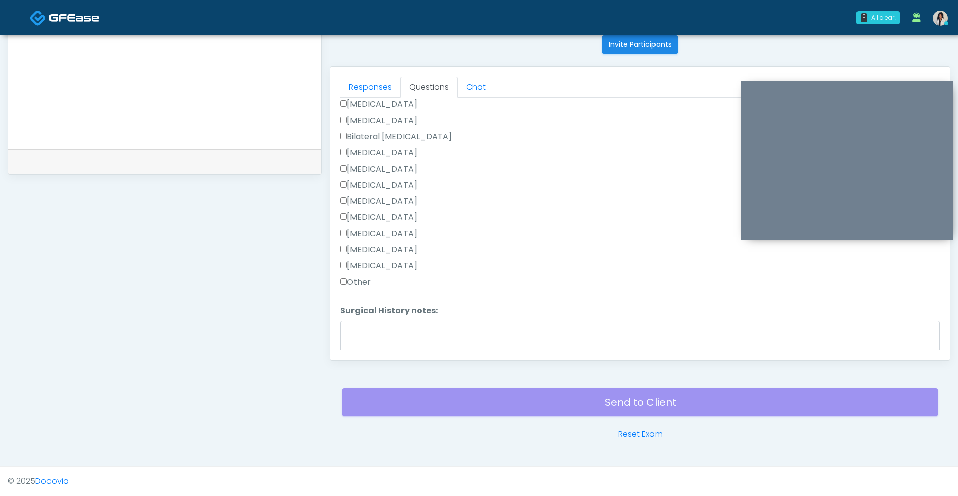
scroll to position [563, 0]
click at [370, 338] on button "Continue" at bounding box center [363, 341] width 46 height 19
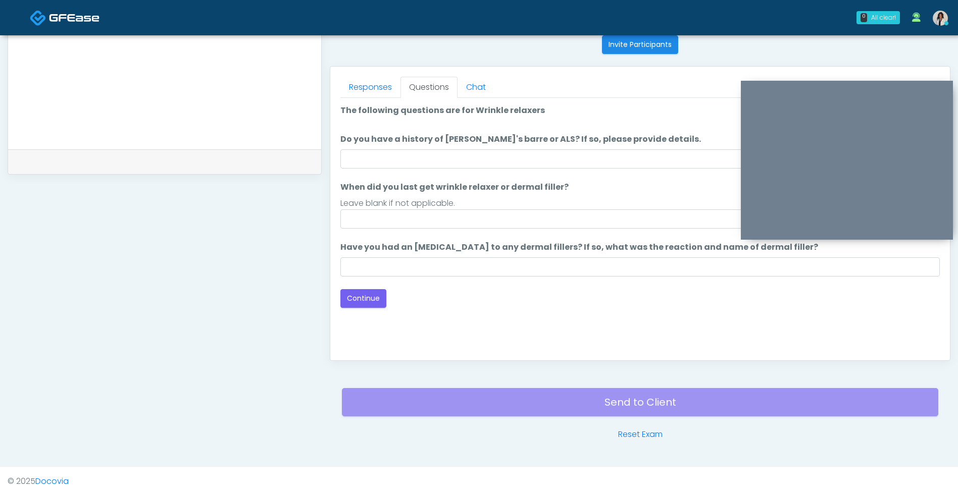
scroll to position [0, 0]
click at [441, 210] on input "When did you last get wrinkle relaxer or dermal filler?" at bounding box center [639, 219] width 599 height 19
click at [487, 143] on label "Do you have a history of Guillain's barre or ALS? If so, please provide details." at bounding box center [520, 139] width 361 height 12
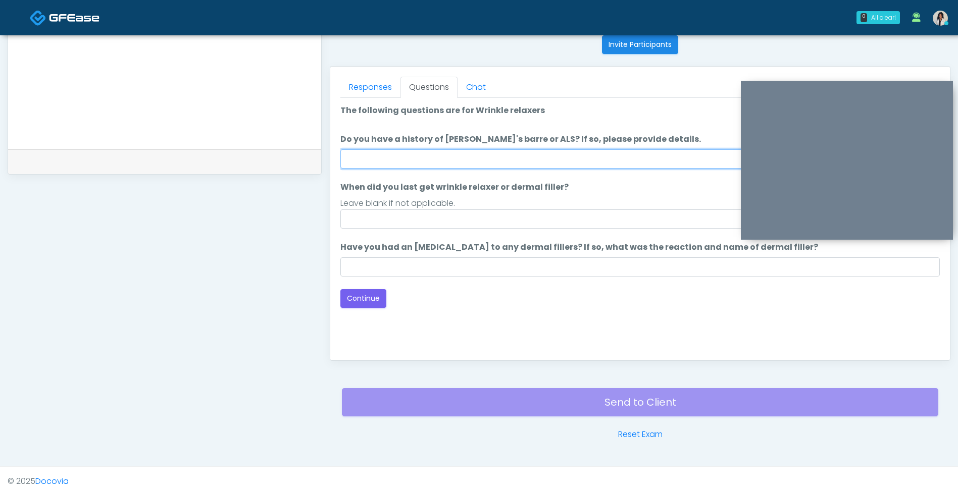
click at [487, 149] on input "Do you have a history of Guillain's barre or ALS? If so, please provide details." at bounding box center [639, 158] width 599 height 19
click at [477, 159] on input "Do you have a history of Guillain's barre or ALS? If so, please provide details." at bounding box center [639, 158] width 599 height 19
type input "**"
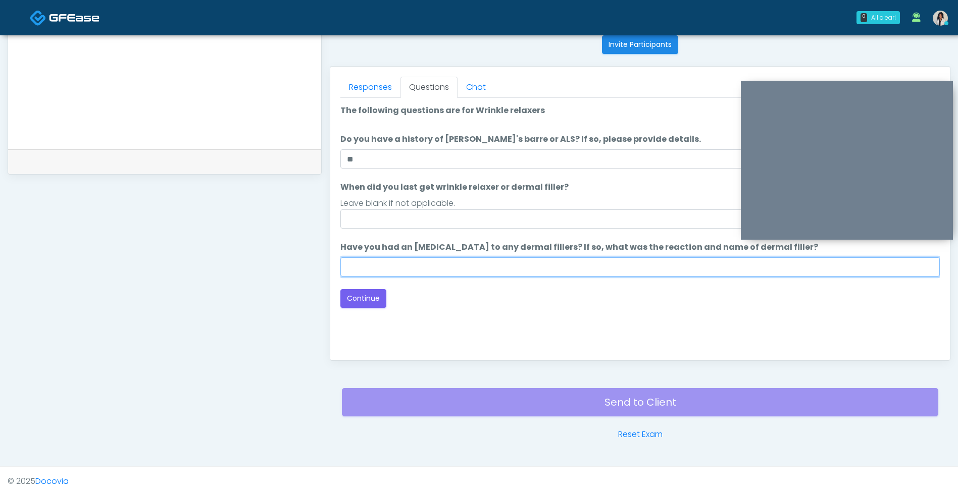
click at [459, 270] on input "Have you had an allergic response to any dermal fillers? If so, what was the re…" at bounding box center [639, 267] width 599 height 19
type input "**"
click at [420, 319] on div "Good Faith Exam Script Good Faith Exam Script INTRODUCTION Hello, my name is un…" at bounding box center [639, 224] width 599 height 252
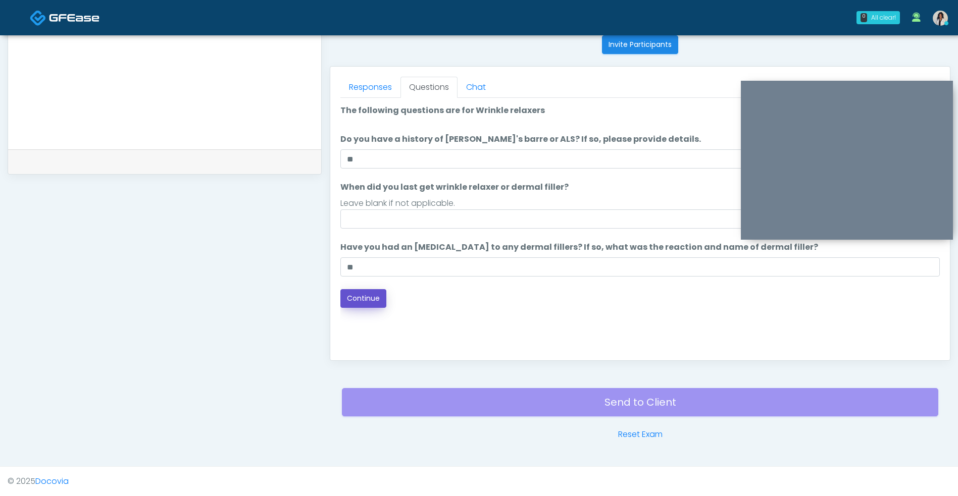
click at [363, 299] on button "Continue" at bounding box center [363, 298] width 46 height 19
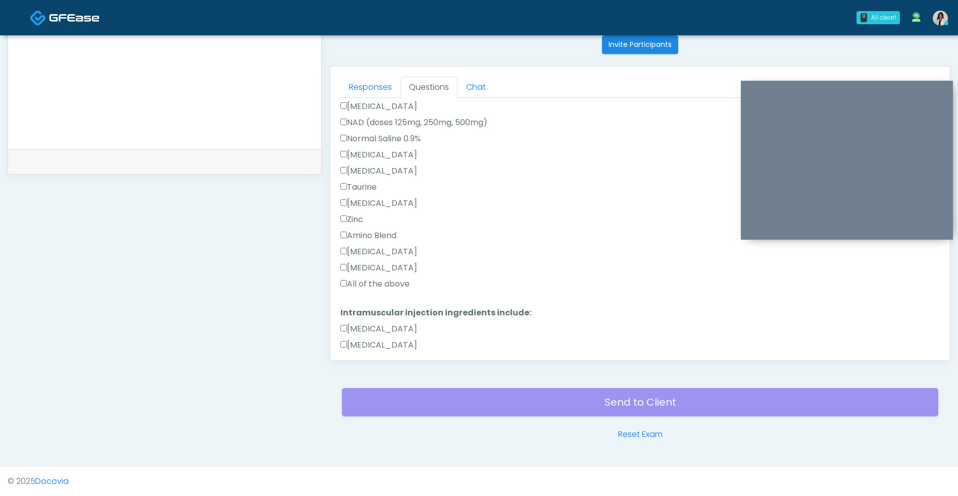
click at [402, 279] on label "All of the above" at bounding box center [374, 284] width 69 height 12
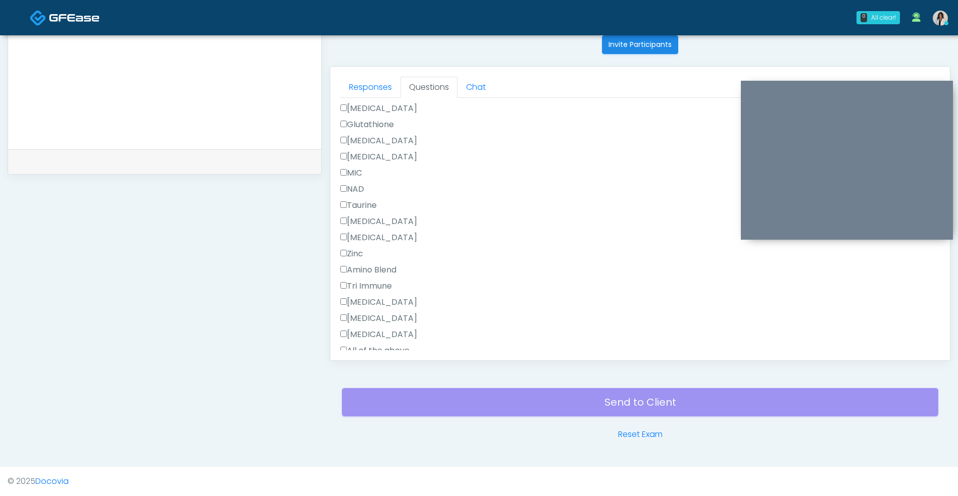
scroll to position [662, 0]
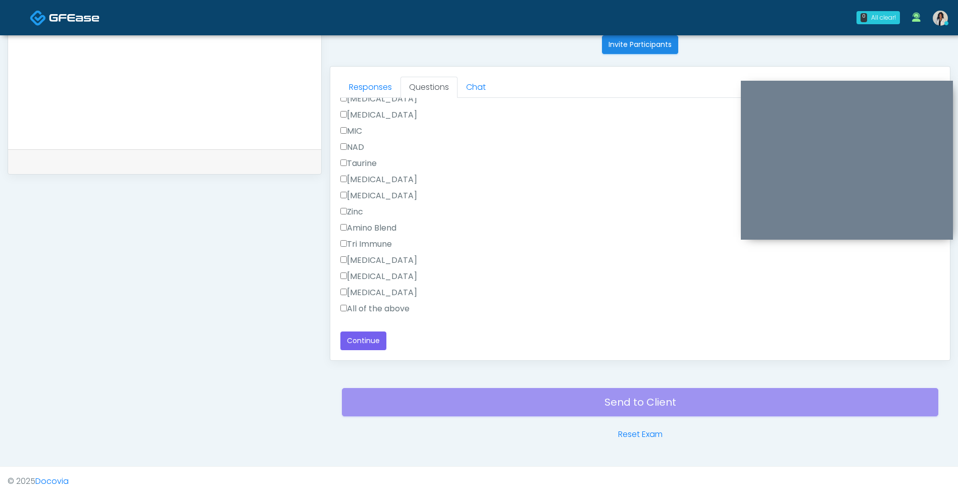
click at [404, 314] on label "All of the above" at bounding box center [374, 309] width 69 height 12
click at [372, 344] on button "Continue" at bounding box center [363, 341] width 46 height 19
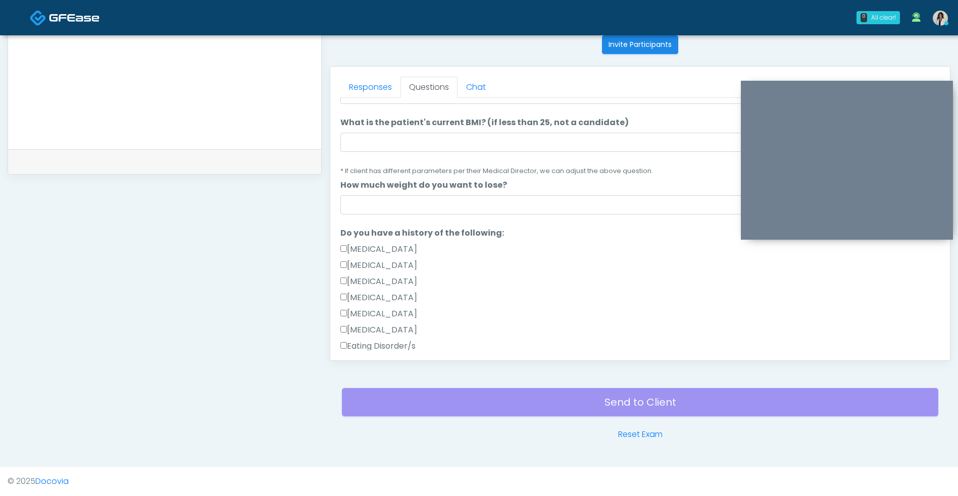
scroll to position [0, 0]
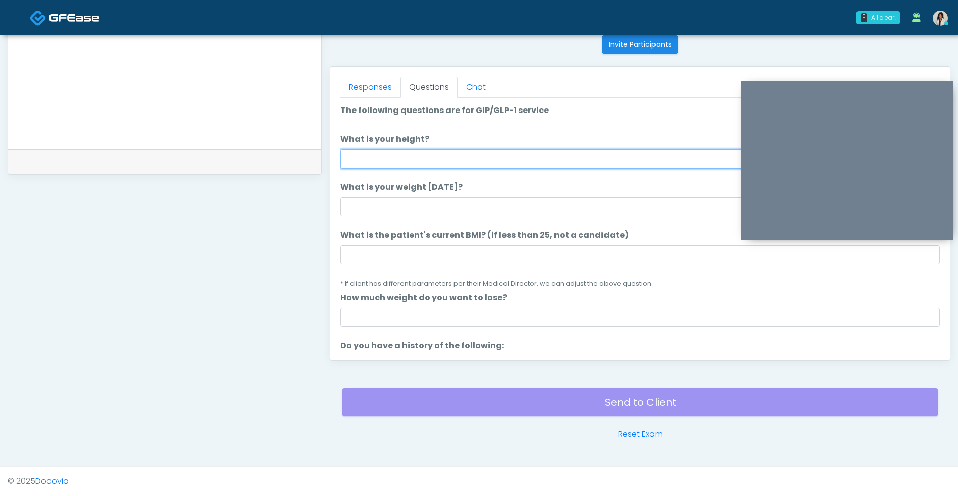
click at [546, 156] on input "What is your height?" at bounding box center [639, 158] width 599 height 19
type input "****"
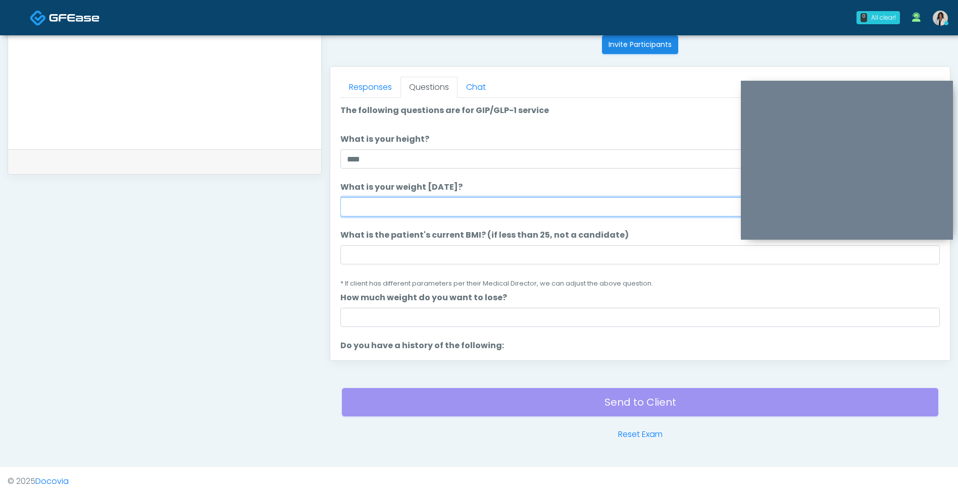
click at [559, 203] on input "What is your weight [DATE]?" at bounding box center [639, 206] width 599 height 19
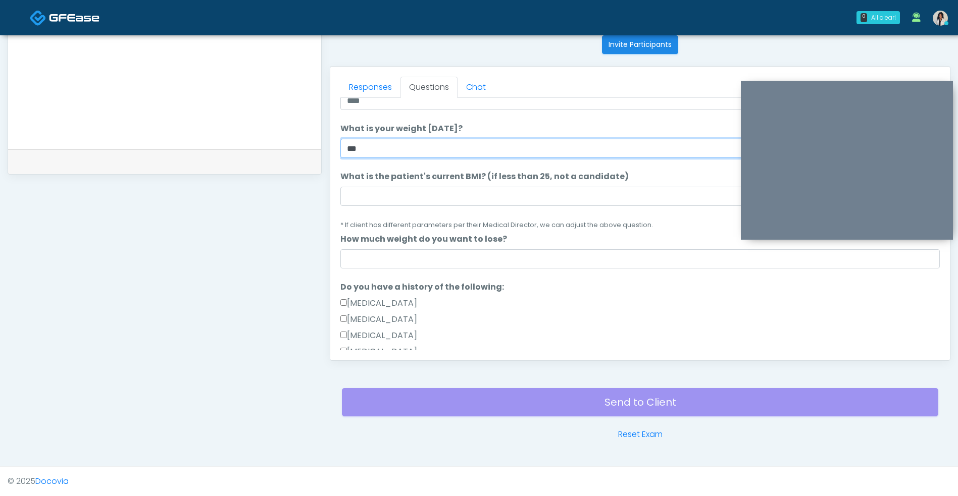
scroll to position [73, 0]
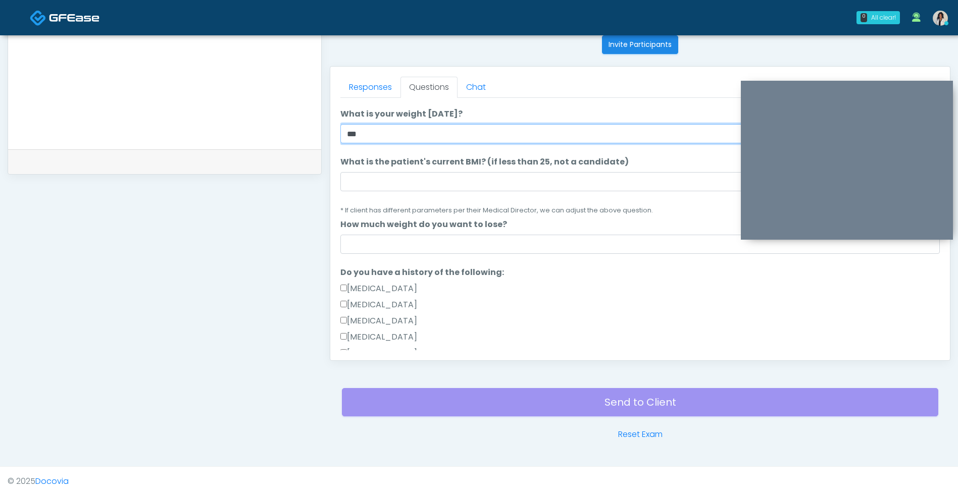
type input "***"
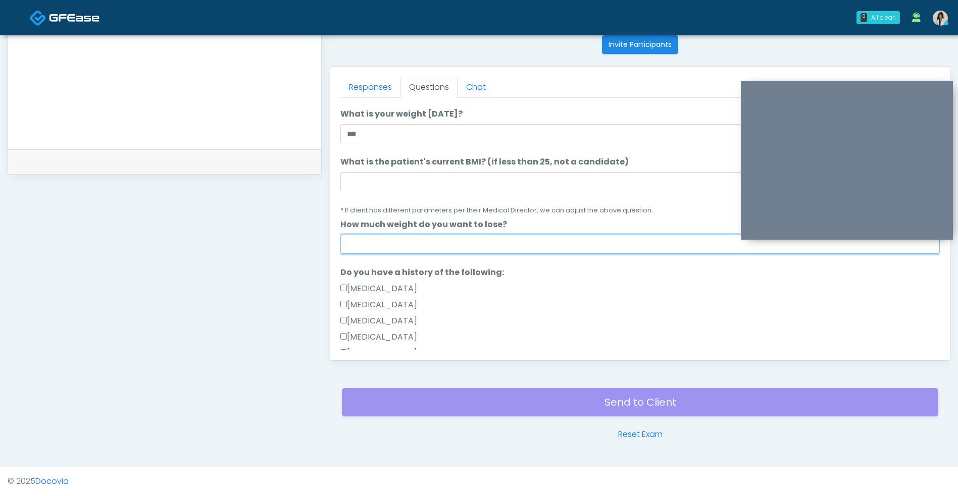
click at [502, 241] on input "How much weight do you want to lose?" at bounding box center [639, 244] width 599 height 19
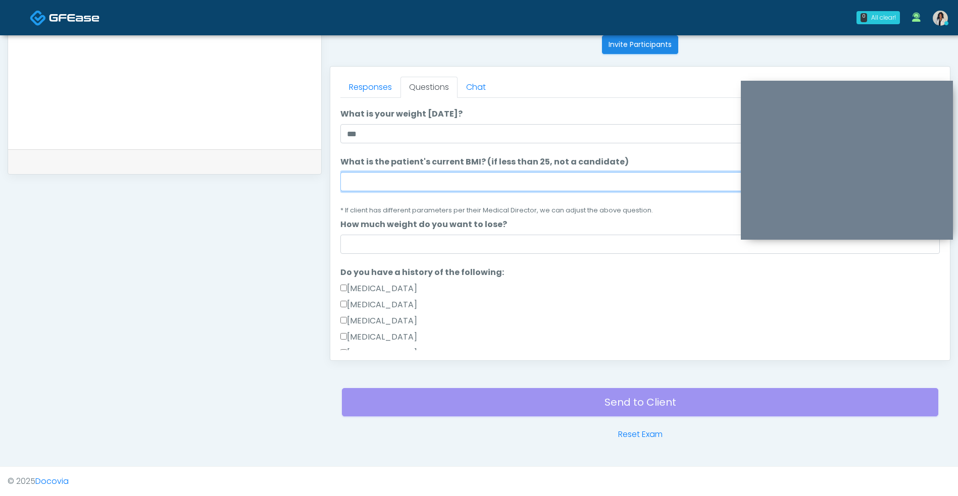
click at [541, 178] on input "What is the patient's current BMI? (if less than 25, not a candidate)" at bounding box center [639, 181] width 599 height 19
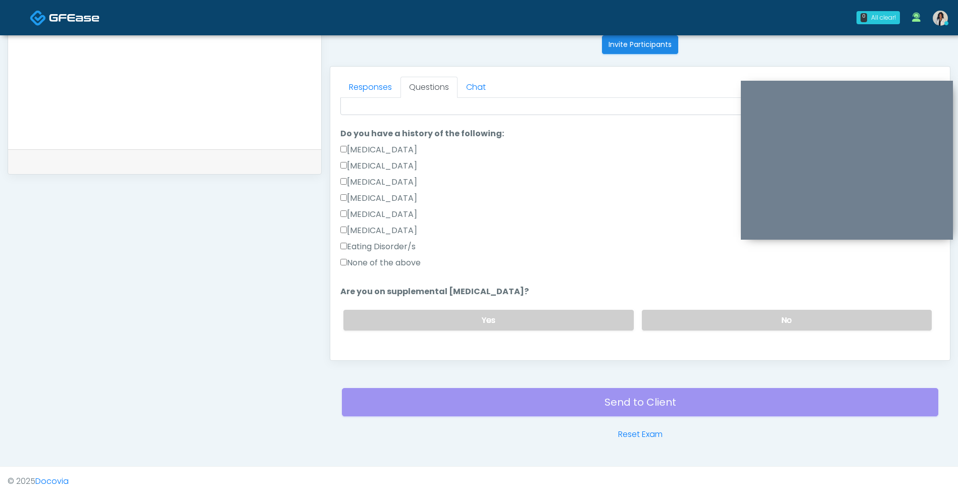
scroll to position [217, 0]
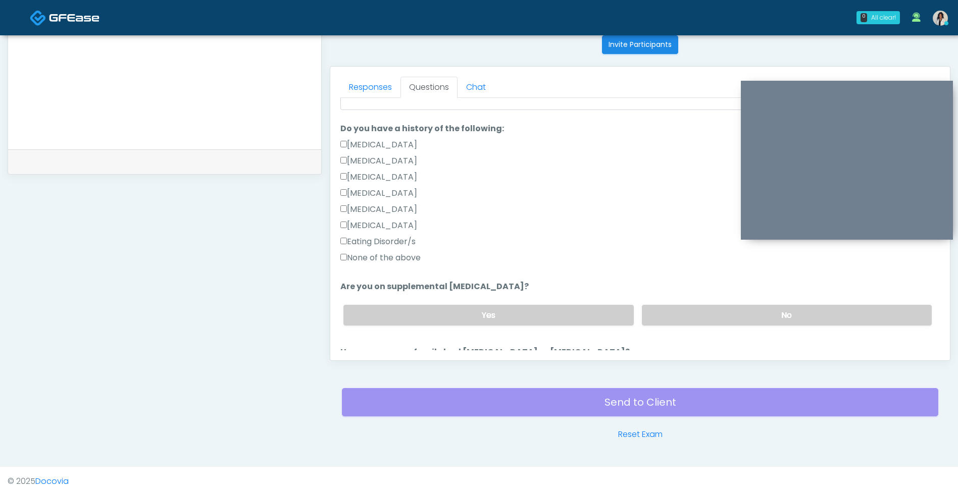
type input "**"
click at [398, 259] on label "None of the above" at bounding box center [380, 258] width 80 height 12
click at [705, 295] on li "Are you on supplemental biotin? Are you on supplemental biotin? Yes No" at bounding box center [639, 307] width 599 height 53
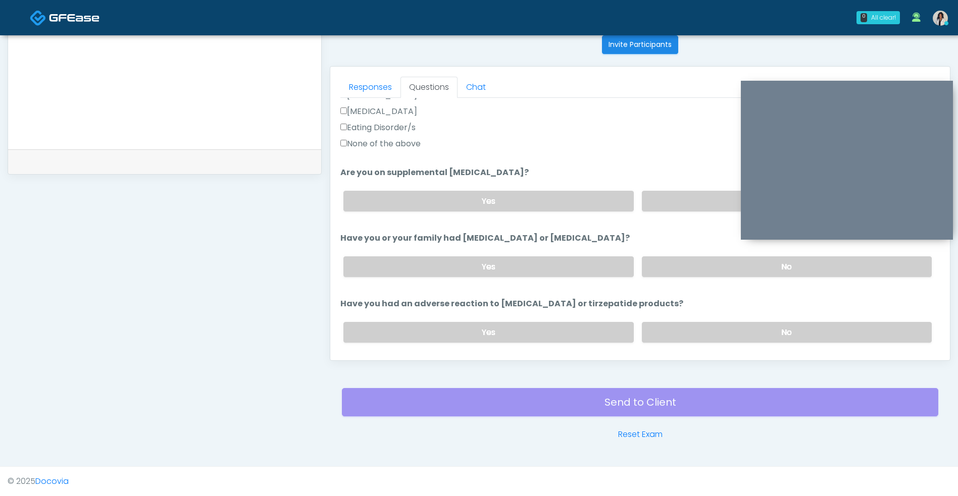
click at [686, 205] on label "No" at bounding box center [787, 201] width 290 height 21
click at [674, 263] on label "No" at bounding box center [787, 266] width 290 height 21
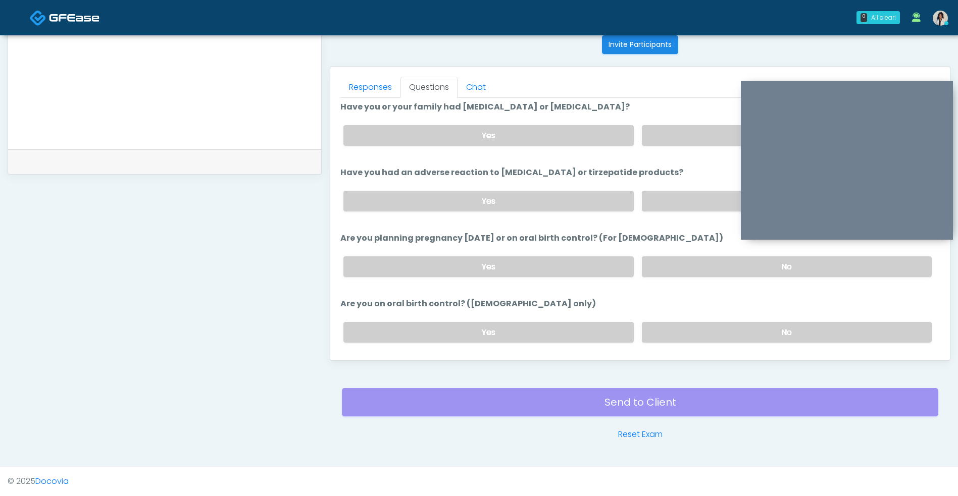
click at [683, 193] on label "No" at bounding box center [787, 201] width 290 height 21
click at [662, 258] on label "No" at bounding box center [787, 266] width 290 height 21
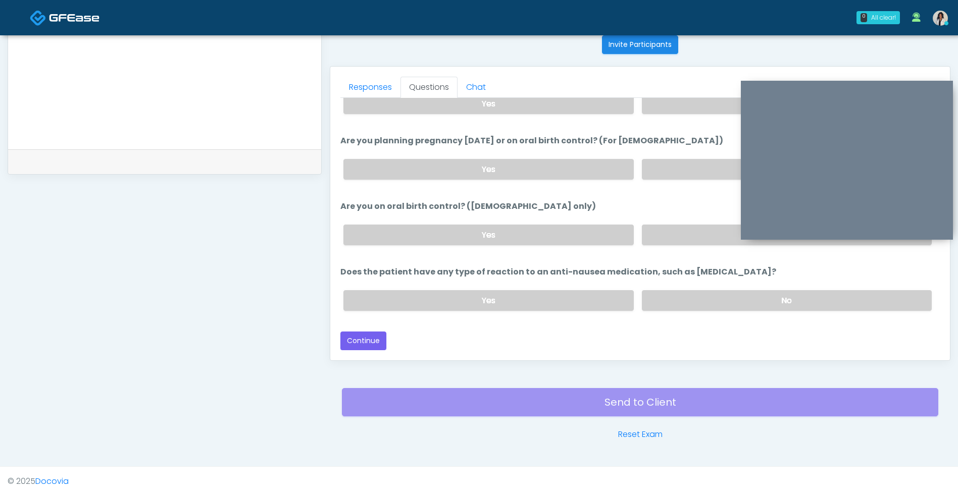
click at [682, 244] on label "No" at bounding box center [787, 235] width 290 height 21
click at [662, 301] on label "No" at bounding box center [787, 300] width 290 height 21
click at [369, 345] on button "Continue" at bounding box center [363, 341] width 46 height 19
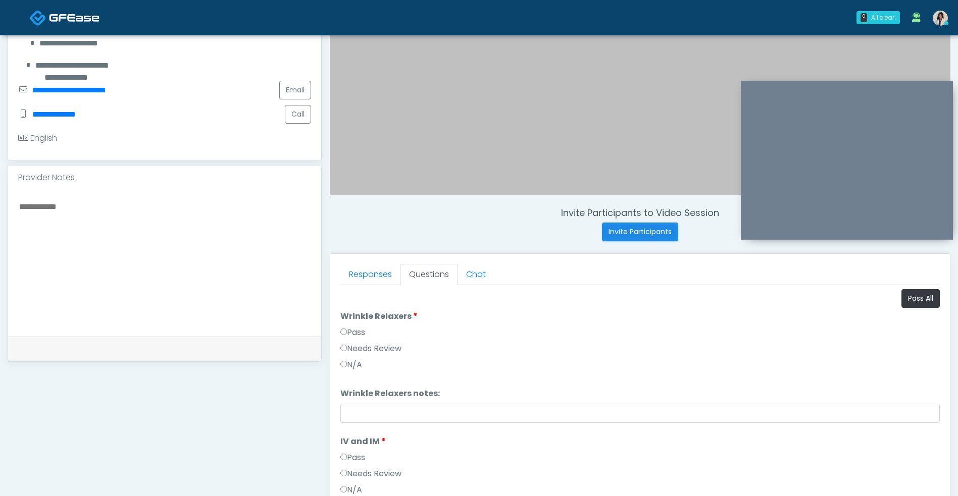
scroll to position [221, 0]
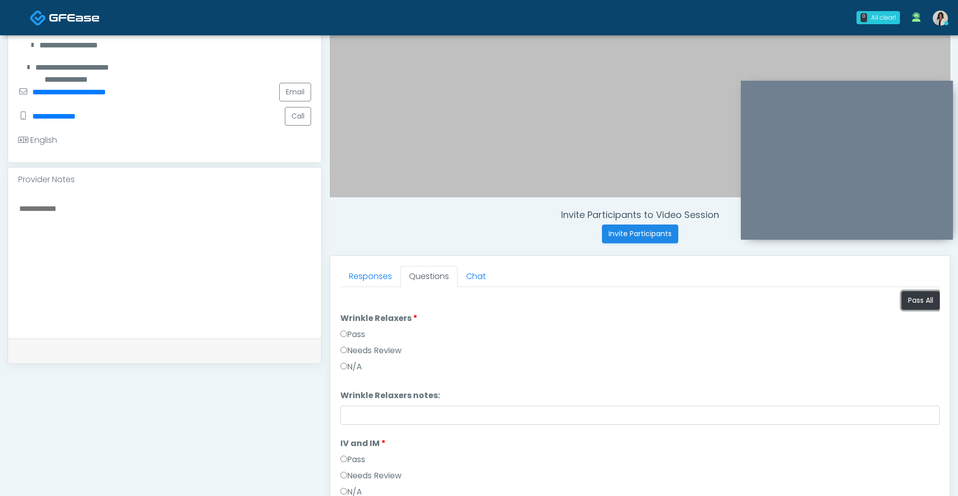
click at [920, 303] on button "Pass All" at bounding box center [920, 300] width 38 height 19
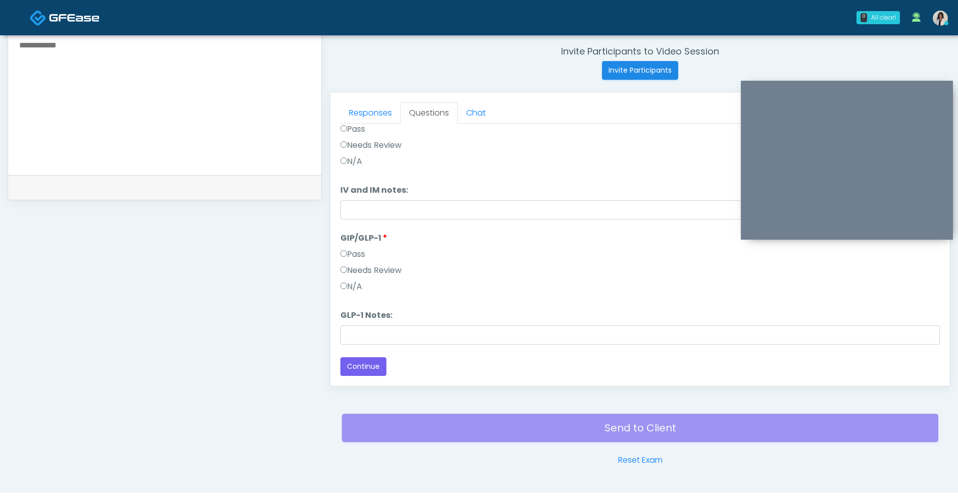
scroll to position [410, 0]
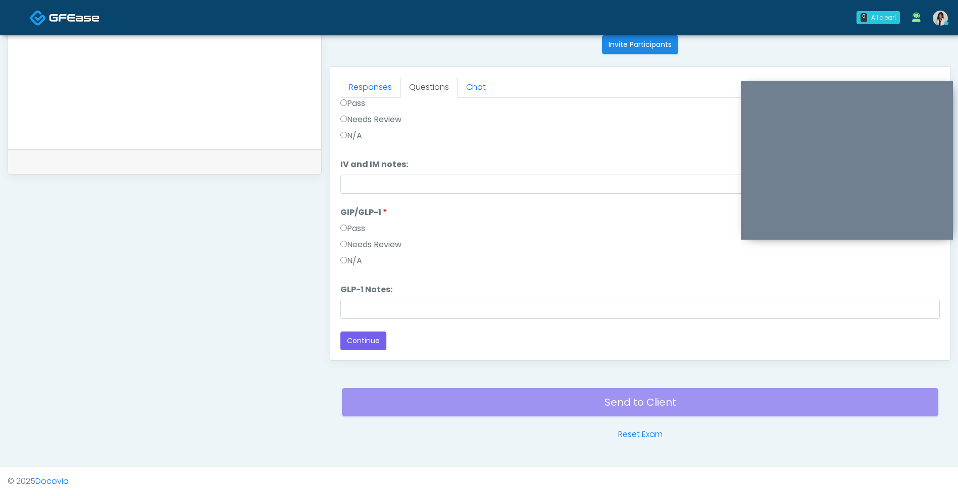
click at [376, 337] on button "Continue" at bounding box center [363, 341] width 46 height 19
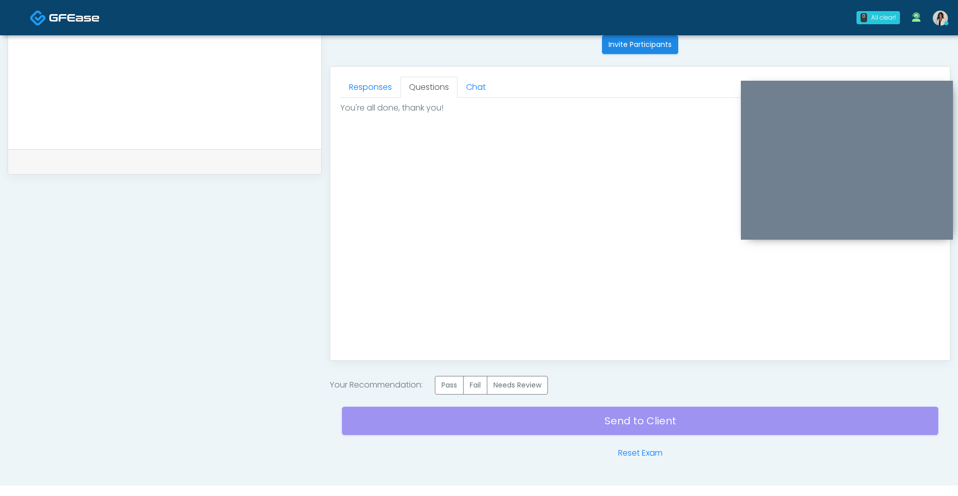
click at [453, 394] on label "Pass" at bounding box center [449, 385] width 29 height 19
click at [532, 430] on div "Send to Client Reset Exam" at bounding box center [640, 427] width 596 height 65
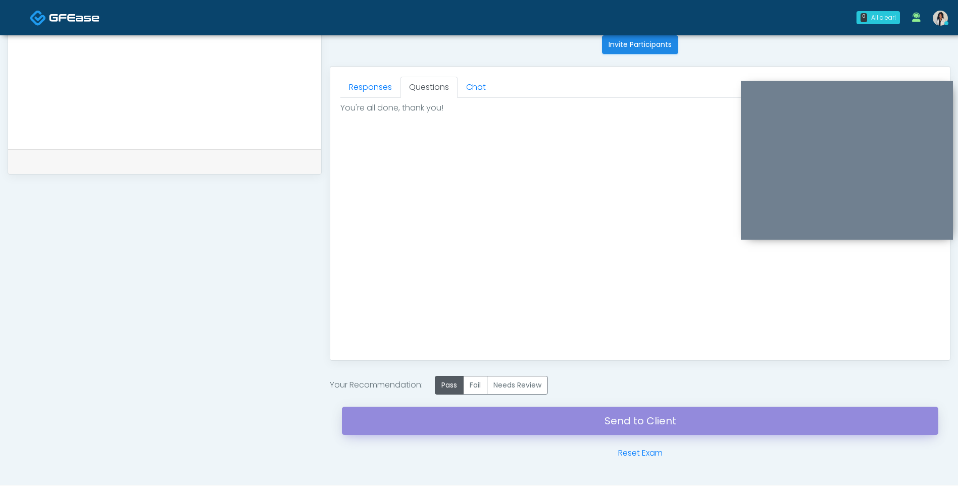
click at [545, 425] on link "Send to Client" at bounding box center [640, 421] width 596 height 28
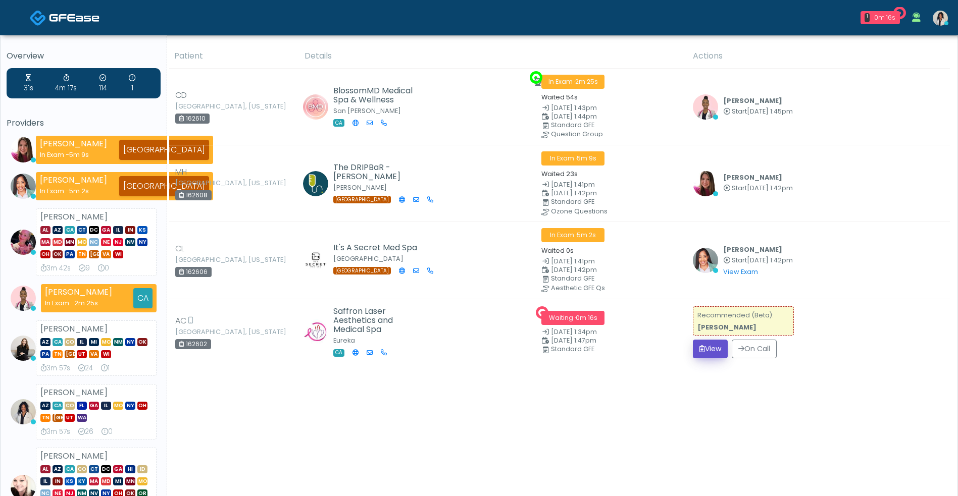
click at [708, 352] on button "View" at bounding box center [710, 349] width 35 height 19
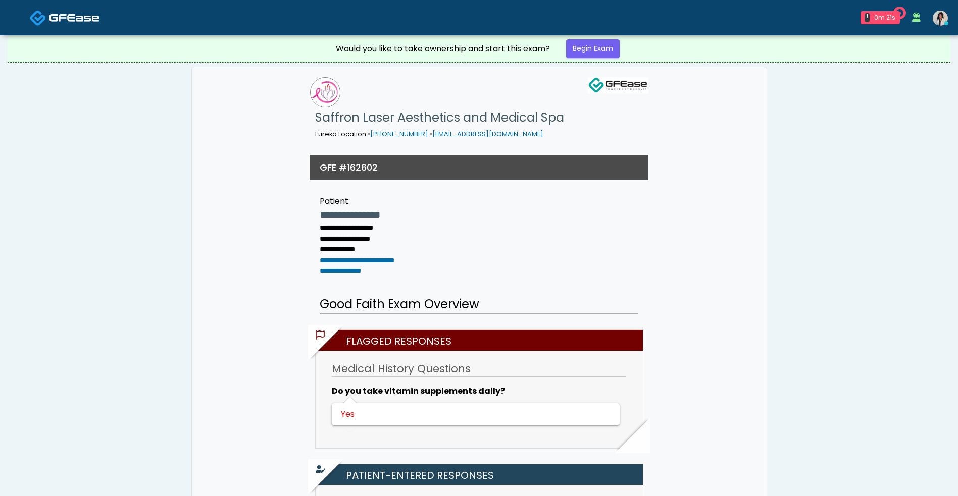
click at [96, 24] on span at bounding box center [74, 17] width 50 height 14
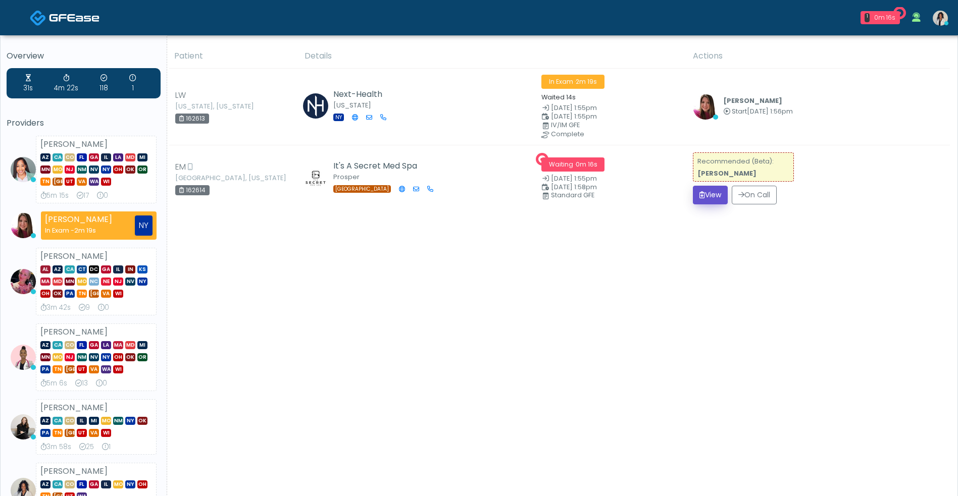
click at [699, 197] on button "View" at bounding box center [710, 195] width 35 height 19
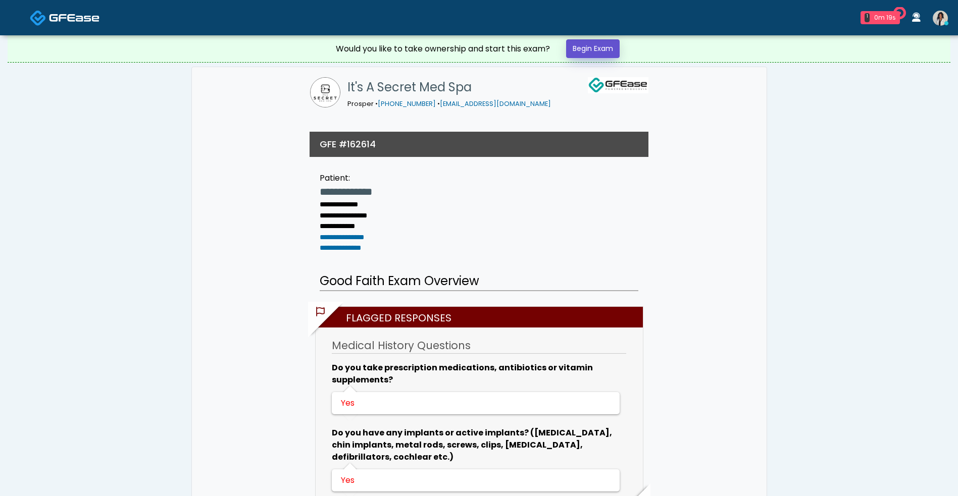
click at [604, 48] on link "Begin Exam" at bounding box center [593, 48] width 54 height 19
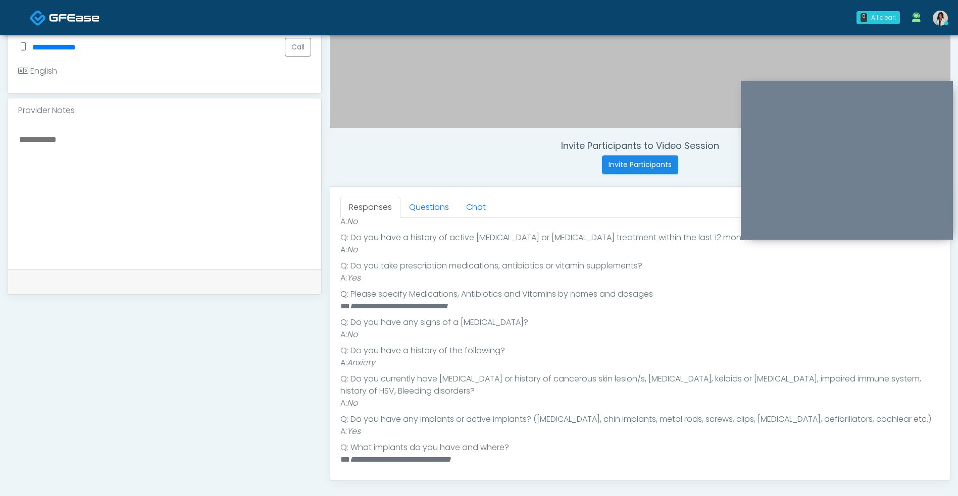
scroll to position [255, 0]
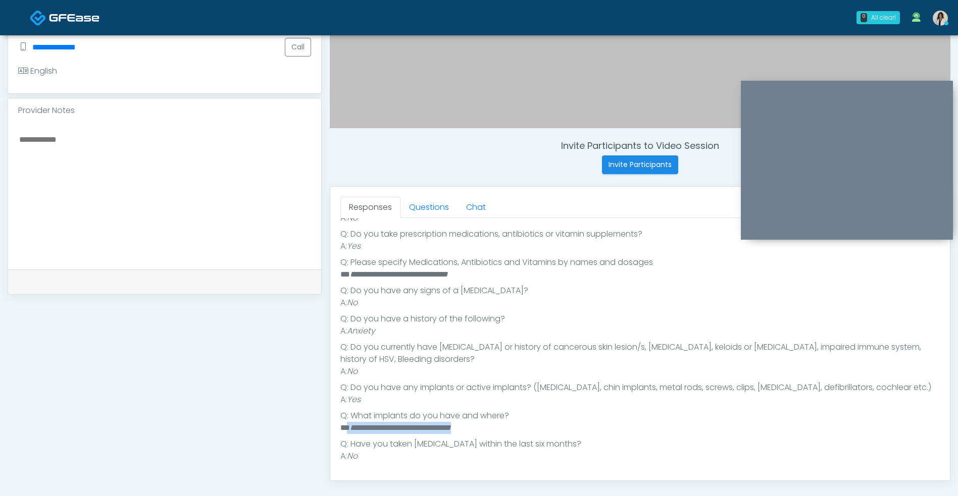
drag, startPoint x: 485, startPoint y: 429, endPoint x: 348, endPoint y: 433, distance: 136.9
click at [348, 433] on li "**********" at bounding box center [634, 428] width 588 height 12
copy em "**********"
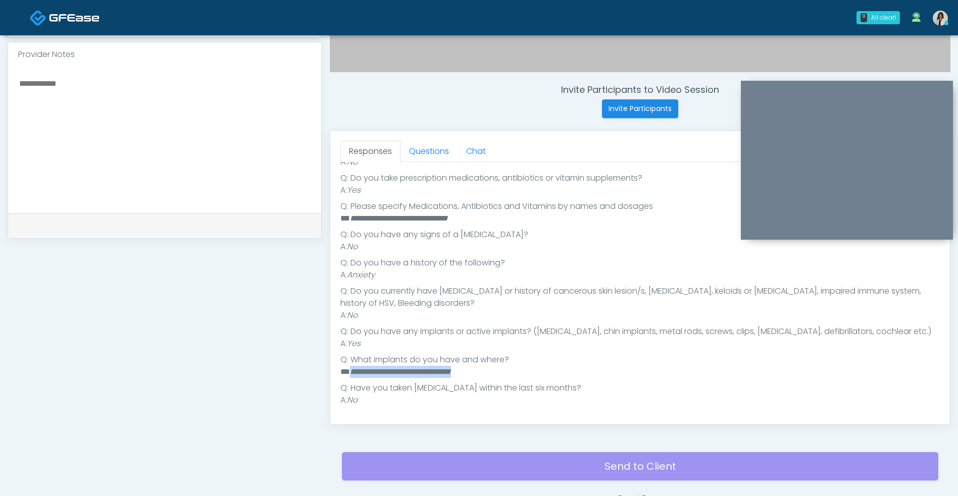
click at [431, 153] on link "Questions" at bounding box center [428, 151] width 57 height 21
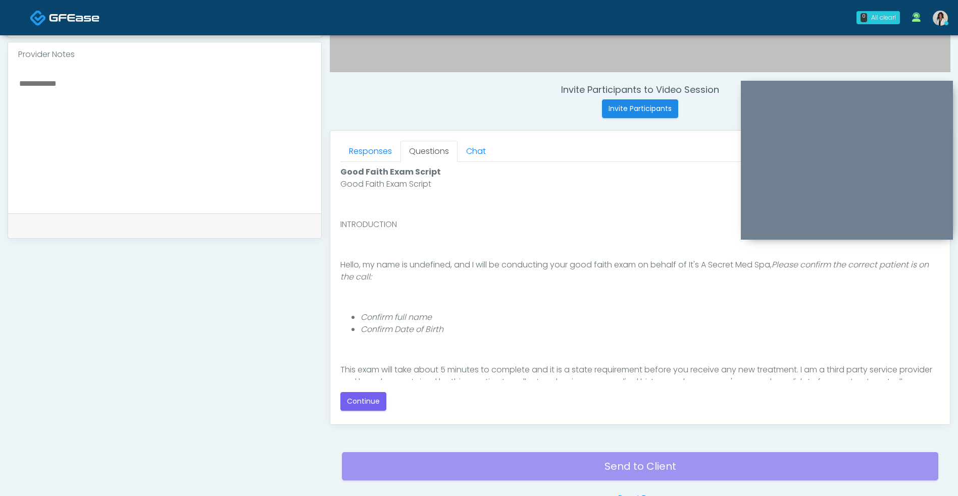
scroll to position [0, 0]
click at [377, 407] on button "Continue" at bounding box center [363, 401] width 46 height 19
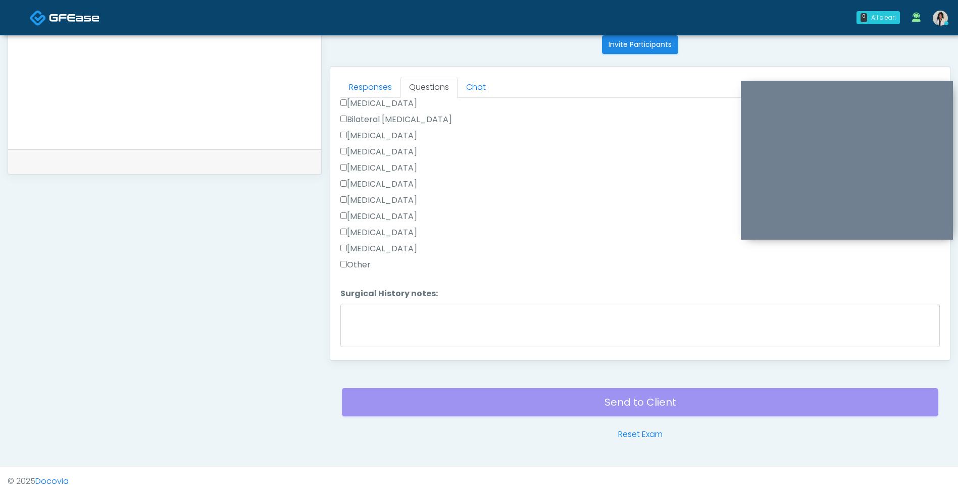
scroll to position [660, 0]
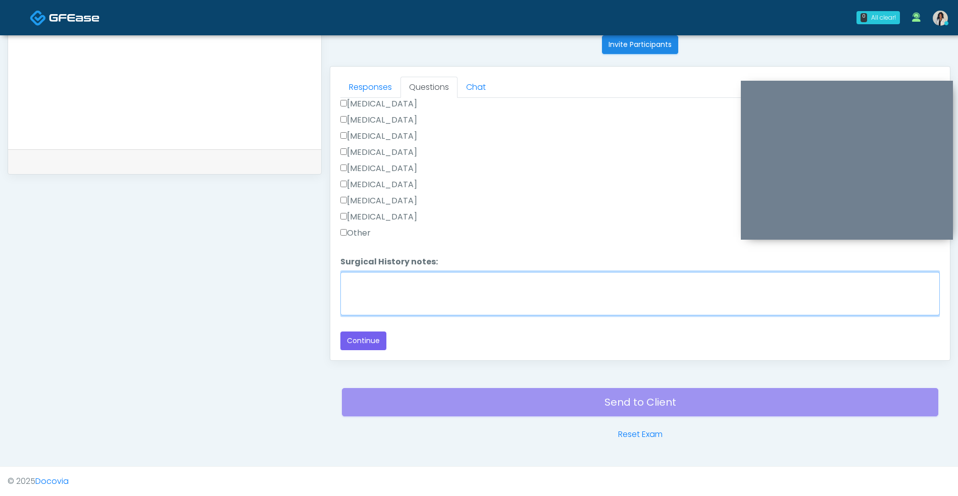
click at [439, 297] on textarea "Surgical History notes:" at bounding box center [639, 293] width 599 height 43
paste textarea "**********"
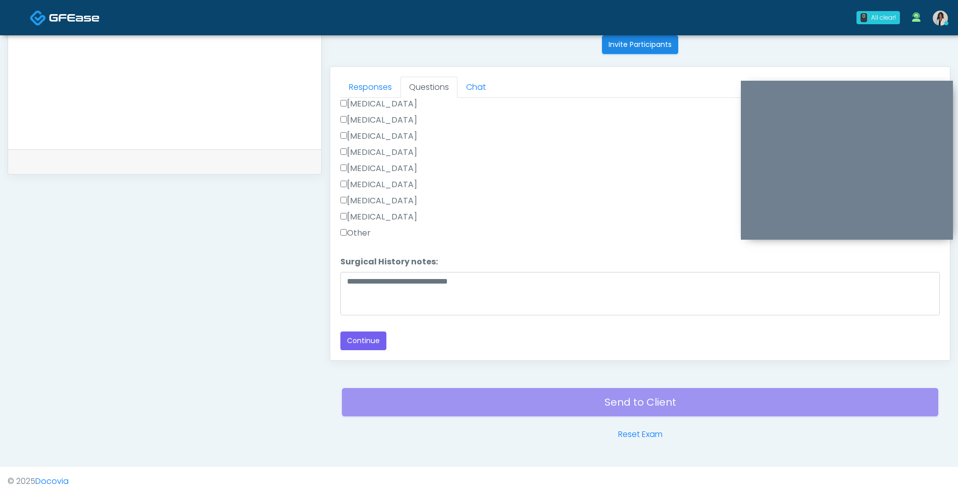
click at [329, 440] on div "Invite Participants to Video Session Invite Participants Responses Questions Ch…" at bounding box center [636, 56] width 629 height 770
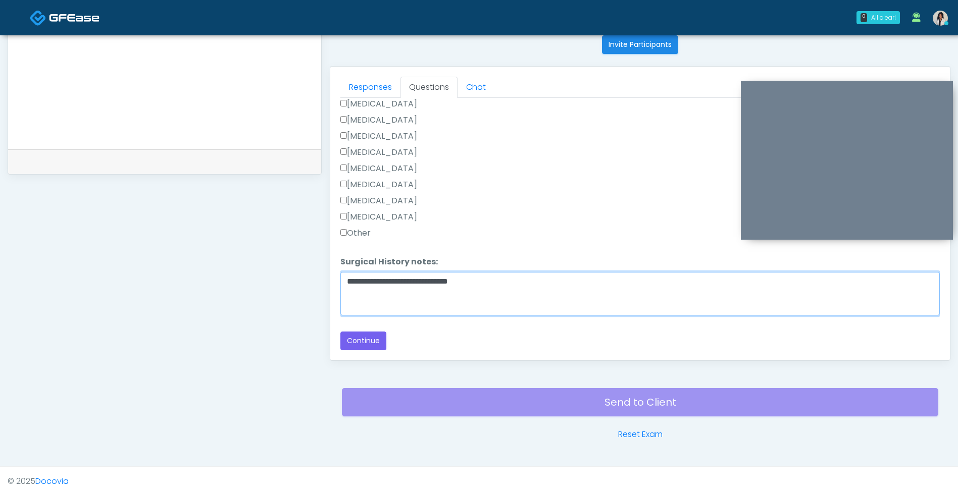
click at [504, 281] on textarea "**********" at bounding box center [639, 293] width 599 height 43
click at [373, 283] on textarea "**********" at bounding box center [639, 293] width 599 height 43
click at [376, 284] on textarea "**********" at bounding box center [639, 293] width 599 height 43
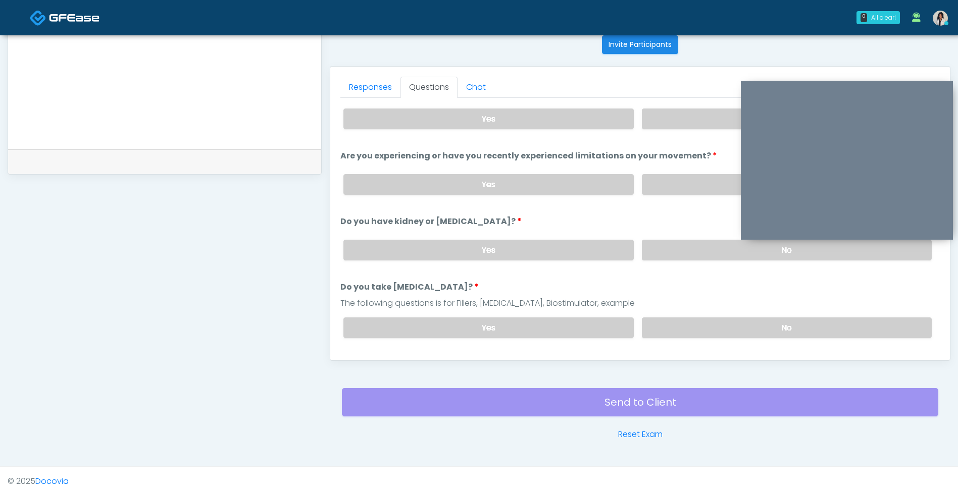
scroll to position [0, 0]
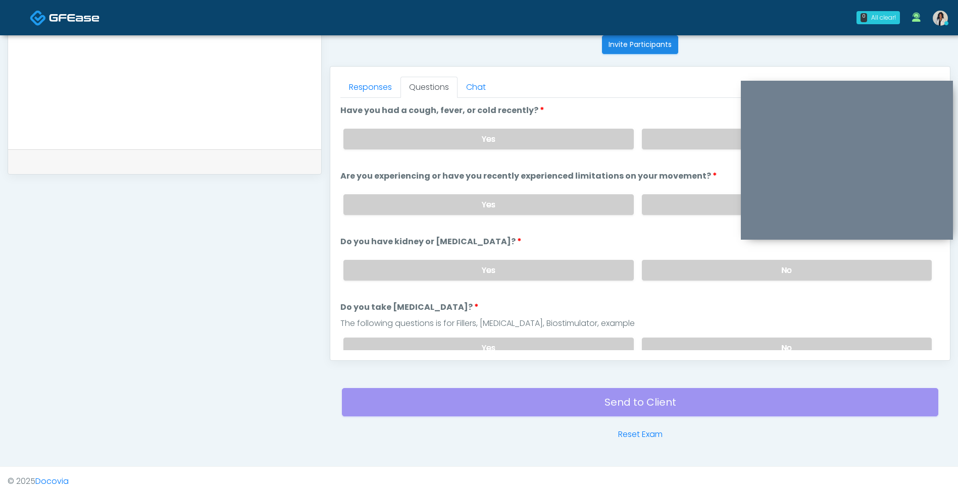
click at [699, 135] on label "No" at bounding box center [787, 139] width 290 height 21
click at [688, 204] on label "No" at bounding box center [787, 204] width 290 height 21
click at [695, 268] on label "No" at bounding box center [787, 270] width 290 height 21
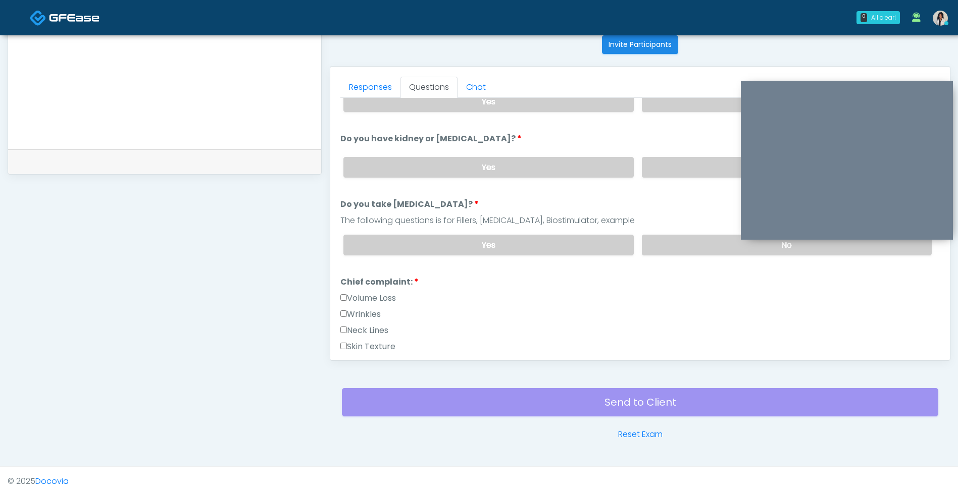
click at [696, 241] on label "No" at bounding box center [787, 245] width 290 height 21
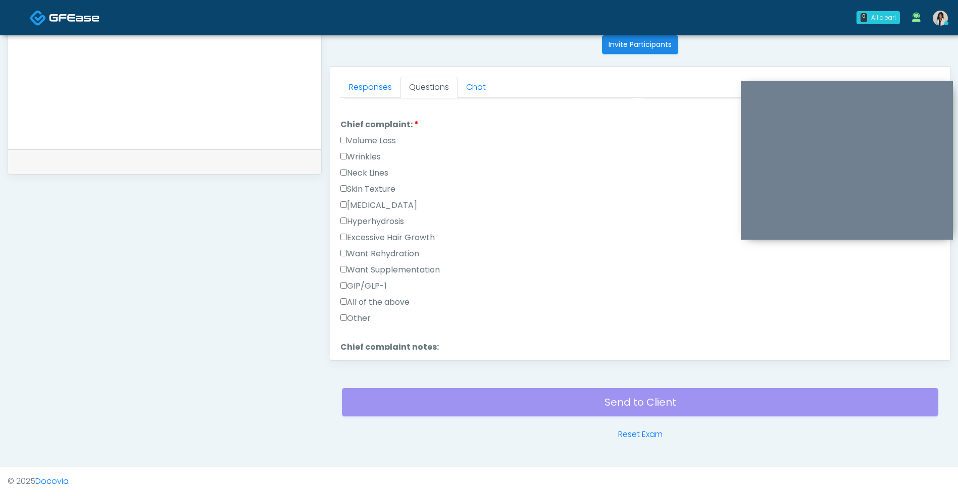
scroll to position [267, 0]
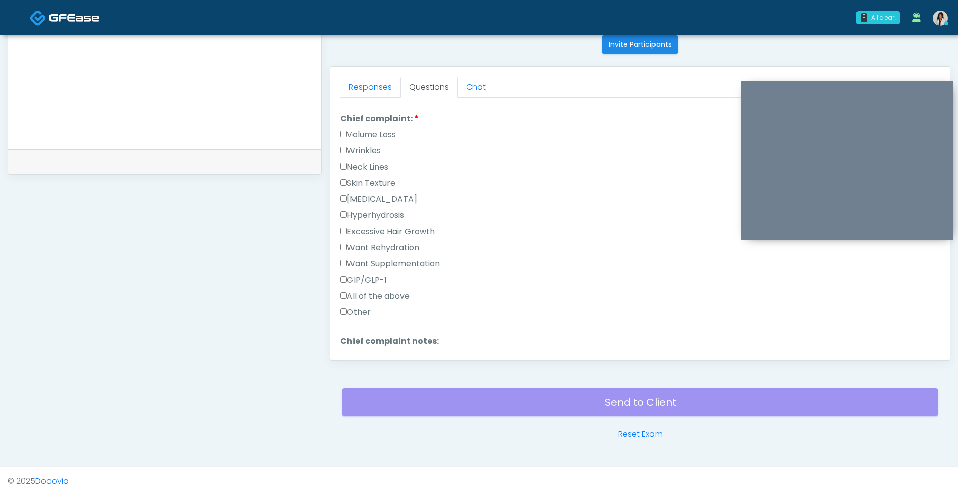
click at [379, 152] on label "Wrinkles" at bounding box center [360, 151] width 40 height 12
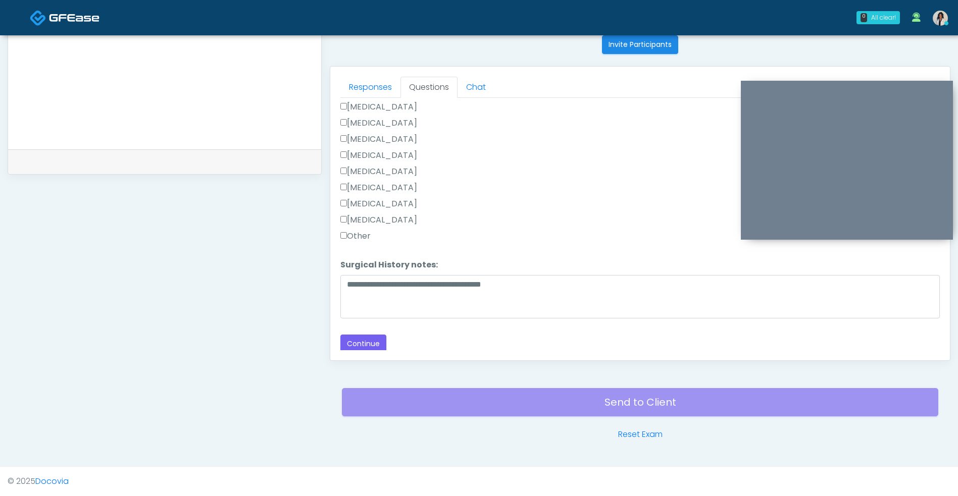
scroll to position [660, 0]
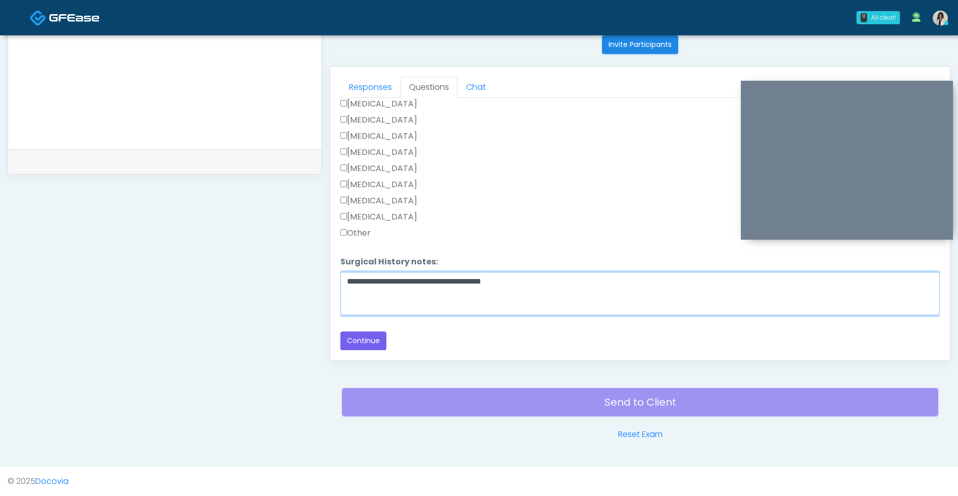
click at [561, 284] on textarea "**********" at bounding box center [639, 293] width 599 height 43
click at [384, 281] on textarea "**********" at bounding box center [639, 293] width 599 height 43
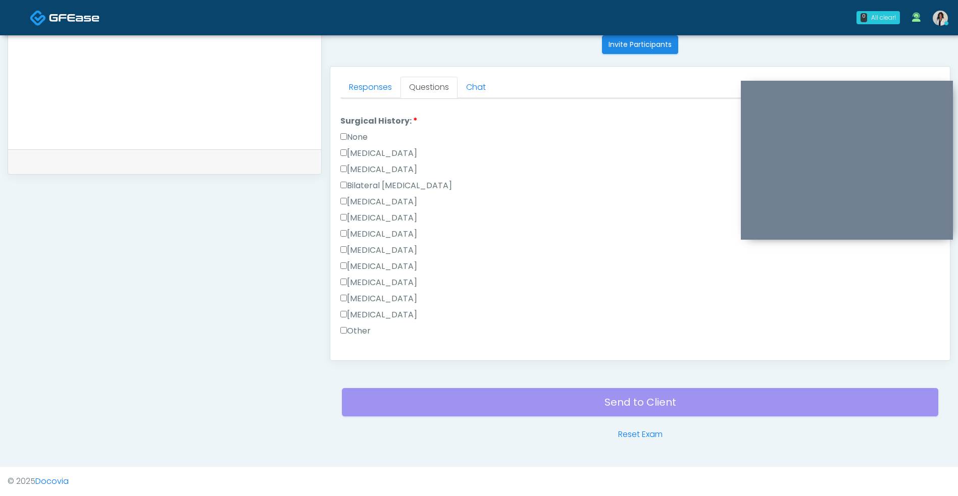
type textarea "**********"
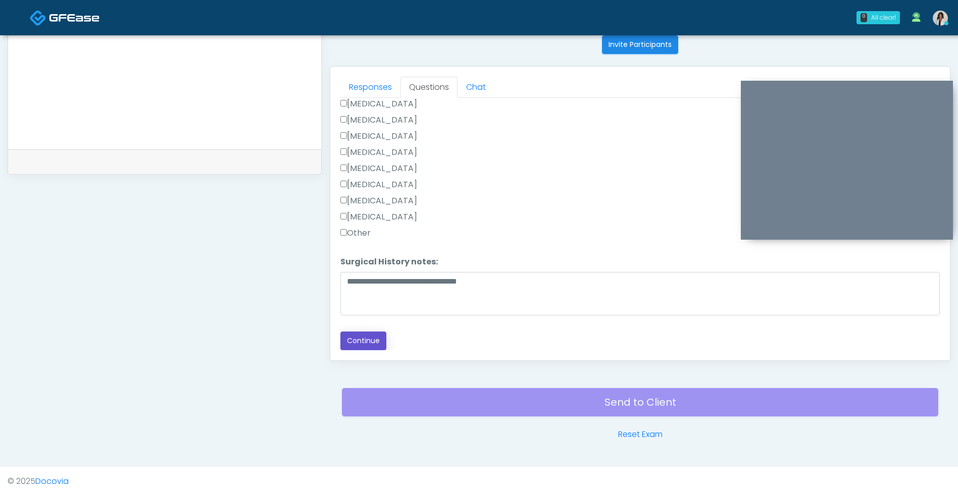
click at [377, 340] on button "Continue" at bounding box center [363, 341] width 46 height 19
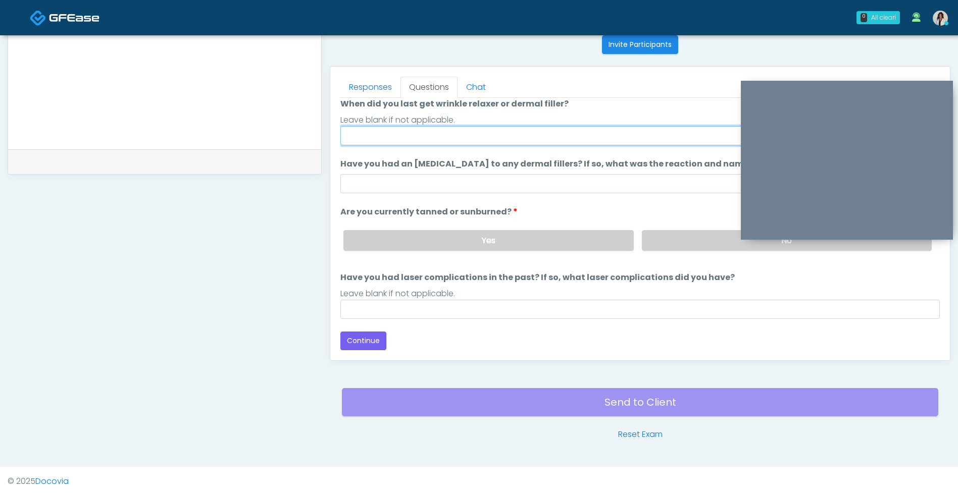
click at [497, 141] on input "When did you last get wrinkle relaxer or dermal filler?" at bounding box center [639, 135] width 599 height 19
type input "*"
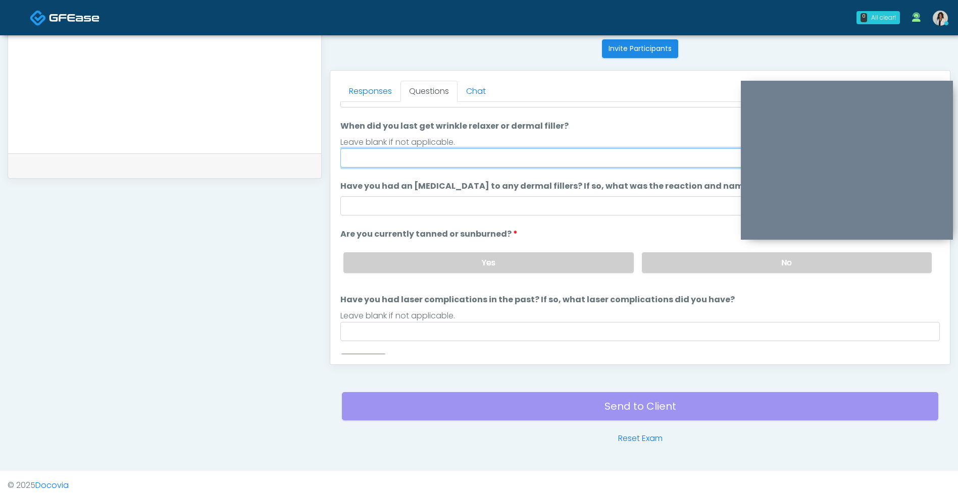
scroll to position [0, 0]
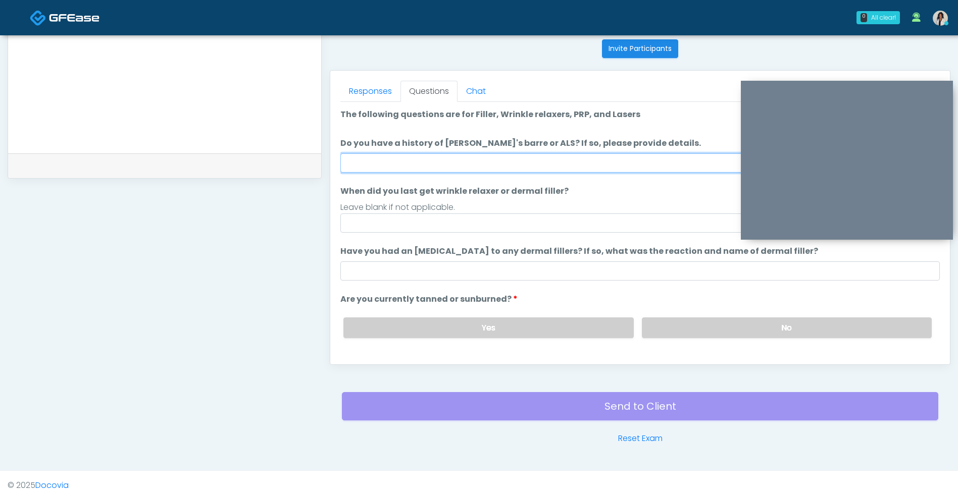
click at [549, 157] on input "Do you have a history of Guillain's barre or ALS? If so, please provide details." at bounding box center [639, 162] width 599 height 19
type input "**"
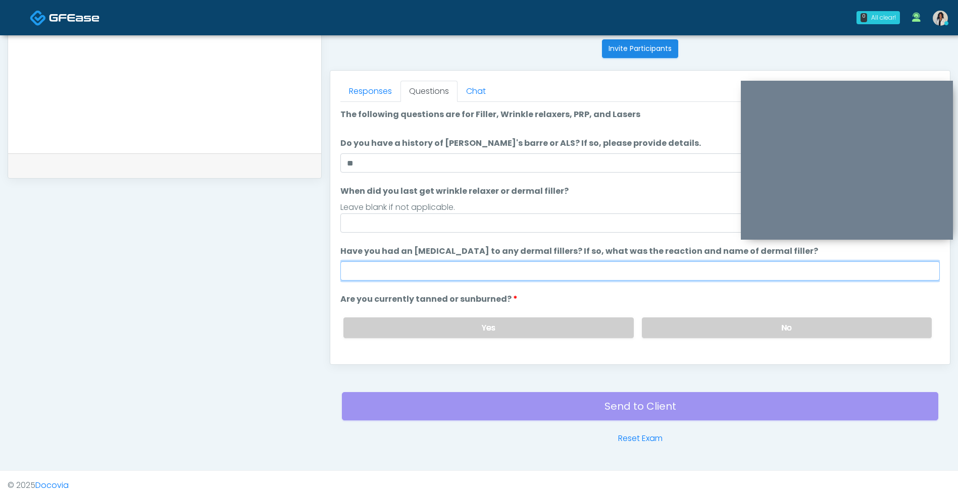
click at [463, 269] on input "Have you had an allergic response to any dermal fillers? If so, what was the re…" at bounding box center [639, 271] width 599 height 19
type input "**"
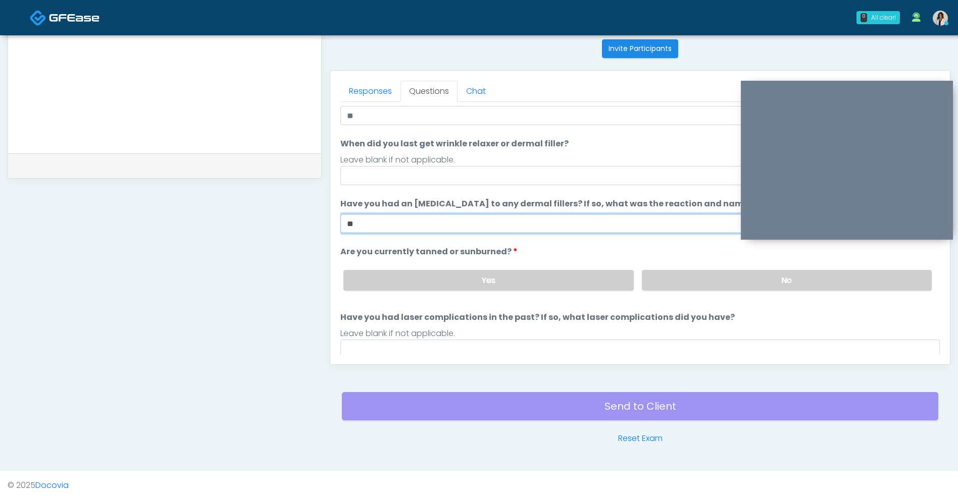
scroll to position [49, 0]
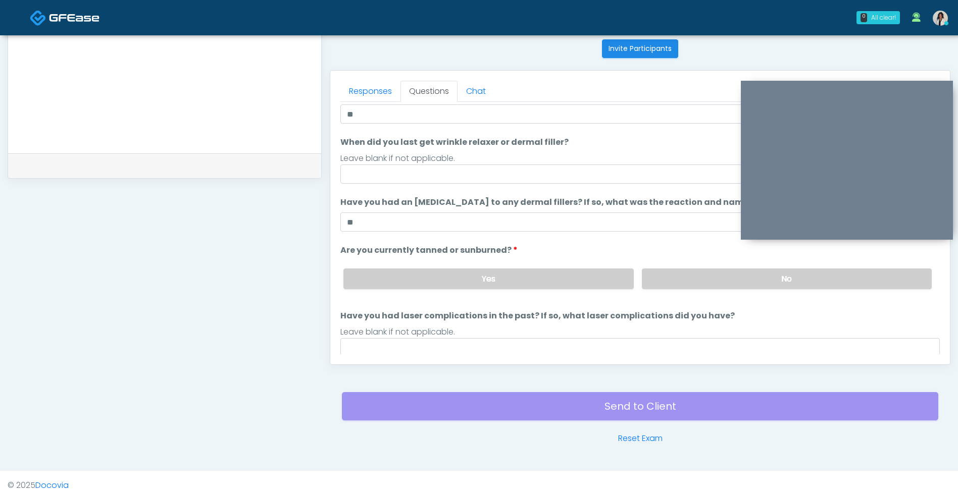
click at [691, 287] on label "No" at bounding box center [787, 279] width 290 height 21
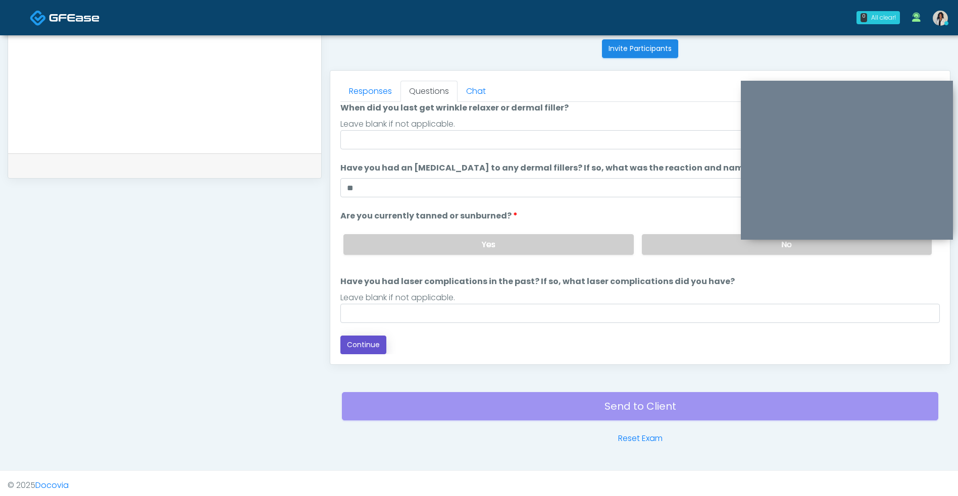
click at [372, 349] on button "Continue" at bounding box center [363, 345] width 46 height 19
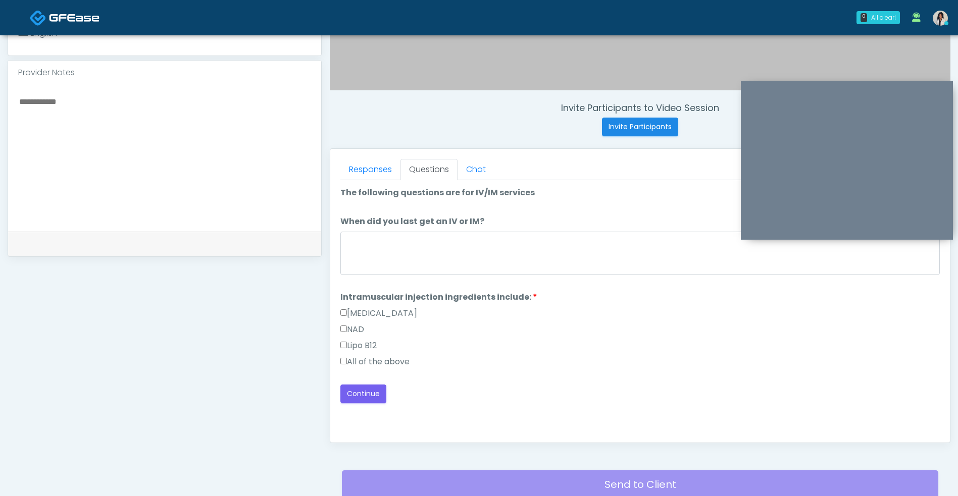
scroll to position [320, 0]
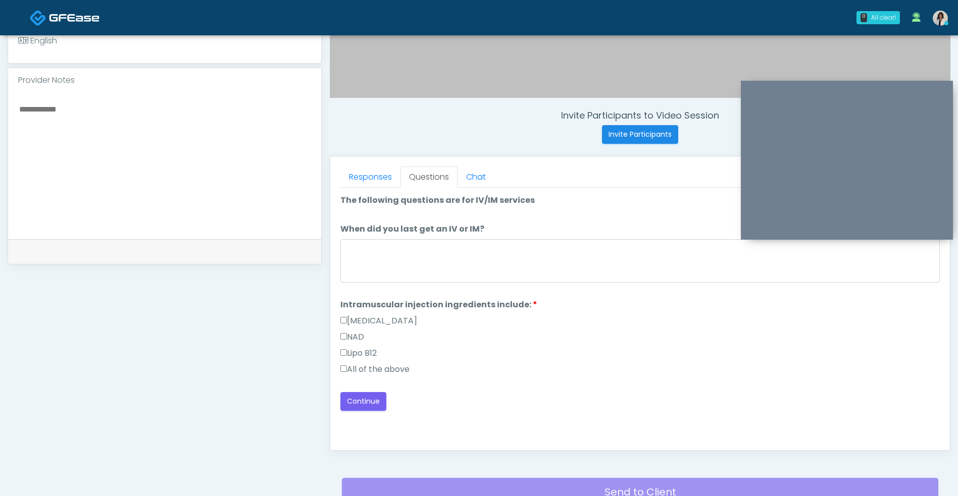
click at [402, 368] on label "All of the above" at bounding box center [374, 370] width 69 height 12
click at [376, 409] on button "Continue" at bounding box center [363, 401] width 46 height 19
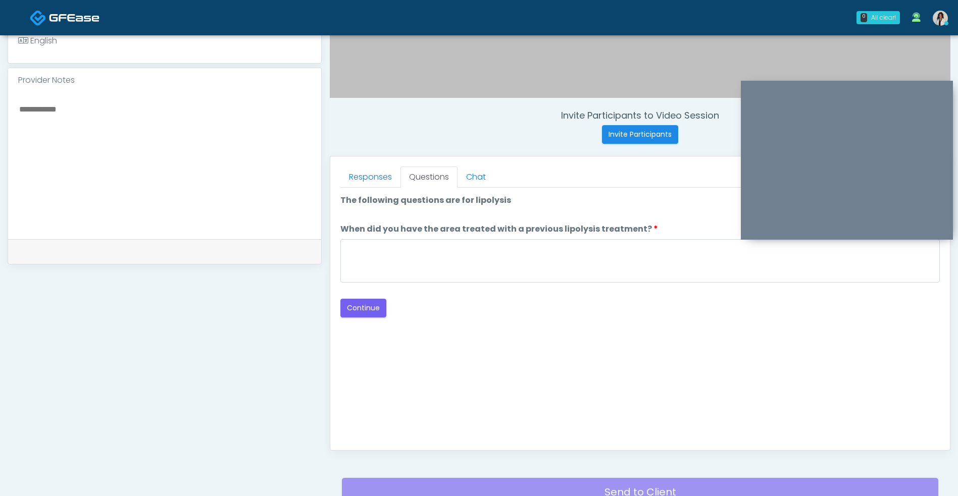
scroll to position [410, 0]
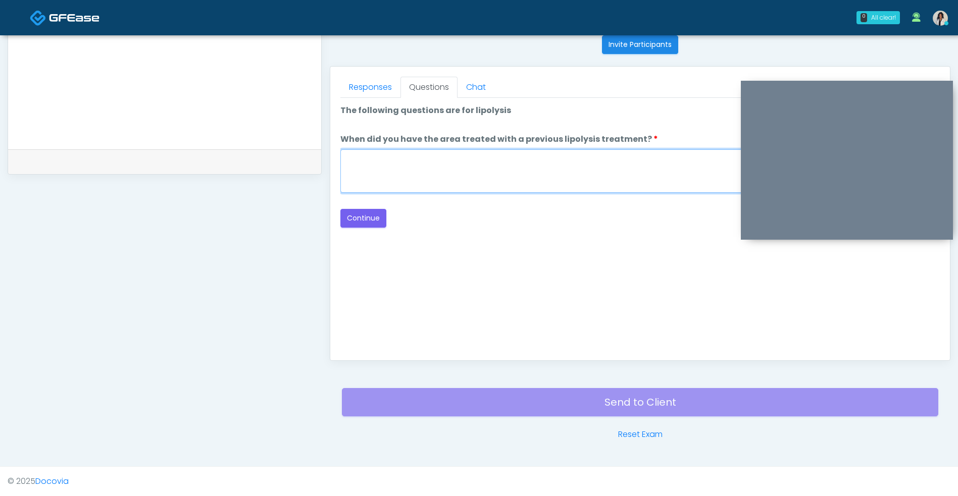
click at [518, 187] on textarea "When did you have the area treated with a previous lipolysis treatment?" at bounding box center [639, 170] width 599 height 43
type textarea "***"
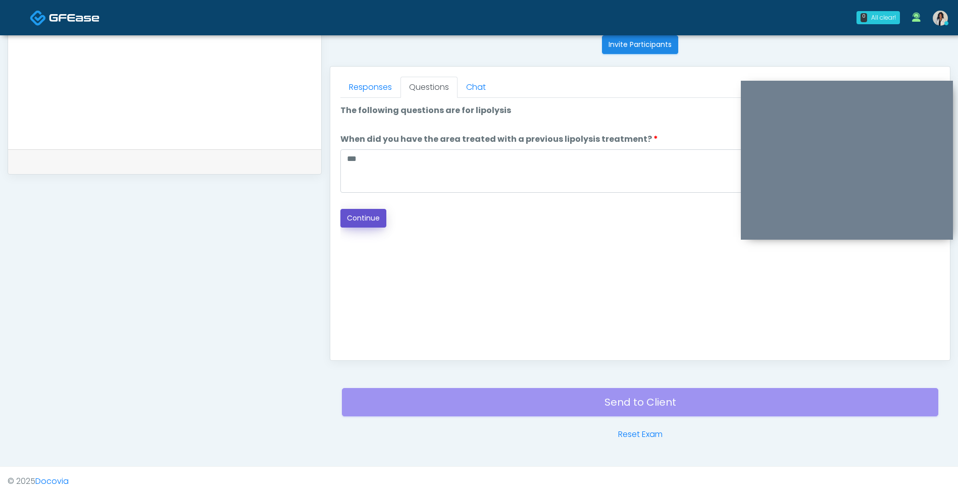
click at [356, 219] on button "Continue" at bounding box center [363, 218] width 46 height 19
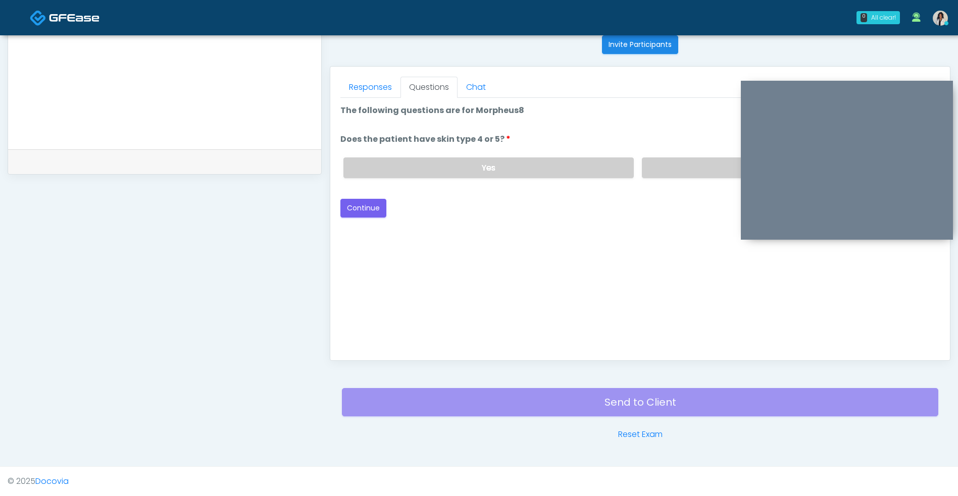
click at [669, 162] on label "No" at bounding box center [787, 168] width 290 height 21
click at [357, 215] on button "Continue" at bounding box center [363, 208] width 46 height 19
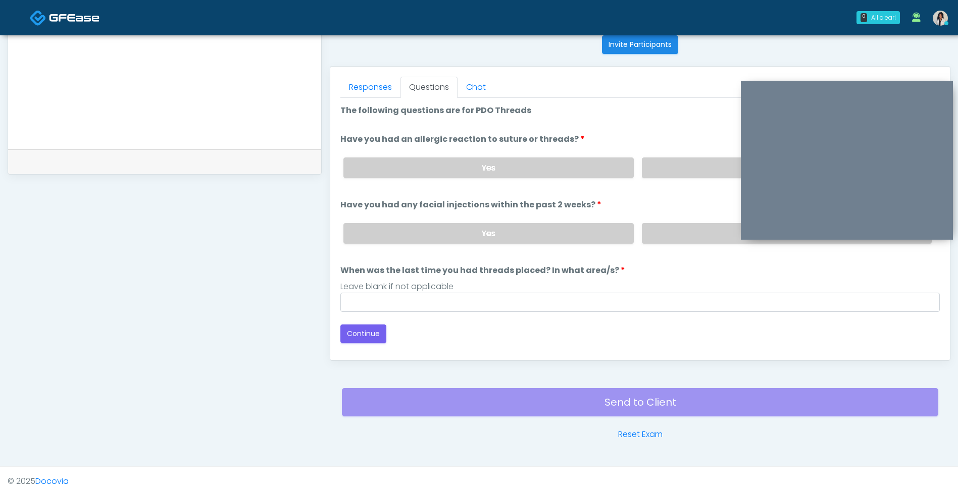
click at [671, 167] on label "No" at bounding box center [787, 168] width 290 height 21
click at [674, 227] on label "No" at bounding box center [787, 233] width 290 height 21
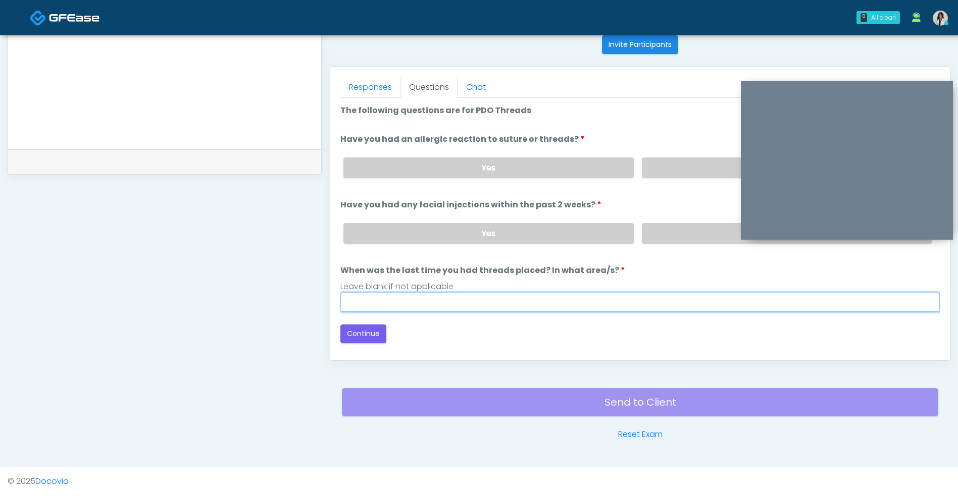
click at [566, 305] on input "When was the last time you had threads placed? In what area/s?" at bounding box center [639, 302] width 599 height 19
type input "***"
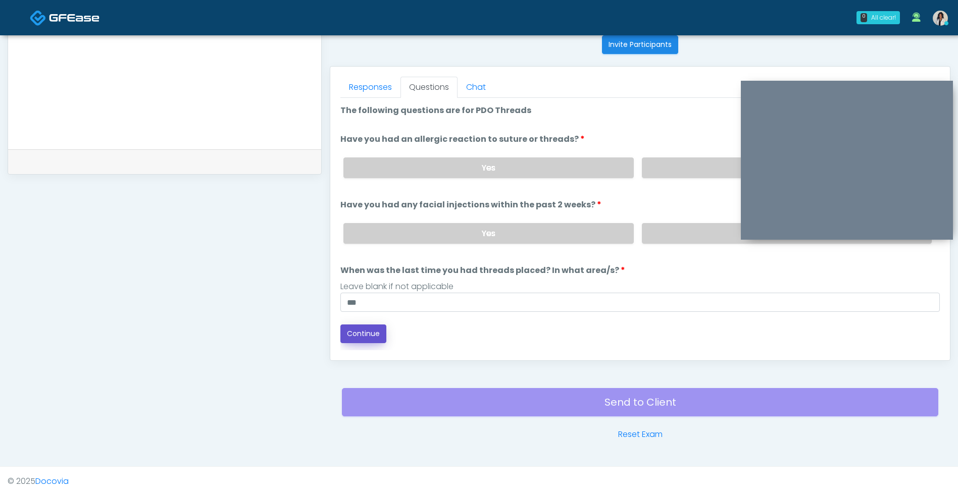
click at [366, 333] on button "Continue" at bounding box center [363, 334] width 46 height 19
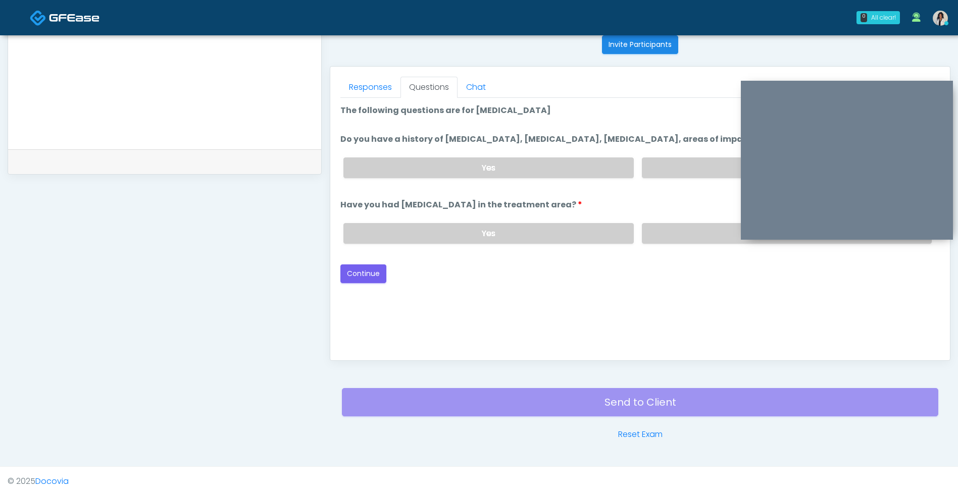
click at [504, 304] on div "Good Faith Exam Script Good Faith Exam Script INTRODUCTION Hello, my name is un…" at bounding box center [639, 224] width 599 height 252
click at [660, 160] on label "No" at bounding box center [787, 168] width 290 height 21
click at [676, 224] on label "No" at bounding box center [787, 233] width 290 height 21
click at [351, 278] on button "Continue" at bounding box center [363, 274] width 46 height 19
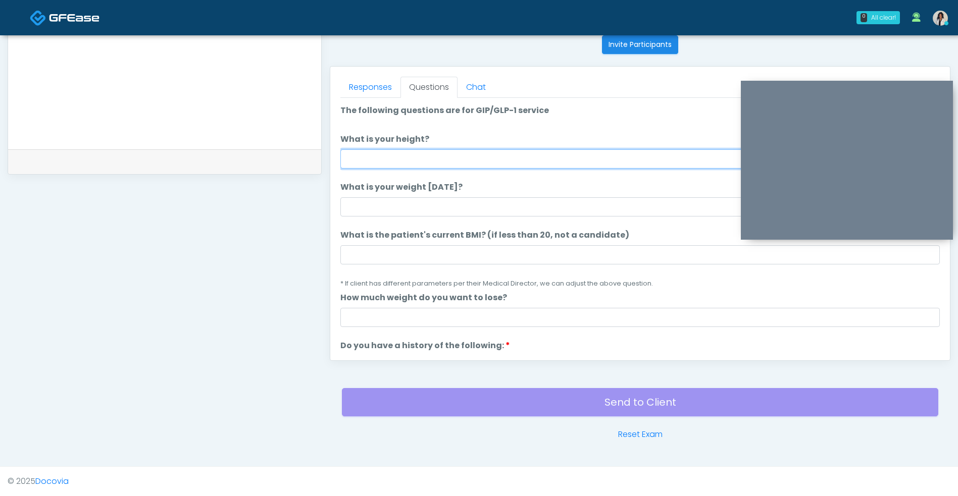
click at [515, 160] on input "What is your height?" at bounding box center [639, 158] width 599 height 19
click at [503, 153] on input "What is your height?" at bounding box center [639, 158] width 599 height 19
type input "*****"
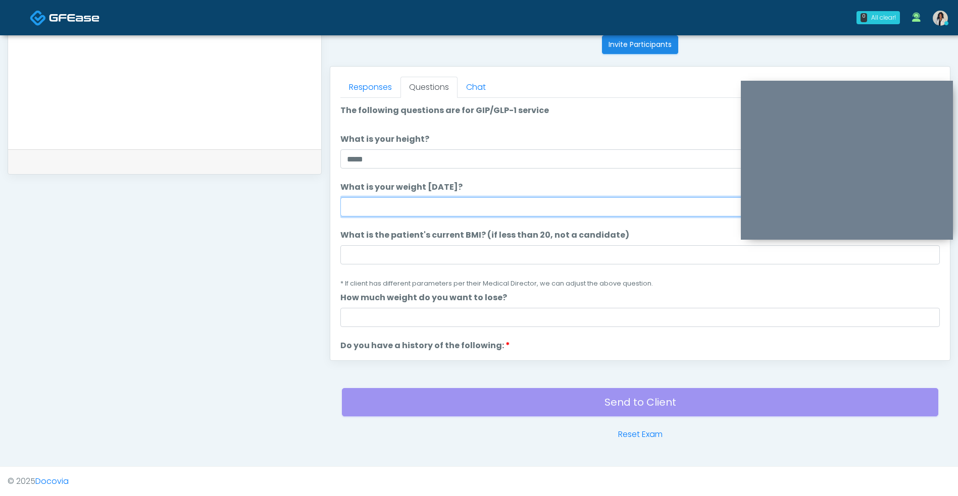
click at [500, 212] on input "What is your weight today?" at bounding box center [639, 206] width 599 height 19
type input "***"
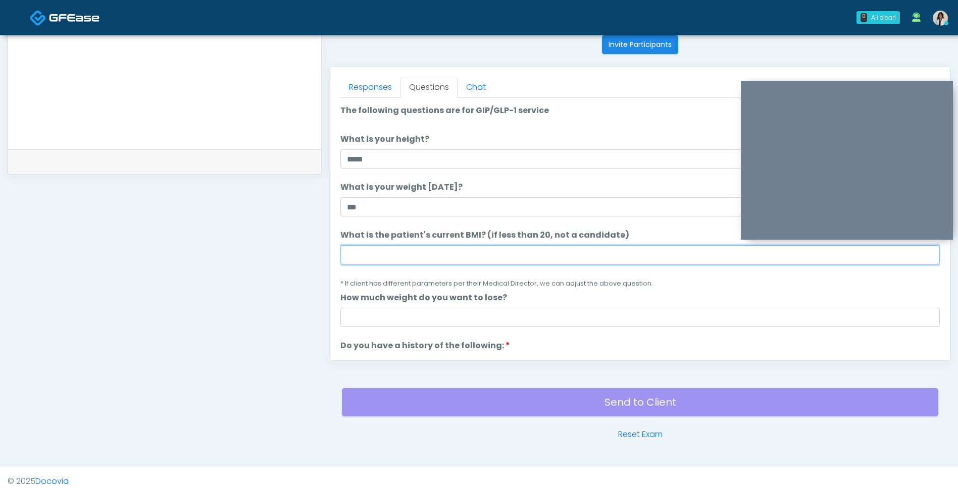
click at [398, 251] on input "What is the patient's current BMI? (if less than 20, not a candidate)" at bounding box center [639, 254] width 599 height 19
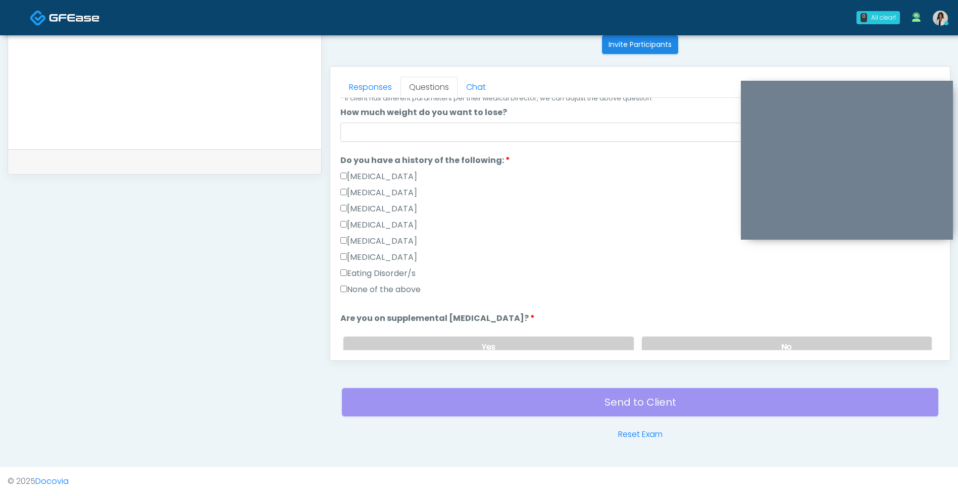
type input "**"
click at [380, 290] on label "None of the above" at bounding box center [380, 290] width 80 height 12
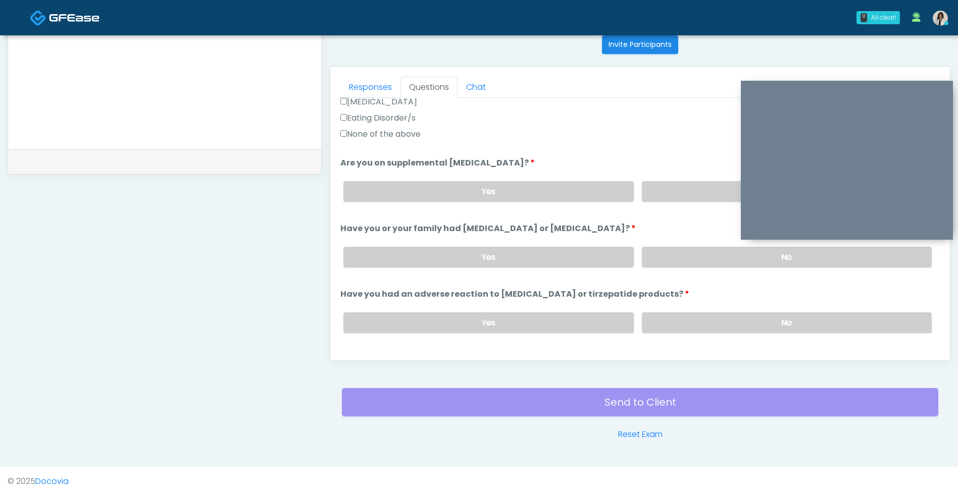
click at [669, 199] on label "No" at bounding box center [787, 191] width 290 height 21
click at [666, 253] on label "No" at bounding box center [787, 257] width 290 height 21
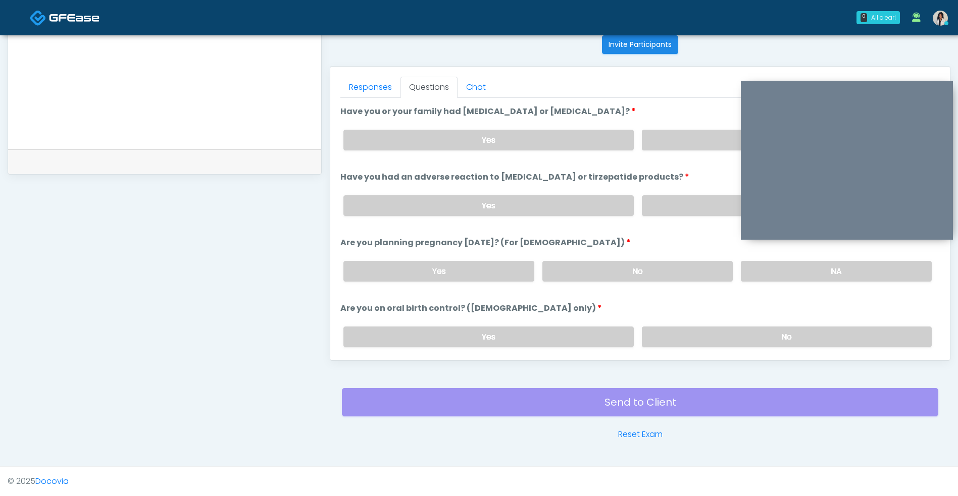
scroll to position [483, 0]
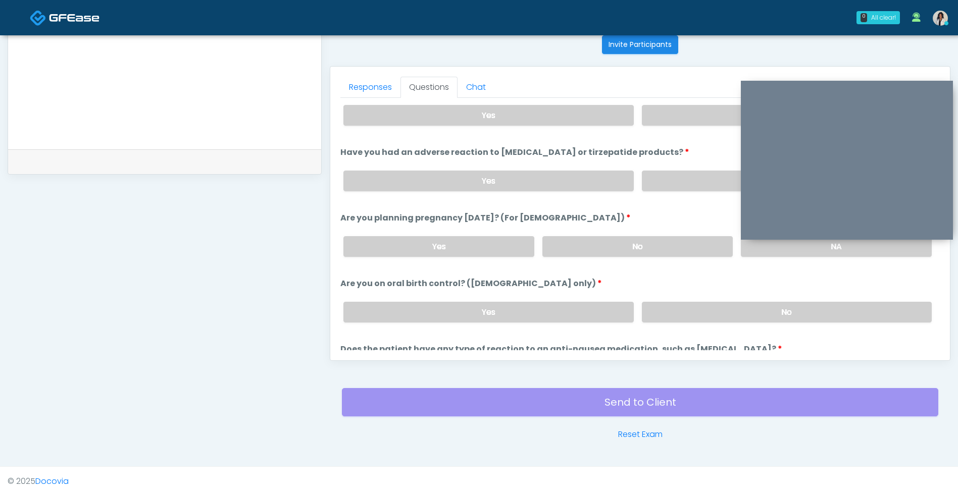
click at [667, 189] on label "No" at bounding box center [787, 181] width 290 height 21
click at [656, 241] on label "No" at bounding box center [637, 246] width 191 height 21
click at [663, 304] on label "No" at bounding box center [787, 312] width 290 height 21
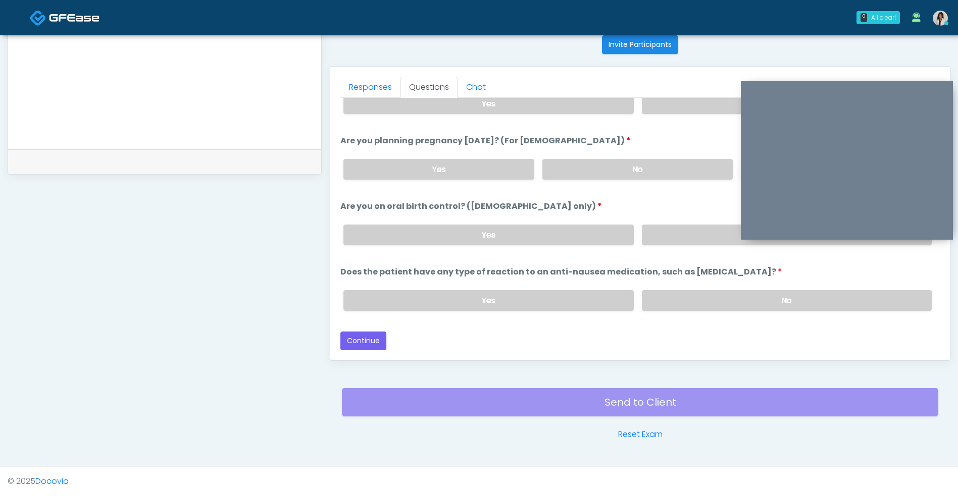
click at [660, 295] on label "No" at bounding box center [787, 300] width 290 height 21
click at [351, 343] on button "Continue" at bounding box center [363, 341] width 46 height 19
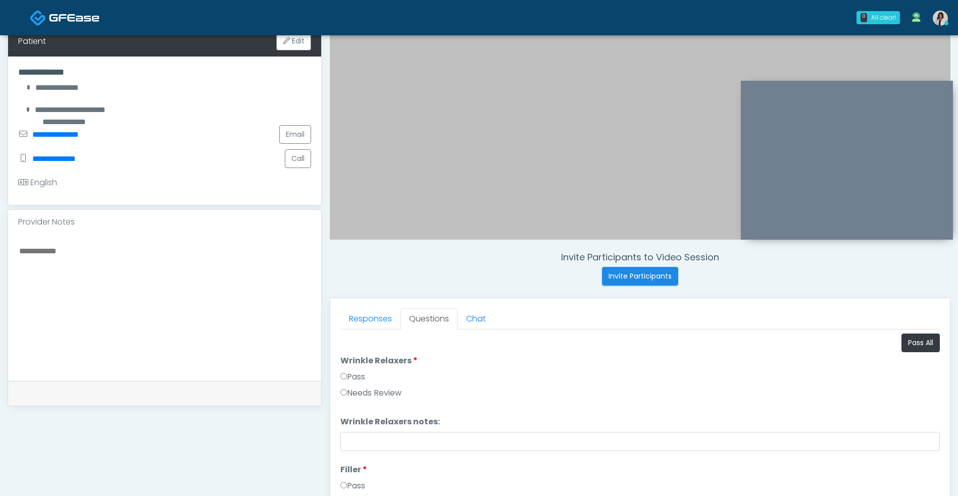
scroll to position [151, 0]
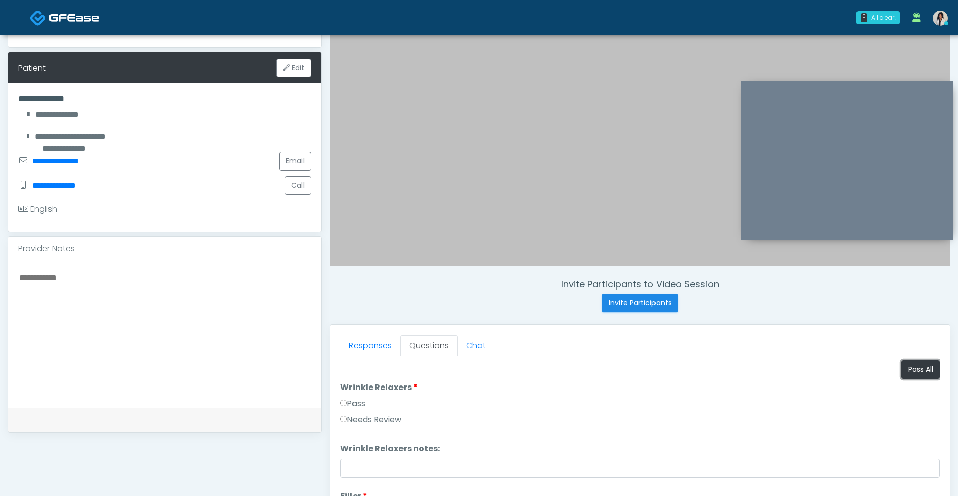
click at [916, 370] on button "Pass All" at bounding box center [920, 370] width 38 height 19
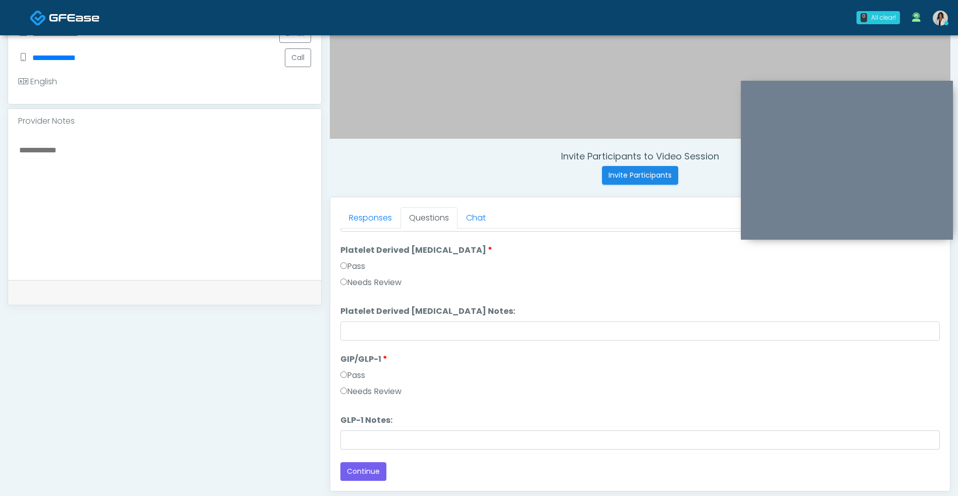
scroll to position [410, 0]
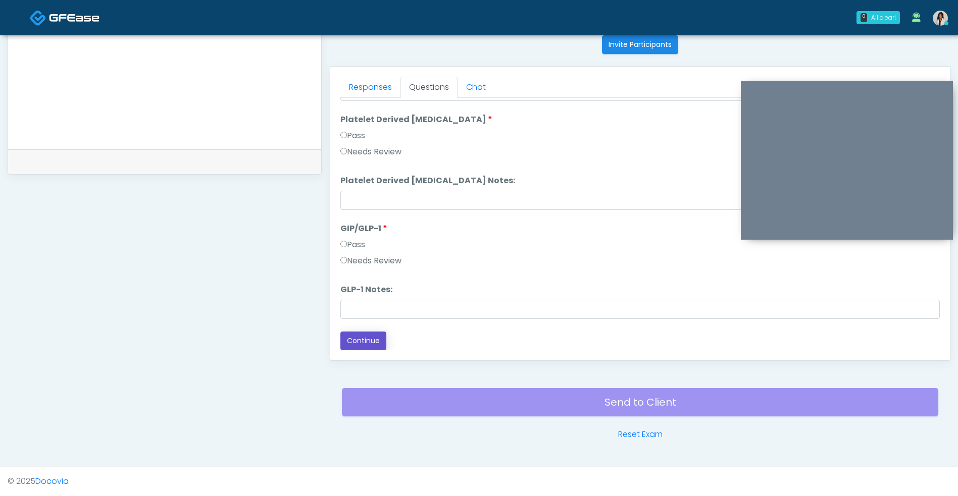
click at [377, 339] on button "Continue" at bounding box center [363, 341] width 46 height 19
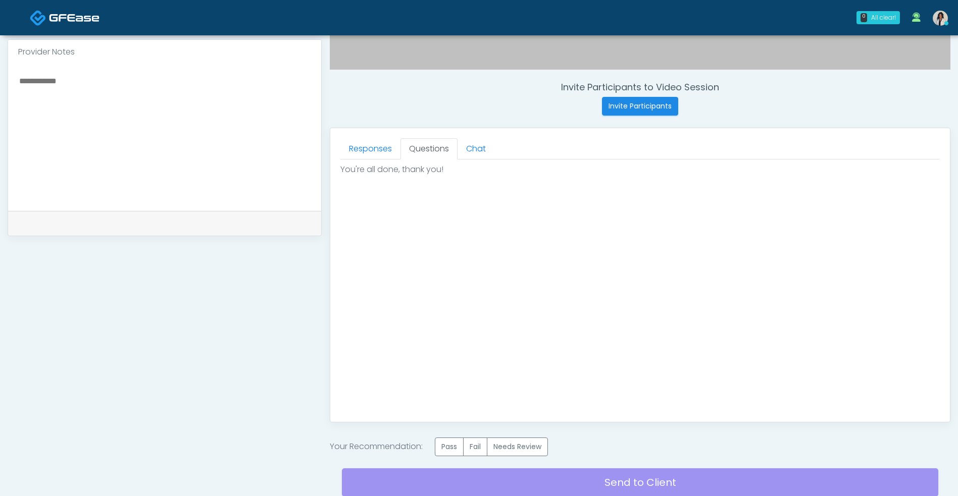
scroll to position [429, 0]
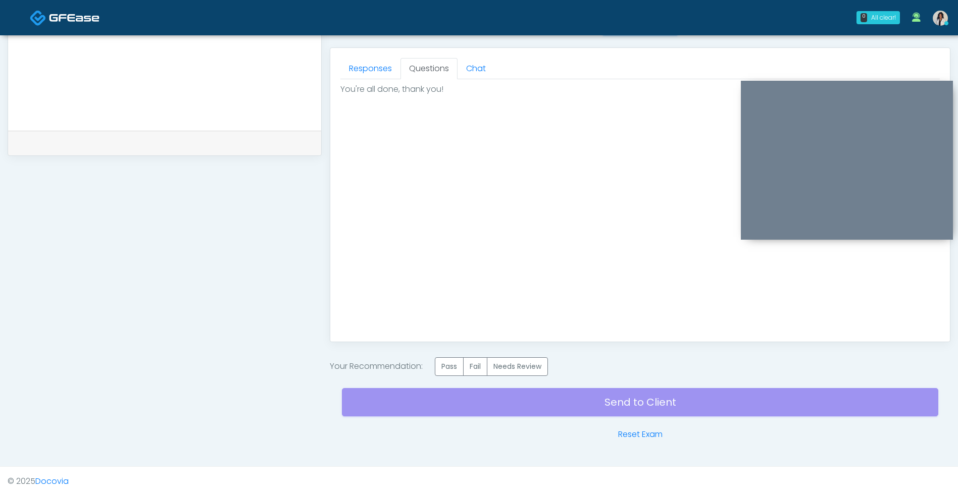
click at [449, 370] on label "Pass" at bounding box center [449, 366] width 29 height 19
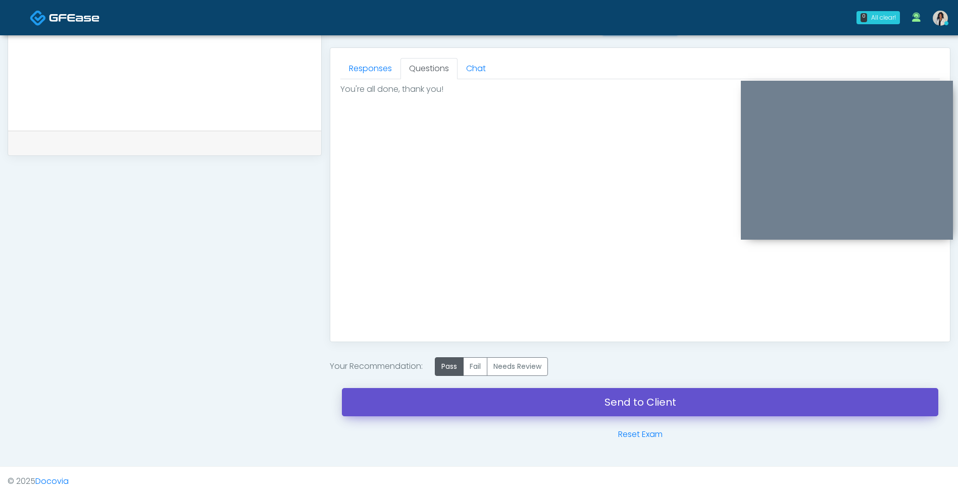
click at [601, 396] on link "Send to Client" at bounding box center [640, 402] width 596 height 28
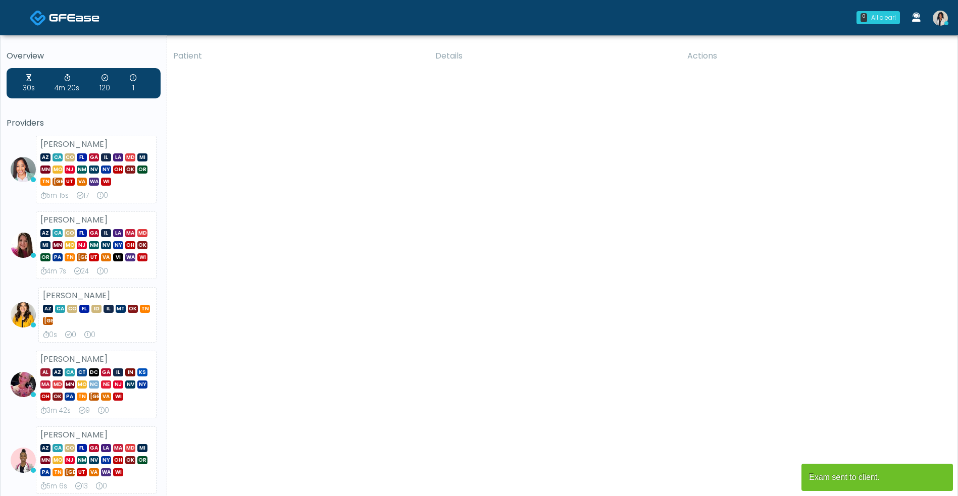
click at [946, 30] on link at bounding box center [940, 17] width 27 height 33
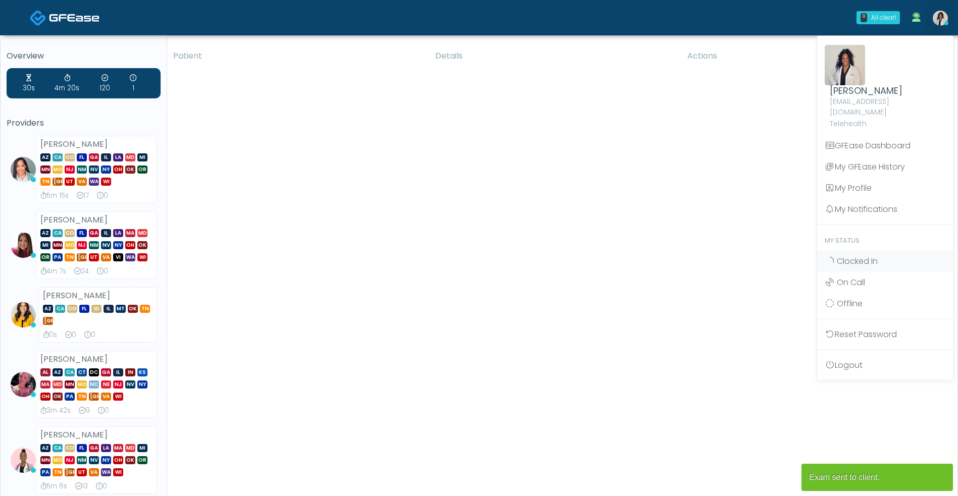
click at [908, 251] on link "Clocked In" at bounding box center [885, 261] width 136 height 21
